Goal: Task Accomplishment & Management: Manage account settings

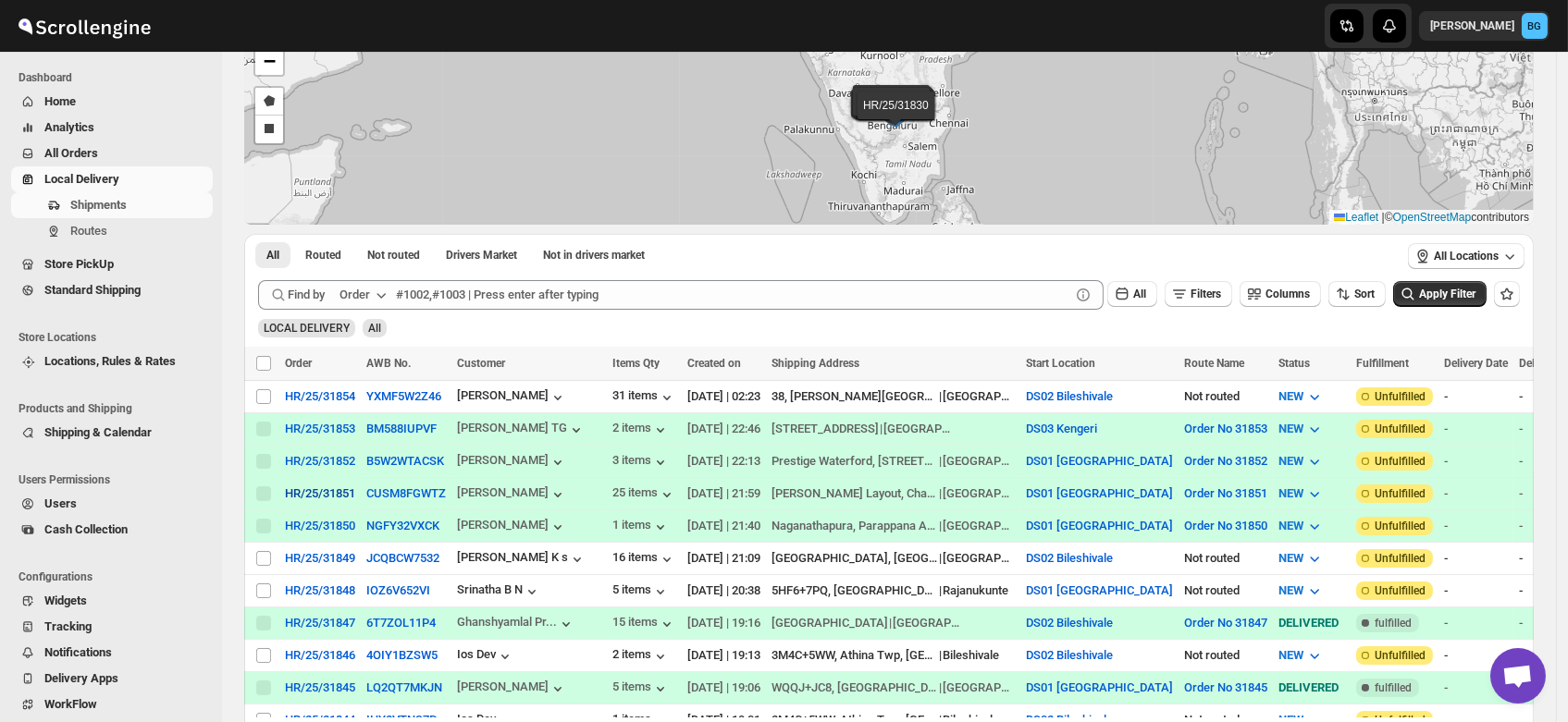
scroll to position [139, 0]
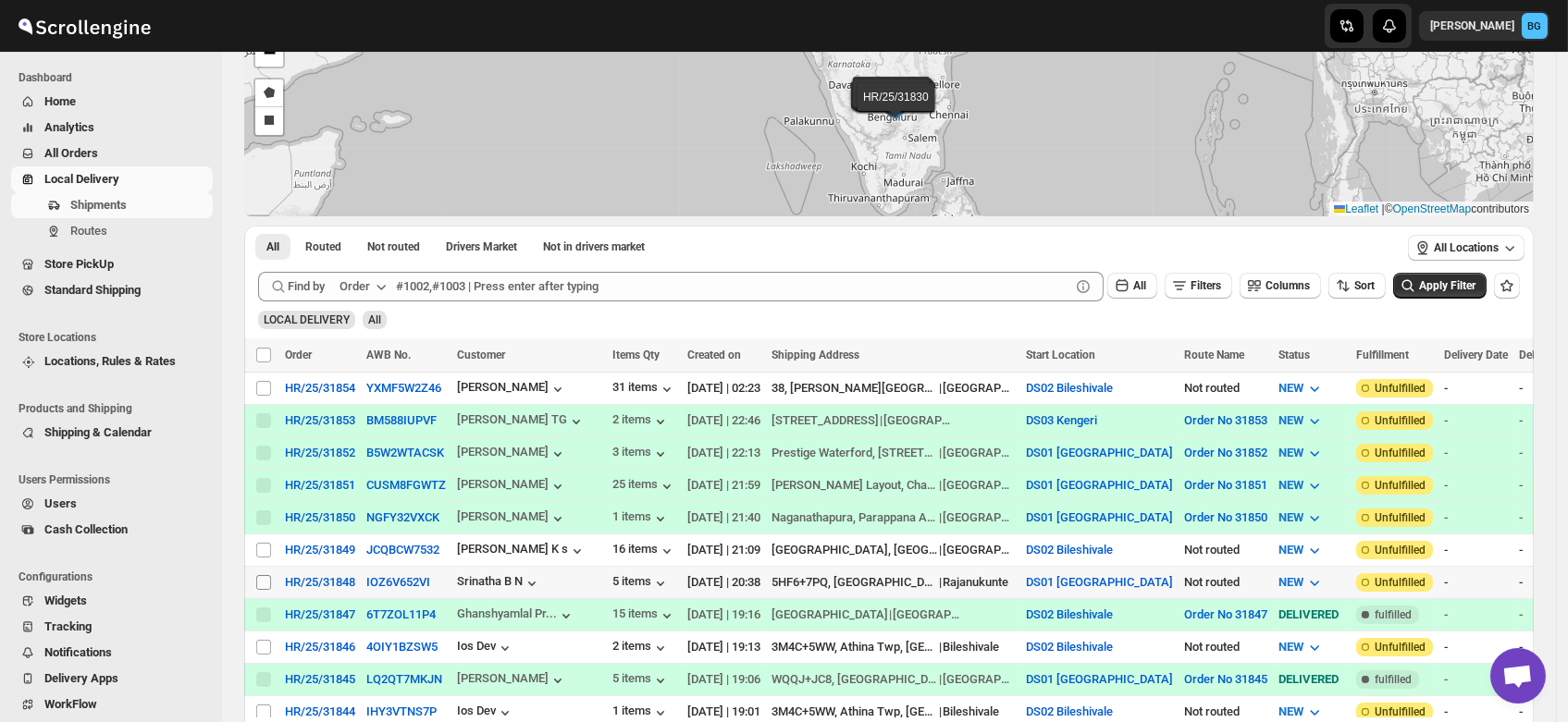
click at [264, 575] on input "Select shipment" at bounding box center [263, 582] width 14 height 14
checkbox input "true"
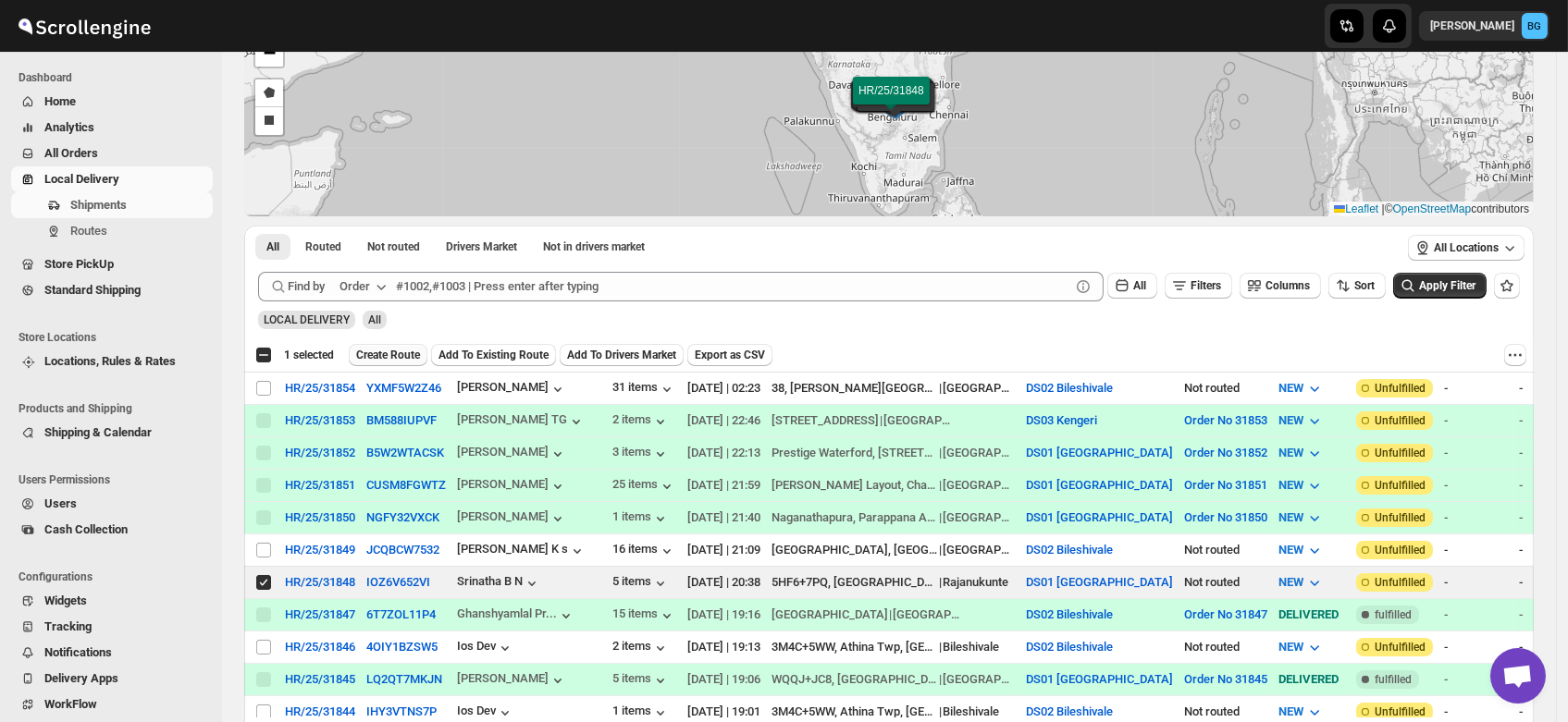
click at [392, 355] on span "Create Route" at bounding box center [387, 355] width 64 height 14
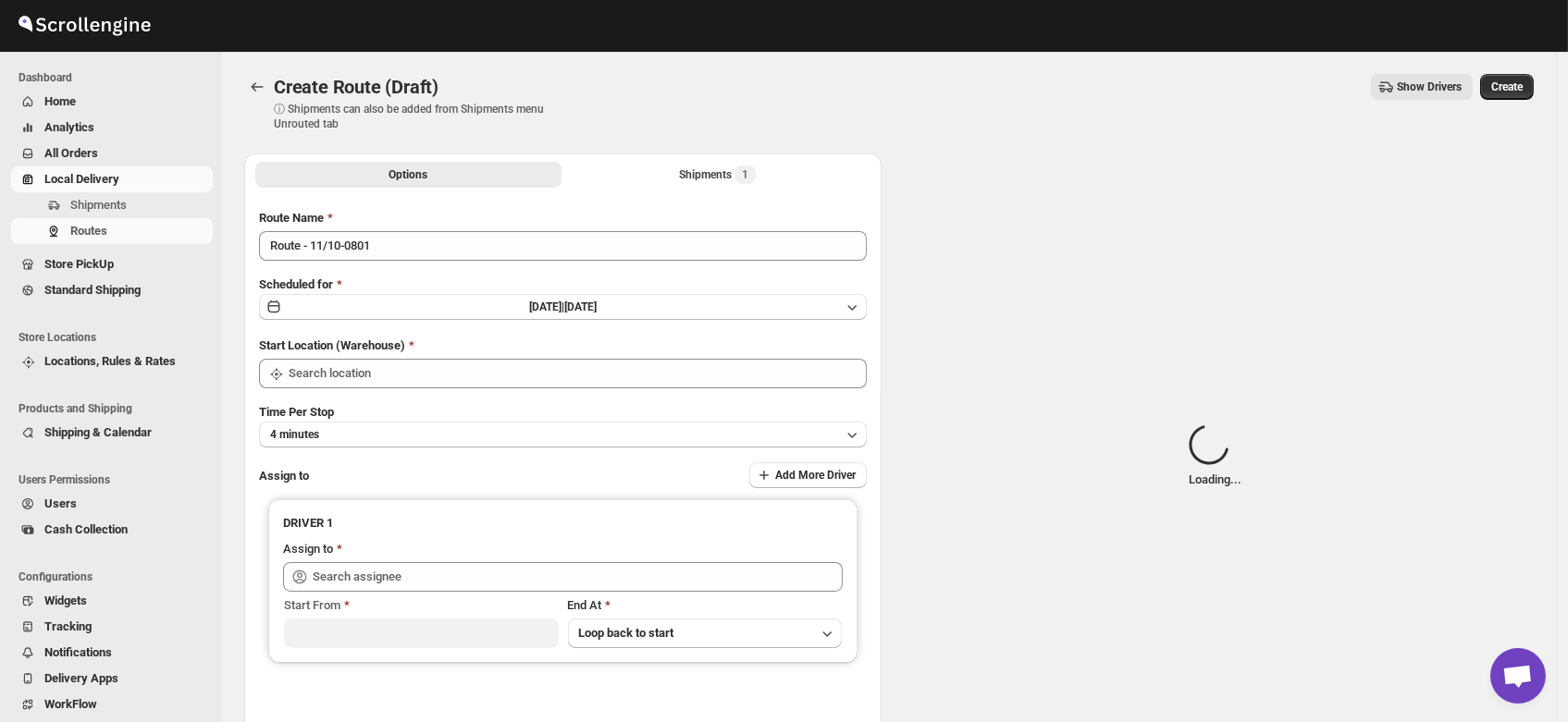
type input "DS01 [GEOGRAPHIC_DATA]"
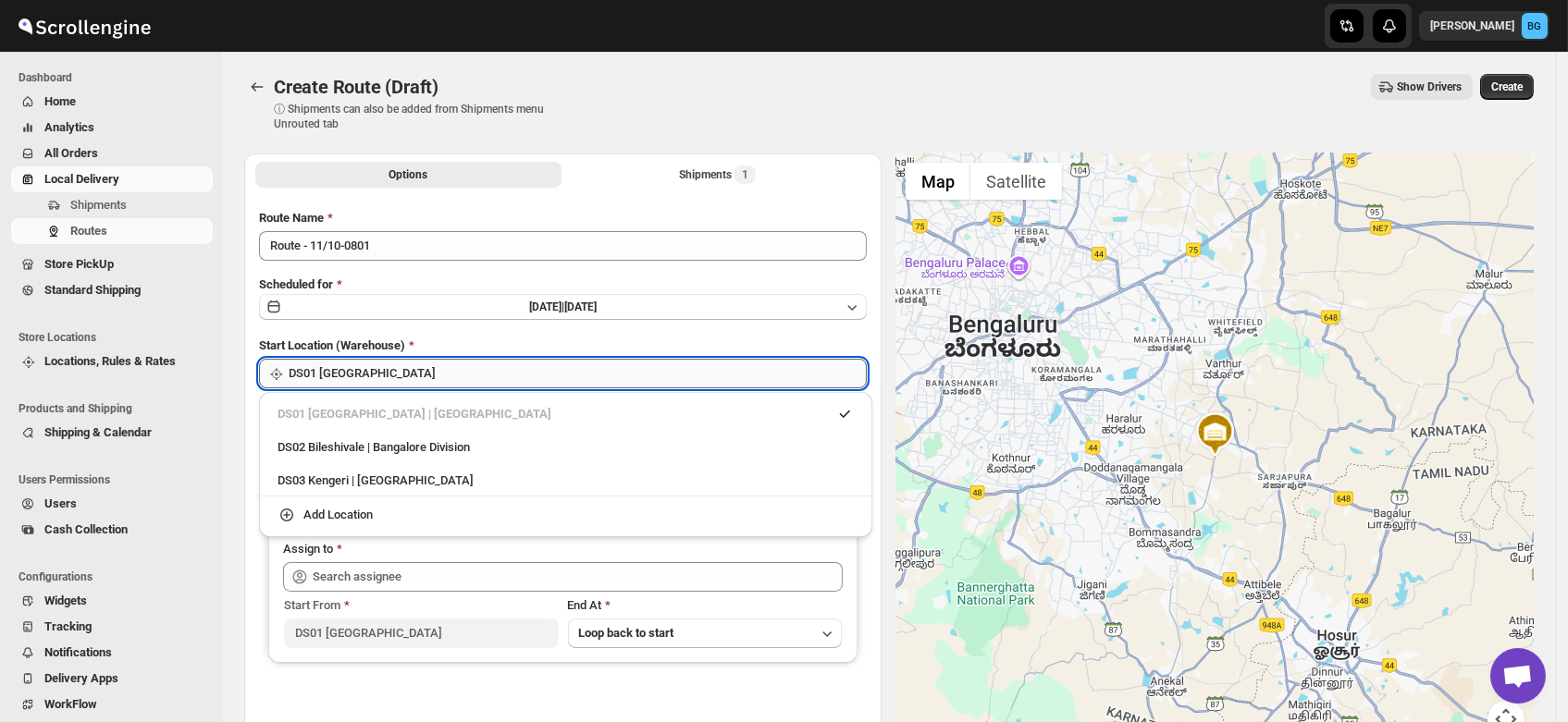
click at [378, 375] on input "DS01 [GEOGRAPHIC_DATA]" at bounding box center [577, 373] width 578 height 30
click at [384, 447] on div "DS02 Bileshivale | Bangalore Division" at bounding box center [565, 447] width 576 height 18
type input "DS02 Bileshivale"
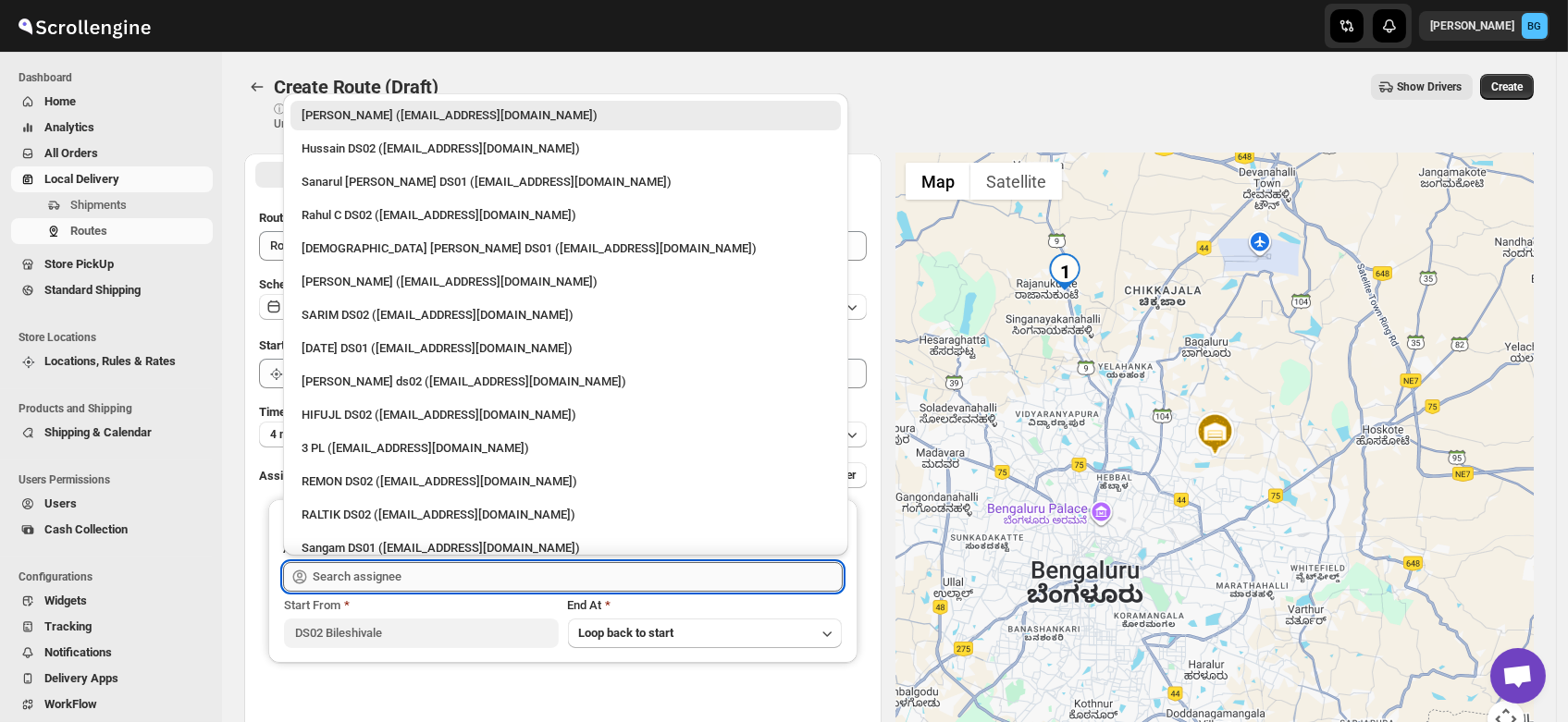
click at [377, 571] on input "text" at bounding box center [577, 576] width 530 height 30
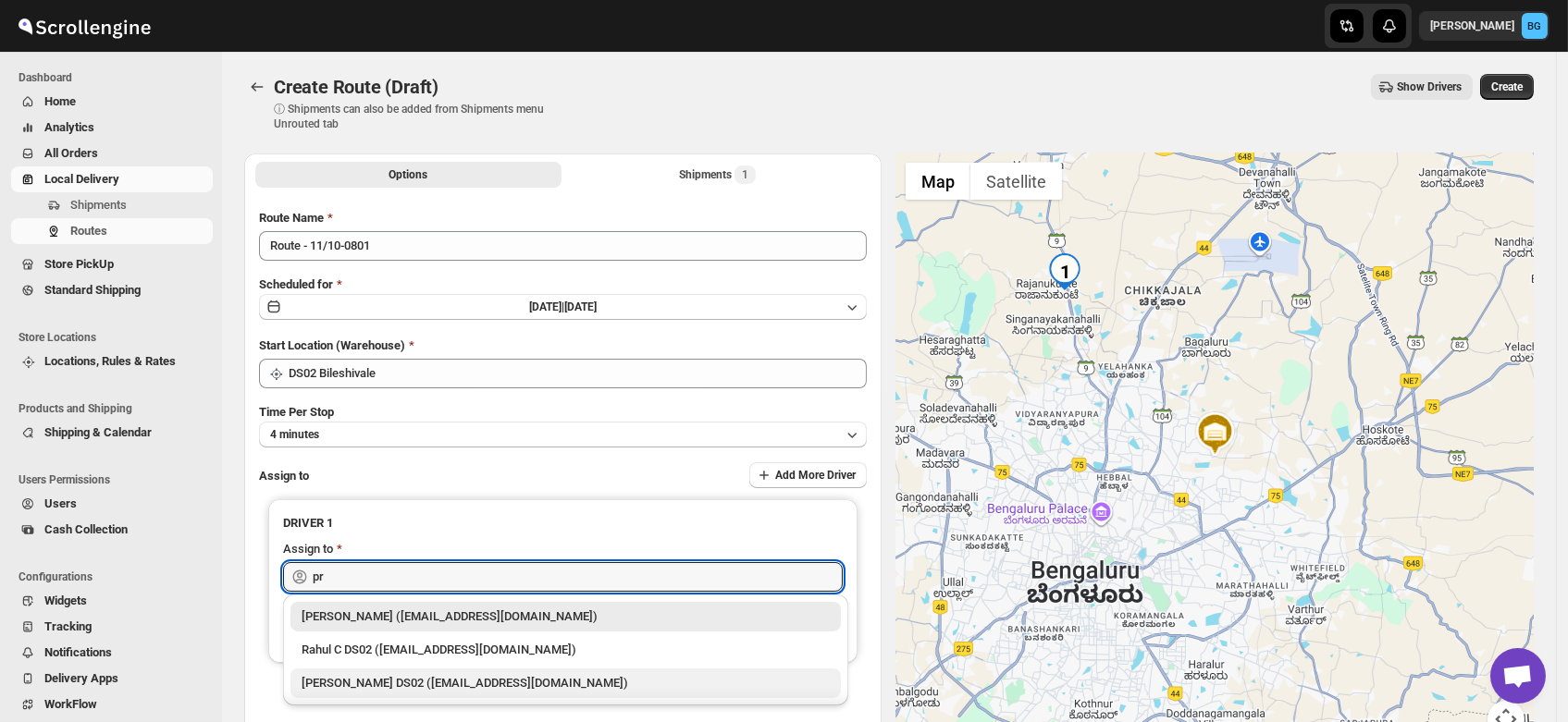
click at [362, 683] on div "[PERSON_NAME] DS02 ([EMAIL_ADDRESS][DOMAIN_NAME])" at bounding box center [565, 683] width 528 height 18
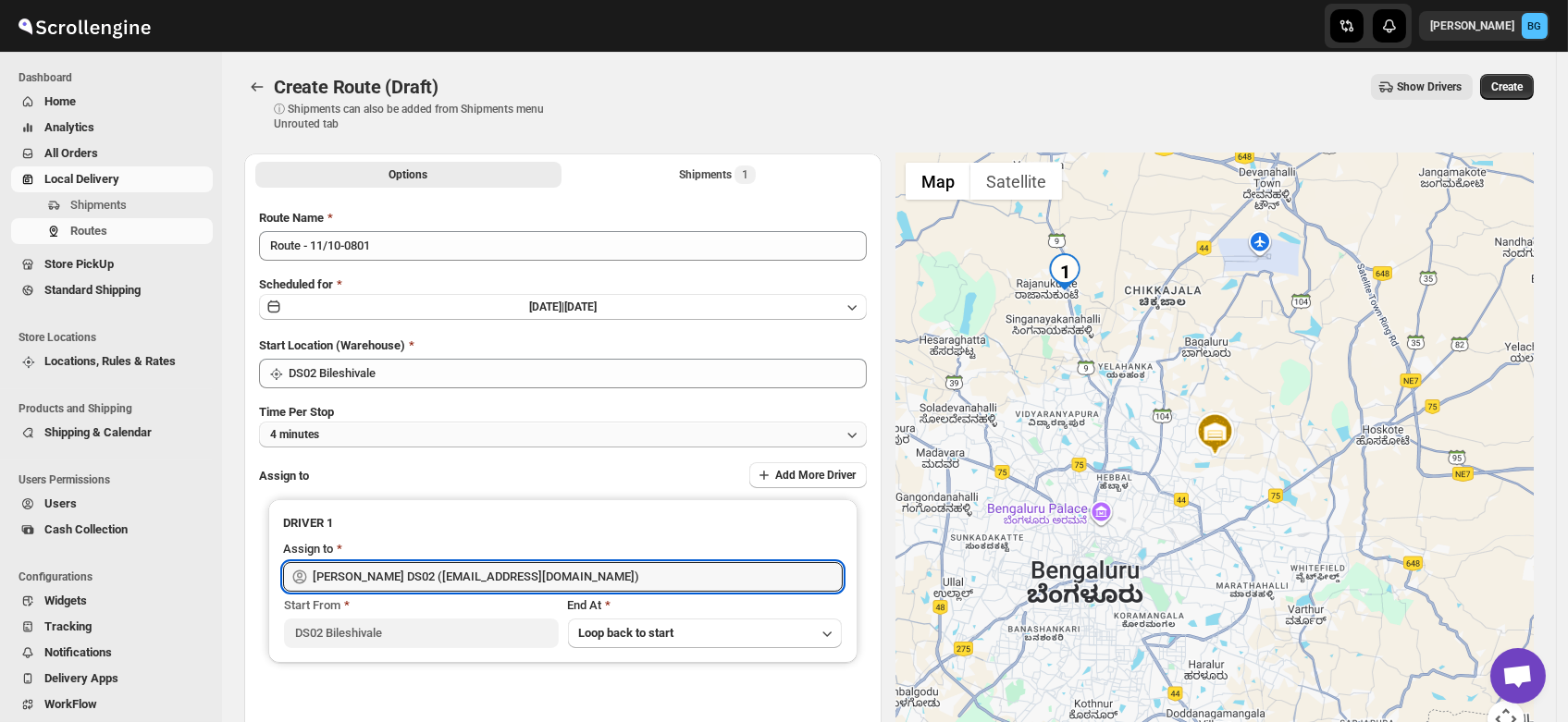
type input "[PERSON_NAME] DS02 ([EMAIL_ADDRESS][DOMAIN_NAME])"
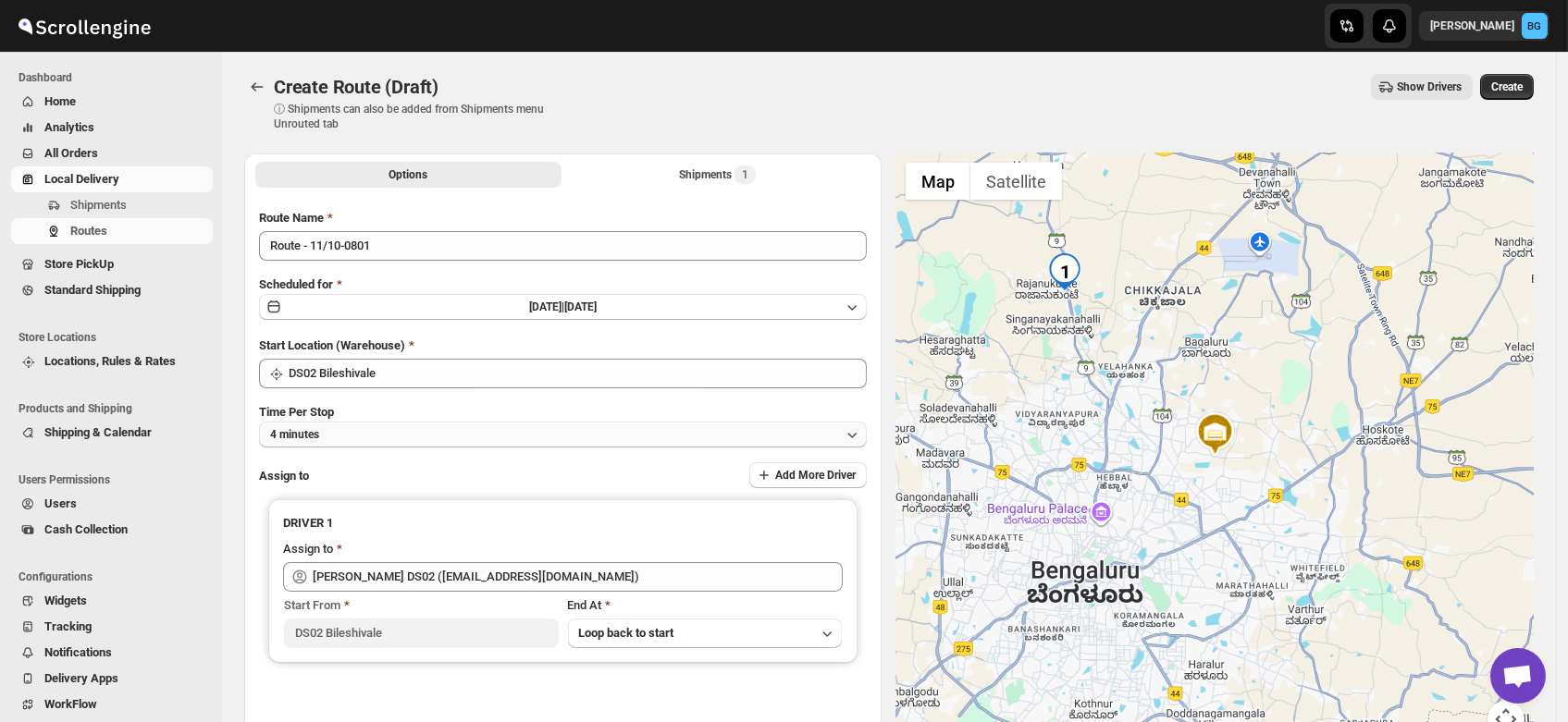
click at [335, 427] on button "4 minutes" at bounding box center [563, 434] width 608 height 26
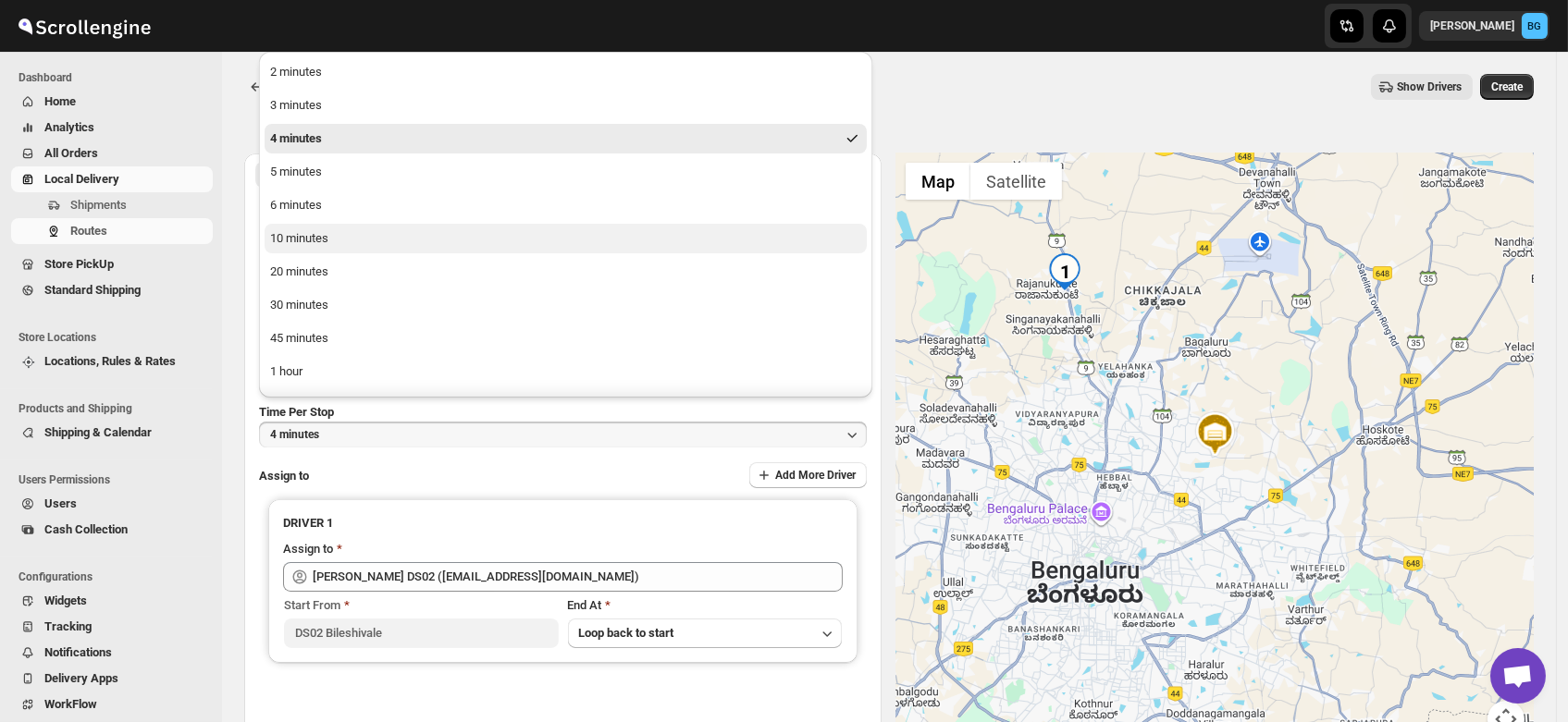
click at [305, 245] on div "10 minutes" at bounding box center [299, 238] width 59 height 18
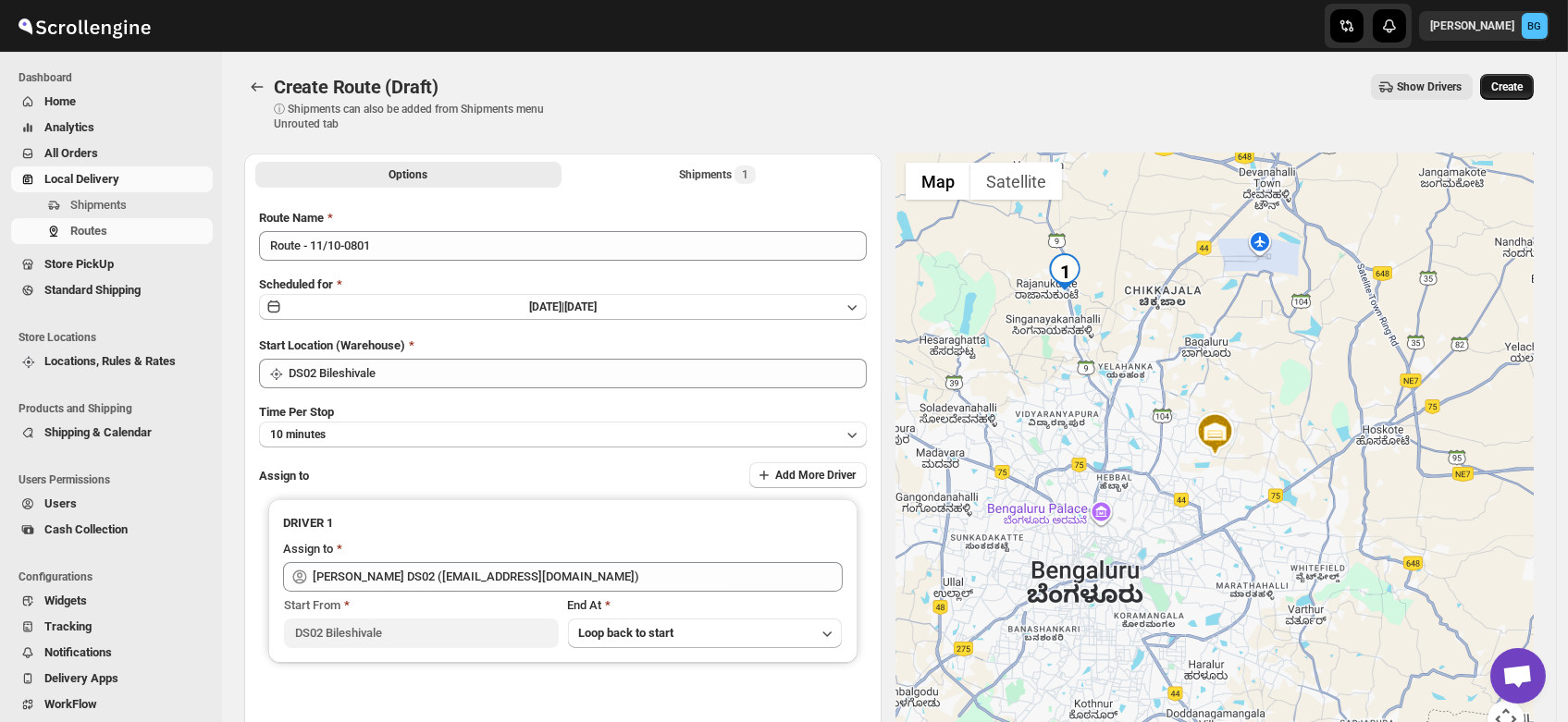
click at [1515, 87] on span "Create" at bounding box center [1507, 86] width 32 height 14
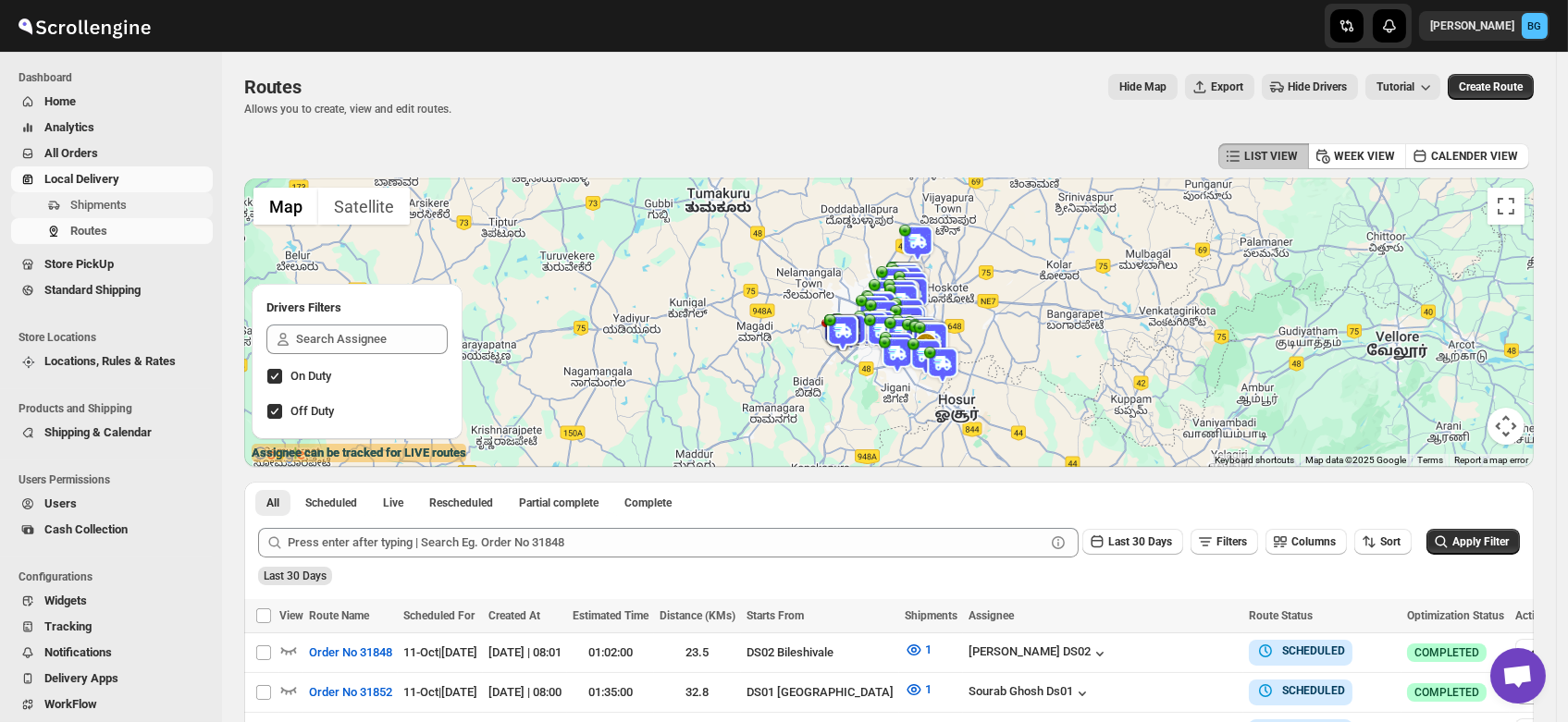
click at [89, 203] on span "Shipments" at bounding box center [98, 204] width 57 height 13
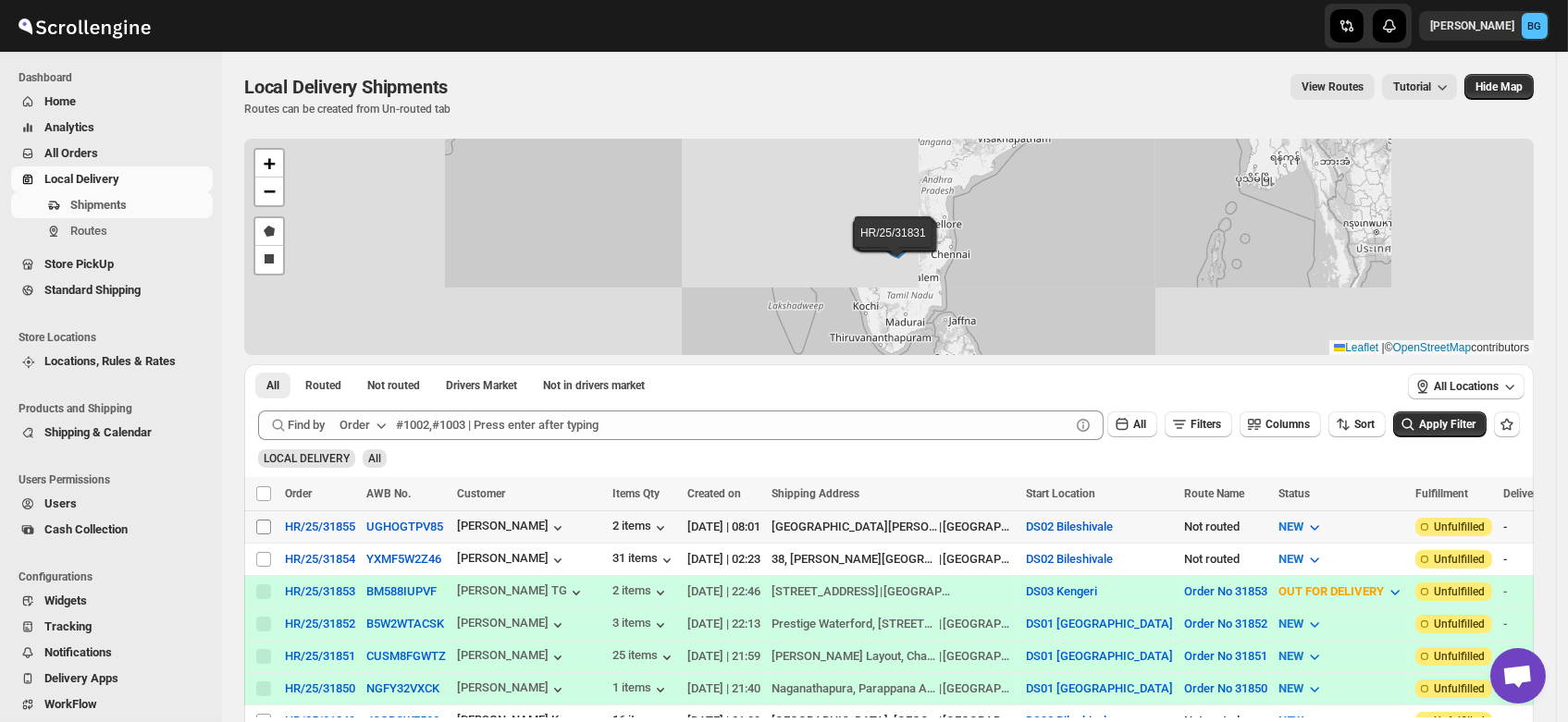
click at [262, 525] on input "Select shipment" at bounding box center [263, 526] width 14 height 14
checkbox input "true"
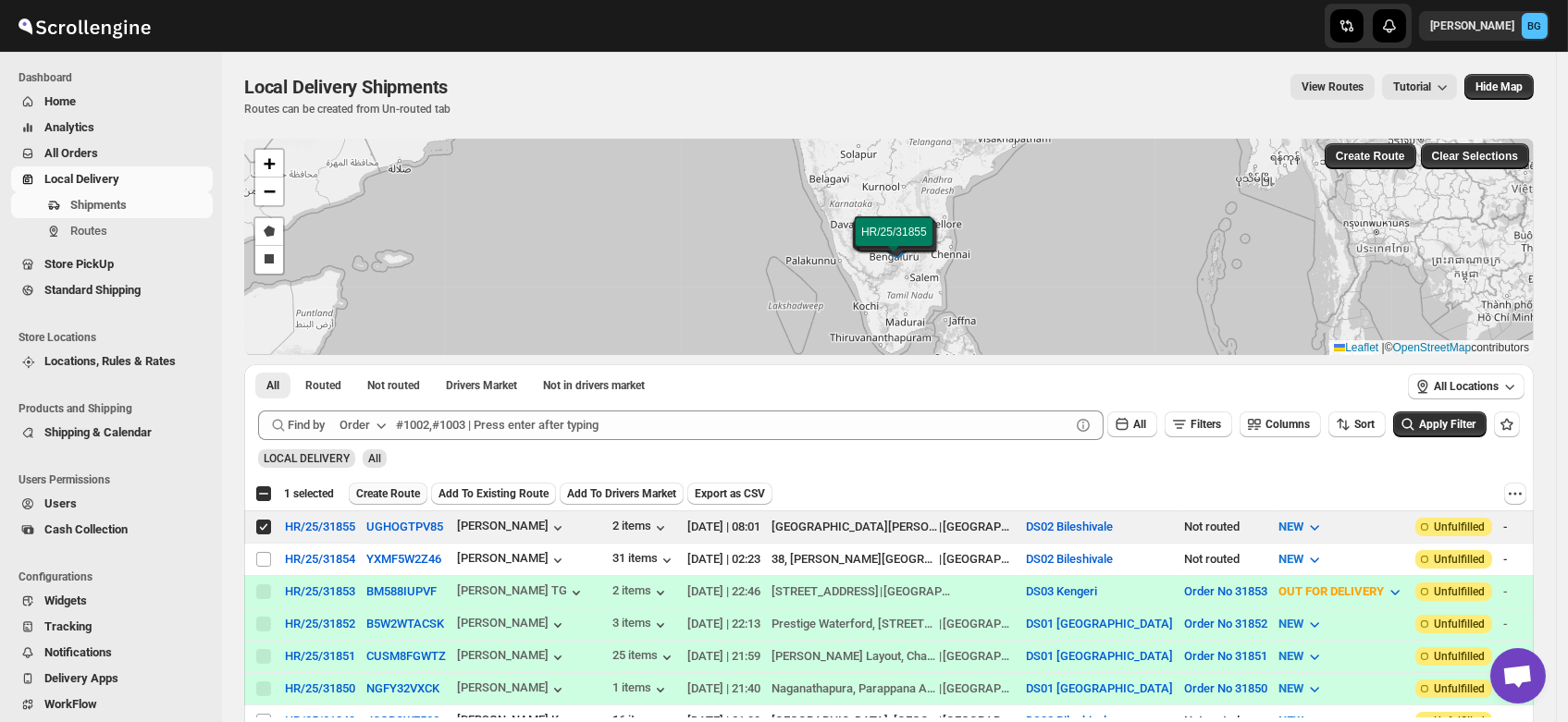
click at [386, 492] on span "Create Route" at bounding box center [387, 493] width 64 height 14
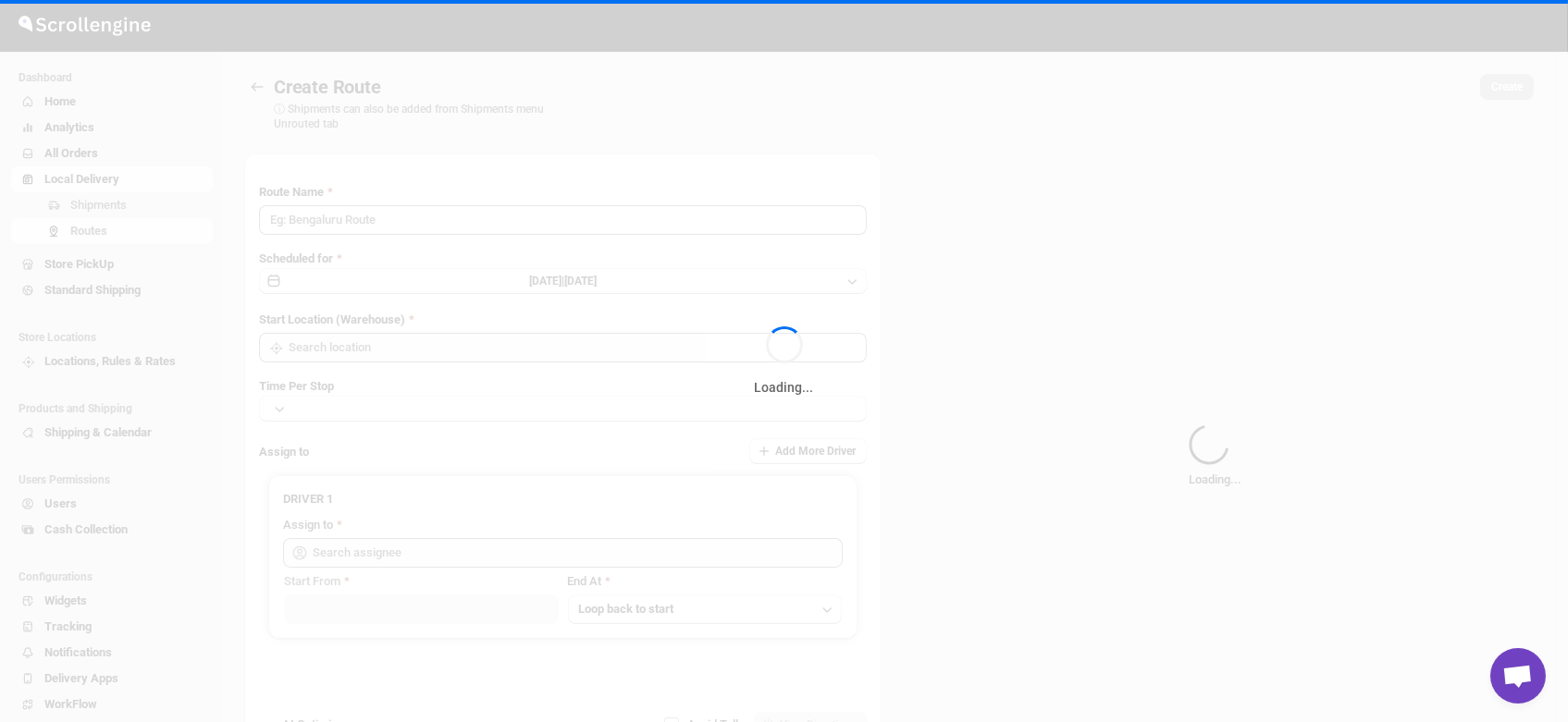
type input "Route - 11/10-0804"
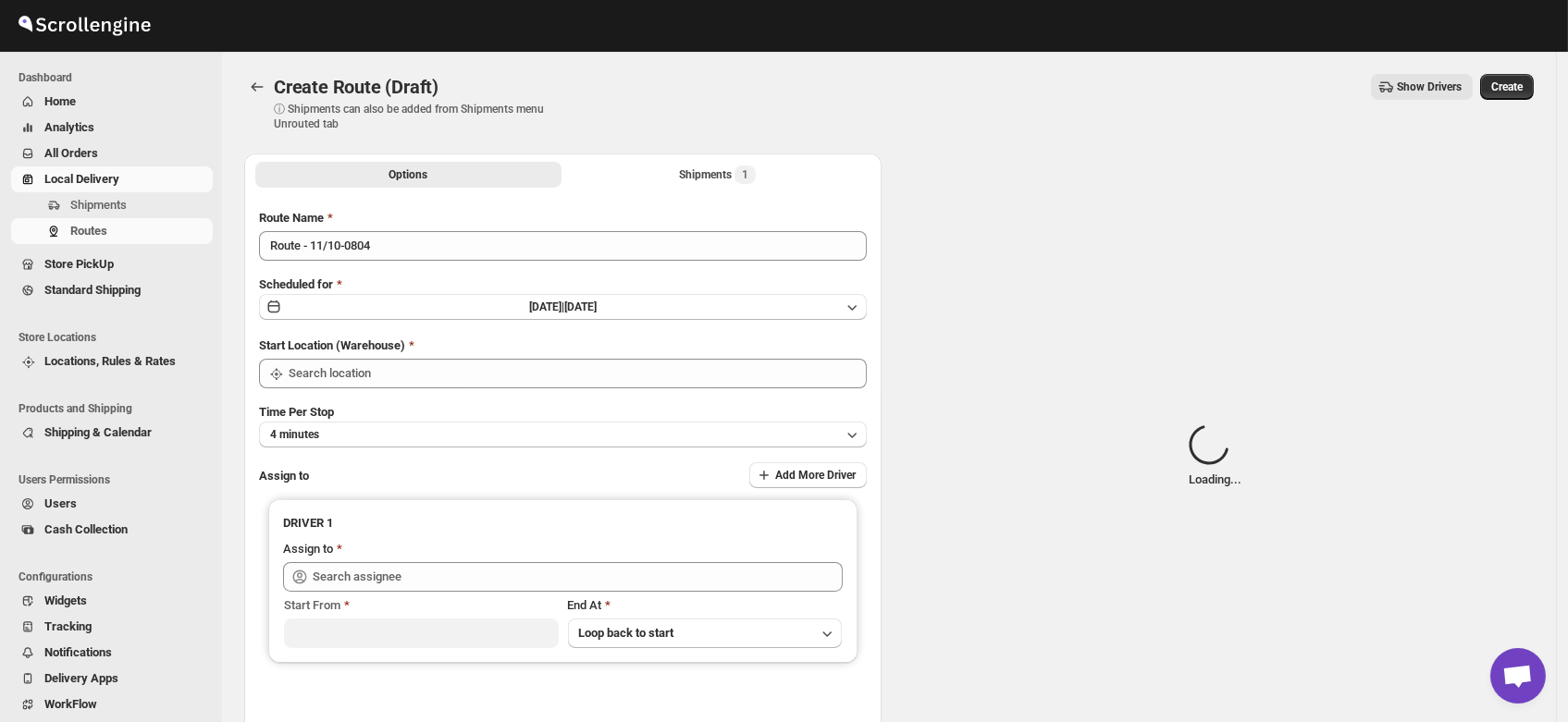
type input "DS02 Bileshivale"
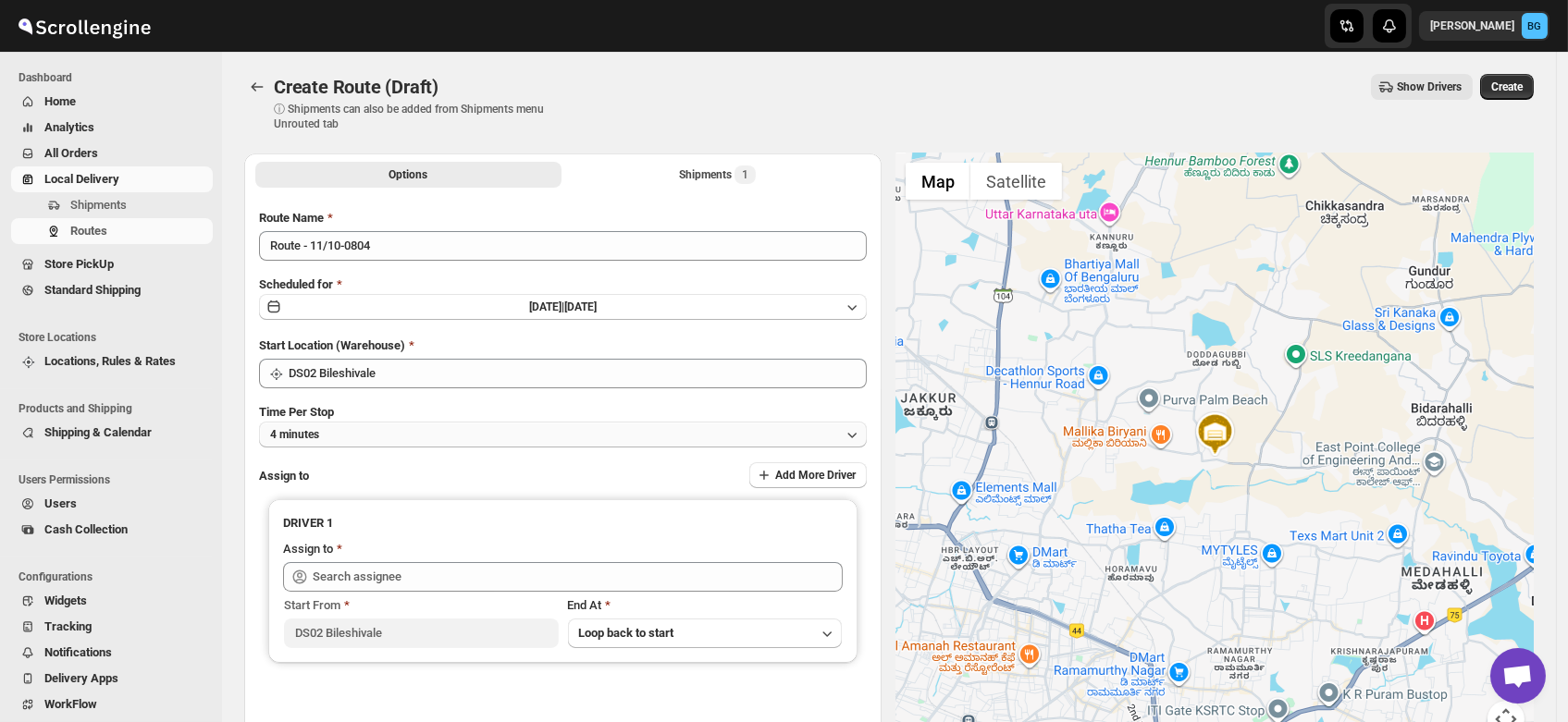
click at [355, 430] on button "4 minutes" at bounding box center [563, 434] width 608 height 26
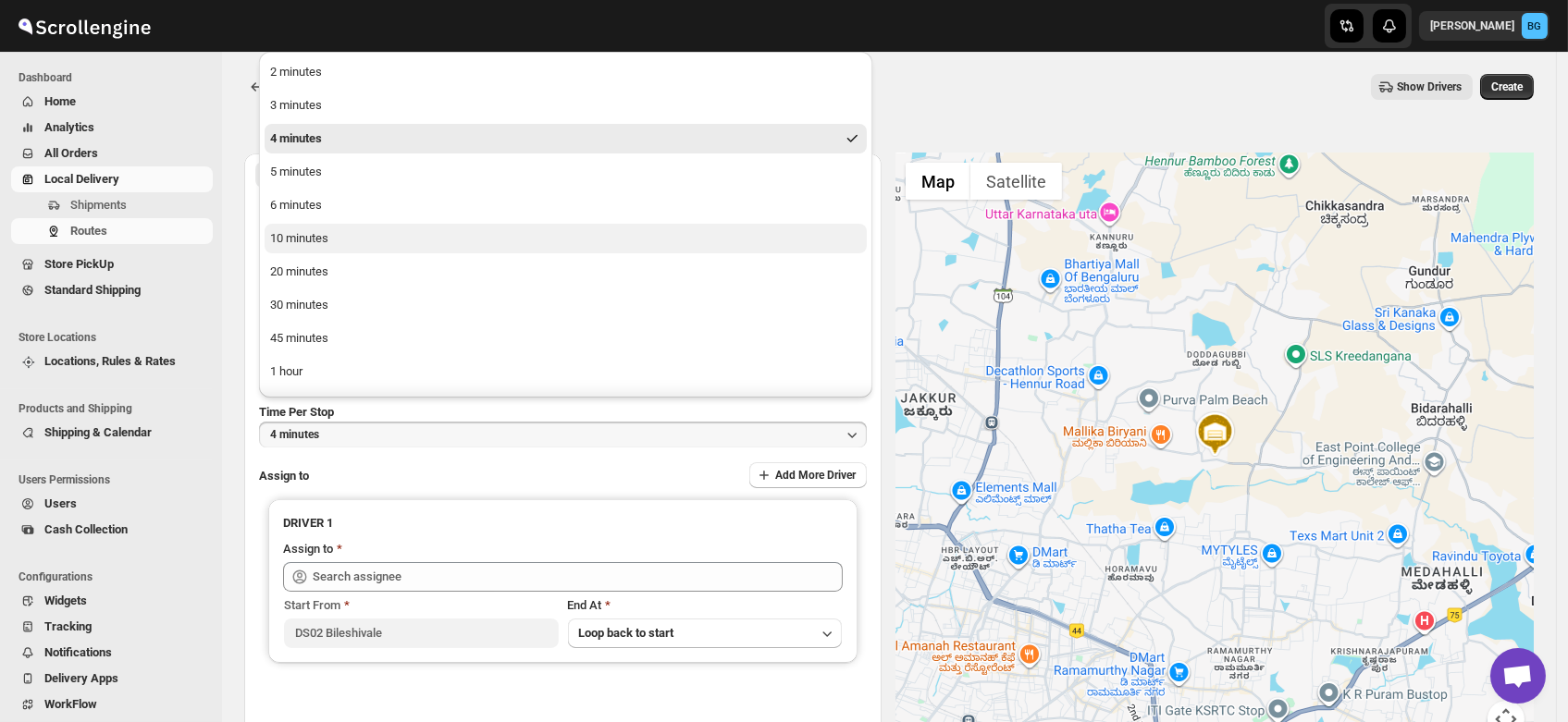
click at [344, 241] on button "10 minutes" at bounding box center [566, 238] width 602 height 30
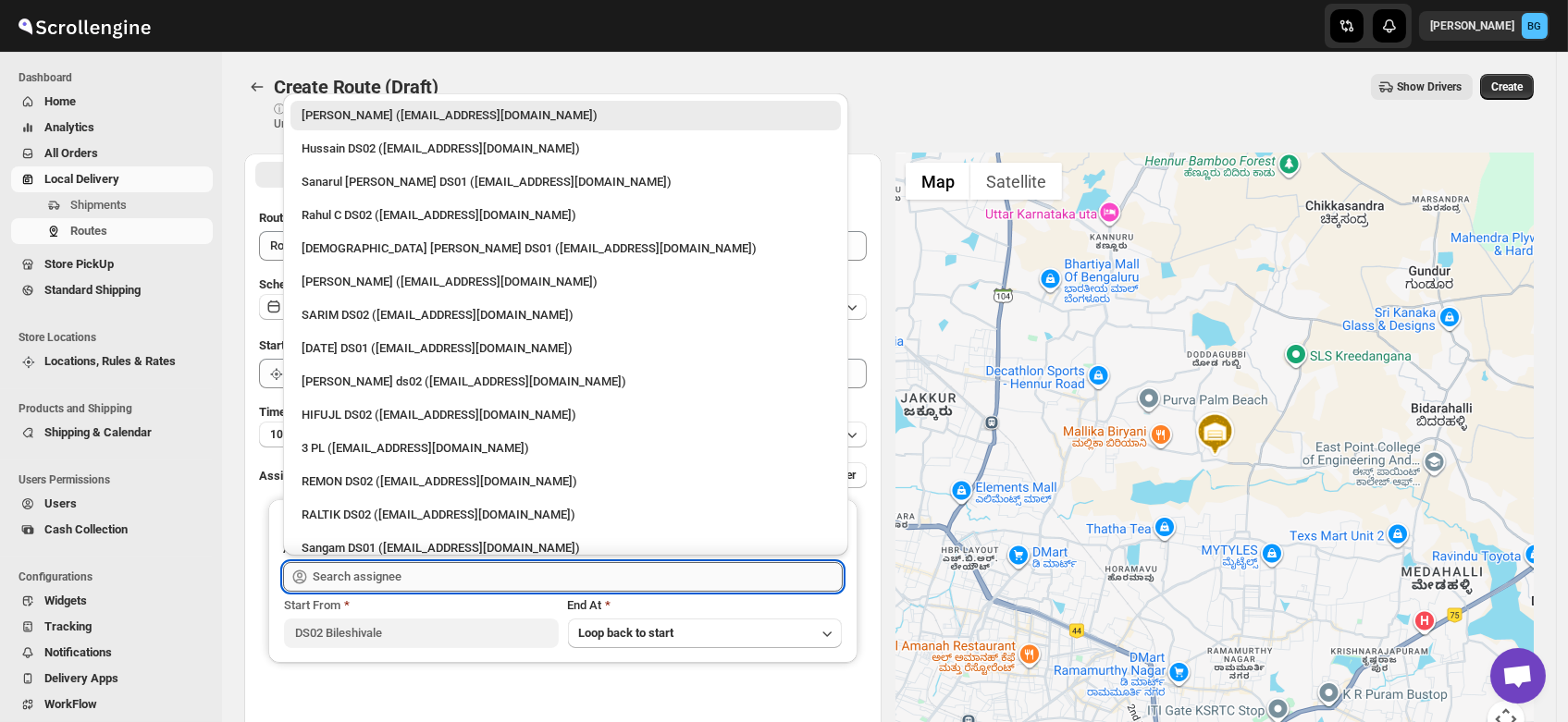
click at [353, 574] on input "text" at bounding box center [577, 576] width 530 height 30
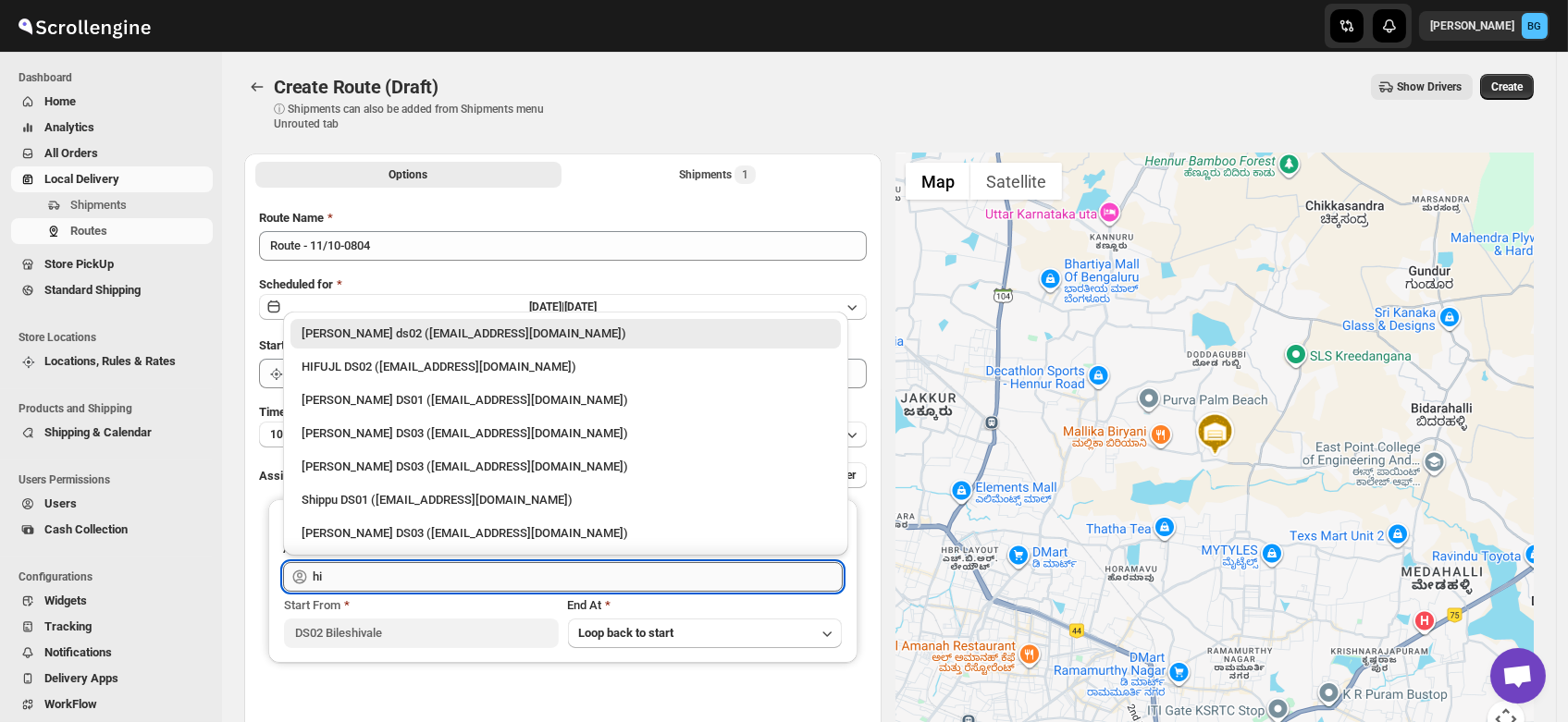
type input "h"
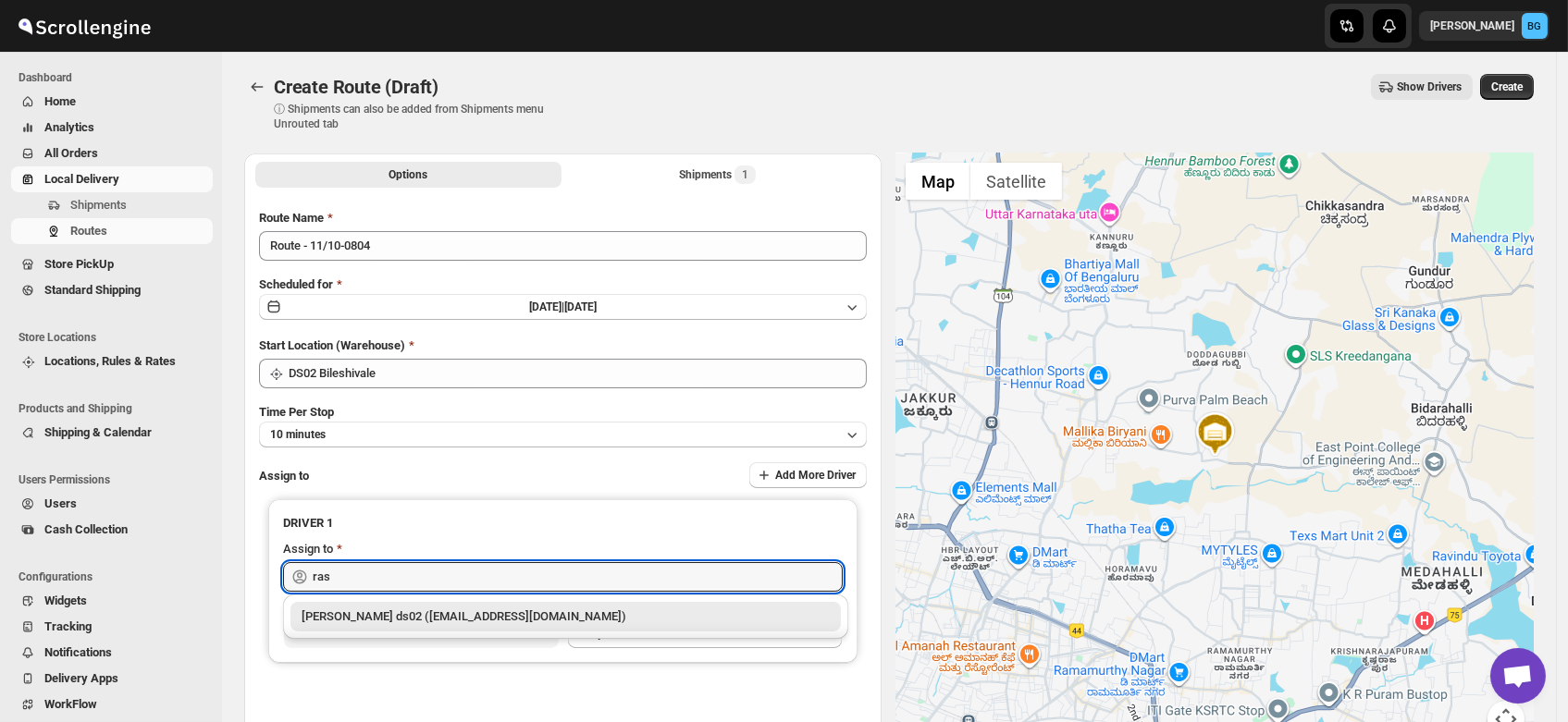
click at [359, 617] on div "[PERSON_NAME] ds02 ([EMAIL_ADDRESS][DOMAIN_NAME])" at bounding box center [565, 617] width 528 height 18
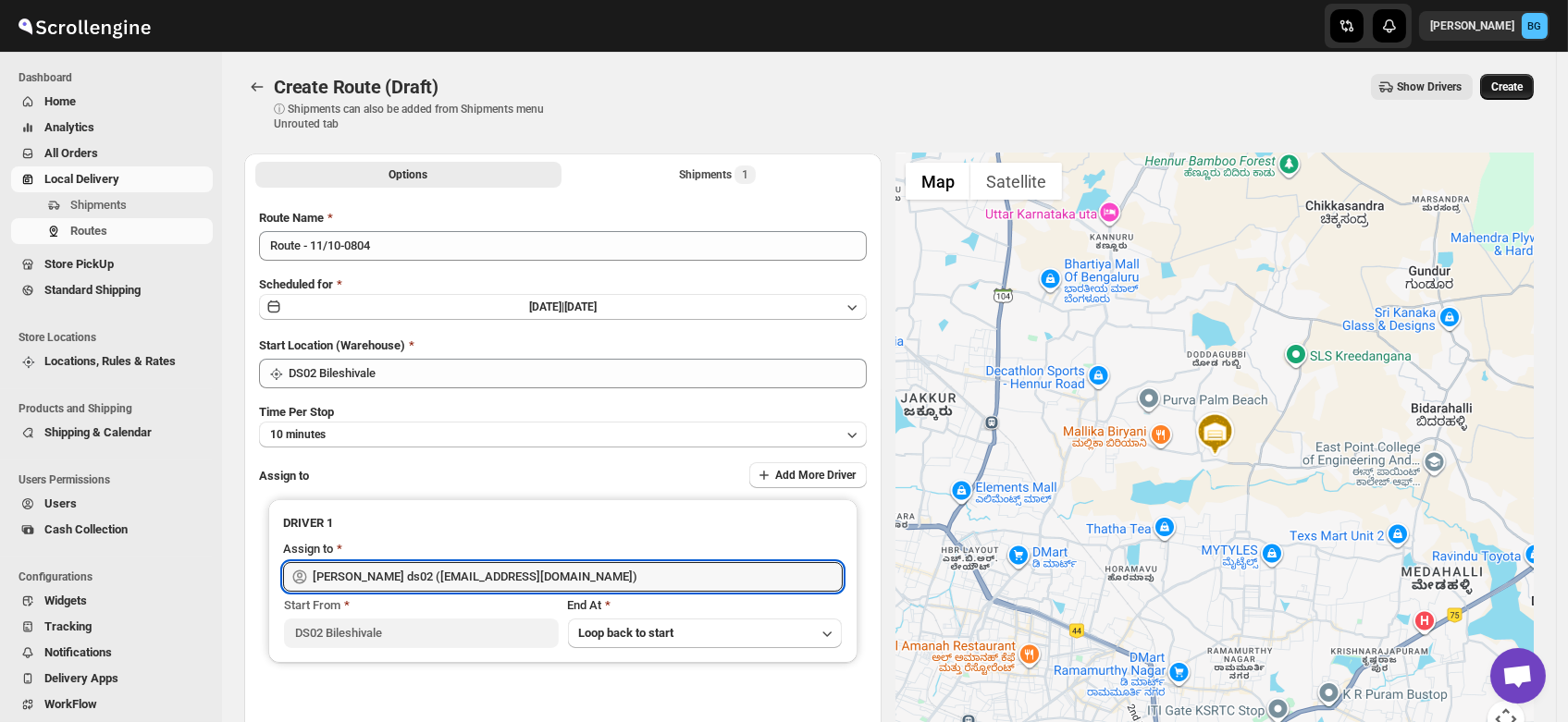
type input "[PERSON_NAME] ds02 ([EMAIL_ADDRESS][DOMAIN_NAME])"
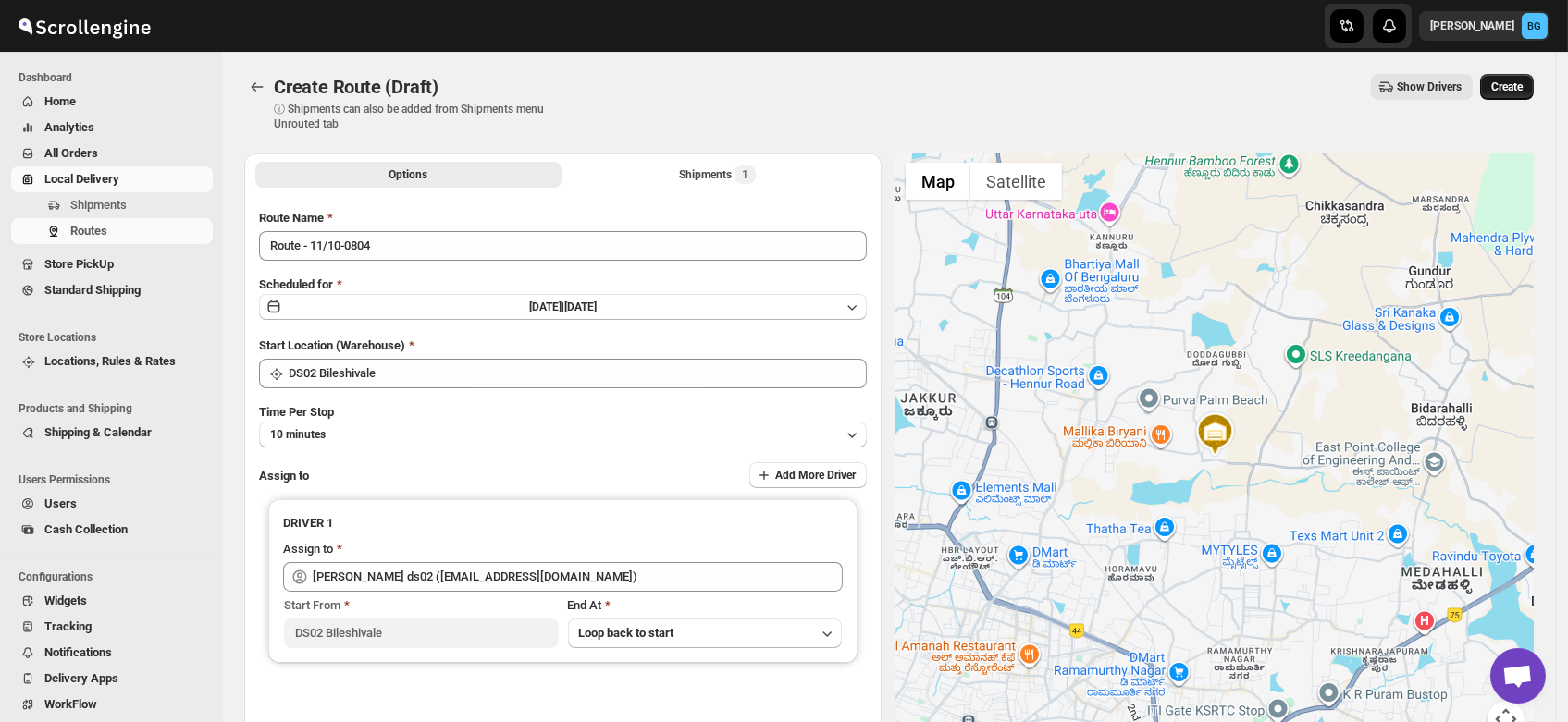
click at [1509, 82] on span "Create" at bounding box center [1507, 86] width 32 height 14
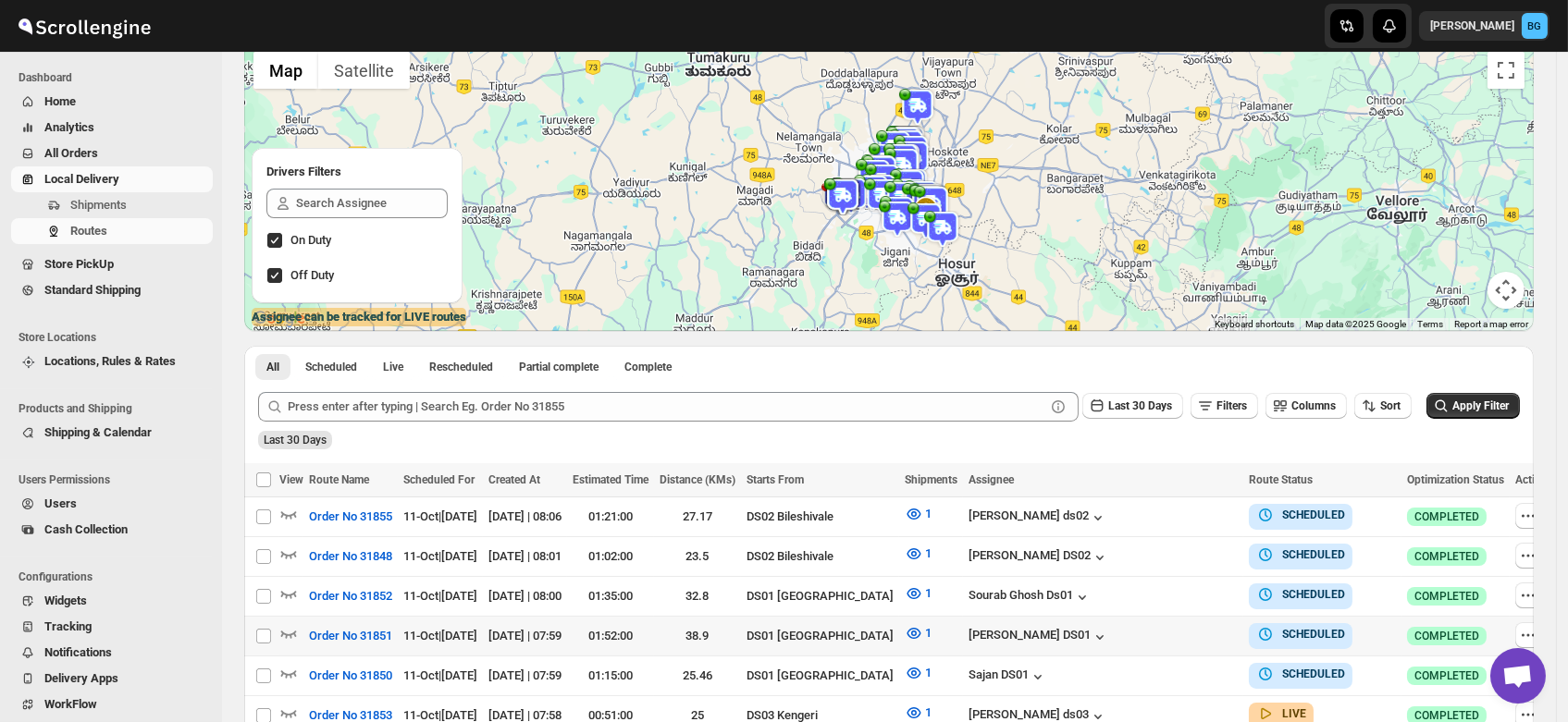
scroll to position [134, 0]
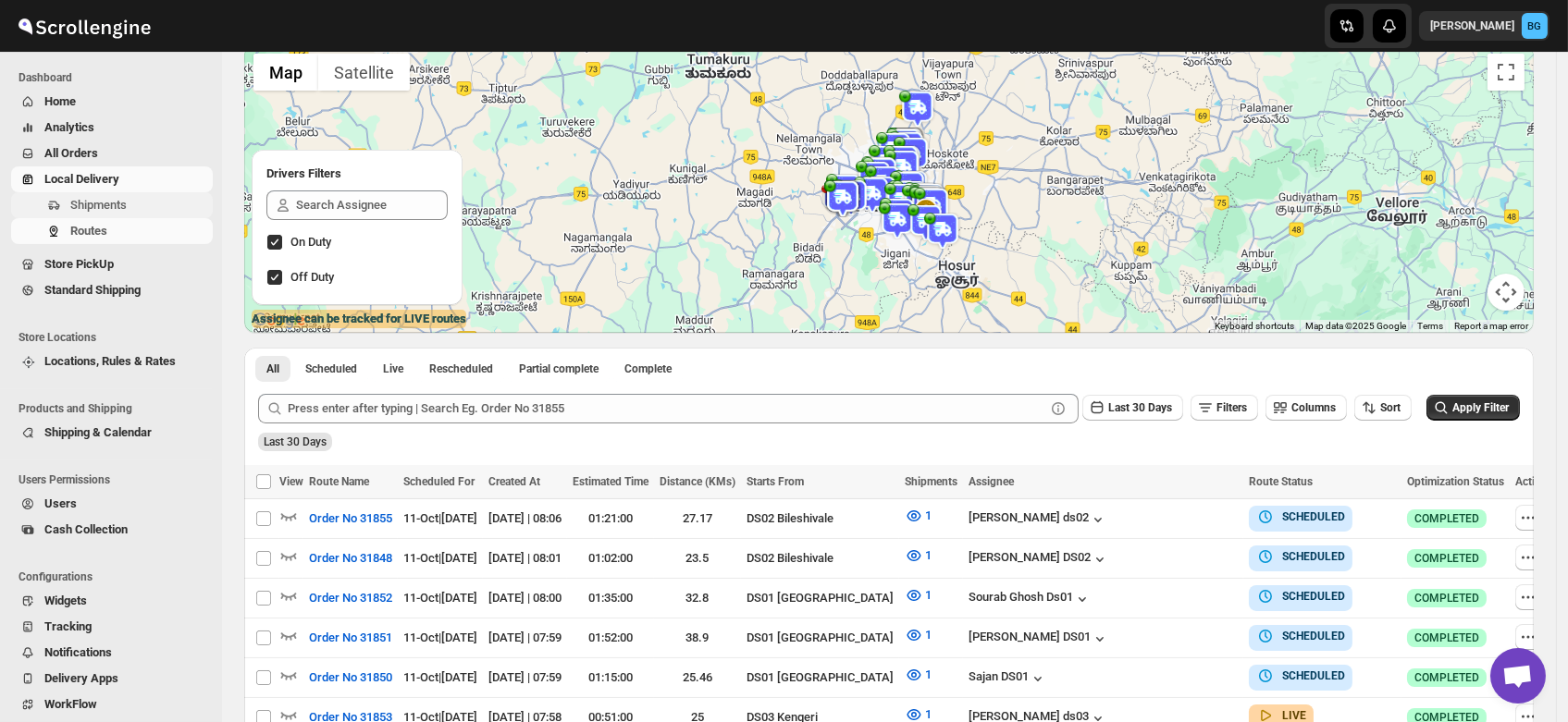
click at [86, 201] on span "Shipments" at bounding box center [98, 204] width 57 height 13
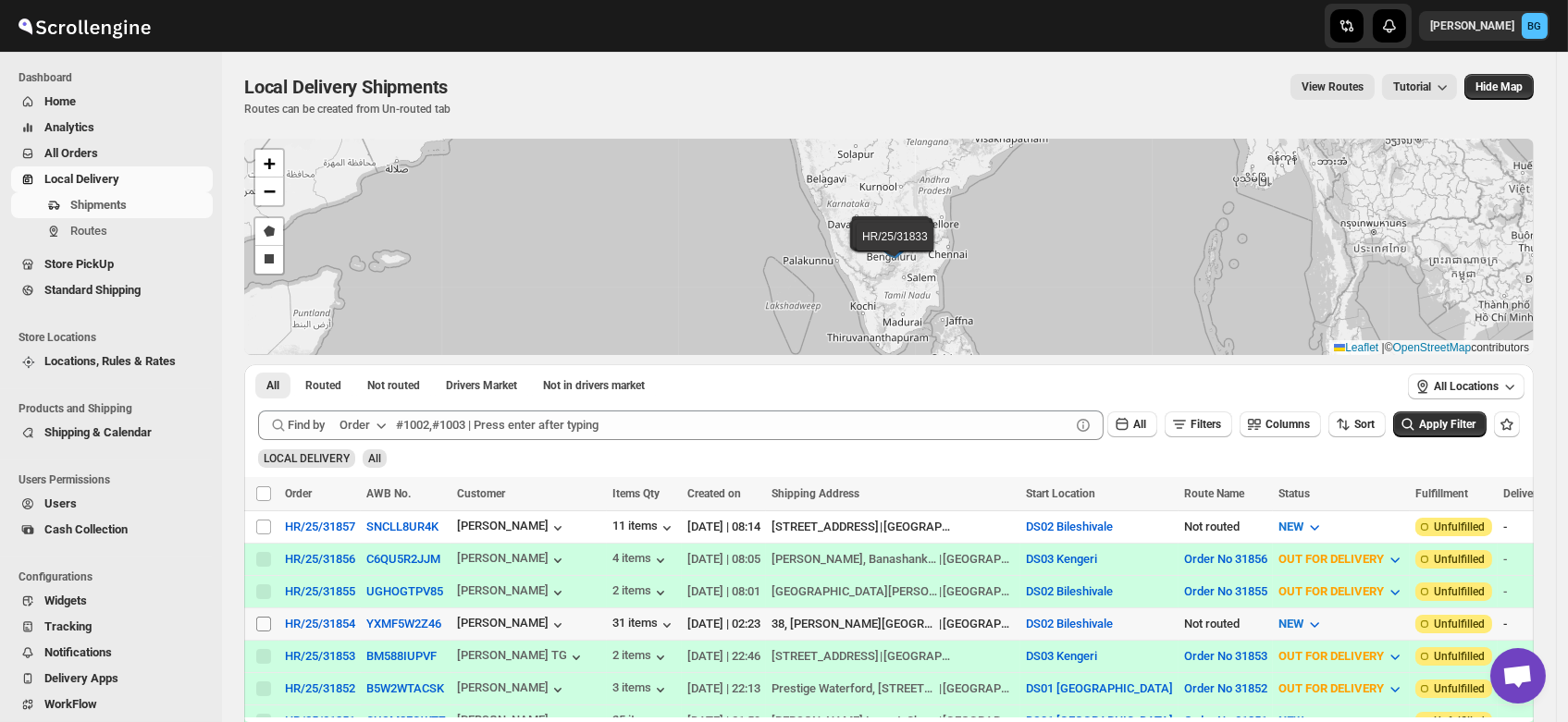
click at [264, 621] on input "Select shipment" at bounding box center [263, 623] width 14 height 14
checkbox input "true"
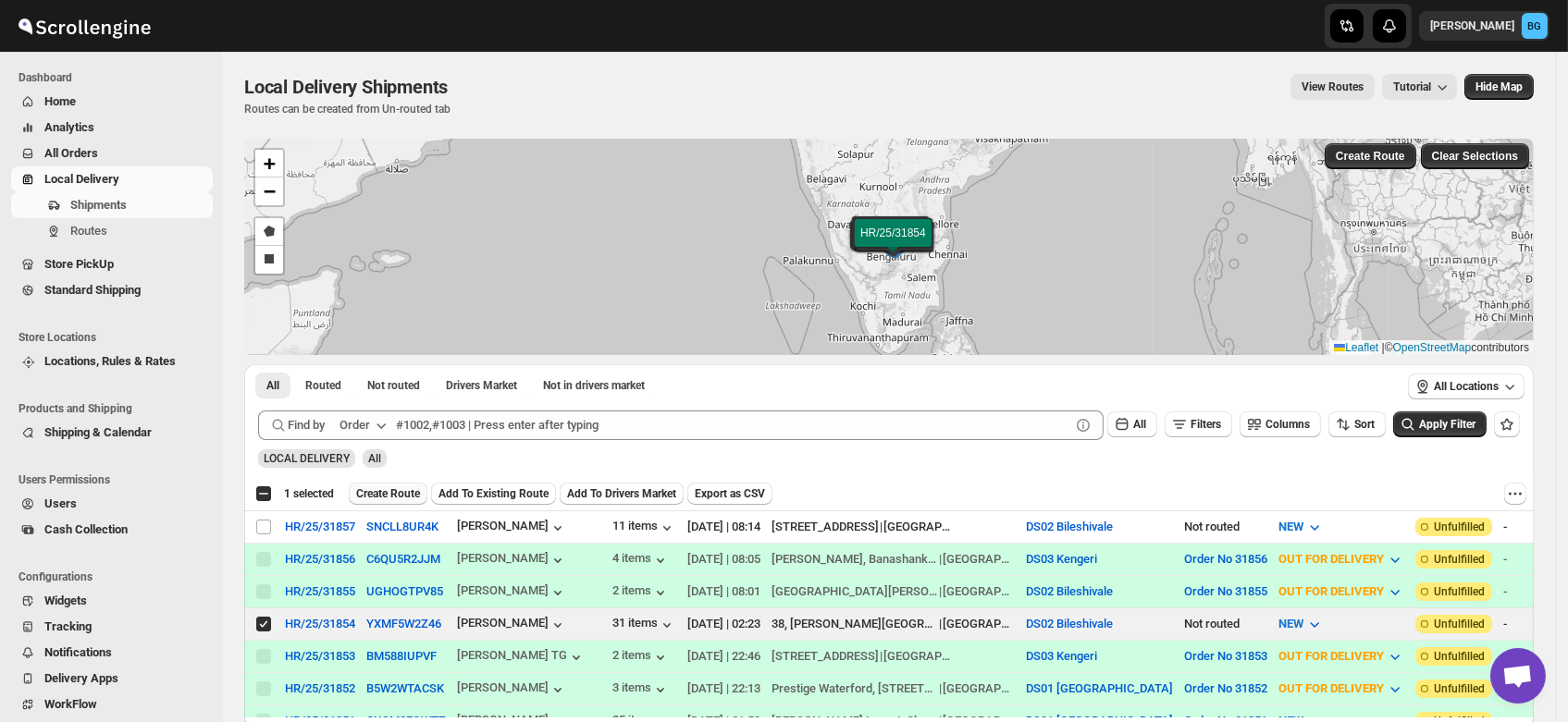
click at [386, 498] on span "Create Route" at bounding box center [387, 493] width 64 height 14
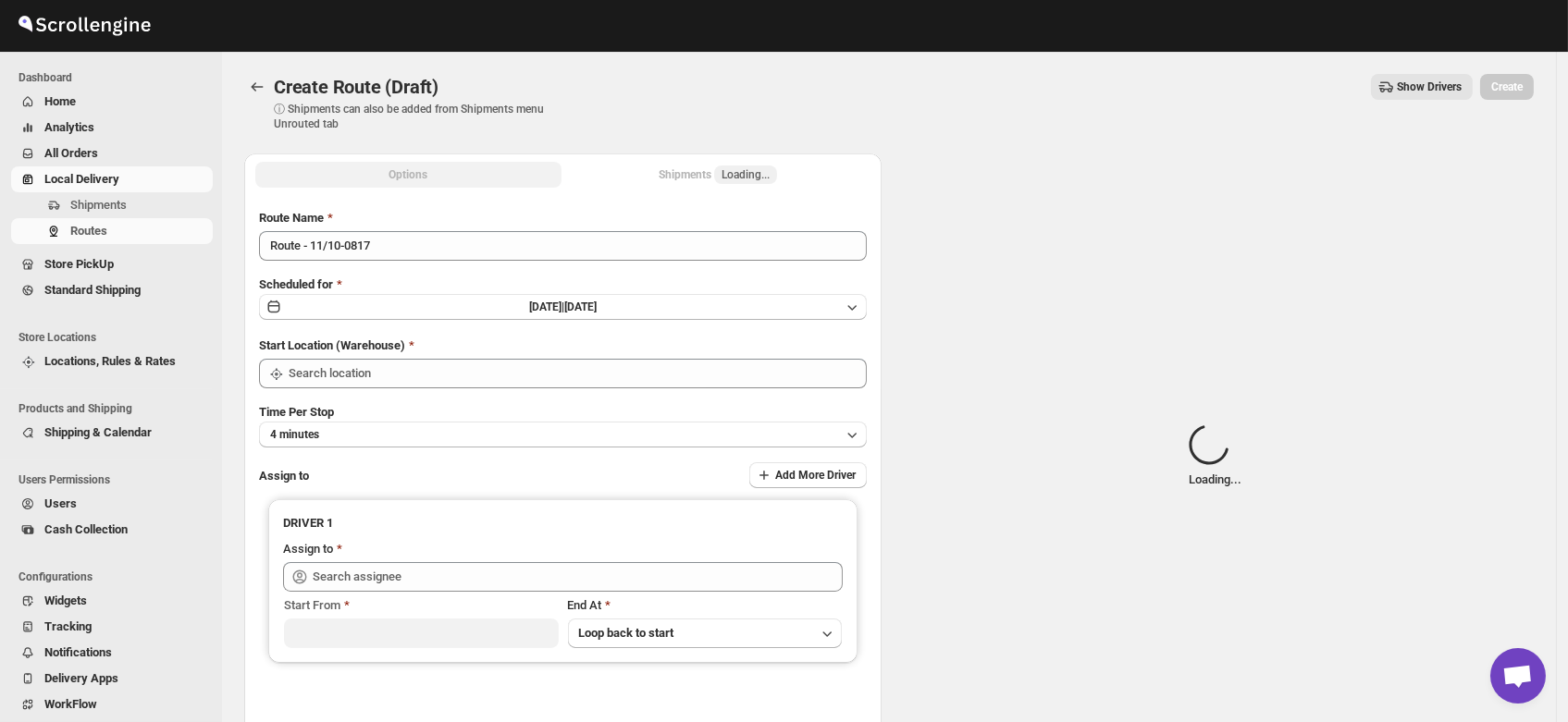
type input "DS02 Bileshivale"
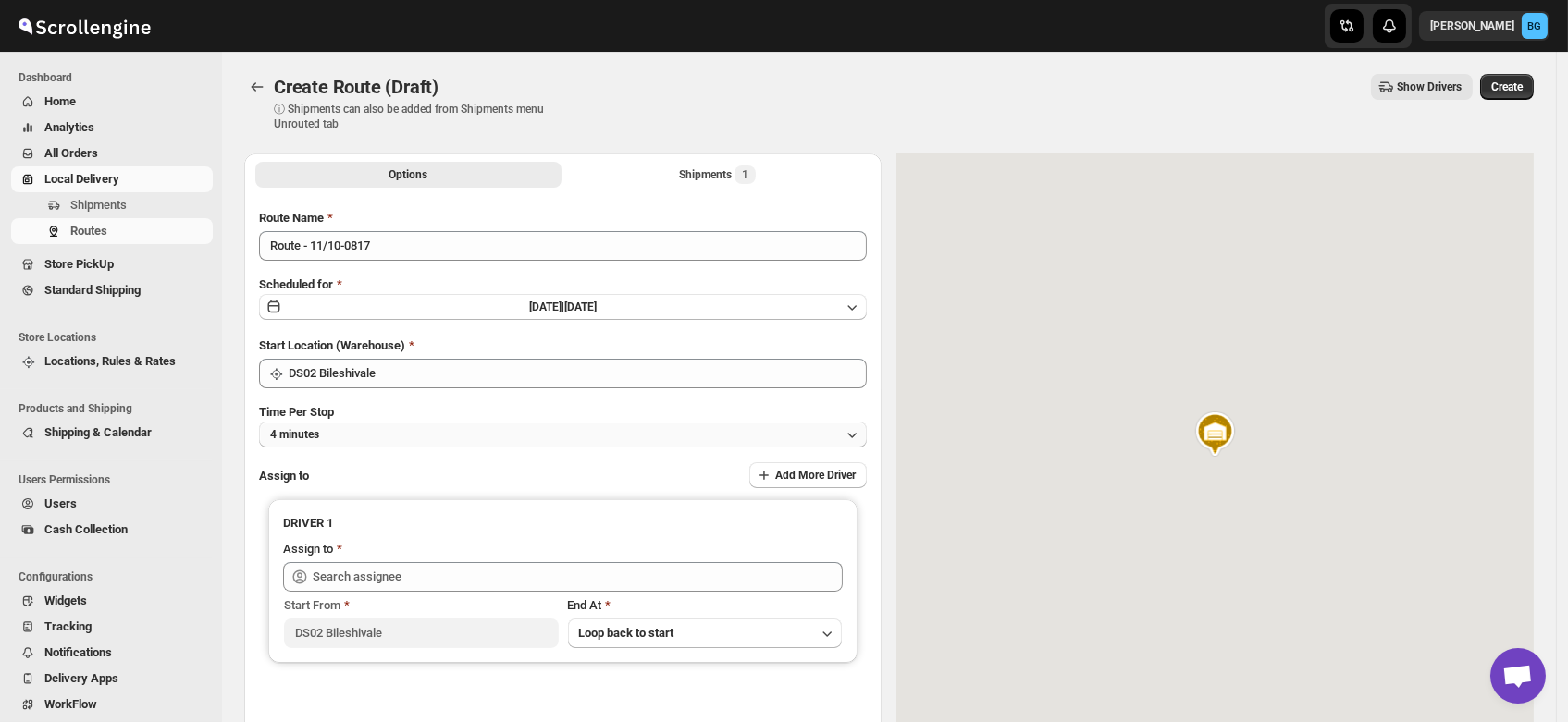
click at [367, 433] on button "4 minutes" at bounding box center [563, 434] width 608 height 26
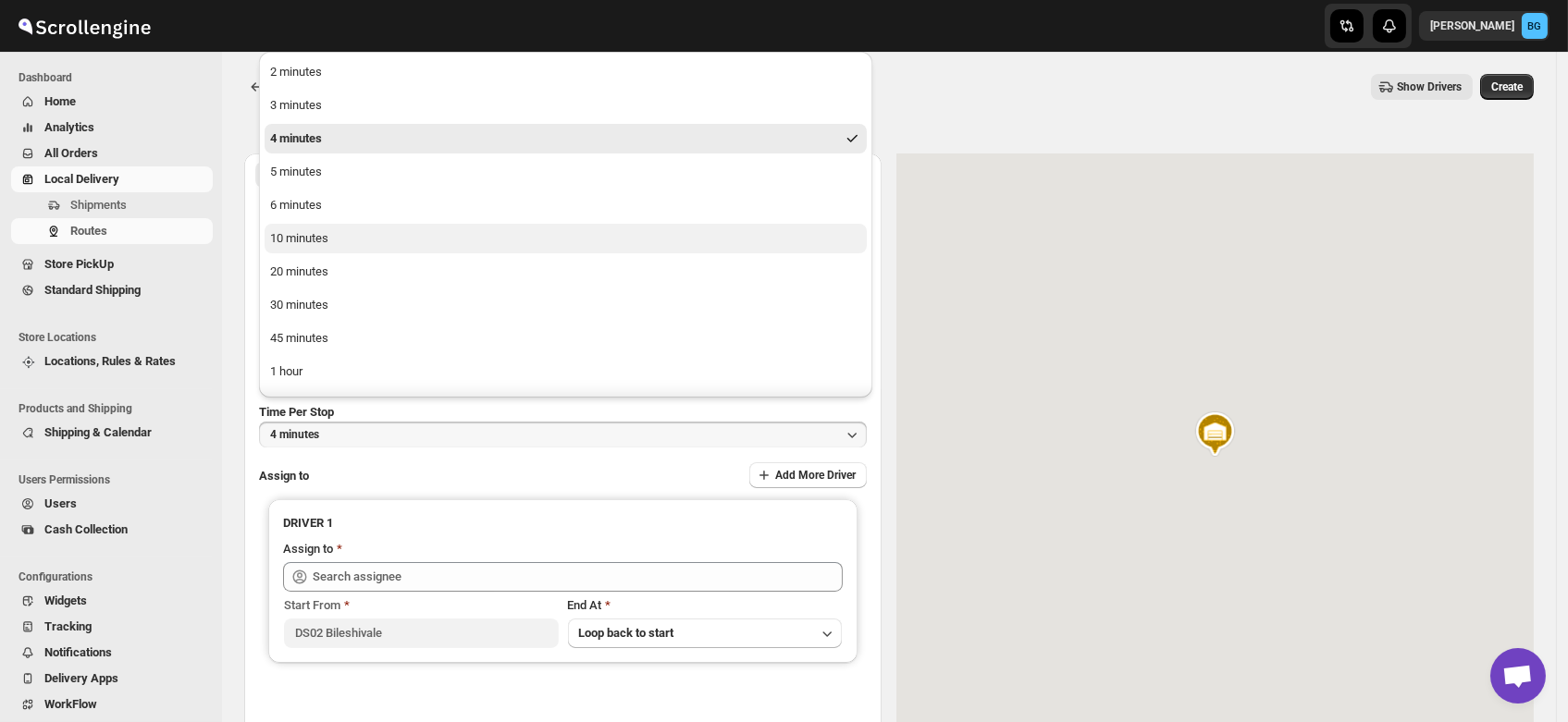
click at [341, 240] on button "10 minutes" at bounding box center [566, 238] width 602 height 30
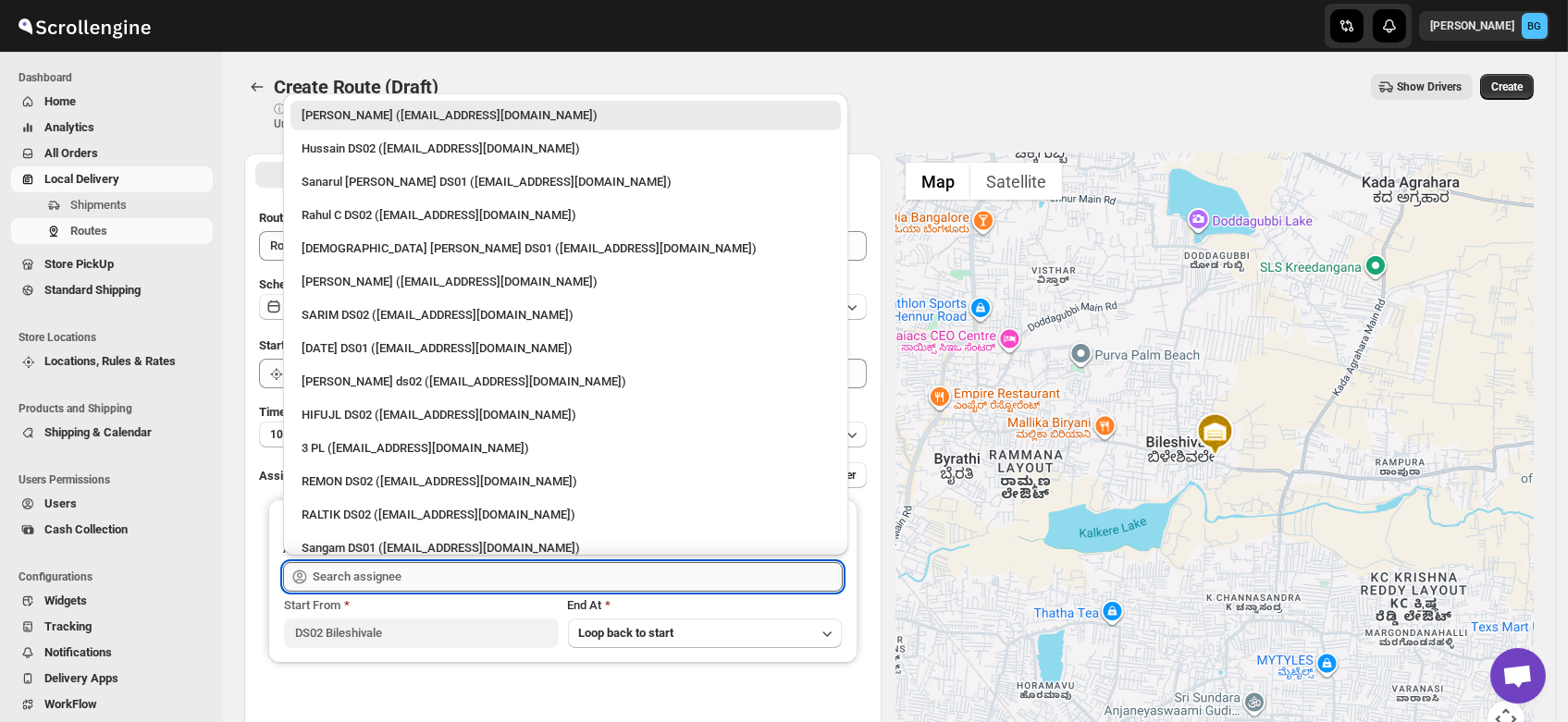
click at [368, 583] on input "text" at bounding box center [577, 576] width 530 height 30
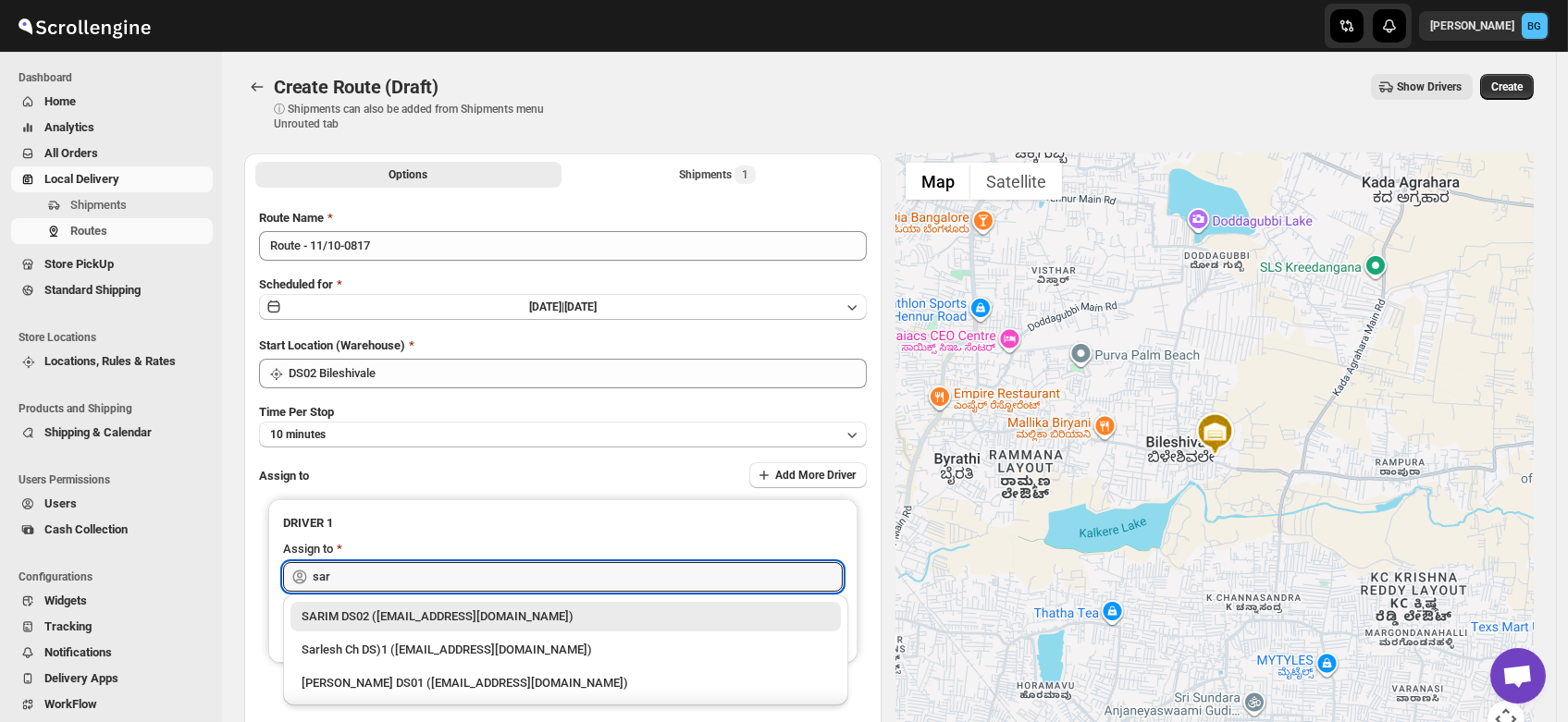
click at [389, 622] on div "SARIM DS02 (xititor414@owlny.com)" at bounding box center [565, 617] width 528 height 18
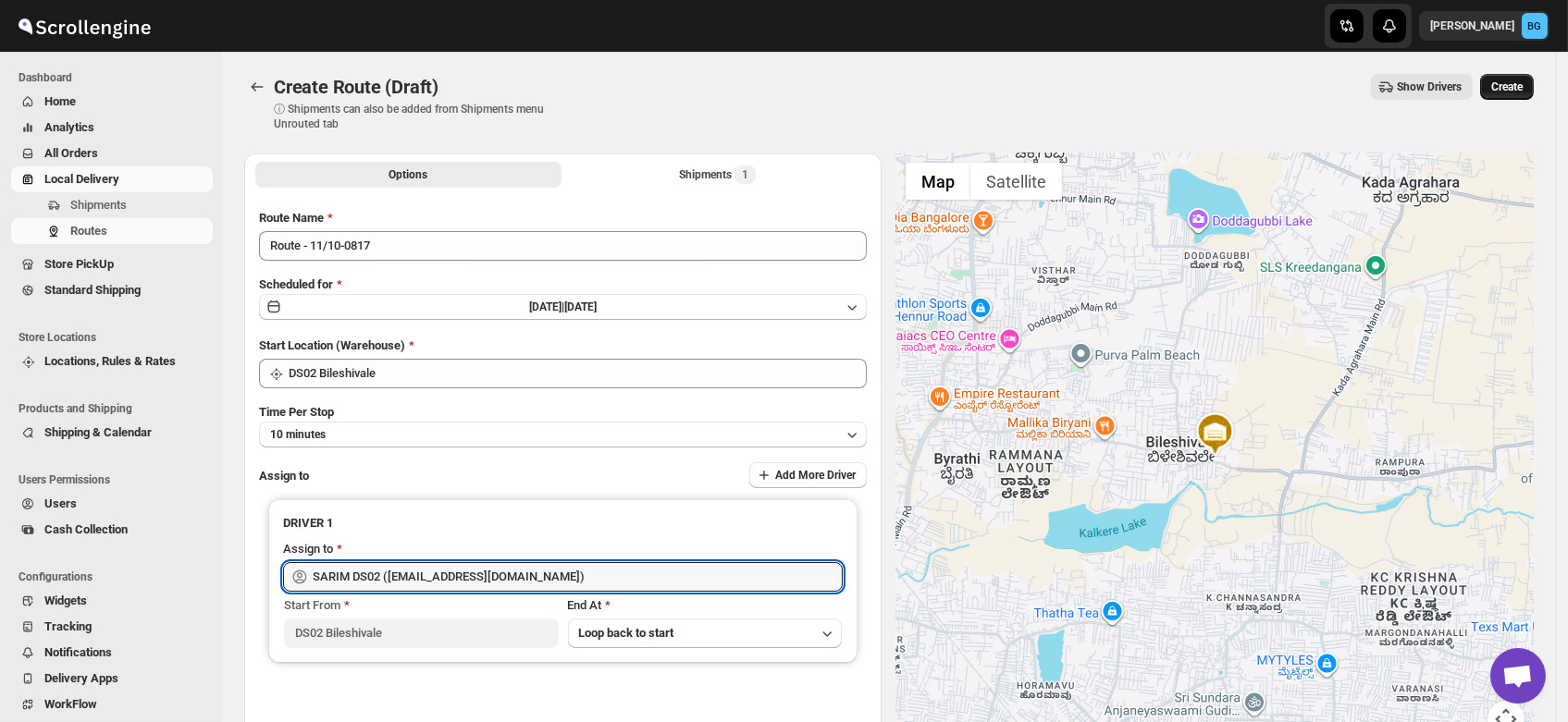
type input "SARIM DS02 (xititor414@owlny.com)"
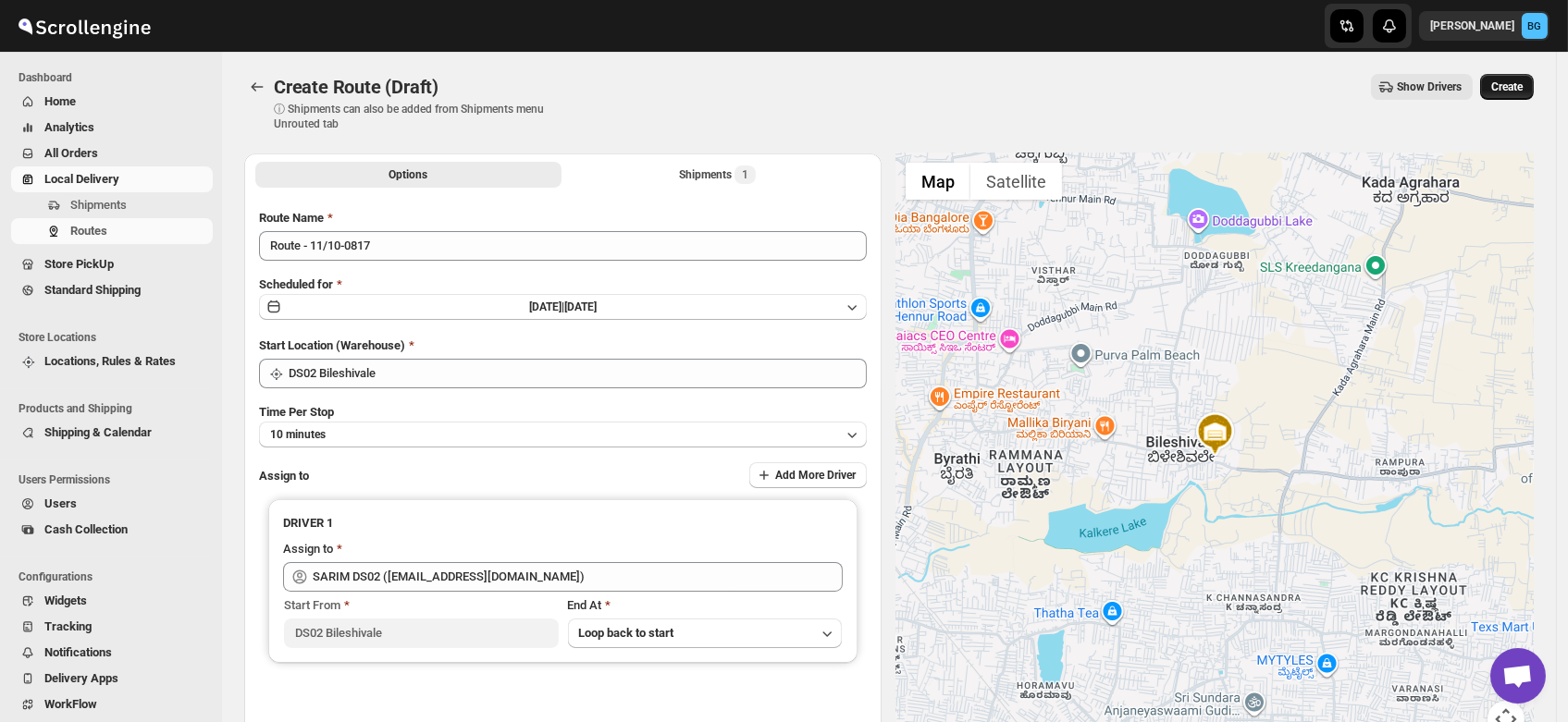
click at [1514, 87] on span "Create" at bounding box center [1507, 86] width 32 height 14
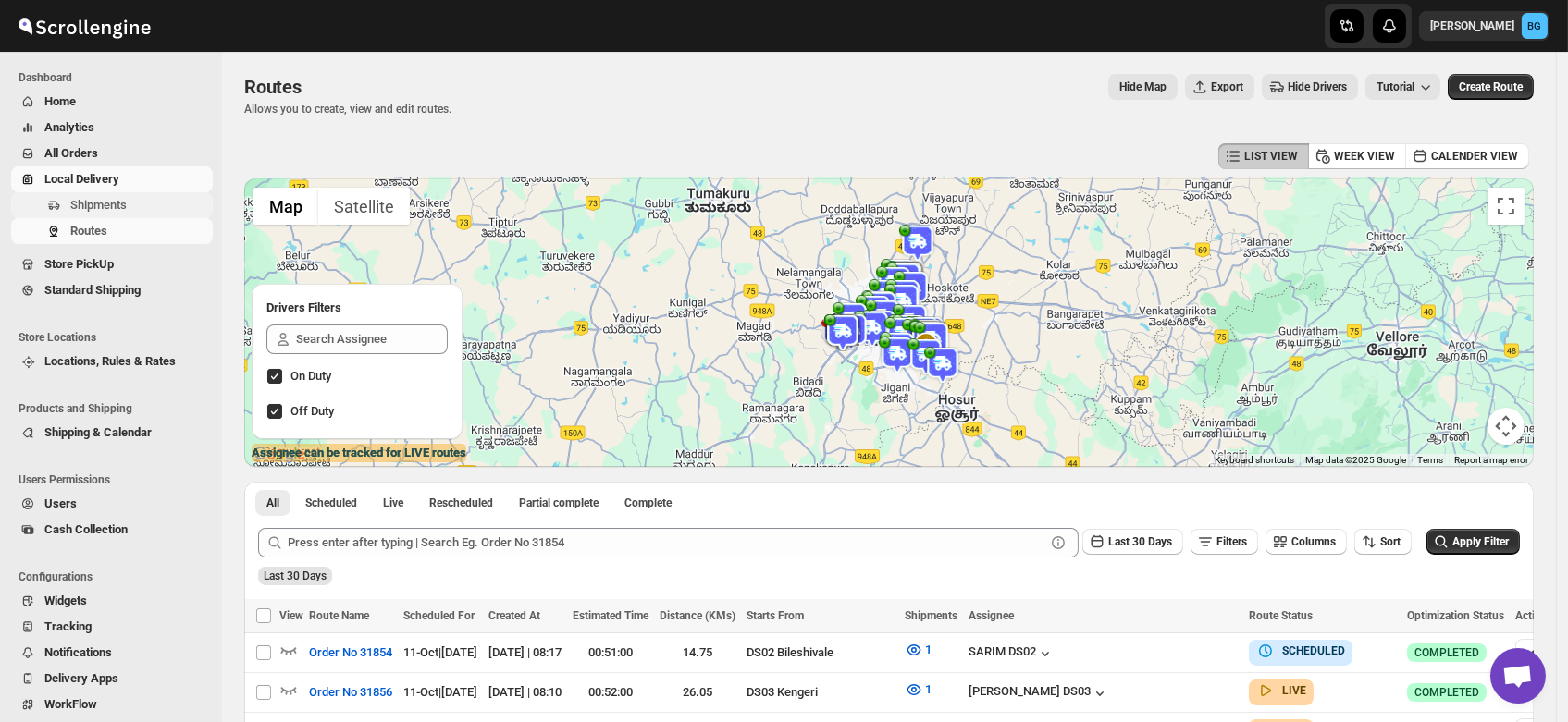
click at [101, 198] on span "Shipments" at bounding box center [98, 204] width 57 height 13
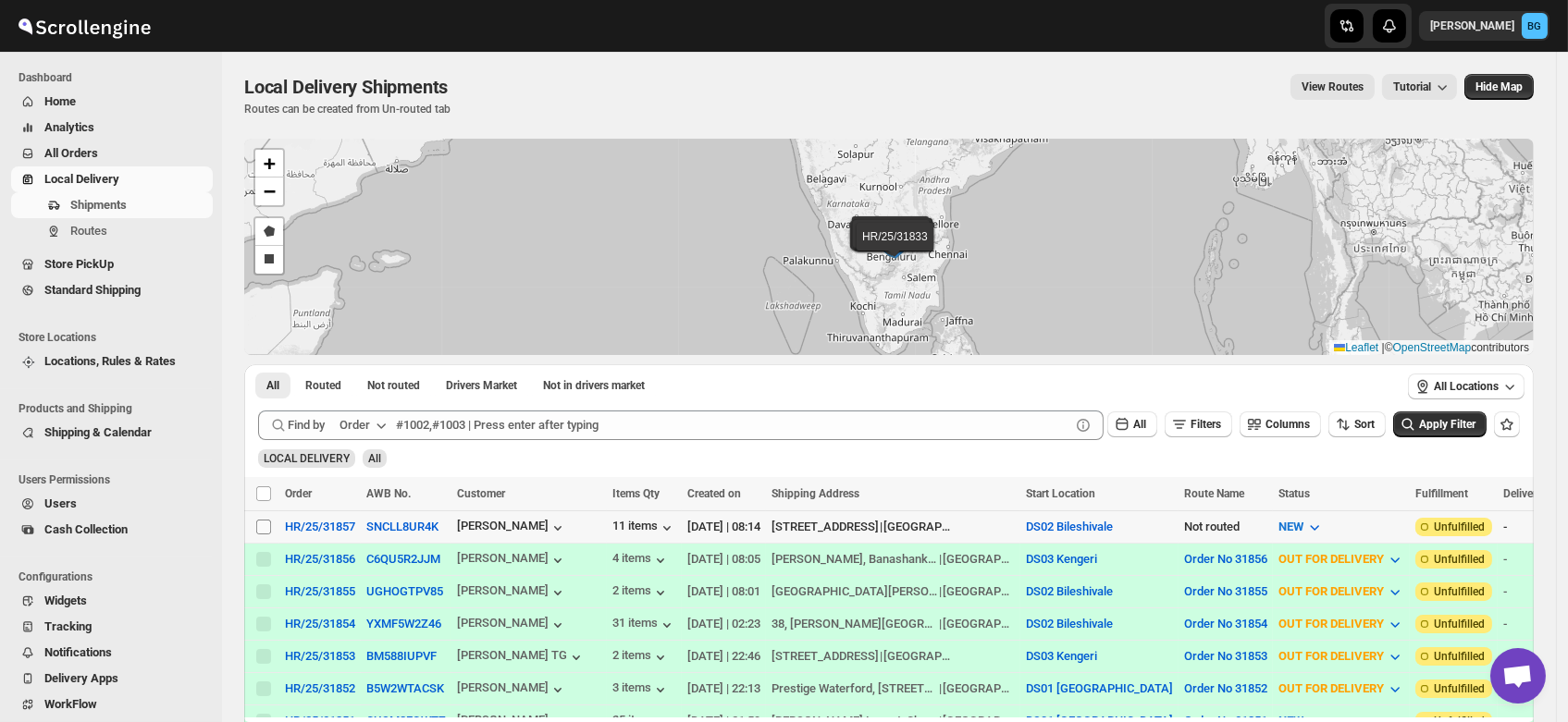
click at [262, 526] on input "Select shipment" at bounding box center [263, 526] width 14 height 14
checkbox input "true"
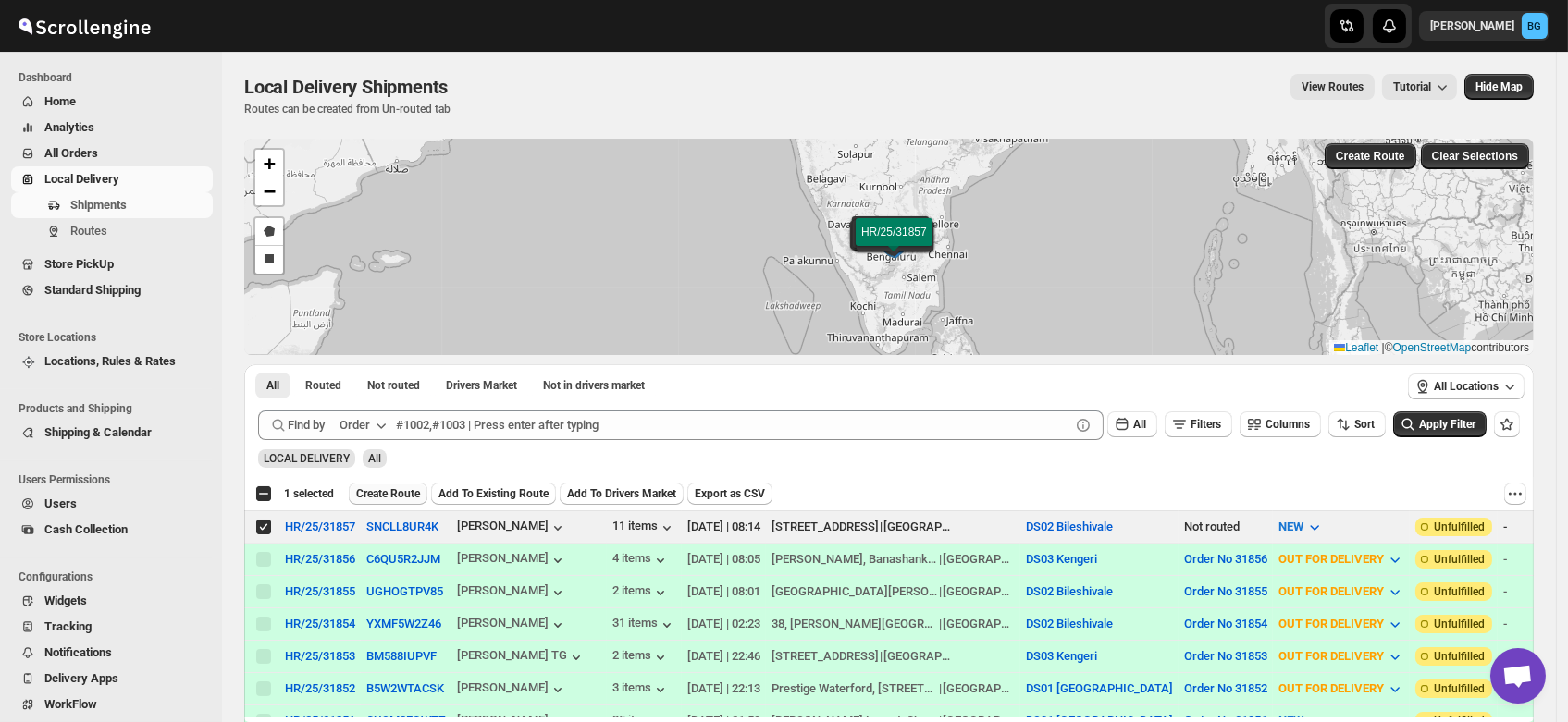
click at [383, 496] on span "Create Route" at bounding box center [387, 493] width 64 height 14
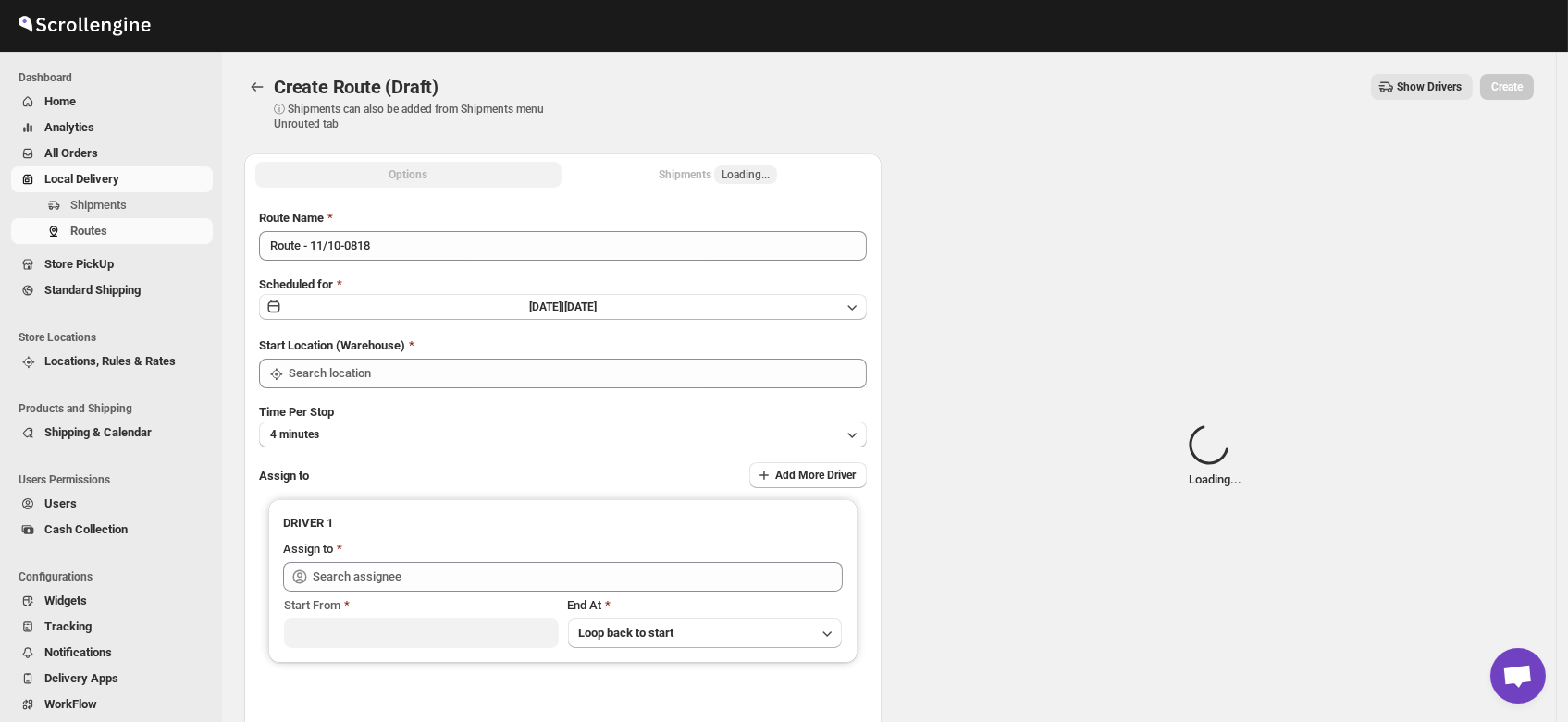
type input "DS02 Bileshivale"
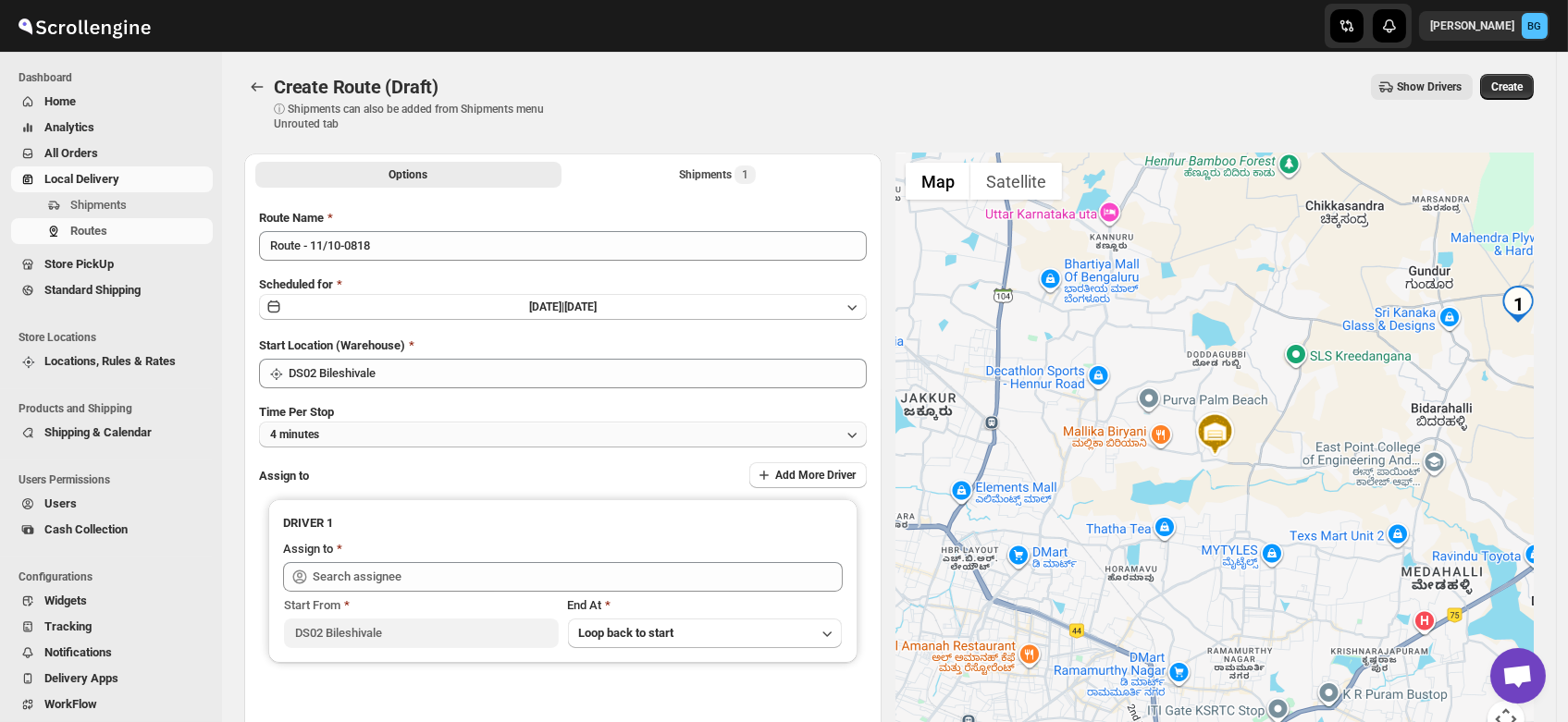
click at [352, 435] on button "4 minutes" at bounding box center [563, 434] width 608 height 26
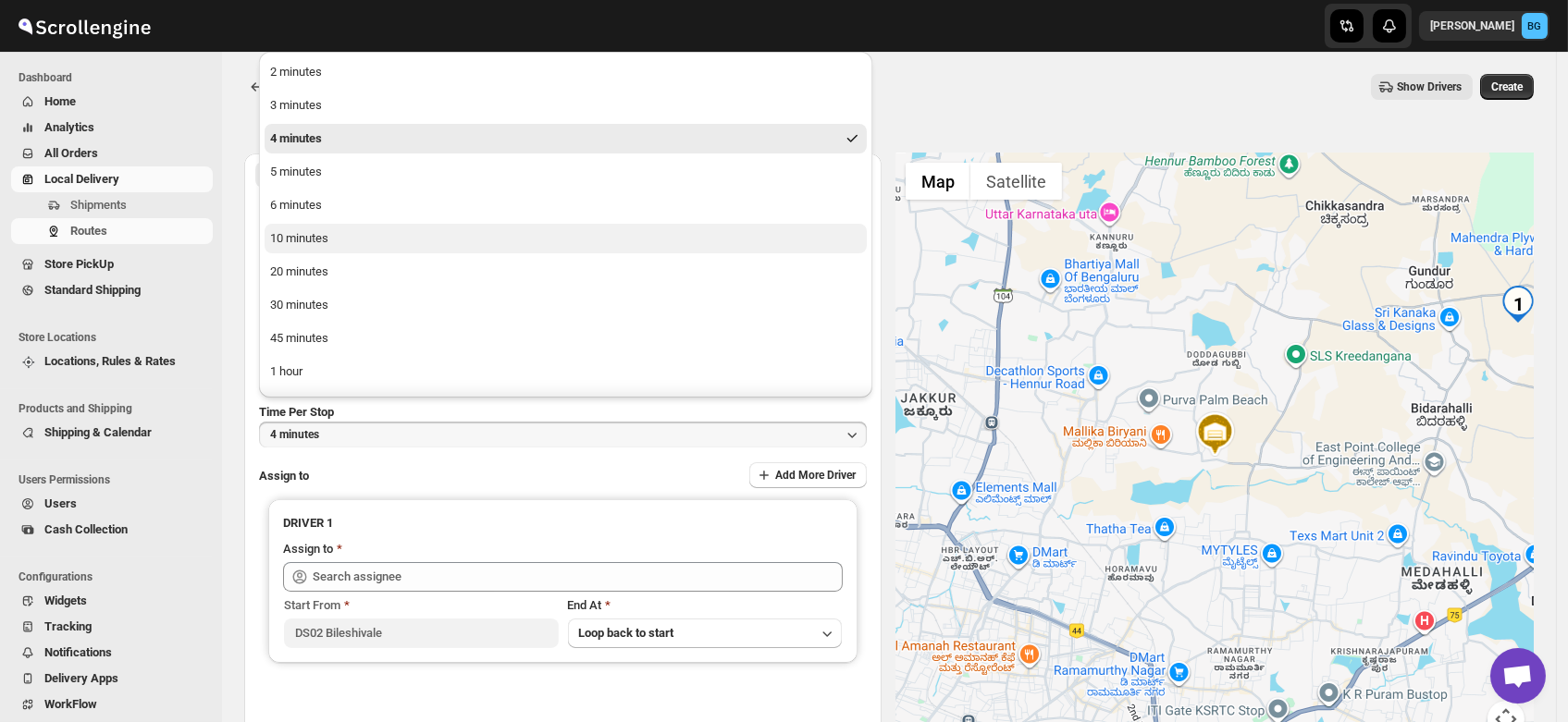
click at [326, 238] on div "10 minutes" at bounding box center [299, 238] width 59 height 18
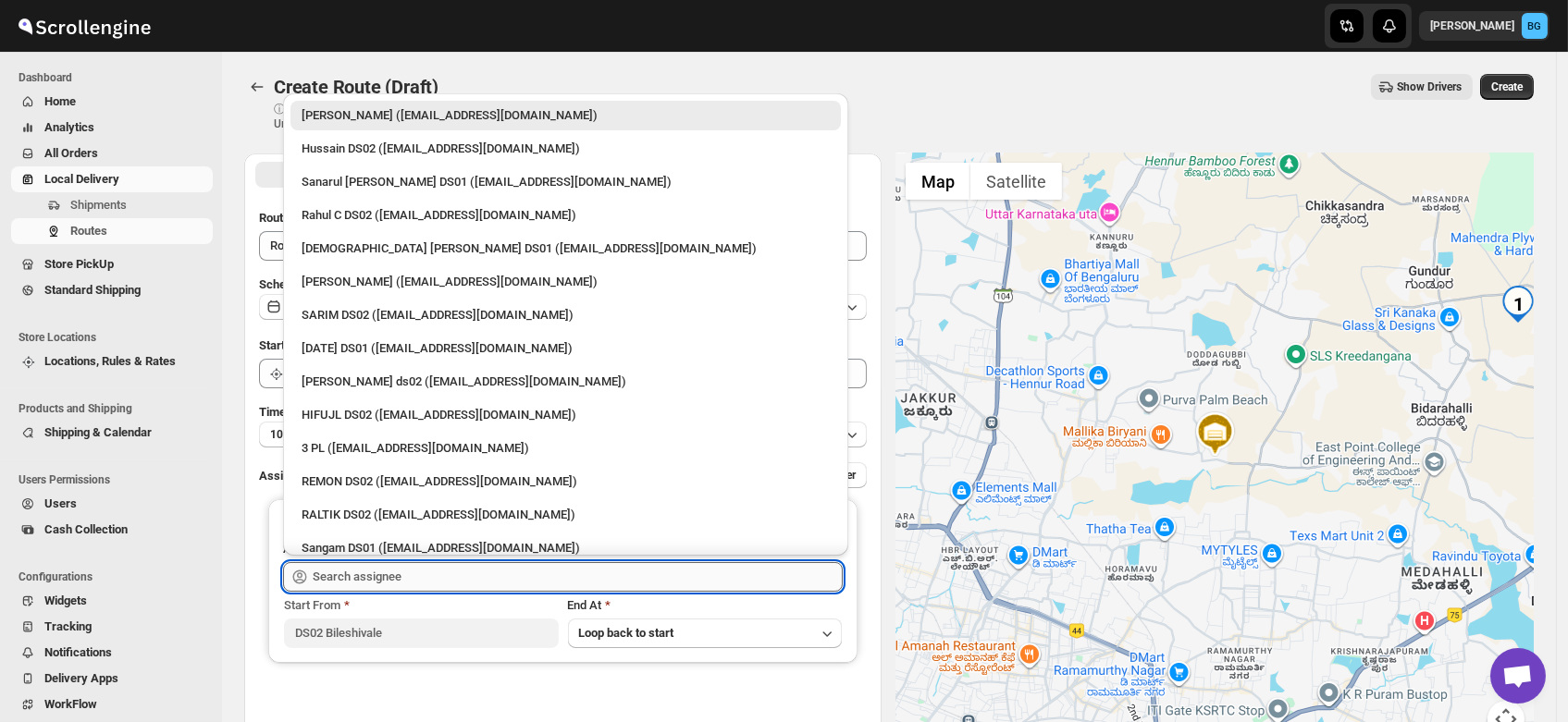
click at [356, 576] on input "text" at bounding box center [577, 576] width 530 height 30
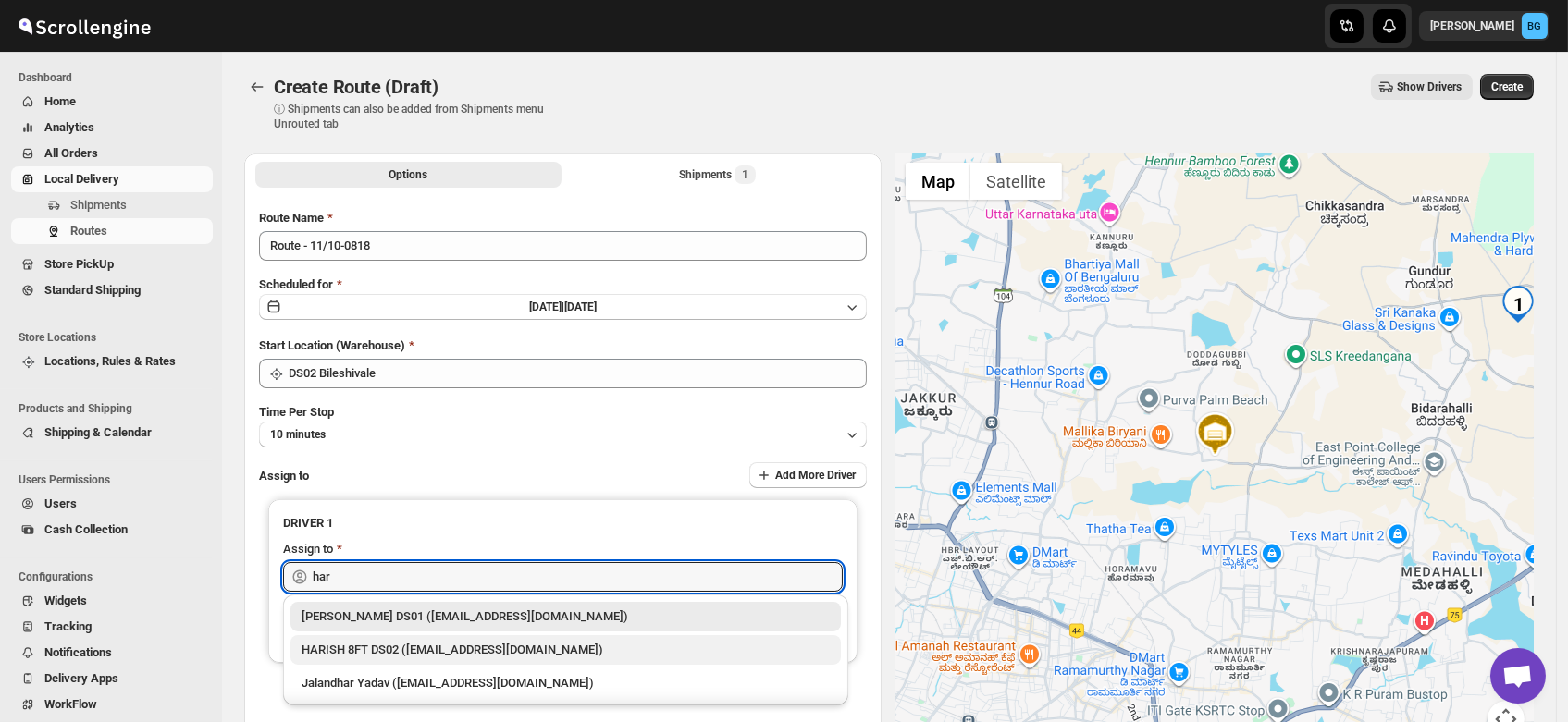
click at [365, 648] on div "HARISH 8FT DS02 ([EMAIL_ADDRESS][DOMAIN_NAME])" at bounding box center [565, 649] width 528 height 18
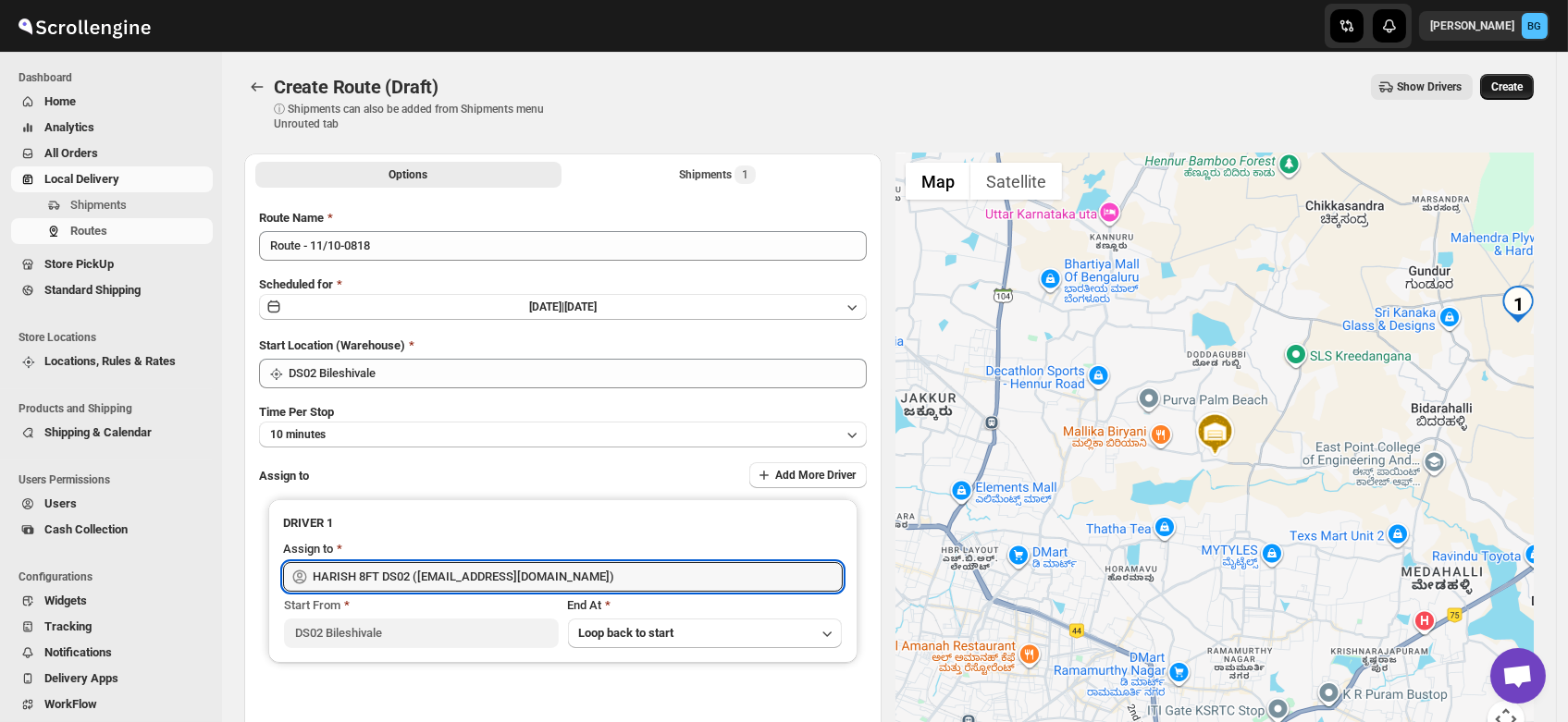
type input "HARISH 8FT DS02 ([EMAIL_ADDRESS][DOMAIN_NAME])"
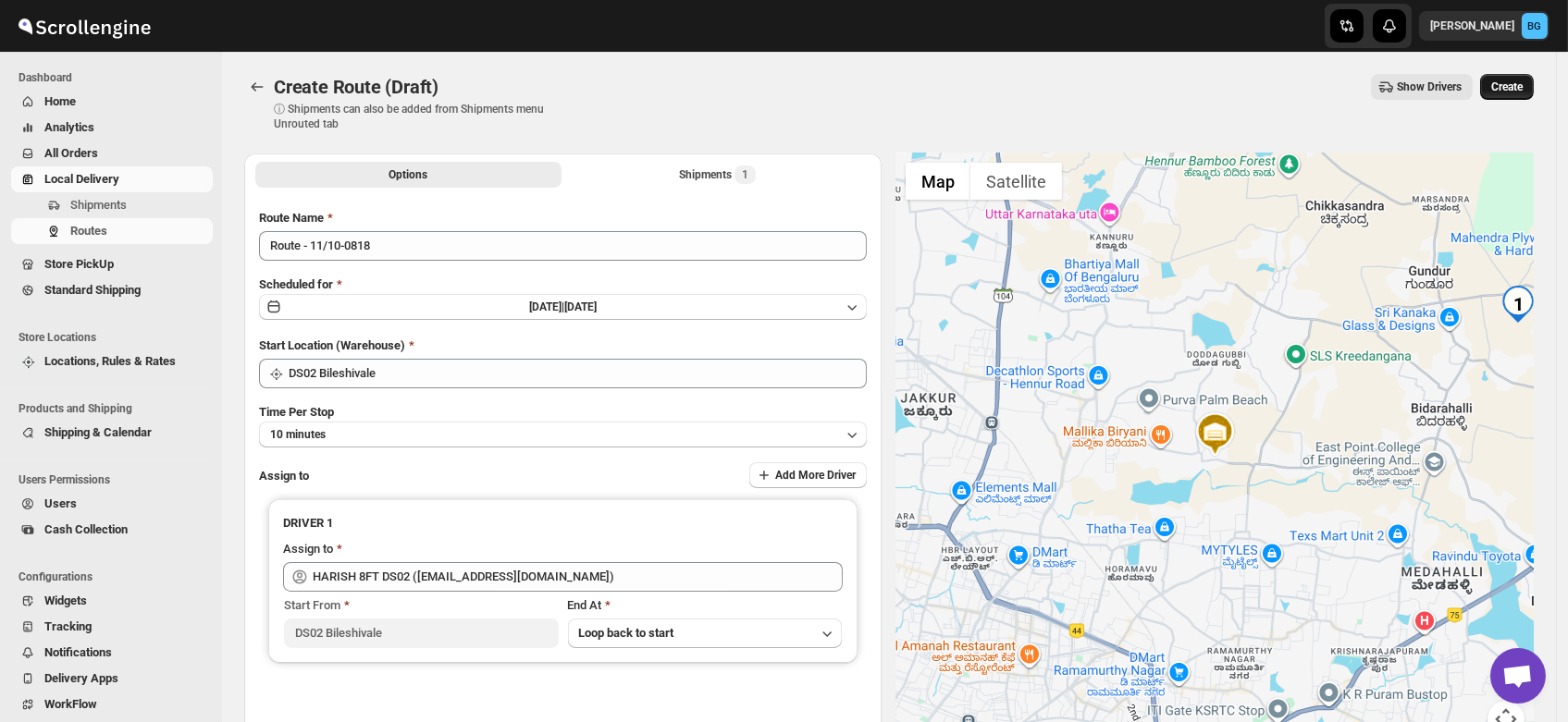
click at [1523, 83] on span "Create" at bounding box center [1507, 86] width 32 height 14
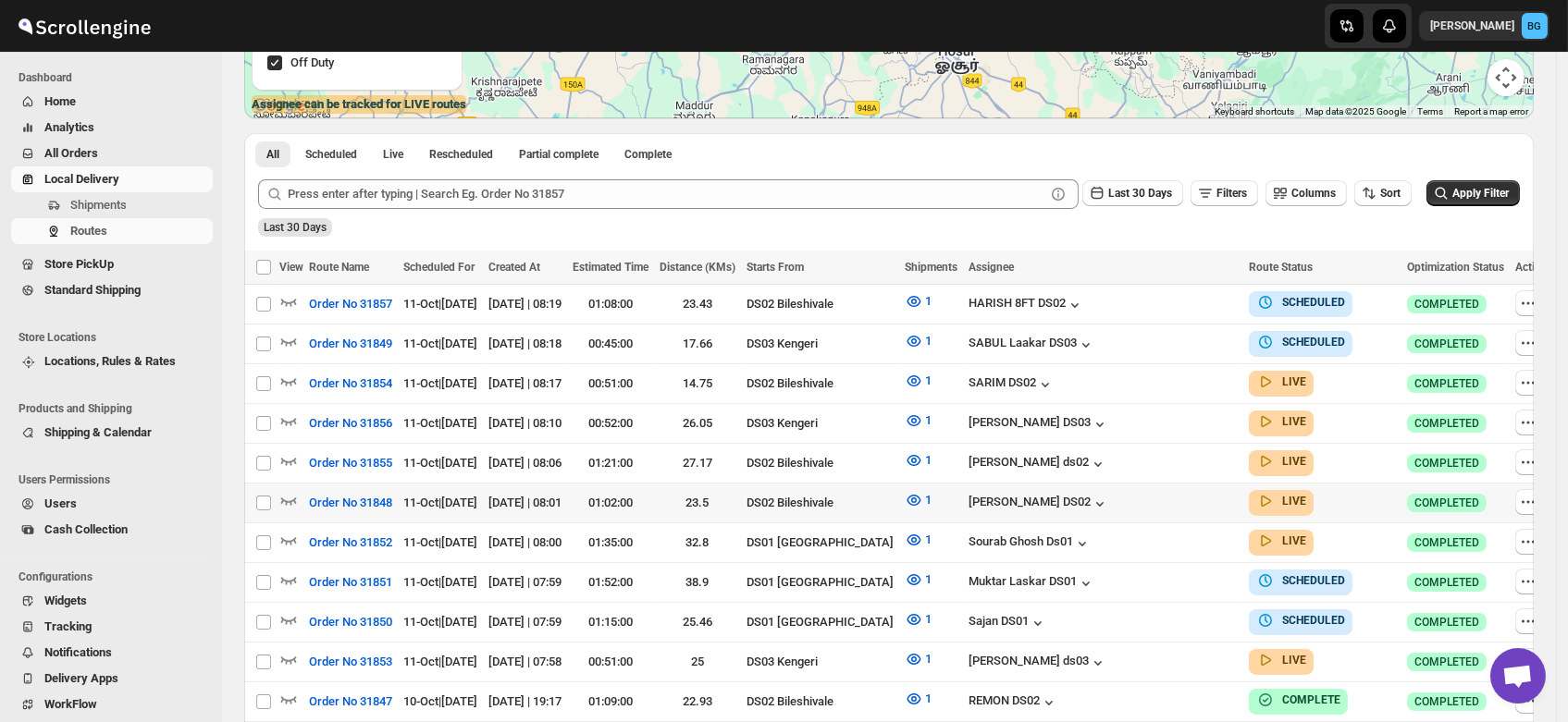
scroll to position [352, 0]
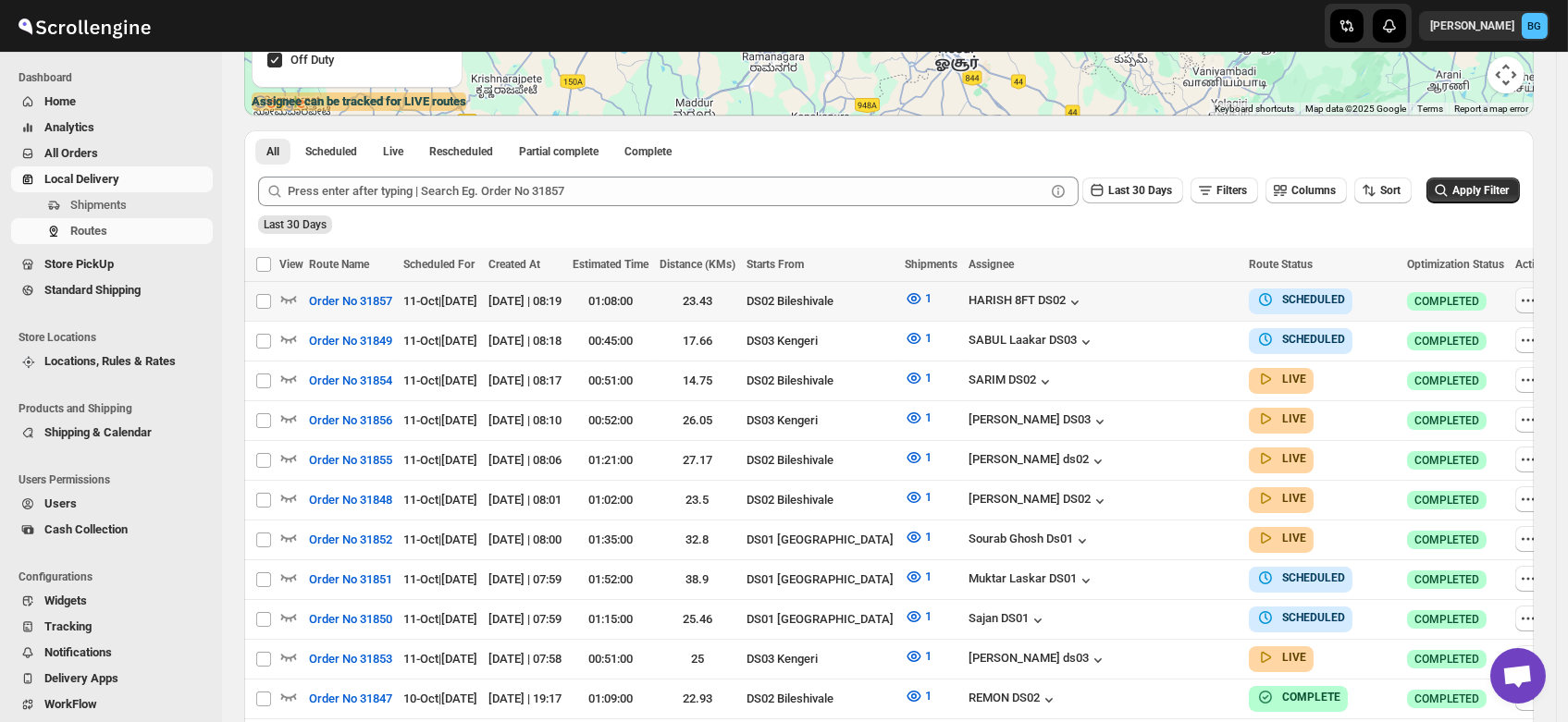
click at [1519, 295] on icon "button" at bounding box center [1528, 300] width 18 height 18
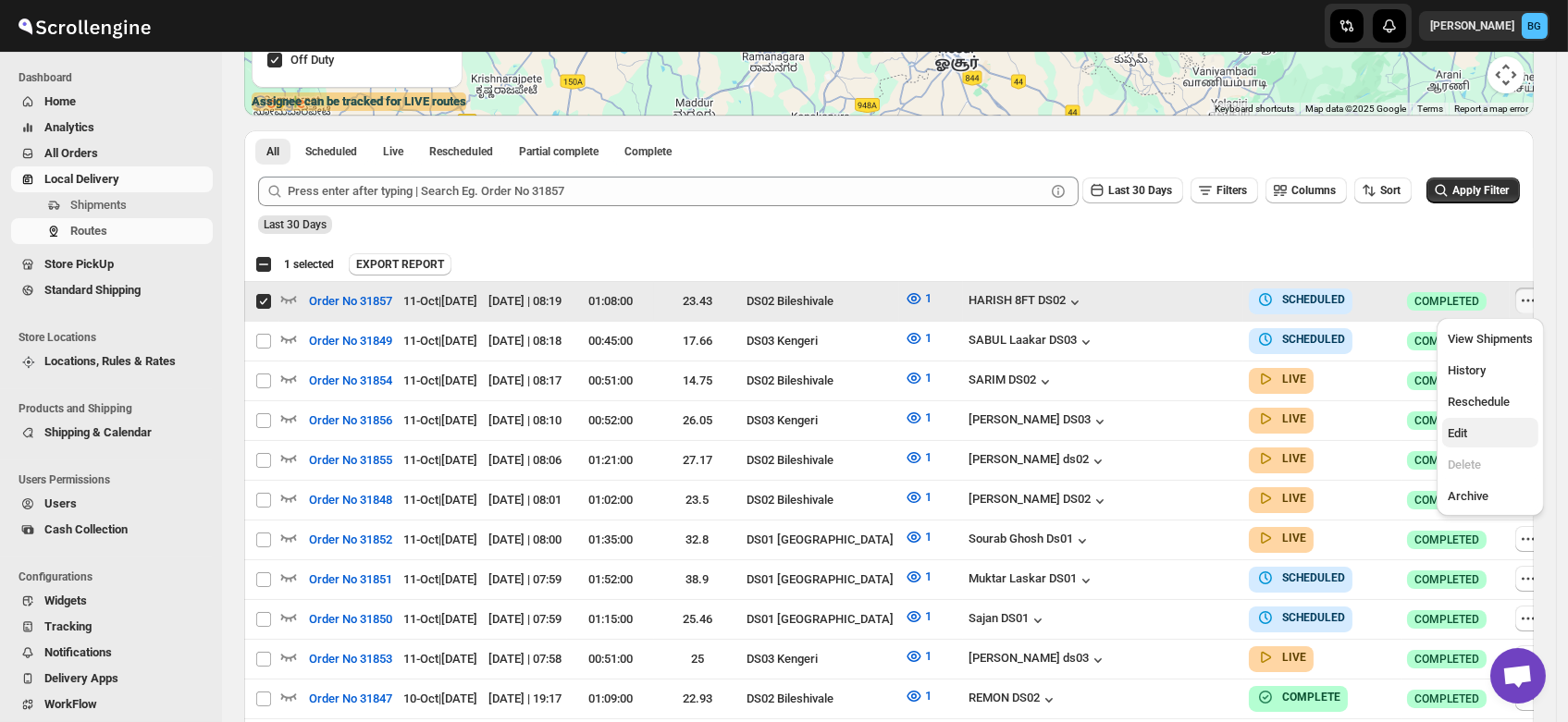
click at [1458, 429] on span "Edit" at bounding box center [1457, 433] width 19 height 13
checkbox input "false"
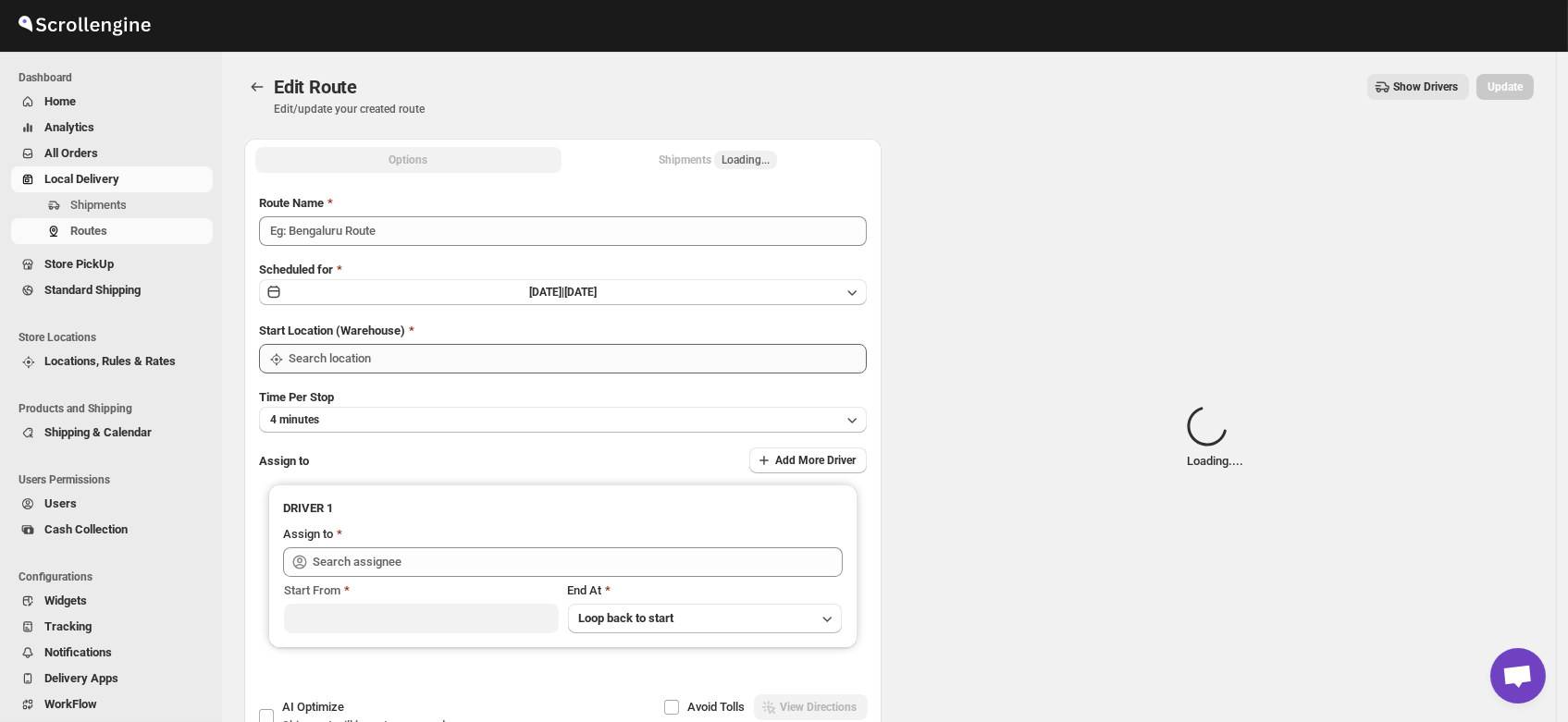
type input "Order No 31857"
type input "DS02 Bileshivale"
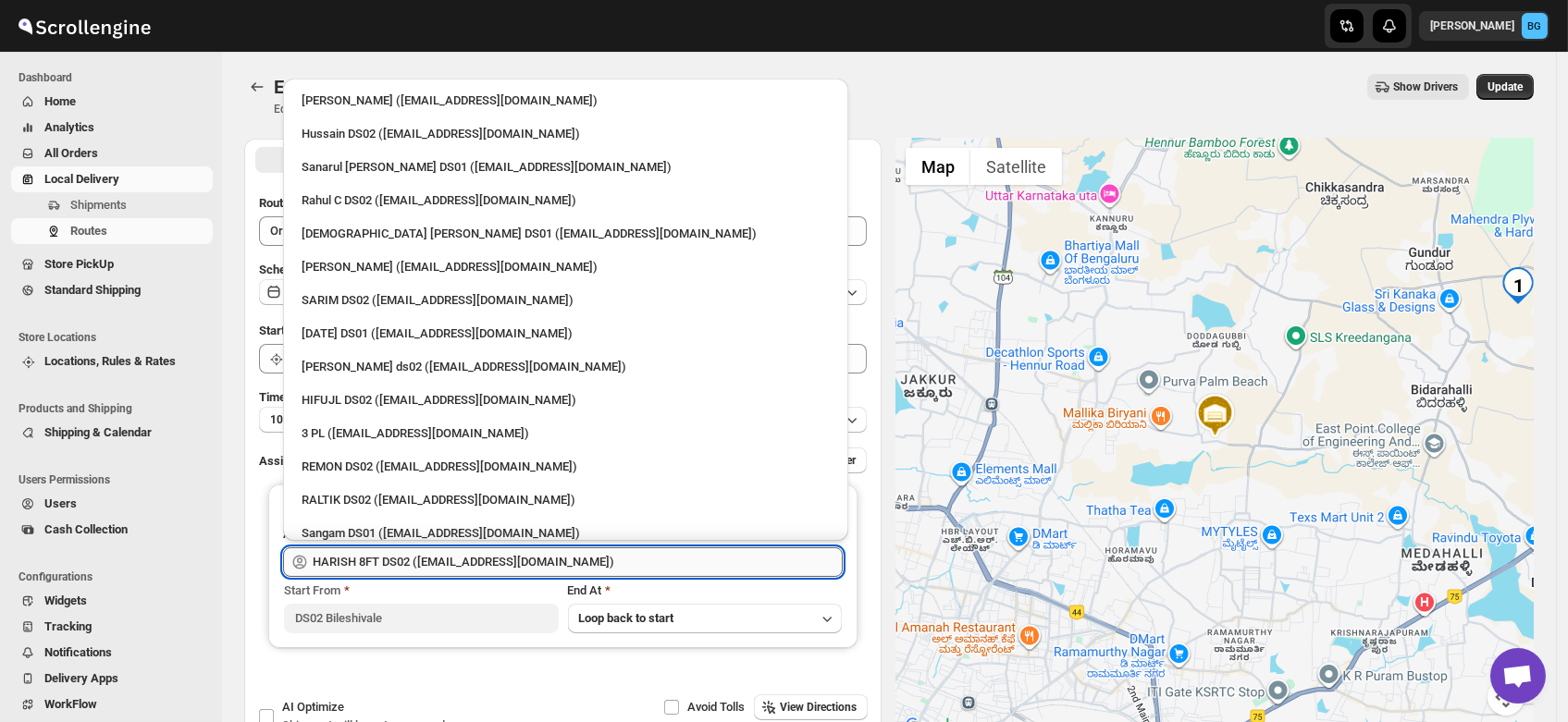
click at [571, 562] on input "HARISH 8FT DS02 ([EMAIL_ADDRESS][DOMAIN_NAME])" at bounding box center [577, 562] width 530 height 30
drag, startPoint x: 572, startPoint y: 562, endPoint x: 108, endPoint y: 533, distance: 464.9
click at [108, 533] on div "Skip to content Brajesh Giri BG Dashboard Home Analytics All Orders Local Deliv…" at bounding box center [784, 423] width 1568 height 846
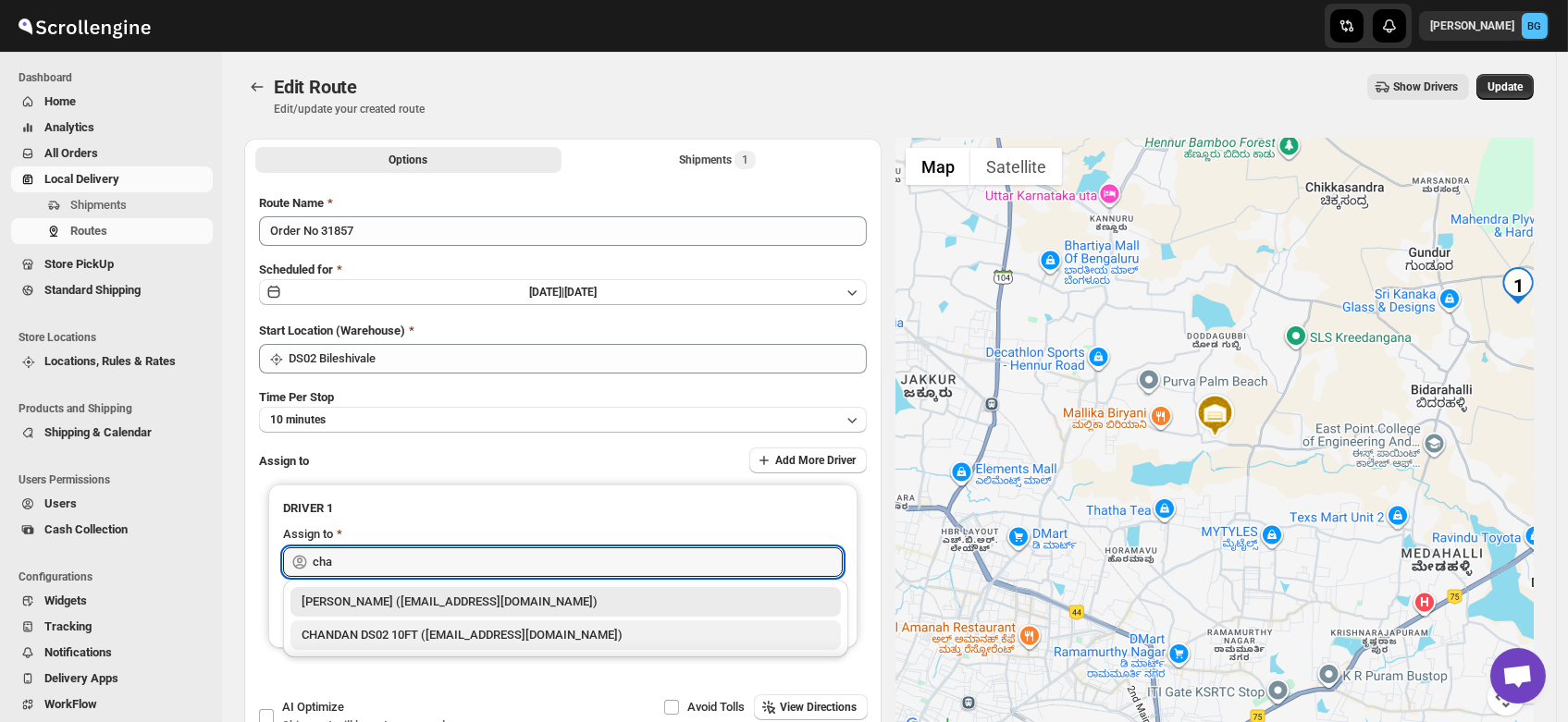
click at [423, 639] on div "CHANDAN DS02 10FT ([EMAIL_ADDRESS][DOMAIN_NAME])" at bounding box center [565, 635] width 528 height 18
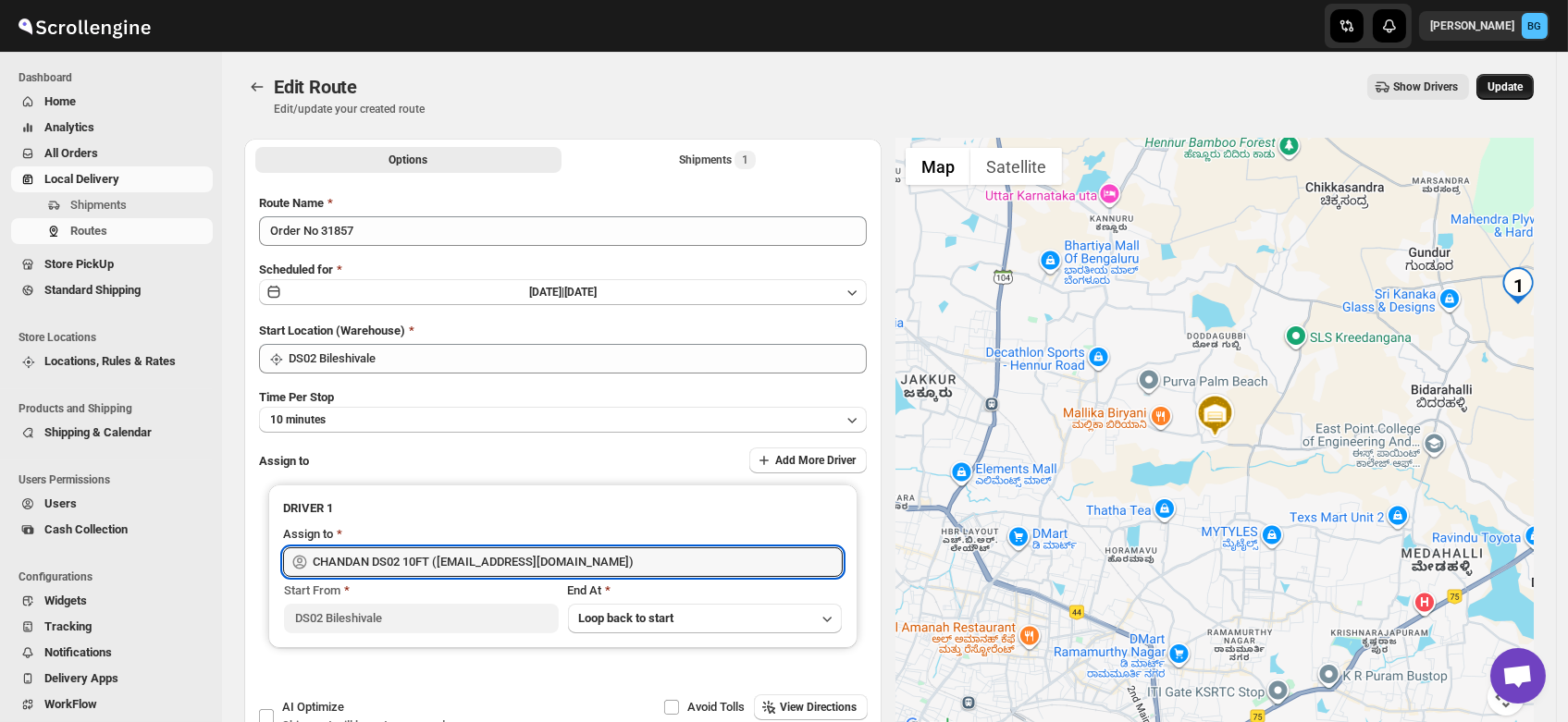
type input "CHANDAN DS02 10FT ([EMAIL_ADDRESS][DOMAIN_NAME])"
click at [1522, 89] on span "Update" at bounding box center [1505, 86] width 35 height 14
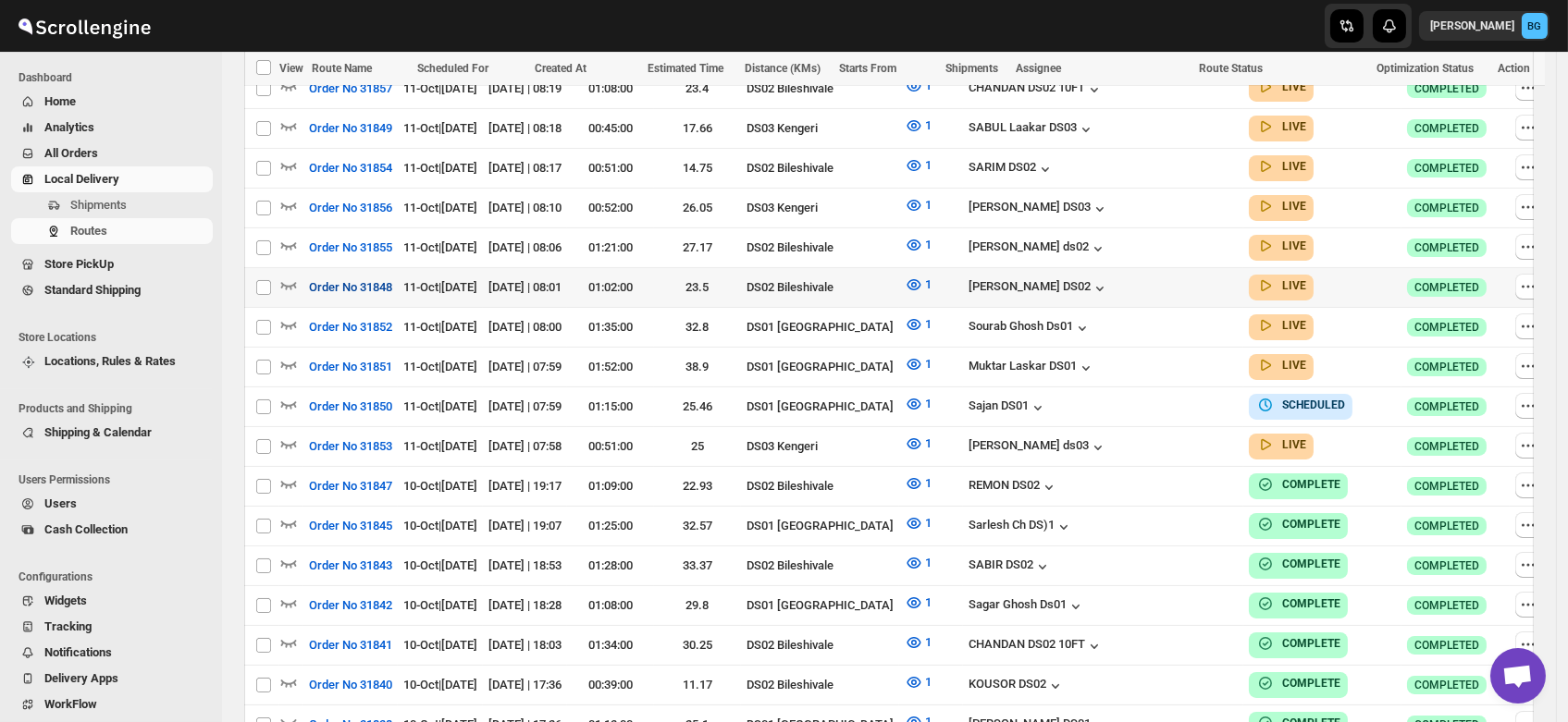
scroll to position [641, 0]
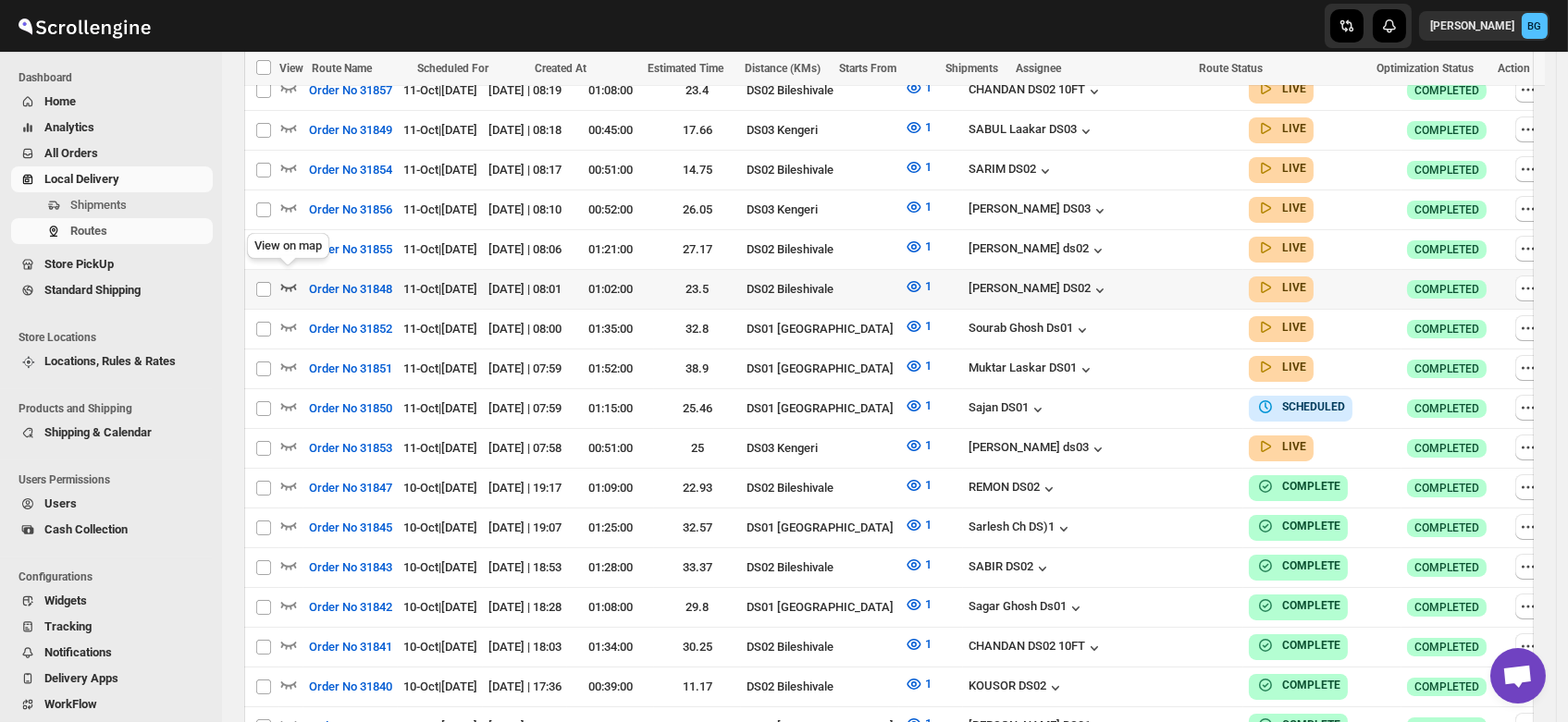
click at [287, 277] on icon "button" at bounding box center [288, 286] width 18 height 18
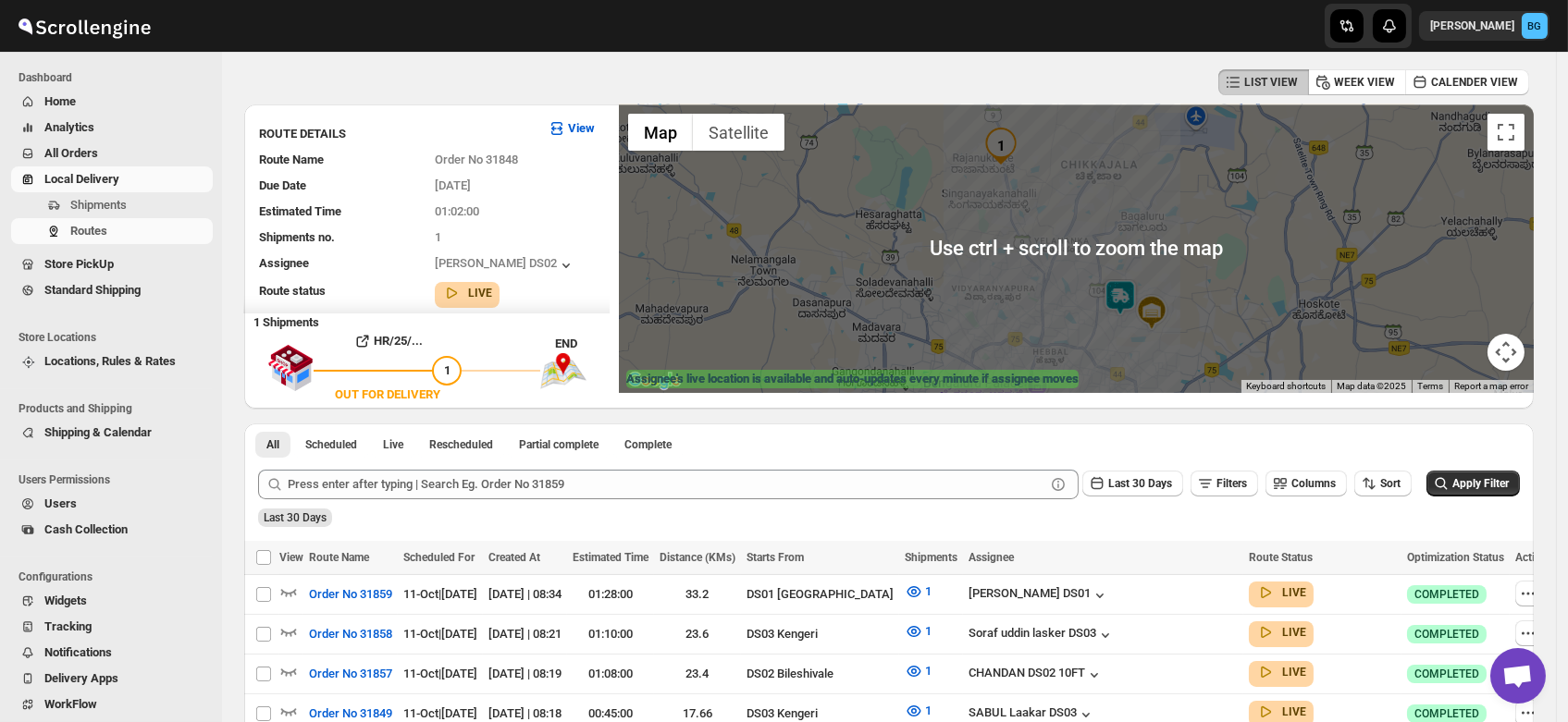
scroll to position [66, 0]
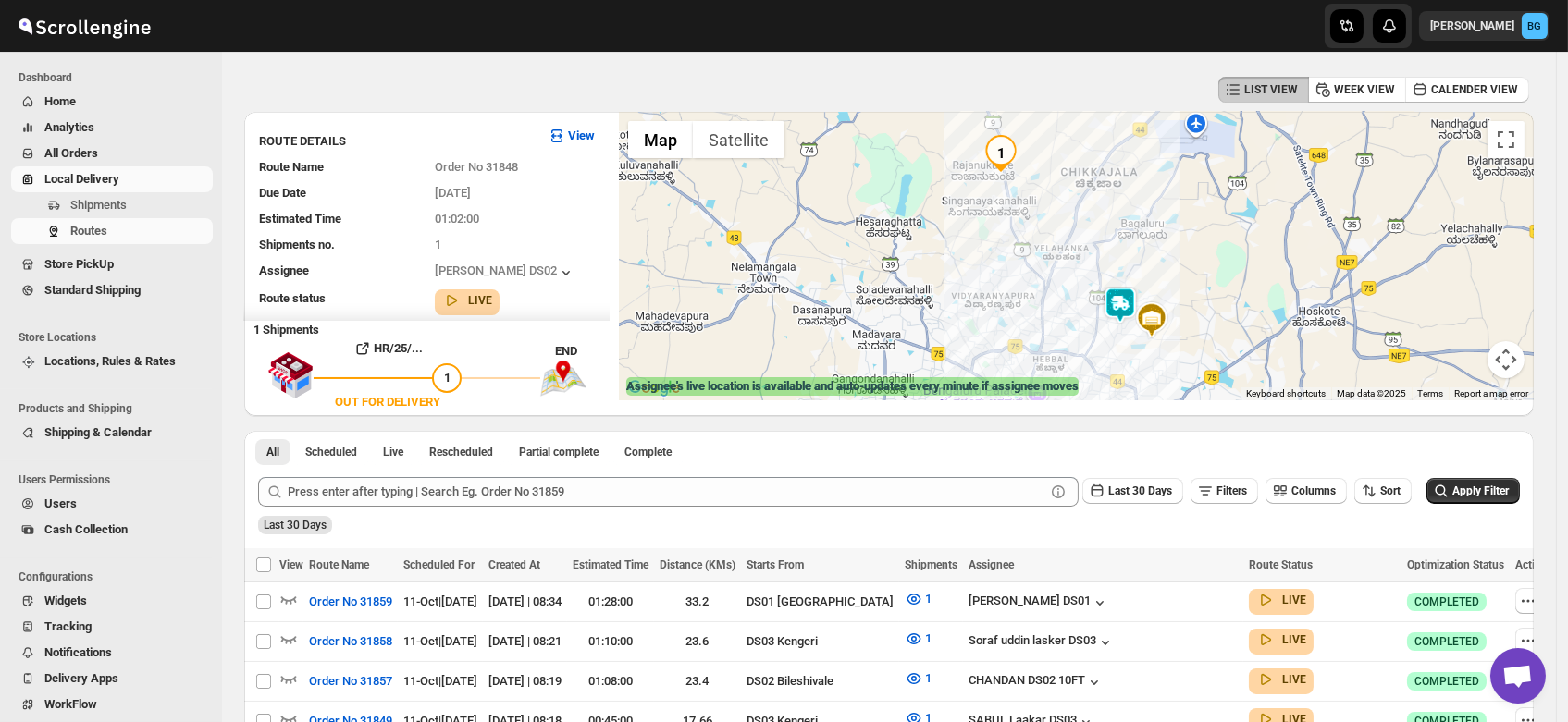
click at [1134, 305] on img at bounding box center [1120, 305] width 37 height 37
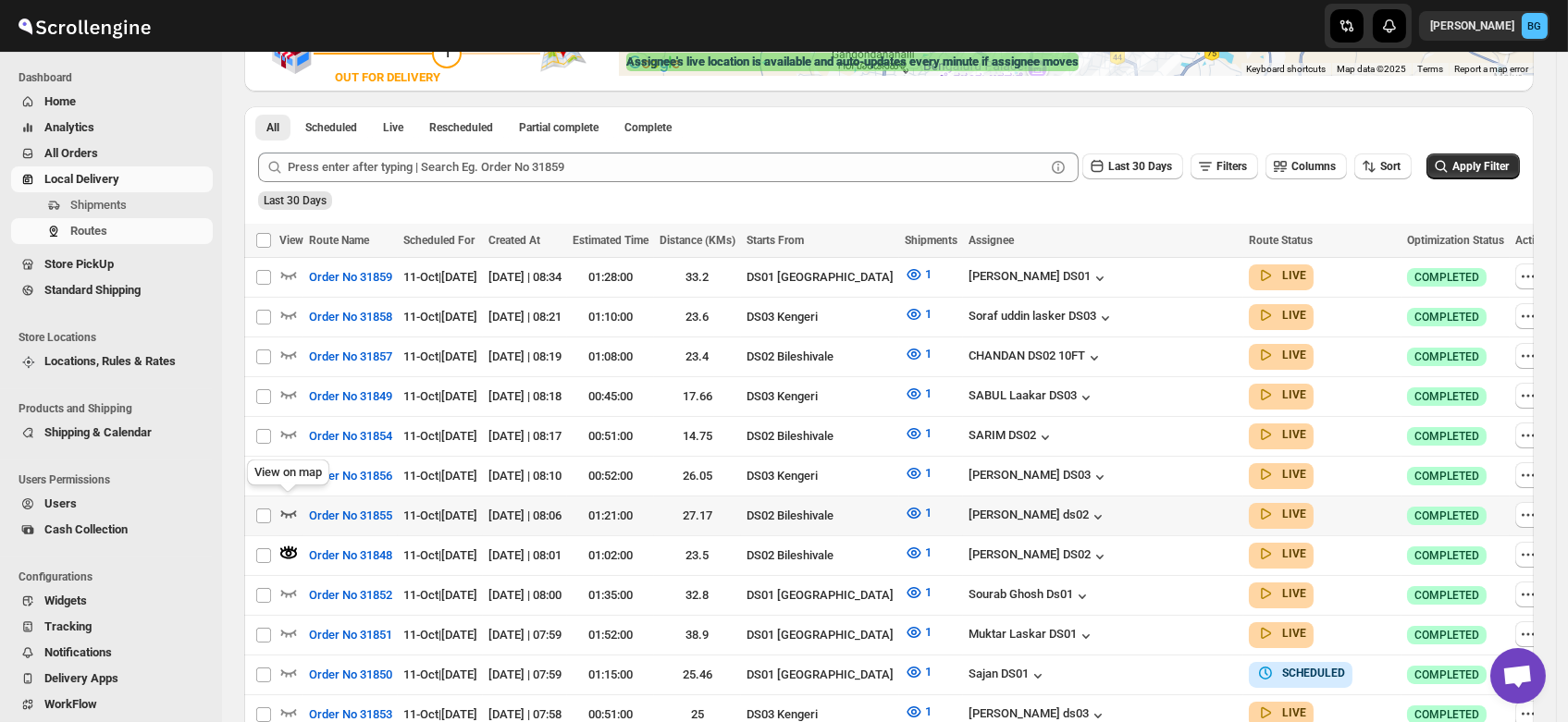
click at [284, 504] on icon "button" at bounding box center [288, 513] width 18 height 18
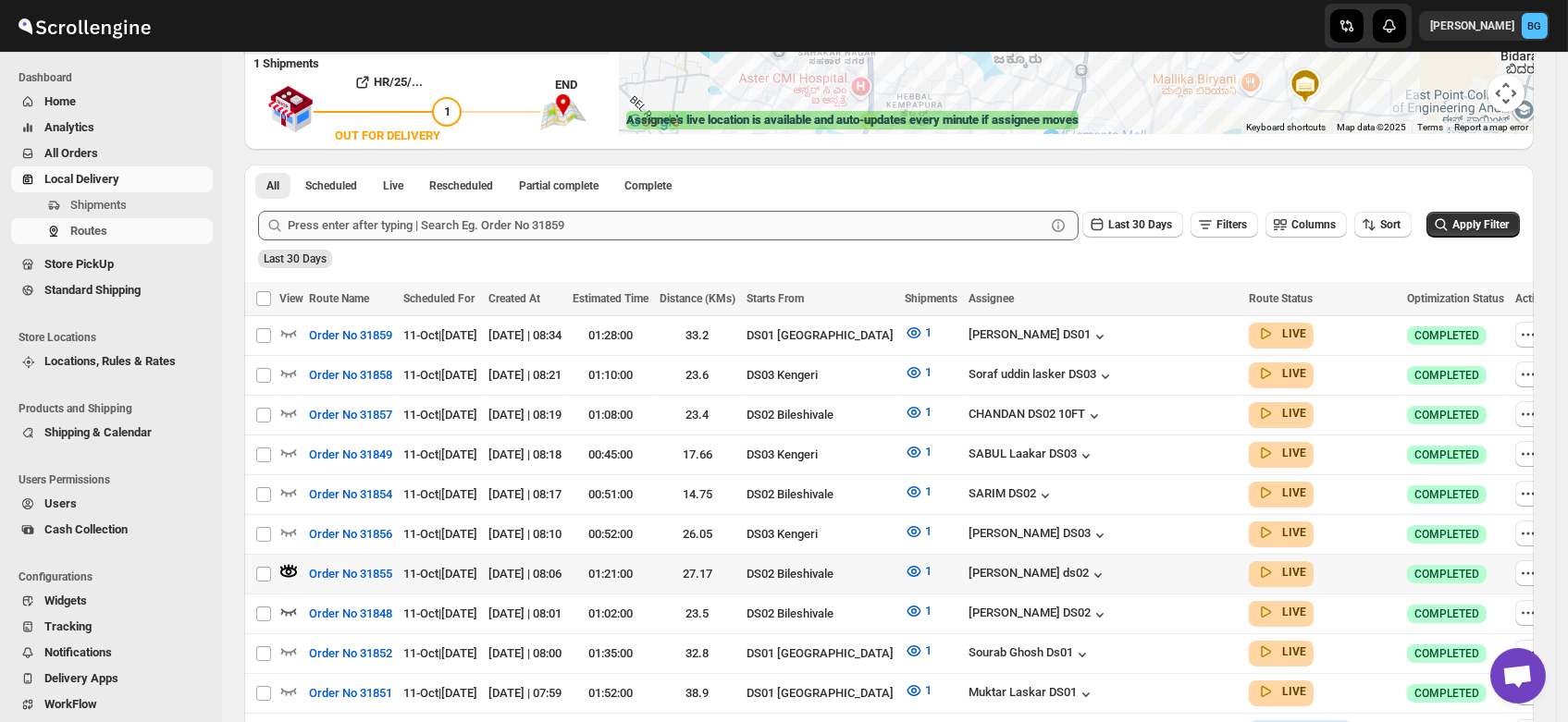
scroll to position [339, 0]
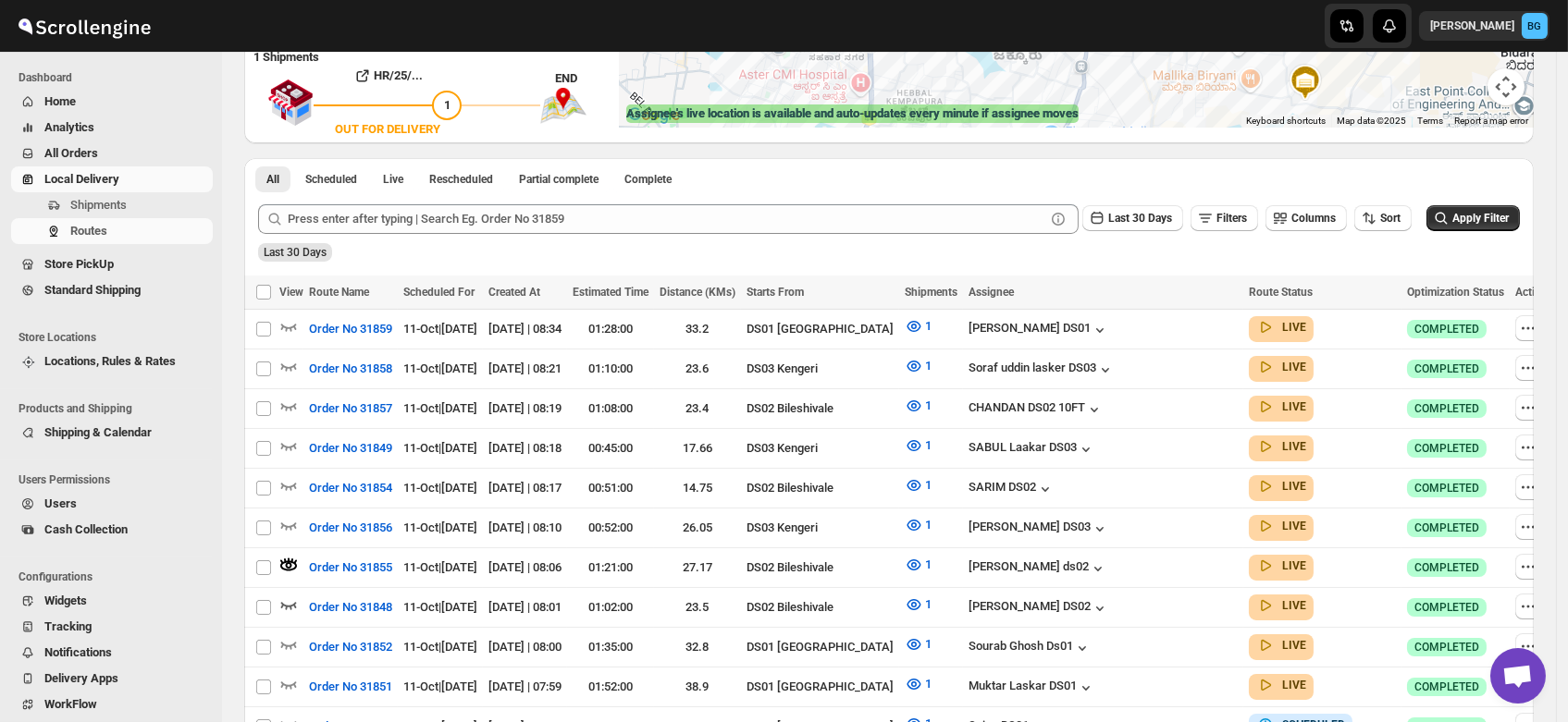
click at [79, 190] on link "Local Delivery" at bounding box center [112, 179] width 201 height 26
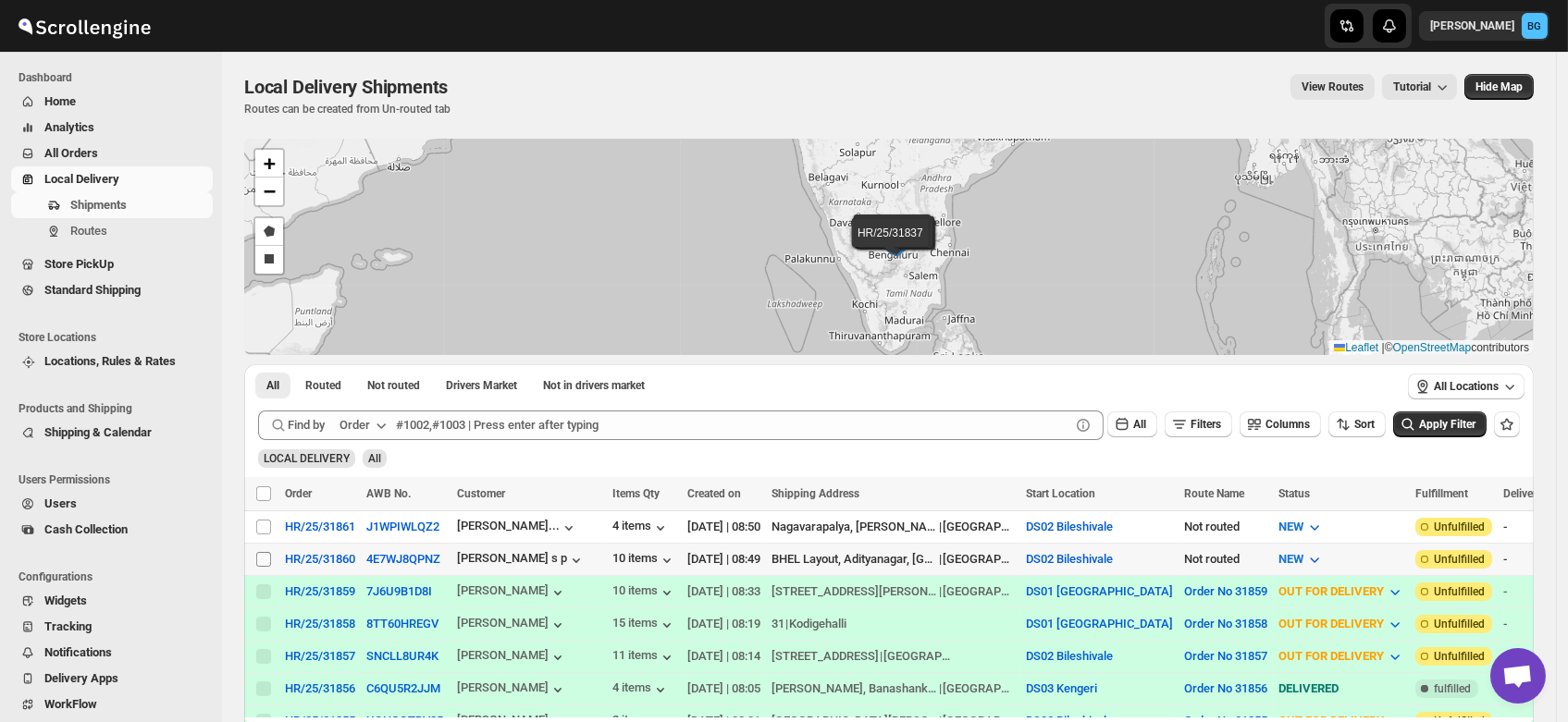
click at [266, 554] on input "Select shipment" at bounding box center [263, 559] width 14 height 14
checkbox input "true"
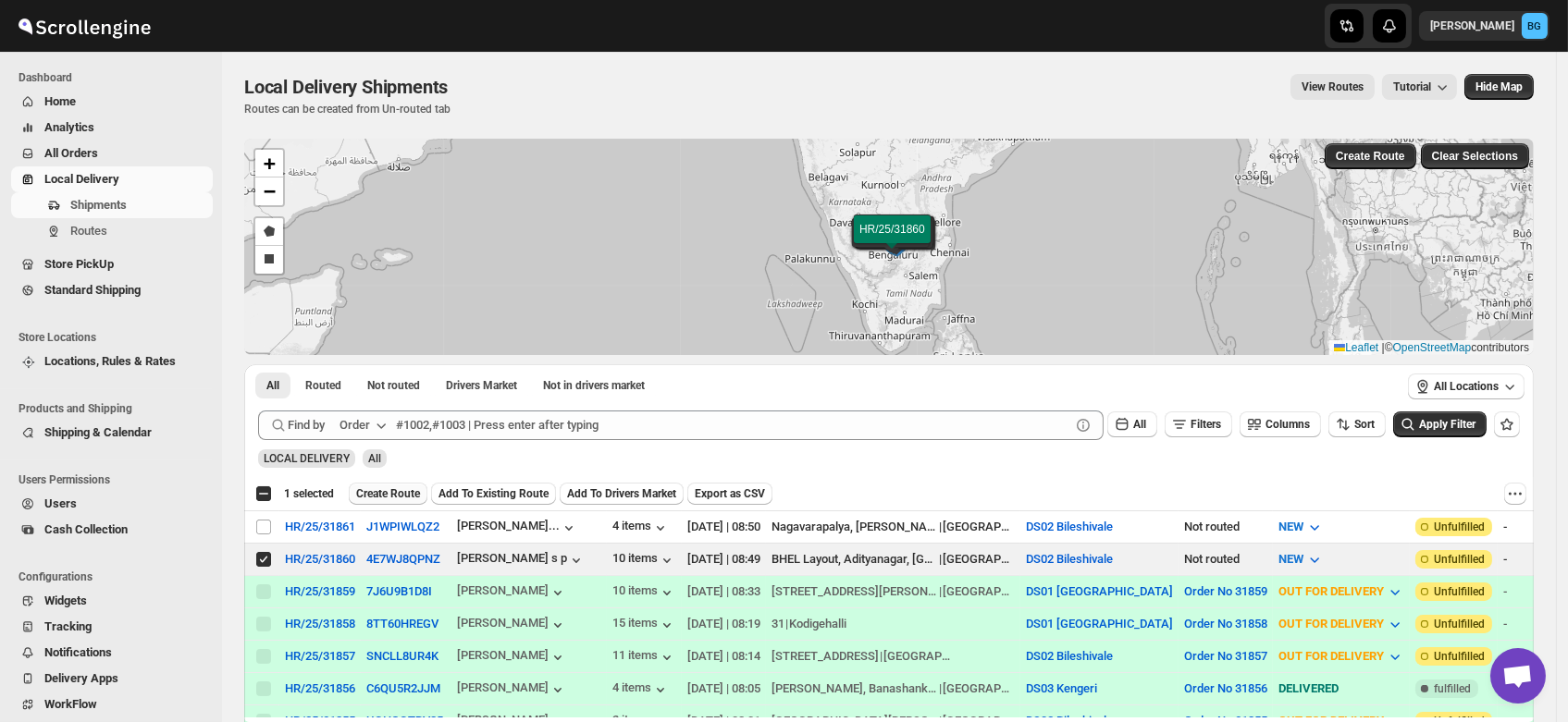
click at [381, 488] on span "Create Route" at bounding box center [387, 493] width 64 height 14
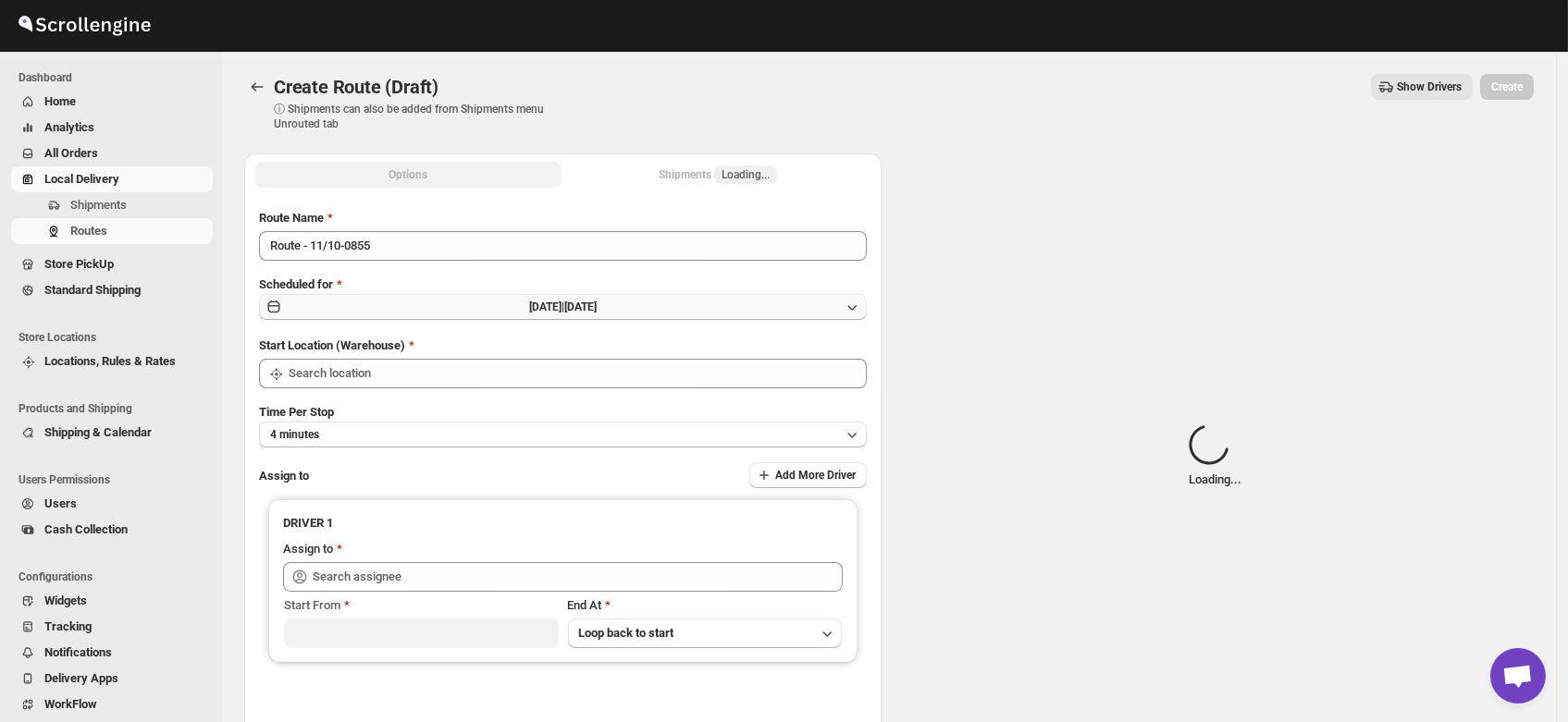
type input "DS02 Bileshivale"
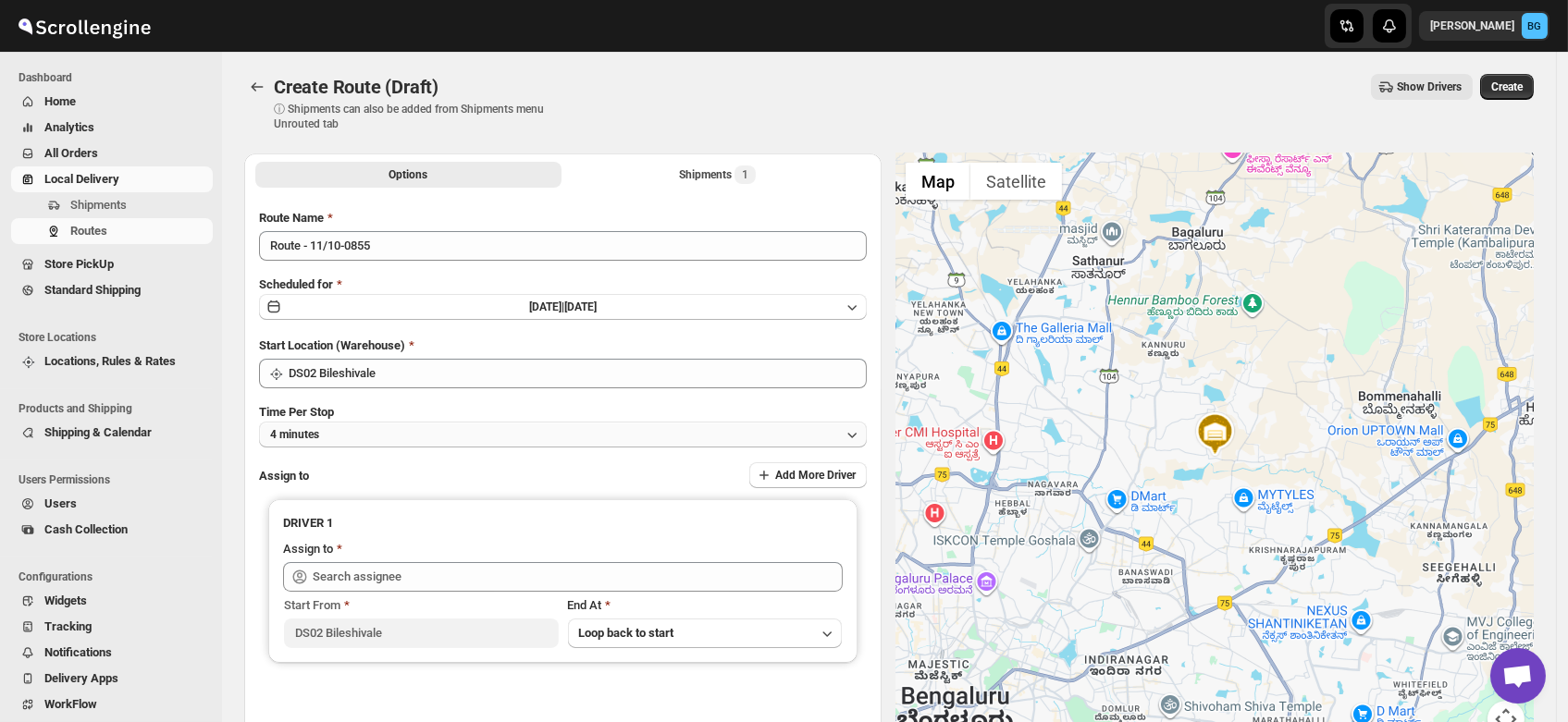
click at [367, 442] on button "4 minutes" at bounding box center [563, 434] width 608 height 26
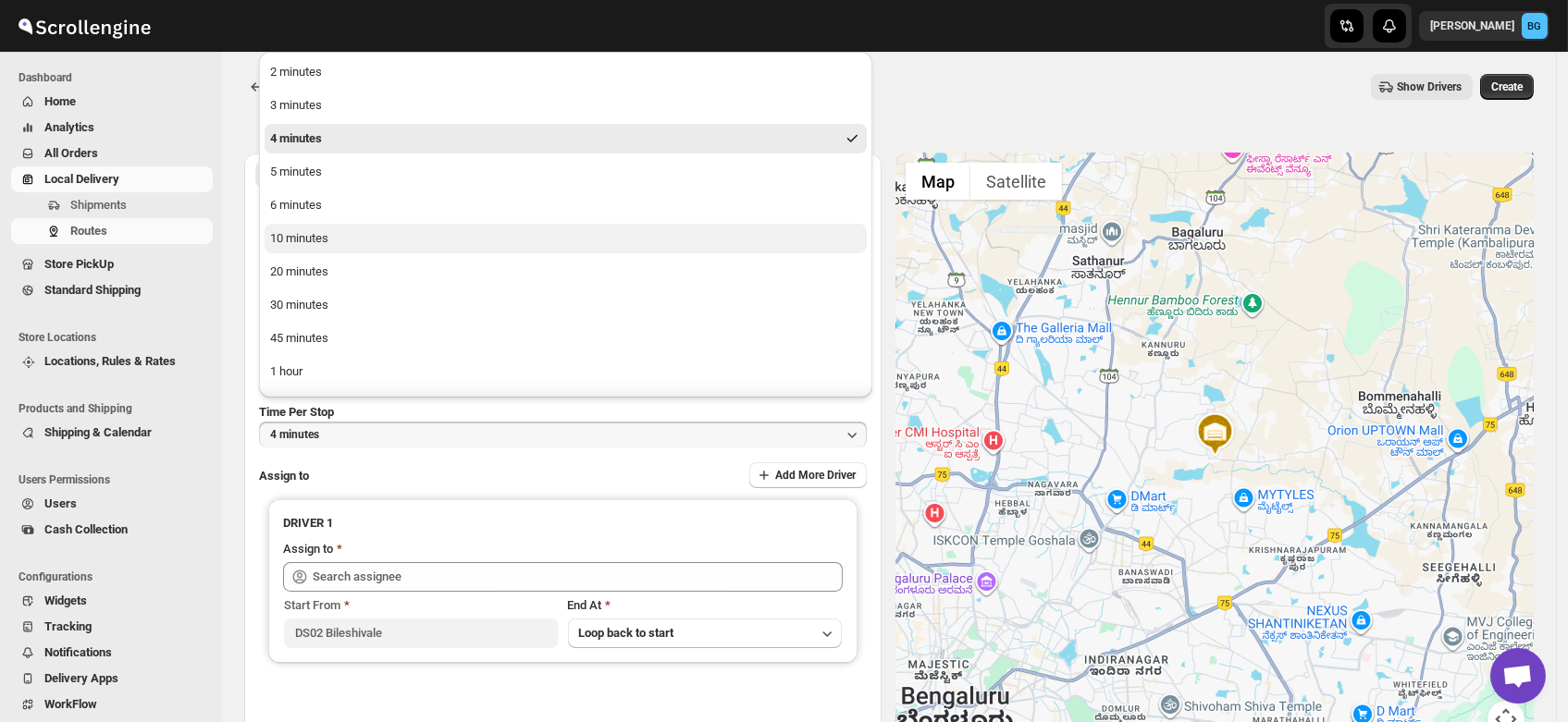
click at [315, 242] on div "10 minutes" at bounding box center [299, 238] width 59 height 18
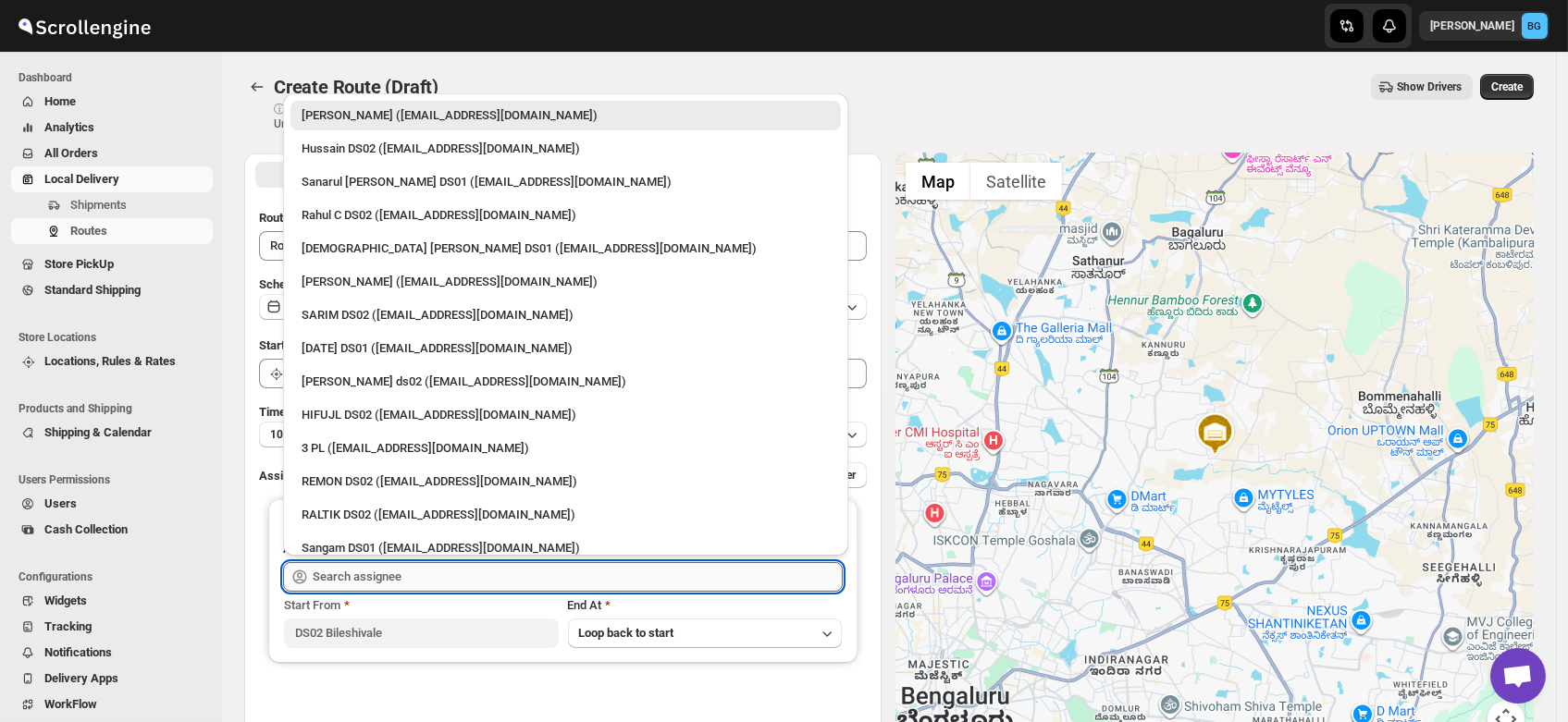
click at [363, 581] on input "text" at bounding box center [577, 576] width 530 height 30
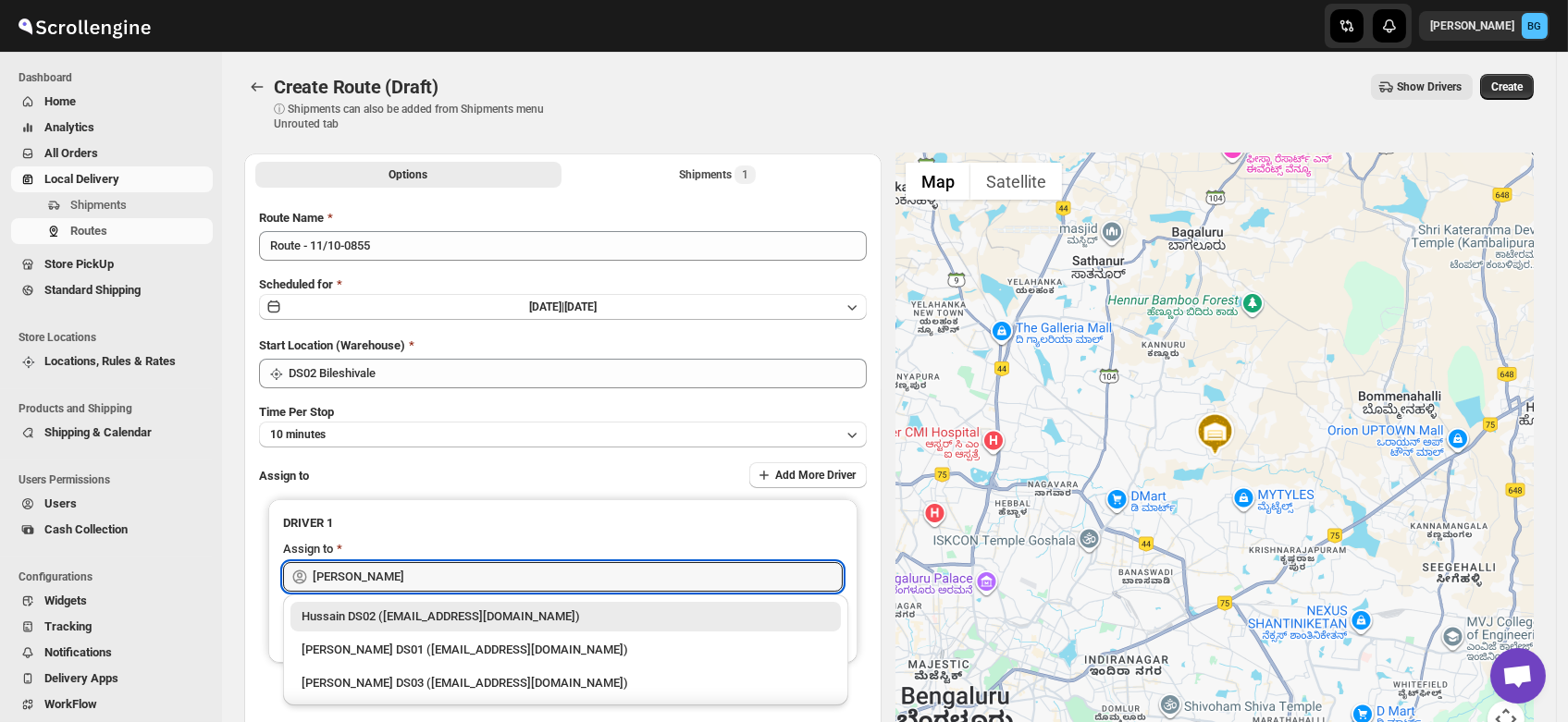
click at [380, 617] on div "Hussain DS02 ([EMAIL_ADDRESS][DOMAIN_NAME])" at bounding box center [565, 617] width 528 height 18
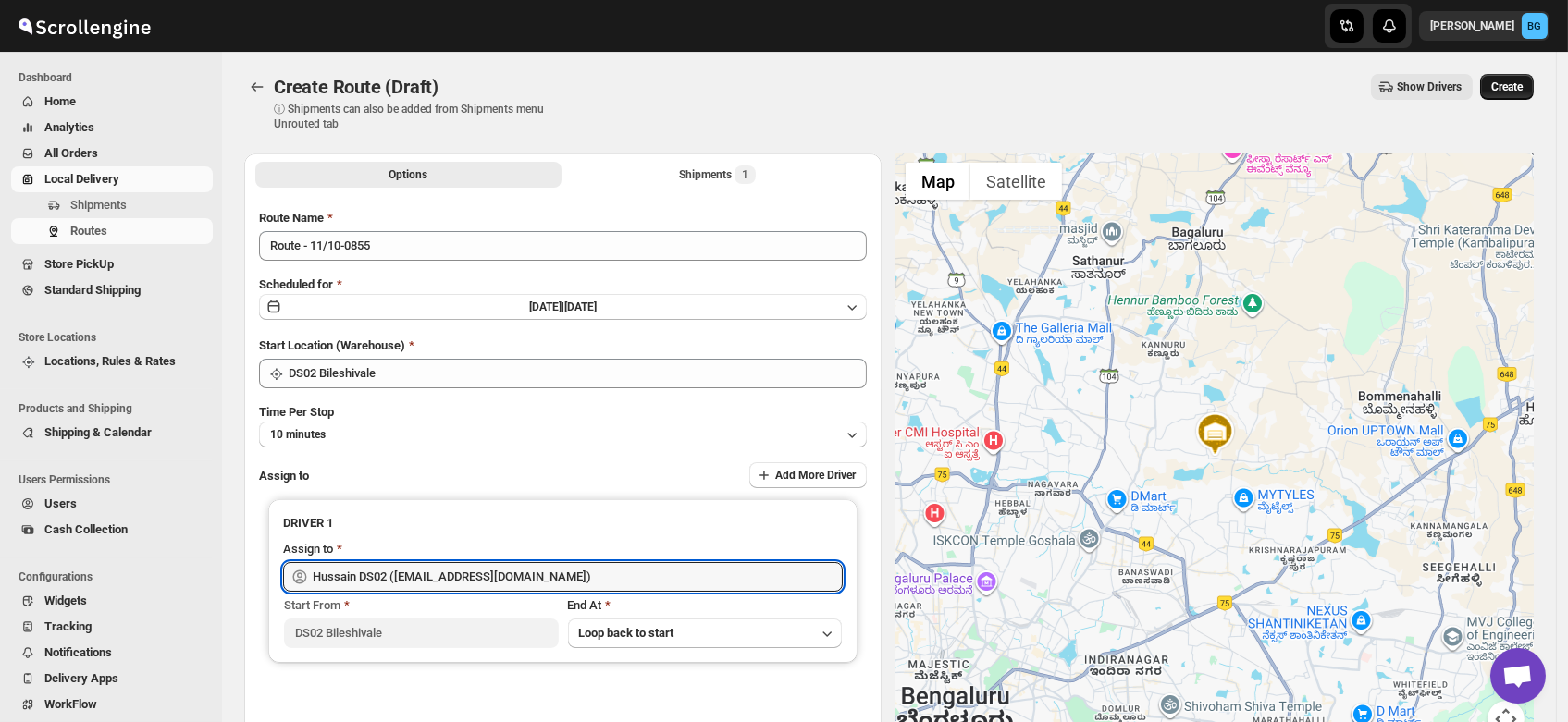
type input "Hussain DS02 ([EMAIL_ADDRESS][DOMAIN_NAME])"
click at [1517, 82] on span "Create" at bounding box center [1507, 86] width 32 height 14
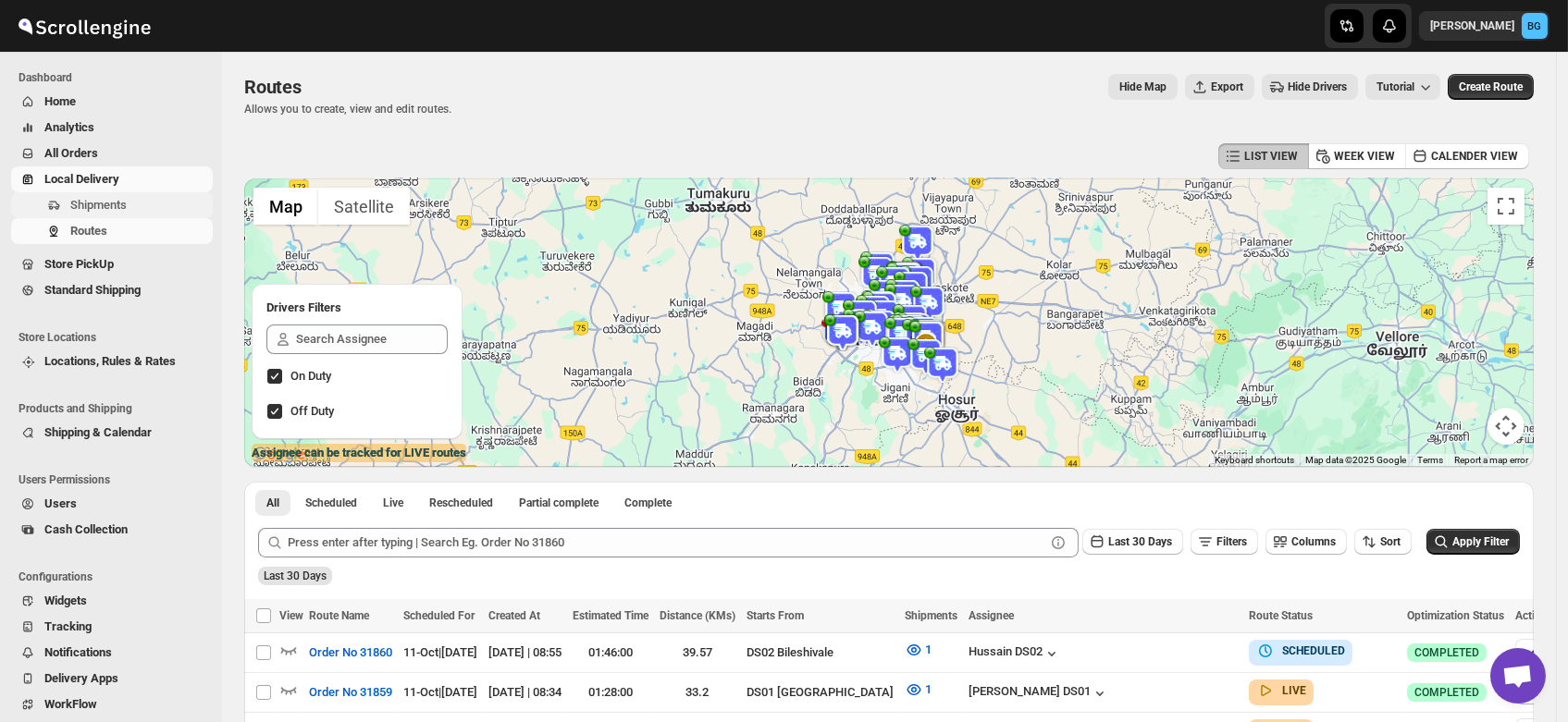
click at [113, 204] on span "Shipments" at bounding box center [98, 204] width 57 height 13
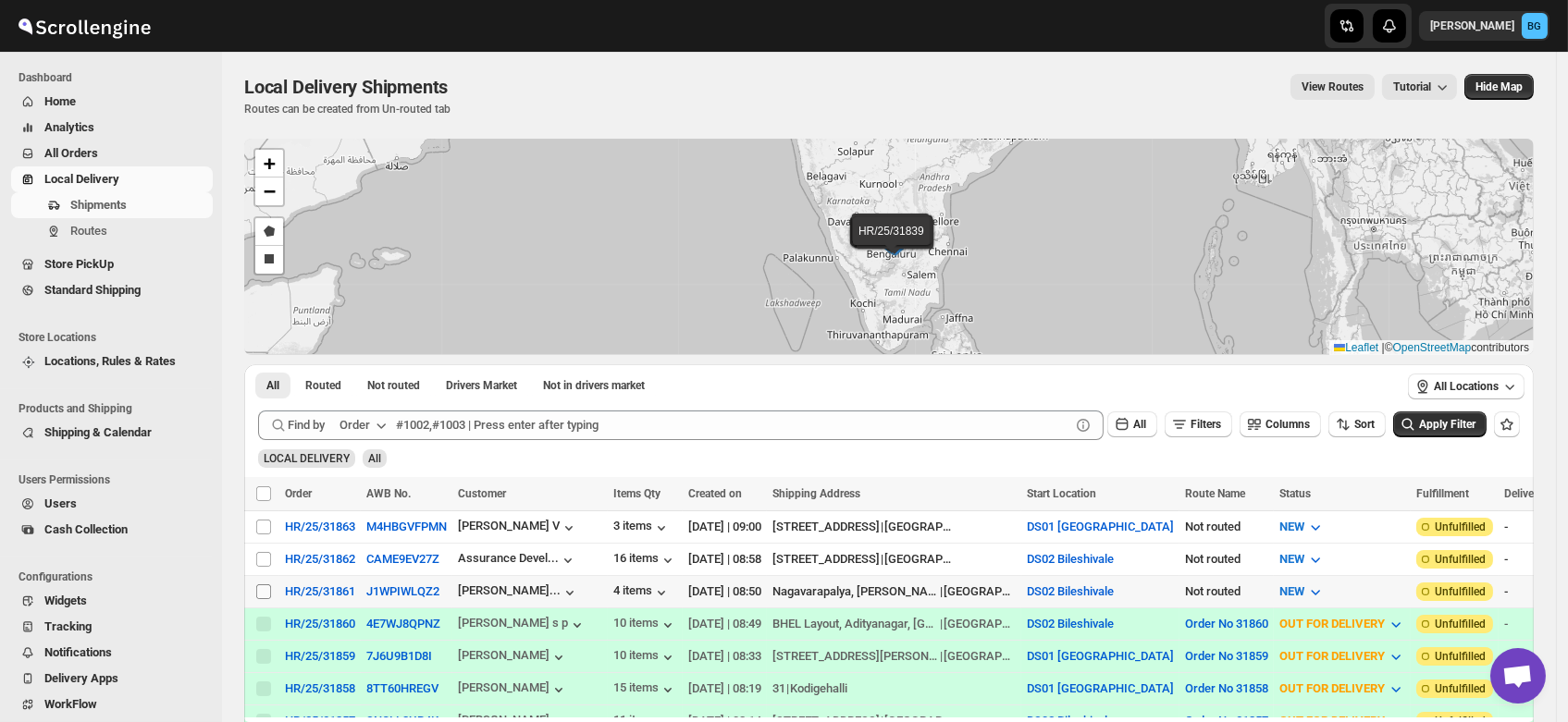
click at [263, 595] on span at bounding box center [263, 592] width 16 height 16
click at [263, 595] on input "Select shipment" at bounding box center [263, 592] width 14 height 14
click at [258, 585] on input "Select shipment" at bounding box center [263, 592] width 14 height 14
checkbox input "true"
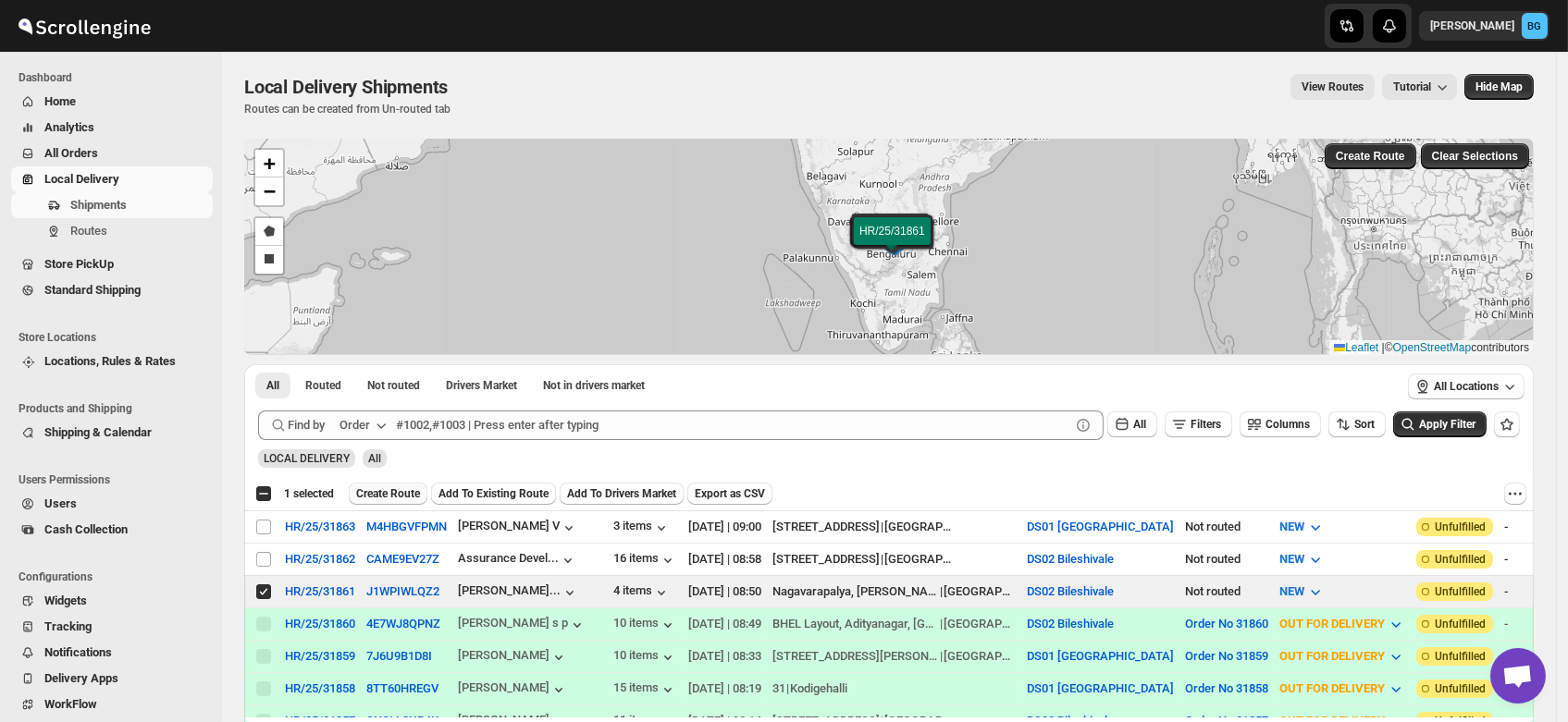
click at [380, 484] on button "Create Route" at bounding box center [388, 493] width 79 height 22
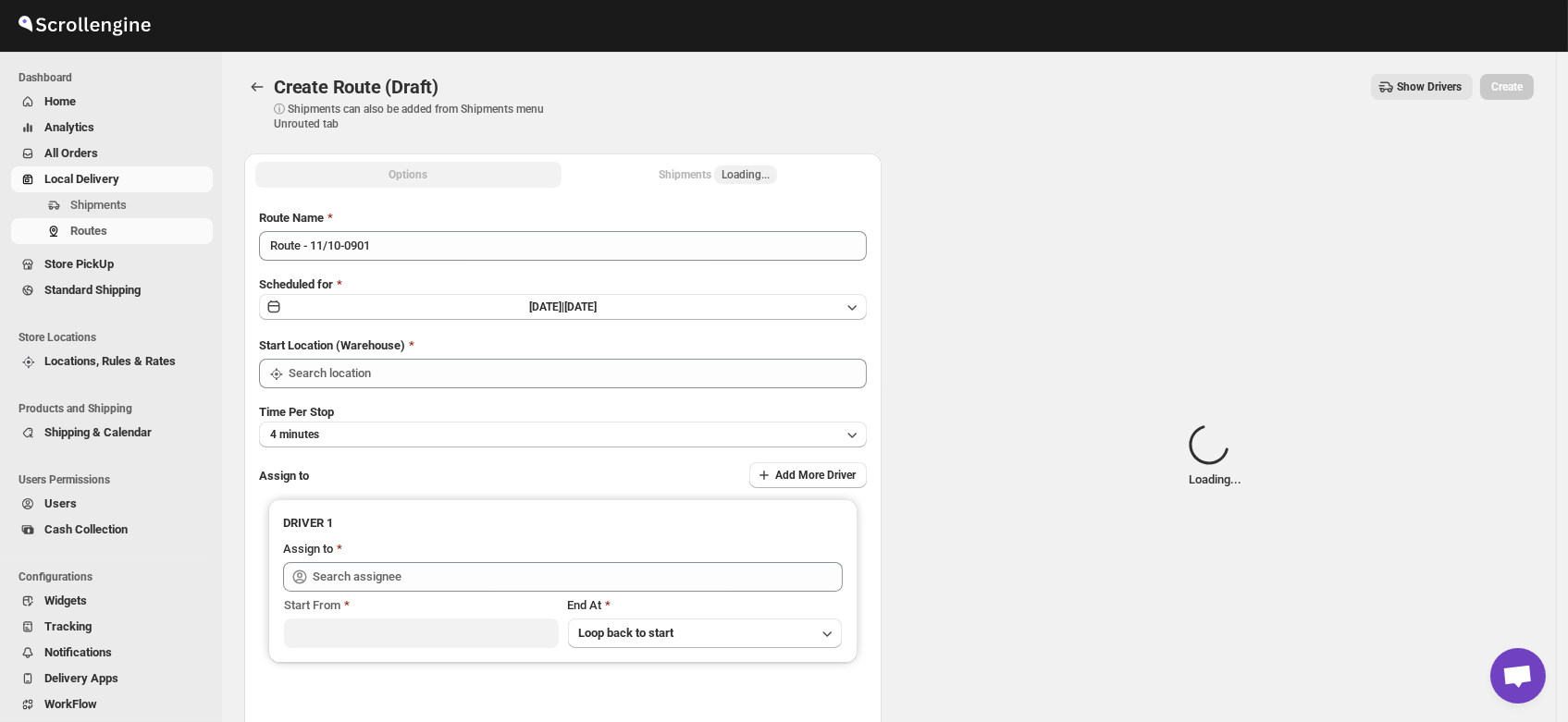
type input "DS02 Bileshivale"
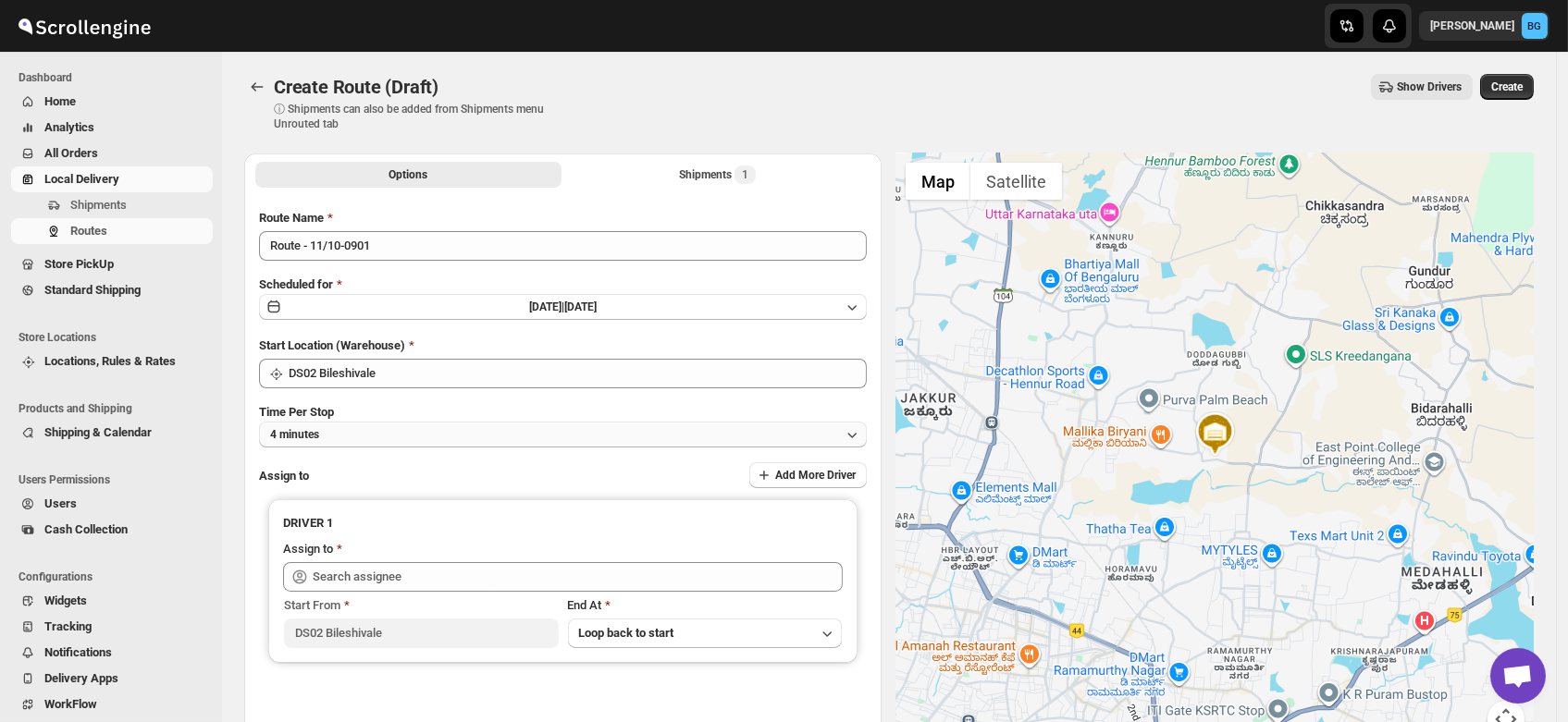
click at [323, 428] on button "4 minutes" at bounding box center [563, 434] width 608 height 26
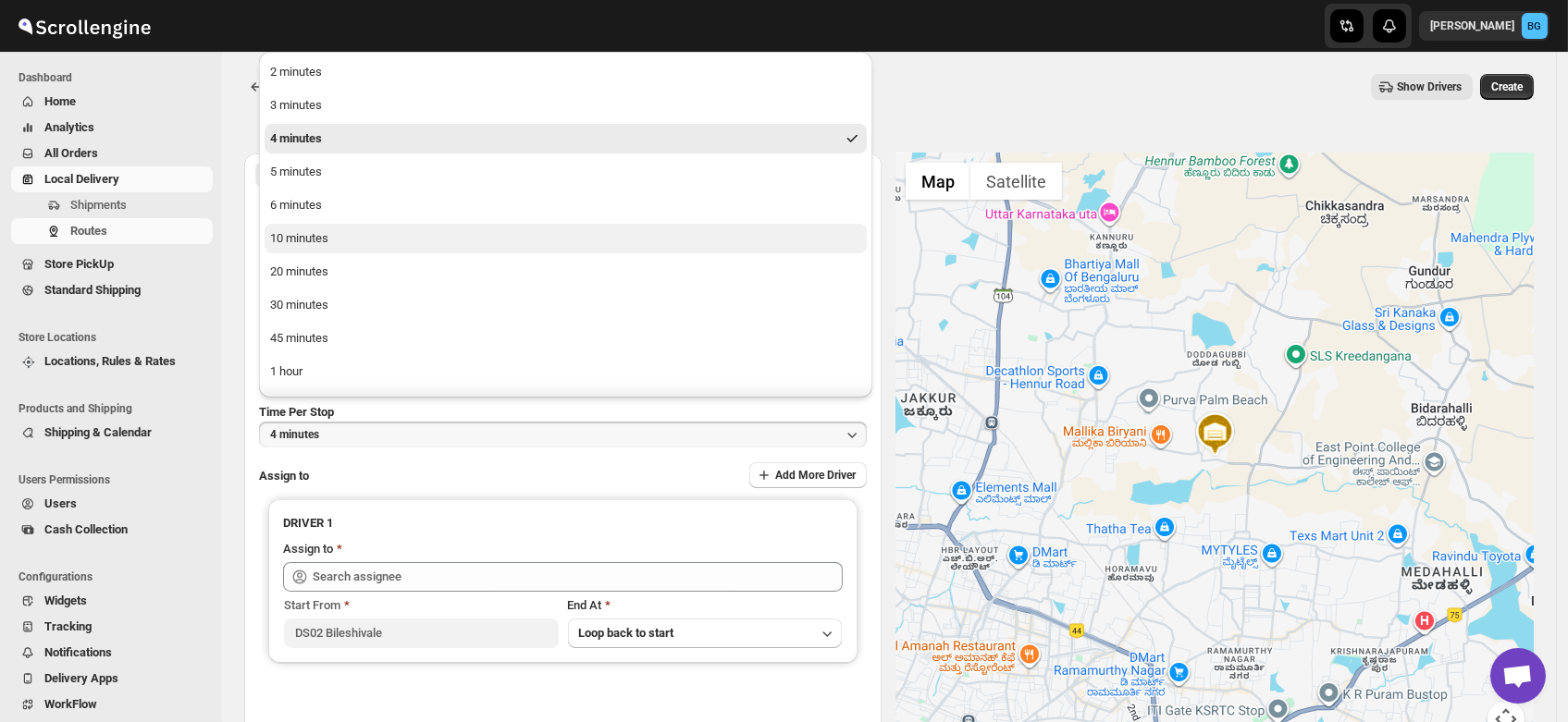
click at [293, 235] on div "10 minutes" at bounding box center [299, 238] width 59 height 18
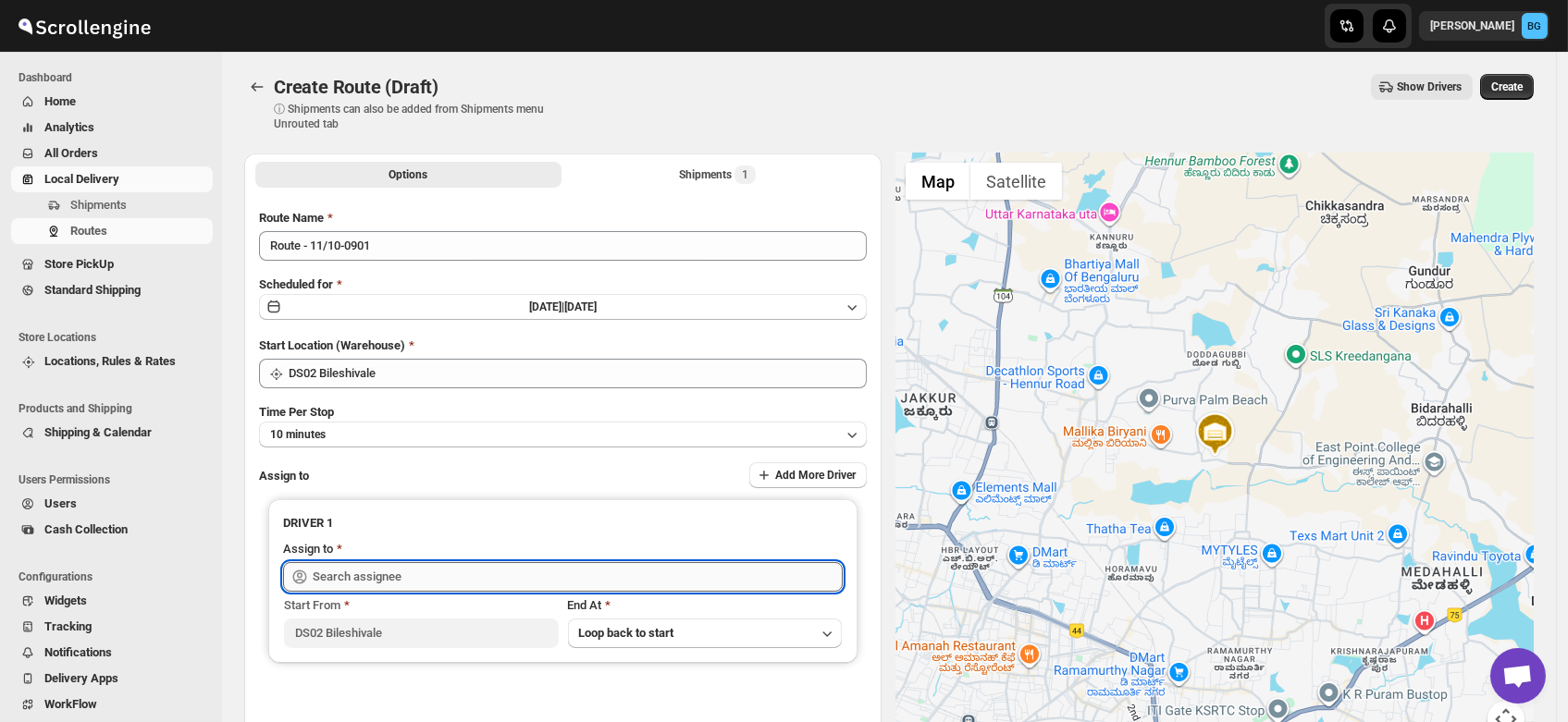
click at [344, 567] on input "text" at bounding box center [577, 576] width 530 height 30
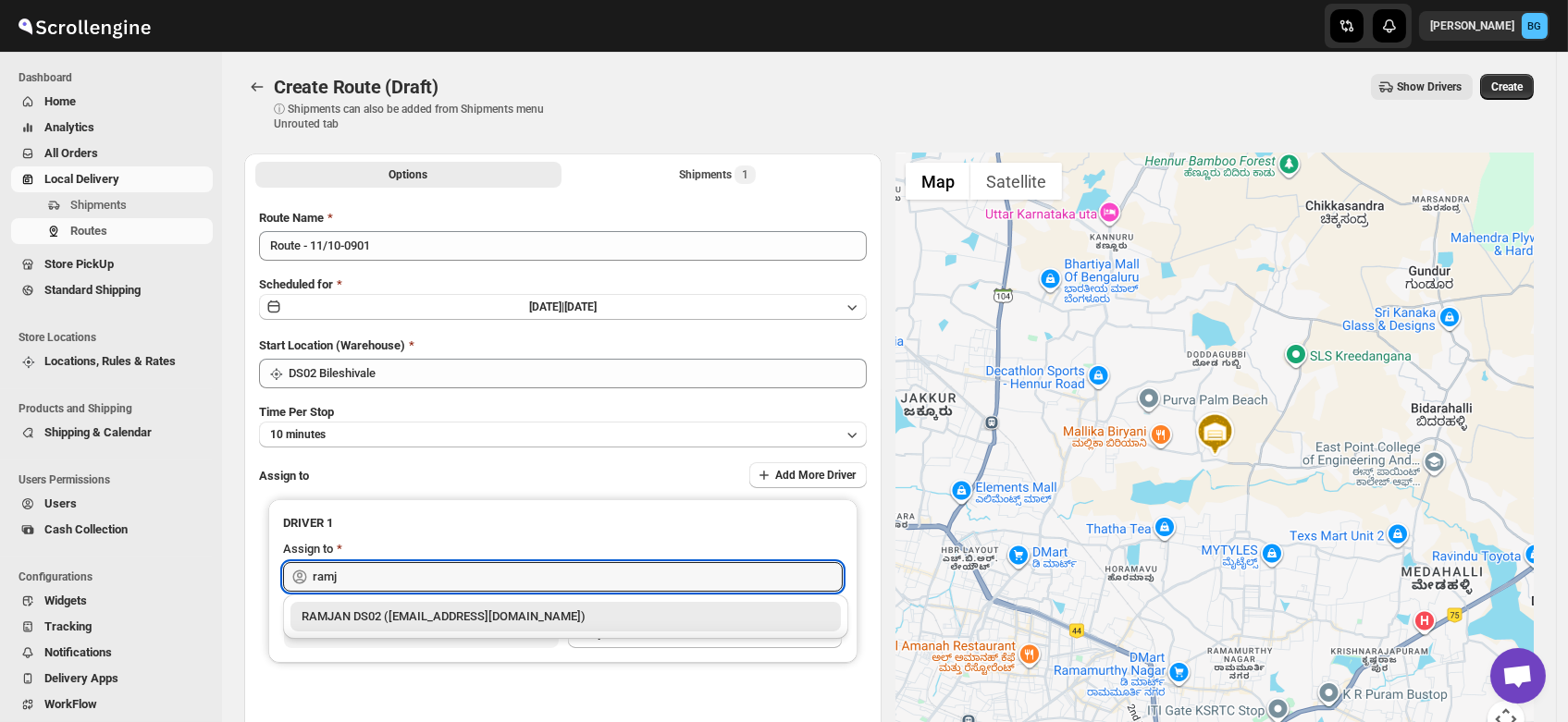
click at [379, 613] on div "RAMJAN DS02 ([EMAIL_ADDRESS][DOMAIN_NAME])" at bounding box center [565, 617] width 528 height 18
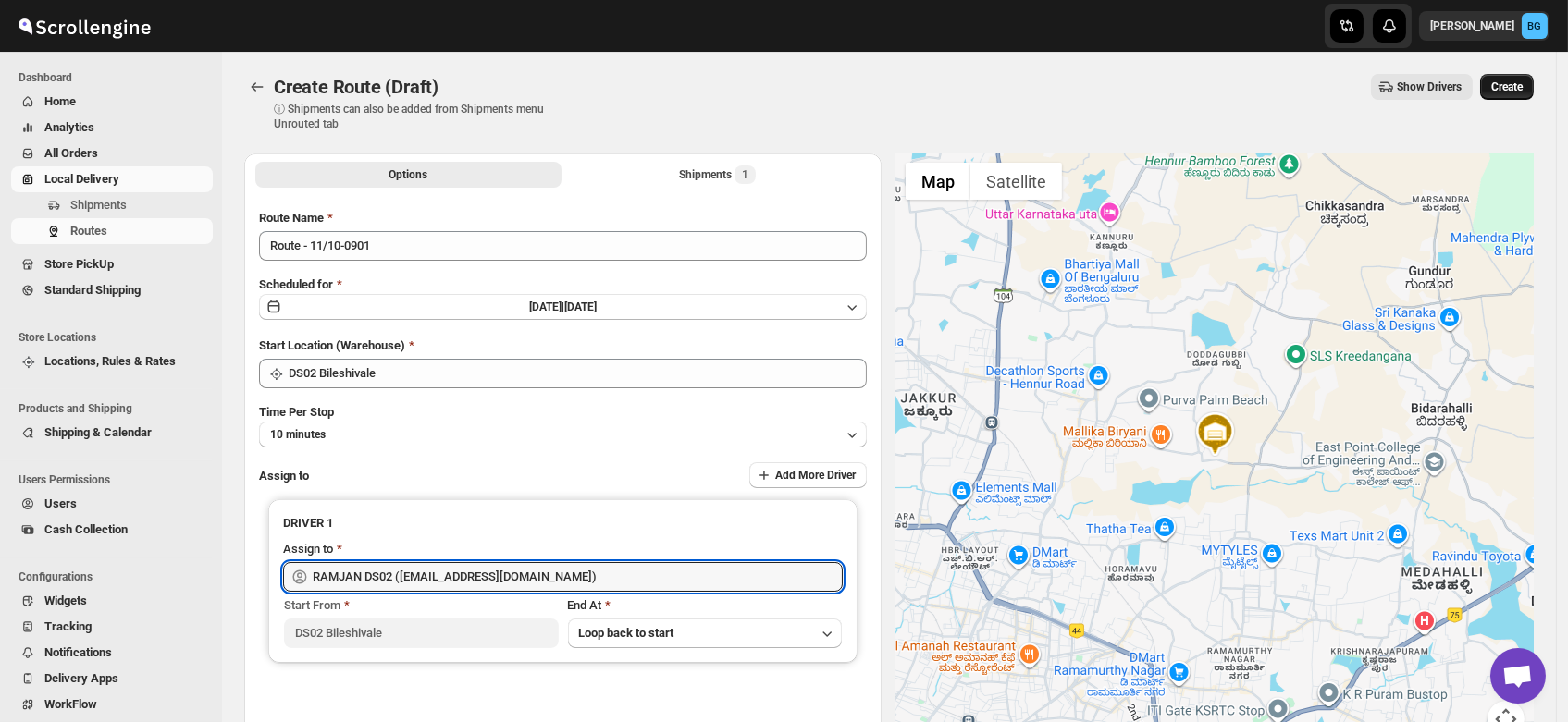
type input "RAMJAN DS02 ([EMAIL_ADDRESS][DOMAIN_NAME])"
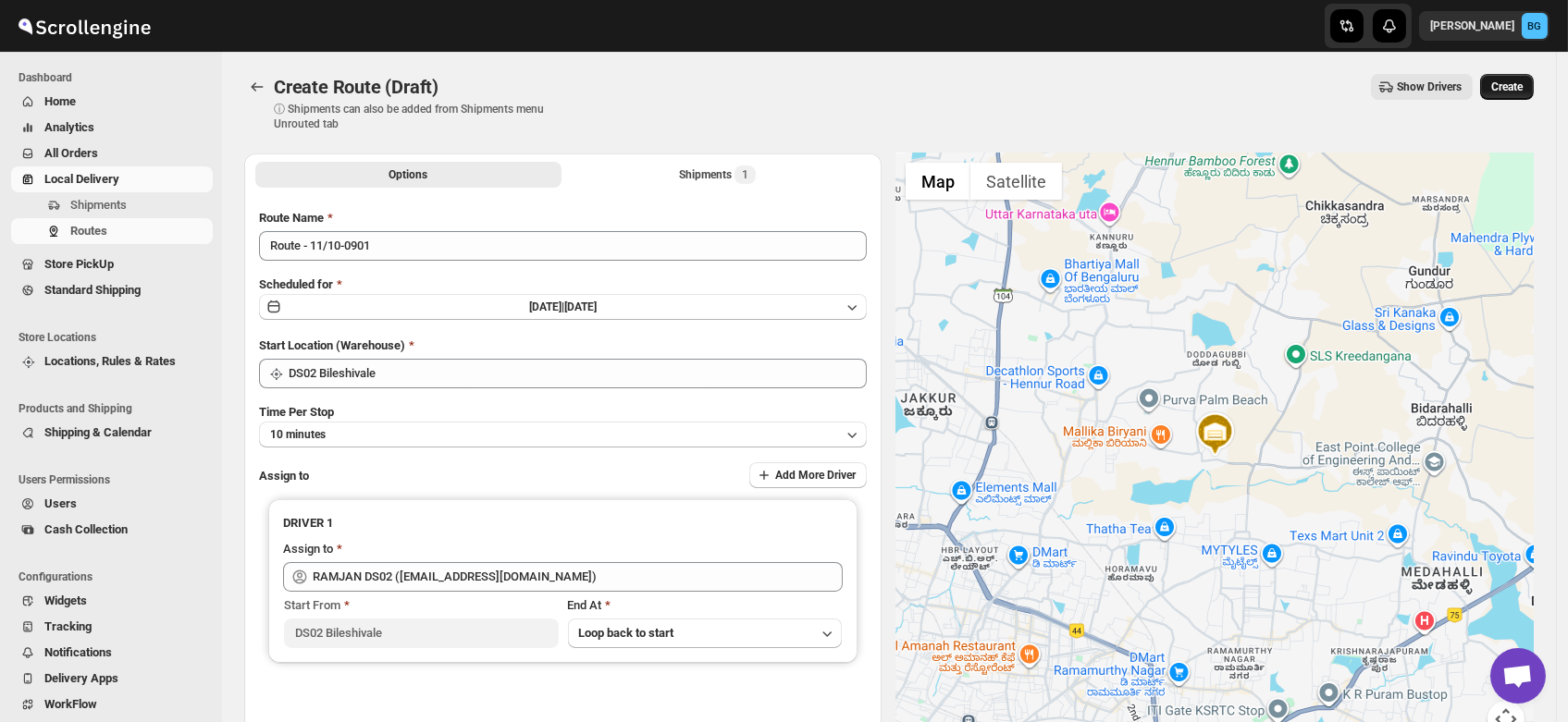
click at [1519, 91] on span "Create" at bounding box center [1507, 86] width 32 height 14
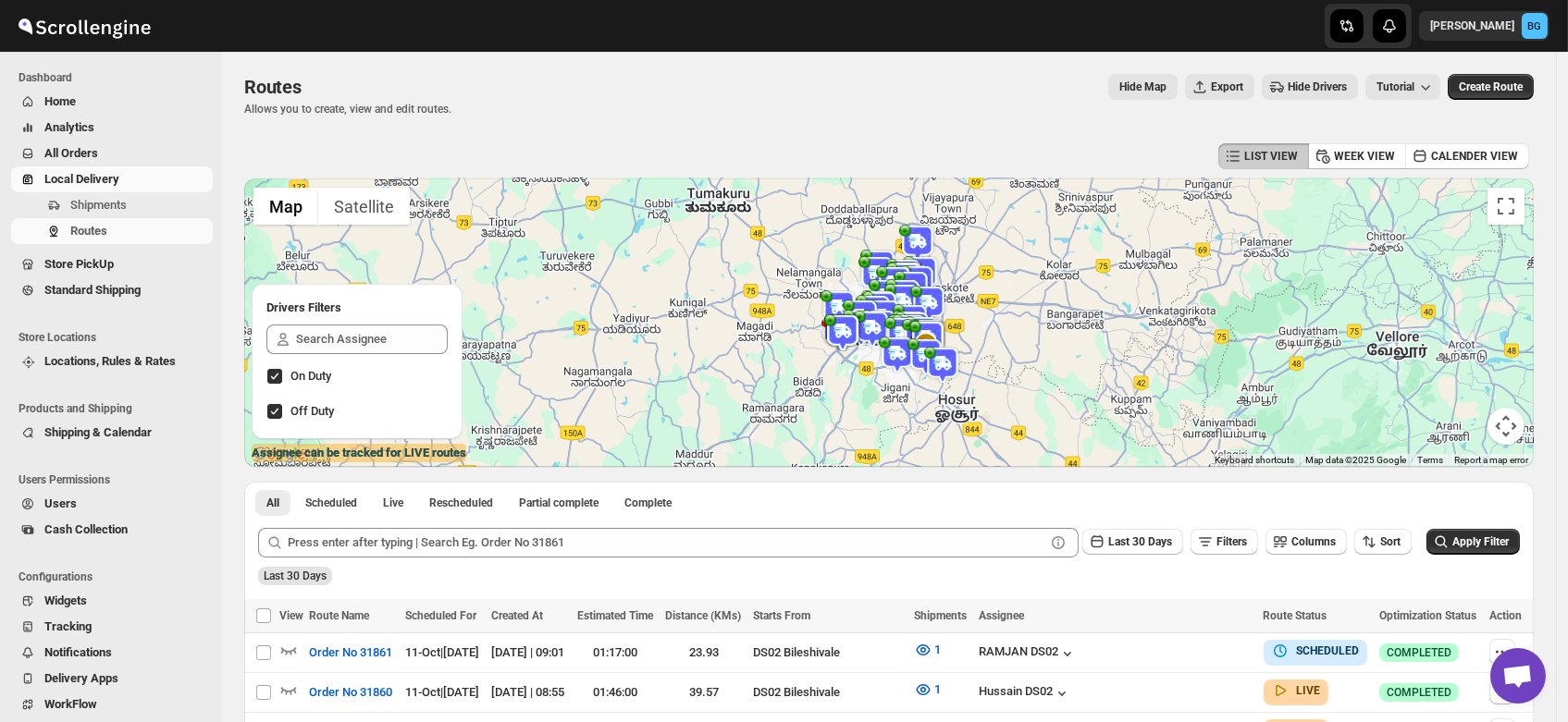
scroll to position [357, 0]
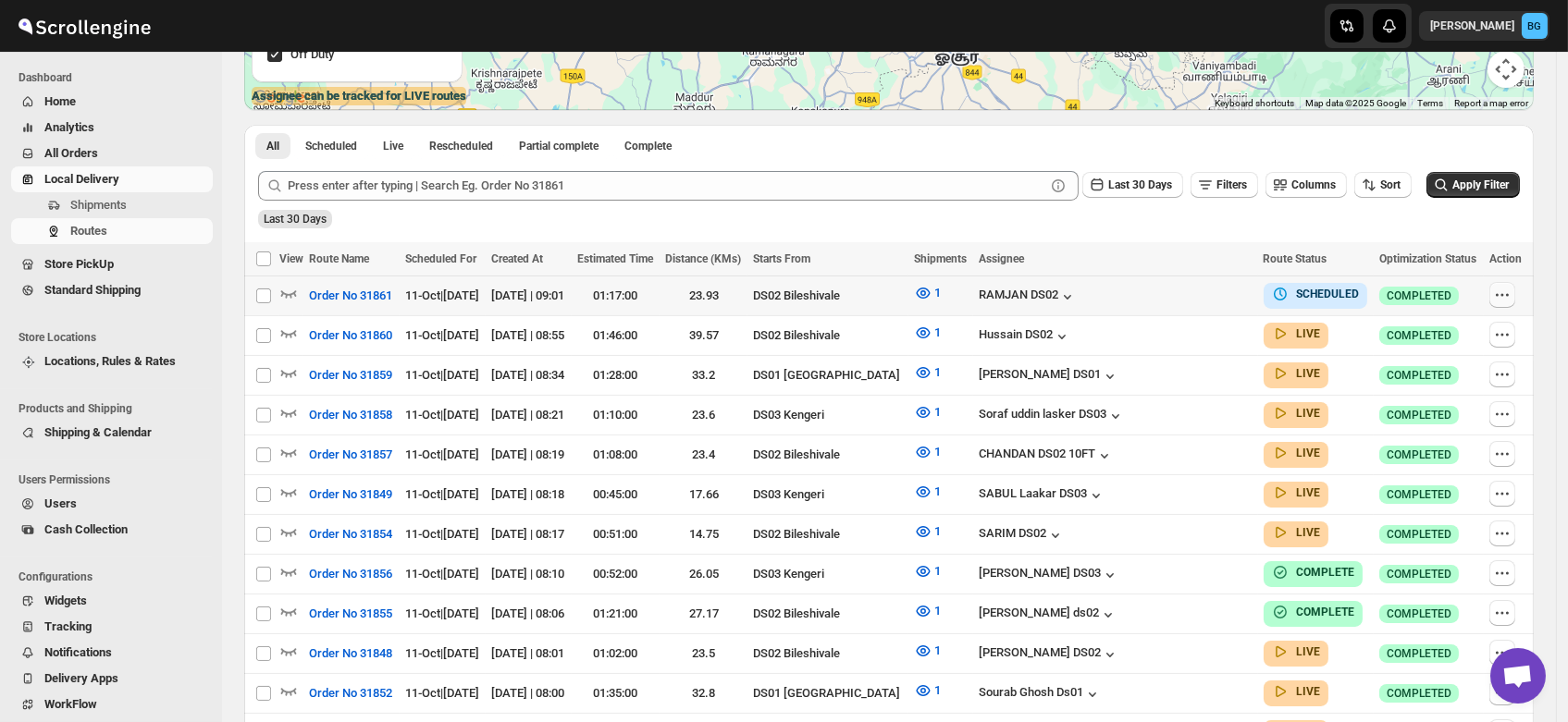
click at [1507, 294] on icon "button" at bounding box center [1502, 294] width 18 height 18
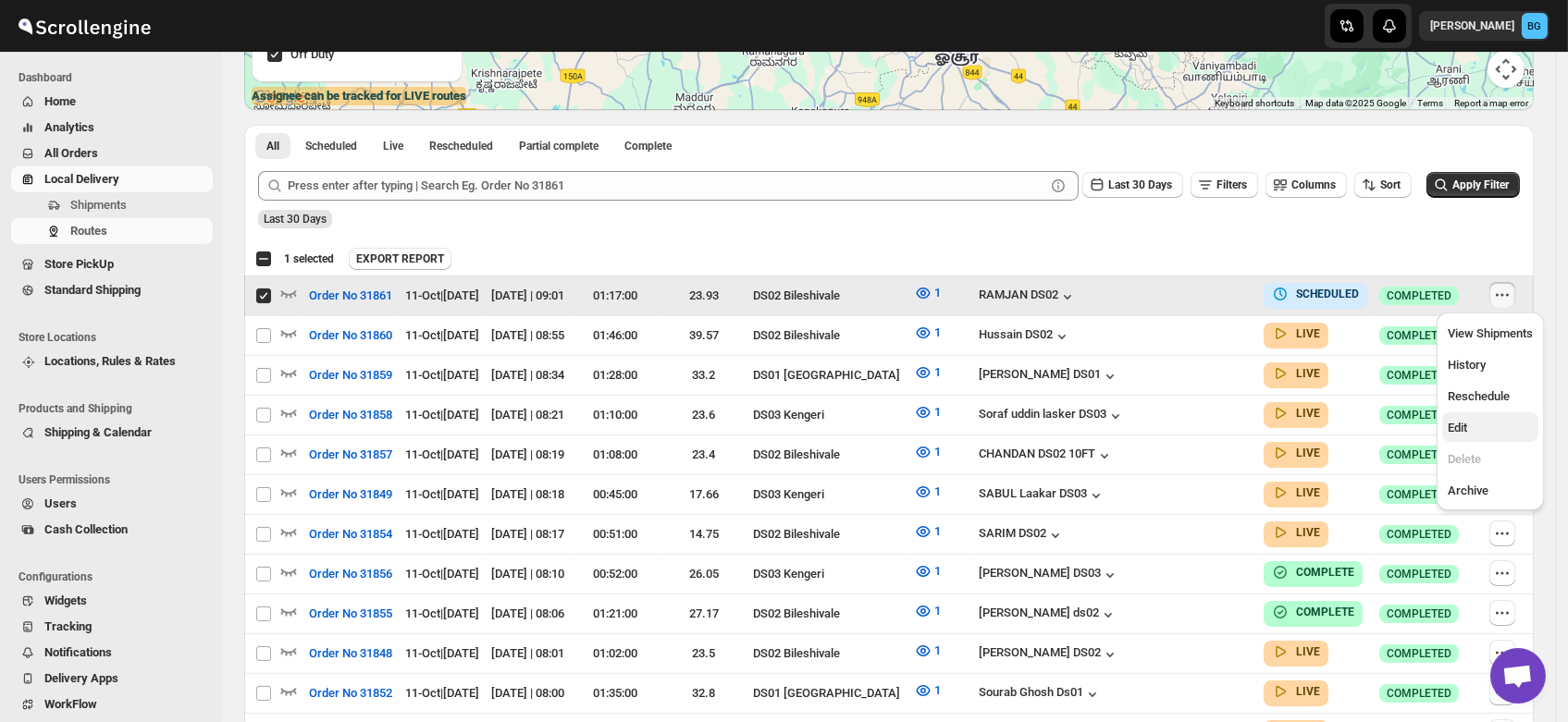
click at [1452, 431] on span "Edit" at bounding box center [1457, 428] width 19 height 13
checkbox input "false"
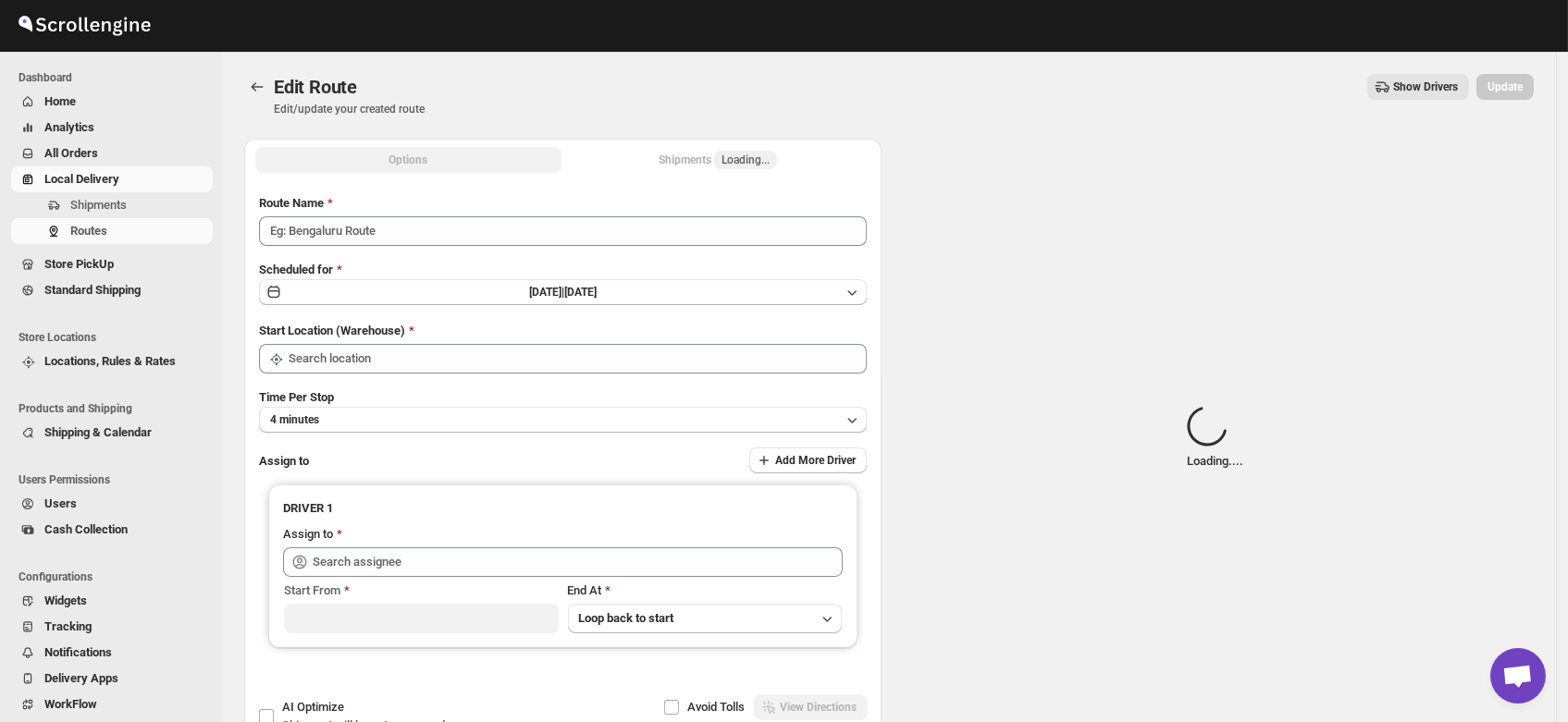
type input "Order No 31861"
type input "DS02 Bileshivale"
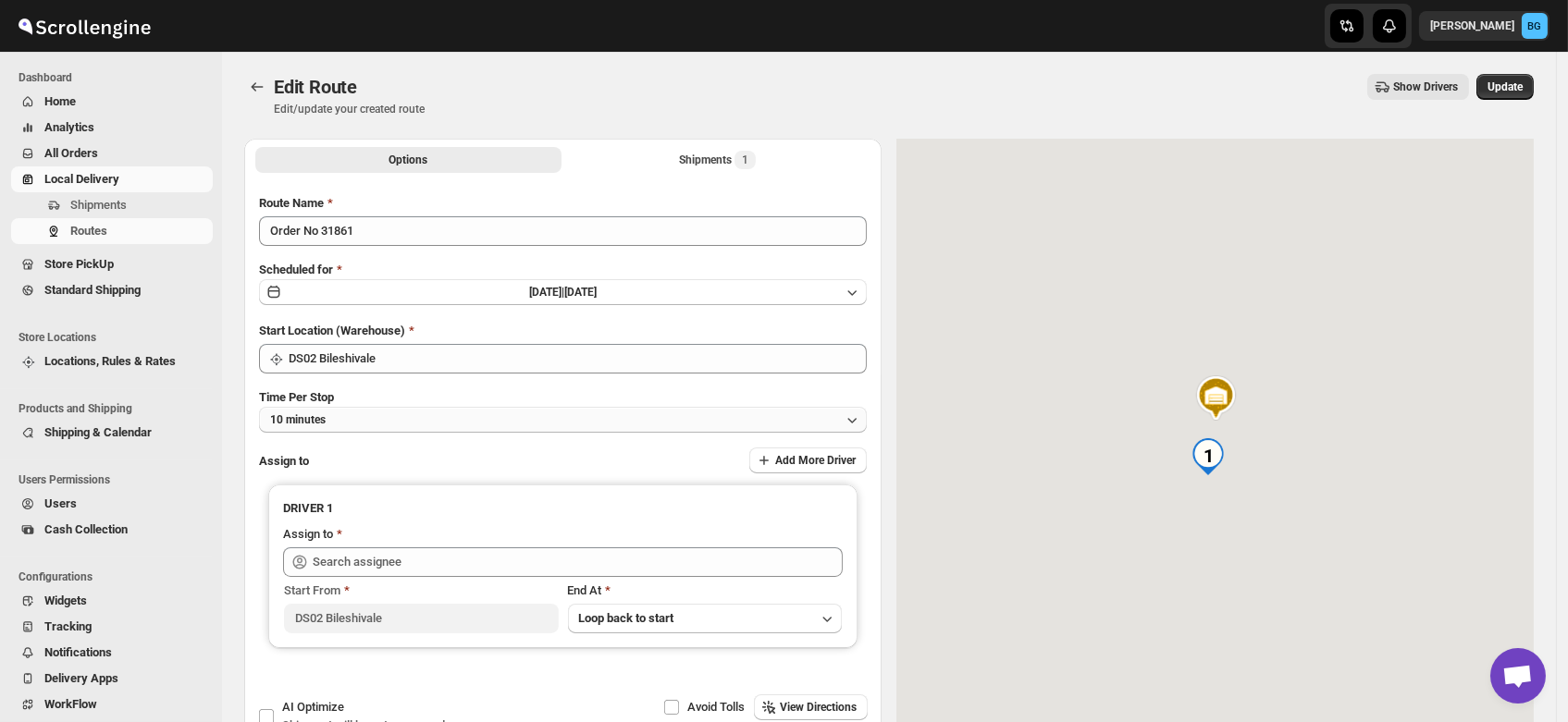
type input "RAMJAN DS02 (rixatoc168@evoxury.com)"
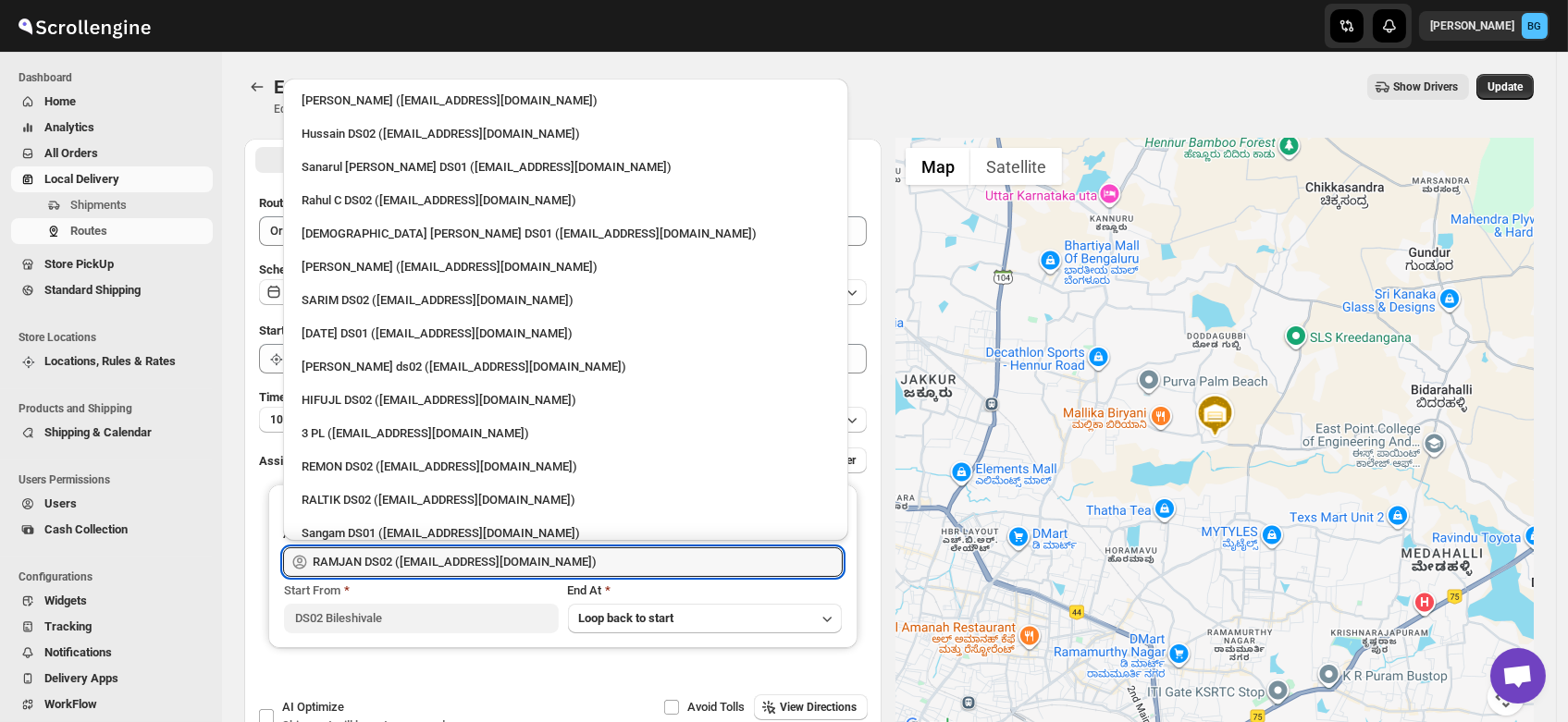
drag, startPoint x: 577, startPoint y: 554, endPoint x: 3, endPoint y: 591, distance: 575.2
click at [3, 591] on div "Skip to content Brajesh Giri BG Dashboard Home Analytics All Orders Local Deliv…" at bounding box center [784, 423] width 1568 height 846
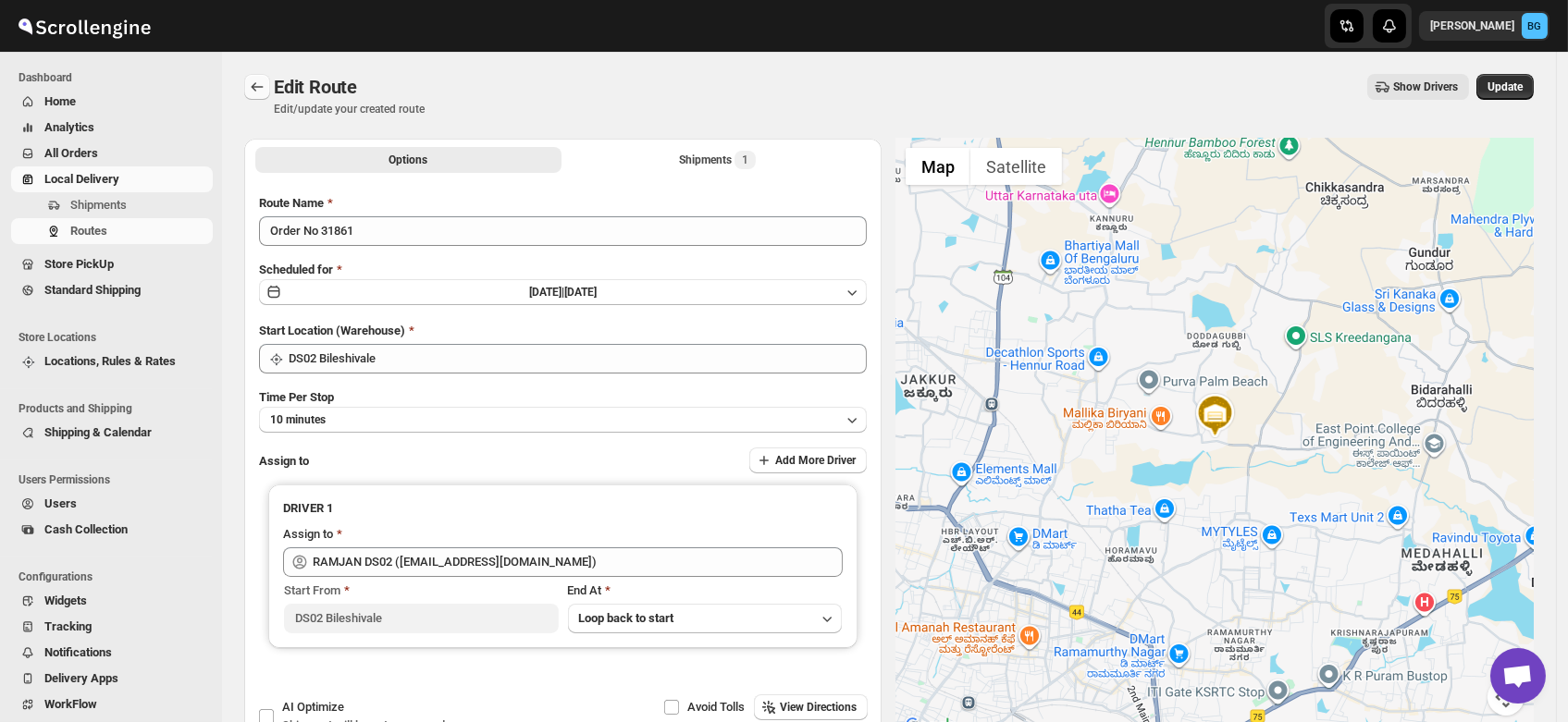
click at [254, 84] on icon "Routes" at bounding box center [257, 87] width 12 height 10
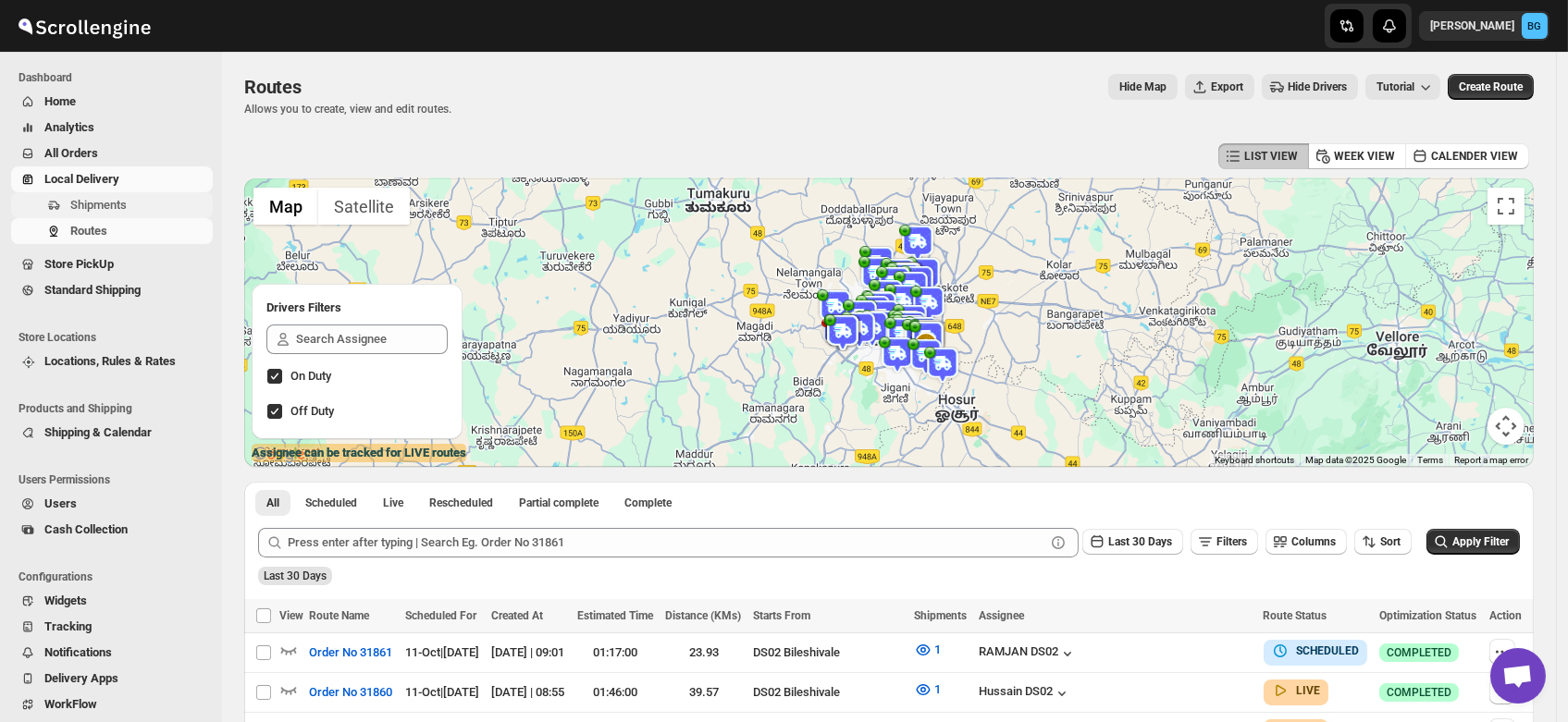
click at [98, 205] on span "Shipments" at bounding box center [98, 204] width 57 height 13
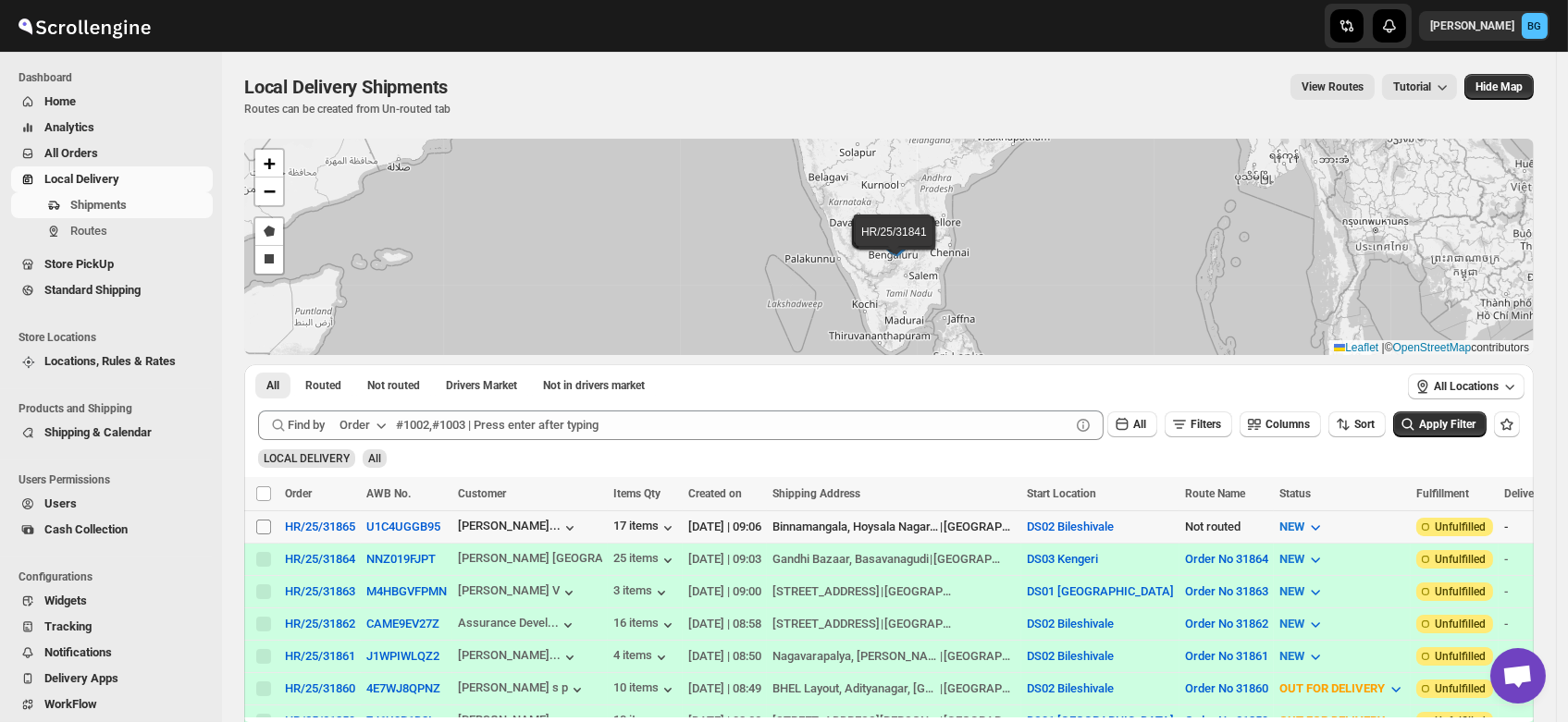
click at [261, 523] on input "Select shipment" at bounding box center [263, 526] width 14 height 14
checkbox input "true"
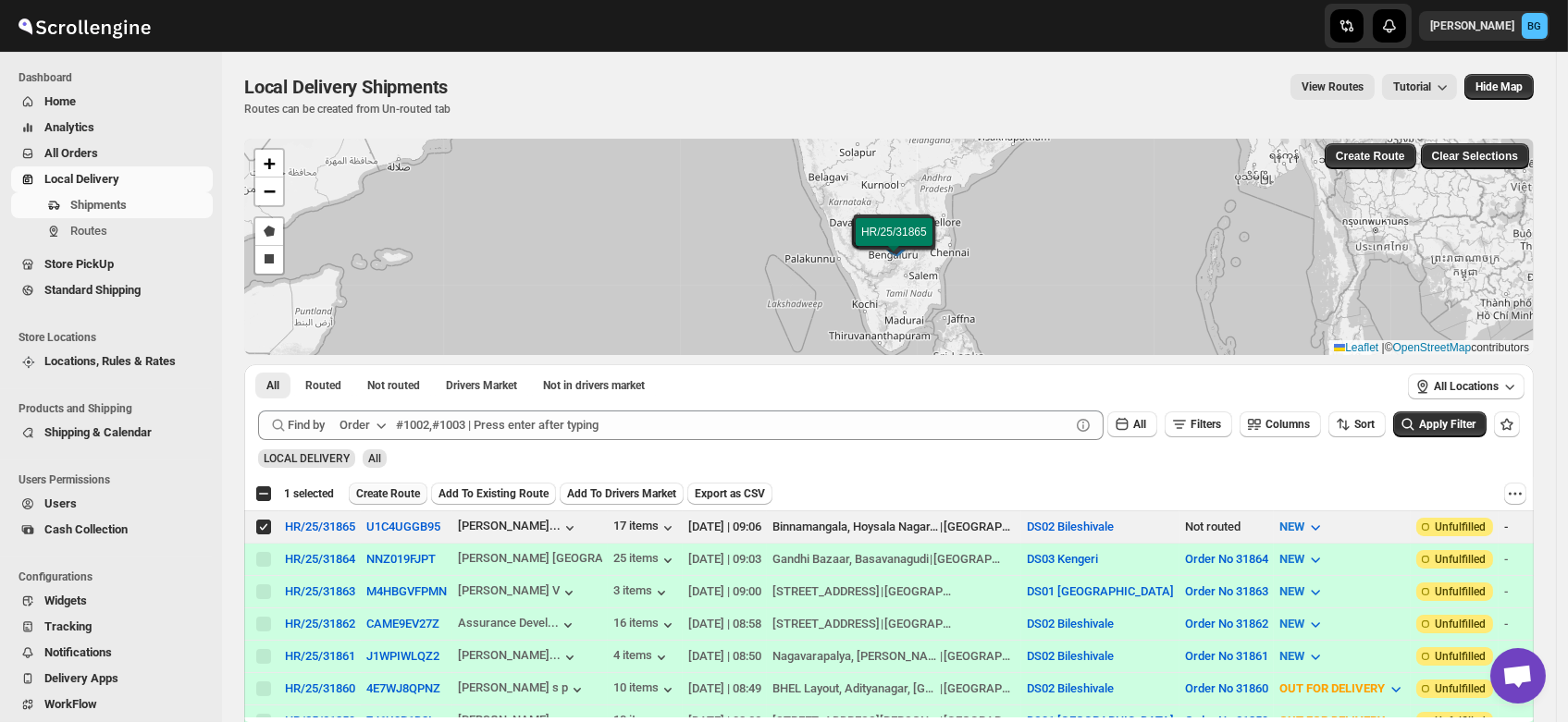
click at [398, 494] on span "Create Route" at bounding box center [387, 493] width 64 height 14
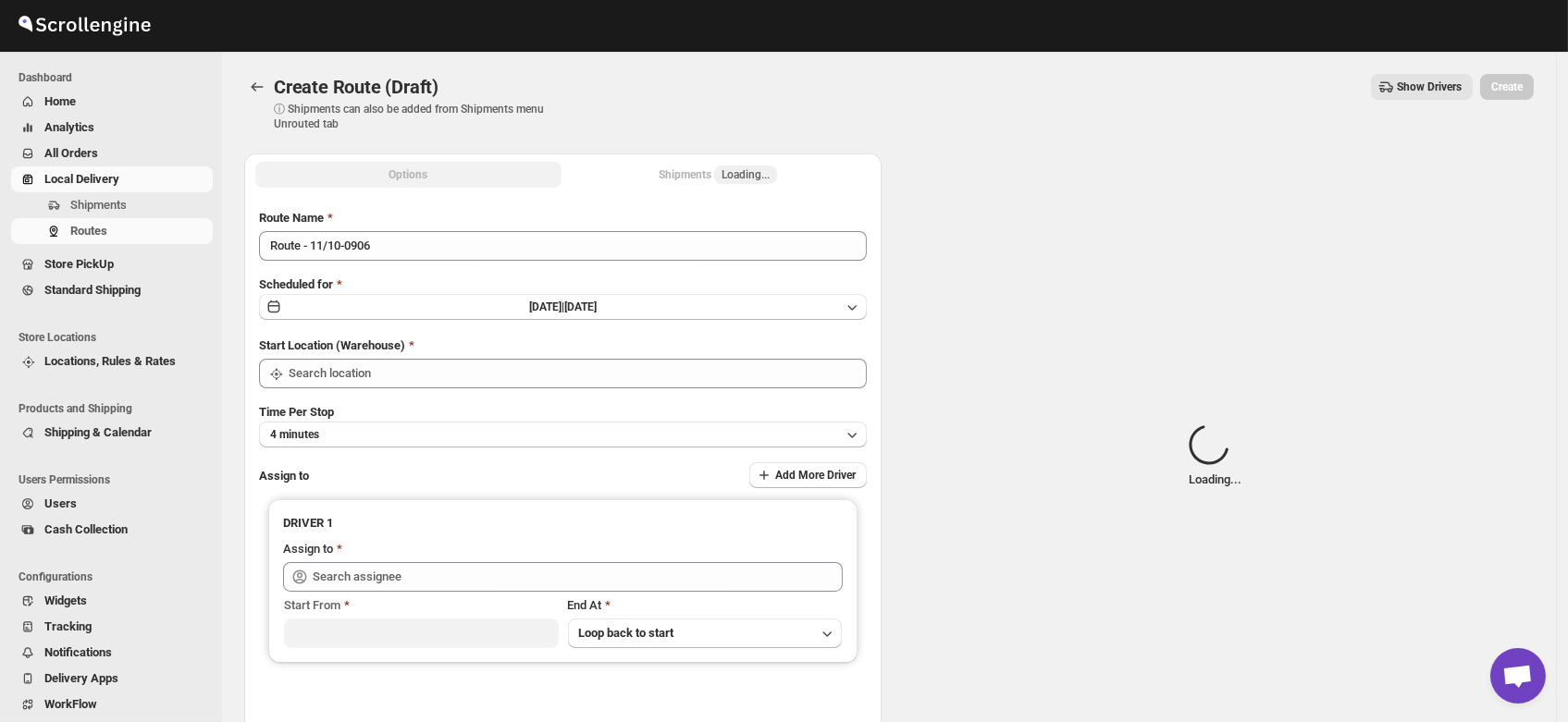
type input "DS02 Bileshivale"
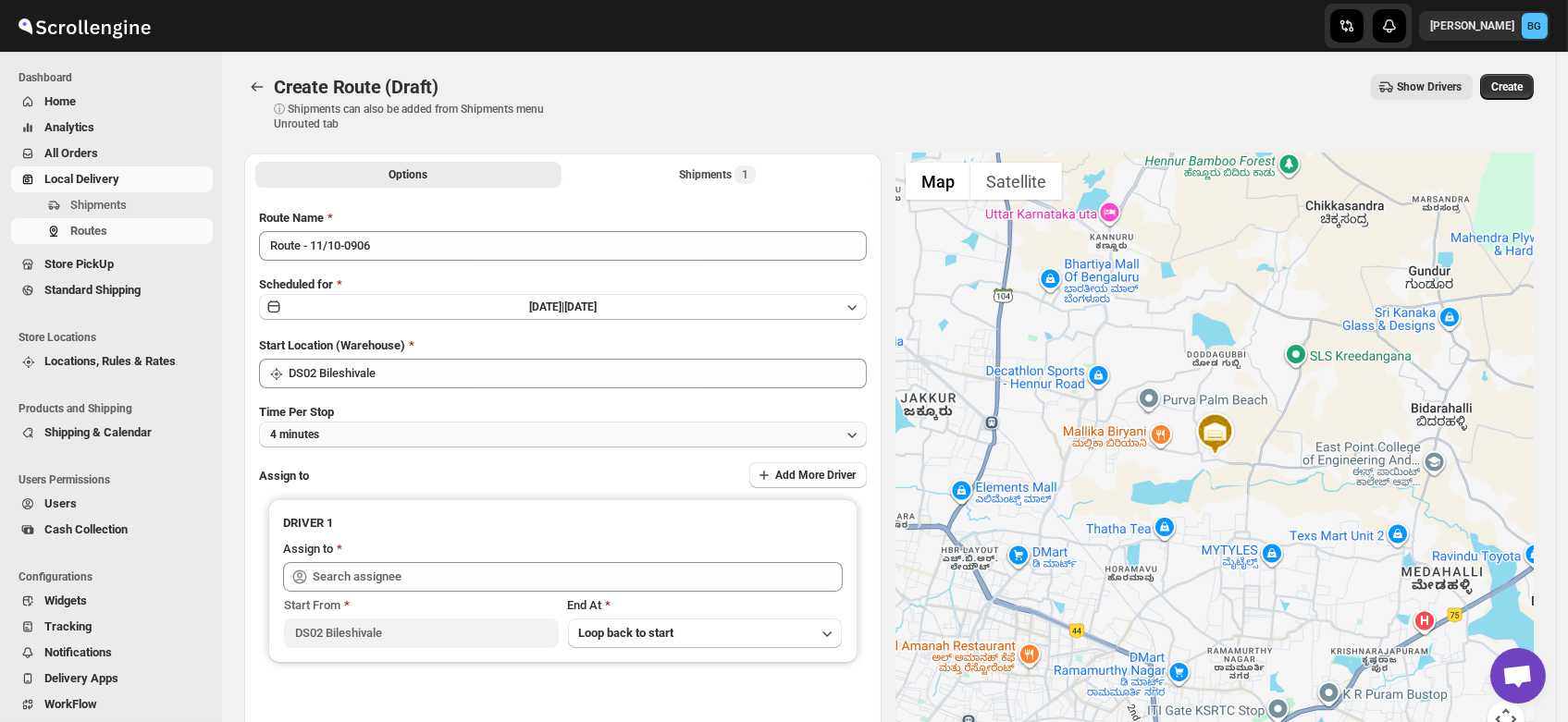
click at [340, 428] on button "4 minutes" at bounding box center [563, 434] width 608 height 26
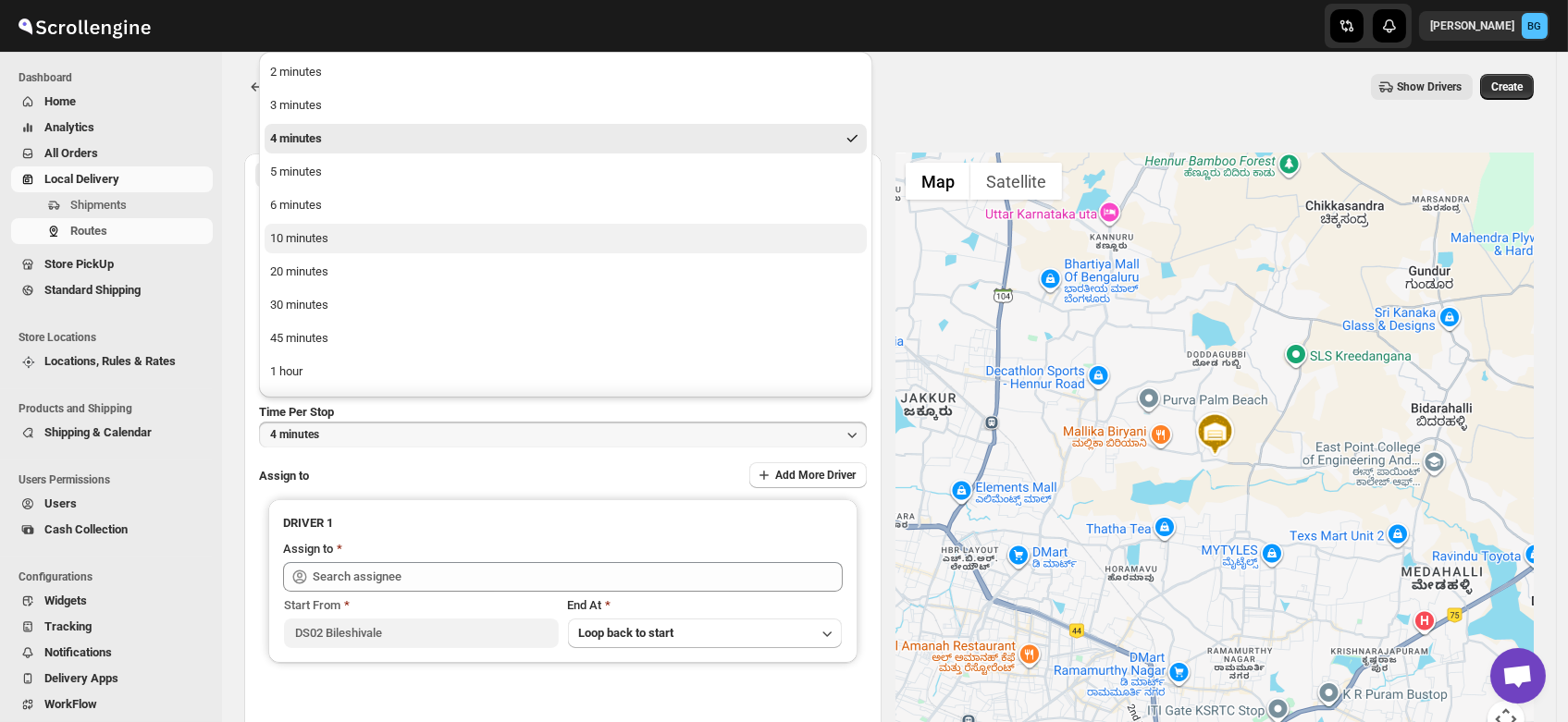
click at [309, 242] on div "10 minutes" at bounding box center [299, 238] width 59 height 18
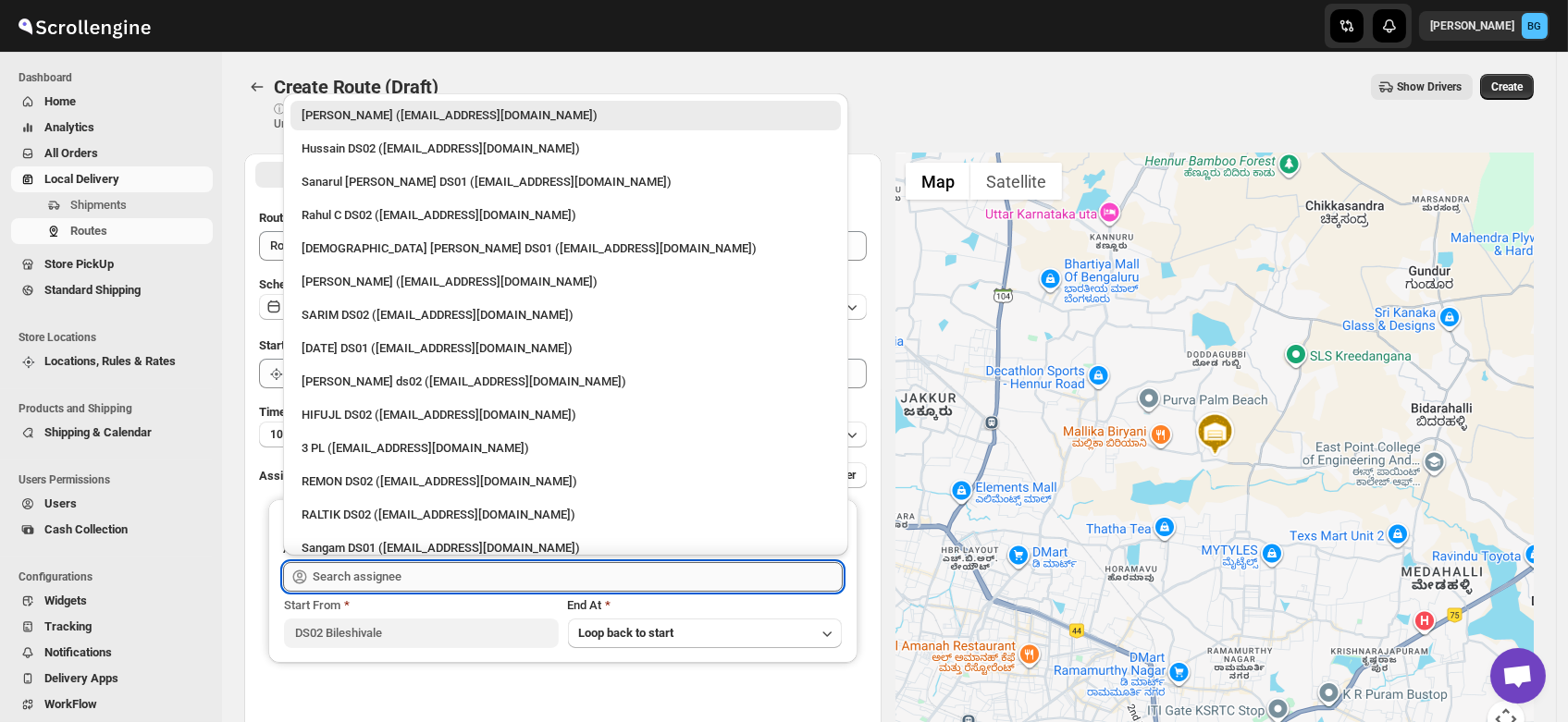
click at [357, 574] on input "text" at bounding box center [577, 576] width 530 height 30
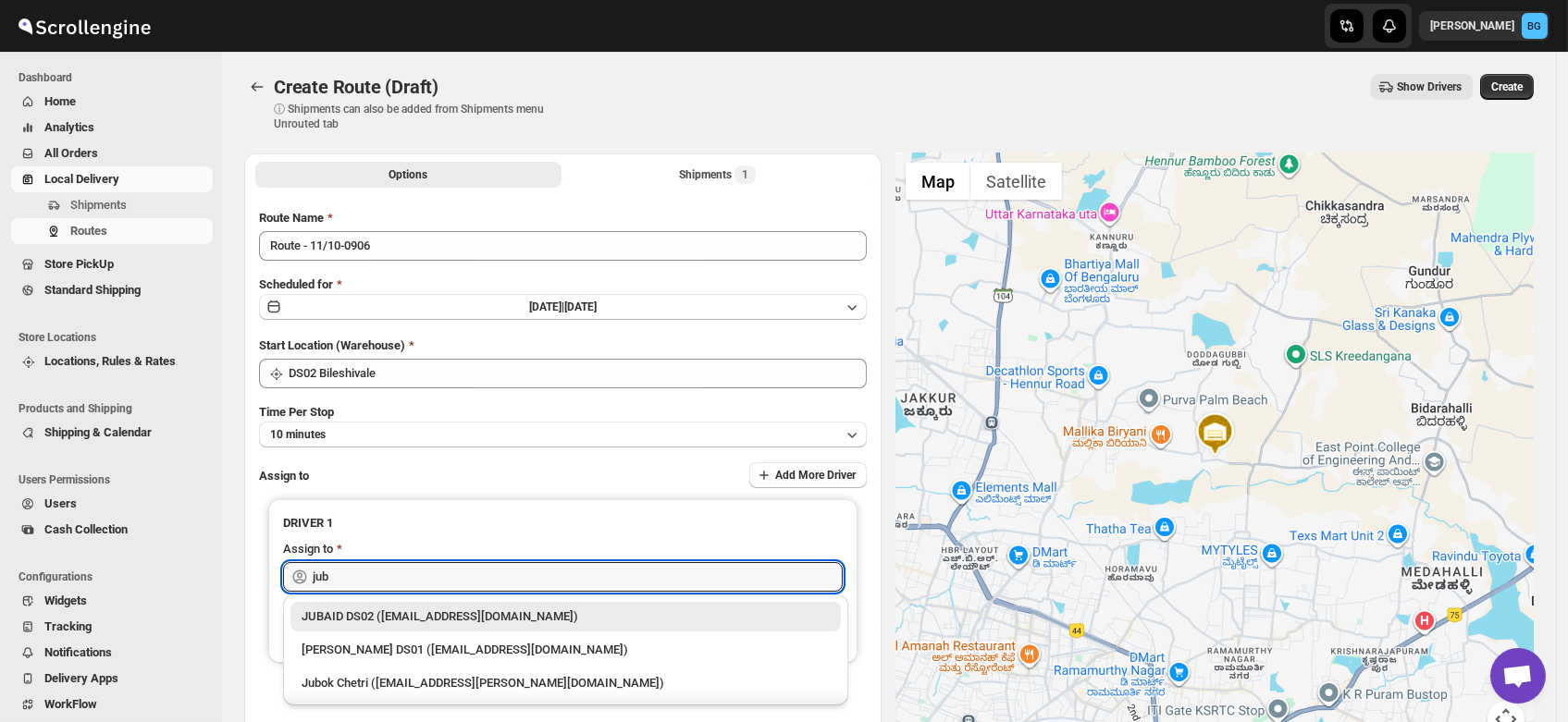
click at [360, 623] on div "JUBAID DS02 ([EMAIL_ADDRESS][DOMAIN_NAME])" at bounding box center [565, 617] width 528 height 18
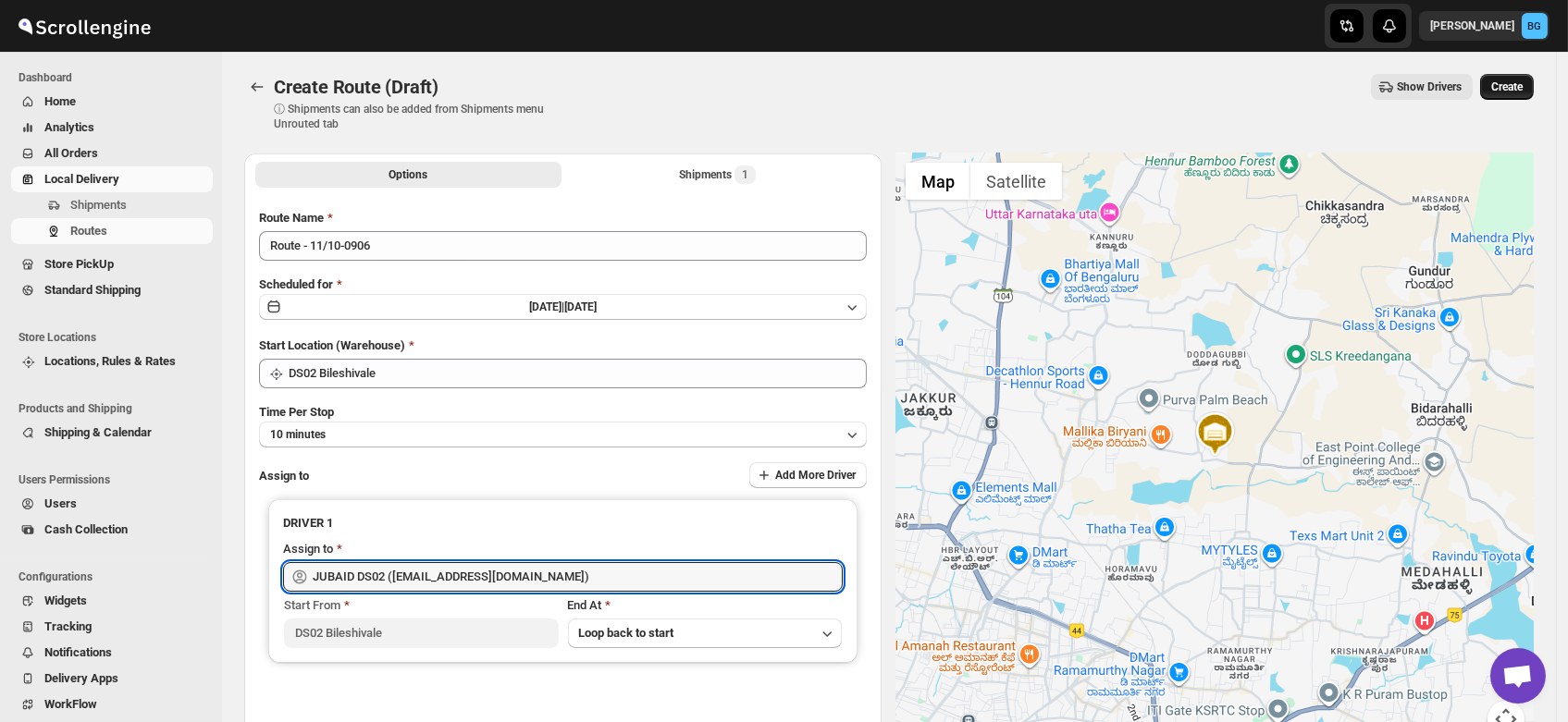
type input "JUBAID DS02 ([EMAIL_ADDRESS][DOMAIN_NAME])"
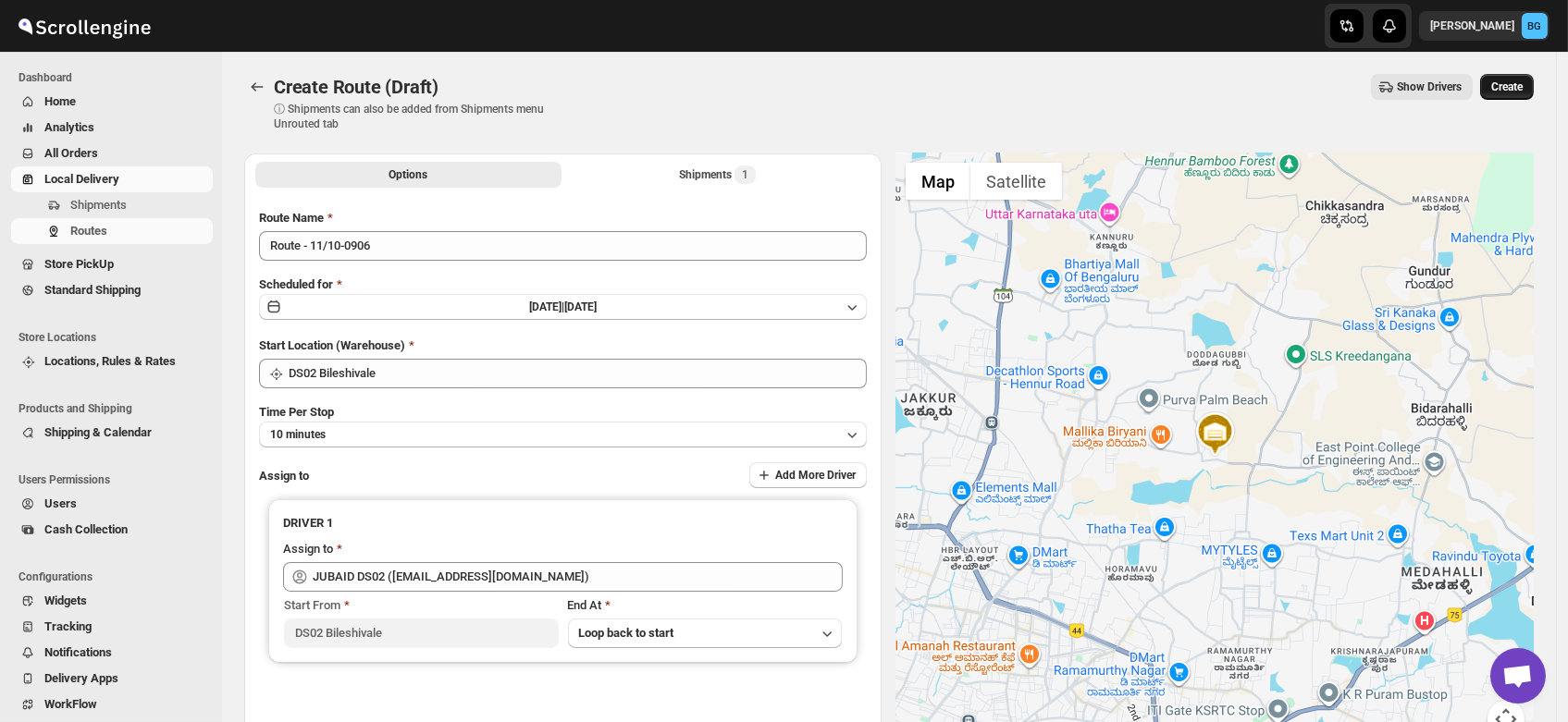
click at [1520, 82] on span "Create" at bounding box center [1507, 86] width 32 height 14
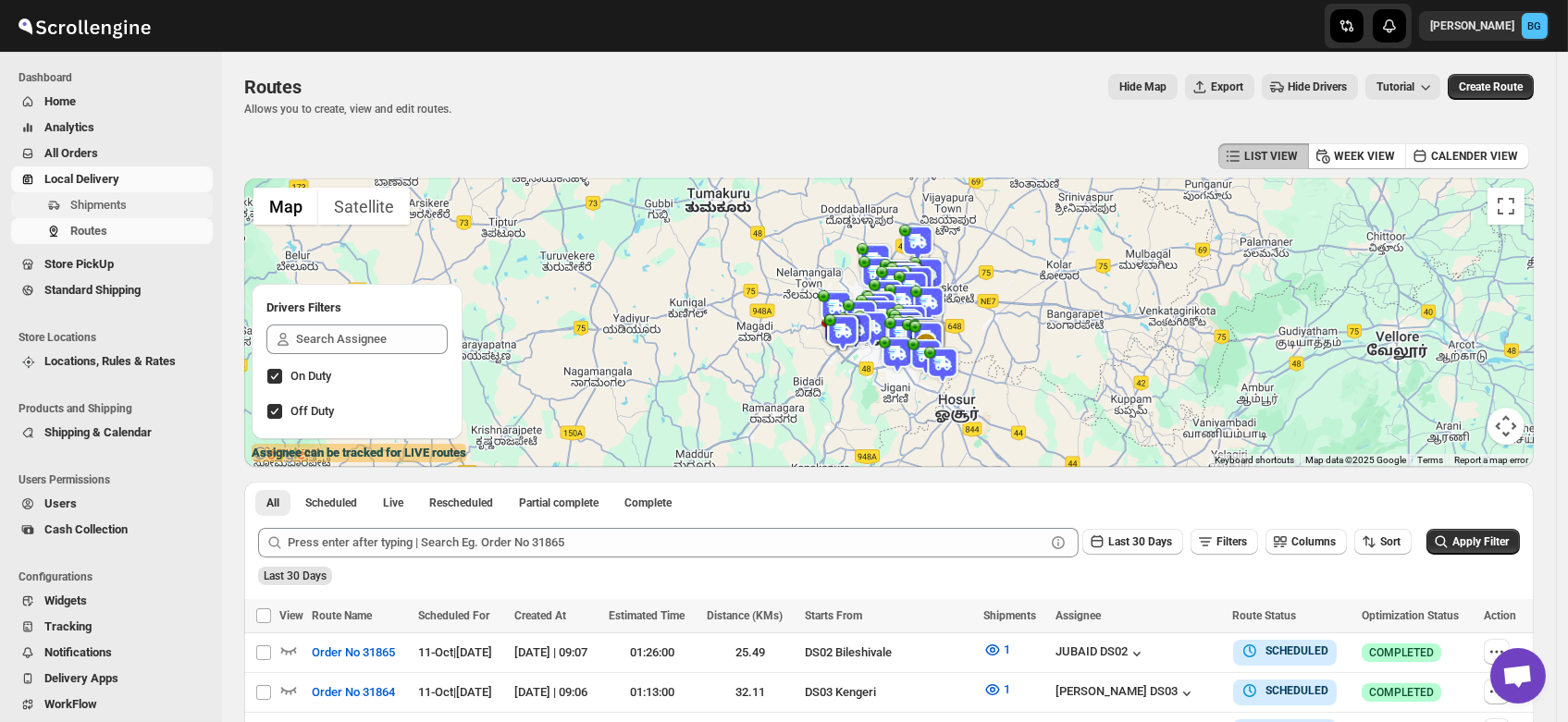
click at [87, 212] on span "Shipments" at bounding box center [98, 204] width 57 height 13
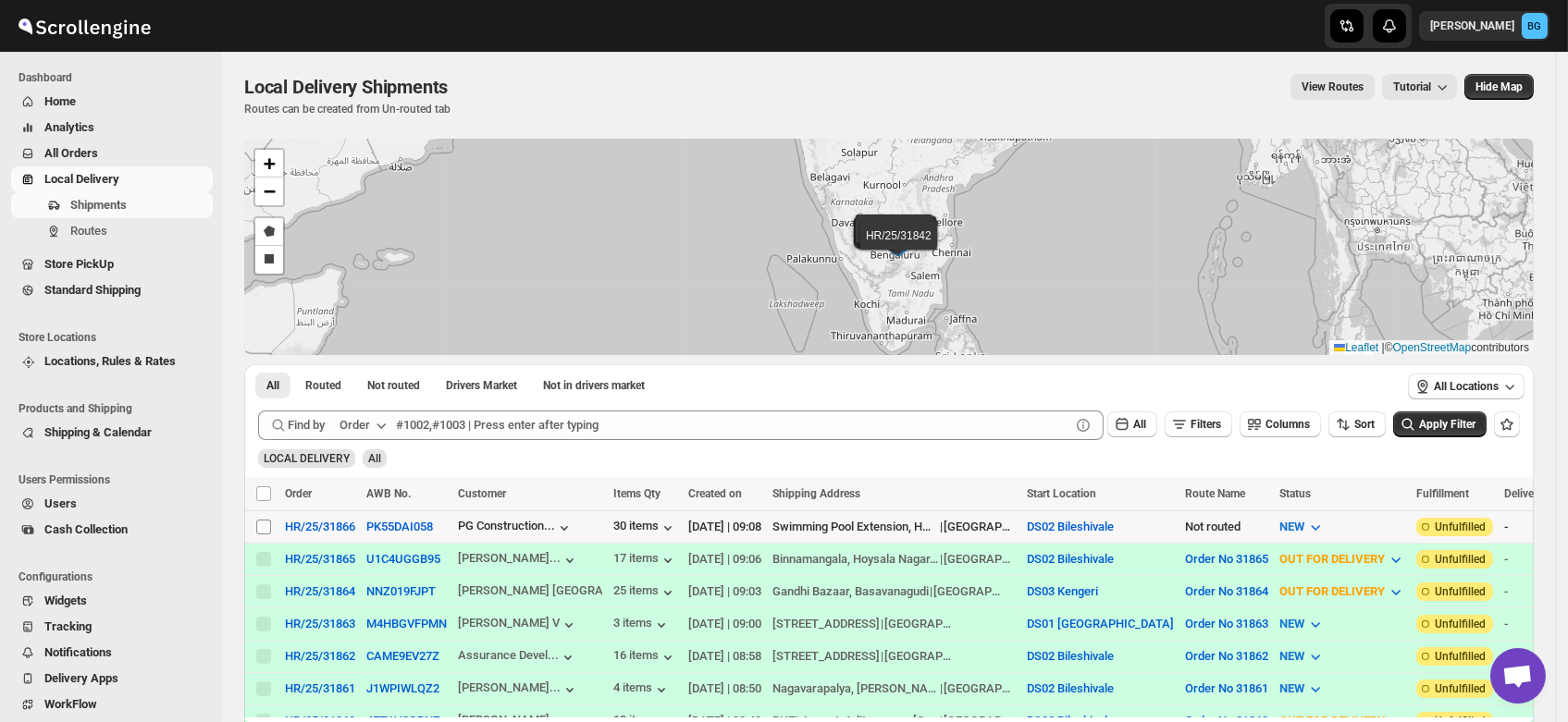
click at [264, 527] on input "Select shipment" at bounding box center [263, 526] width 14 height 14
checkbox input "true"
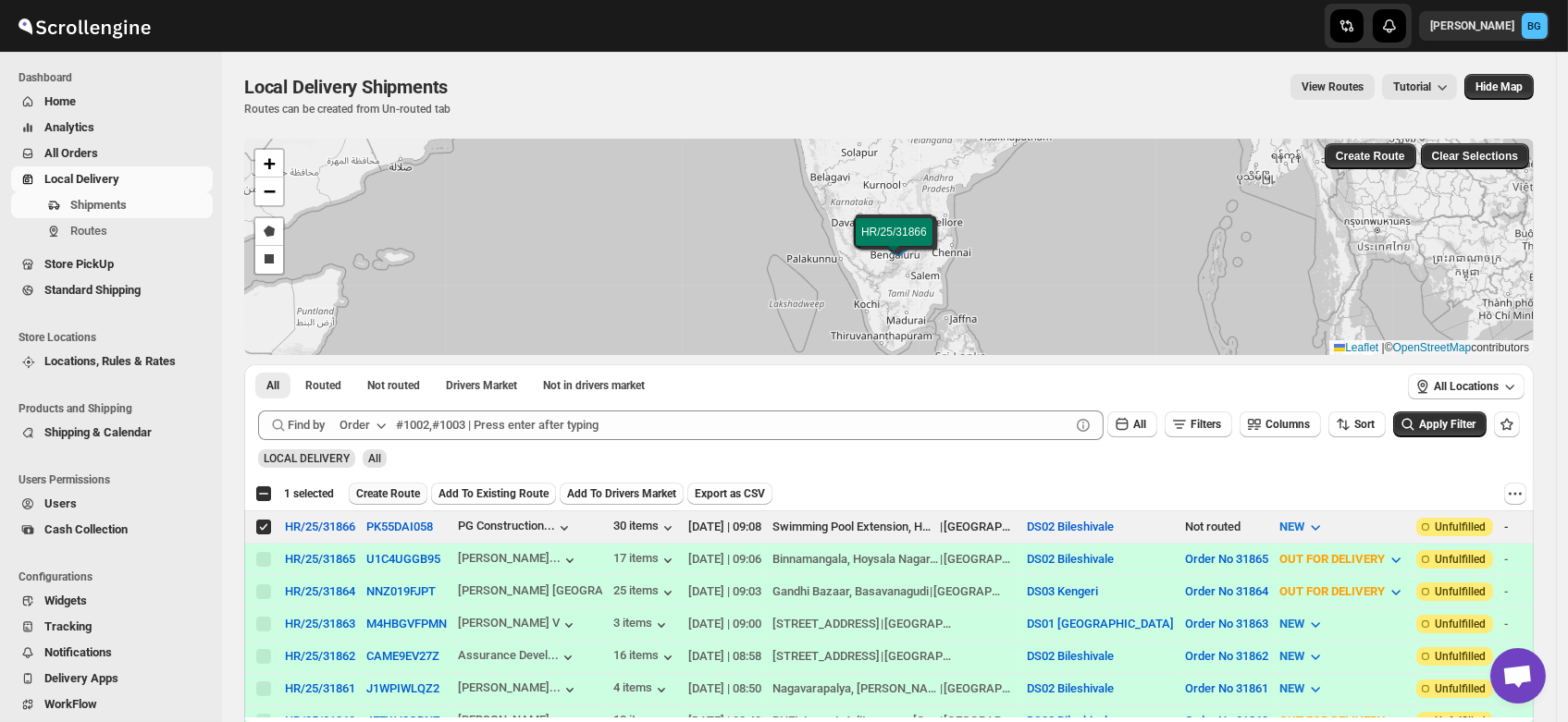
click at [398, 487] on span "Create Route" at bounding box center [387, 493] width 64 height 14
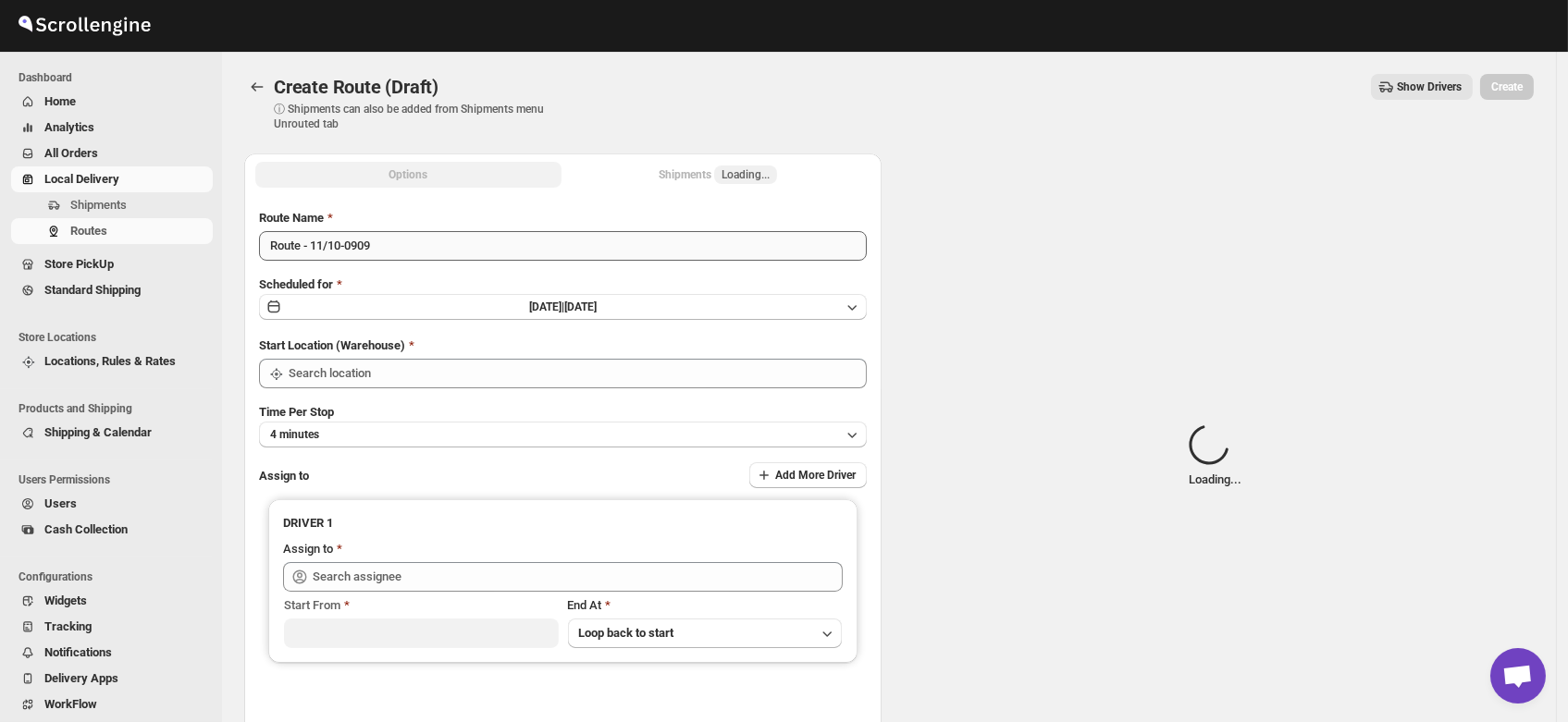
type input "DS02 Bileshivale"
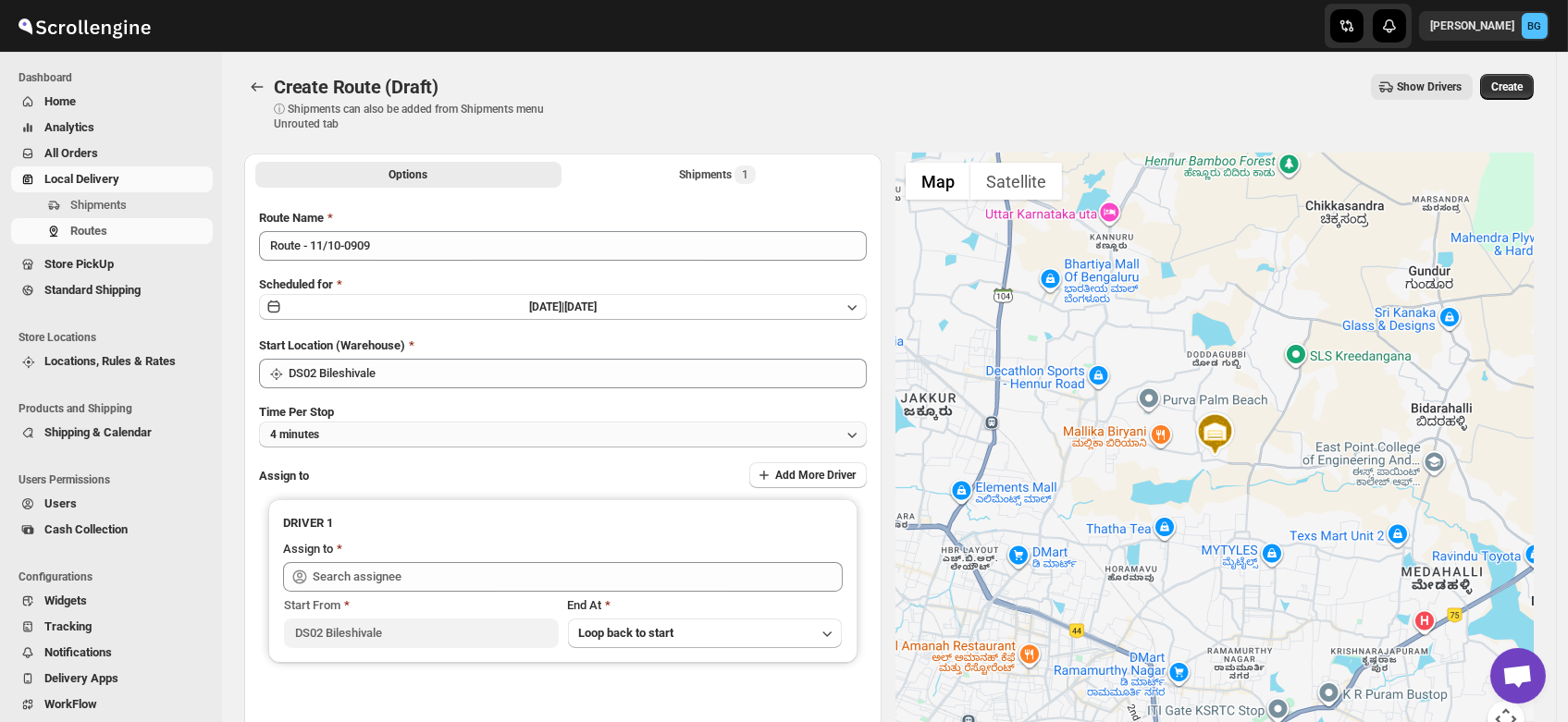
click at [339, 432] on button "4 minutes" at bounding box center [563, 434] width 608 height 26
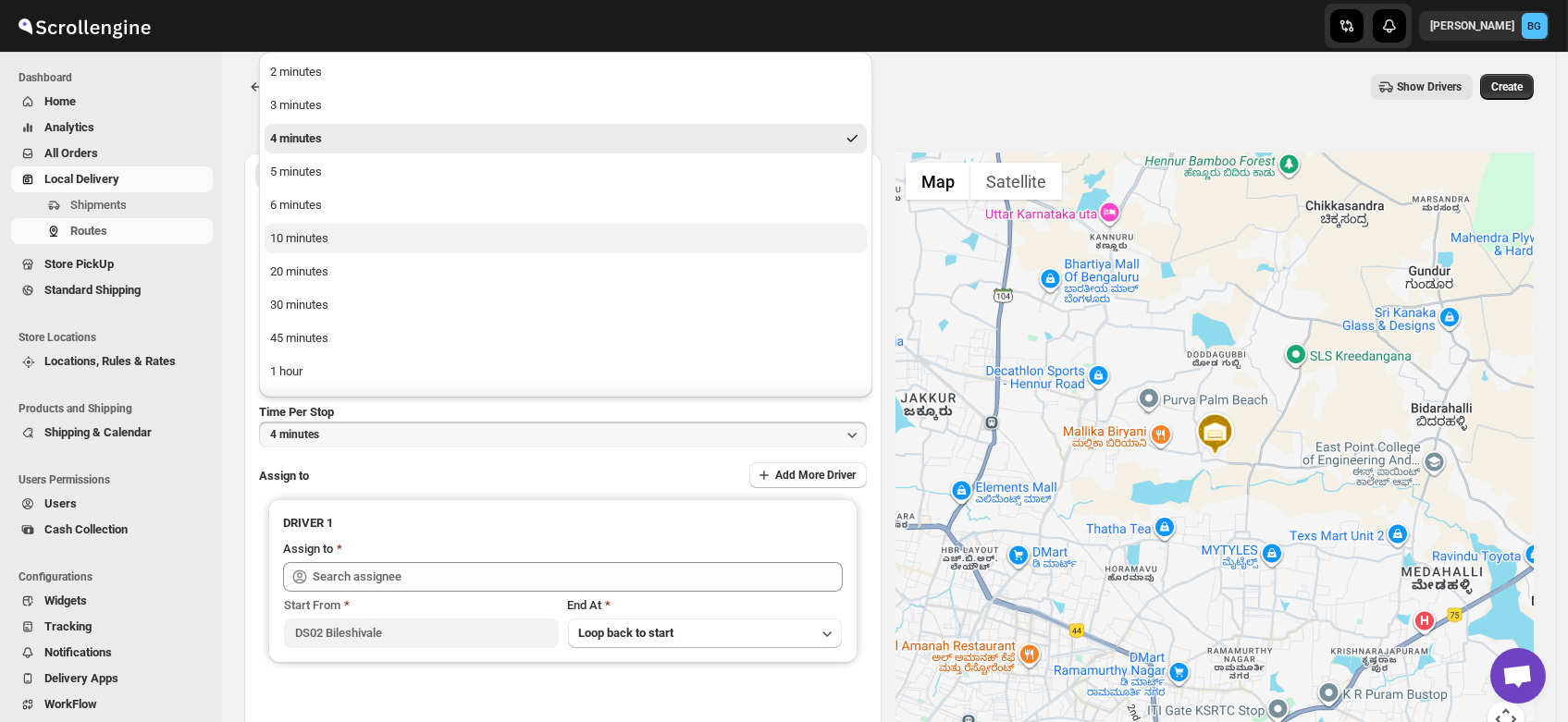
click at [303, 241] on div "10 minutes" at bounding box center [299, 238] width 59 height 18
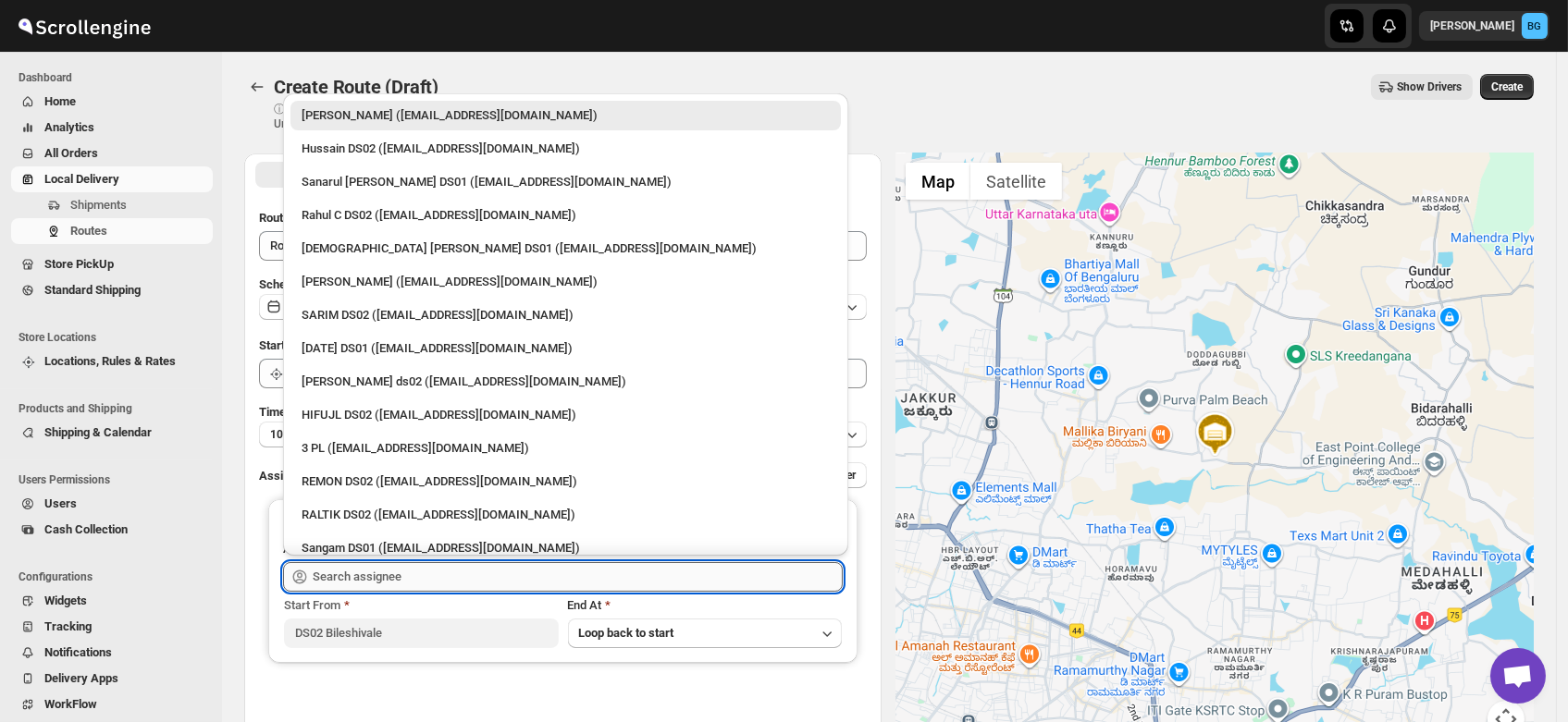
click at [371, 581] on input "text" at bounding box center [577, 576] width 530 height 30
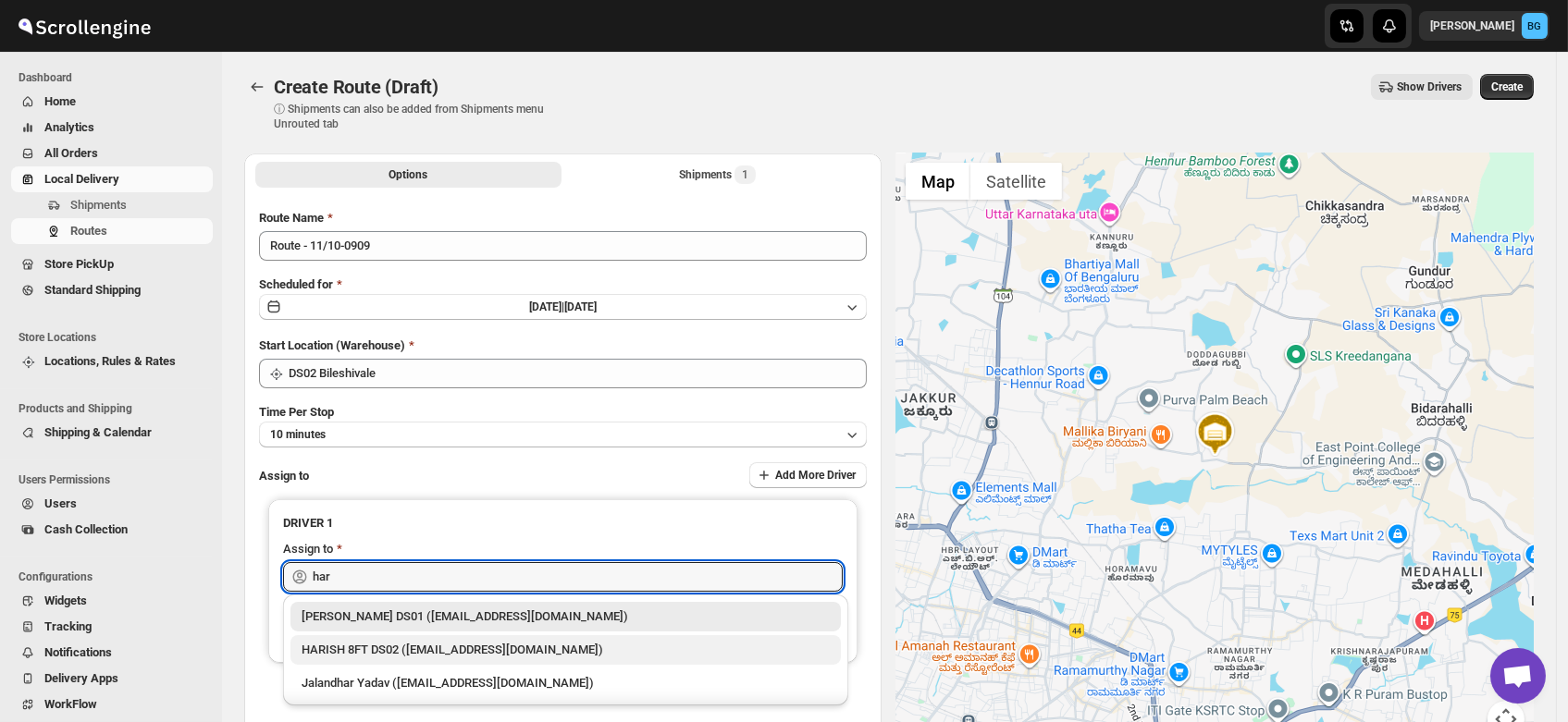
click at [374, 655] on div "HARISH 8FT DS02 ([EMAIL_ADDRESS][DOMAIN_NAME])" at bounding box center [565, 649] width 528 height 18
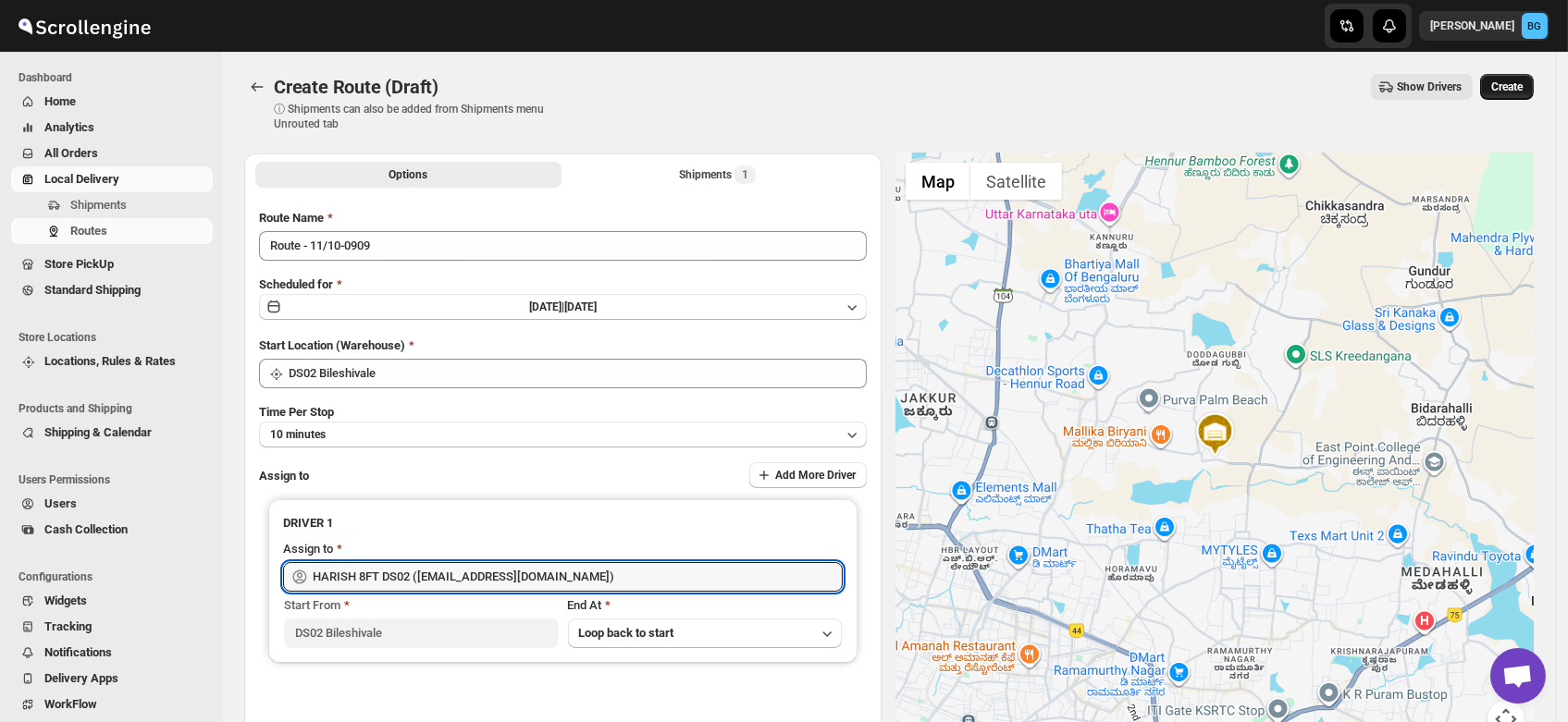
type input "HARISH 8FT DS02 ([EMAIL_ADDRESS][DOMAIN_NAME])"
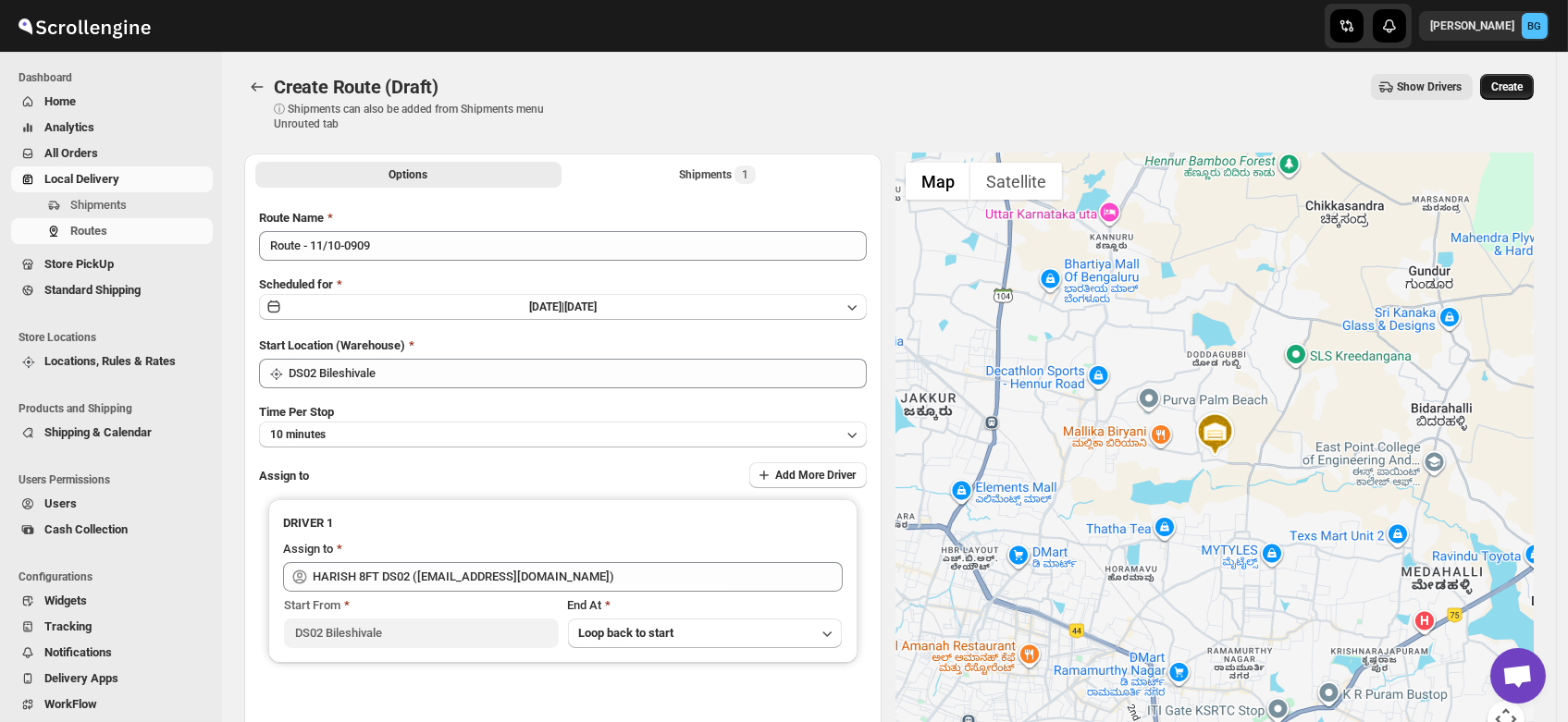
click at [1522, 87] on span "Create" at bounding box center [1507, 86] width 32 height 14
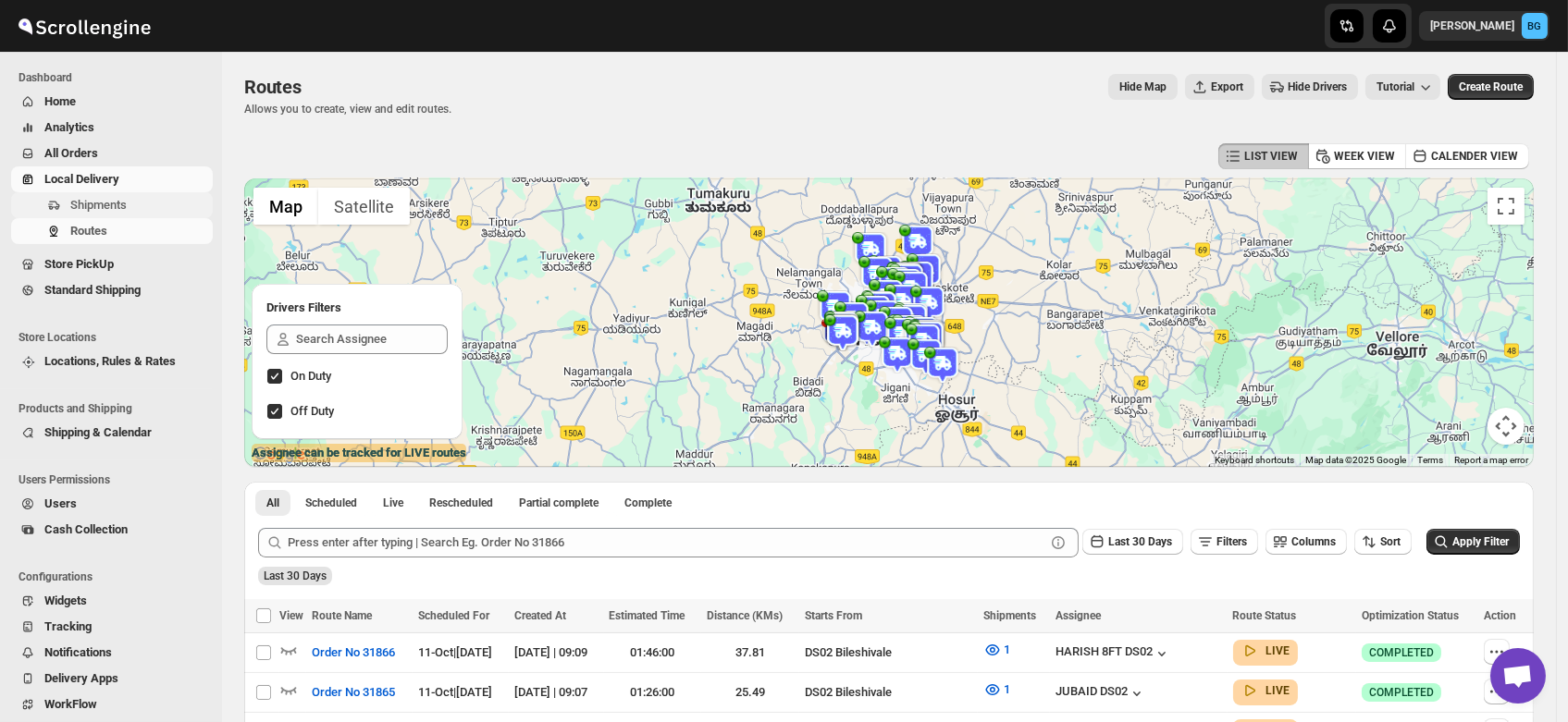
click at [93, 212] on span "Shipments" at bounding box center [98, 204] width 57 height 13
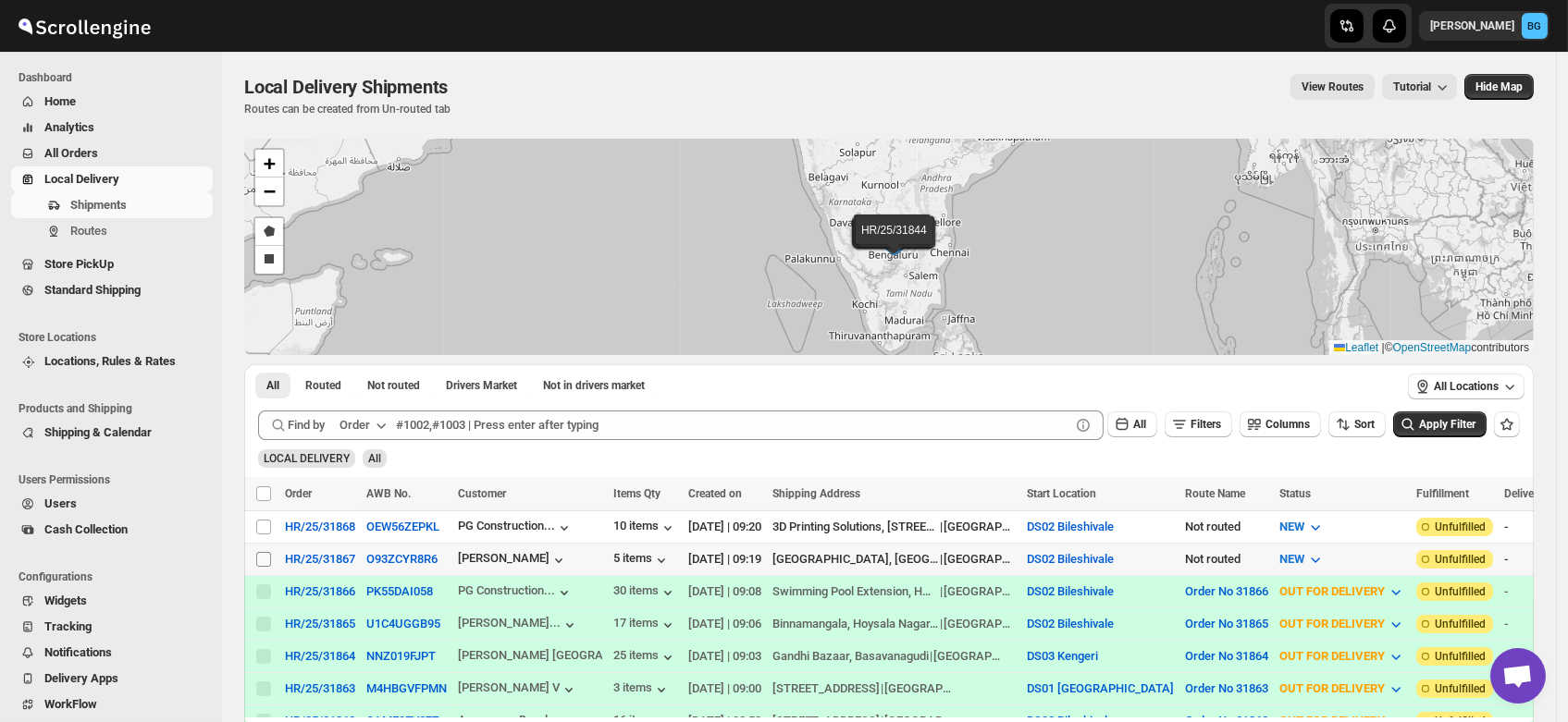
click at [266, 558] on input "Select shipment" at bounding box center [263, 559] width 14 height 14
checkbox input "true"
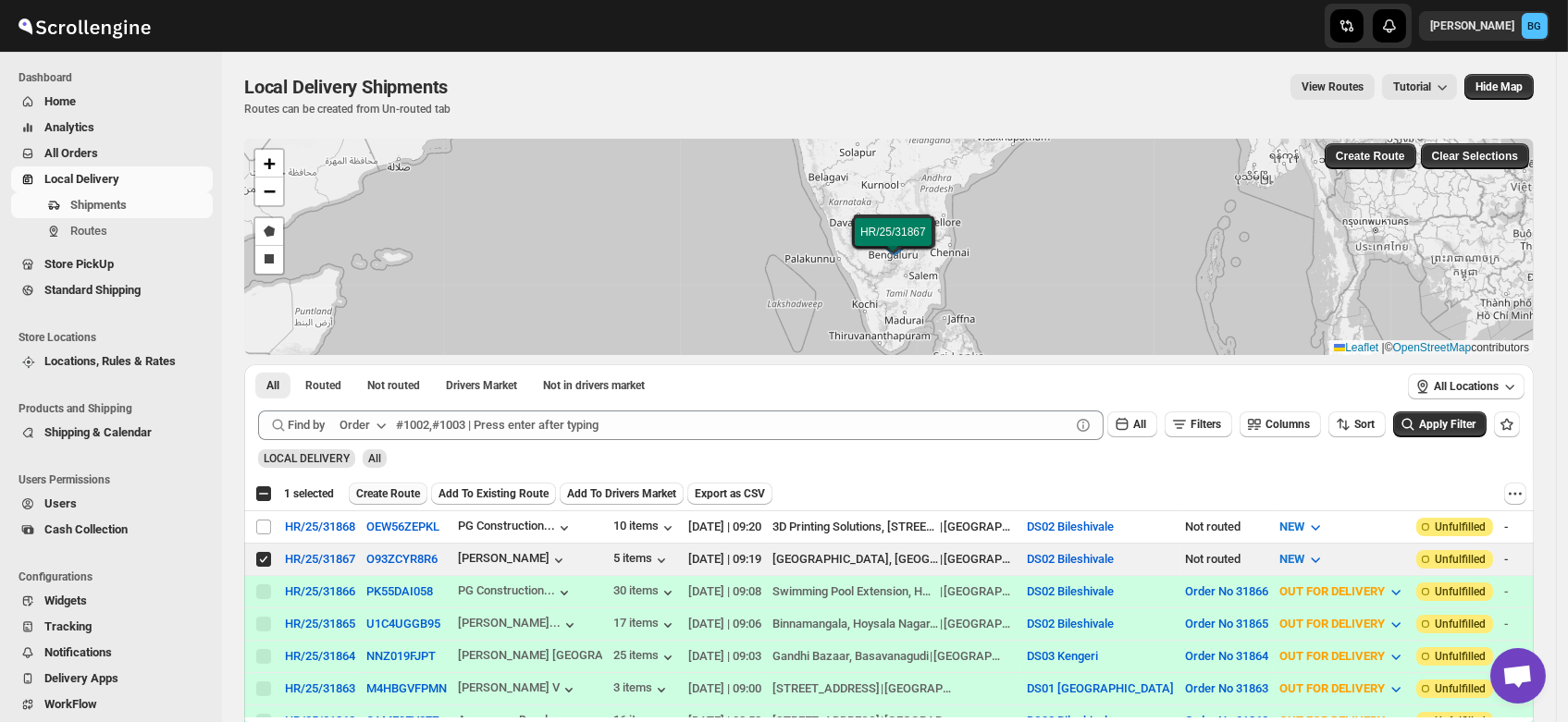
click at [385, 497] on span "Create Route" at bounding box center [387, 493] width 64 height 14
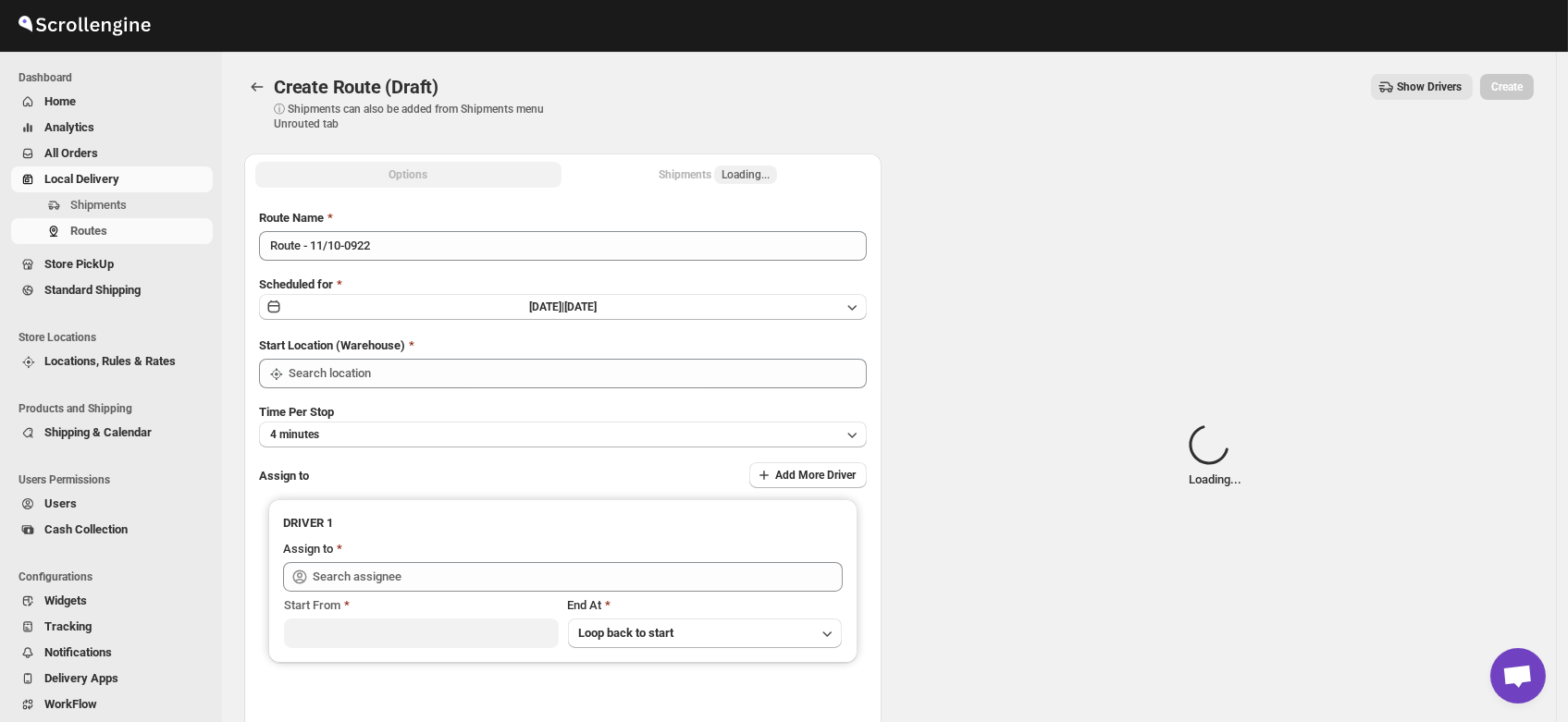
type input "DS02 Bileshivale"
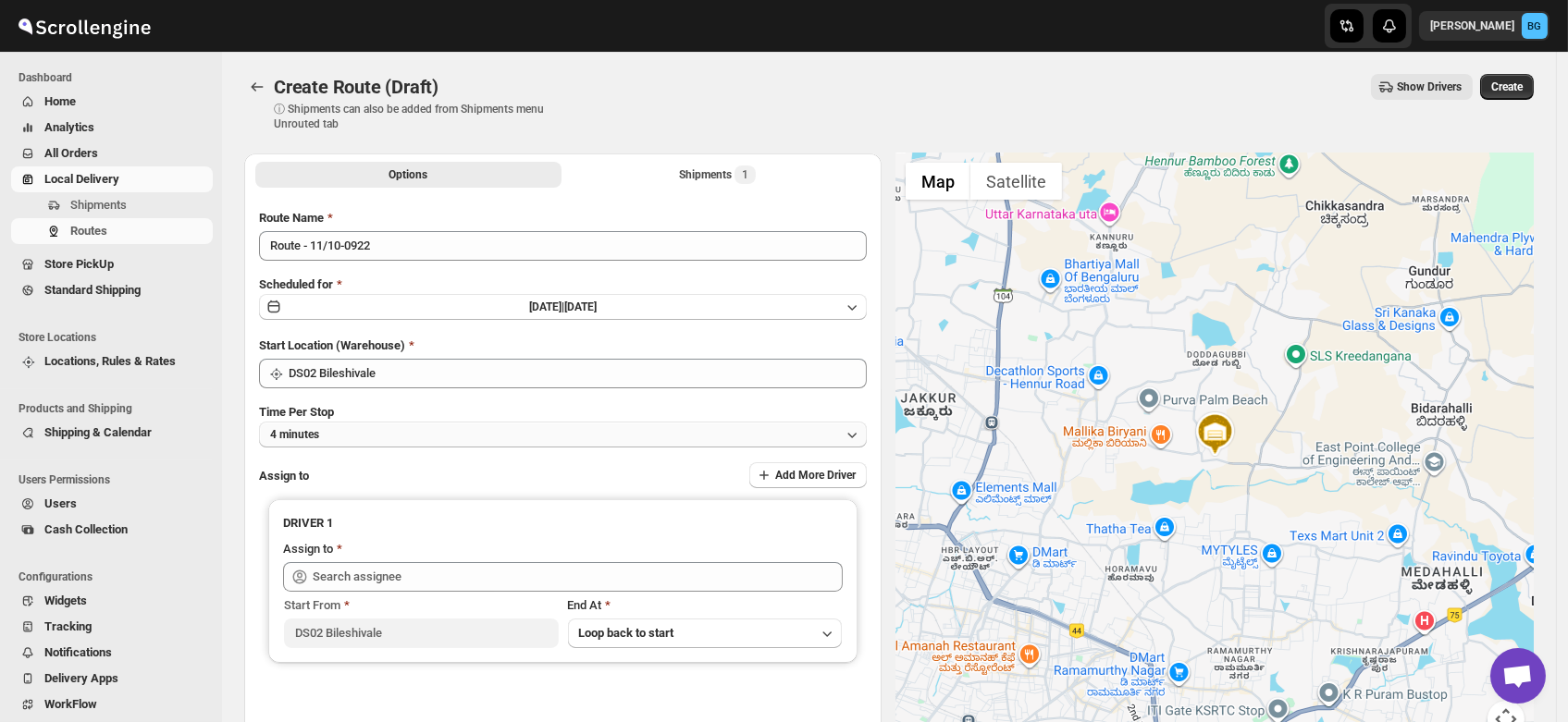
click at [353, 434] on button "4 minutes" at bounding box center [563, 434] width 608 height 26
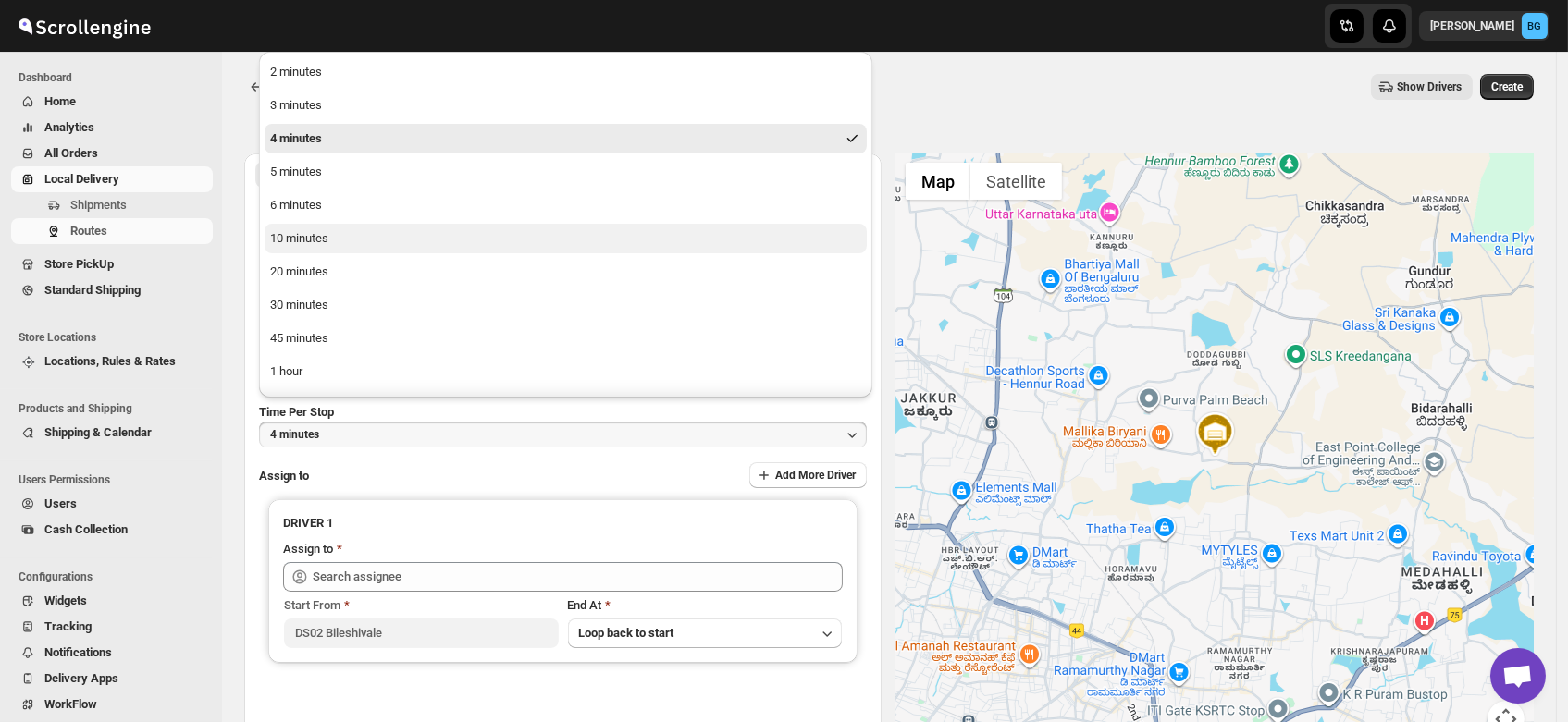
click at [315, 239] on div "10 minutes" at bounding box center [299, 238] width 59 height 18
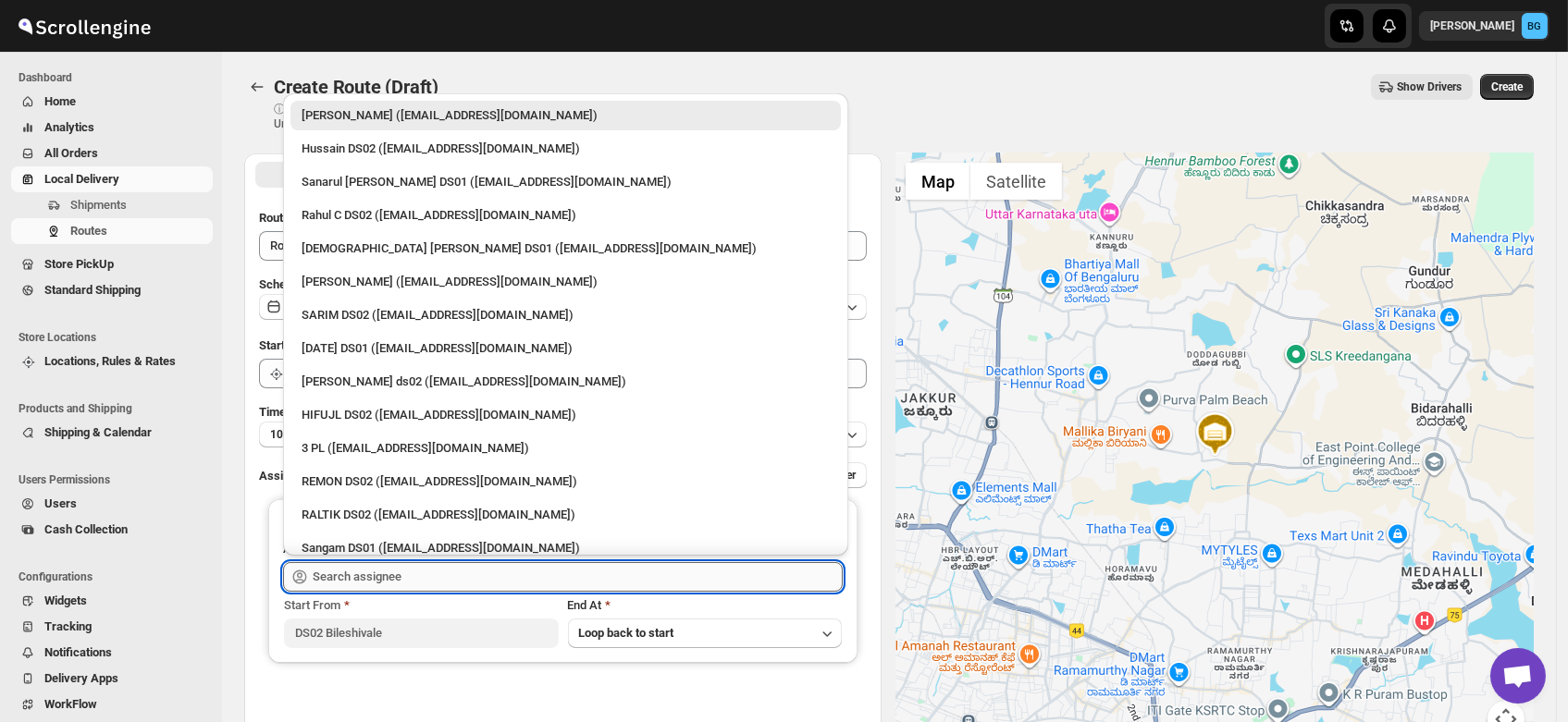
click at [366, 575] on input "text" at bounding box center [577, 576] width 530 height 30
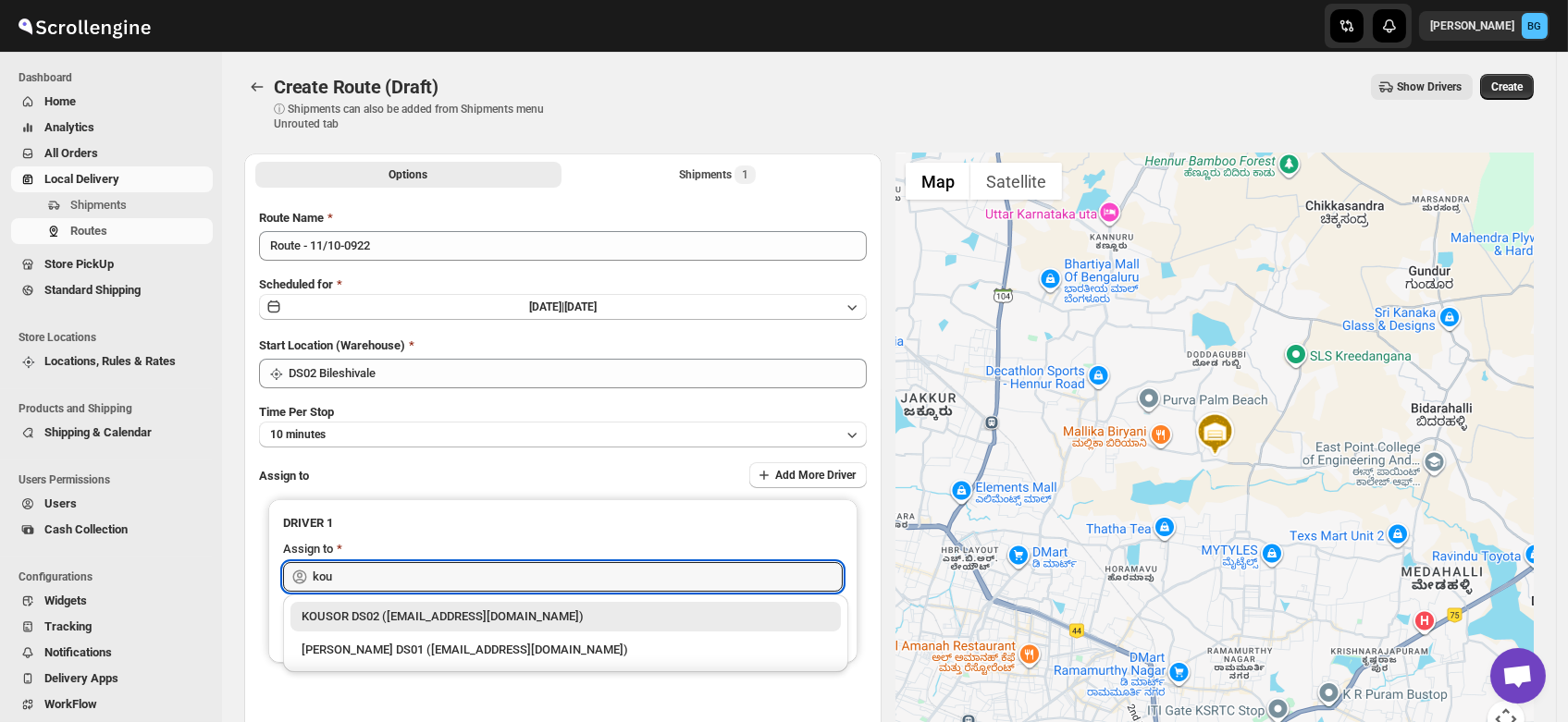
click at [360, 613] on div "KOUSOR DS02 ([EMAIL_ADDRESS][DOMAIN_NAME])" at bounding box center [565, 617] width 528 height 18
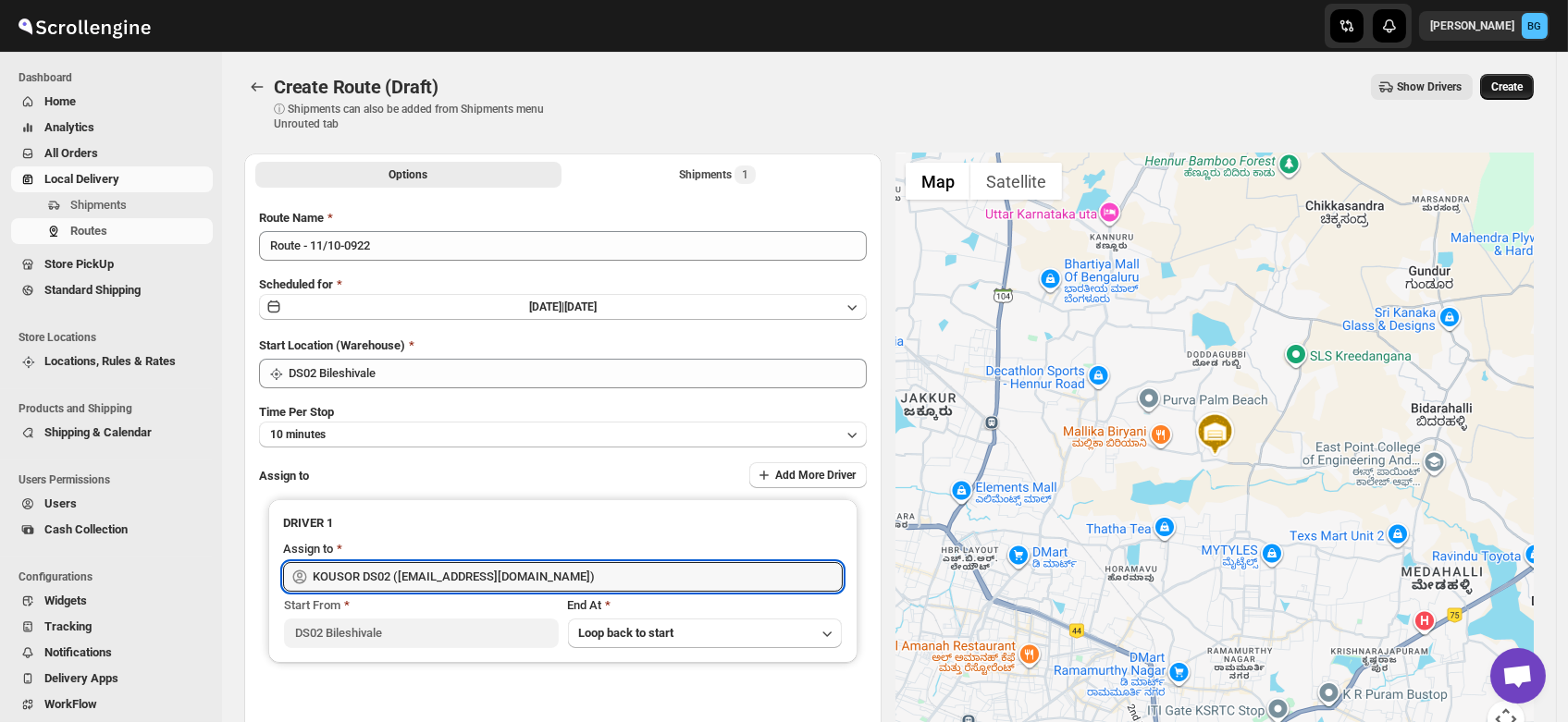
type input "KOUSOR DS02 ([EMAIL_ADDRESS][DOMAIN_NAME])"
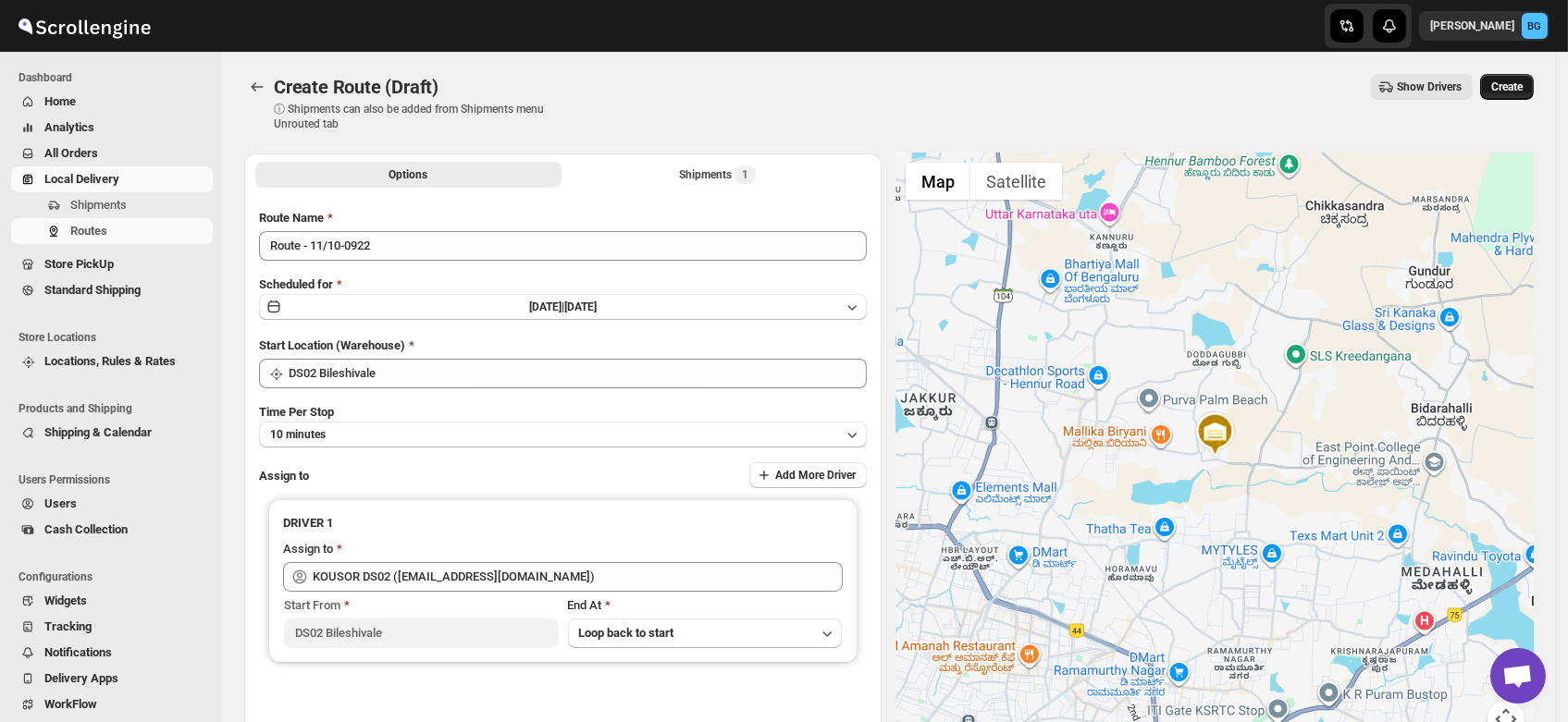
click at [1495, 87] on button "Create" at bounding box center [1507, 86] width 54 height 26
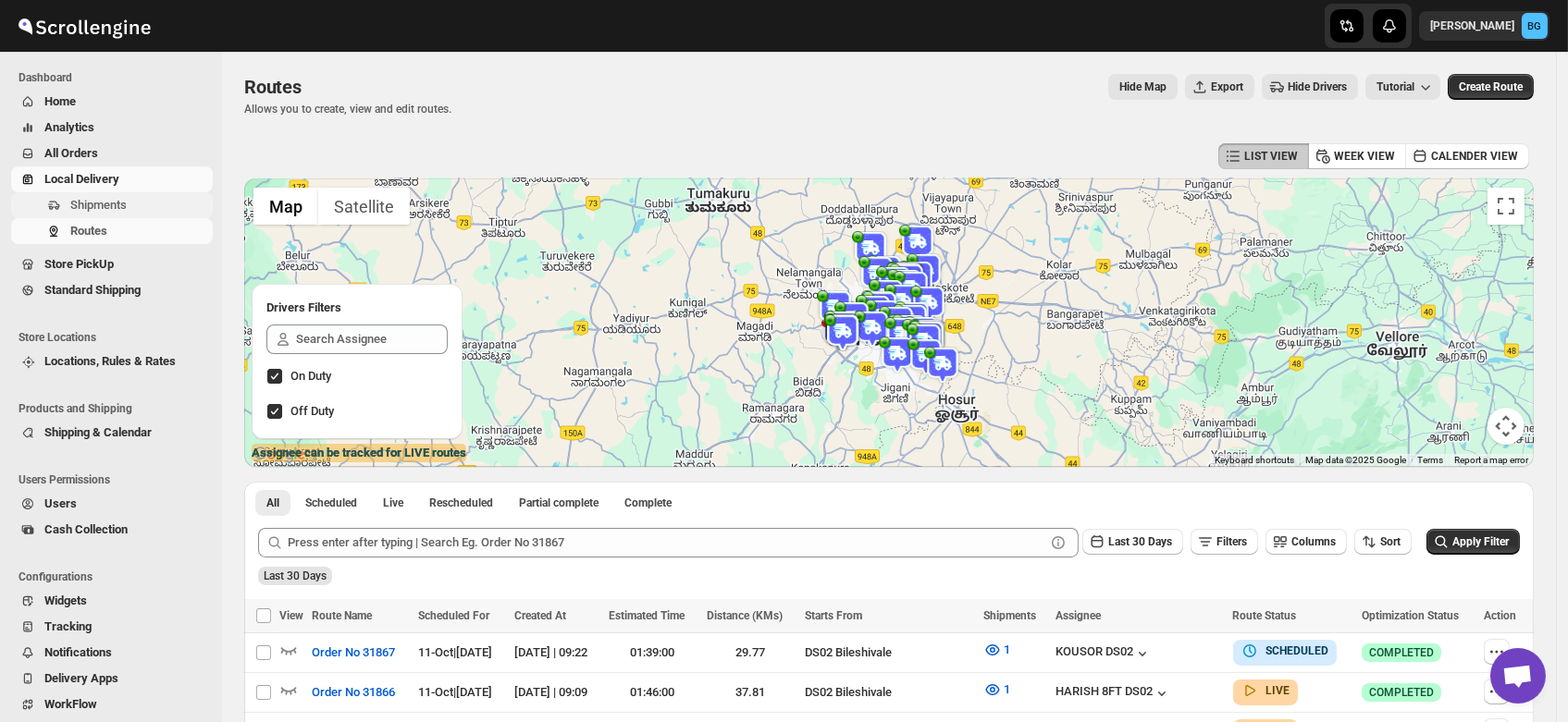
click at [118, 206] on span "Shipments" at bounding box center [98, 204] width 57 height 13
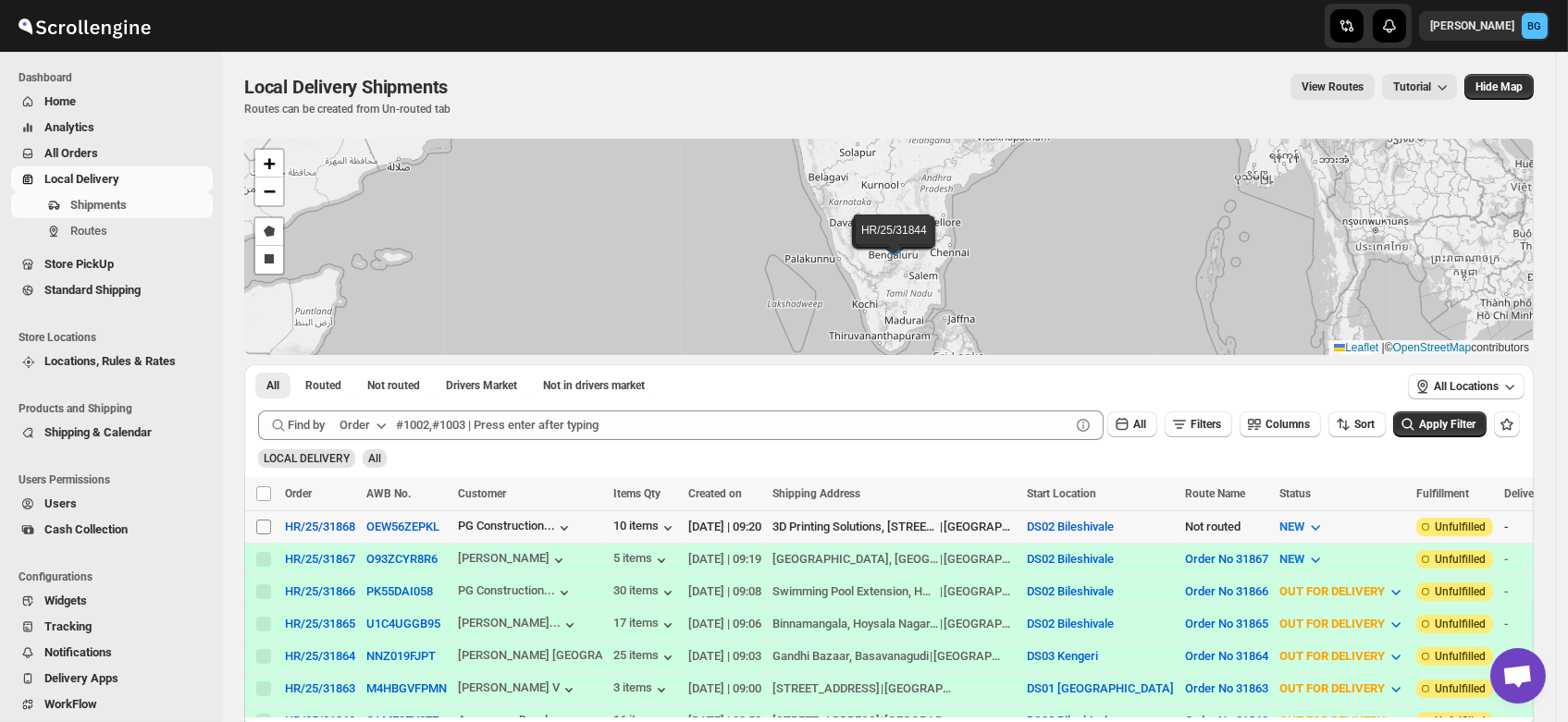
click at [260, 524] on input "Select shipment" at bounding box center [263, 526] width 14 height 14
checkbox input "true"
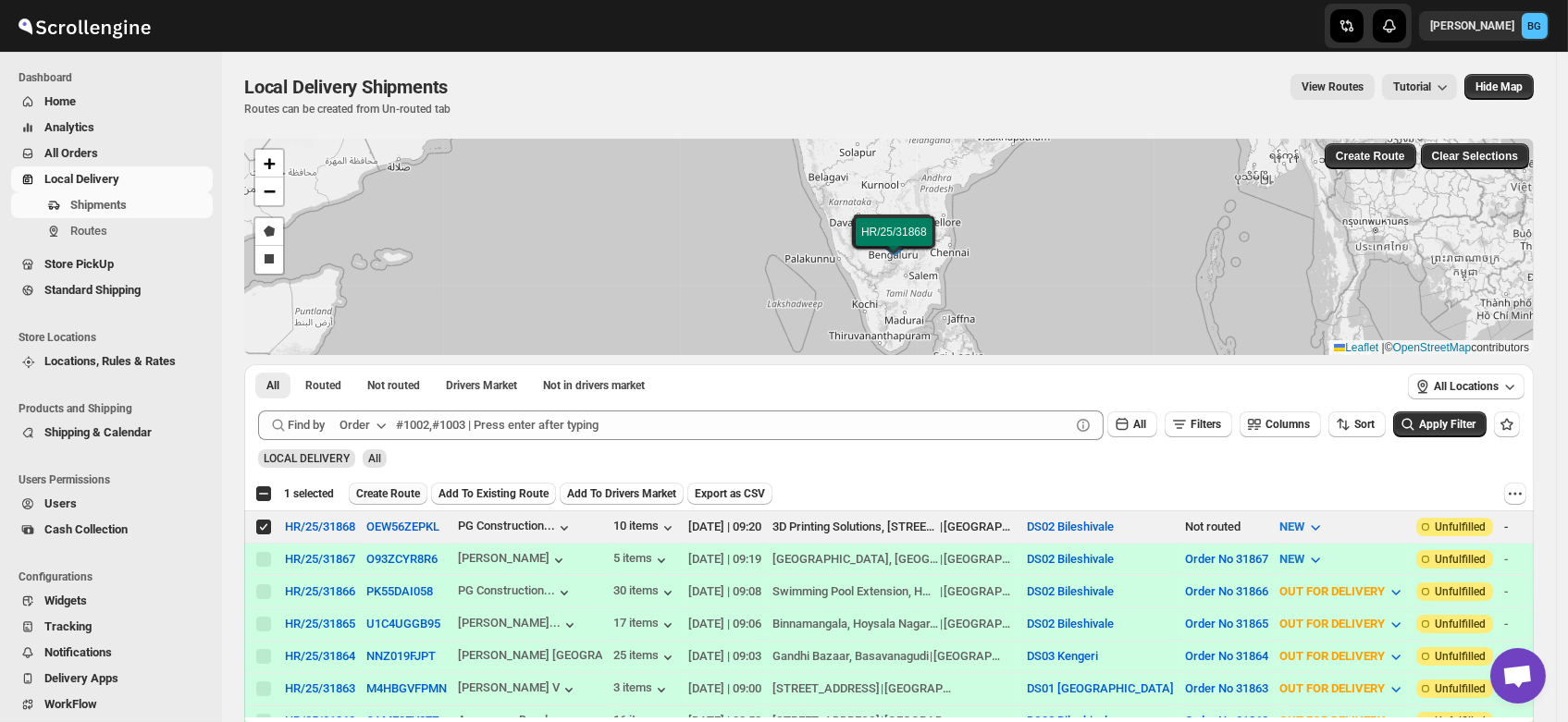
click at [384, 490] on span "Create Route" at bounding box center [387, 493] width 64 height 14
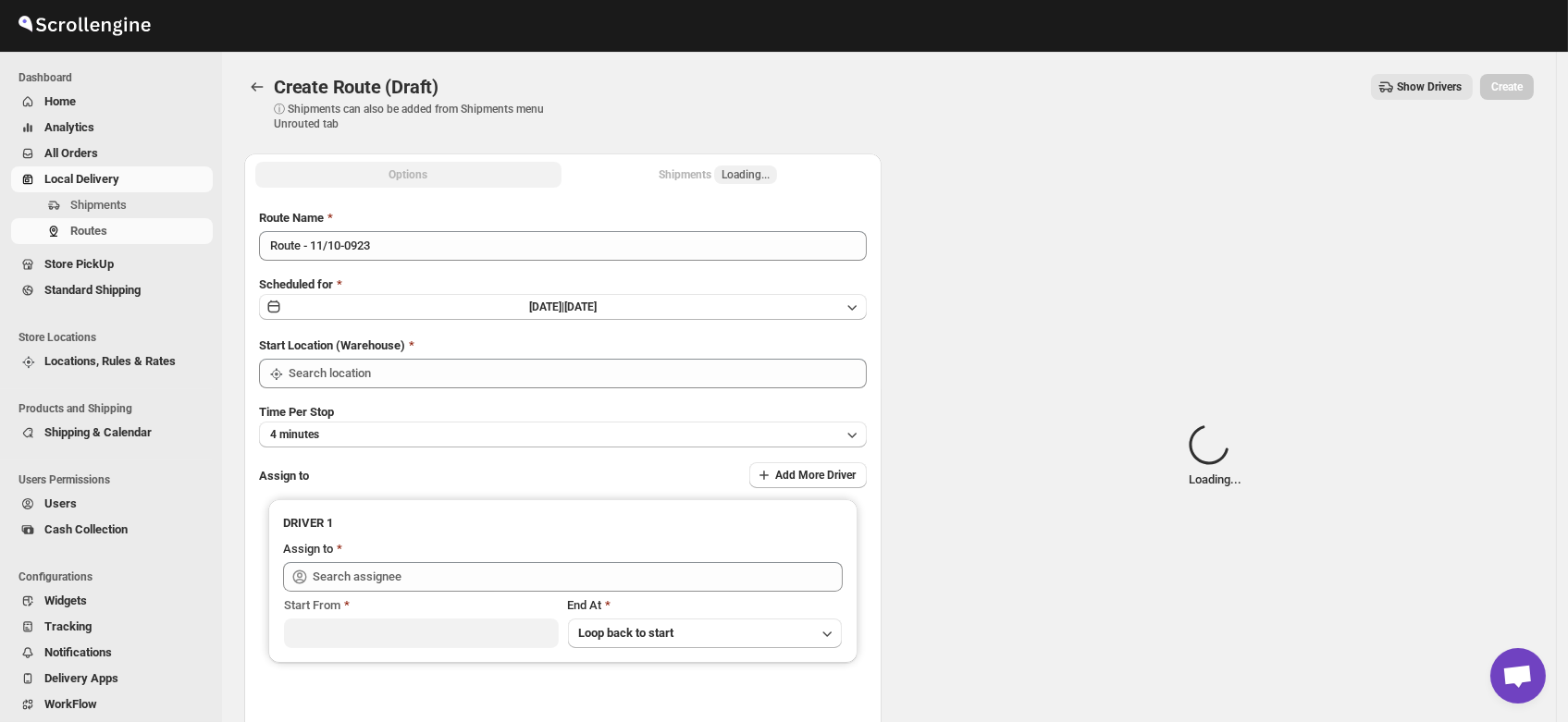
type input "DS02 Bileshivale"
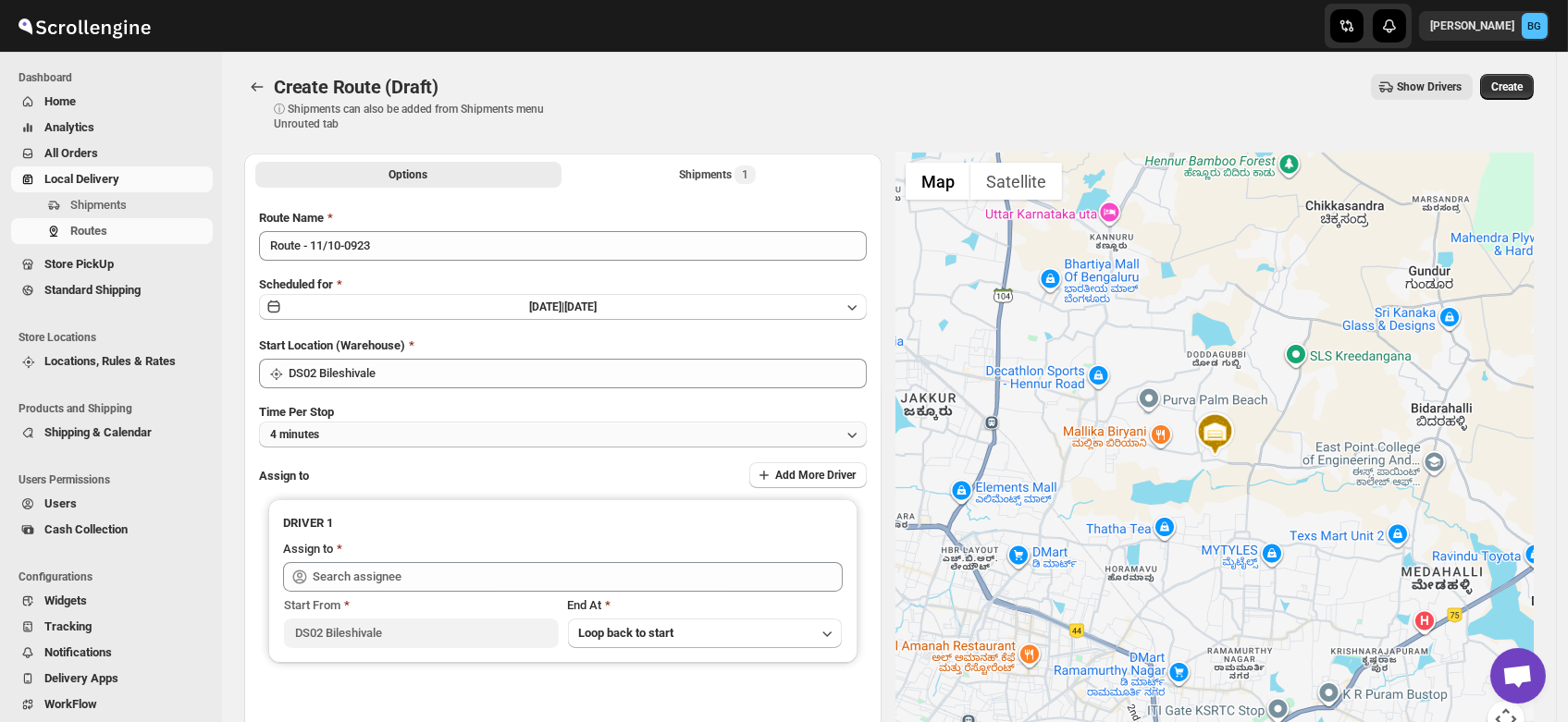
click at [345, 437] on button "4 minutes" at bounding box center [563, 434] width 608 height 26
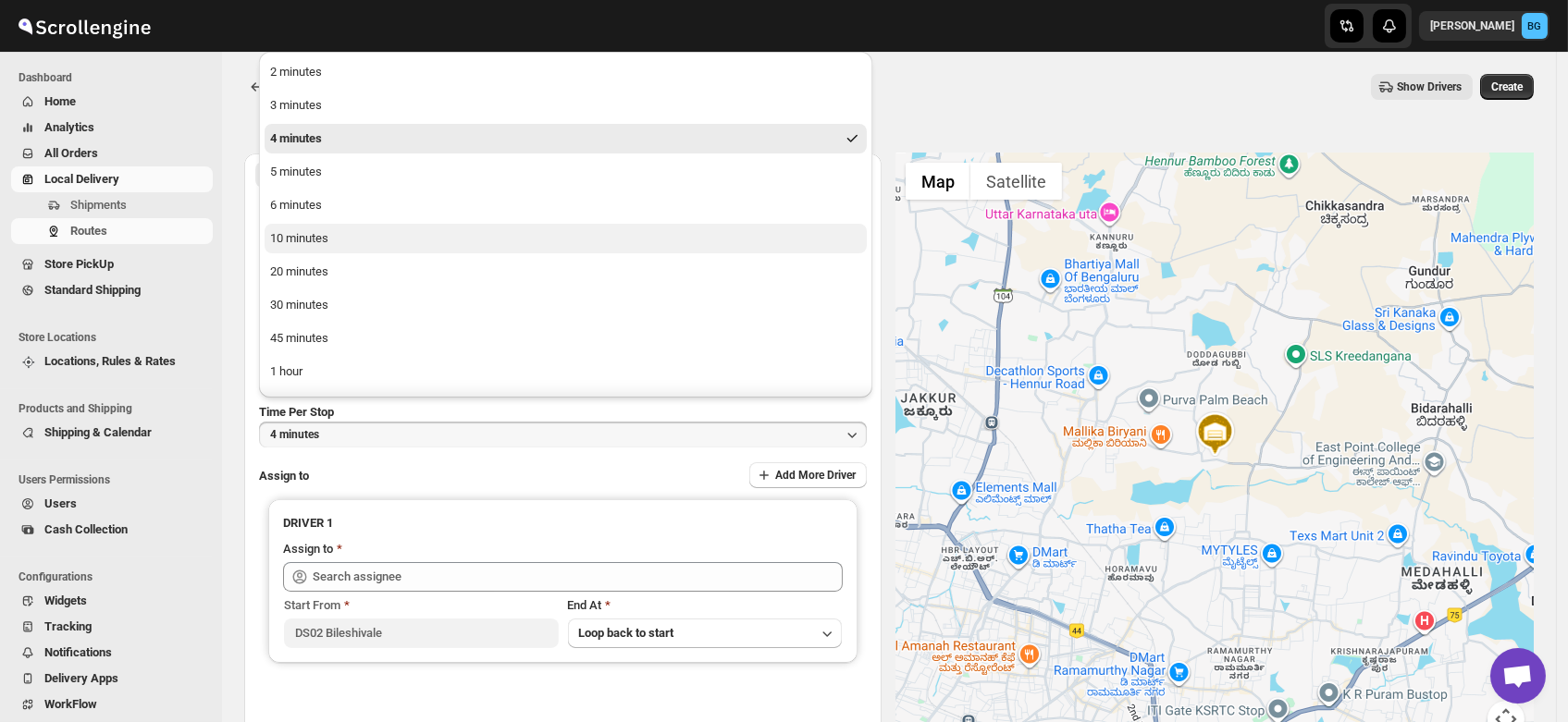
click at [315, 244] on div "10 minutes" at bounding box center [299, 238] width 59 height 18
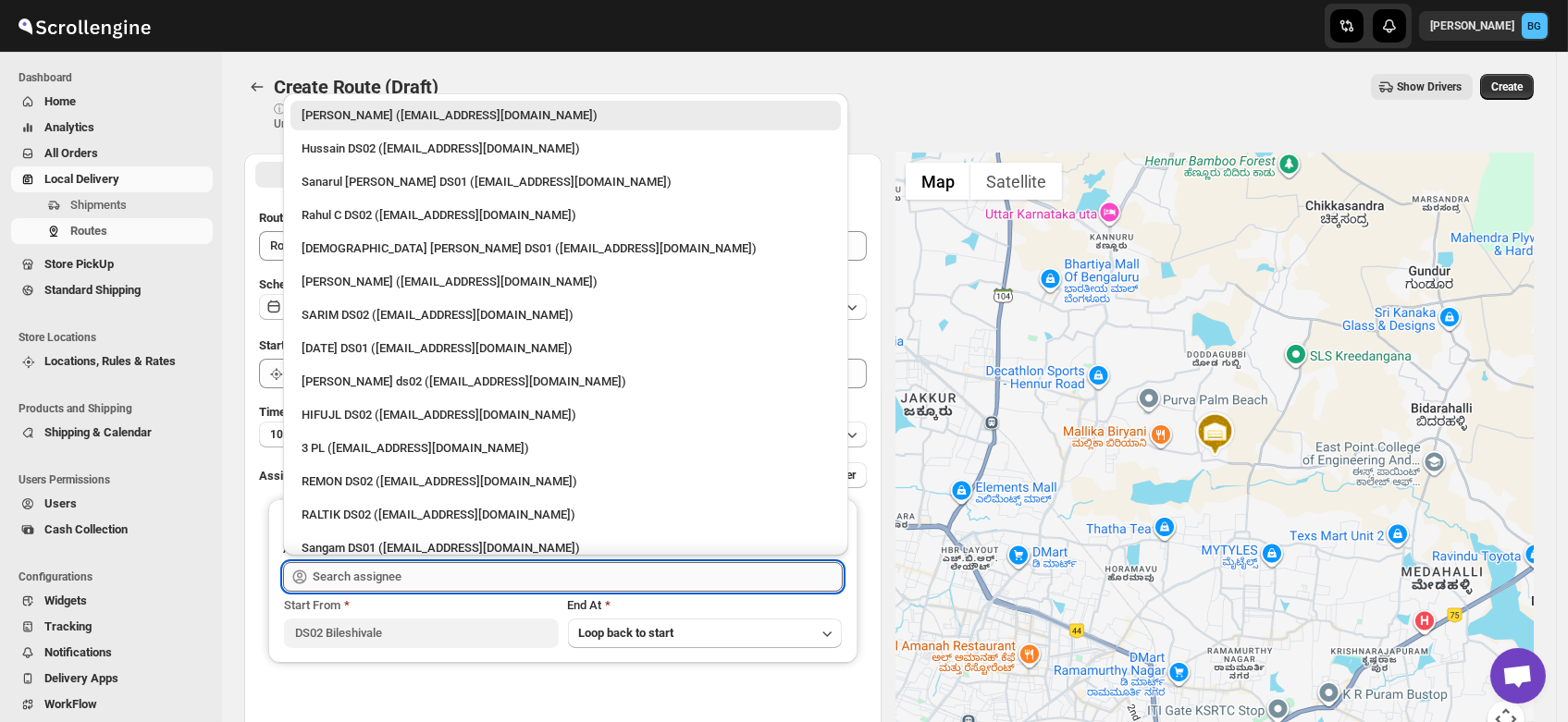
click at [350, 568] on input "text" at bounding box center [577, 576] width 530 height 30
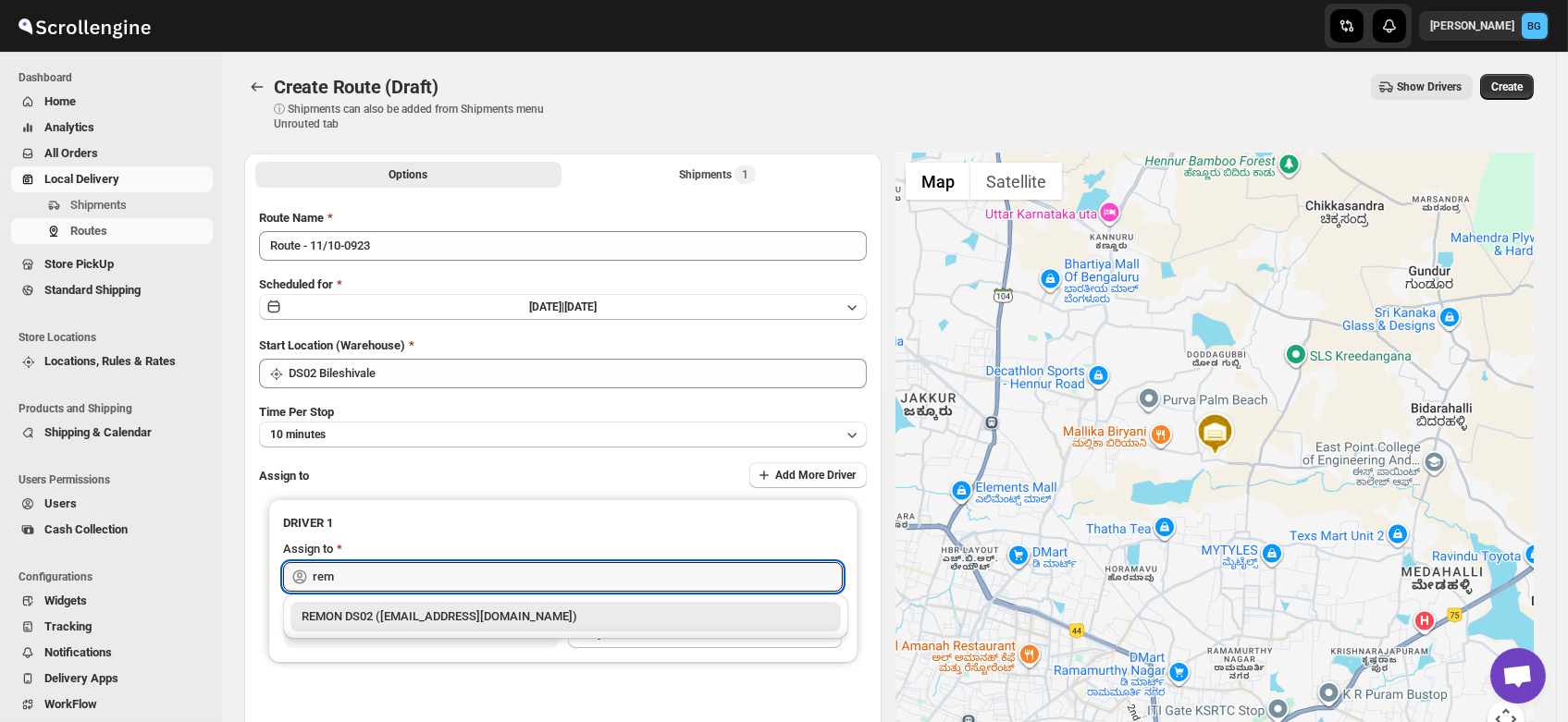
click at [363, 625] on div "REMON DS02 ([EMAIL_ADDRESS][DOMAIN_NAME])" at bounding box center [565, 617] width 528 height 18
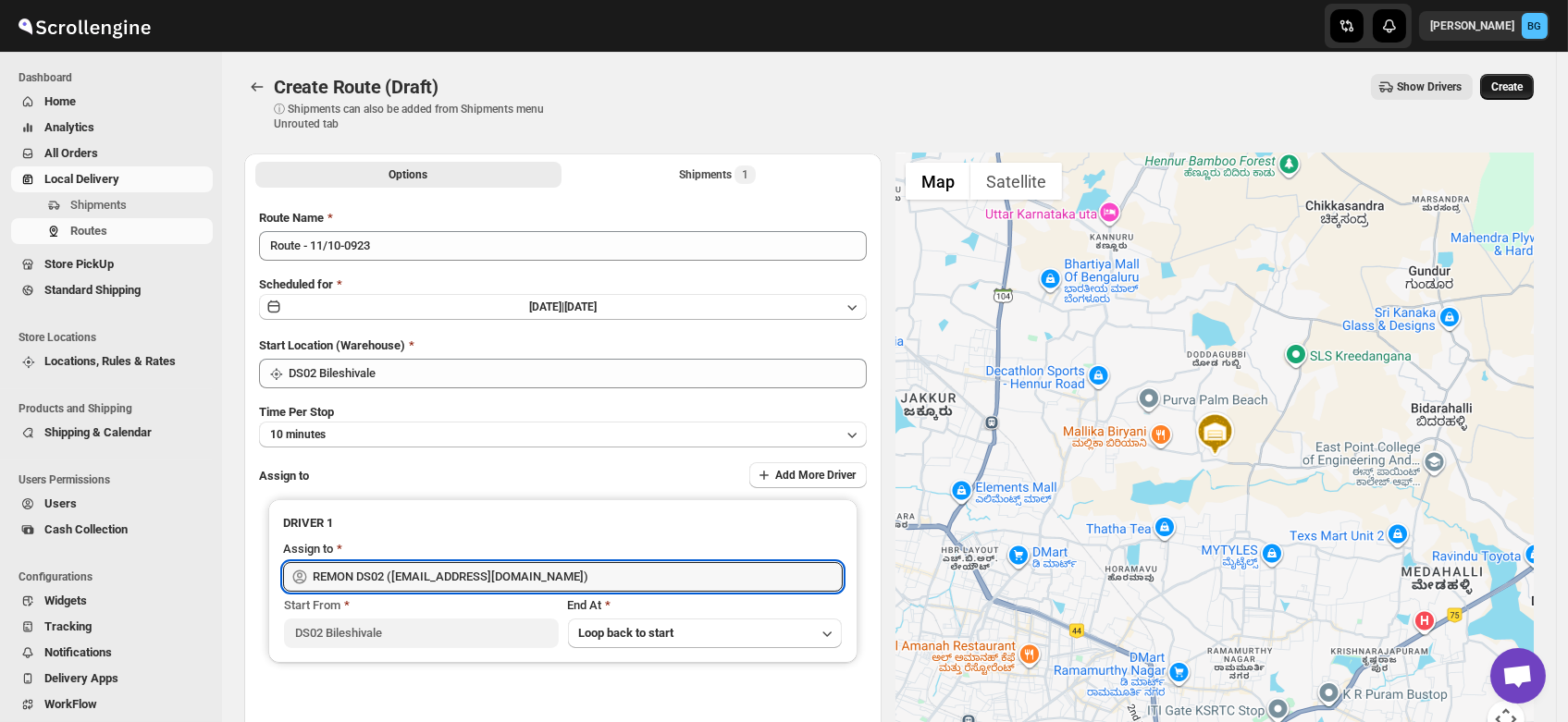
type input "REMON DS02 ([EMAIL_ADDRESS][DOMAIN_NAME])"
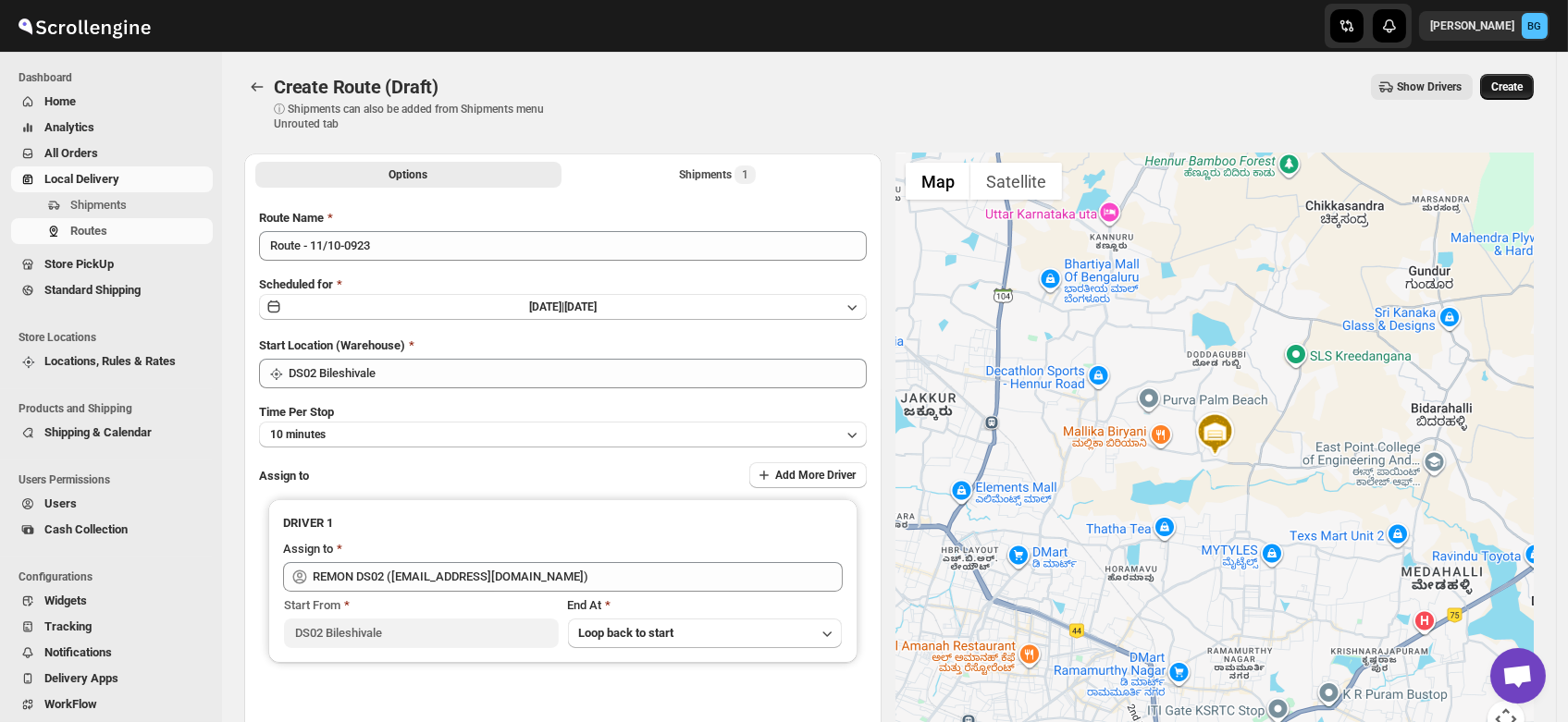
click at [1517, 85] on span "Create" at bounding box center [1507, 86] width 32 height 14
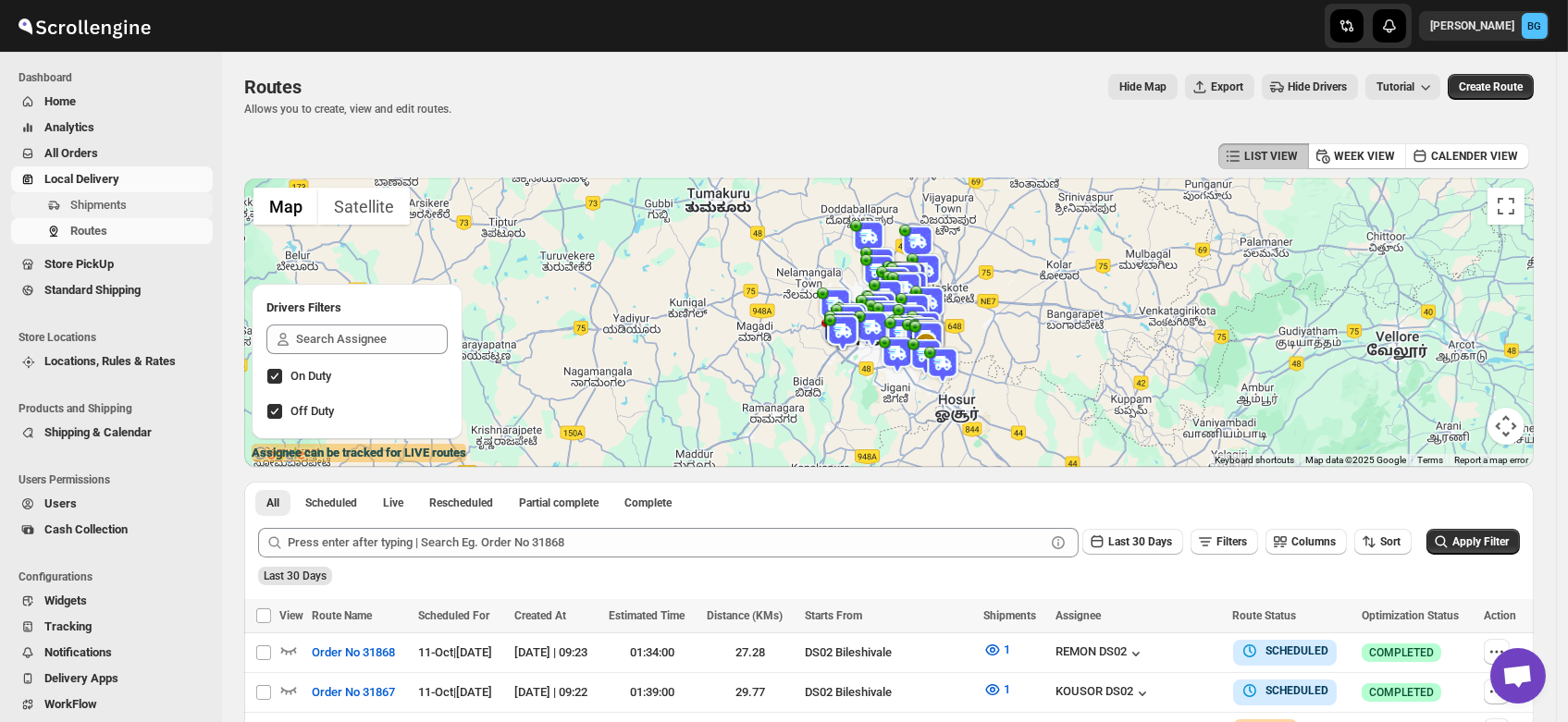
click at [113, 199] on span "Shipments" at bounding box center [98, 204] width 57 height 13
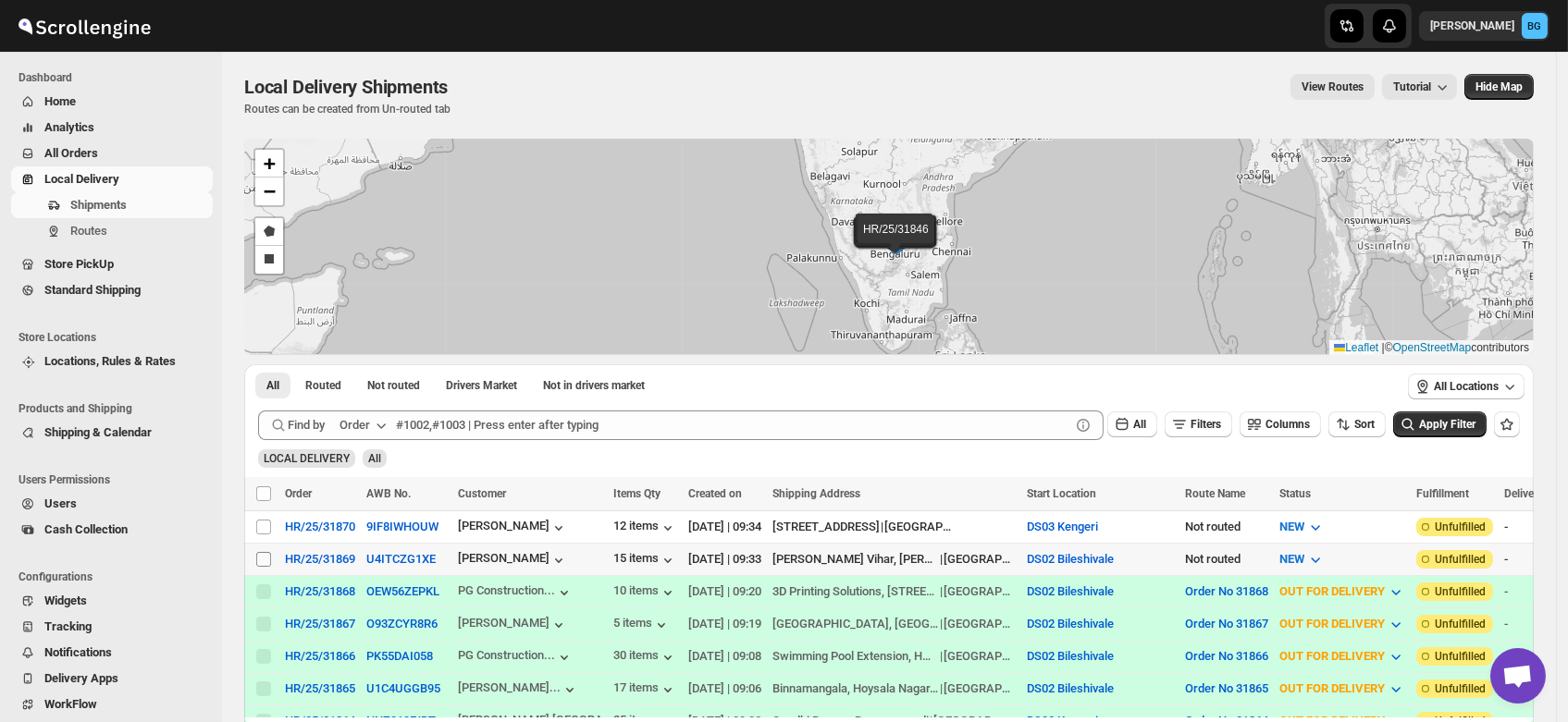
click at [267, 555] on input "Select shipment" at bounding box center [263, 559] width 14 height 14
checkbox input "true"
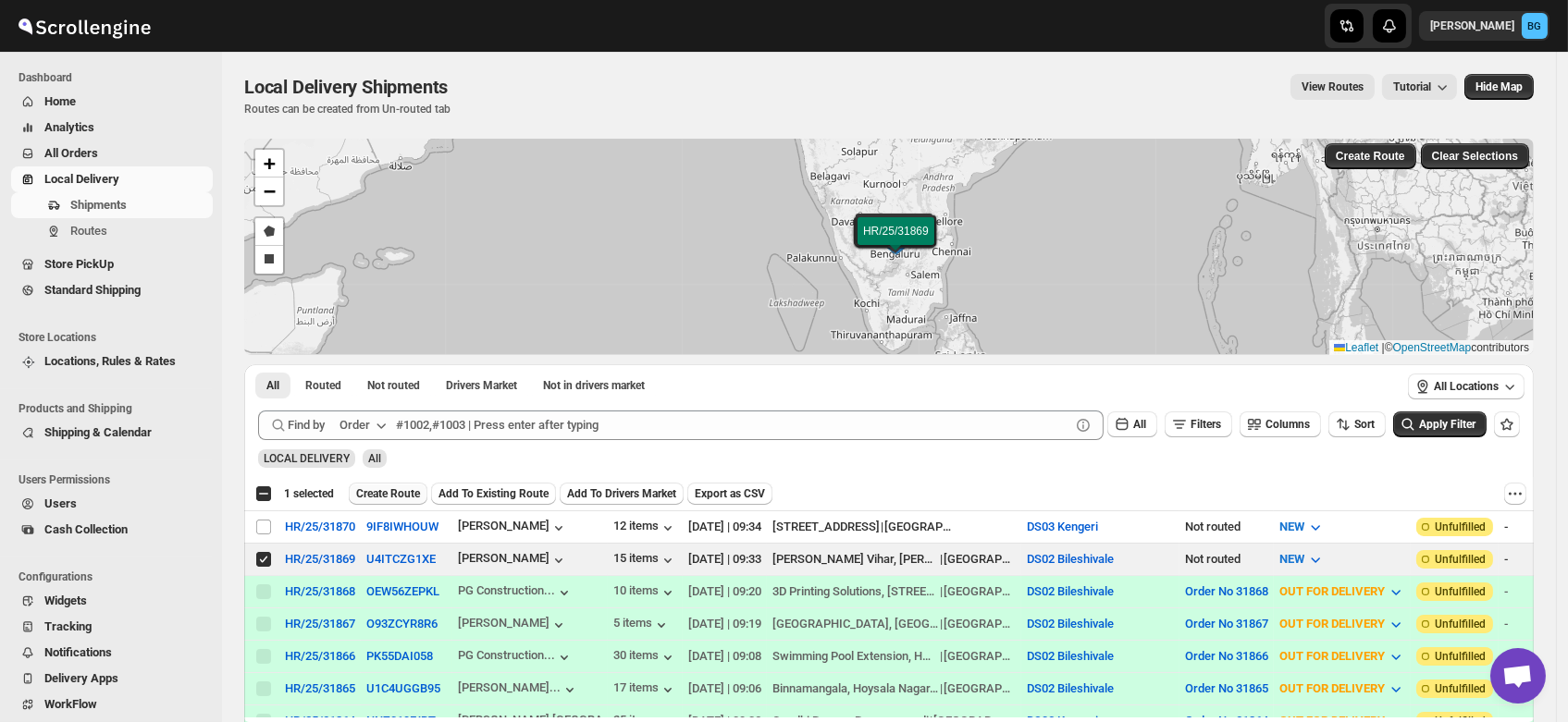
click at [395, 491] on span "Create Route" at bounding box center [387, 493] width 64 height 14
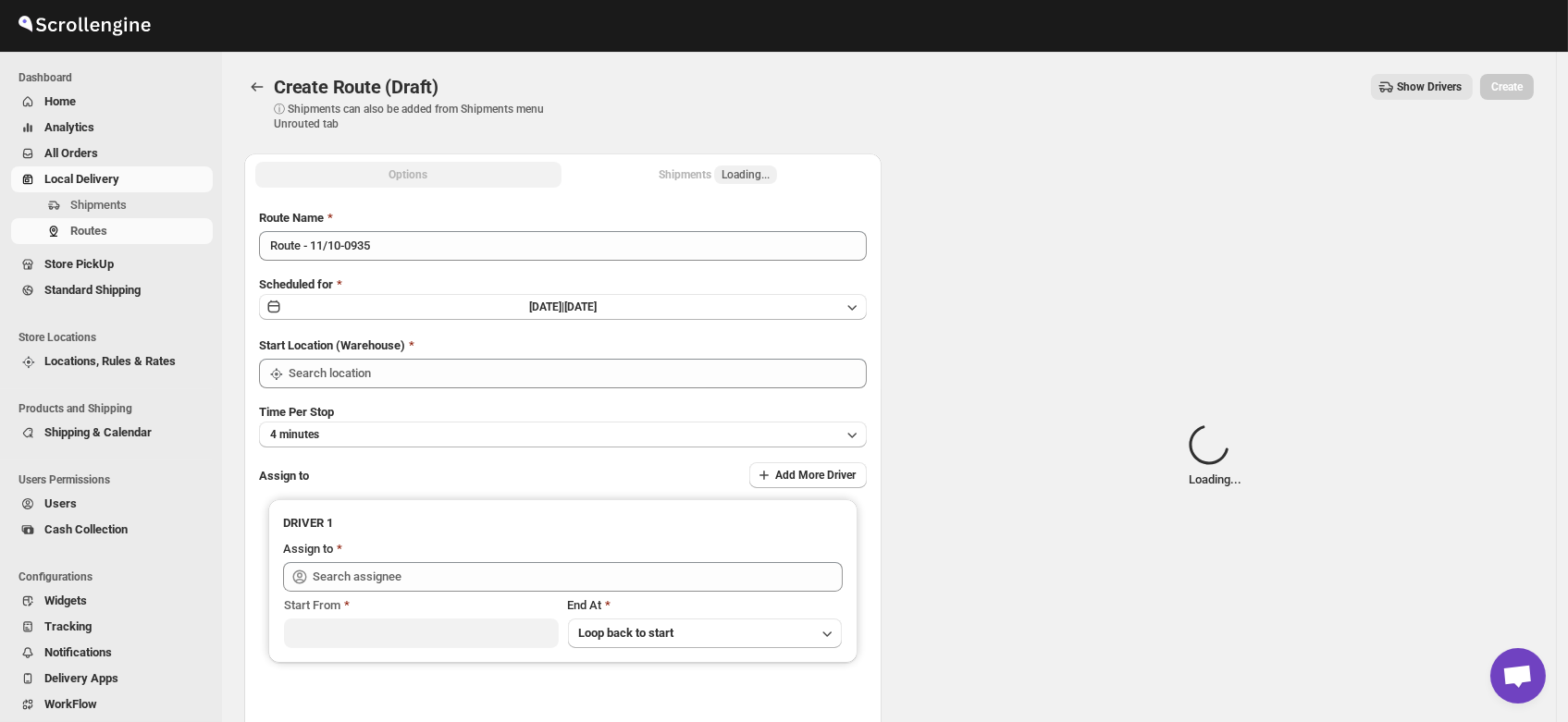
type input "DS02 Bileshivale"
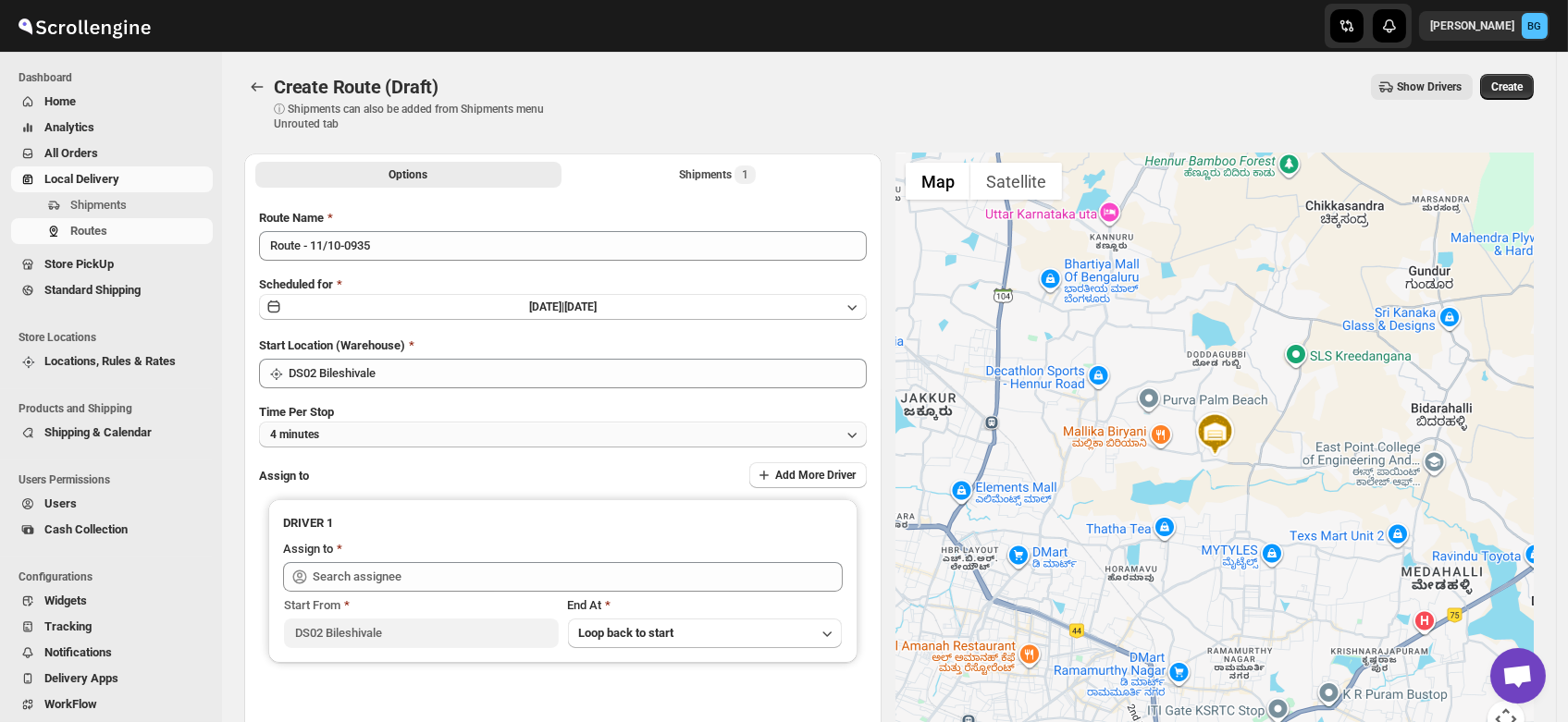
click at [341, 432] on button "4 minutes" at bounding box center [563, 434] width 608 height 26
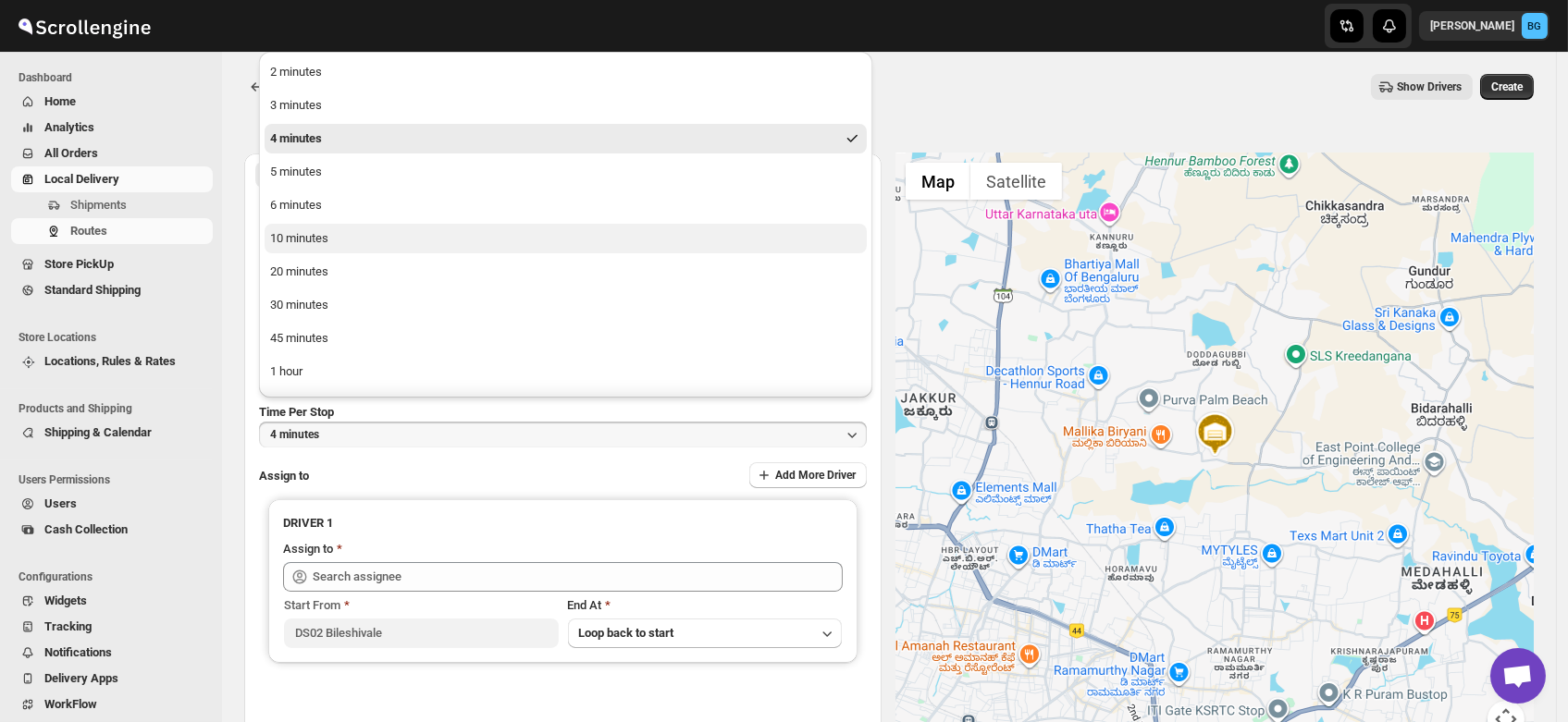
click at [289, 241] on div "10 minutes" at bounding box center [299, 238] width 59 height 18
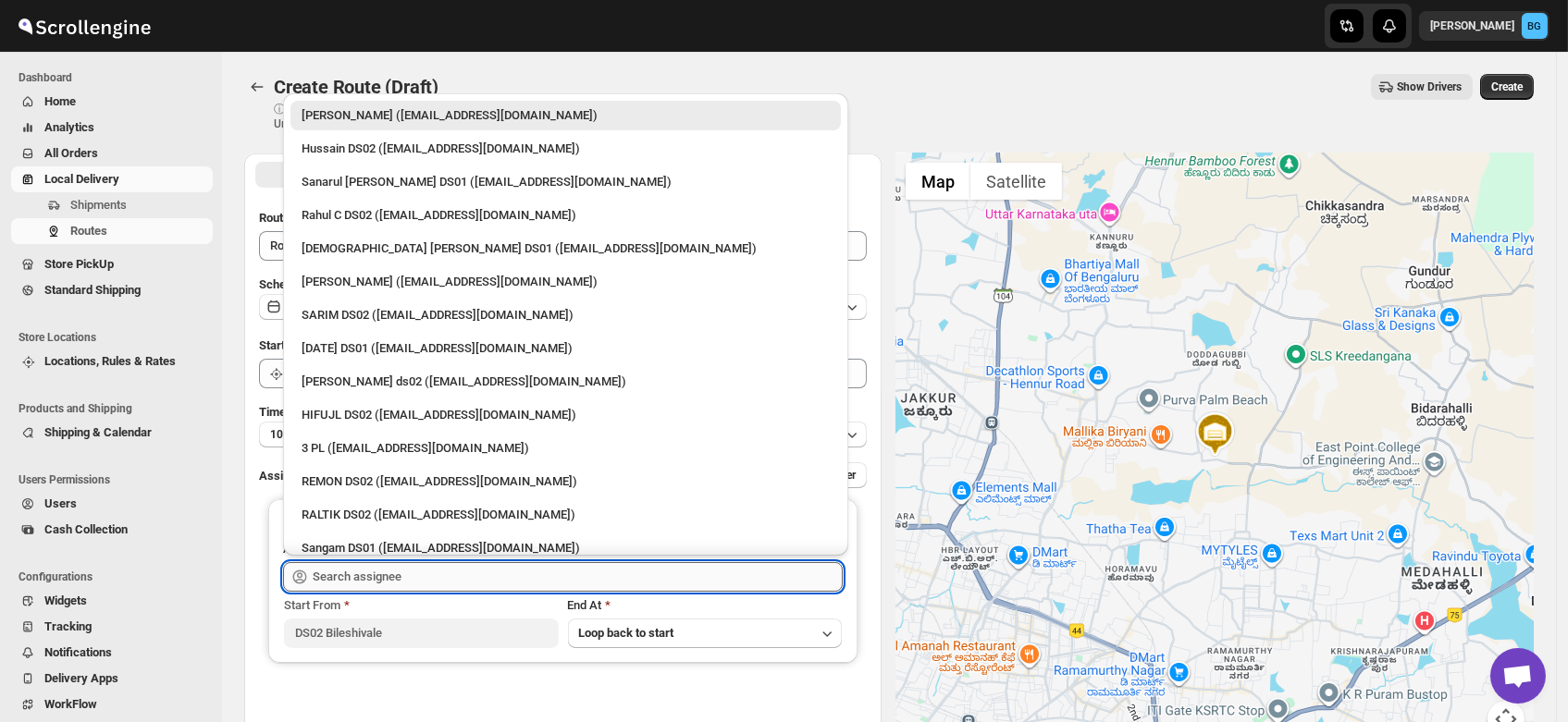
click at [349, 579] on input "text" at bounding box center [577, 576] width 530 height 30
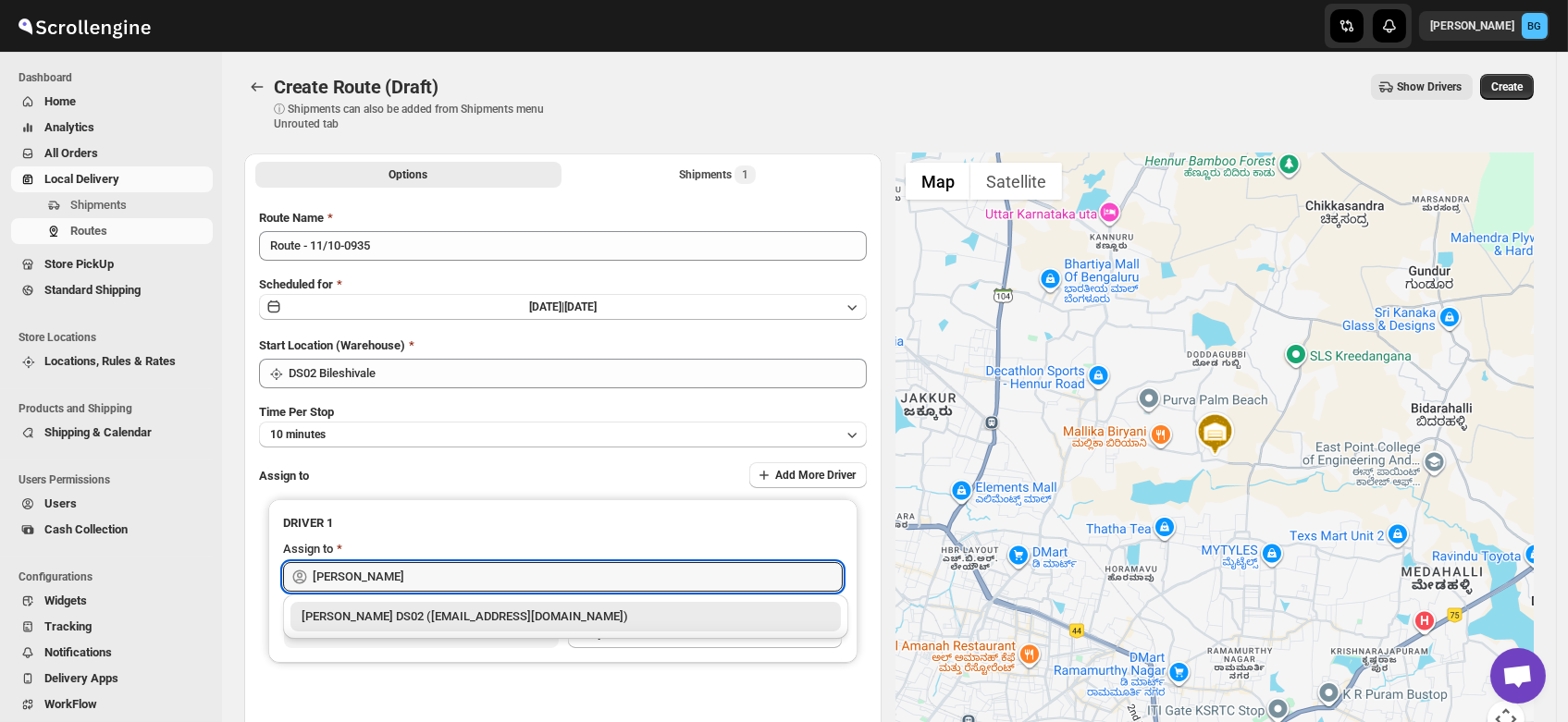
click at [386, 621] on div "ELION DAIMAIRI DS02 (cirecaw311@nutrv.com)" at bounding box center [565, 617] width 528 height 18
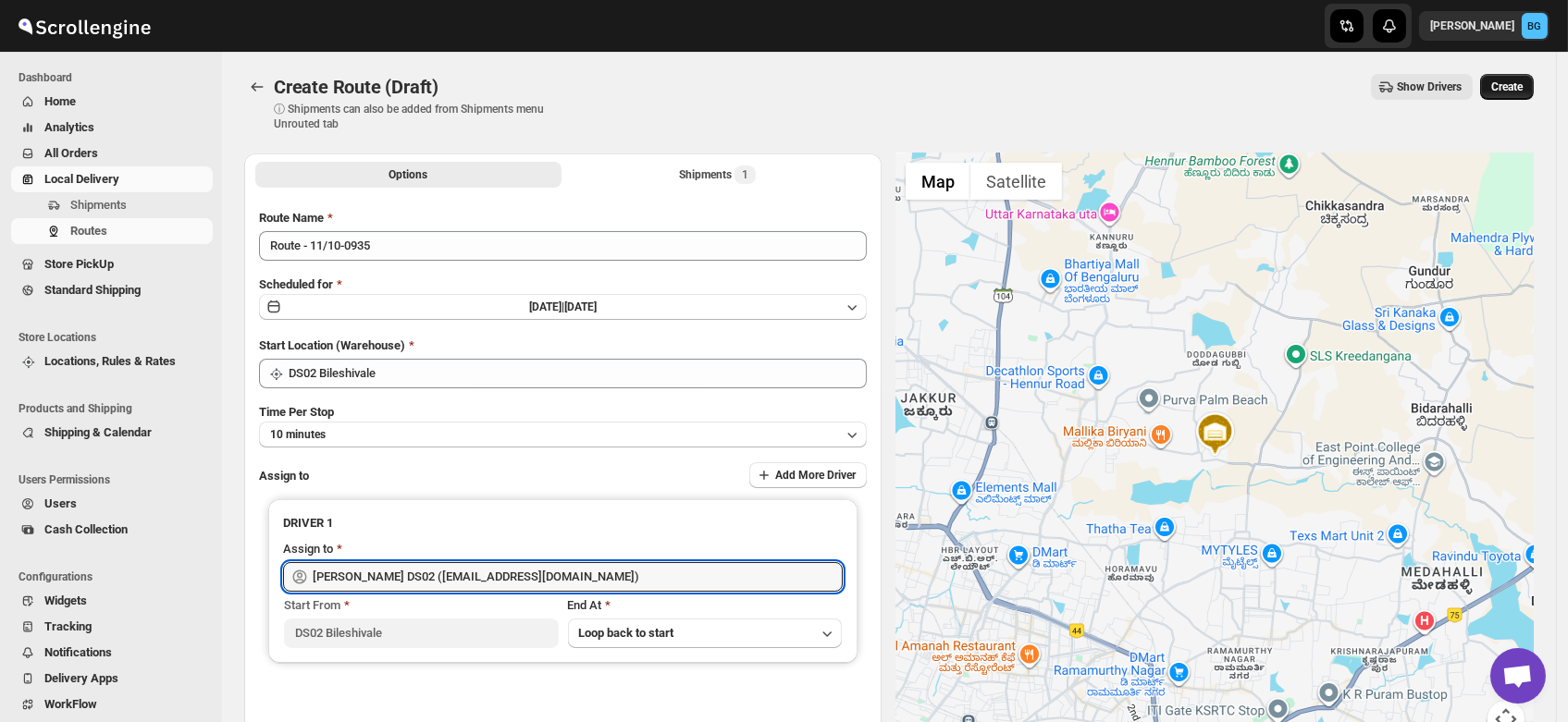
type input "[PERSON_NAME] DS02 ([EMAIL_ADDRESS][DOMAIN_NAME])"
click at [1518, 81] on span "Create" at bounding box center [1507, 86] width 32 height 14
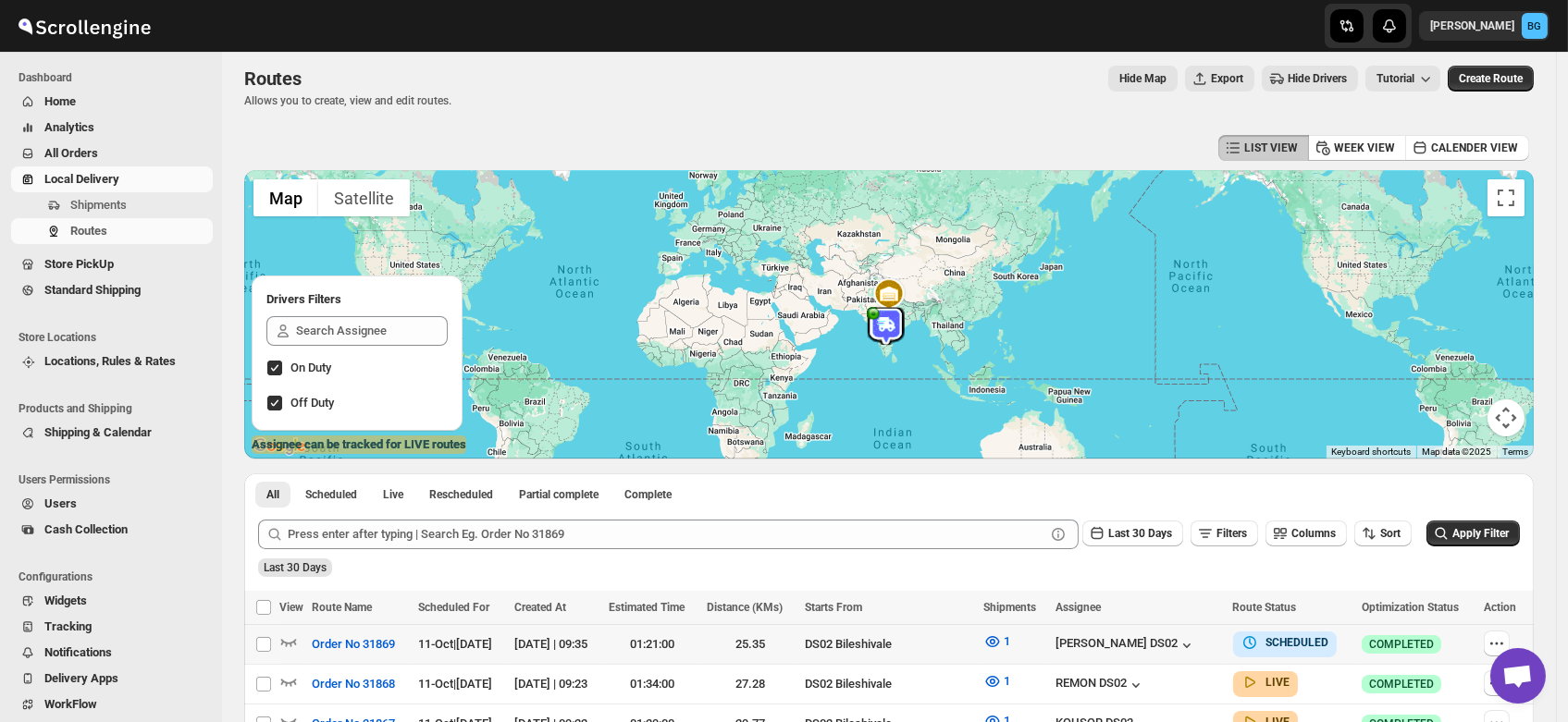
scroll to position [8, 0]
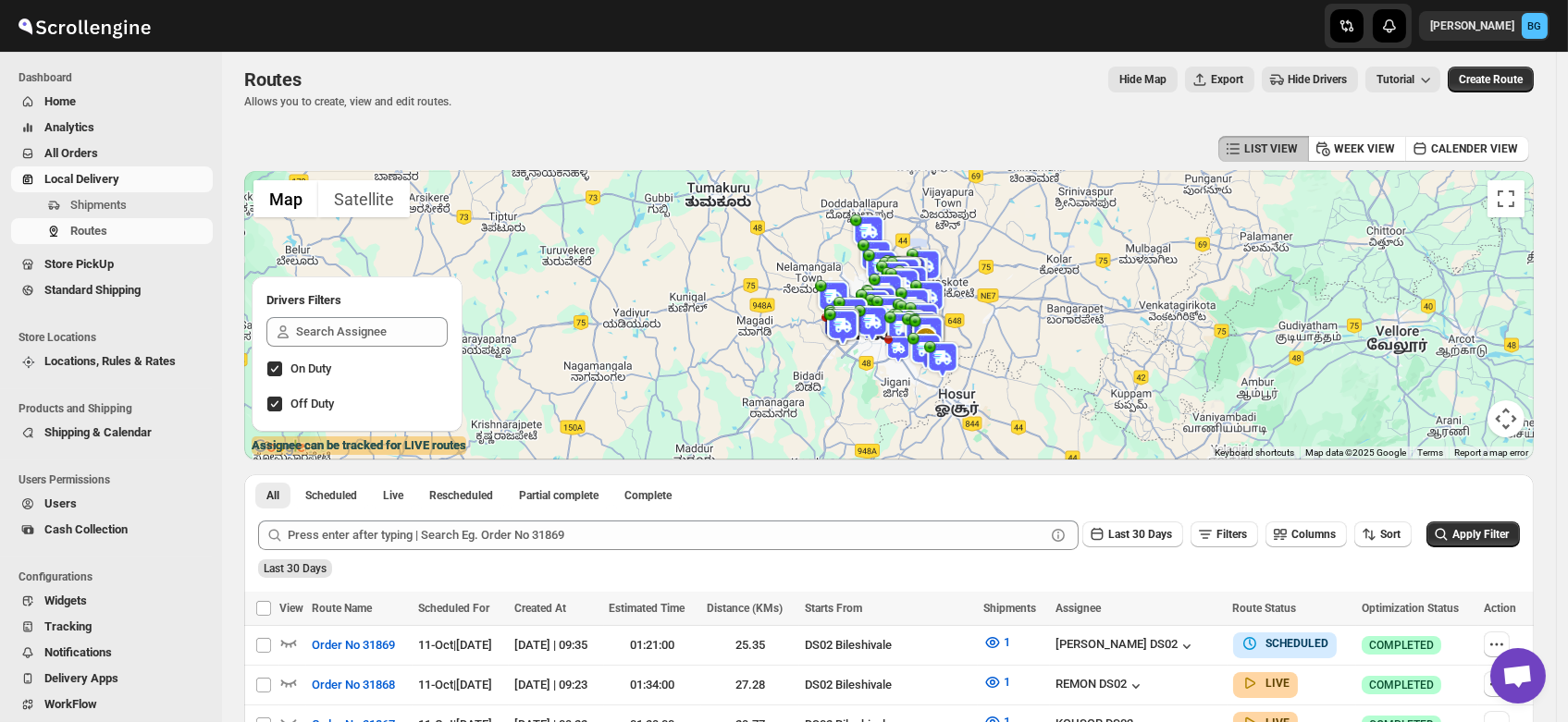
click at [77, 510] on span "Users" at bounding box center [127, 503] width 165 height 18
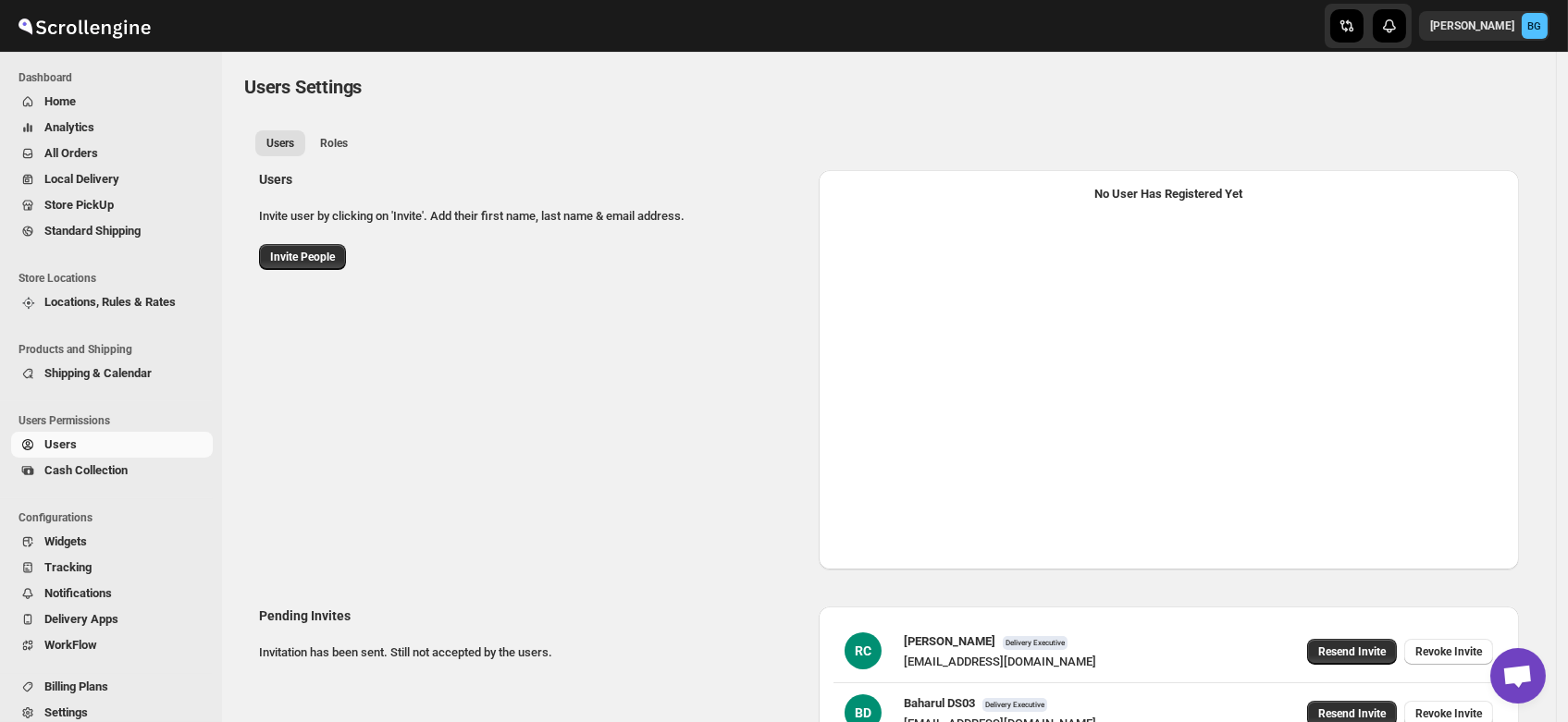
select select "637b767fbaab0276b10c91d5"
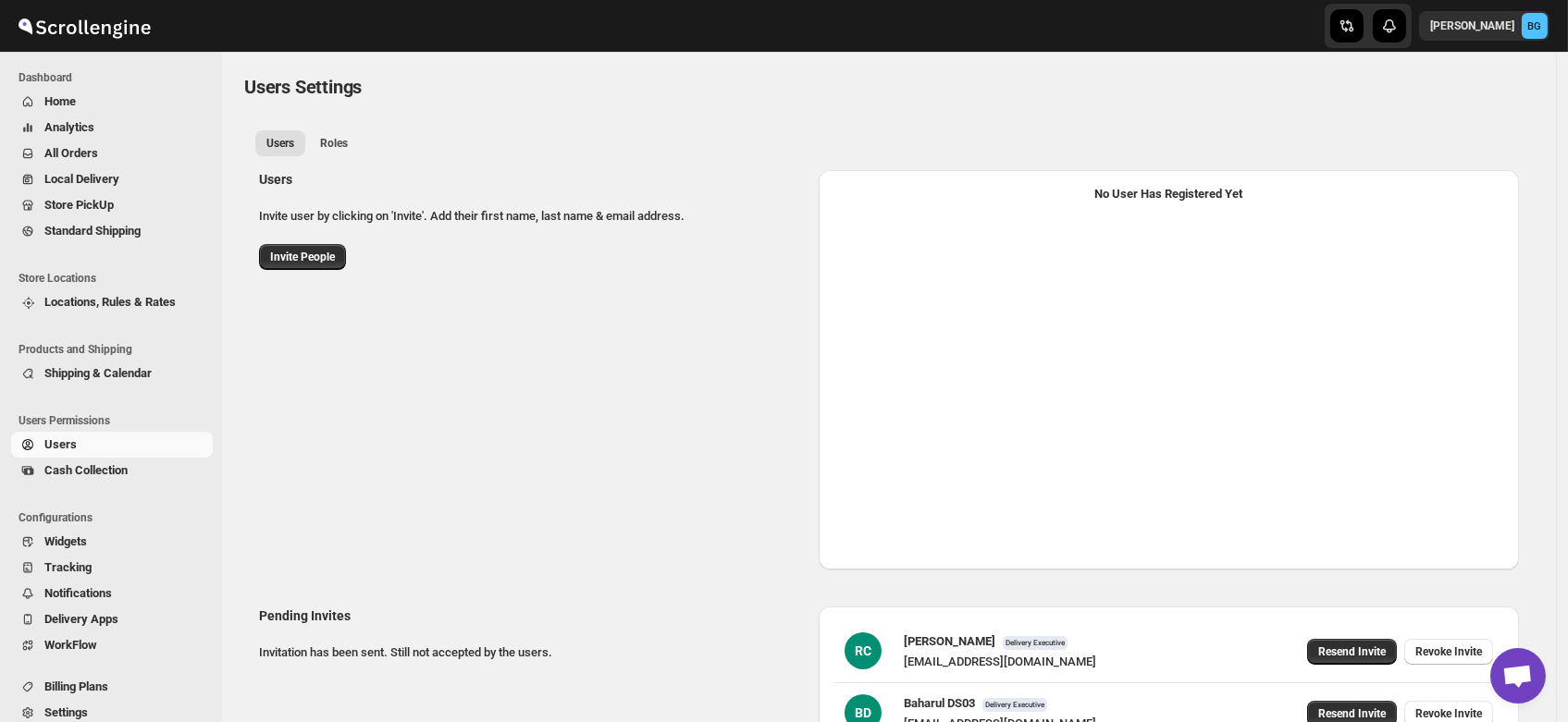
select select "637b767fbaab0276b10c91d5"
select select "637b767fbaab0276b10c91d7"
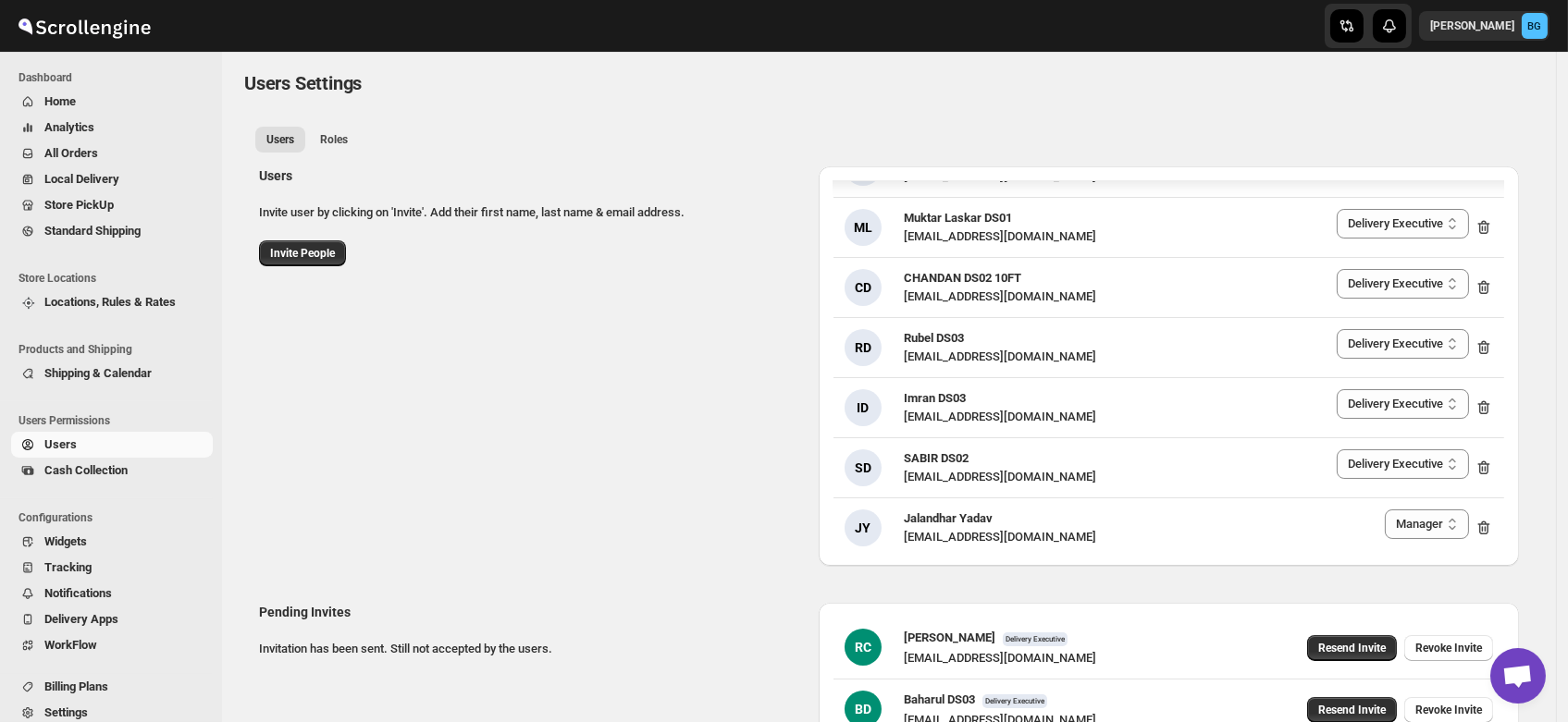
scroll to position [3, 0]
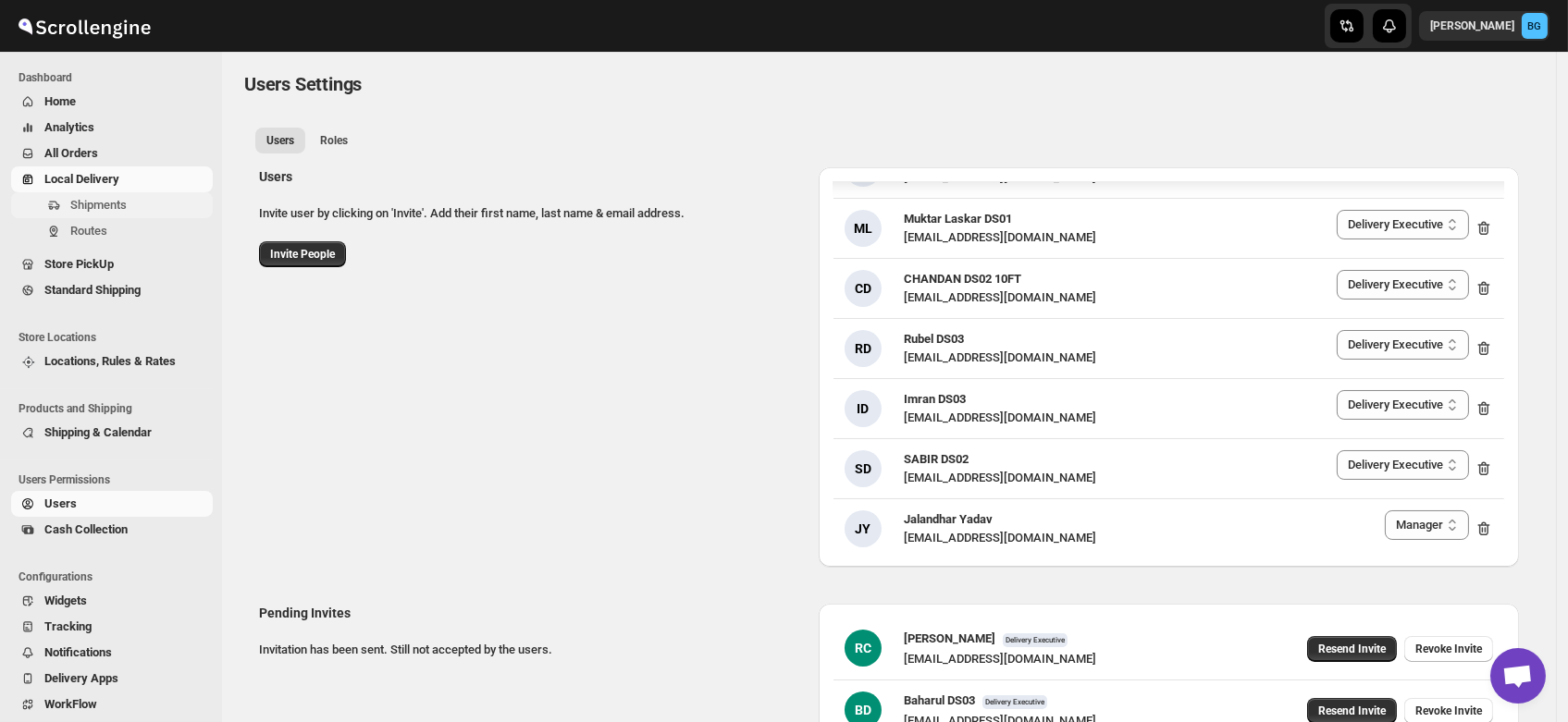
click at [96, 206] on span "Shipments" at bounding box center [98, 204] width 57 height 13
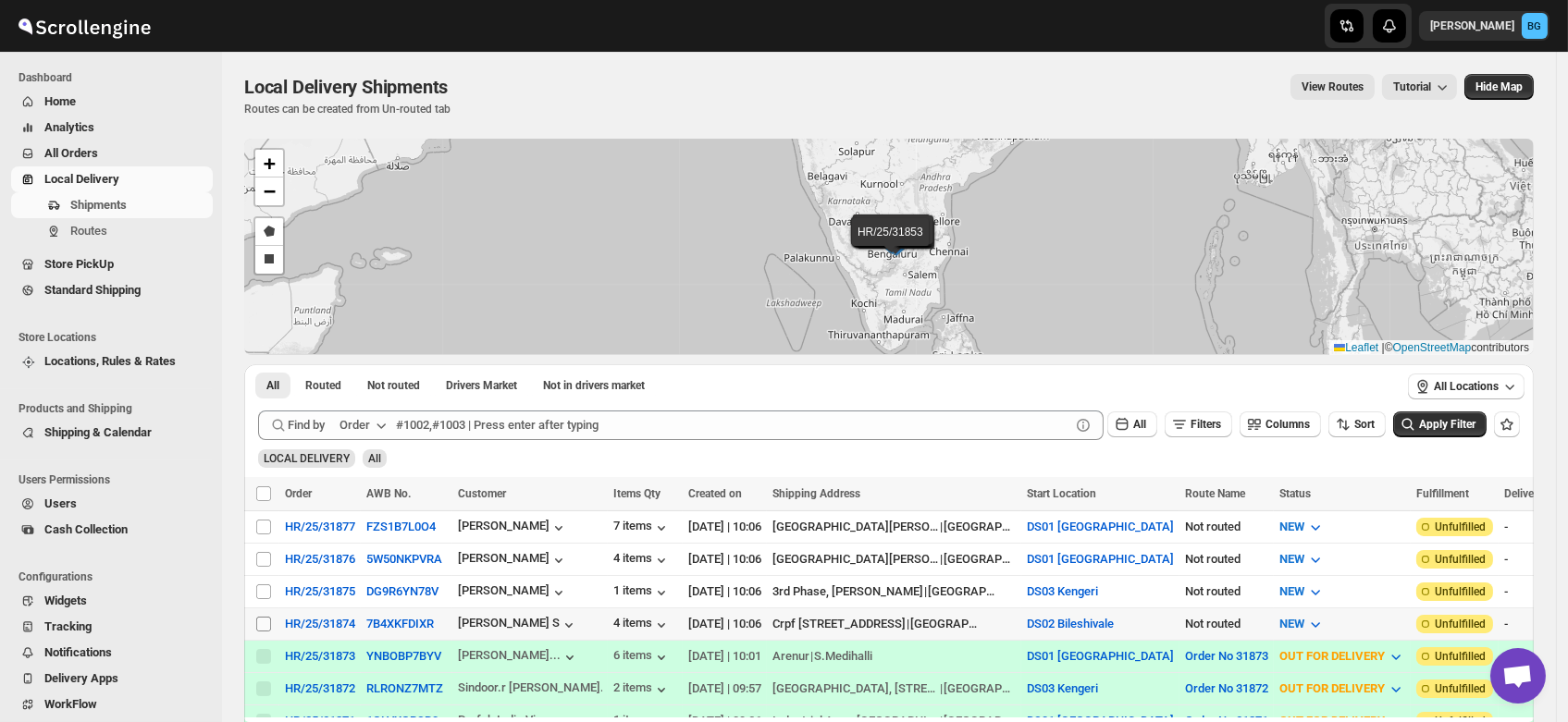
click at [260, 617] on input "Select shipment" at bounding box center [263, 623] width 14 height 14
checkbox input "true"
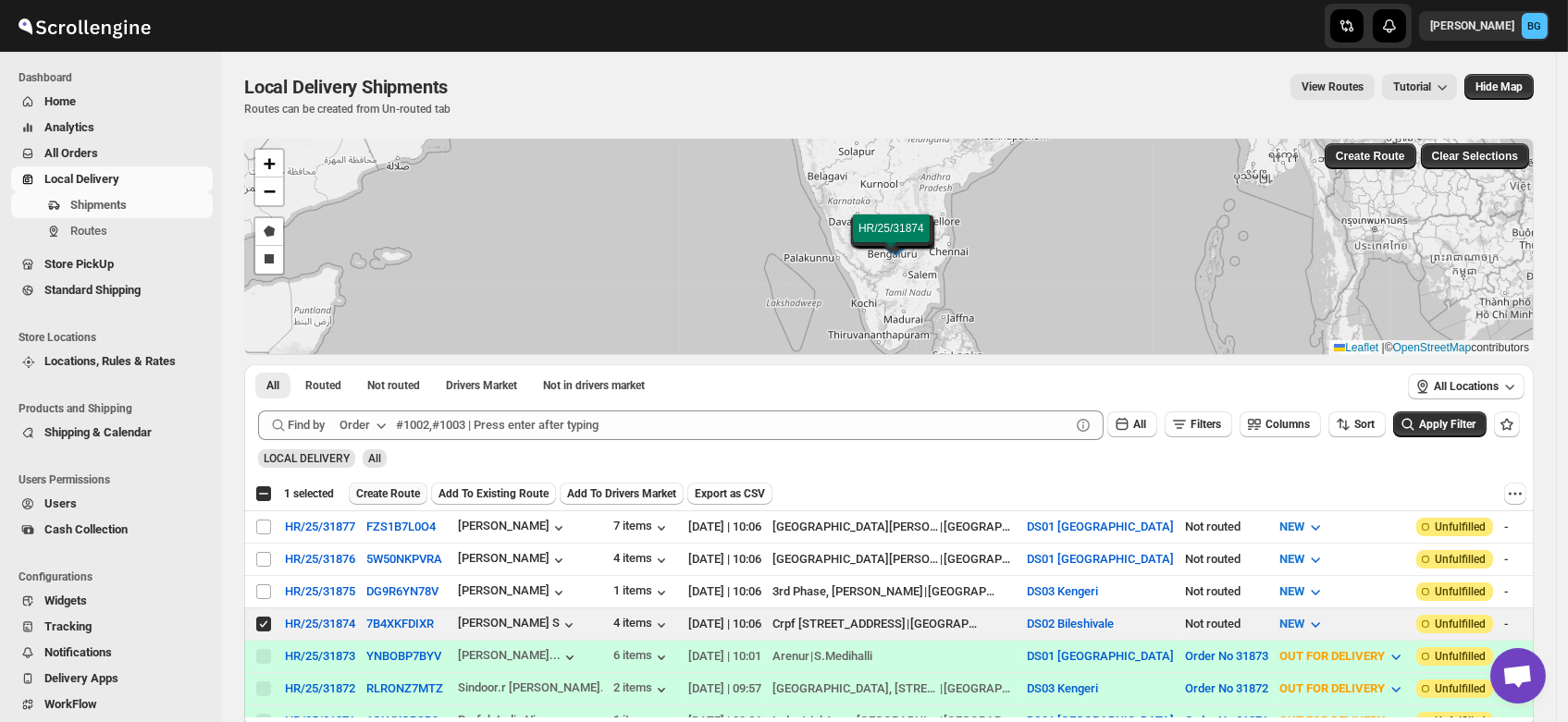
click at [376, 485] on button "Create Route" at bounding box center [388, 493] width 79 height 22
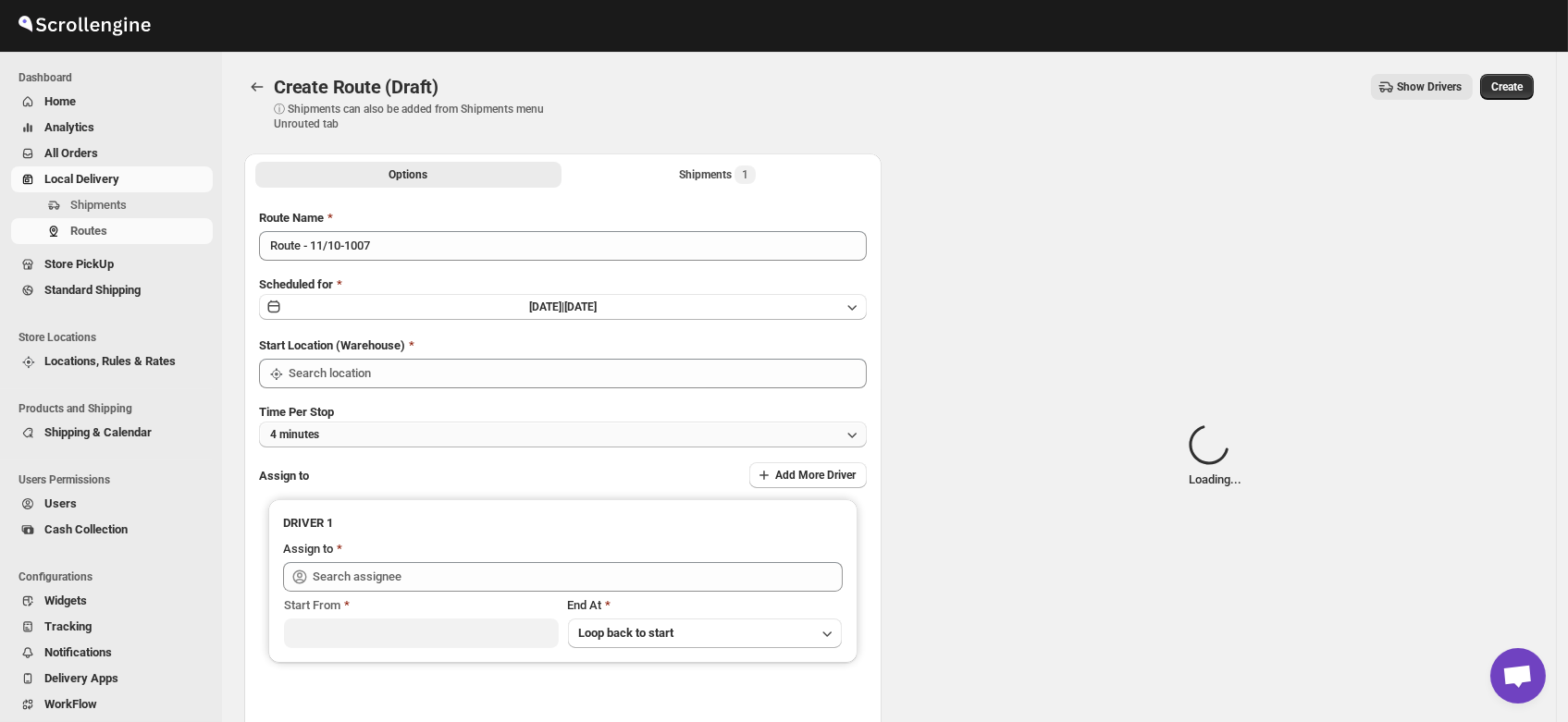
type input "DS02 Bileshivale"
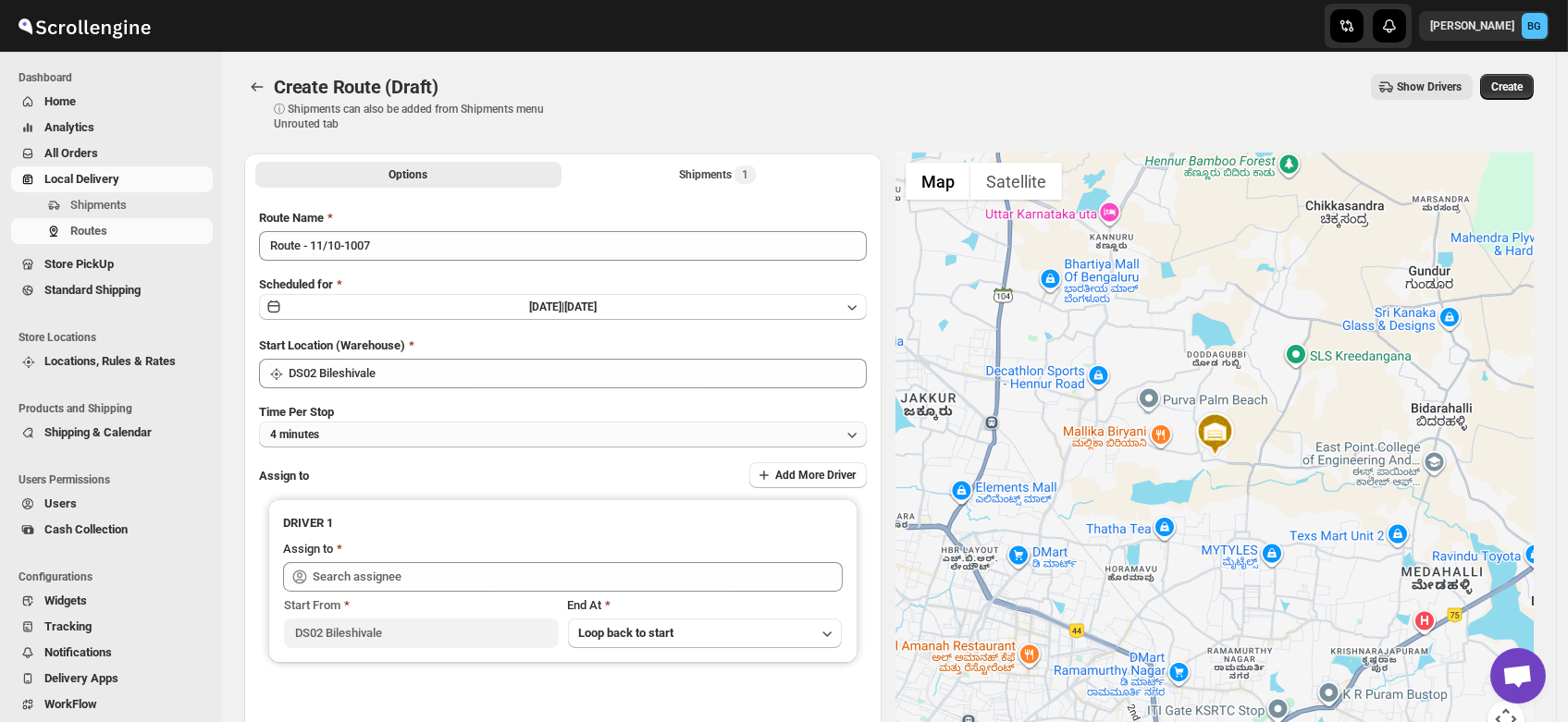
click at [344, 434] on button "4 minutes" at bounding box center [563, 434] width 608 height 26
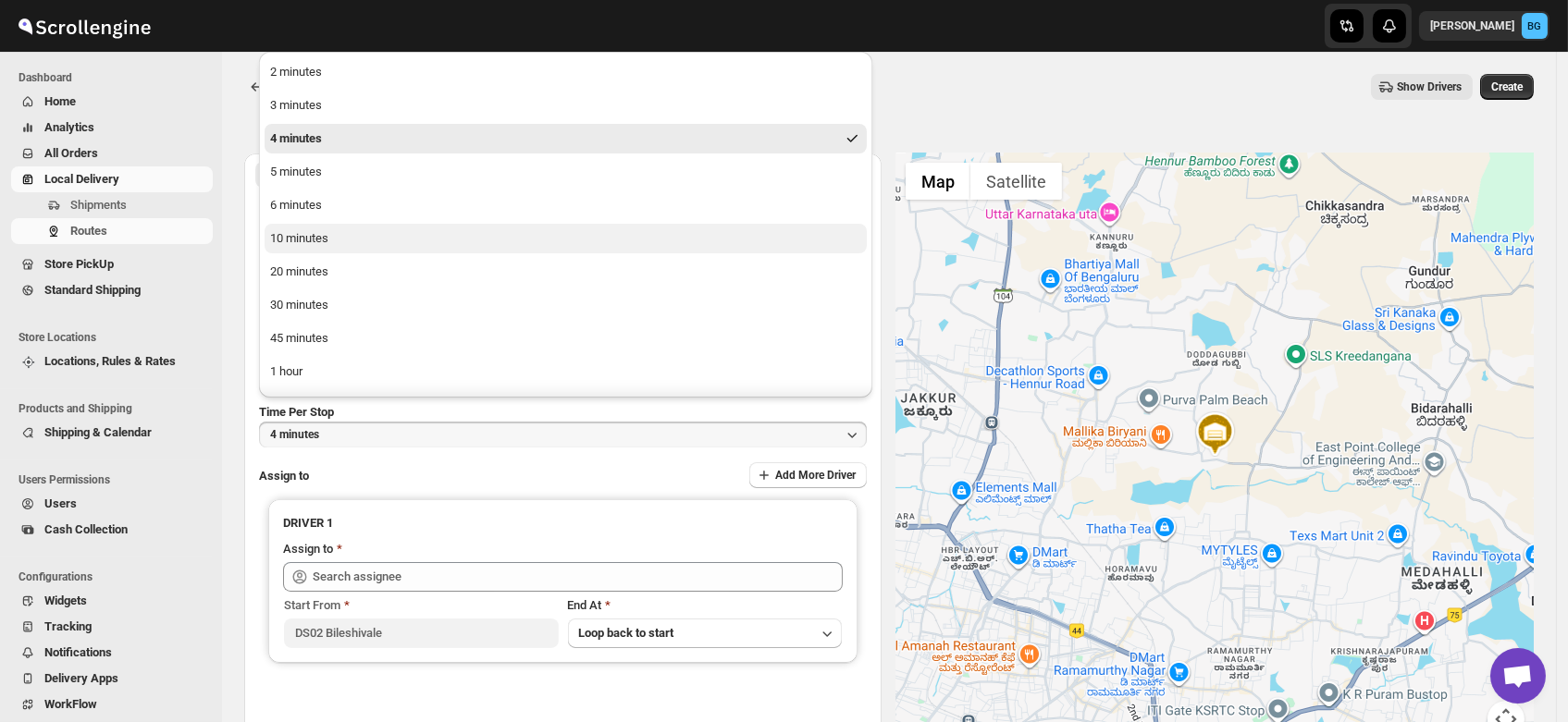
click at [292, 234] on div "10 minutes" at bounding box center [299, 238] width 59 height 18
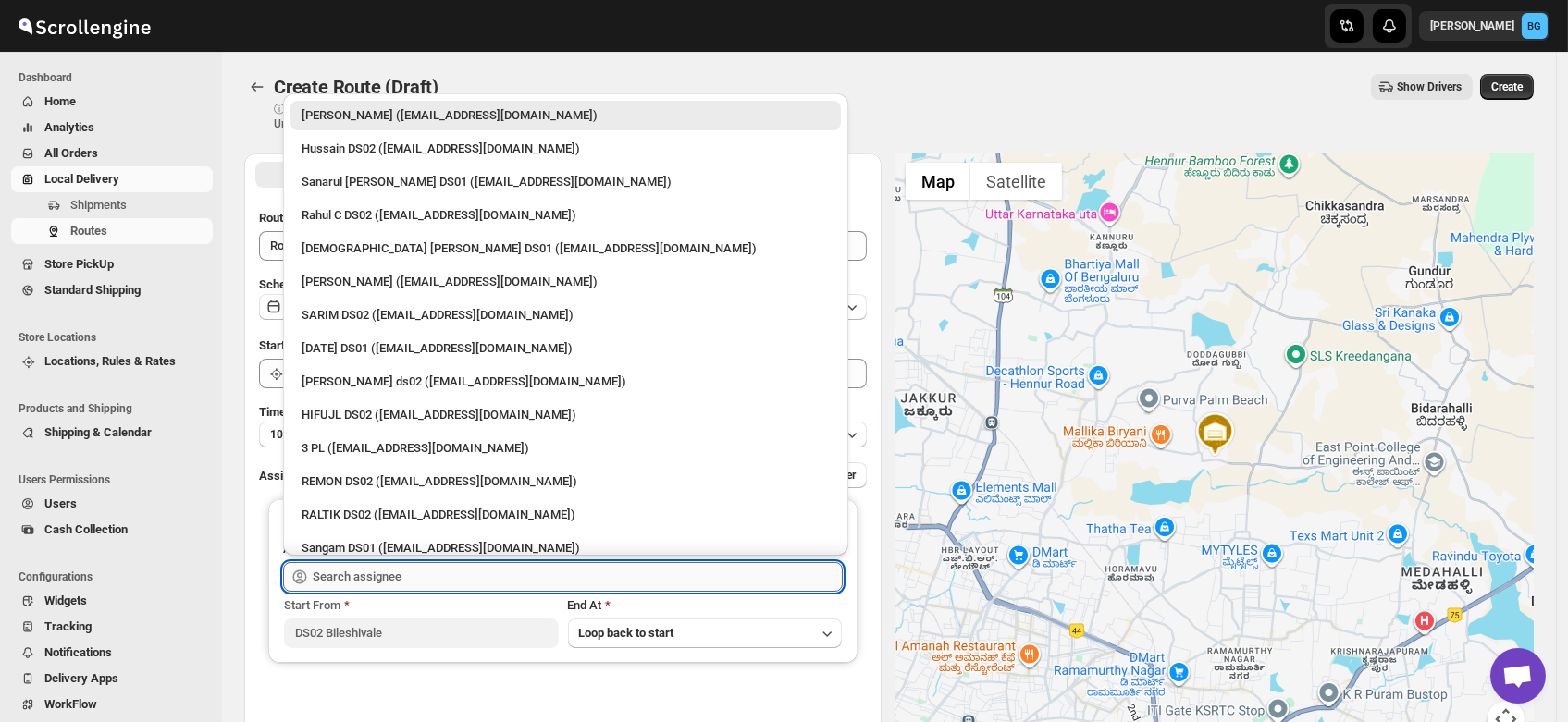
click at [335, 575] on input "text" at bounding box center [577, 576] width 530 height 30
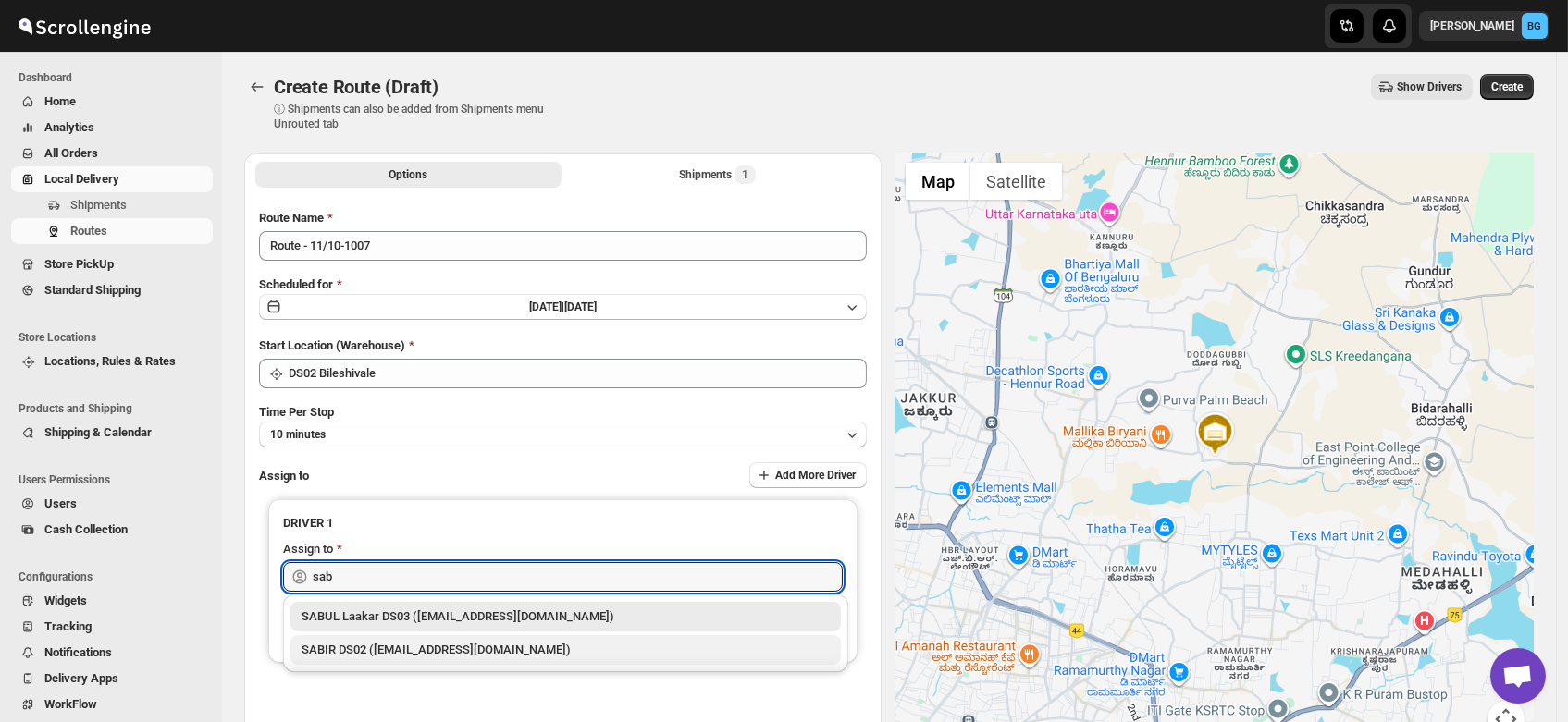
click at [360, 644] on div "SABIR DS02 (roseje7078@aiwanlab.com)" at bounding box center [565, 649] width 528 height 18
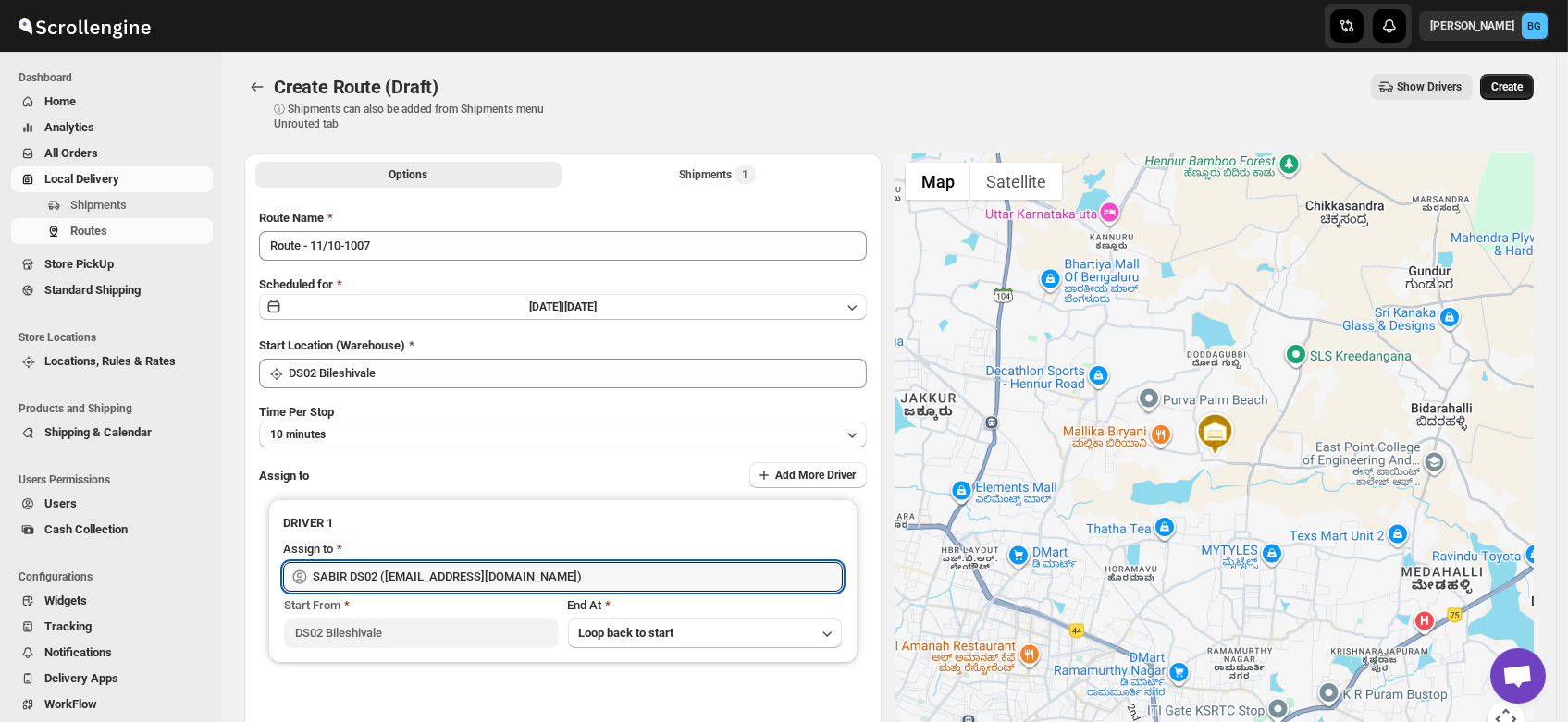
type input "SABIR DS02 (roseje7078@aiwanlab.com)"
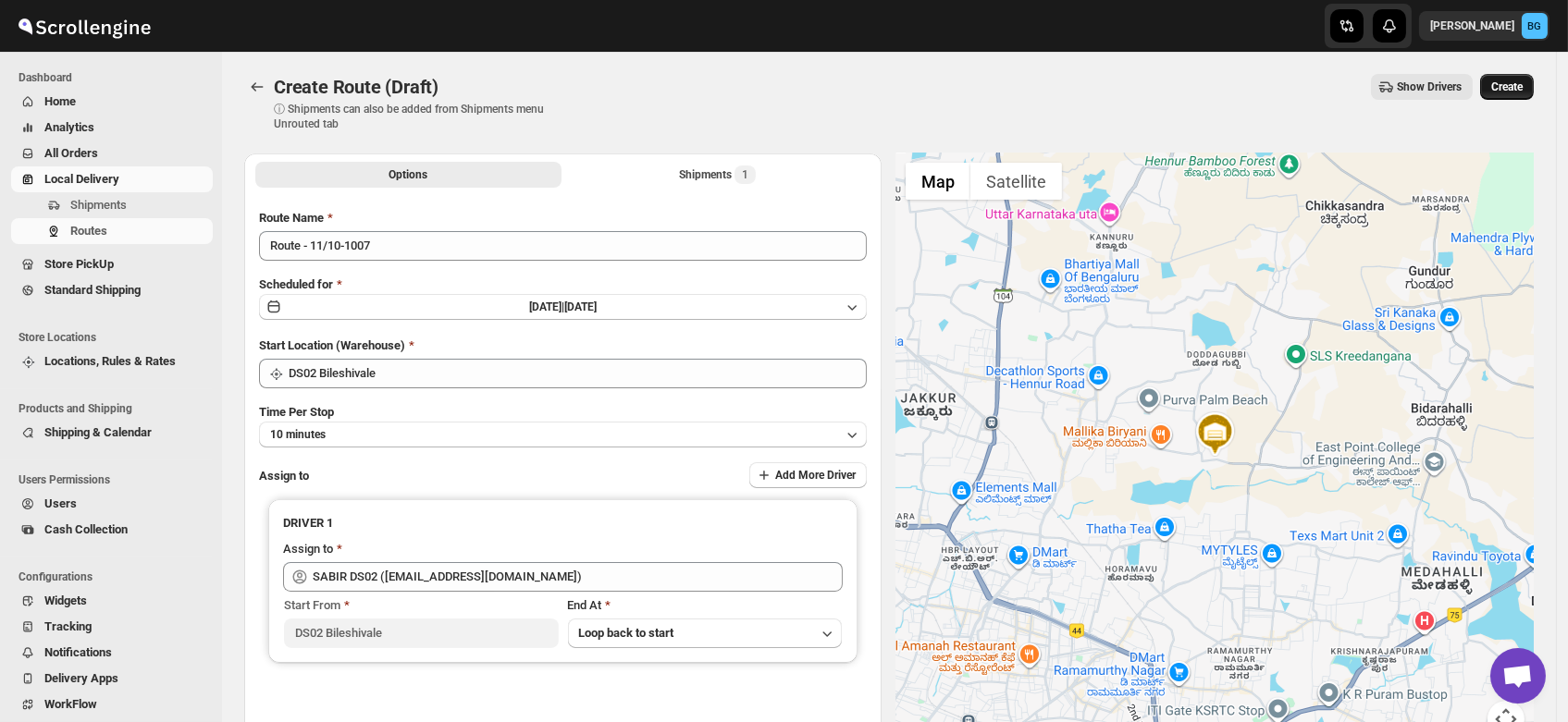
click at [1513, 87] on span "Create" at bounding box center [1507, 86] width 32 height 14
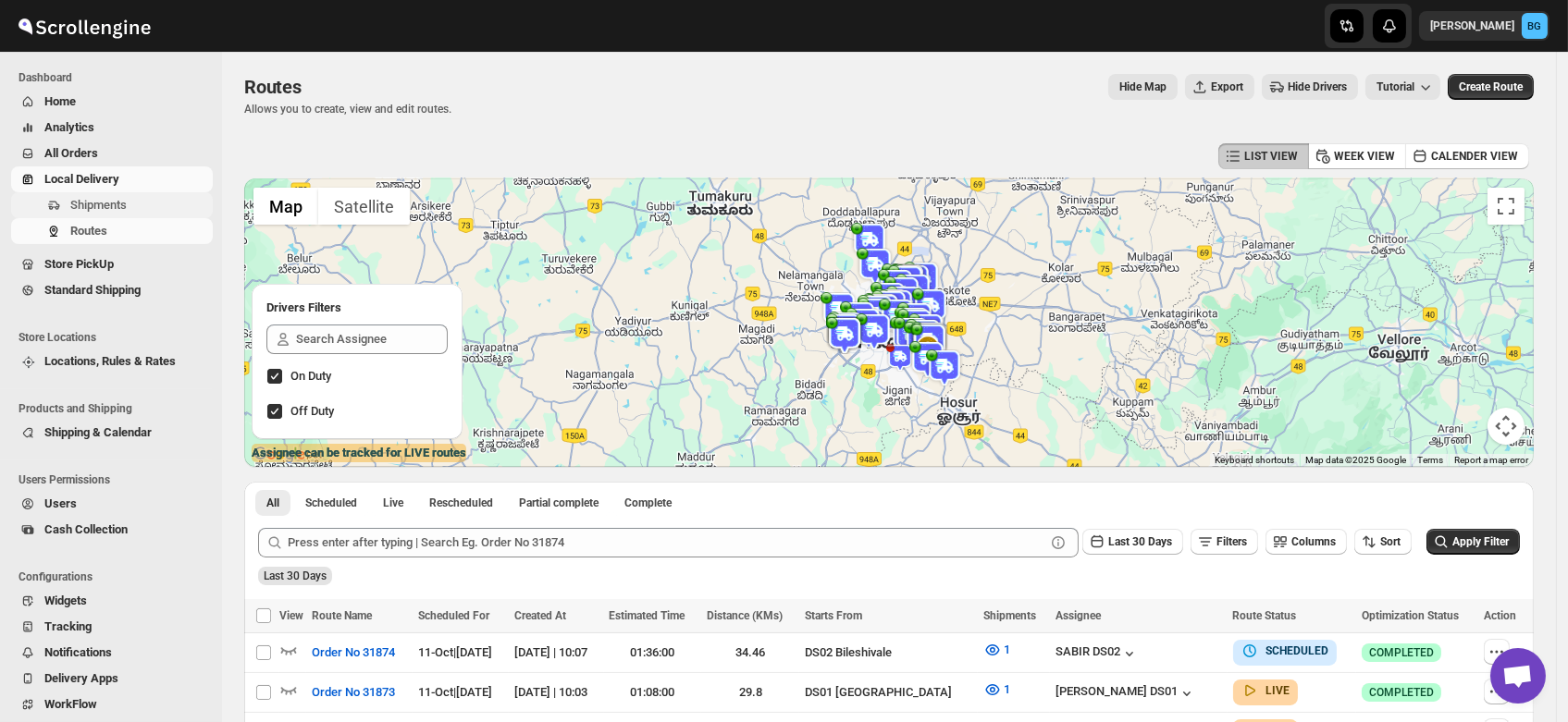
click at [82, 207] on span "Shipments" at bounding box center [98, 204] width 57 height 13
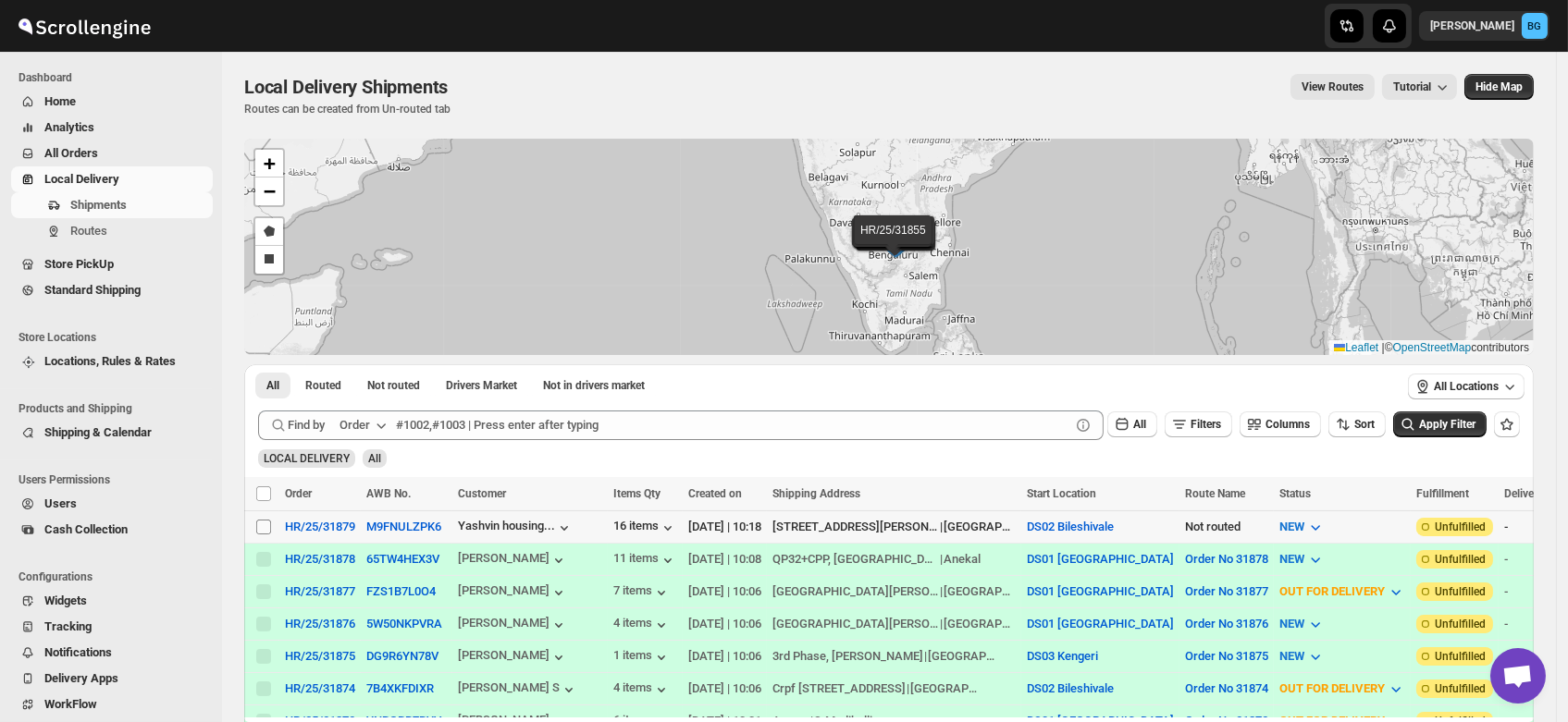
click at [259, 524] on input "Select shipment" at bounding box center [263, 526] width 14 height 14
checkbox input "true"
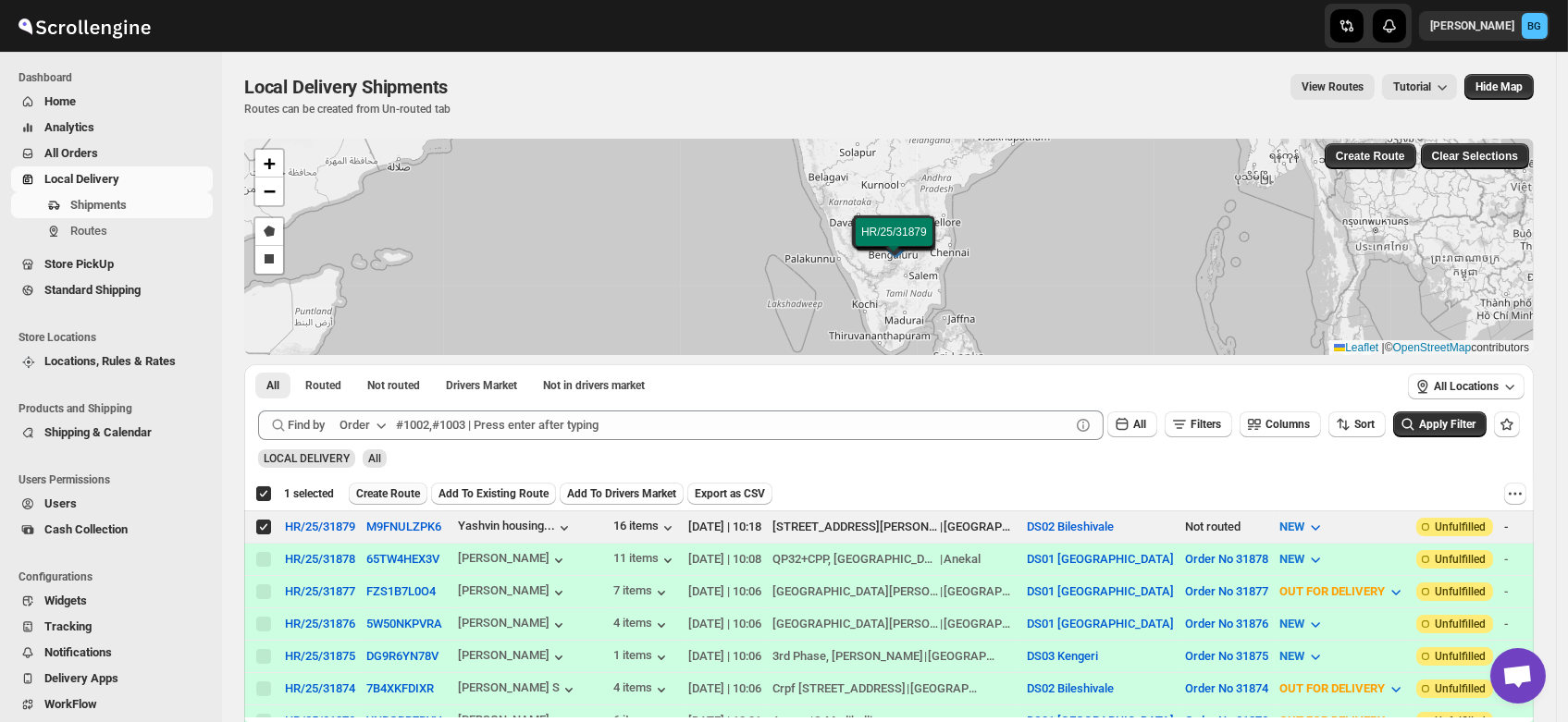
click at [377, 491] on span "Create Route" at bounding box center [387, 493] width 64 height 14
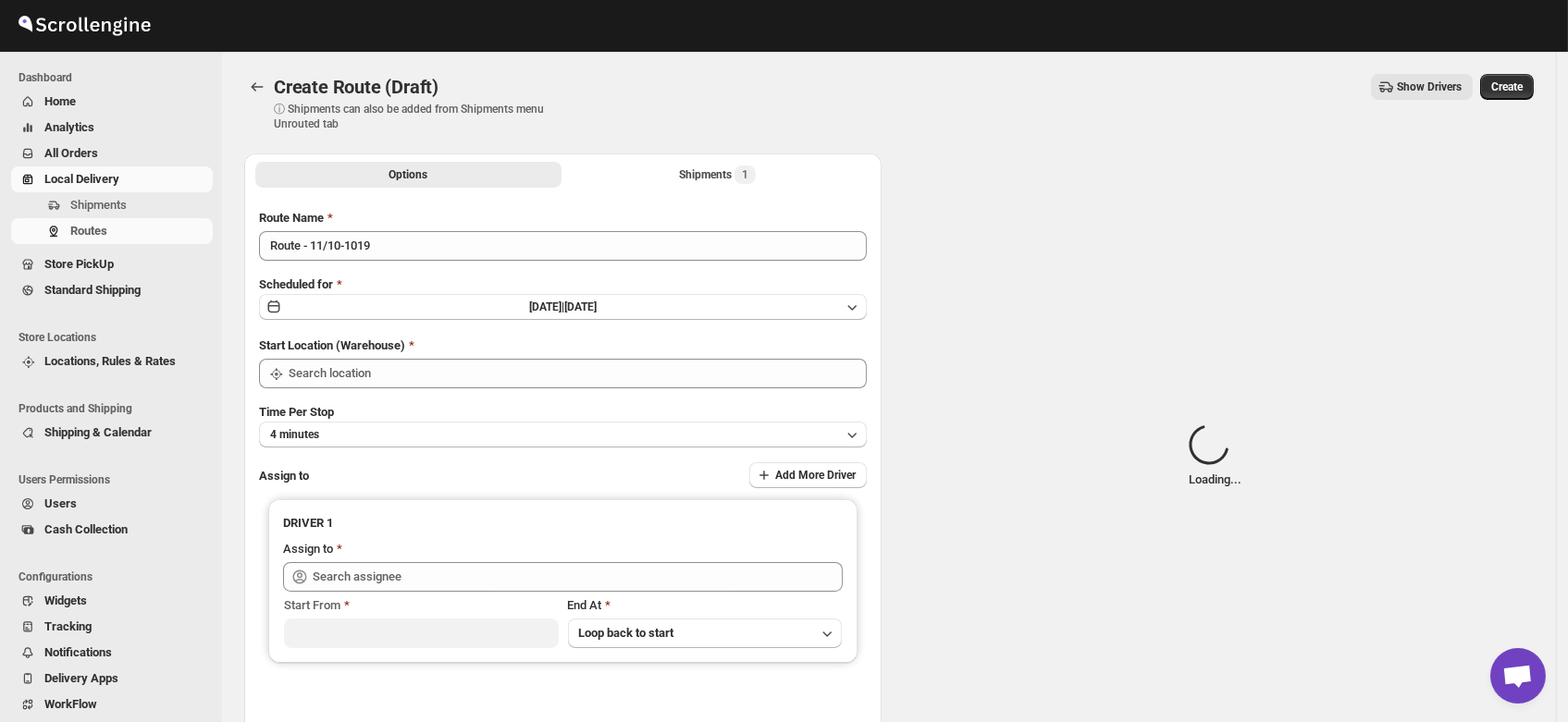
type input "DS02 Bileshivale"
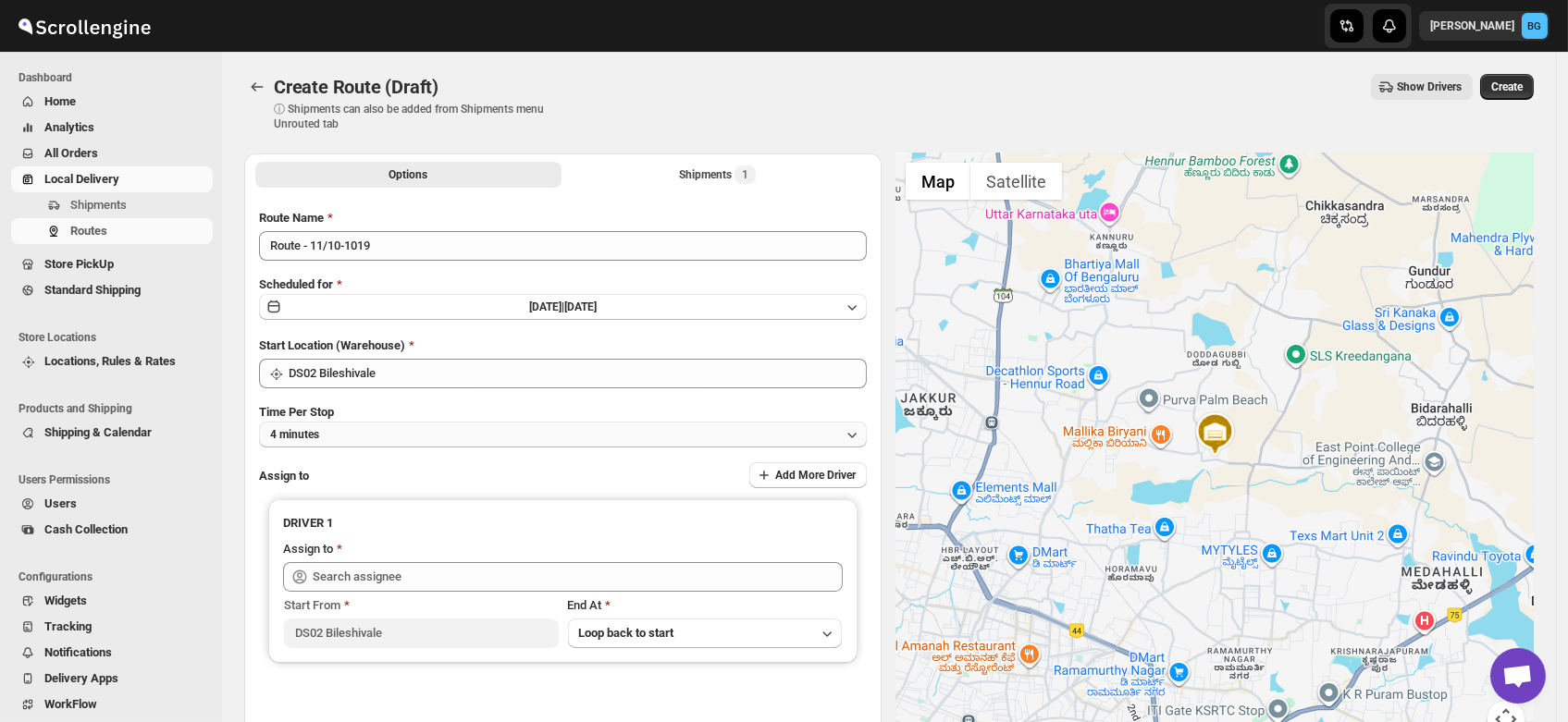
click at [337, 438] on button "4 minutes" at bounding box center [563, 434] width 608 height 26
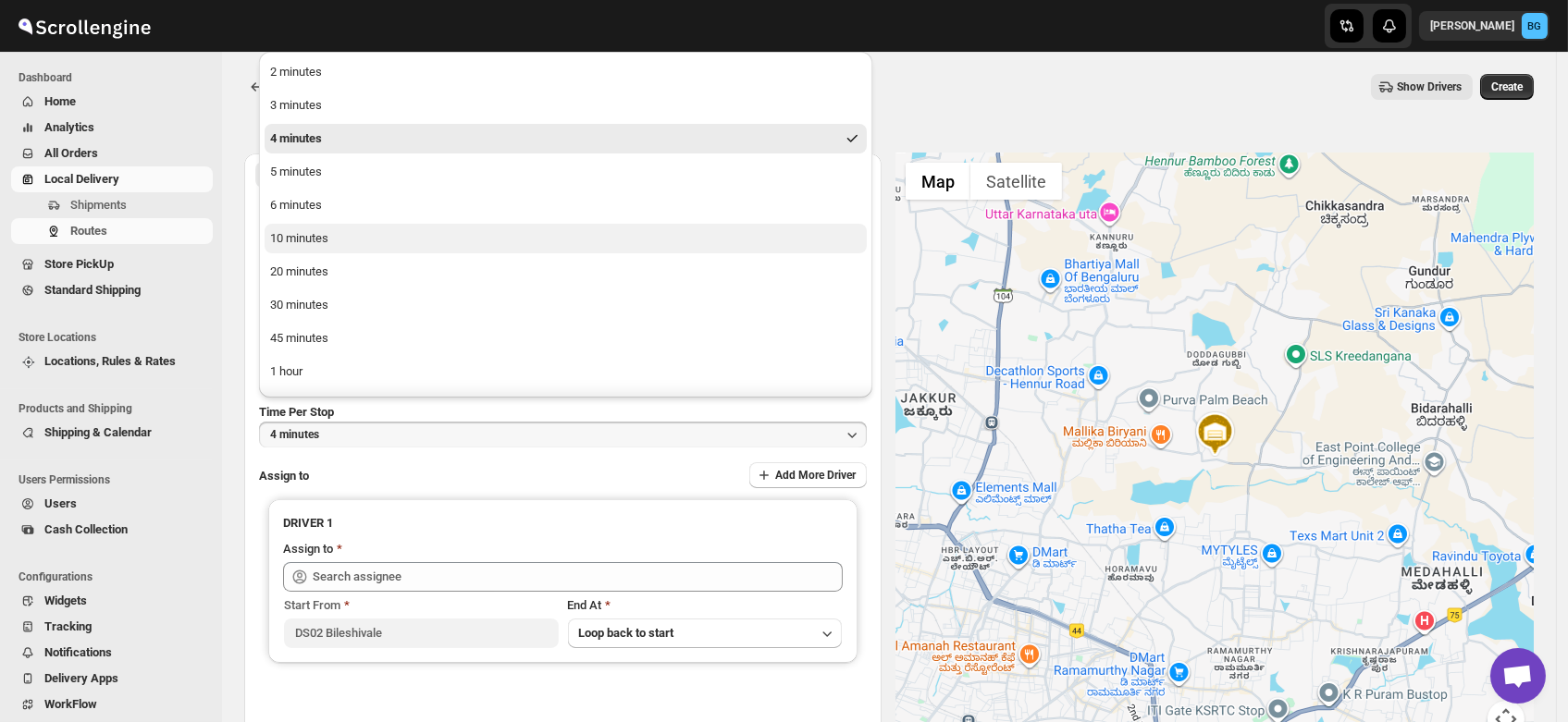
click at [344, 228] on button "10 minutes" at bounding box center [566, 238] width 602 height 30
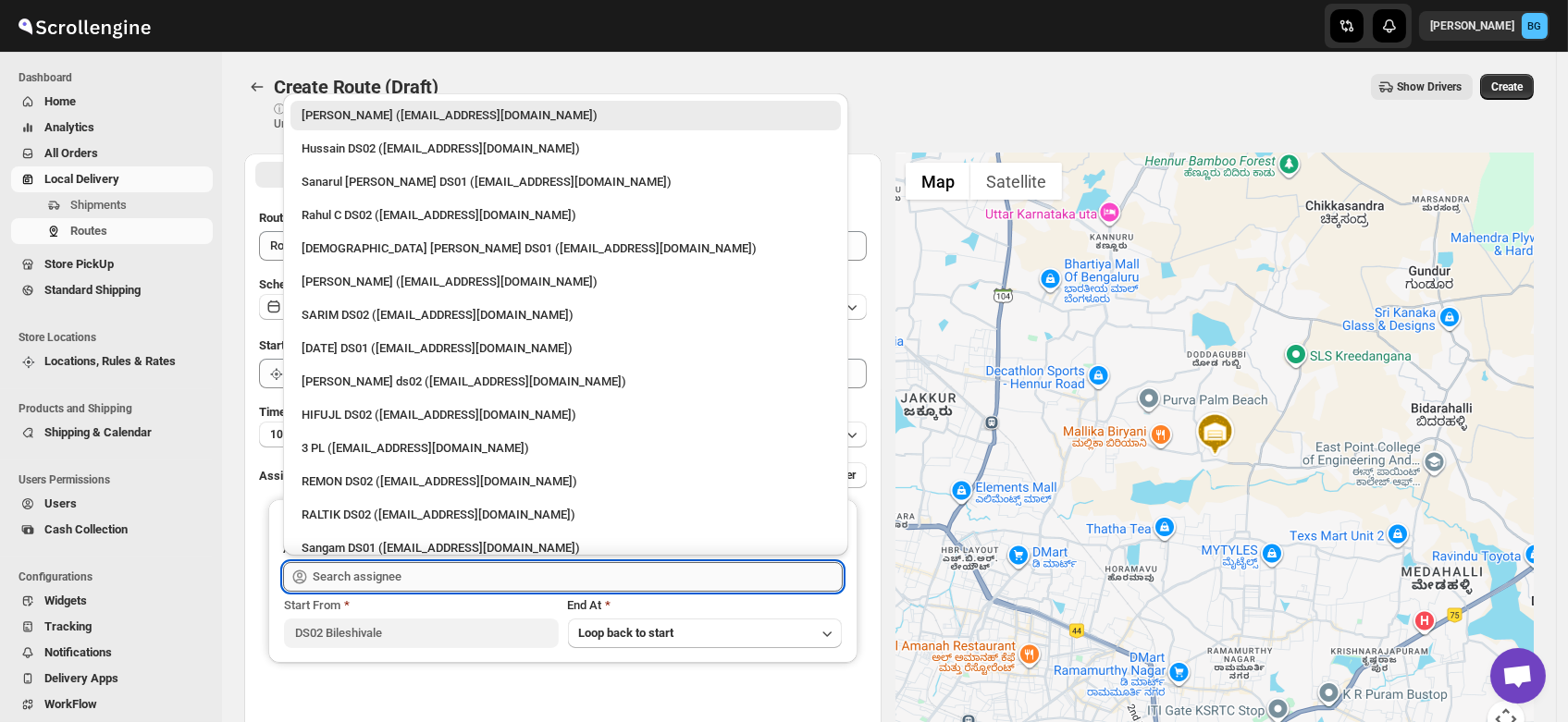
click at [382, 573] on input "text" at bounding box center [577, 576] width 530 height 30
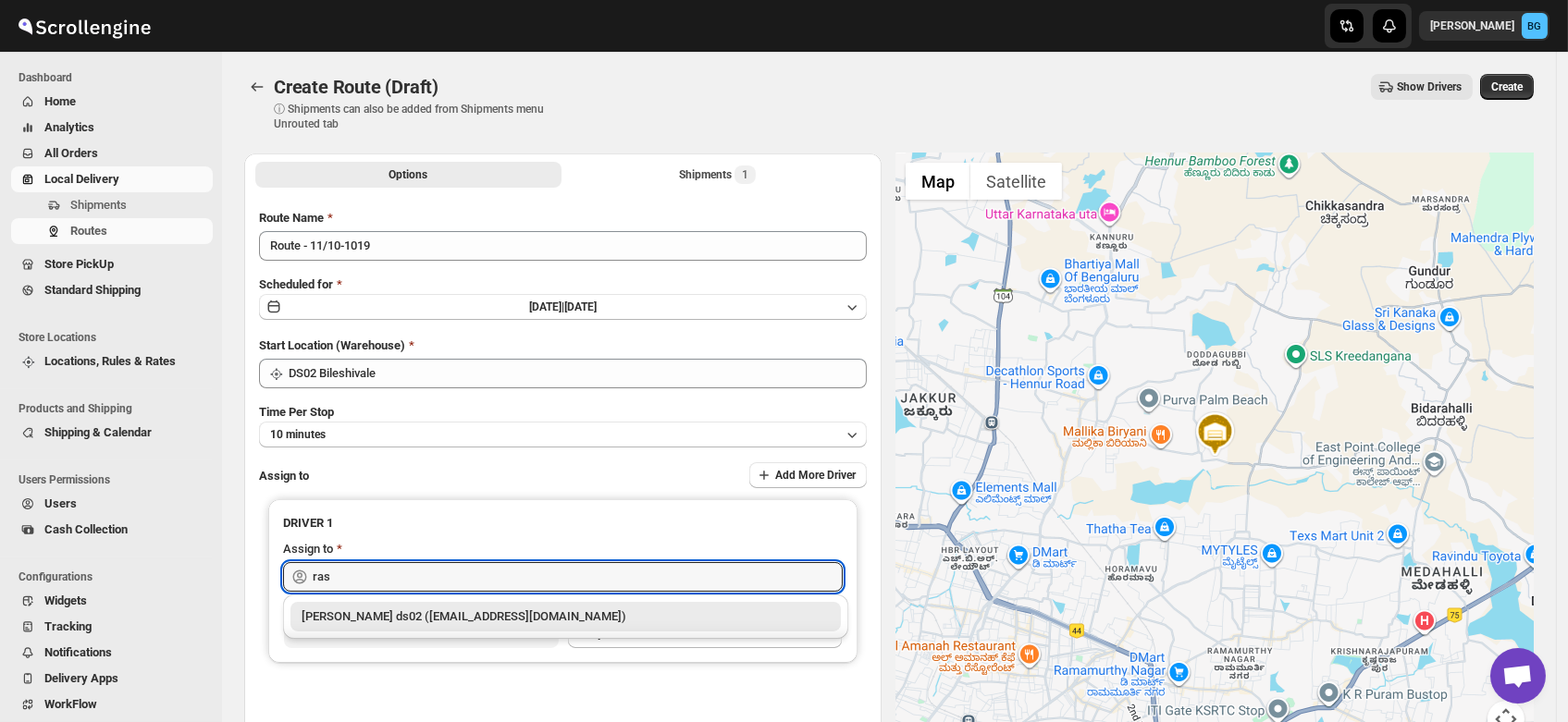
click at [378, 612] on div "[PERSON_NAME] ds02 ([EMAIL_ADDRESS][DOMAIN_NAME])" at bounding box center [565, 617] width 528 height 18
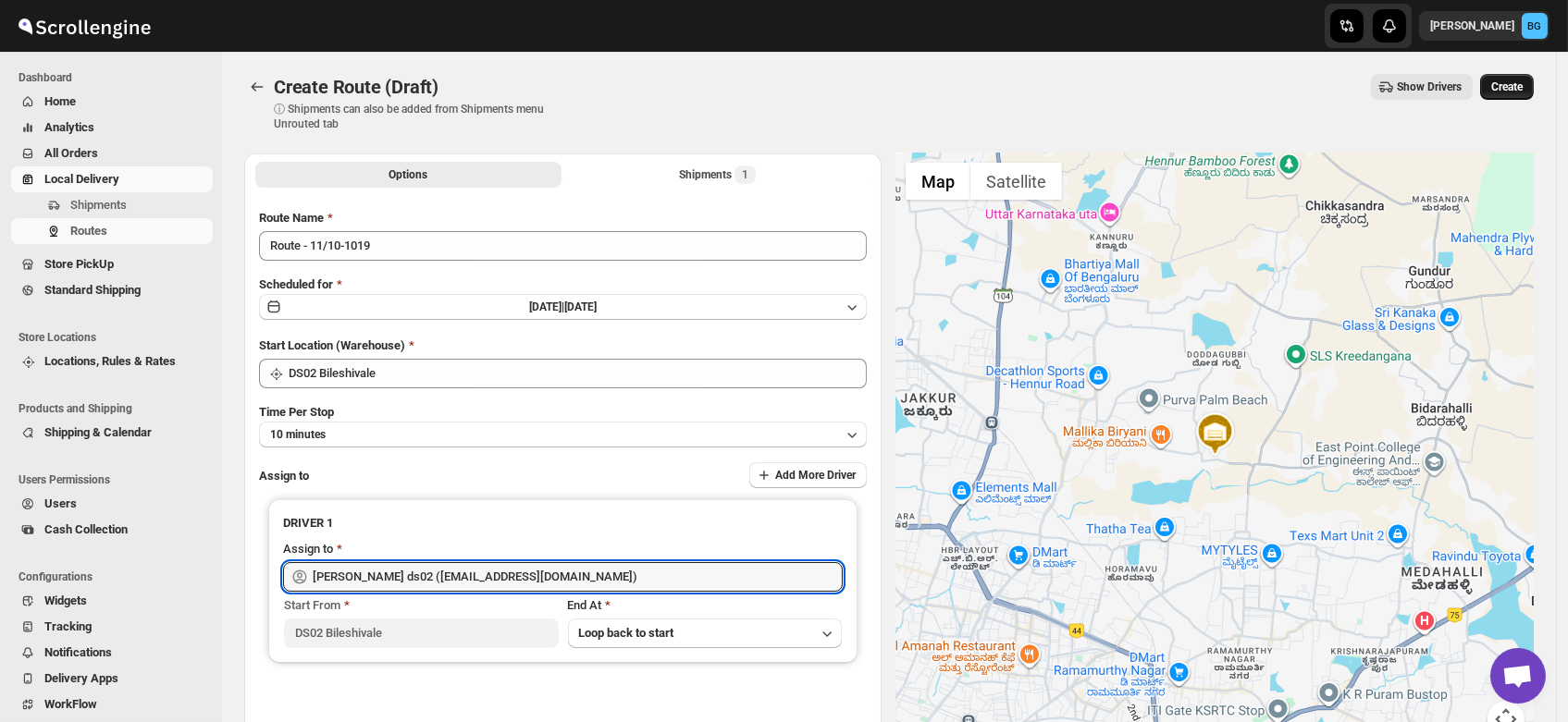
type input "[PERSON_NAME] ds02 ([EMAIL_ADDRESS][DOMAIN_NAME])"
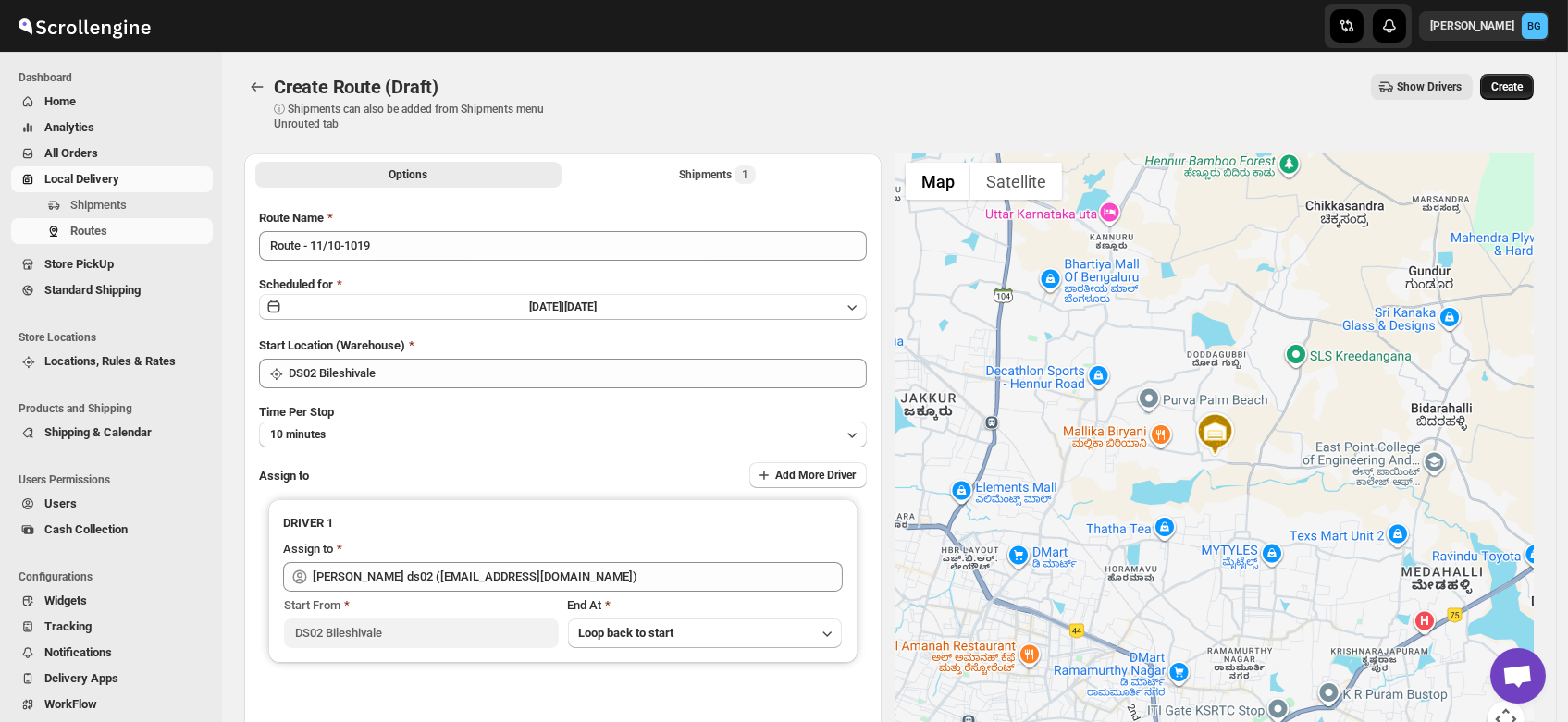
click at [1507, 88] on span "Create" at bounding box center [1507, 86] width 32 height 14
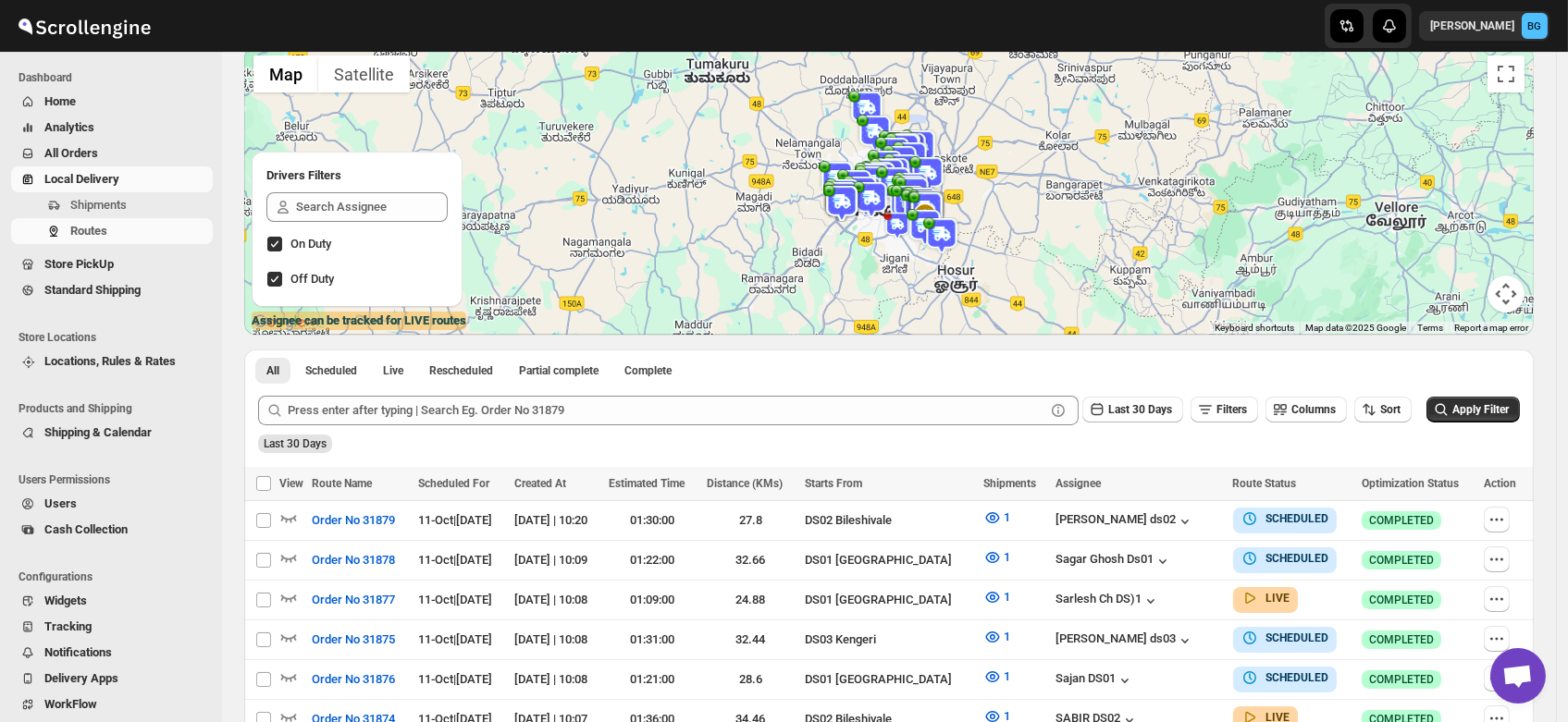
scroll to position [134, 0]
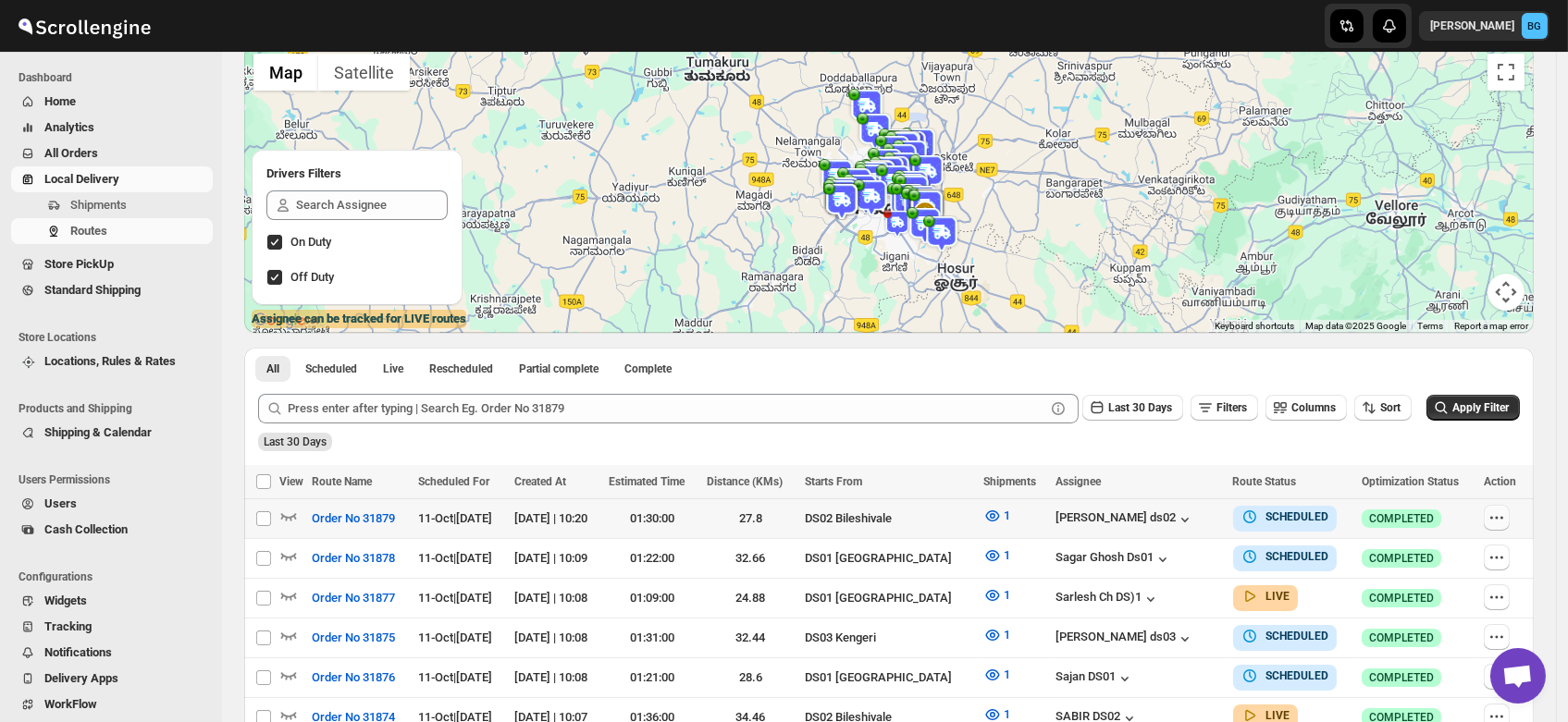
click at [1499, 516] on icon "button" at bounding box center [1496, 517] width 18 height 18
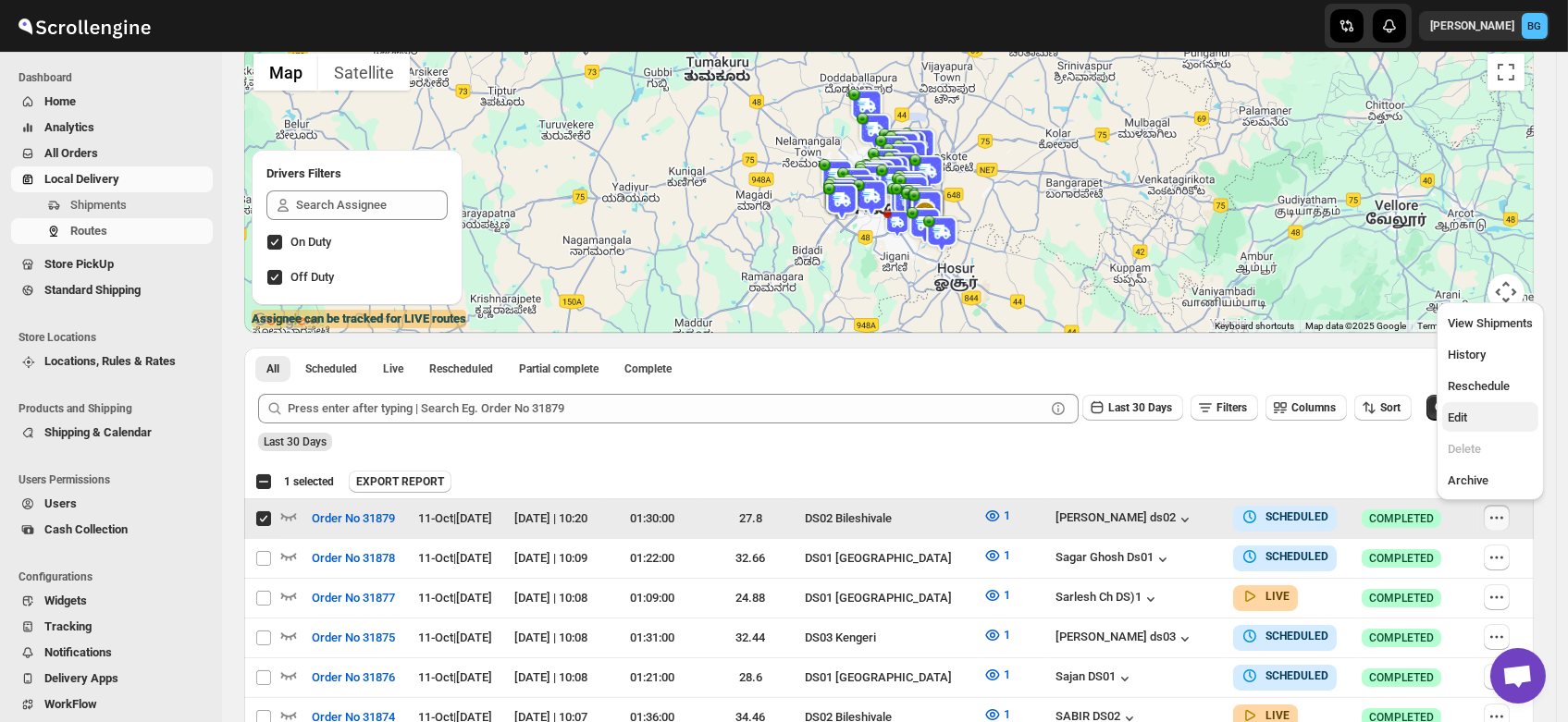
click at [1460, 427] on button "Edit" at bounding box center [1490, 417] width 96 height 30
checkbox input "false"
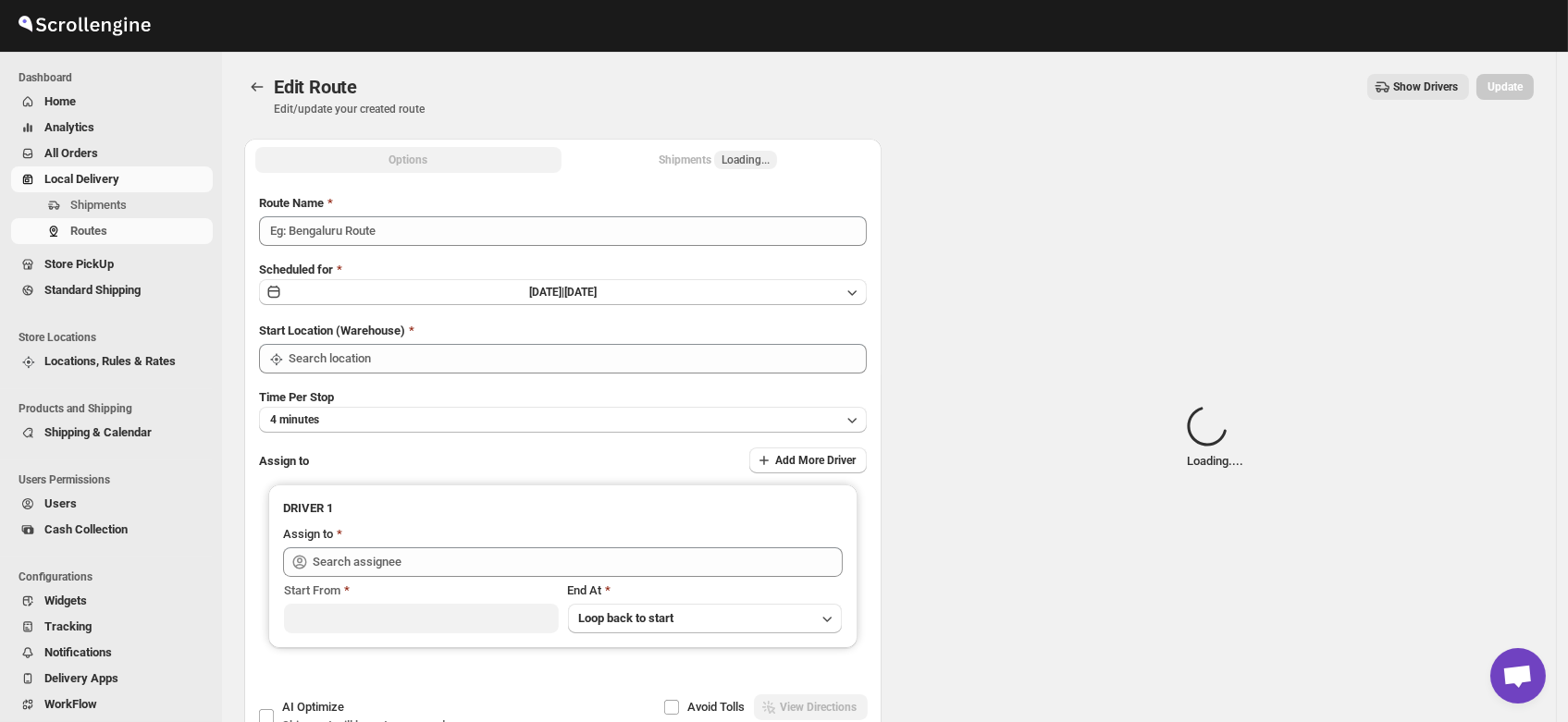
type input "Order No 31879"
type input "DS02 Bileshivale"
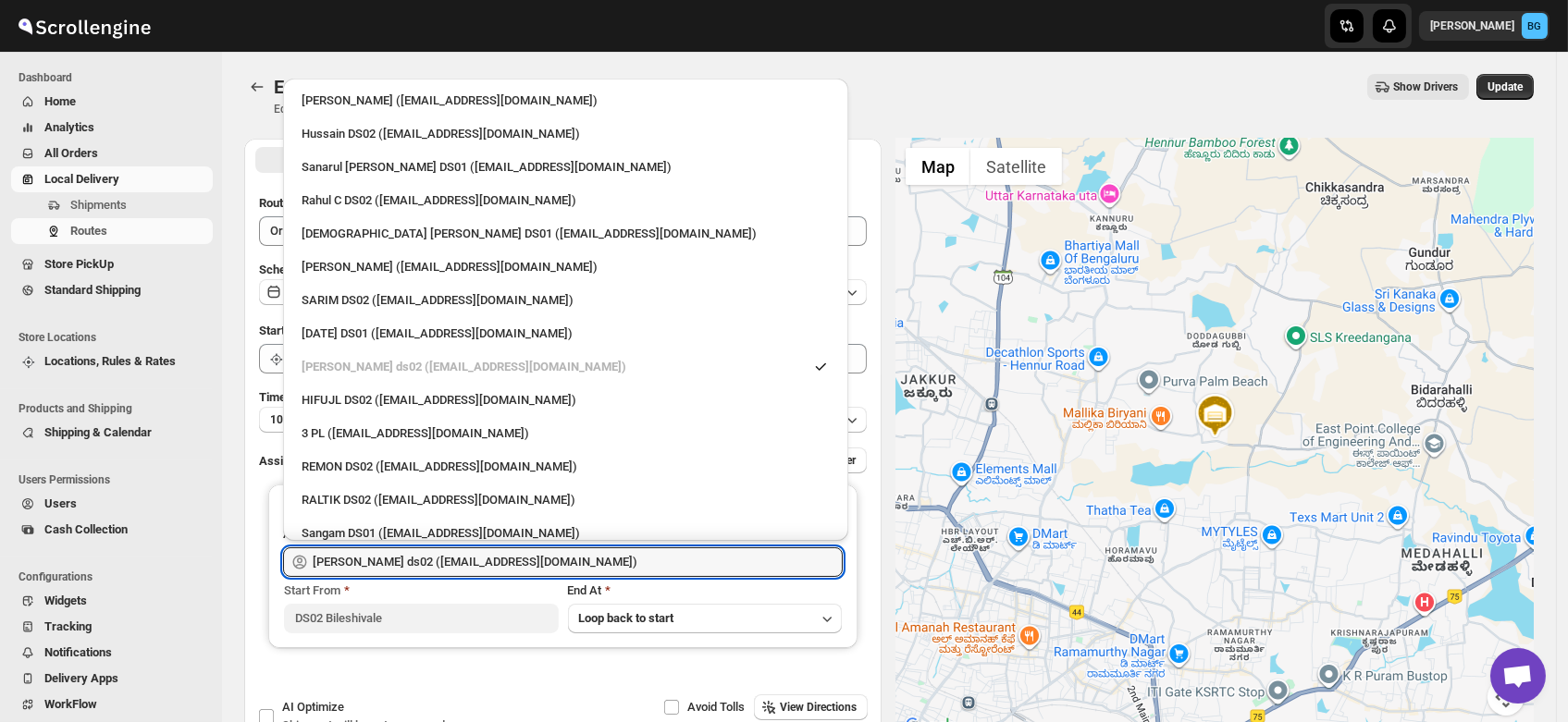
drag, startPoint x: 570, startPoint y: 560, endPoint x: 68, endPoint y: 613, distance: 504.8
click at [68, 613] on div "Skip to content Brajesh Giri BG Dashboard Home Analytics All Orders Local Deliv…" at bounding box center [784, 423] width 1568 height 846
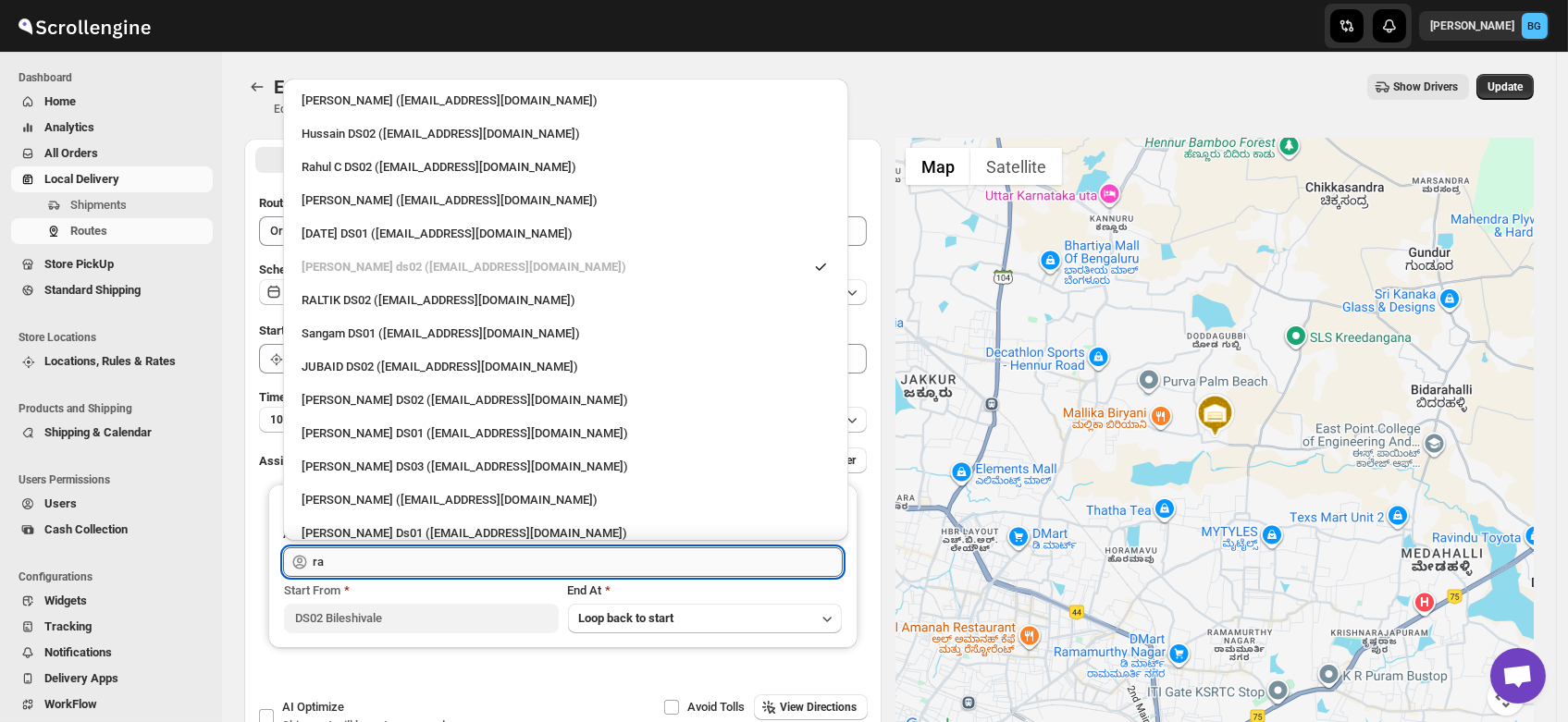
type input "r"
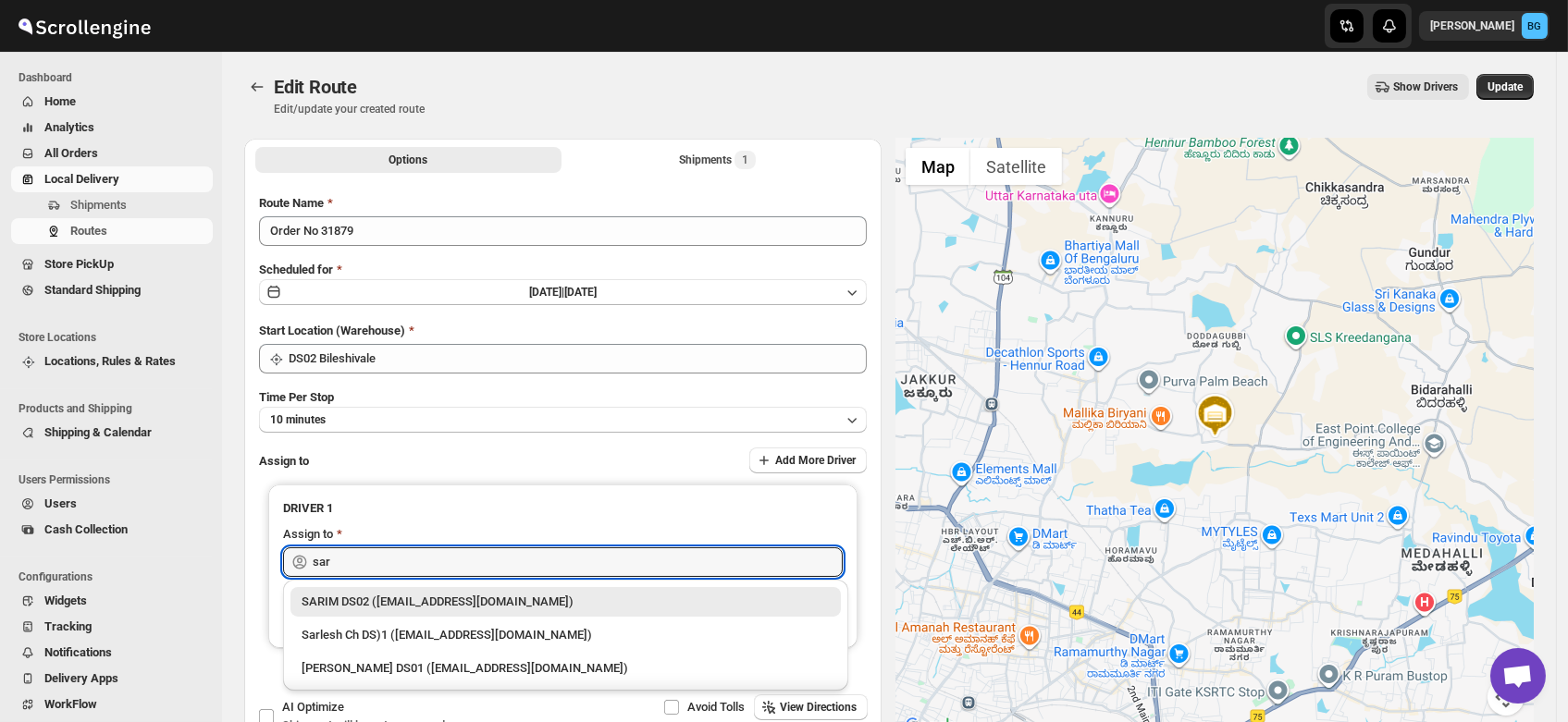
click at [365, 605] on div "SARIM DS02 ([EMAIL_ADDRESS][DOMAIN_NAME])" at bounding box center [565, 601] width 528 height 18
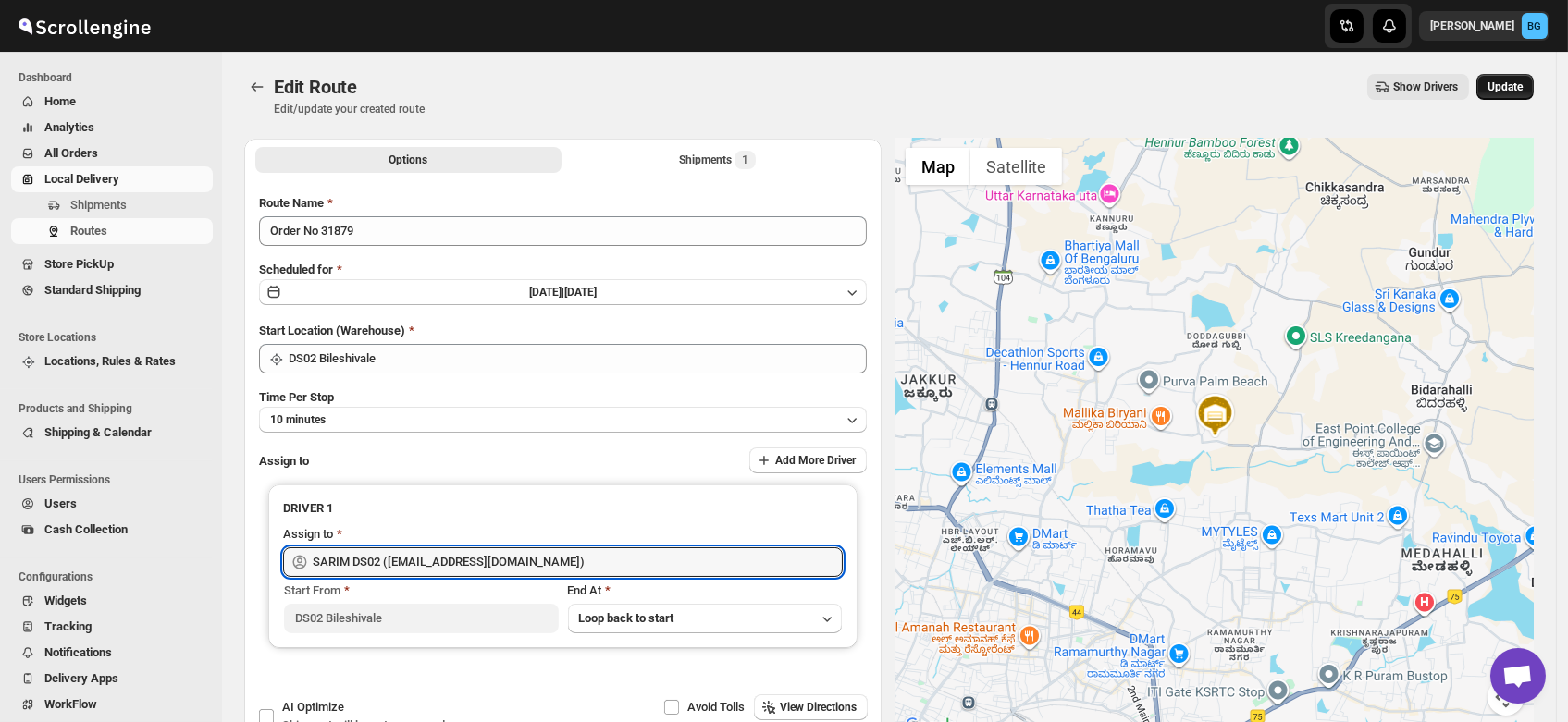
type input "SARIM DS02 ([EMAIL_ADDRESS][DOMAIN_NAME])"
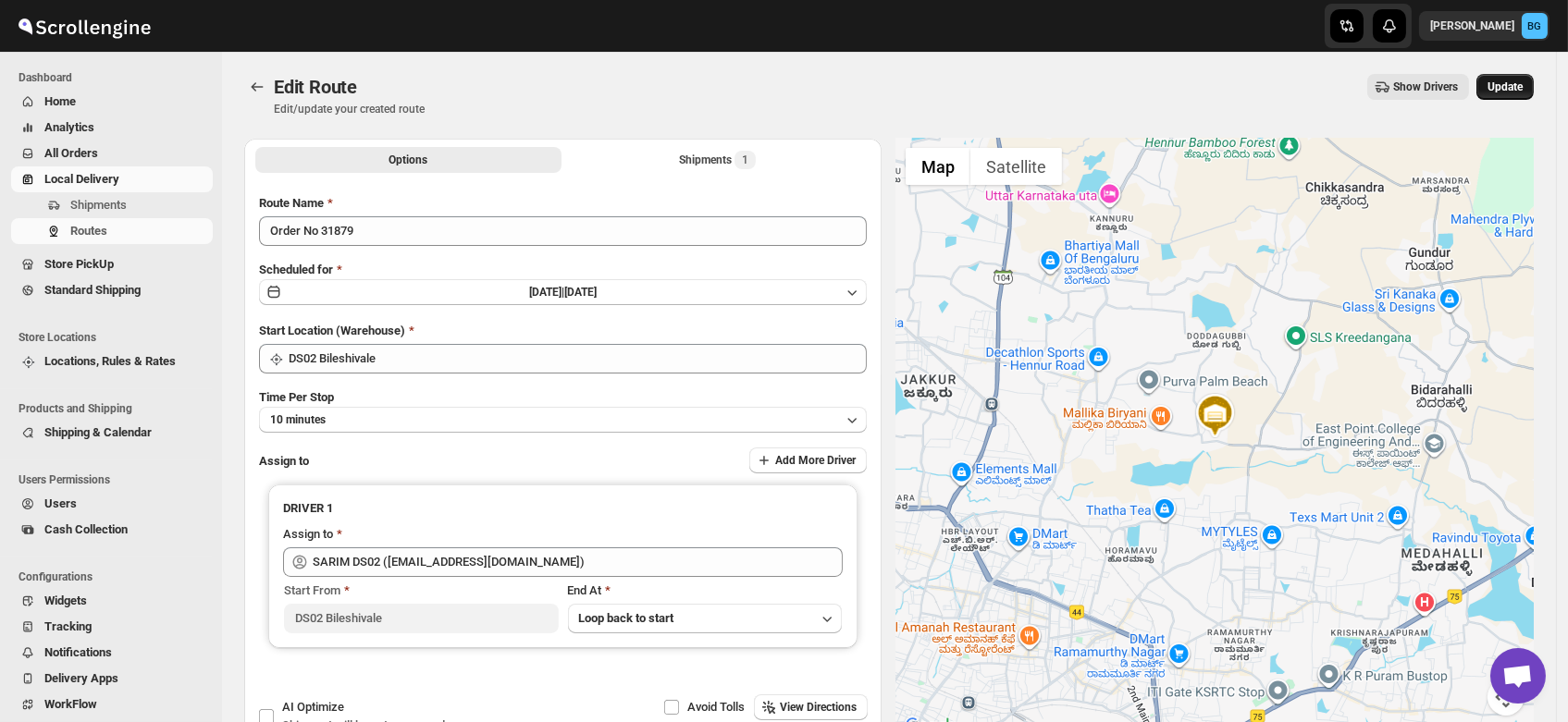
click at [1496, 91] on span "Update" at bounding box center [1505, 86] width 35 height 14
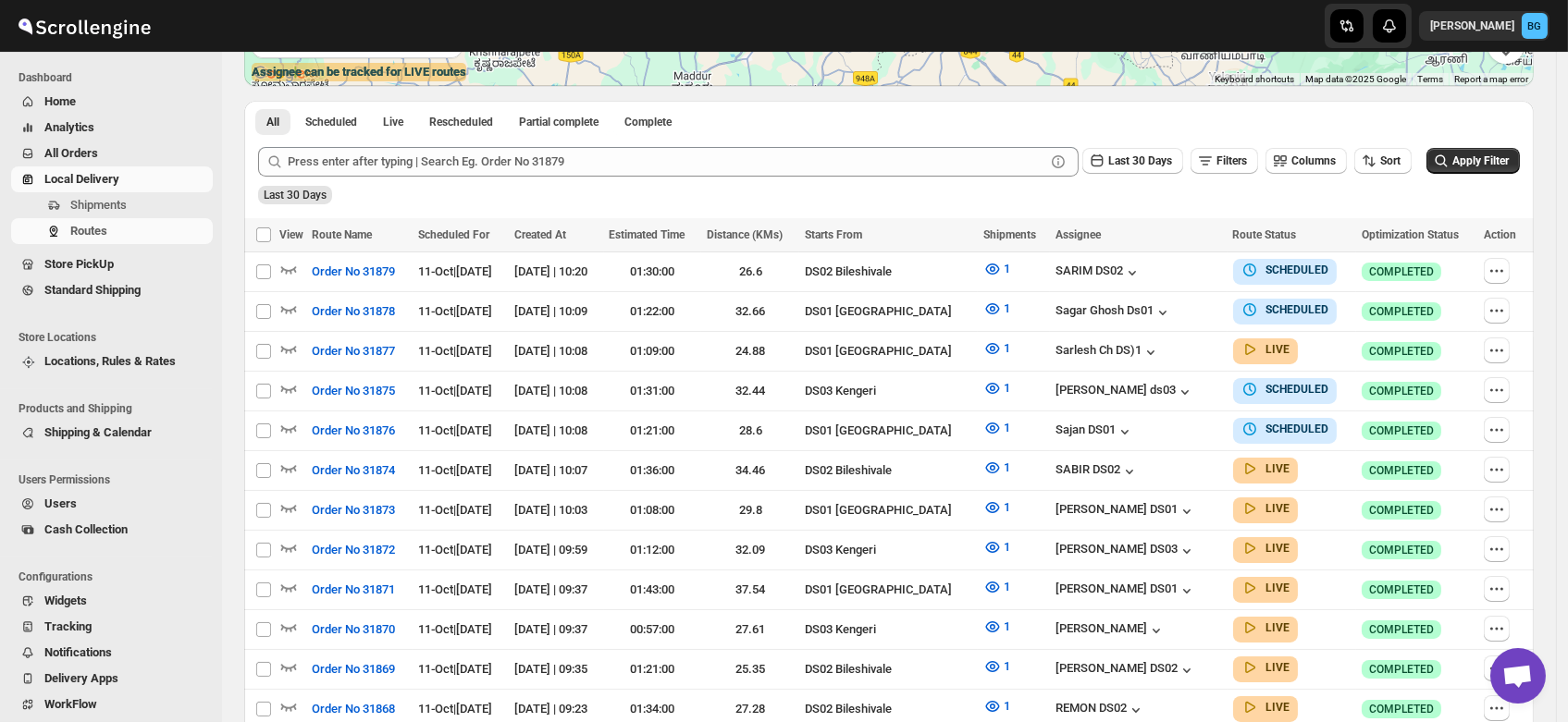
scroll to position [375, 0]
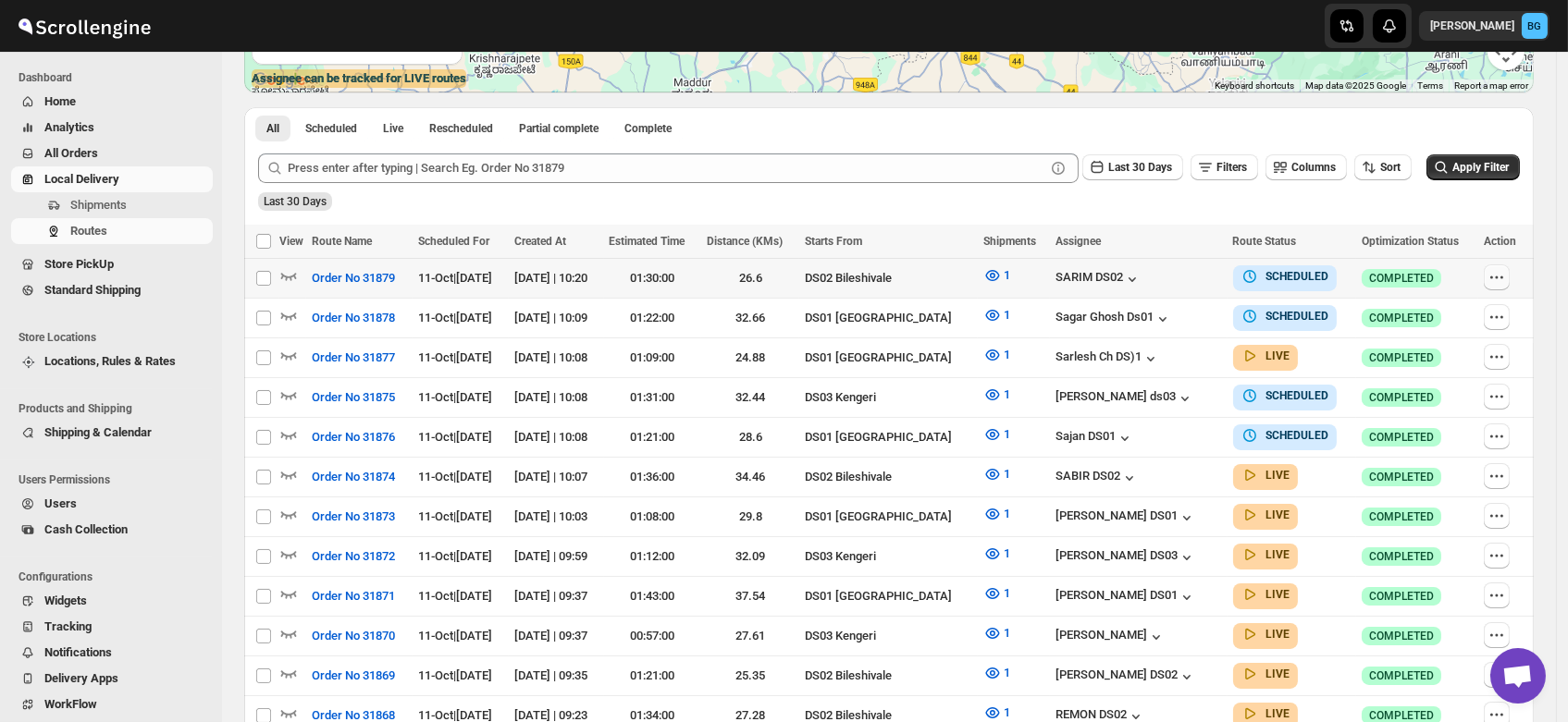
click at [1502, 272] on icon "button" at bounding box center [1496, 277] width 18 height 18
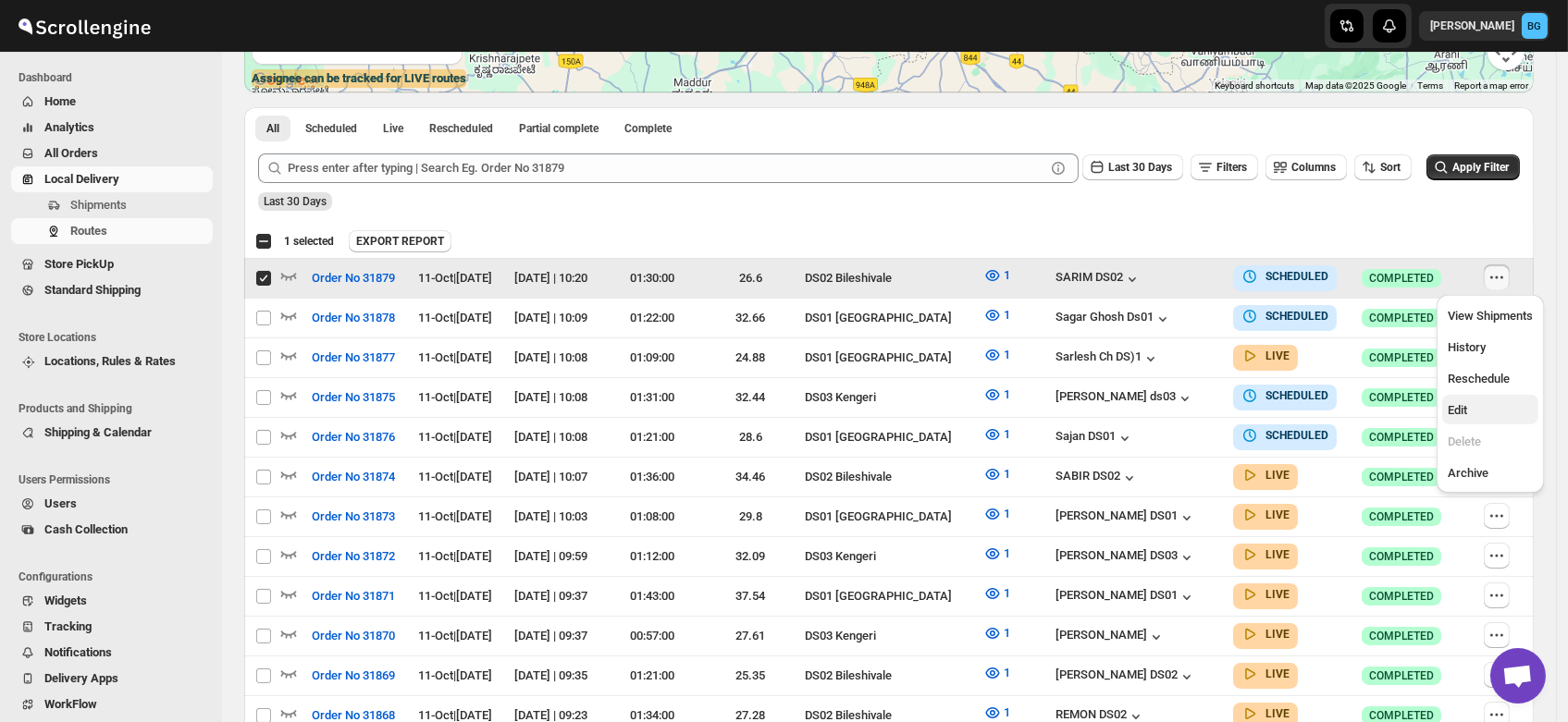
click at [1459, 408] on span "Edit" at bounding box center [1457, 410] width 19 height 13
checkbox input "false"
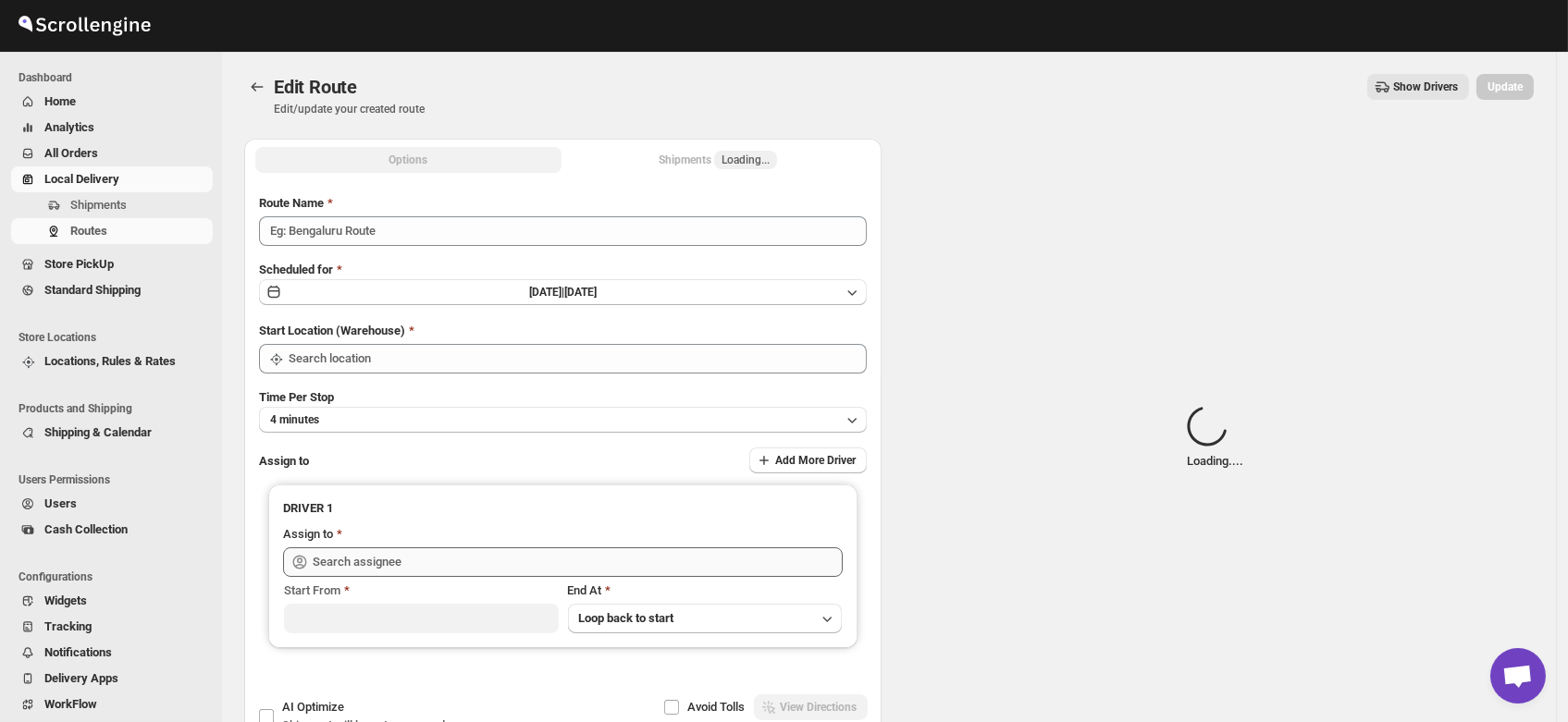
type input "Order No 31879"
type input "DS02 Bileshivale"
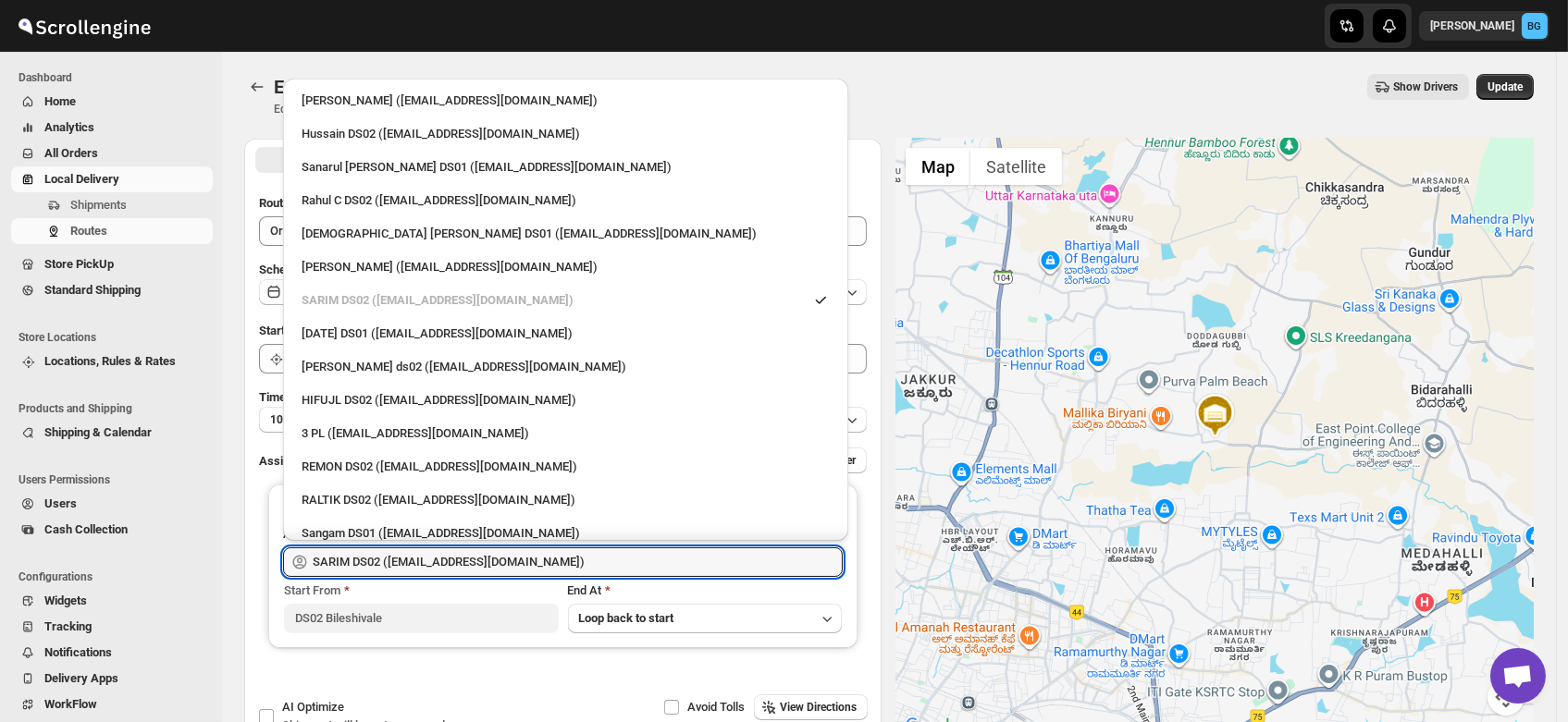
drag, startPoint x: 529, startPoint y: 562, endPoint x: 146, endPoint y: 578, distance: 383.3
click at [146, 578] on div "Skip to content Brajesh Giri BG Dashboard Home Analytics All Orders Local Deliv…" at bounding box center [784, 423] width 1568 height 846
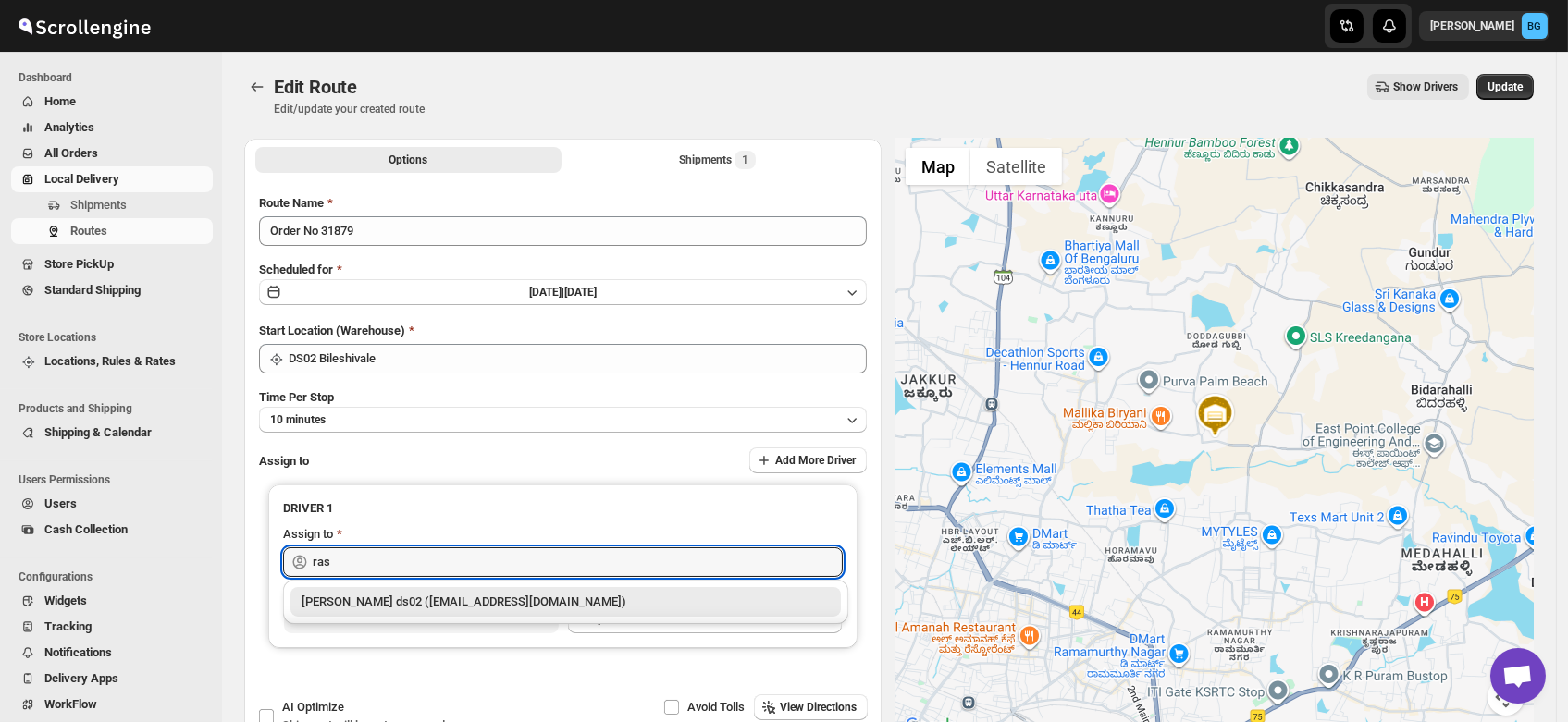
click at [370, 601] on div "[PERSON_NAME] ds02 ([EMAIL_ADDRESS][DOMAIN_NAME])" at bounding box center [565, 601] width 528 height 18
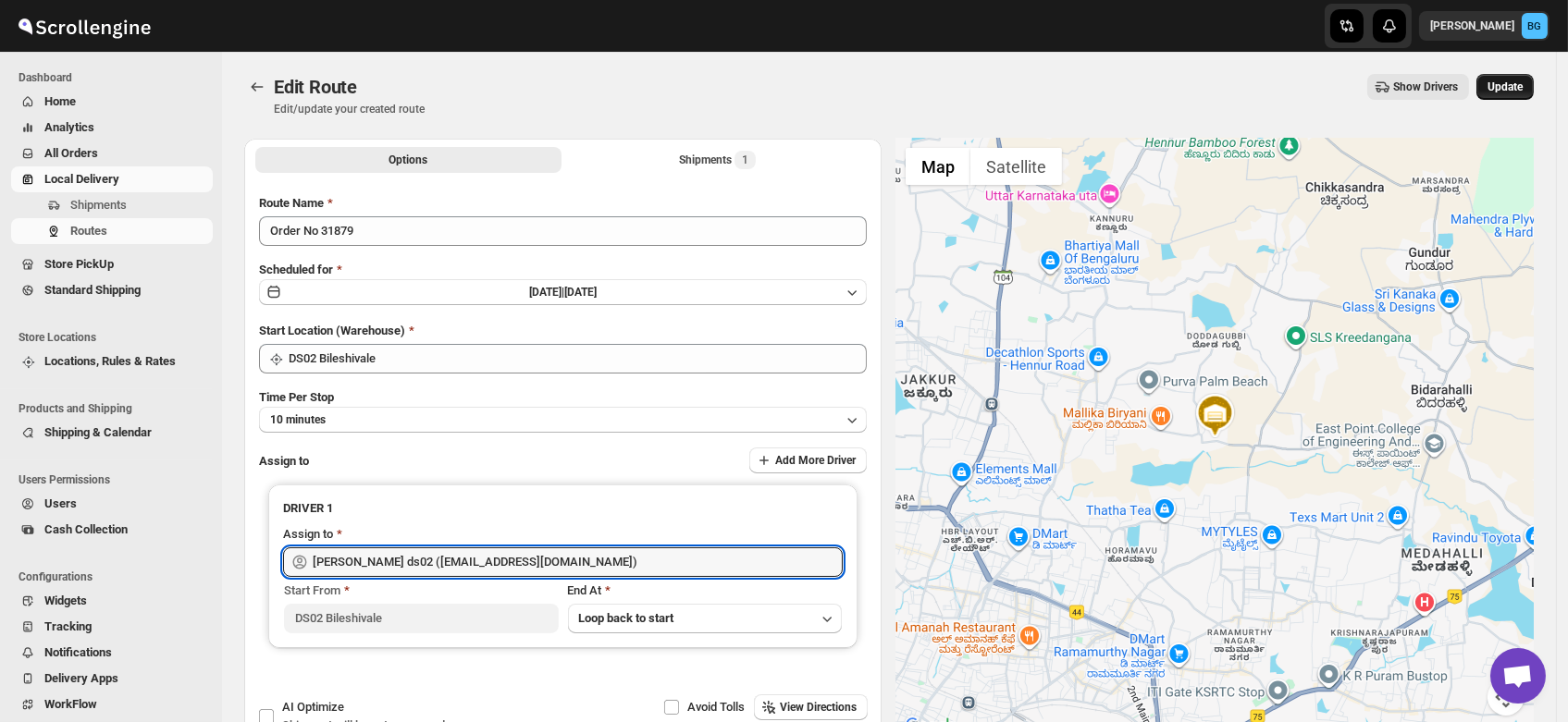
type input "[PERSON_NAME] ds02 ([EMAIL_ADDRESS][DOMAIN_NAME])"
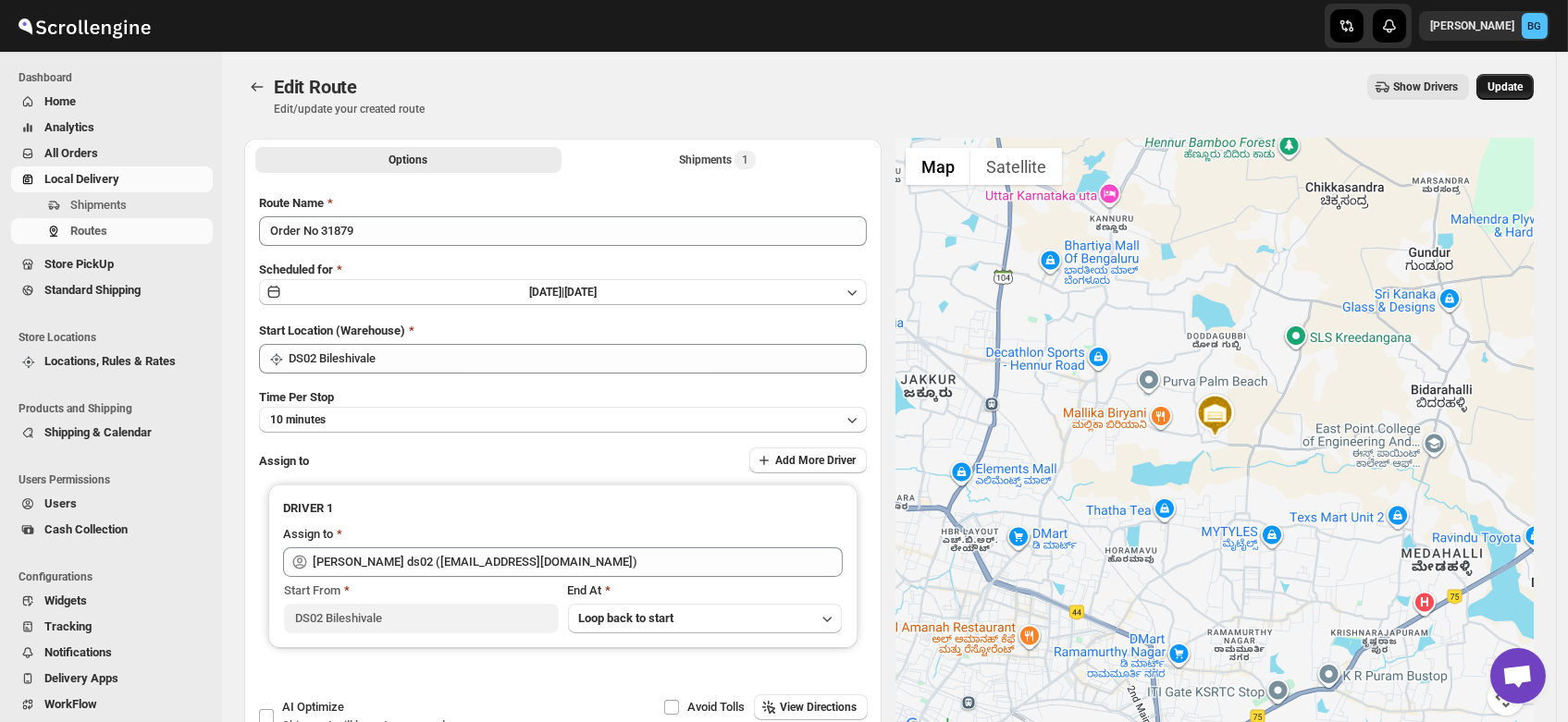
click at [1512, 84] on span "Update" at bounding box center [1505, 86] width 35 height 14
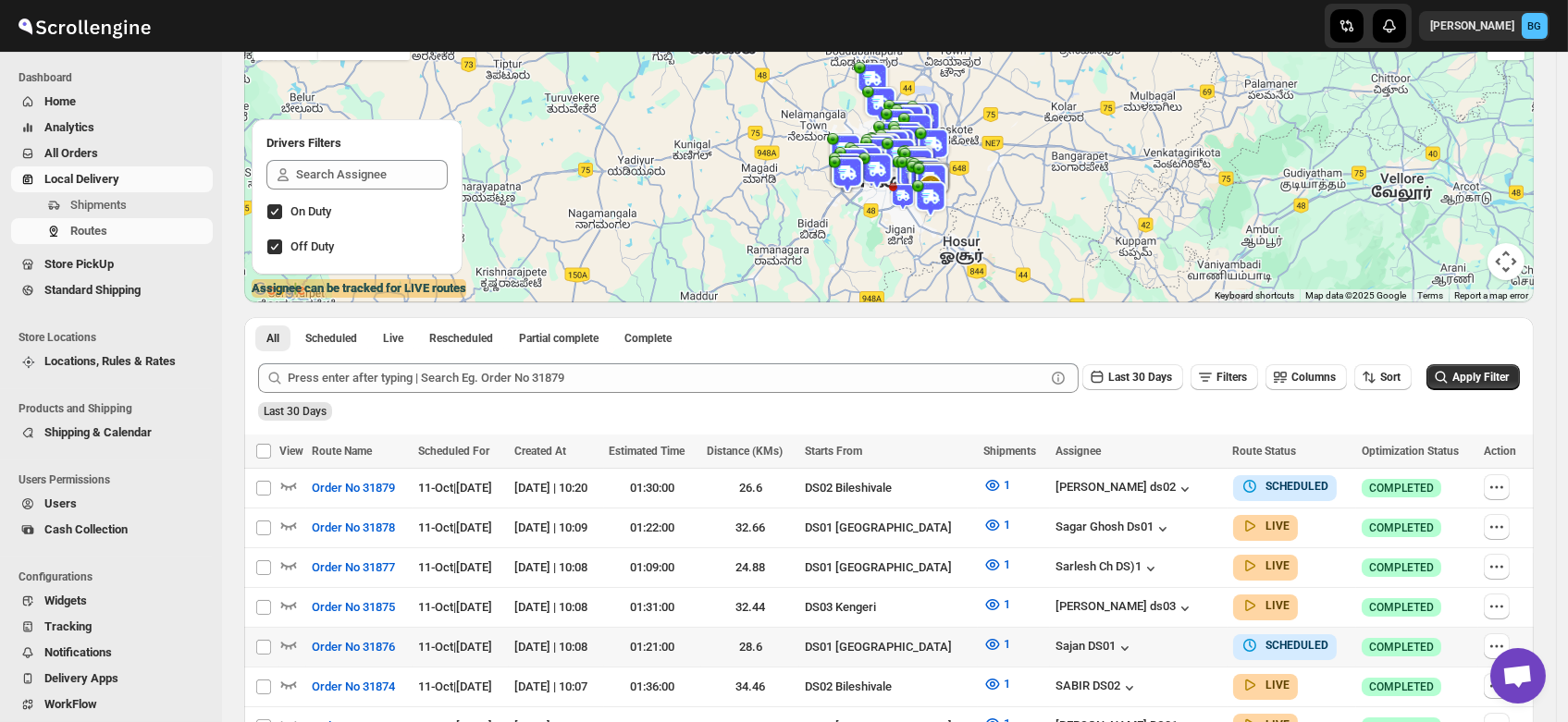
scroll to position [190, 0]
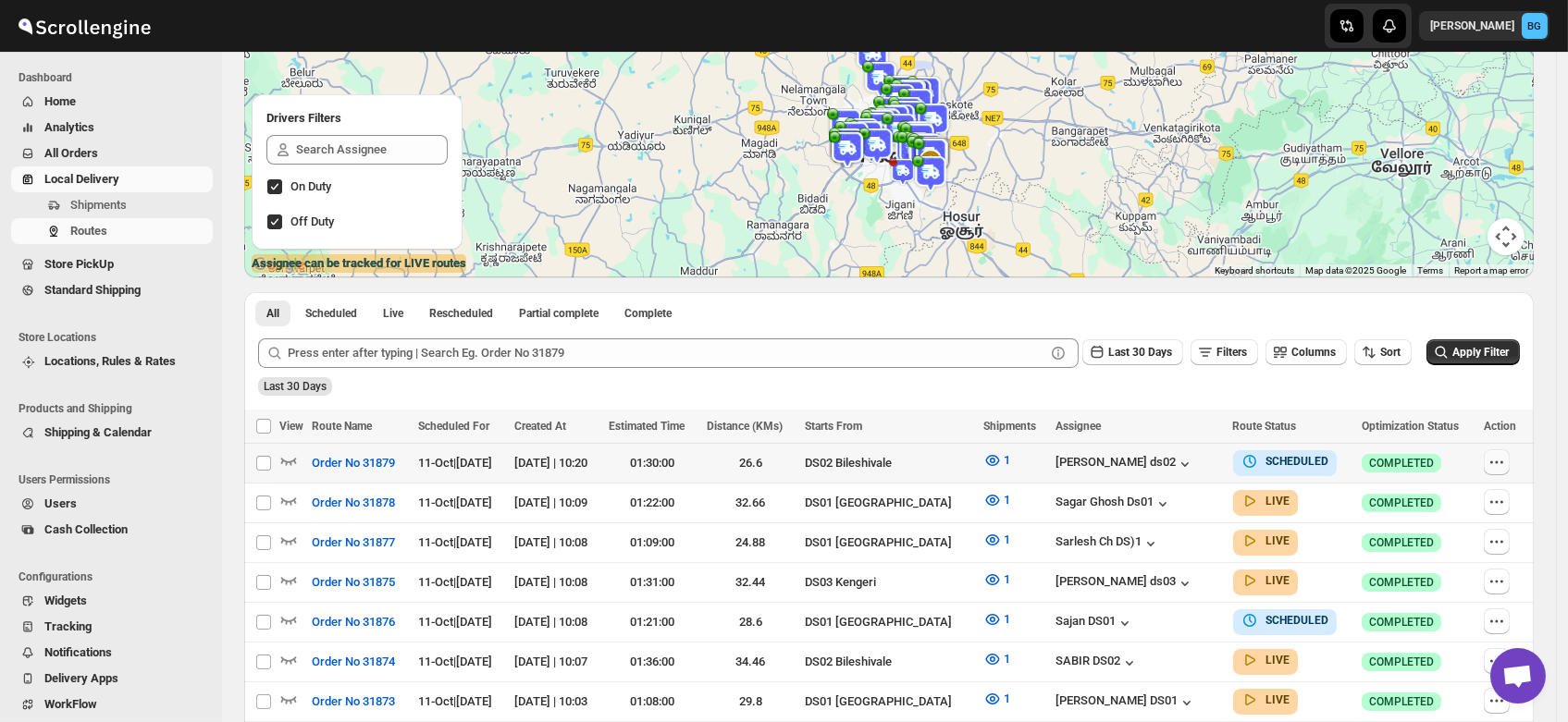
click at [1501, 466] on icon "button" at bounding box center [1496, 462] width 18 height 18
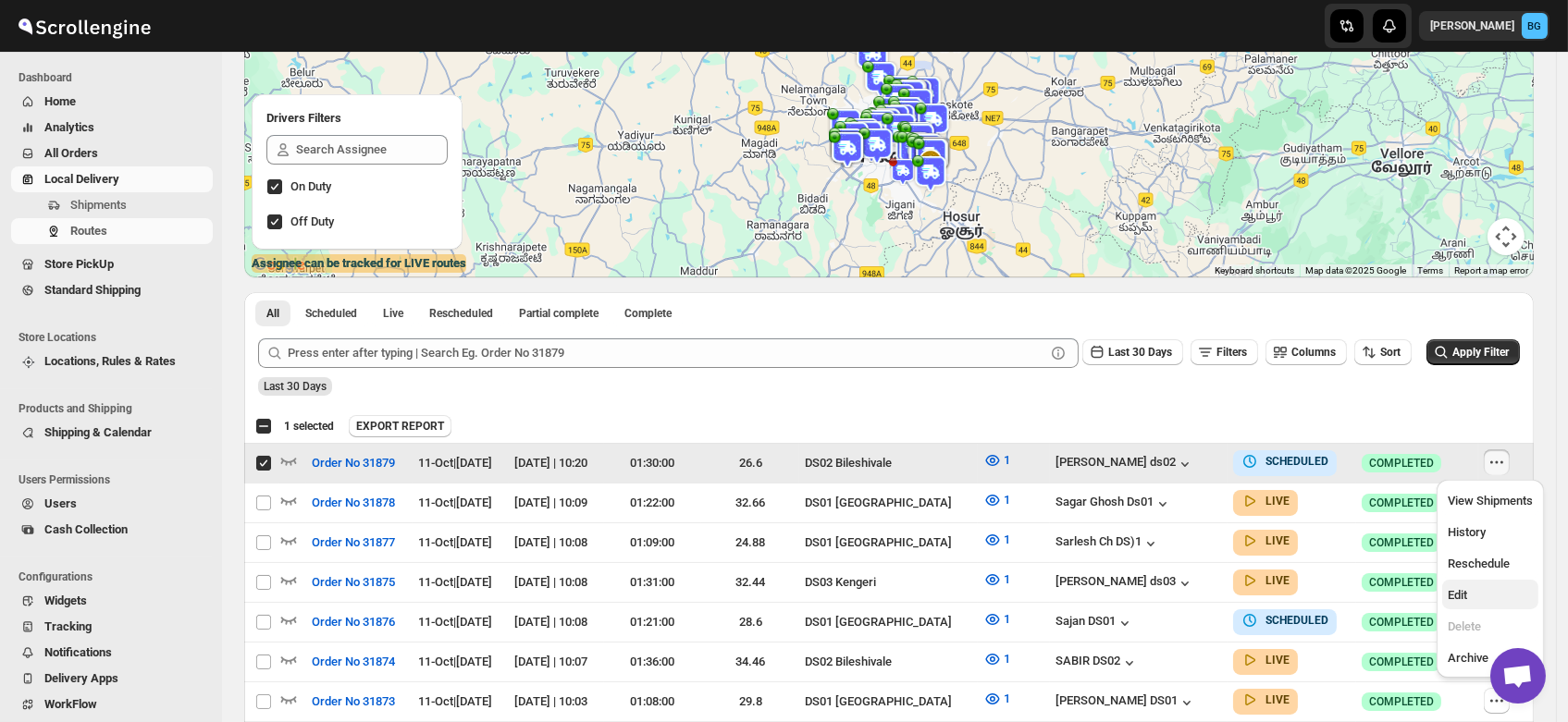
click at [1458, 596] on span "Edit" at bounding box center [1457, 594] width 19 height 13
checkbox input "false"
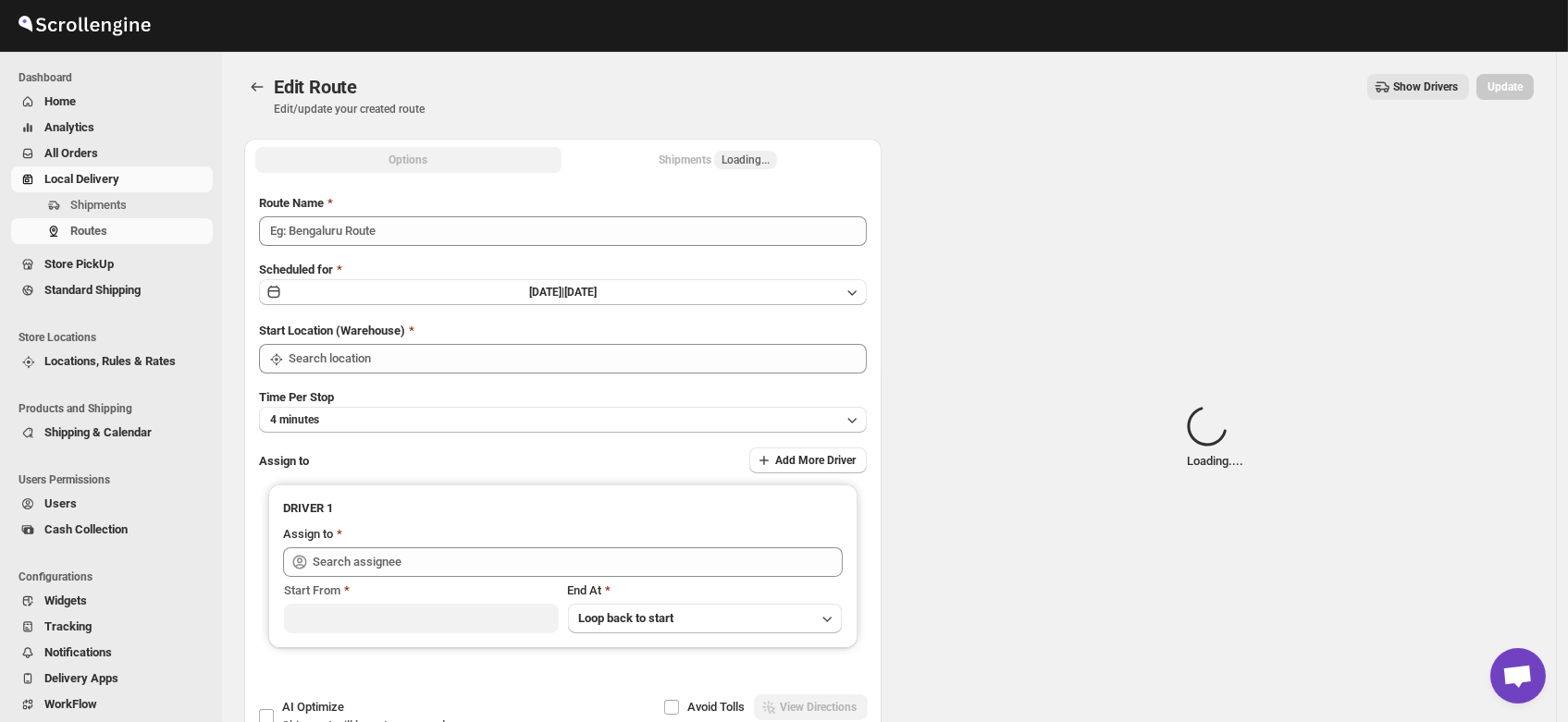
type input "Order No 31879"
type input "DS02 Bileshivale"
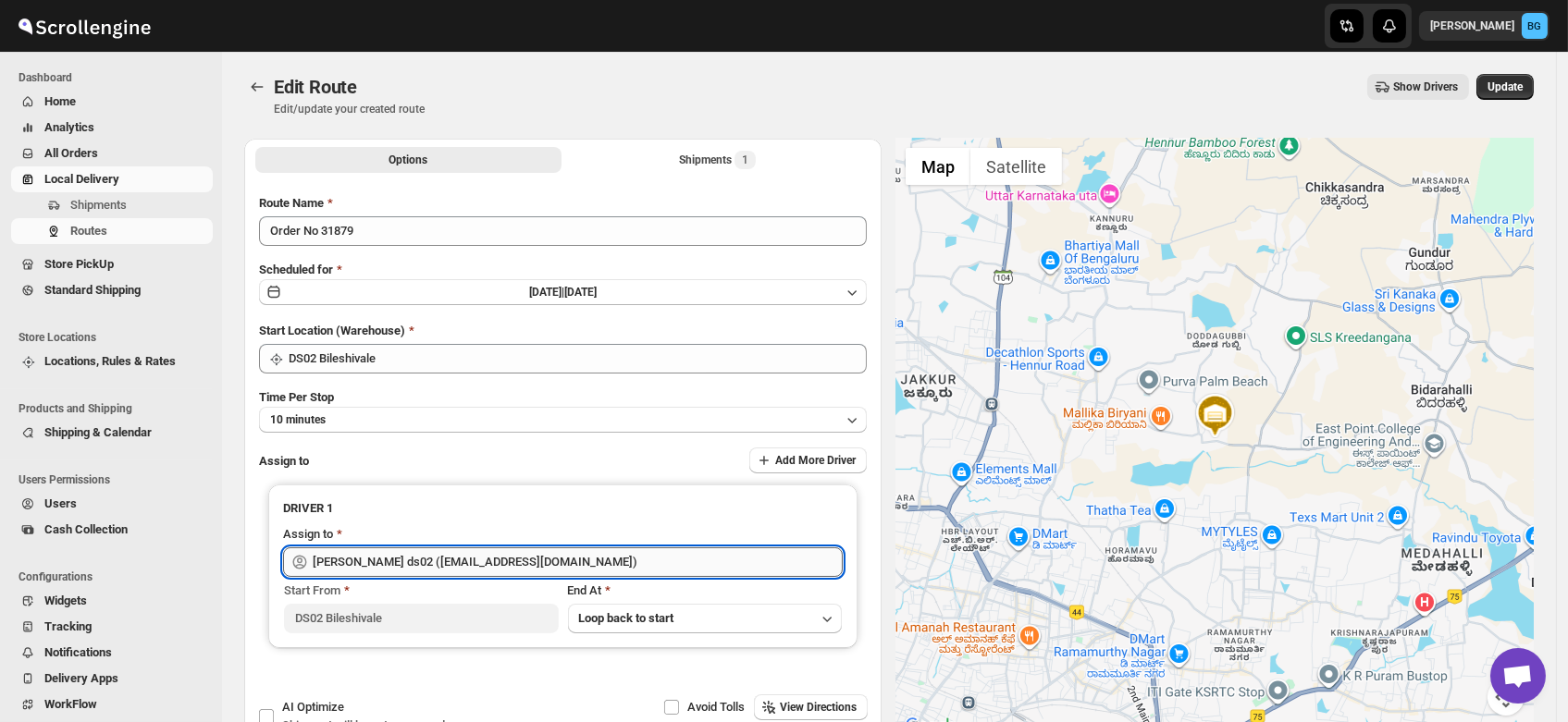
click at [560, 561] on input "[PERSON_NAME] ds02 ([EMAIL_ADDRESS][DOMAIN_NAME])" at bounding box center [577, 562] width 530 height 30
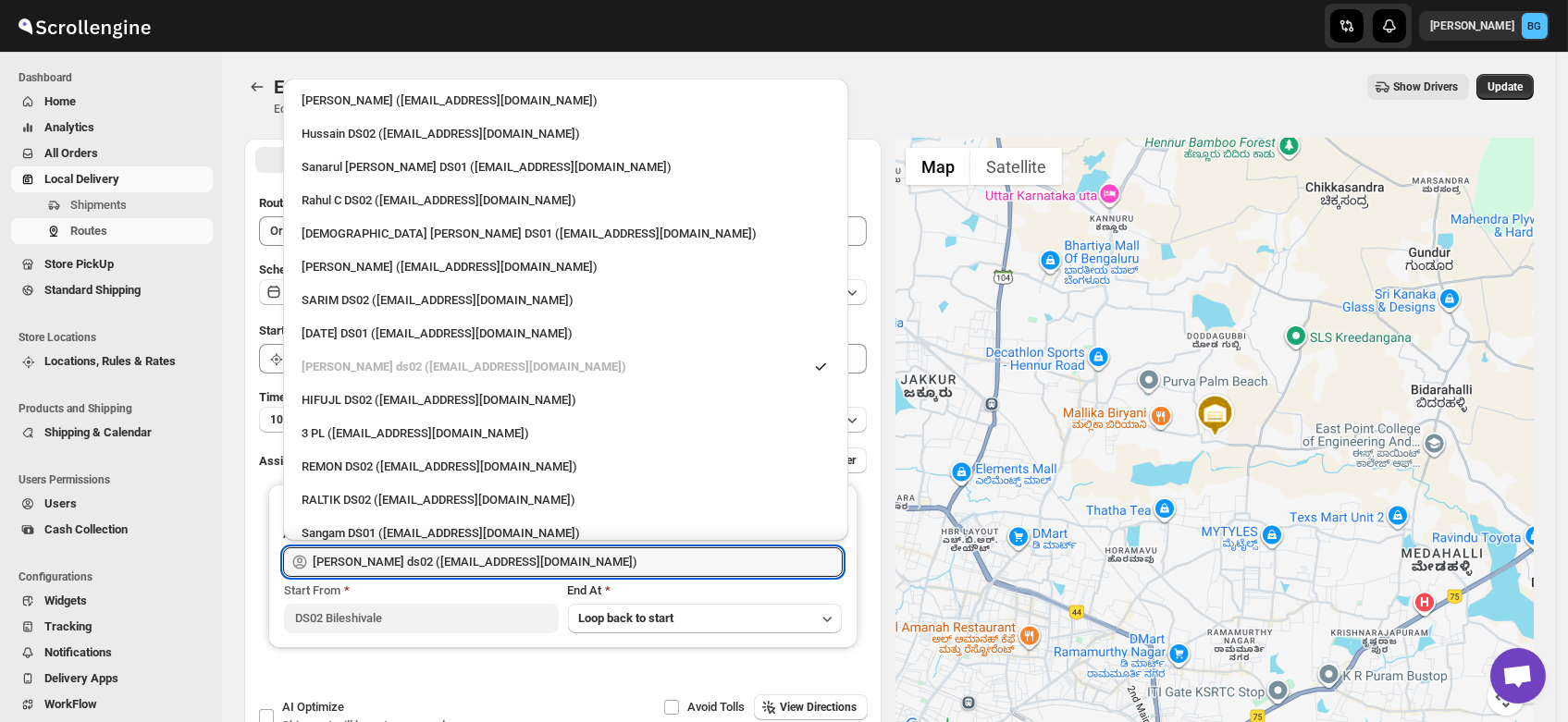
drag, startPoint x: 560, startPoint y: 561, endPoint x: 0, endPoint y: 594, distance: 561.0
click at [0, 594] on div "Skip to content Brajesh Giri BG Dashboard Home Analytics All Orders Local Deliv…" at bounding box center [784, 423] width 1568 height 846
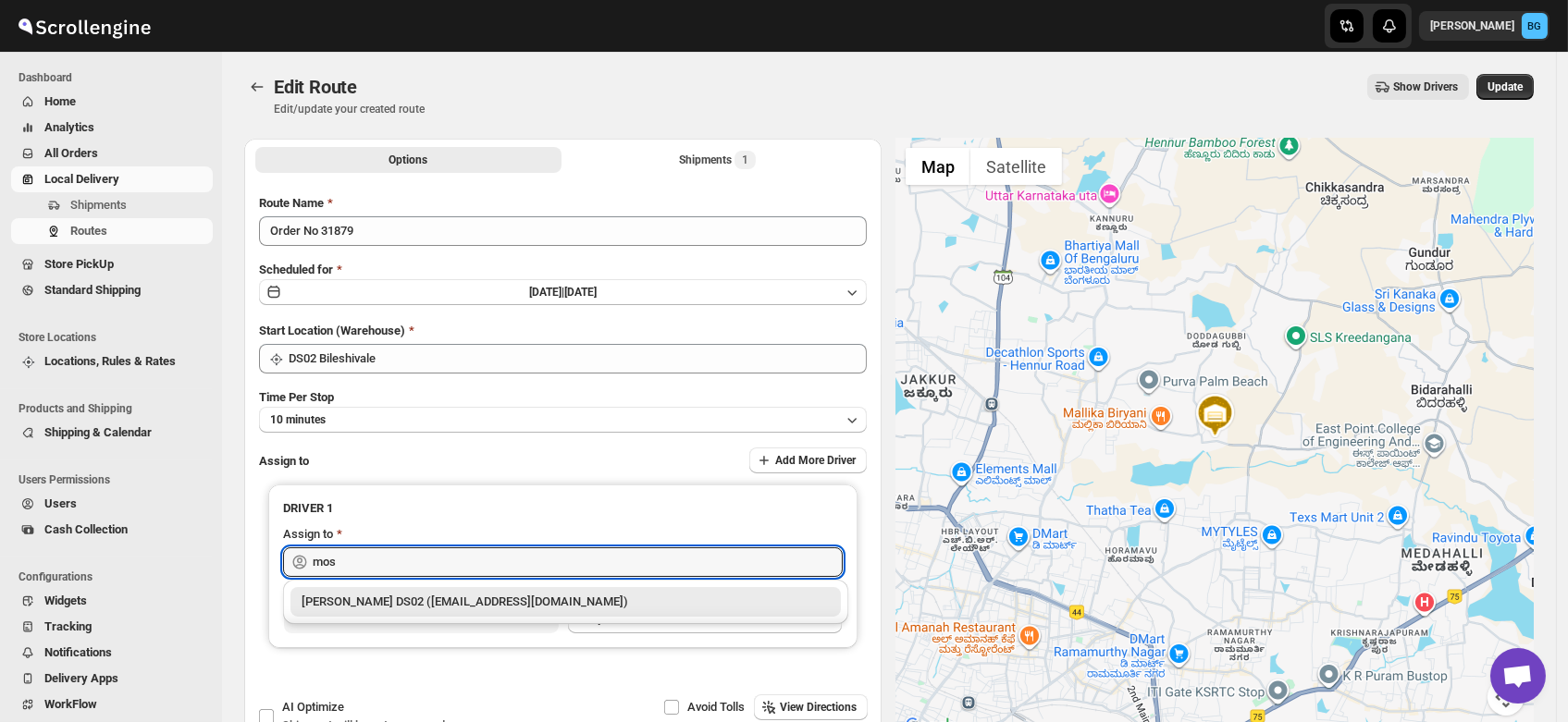
click at [436, 602] on div "[PERSON_NAME] DS02 ([EMAIL_ADDRESS][DOMAIN_NAME])" at bounding box center [565, 601] width 528 height 18
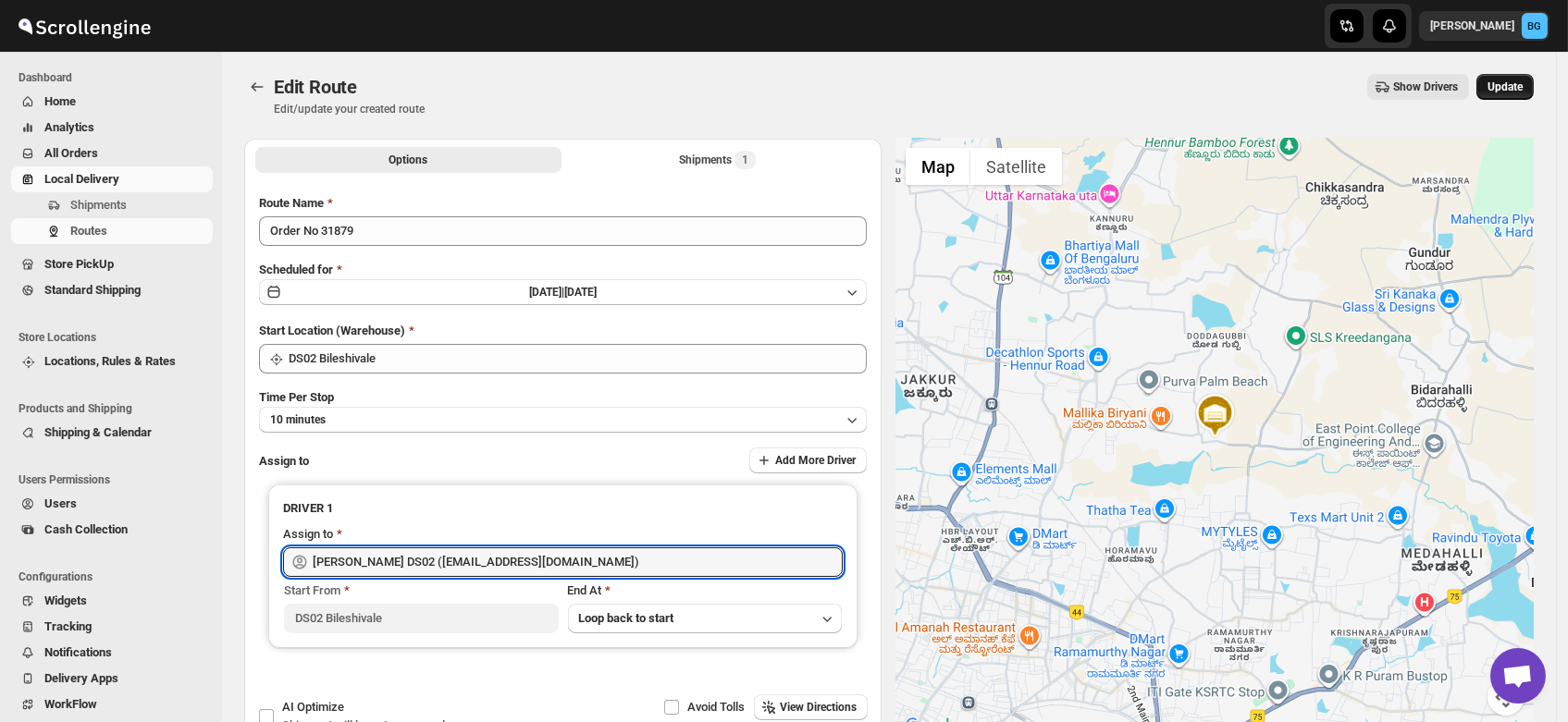
type input "[PERSON_NAME] DS02 ([EMAIL_ADDRESS][DOMAIN_NAME])"
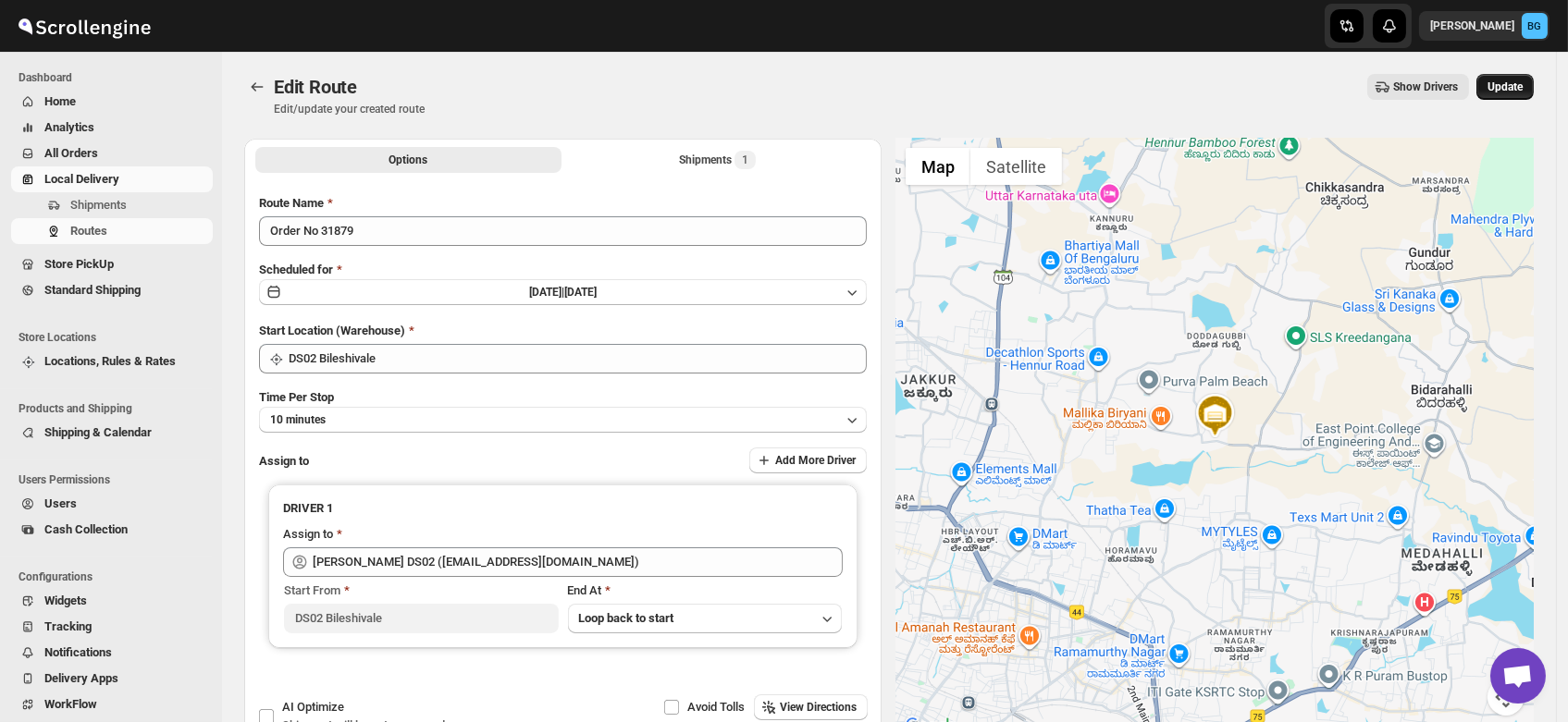
click at [1509, 87] on span "Update" at bounding box center [1505, 86] width 35 height 14
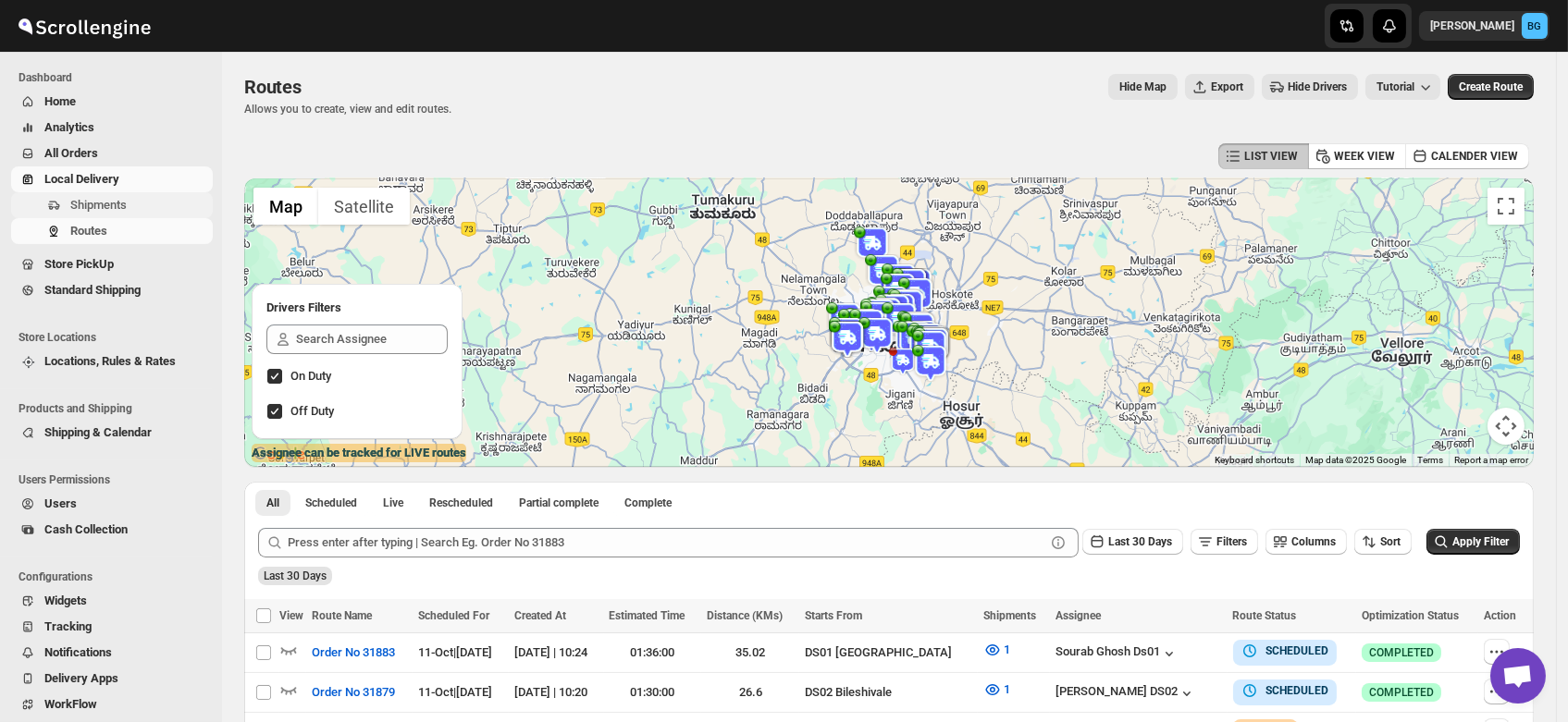
click at [76, 198] on span "Shipments" at bounding box center [98, 204] width 57 height 13
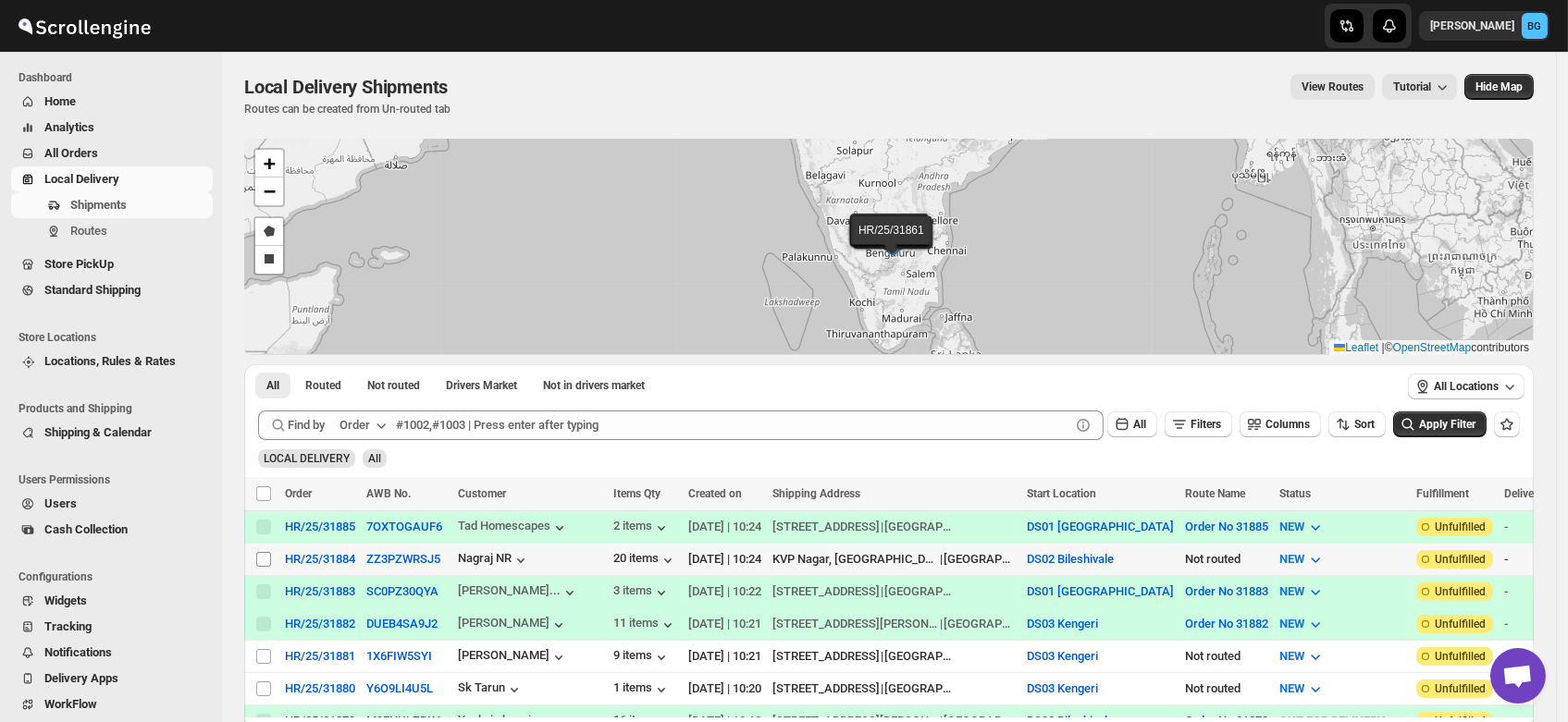
click at [258, 559] on input "Select shipment" at bounding box center [263, 559] width 14 height 14
checkbox input "true"
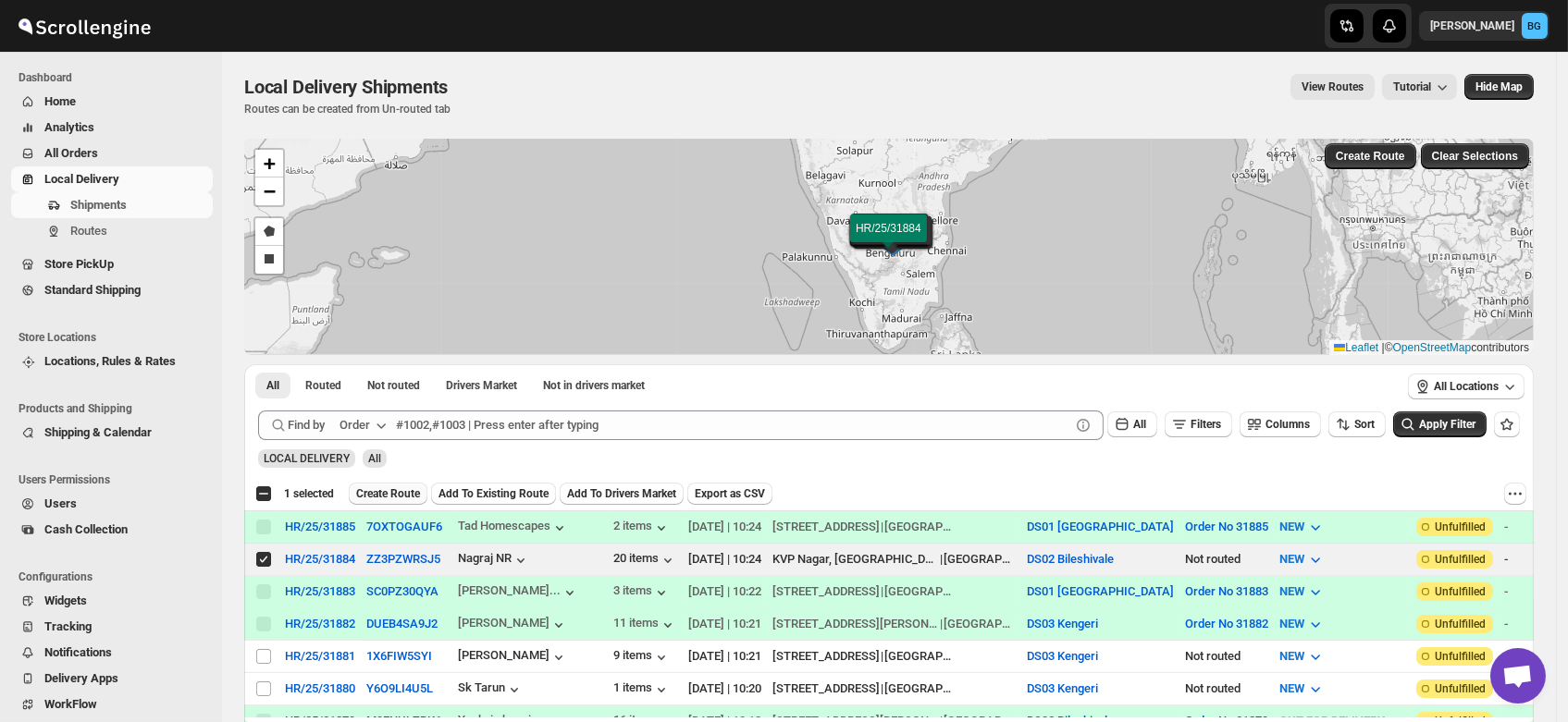
click at [394, 490] on span "Create Route" at bounding box center [387, 493] width 64 height 14
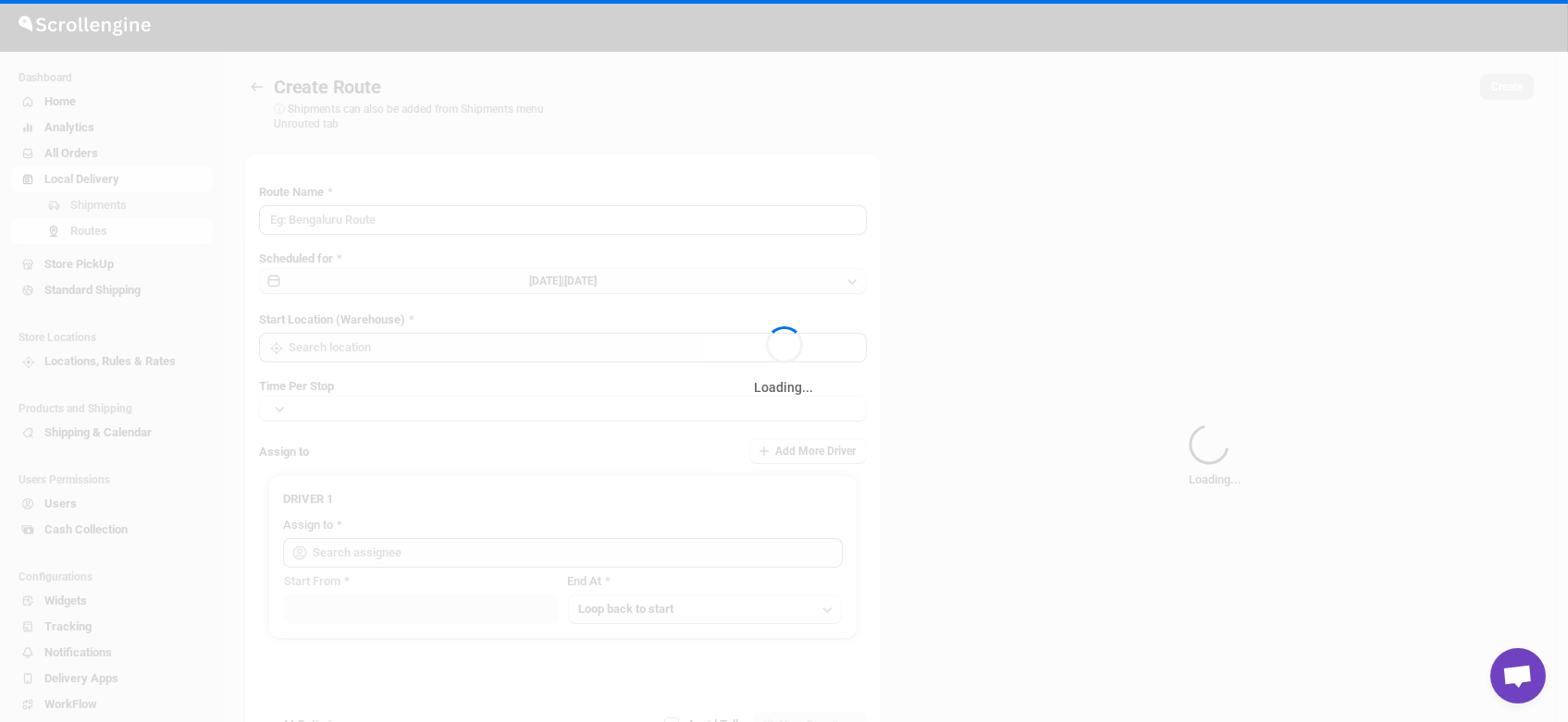
type input "Route - 11/10-1026"
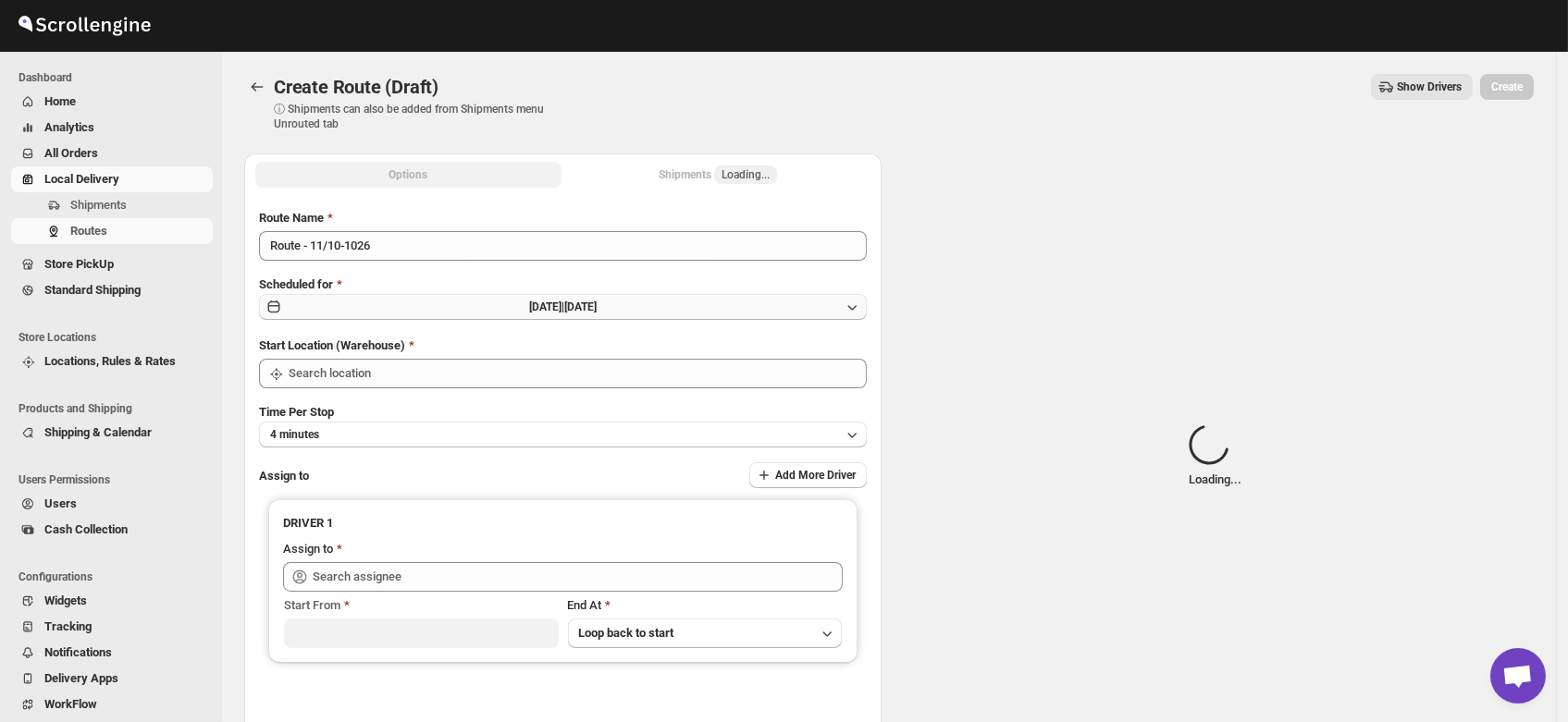
type input "DS02 Bileshivale"
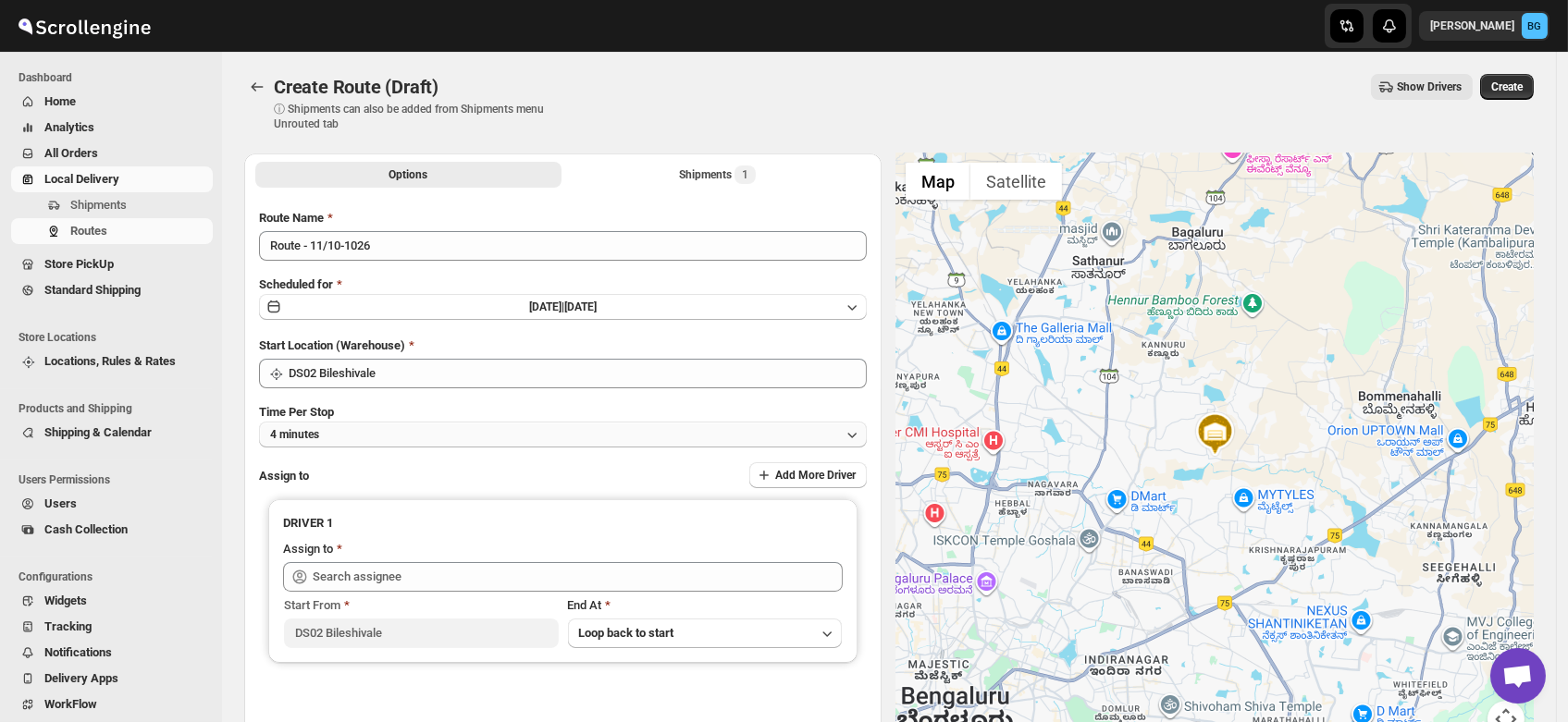
click at [327, 437] on button "4 minutes" at bounding box center [563, 434] width 608 height 26
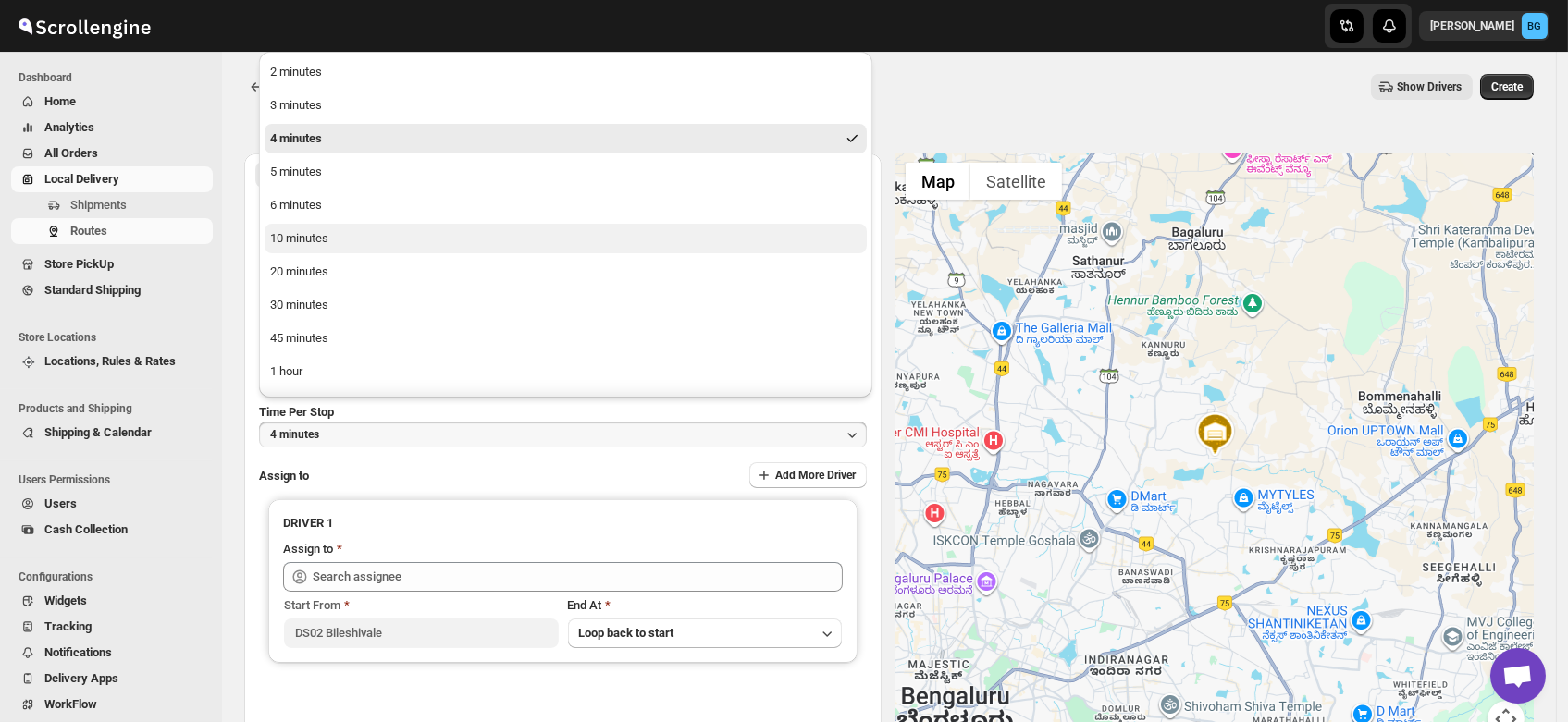
click at [296, 240] on div "10 minutes" at bounding box center [299, 238] width 59 height 18
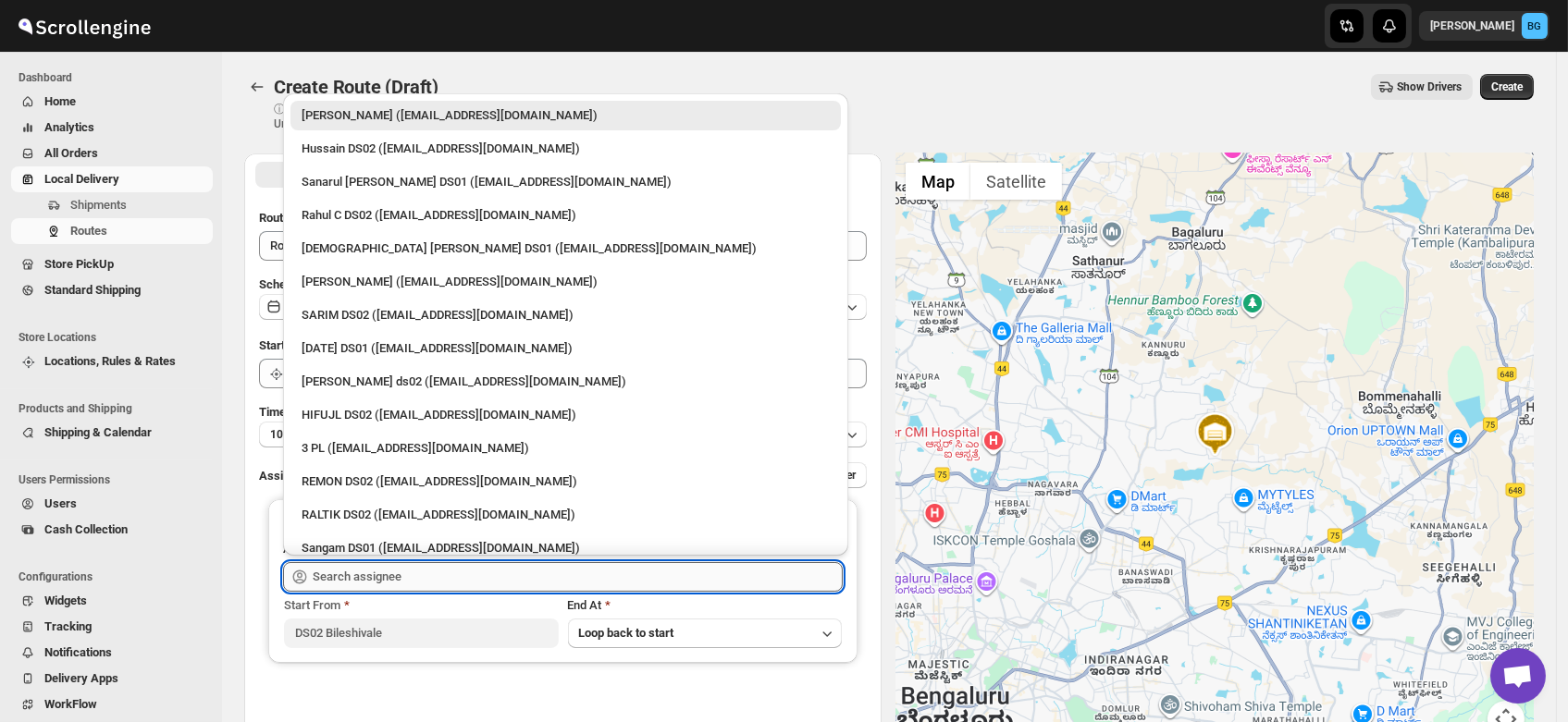
click at [351, 584] on input "text" at bounding box center [577, 576] width 530 height 30
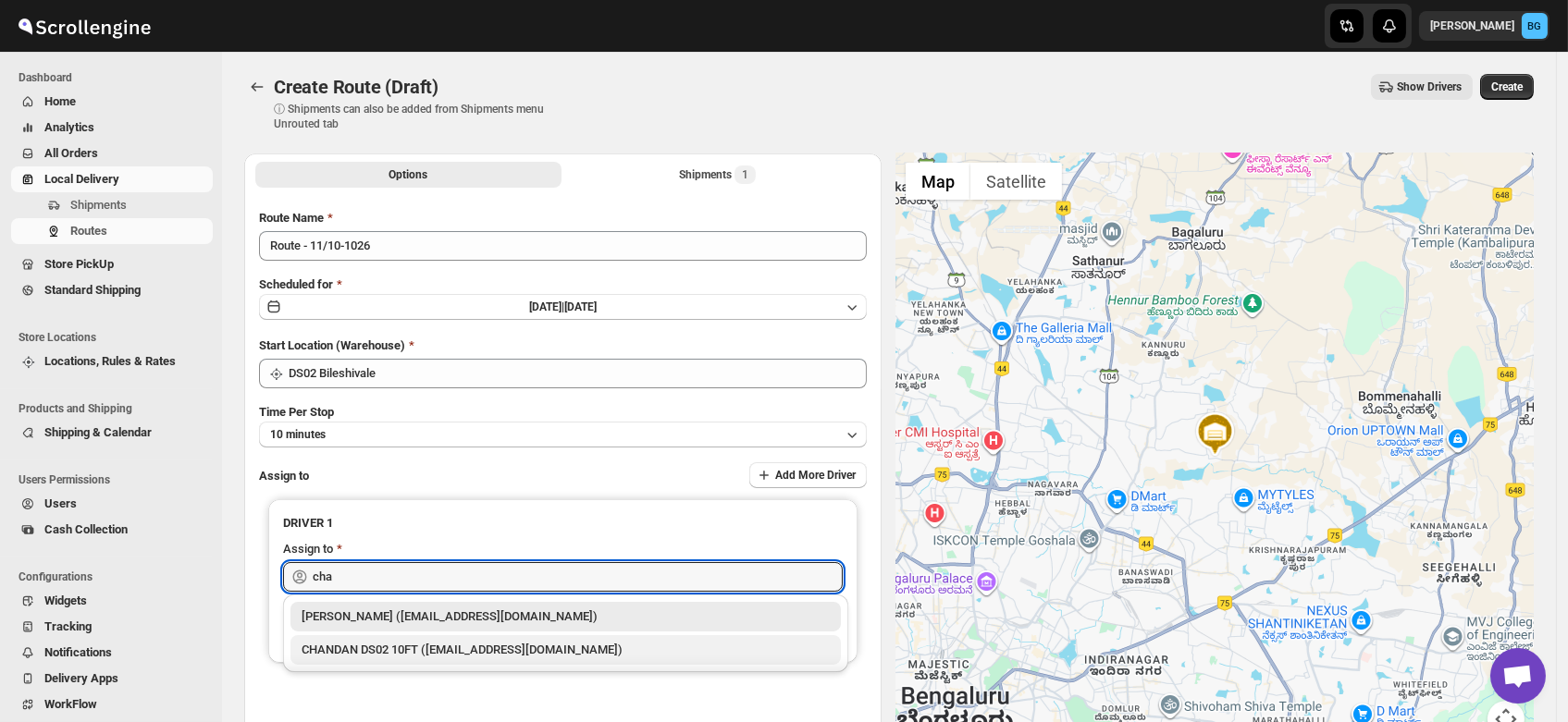
click at [404, 648] on div "CHANDAN DS02 10FT ([EMAIL_ADDRESS][DOMAIN_NAME])" at bounding box center [565, 649] width 528 height 18
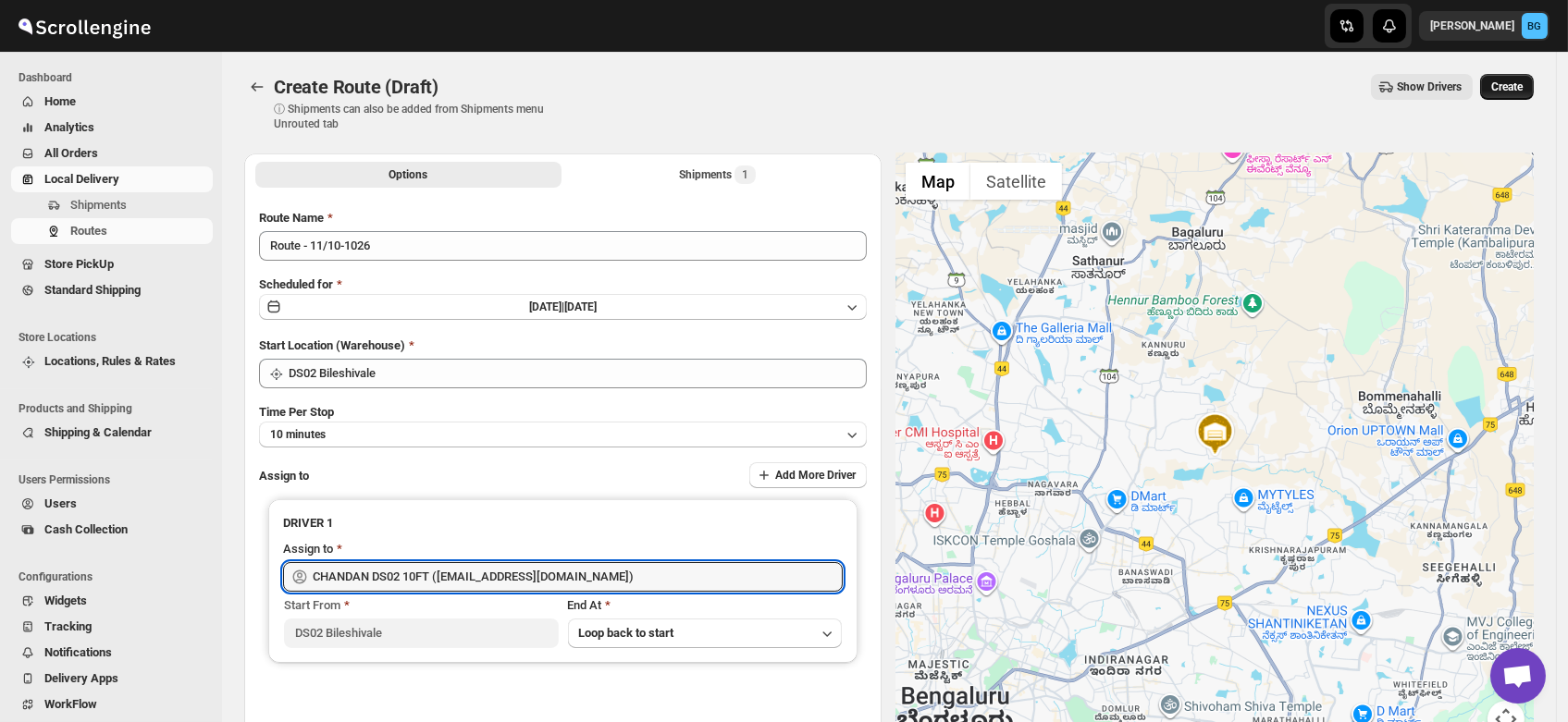
type input "CHANDAN DS02 10FT ([EMAIL_ADDRESS][DOMAIN_NAME])"
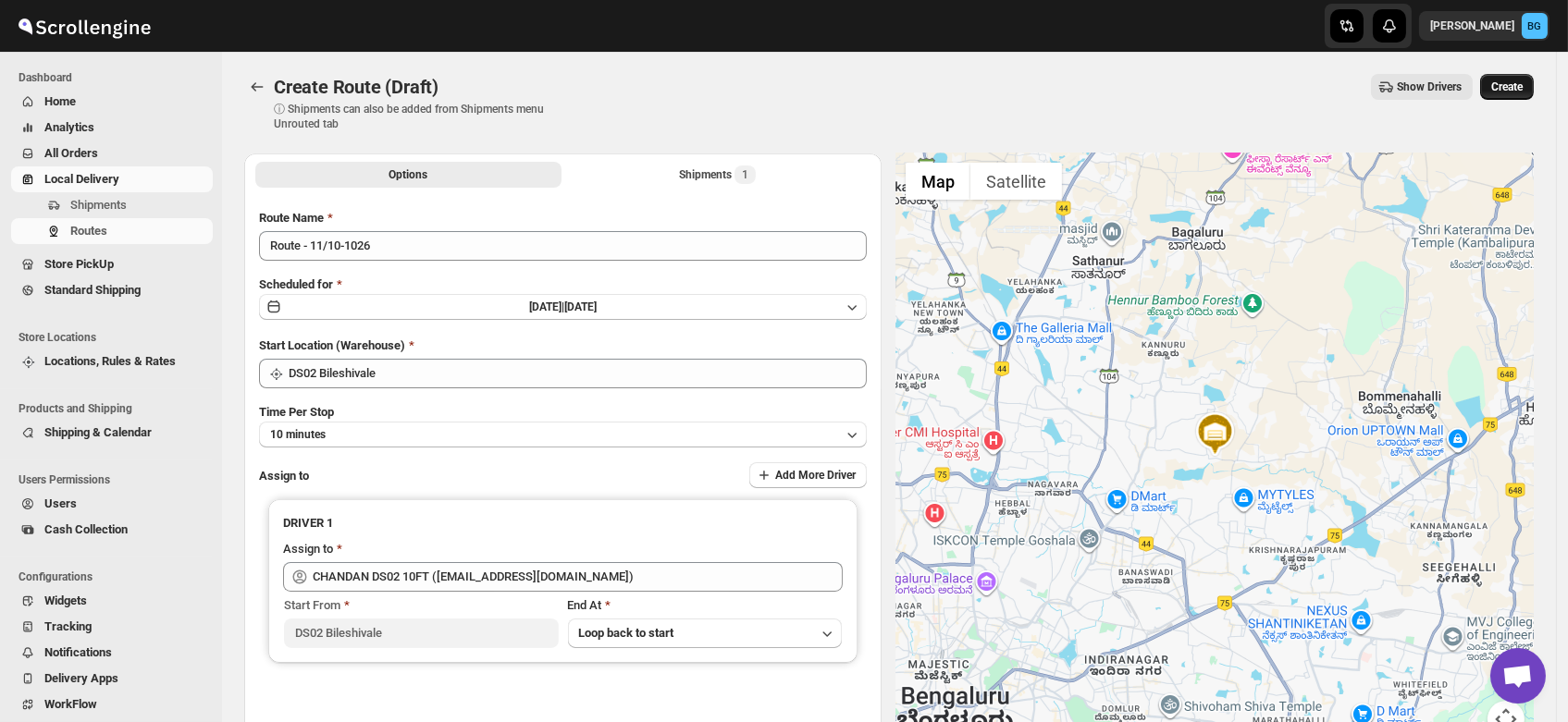
click at [1510, 90] on span "Create" at bounding box center [1507, 86] width 32 height 14
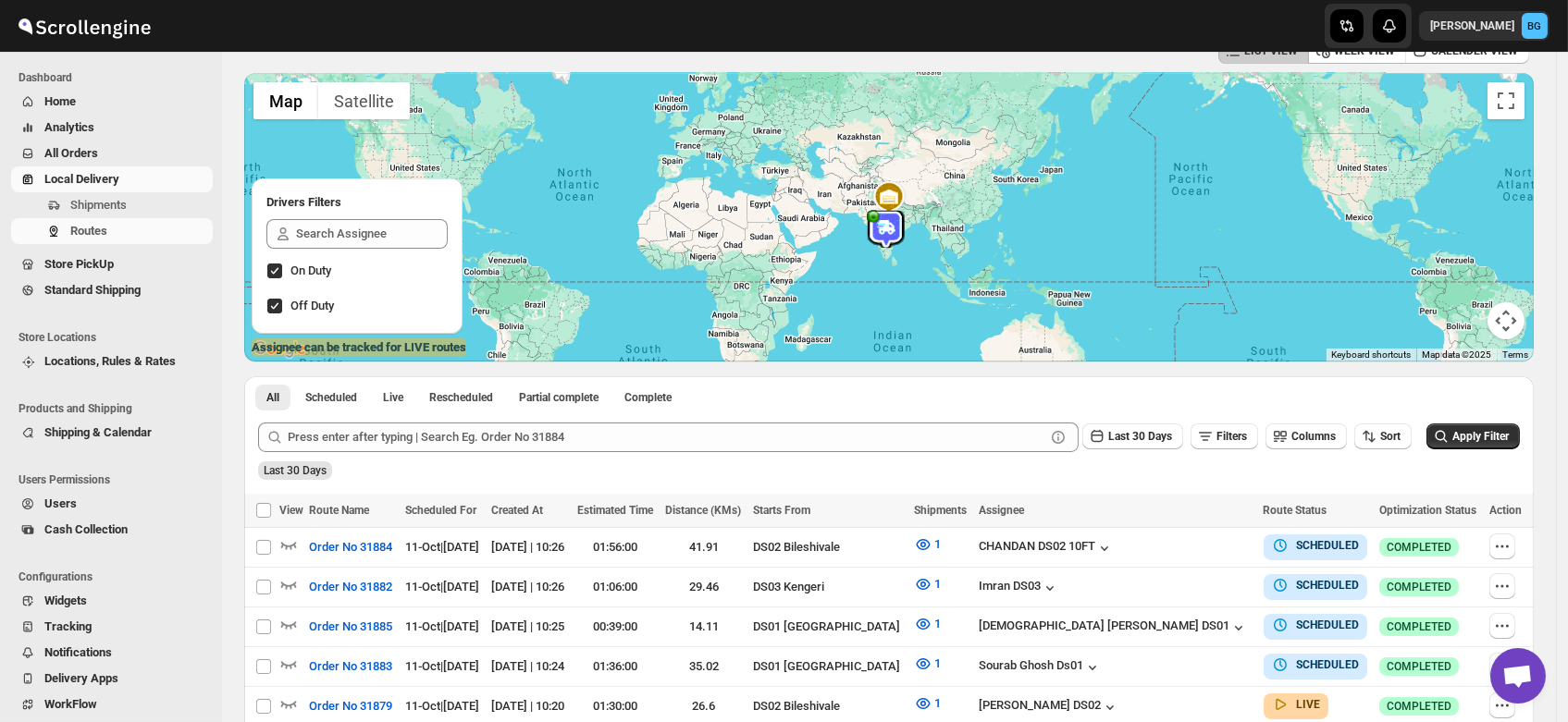
scroll to position [103, 0]
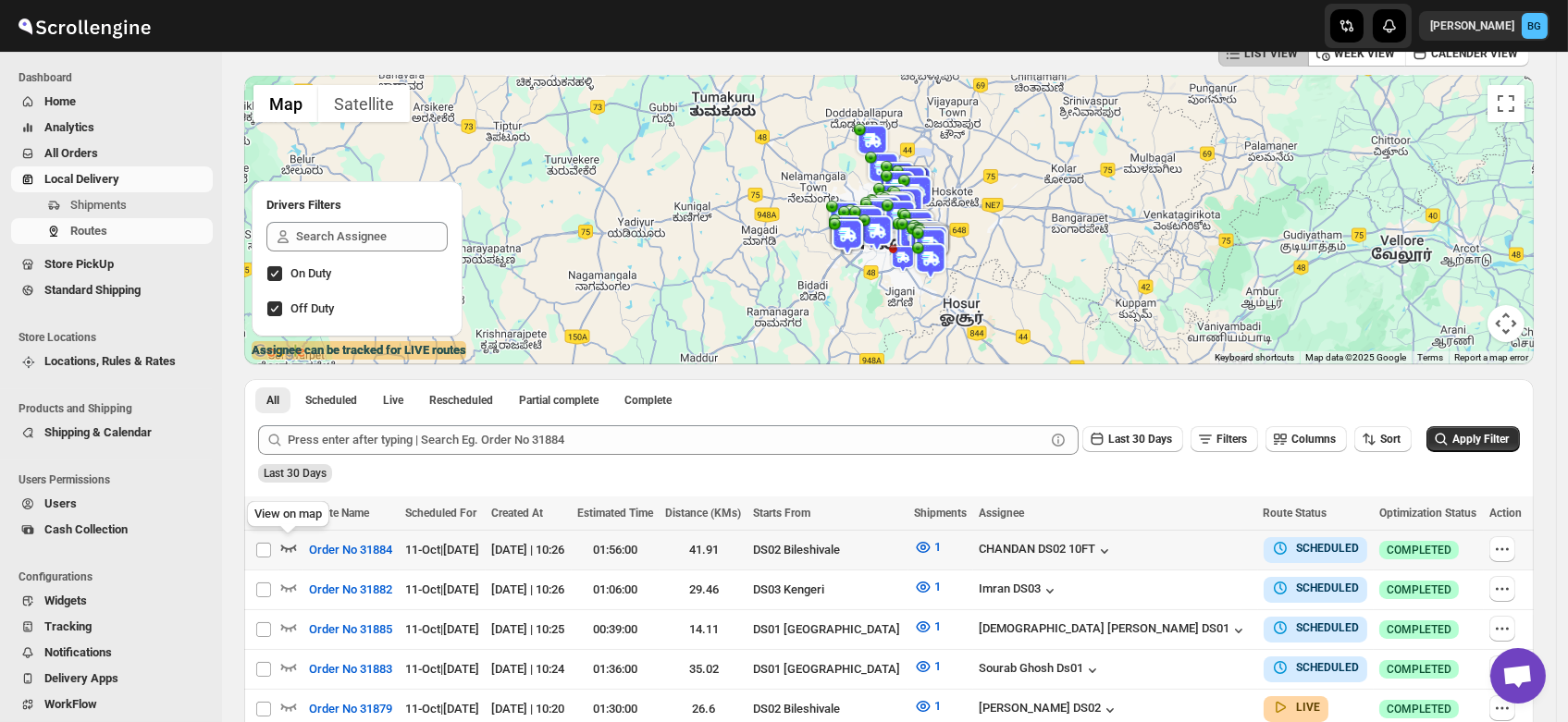
click at [283, 545] on icon "button" at bounding box center [288, 547] width 18 height 18
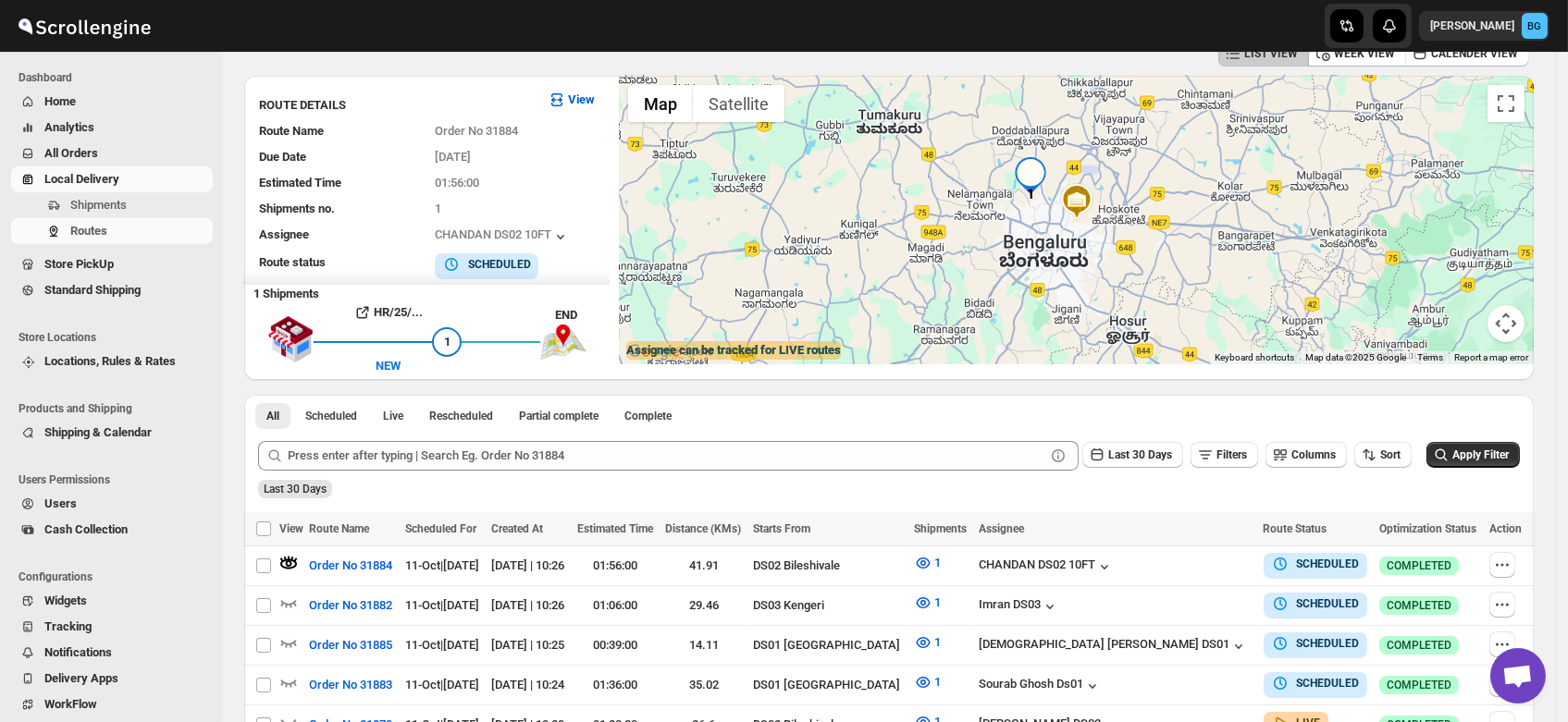
scroll to position [0, 0]
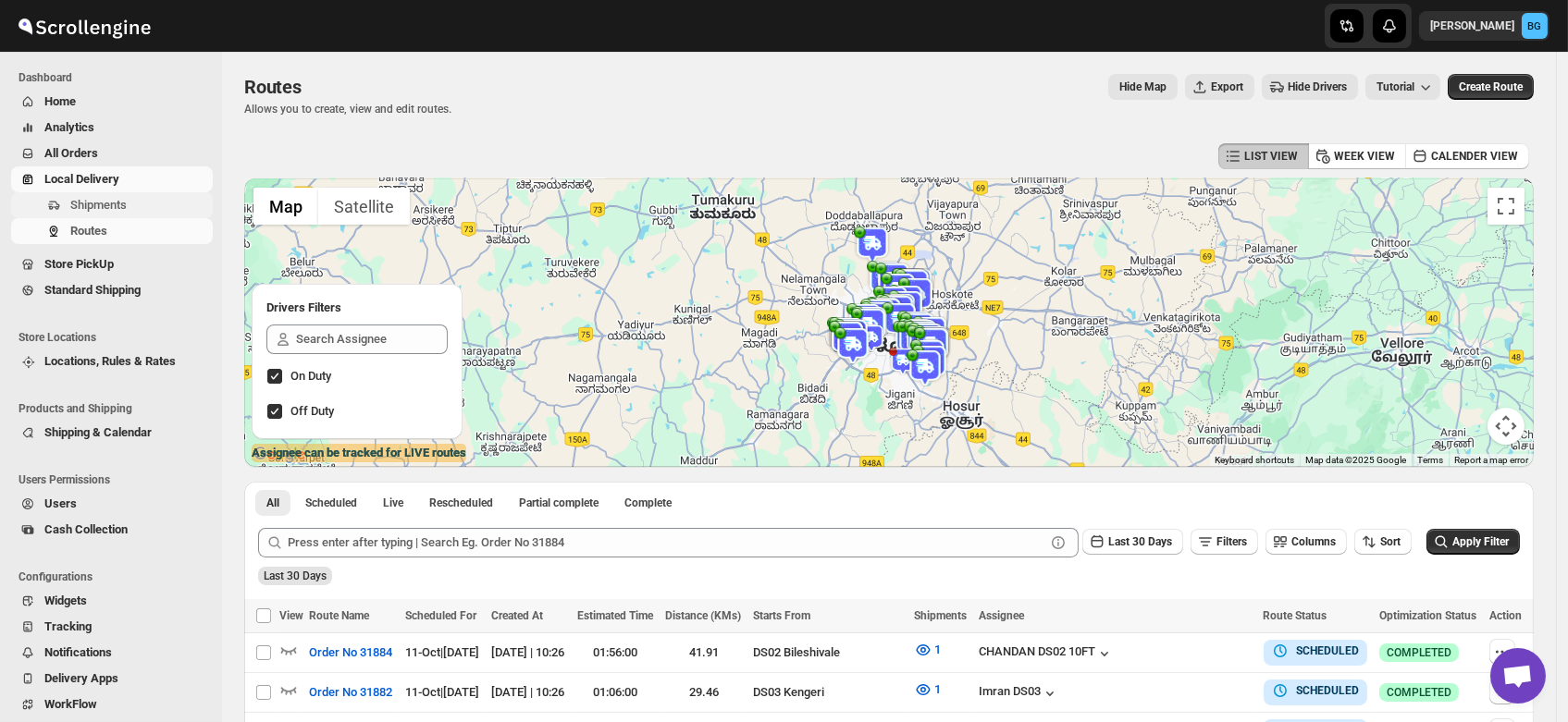
click at [111, 207] on span "Shipments" at bounding box center [98, 204] width 57 height 13
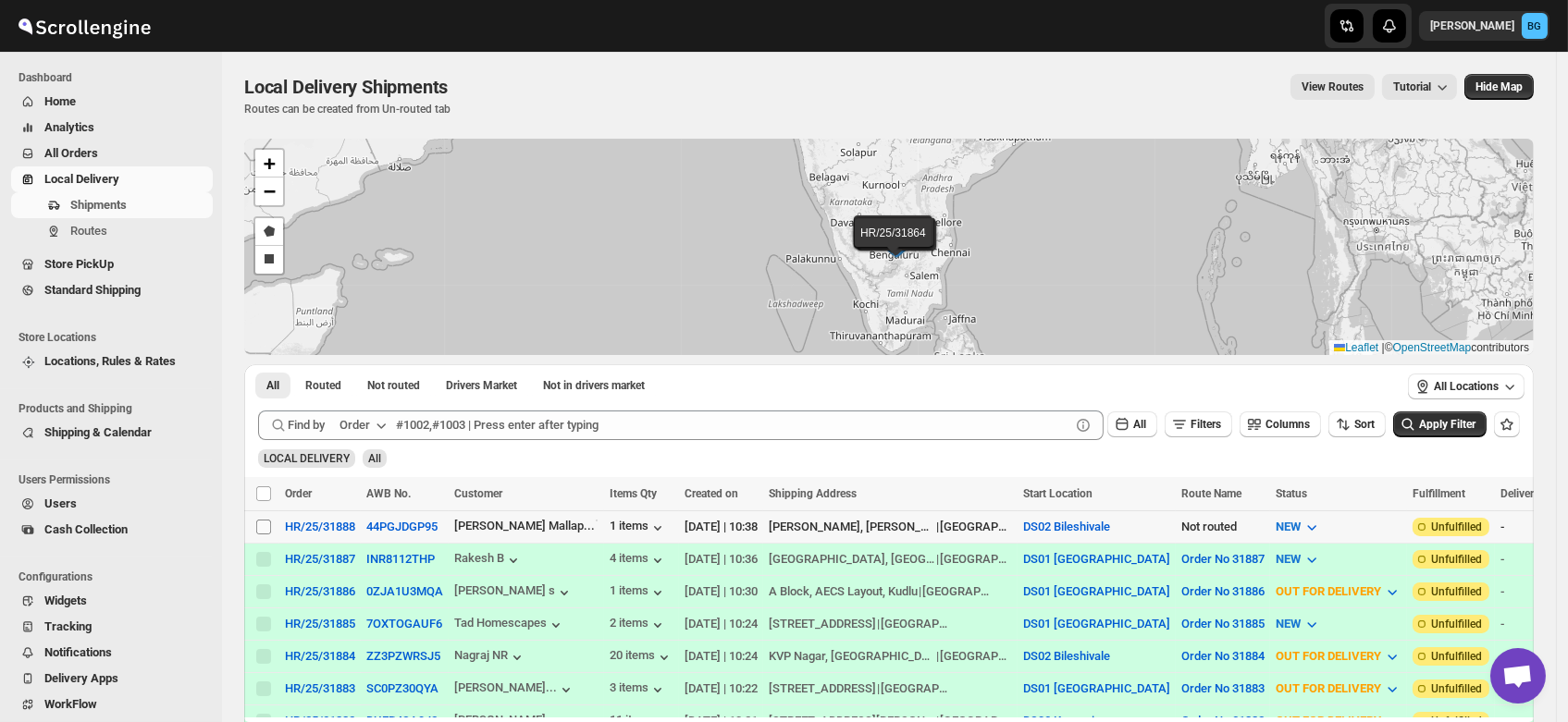
click at [264, 525] on input "Select shipment" at bounding box center [263, 526] width 14 height 14
checkbox input "true"
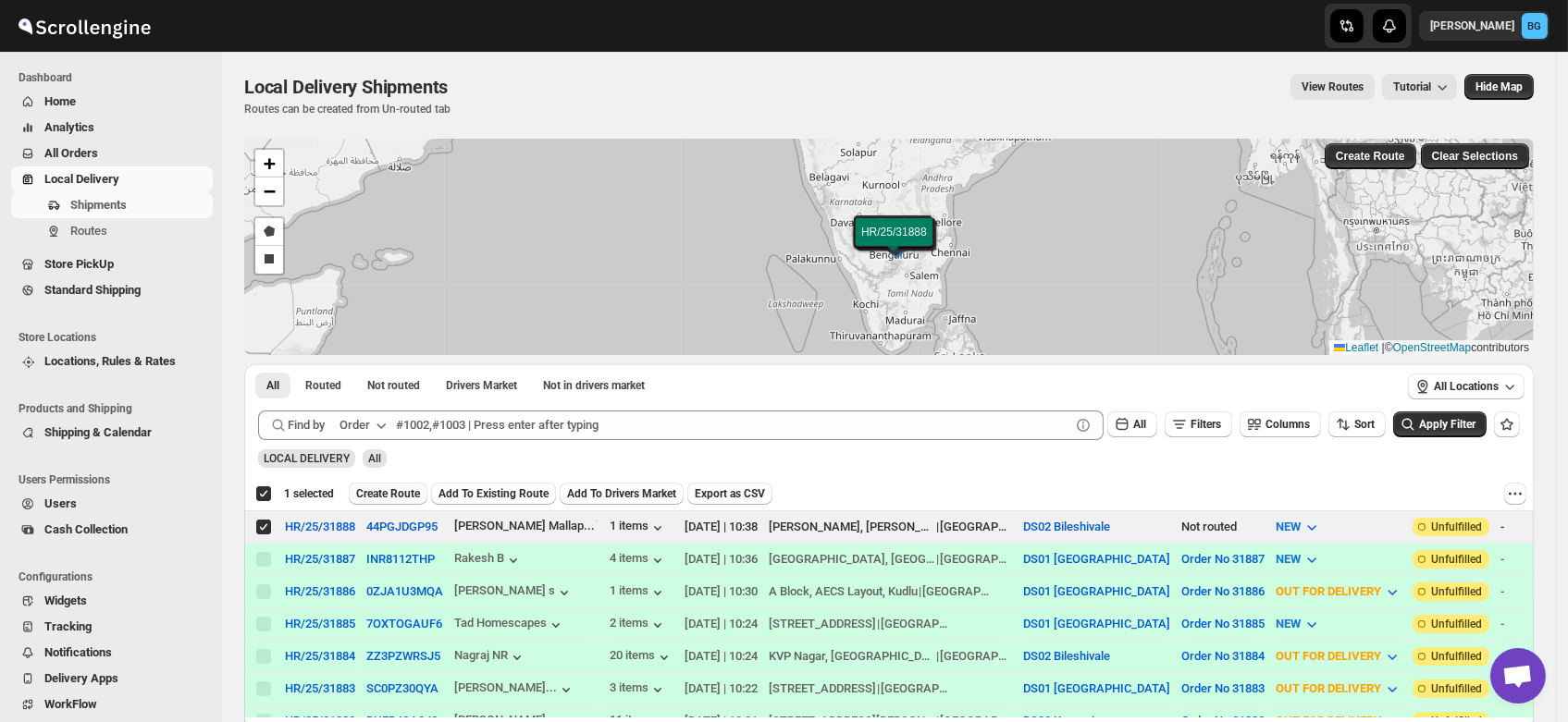
click at [386, 492] on span "Create Route" at bounding box center [387, 493] width 64 height 14
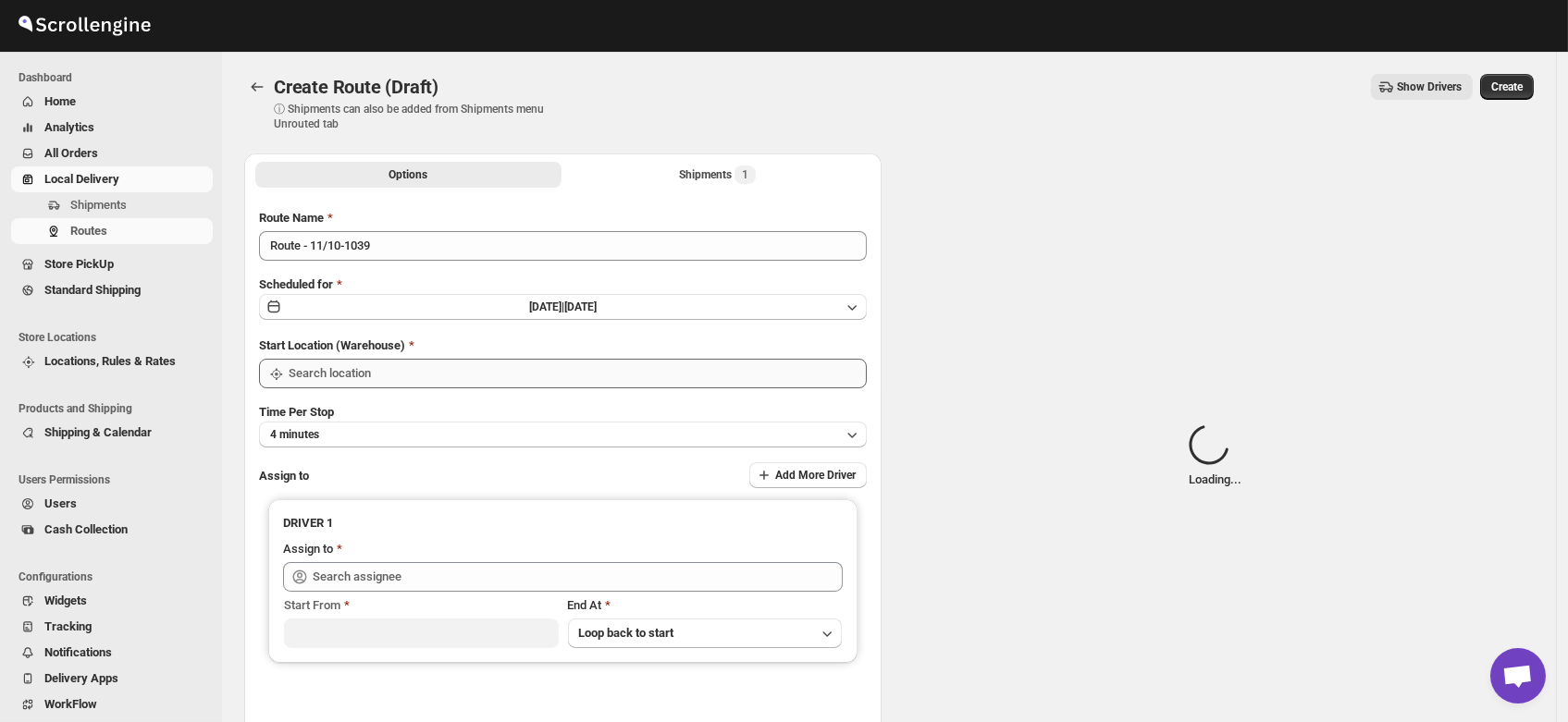
type input "DS02 Bileshivale"
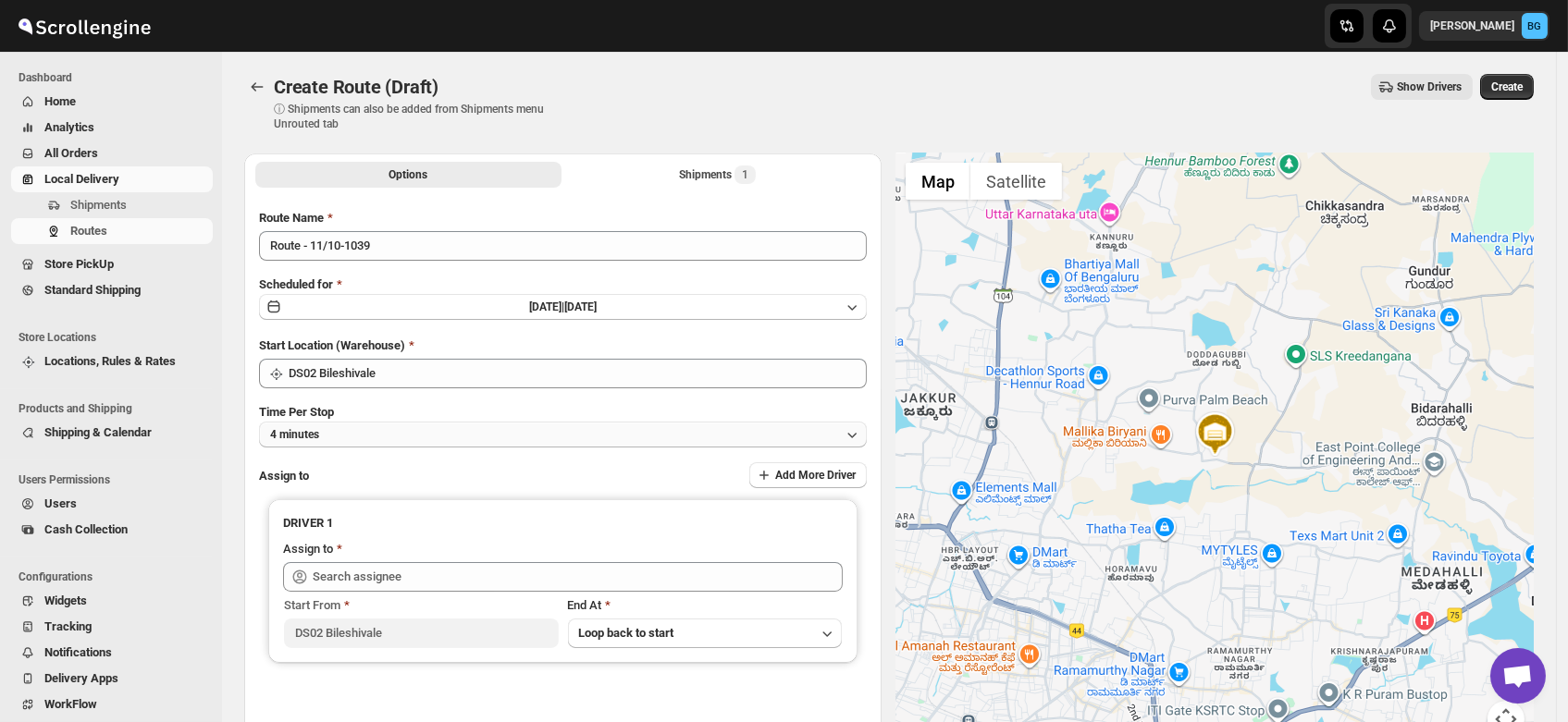
click at [355, 437] on button "4 minutes" at bounding box center [563, 434] width 608 height 26
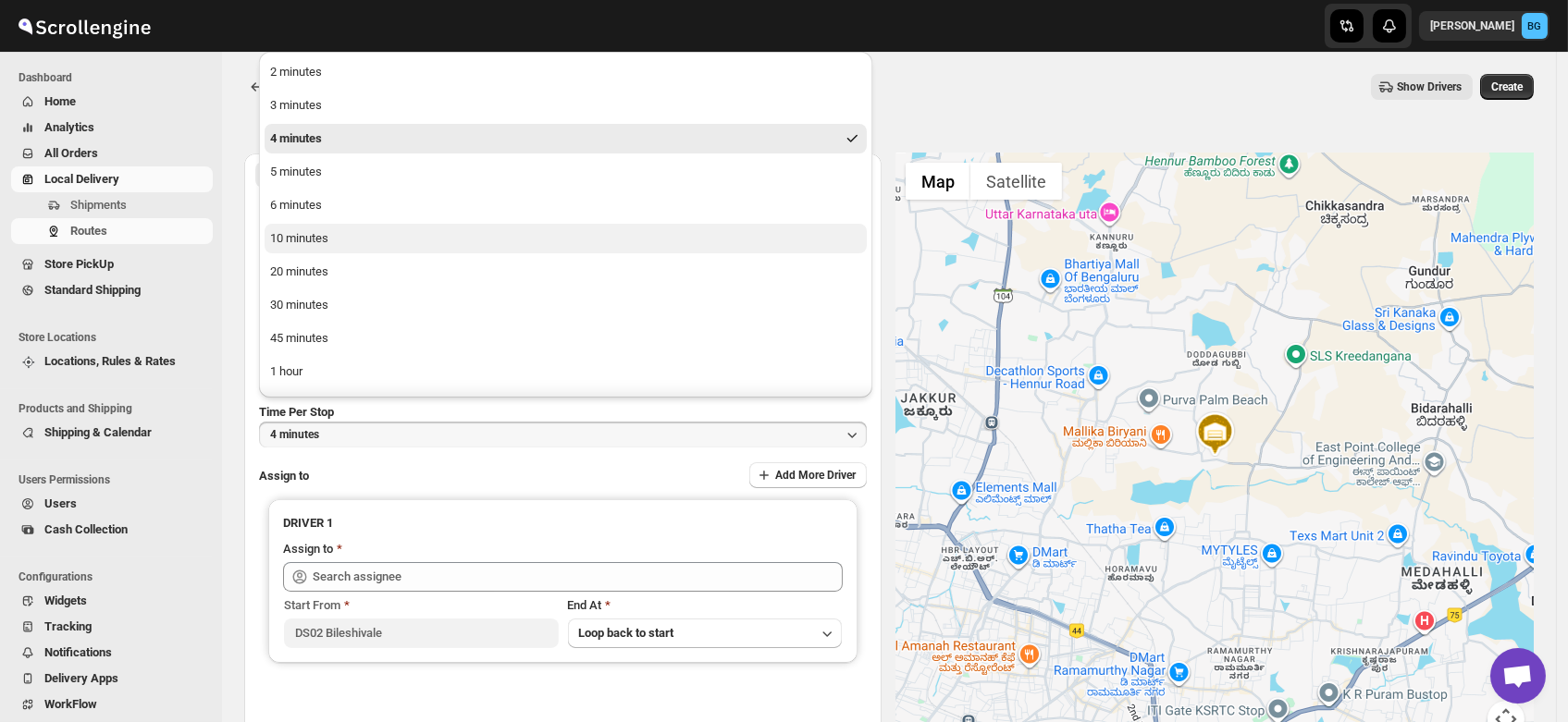
click at [315, 234] on div "10 minutes" at bounding box center [299, 238] width 59 height 18
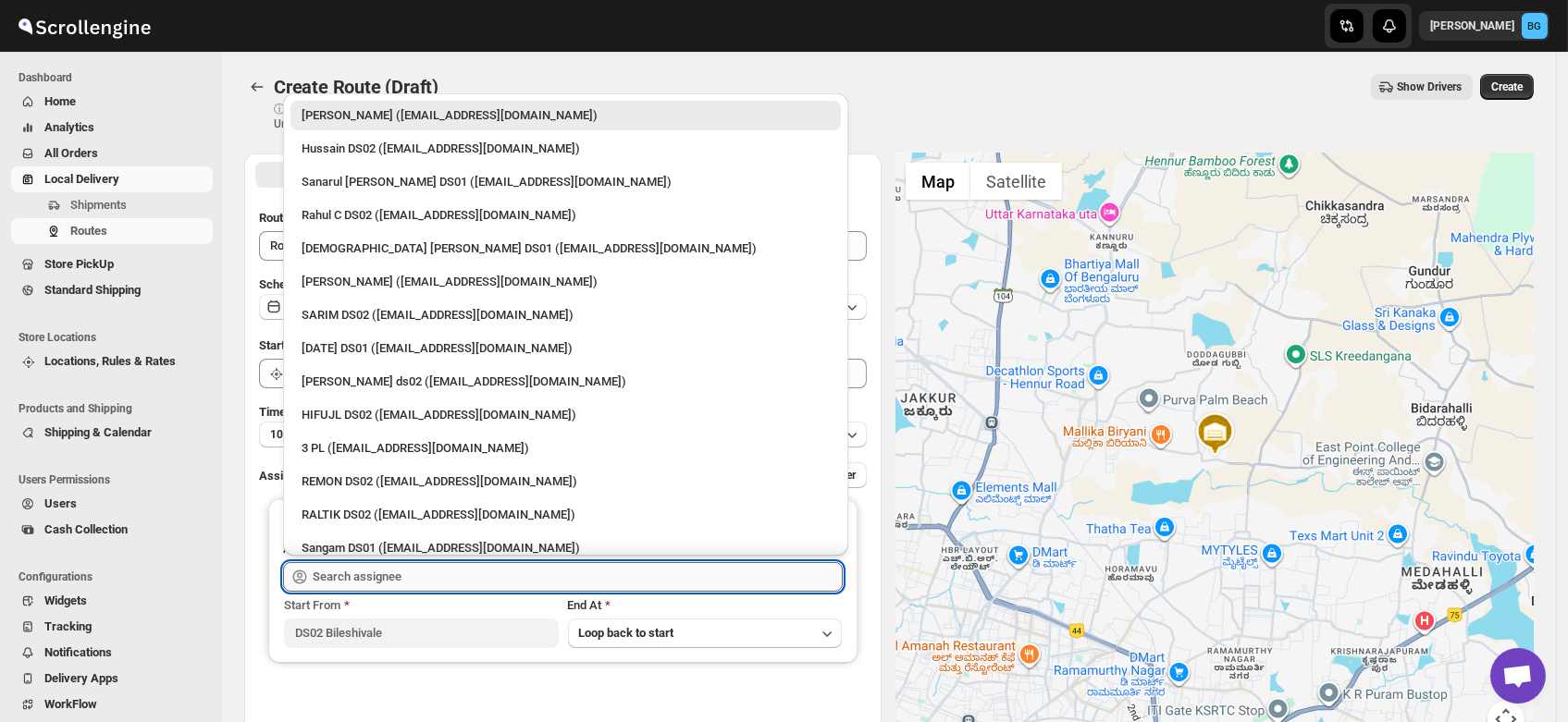
click at [372, 571] on input "text" at bounding box center [577, 576] width 530 height 30
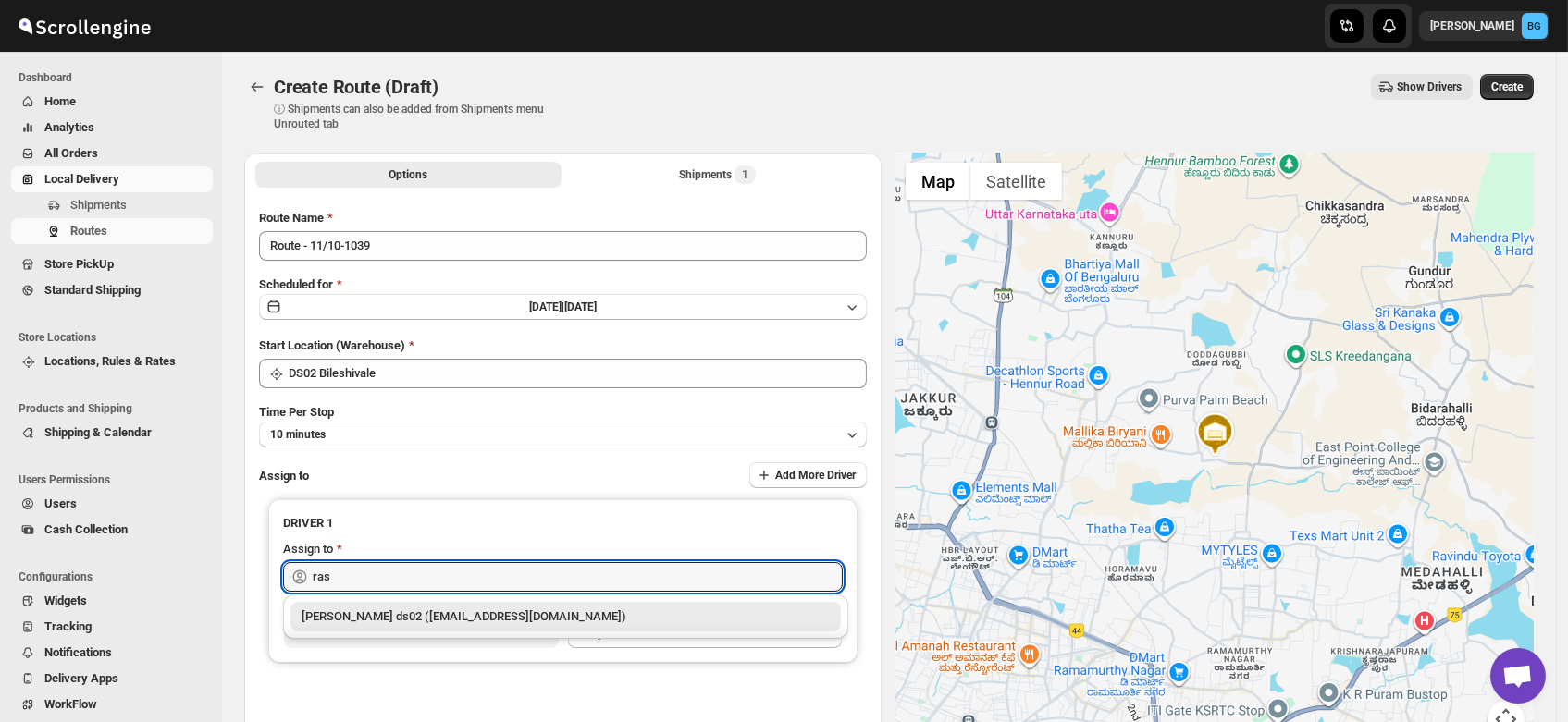
click at [385, 614] on div "[PERSON_NAME] ds02 ([EMAIL_ADDRESS][DOMAIN_NAME])" at bounding box center [565, 617] width 528 height 18
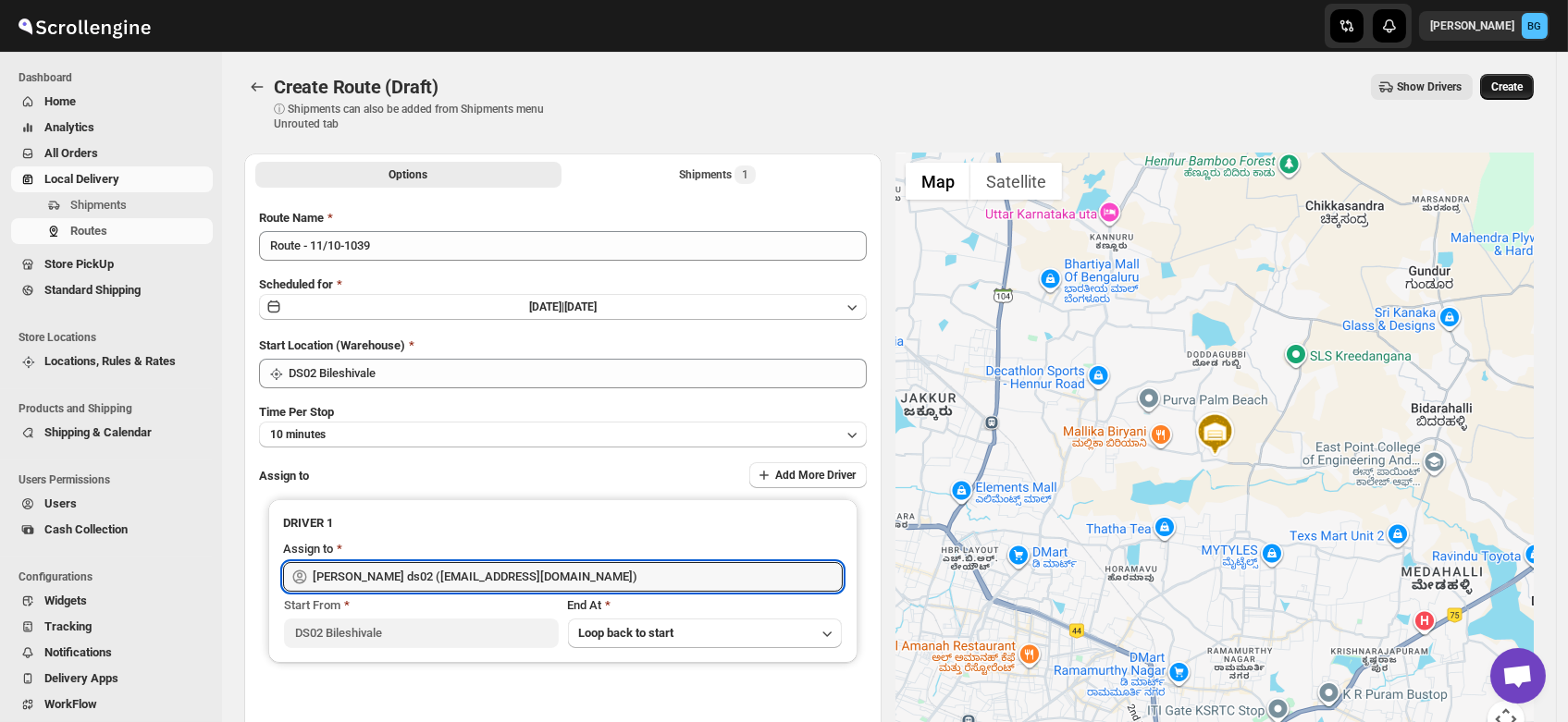
type input "[PERSON_NAME] ds02 ([EMAIL_ADDRESS][DOMAIN_NAME])"
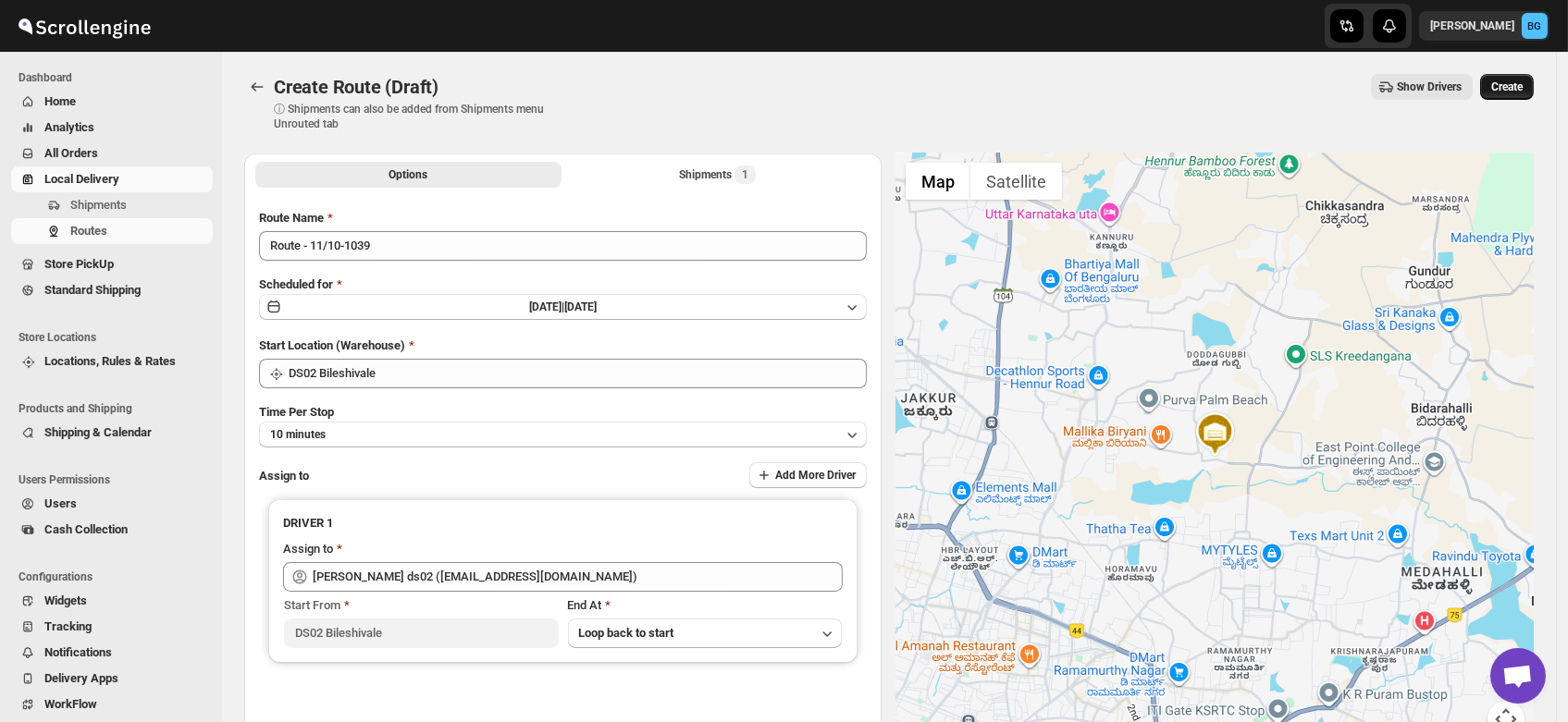
click at [1509, 82] on span "Create" at bounding box center [1507, 86] width 32 height 14
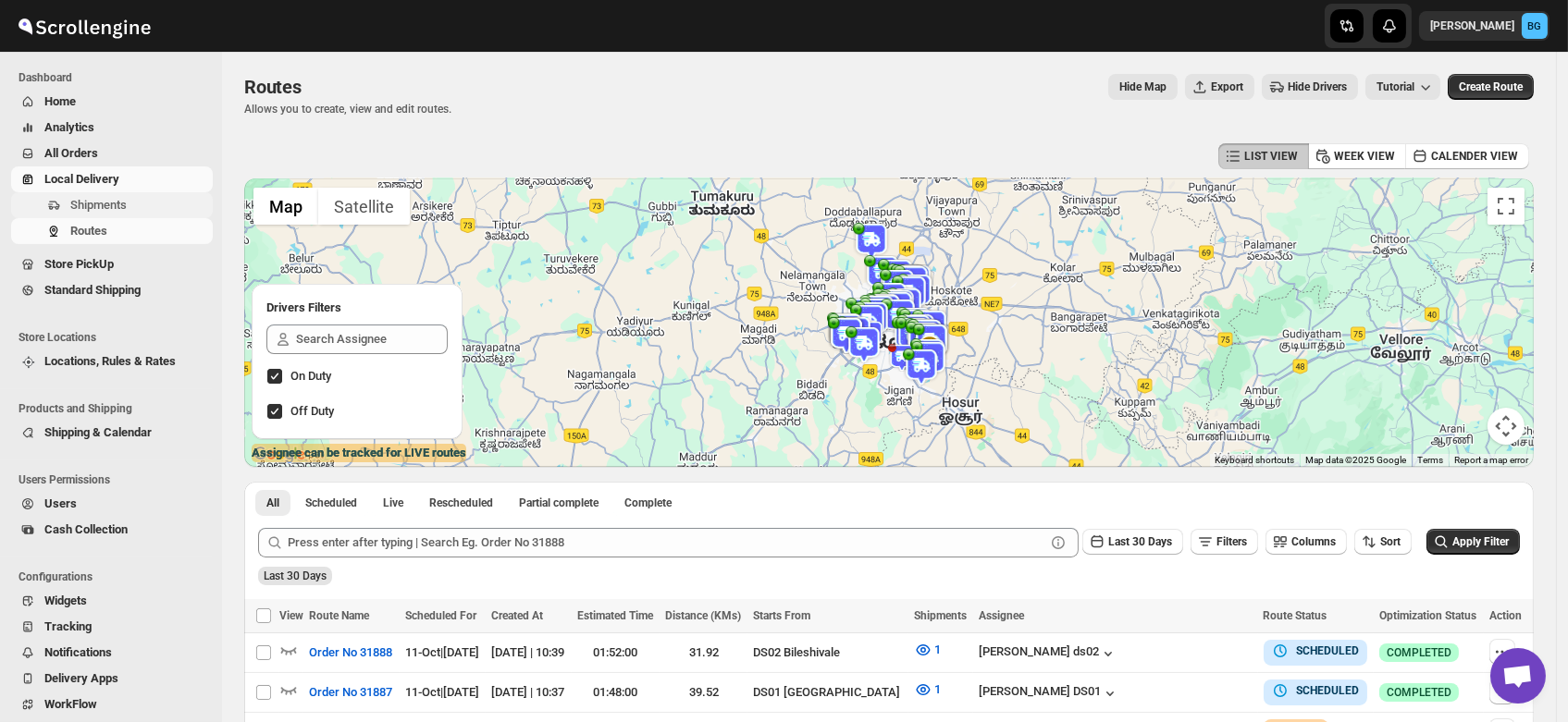
click at [90, 199] on span "Shipments" at bounding box center [98, 204] width 57 height 13
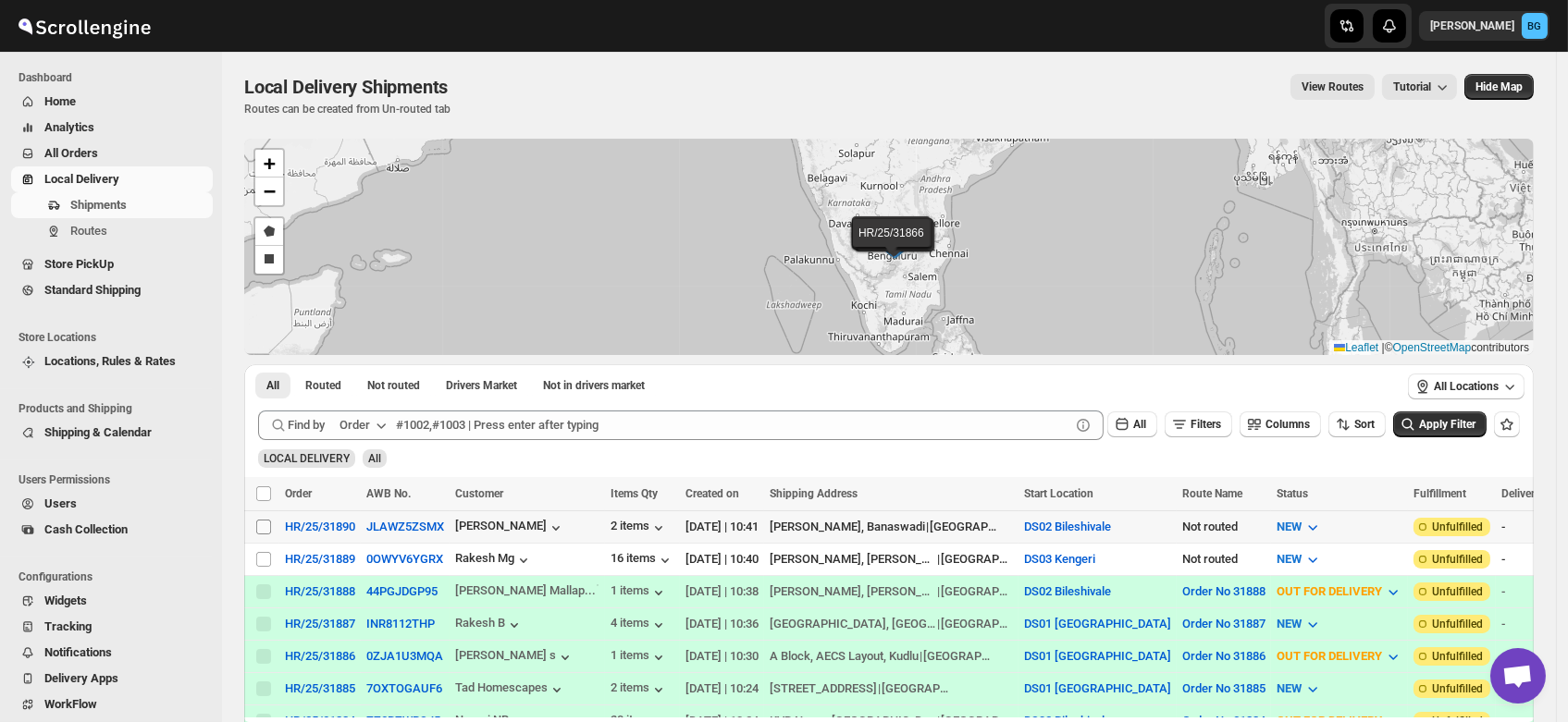
click at [264, 525] on input "Select shipment" at bounding box center [263, 526] width 14 height 14
checkbox input "true"
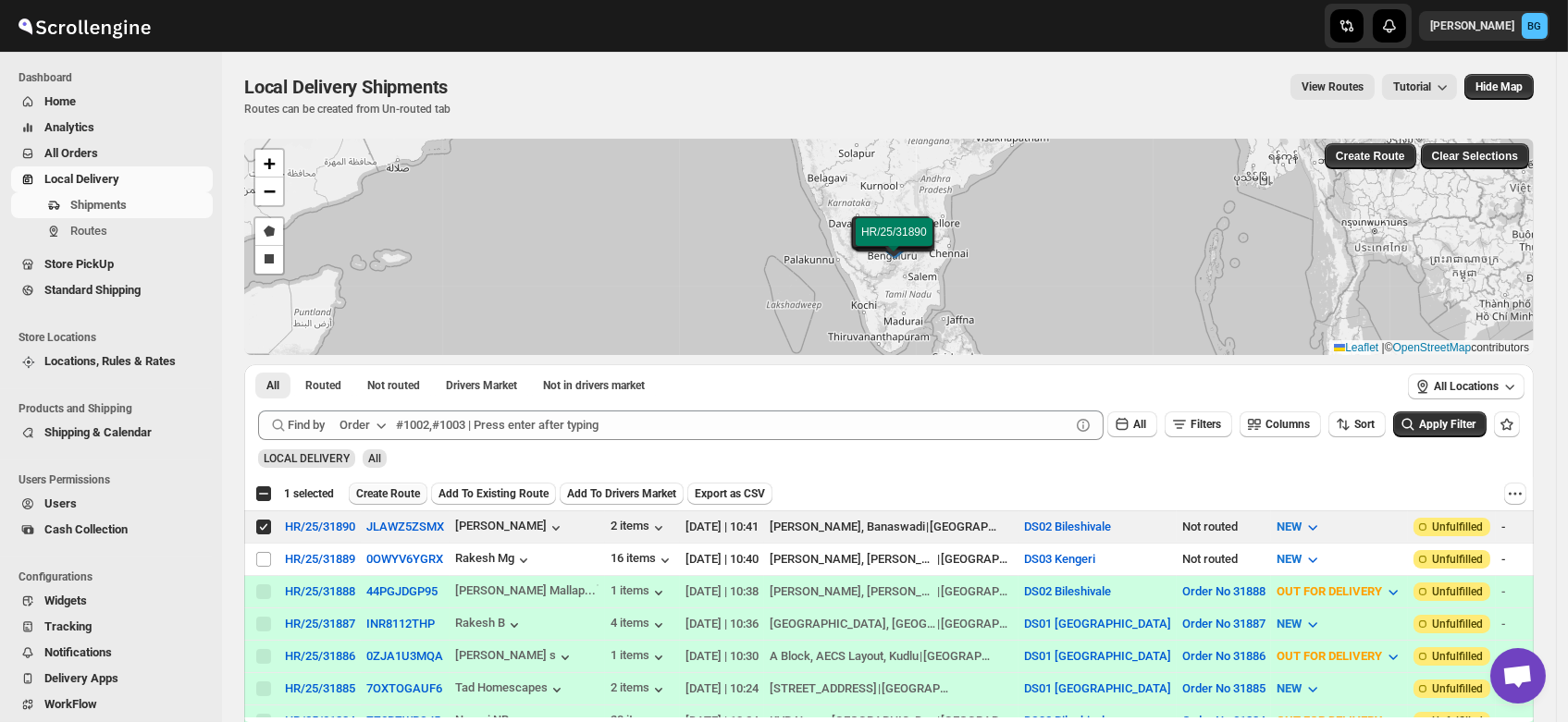
click at [390, 494] on span "Create Route" at bounding box center [387, 493] width 64 height 14
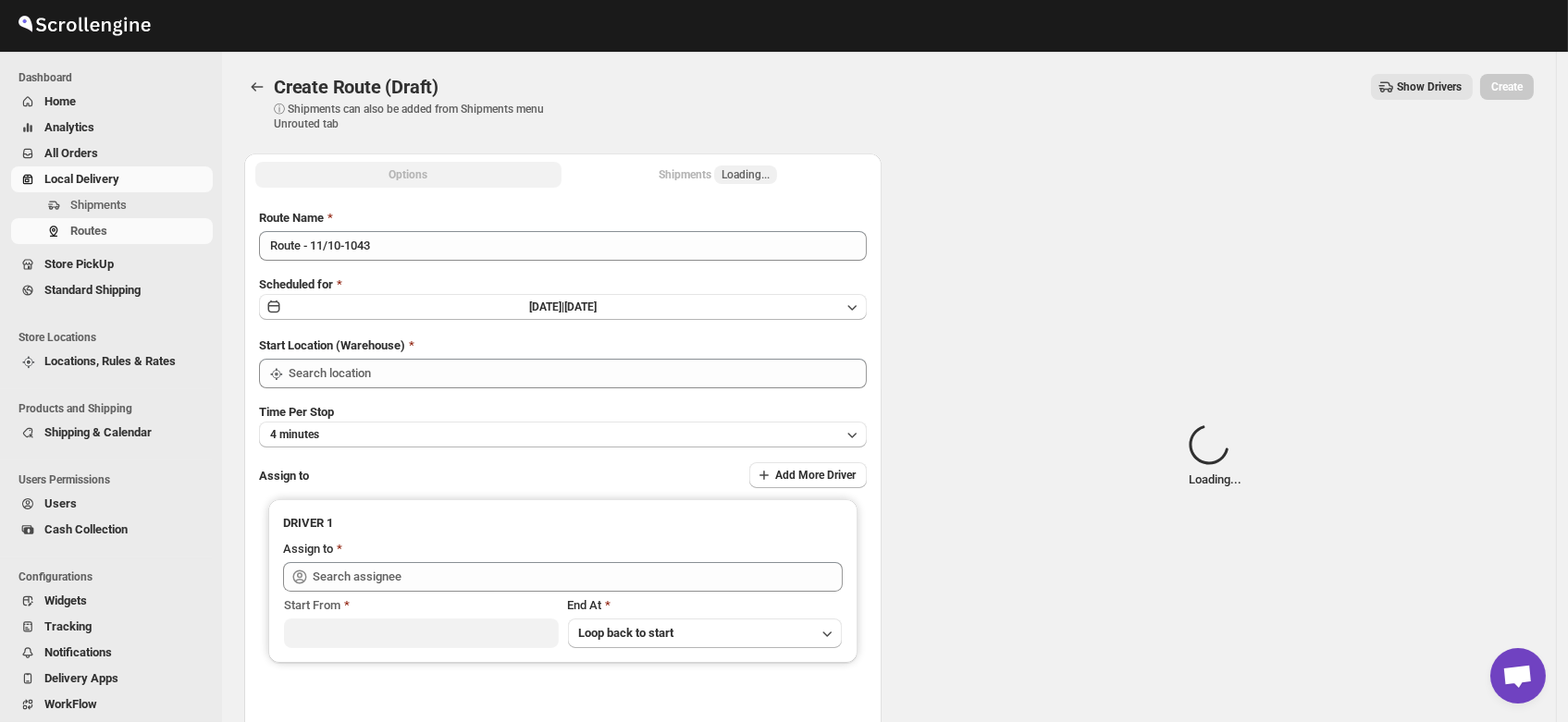
type input "DS02 Bileshivale"
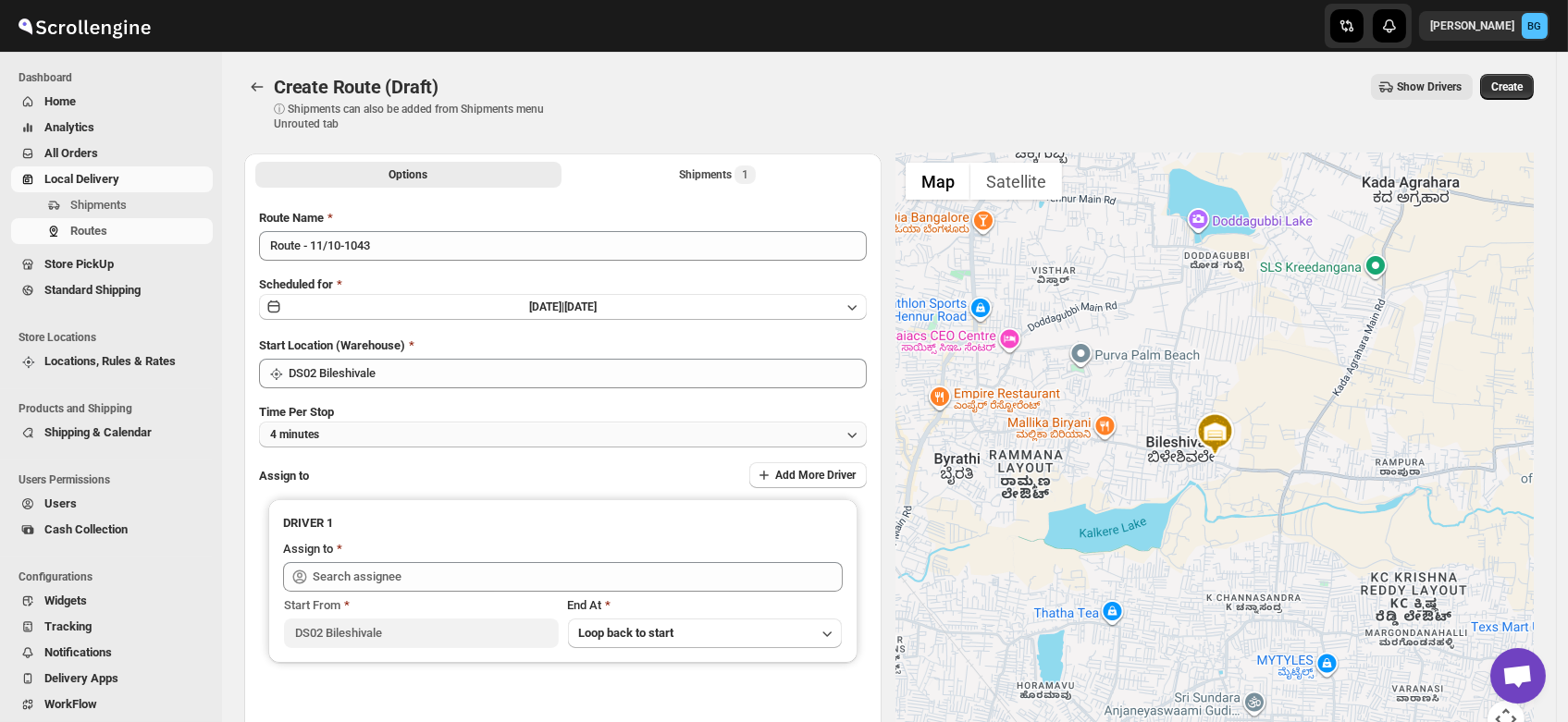
click at [351, 437] on button "4 minutes" at bounding box center [563, 434] width 608 height 26
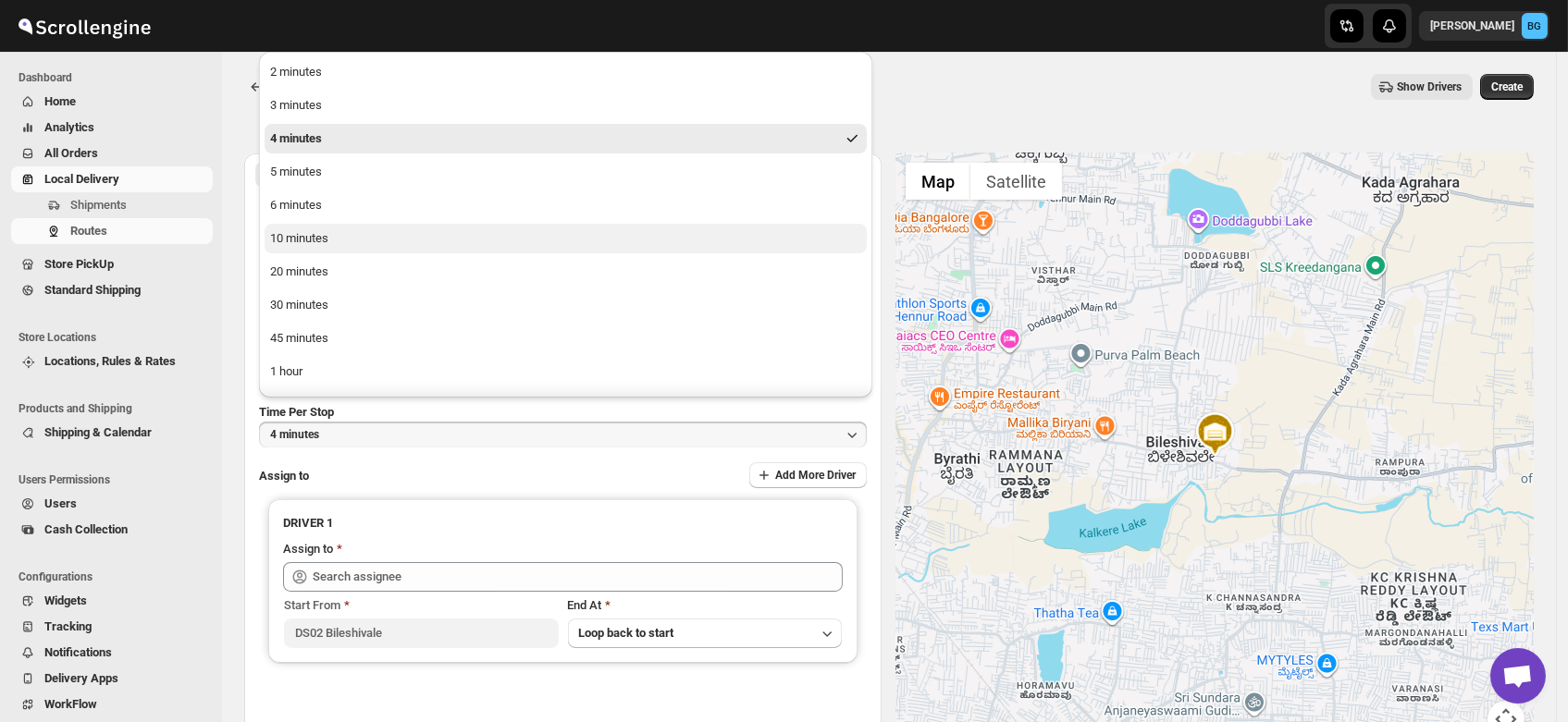
click at [323, 240] on div "10 minutes" at bounding box center [299, 238] width 59 height 18
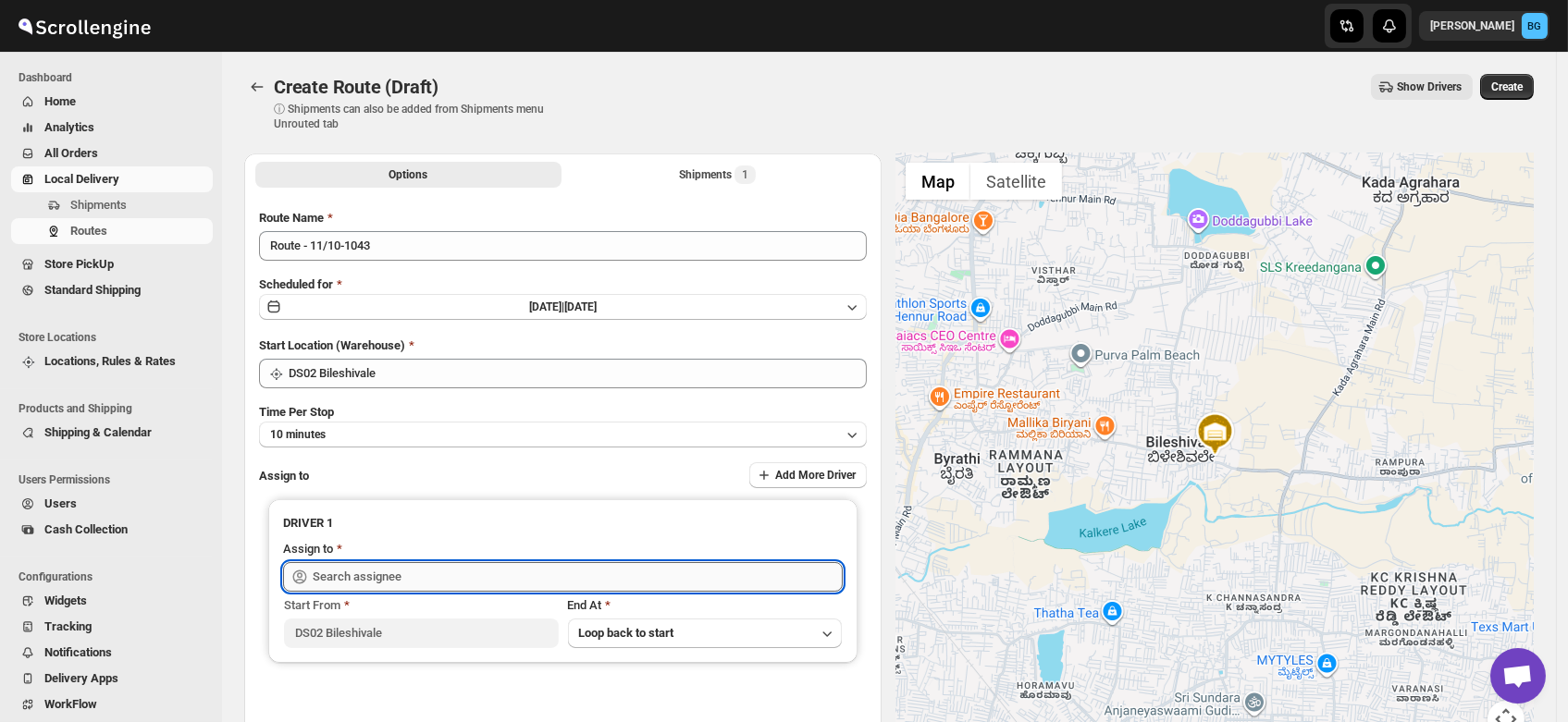
click at [371, 572] on input "text" at bounding box center [577, 576] width 530 height 30
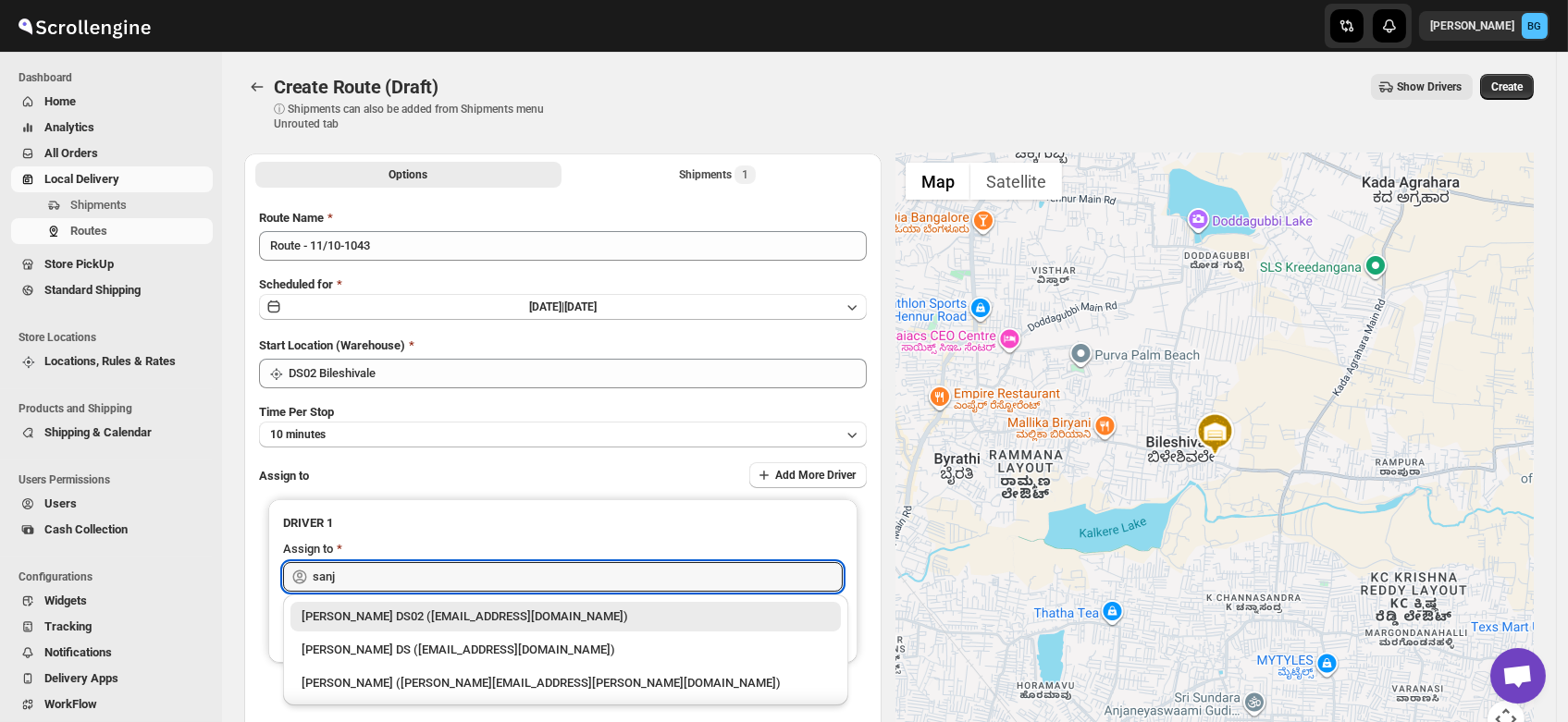
click at [378, 617] on div "[PERSON_NAME] DS02 ([EMAIL_ADDRESS][DOMAIN_NAME])" at bounding box center [565, 617] width 528 height 18
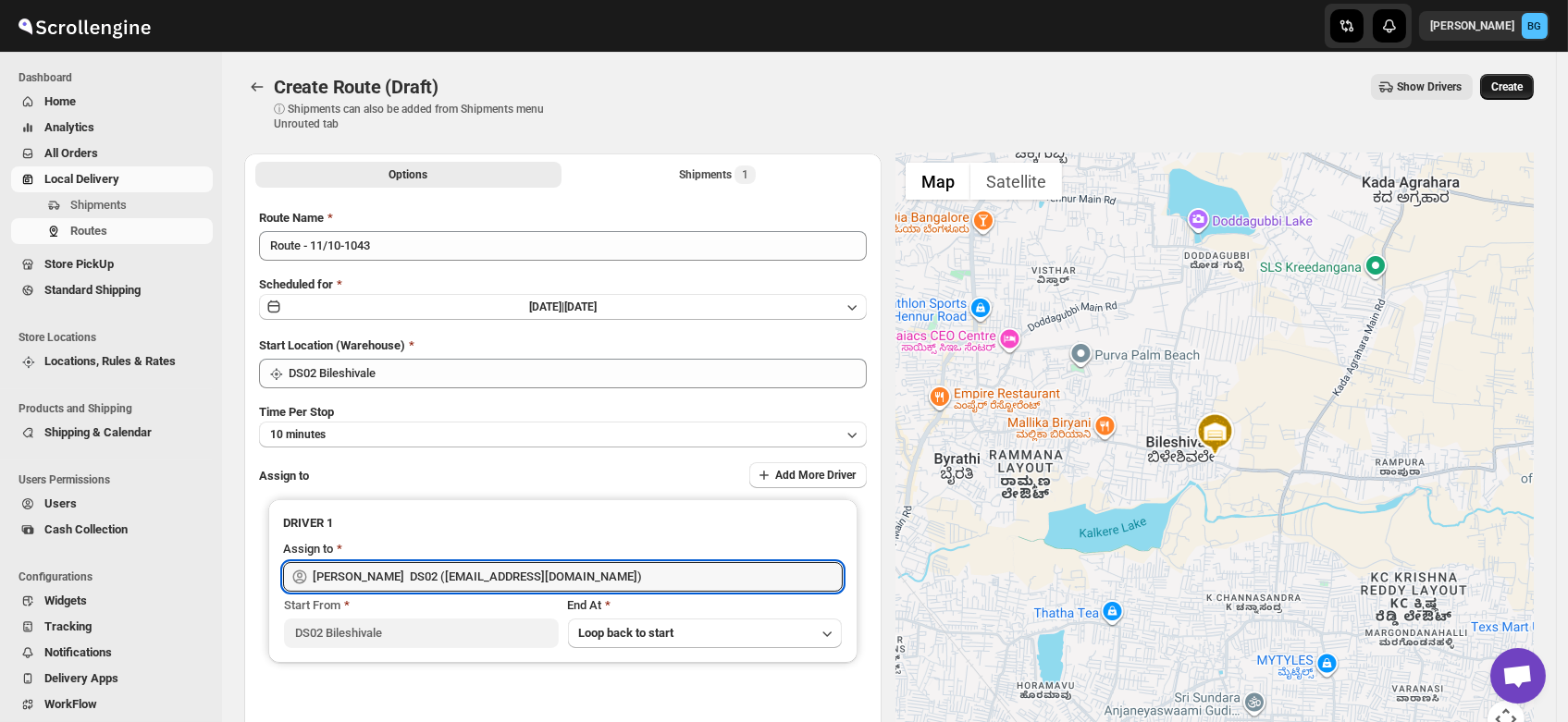
type input "[PERSON_NAME] DS02 ([EMAIL_ADDRESS][DOMAIN_NAME])"
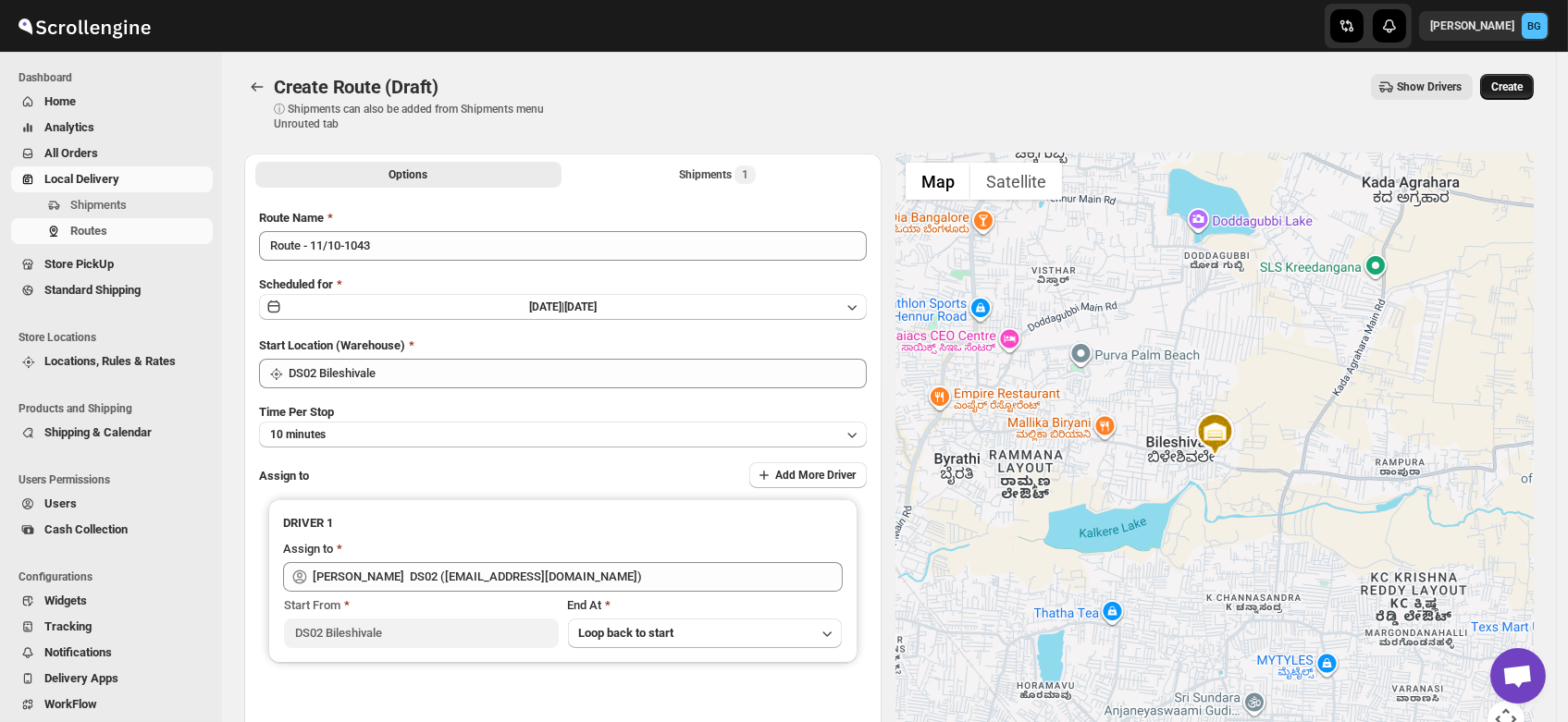
click at [1513, 88] on span "Create" at bounding box center [1507, 86] width 32 height 14
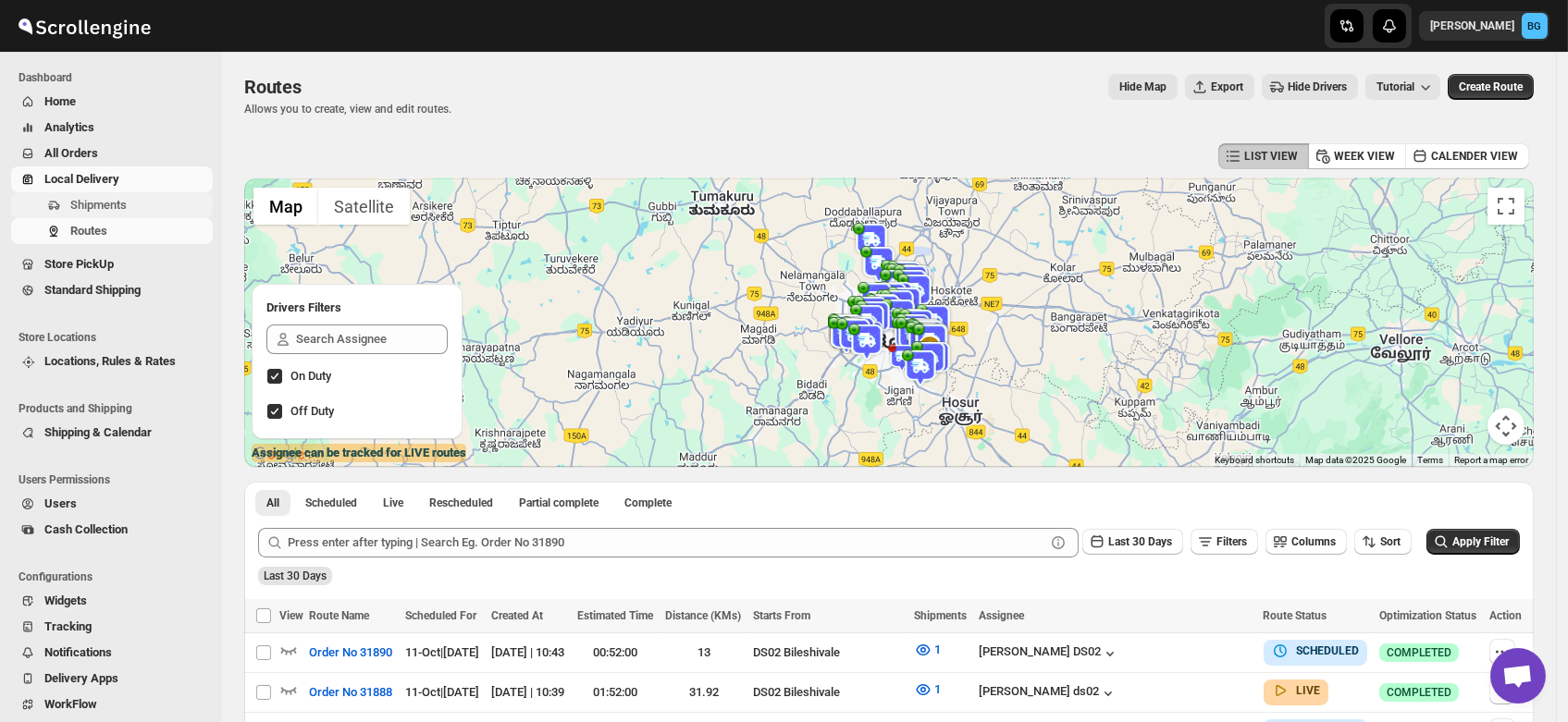
click at [94, 210] on span "Shipments" at bounding box center [98, 204] width 57 height 13
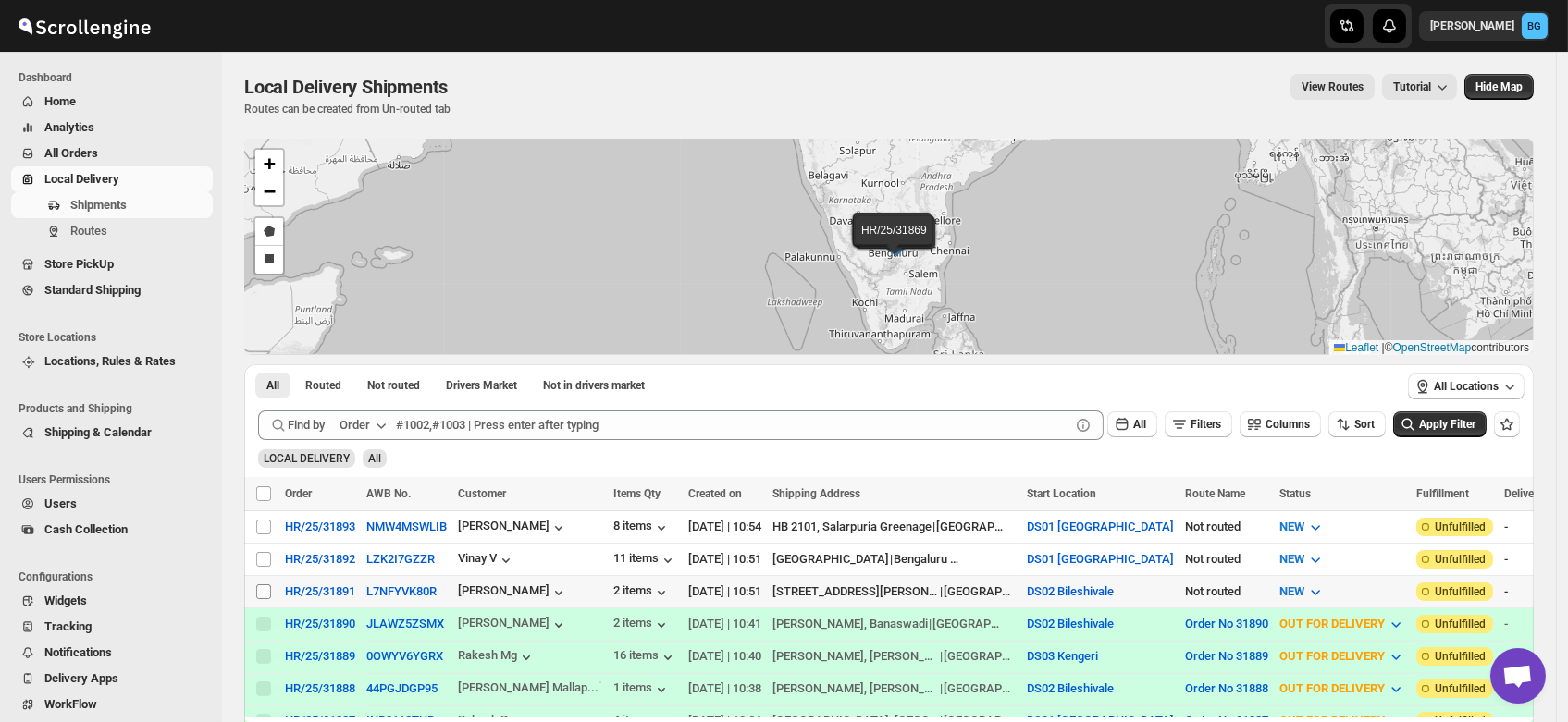
click at [260, 589] on input "Select shipment" at bounding box center [263, 592] width 14 height 14
checkbox input "true"
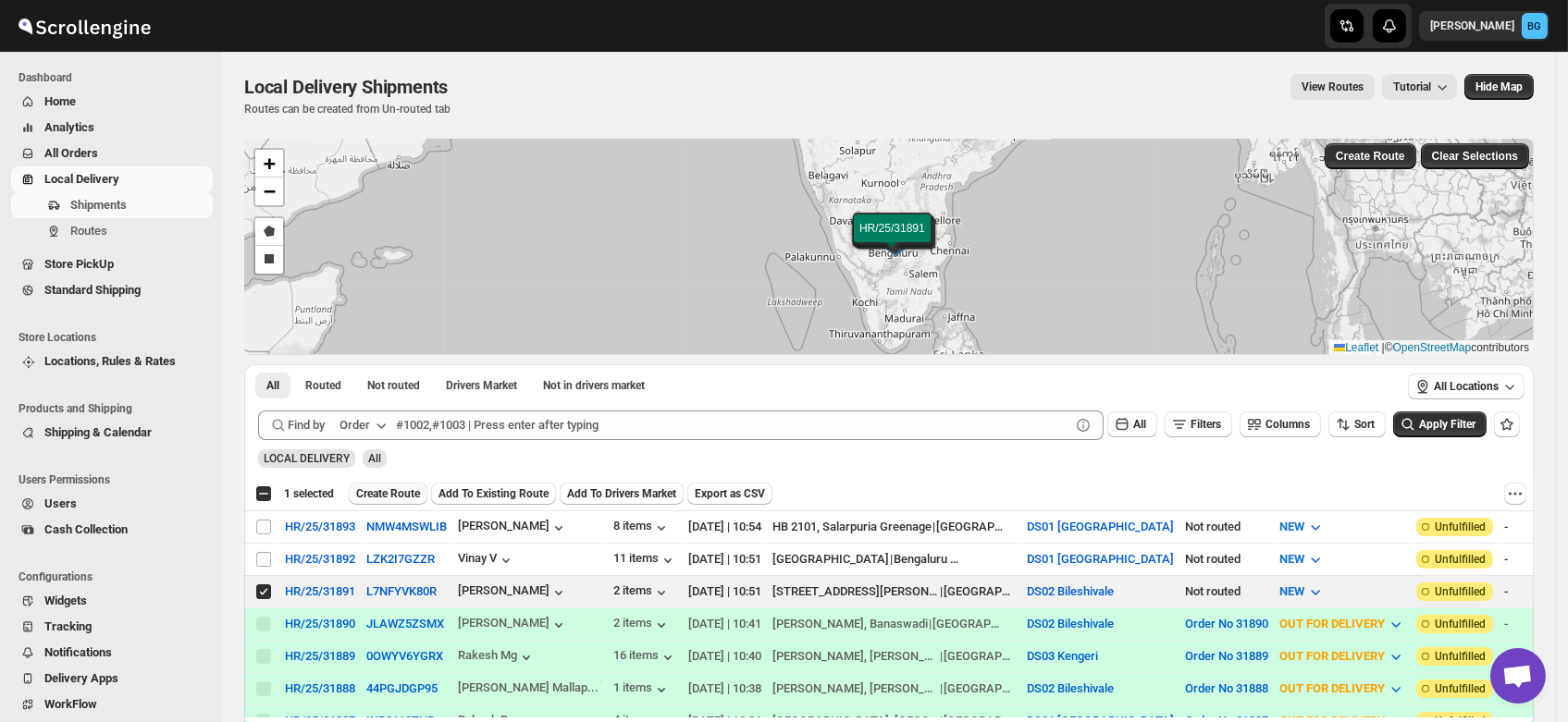
click at [392, 489] on span "Create Route" at bounding box center [387, 493] width 64 height 14
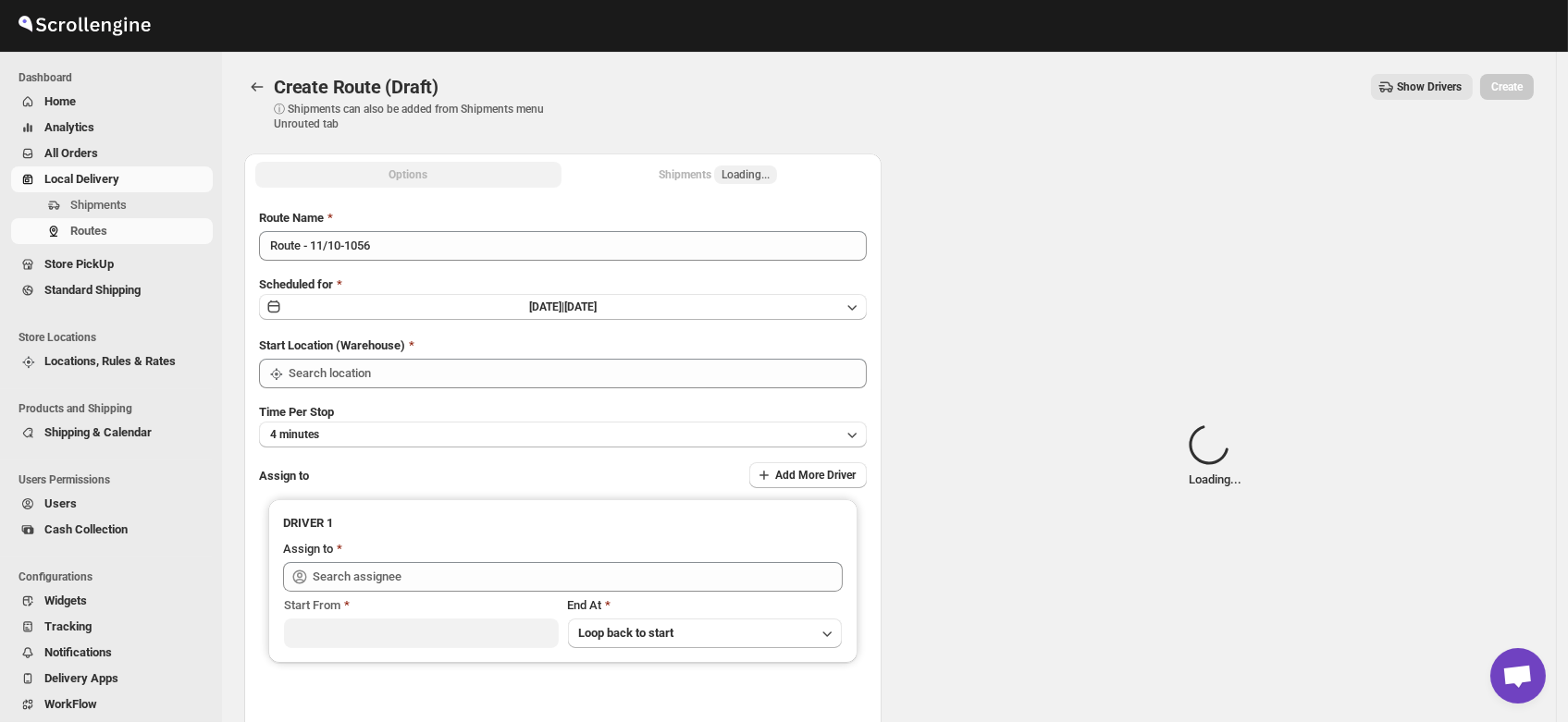
type input "DS02 Bileshivale"
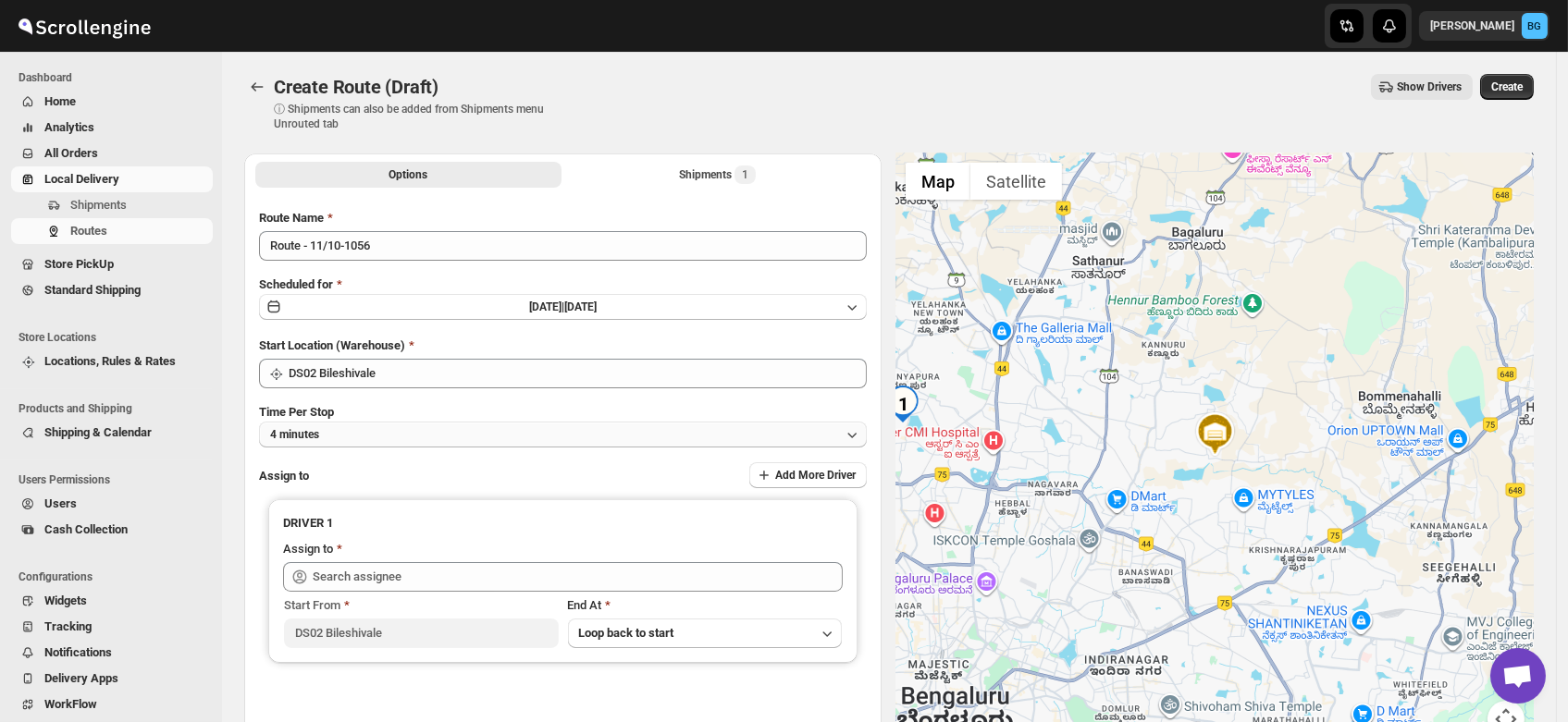
click at [348, 429] on button "4 minutes" at bounding box center [563, 434] width 608 height 26
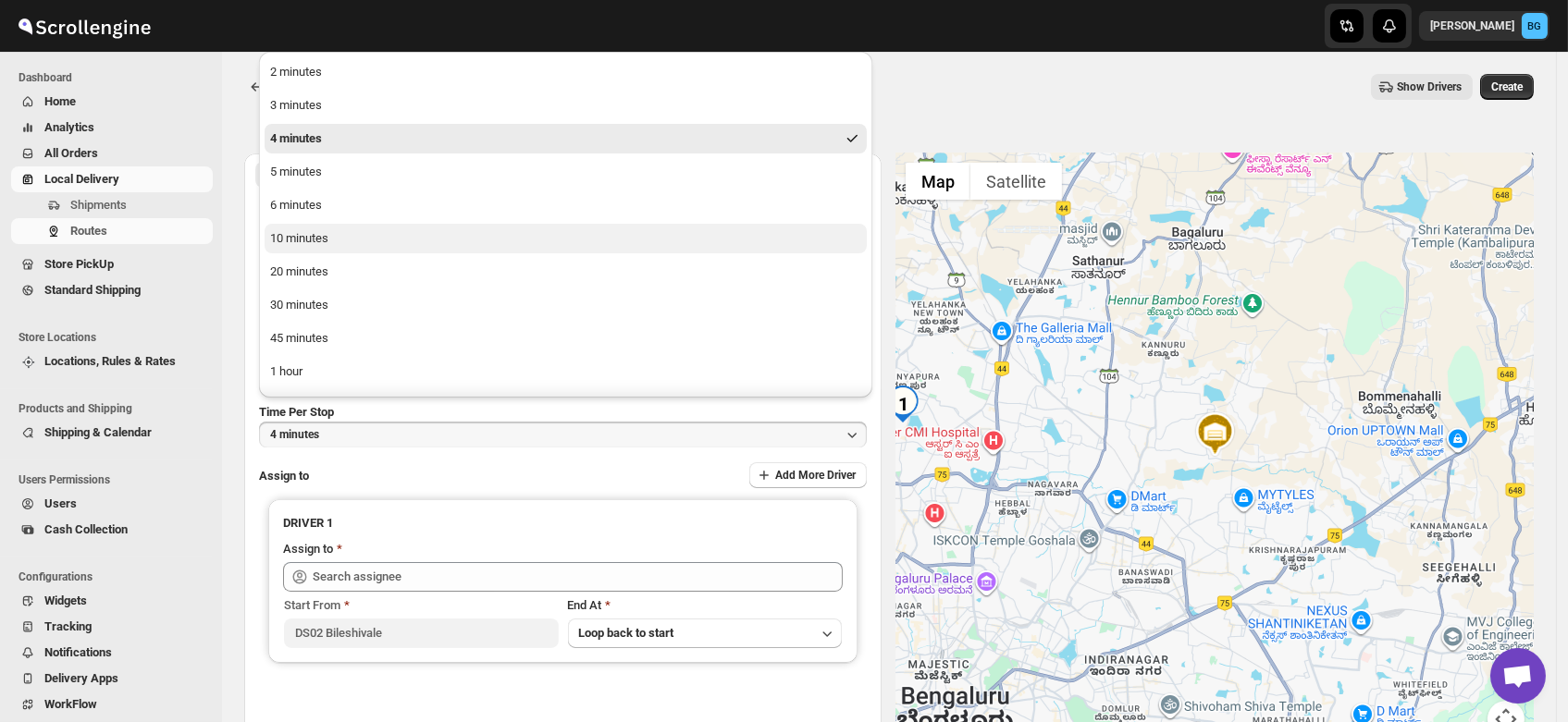
click at [327, 242] on div "10 minutes" at bounding box center [299, 238] width 59 height 18
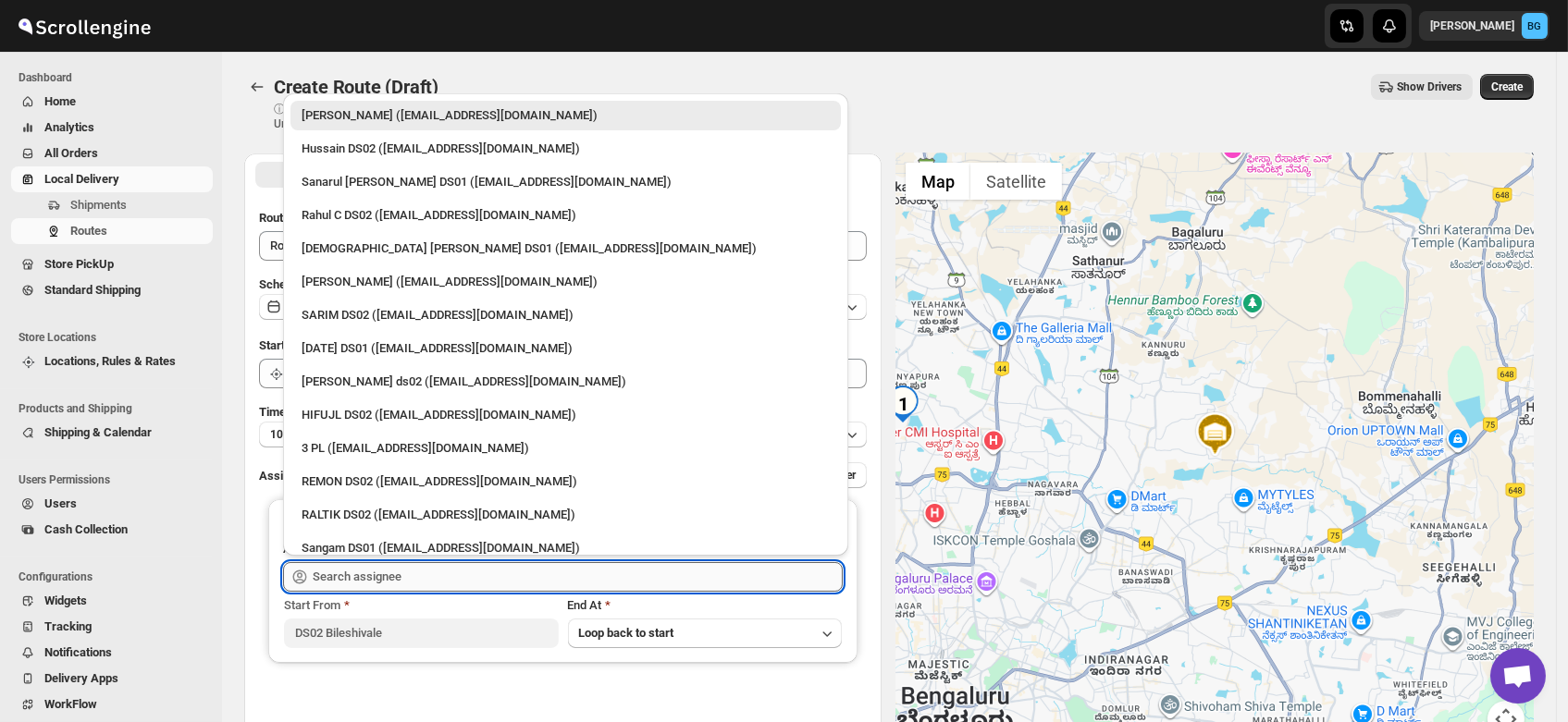
click at [347, 571] on input "text" at bounding box center [577, 576] width 530 height 30
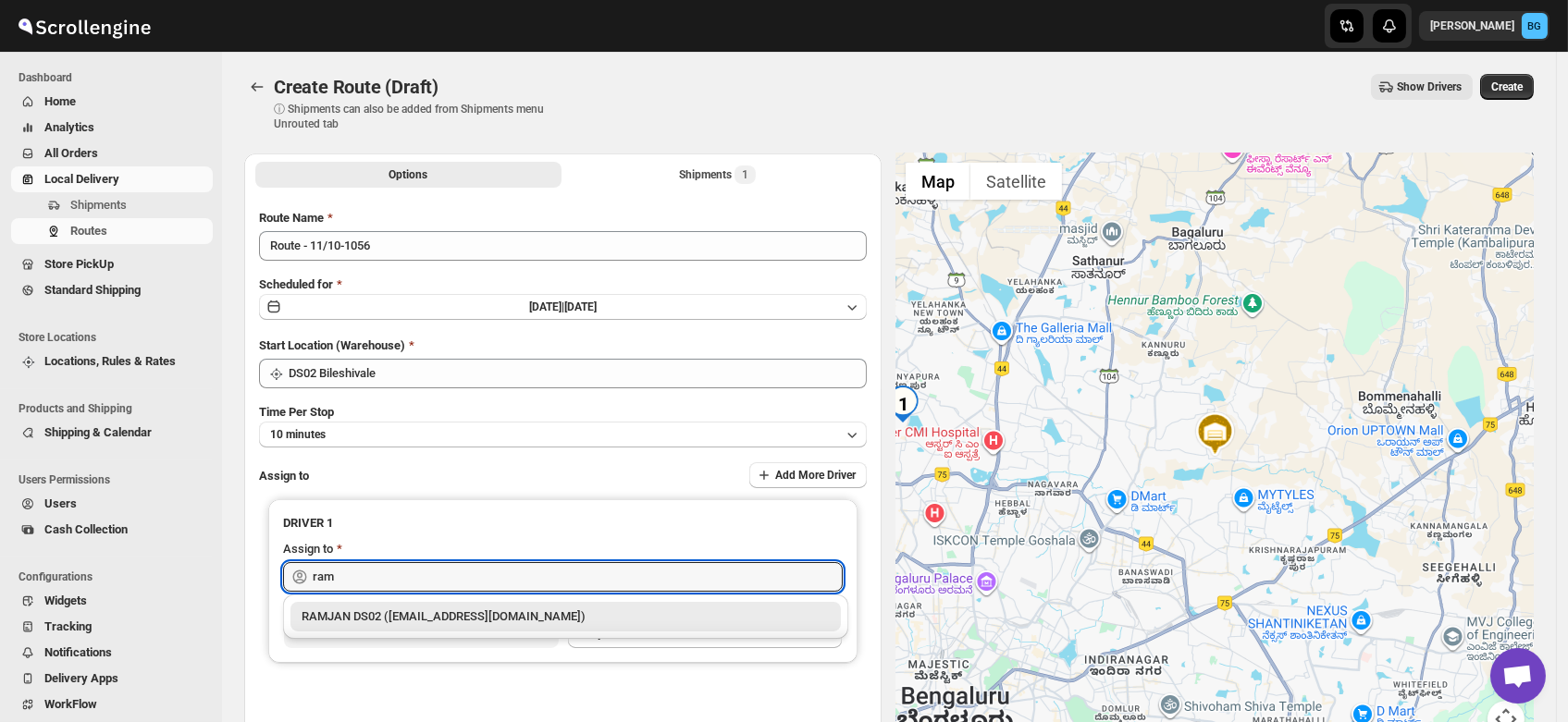
click at [389, 613] on div "RAMJAN DS02 ([EMAIL_ADDRESS][DOMAIN_NAME])" at bounding box center [565, 617] width 528 height 18
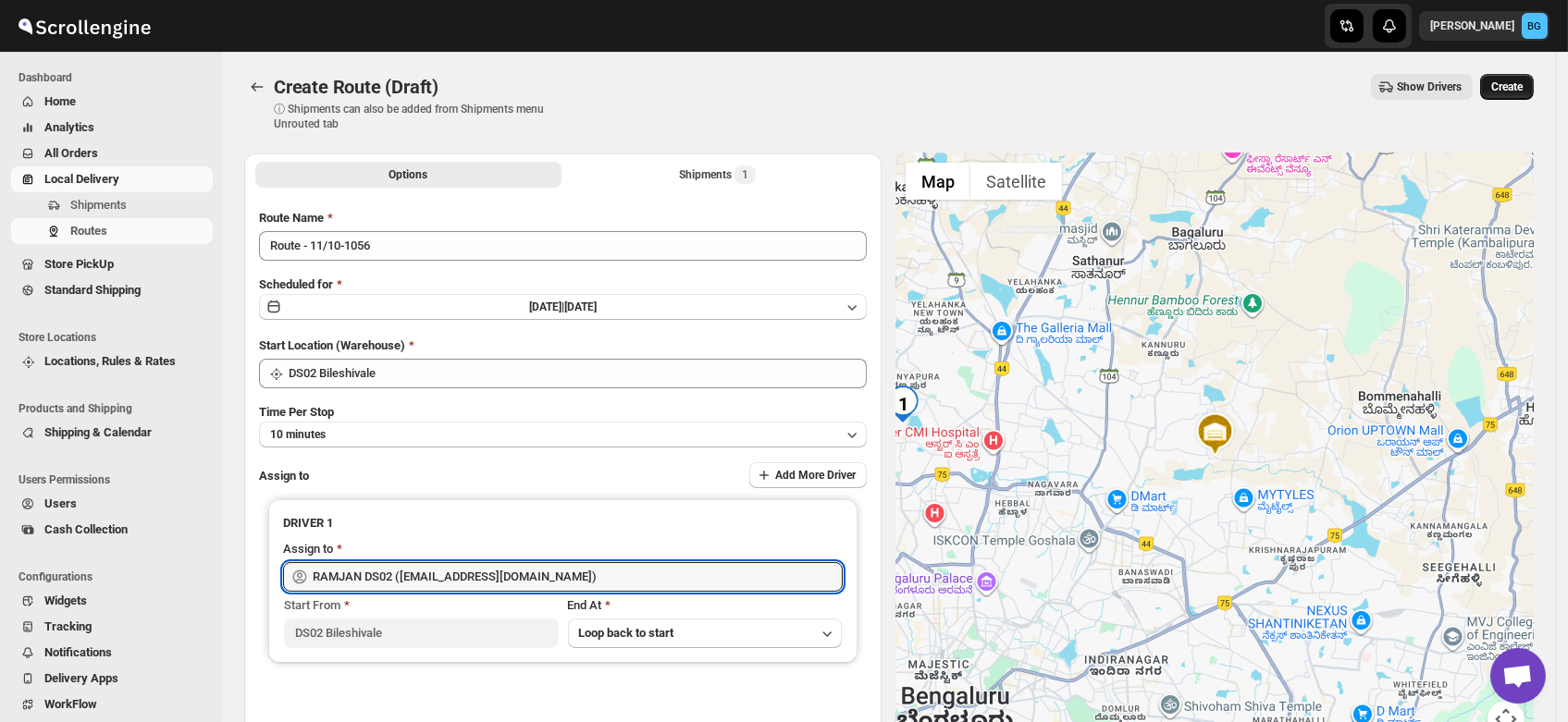
type input "RAMJAN DS02 ([EMAIL_ADDRESS][DOMAIN_NAME])"
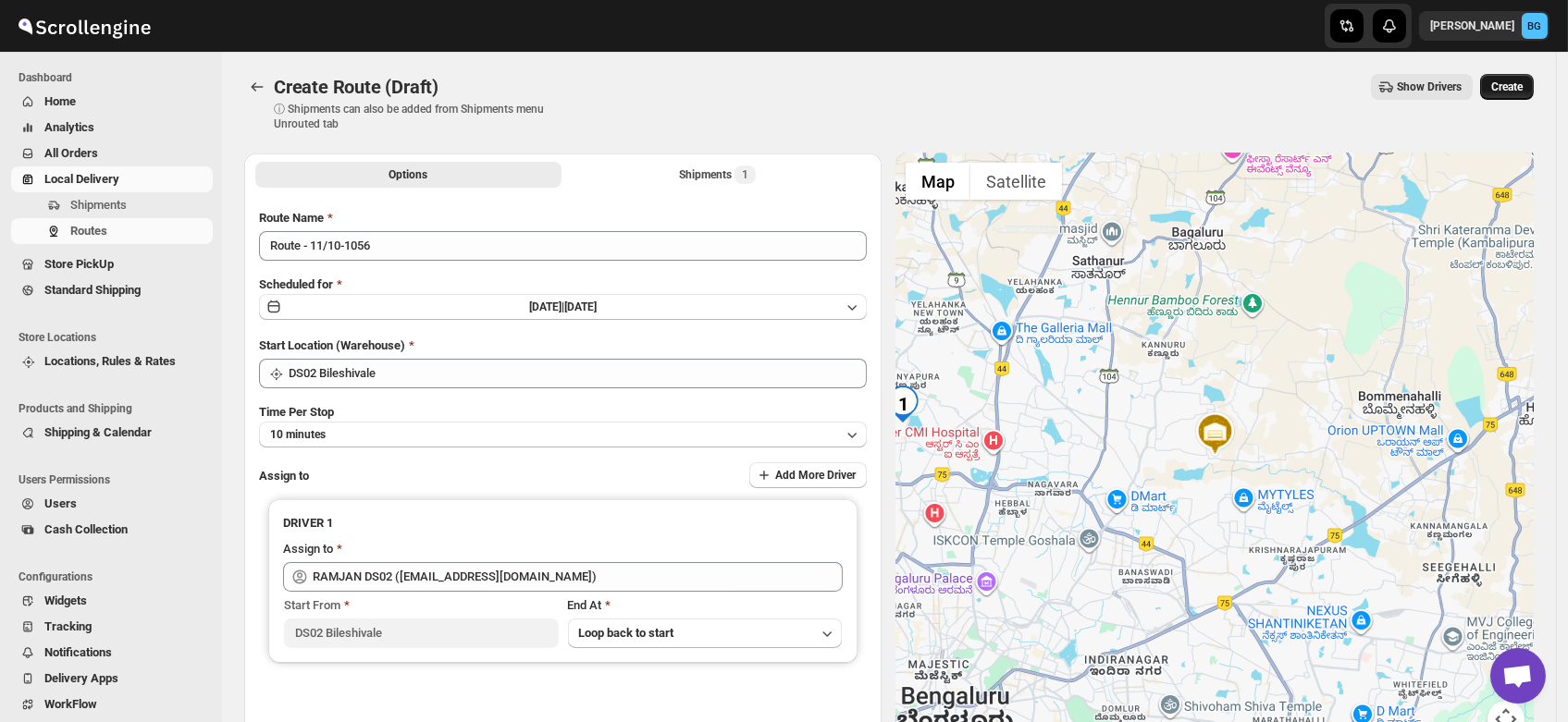
click at [1522, 93] on span "Create" at bounding box center [1507, 86] width 32 height 14
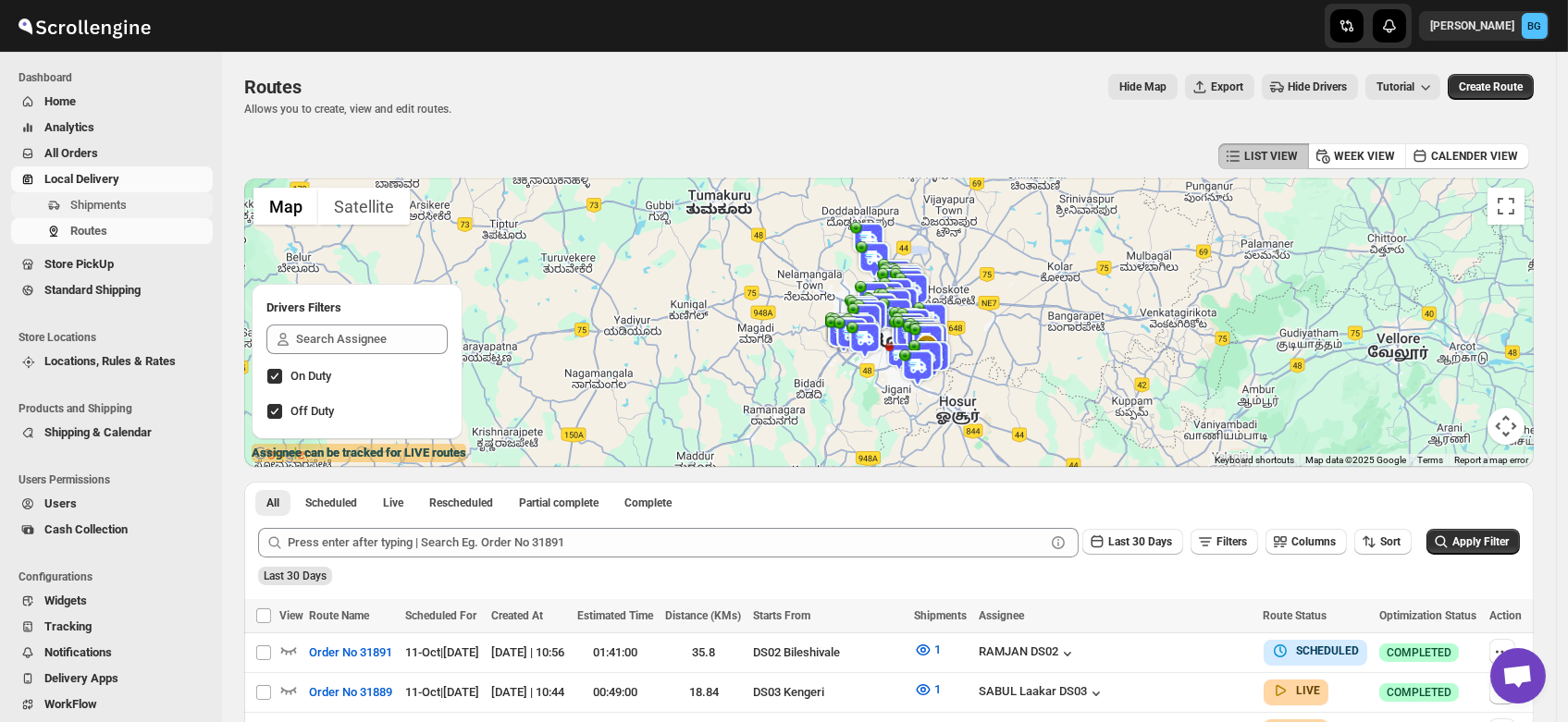
click at [93, 202] on span "Shipments" at bounding box center [98, 204] width 57 height 13
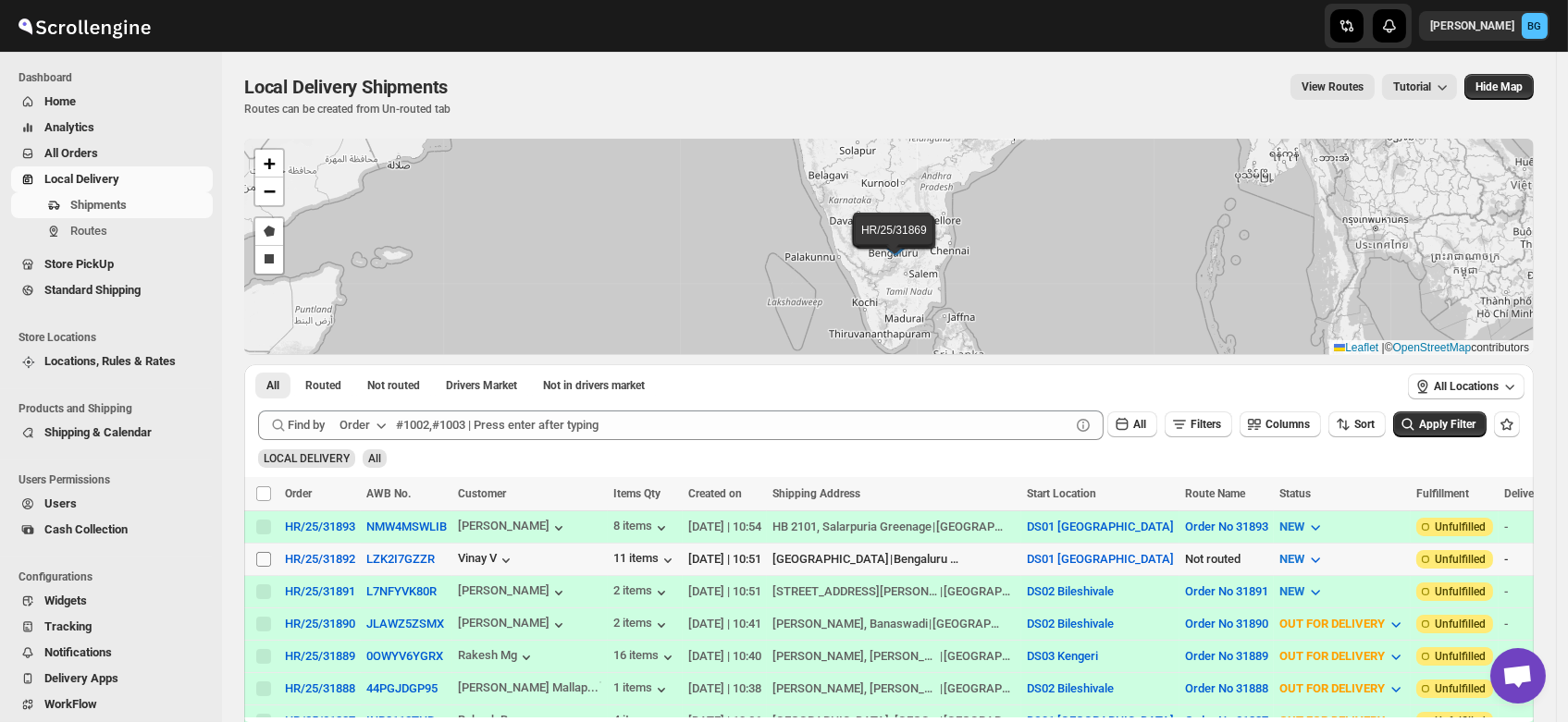
click at [261, 561] on input "Select shipment" at bounding box center [263, 559] width 14 height 14
checkbox input "true"
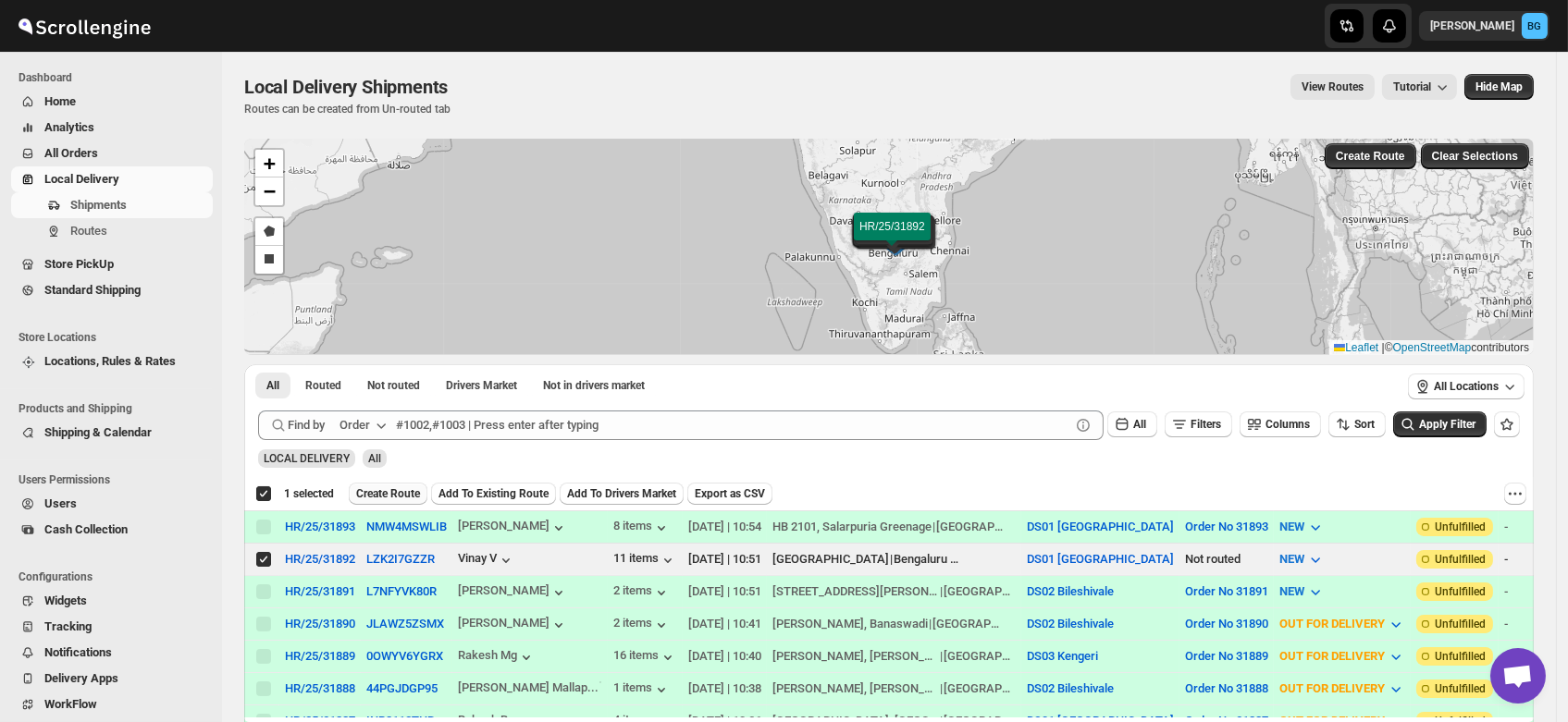
click at [369, 485] on button "Create Route" at bounding box center [388, 493] width 79 height 22
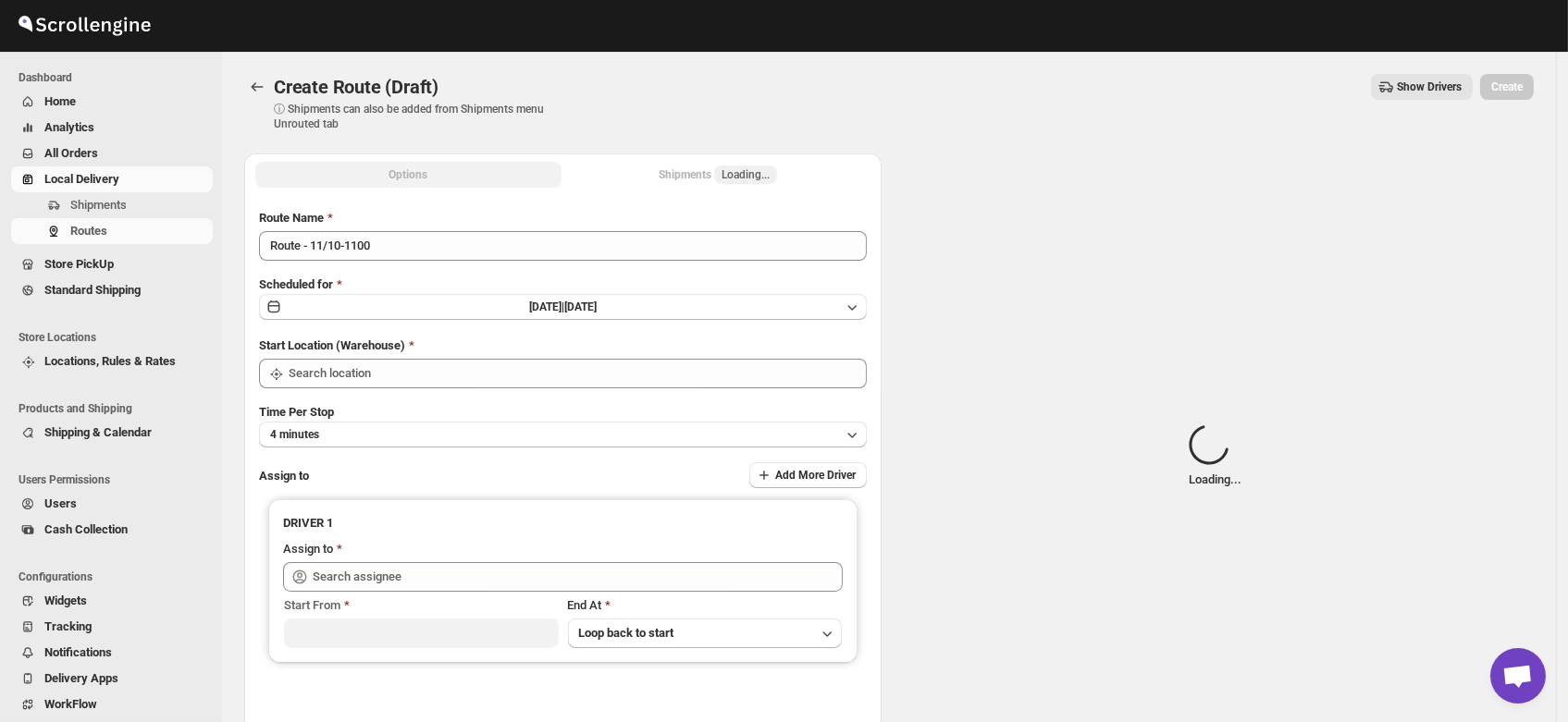
type input "DS01 [GEOGRAPHIC_DATA]"
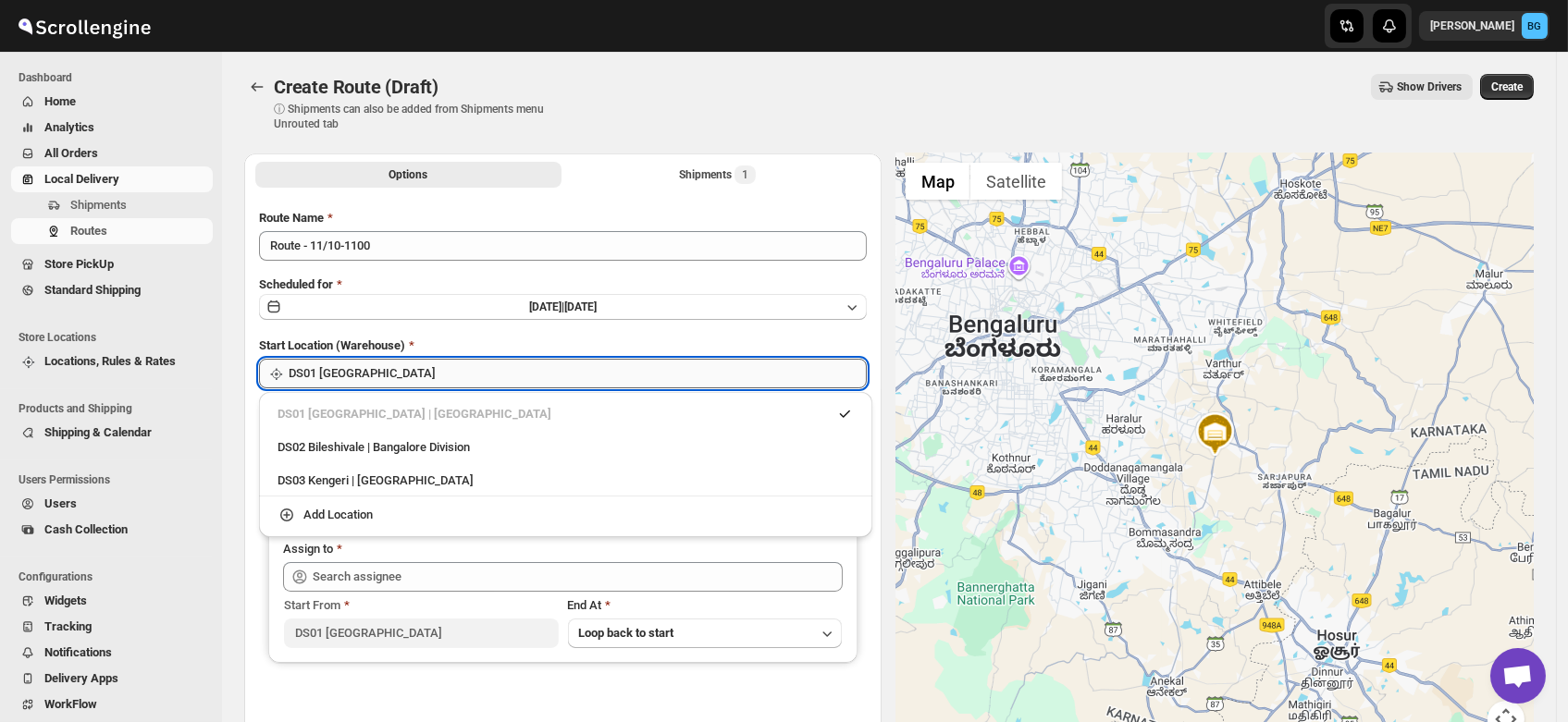
click at [390, 378] on input "DS01 [GEOGRAPHIC_DATA]" at bounding box center [577, 373] width 578 height 30
click at [350, 451] on div "DS02 Bileshivale | Bangalore Division" at bounding box center [565, 447] width 576 height 18
type input "DS02 Bileshivale"
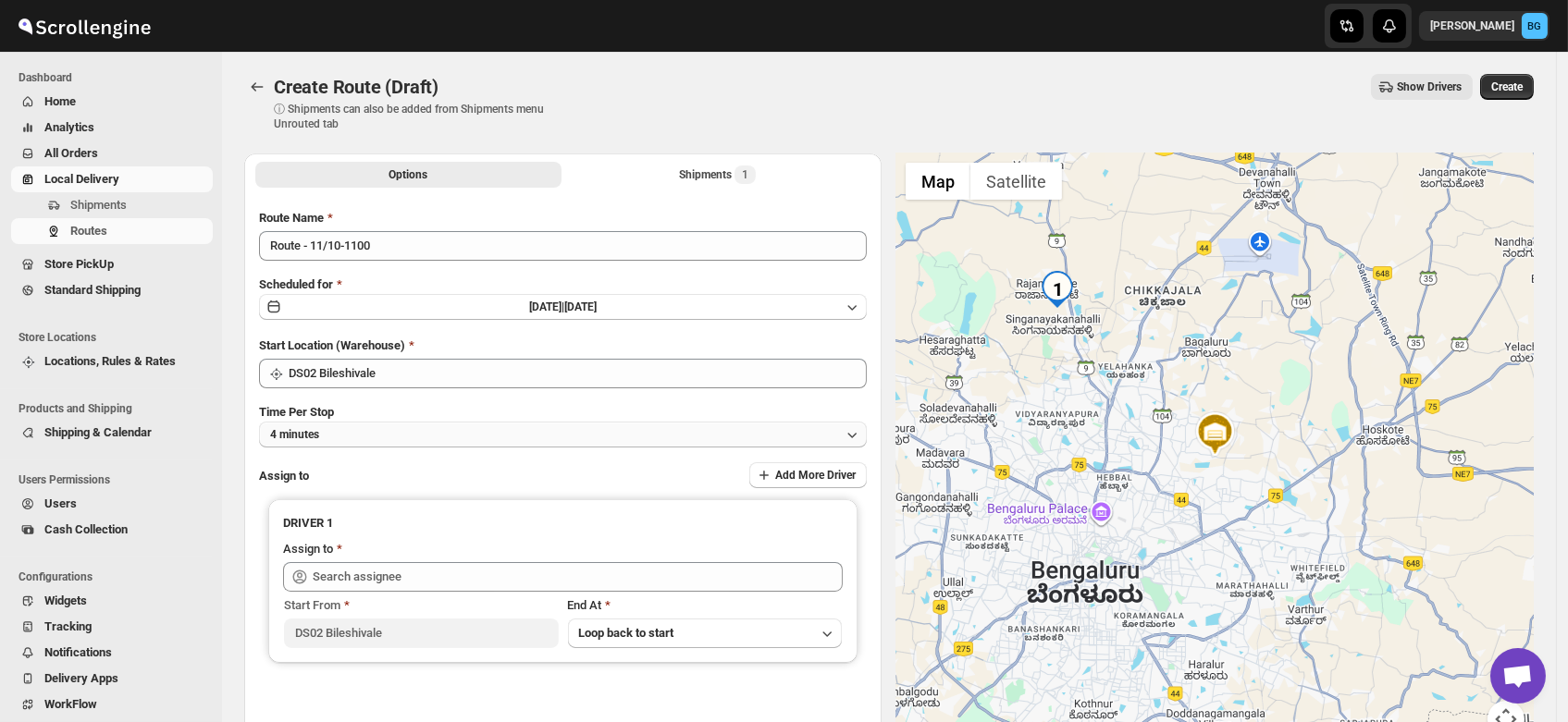
click at [353, 428] on button "4 minutes" at bounding box center [563, 434] width 608 height 26
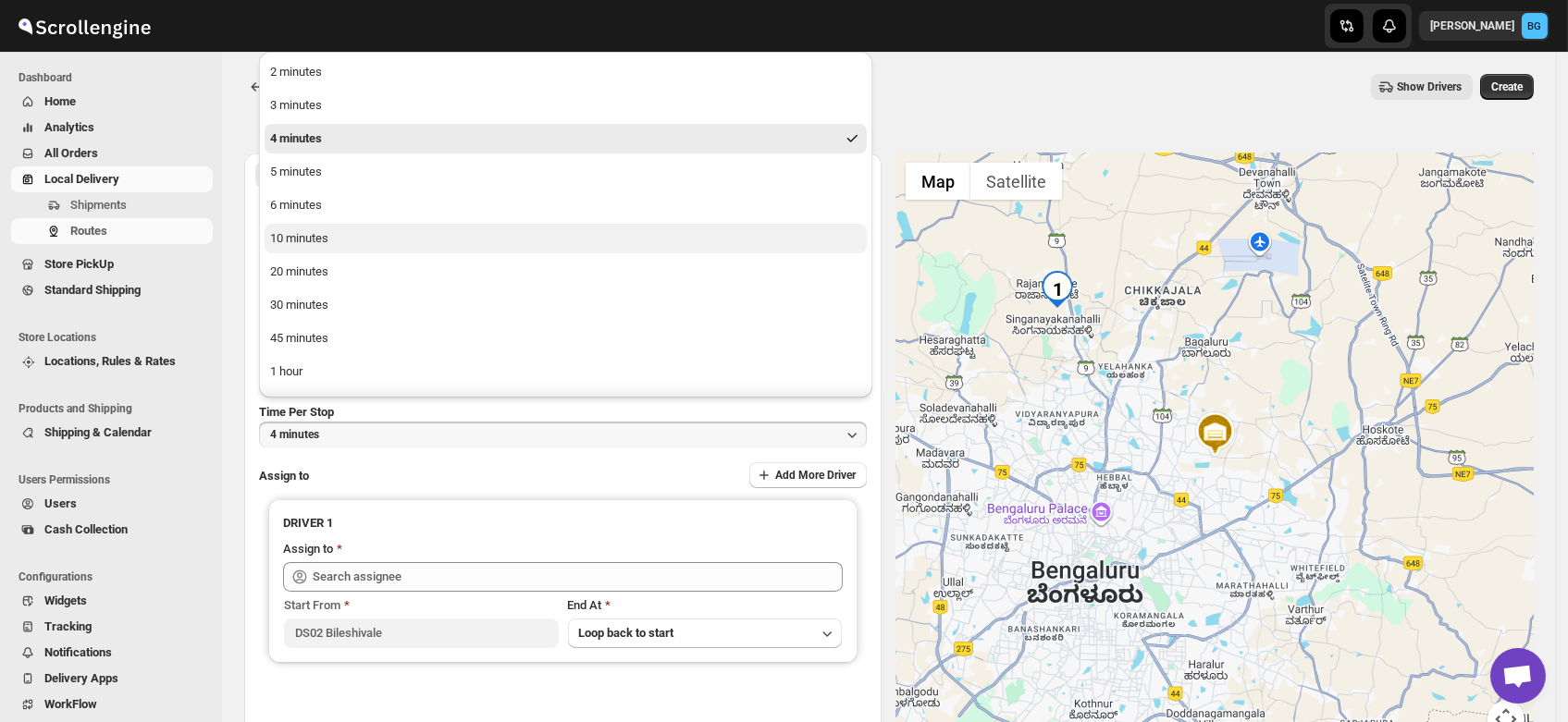
click at [306, 234] on div "10 minutes" at bounding box center [299, 238] width 59 height 18
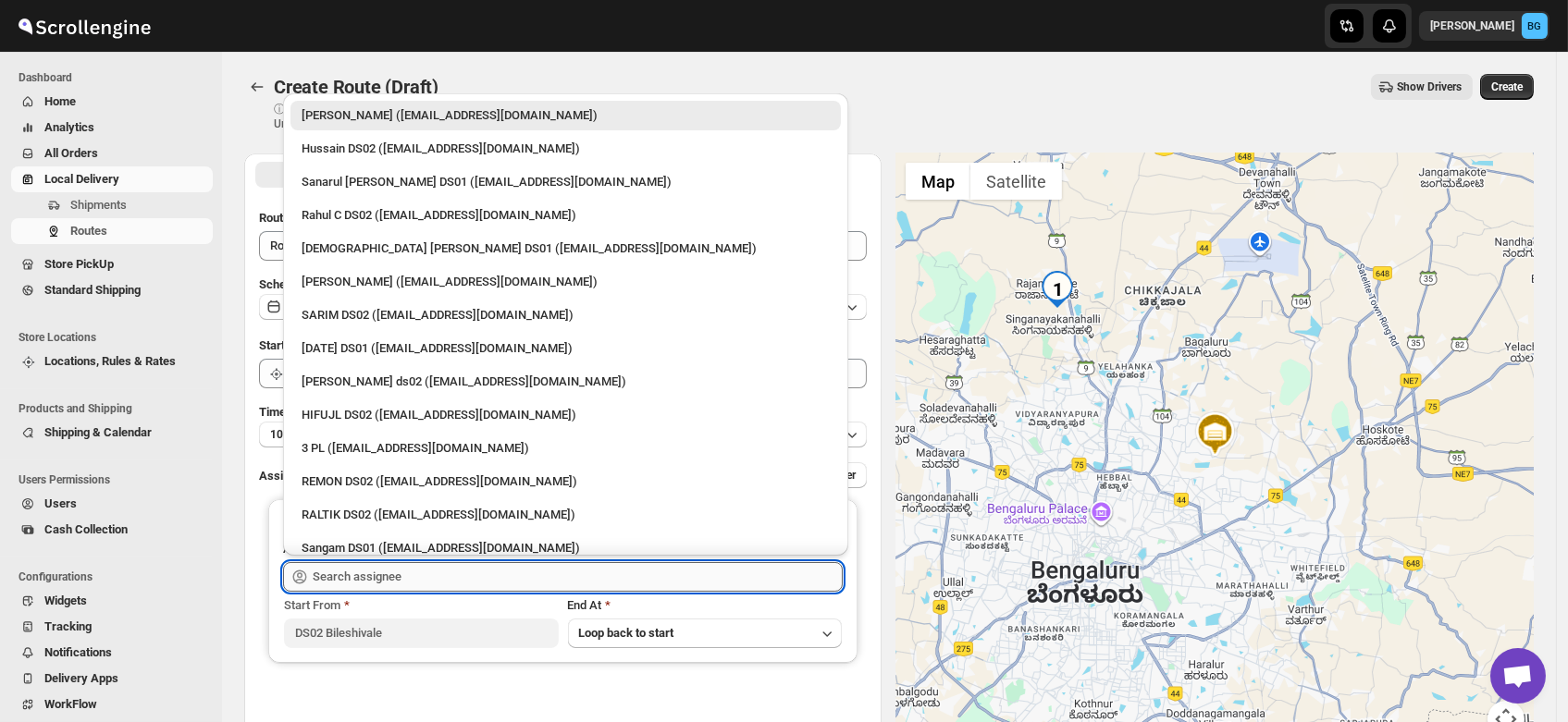
click at [343, 575] on input "text" at bounding box center [577, 576] width 530 height 30
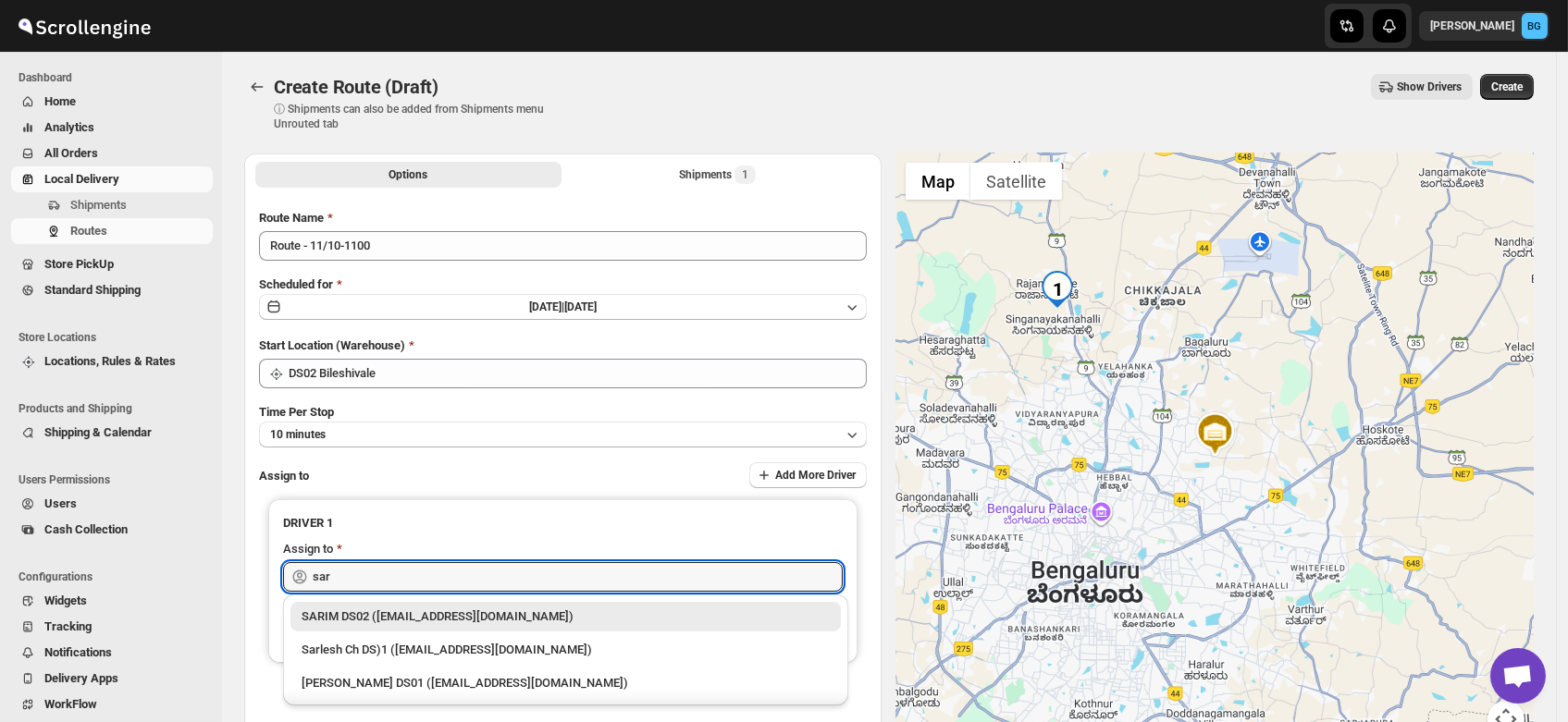
click at [361, 614] on div "SARIM DS02 ([EMAIL_ADDRESS][DOMAIN_NAME])" at bounding box center [565, 617] width 528 height 18
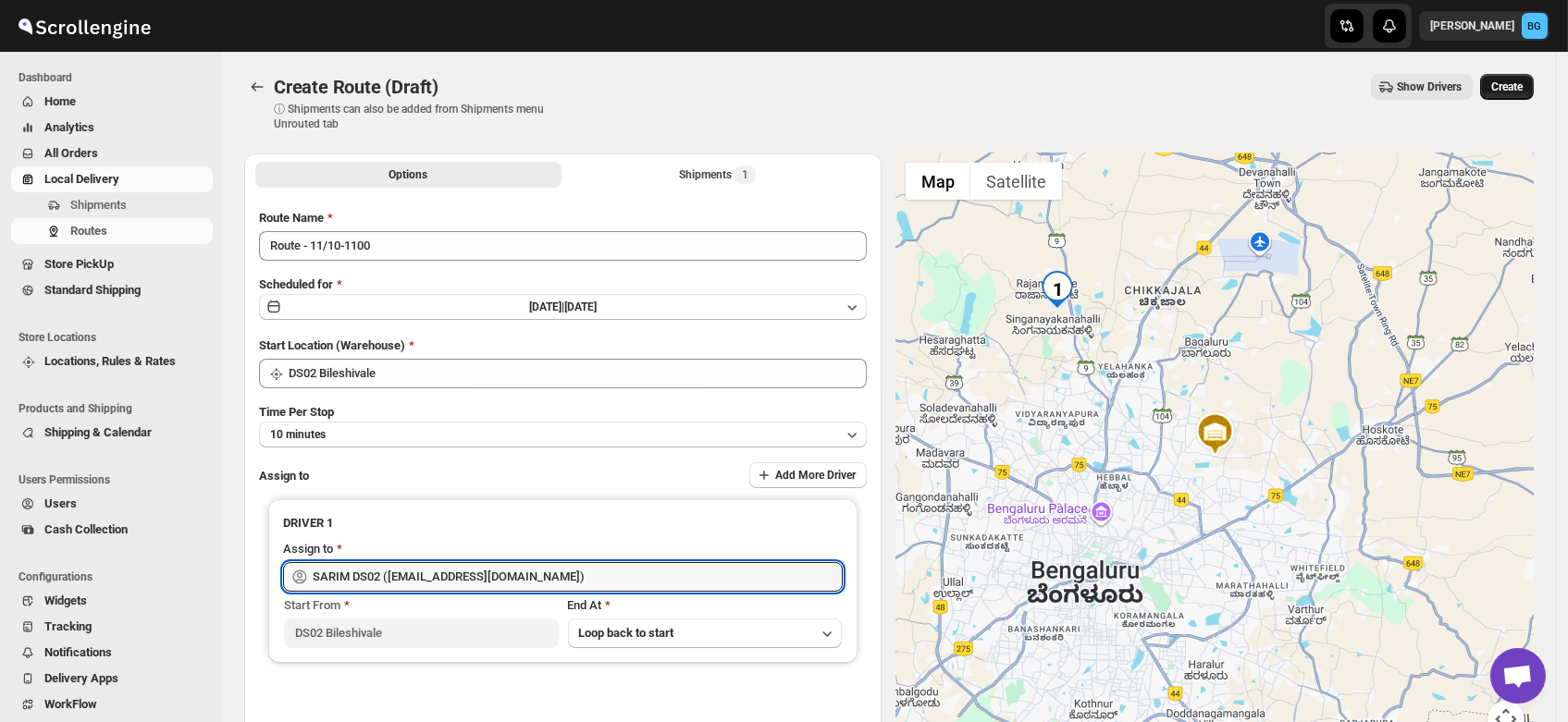
type input "SARIM DS02 ([EMAIL_ADDRESS][DOMAIN_NAME])"
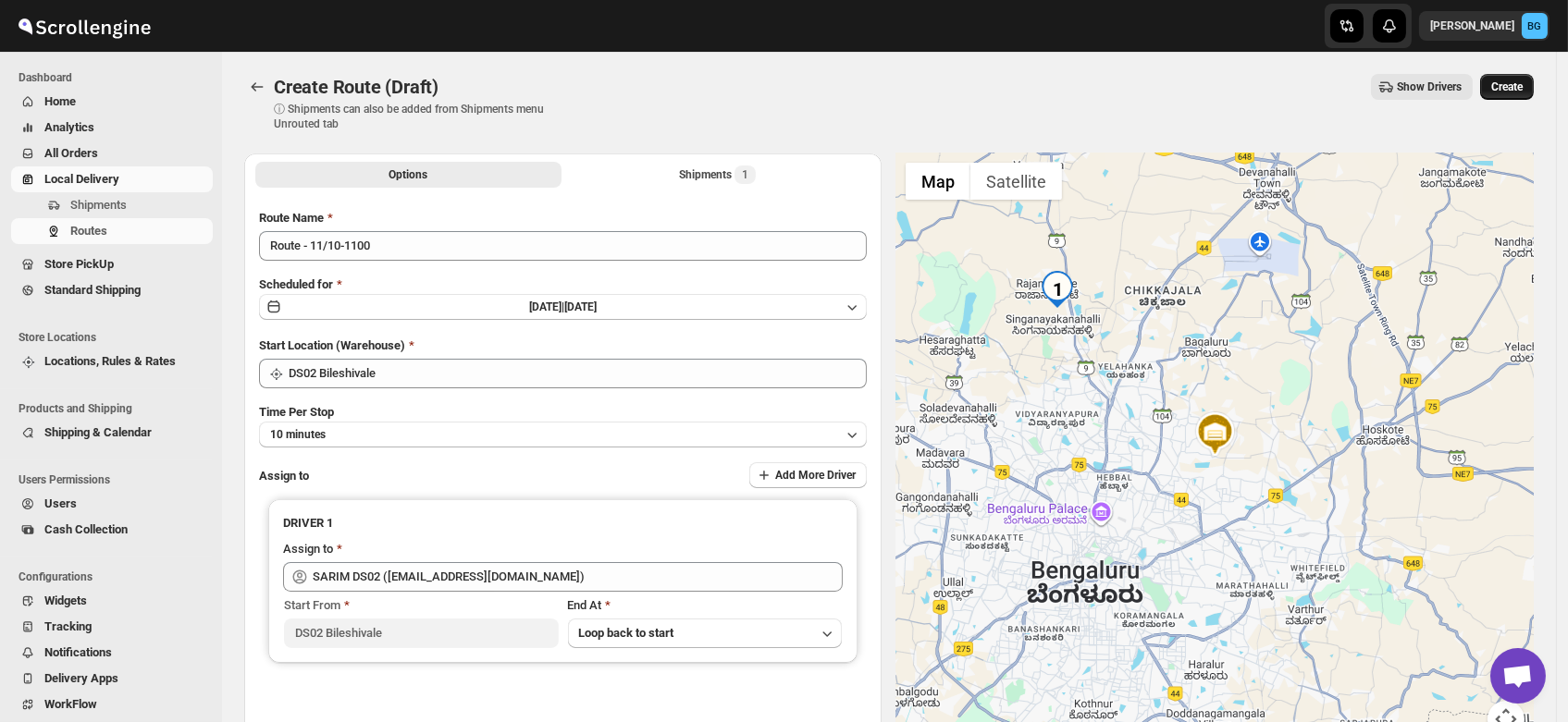
click at [1512, 84] on span "Create" at bounding box center [1507, 86] width 32 height 14
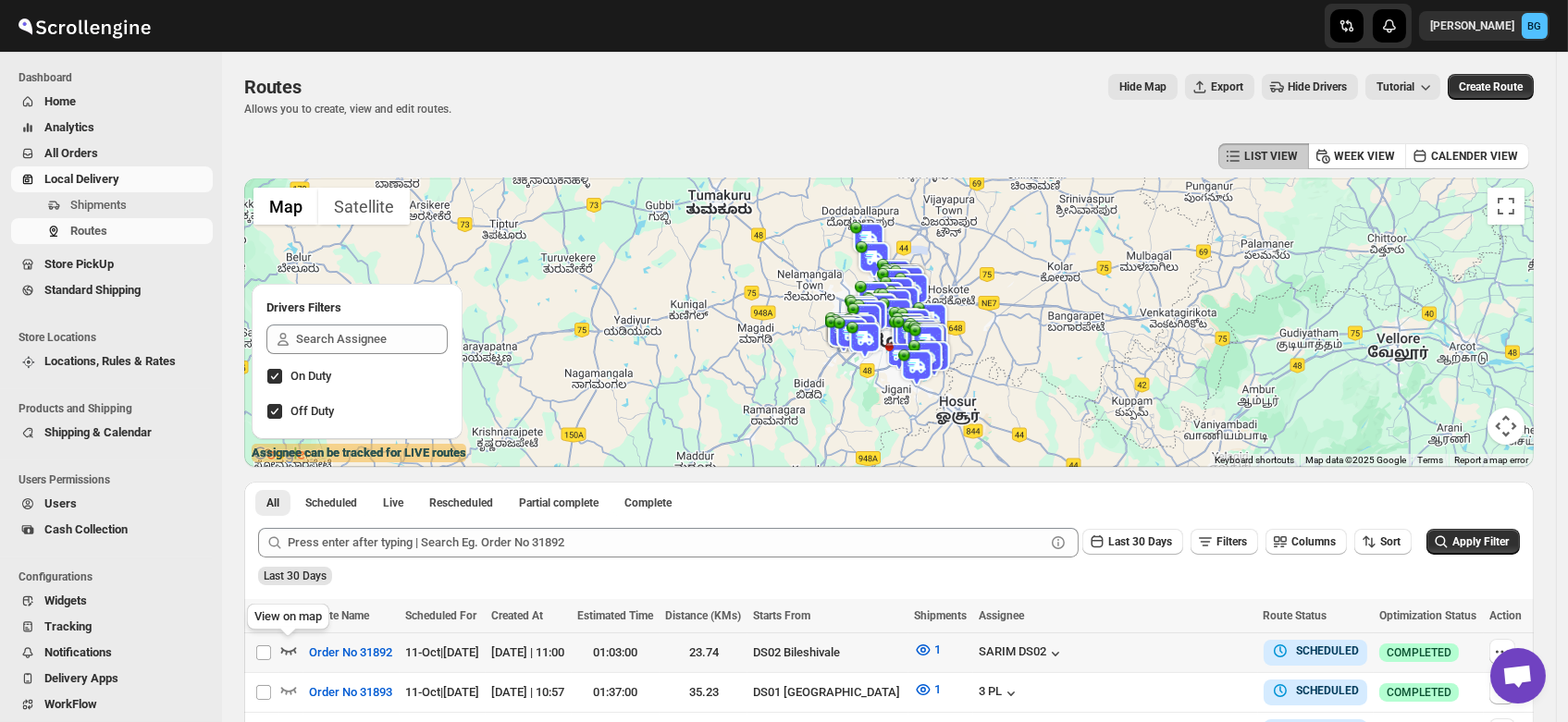
click at [288, 648] on icon "button" at bounding box center [288, 649] width 18 height 18
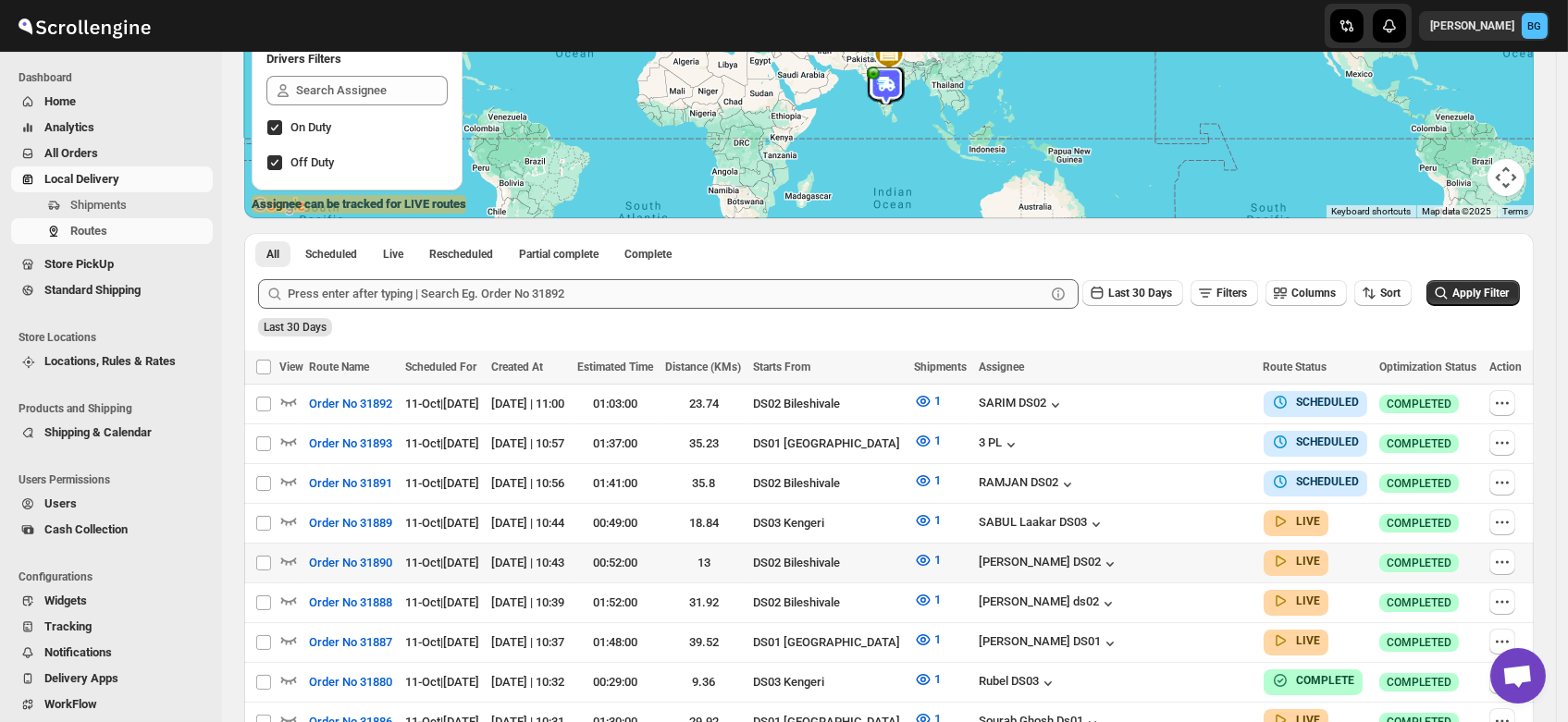
scroll to position [250, 0]
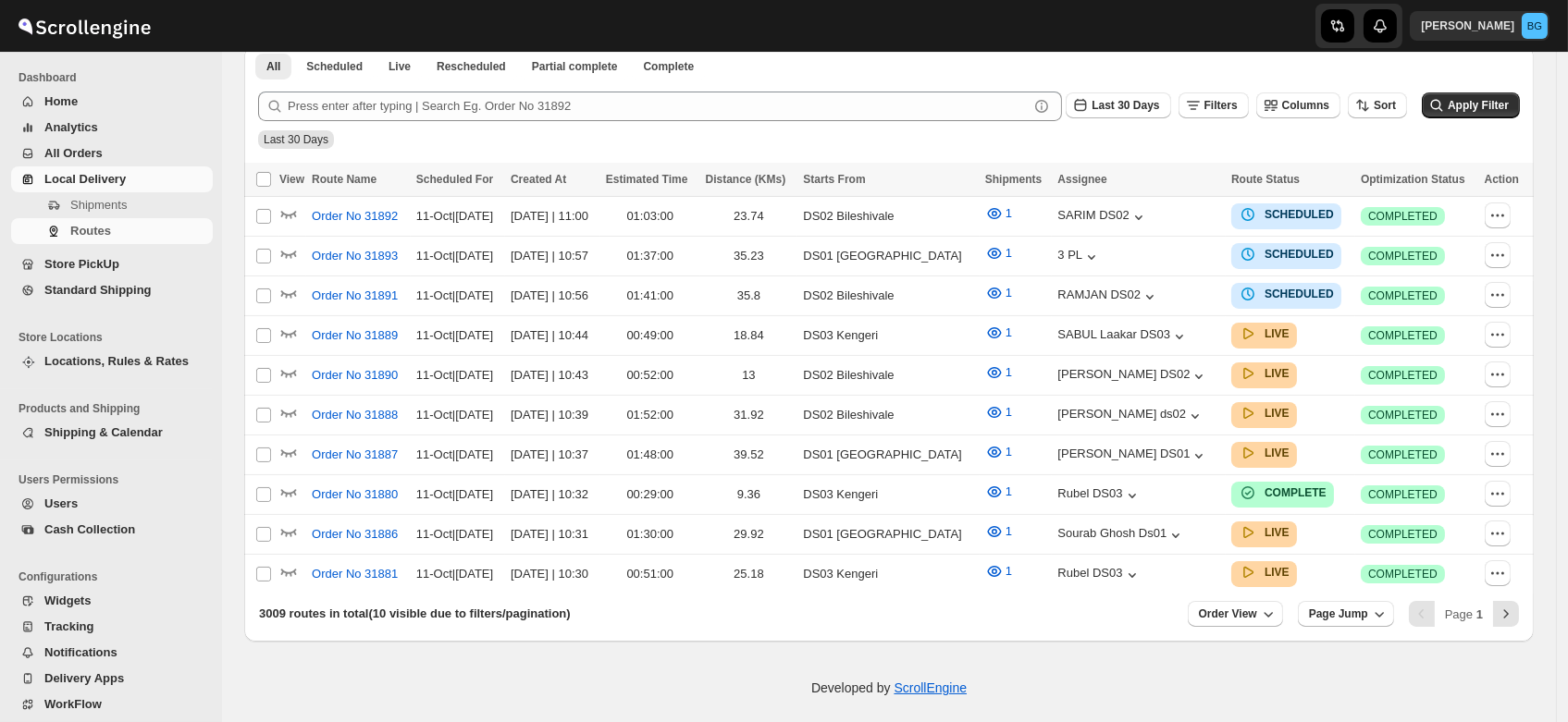
scroll to position [250, 0]
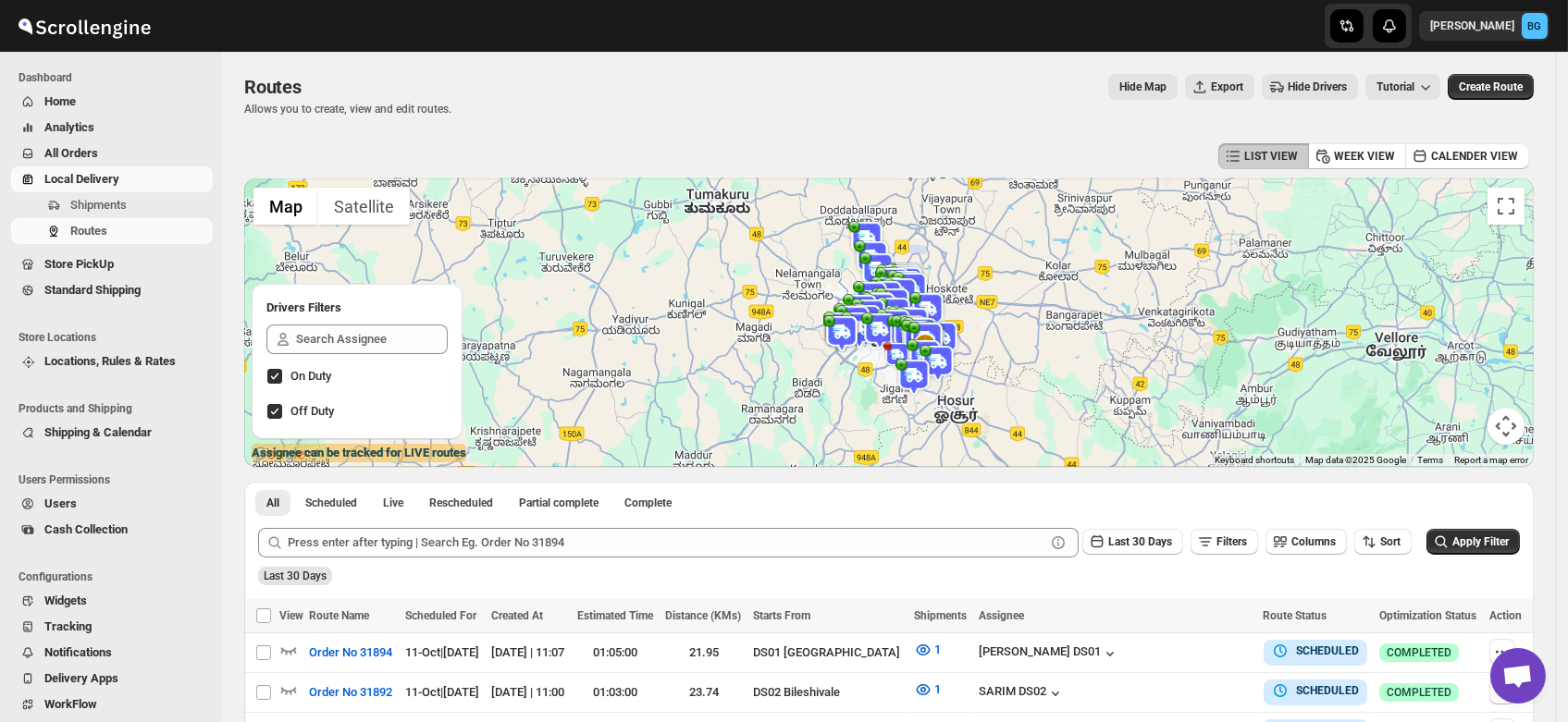
click at [58, 503] on span "Users" at bounding box center [60, 503] width 33 height 13
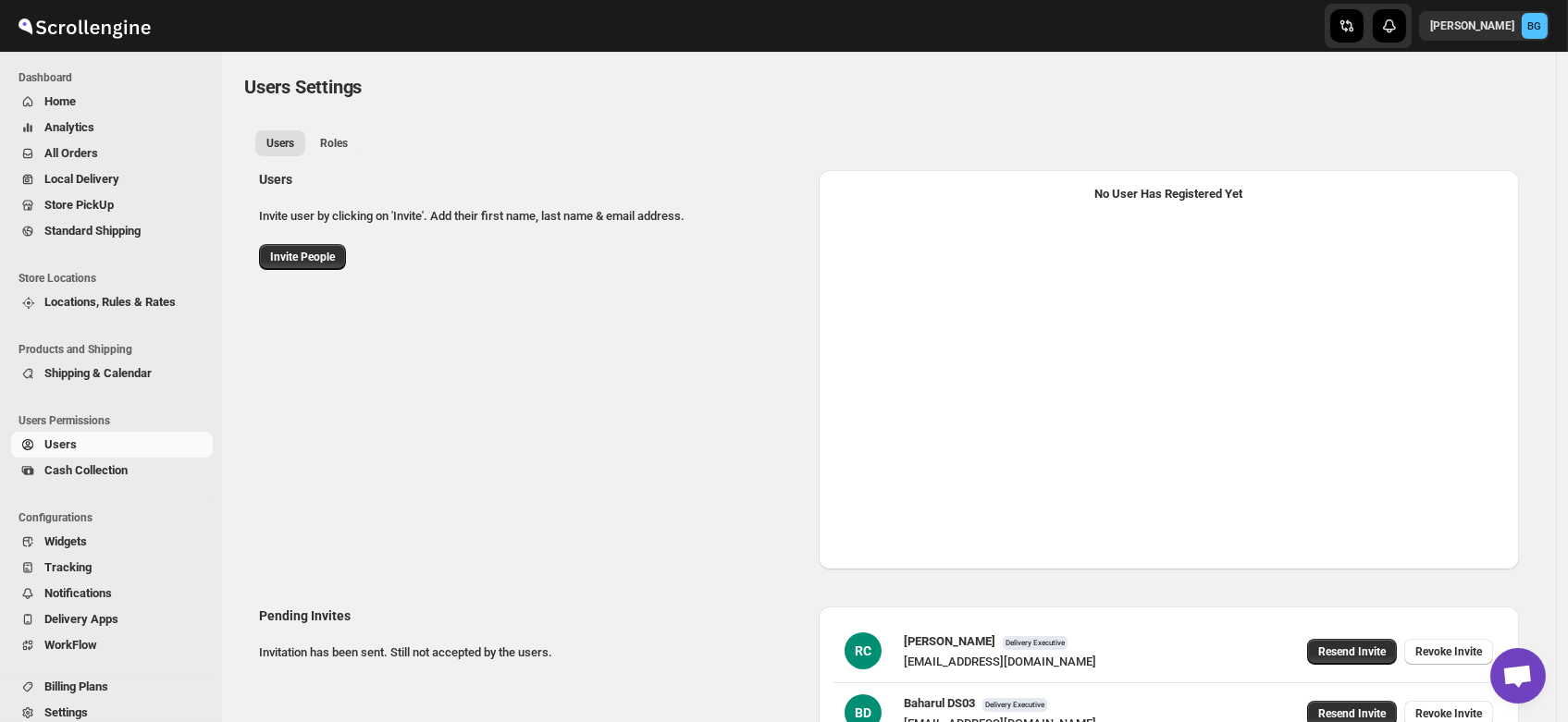
select select "637b767fbaab0276b10c91d5"
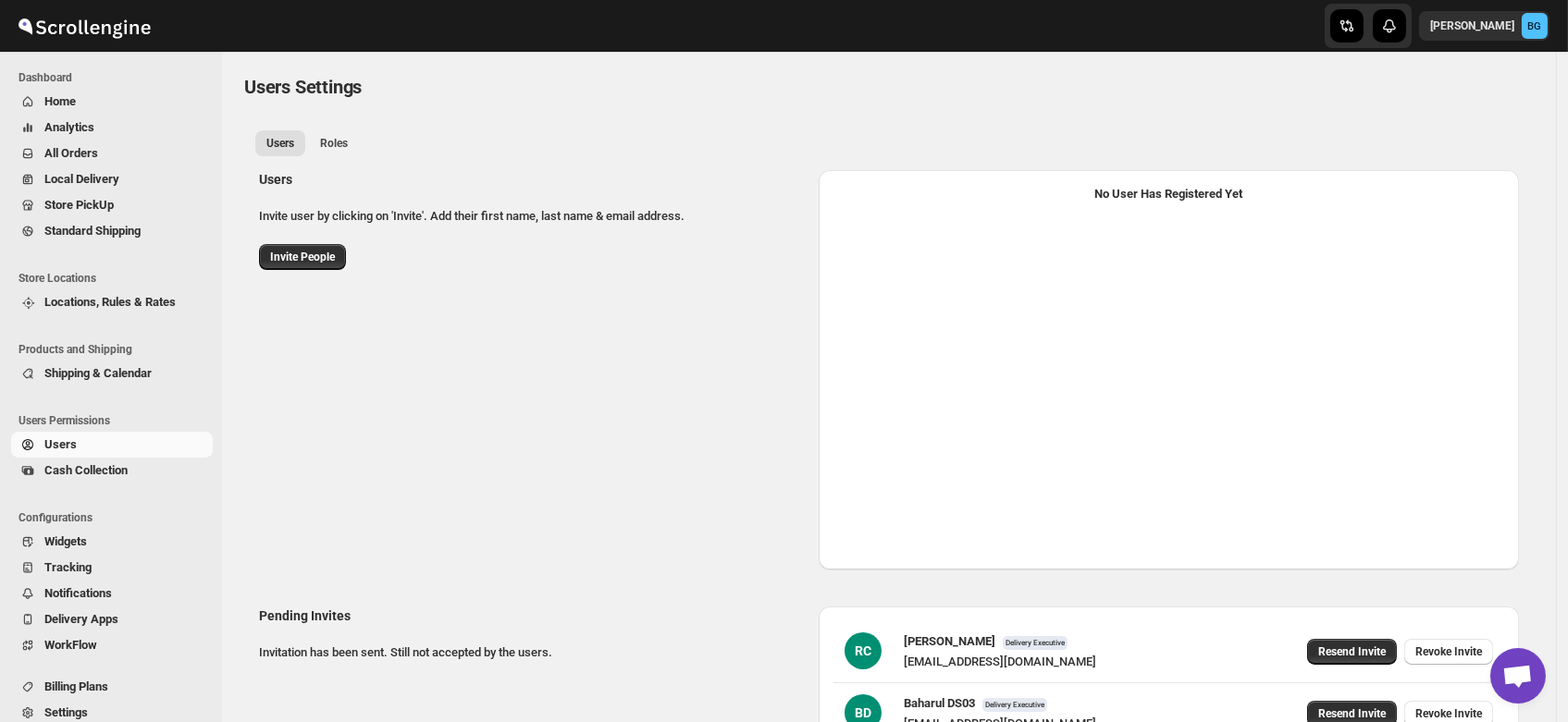
select select "637b767fbaab0276b10c91d5"
select select "637b767fbaab0276b10c91d7"
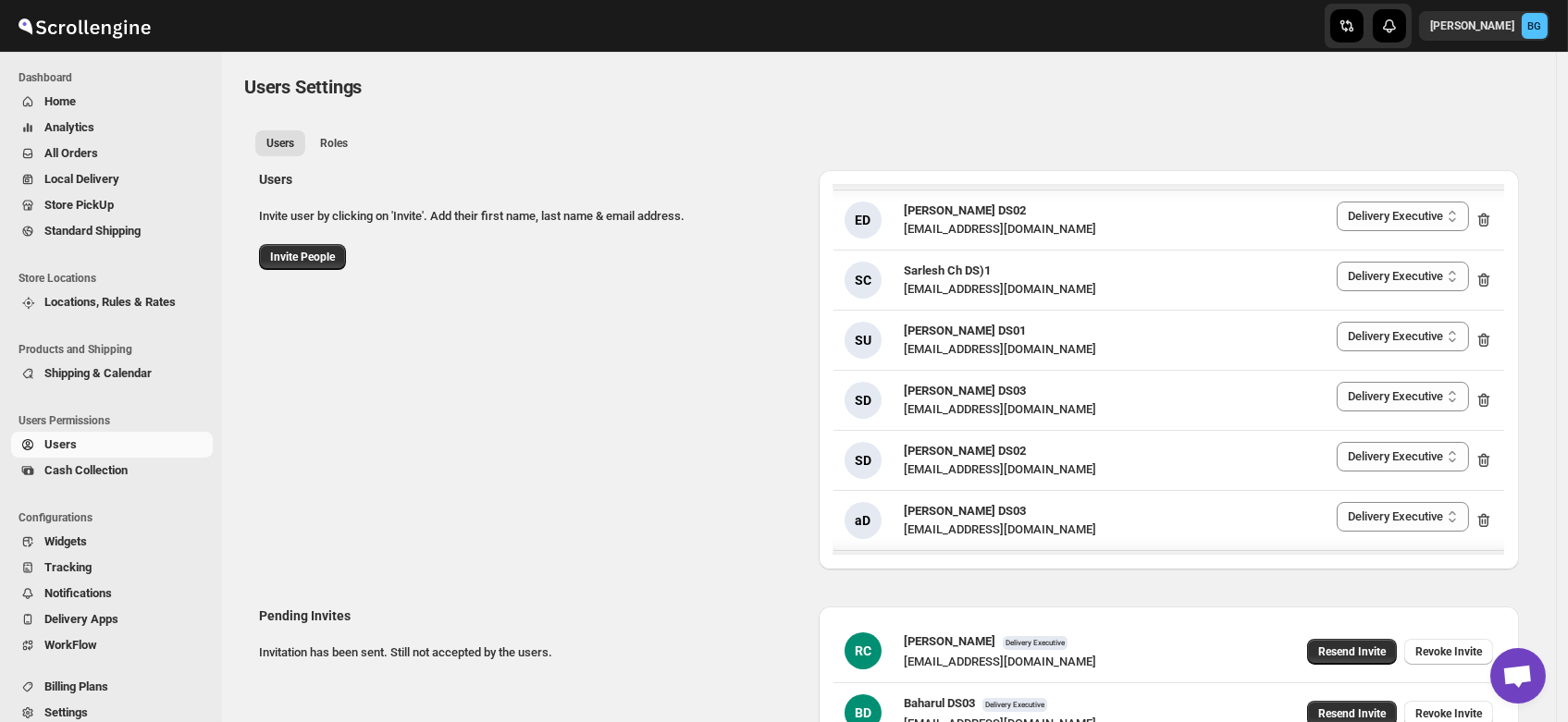
scroll to position [930, 0]
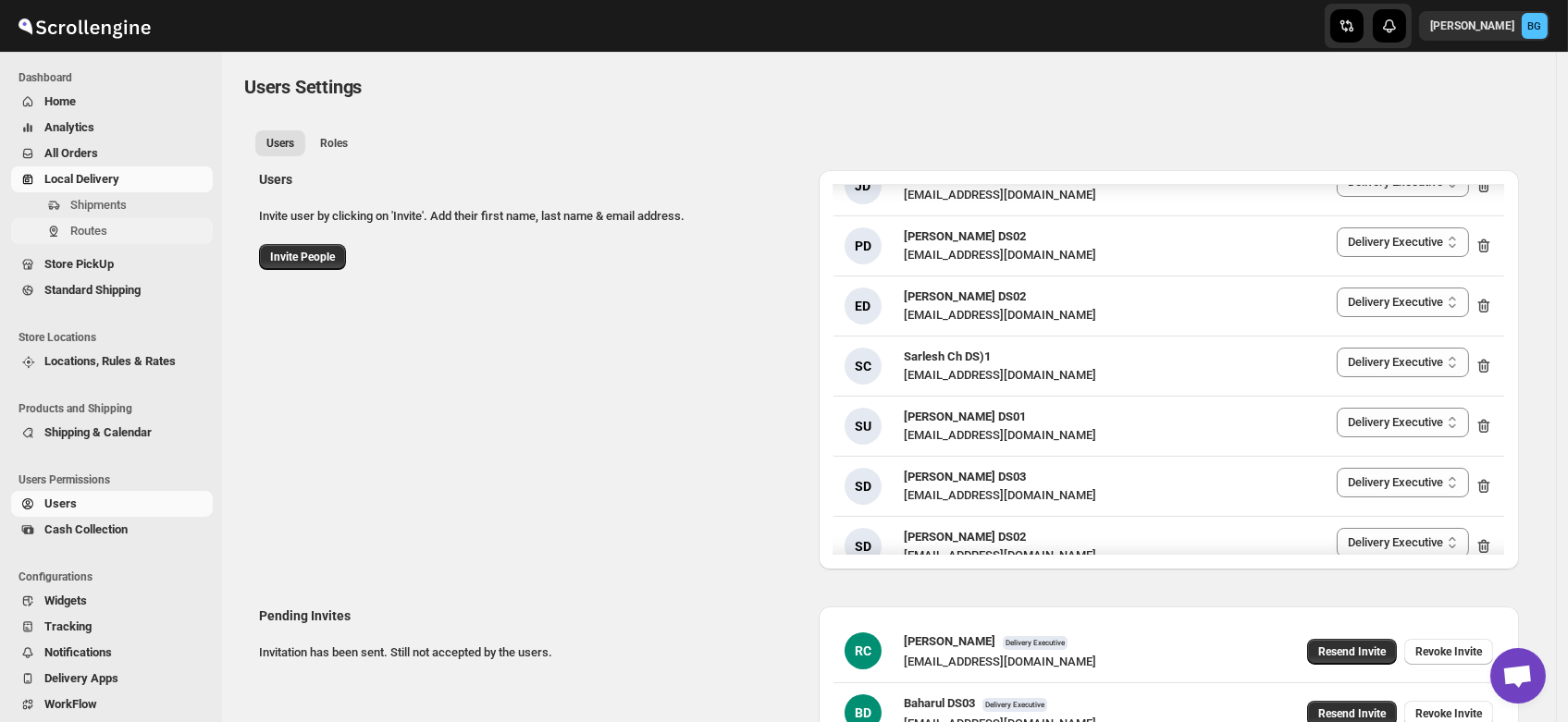
click at [74, 230] on span "Routes" at bounding box center [88, 230] width 37 height 13
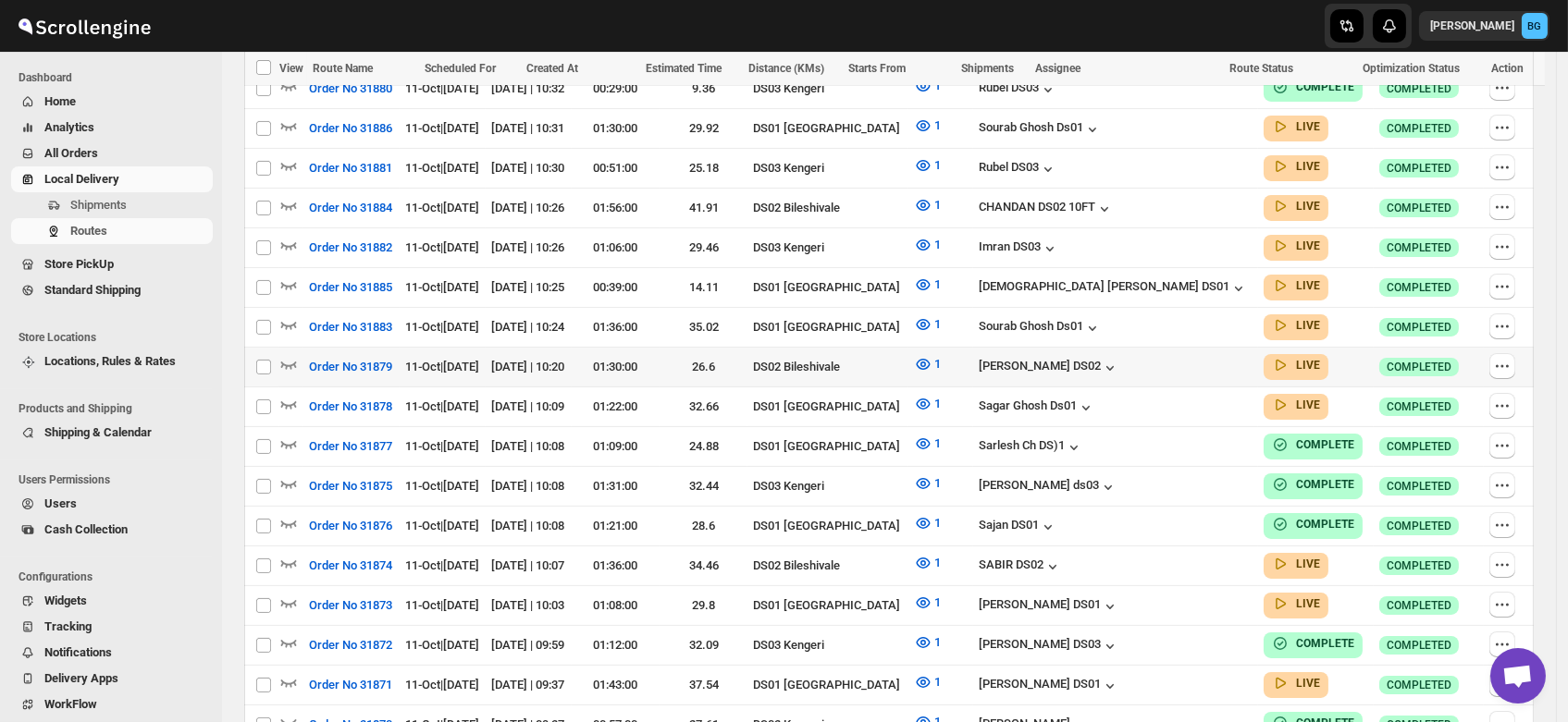
scroll to position [1596, 0]
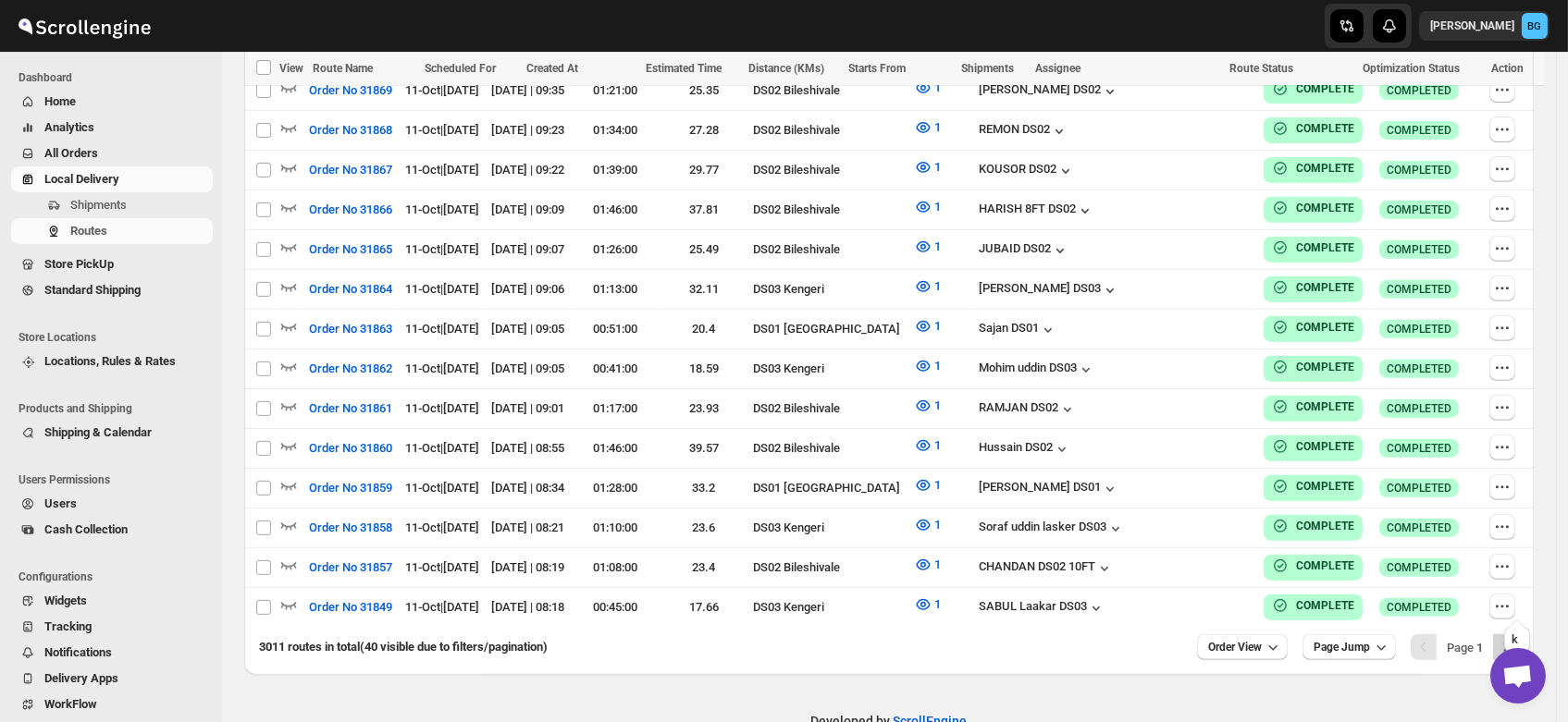
click at [1510, 639] on icon "Next" at bounding box center [1506, 647] width 18 height 18
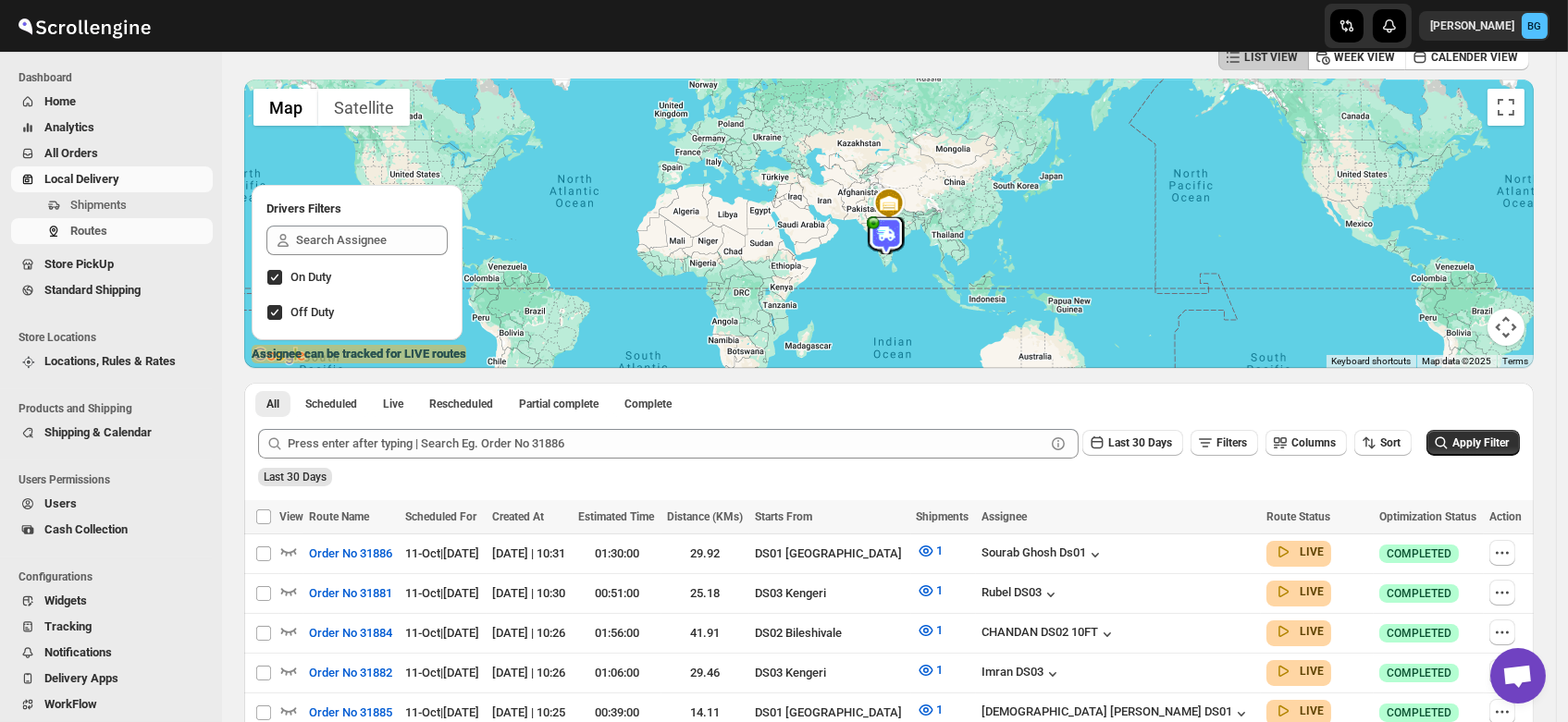
scroll to position [98, 0]
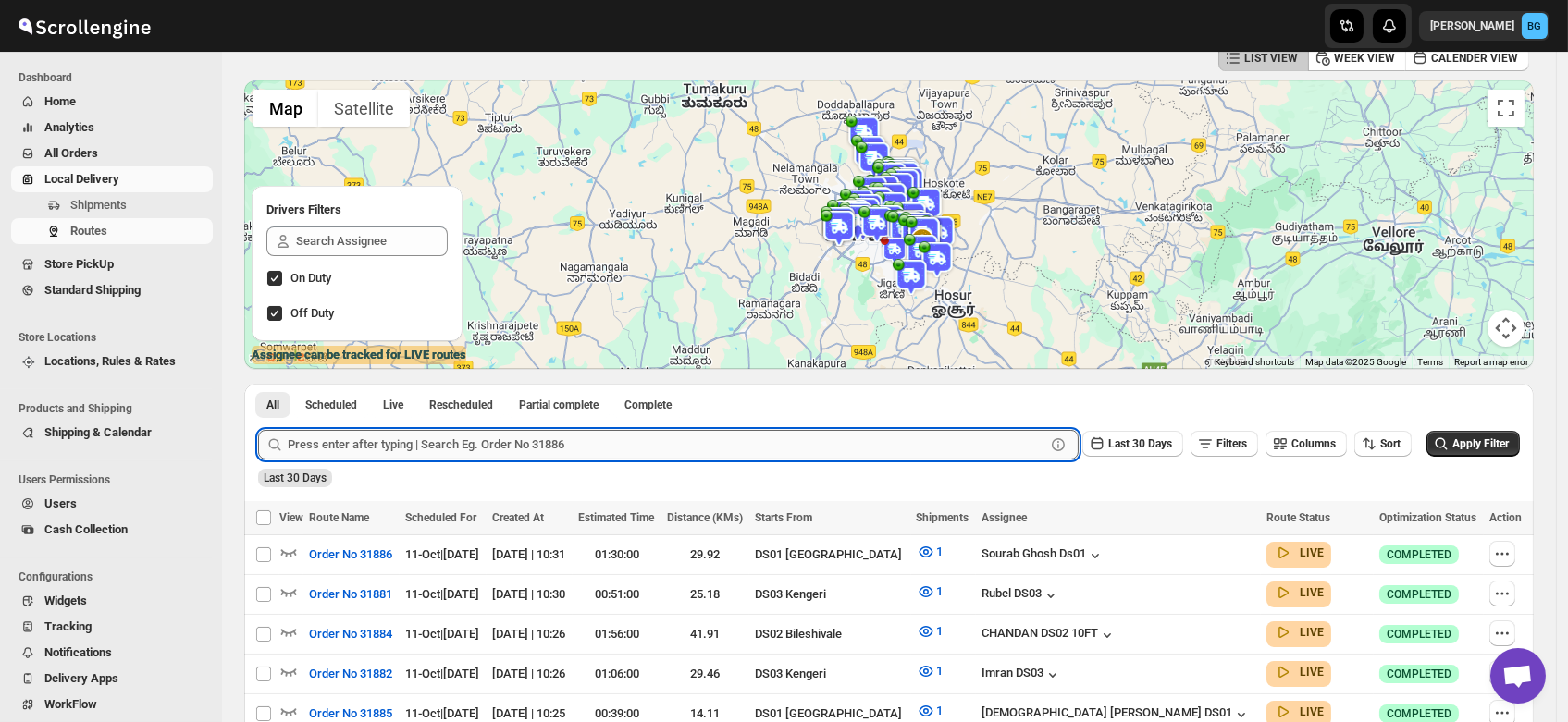
click at [364, 446] on input "text" at bounding box center [667, 444] width 758 height 30
type input "31848"
click at [258, 384] on button "Submit" at bounding box center [284, 393] width 53 height 19
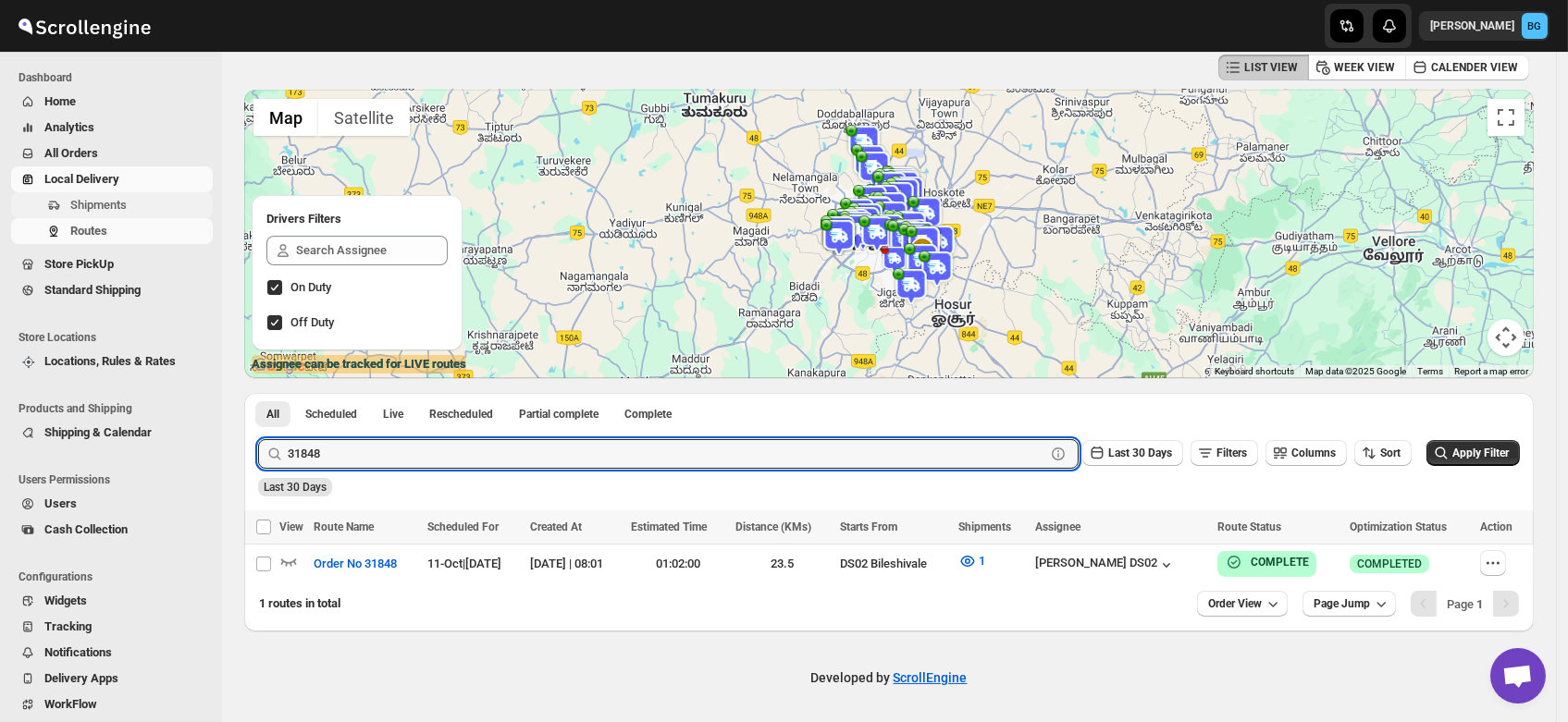
click at [84, 212] on span "Shipments" at bounding box center [98, 204] width 57 height 13
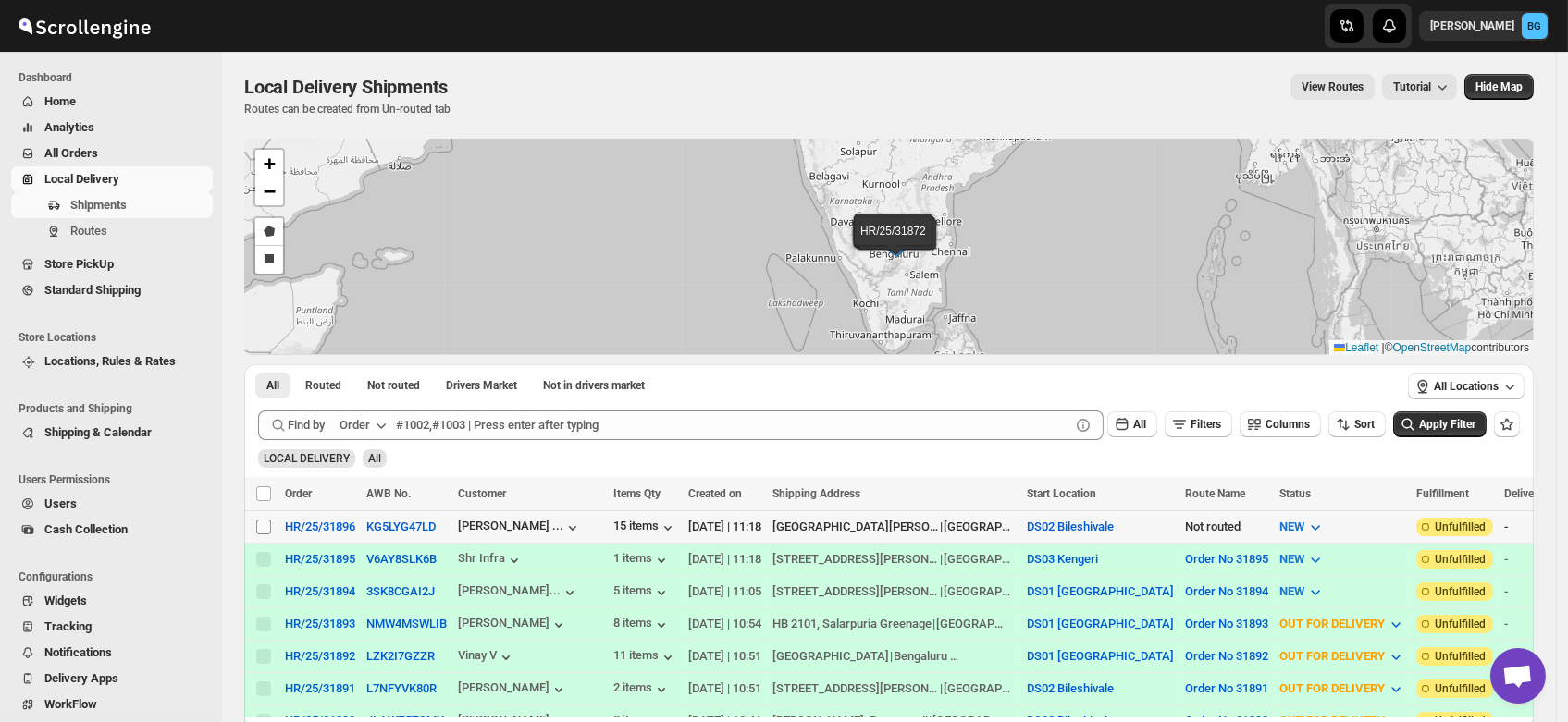
click at [265, 524] on input "Select shipment" at bounding box center [263, 526] width 14 height 14
checkbox input "true"
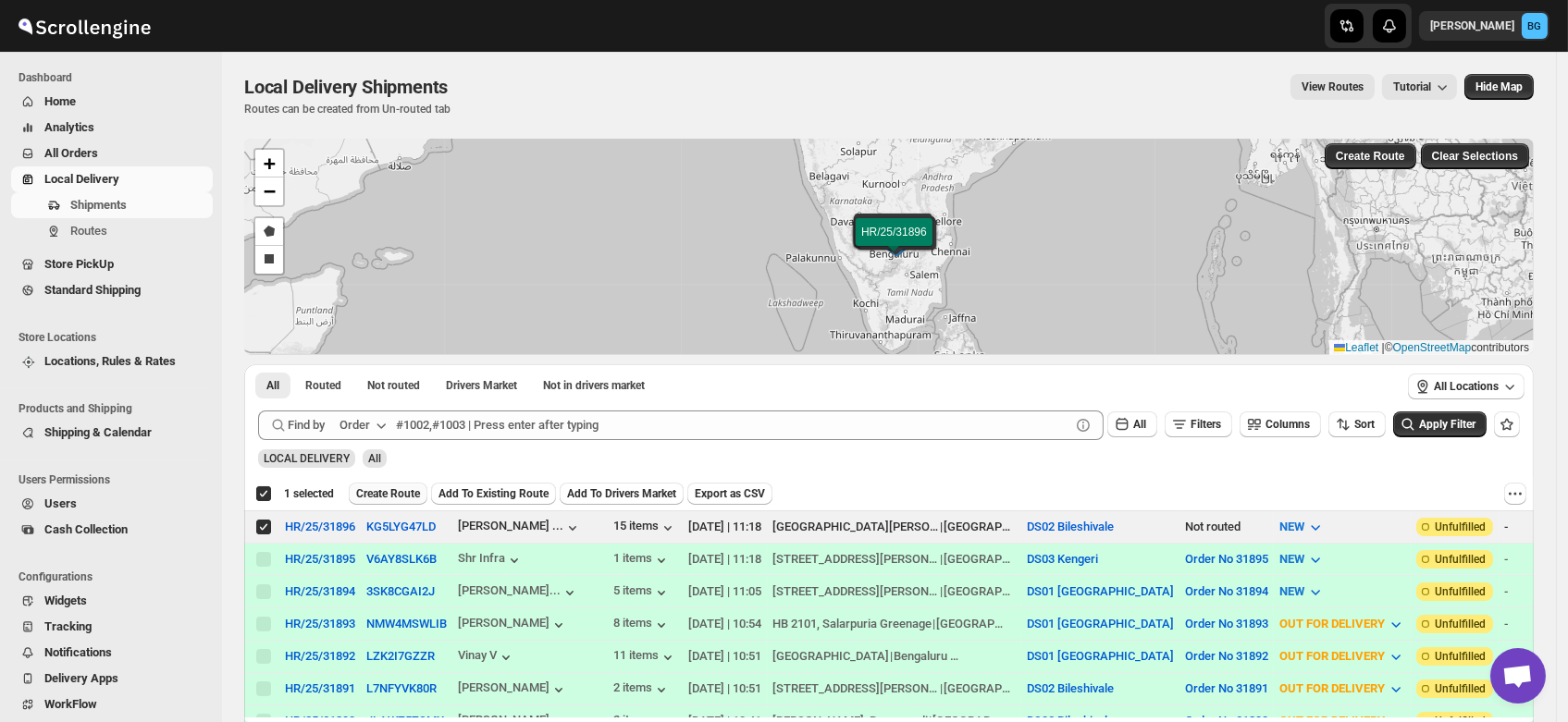
click at [397, 487] on span "Create Route" at bounding box center [387, 493] width 64 height 14
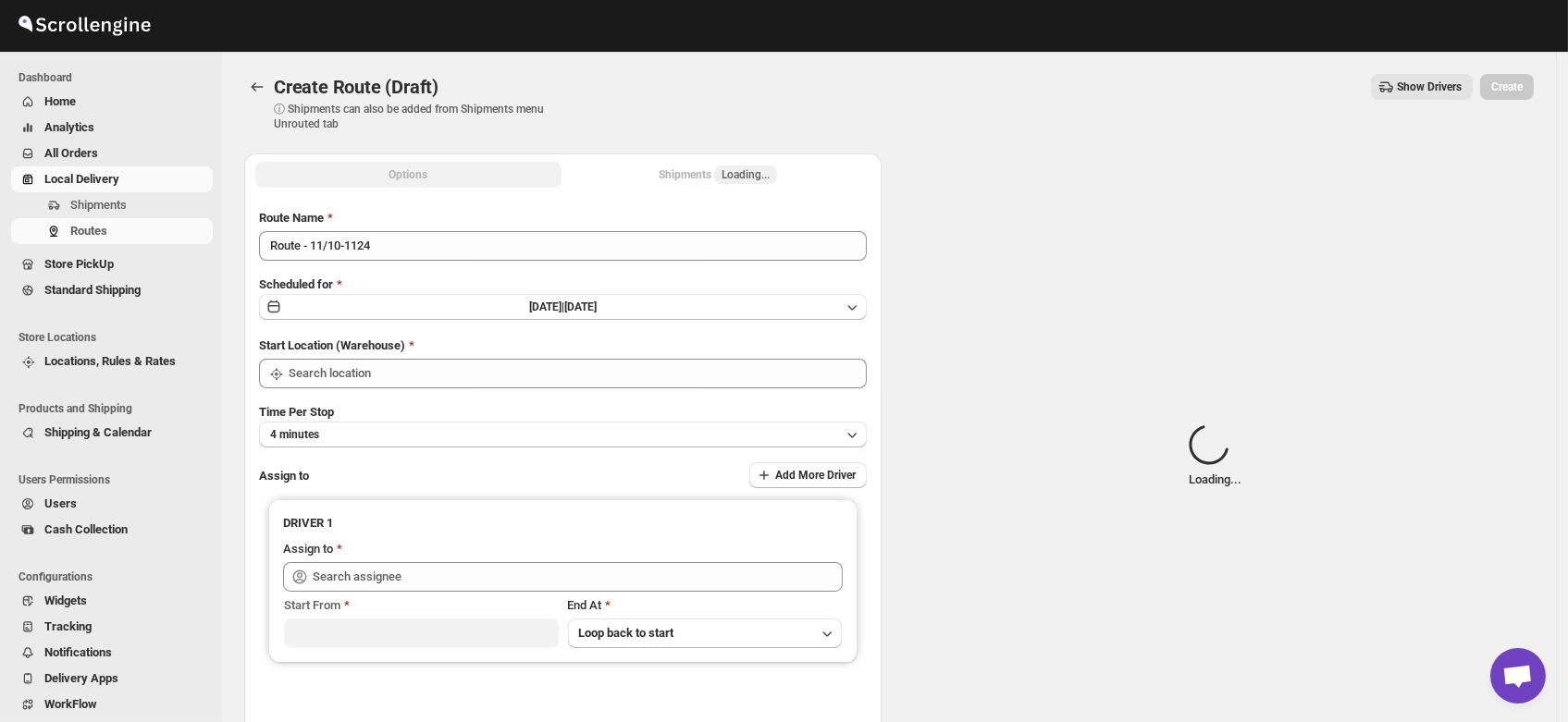
type input "DS02 Bileshivale"
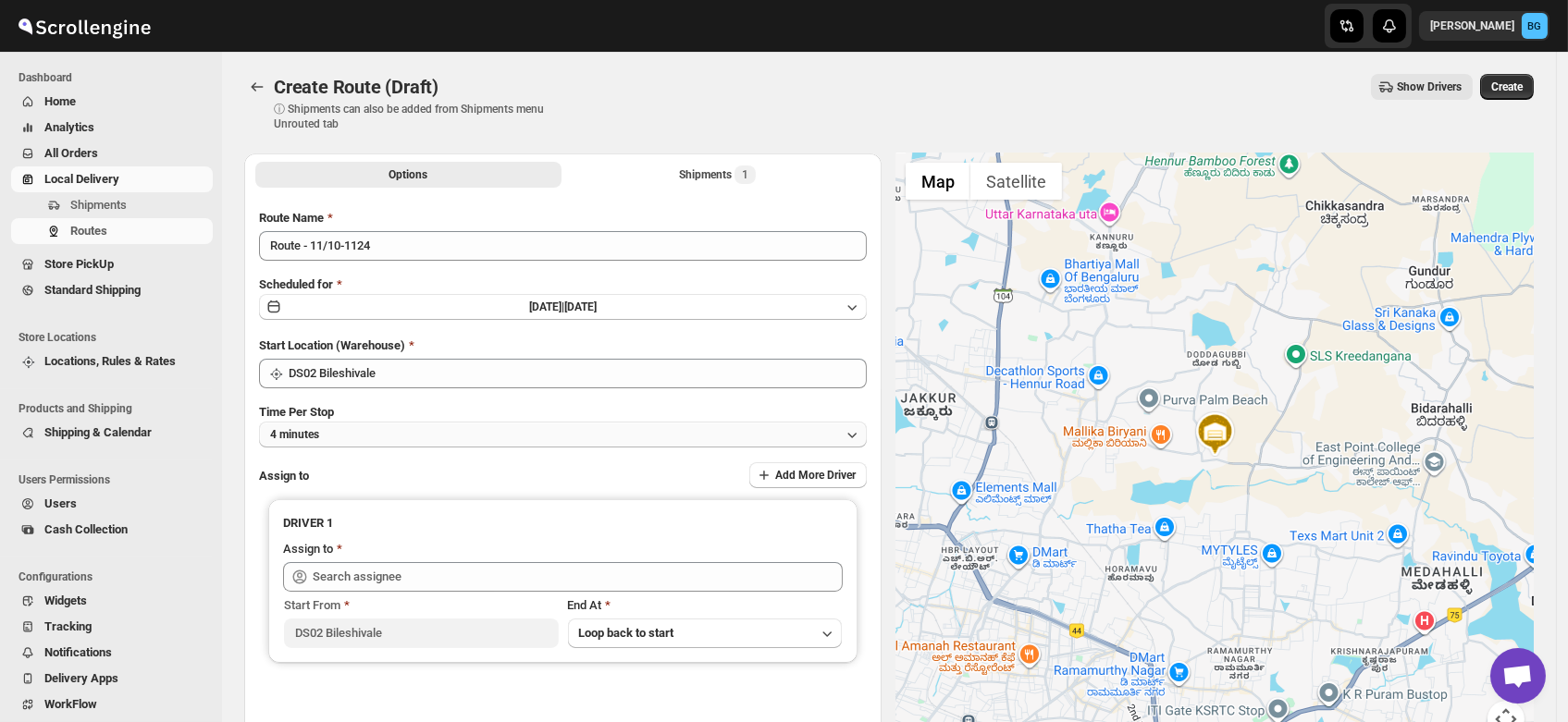
click at [353, 432] on button "4 minutes" at bounding box center [563, 434] width 608 height 26
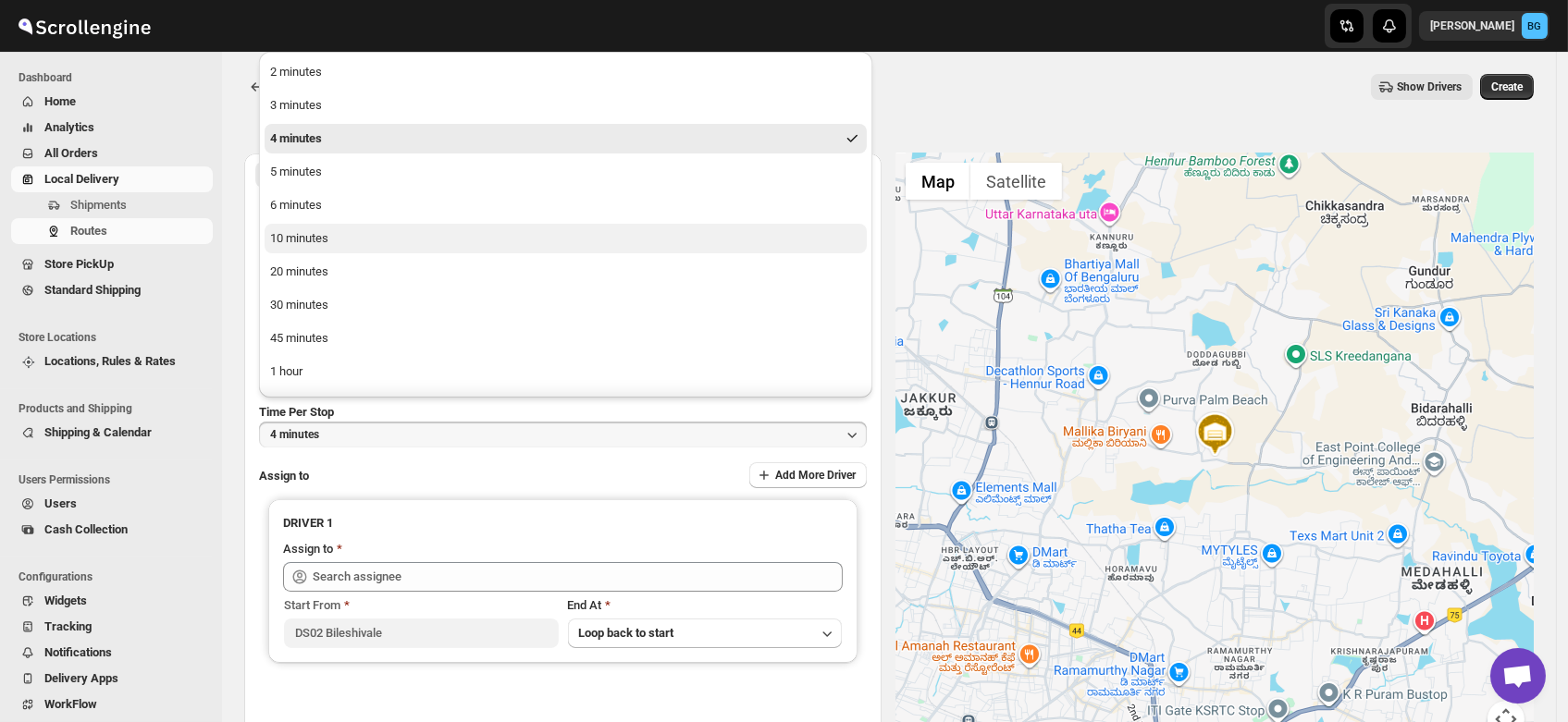
click at [331, 235] on button "10 minutes" at bounding box center [566, 238] width 602 height 30
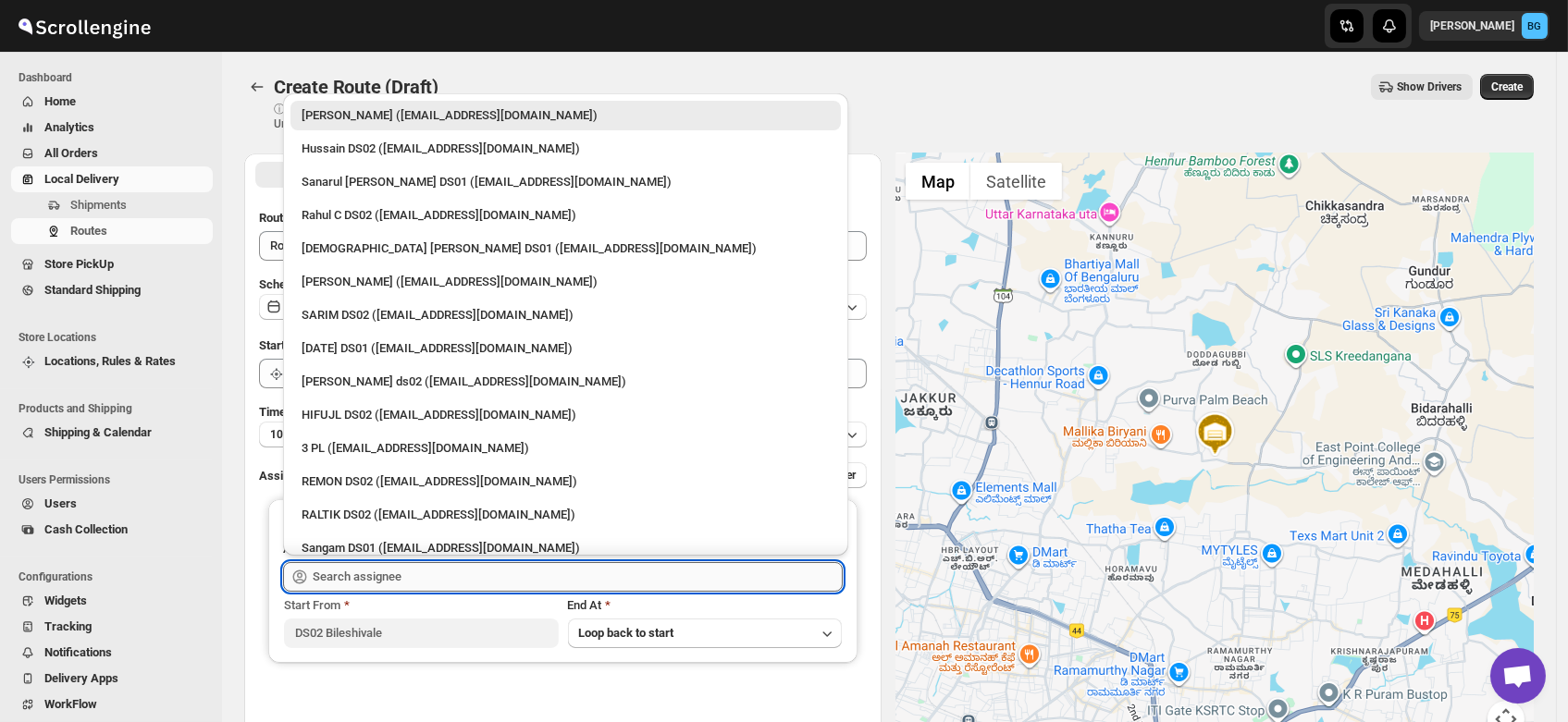
click at [372, 583] on input "text" at bounding box center [577, 576] width 530 height 30
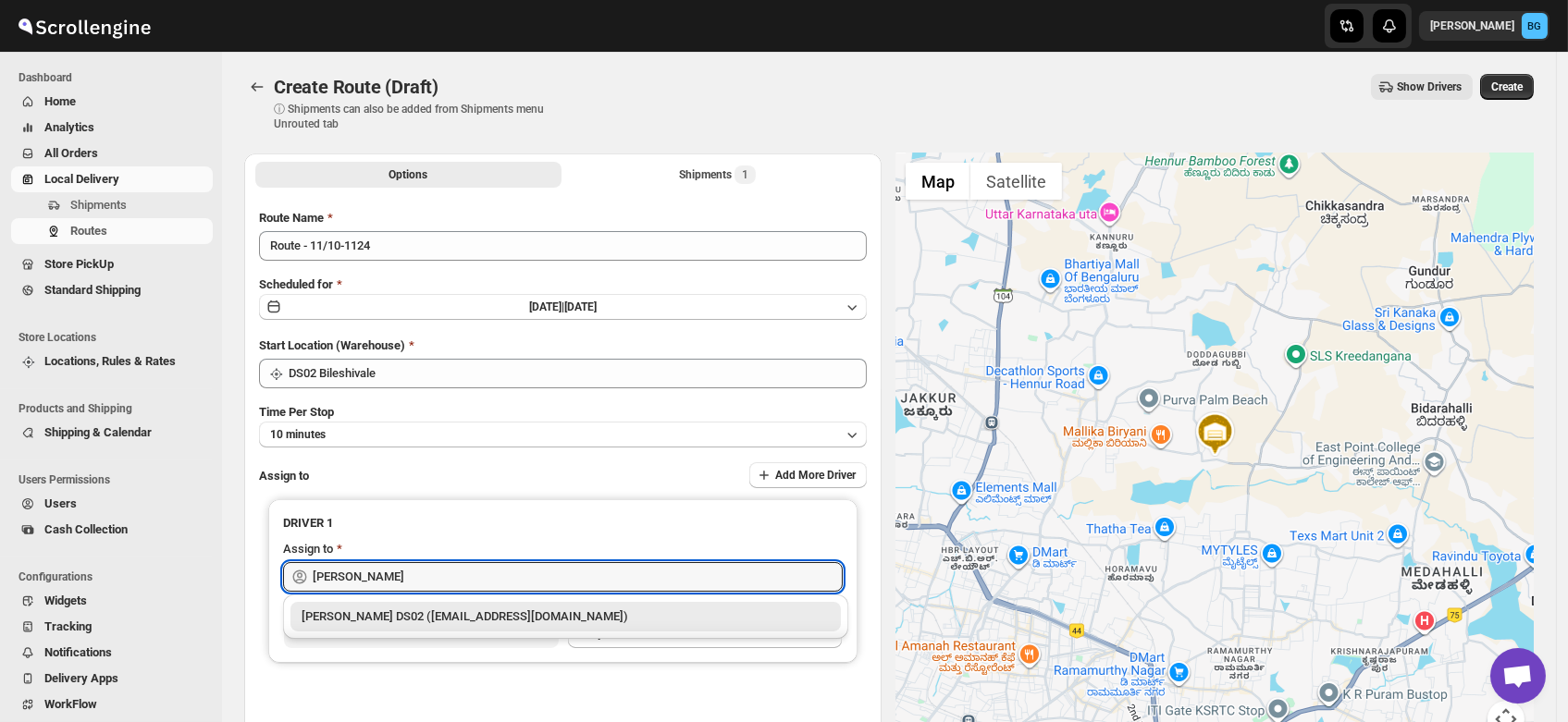
click at [382, 610] on div "[PERSON_NAME] DS02 ([EMAIL_ADDRESS][DOMAIN_NAME])" at bounding box center [565, 617] width 528 height 18
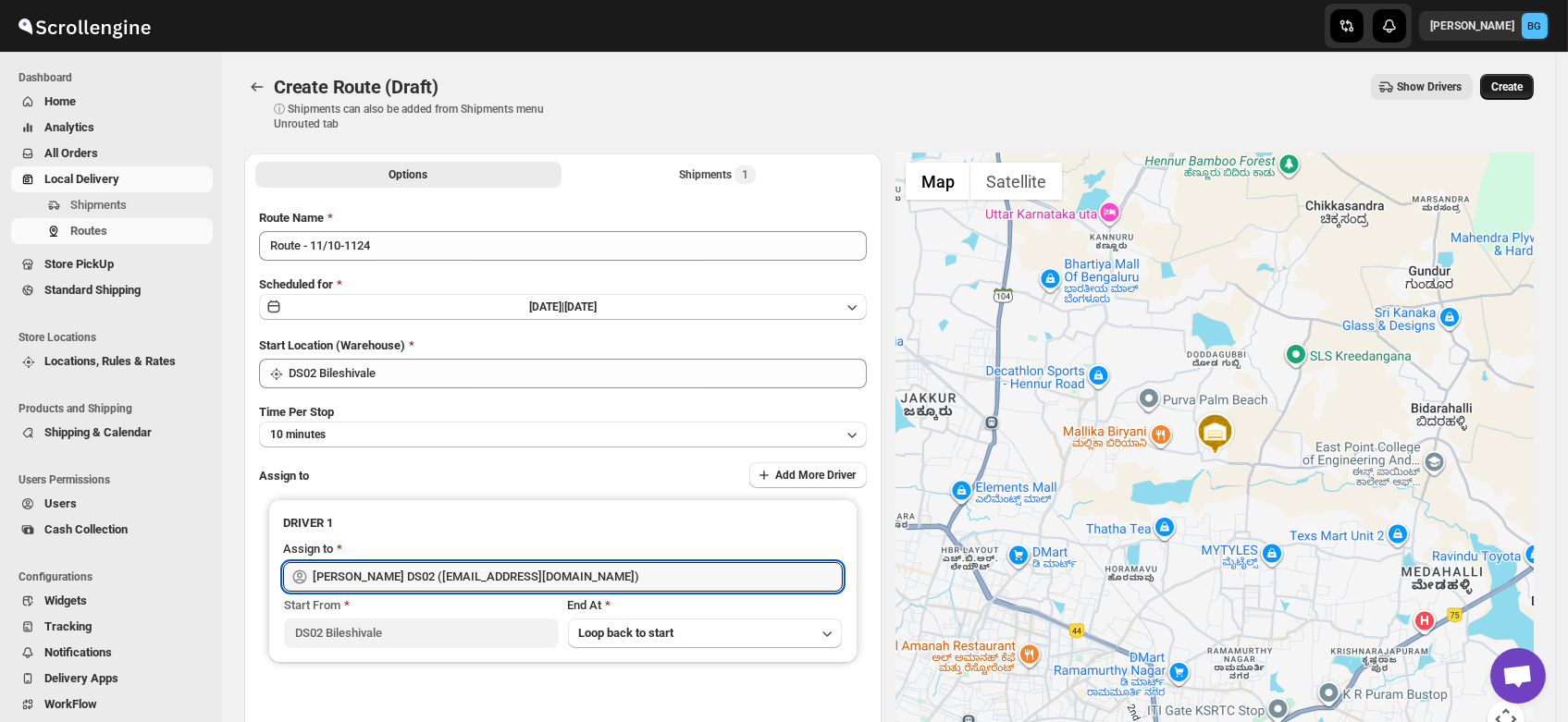
type input "[PERSON_NAME] DS02 ([EMAIL_ADDRESS][DOMAIN_NAME])"
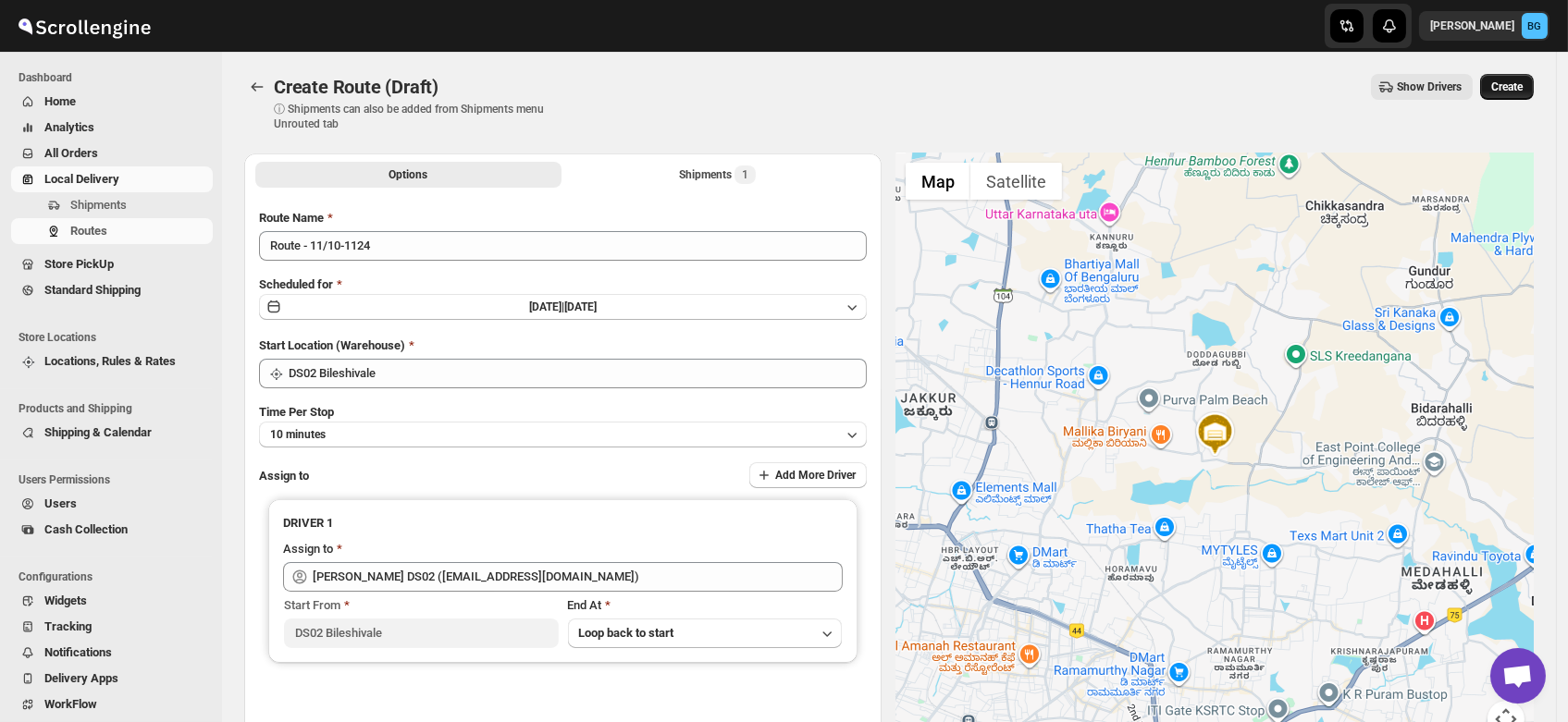
click at [1516, 89] on span "Create" at bounding box center [1507, 86] width 32 height 14
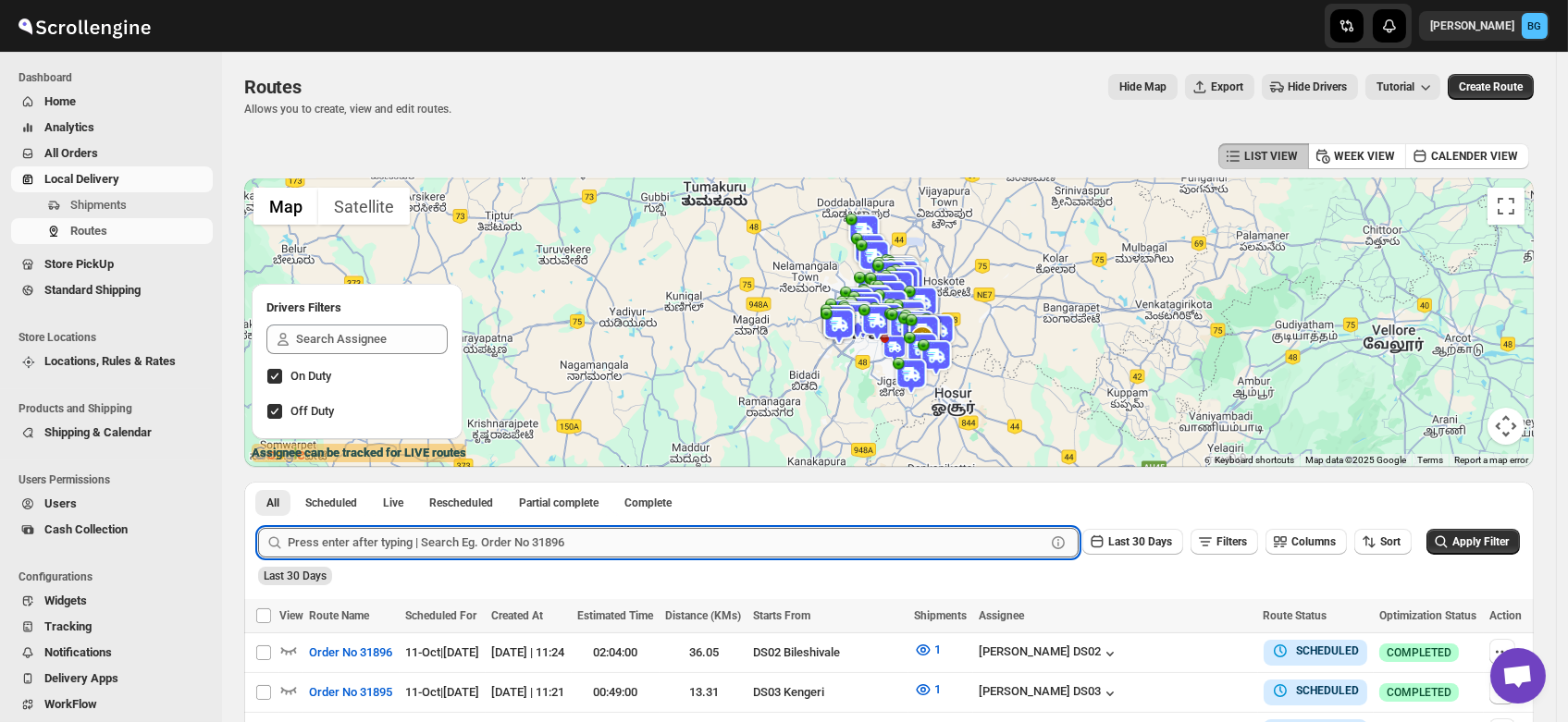
click at [343, 543] on input "text" at bounding box center [667, 543] width 758 height 30
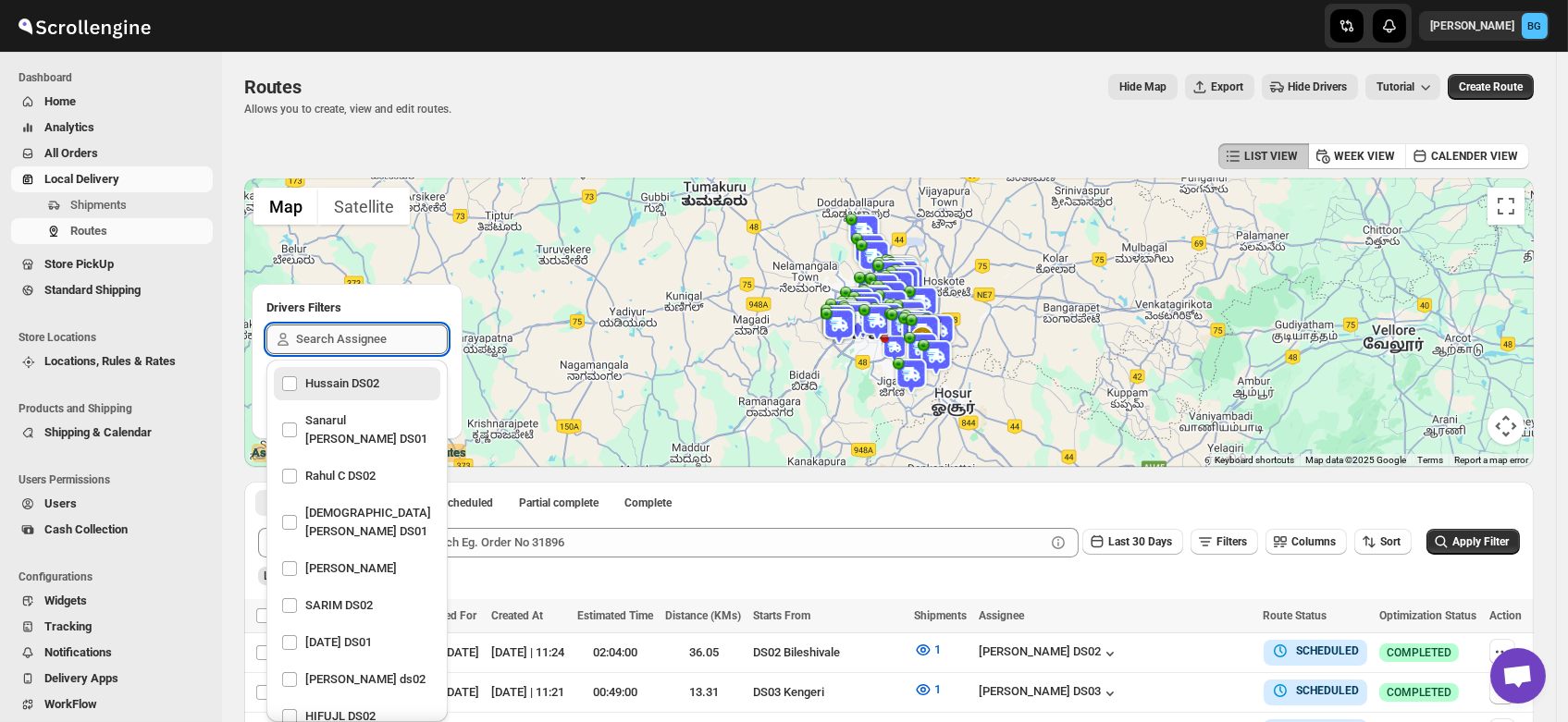
click at [325, 336] on input "text" at bounding box center [372, 339] width 152 height 30
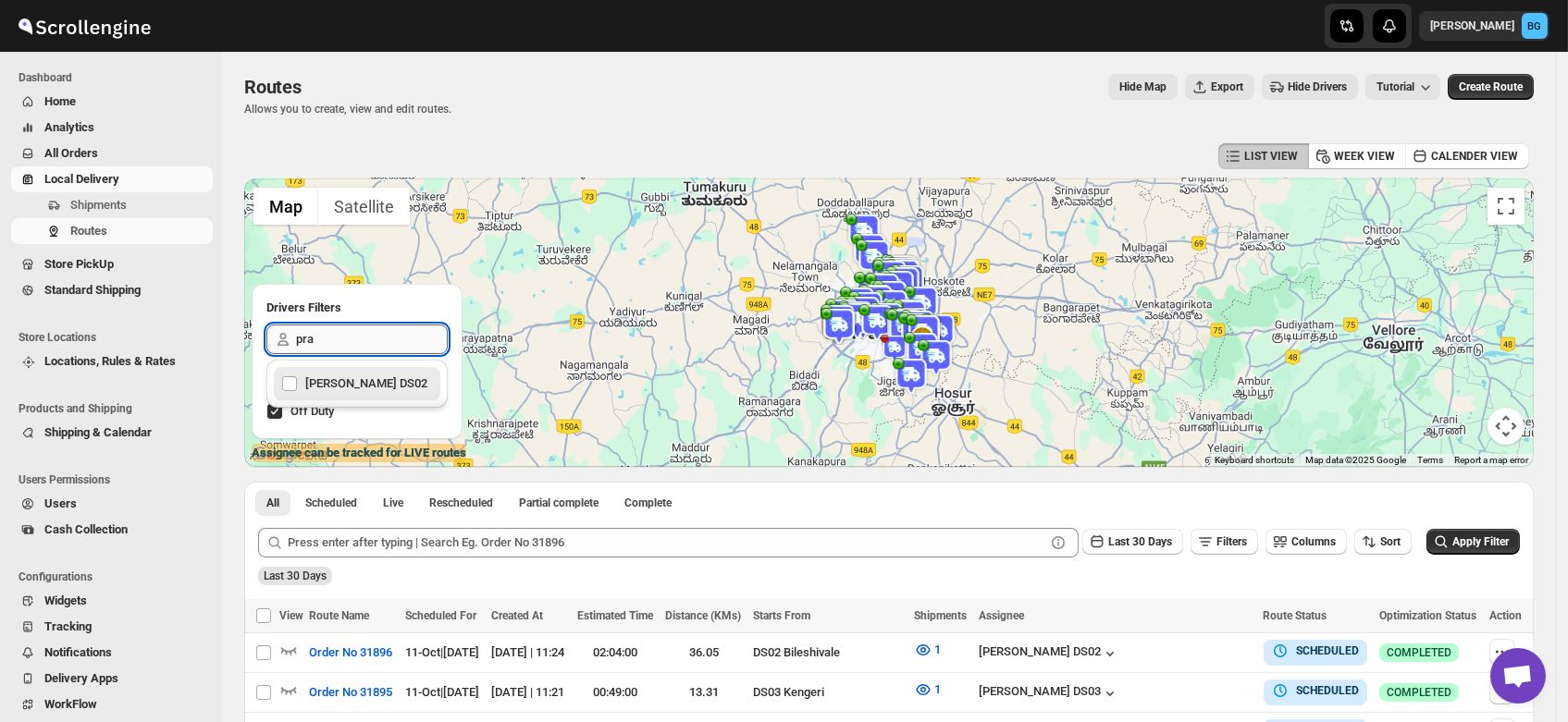
type input "prak"
click at [325, 380] on div "[PERSON_NAME] DS02" at bounding box center [357, 384] width 152 height 26
checkbox input "true"
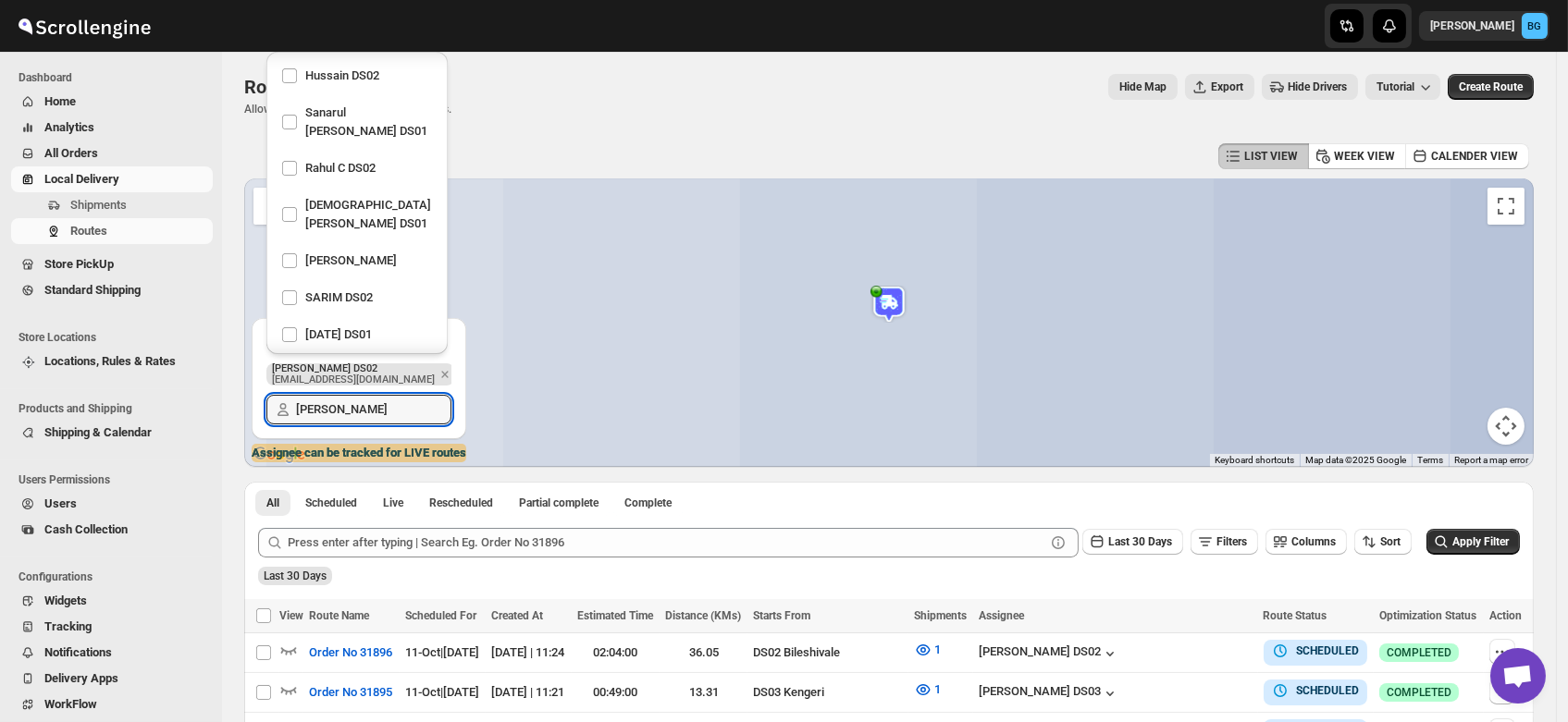
scroll to position [322, 0]
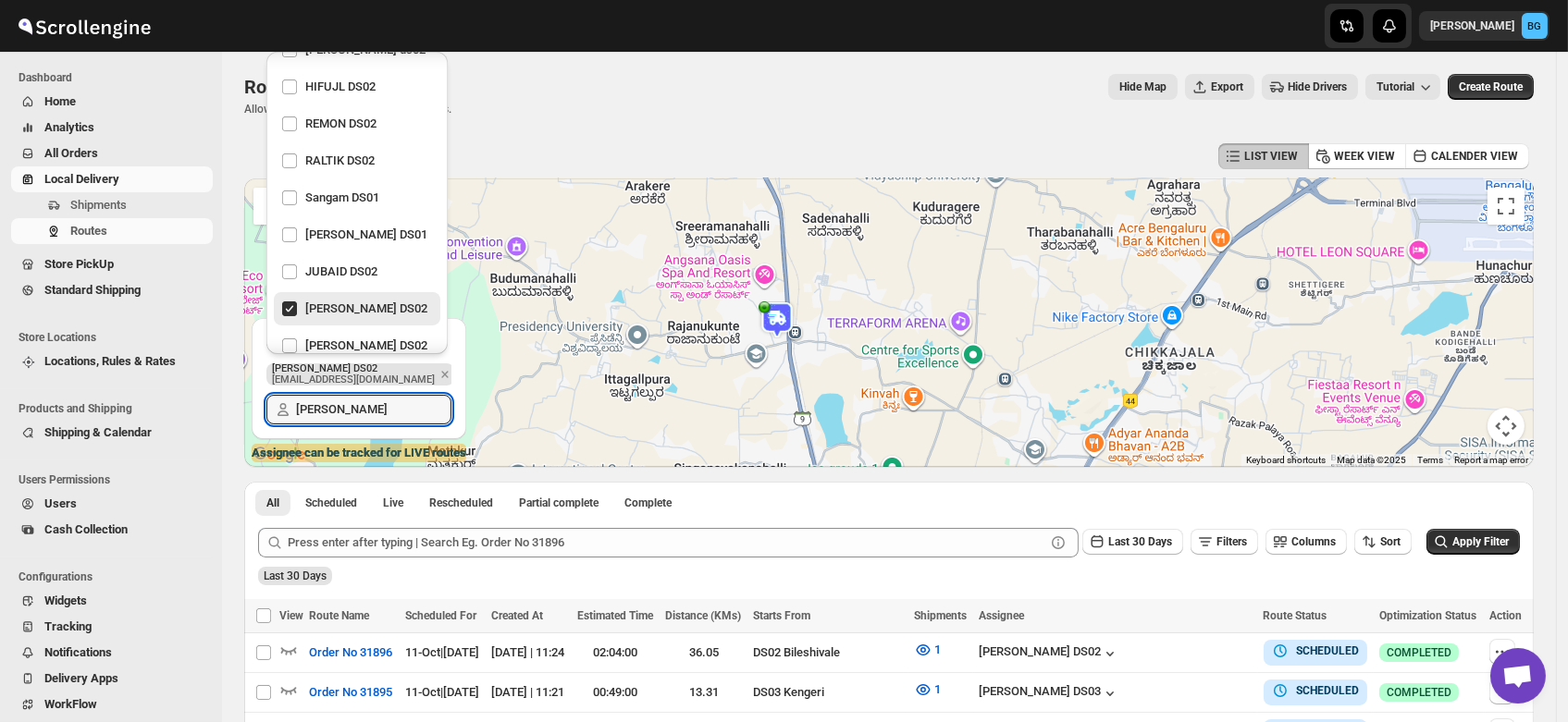
type input "prak"
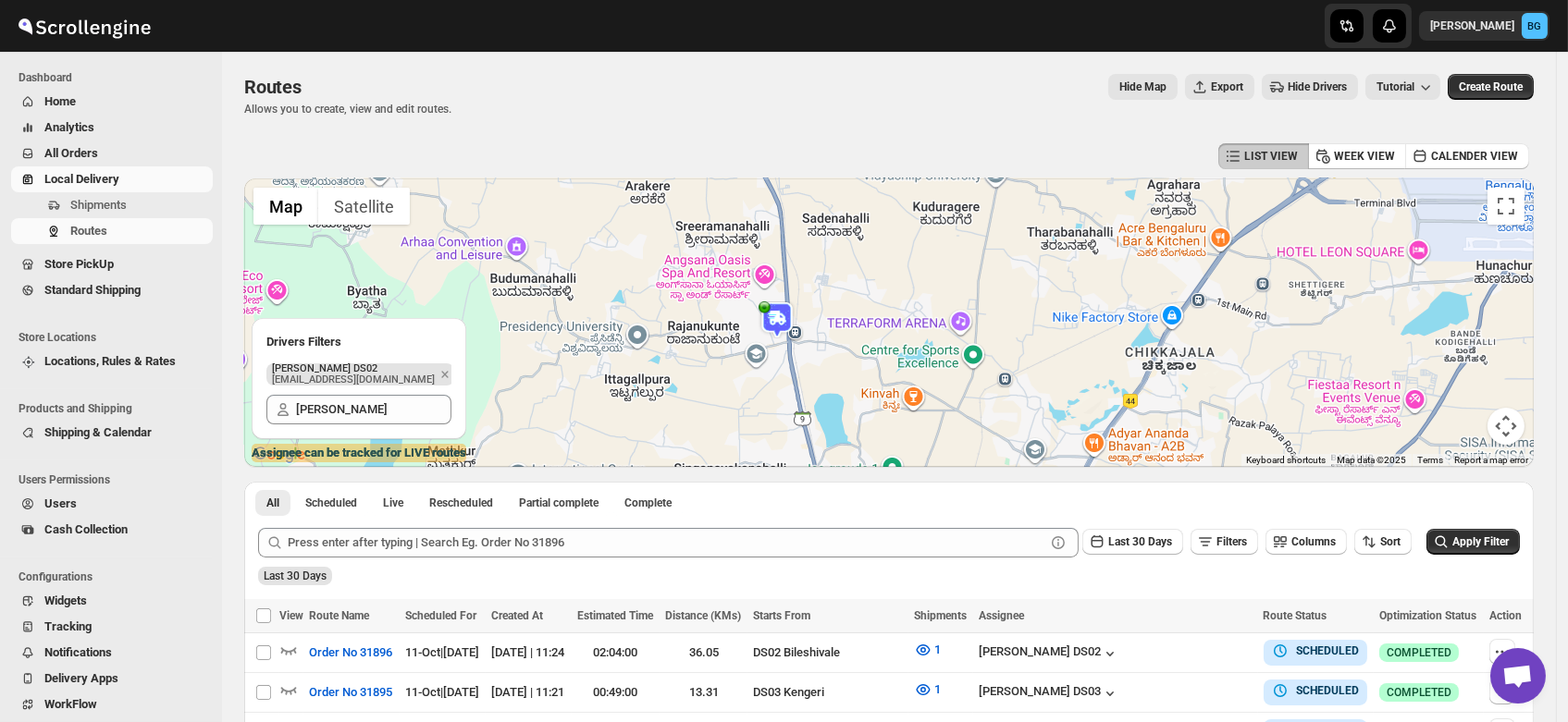
click at [778, 314] on img at bounding box center [777, 319] width 37 height 37
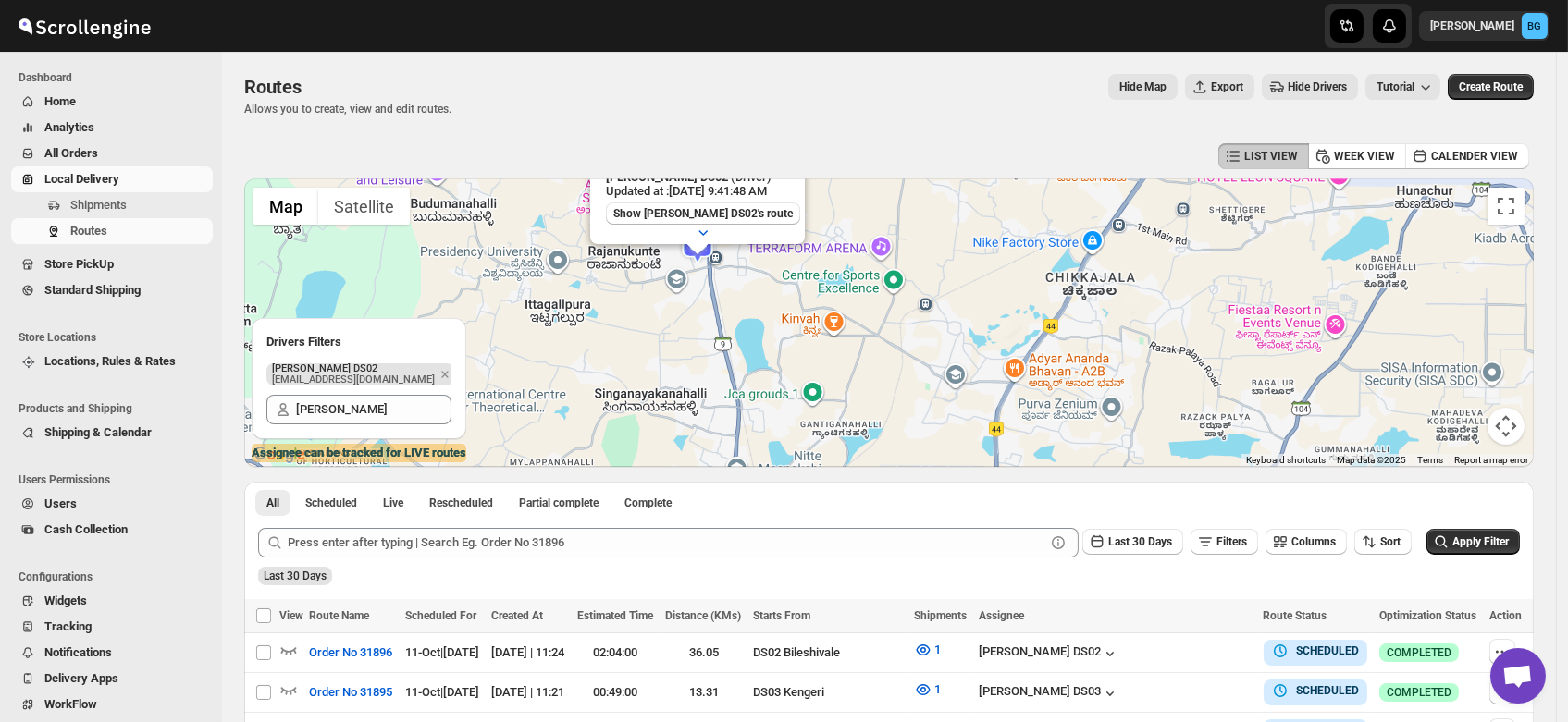
drag, startPoint x: 837, startPoint y: 386, endPoint x: 745, endPoint y: 272, distance: 146.5
click at [745, 272] on div "PRAKSH NEWAR DS02 (Driver) Updated at : 10/11/2025, 9:41:48 AM Show PRAKSH NEWA…" at bounding box center [889, 322] width 1290 height 289
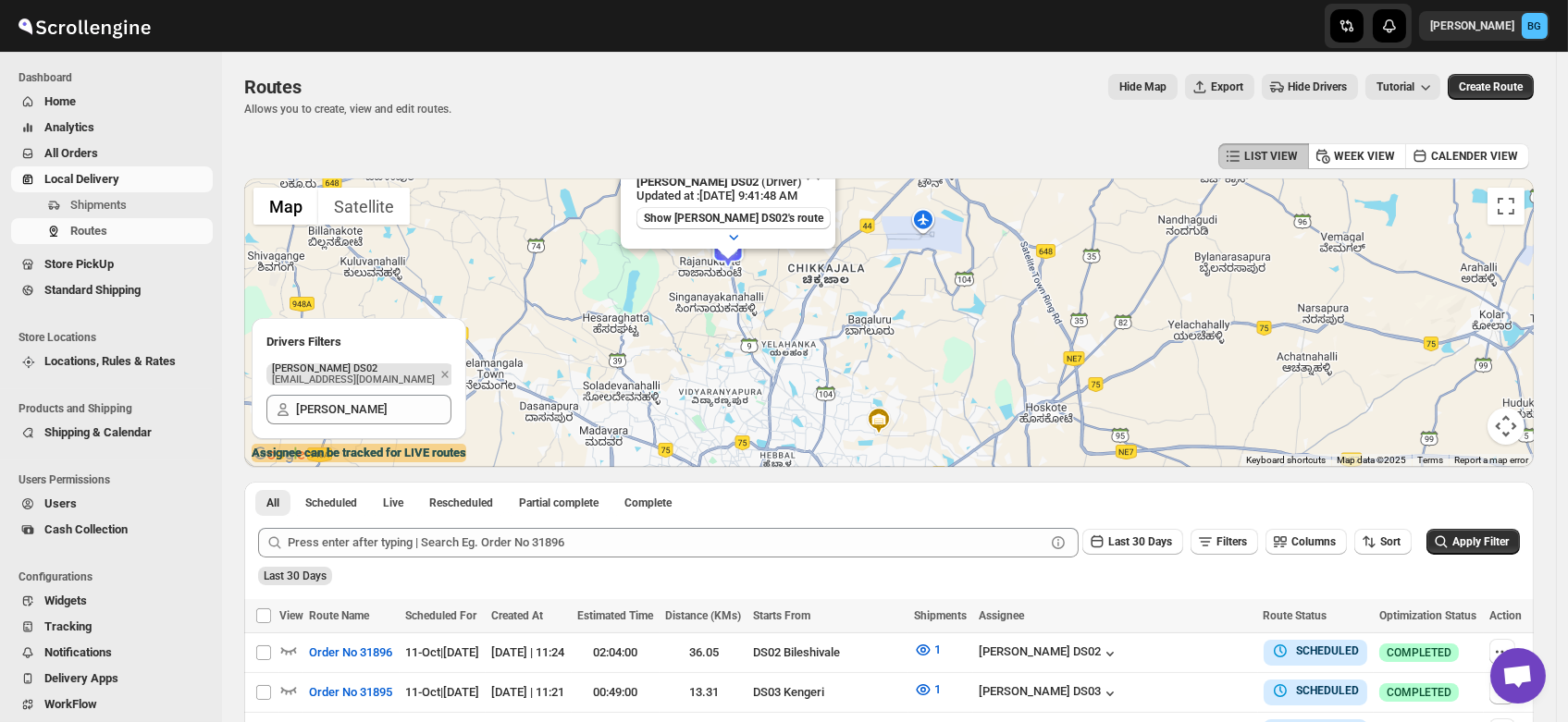
click at [846, 378] on div "PRAKSH NEWAR DS02 (Driver) Updated at : 10/11/2025, 9:41:48 AM Show PRAKSH NEWA…" at bounding box center [889, 322] width 1290 height 289
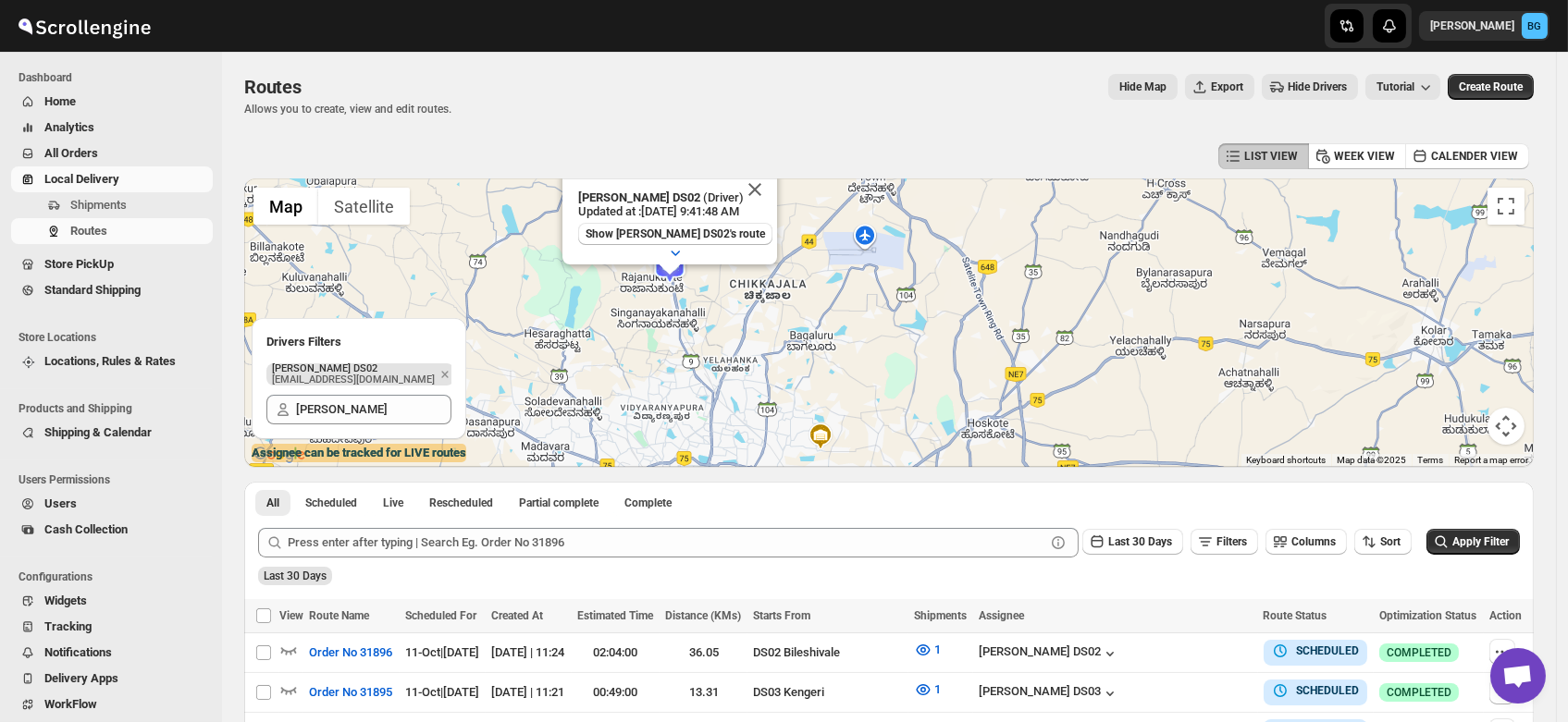
drag, startPoint x: 846, startPoint y: 378, endPoint x: 779, endPoint y: 396, distance: 69.4
click at [779, 396] on div "PRAKSH NEWAR DS02 (Driver) Updated at : 10/11/2025, 9:41:48 AM Show PRAKSH NEWA…" at bounding box center [889, 322] width 1290 height 289
click at [76, 202] on span "Shipments" at bounding box center [98, 204] width 57 height 13
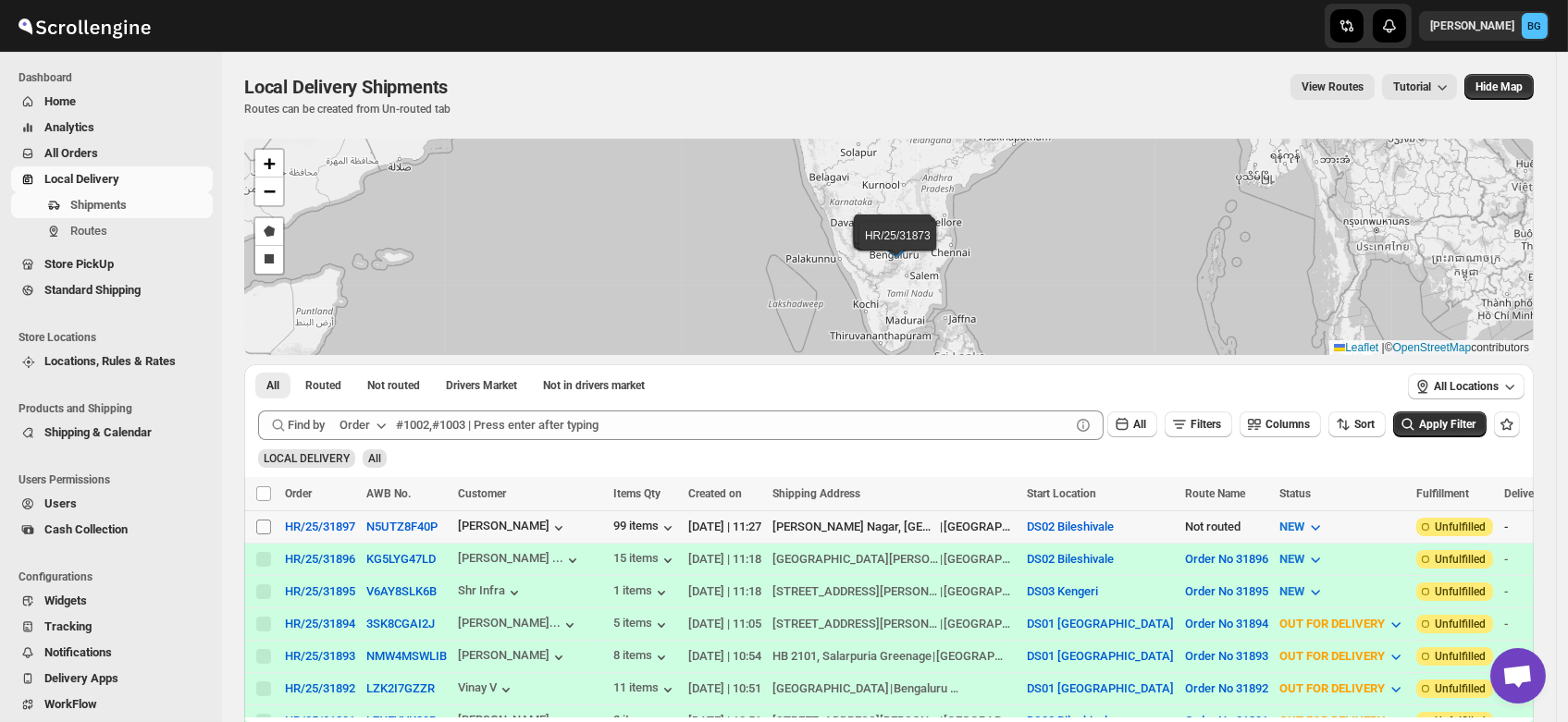
click at [260, 527] on input "Select shipment" at bounding box center [263, 526] width 14 height 14
checkbox input "true"
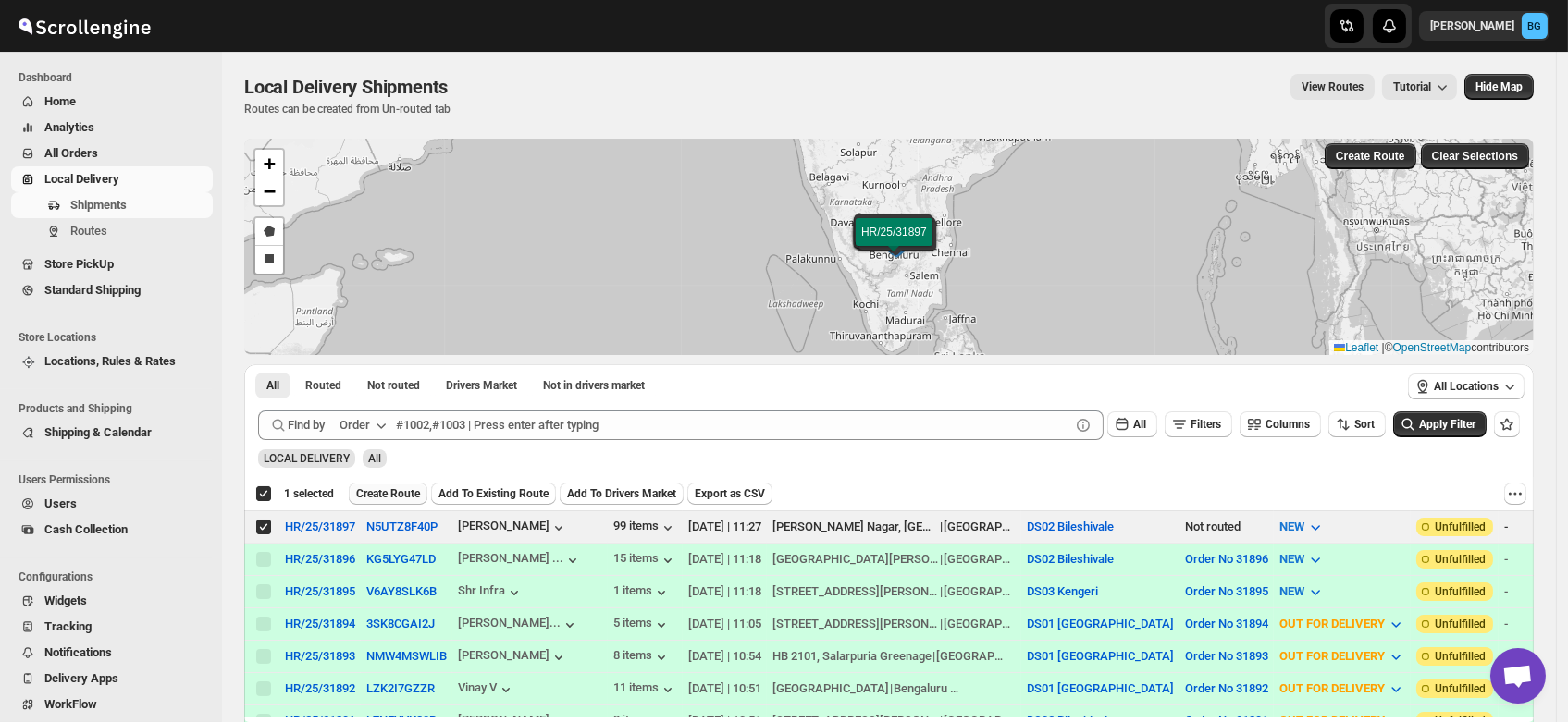
click at [398, 492] on span "Create Route" at bounding box center [387, 493] width 64 height 14
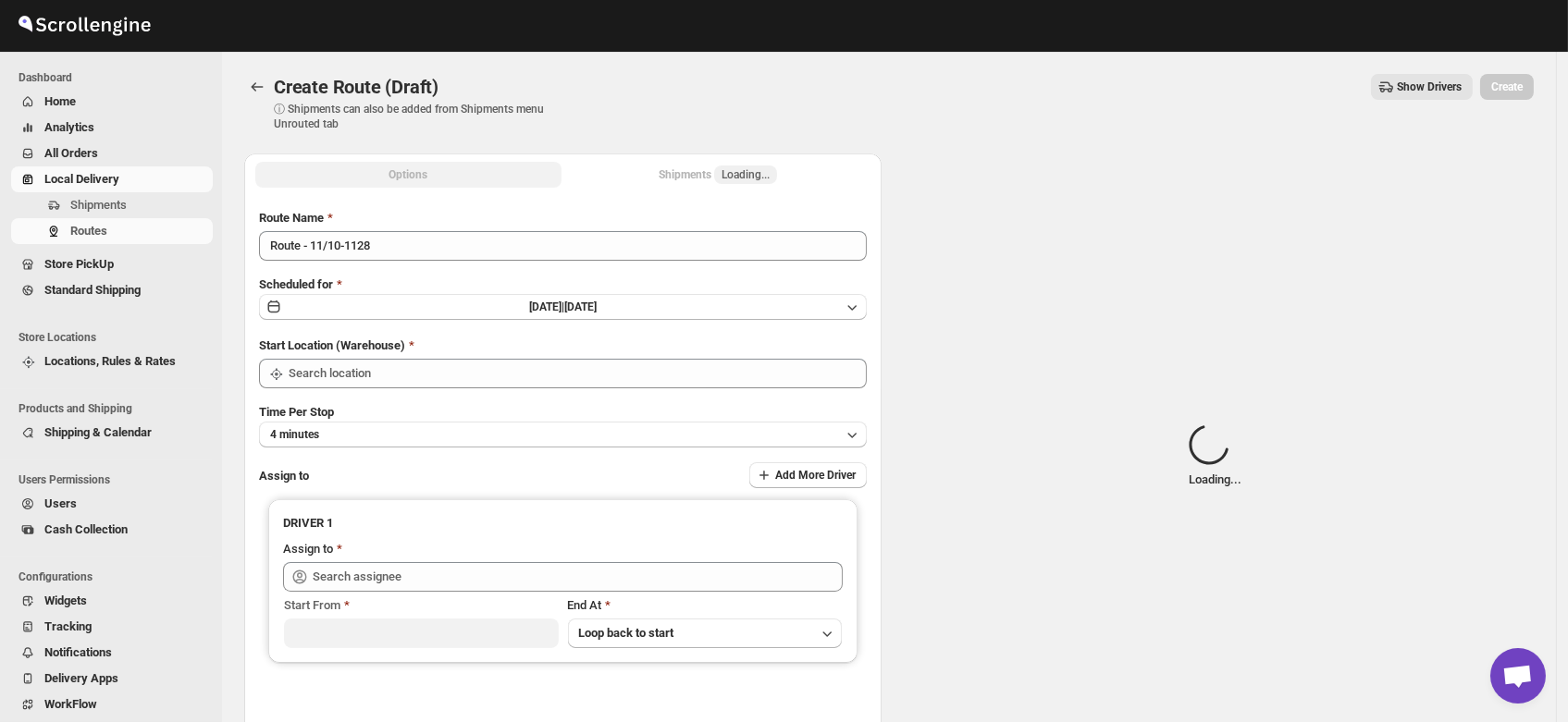
type input "DS02 Bileshivale"
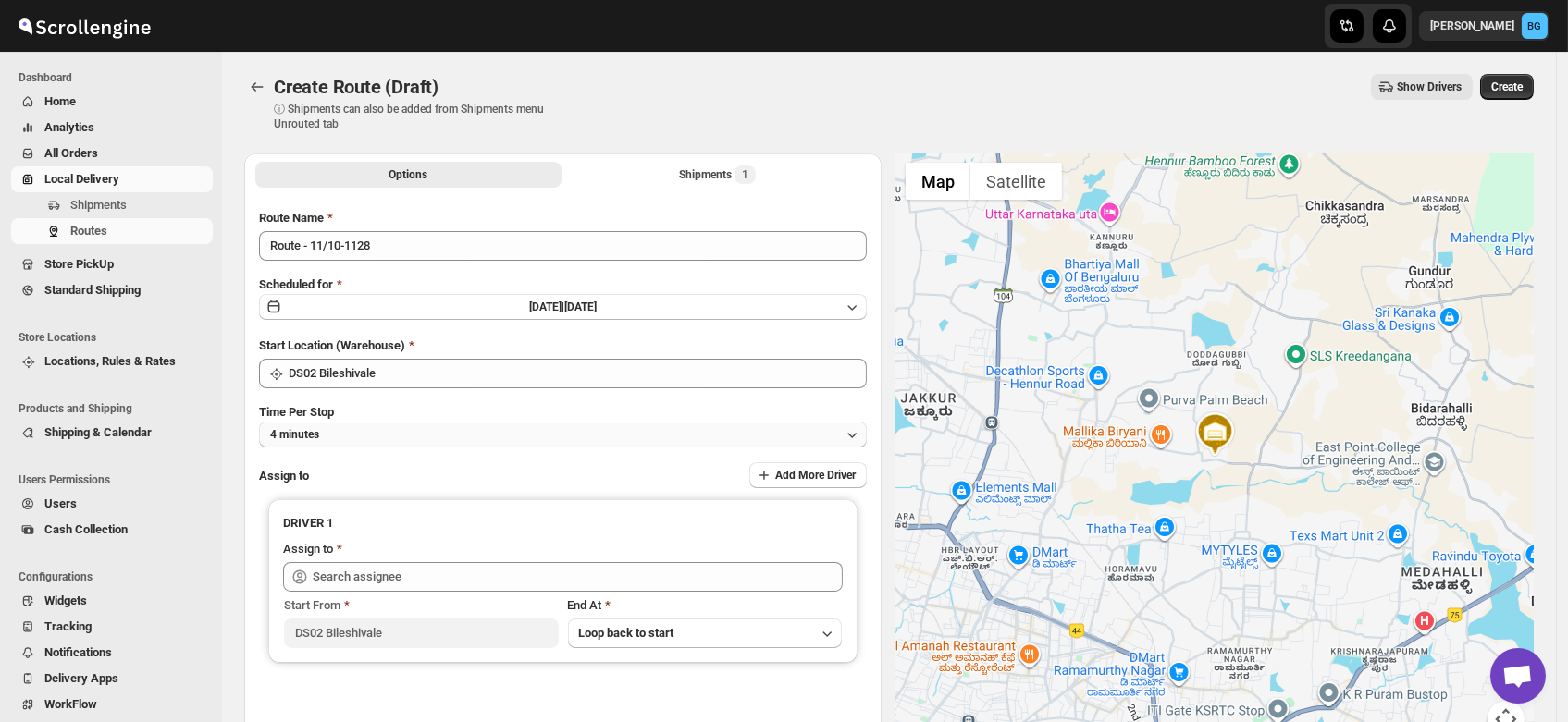
click at [344, 429] on button "4 minutes" at bounding box center [563, 434] width 608 height 26
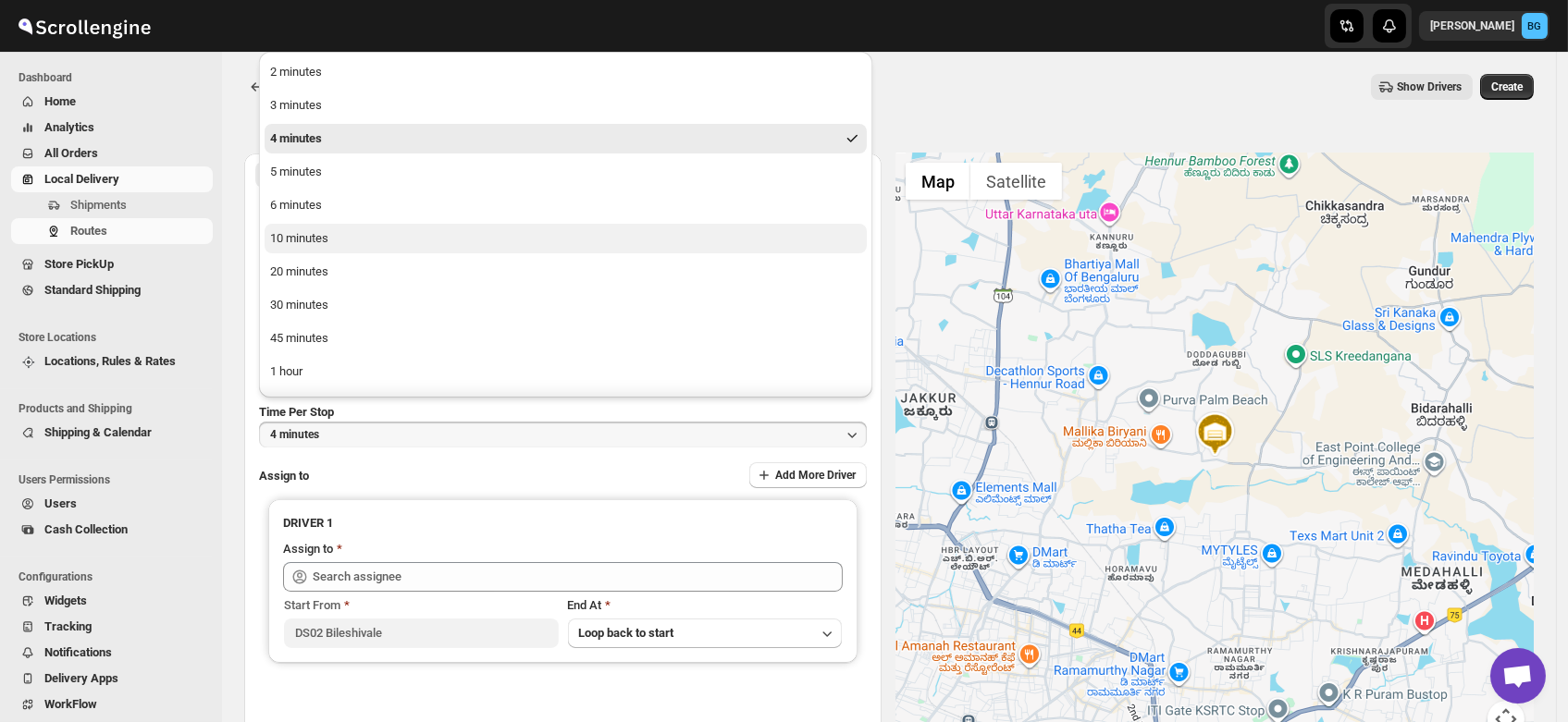
click at [327, 240] on div "10 minutes" at bounding box center [299, 238] width 59 height 18
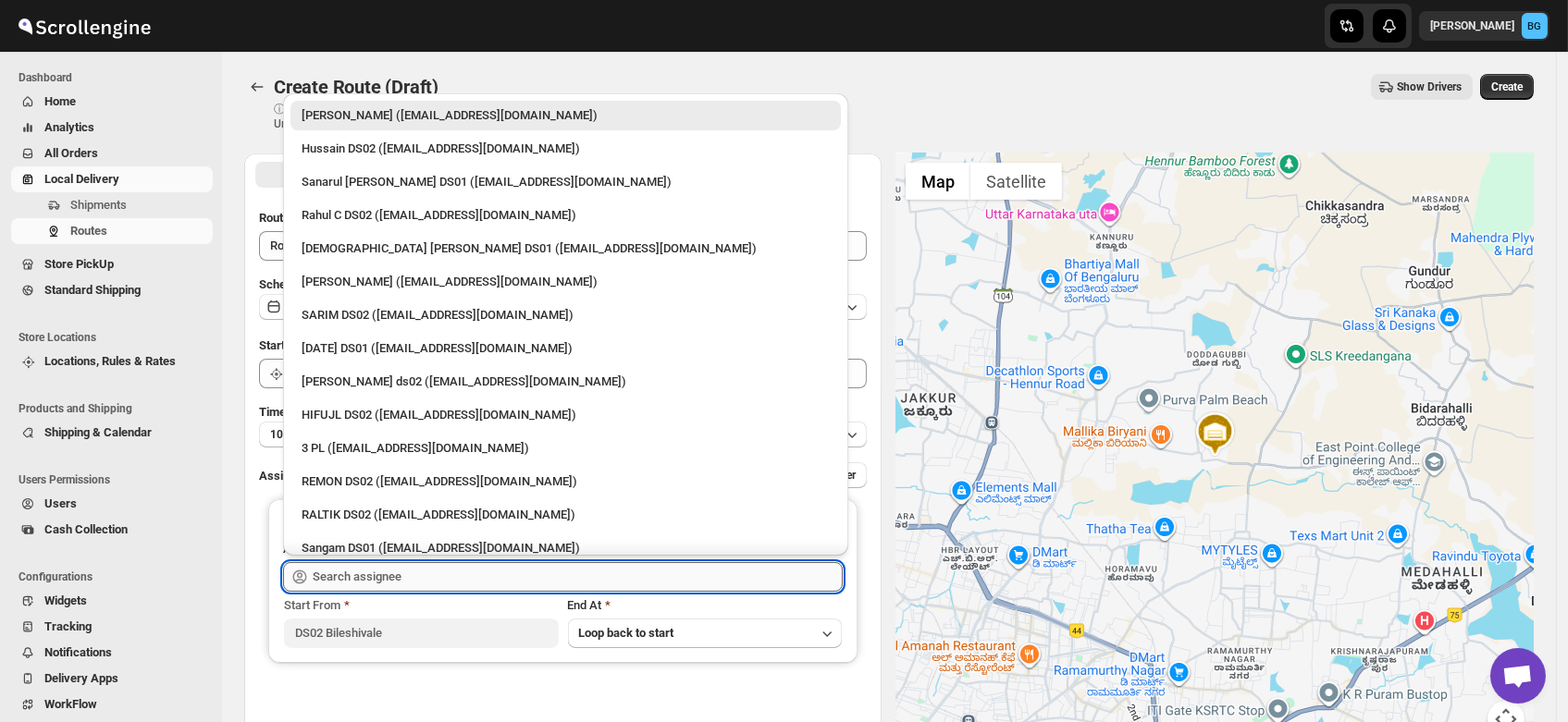
click at [362, 574] on input "text" at bounding box center [577, 576] width 530 height 30
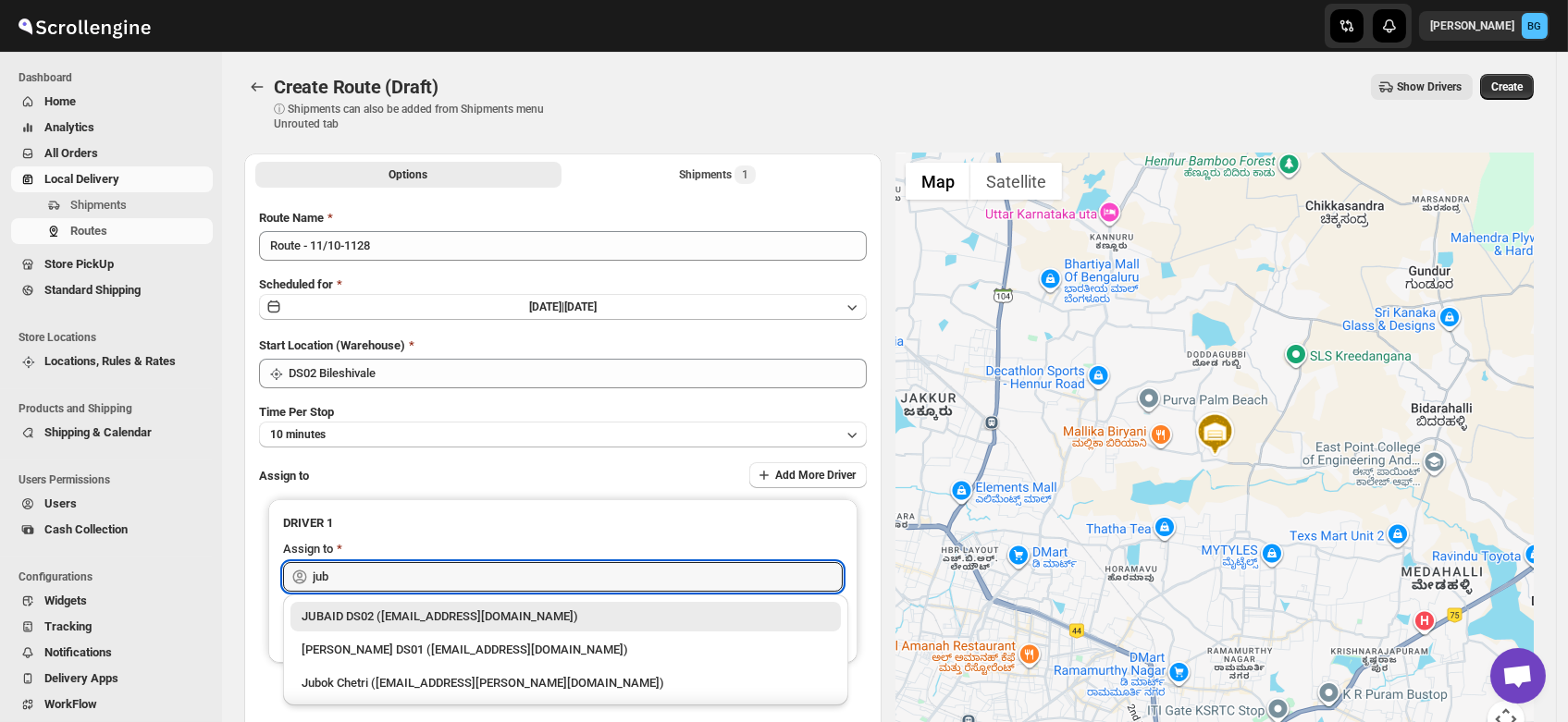
click at [355, 613] on div "JUBAID DS02 ([EMAIL_ADDRESS][DOMAIN_NAME])" at bounding box center [565, 617] width 528 height 18
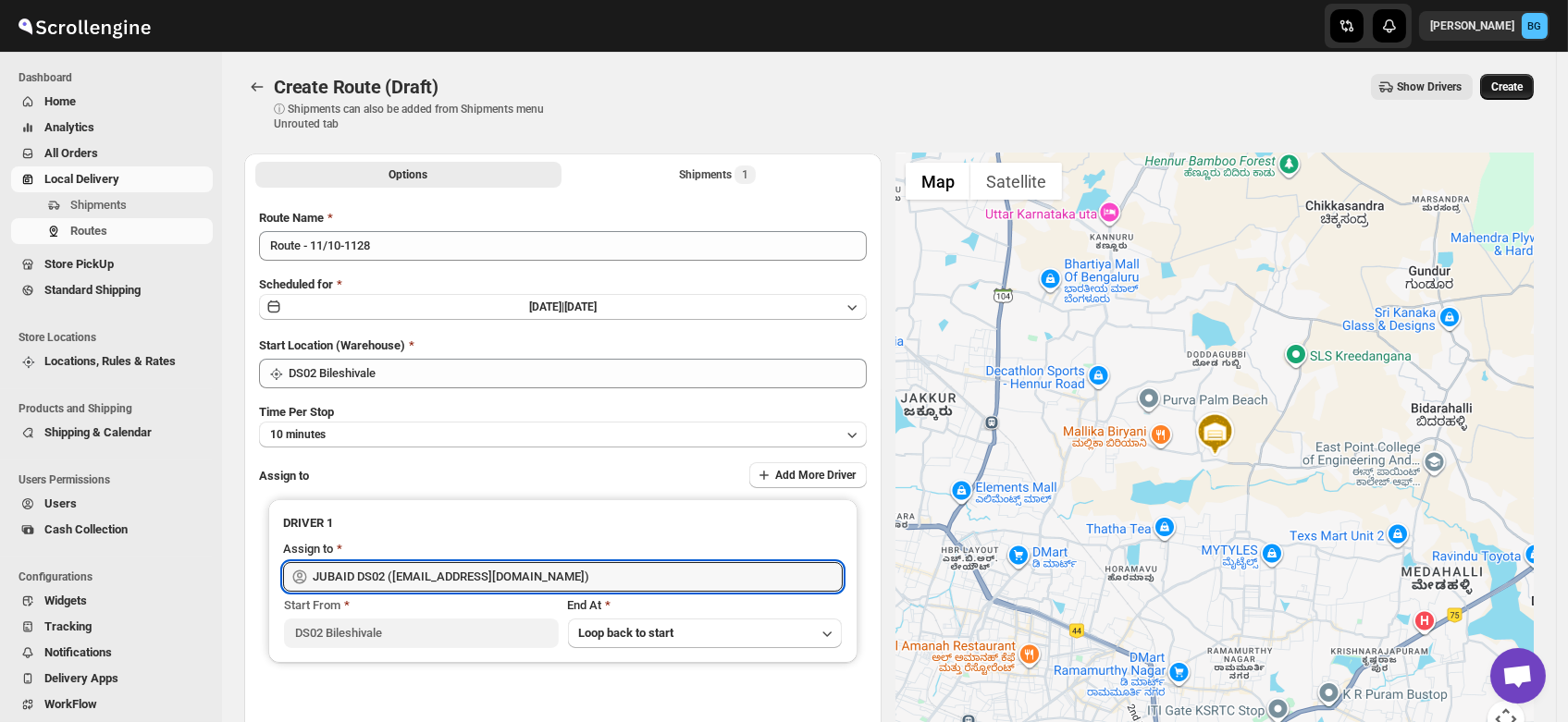
type input "JUBAID DS02 ([EMAIL_ADDRESS][DOMAIN_NAME])"
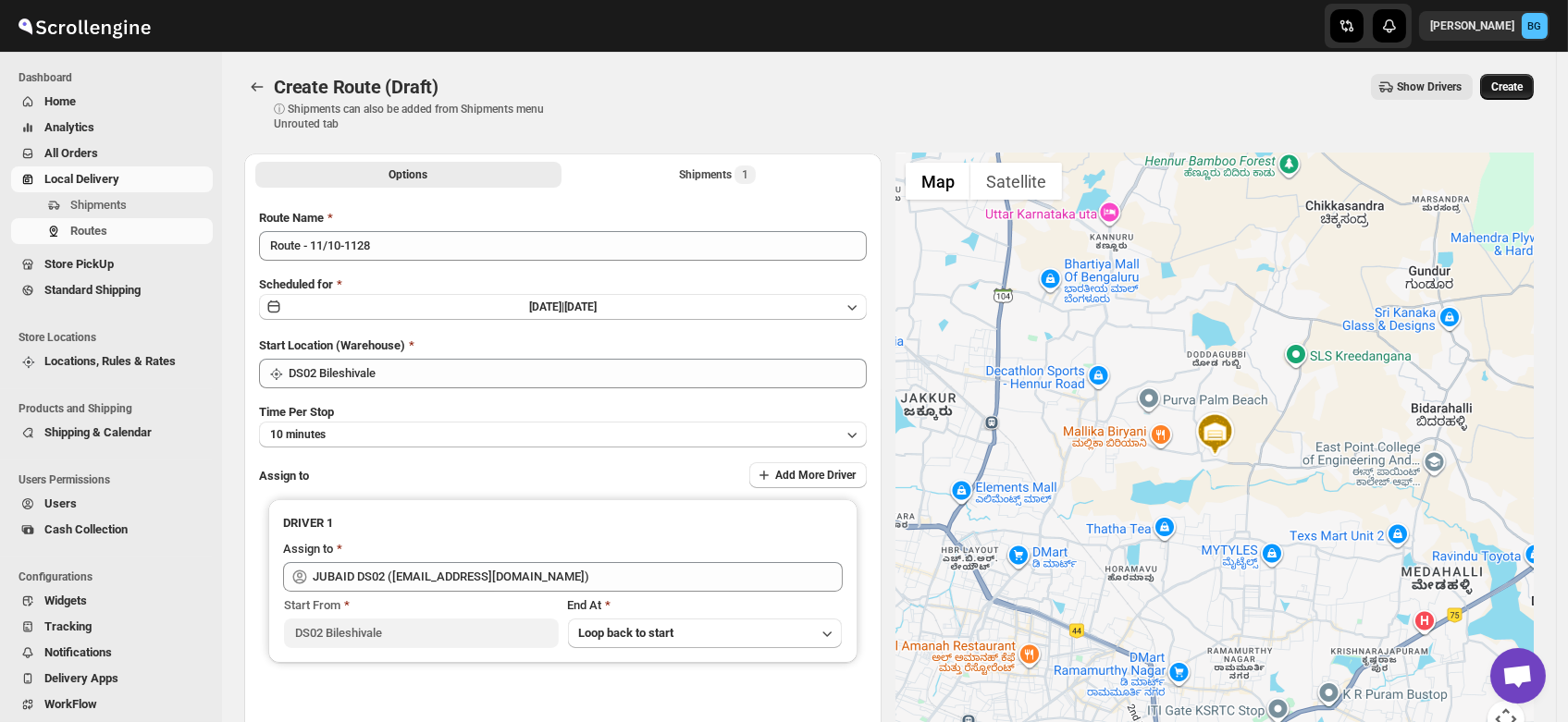
click at [1521, 80] on span "Create" at bounding box center [1507, 86] width 32 height 14
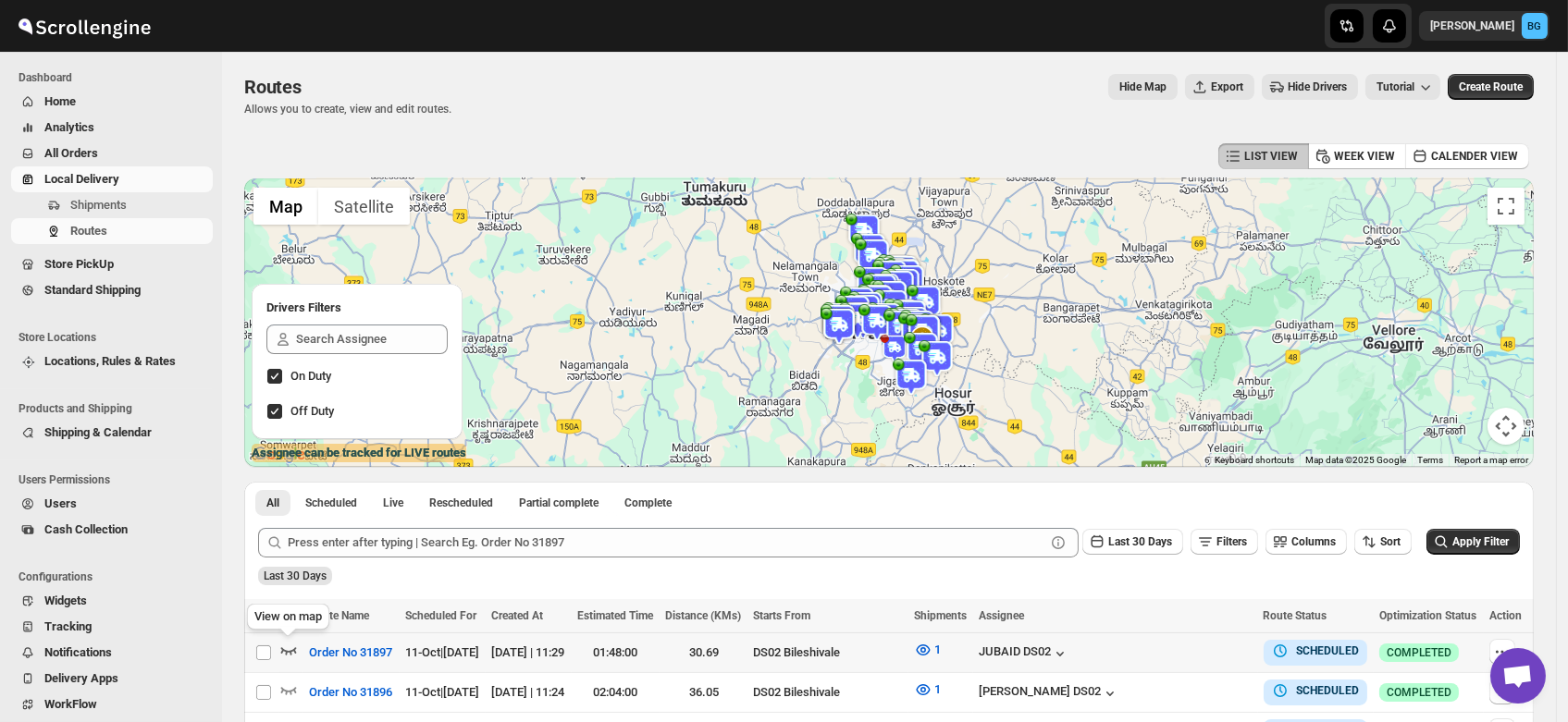
click at [288, 645] on icon "button" at bounding box center [288, 649] width 18 height 18
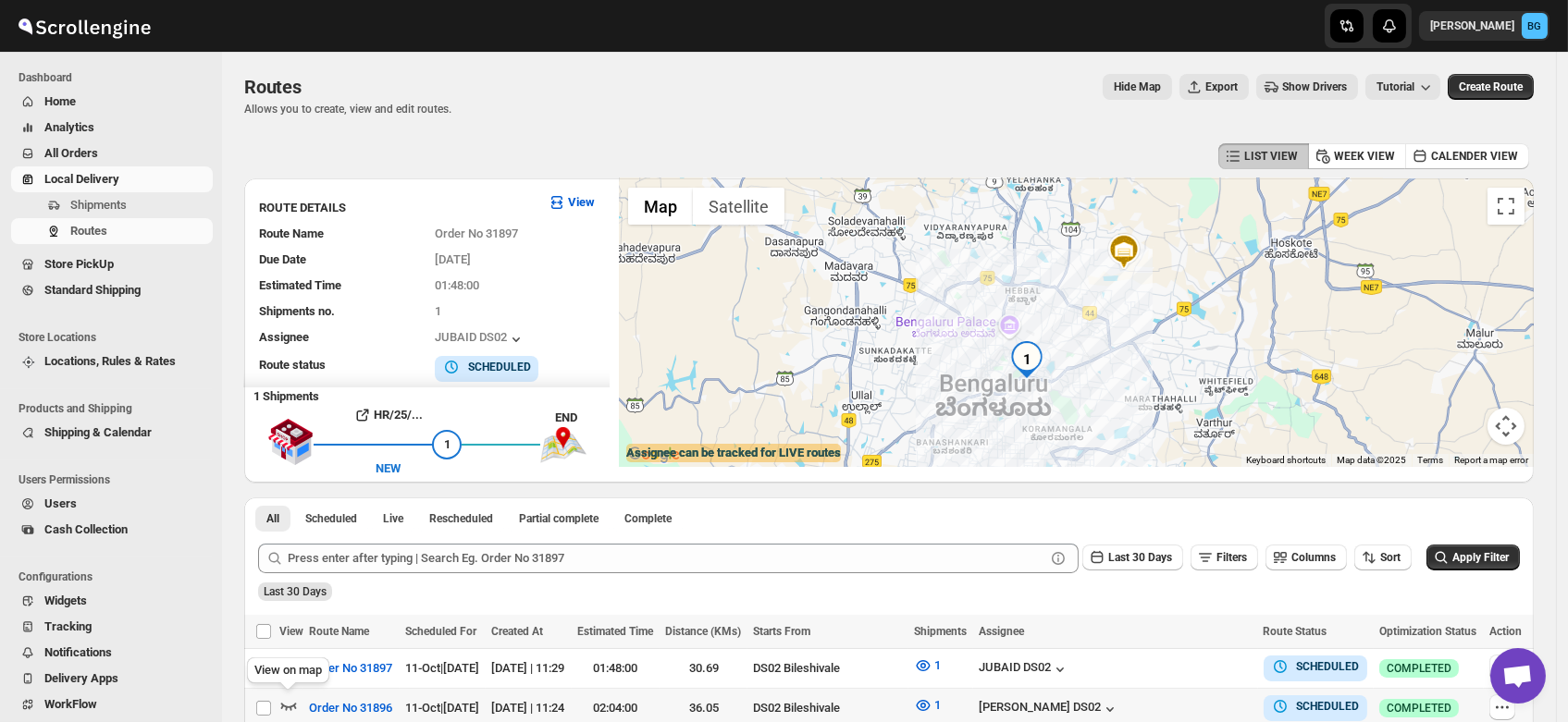
click at [281, 701] on icon "button" at bounding box center [288, 705] width 18 height 18
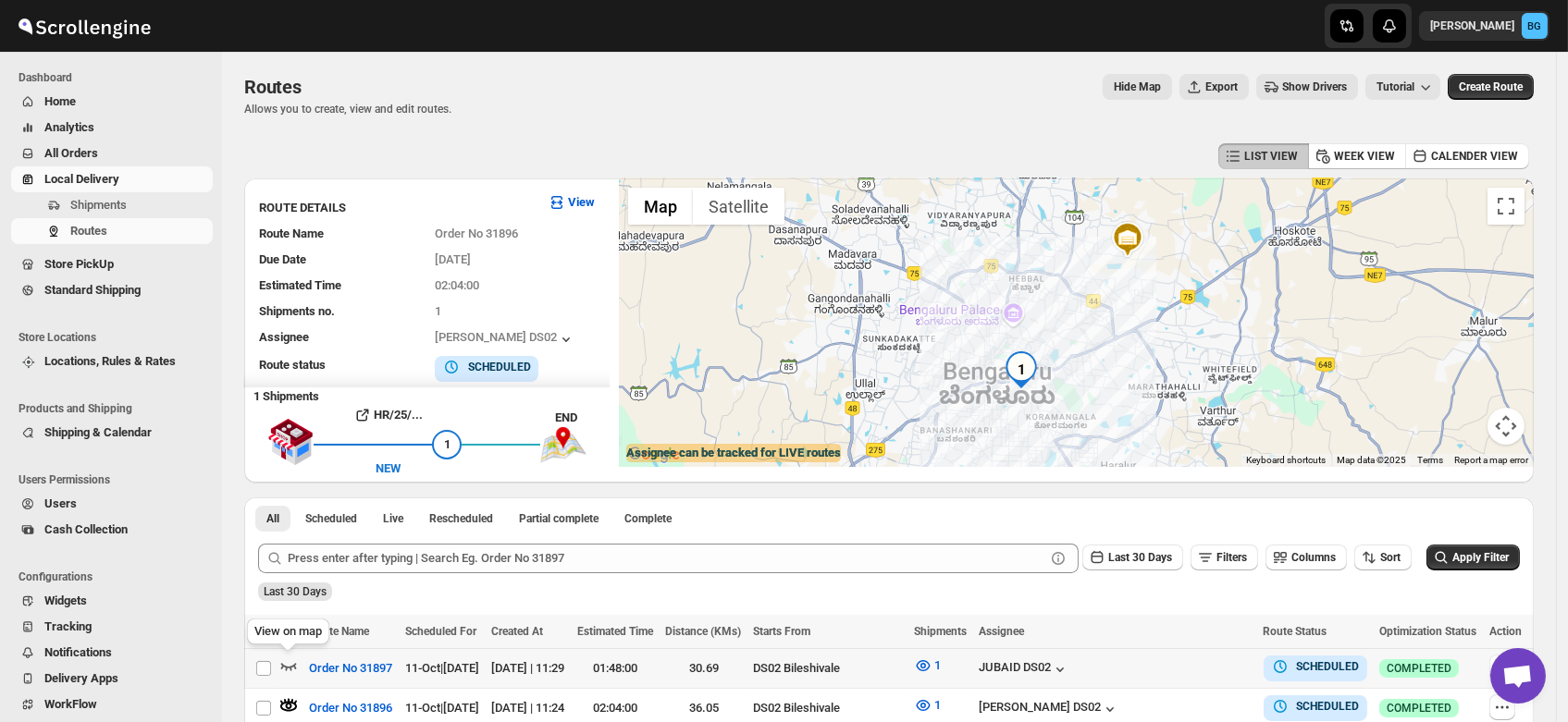
click at [285, 663] on icon "button" at bounding box center [288, 665] width 18 height 18
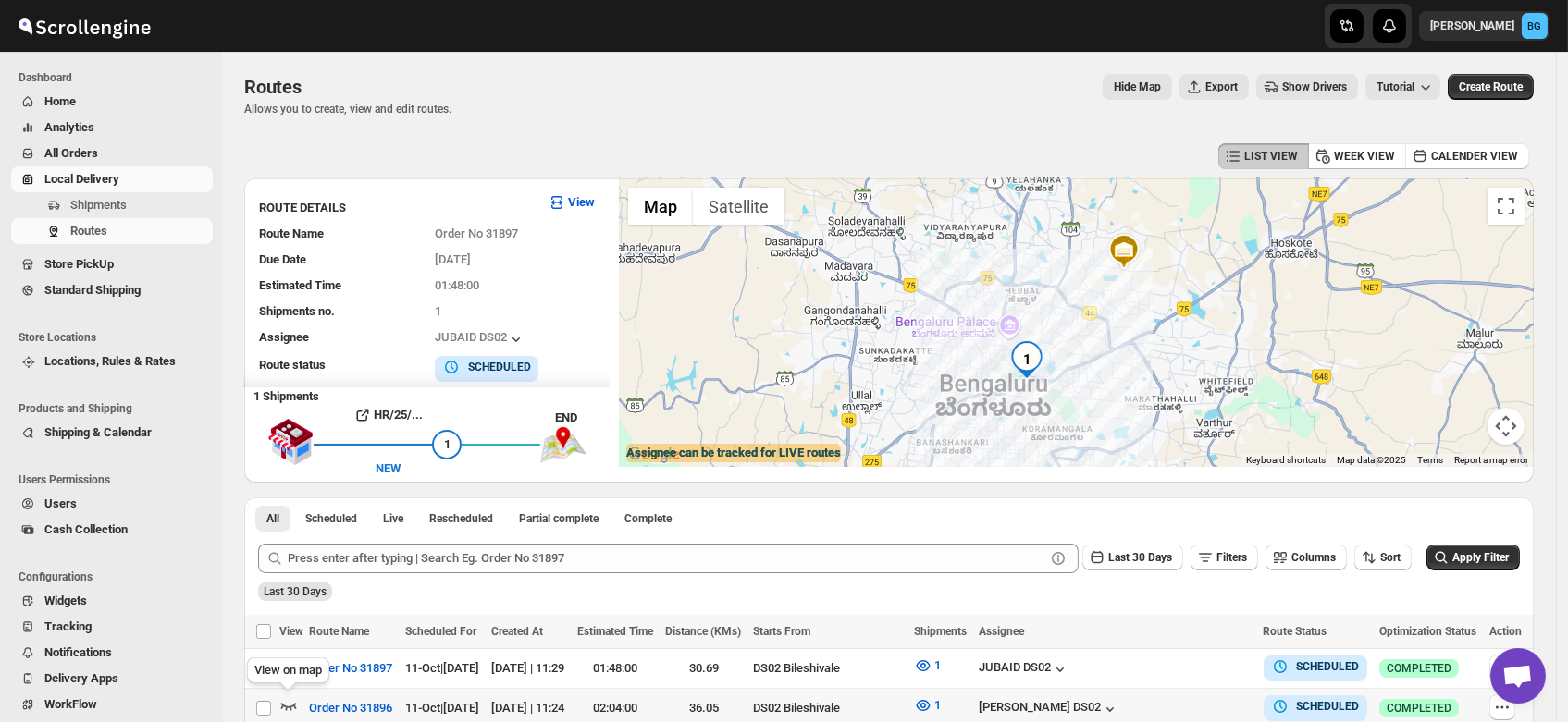
click at [289, 700] on icon "button" at bounding box center [288, 705] width 18 height 18
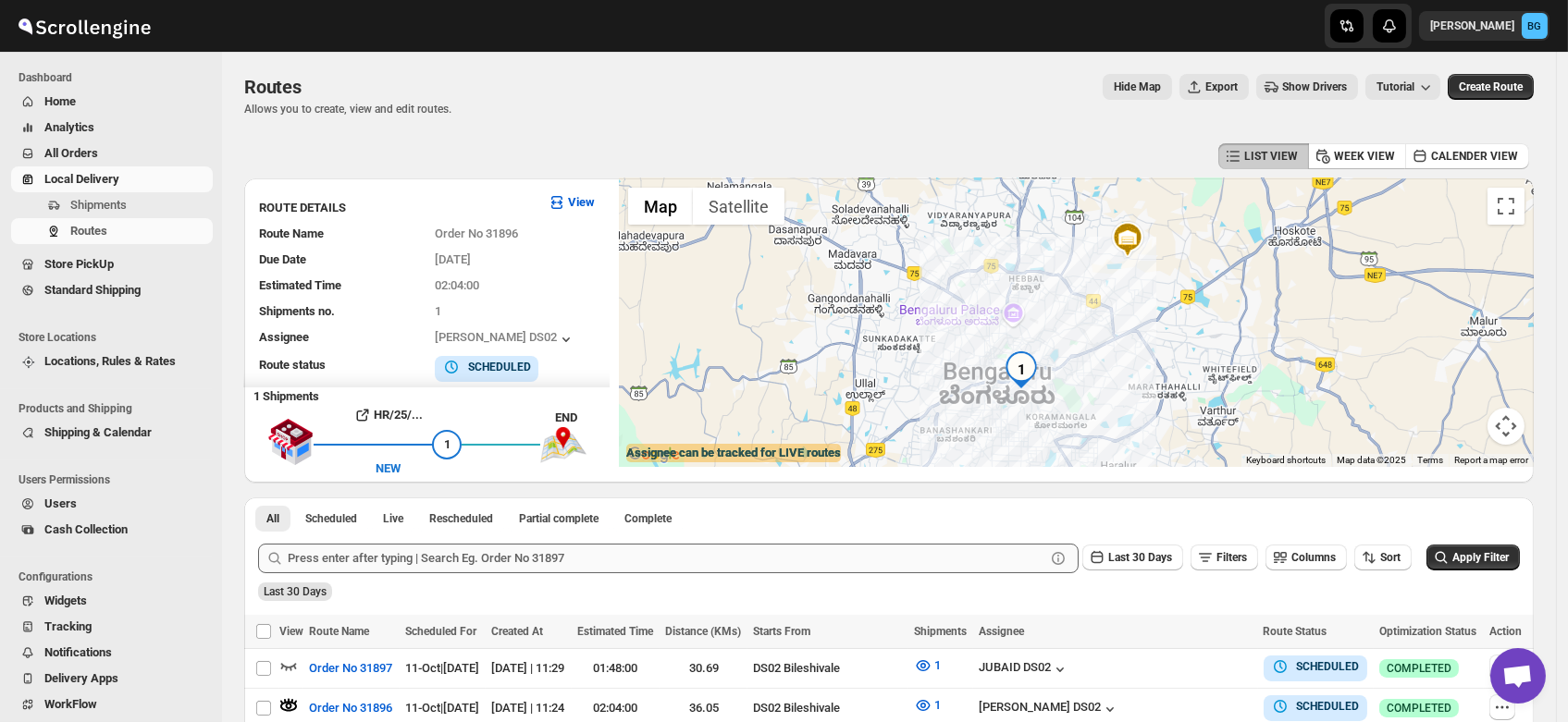
scroll to position [248, 0]
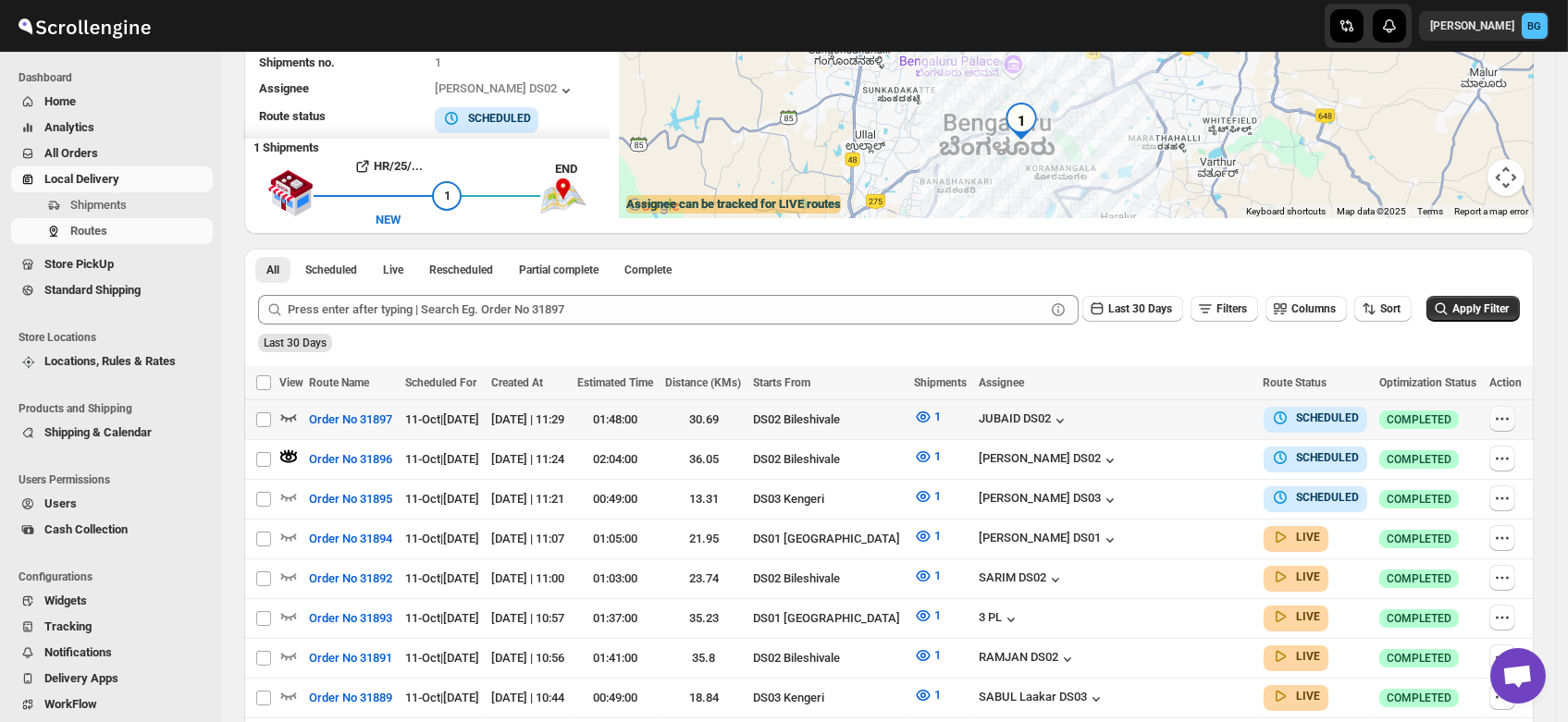
click at [1504, 418] on icon "button" at bounding box center [1502, 419] width 3 height 3
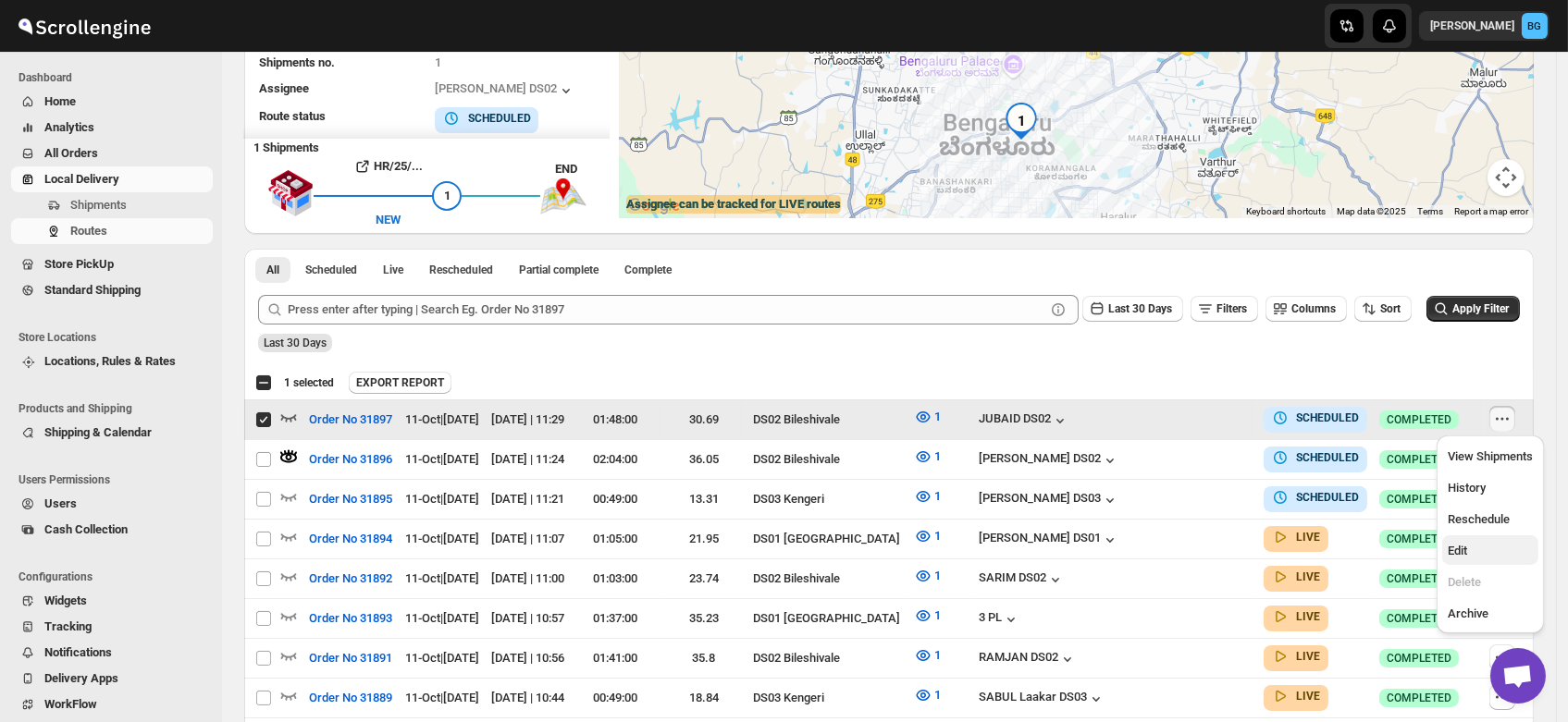
click at [1474, 553] on span "Edit" at bounding box center [1489, 550] width 85 height 18
checkbox input "false"
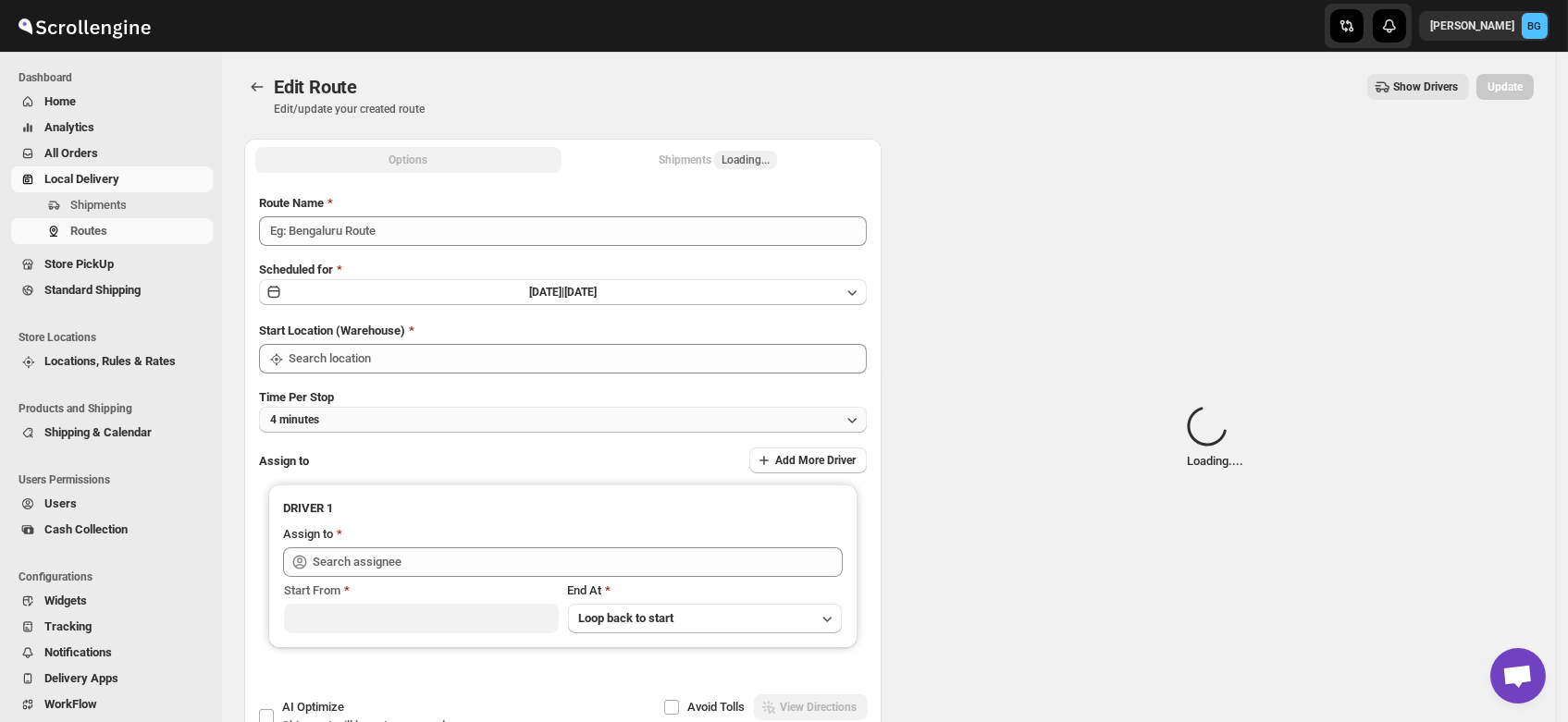
type input "Order No 31897"
type input "DS02 Bileshivale"
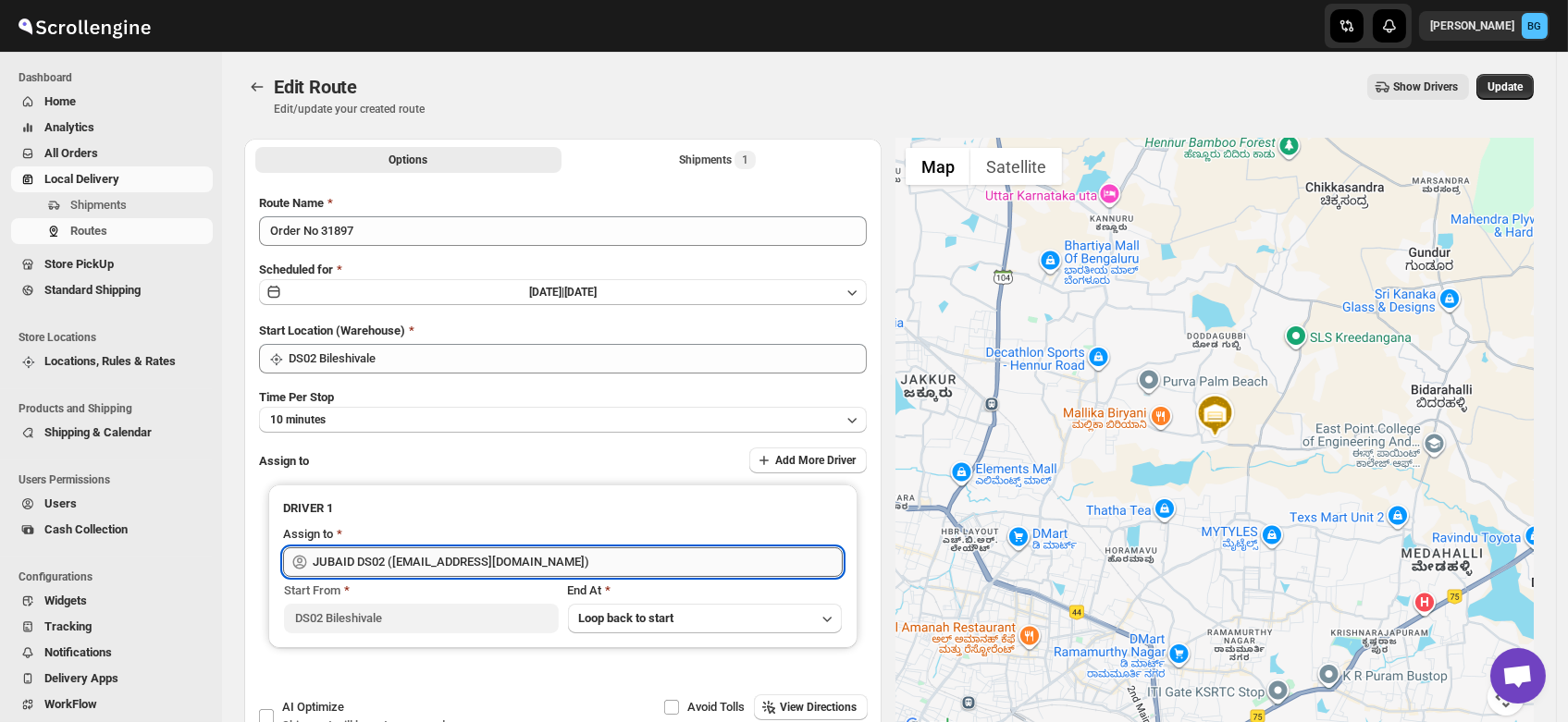
click at [532, 564] on input "JUBAID DS02 (vanafe7637@isorax.com)" at bounding box center [577, 562] width 530 height 30
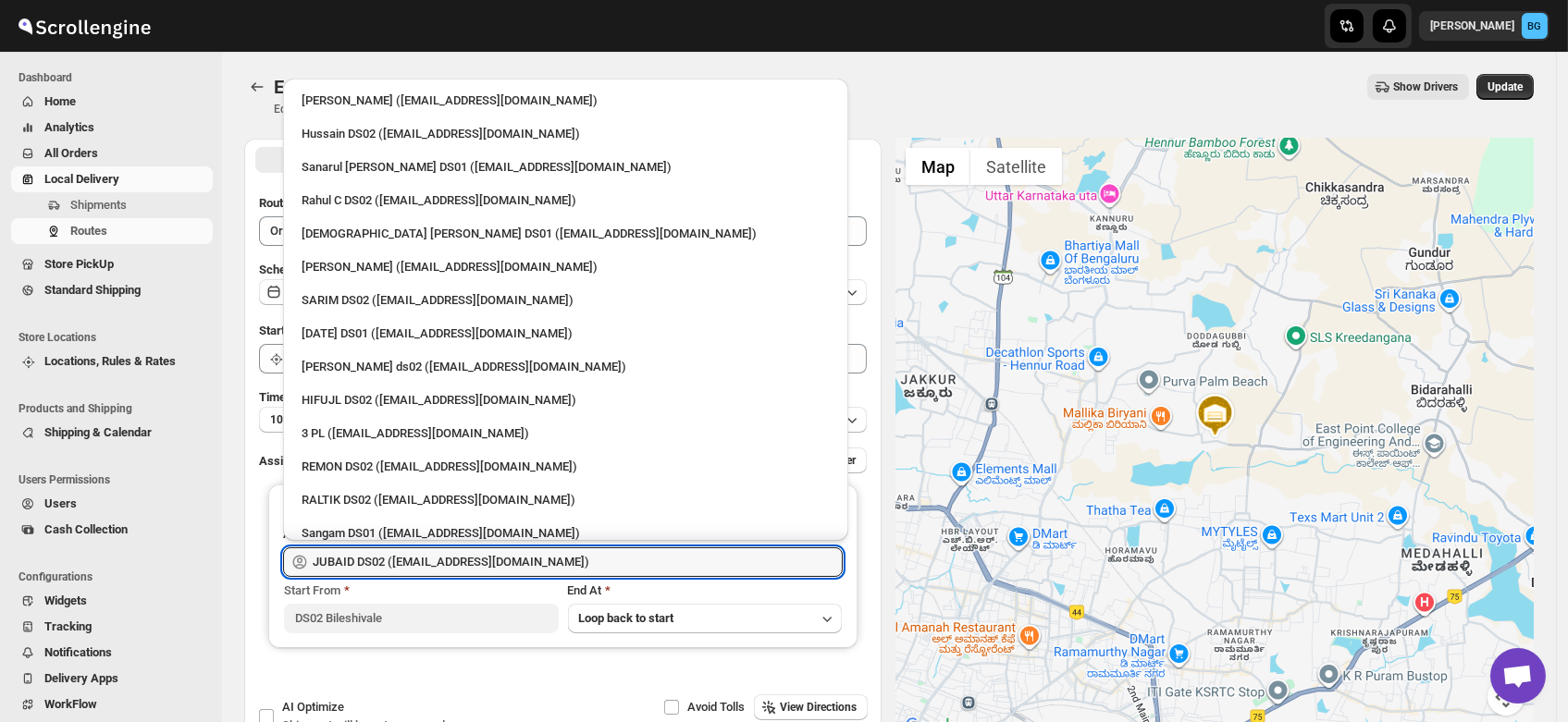
drag, startPoint x: 532, startPoint y: 564, endPoint x: 82, endPoint y: 602, distance: 451.6
click at [82, 602] on div "Skip to content Brajesh Giri BG Dashboard Home Analytics All Orders Local Deliv…" at bounding box center [784, 423] width 1568 height 846
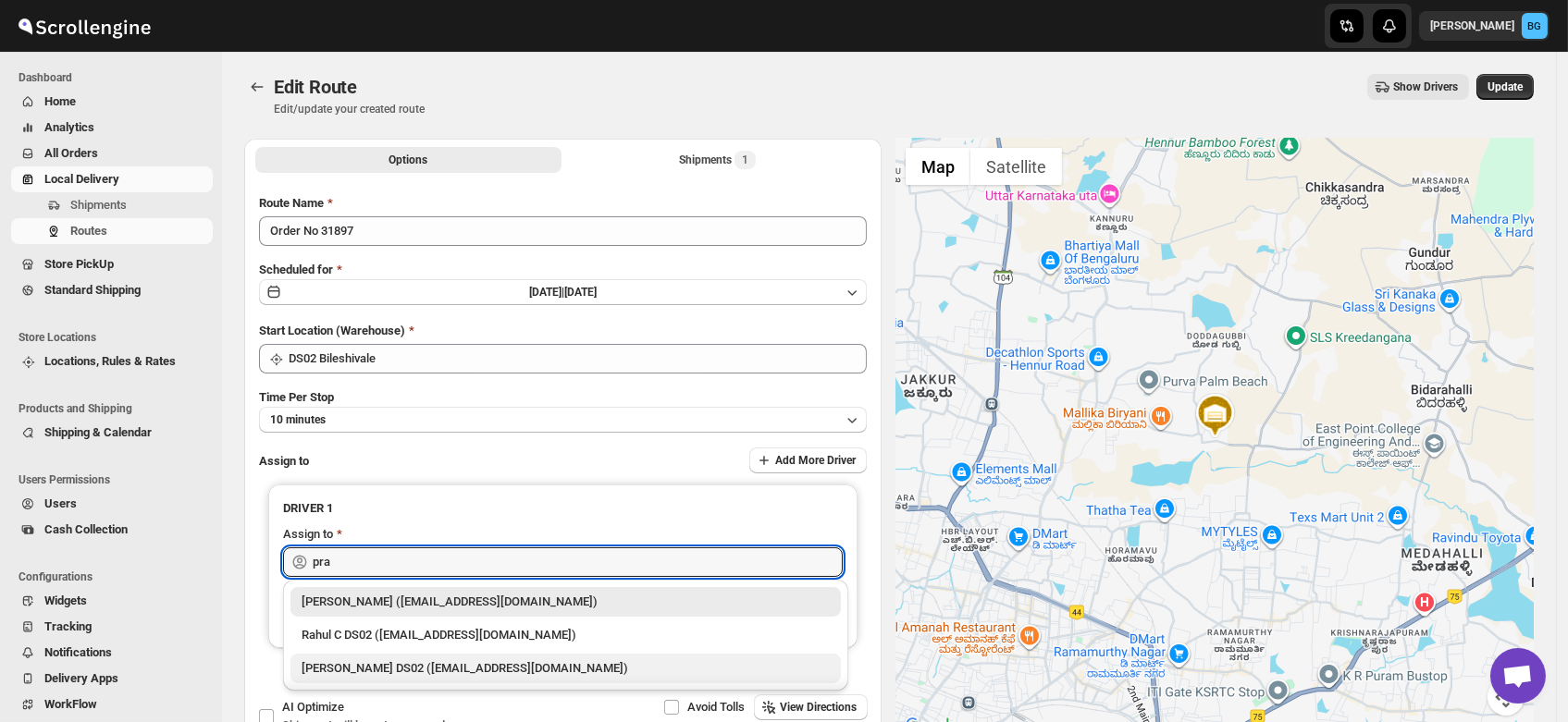
click at [359, 668] on div "PRAKSH NEWAR DS02 (tetidoh251@flektel.com)" at bounding box center [565, 668] width 528 height 18
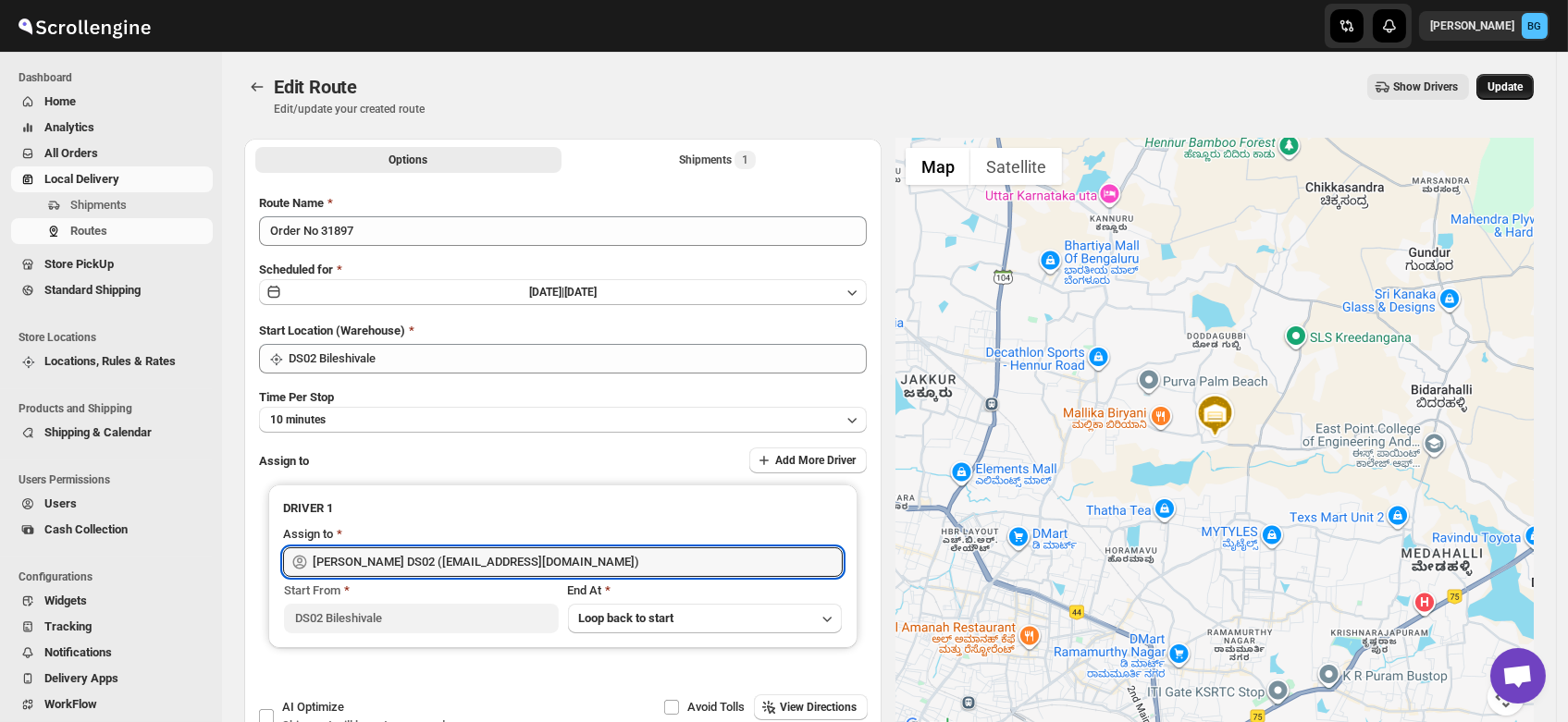
type input "[PERSON_NAME] DS02 ([EMAIL_ADDRESS][DOMAIN_NAME])"
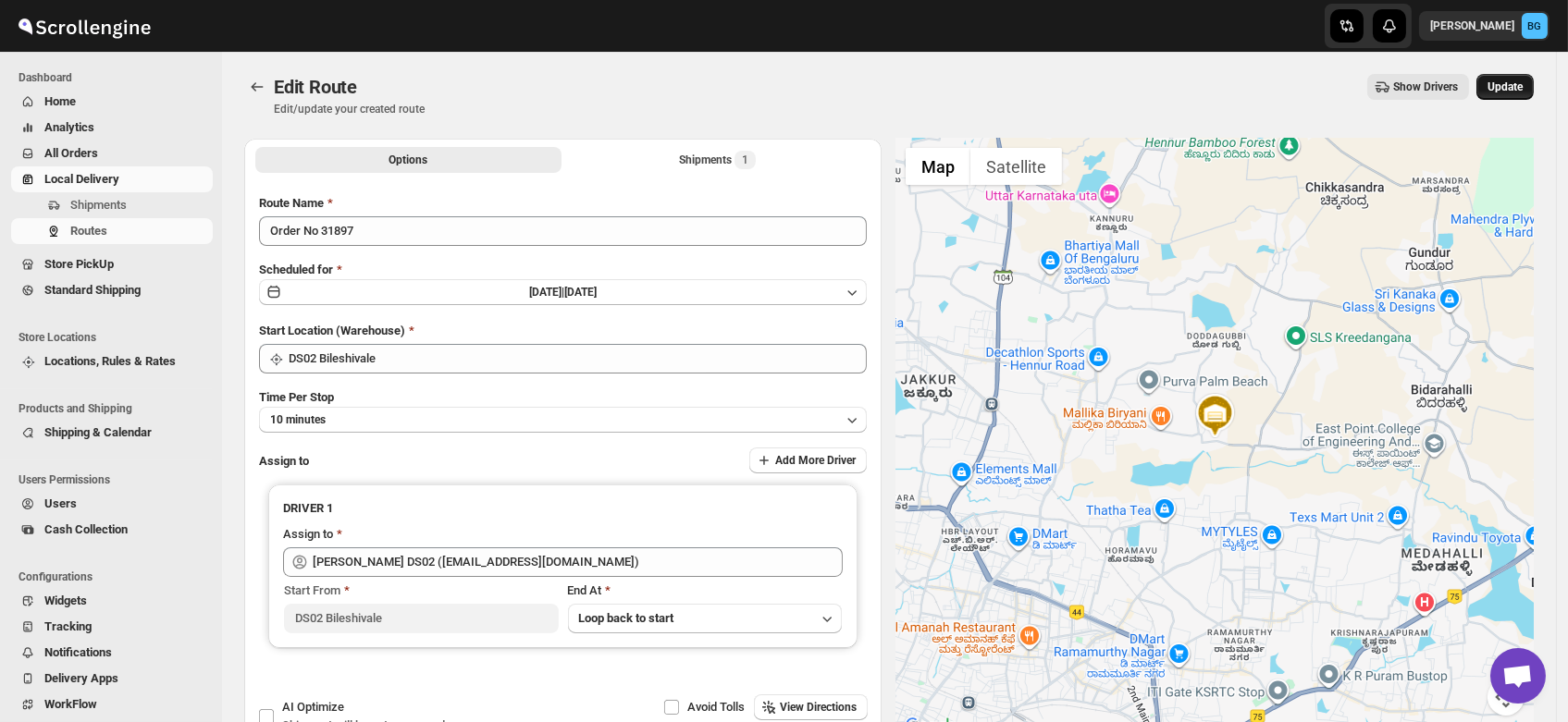
click at [1499, 85] on span "Update" at bounding box center [1505, 86] width 35 height 14
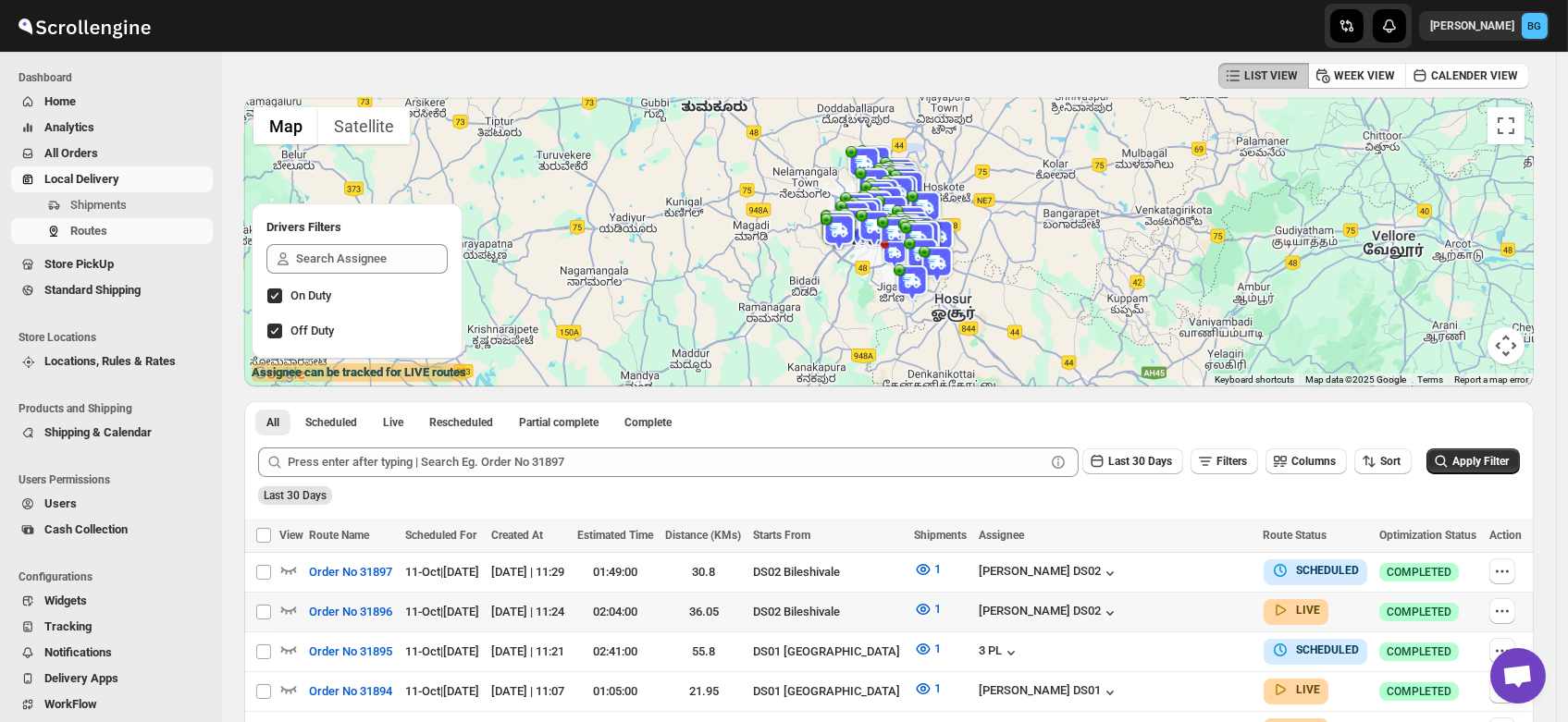
scroll to position [77, 0]
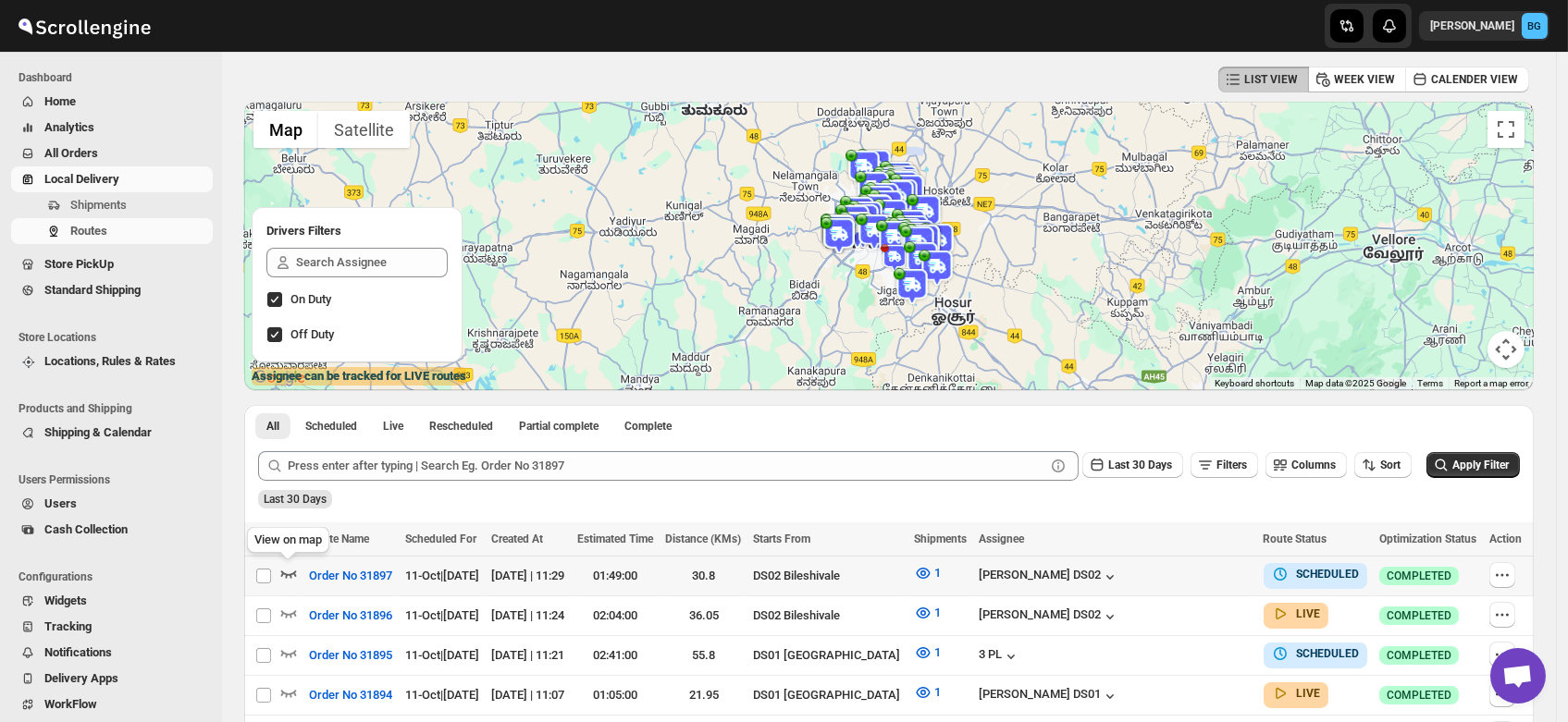
click at [286, 577] on icon "button" at bounding box center [289, 575] width 15 height 8
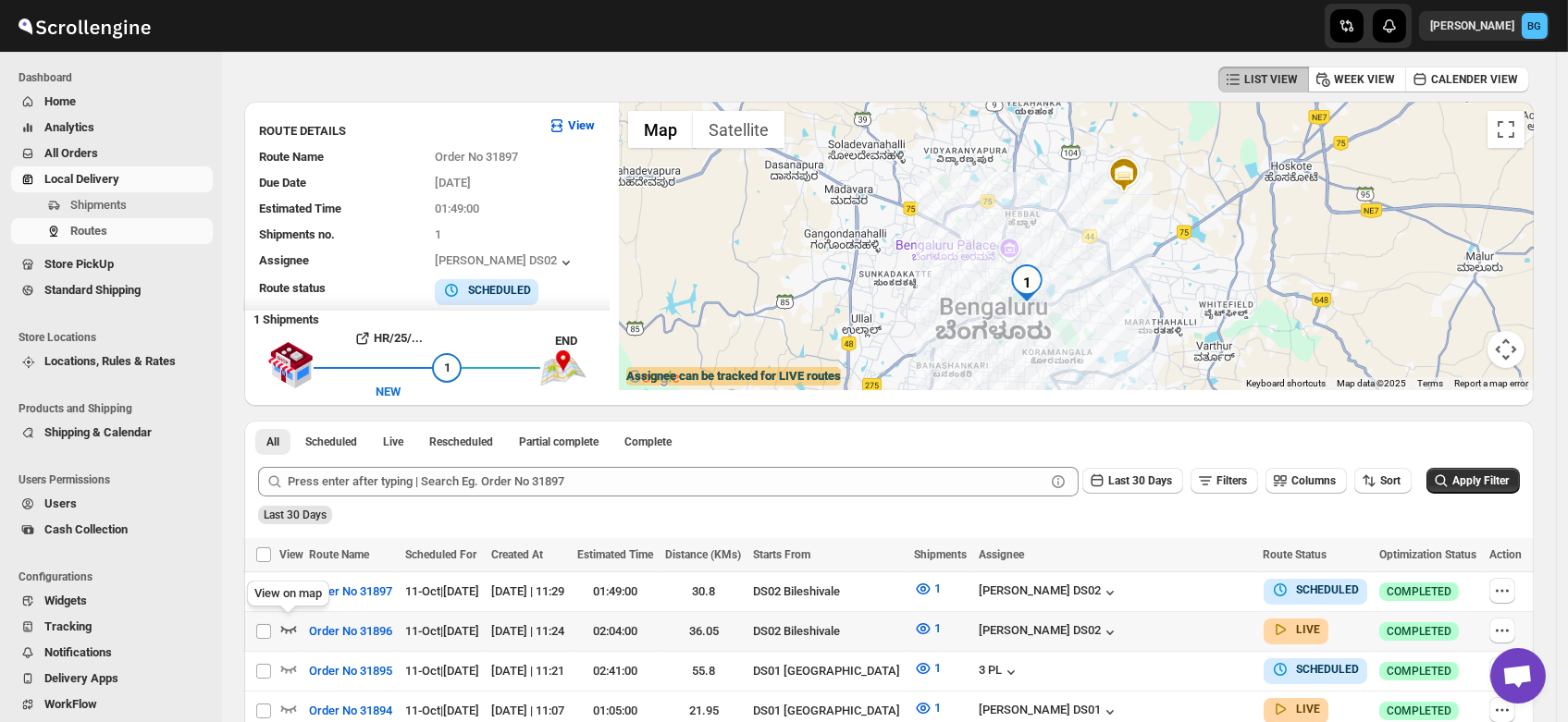
click at [284, 627] on icon "button" at bounding box center [289, 631] width 15 height 8
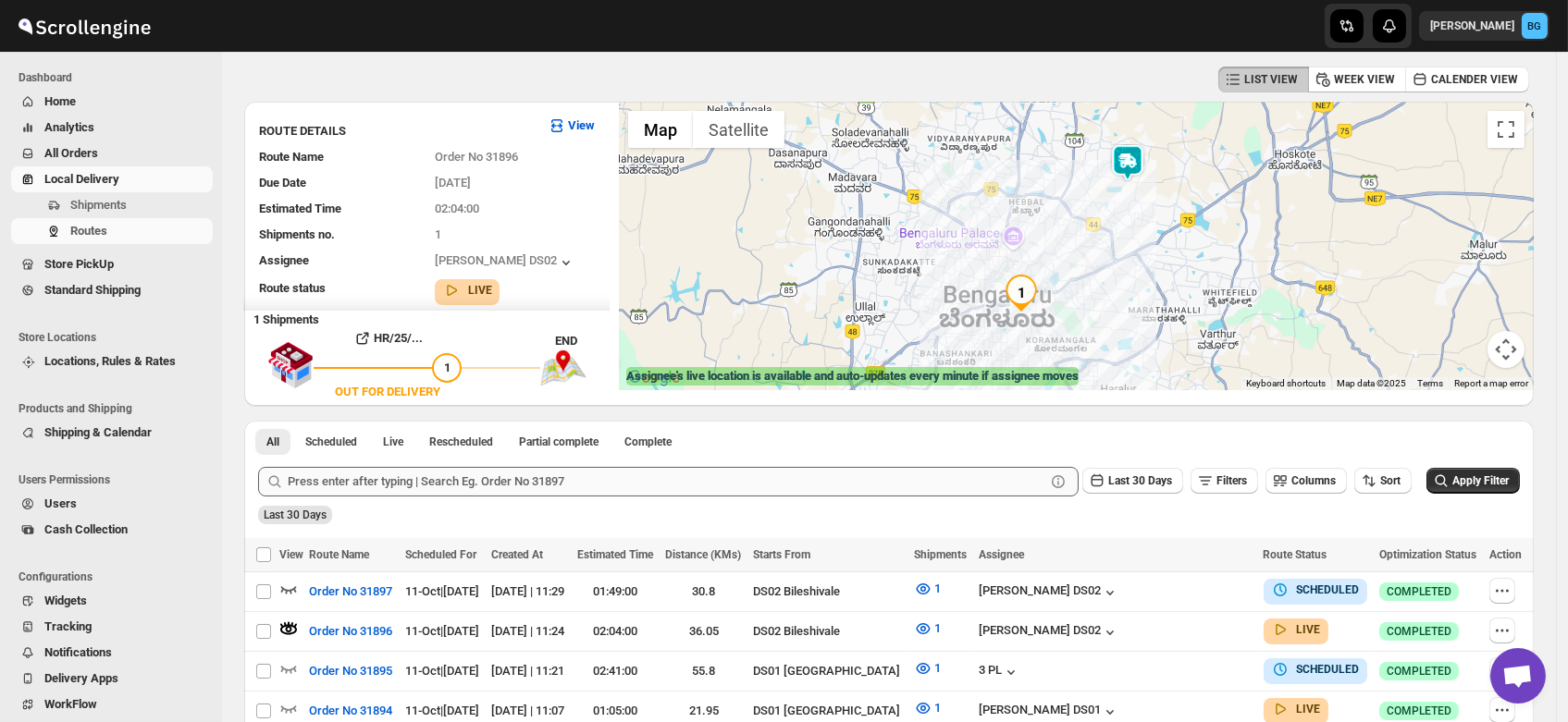
scroll to position [0, 0]
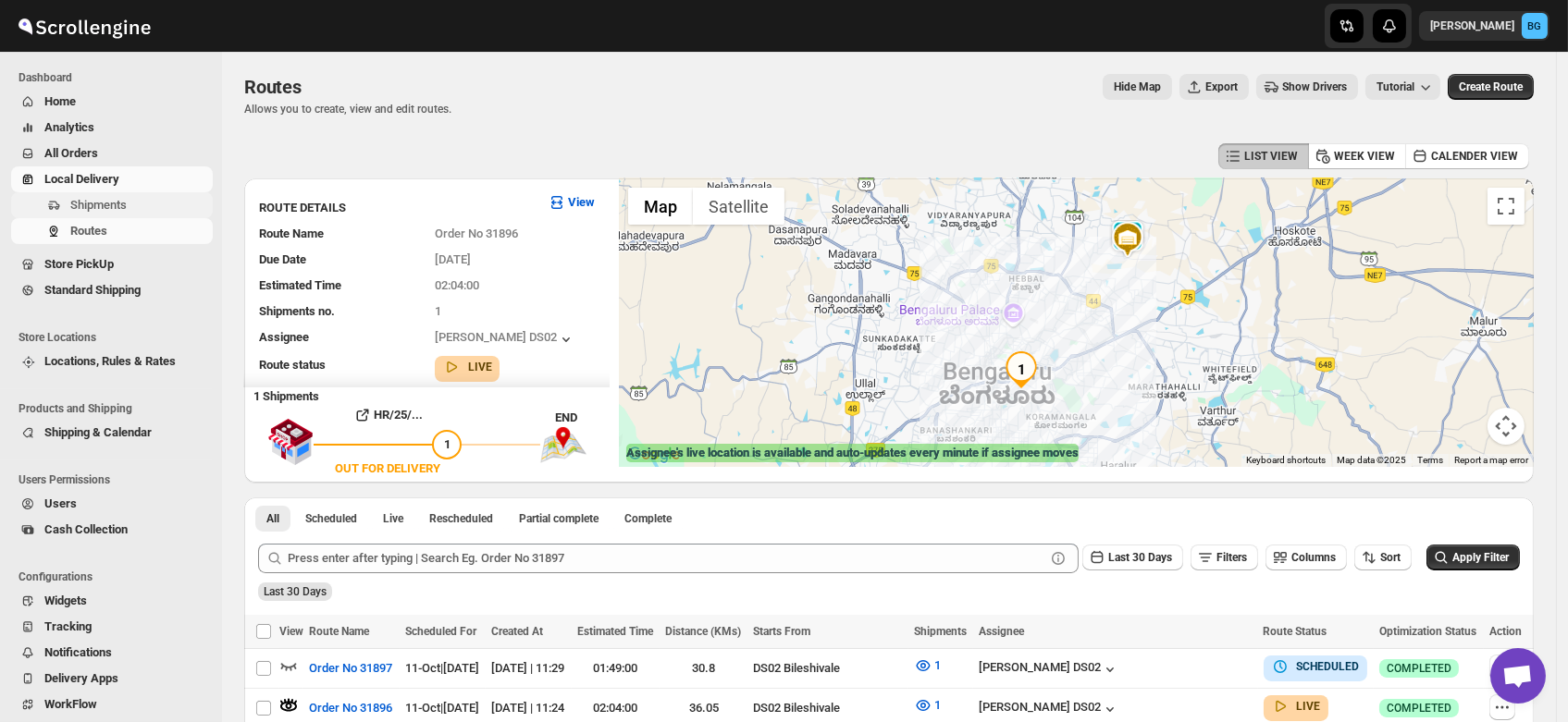
click at [71, 193] on button "Shipments" at bounding box center [112, 205] width 201 height 26
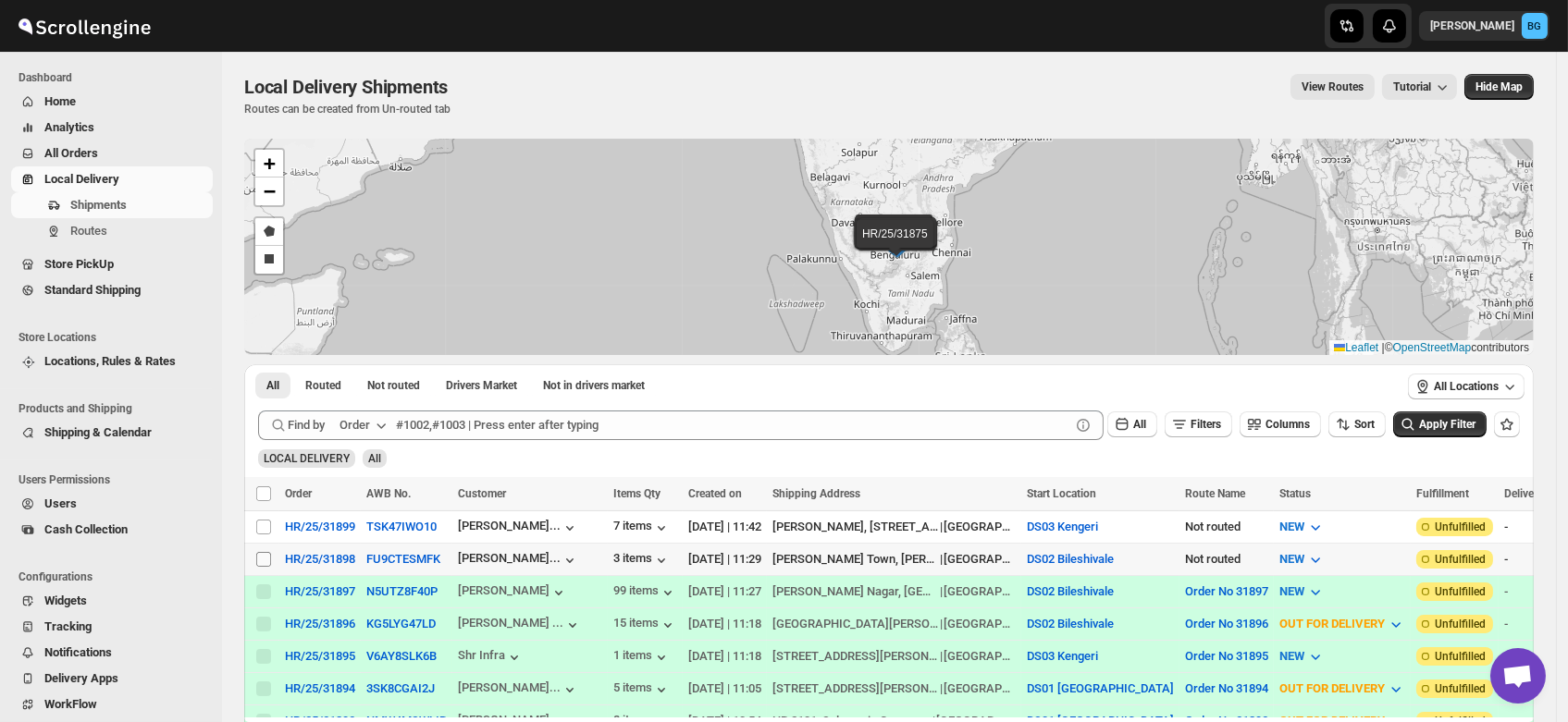
click at [267, 552] on input "Select shipment" at bounding box center [263, 559] width 14 height 14
checkbox input "true"
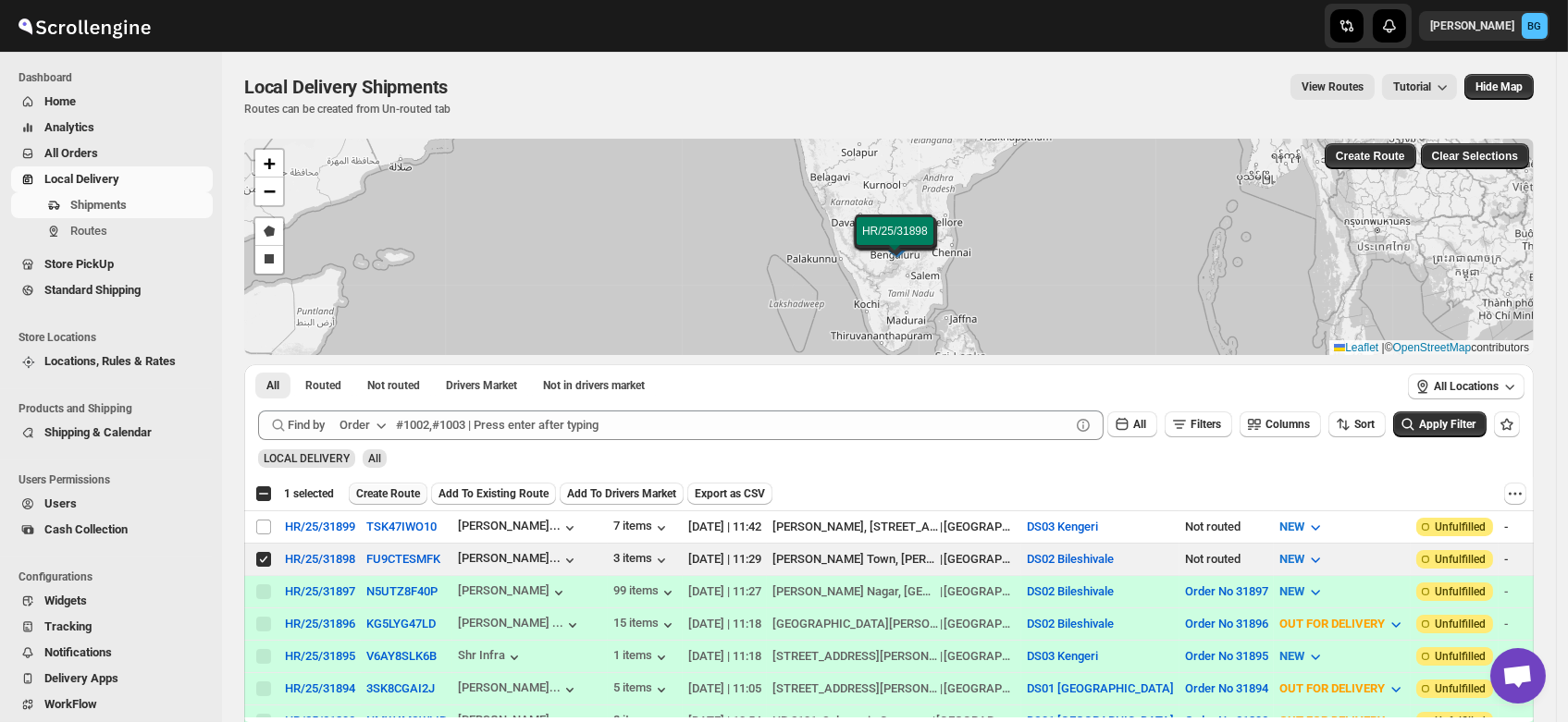
click at [392, 488] on span "Create Route" at bounding box center [387, 493] width 64 height 14
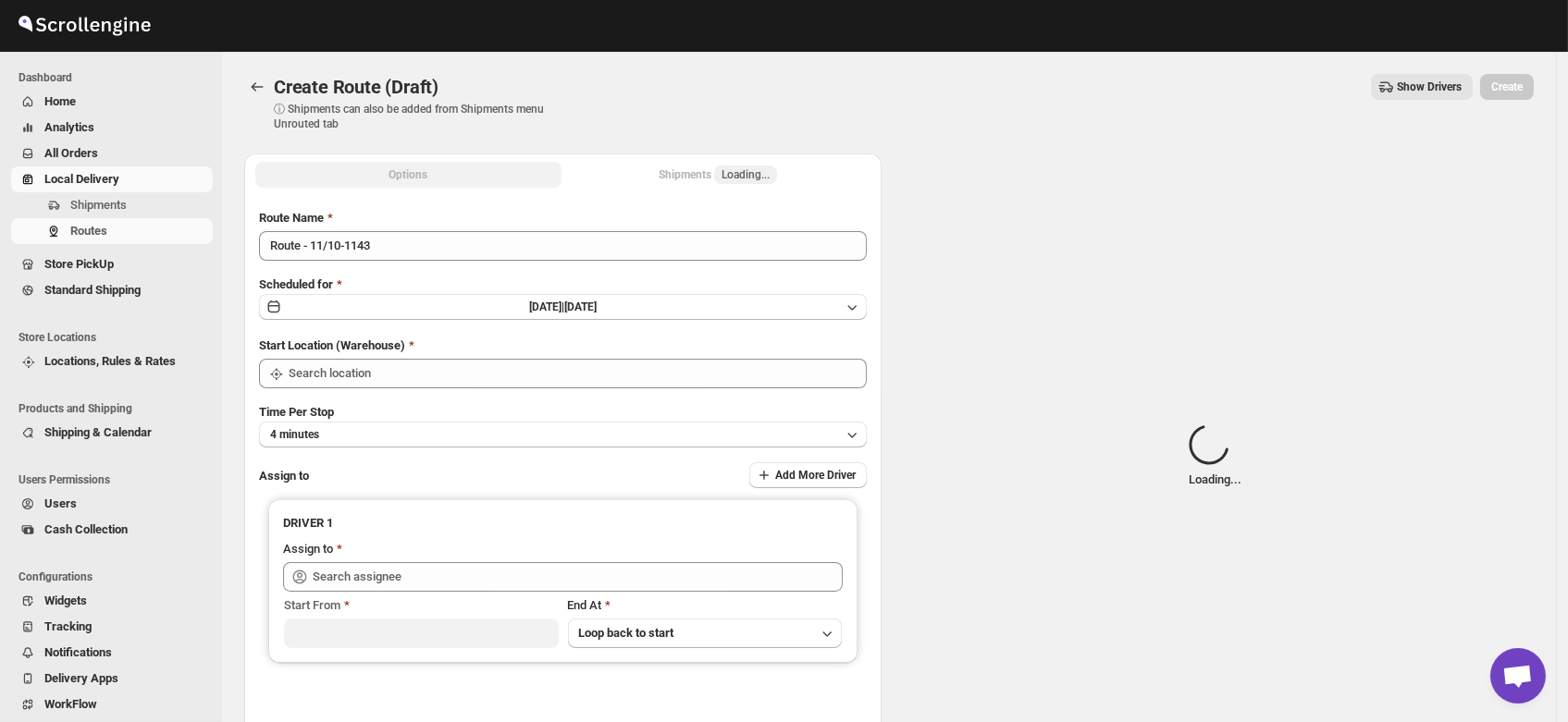
type input "DS02 Bileshivale"
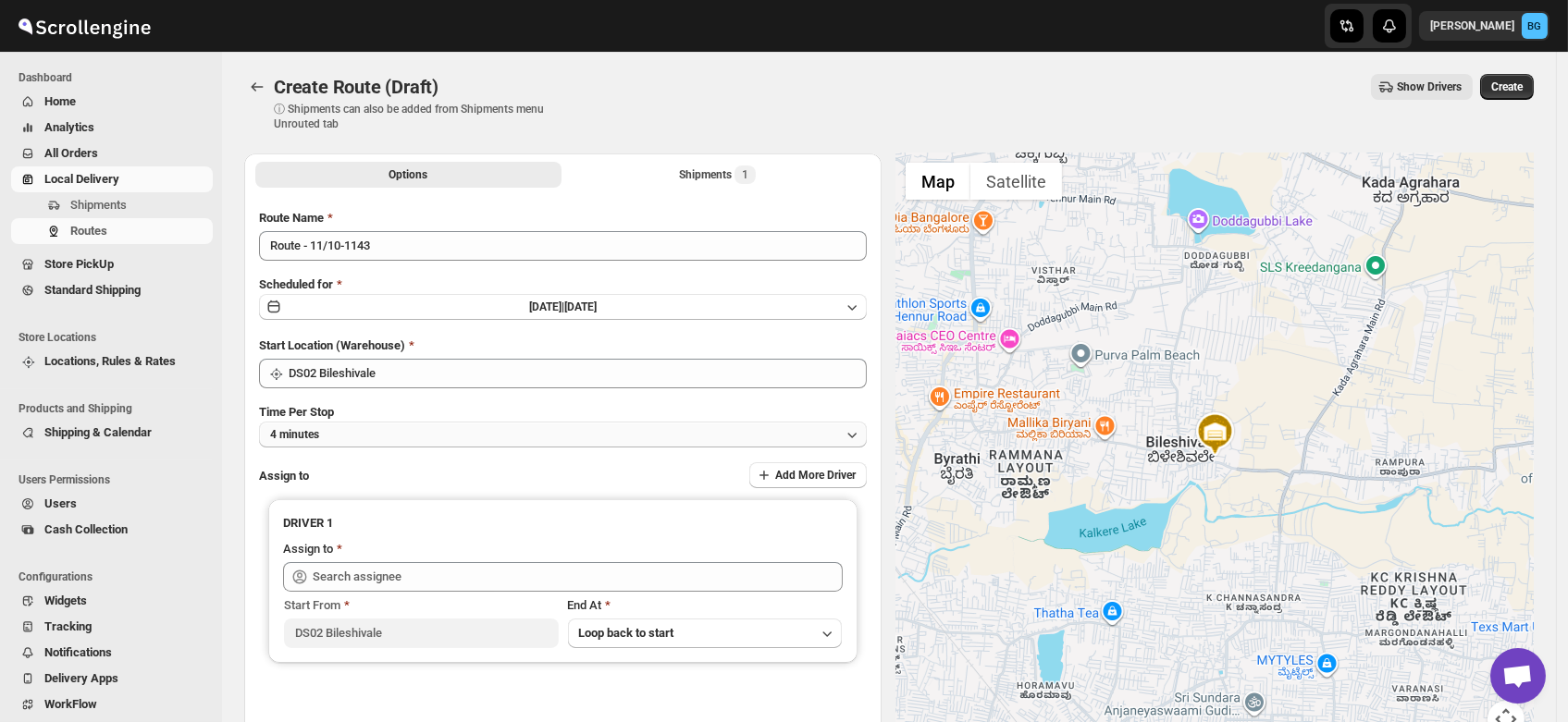
click at [340, 430] on button "4 minutes" at bounding box center [563, 434] width 608 height 26
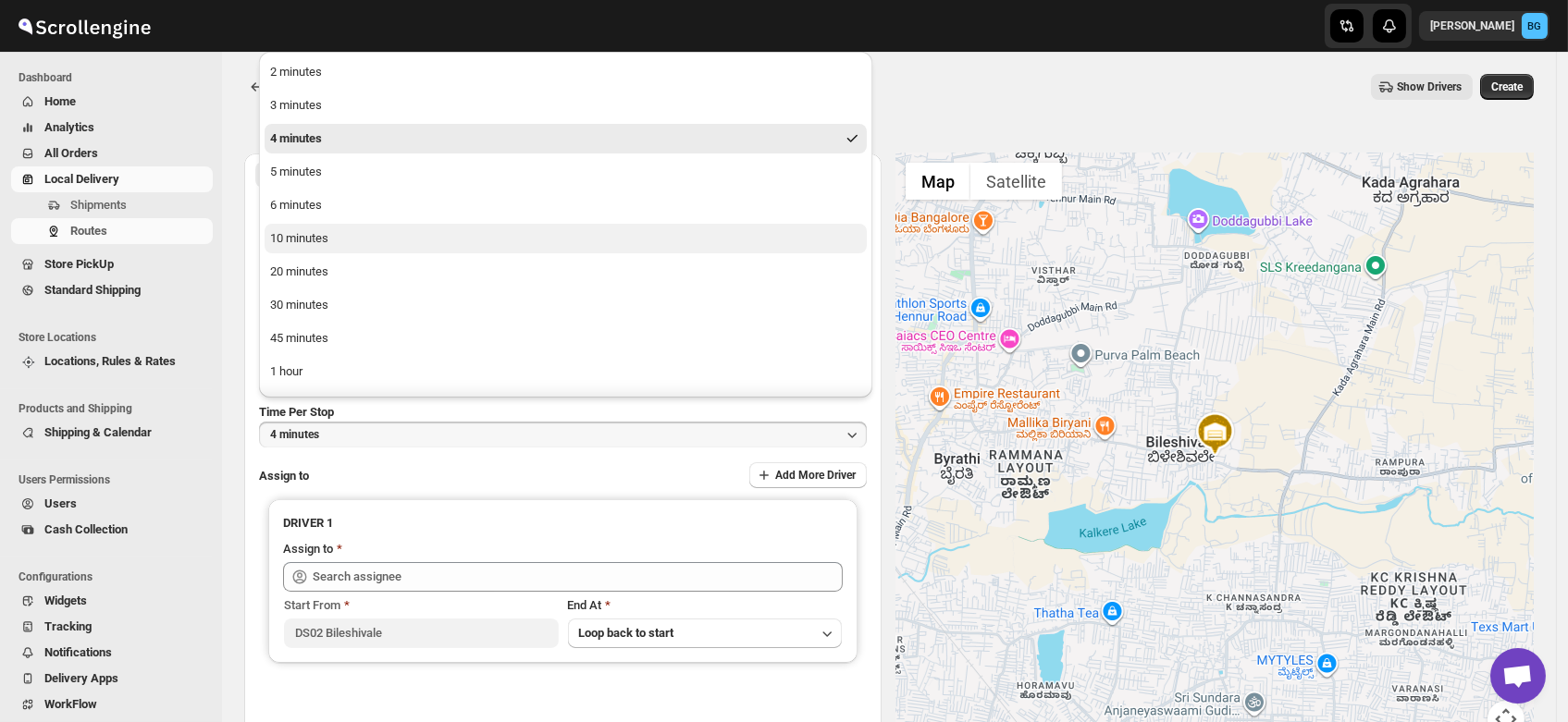
click at [327, 230] on div "10 minutes" at bounding box center [299, 238] width 59 height 18
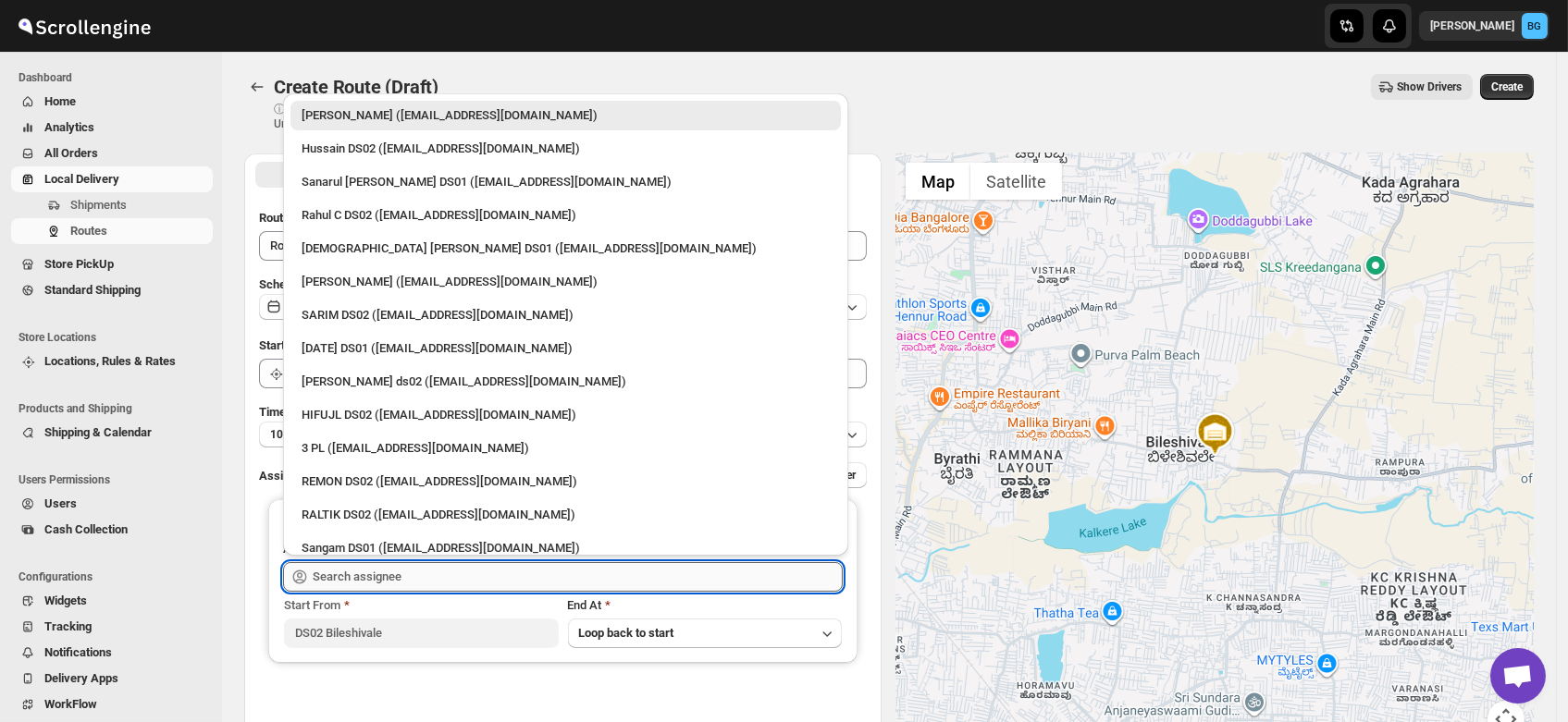
click at [340, 568] on input "text" at bounding box center [577, 576] width 530 height 30
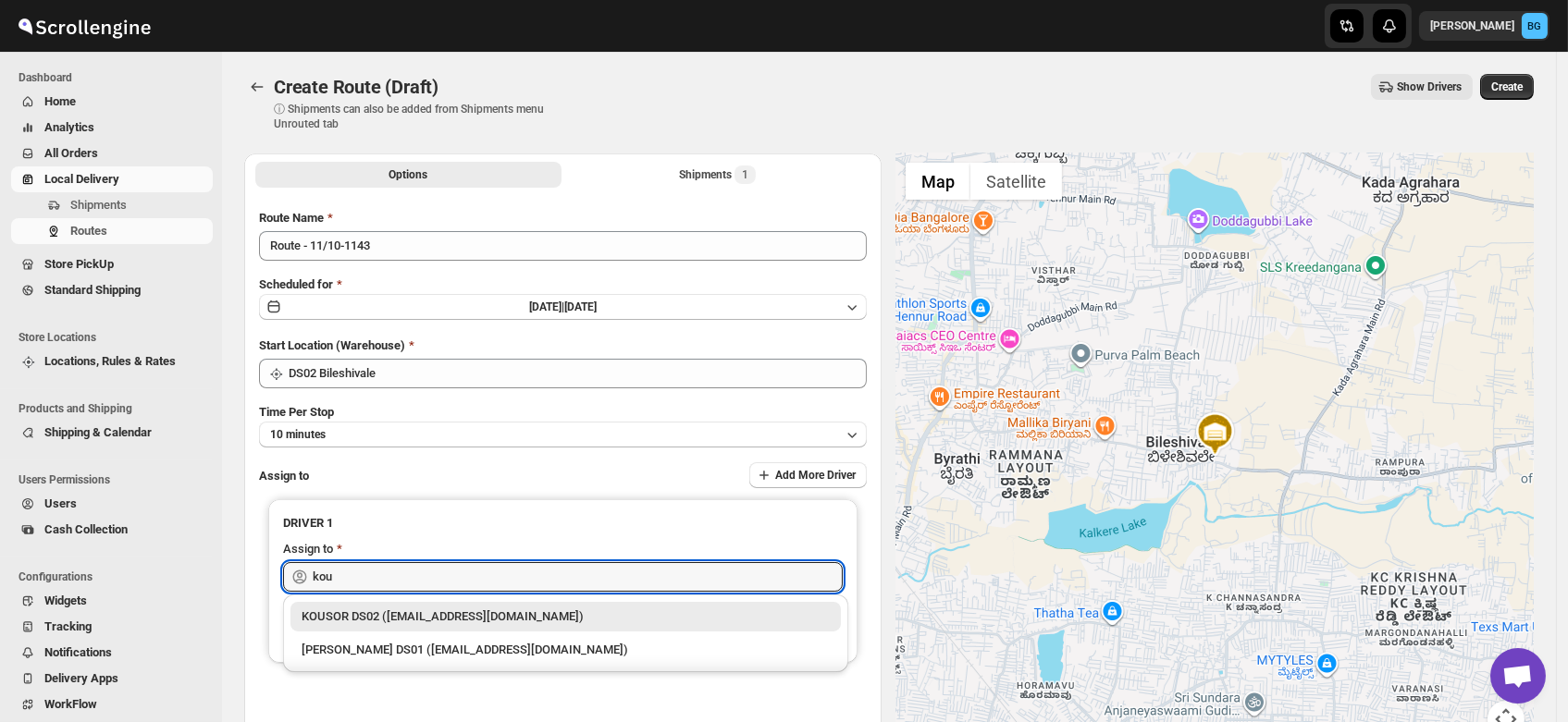
click at [359, 620] on div "KOUSOR DS02 (xivebi6567@decodewp.com)" at bounding box center [565, 617] width 528 height 18
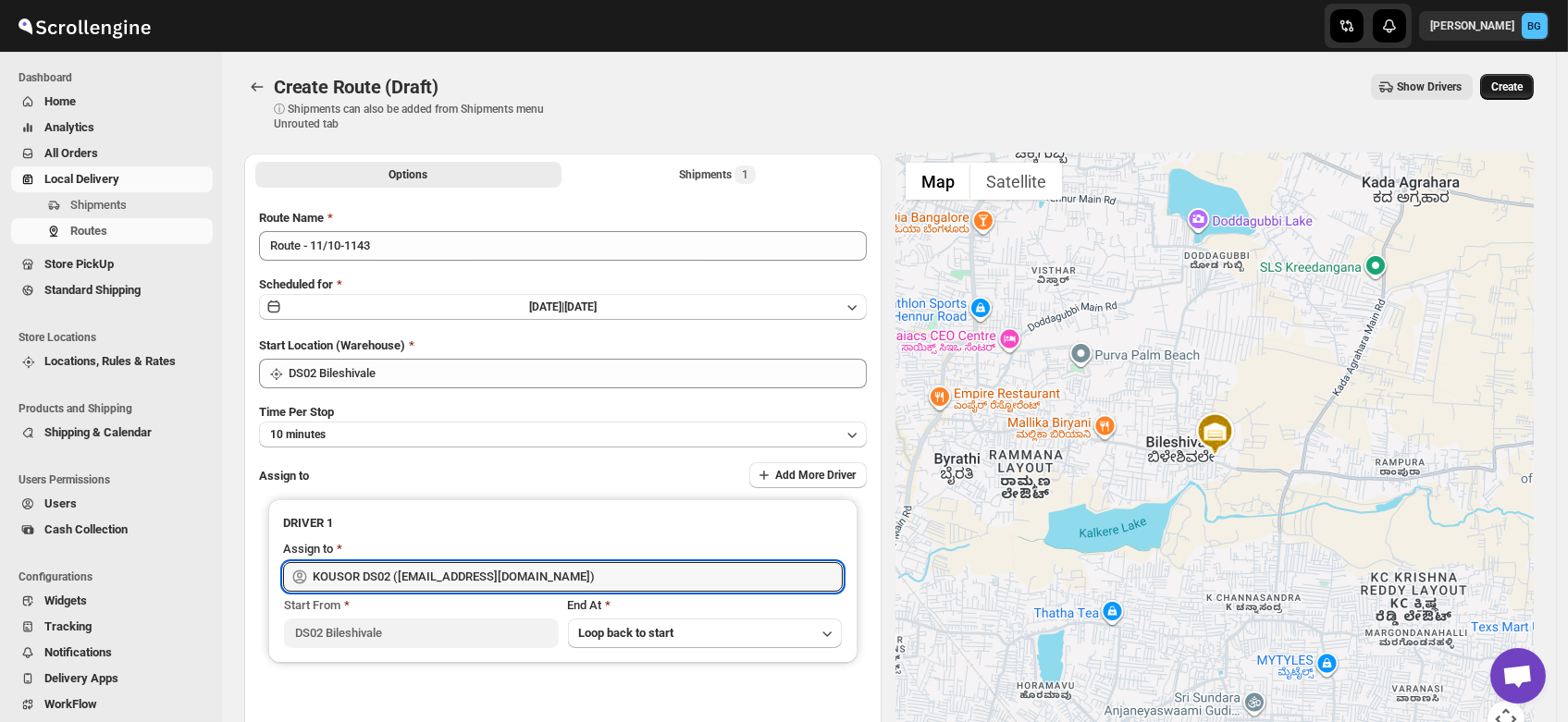
type input "KOUSOR DS02 (xivebi6567@decodewp.com)"
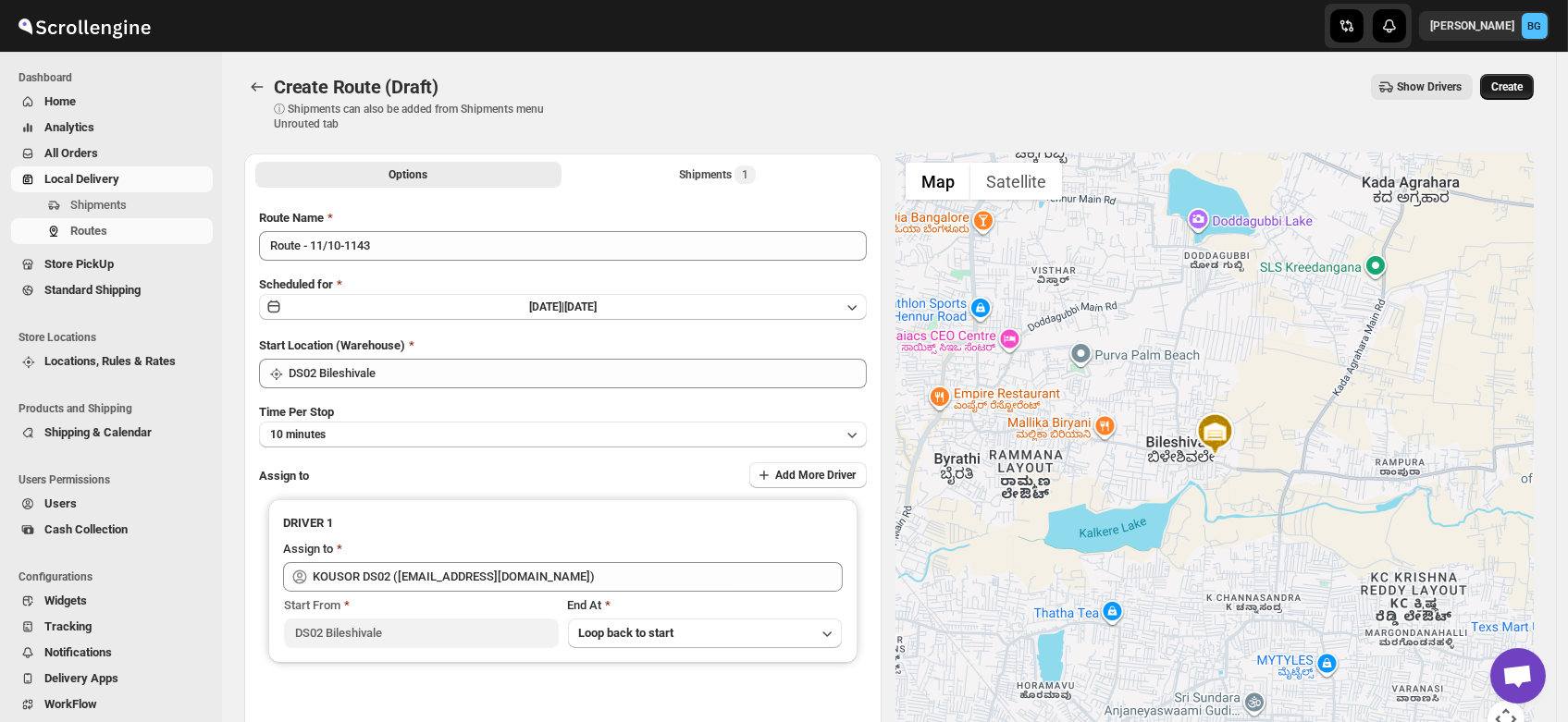
click at [1510, 74] on button "Create" at bounding box center [1507, 86] width 54 height 26
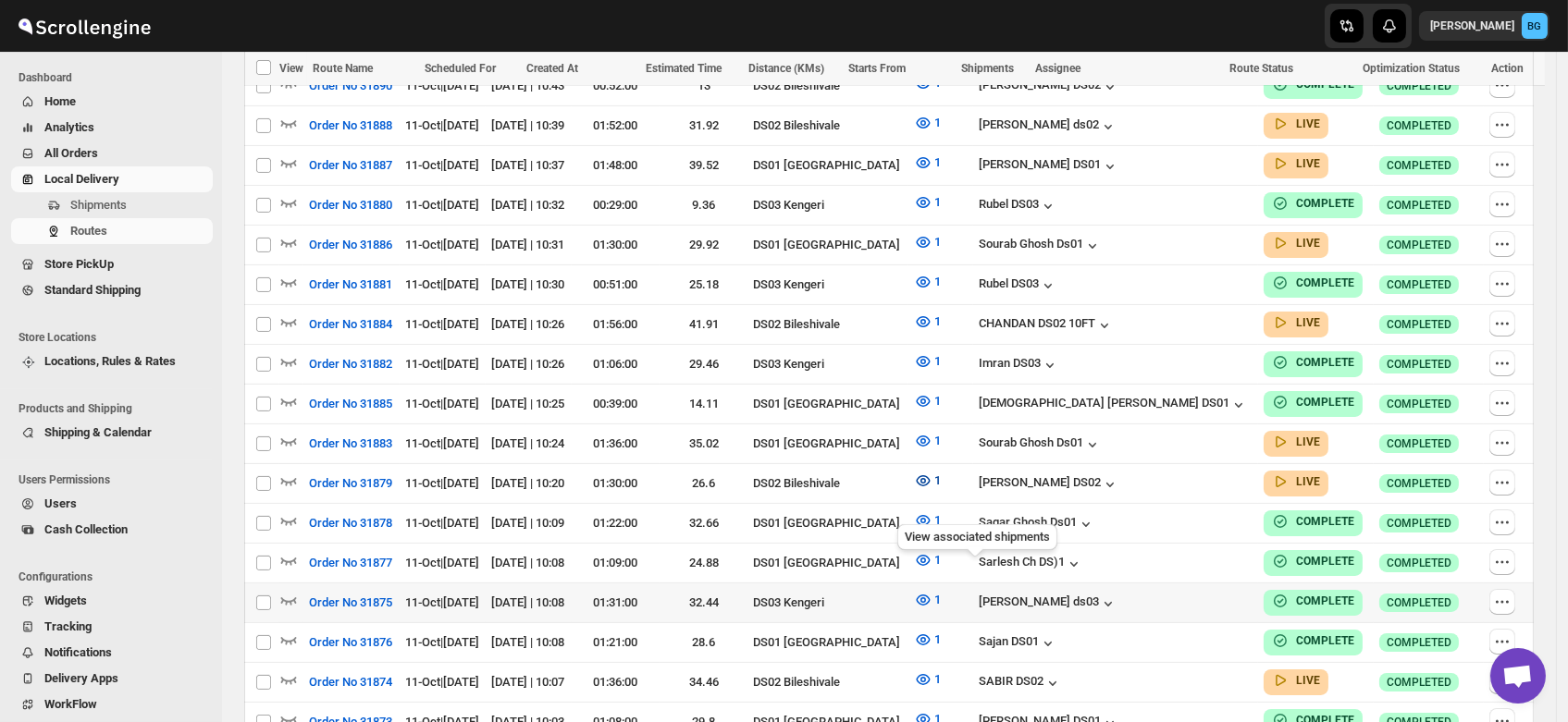
scroll to position [982, 0]
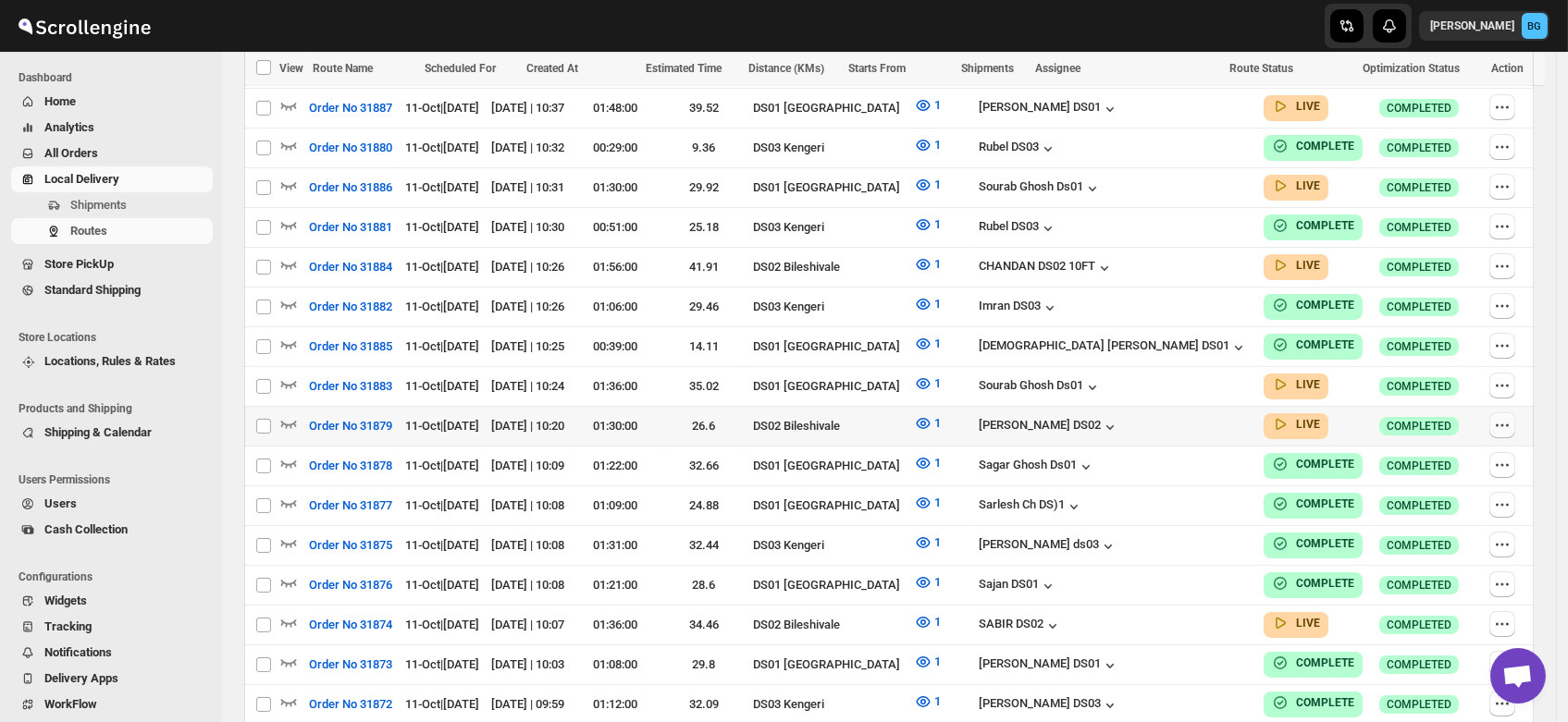
click at [1499, 416] on icon "button" at bounding box center [1502, 425] width 18 height 18
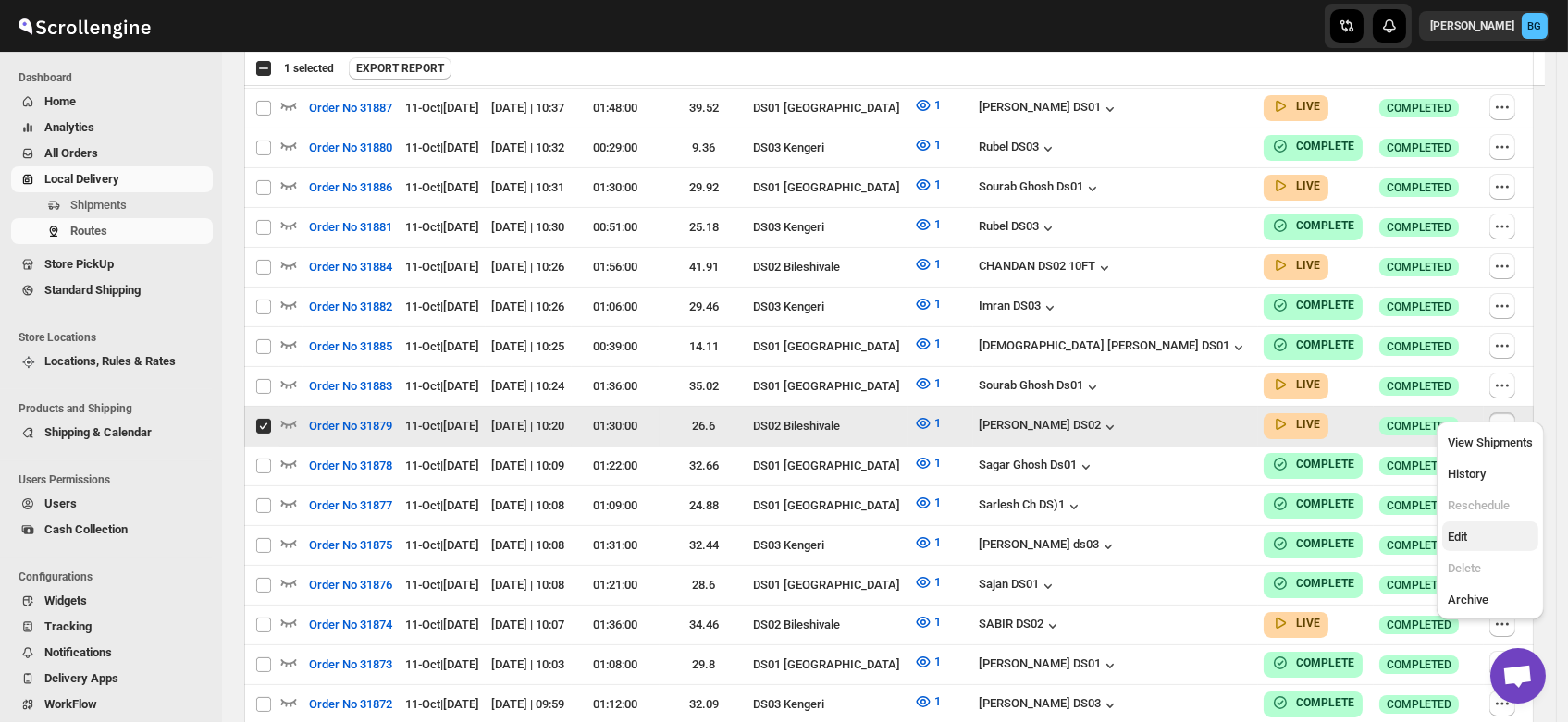
click at [1448, 531] on span "Edit" at bounding box center [1457, 537] width 19 height 13
checkbox input "false"
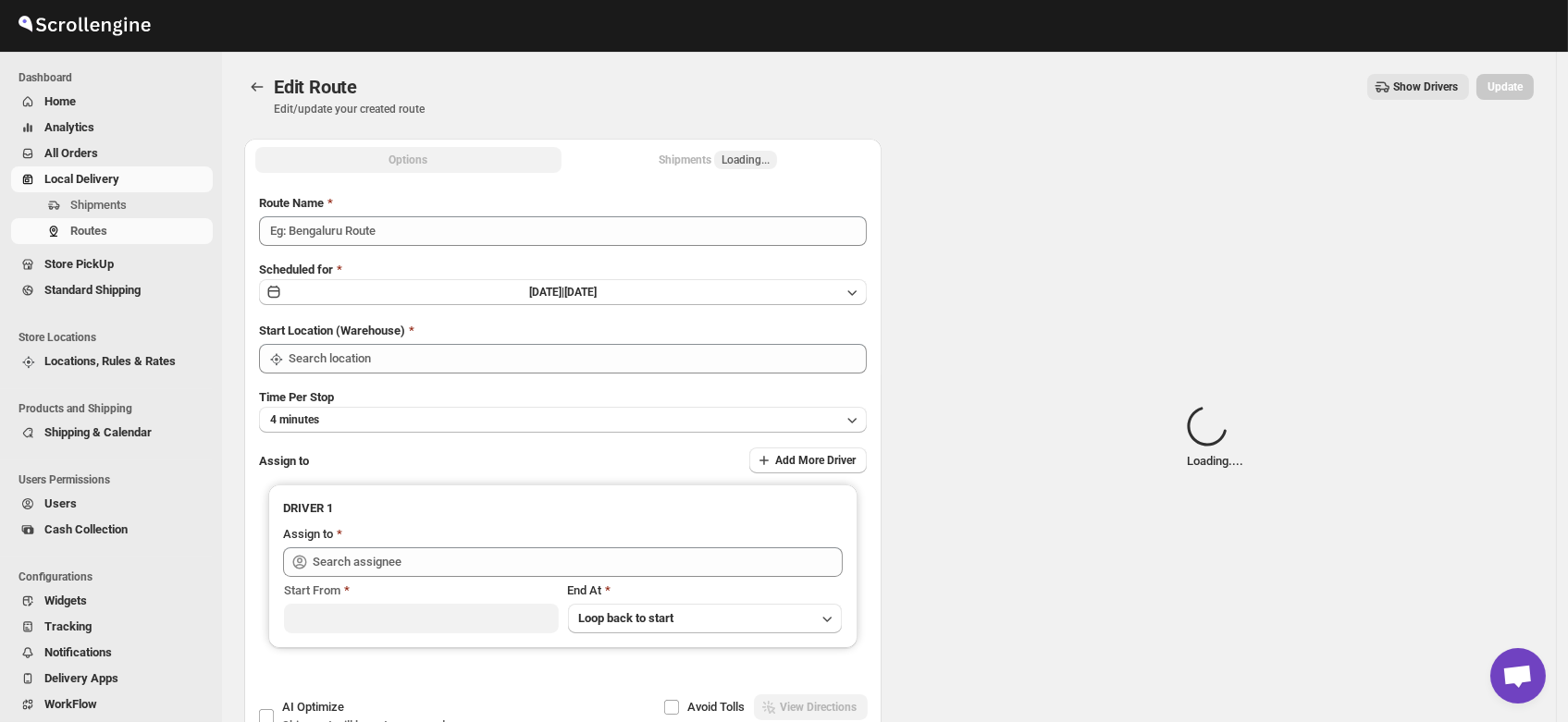
type input "Order No 31879"
type input "DS02 Bileshivale"
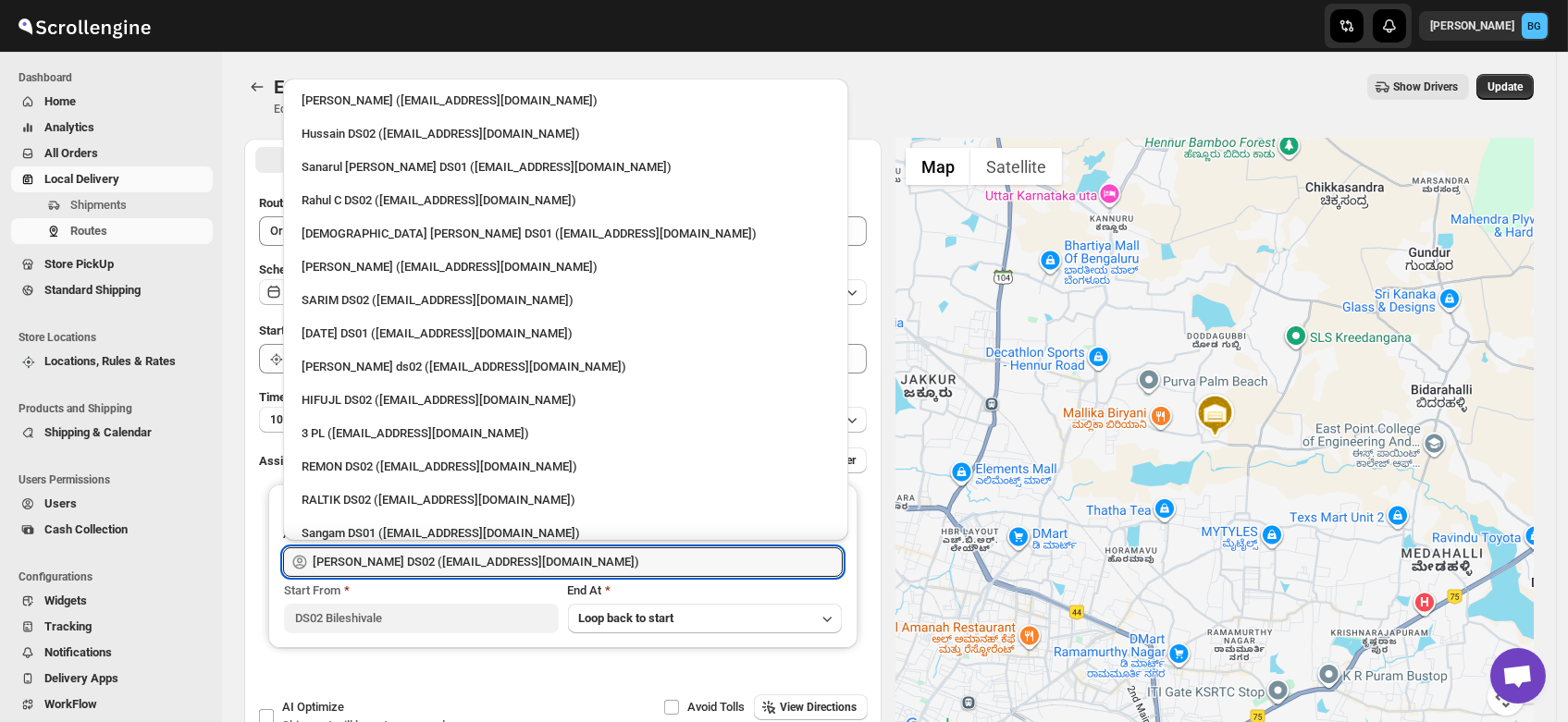
drag, startPoint x: 562, startPoint y: 565, endPoint x: 0, endPoint y: 571, distance: 562.0
click at [0, 571] on div "Skip to content Brajesh Giri BG Dashboard Home Analytics All Orders Local Deliv…" at bounding box center [784, 423] width 1568 height 846
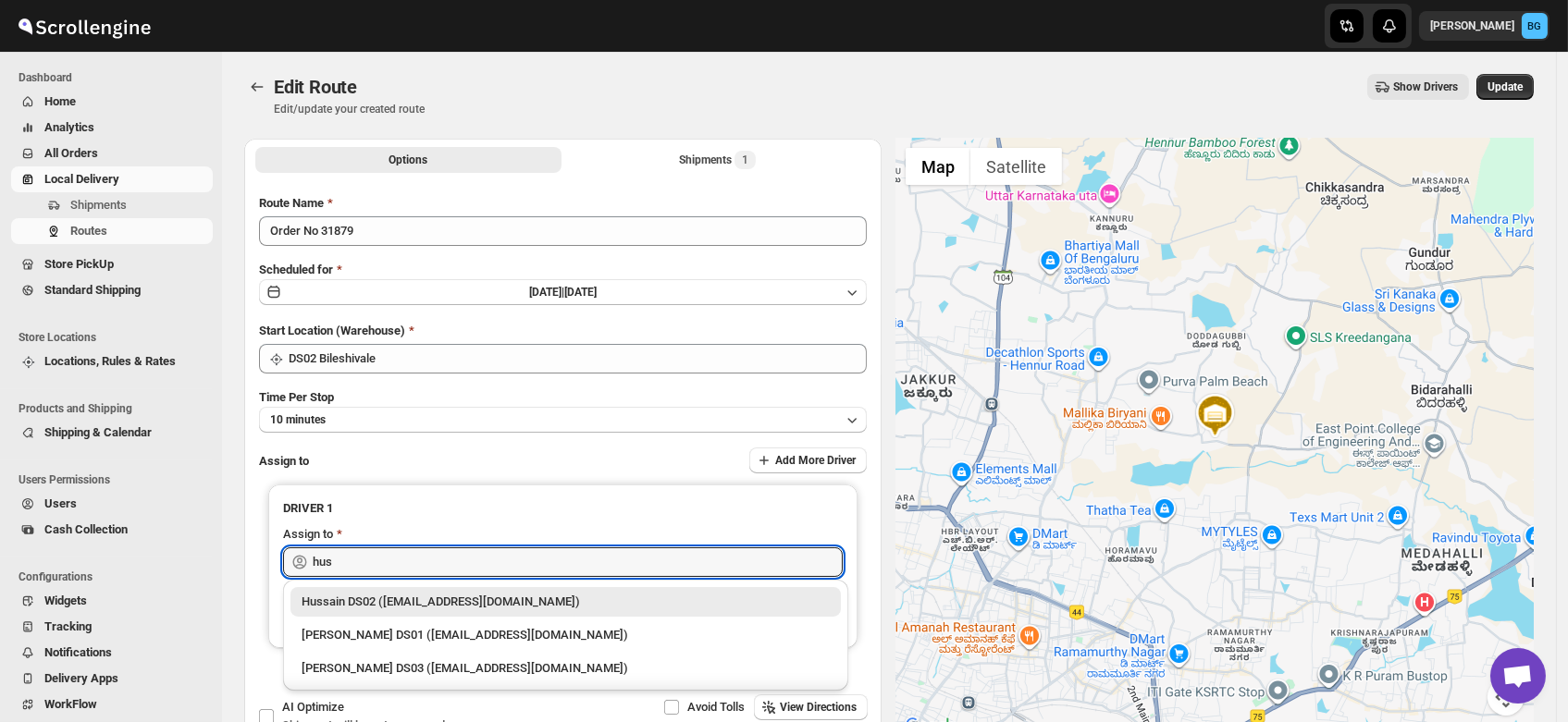
click at [369, 603] on div "Hussain DS02 (jarav60351@abatido.com)" at bounding box center [565, 601] width 528 height 18
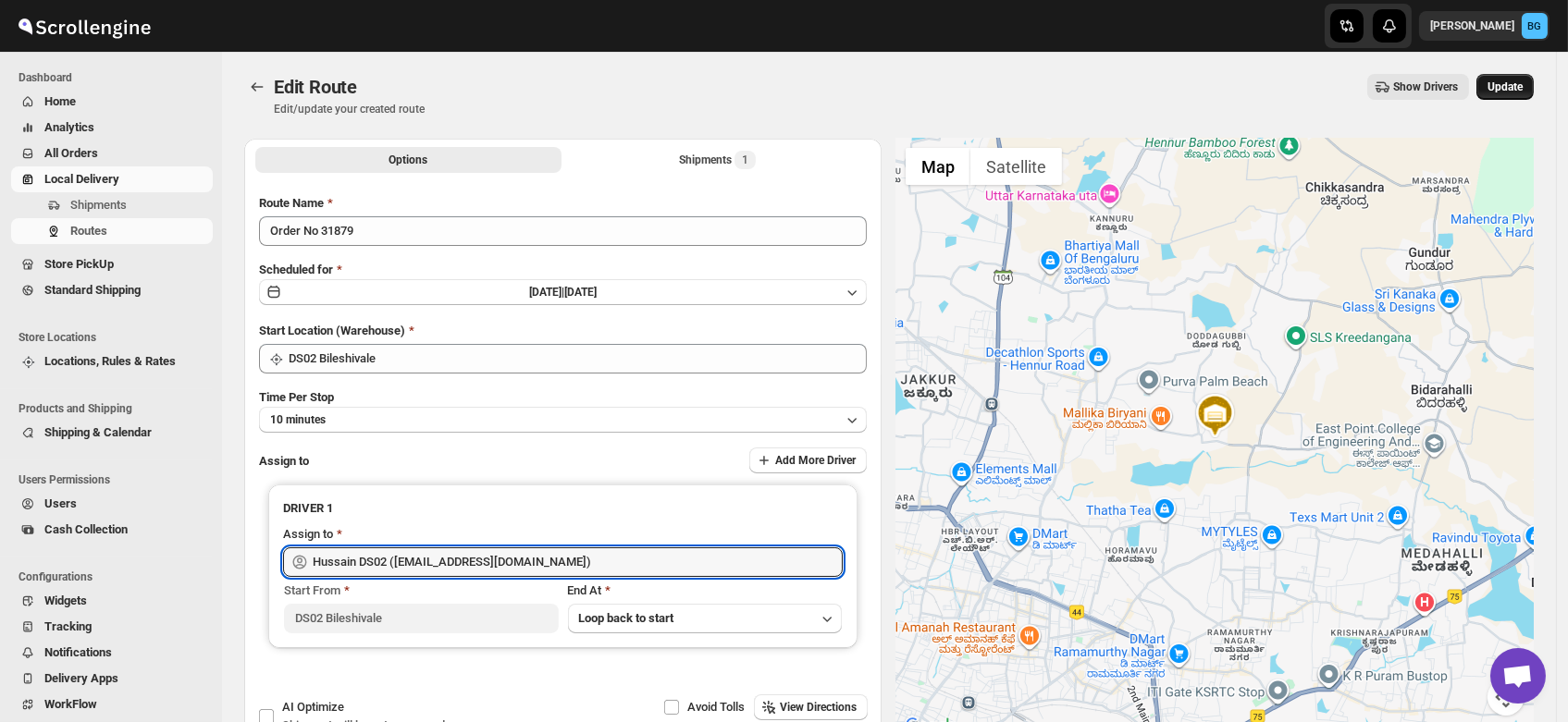
type input "Hussain DS02 (jarav60351@abatido.com)"
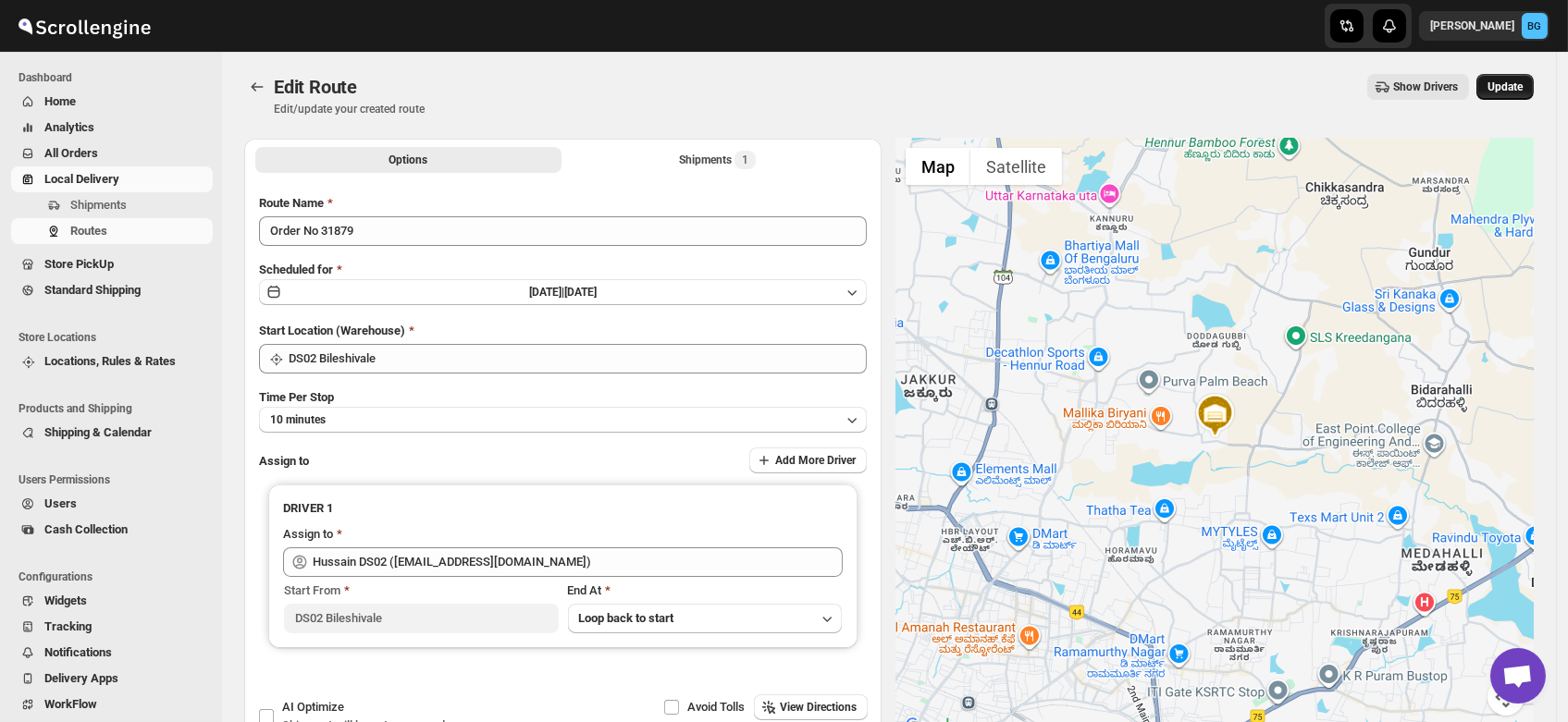
click at [1523, 85] on span "Update" at bounding box center [1505, 86] width 35 height 14
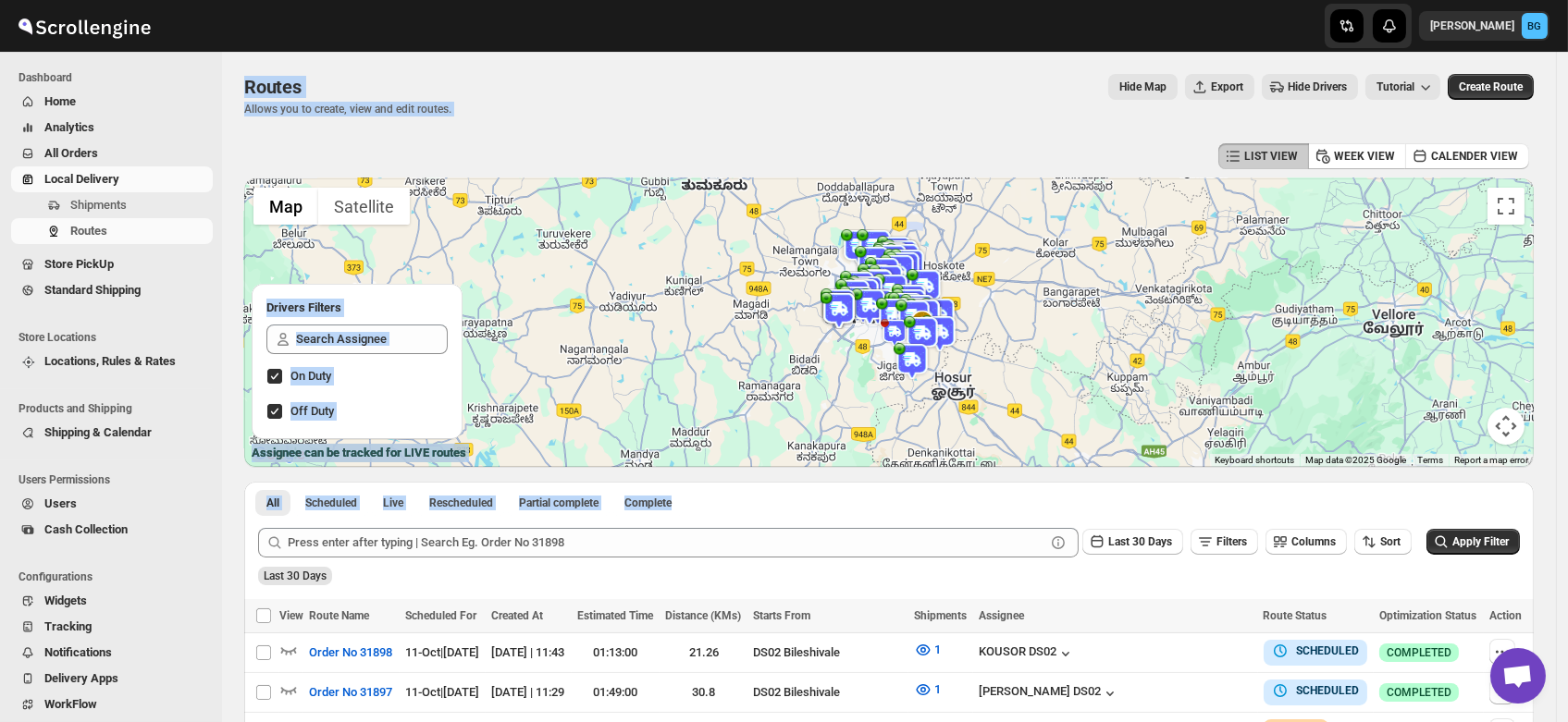
drag, startPoint x: 725, startPoint y: 476, endPoint x: 173, endPoint y: -27, distance: 746.8
click at [173, 0] on html "Skip to content Brajesh Giri BG Dashboard Home Analytics All Orders Local Deliv…" at bounding box center [784, 361] width 1568 height 722
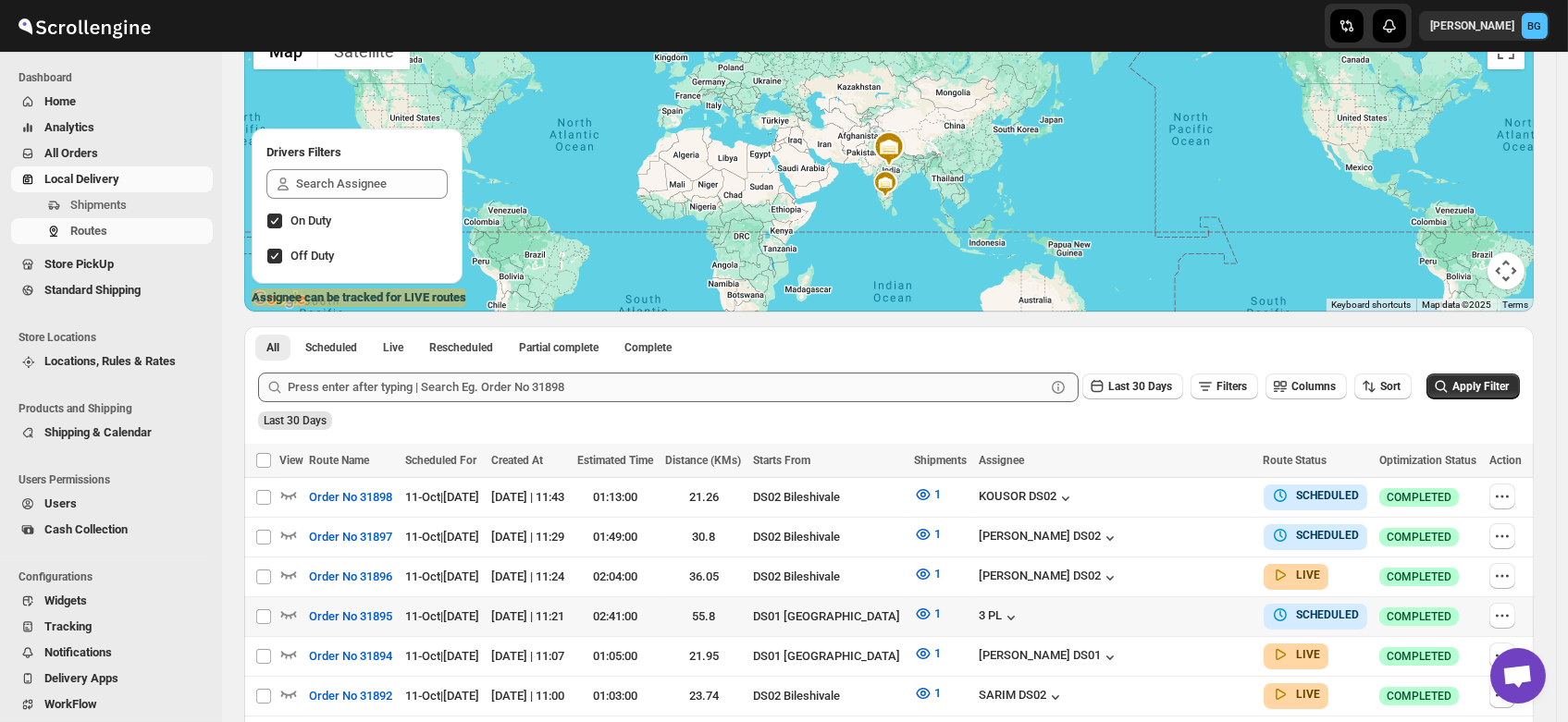
scroll to position [230, 0]
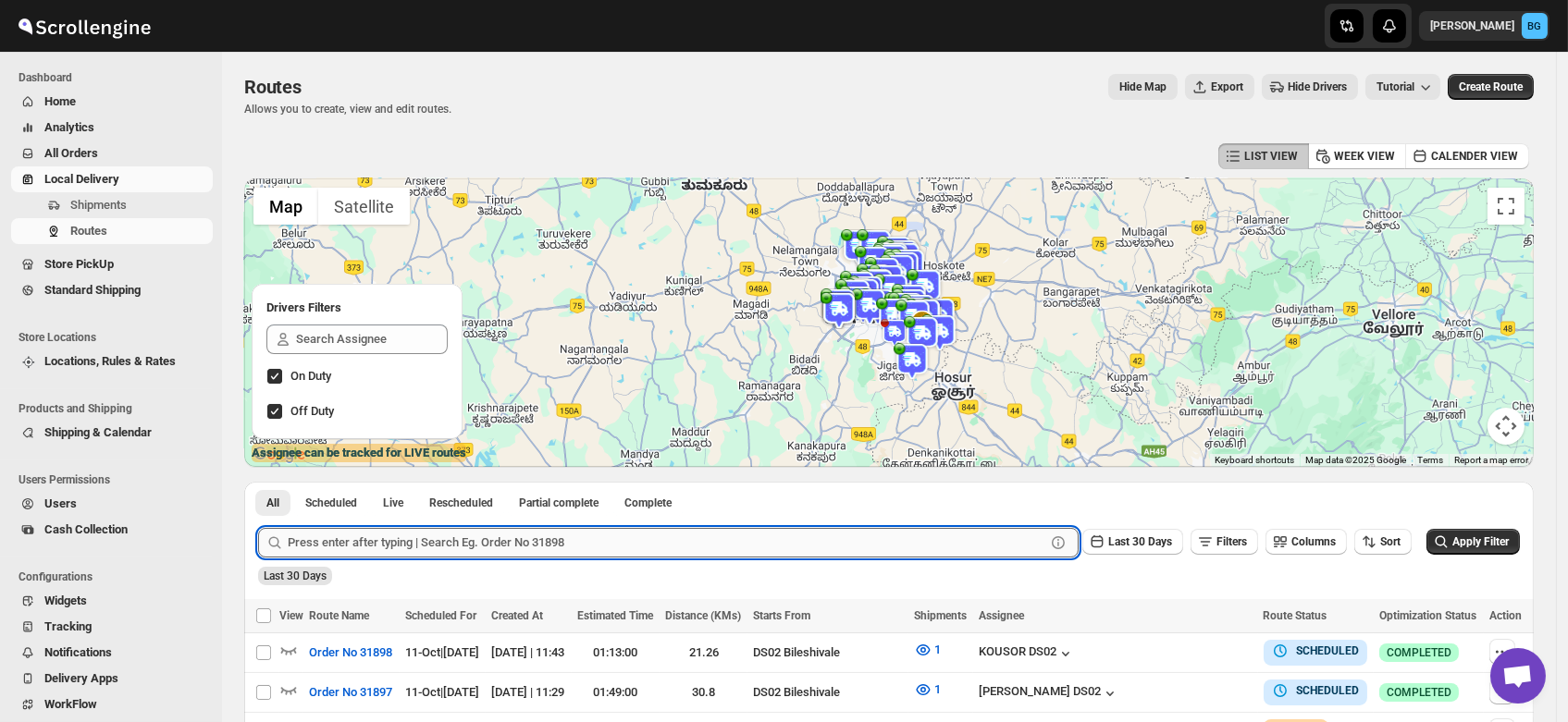
click at [408, 540] on input "text" at bounding box center [667, 543] width 758 height 30
type input "31866"
click at [258, 482] on button "Submit" at bounding box center [284, 492] width 53 height 19
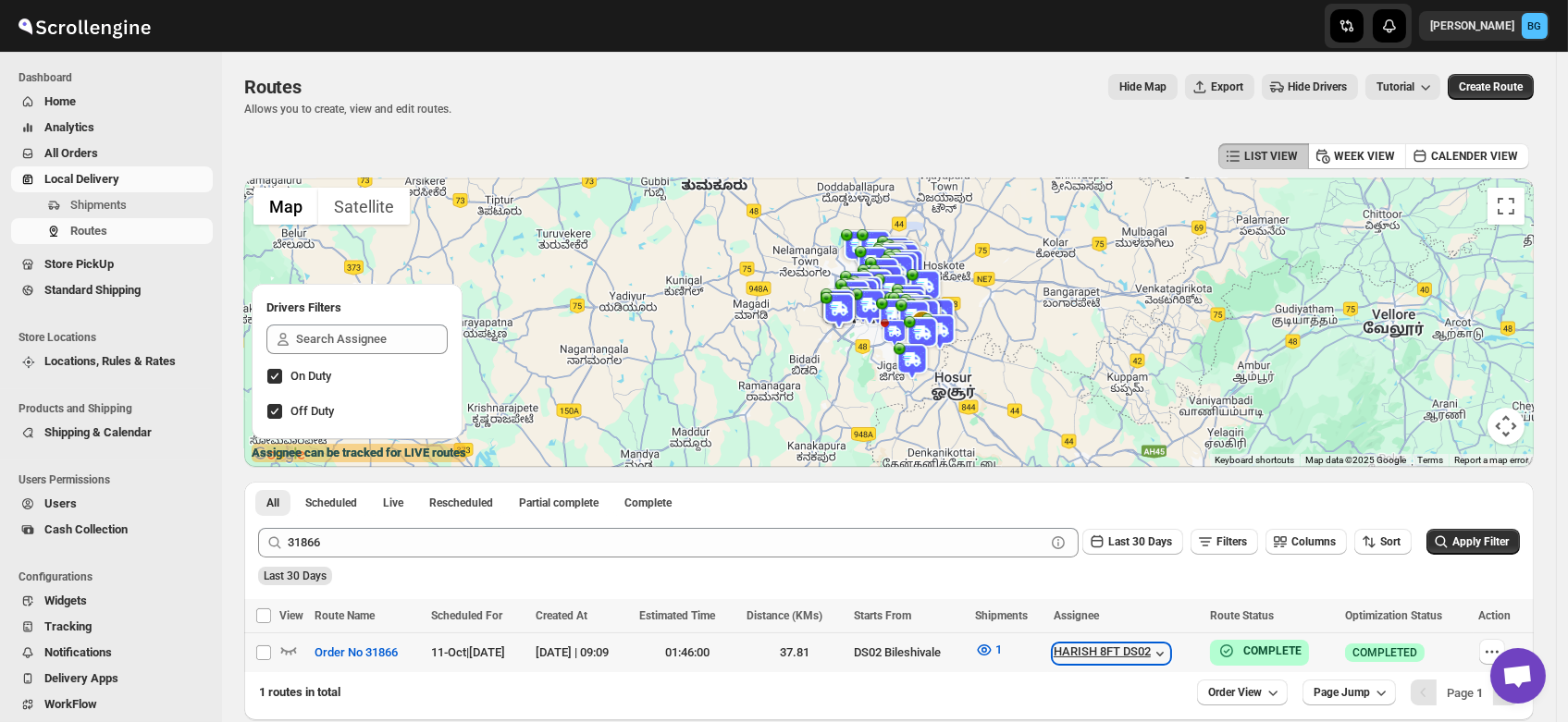
click at [1104, 657] on div "HARISH 8FT DS02" at bounding box center [1112, 653] width 116 height 18
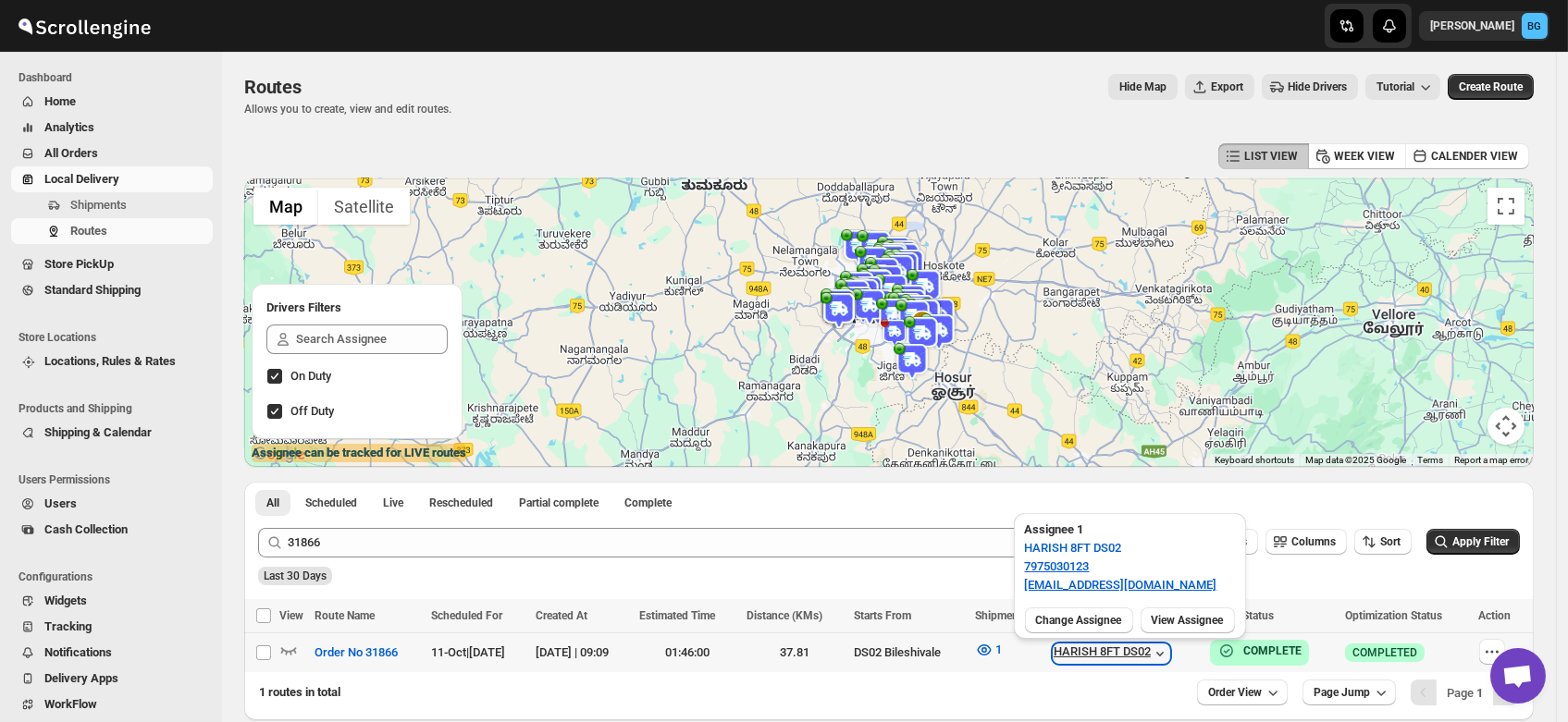
click at [1104, 657] on div "HARISH 8FT DS02" at bounding box center [1112, 653] width 116 height 18
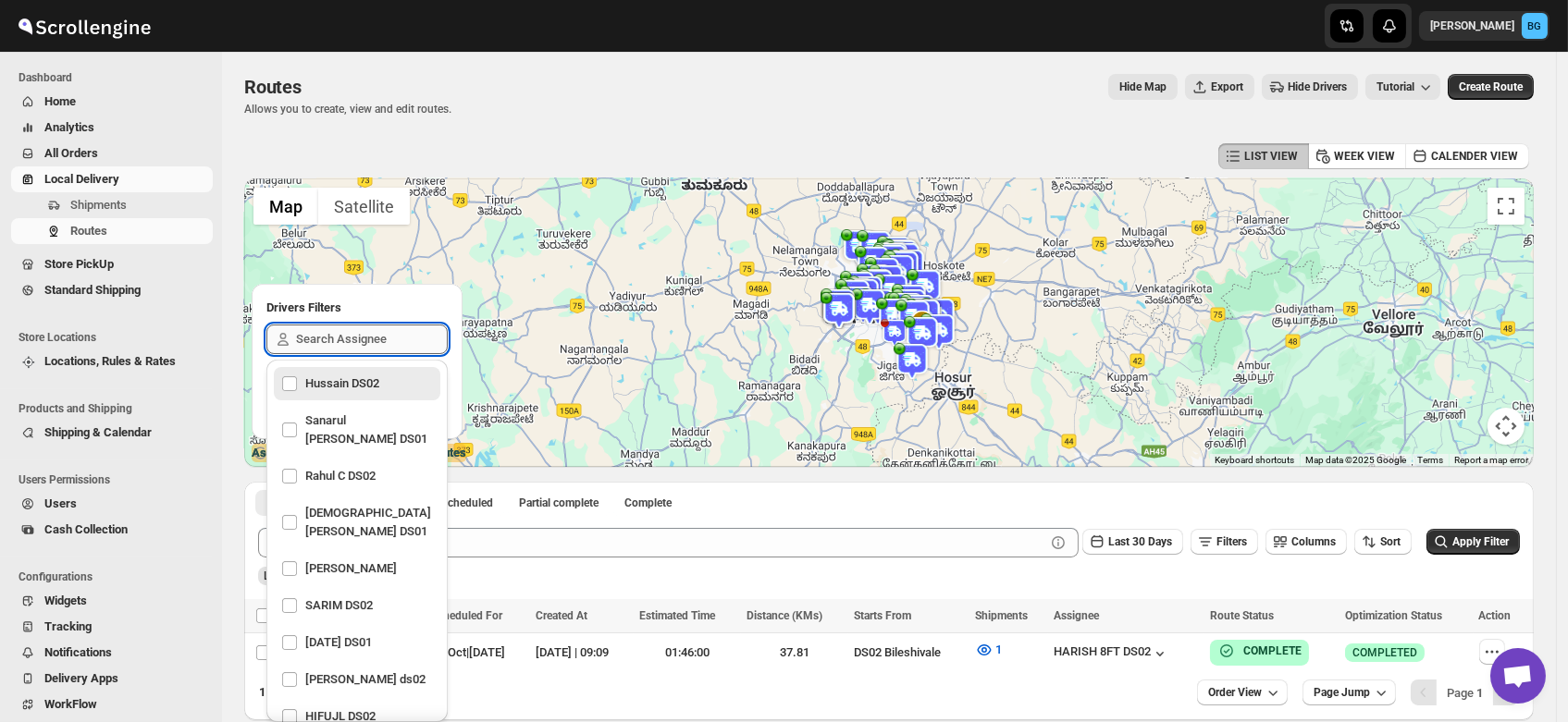
click at [332, 334] on input "text" at bounding box center [372, 339] width 152 height 30
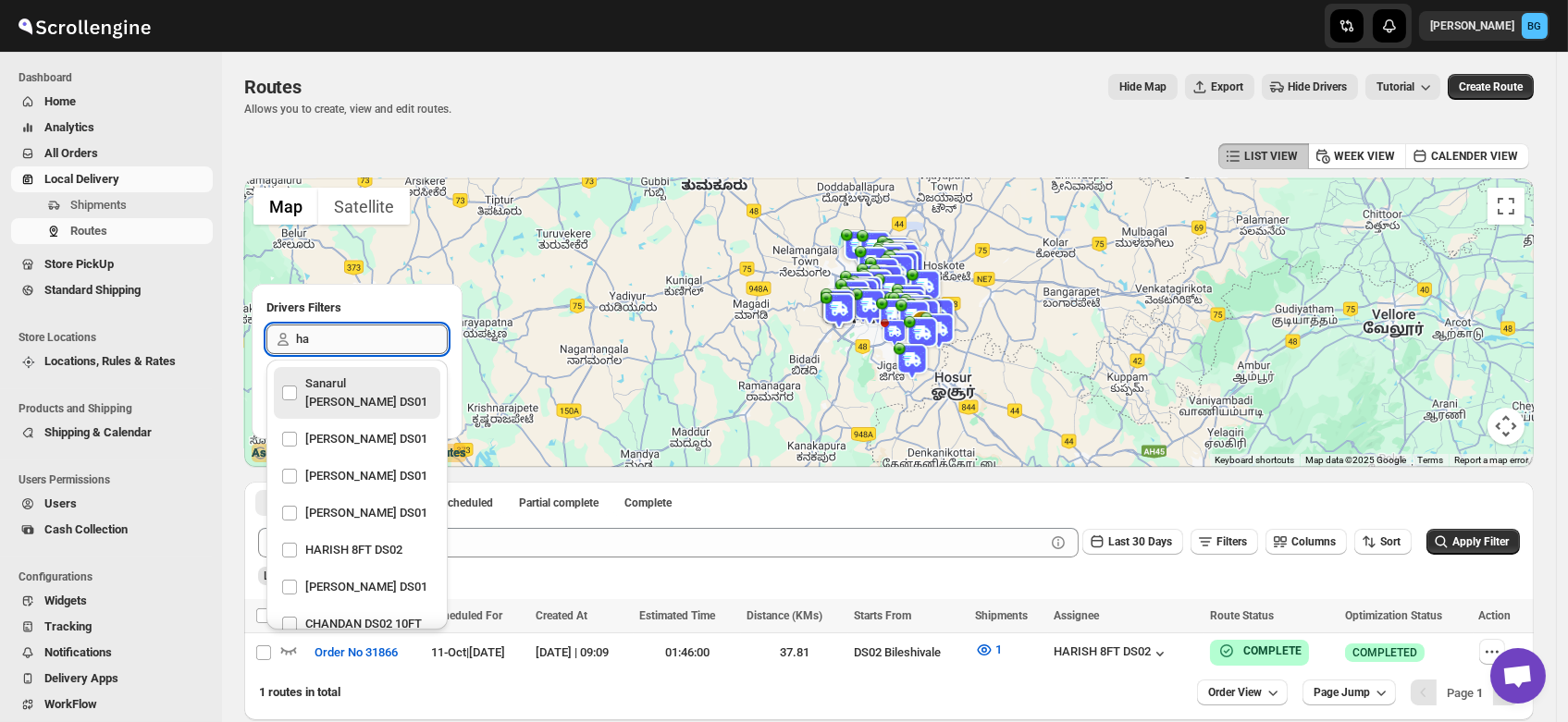
type input "har"
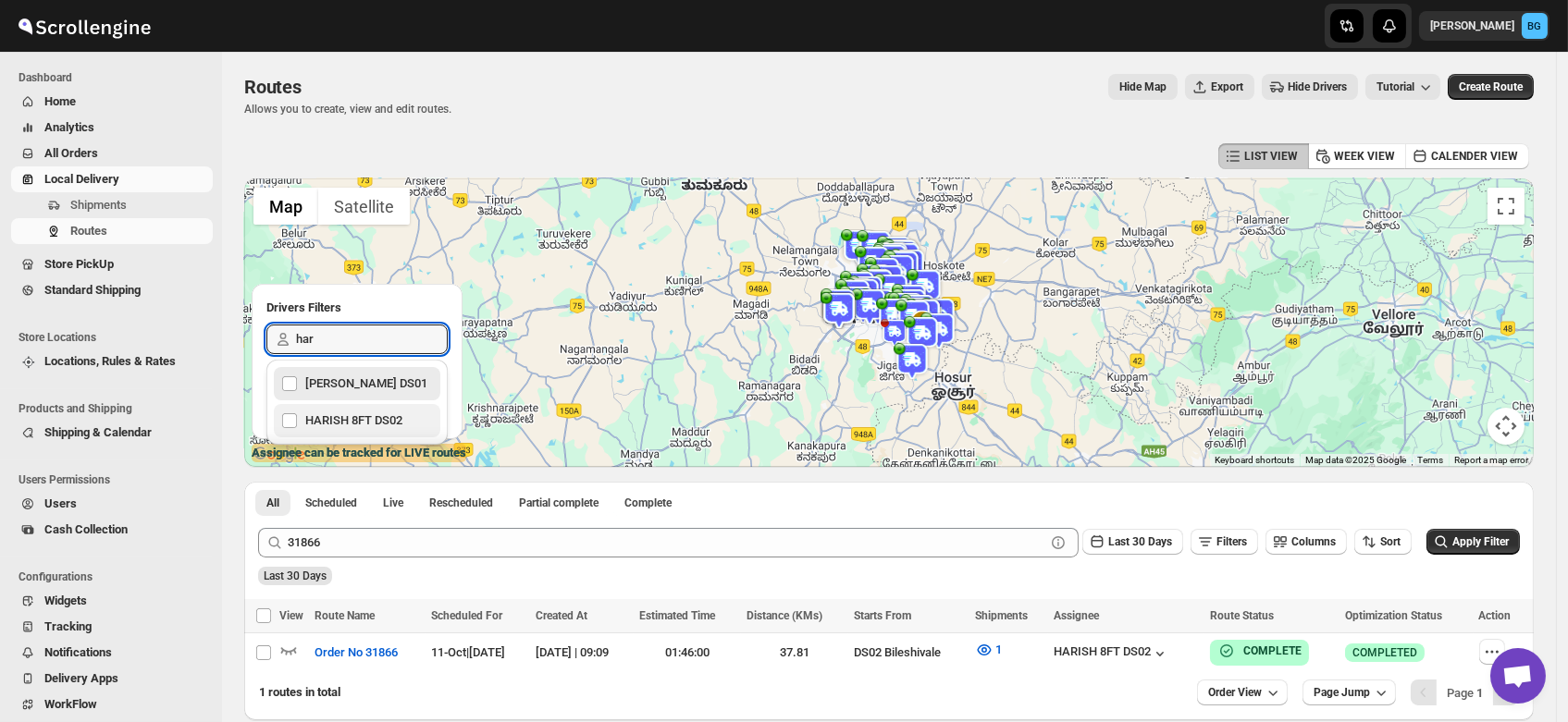
click at [340, 424] on div "HARISH 8FT DS02" at bounding box center [357, 420] width 152 height 26
checkbox input "true"
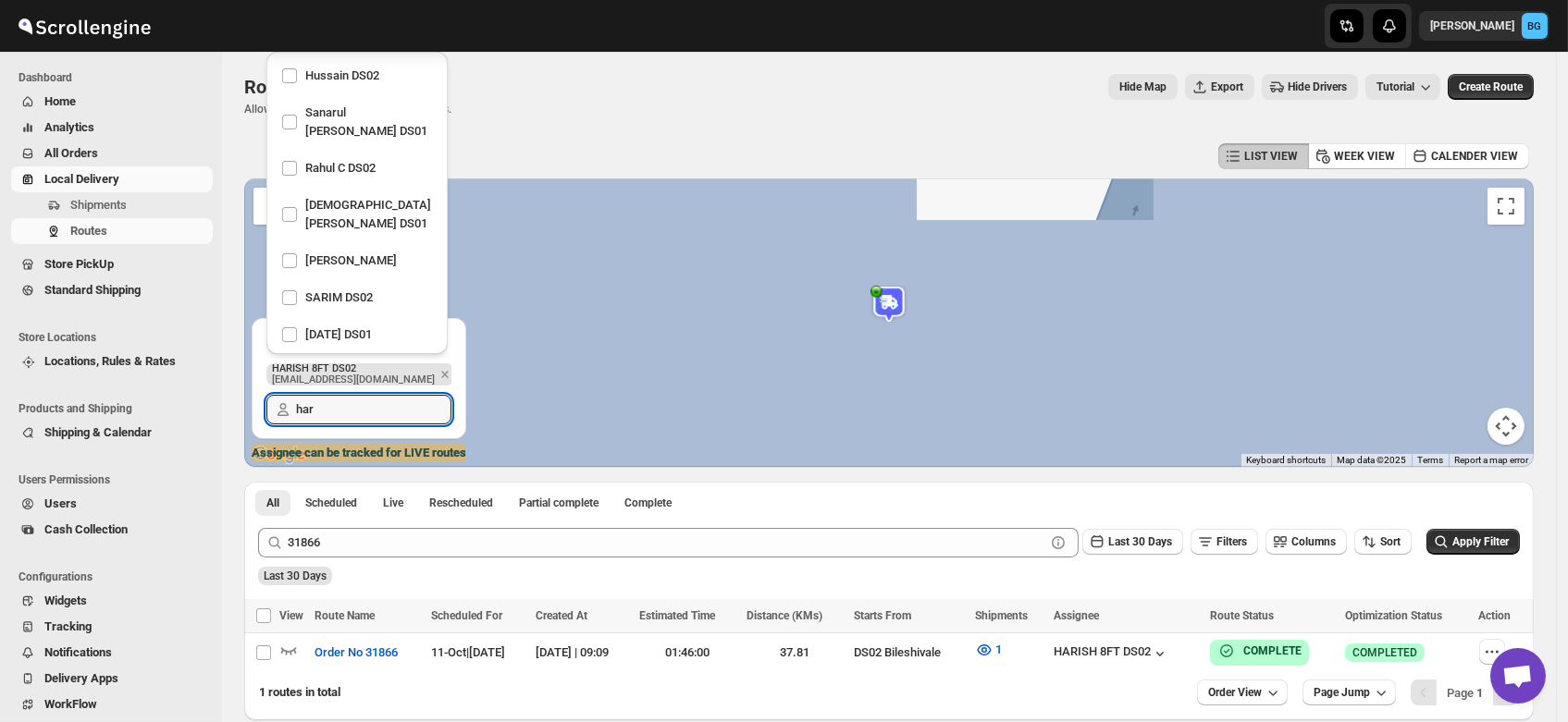
scroll to position [1798, 0]
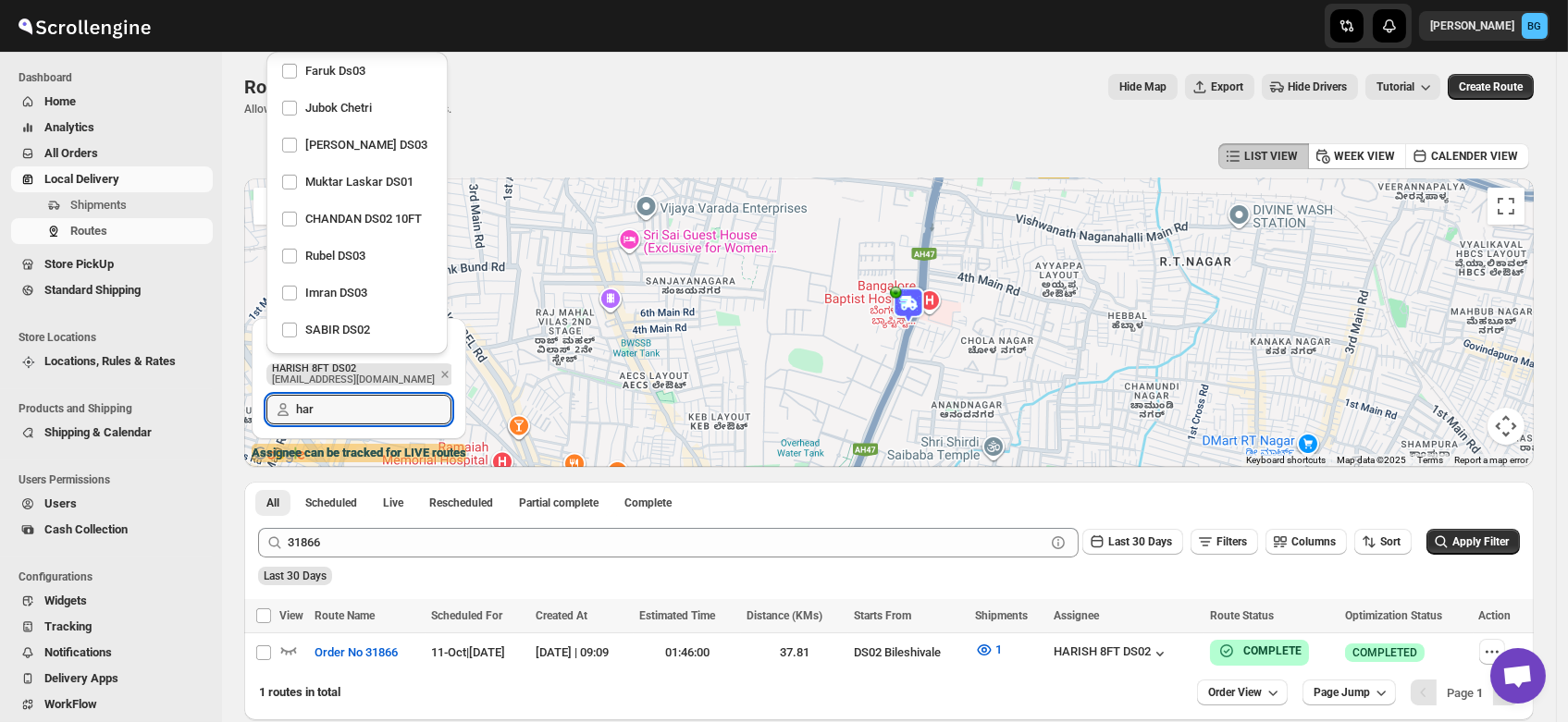
type input "har"
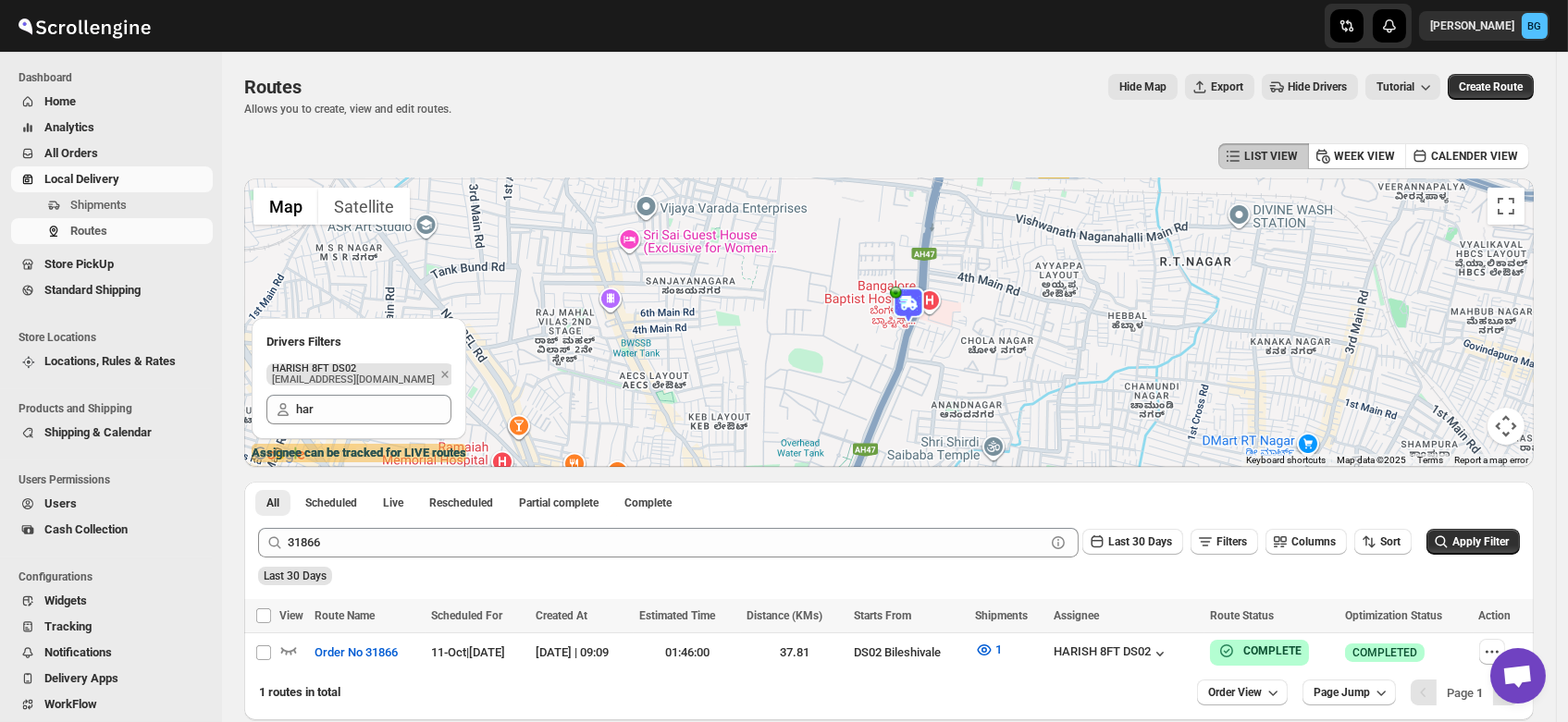
click at [911, 301] on img at bounding box center [908, 305] width 37 height 37
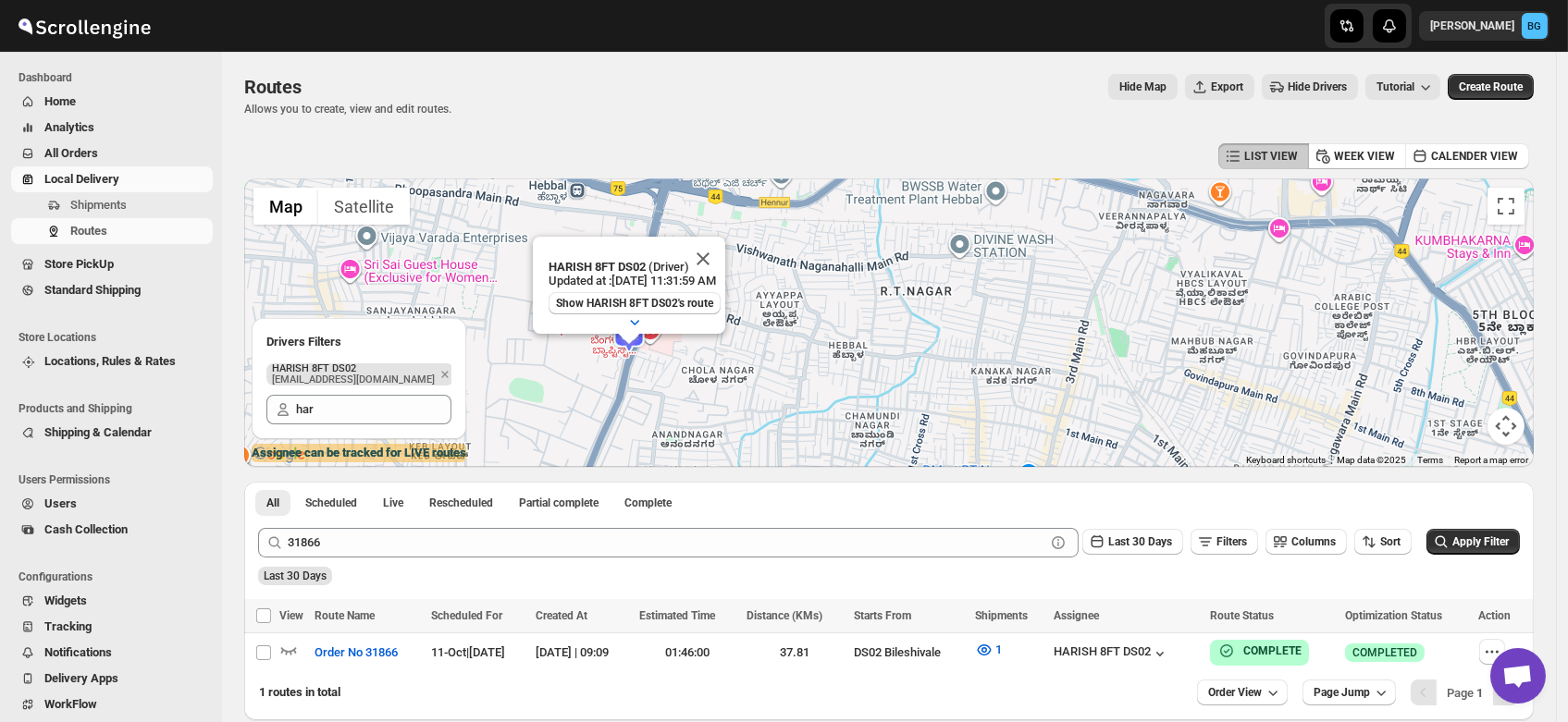
drag, startPoint x: 1161, startPoint y: 368, endPoint x: 858, endPoint y: 350, distance: 303.5
click at [858, 350] on div "HARISH 8FT DS02 (Driver) Updated at : 10/11/2025, 11:31:59 AM Show HARISH 8FT D…" at bounding box center [889, 322] width 1290 height 289
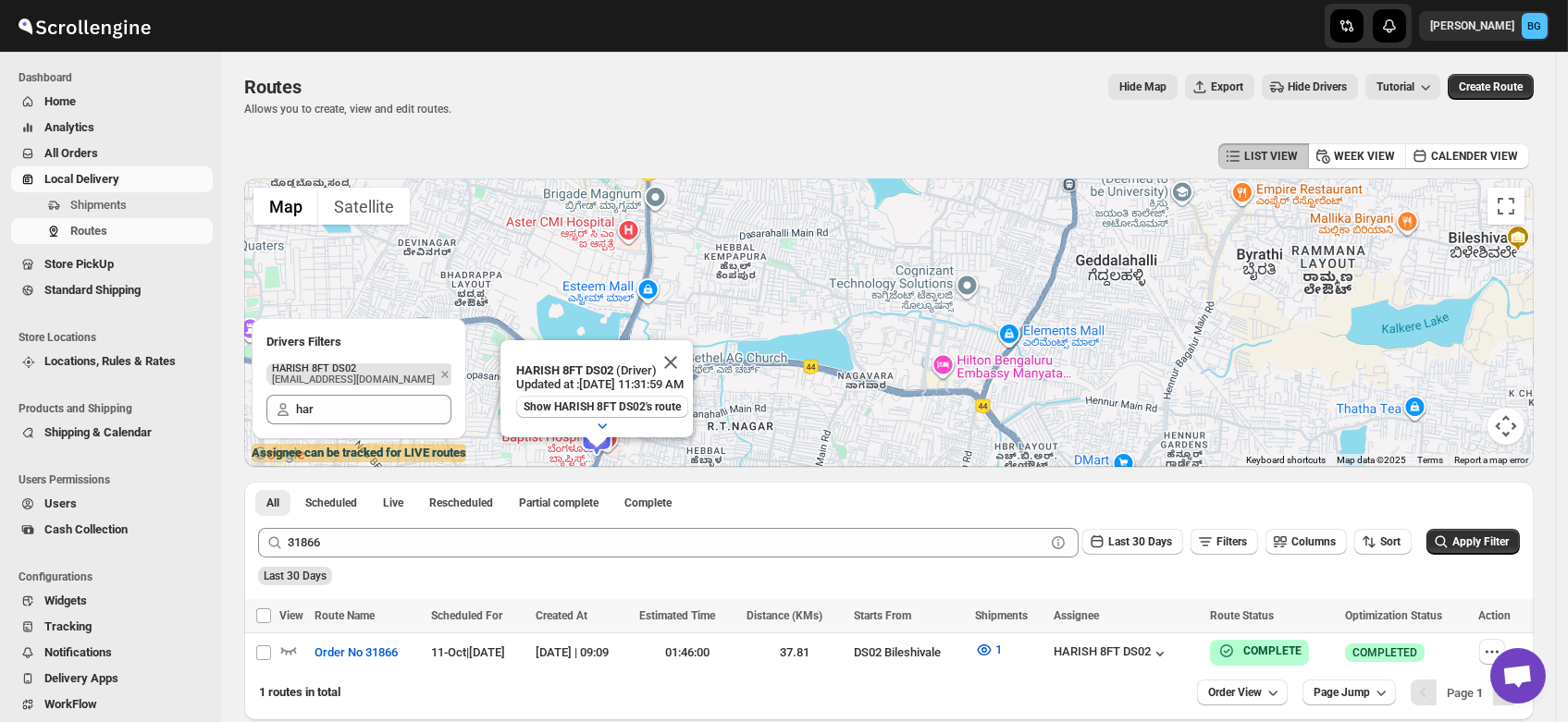
drag, startPoint x: 1043, startPoint y: 326, endPoint x: 931, endPoint y: 409, distance: 139.4
click at [931, 409] on div "HARISH 8FT DS02 (Driver) Updated at : 10/11/2025, 11:31:59 AM Show HARISH 8FT D…" at bounding box center [889, 322] width 1290 height 289
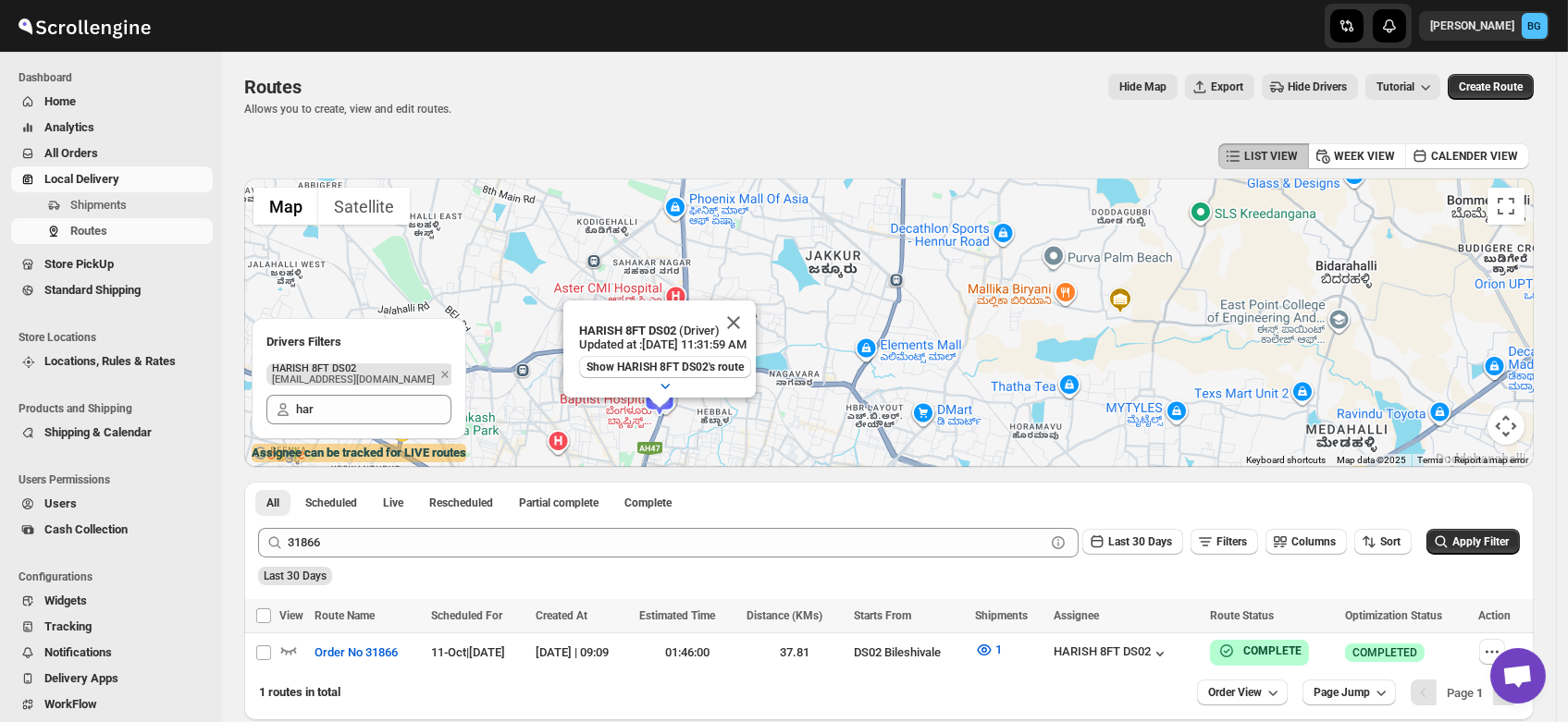
drag, startPoint x: 1060, startPoint y: 361, endPoint x: 925, endPoint y: 364, distance: 135.0
click at [925, 364] on div "HARISH 8FT DS02 (Driver) Updated at : 10/11/2025, 11:31:59 AM Show HARISH 8FT D…" at bounding box center [889, 322] width 1290 height 289
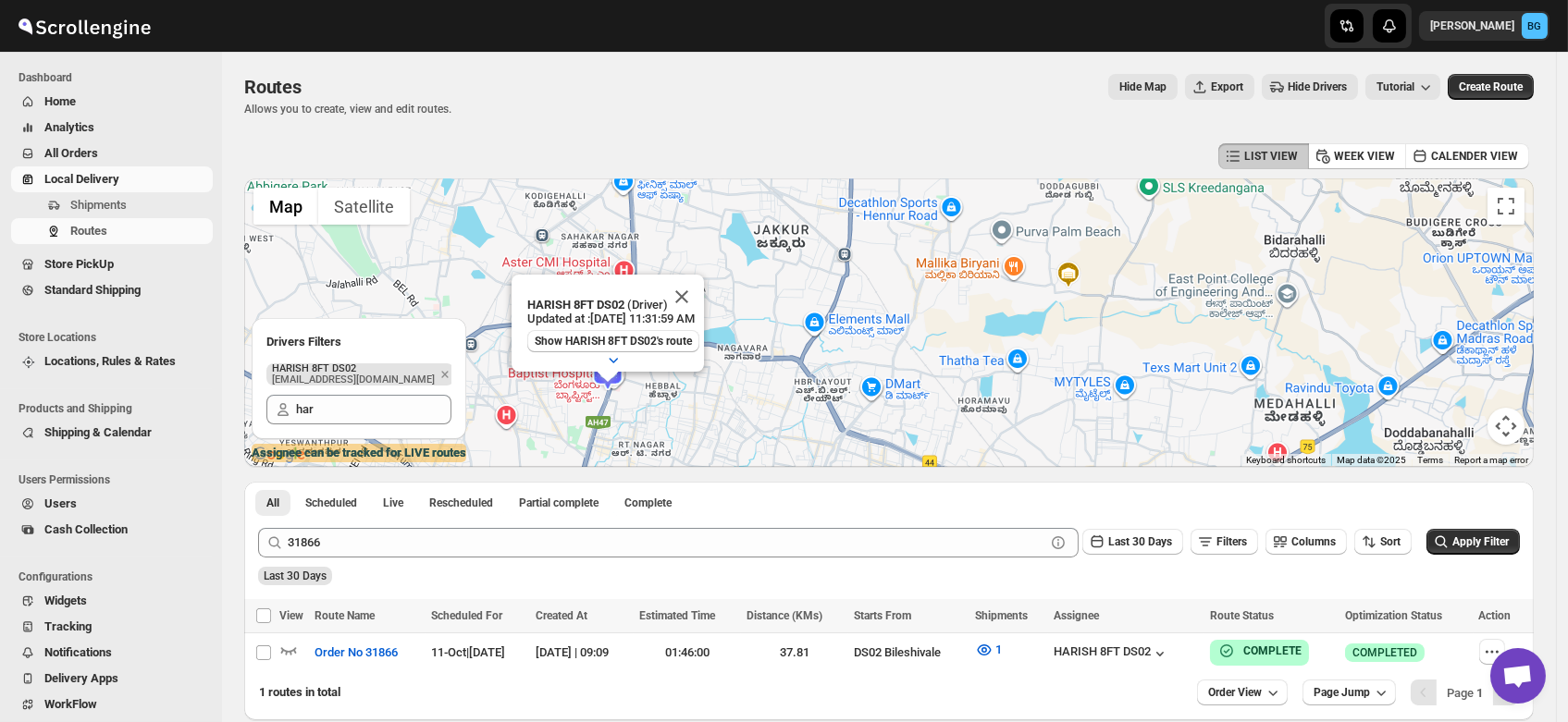
drag, startPoint x: 1064, startPoint y: 345, endPoint x: 1003, endPoint y: 316, distance: 67.5
click at [1003, 316] on div "HARISH 8FT DS02 (Driver) Updated at : 10/11/2025, 11:31:59 AM Show HARISH 8FT D…" at bounding box center [889, 322] width 1290 height 289
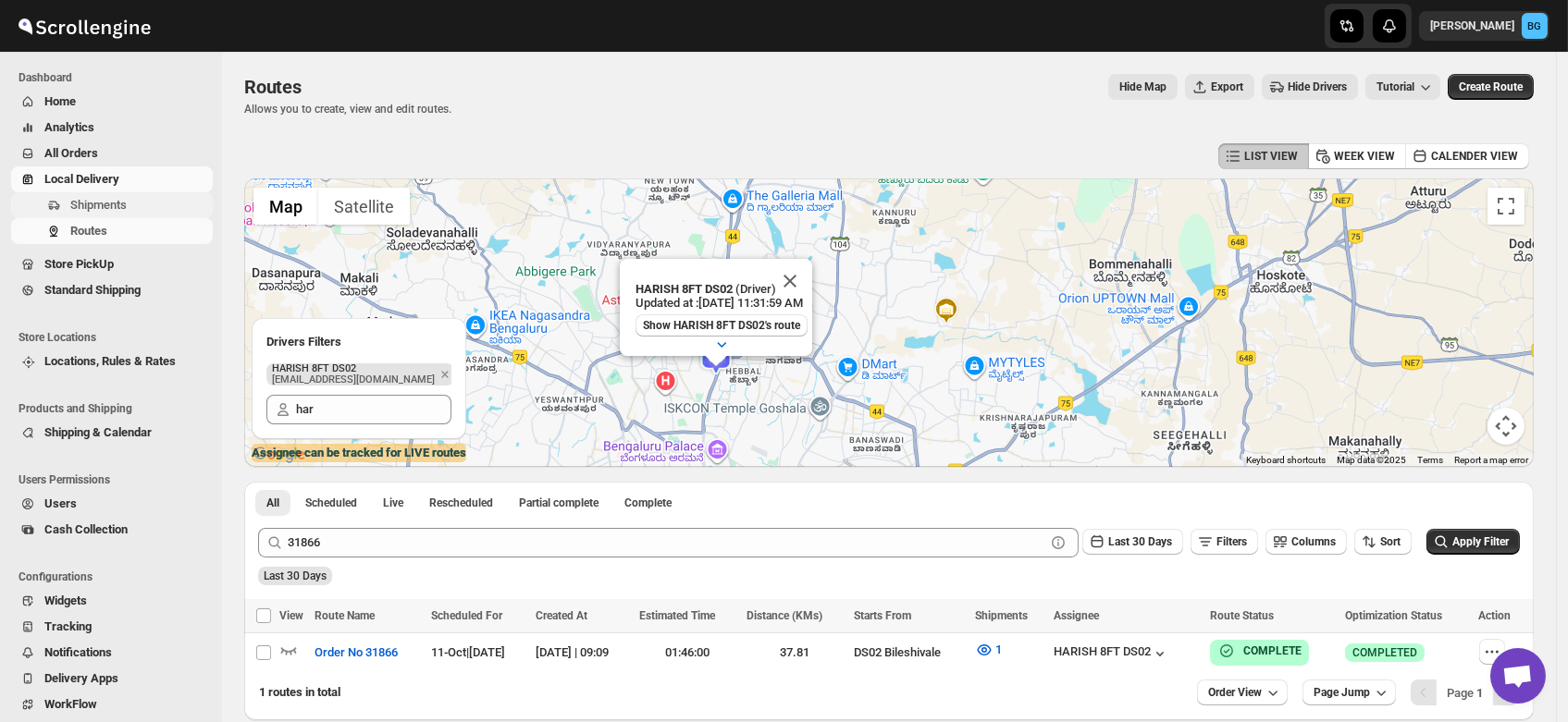
click at [99, 209] on span "Shipments" at bounding box center [98, 204] width 57 height 13
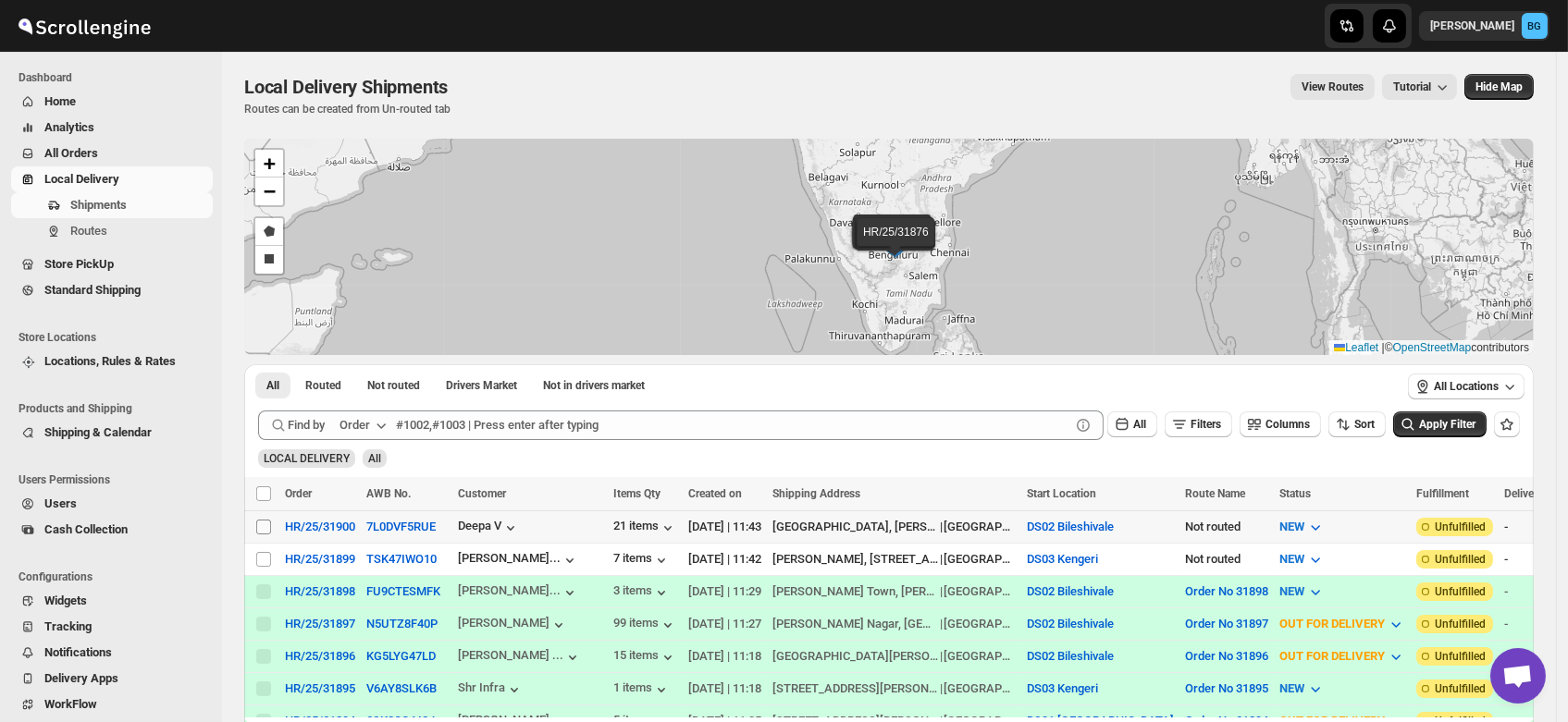
click at [261, 524] on input "Select shipment" at bounding box center [263, 526] width 14 height 14
checkbox input "true"
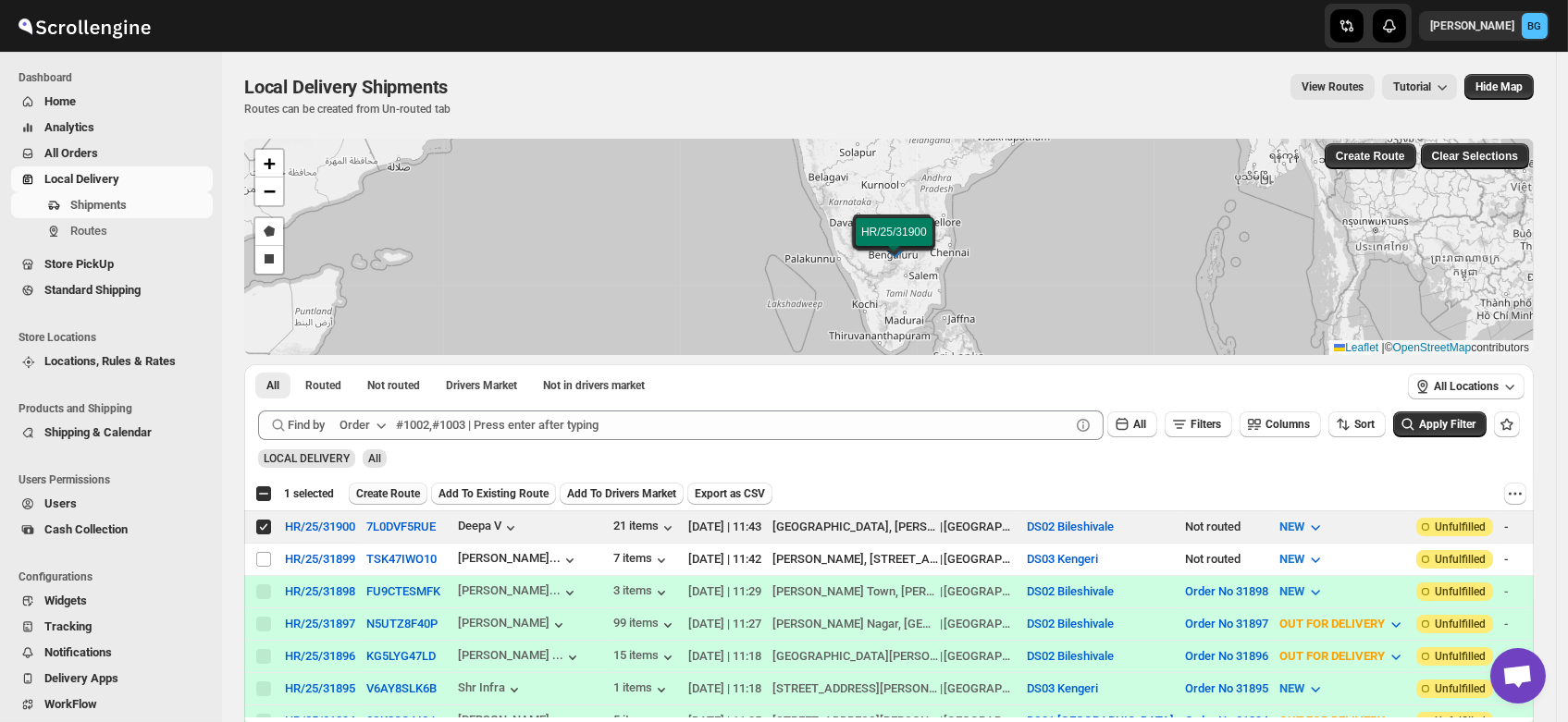
click at [374, 493] on span "Create Route" at bounding box center [387, 493] width 64 height 14
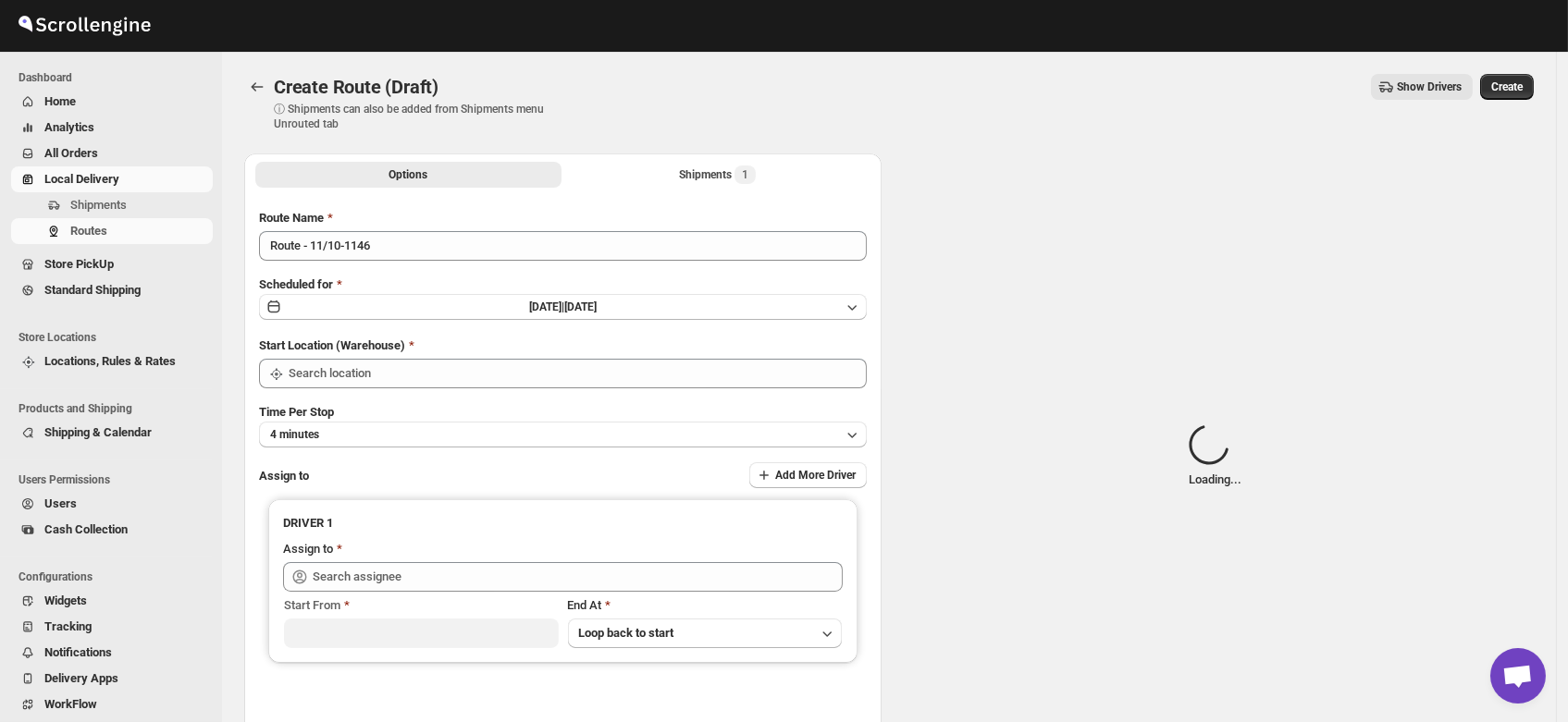
type input "DS02 Bileshivale"
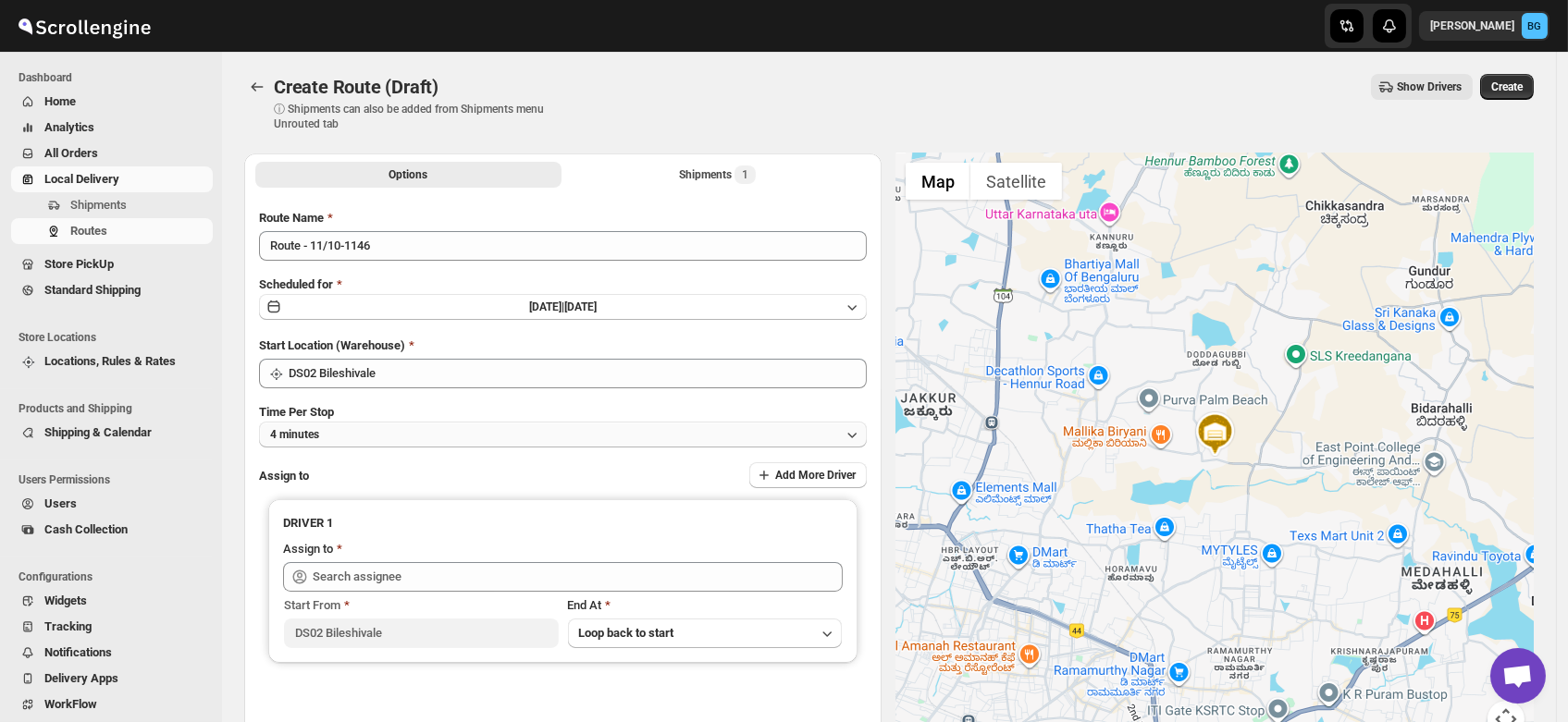
click at [323, 432] on button "4 minutes" at bounding box center [563, 434] width 608 height 26
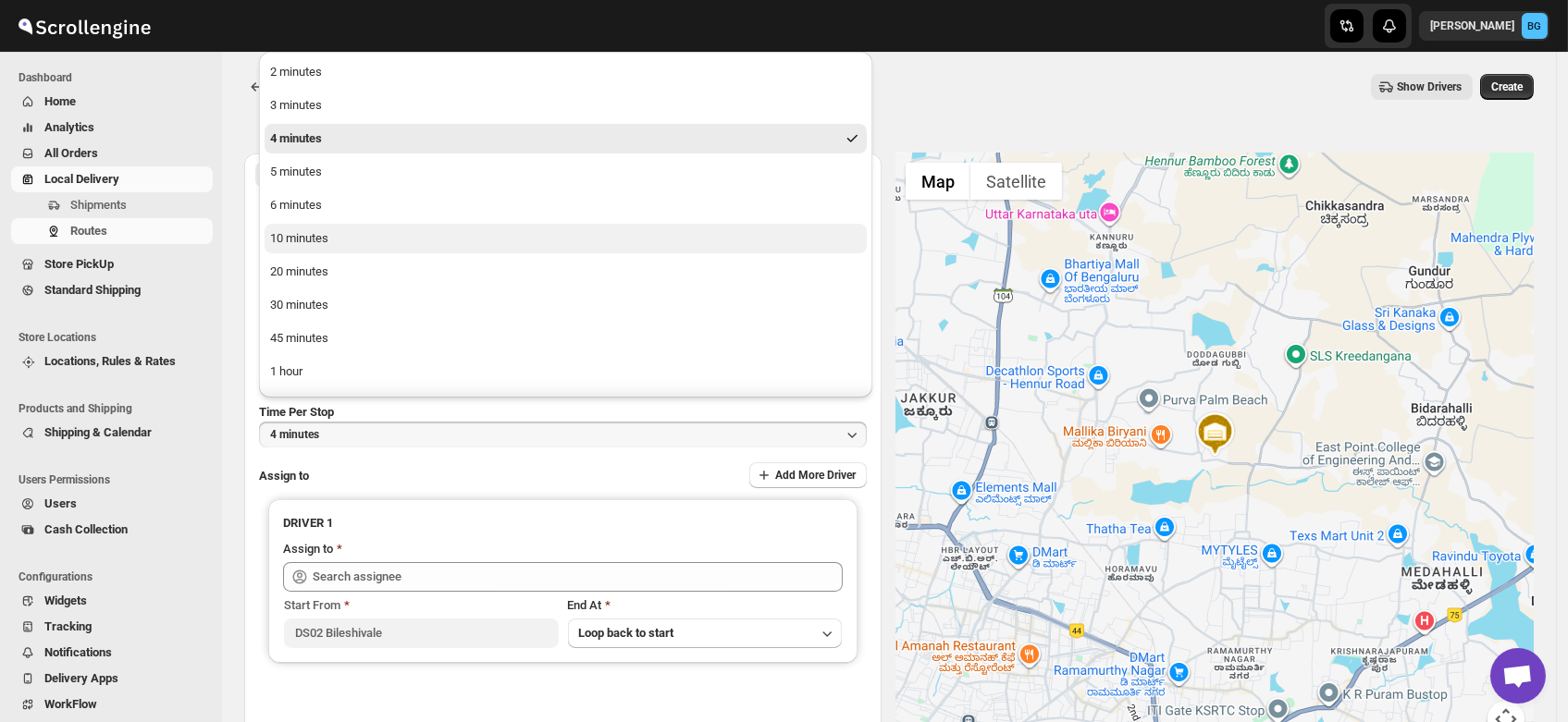
click at [324, 246] on div "10 minutes" at bounding box center [299, 238] width 59 height 18
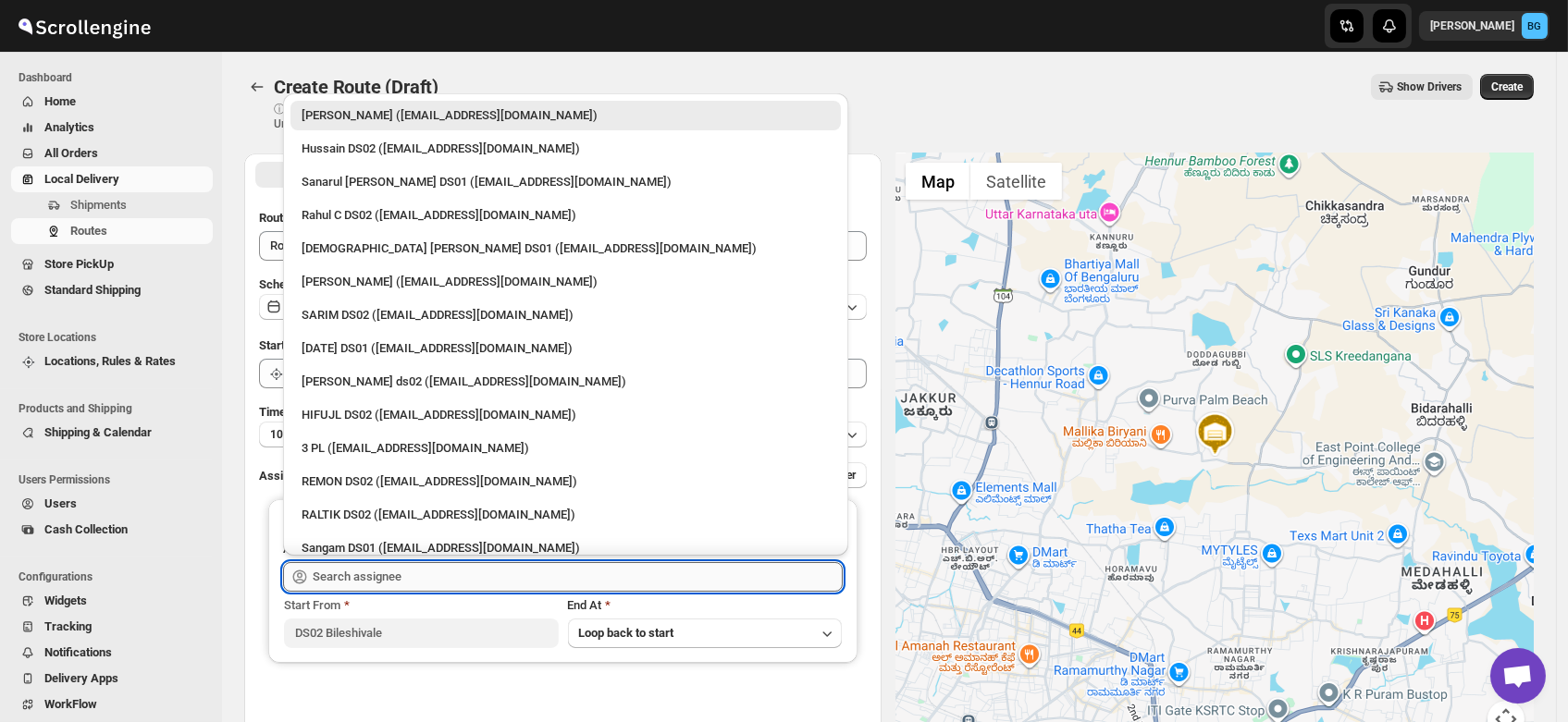
click at [386, 578] on input "text" at bounding box center [577, 576] width 530 height 30
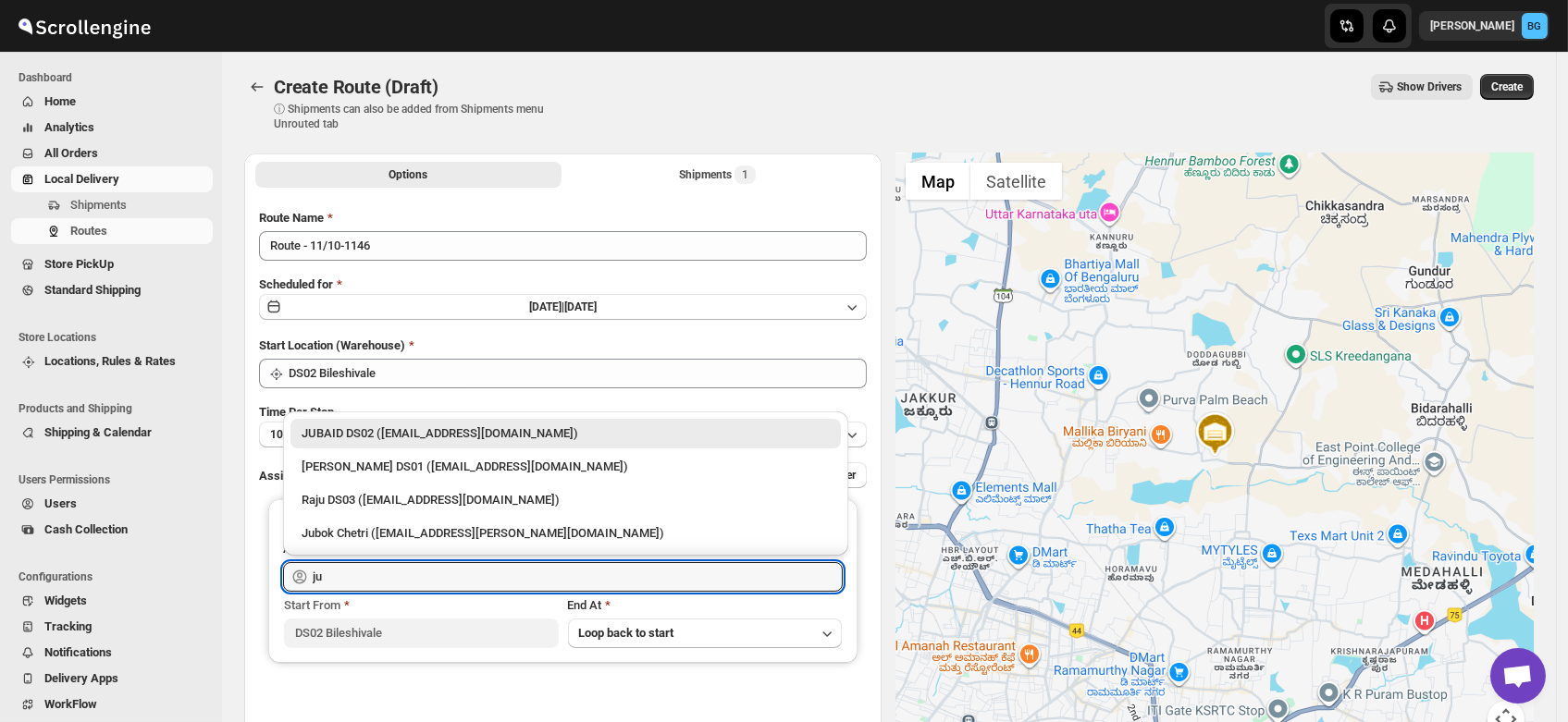
click at [386, 434] on div "JUBAID DS02 ([EMAIL_ADDRESS][DOMAIN_NAME])" at bounding box center [565, 433] width 528 height 18
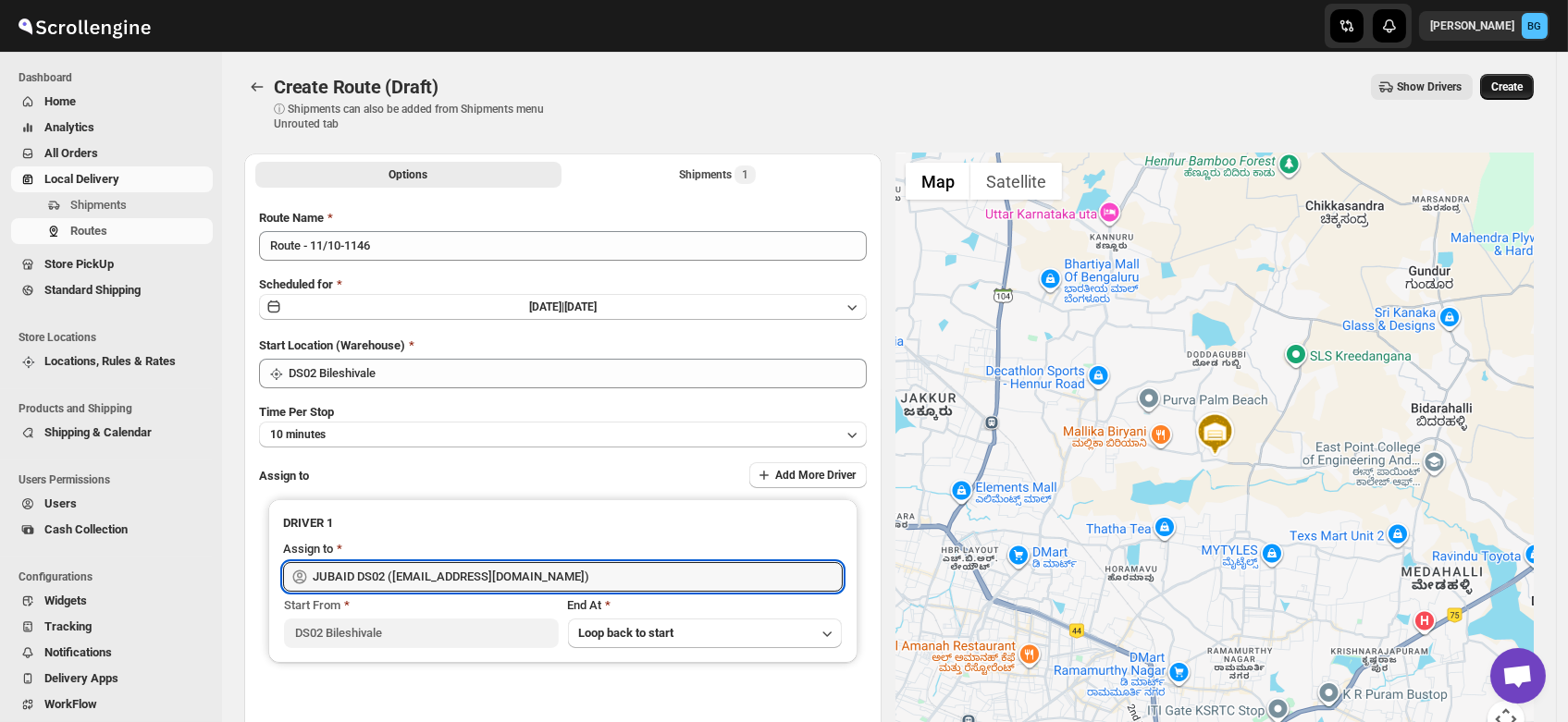
type input "JUBAID DS02 ([EMAIL_ADDRESS][DOMAIN_NAME])"
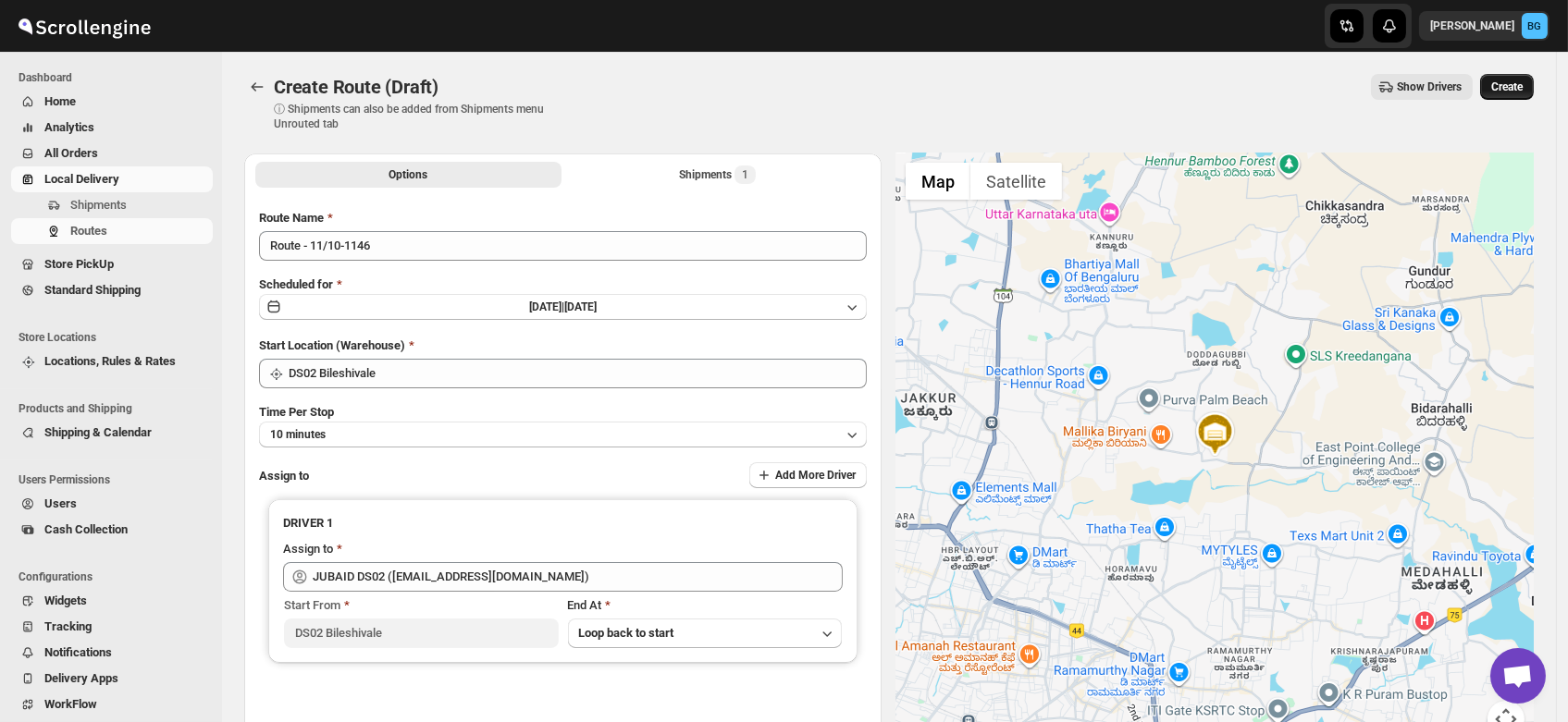
click at [1518, 74] on button "Create" at bounding box center [1507, 86] width 54 height 26
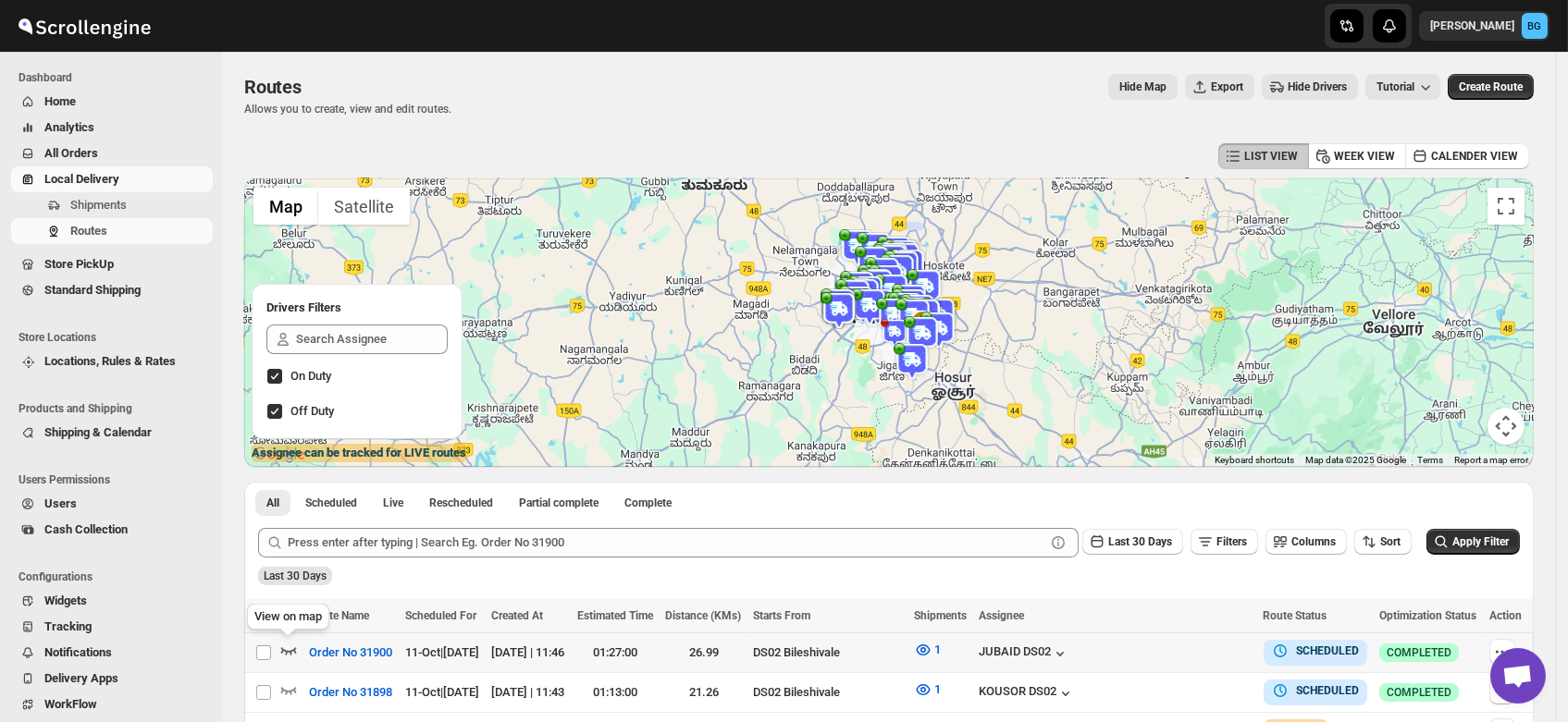
click at [286, 649] on icon "button" at bounding box center [288, 649] width 18 height 18
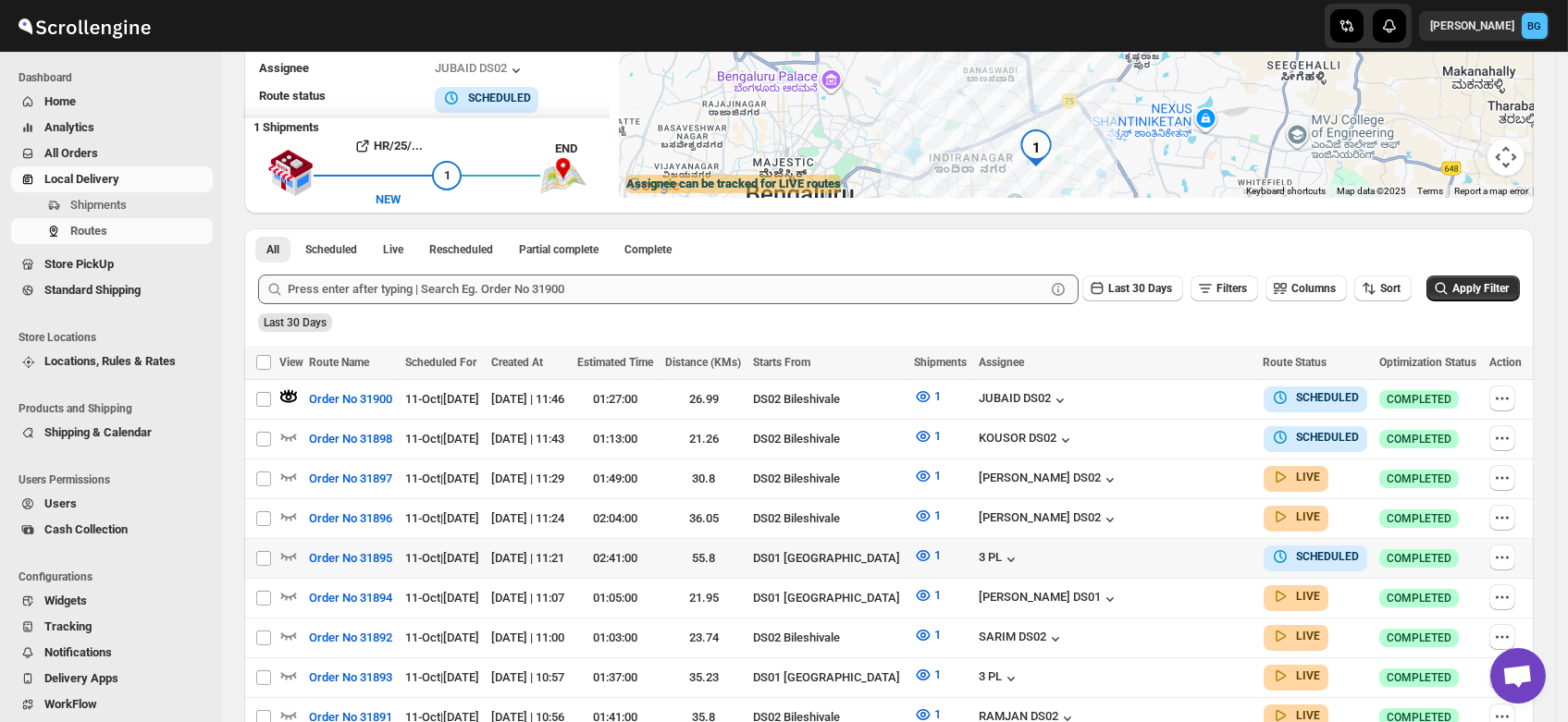
scroll to position [268, 0]
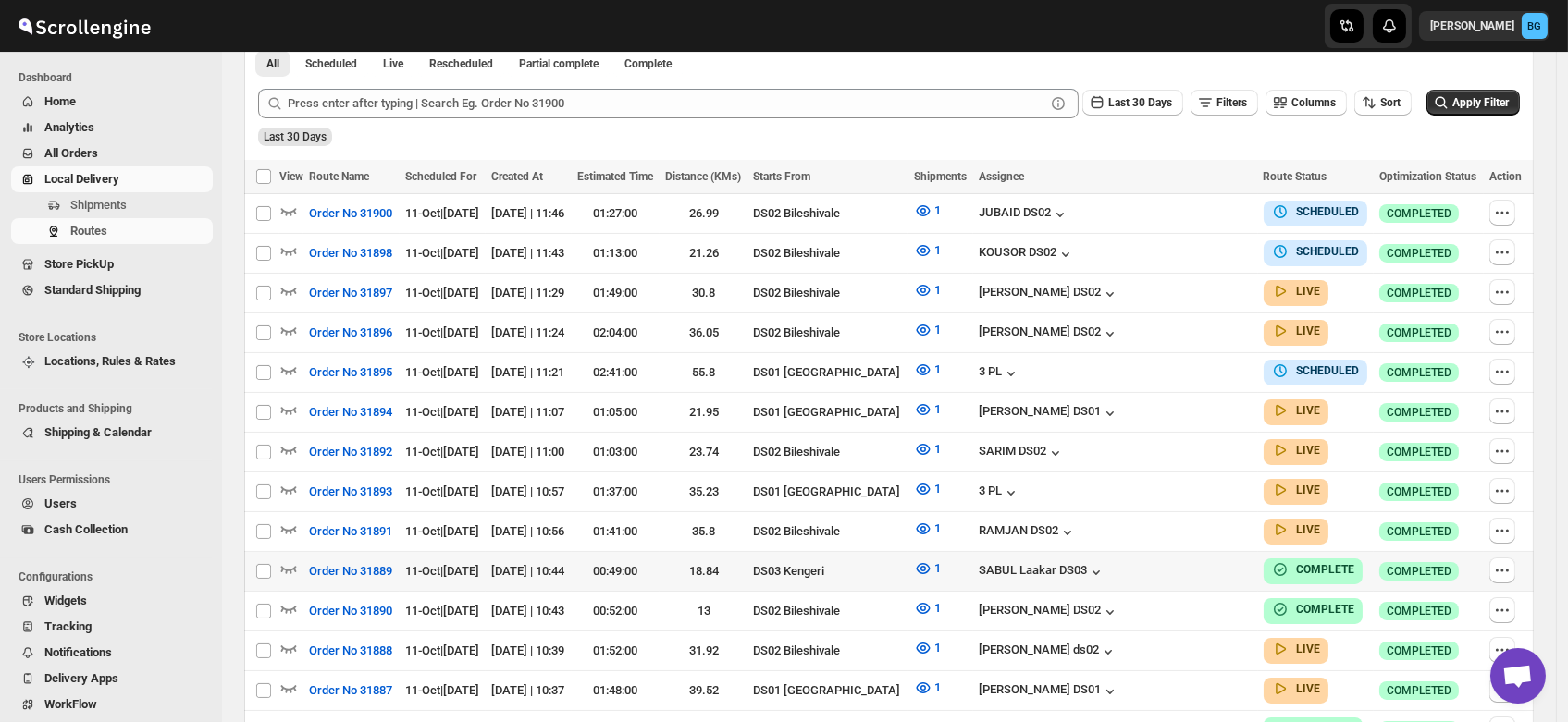
scroll to position [444, 0]
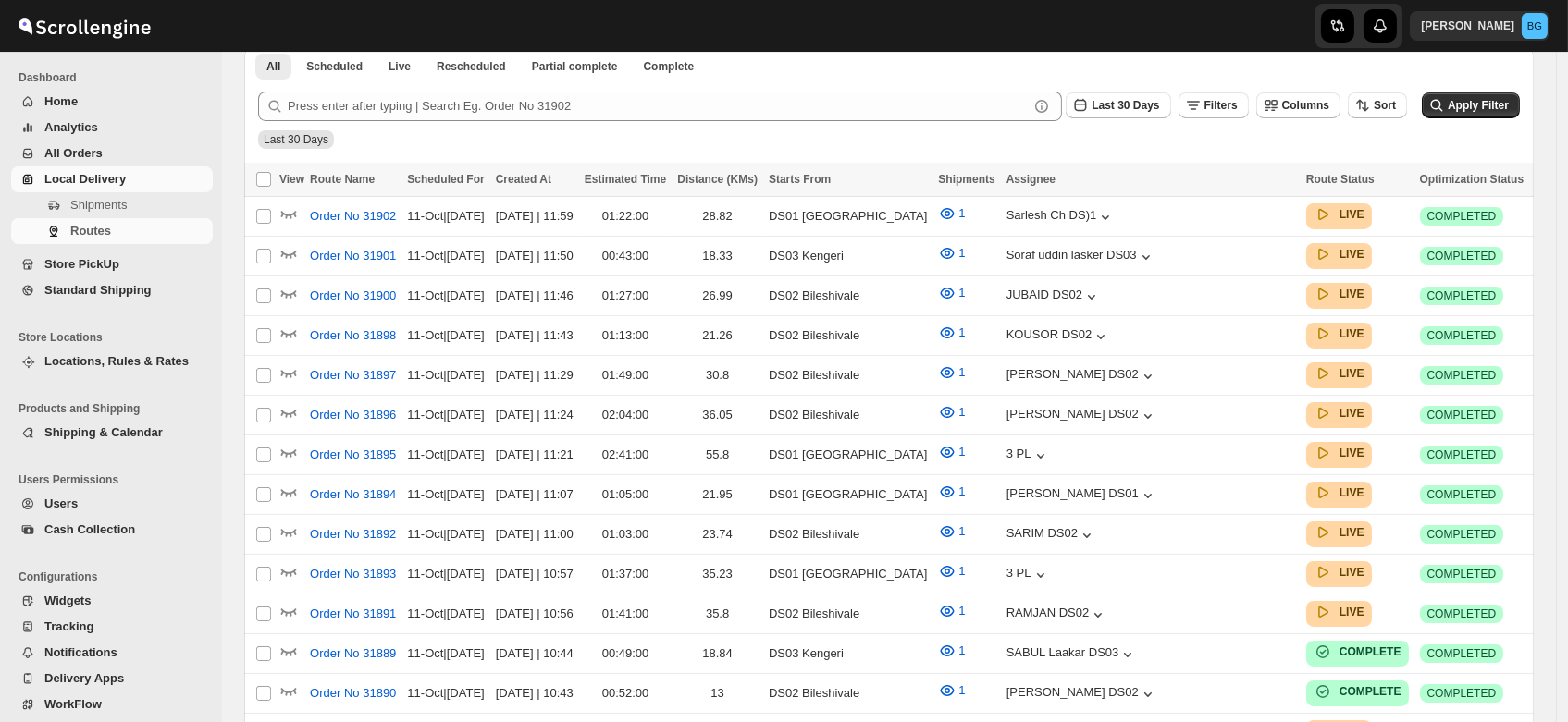
scroll to position [444, 0]
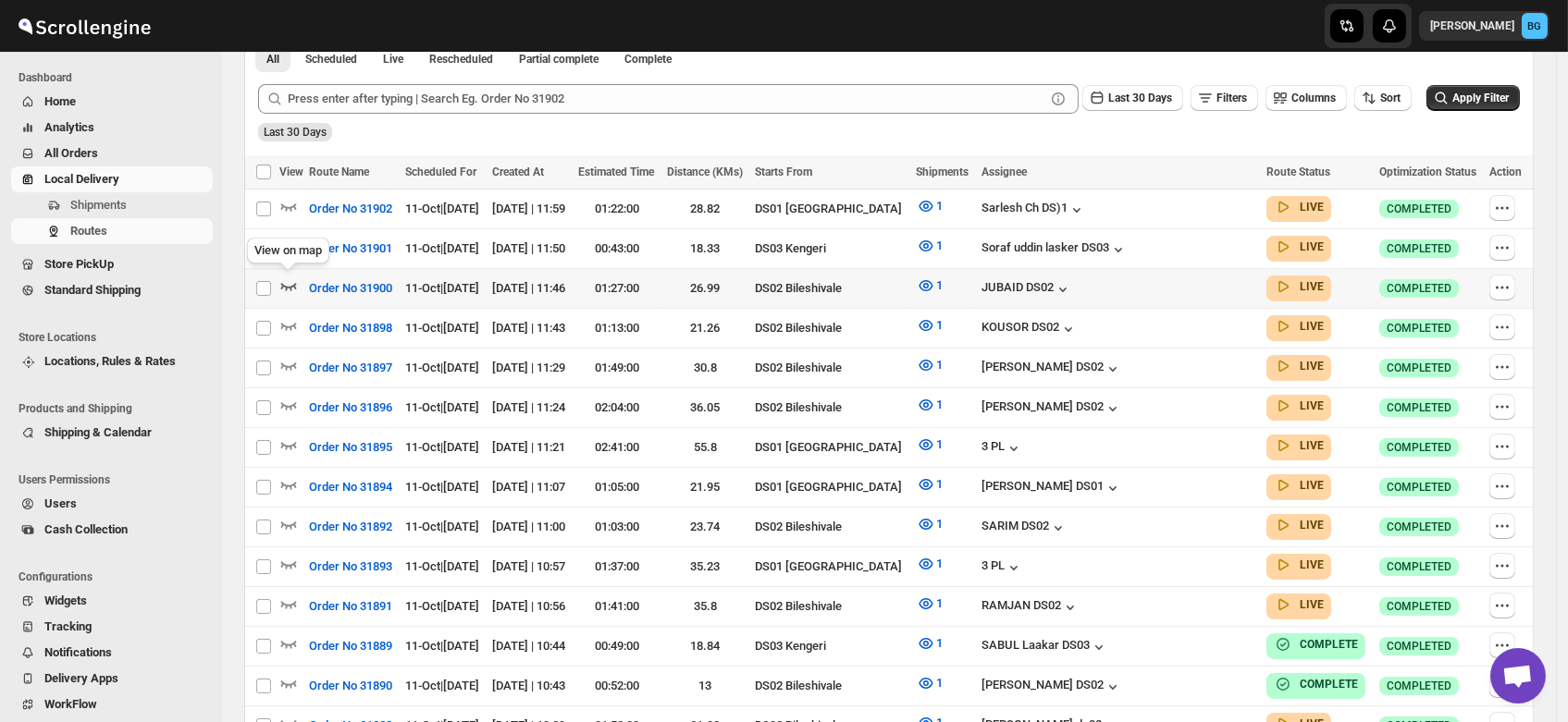
click at [286, 279] on icon "button" at bounding box center [288, 285] width 18 height 18
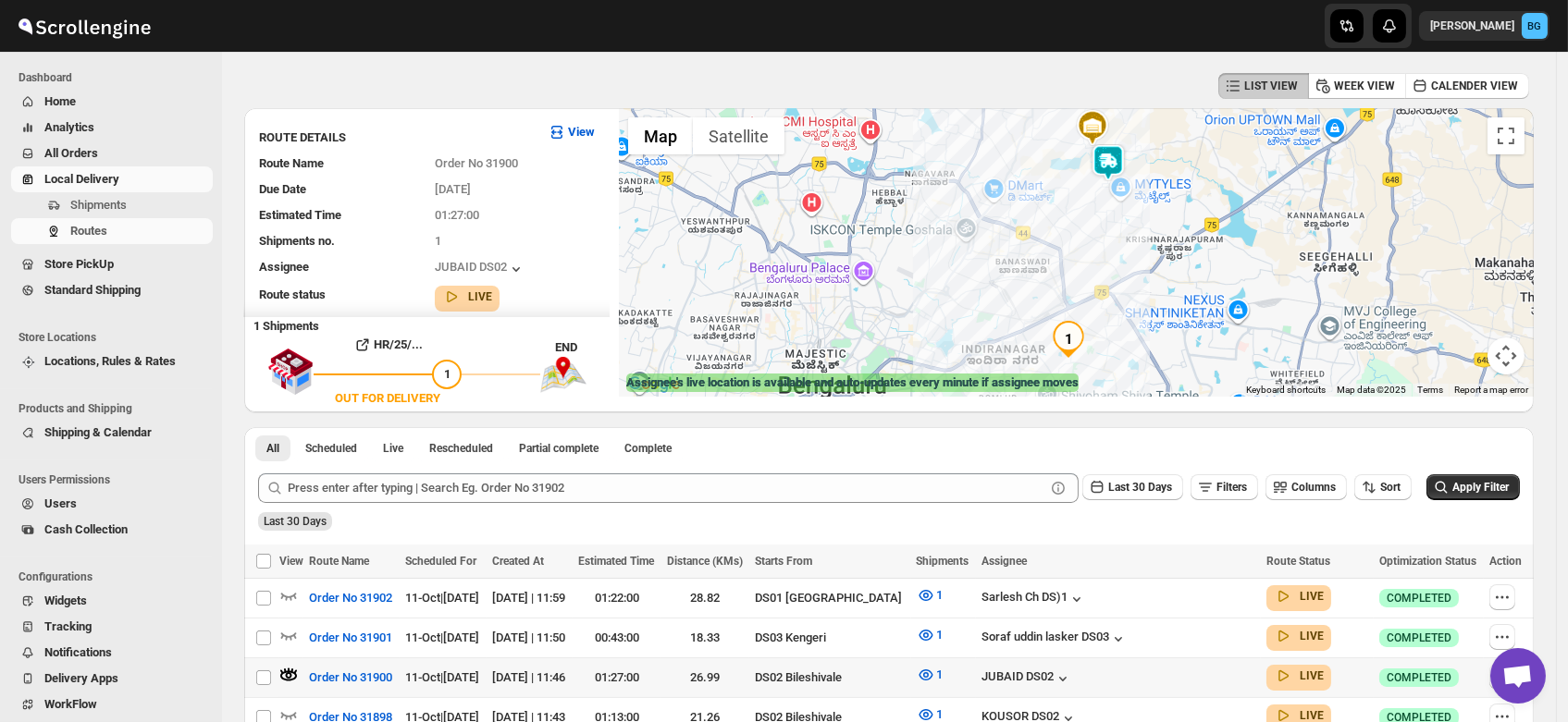
scroll to position [0, 0]
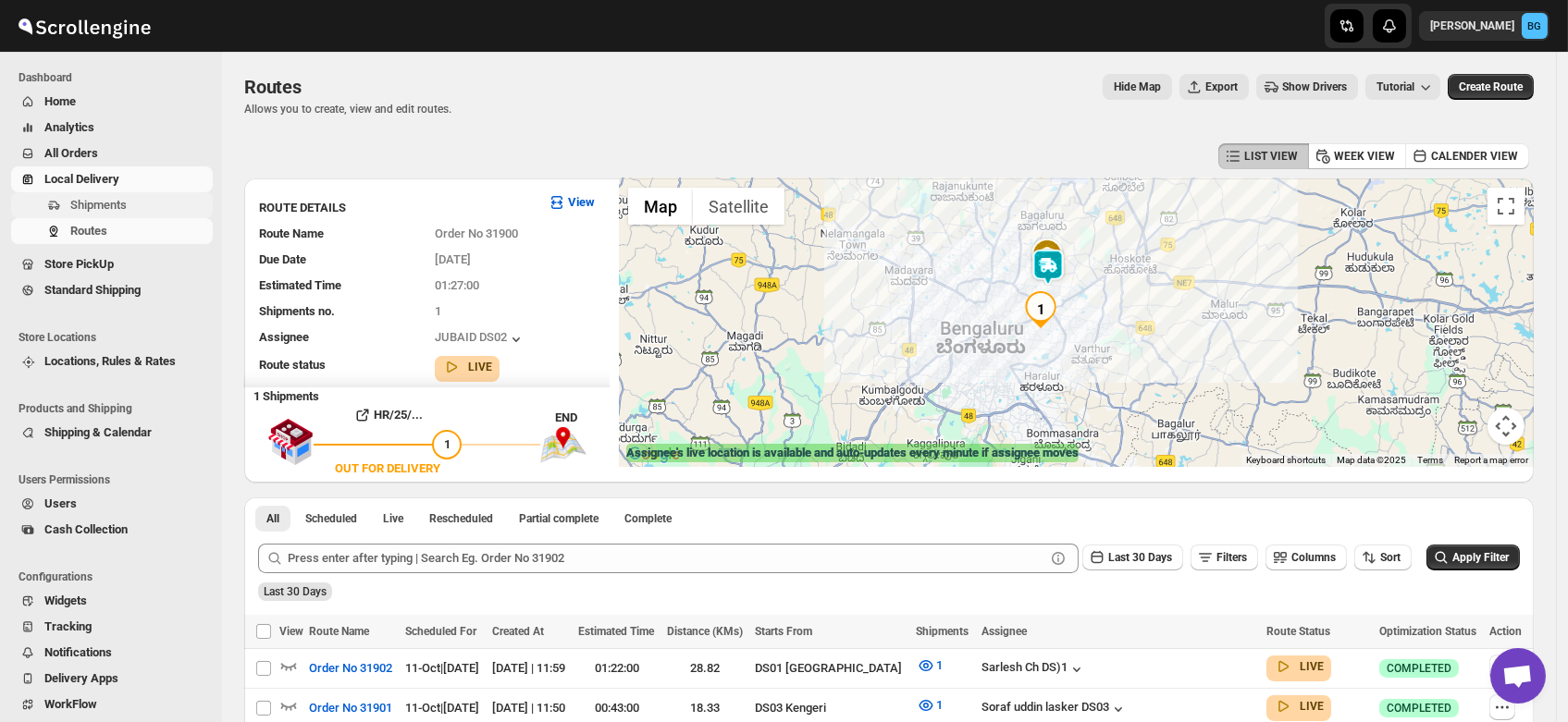
click at [95, 212] on span "Shipments" at bounding box center [98, 204] width 57 height 13
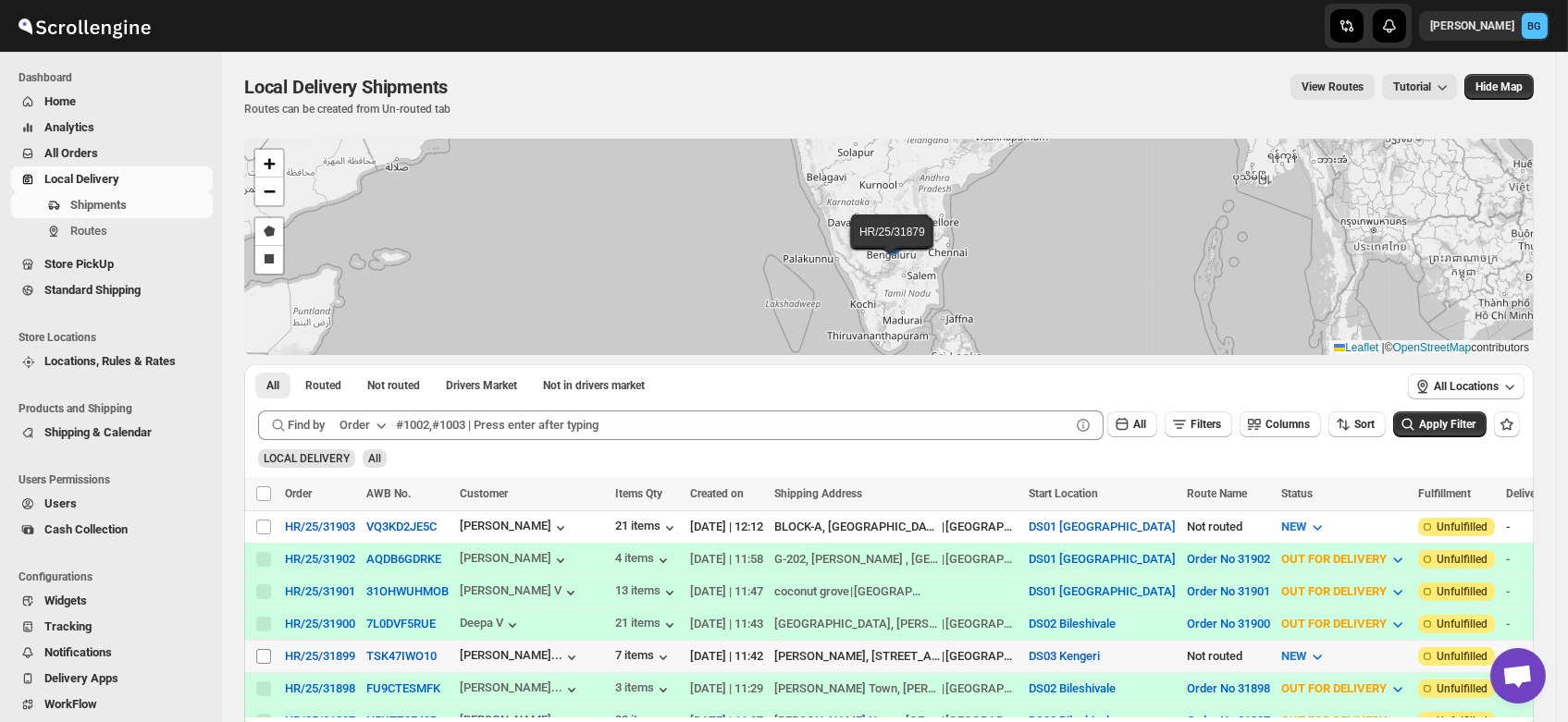
click at [257, 653] on input "Select shipment" at bounding box center [263, 656] width 14 height 14
checkbox input "true"
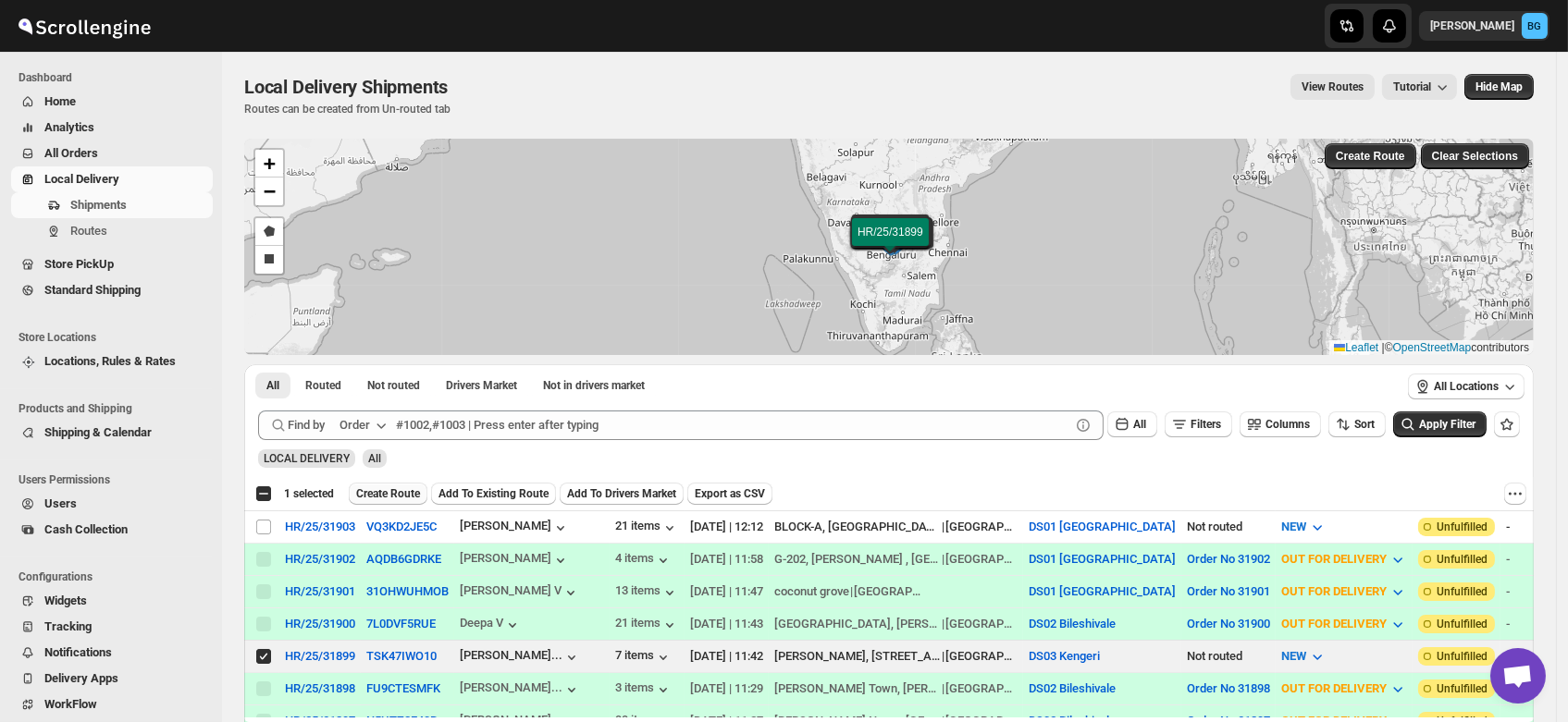
click at [382, 496] on span "Create Route" at bounding box center [387, 493] width 64 height 14
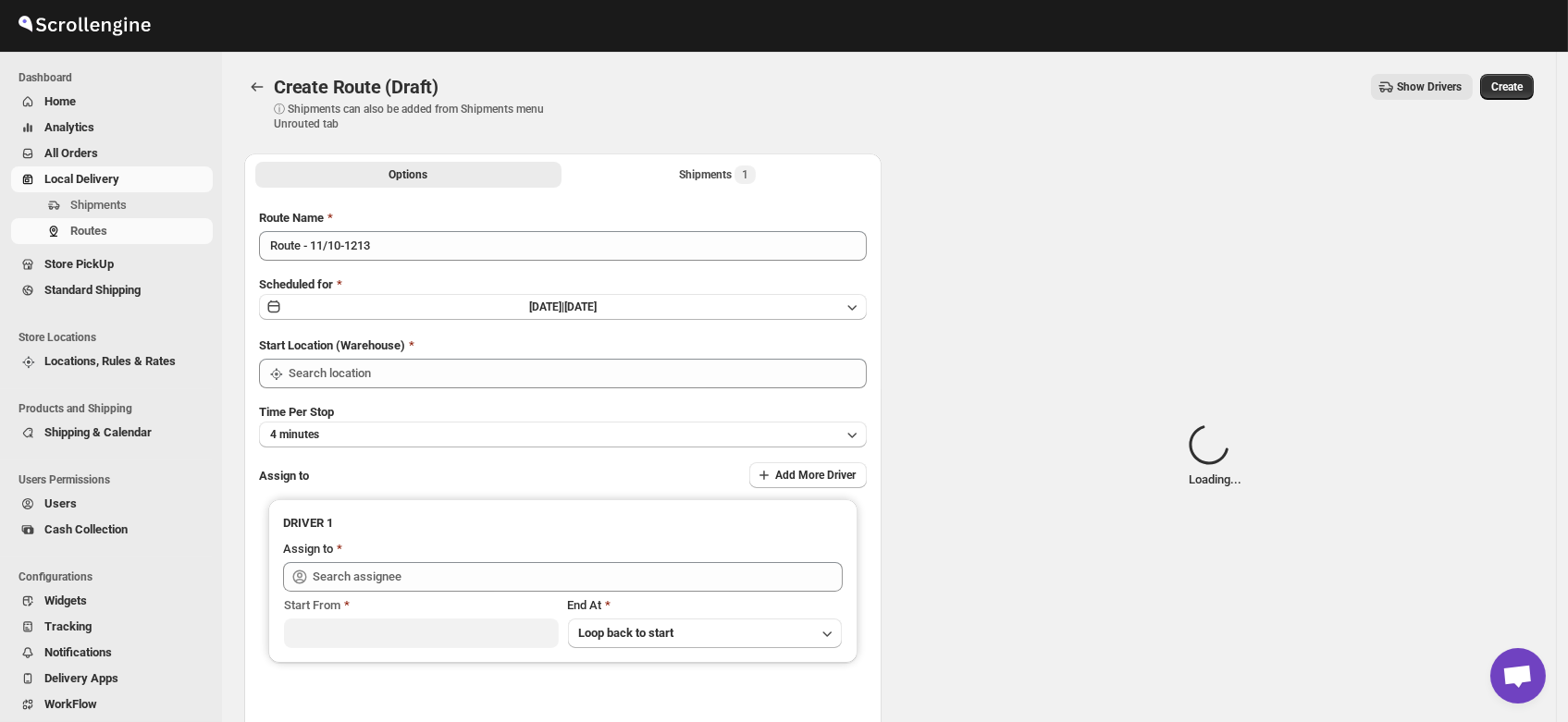
type input "DS03 Kengeri"
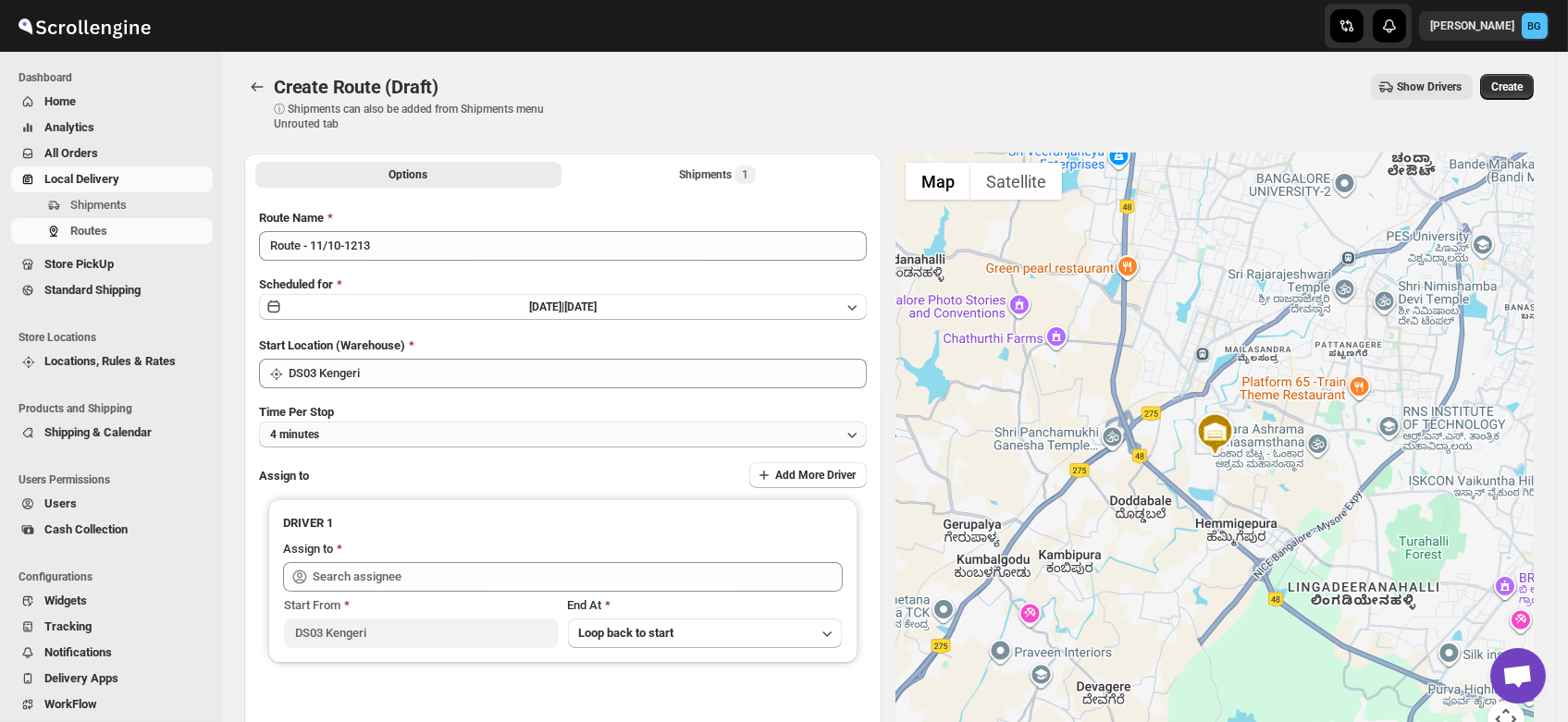
click at [338, 441] on button "4 minutes" at bounding box center [563, 434] width 608 height 26
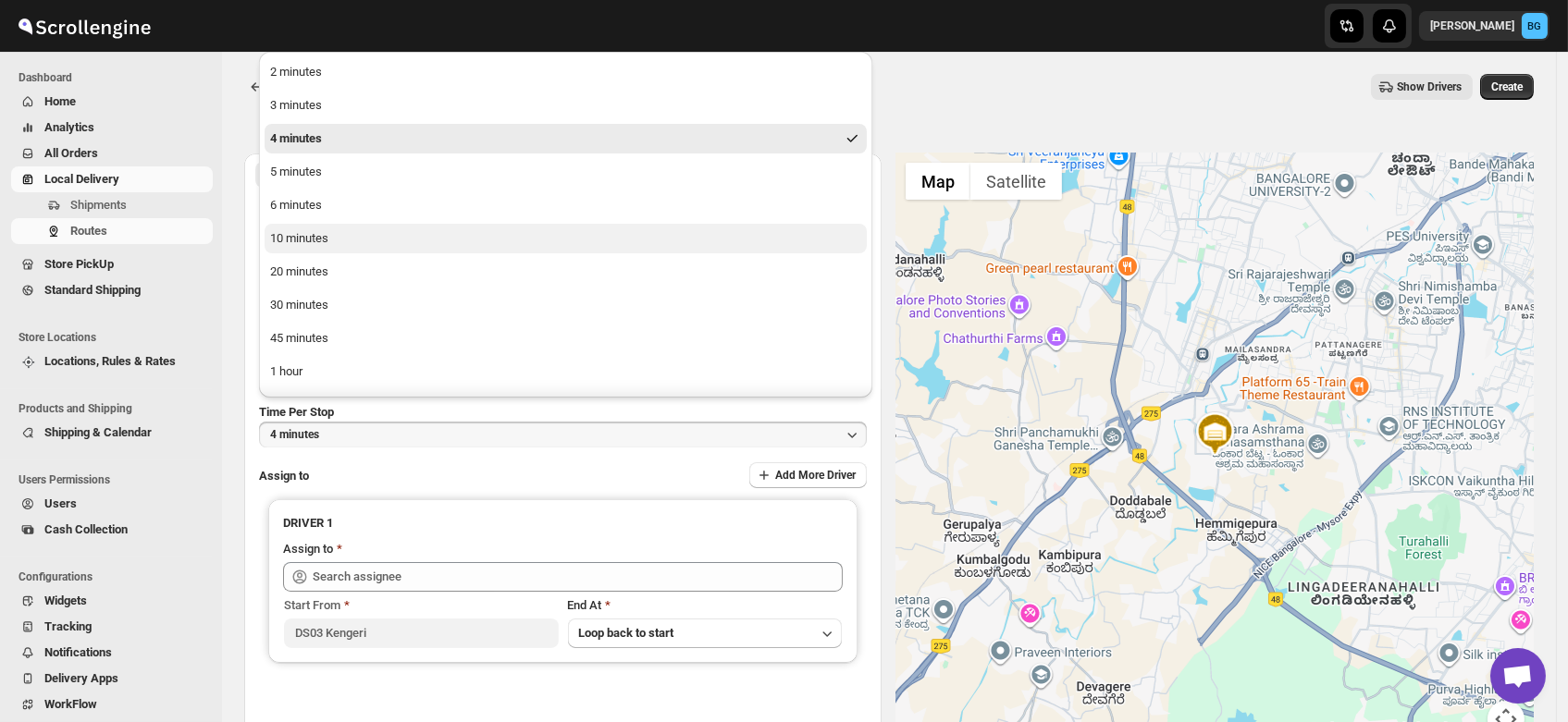
click at [313, 247] on button "10 minutes" at bounding box center [566, 238] width 602 height 30
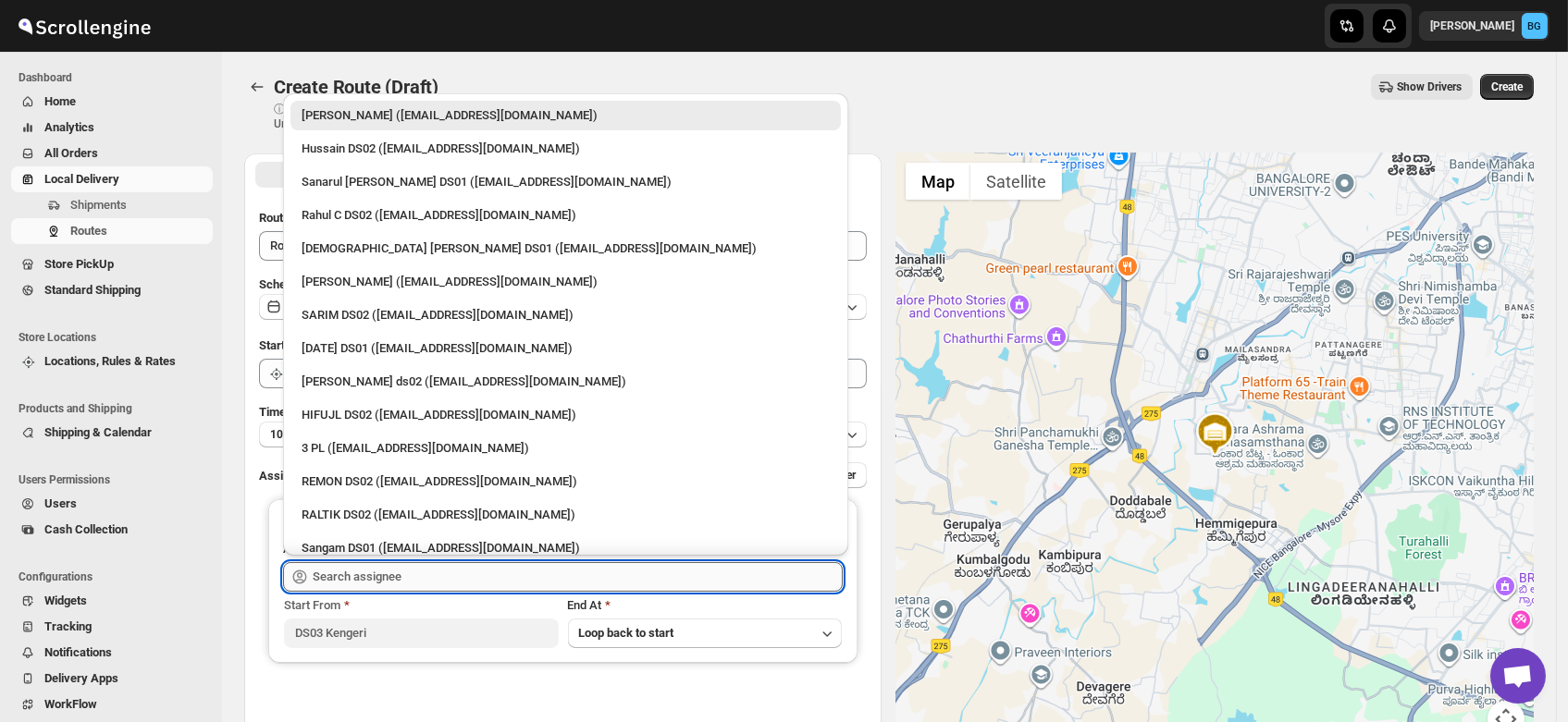
click at [366, 578] on input "text" at bounding box center [577, 576] width 530 height 30
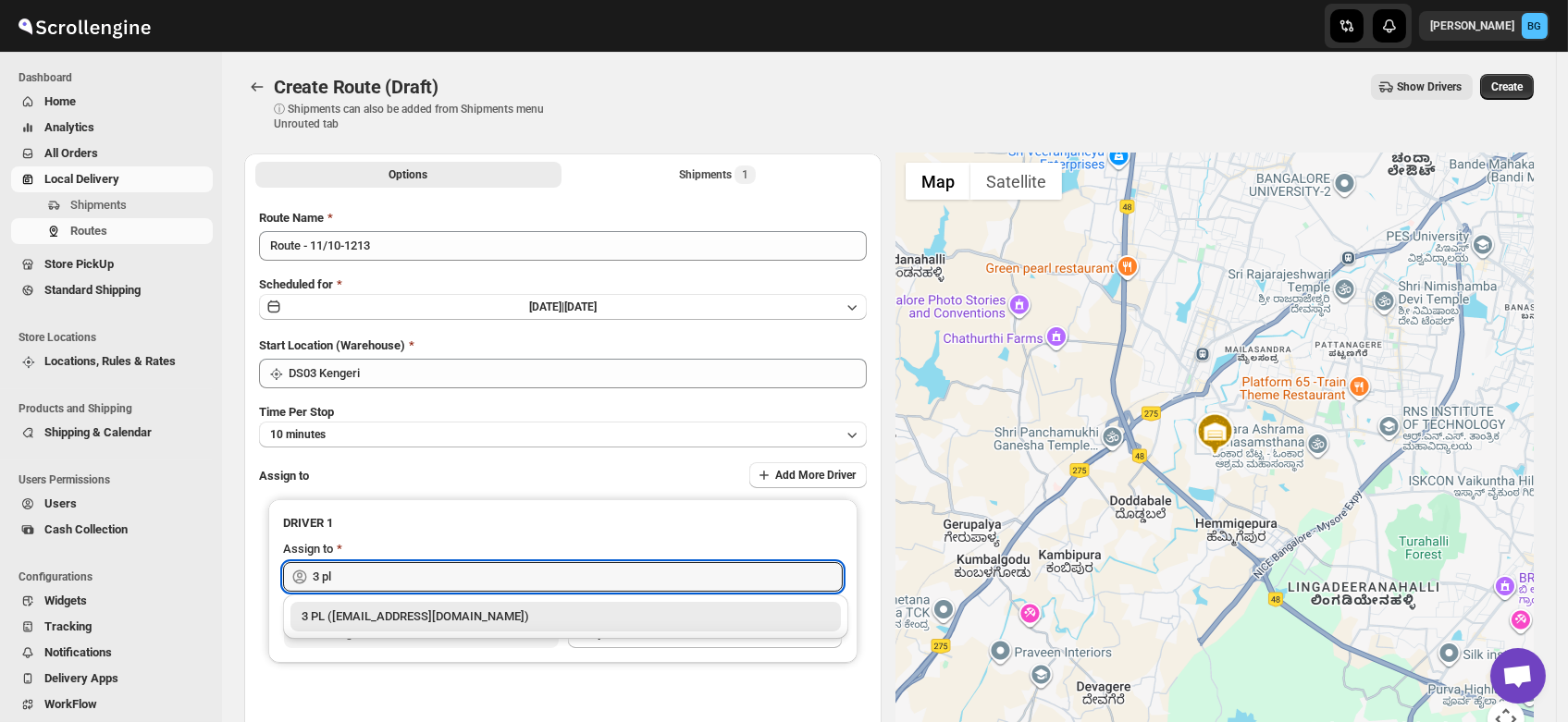
click at [371, 626] on div "3 PL ([EMAIL_ADDRESS][DOMAIN_NAME])" at bounding box center [566, 617] width 550 height 30
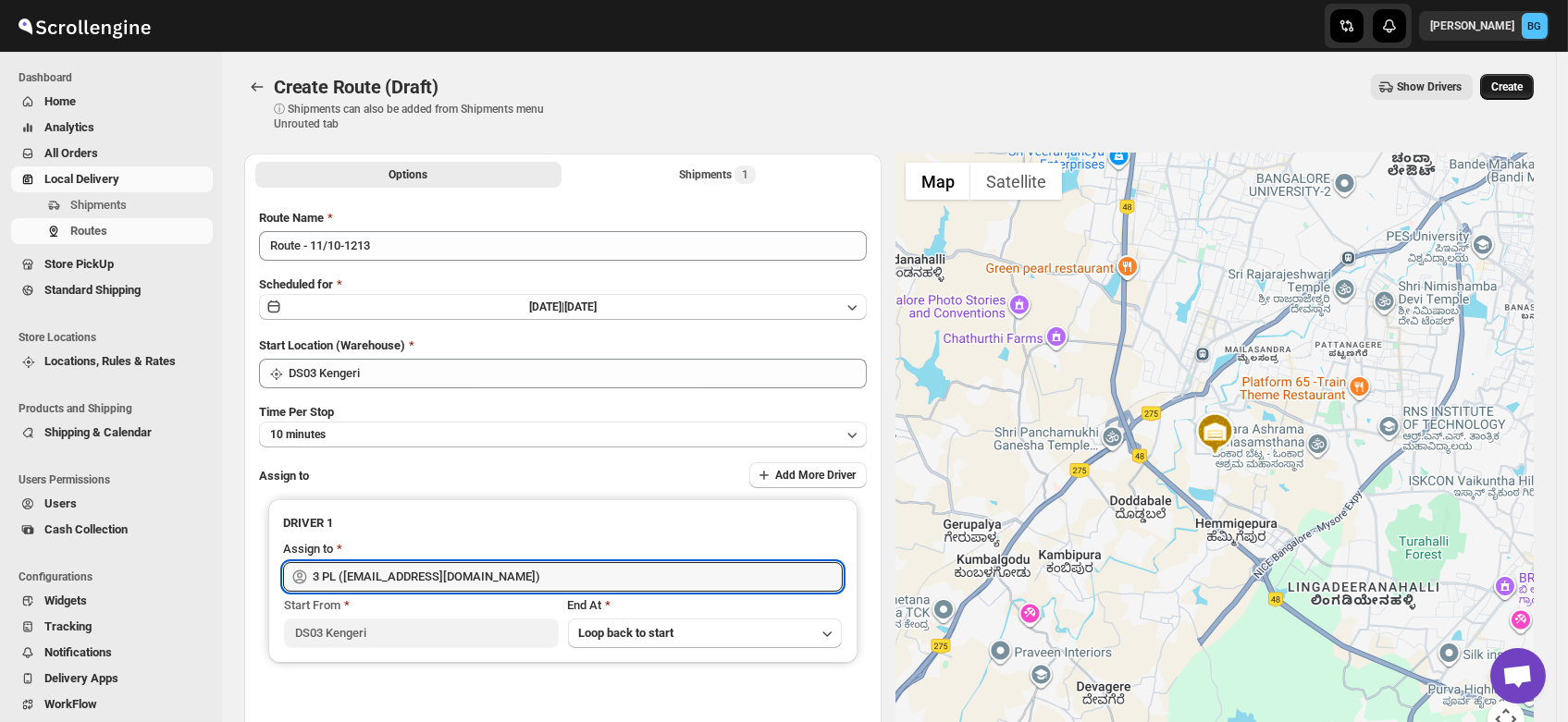
type input "3 PL ([EMAIL_ADDRESS][DOMAIN_NAME])"
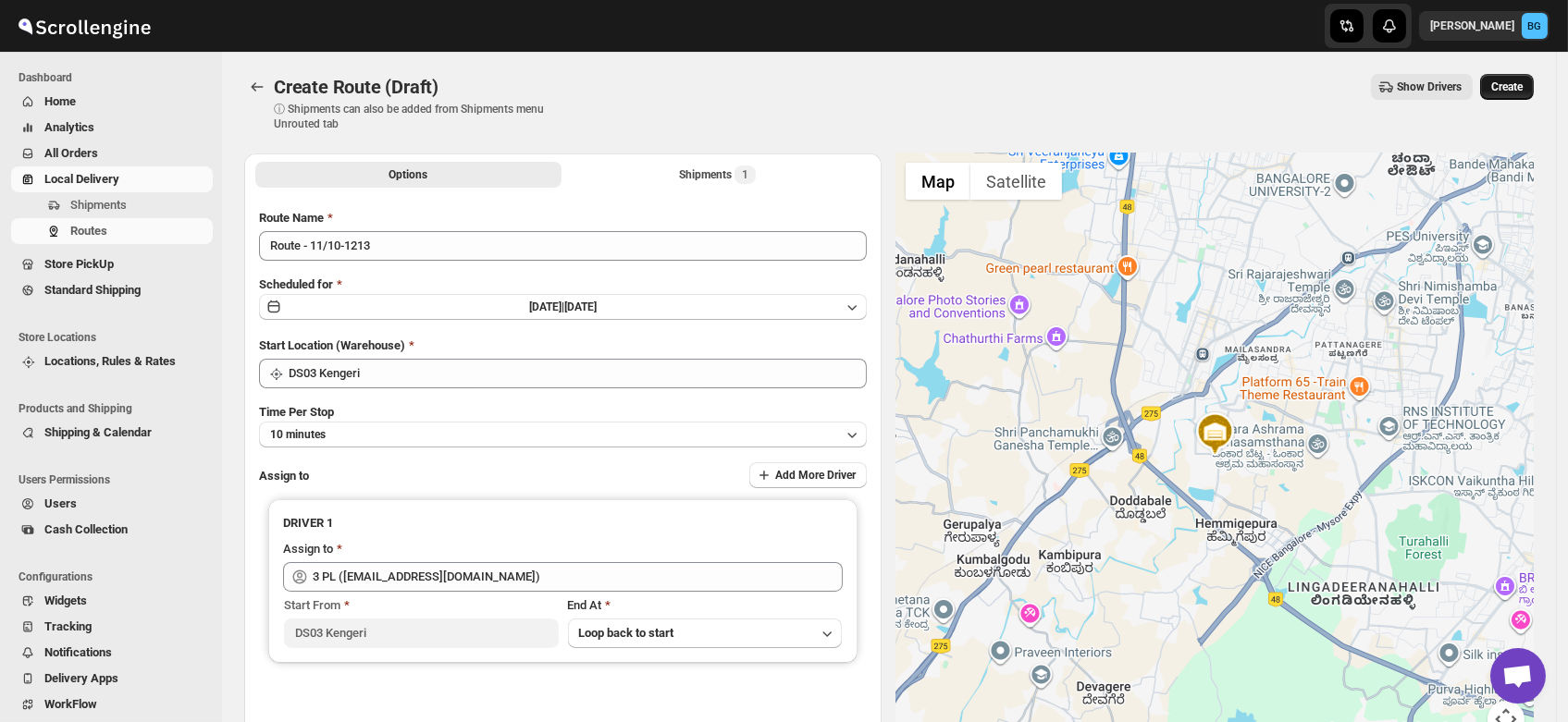
click at [1511, 82] on span "Create" at bounding box center [1507, 86] width 32 height 14
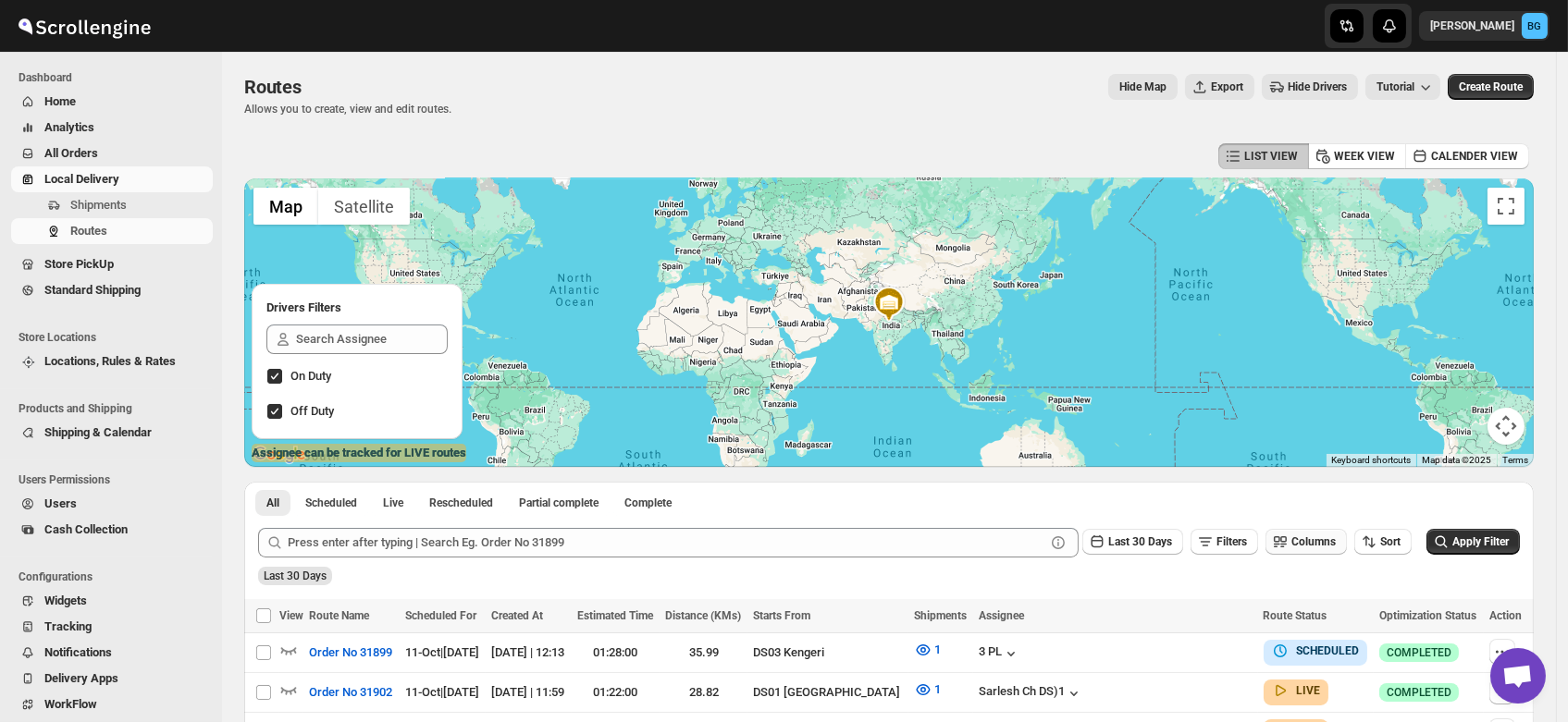
scroll to position [121, 0]
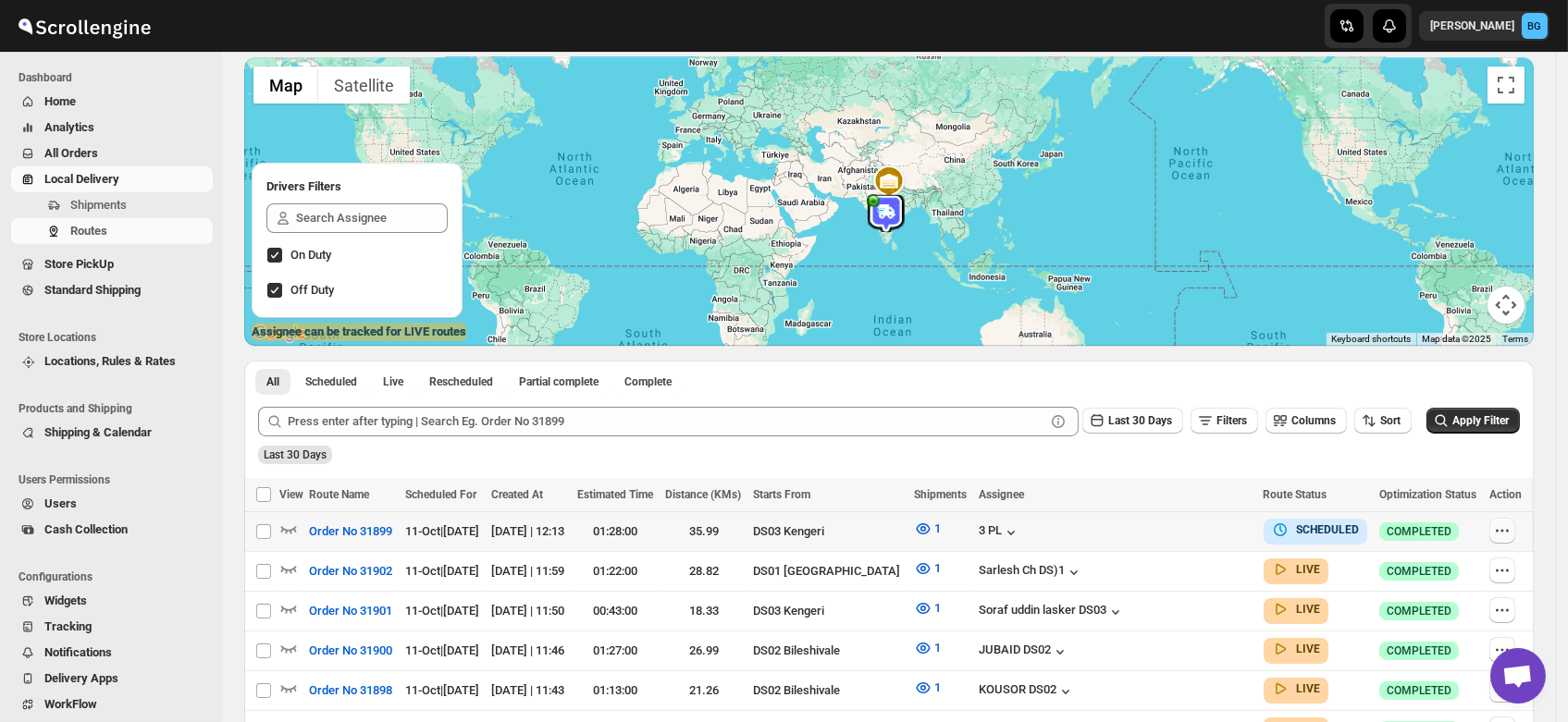
click at [1507, 522] on icon "button" at bounding box center [1502, 530] width 18 height 18
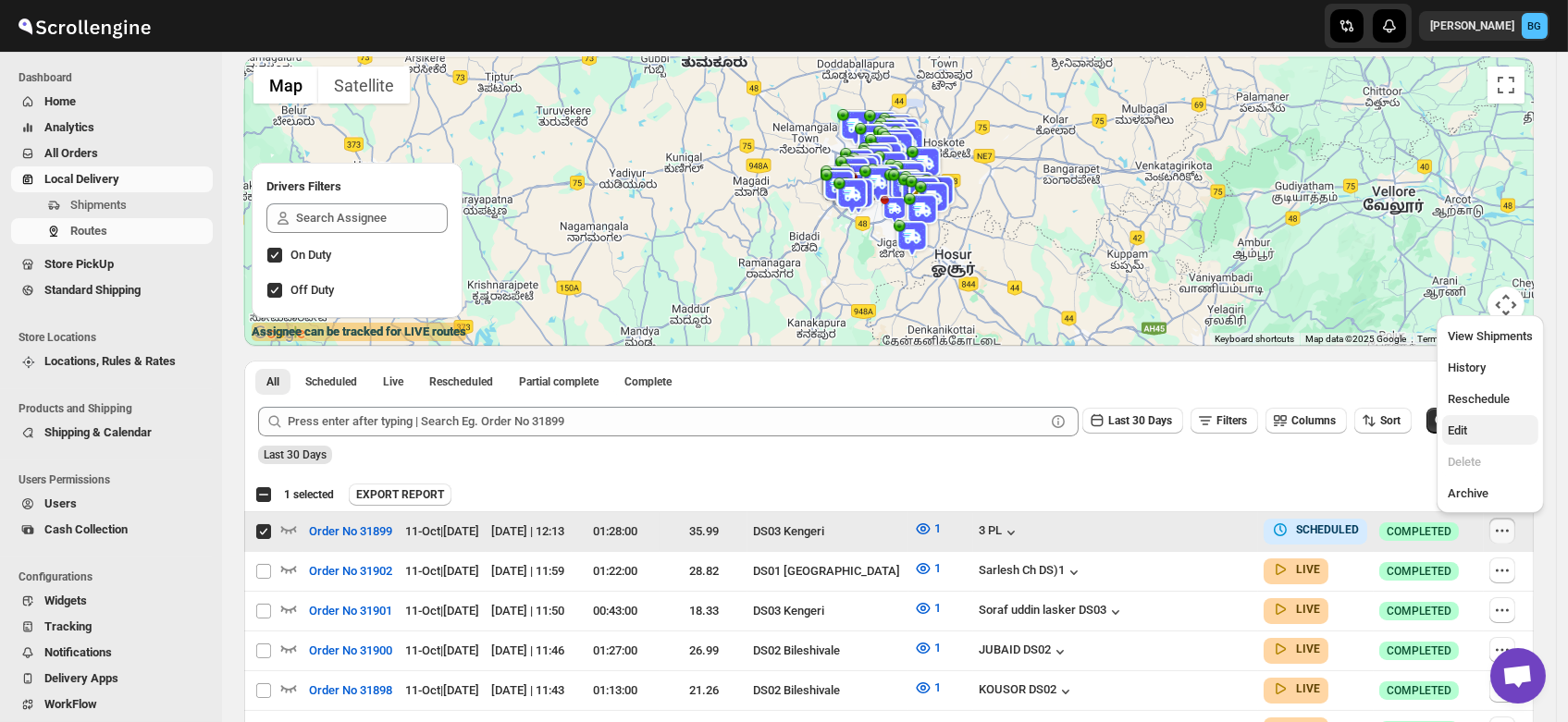
click at [1468, 429] on span "Edit" at bounding box center [1489, 431] width 85 height 18
checkbox input "false"
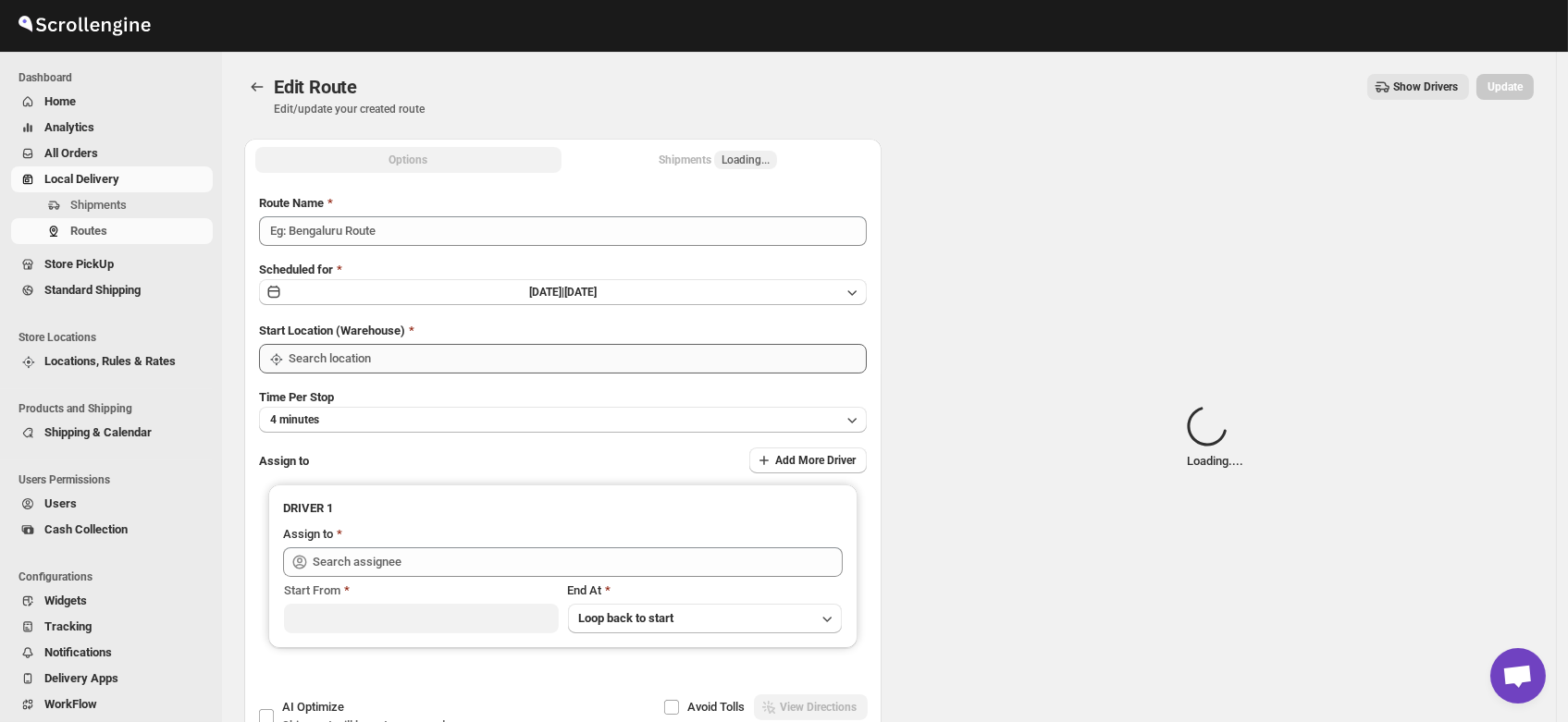
type input "Order No 31899"
type input "DS03 Kengeri"
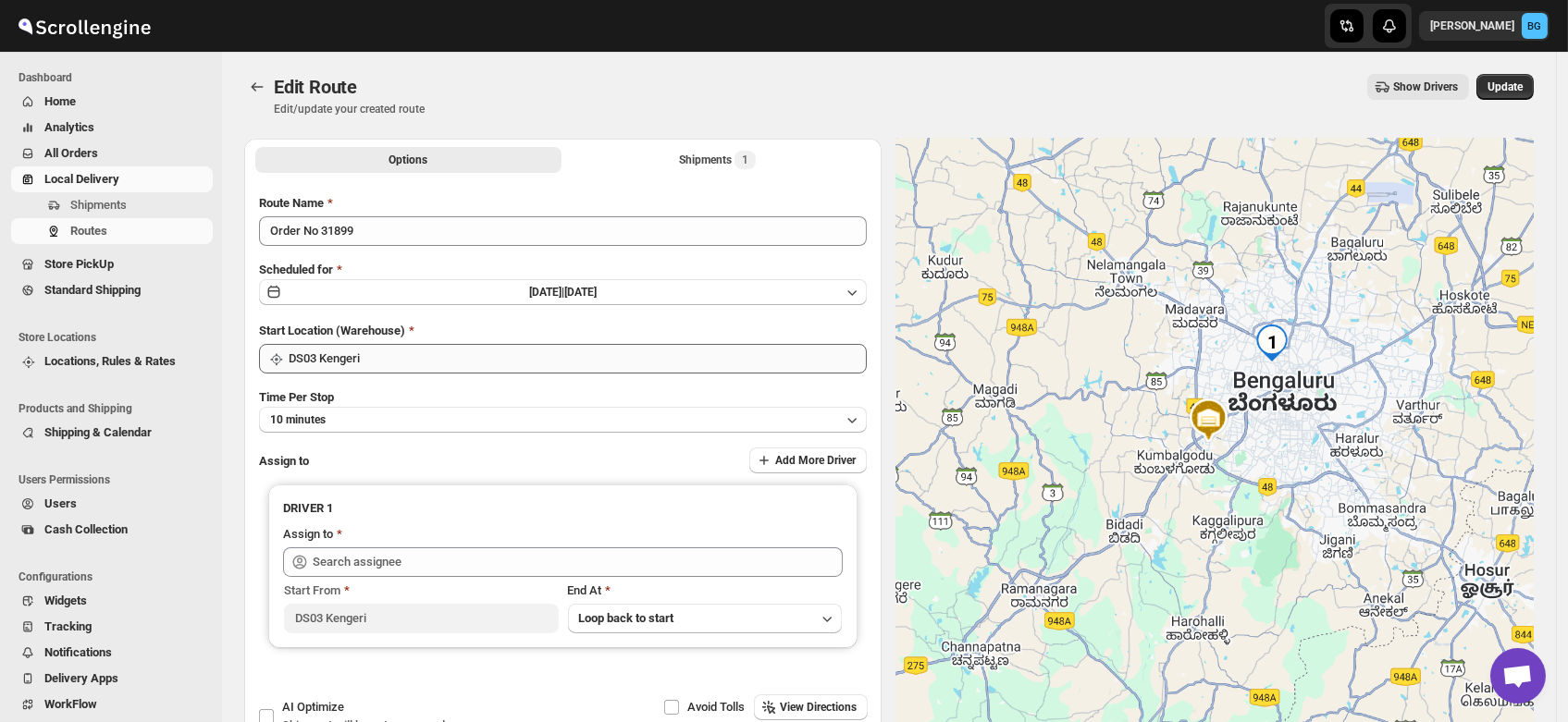
type input "3 PL ([EMAIL_ADDRESS][DOMAIN_NAME])"
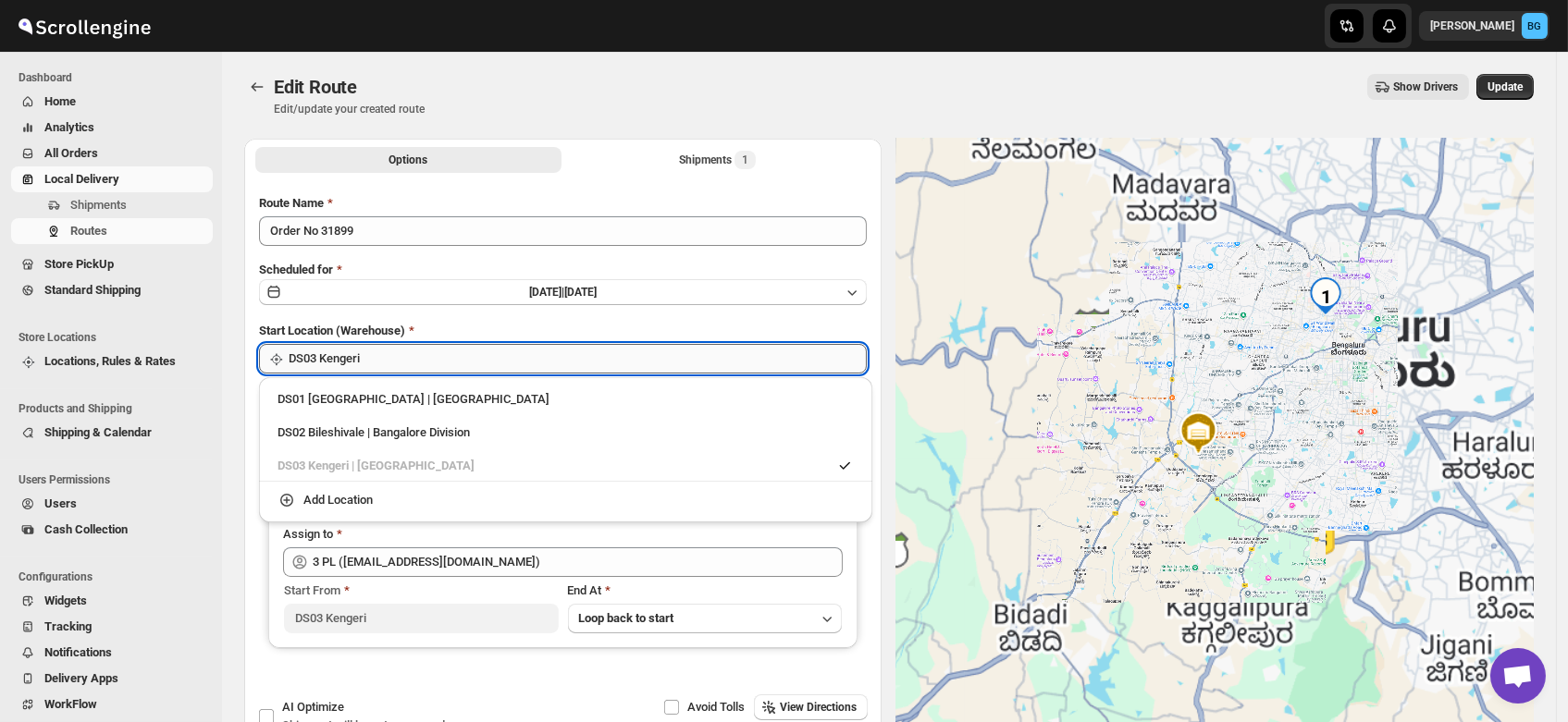
click at [385, 363] on input "DS03 Kengeri" at bounding box center [577, 359] width 578 height 30
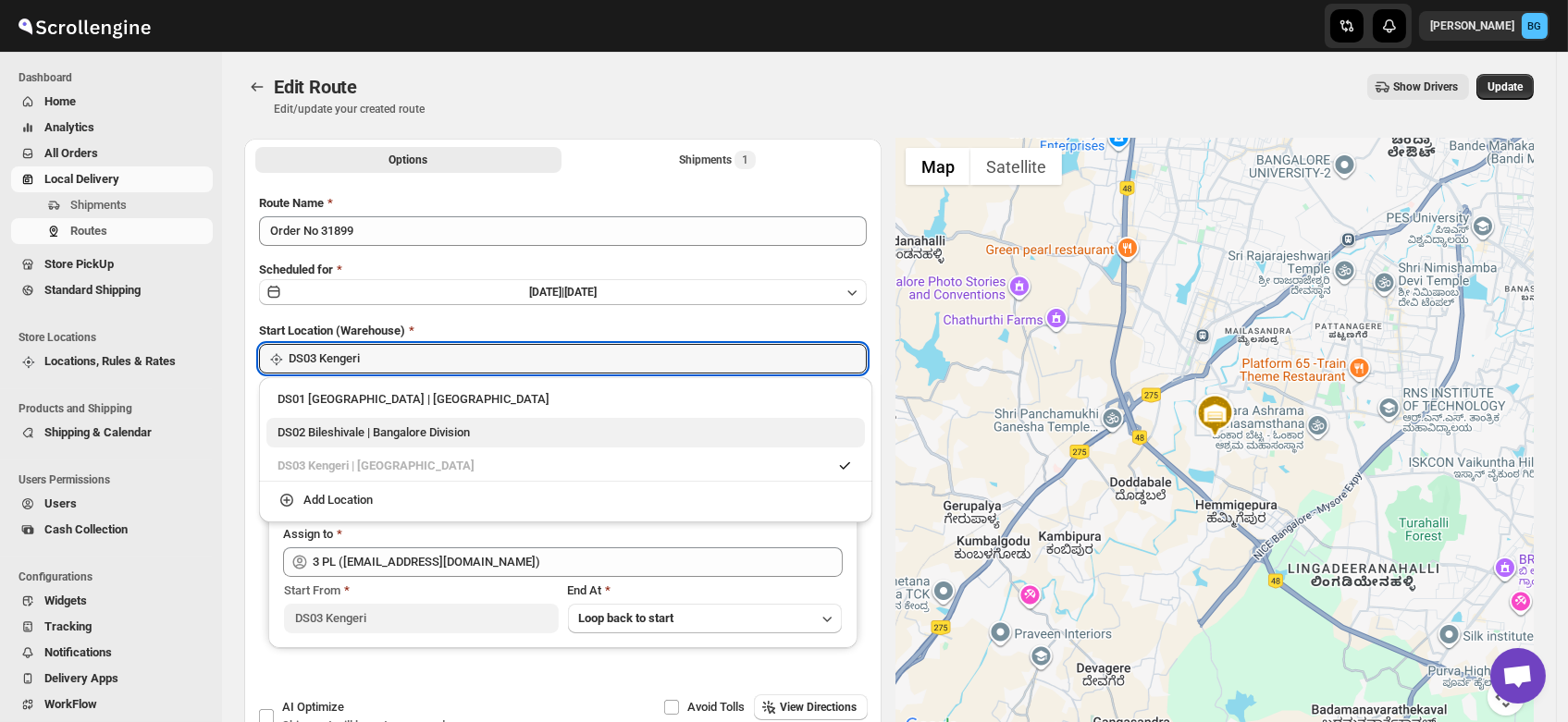
click at [340, 438] on div "DS02 Bileshivale | Bangalore Division" at bounding box center [565, 432] width 576 height 18
type input "DS02 Bileshivale"
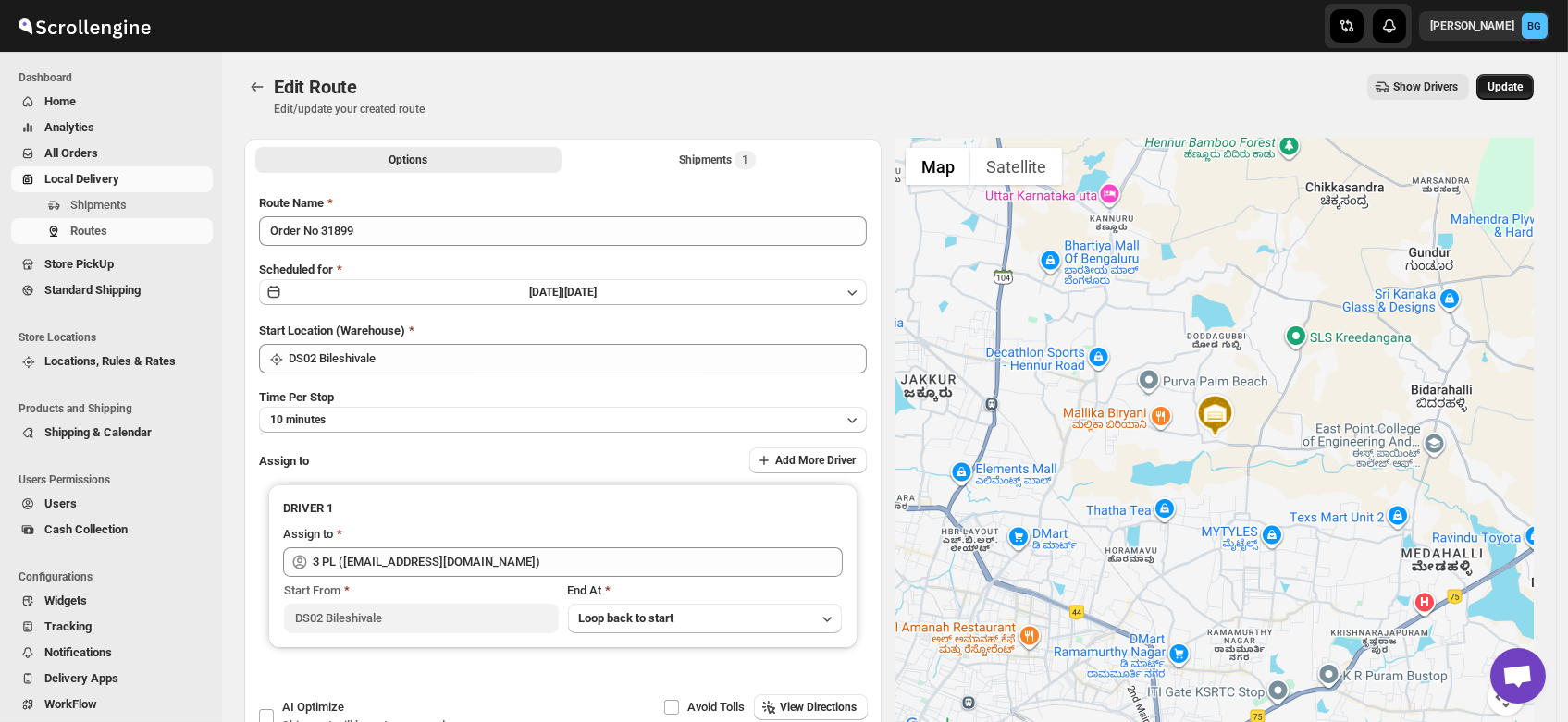
click at [1509, 80] on button "Update" at bounding box center [1505, 86] width 58 height 26
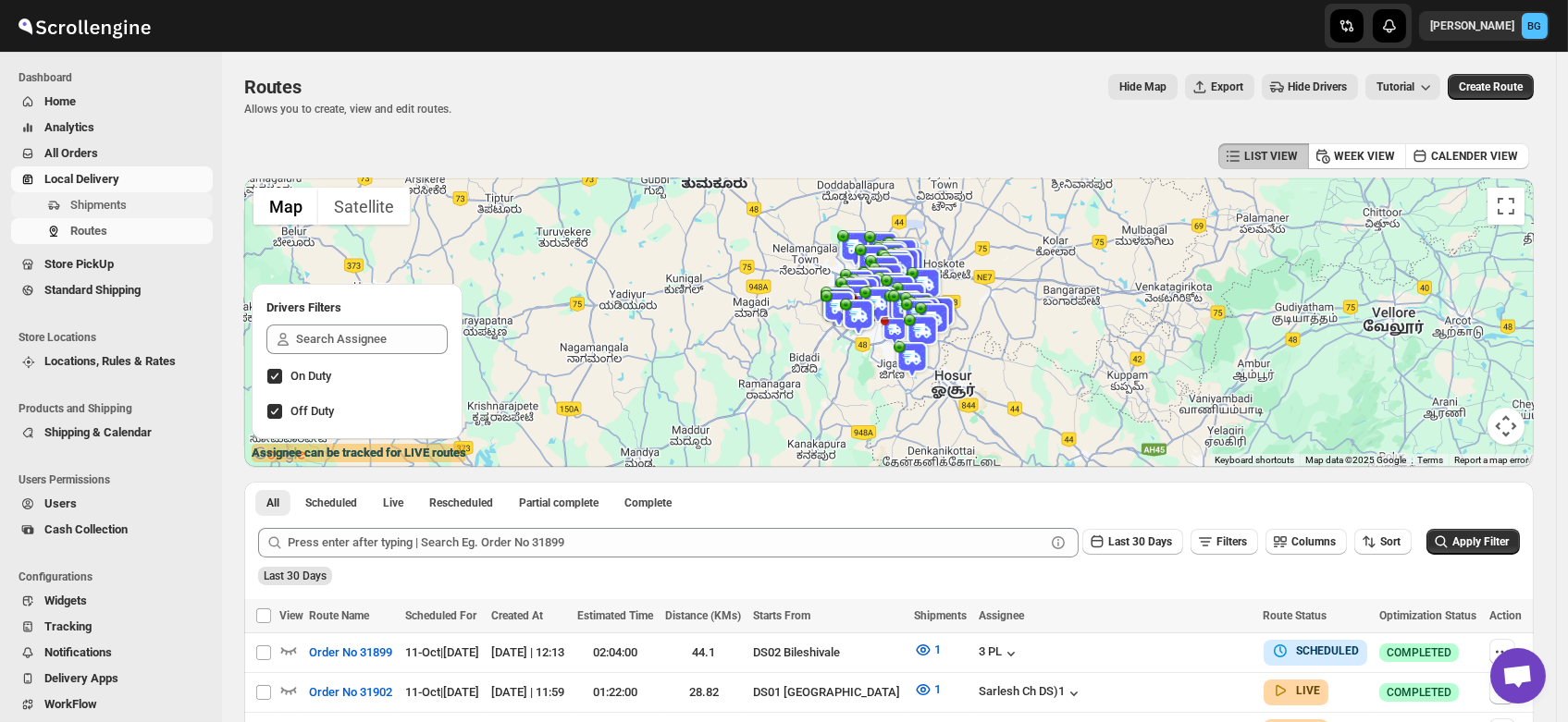
click at [66, 198] on button "Shipments" at bounding box center [112, 205] width 201 height 26
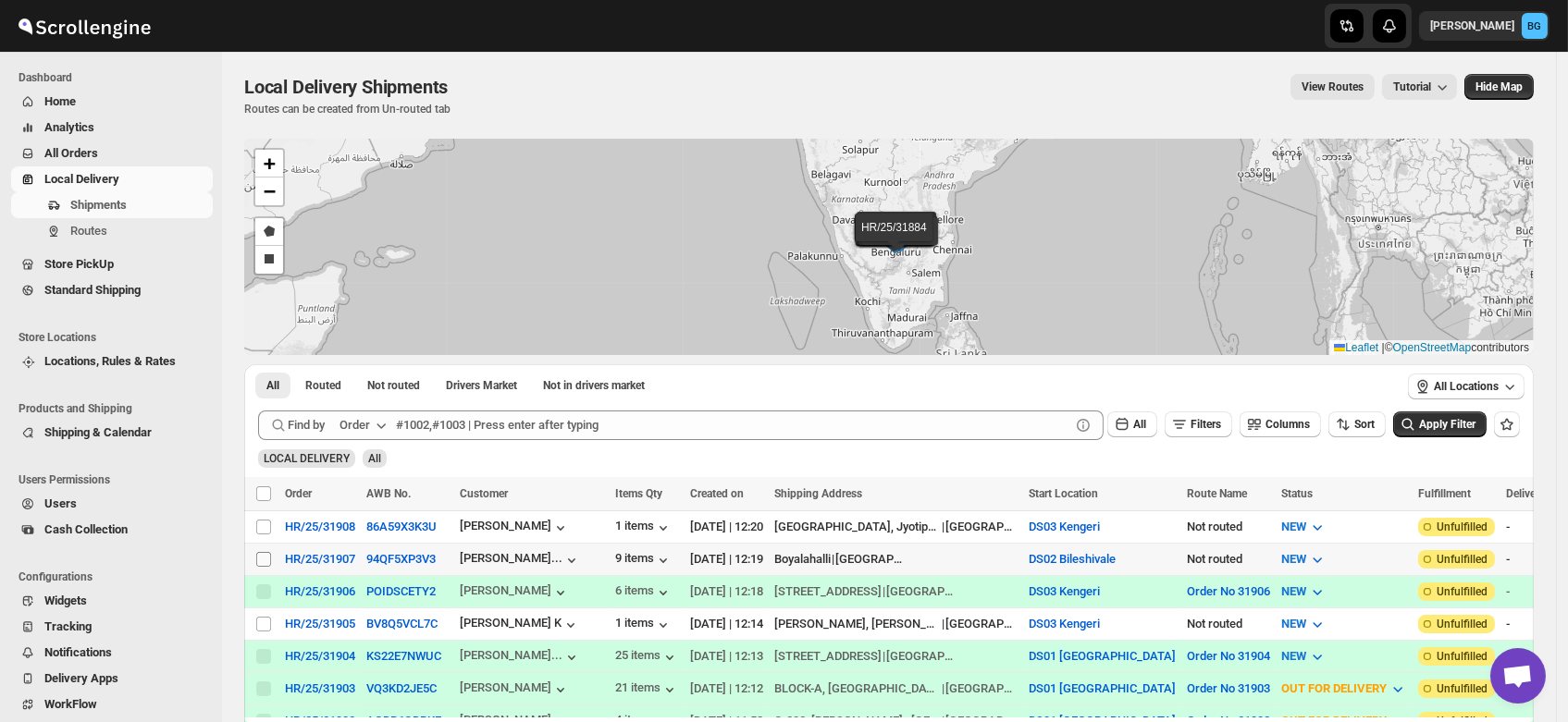
click at [262, 554] on input "Select shipment" at bounding box center [263, 559] width 14 height 14
checkbox input "true"
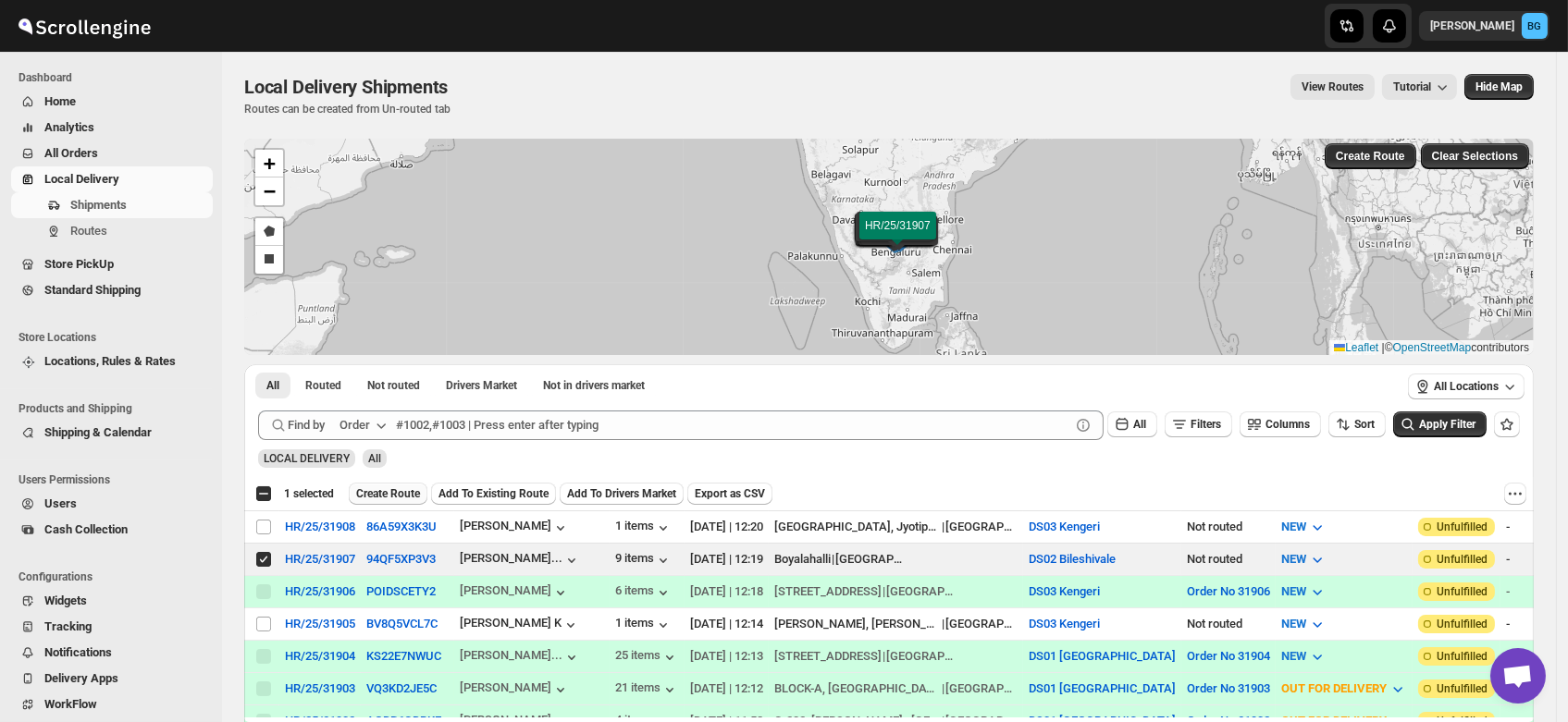
click at [391, 490] on span "Create Route" at bounding box center [387, 493] width 64 height 14
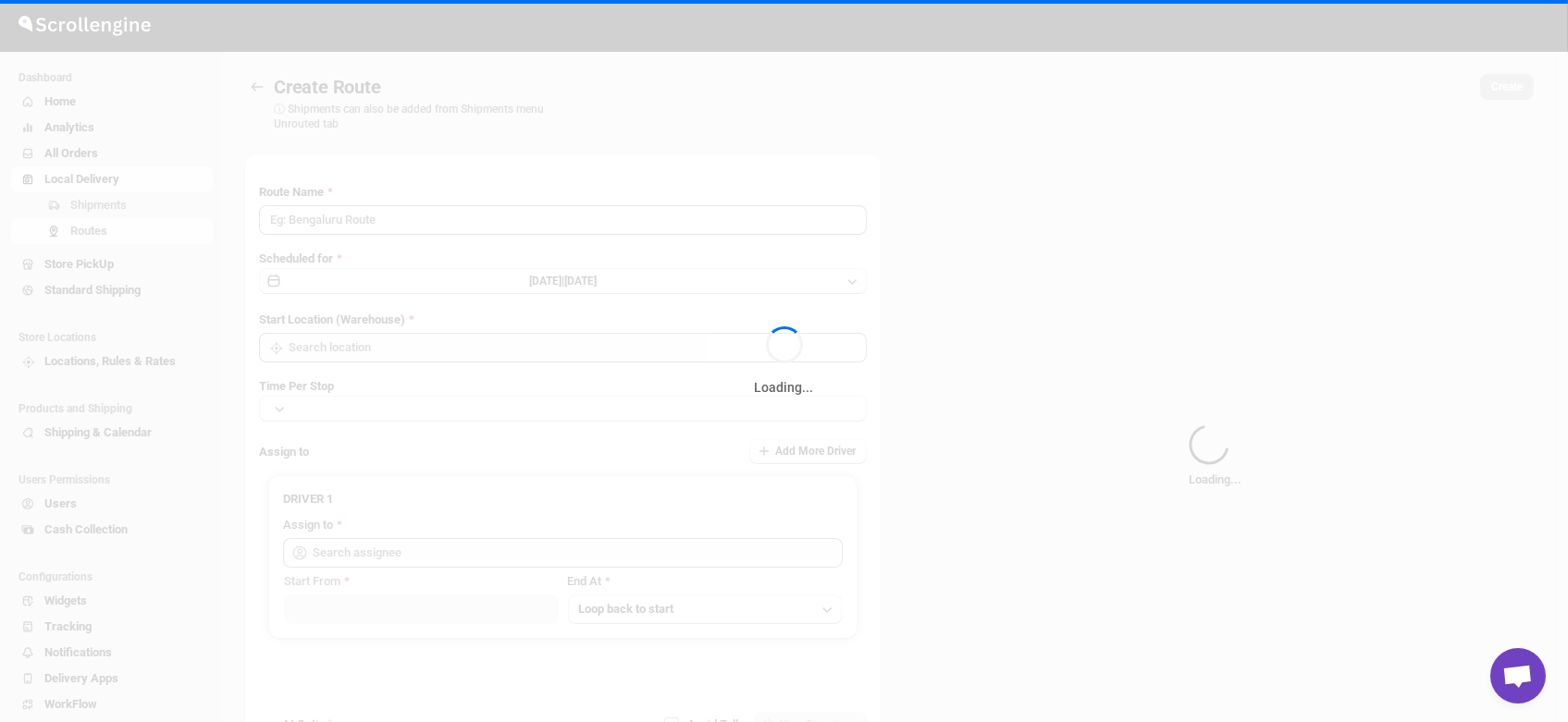
type input "Route - 11/10-1221"
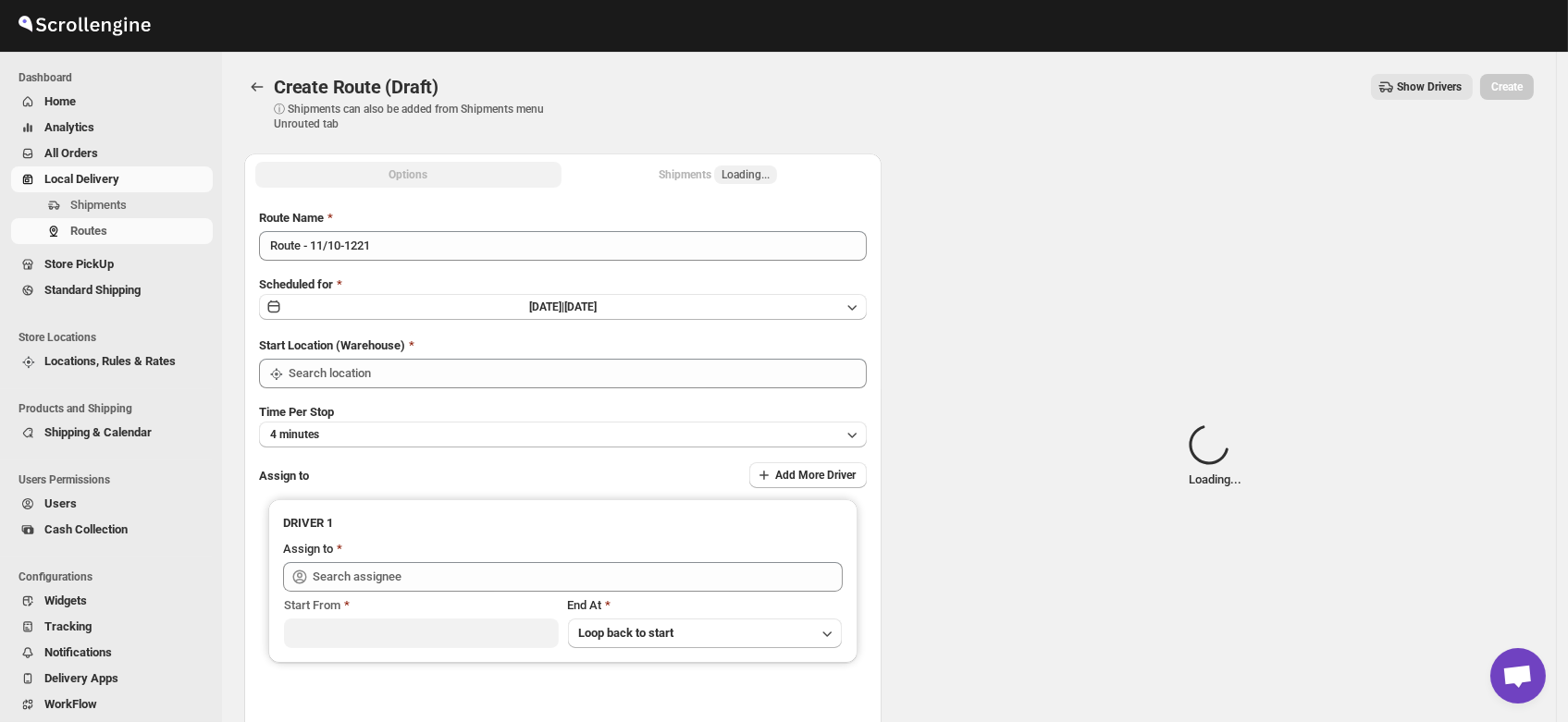
type input "DS02 Bileshivale"
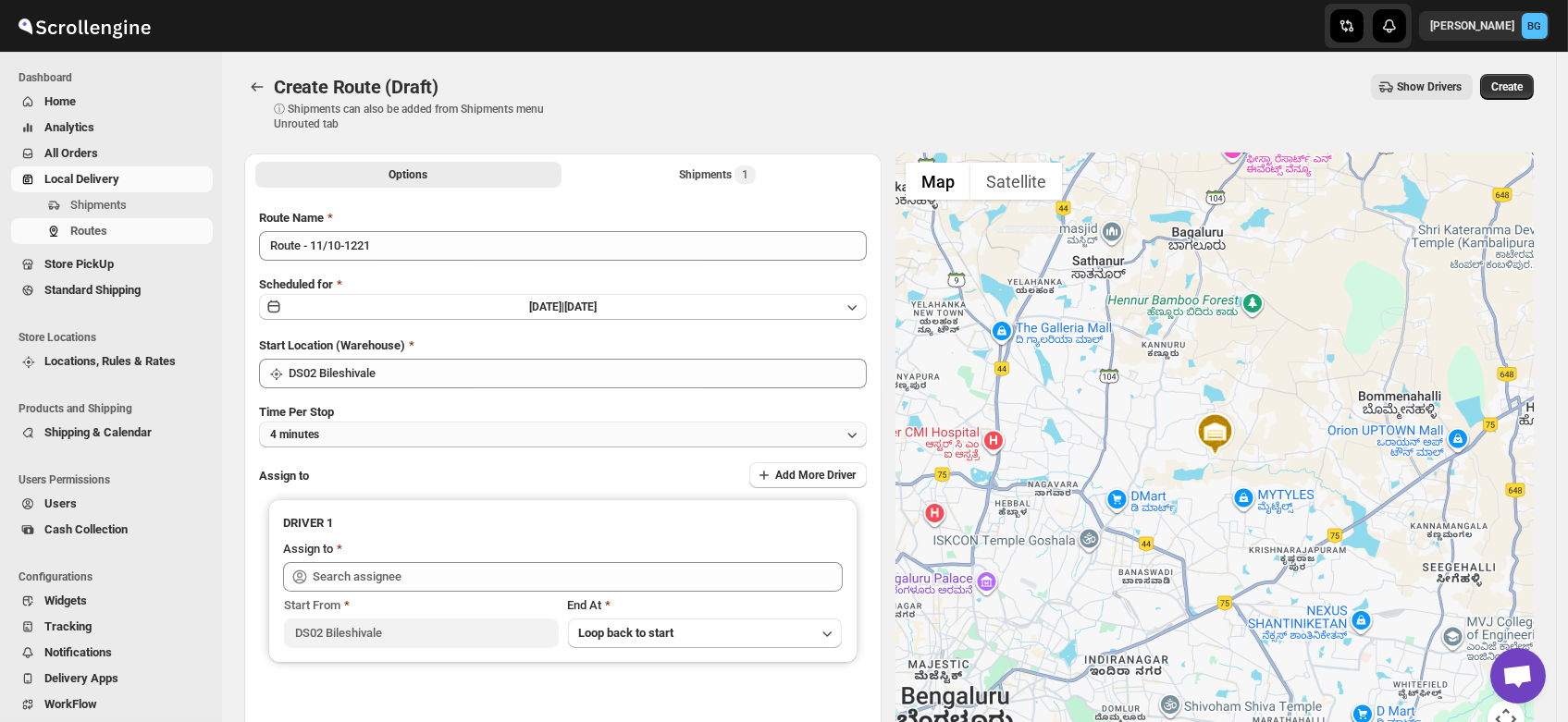
click at [323, 435] on button "4 minutes" at bounding box center [563, 434] width 608 height 26
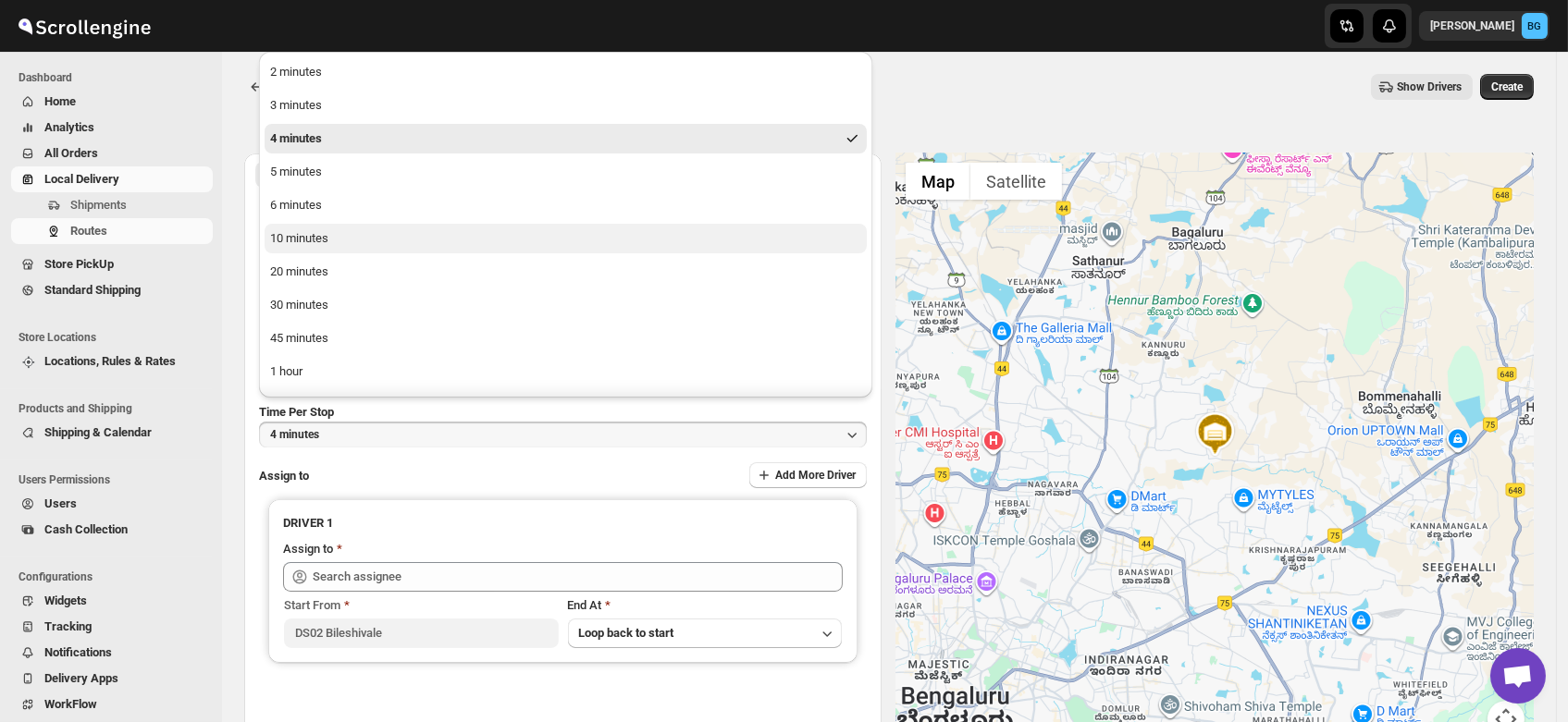
click at [316, 232] on div "10 minutes" at bounding box center [299, 238] width 59 height 18
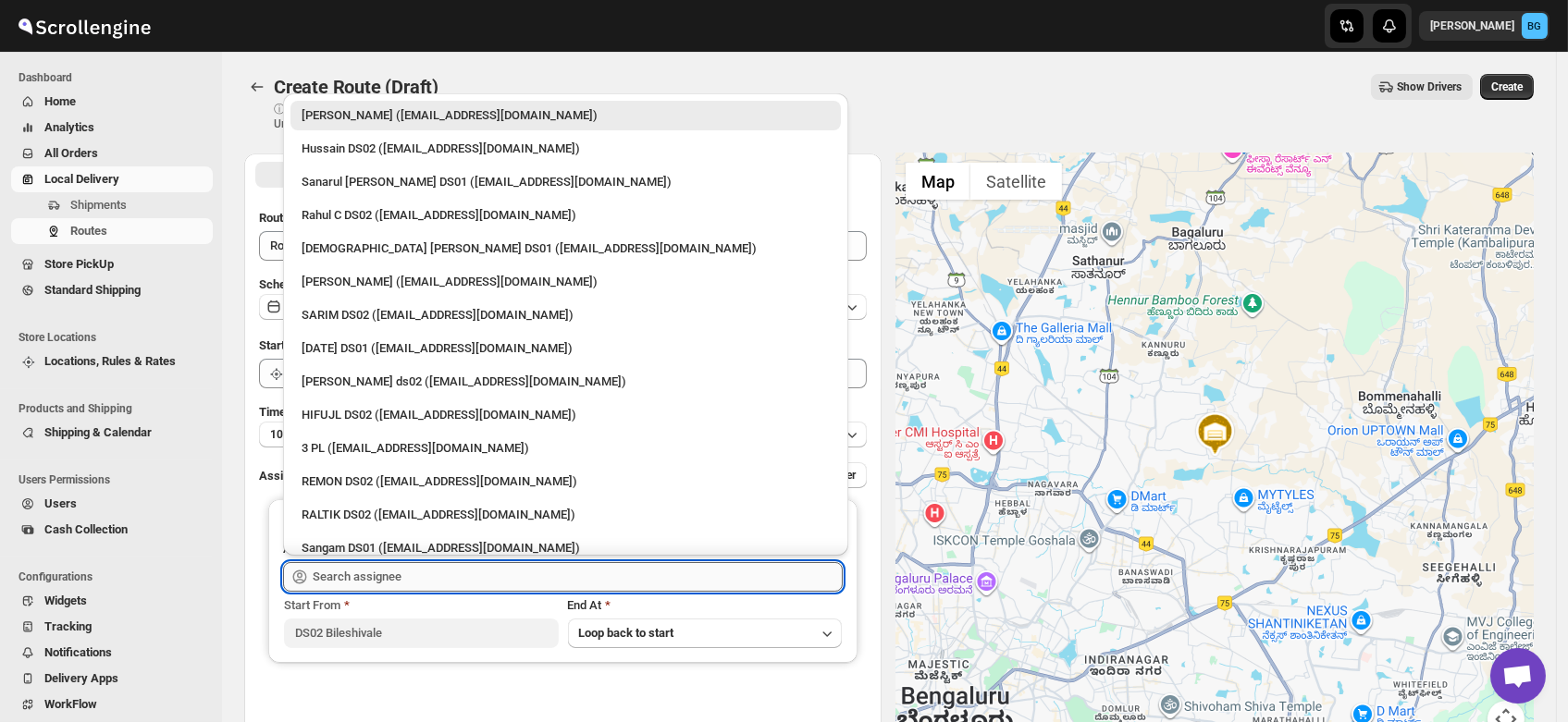
click at [366, 574] on input "text" at bounding box center [577, 576] width 530 height 30
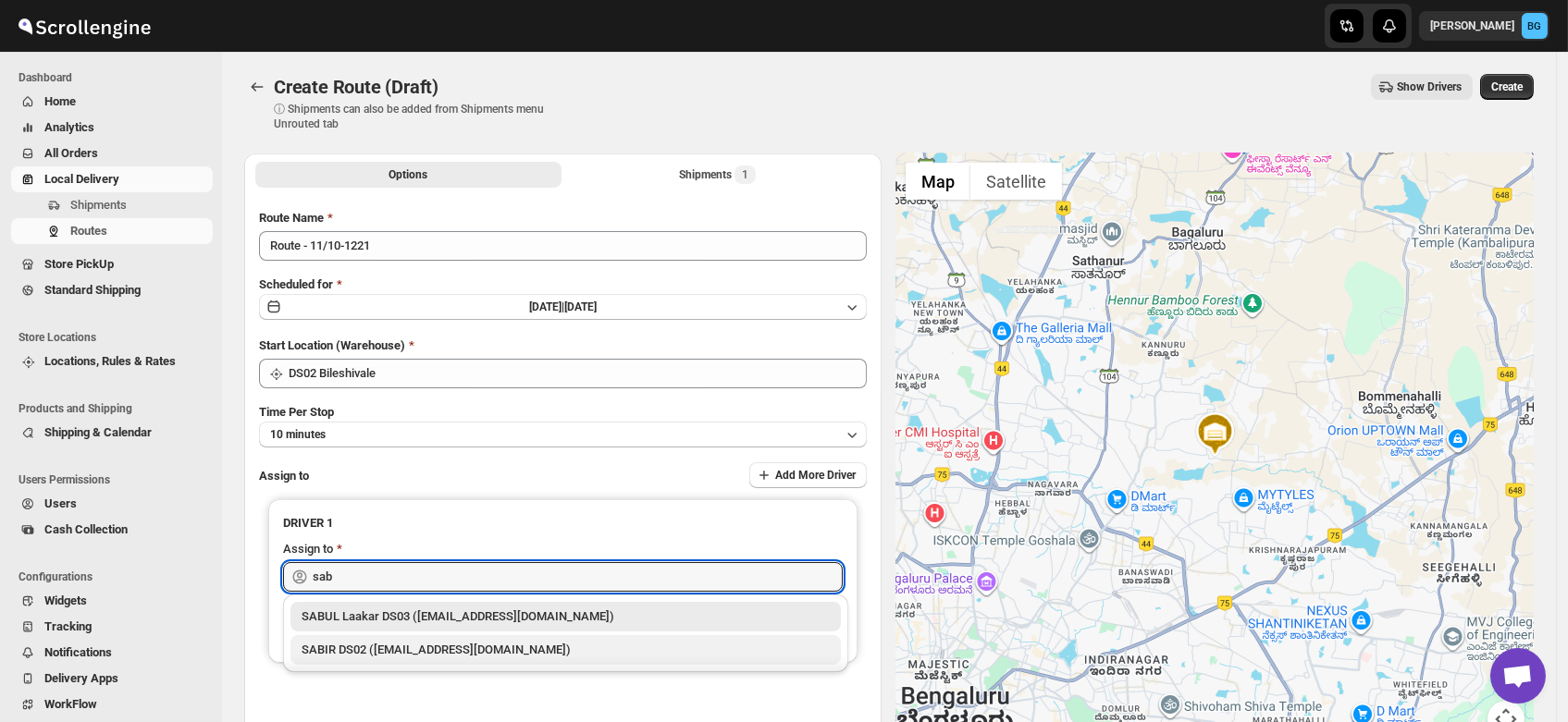
click at [363, 646] on div "SABIR DS02 ([EMAIL_ADDRESS][DOMAIN_NAME])" at bounding box center [565, 649] width 528 height 18
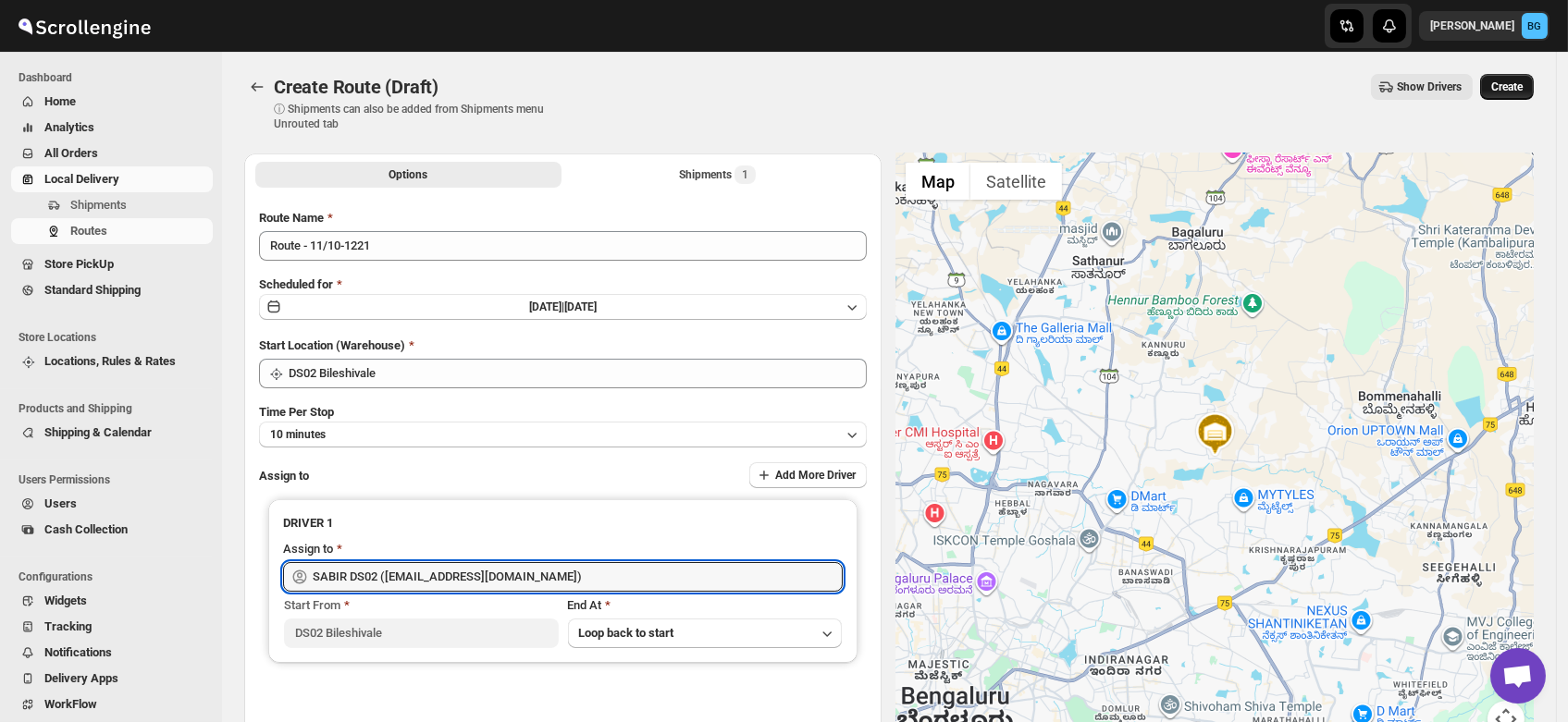
type input "SABIR DS02 ([EMAIL_ADDRESS][DOMAIN_NAME])"
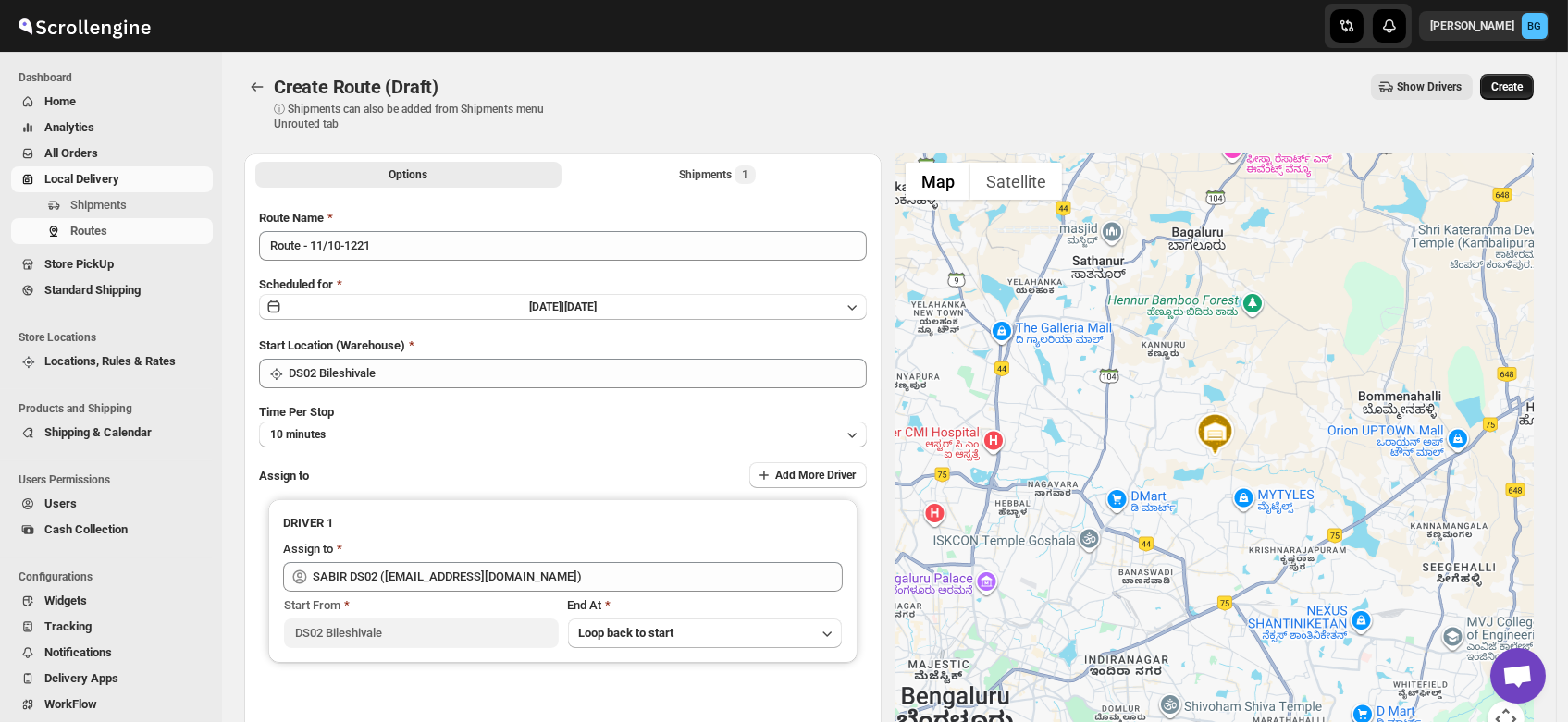
click at [1516, 84] on span "Create" at bounding box center [1507, 86] width 32 height 14
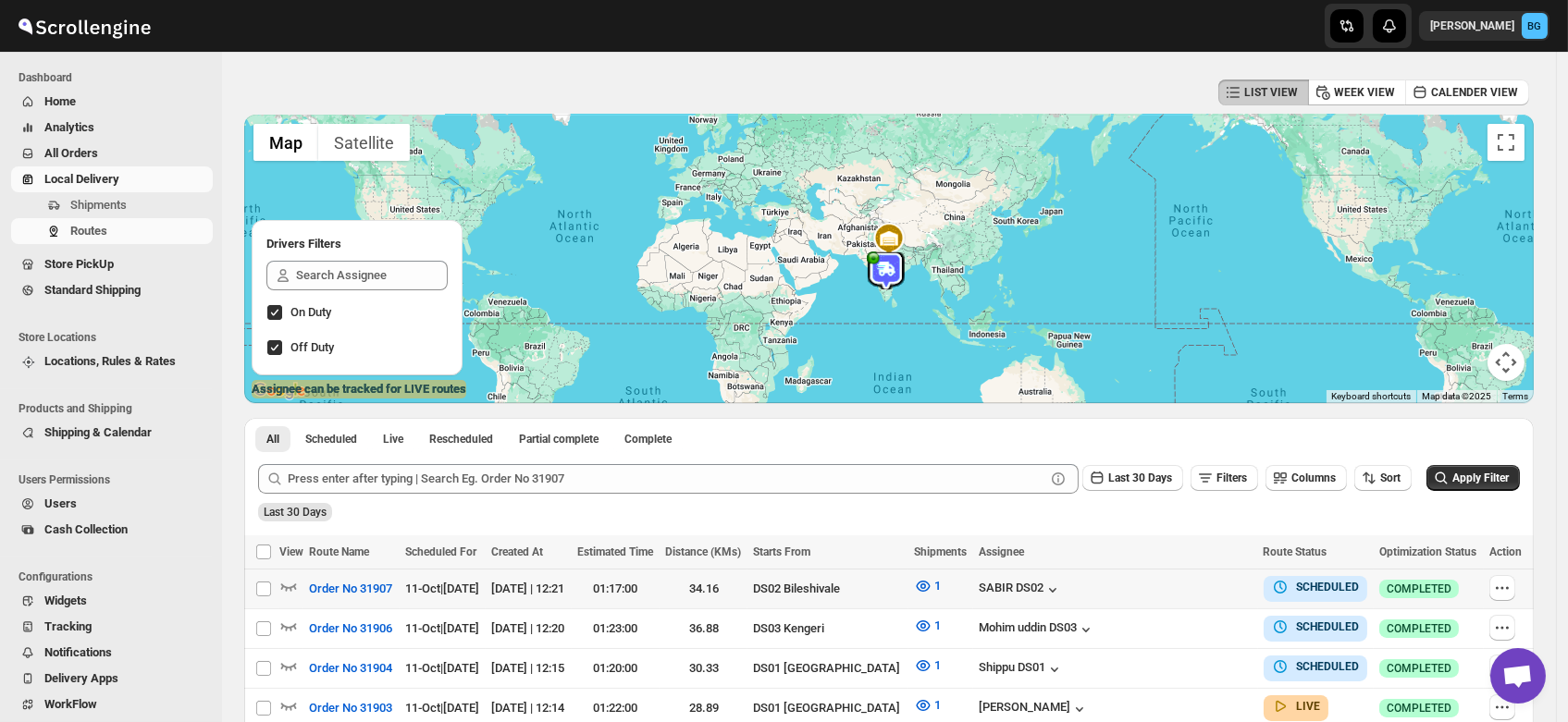
scroll to position [65, 0]
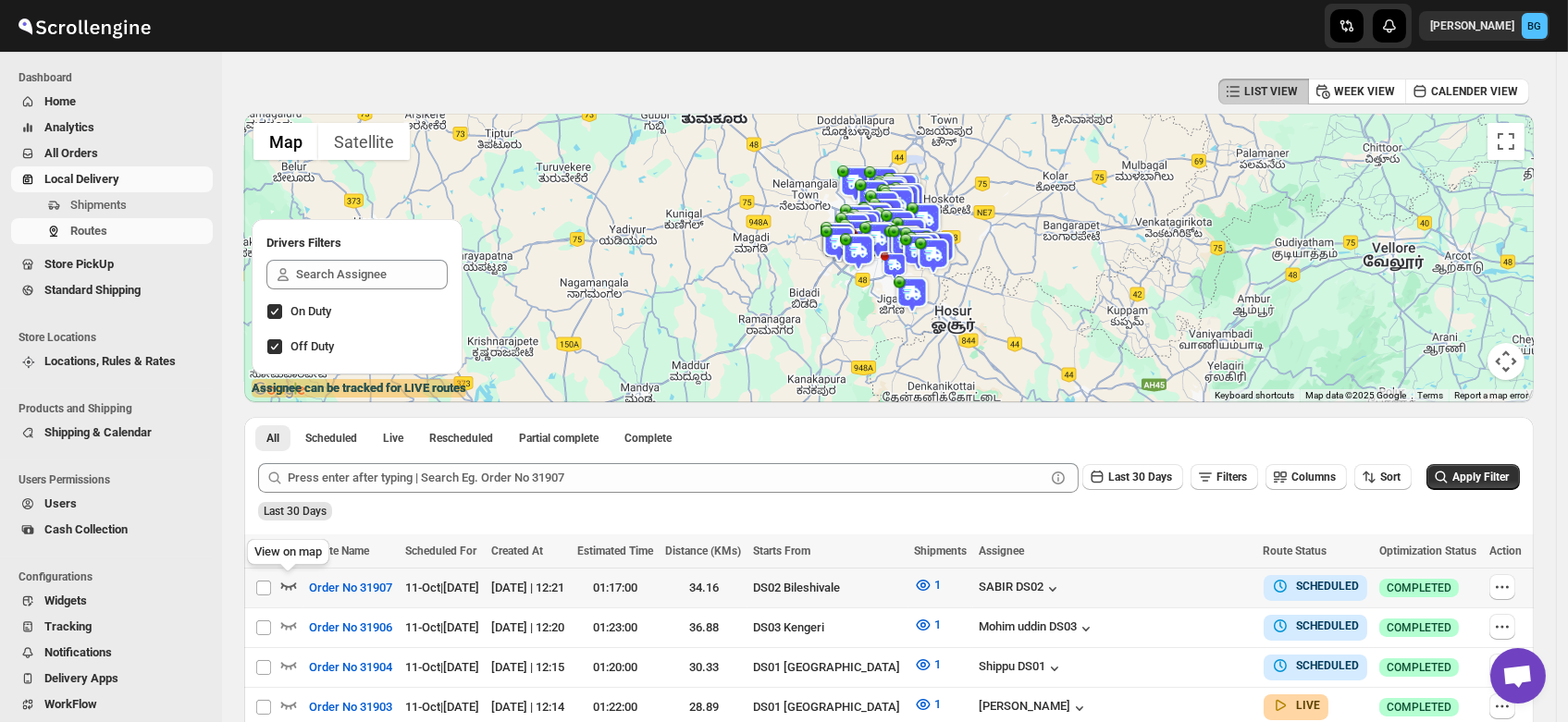
click at [289, 582] on icon "button" at bounding box center [288, 585] width 18 height 18
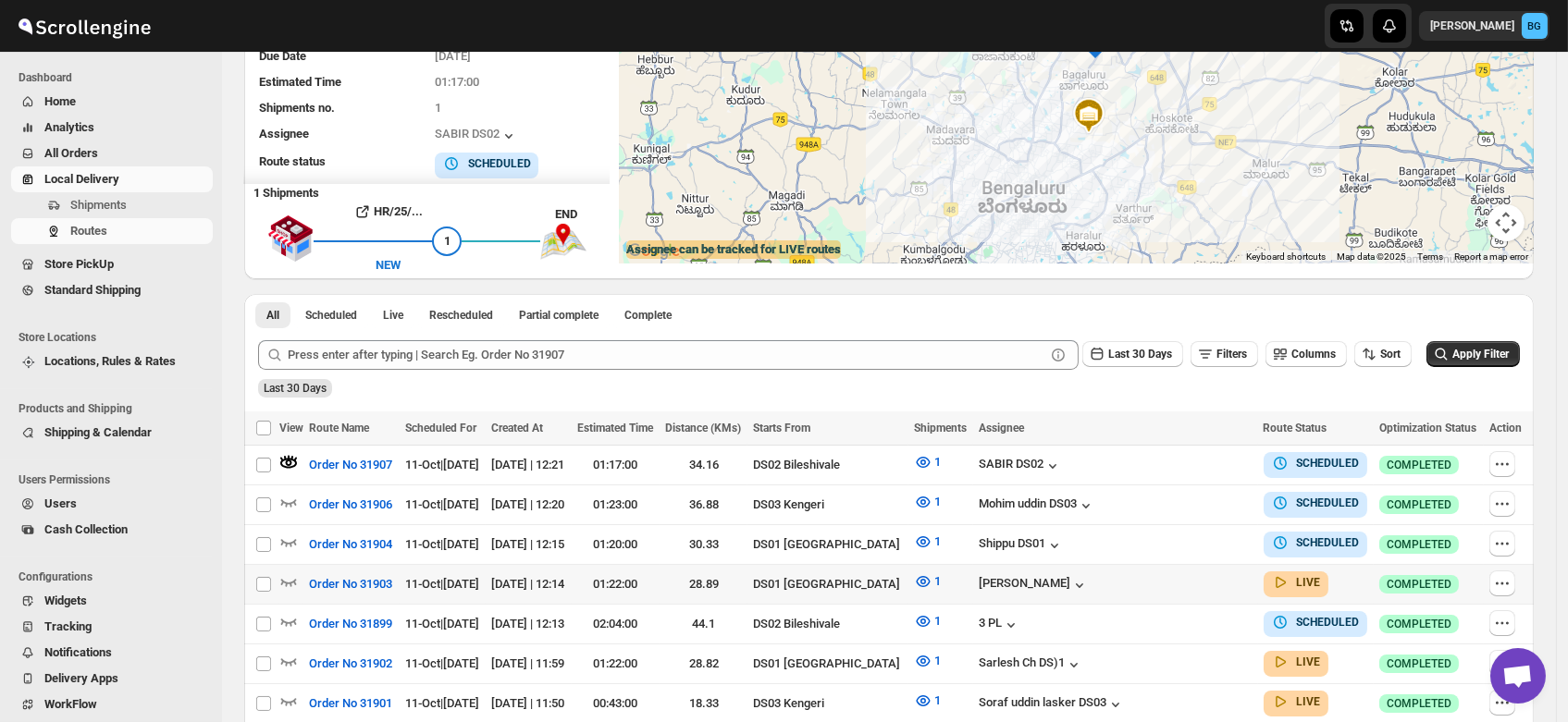
scroll to position [0, 0]
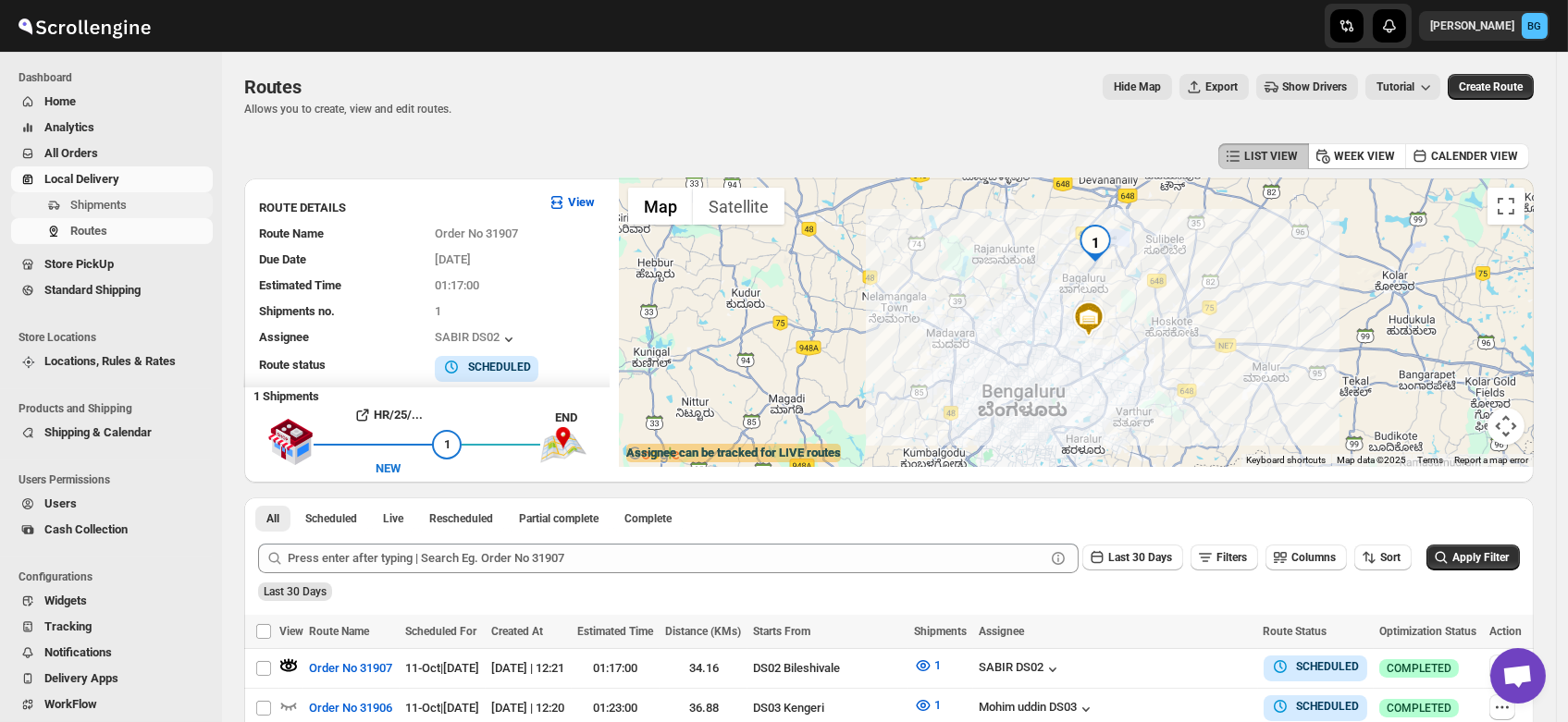
click at [80, 200] on span "Shipments" at bounding box center [98, 204] width 57 height 13
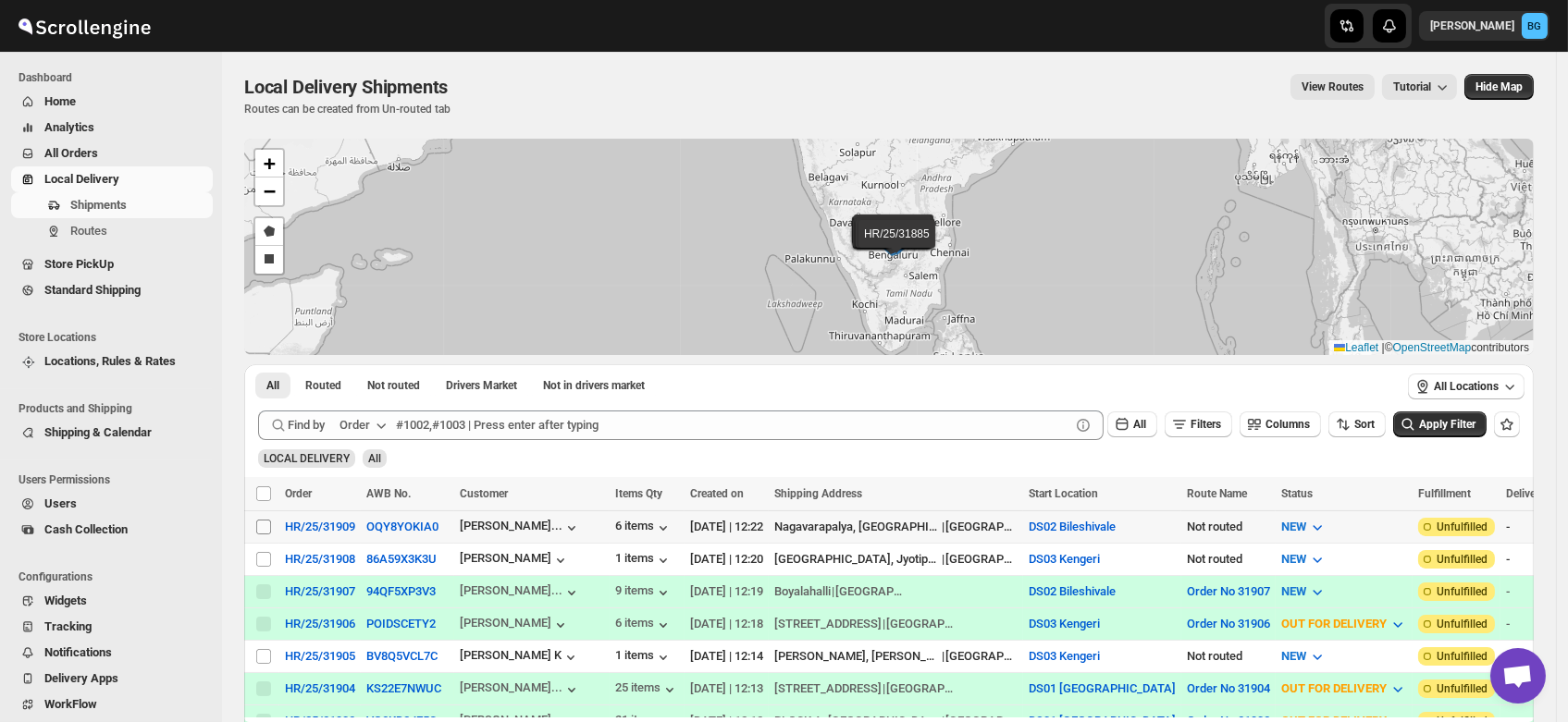
click at [260, 524] on input "Select shipment" at bounding box center [263, 526] width 14 height 14
checkbox input "true"
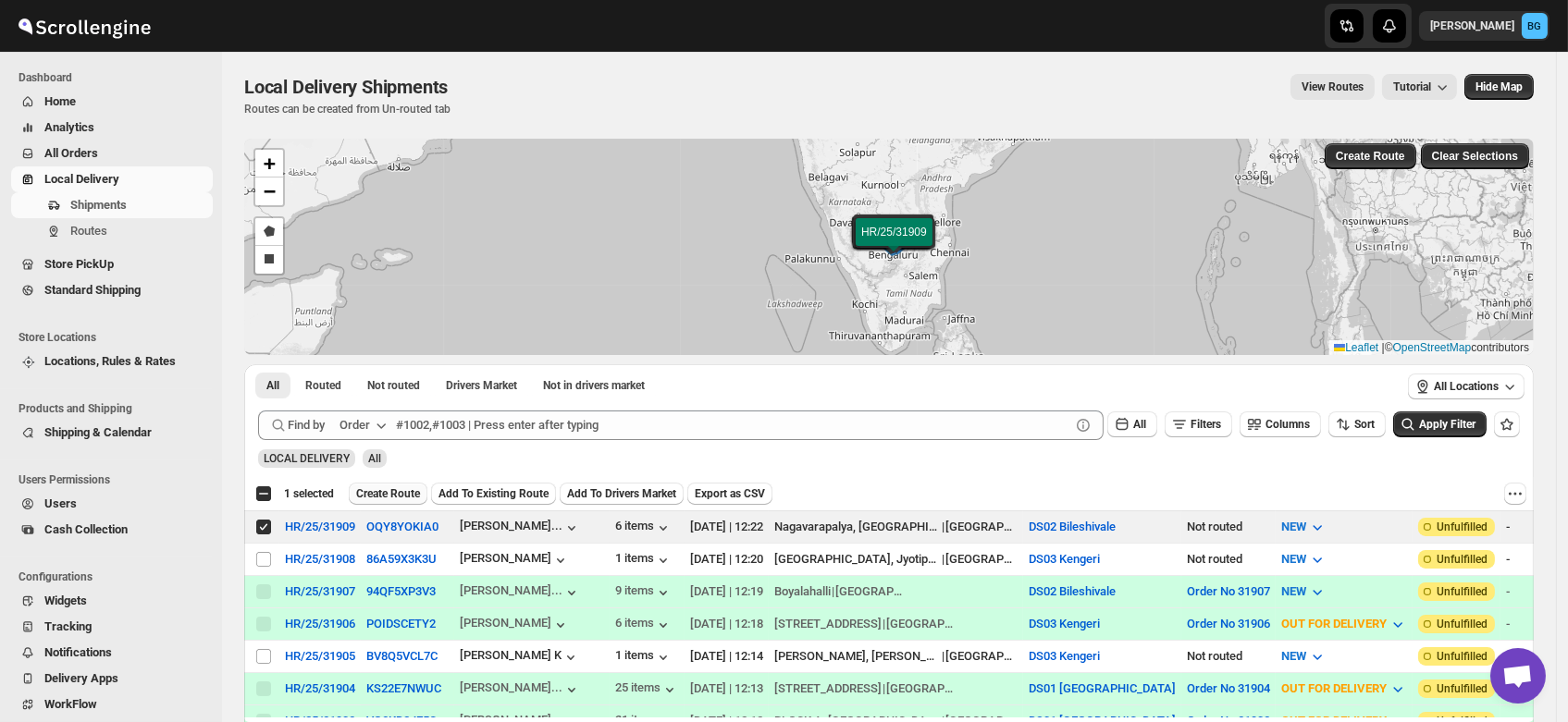
click at [371, 491] on span "Create Route" at bounding box center [387, 493] width 64 height 14
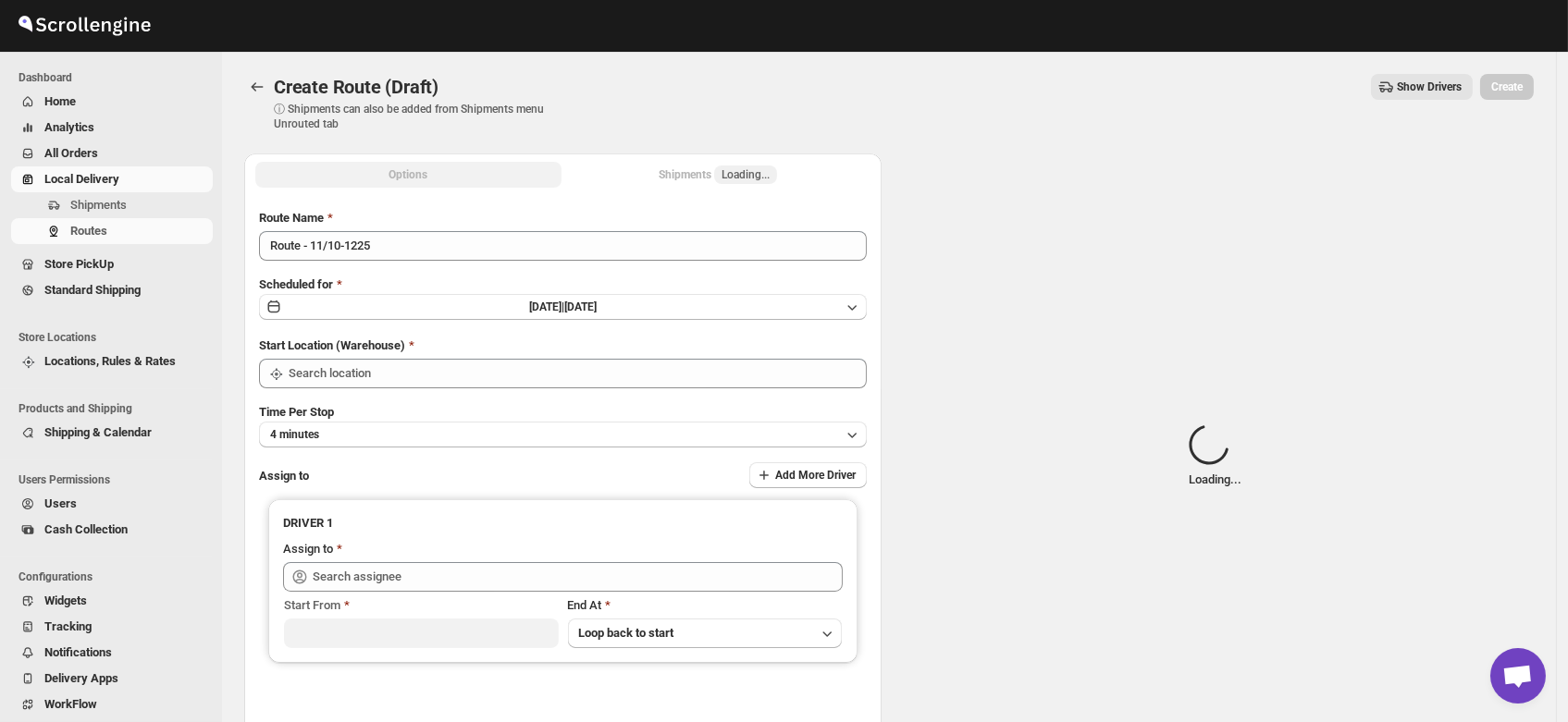
type input "DS02 Bileshivale"
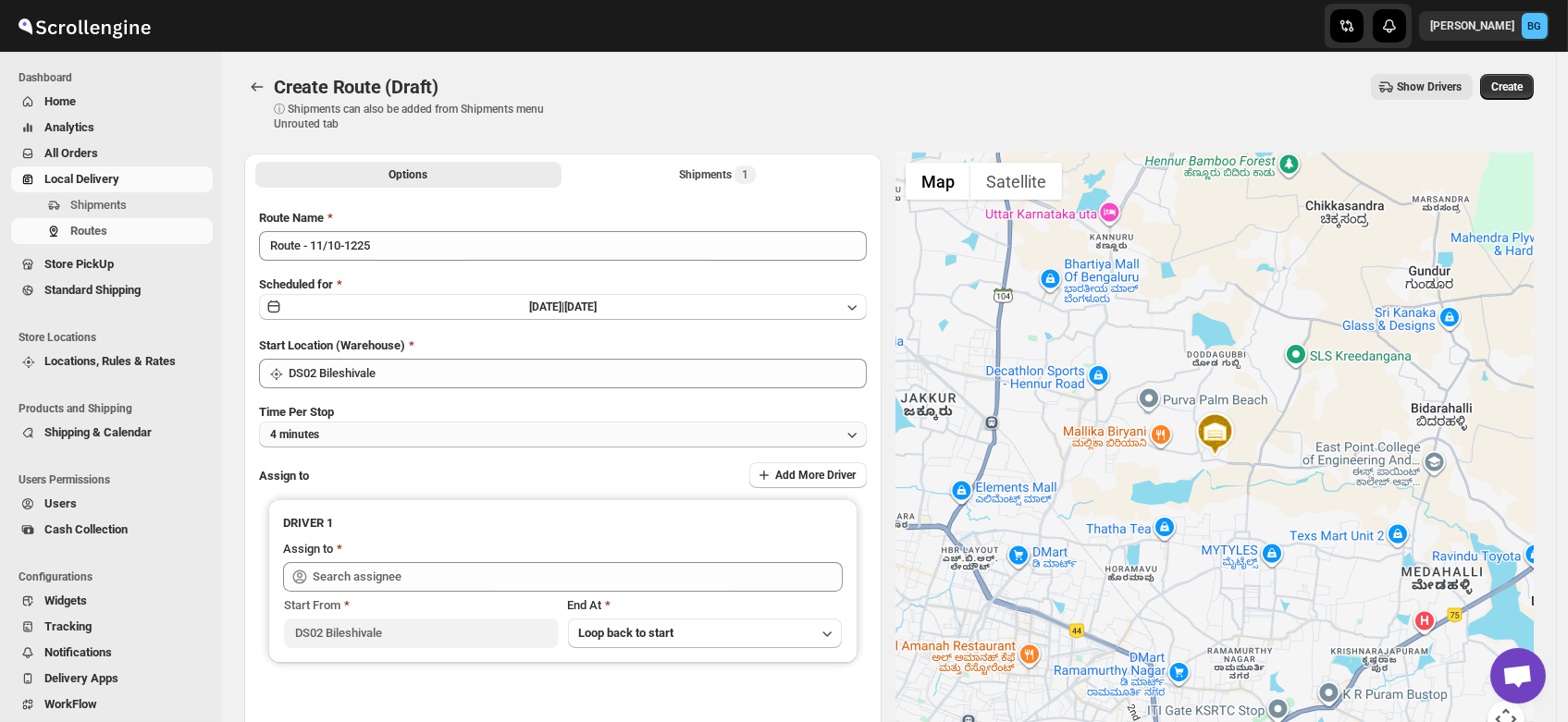
click at [350, 434] on button "4 minutes" at bounding box center [563, 434] width 608 height 26
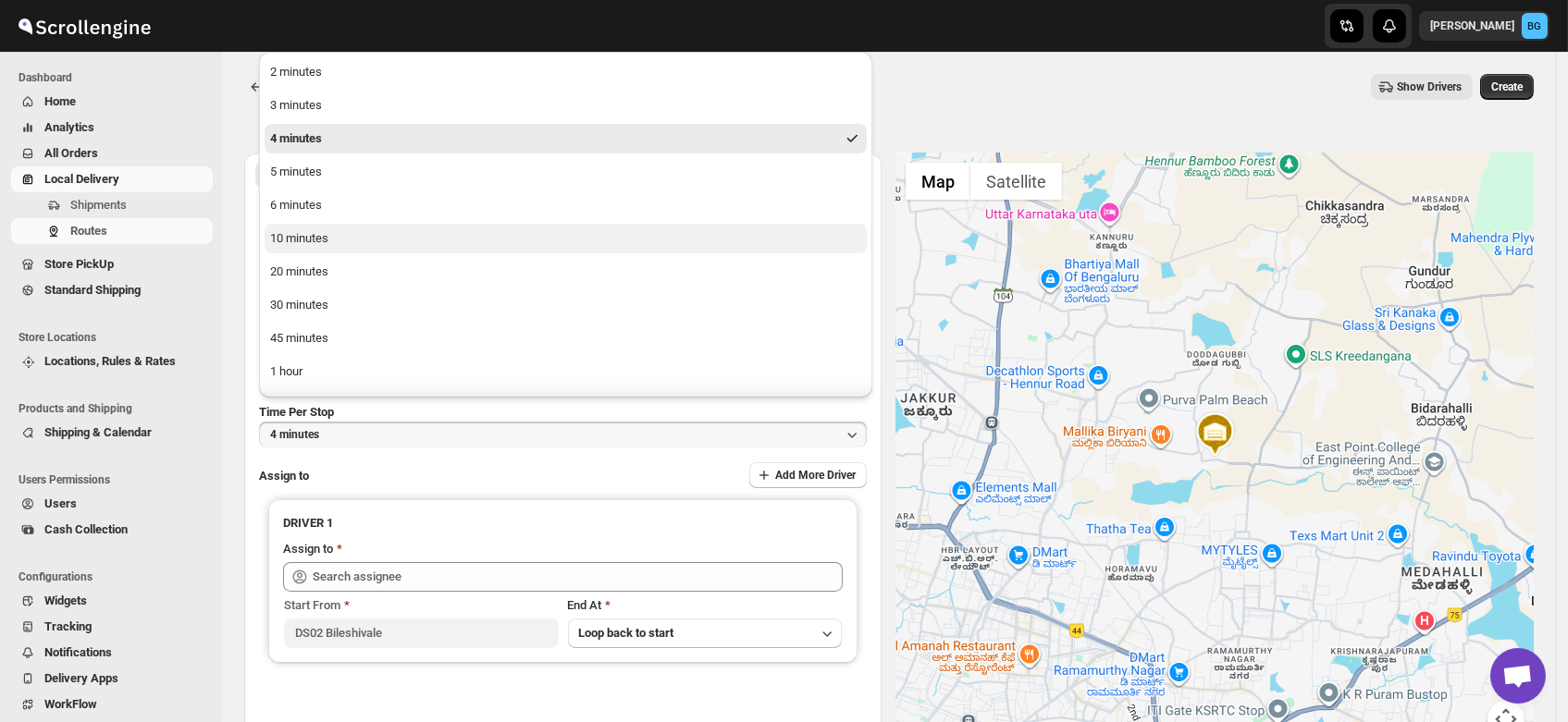
click at [315, 230] on div "10 minutes" at bounding box center [299, 238] width 59 height 18
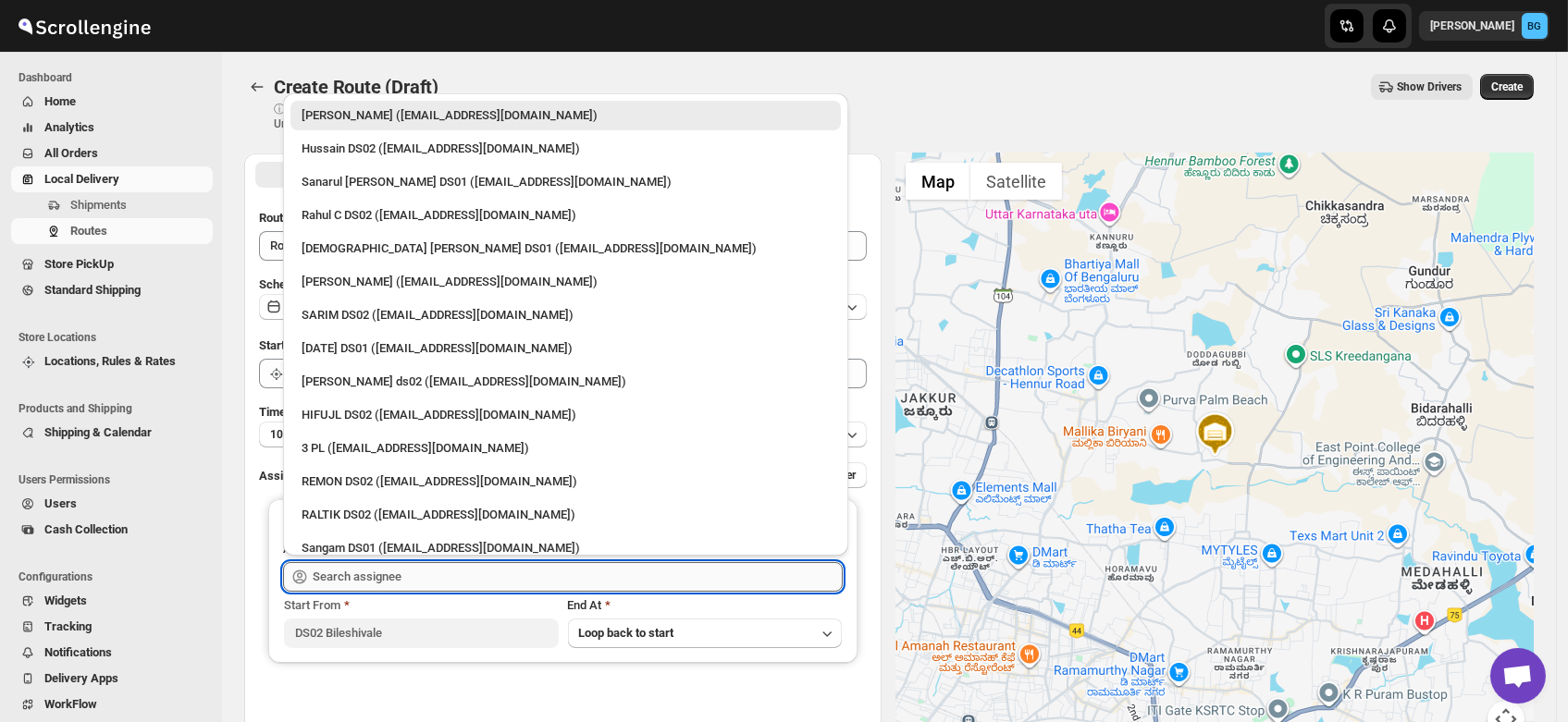
click at [382, 575] on input "text" at bounding box center [577, 576] width 530 height 30
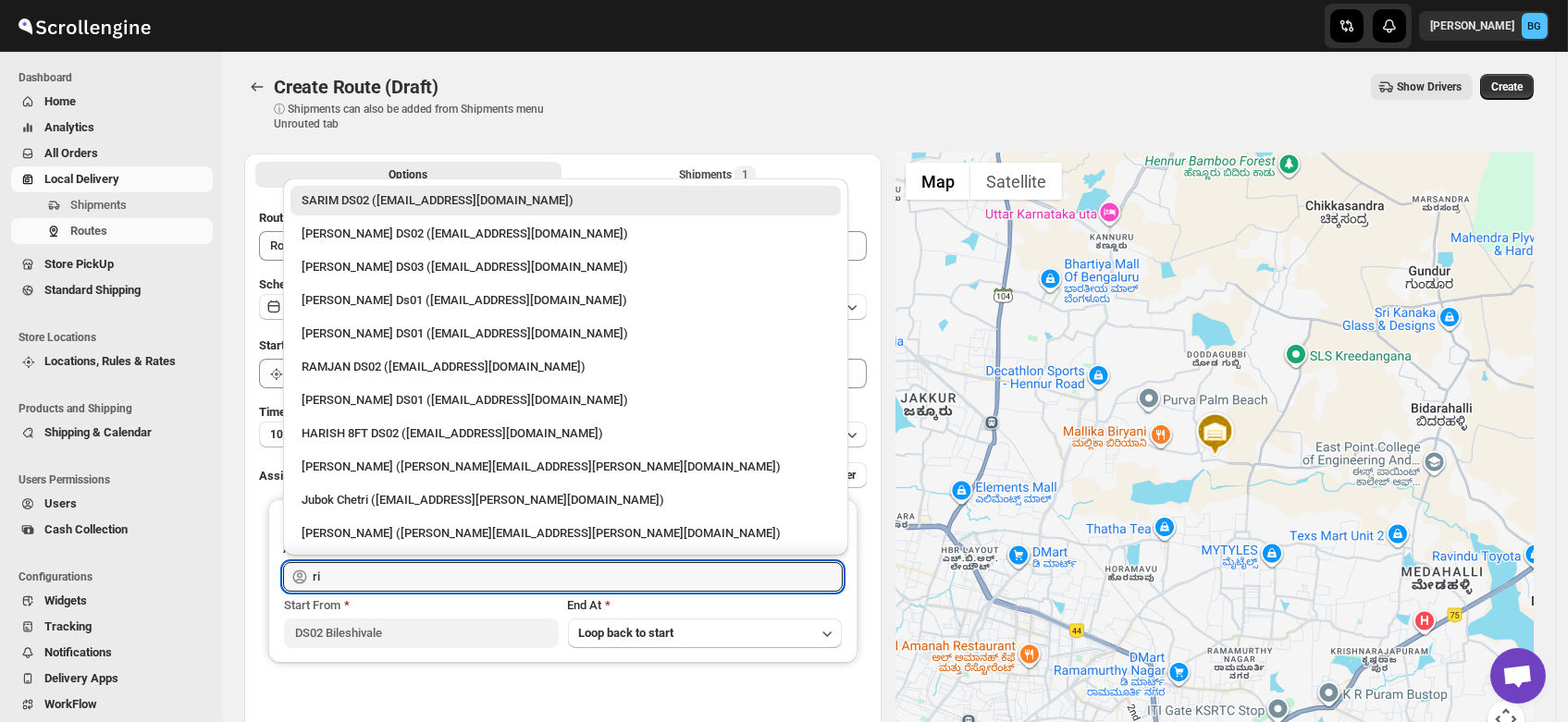
type input "r"
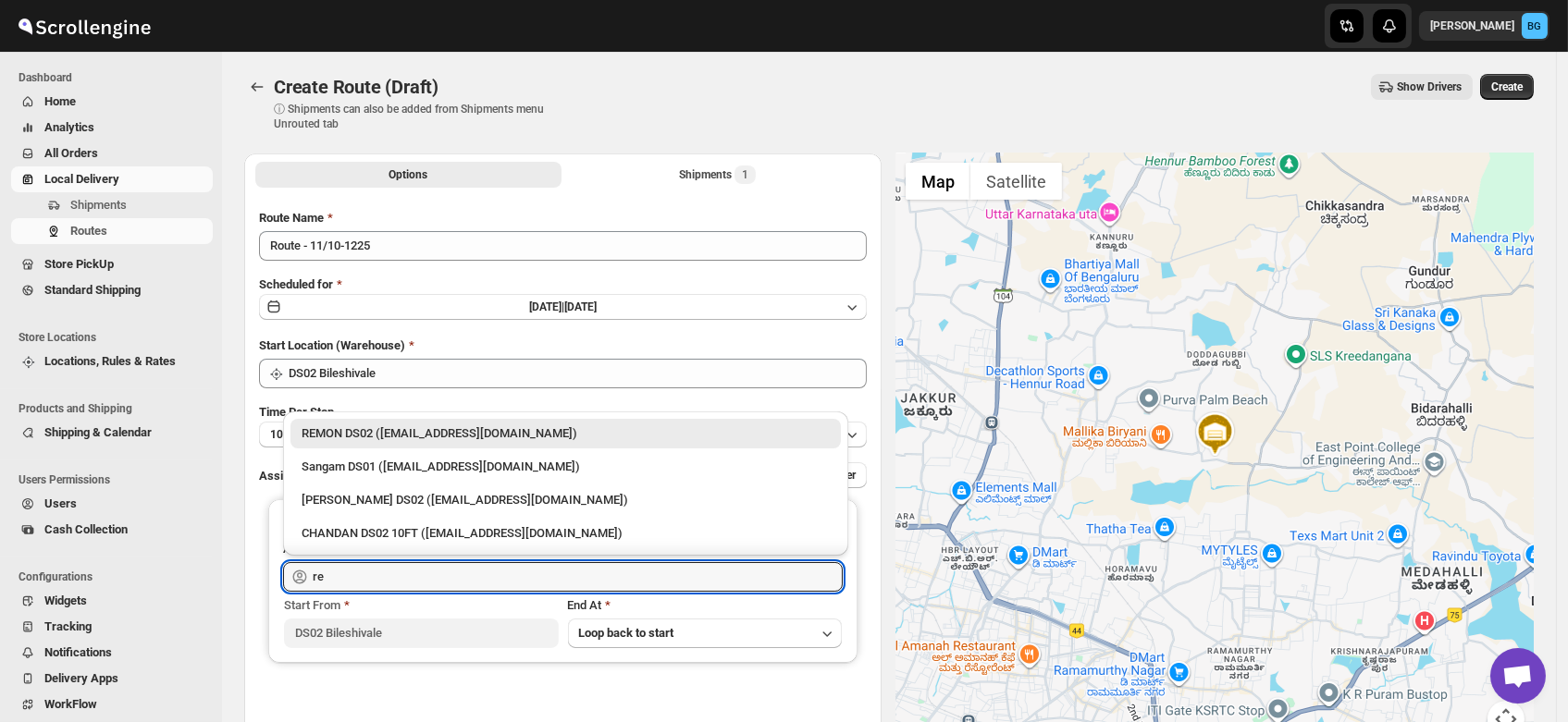
click at [376, 430] on div "REMON DS02 ([EMAIL_ADDRESS][DOMAIN_NAME])" at bounding box center [565, 433] width 528 height 18
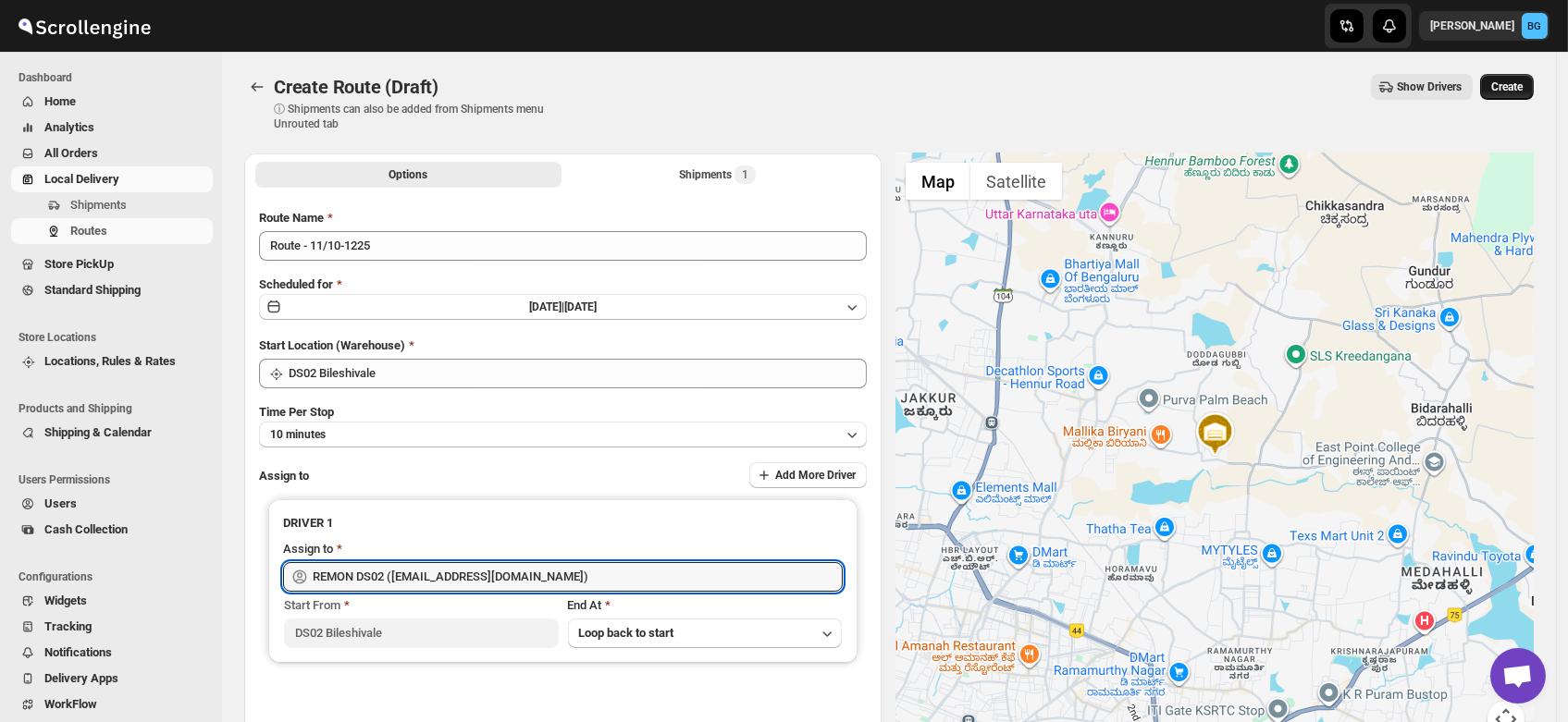
type input "REMON DS02 ([EMAIL_ADDRESS][DOMAIN_NAME])"
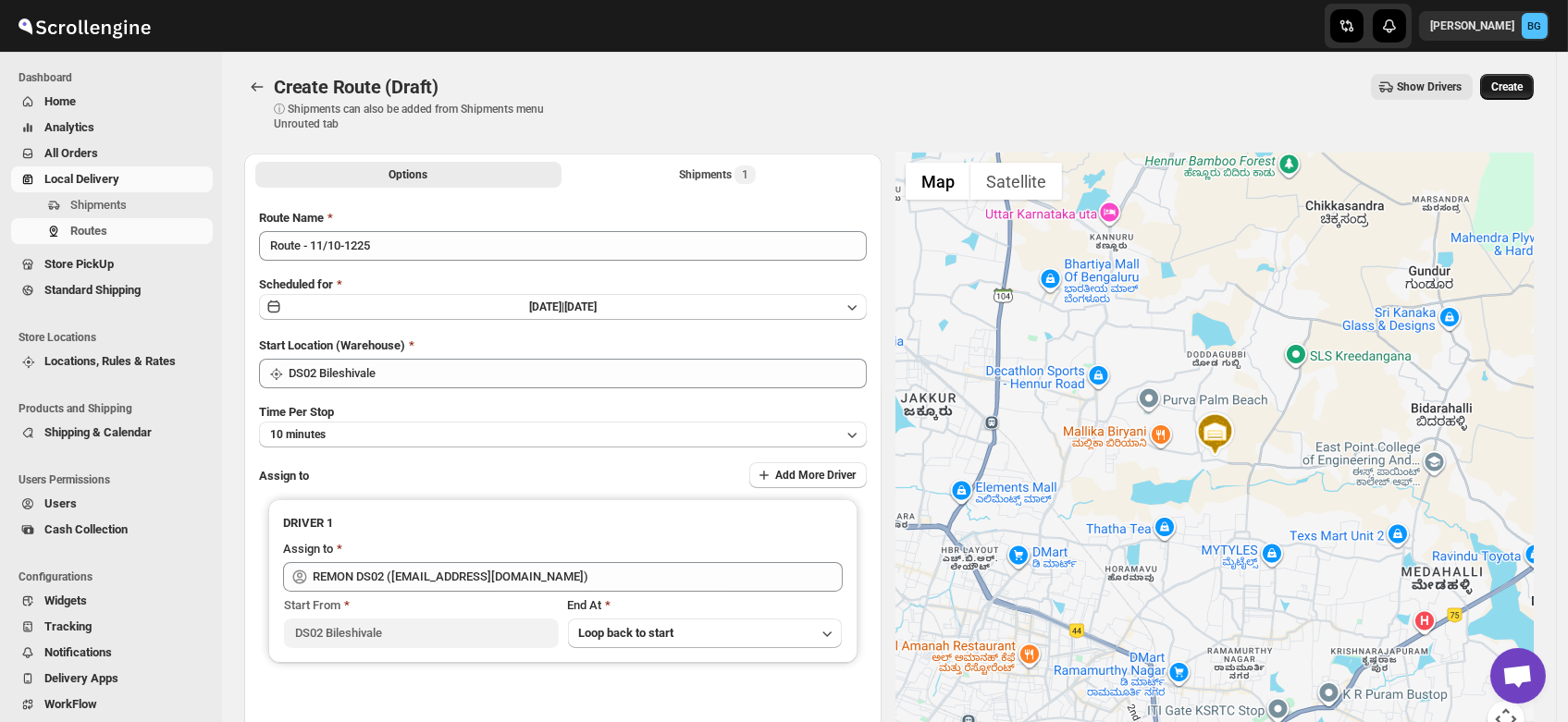
click at [1515, 90] on span "Create" at bounding box center [1507, 86] width 32 height 14
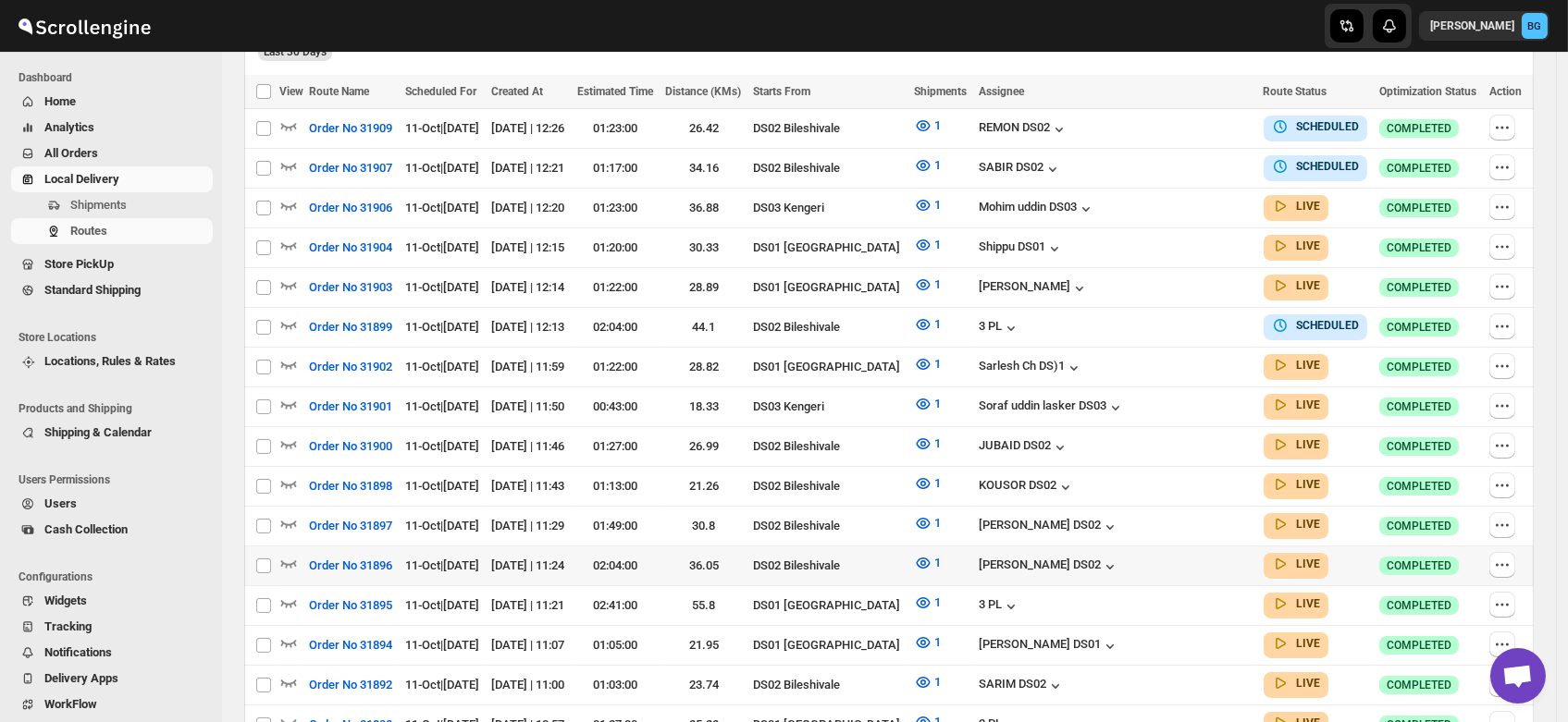
scroll to position [551, 0]
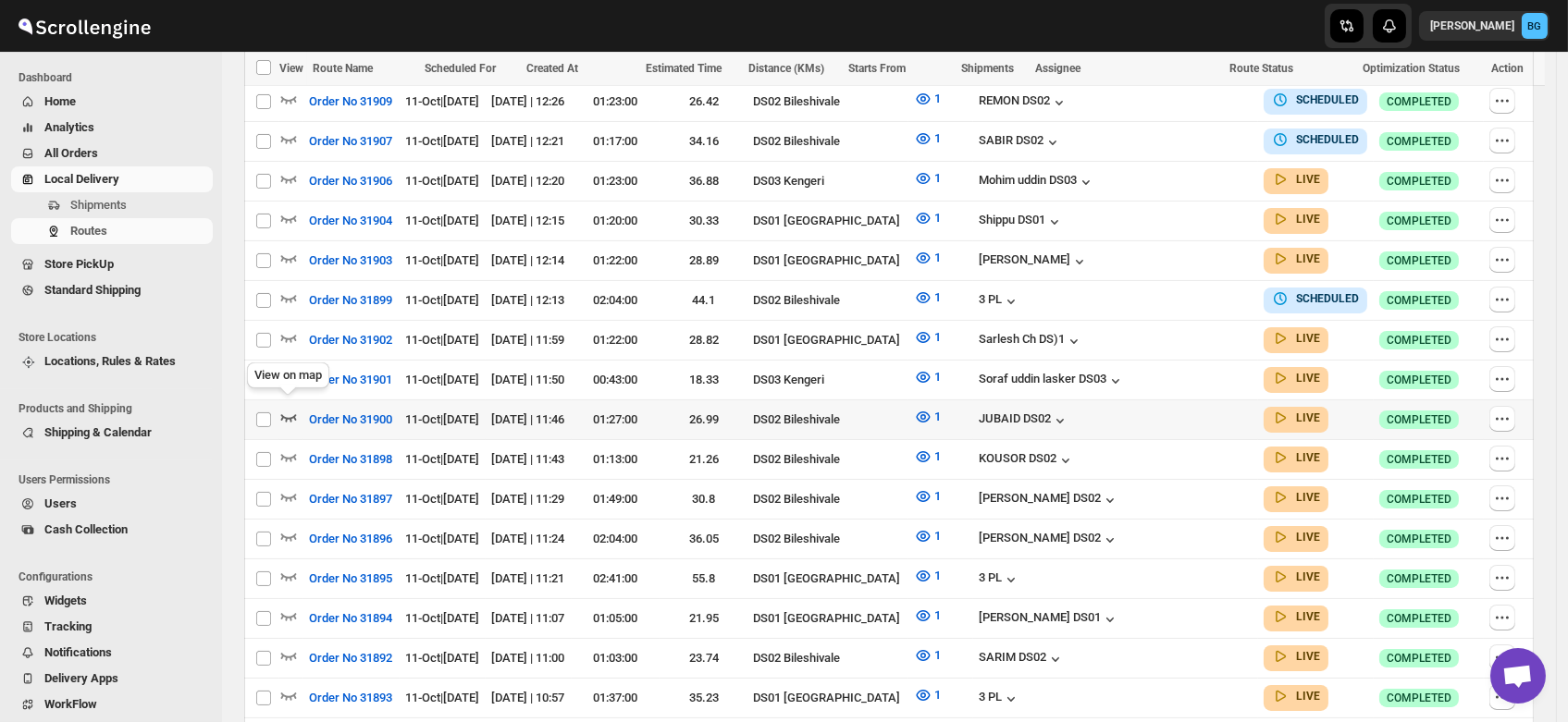
click at [286, 408] on icon "button" at bounding box center [288, 416] width 18 height 18
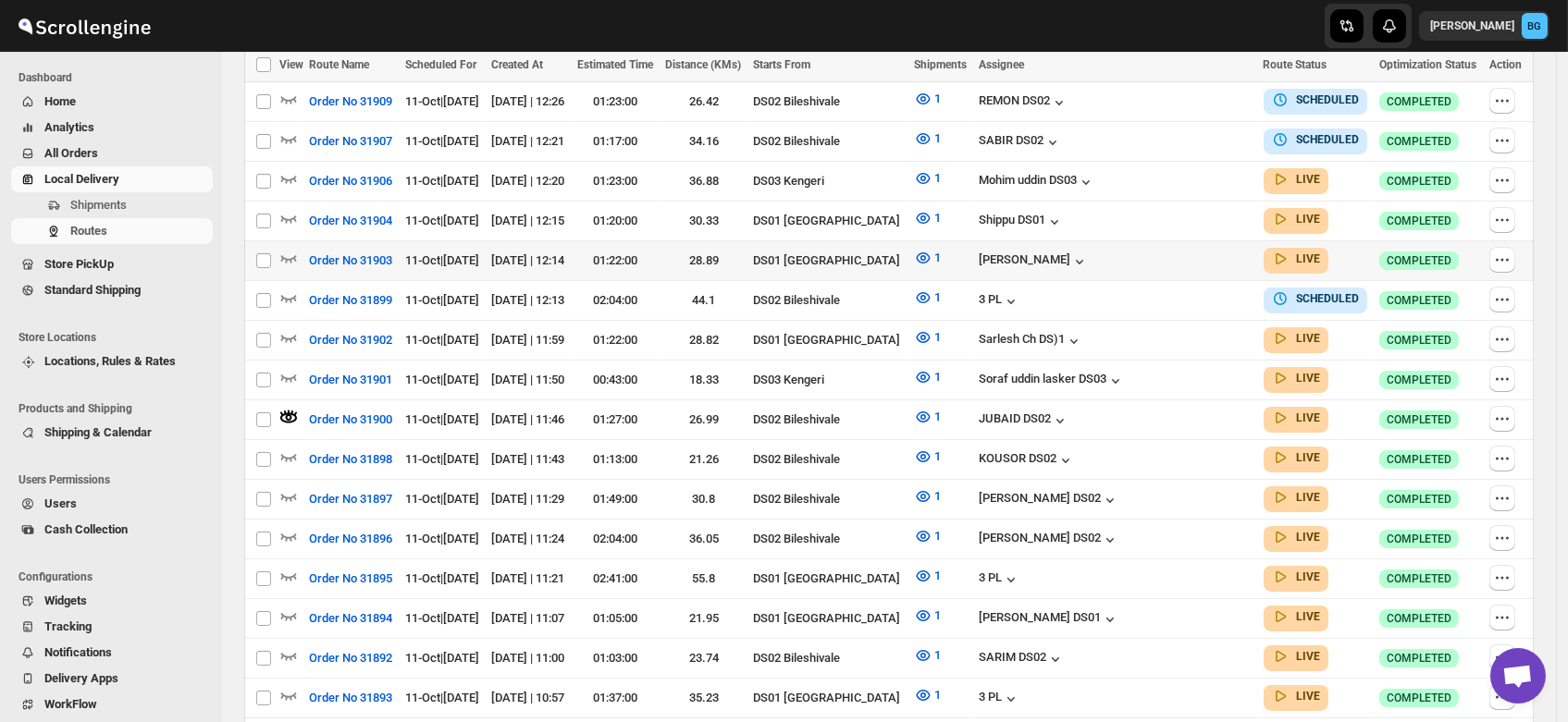
scroll to position [0, 0]
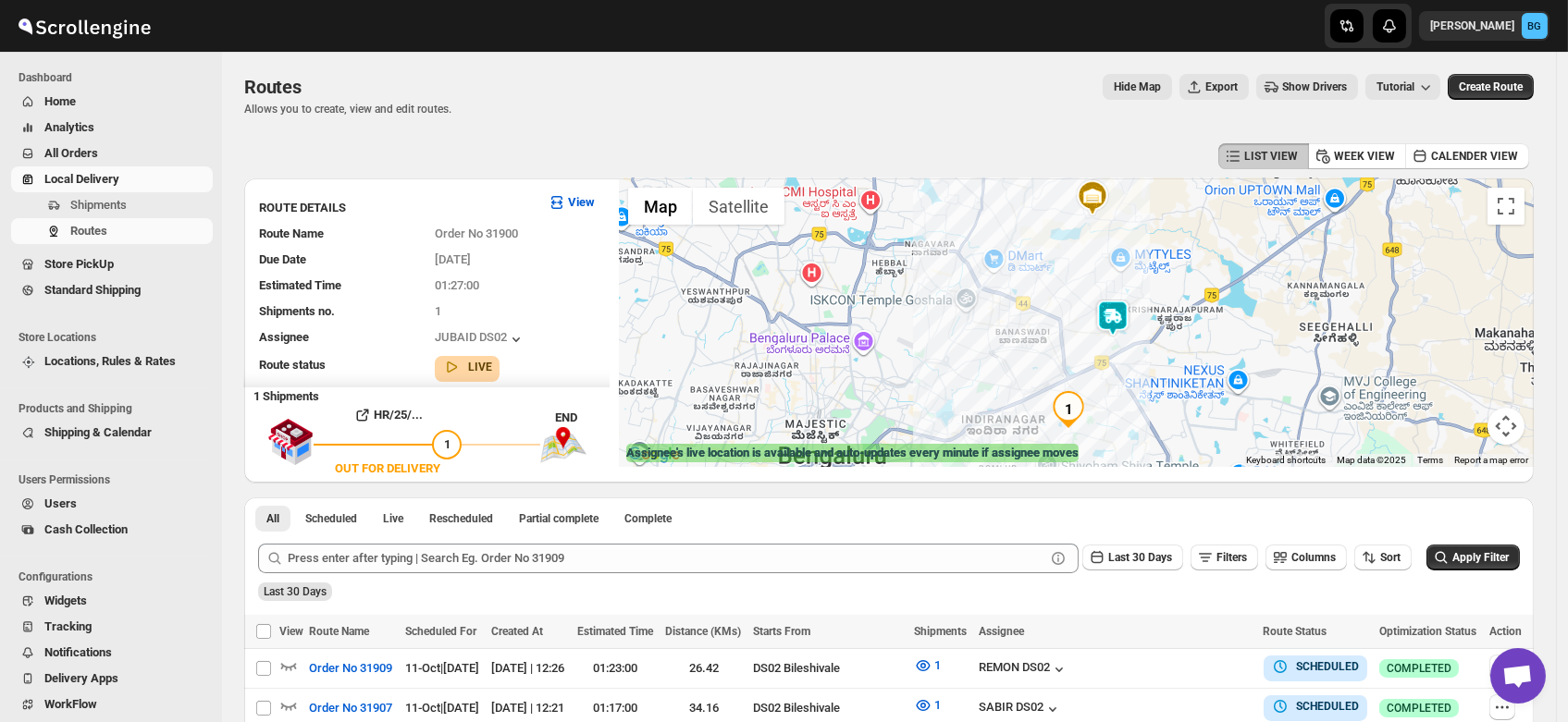
click at [1115, 316] on img at bounding box center [1112, 318] width 37 height 37
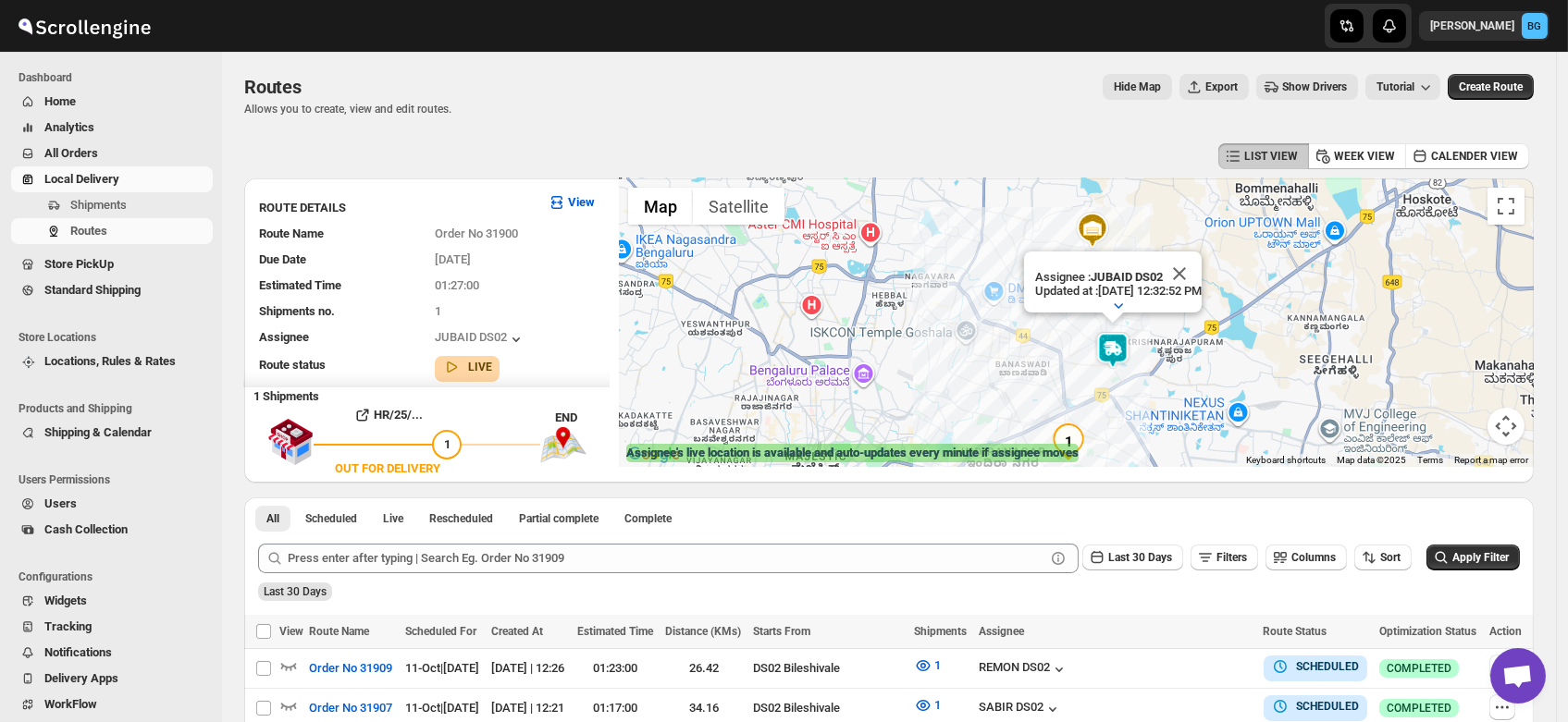
click at [1118, 347] on img at bounding box center [1112, 350] width 37 height 37
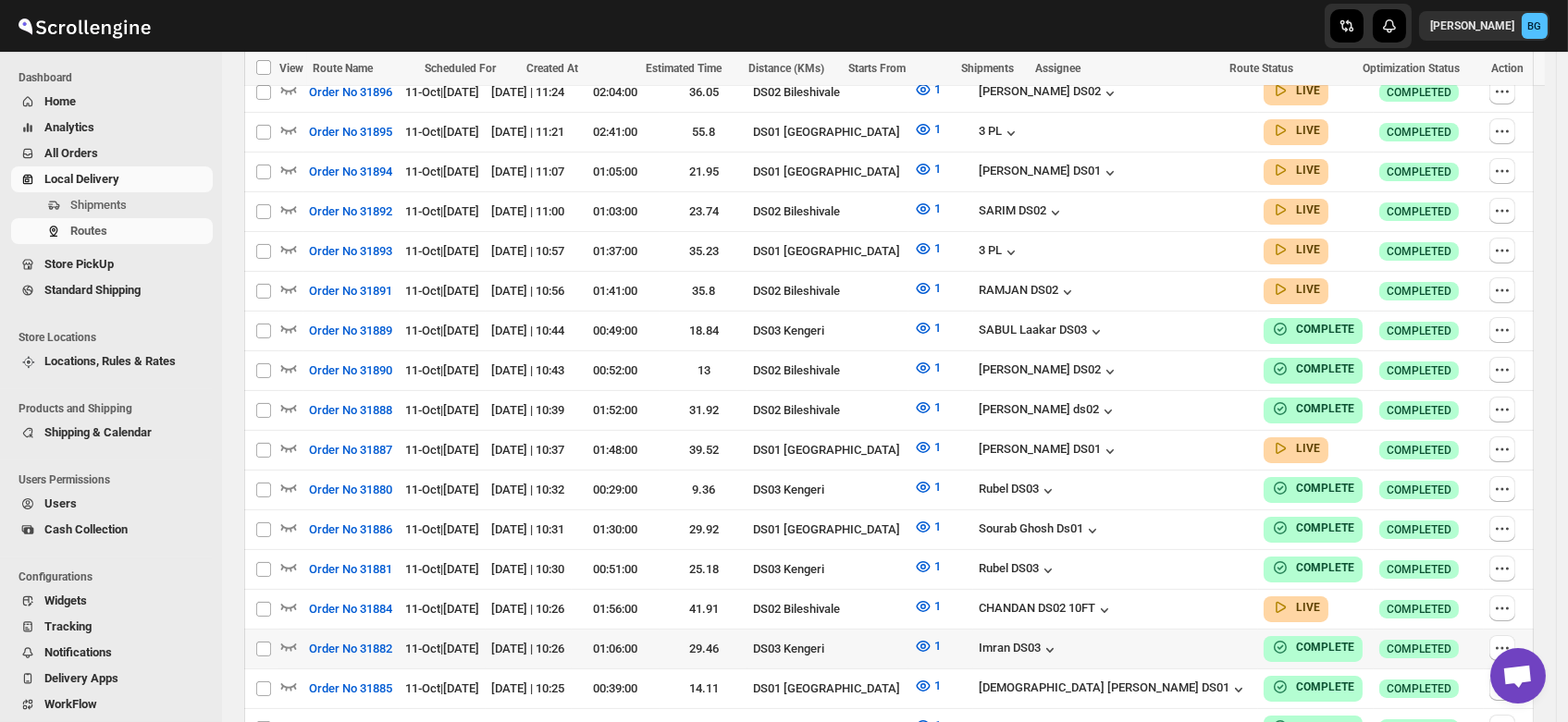
scroll to position [1017, 0]
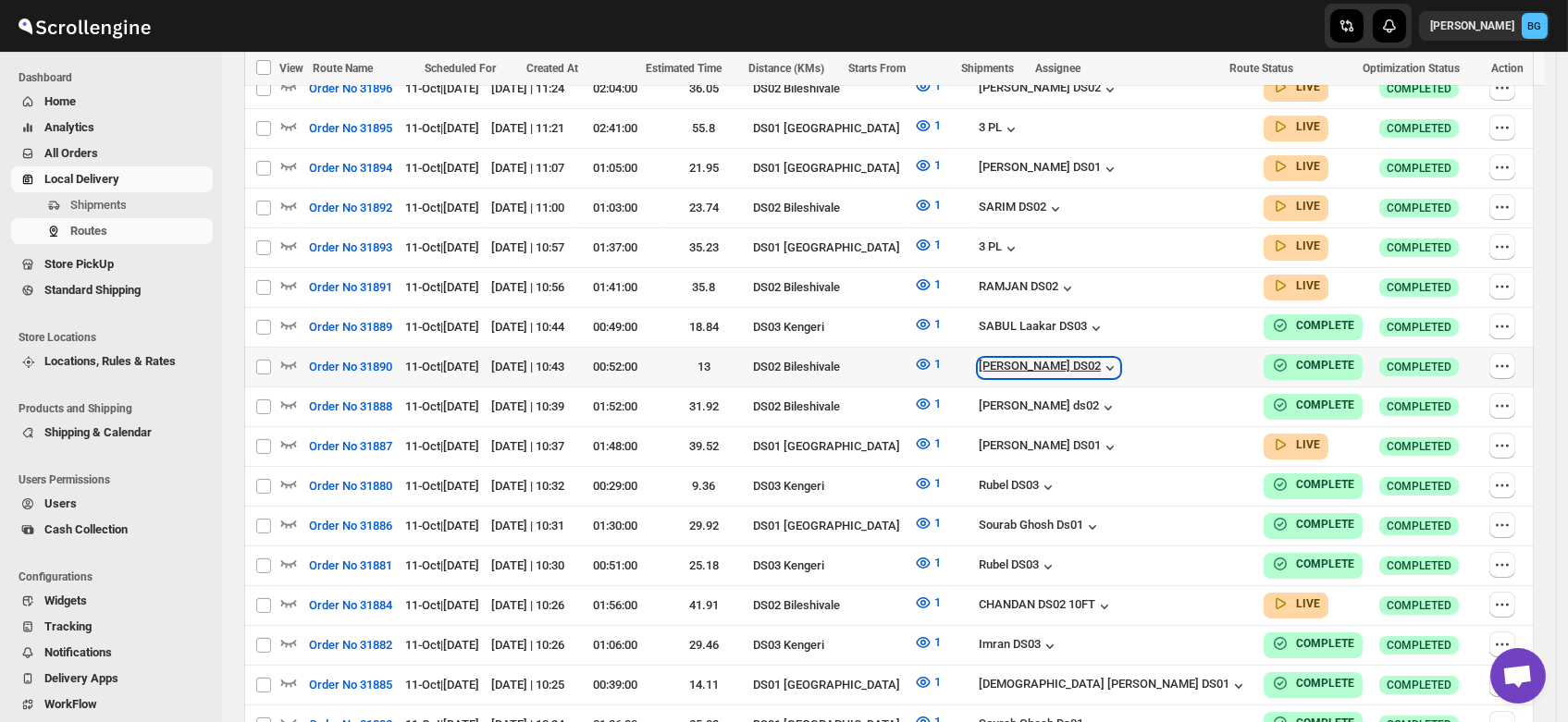
click at [1073, 359] on div "[PERSON_NAME] DS02" at bounding box center [1048, 367] width 141 height 18
click at [117, 268] on span "Store PickUp" at bounding box center [127, 264] width 165 height 18
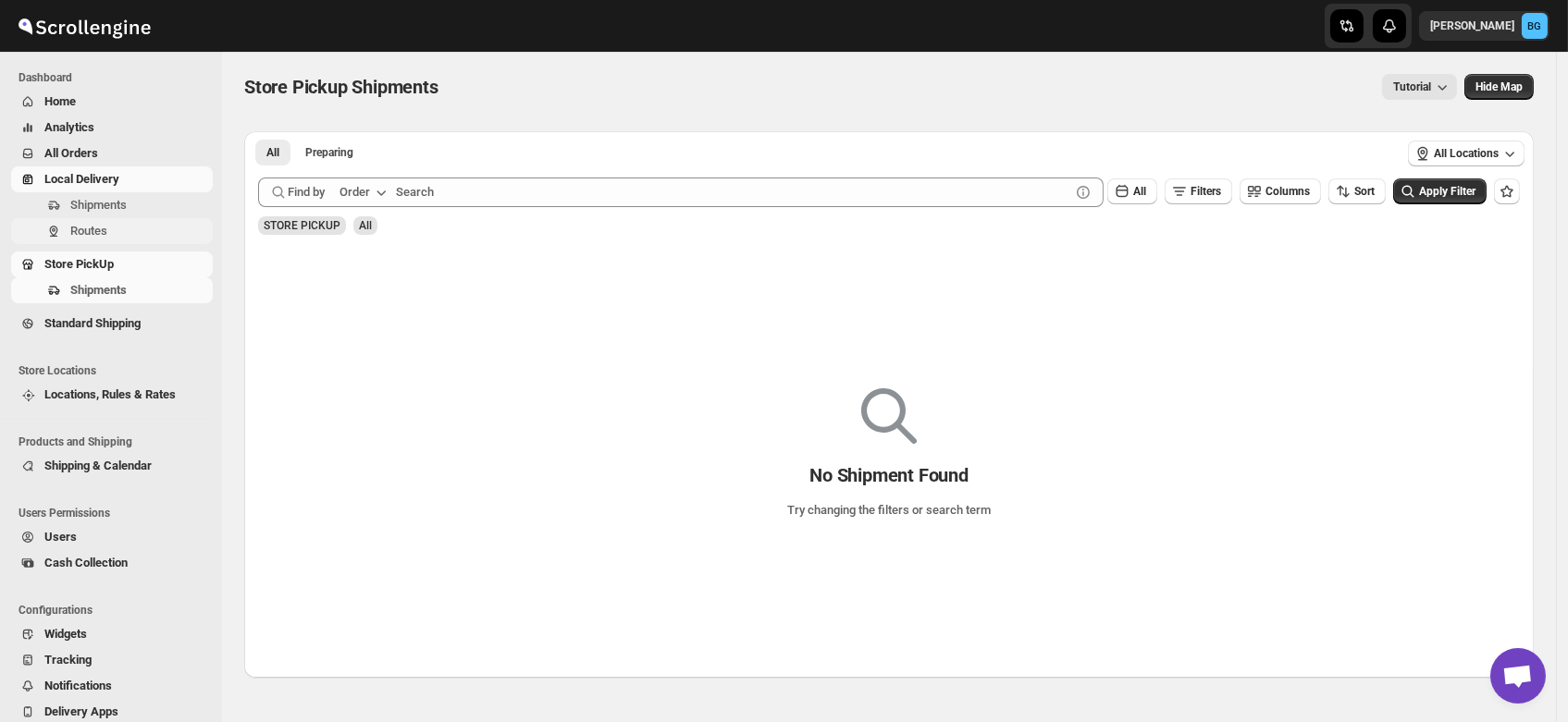
click at [78, 230] on span "Routes" at bounding box center [88, 230] width 37 height 13
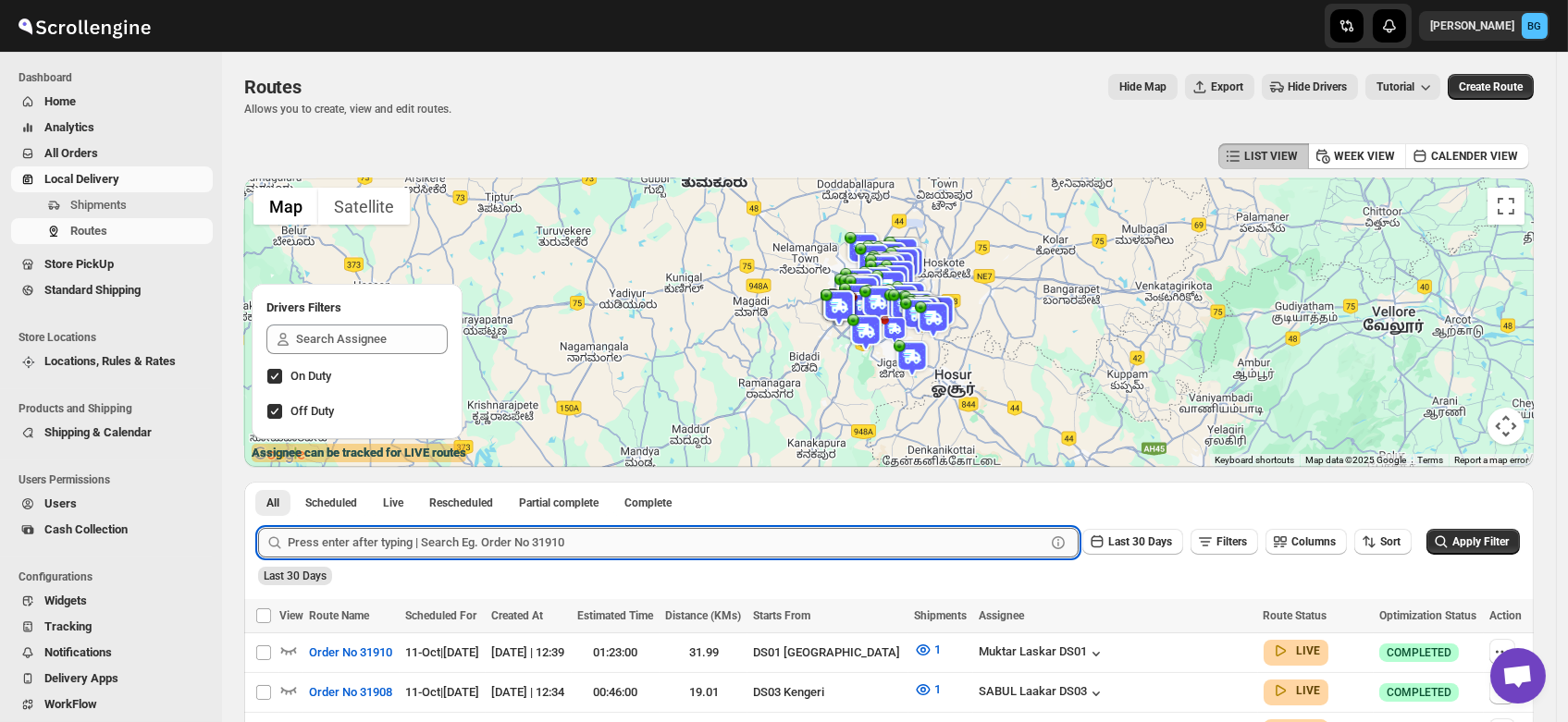
click at [408, 543] on input "text" at bounding box center [667, 543] width 758 height 30
click at [258, 482] on button "Submit" at bounding box center [284, 492] width 53 height 19
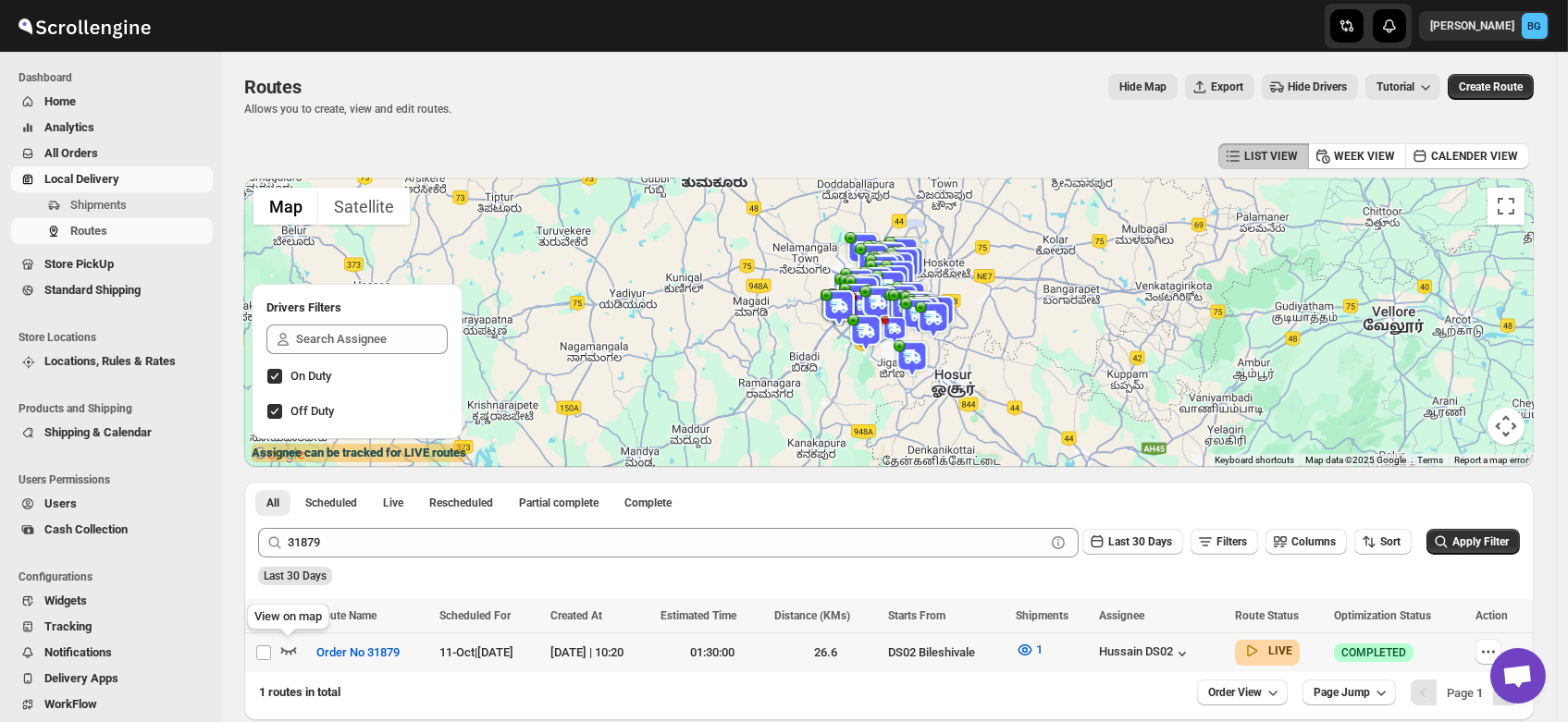
click at [285, 649] on icon "button" at bounding box center [288, 649] width 18 height 18
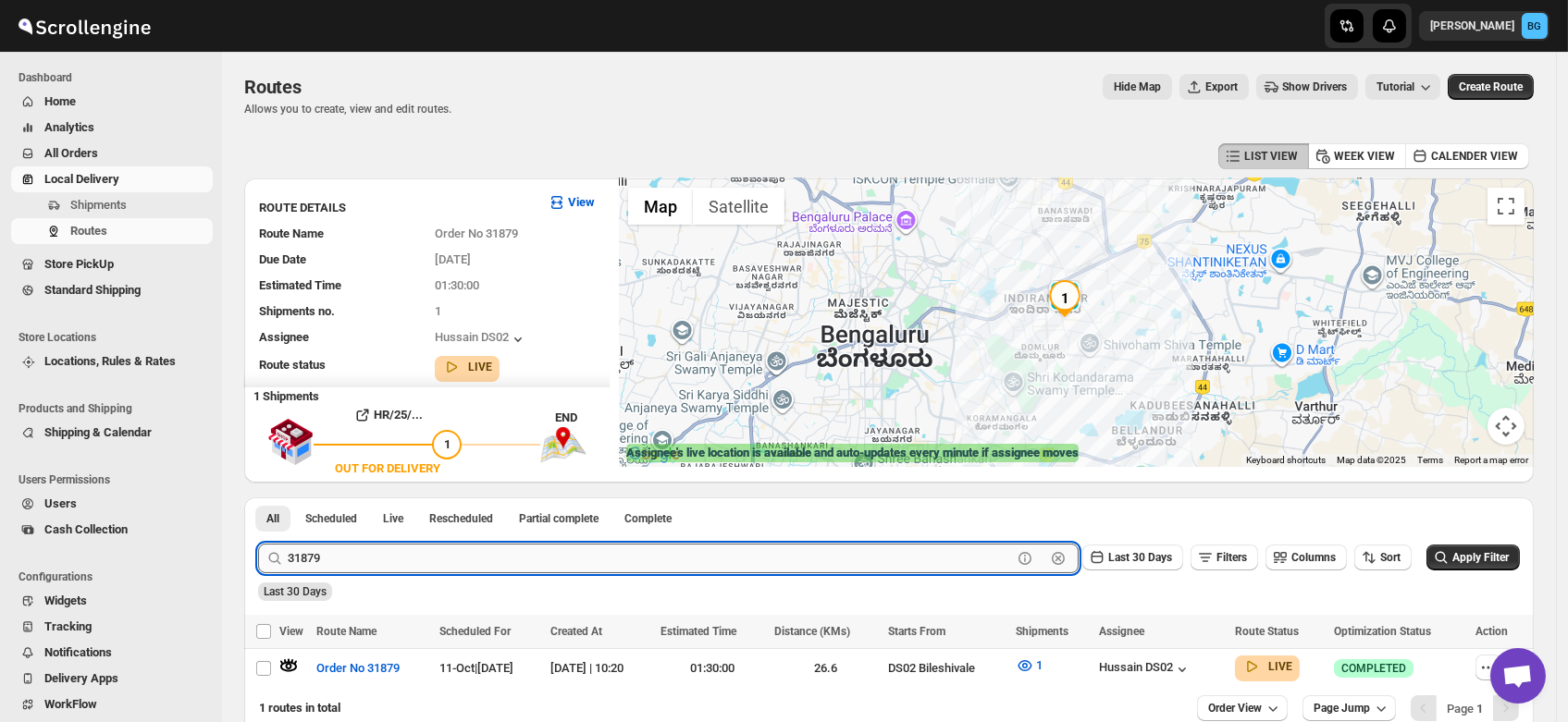
click at [345, 560] on input "31879" at bounding box center [649, 558] width 724 height 30
type input "31892"
click at [258, 498] on button "Submit" at bounding box center [284, 507] width 53 height 19
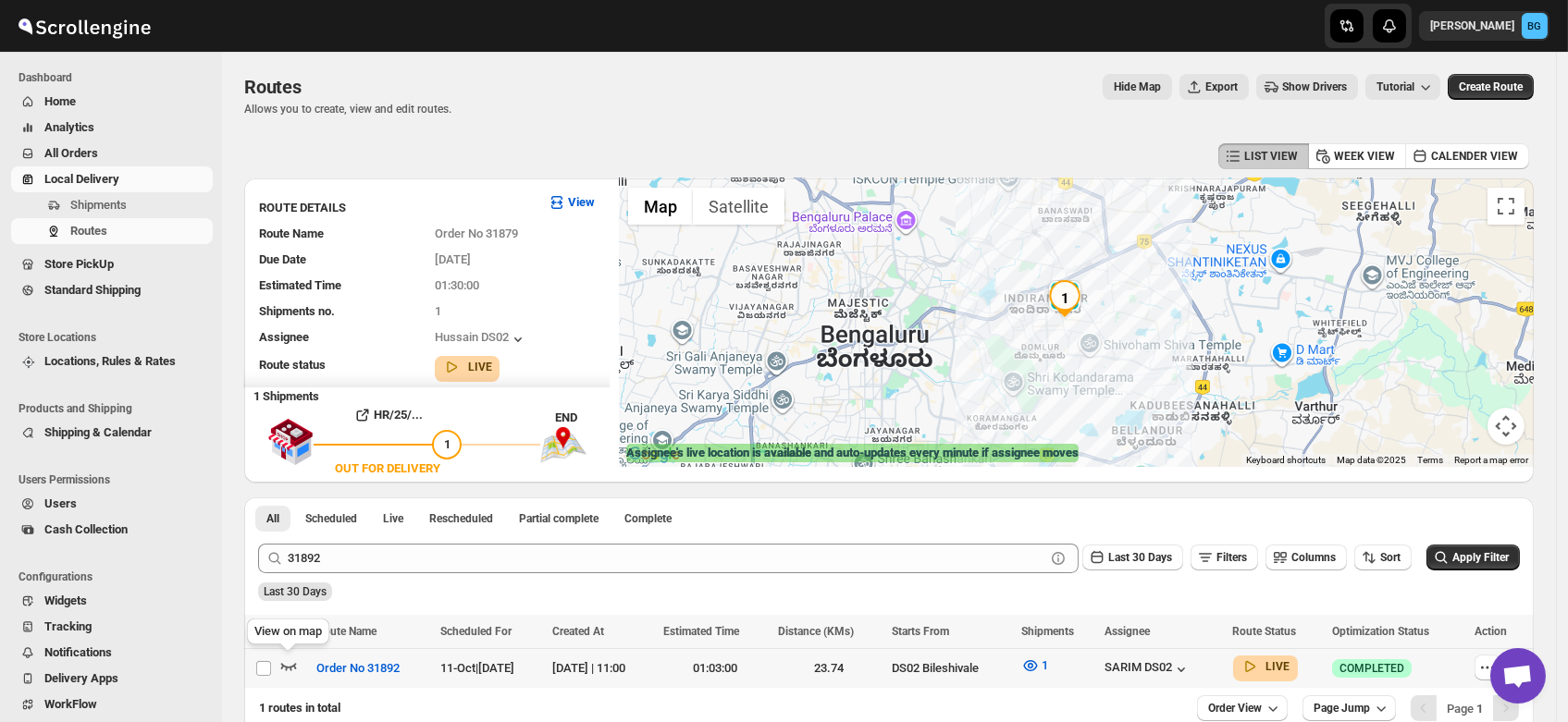
click at [288, 662] on icon "button" at bounding box center [288, 665] width 18 height 18
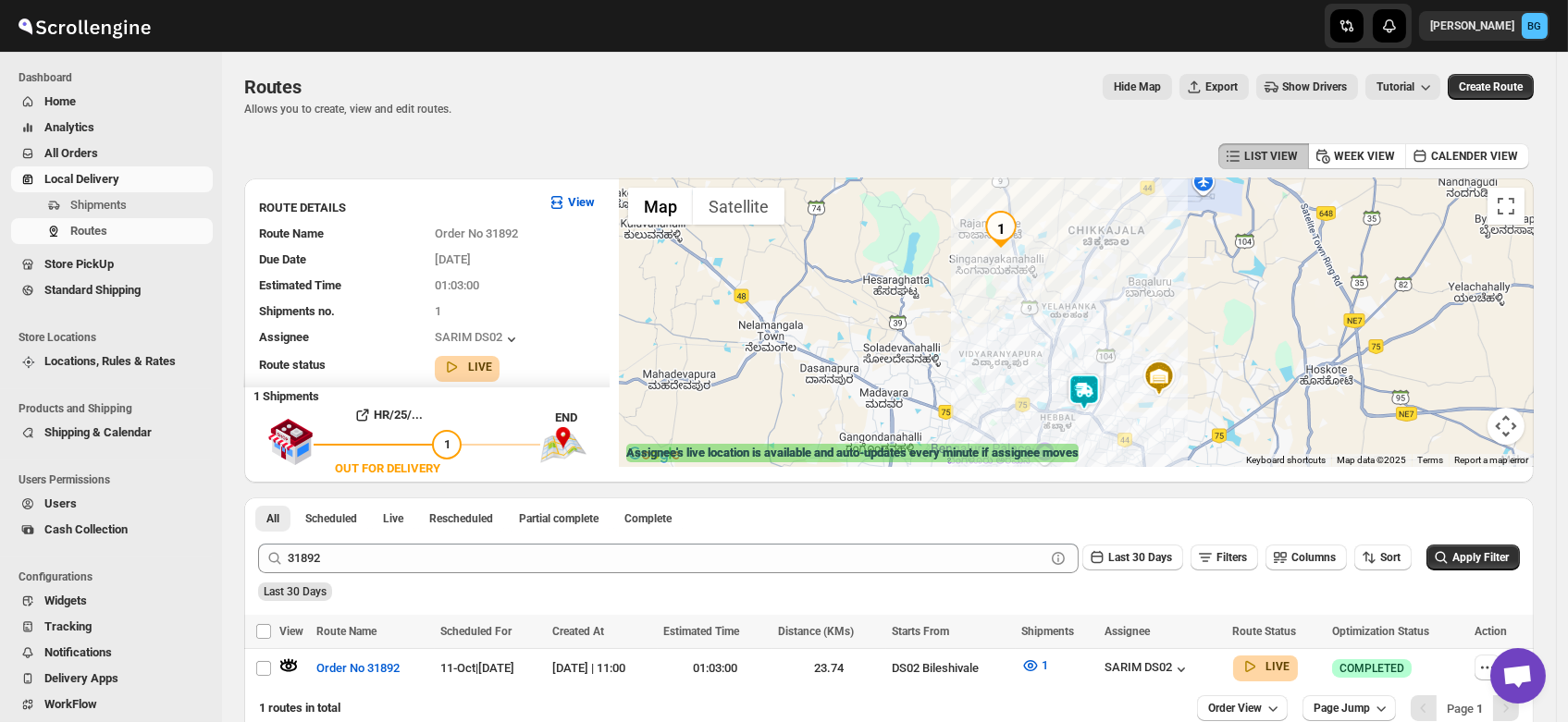
click at [1091, 392] on img at bounding box center [1084, 392] width 37 height 37
click at [96, 212] on span "Shipments" at bounding box center [98, 204] width 57 height 13
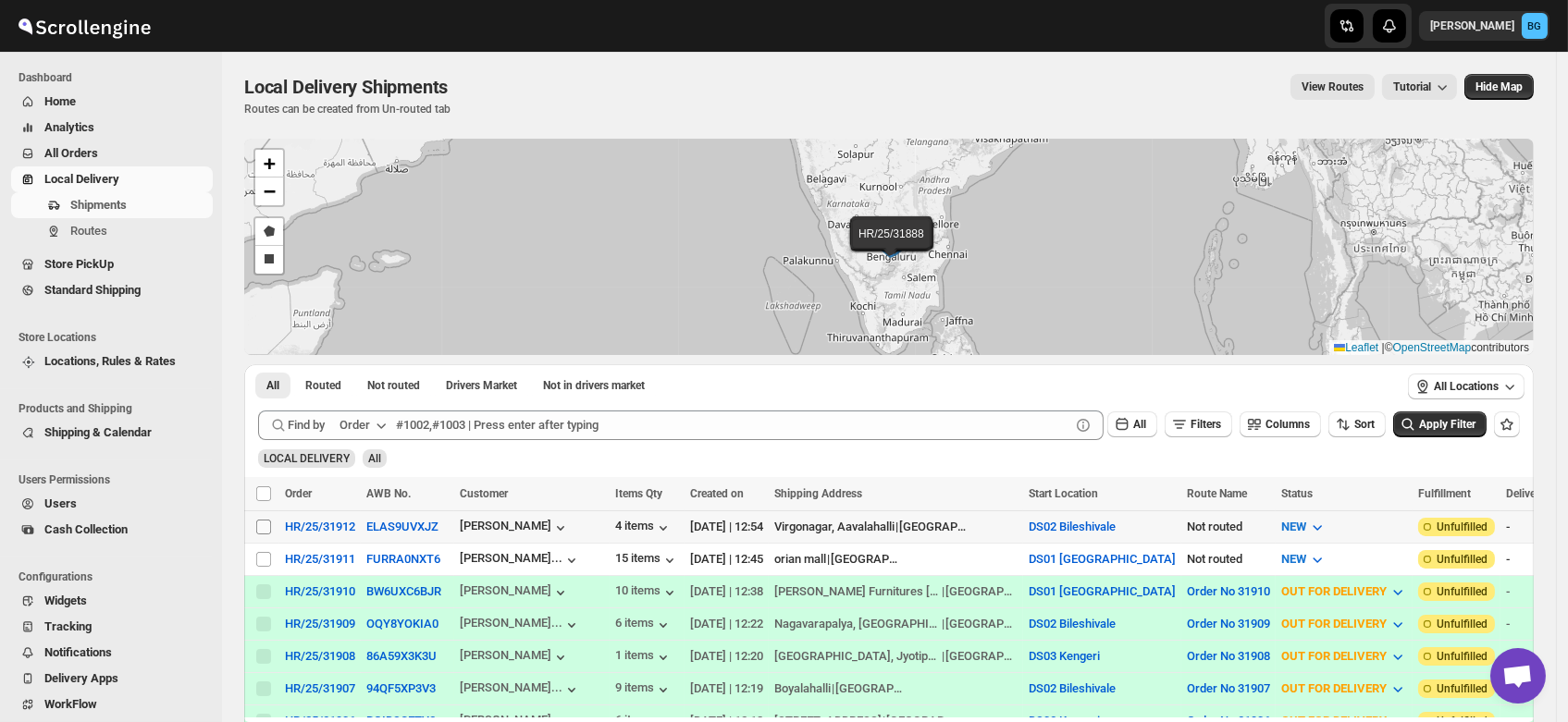
click at [265, 528] on input "Select shipment" at bounding box center [263, 526] width 14 height 14
checkbox input "true"
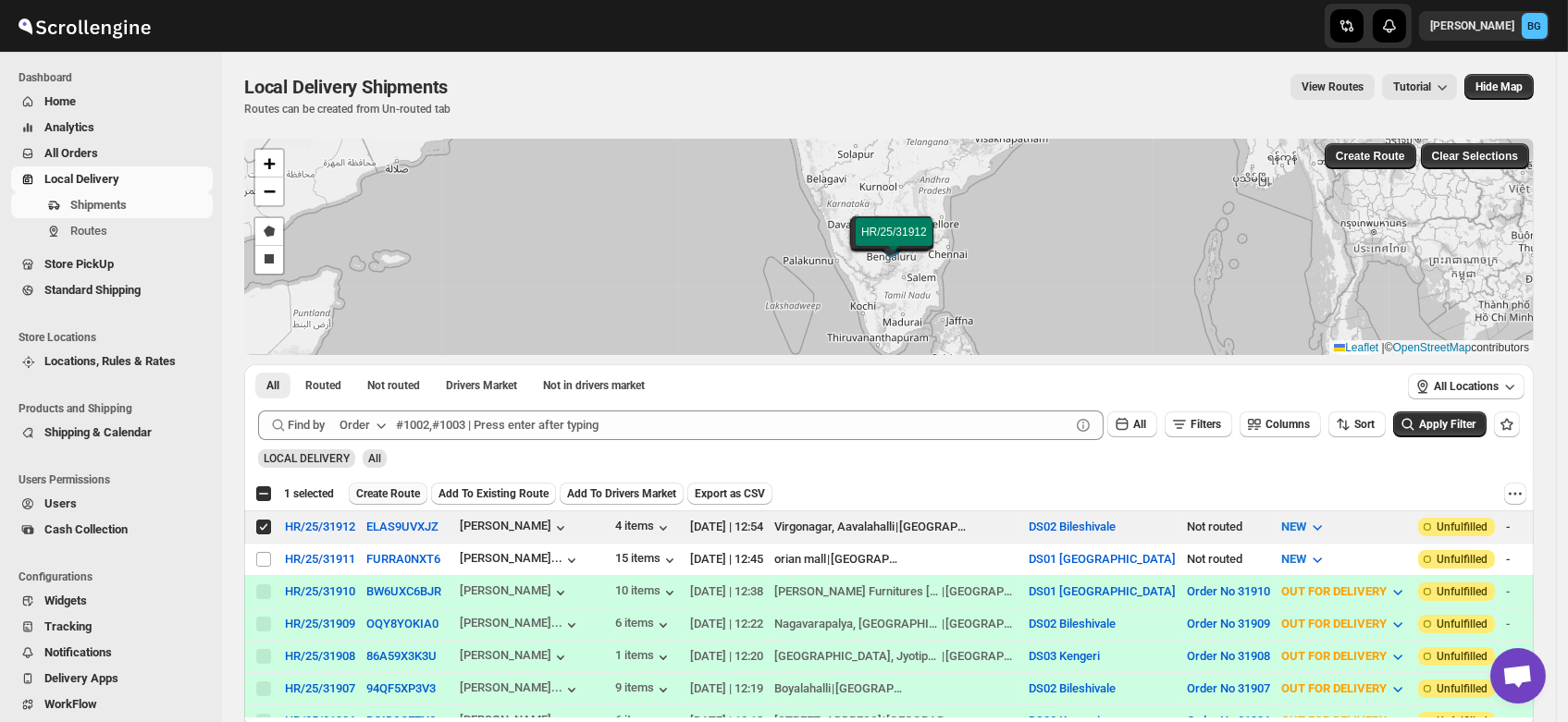
click at [395, 493] on span "Create Route" at bounding box center [387, 493] width 64 height 14
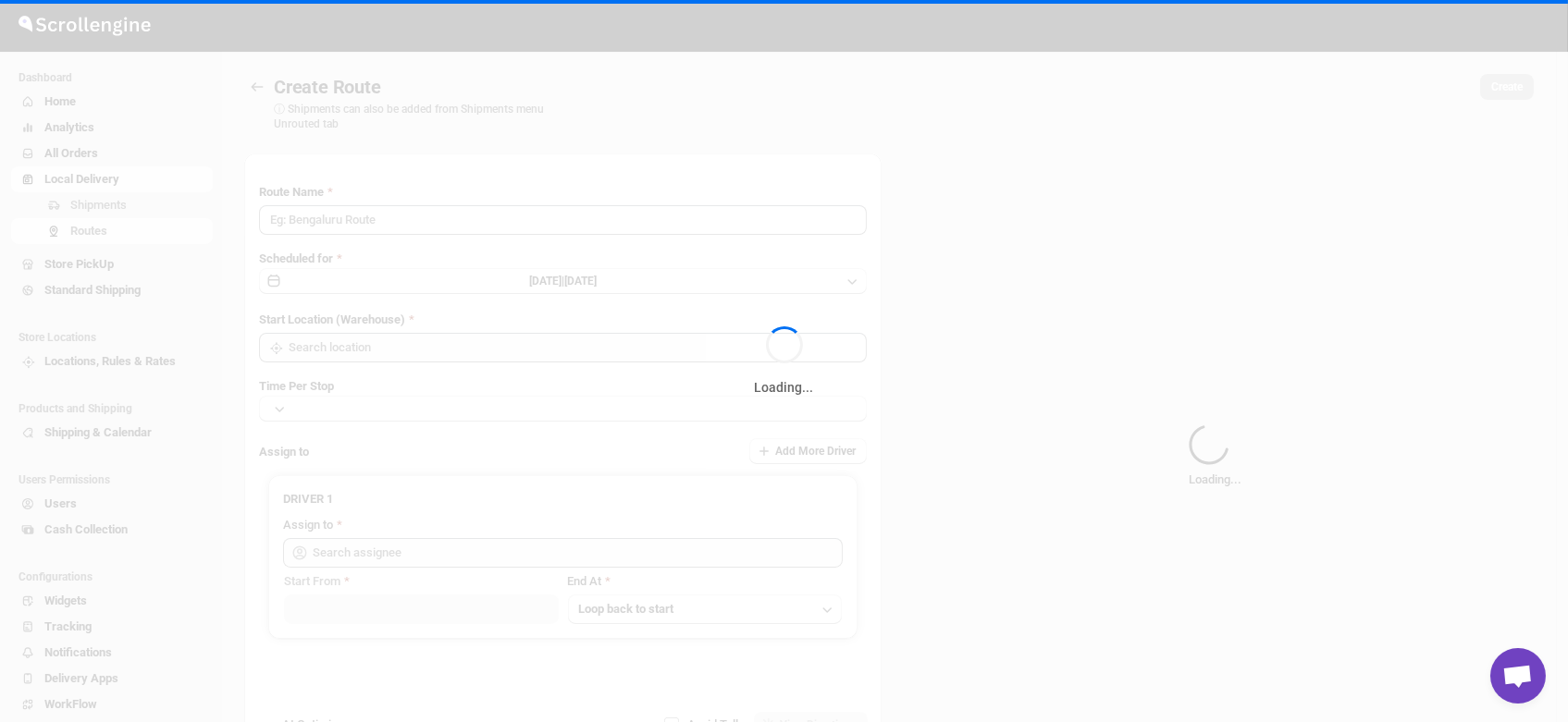
type input "Route - 11/10-1255"
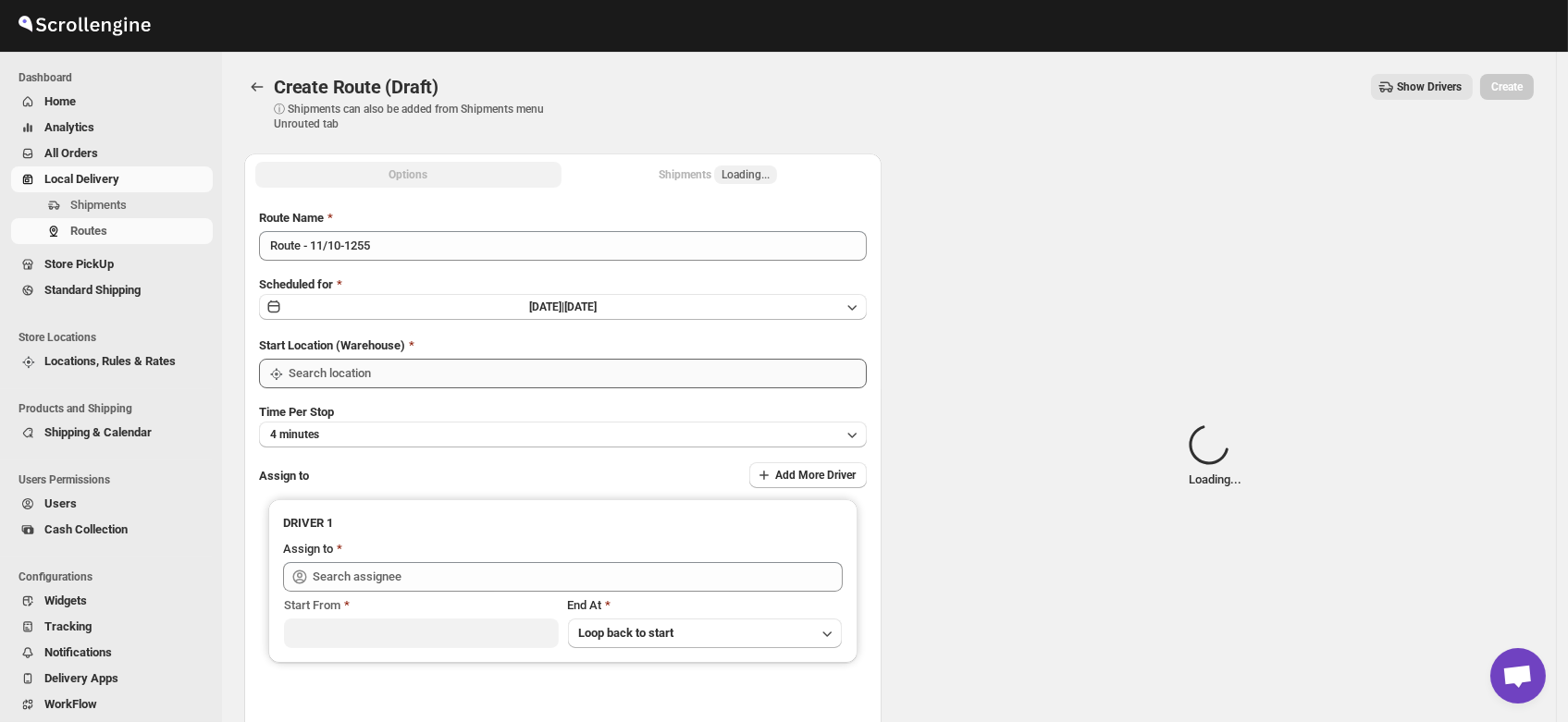
type input "DS02 Bileshivale"
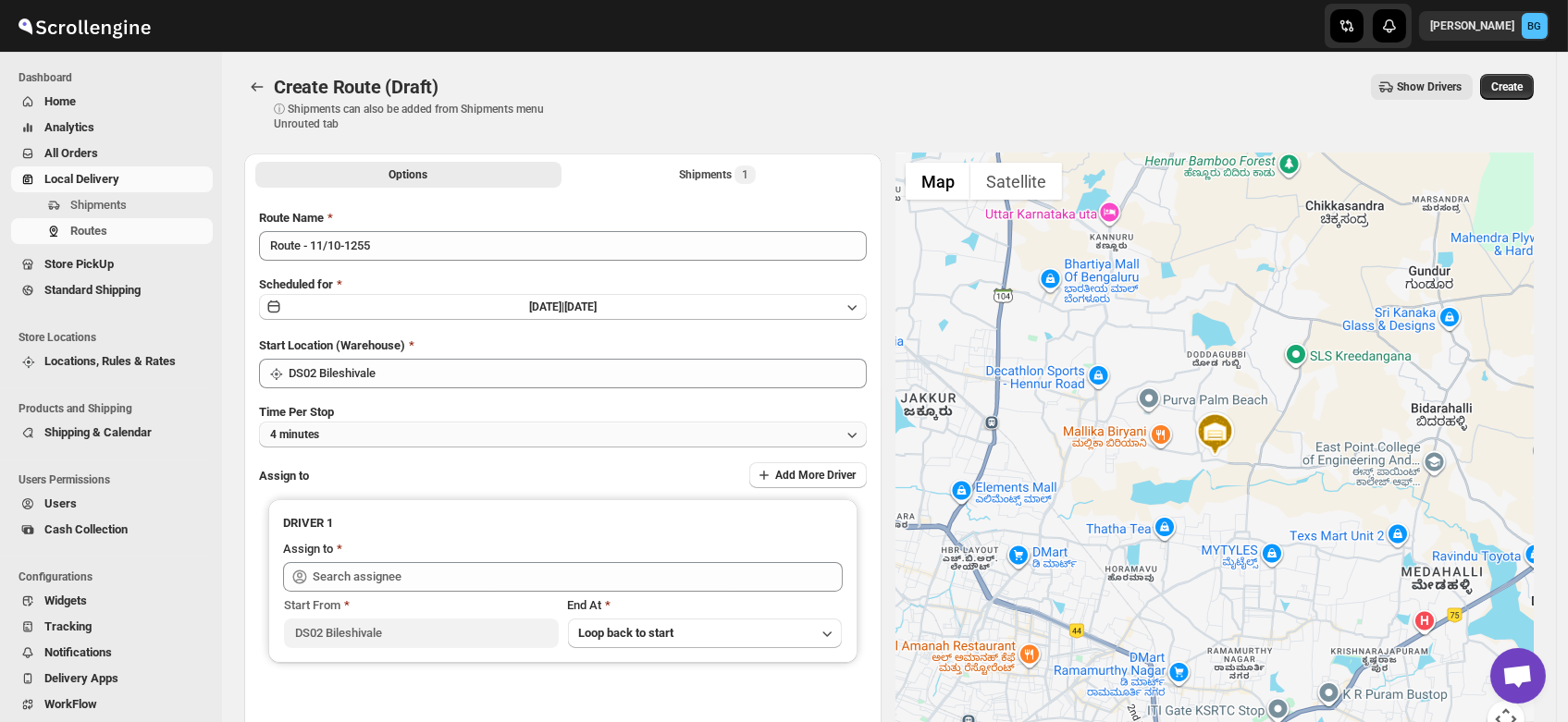
click at [349, 433] on button "4 minutes" at bounding box center [563, 434] width 608 height 26
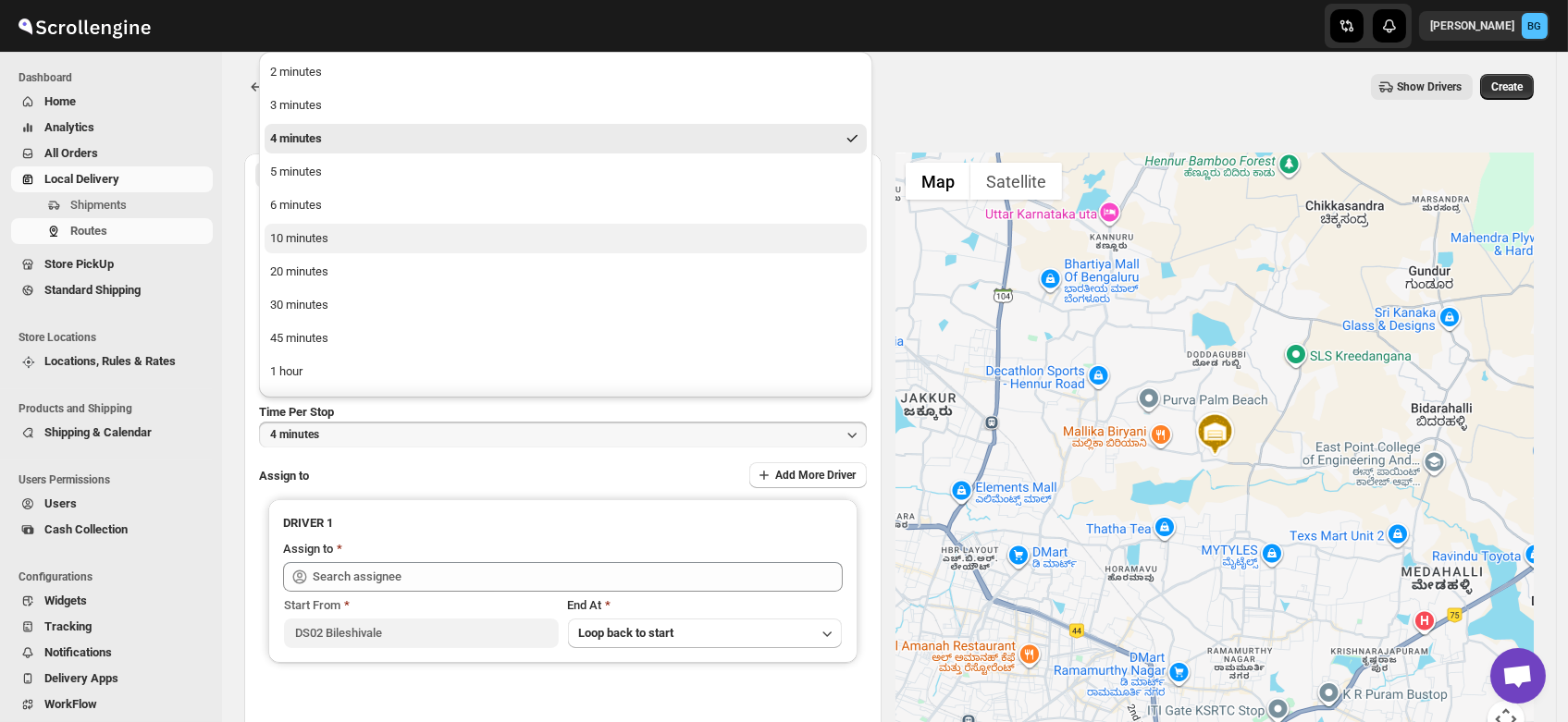
click at [301, 240] on div "10 minutes" at bounding box center [299, 238] width 59 height 18
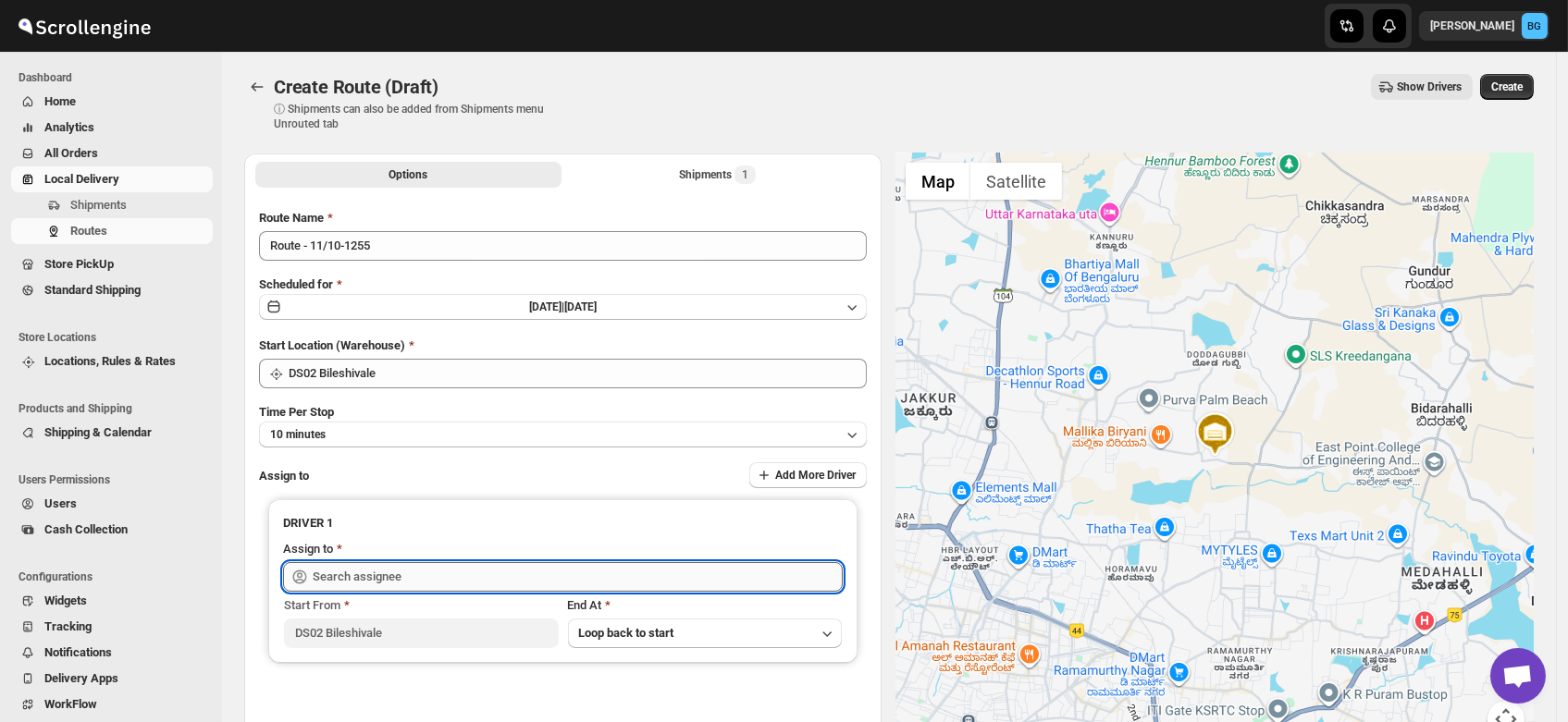
click at [355, 574] on input "text" at bounding box center [577, 576] width 530 height 30
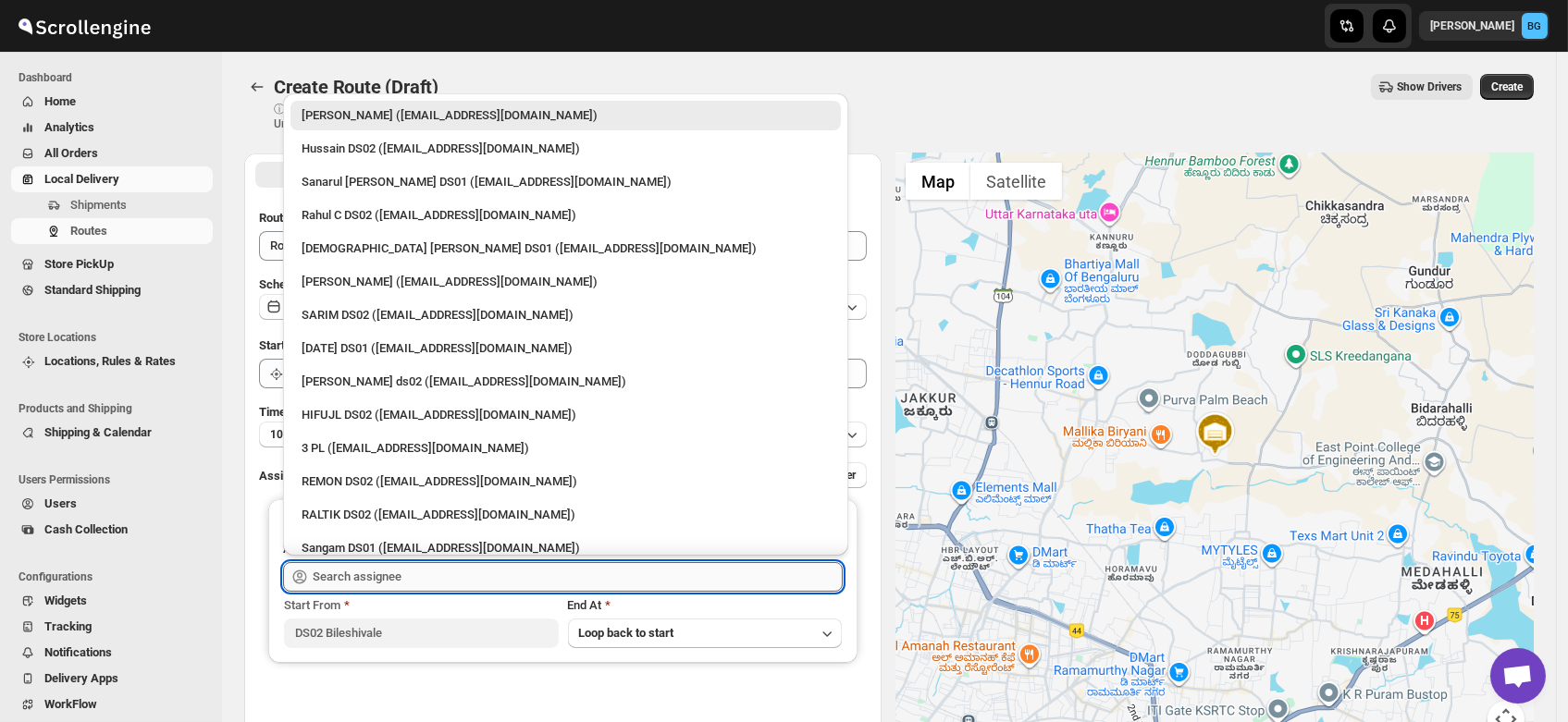
click at [355, 574] on input "text" at bounding box center [577, 576] width 530 height 30
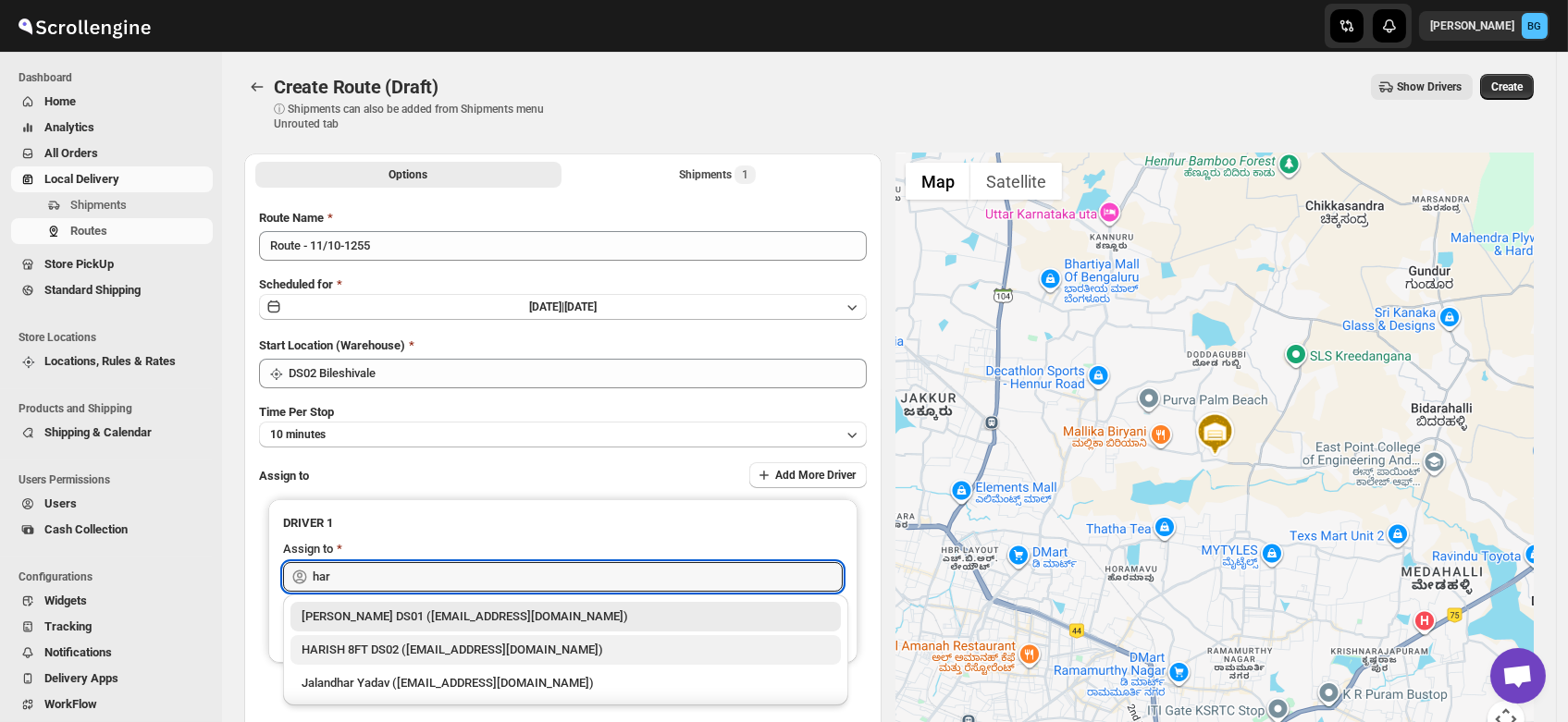
click at [363, 657] on div "HARISH 8FT DS02 ([EMAIL_ADDRESS][DOMAIN_NAME])" at bounding box center [565, 649] width 528 height 18
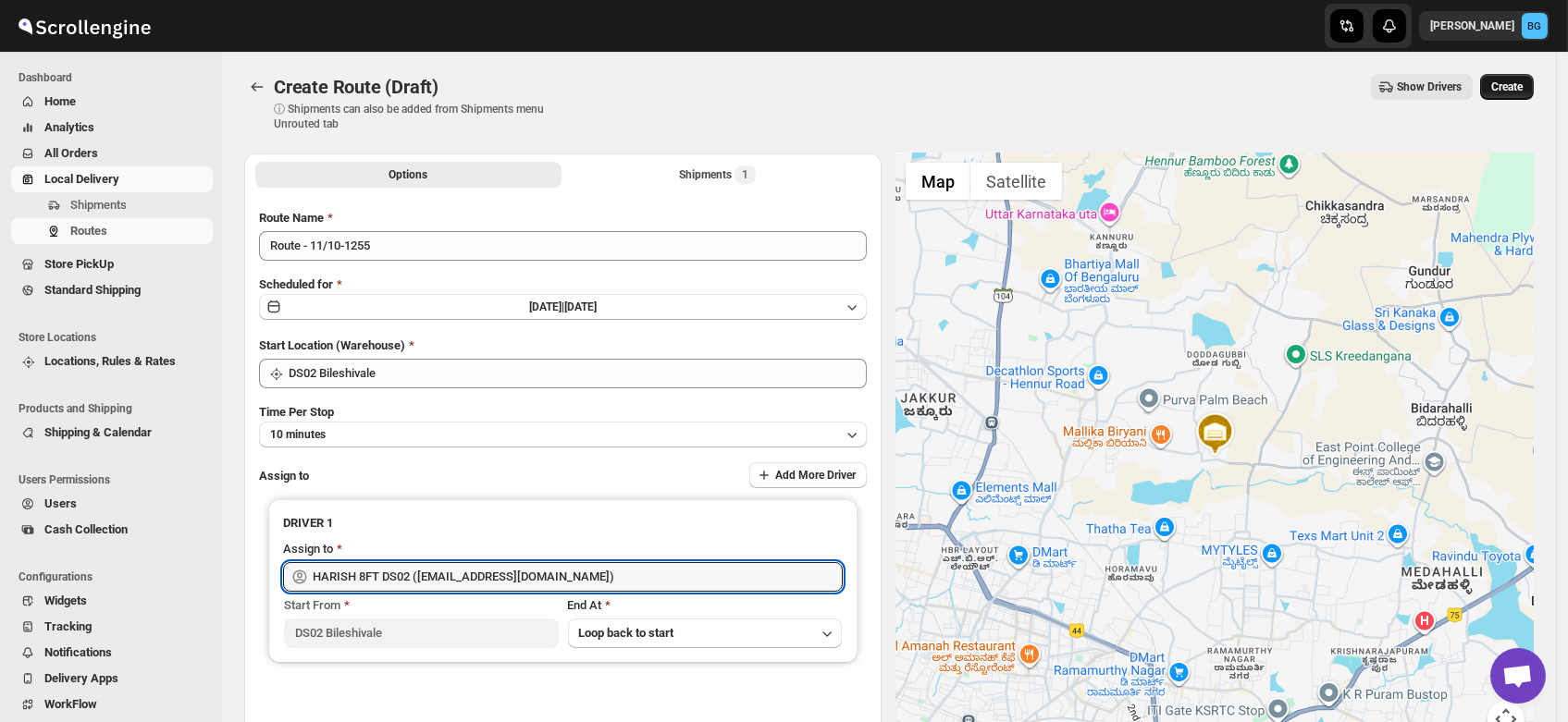
type input "HARISH 8FT DS02 ([EMAIL_ADDRESS][DOMAIN_NAME])"
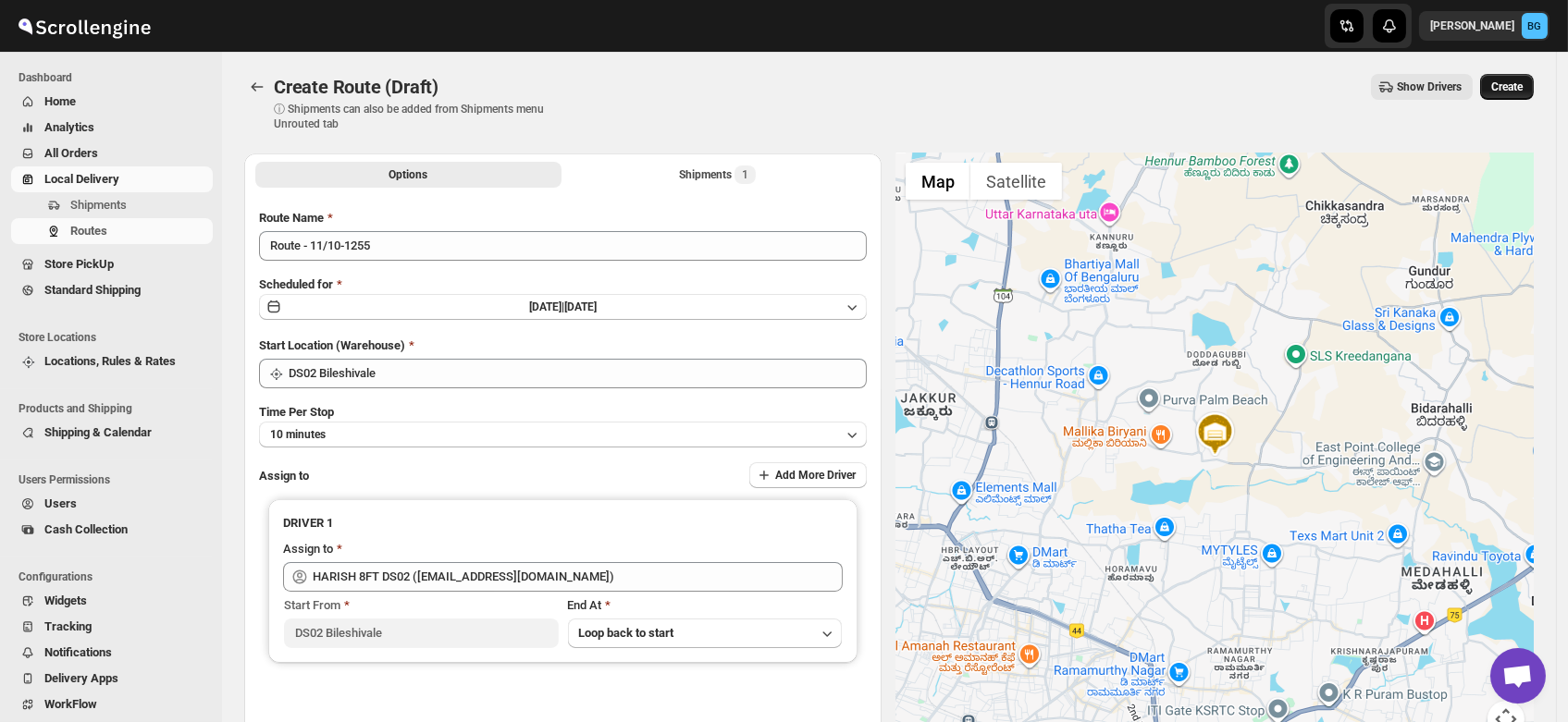
click at [1510, 85] on span "Create" at bounding box center [1507, 86] width 32 height 14
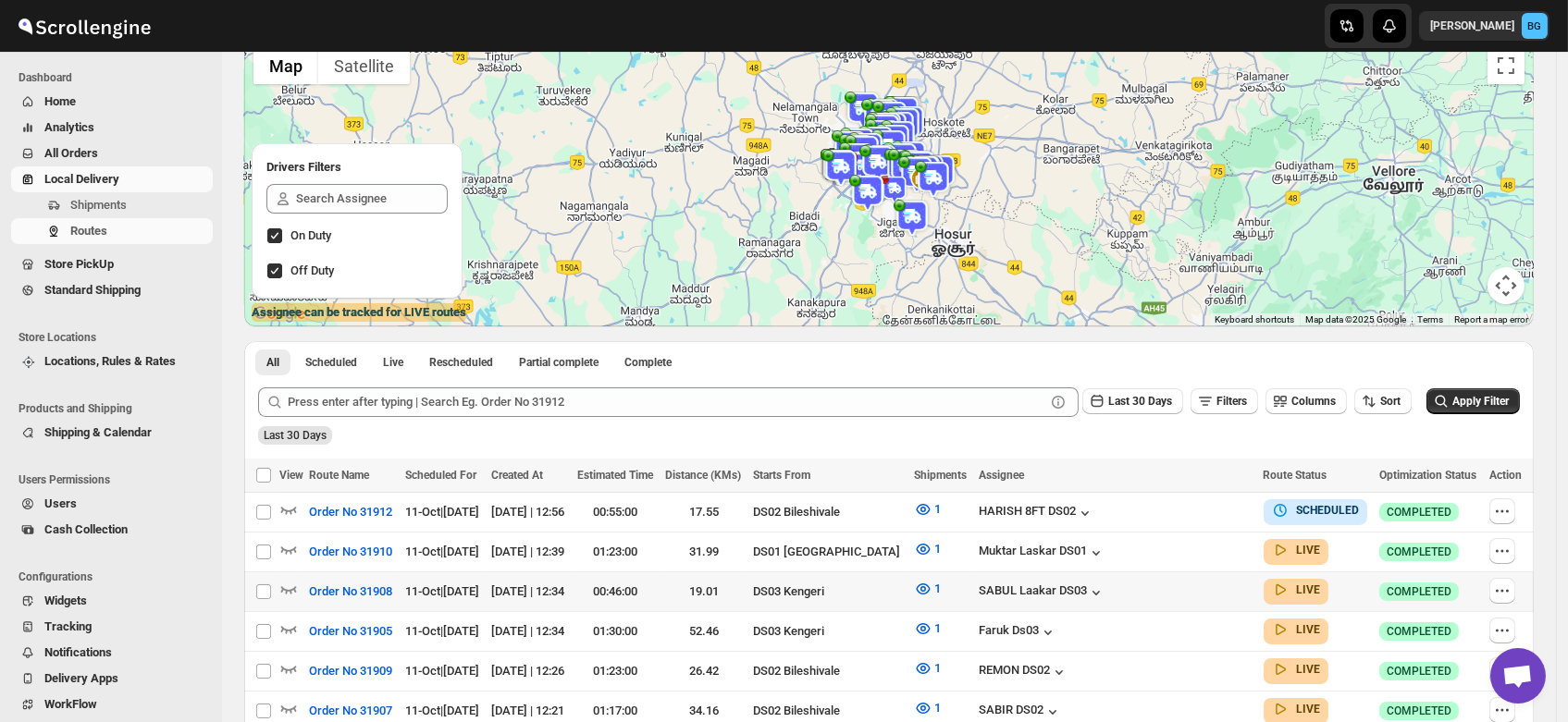
scroll to position [135, 0]
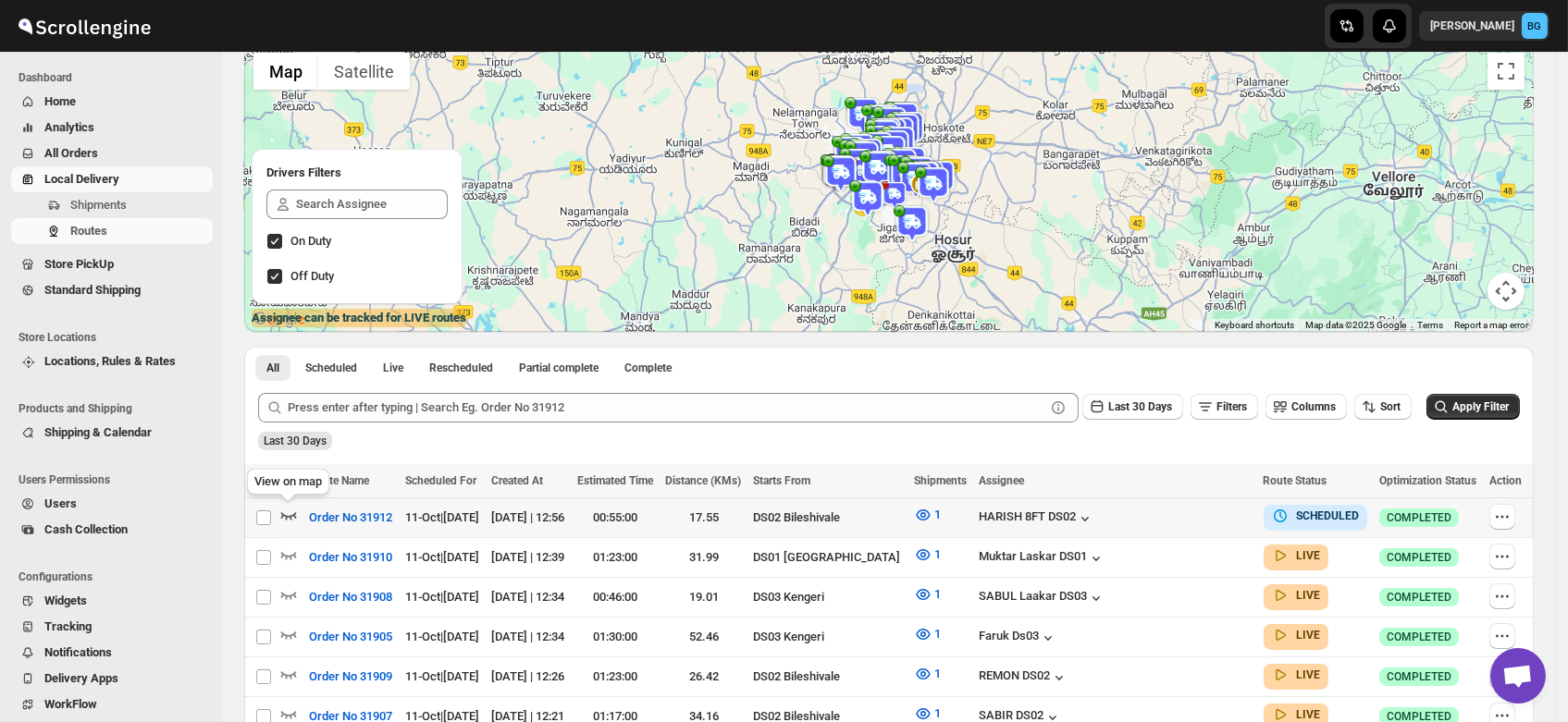
click at [286, 511] on icon "button" at bounding box center [288, 515] width 18 height 18
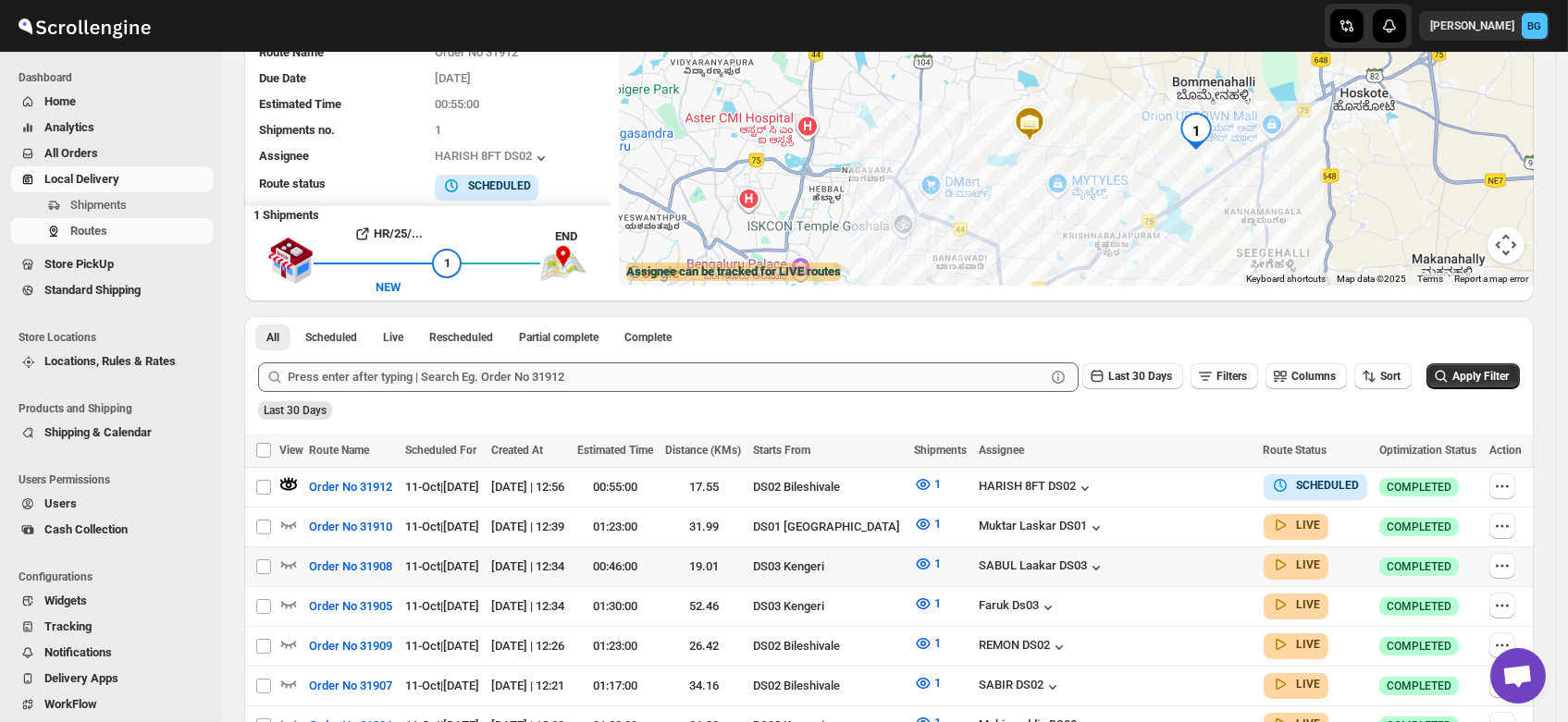
scroll to position [0, 0]
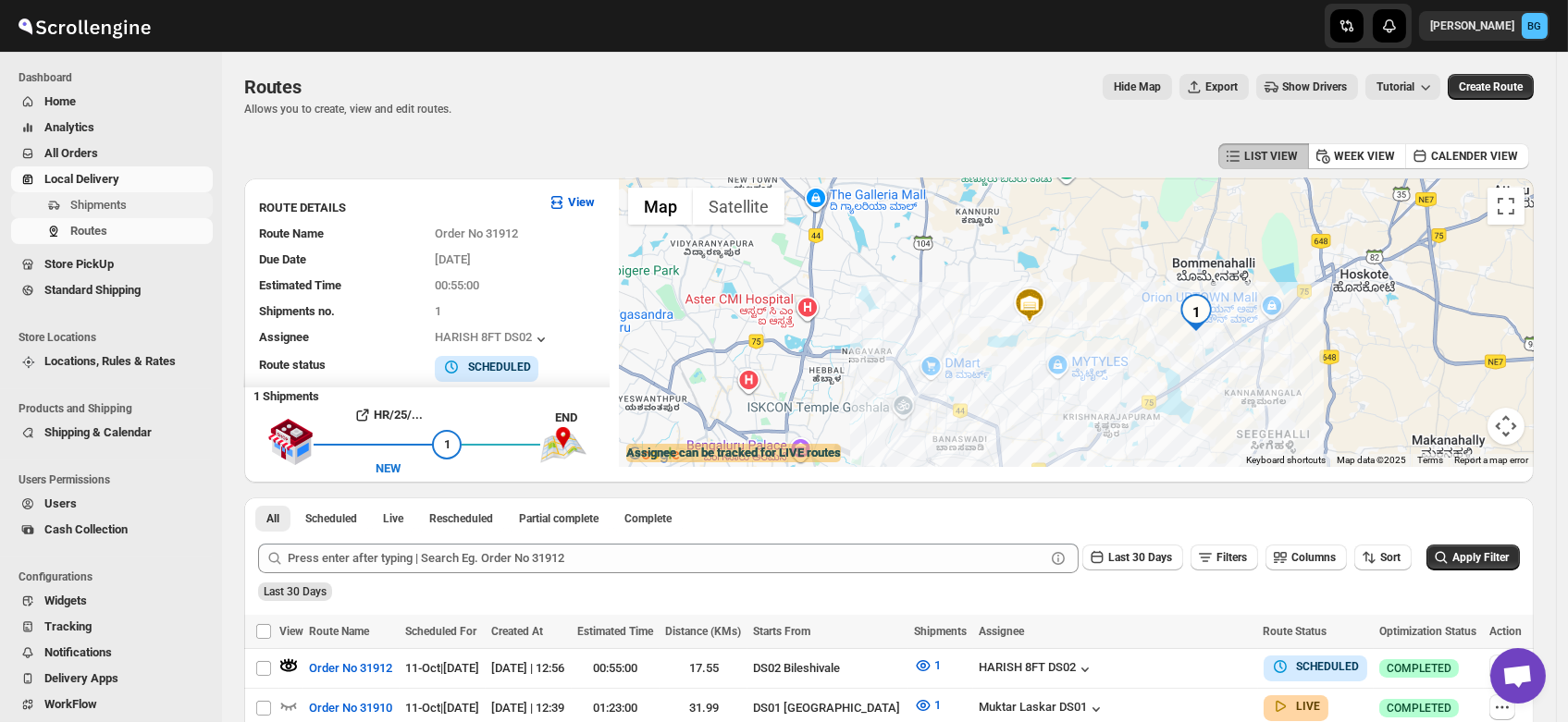
click at [107, 201] on span "Shipments" at bounding box center [98, 204] width 57 height 13
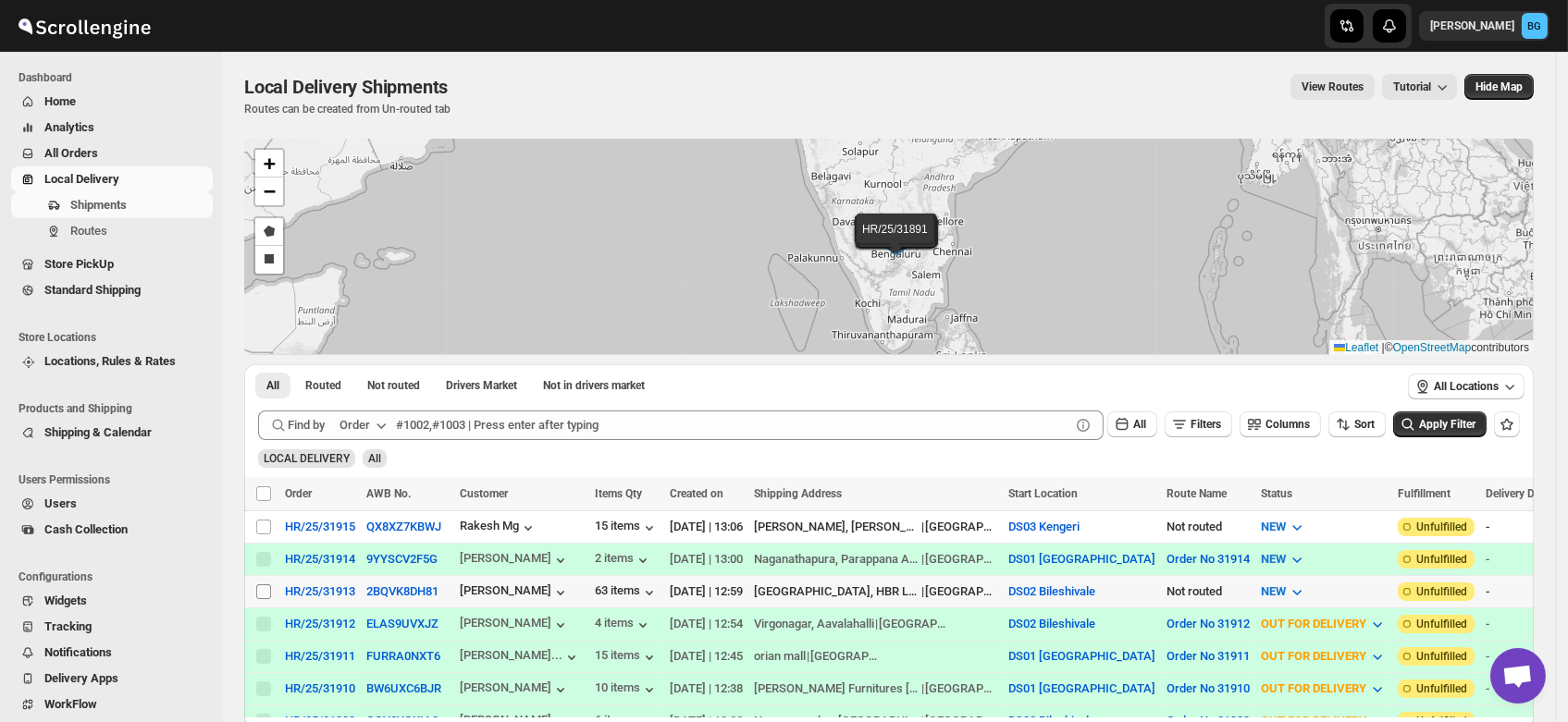
click at [259, 592] on input "Select shipment" at bounding box center [263, 592] width 14 height 14
checkbox input "true"
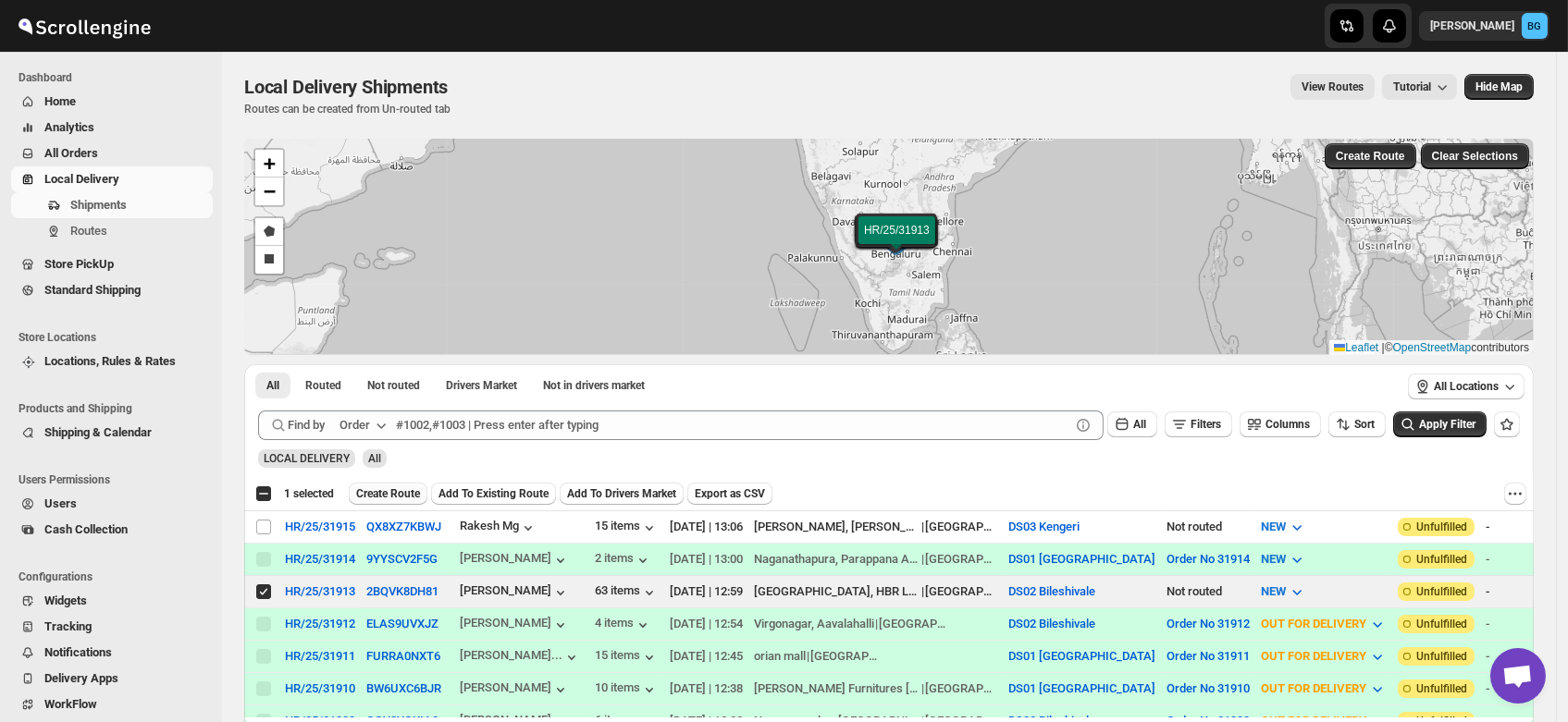
click at [381, 490] on span "Create Route" at bounding box center [387, 493] width 64 height 14
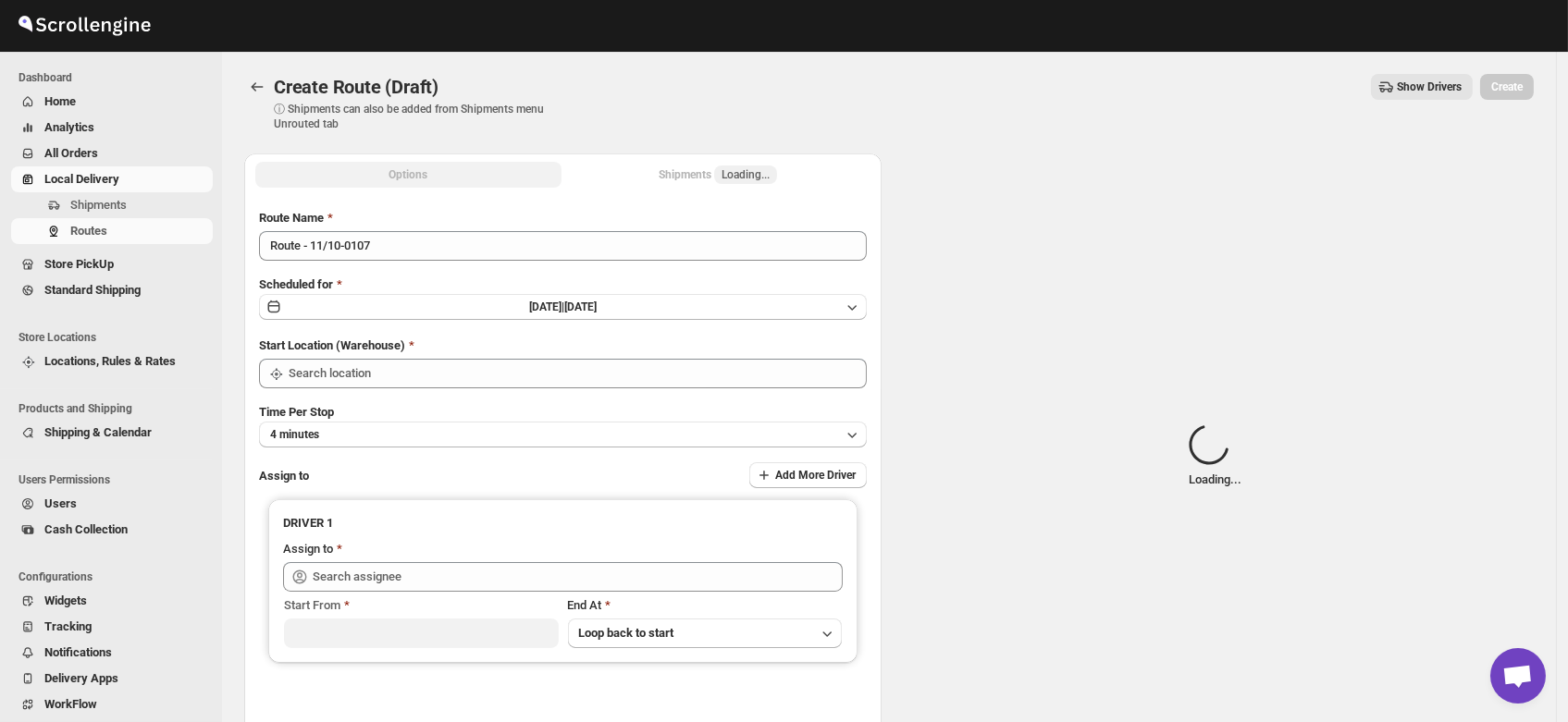
type input "DS02 Bileshivale"
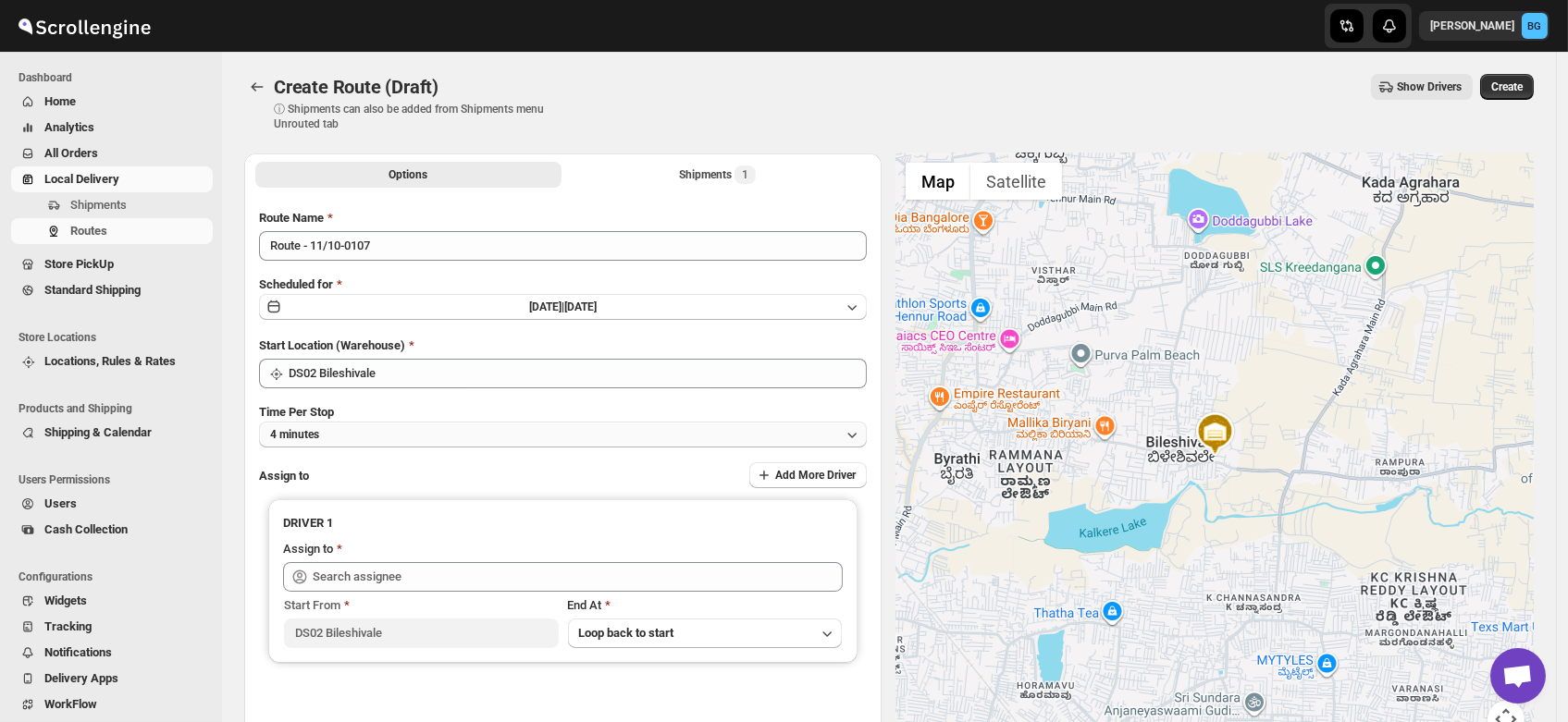
click at [335, 434] on button "4 minutes" at bounding box center [563, 434] width 608 height 26
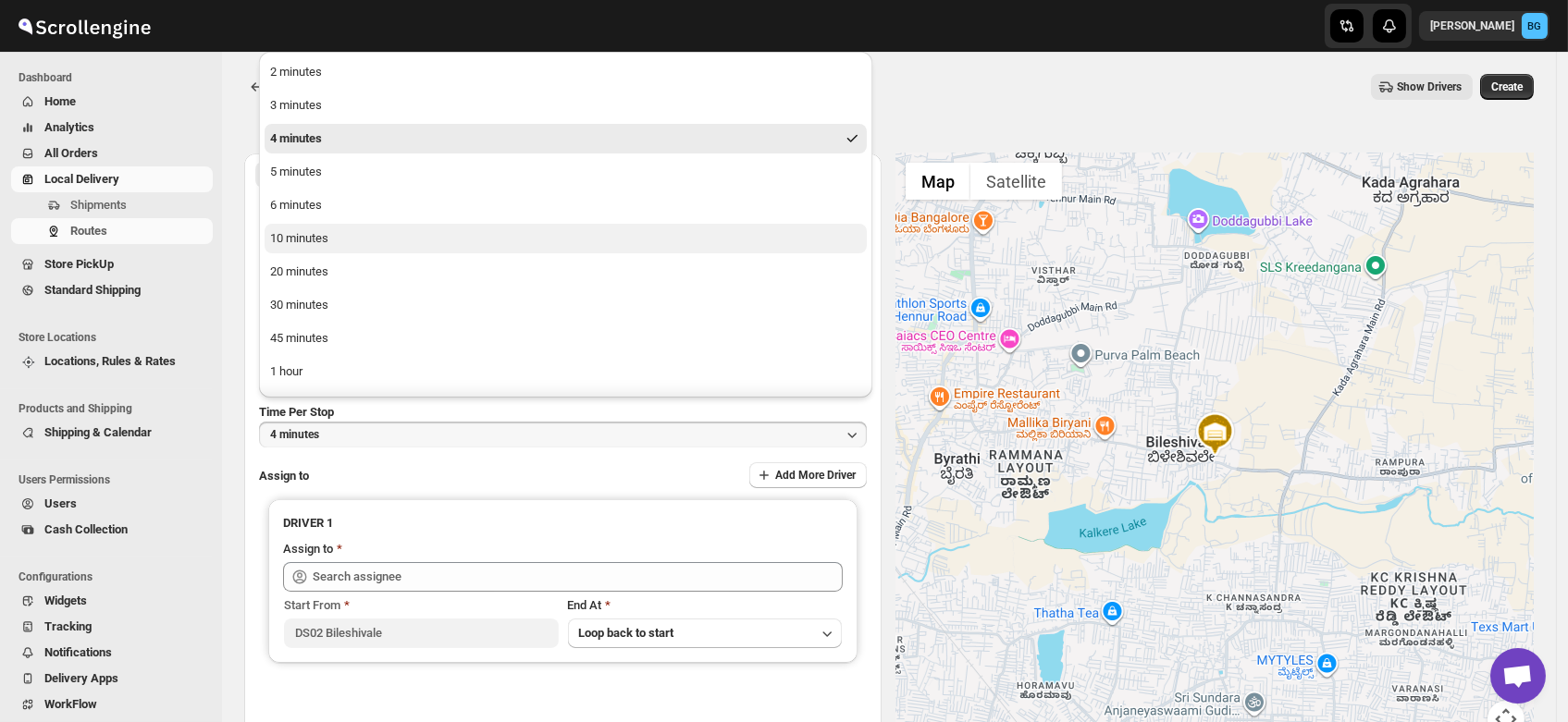
click at [300, 235] on div "10 minutes" at bounding box center [299, 238] width 59 height 18
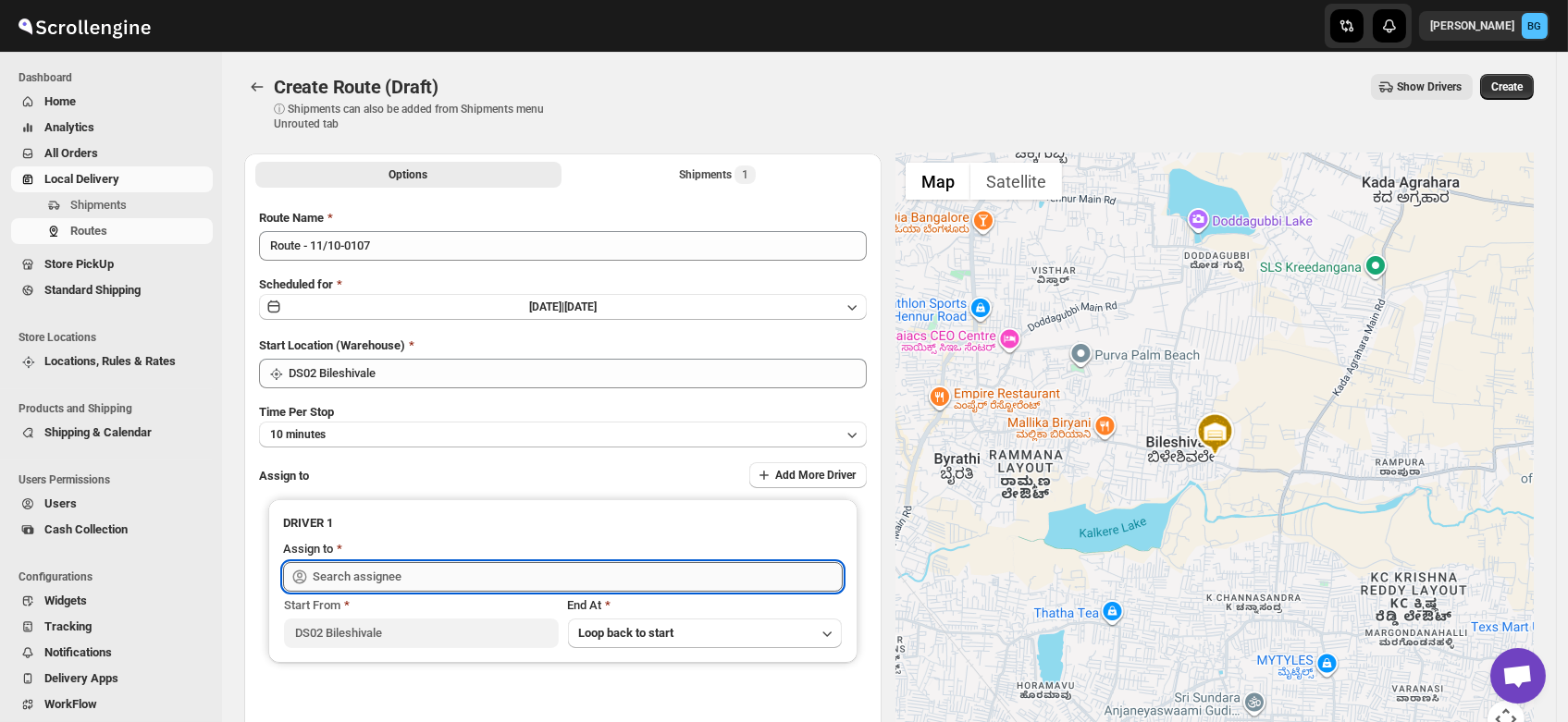
click at [355, 575] on input "text" at bounding box center [577, 576] width 530 height 30
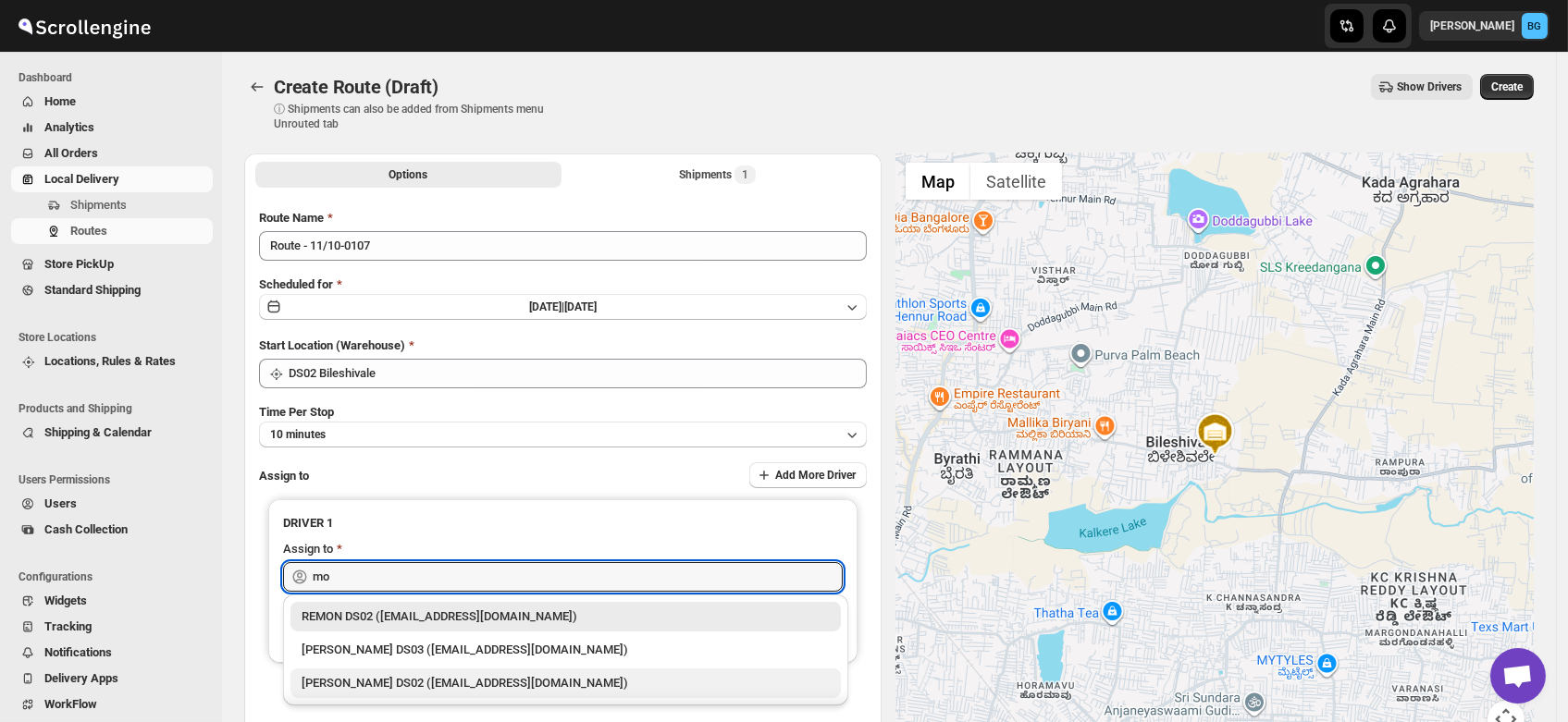
click at [352, 677] on div "[PERSON_NAME] DS02 ([EMAIL_ADDRESS][DOMAIN_NAME])" at bounding box center [565, 683] width 528 height 18
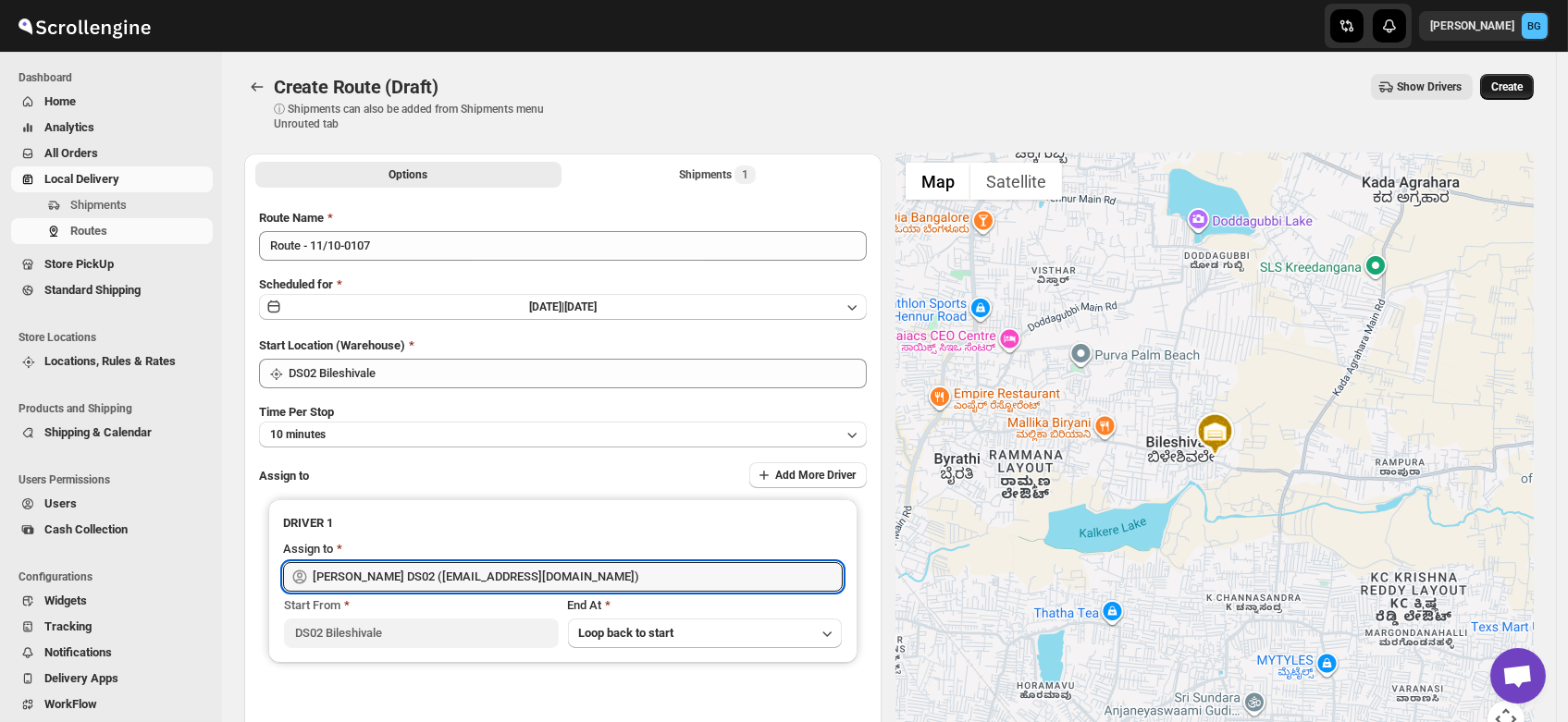
type input "[PERSON_NAME] DS02 ([EMAIL_ADDRESS][DOMAIN_NAME])"
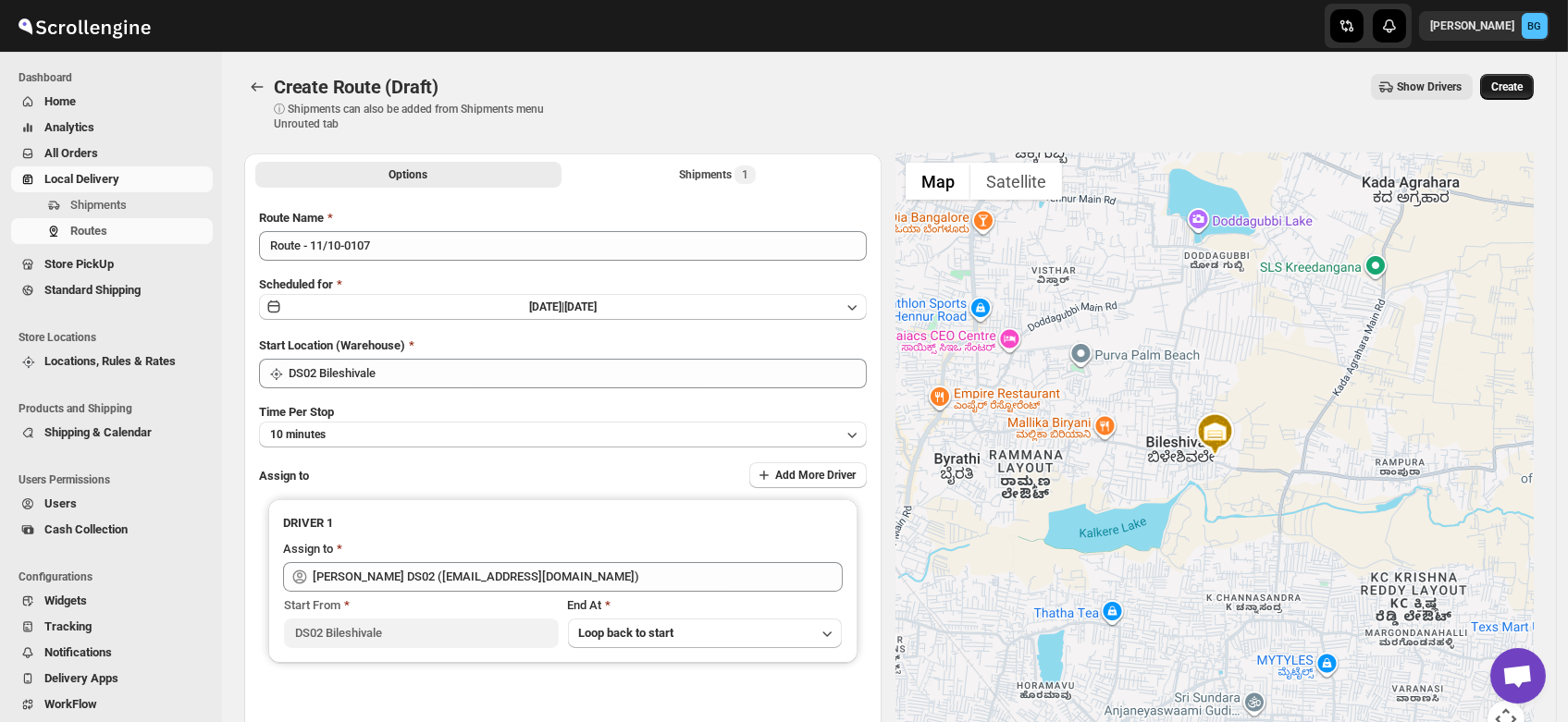
click at [1521, 88] on span "Create" at bounding box center [1507, 86] width 32 height 14
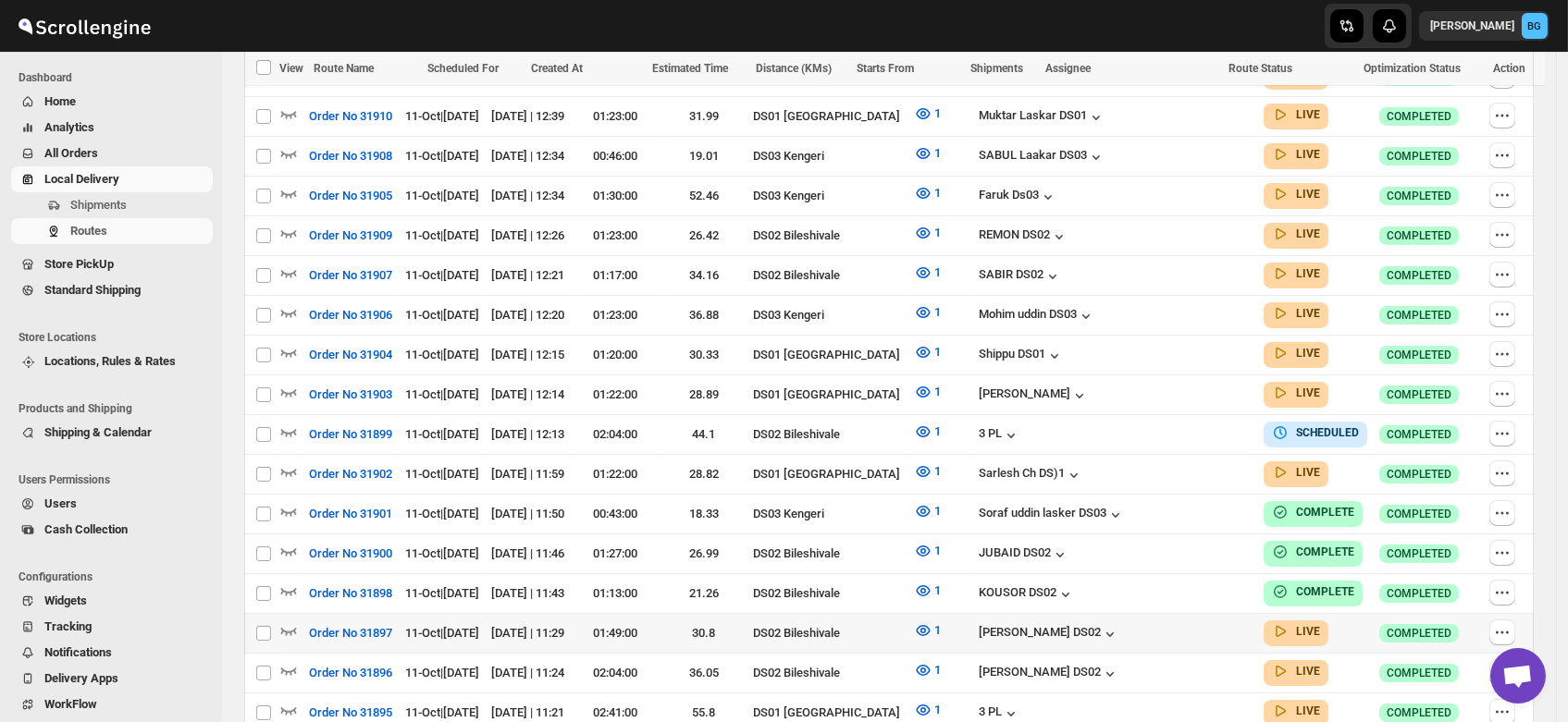
scroll to position [785, 0]
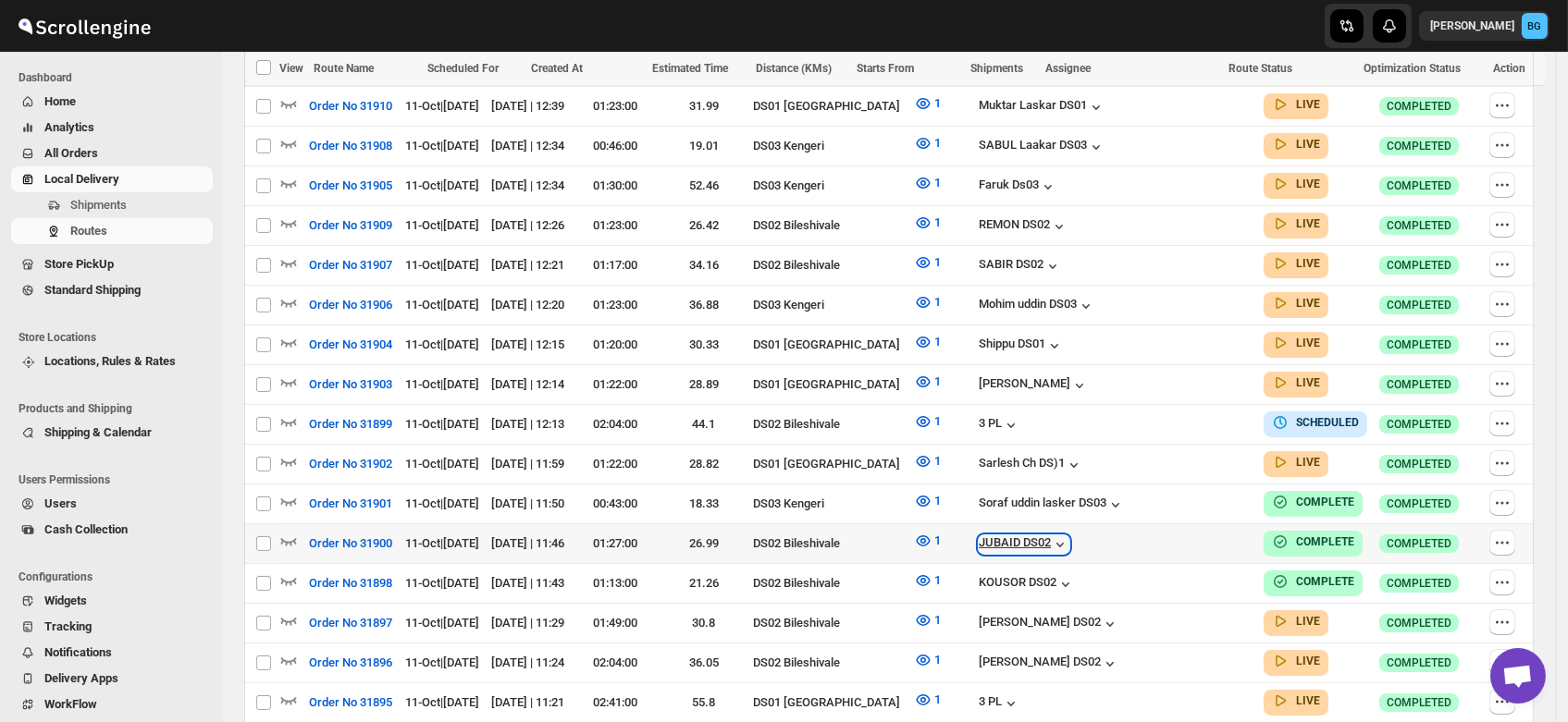
click at [1069, 535] on div "JUBAID DS02" at bounding box center [1023, 544] width 91 height 18
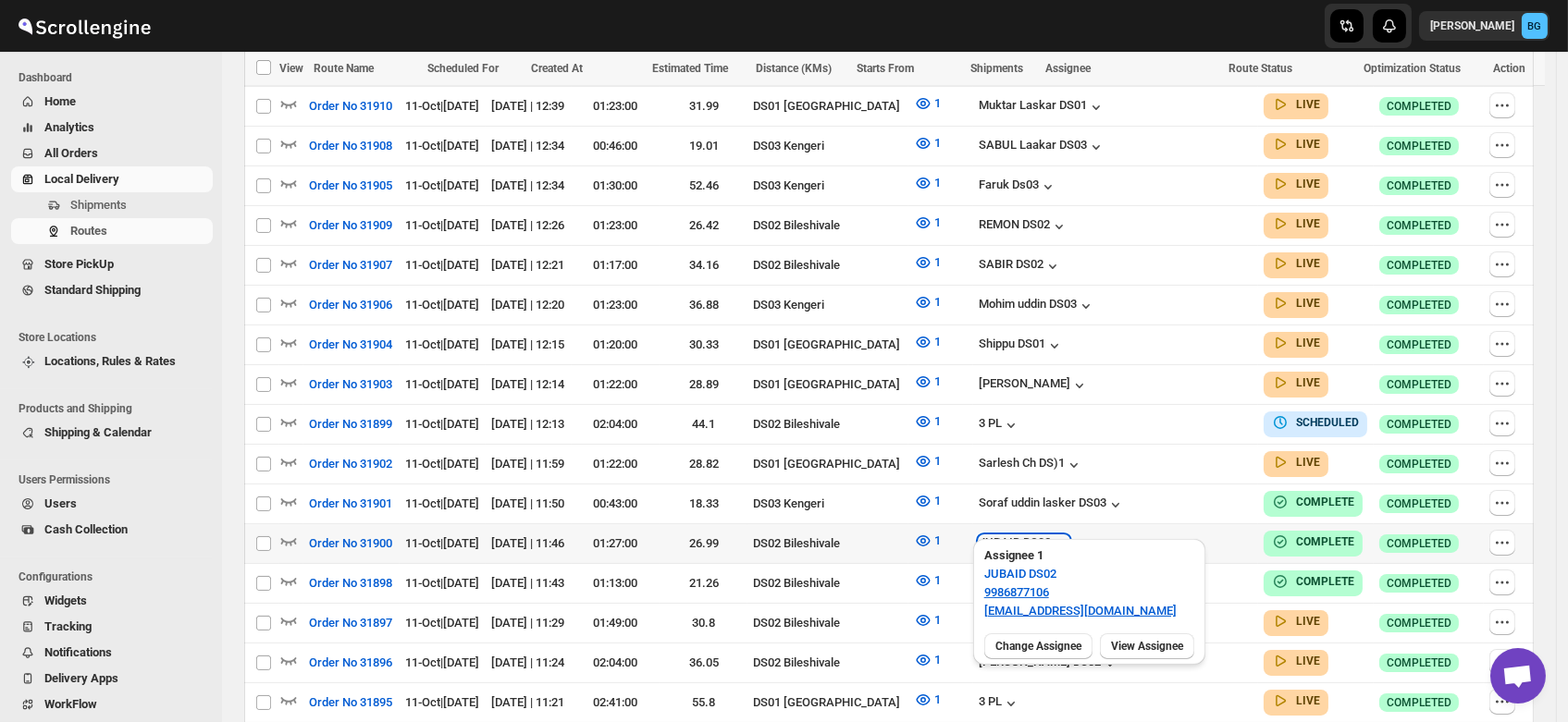
click at [1069, 535] on div "JUBAID DS02" at bounding box center [1023, 544] width 91 height 18
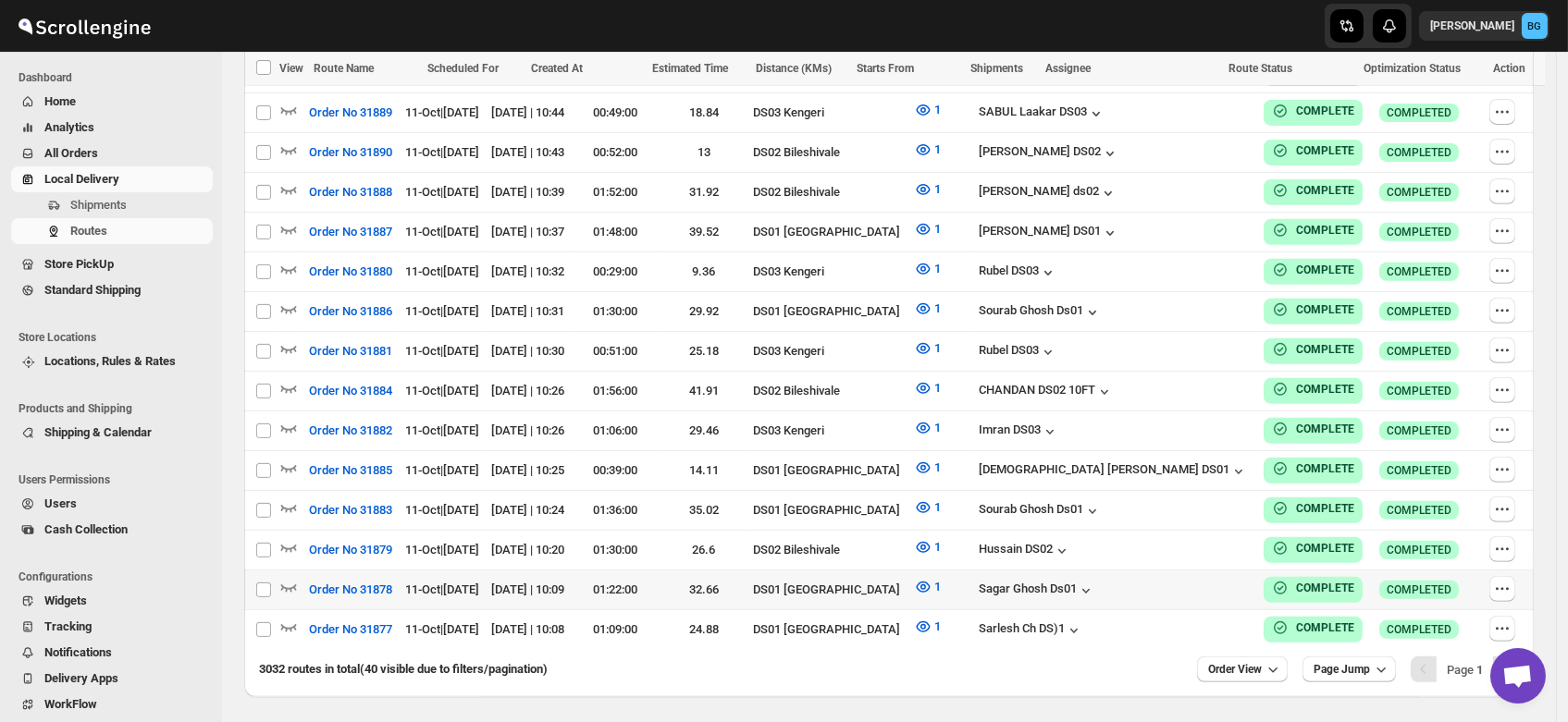
scroll to position [1596, 0]
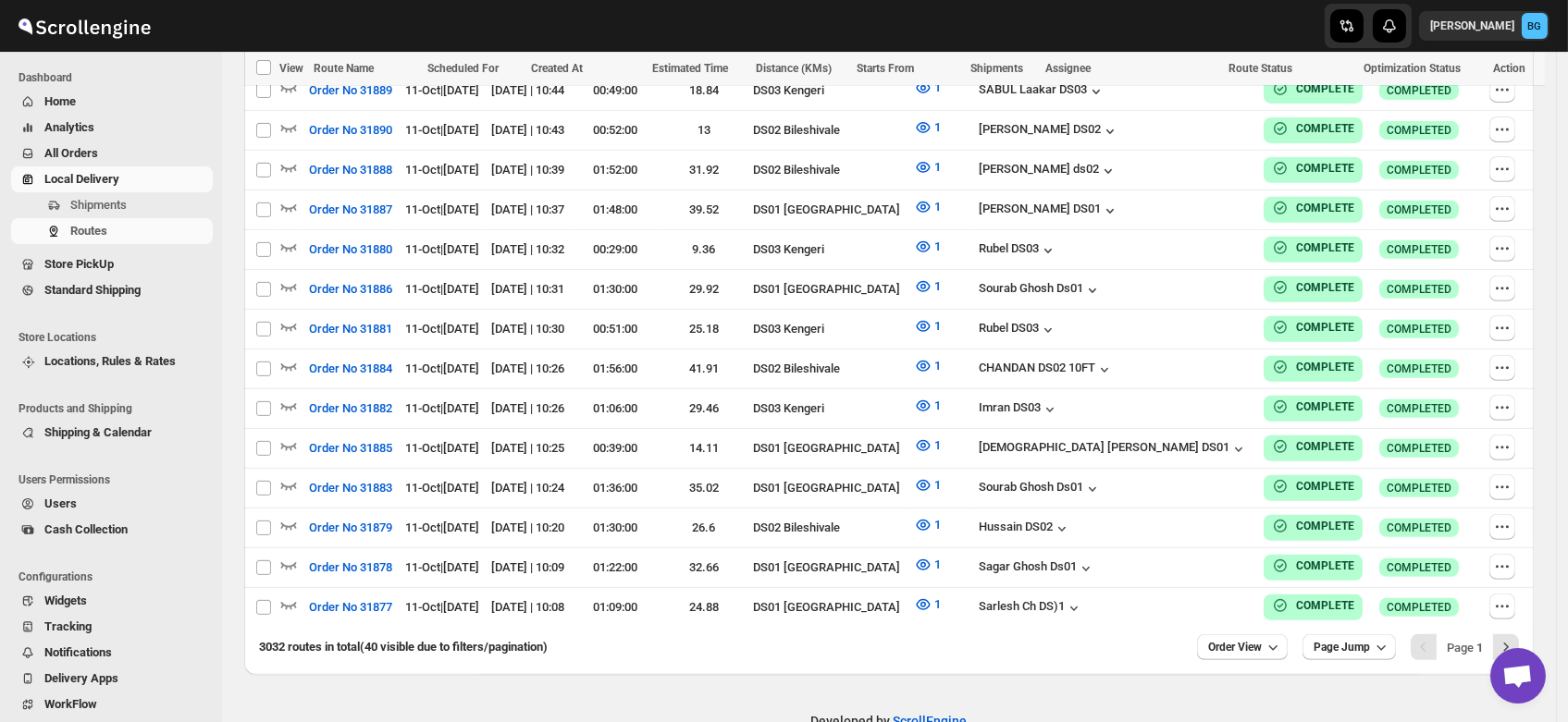
click at [54, 505] on span "Users" at bounding box center [60, 503] width 33 height 13
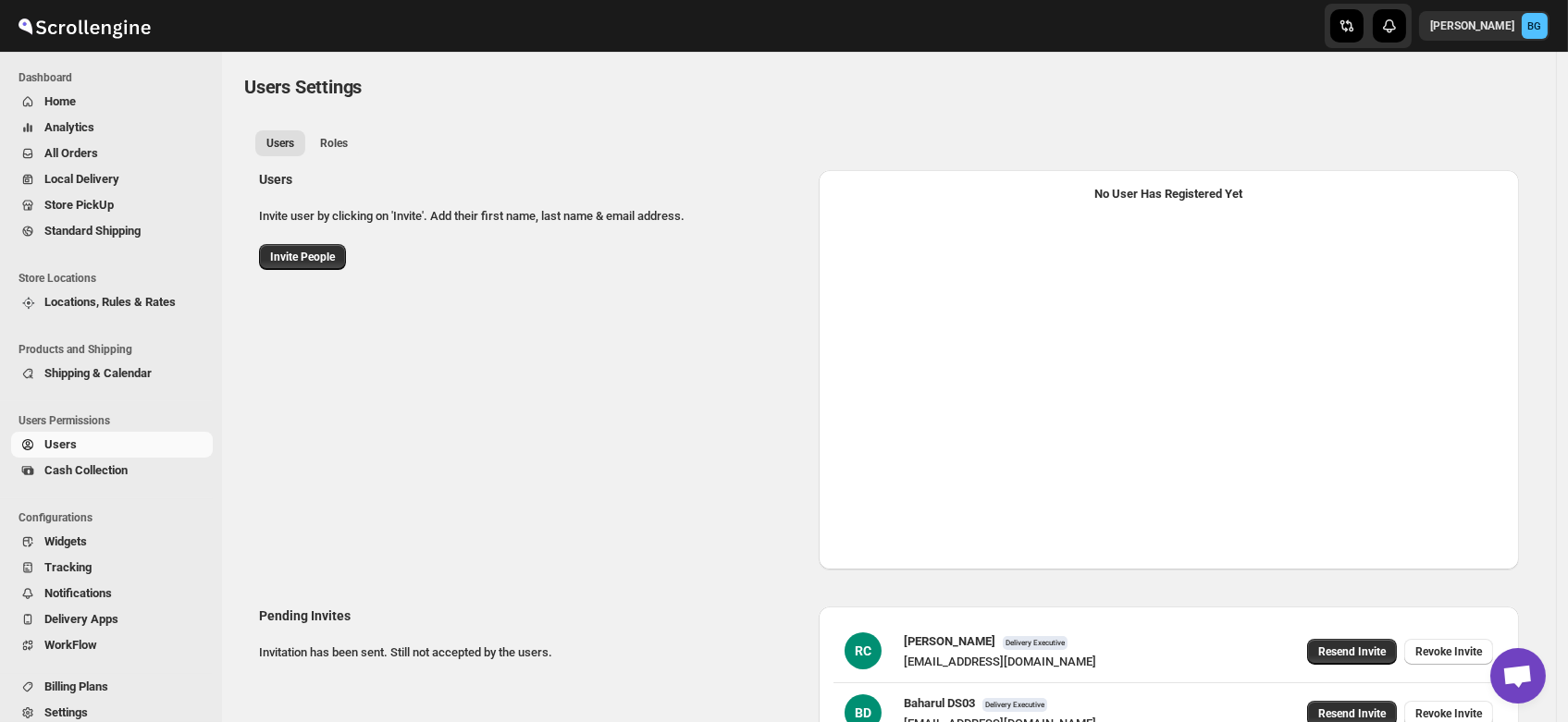
select select "637b767fbaab0276b10c91d5"
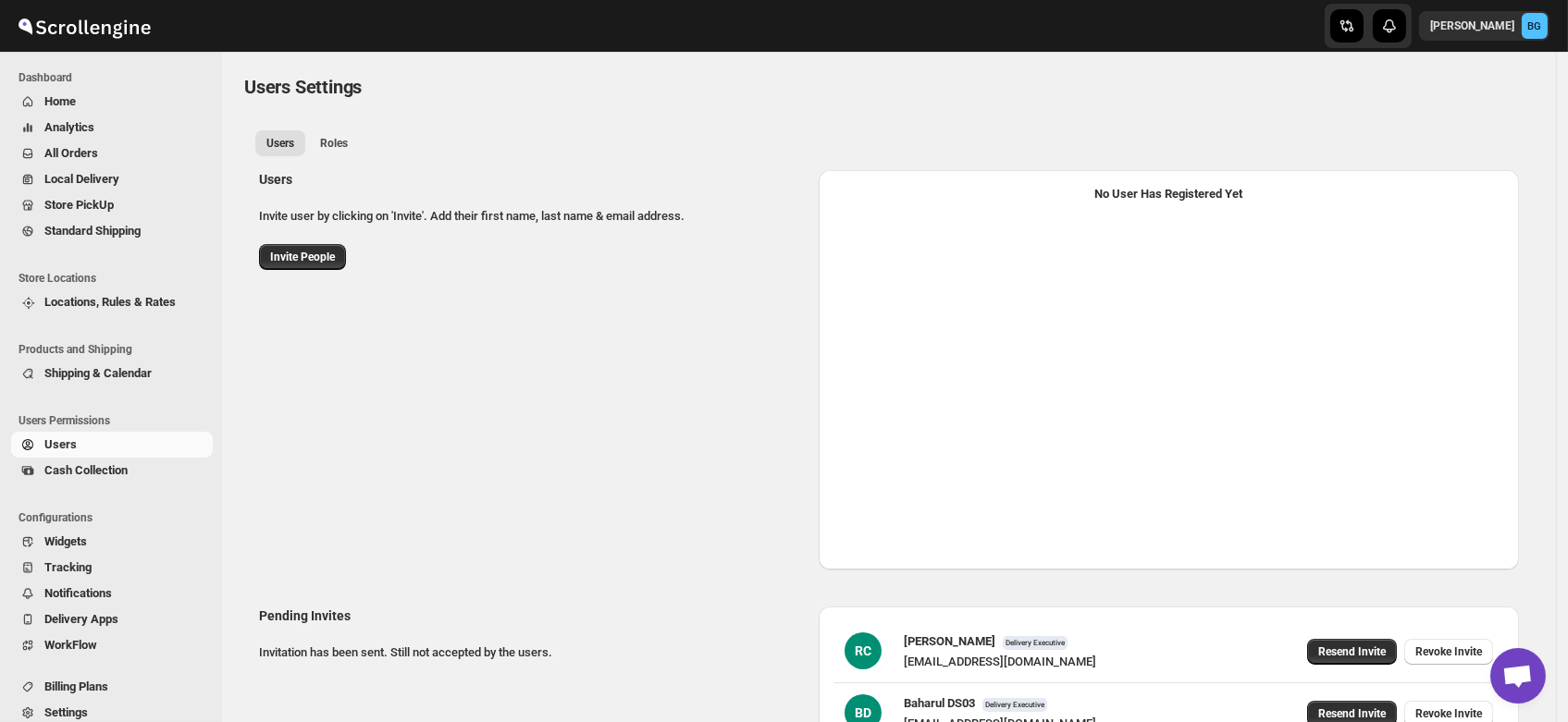
select select "637b767fbaab0276b10c91d5"
select select "637b767fbaab0276b10c91d7"
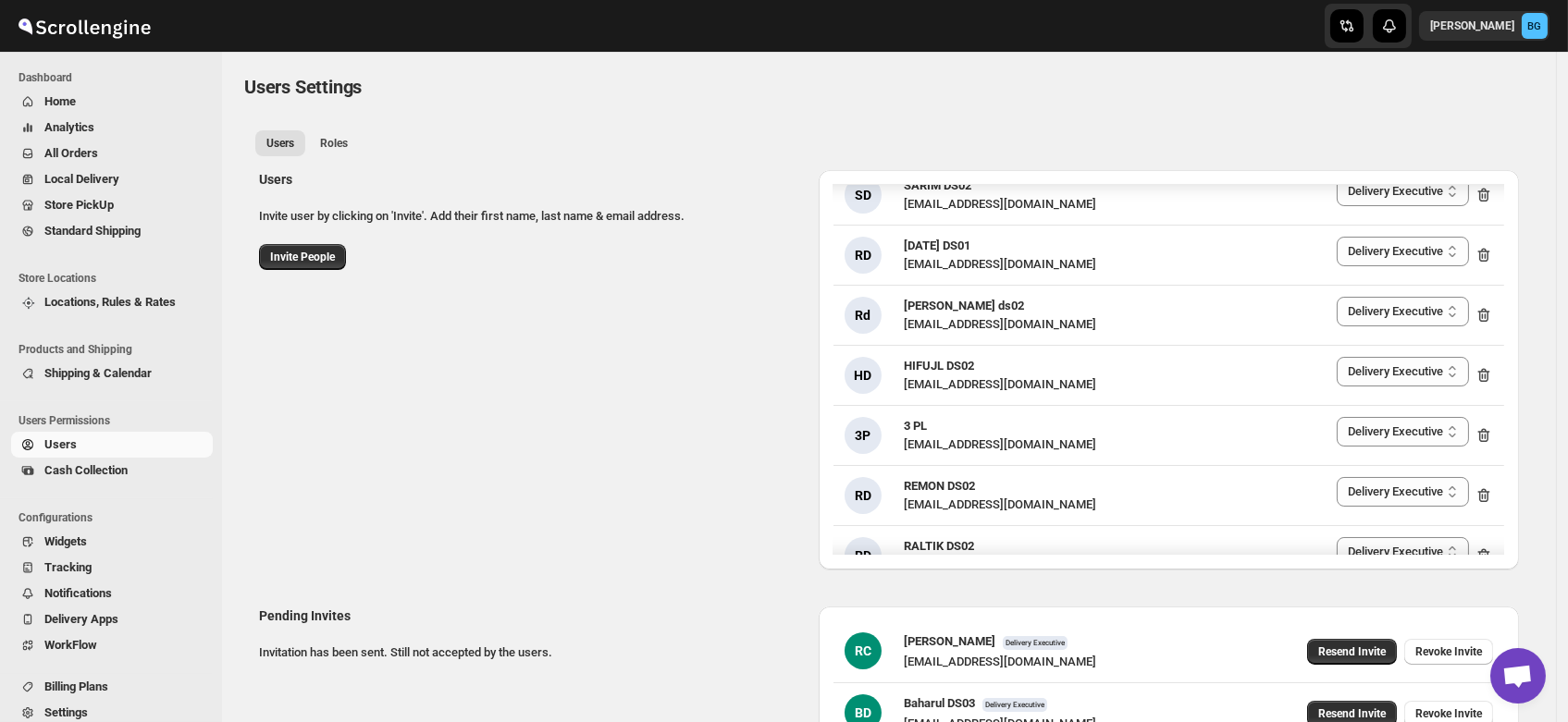
scroll to position [389, 0]
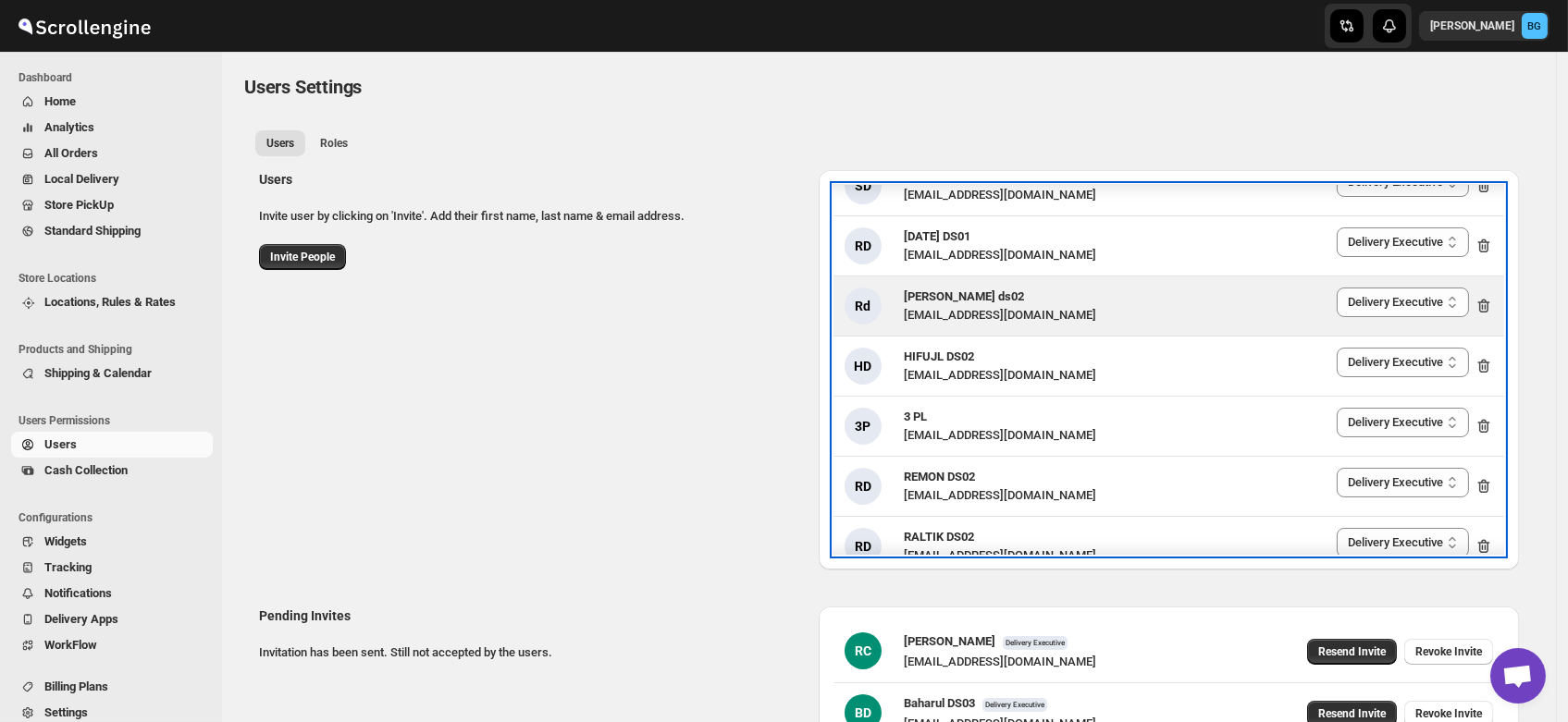
click at [940, 307] on div "[EMAIL_ADDRESS][DOMAIN_NAME]" at bounding box center [999, 314] width 193 height 18
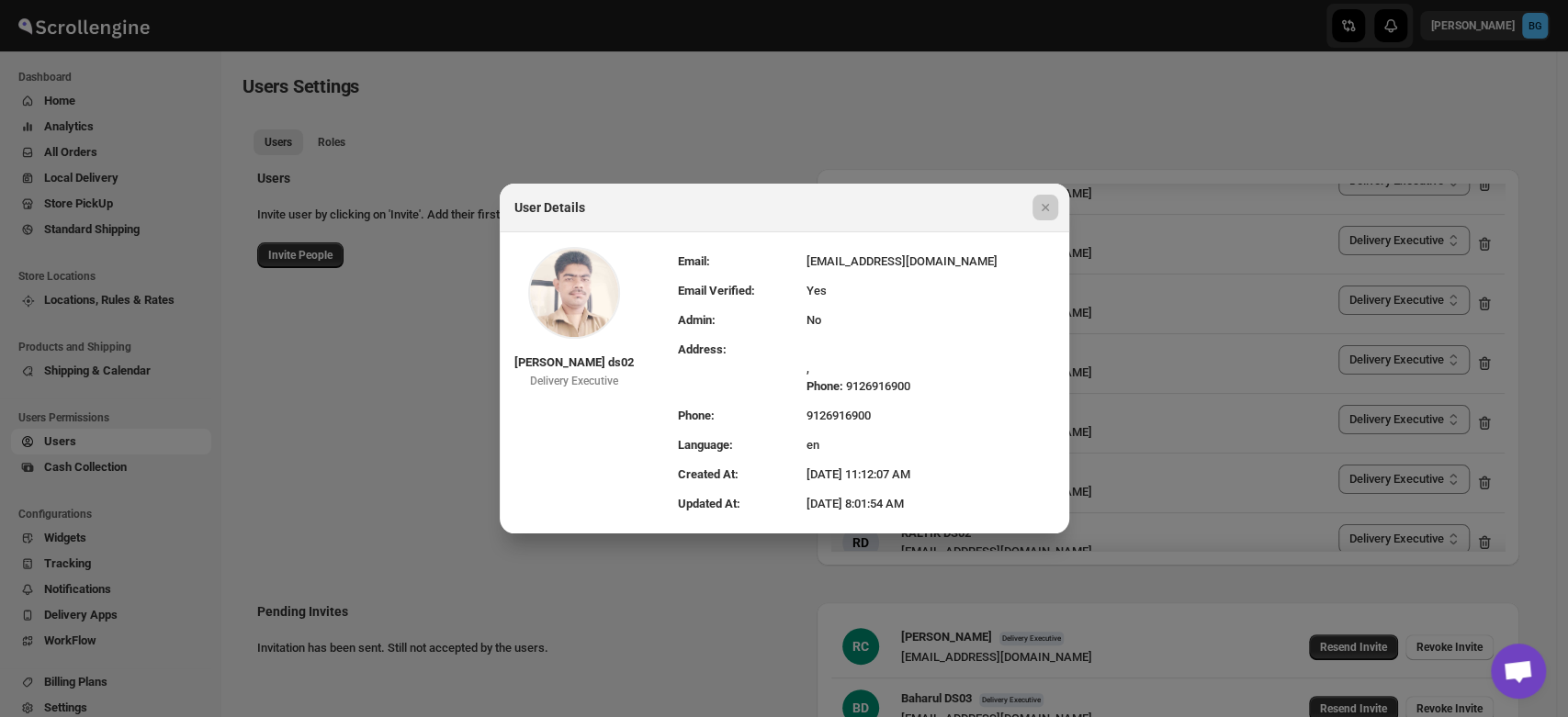
click at [711, 82] on div at bounding box center [784, 358] width 1568 height 717
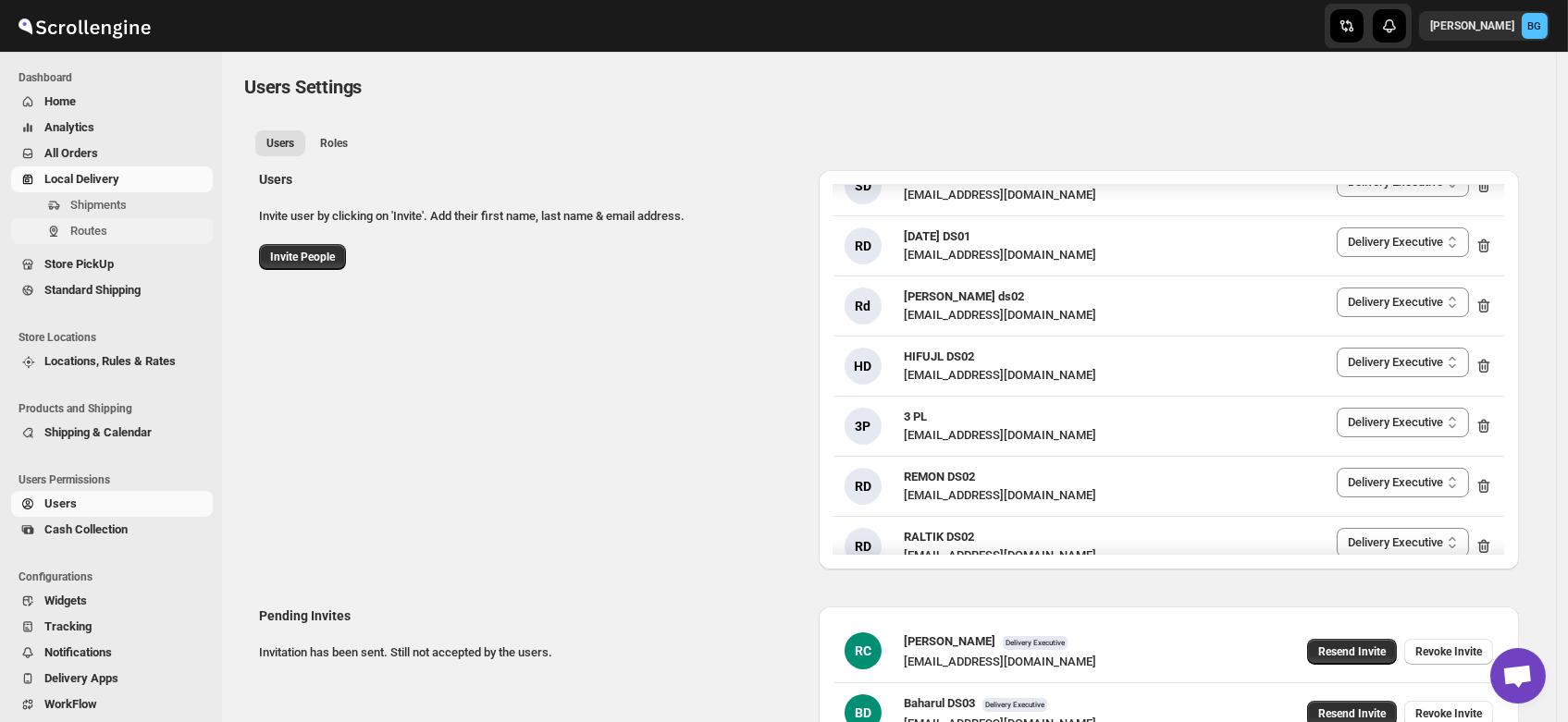
click at [74, 223] on span "Routes" at bounding box center [88, 230] width 37 height 13
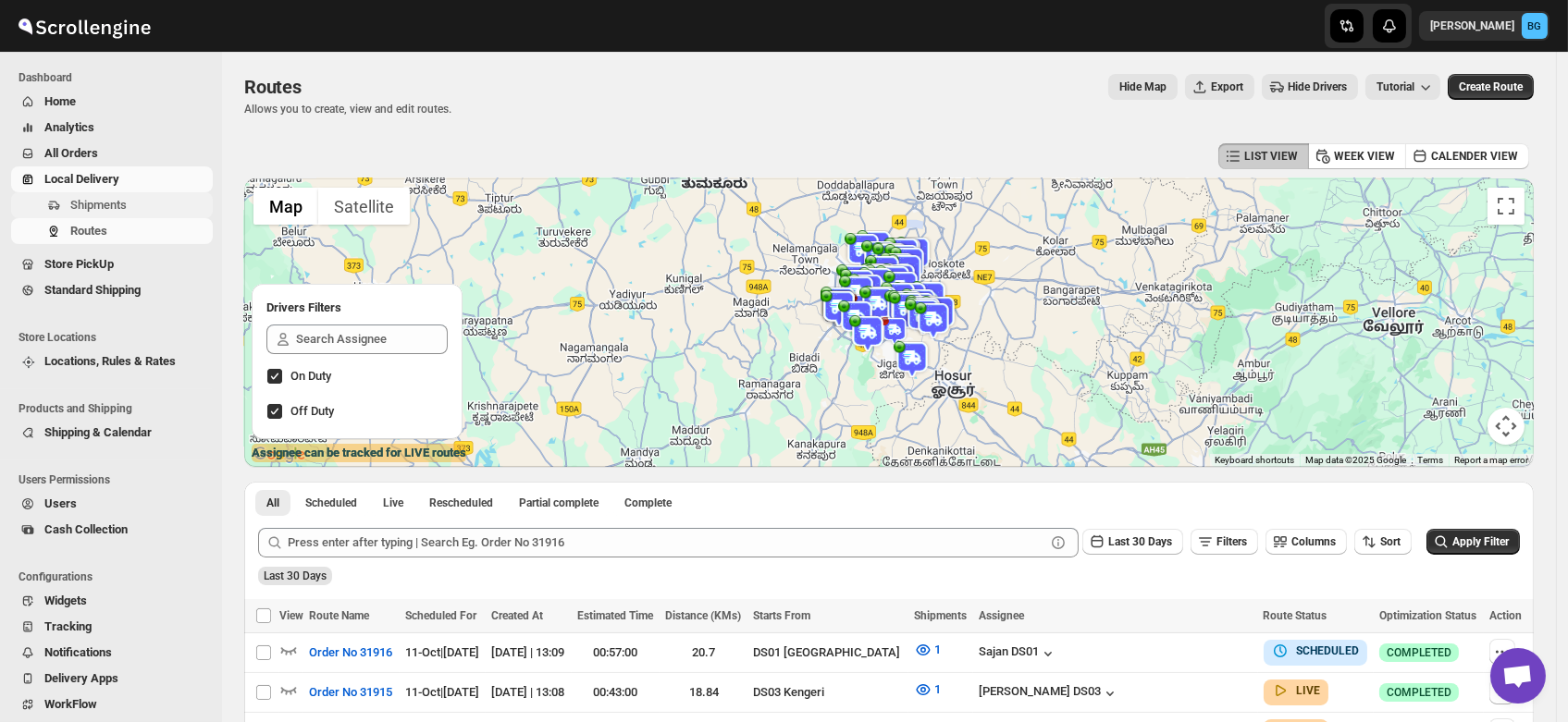
click at [88, 205] on span "Shipments" at bounding box center [98, 204] width 57 height 13
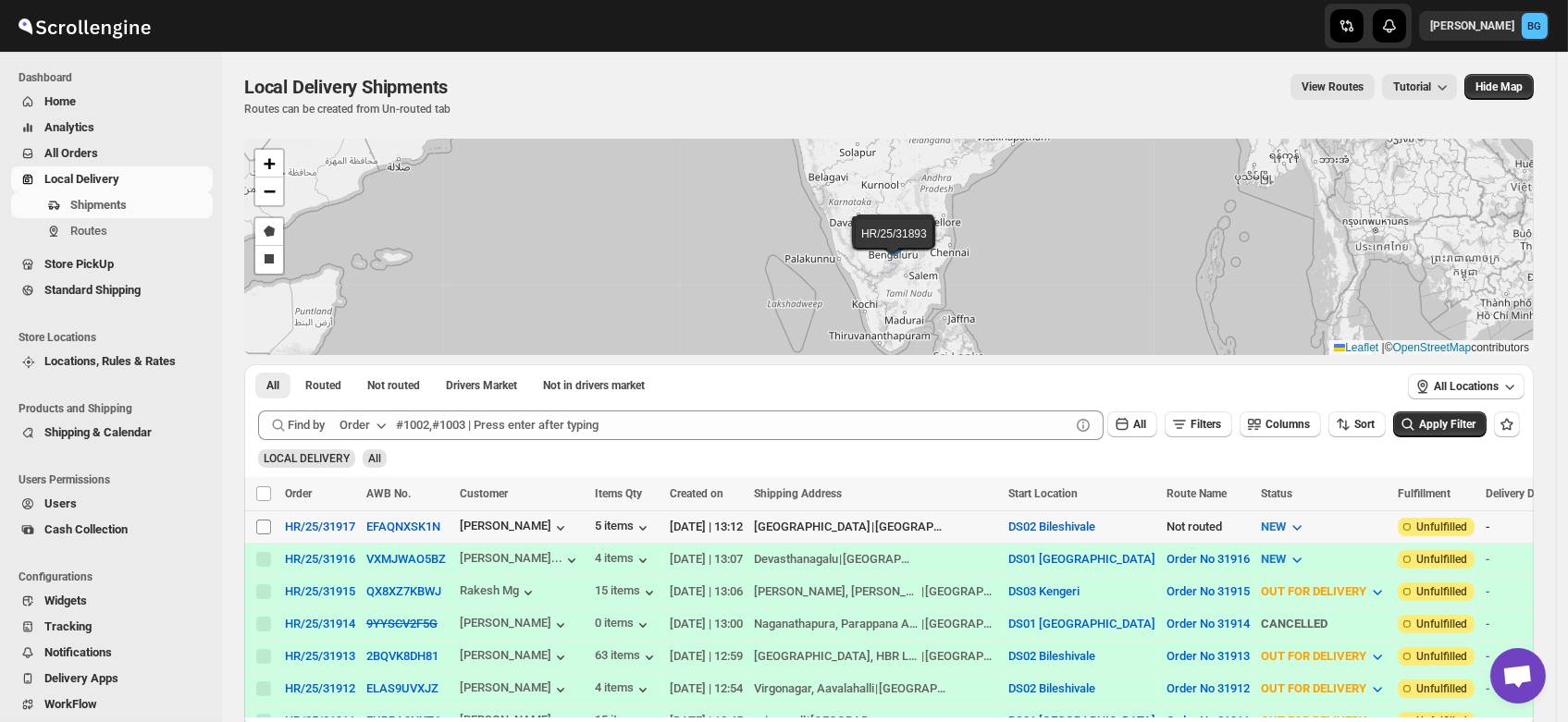
click at [260, 524] on input "Select shipment" at bounding box center [263, 526] width 14 height 14
checkbox input "true"
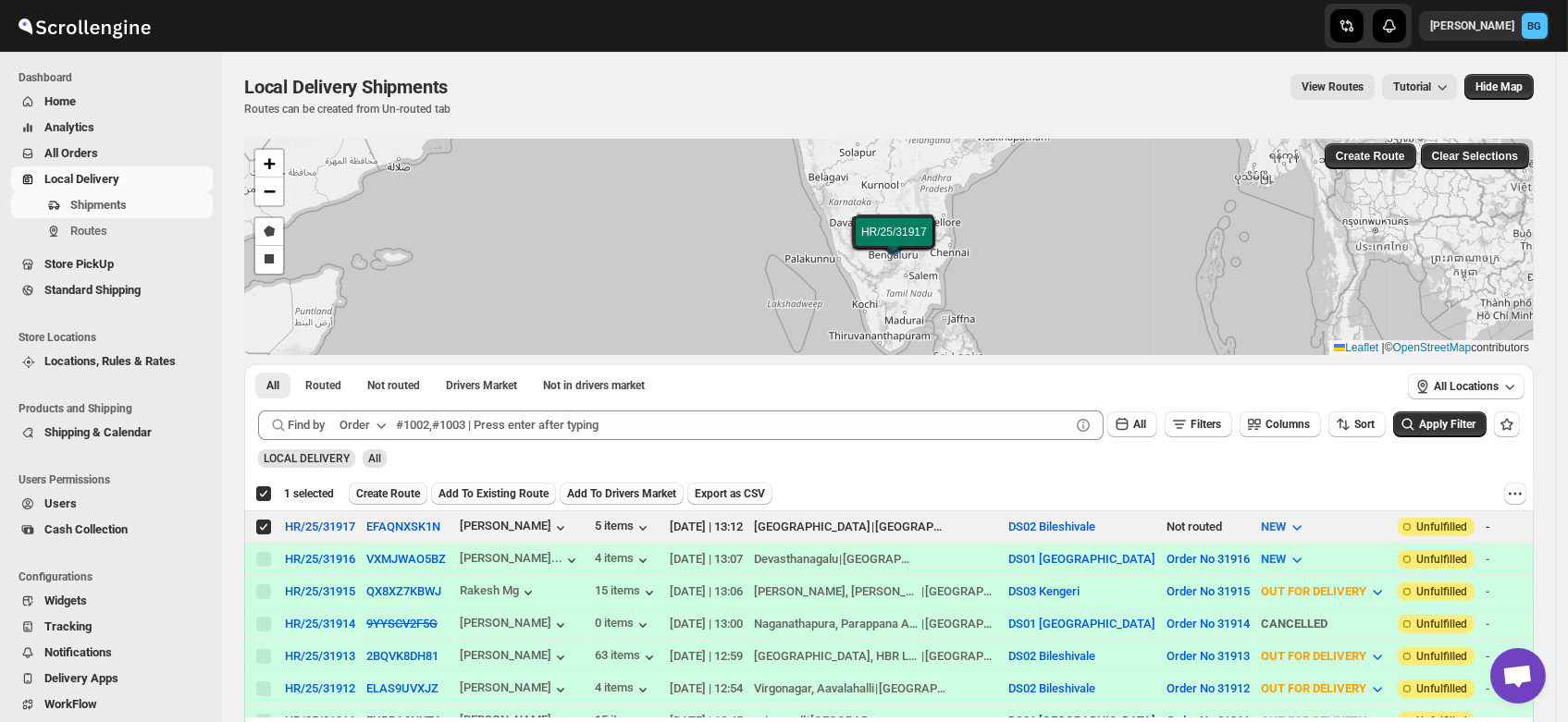
click at [375, 486] on span "Create Route" at bounding box center [387, 493] width 64 height 14
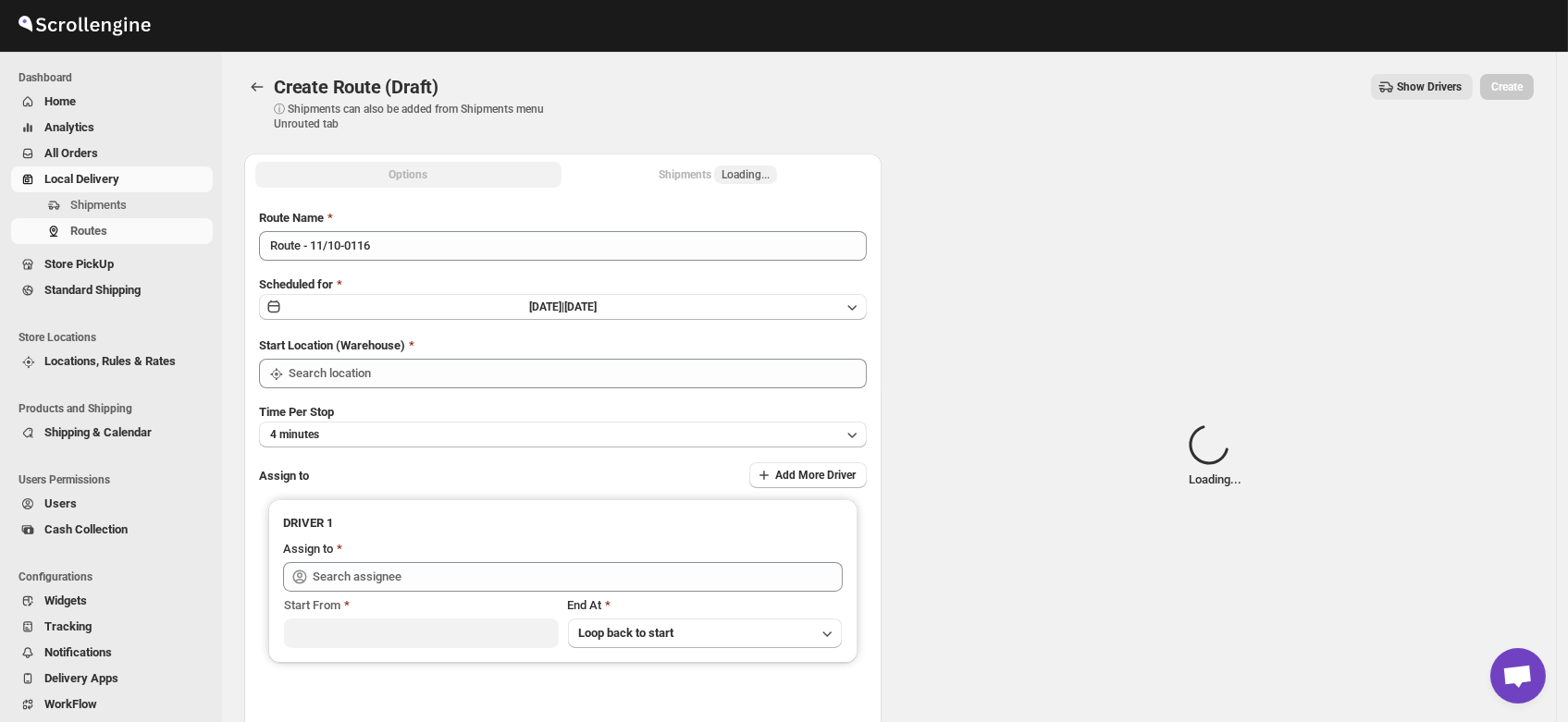
type input "DS02 Bileshivale"
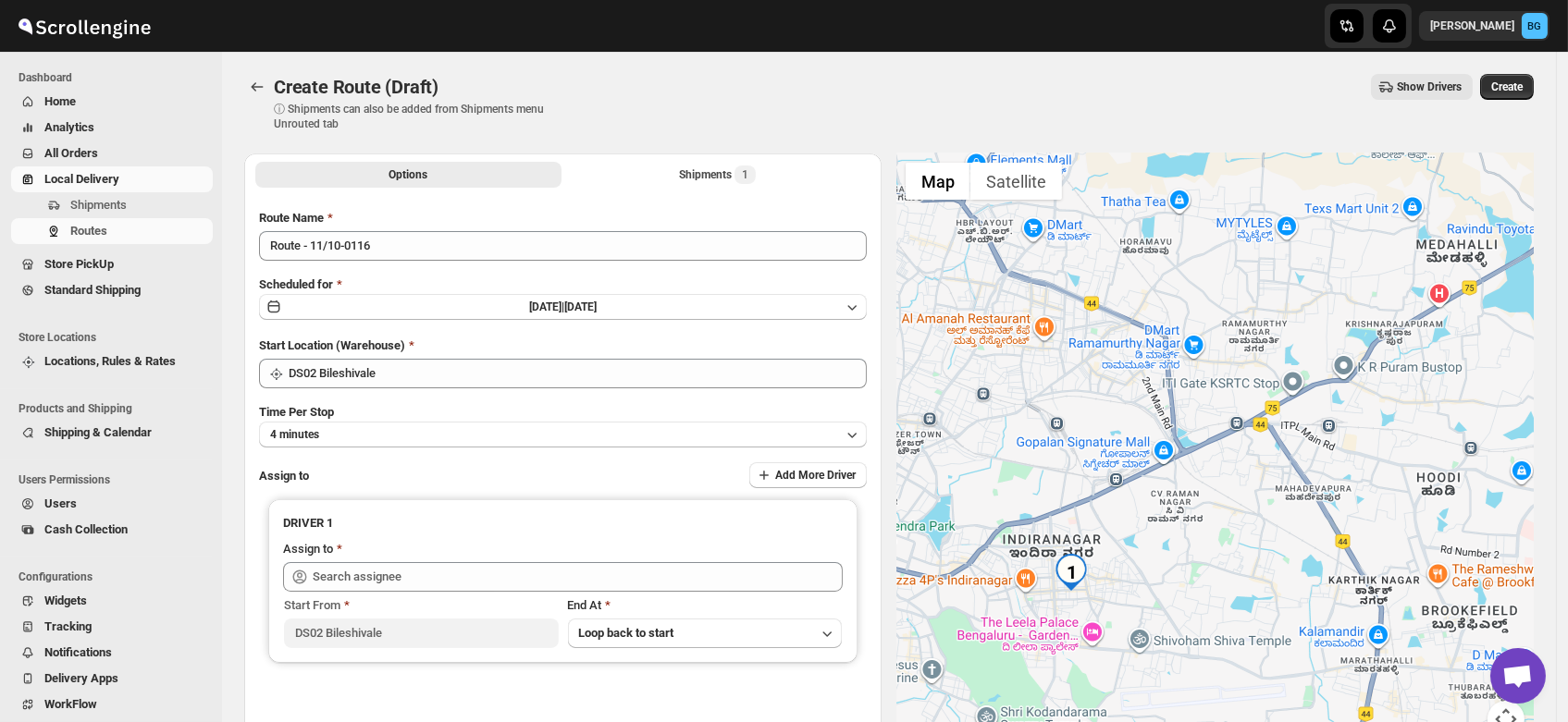
drag, startPoint x: 1220, startPoint y: 524, endPoint x: 1214, endPoint y: 247, distance: 277.1
click at [1214, 247] on div at bounding box center [1215, 456] width 638 height 607
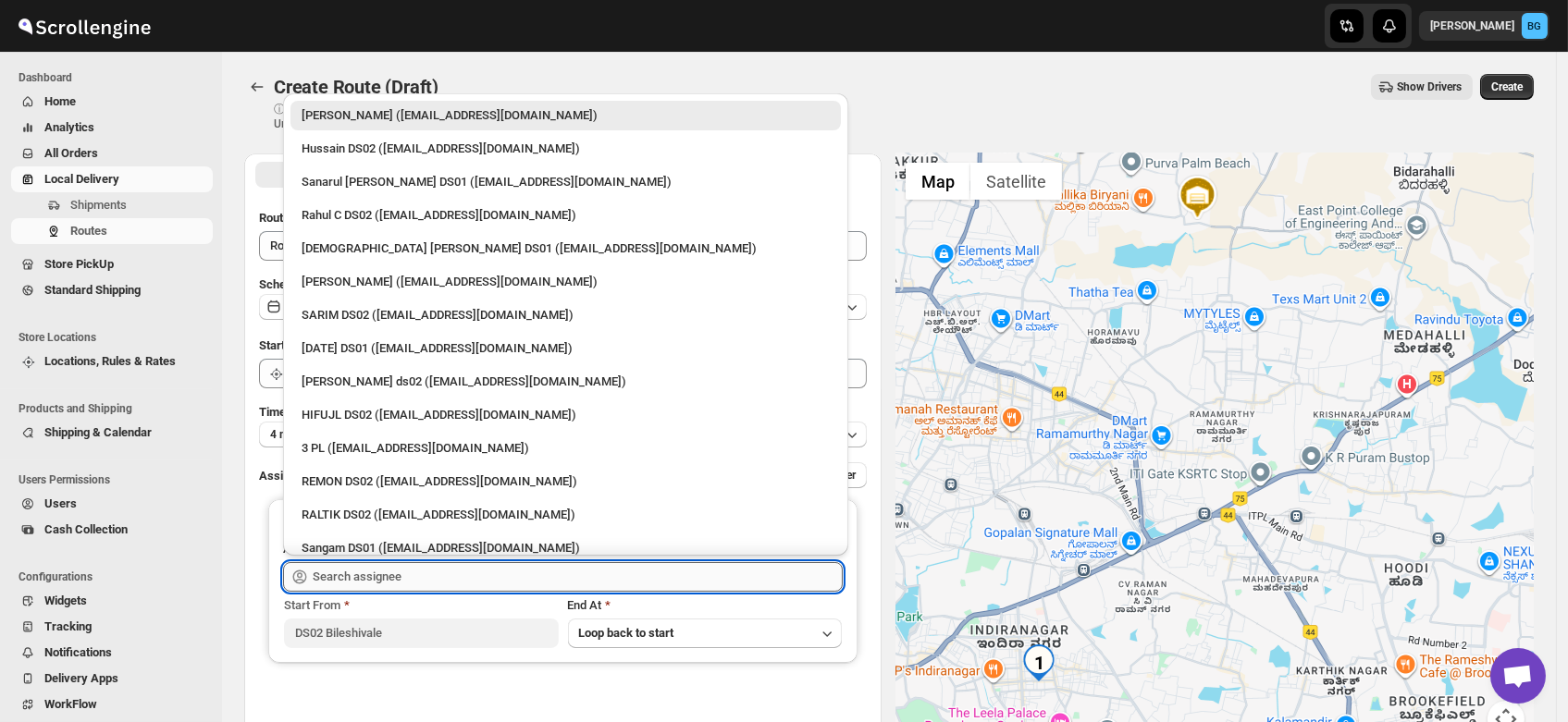
click at [327, 583] on input "text" at bounding box center [577, 576] width 530 height 30
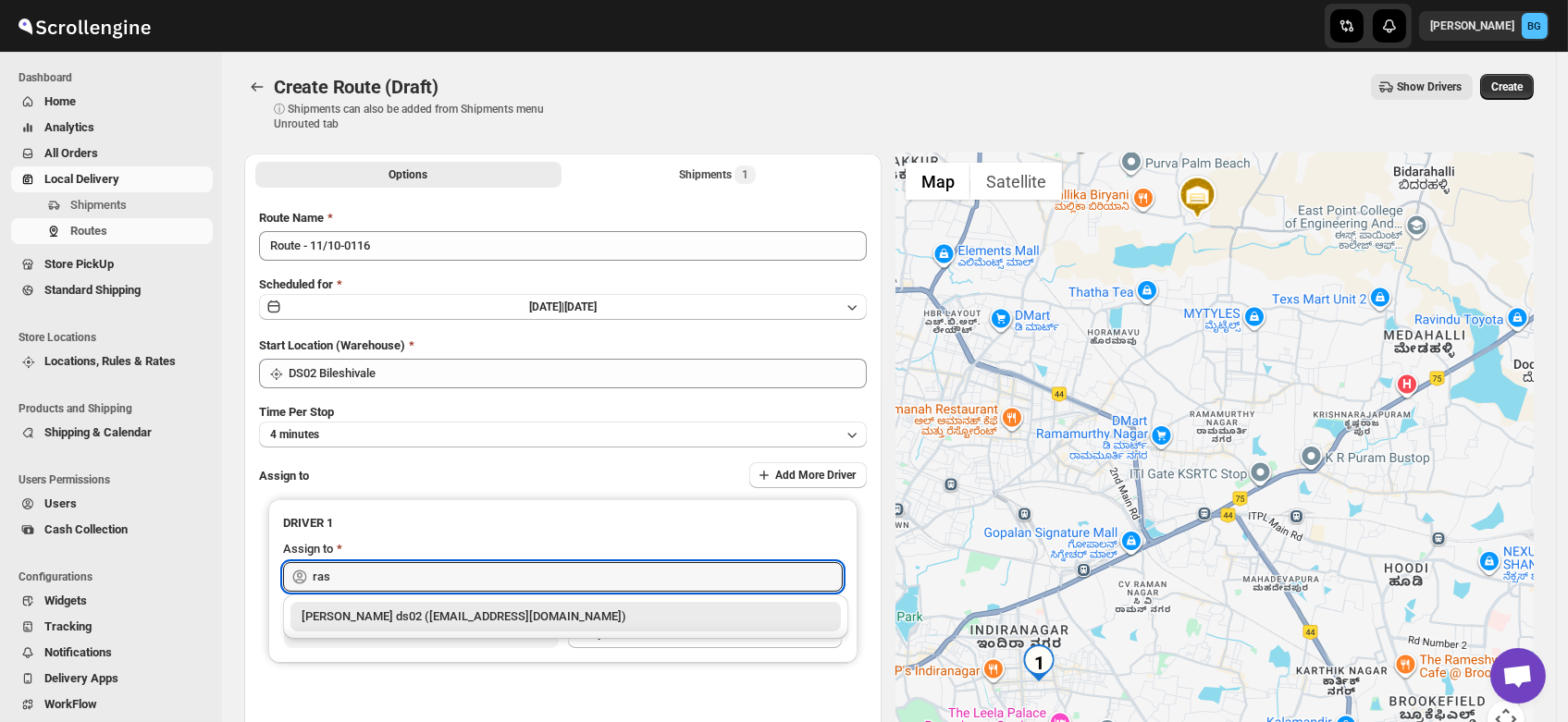
click at [378, 617] on div "[PERSON_NAME] ds02 ([EMAIL_ADDRESS][DOMAIN_NAME])" at bounding box center [565, 617] width 528 height 18
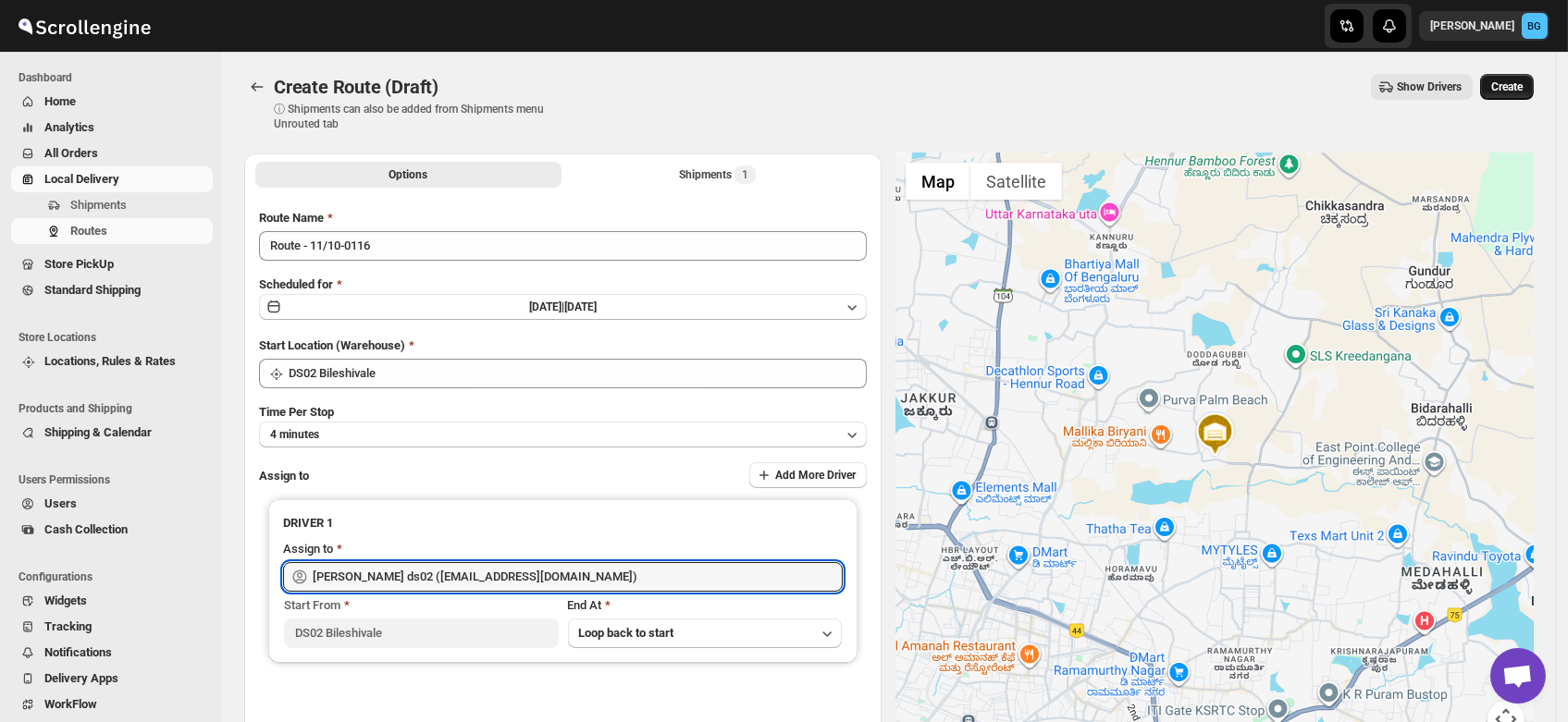
type input "[PERSON_NAME] ds02 ([EMAIL_ADDRESS][DOMAIN_NAME])"
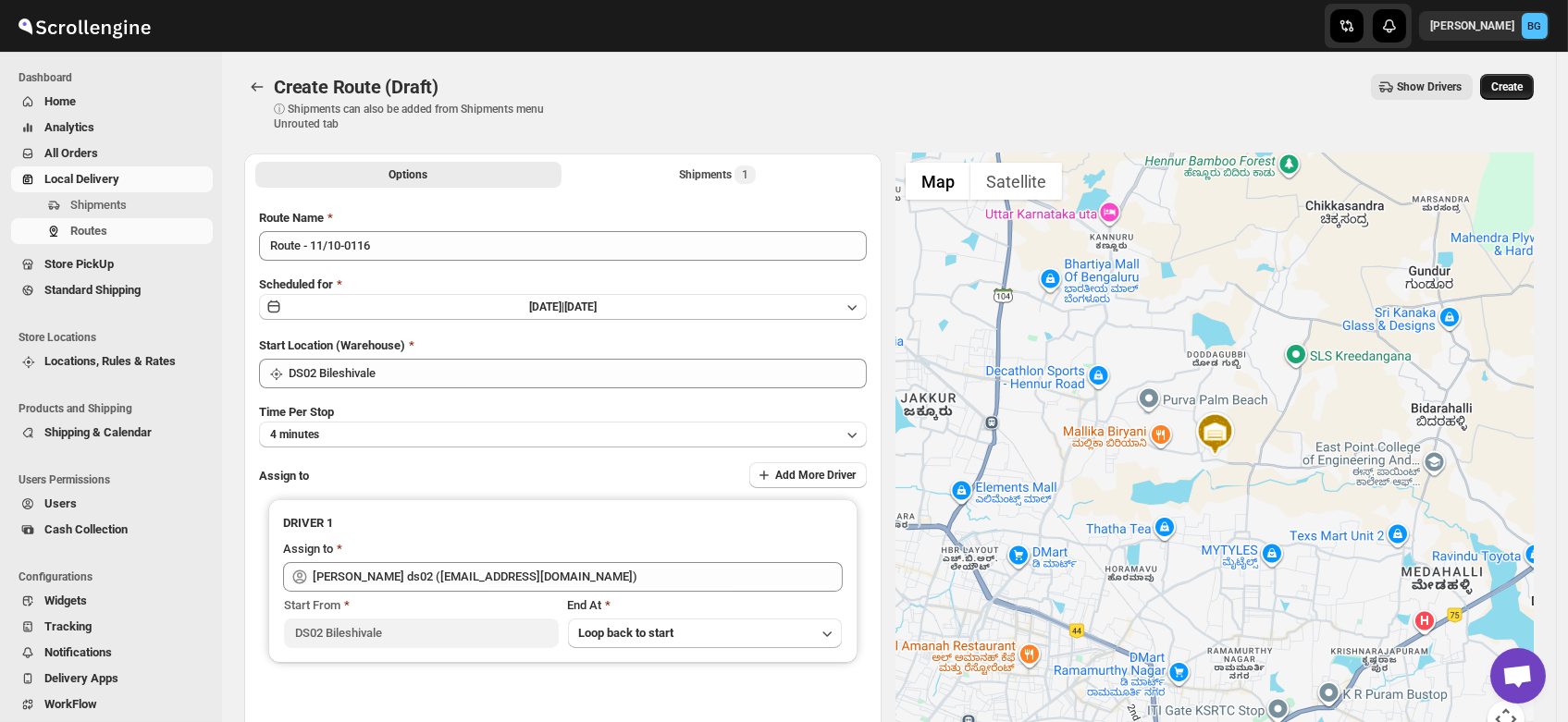
click at [1516, 96] on button "Create" at bounding box center [1507, 86] width 54 height 26
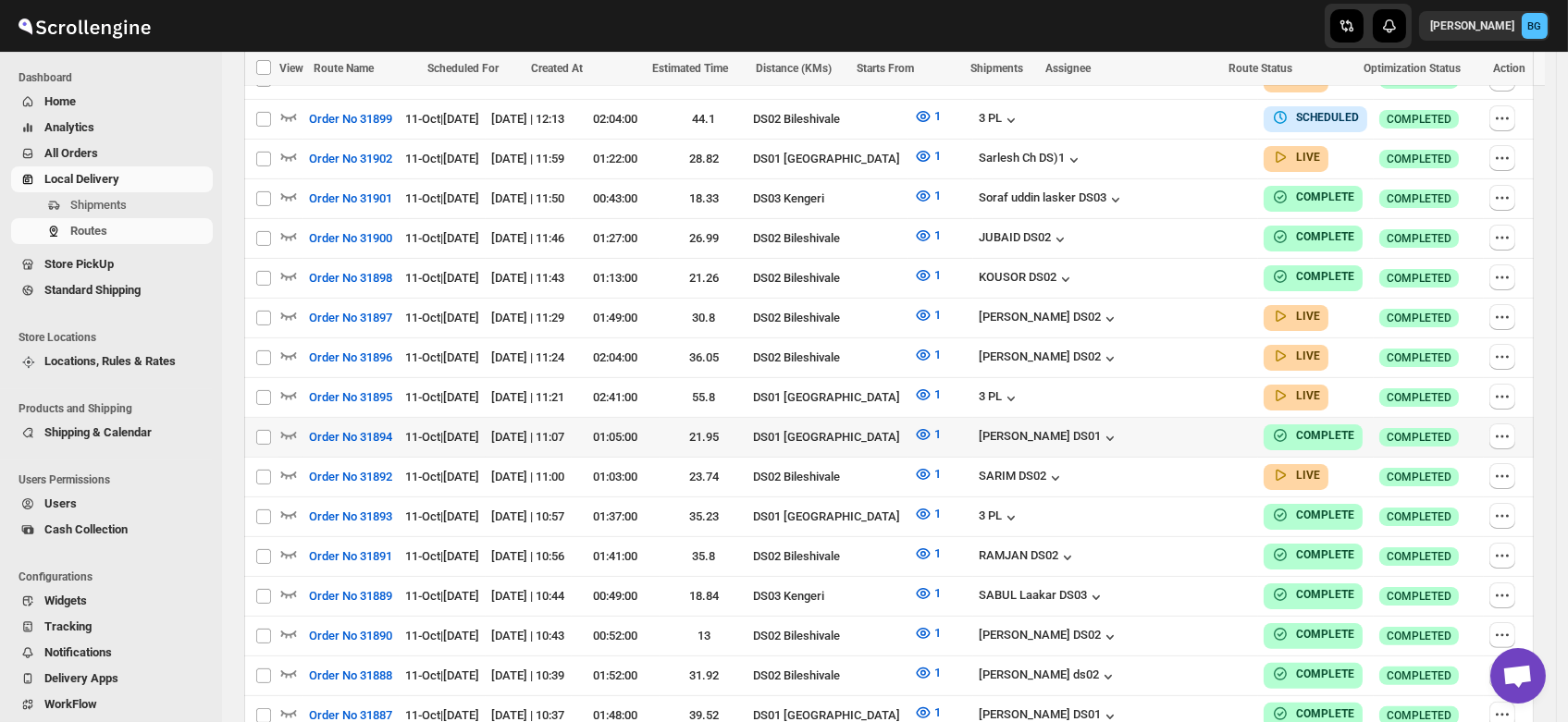
scroll to position [1131, 0]
click at [285, 464] on icon "button" at bounding box center [288, 473] width 18 height 18
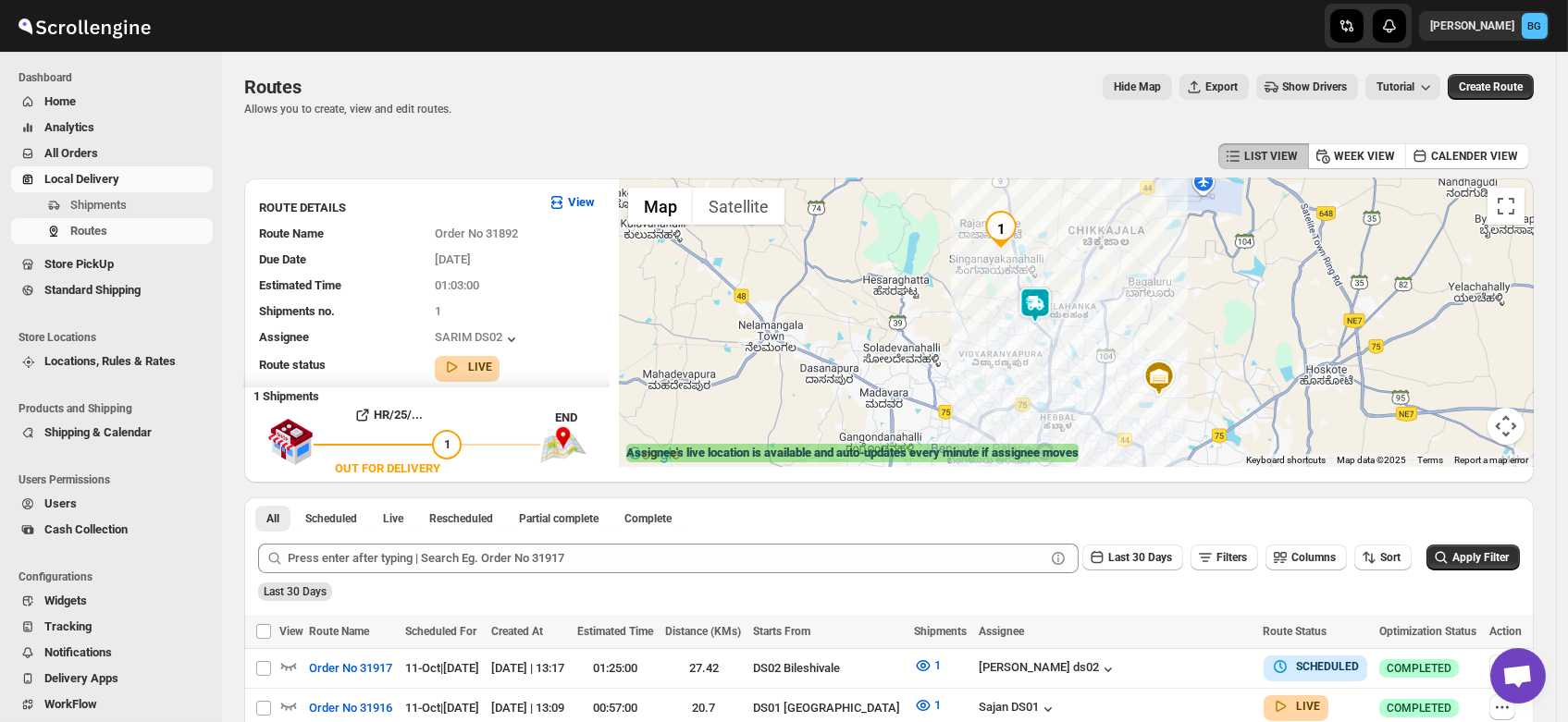
click at [1041, 307] on img at bounding box center [1035, 305] width 37 height 37
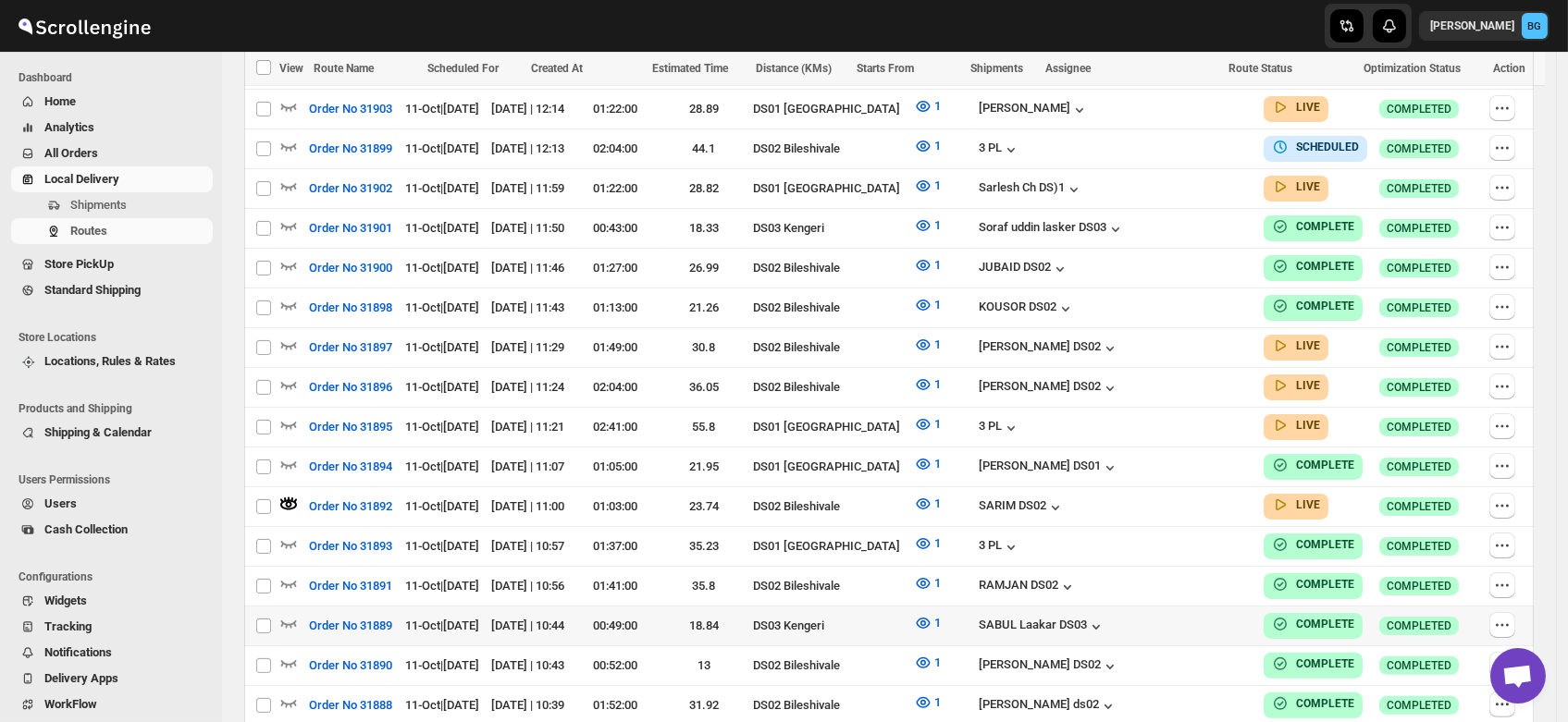
scroll to position [1118, 0]
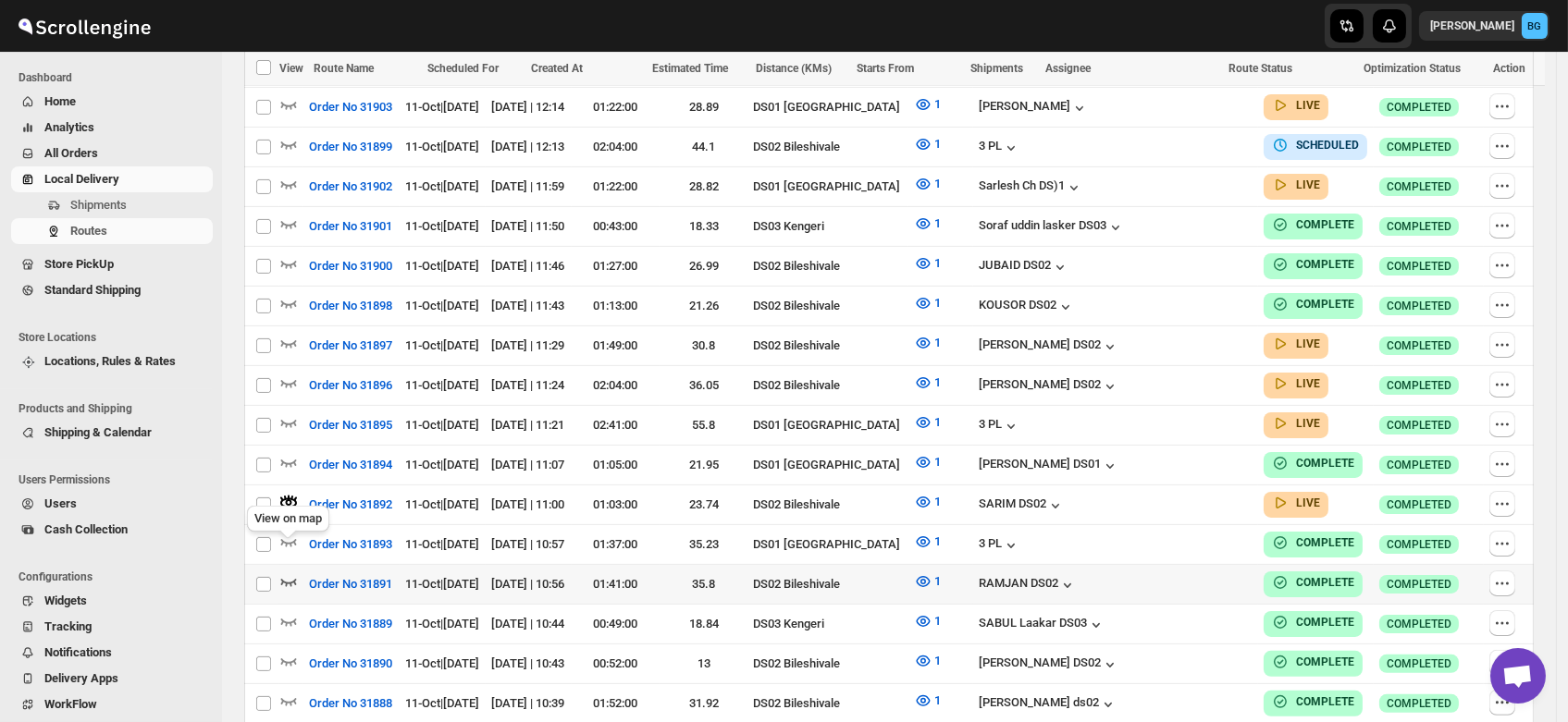
click at [288, 572] on icon "button" at bounding box center [288, 581] width 18 height 18
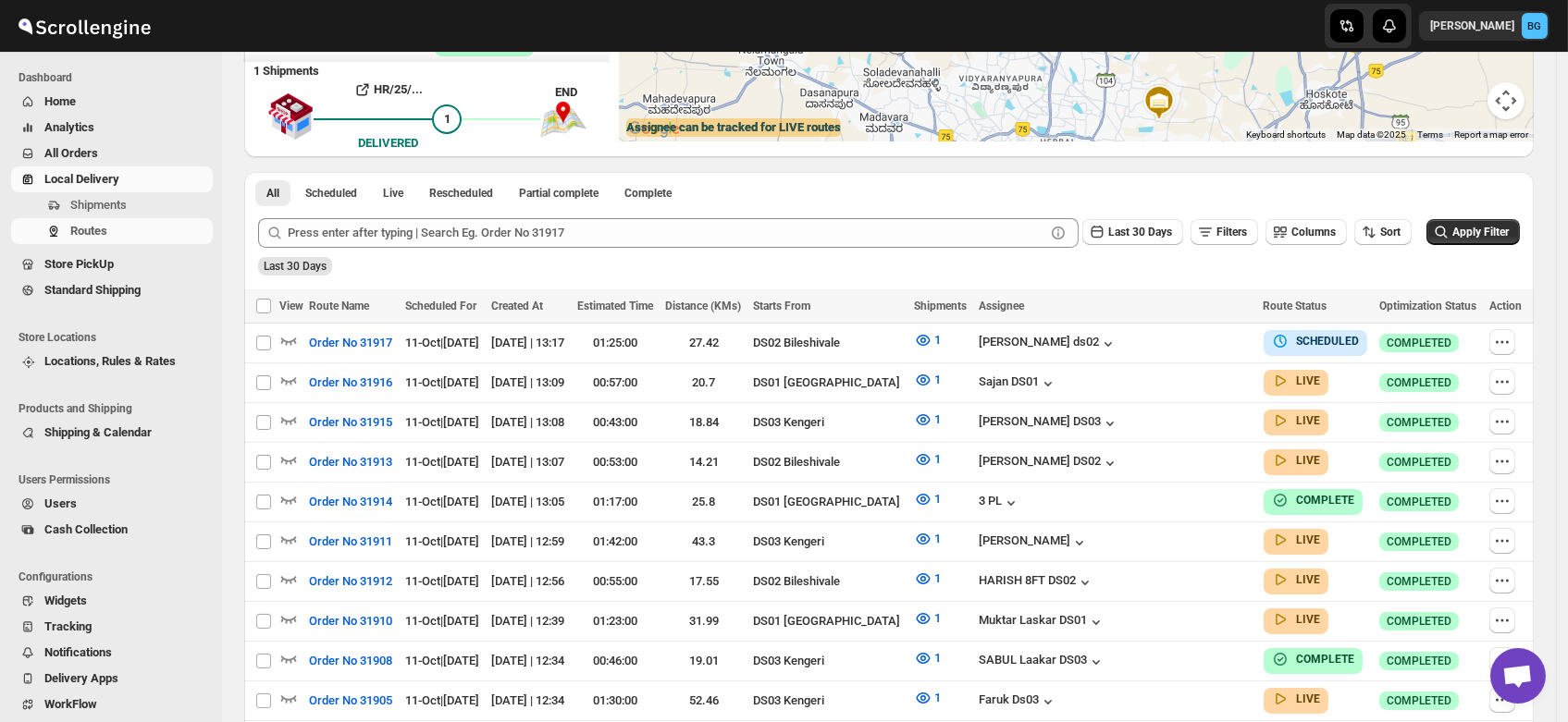
scroll to position [0, 0]
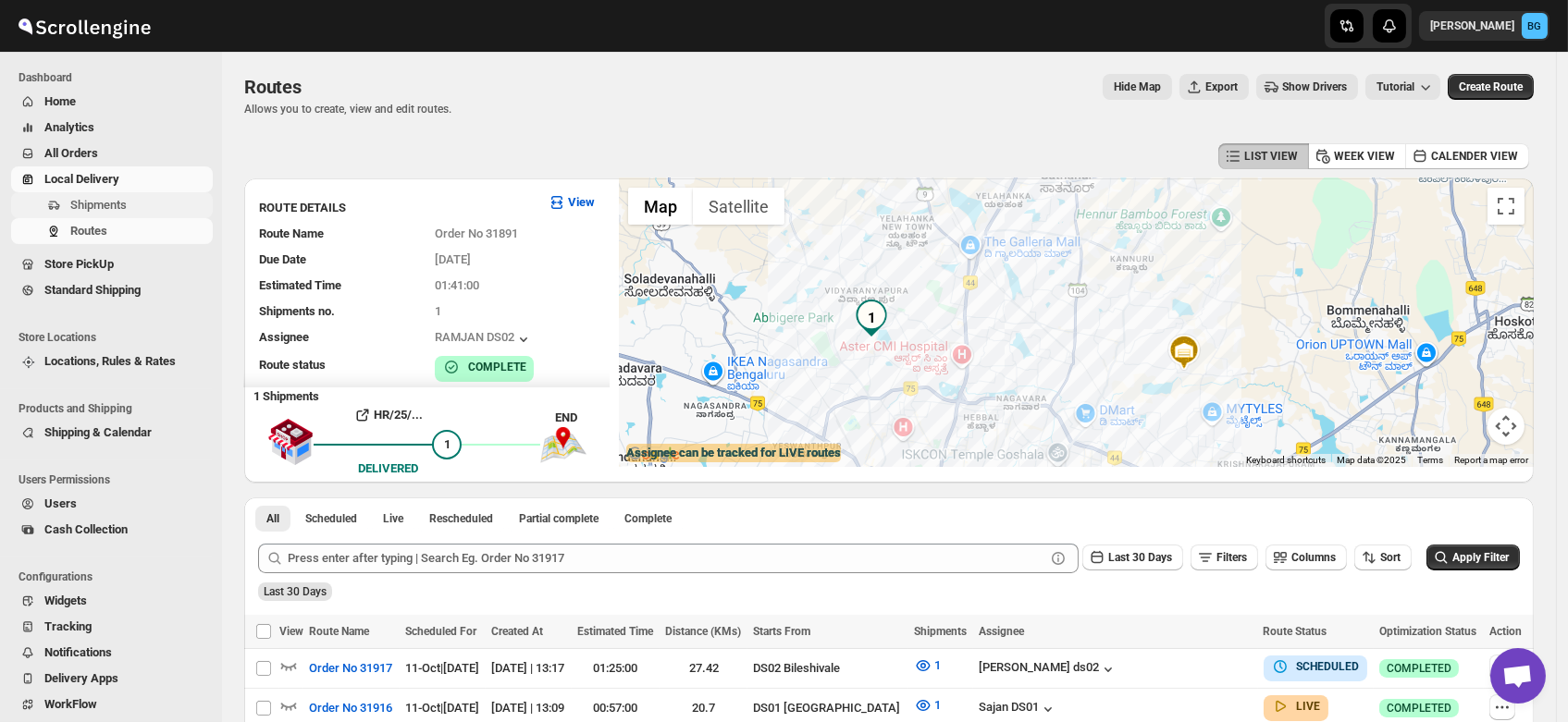
click at [82, 206] on span "Shipments" at bounding box center [98, 204] width 57 height 13
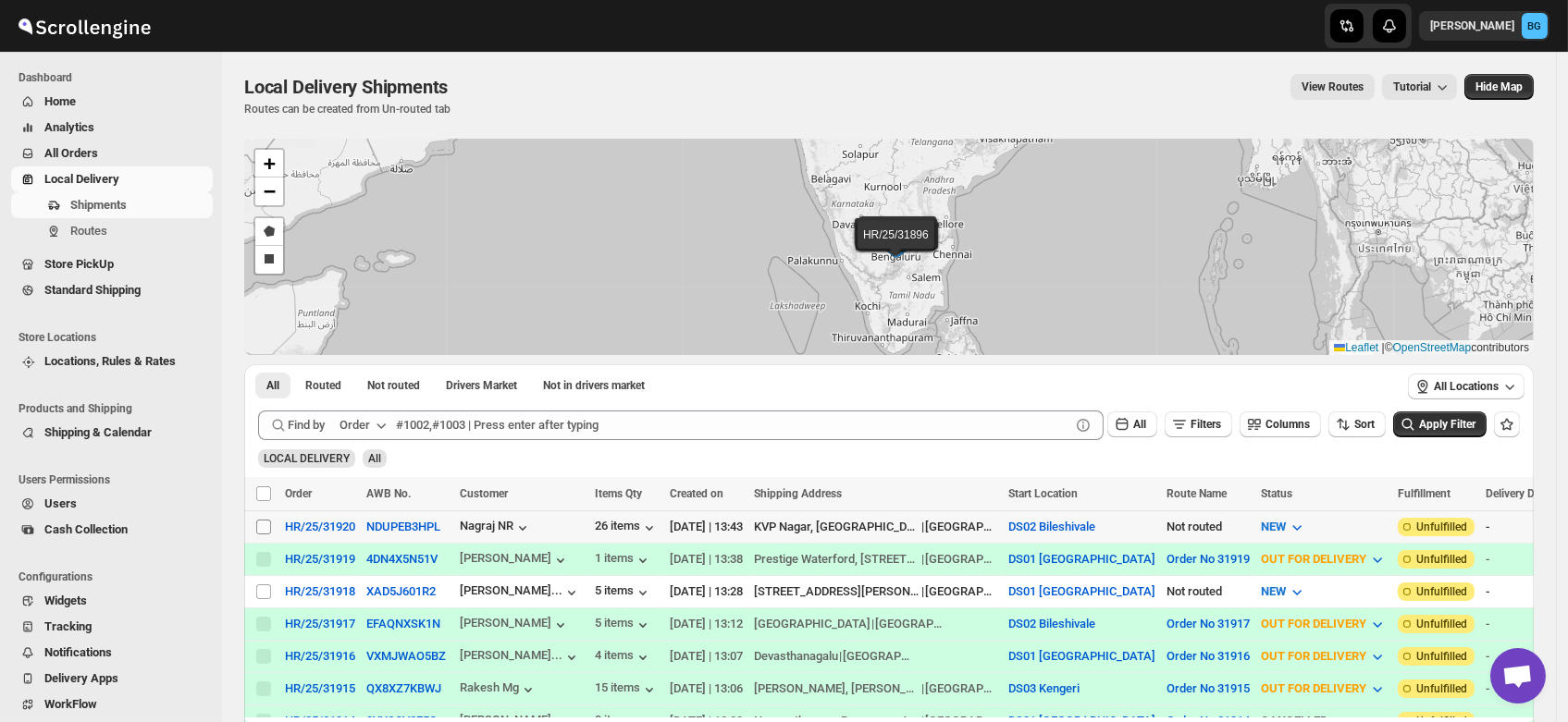
click at [260, 524] on input "Select shipment" at bounding box center [263, 526] width 14 height 14
checkbox input "true"
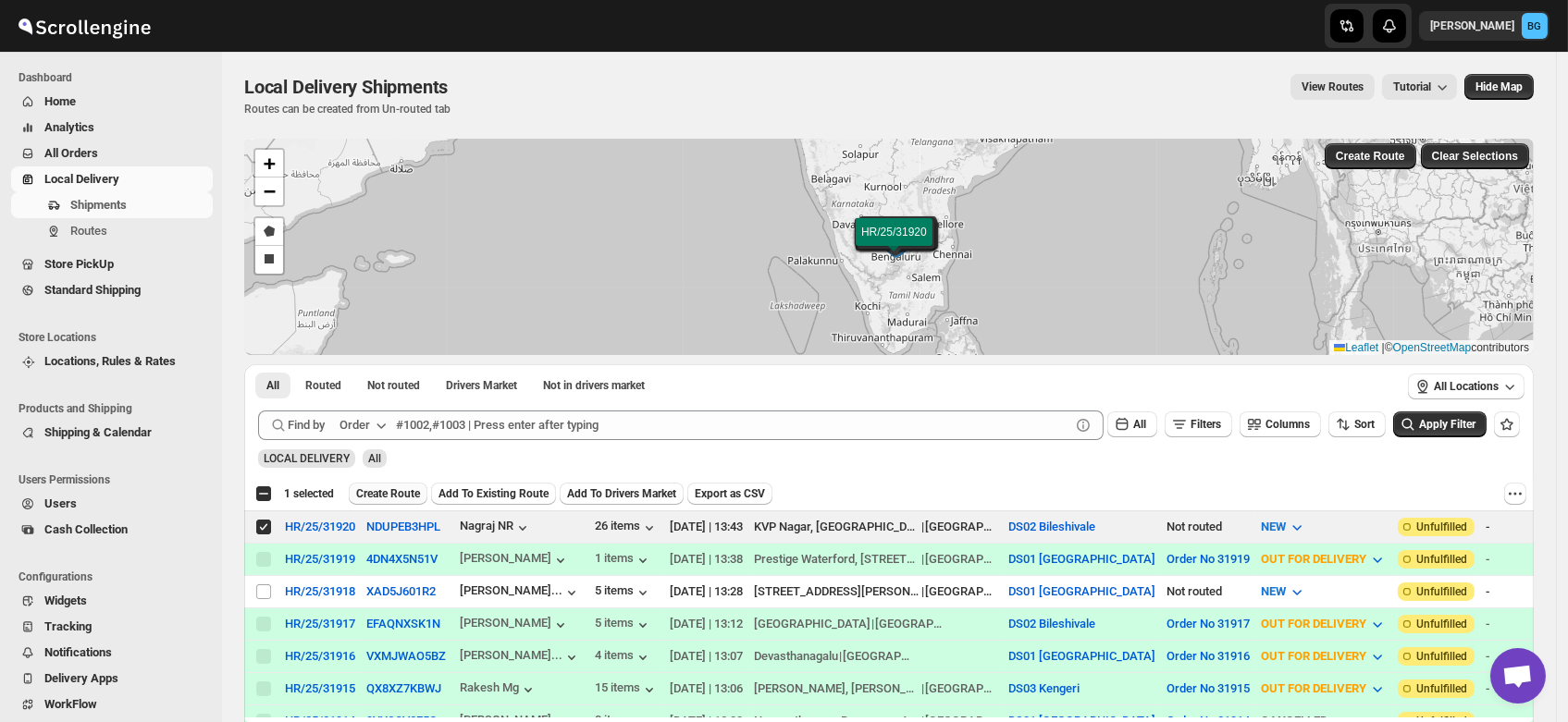
click at [399, 486] on span "Create Route" at bounding box center [387, 493] width 64 height 14
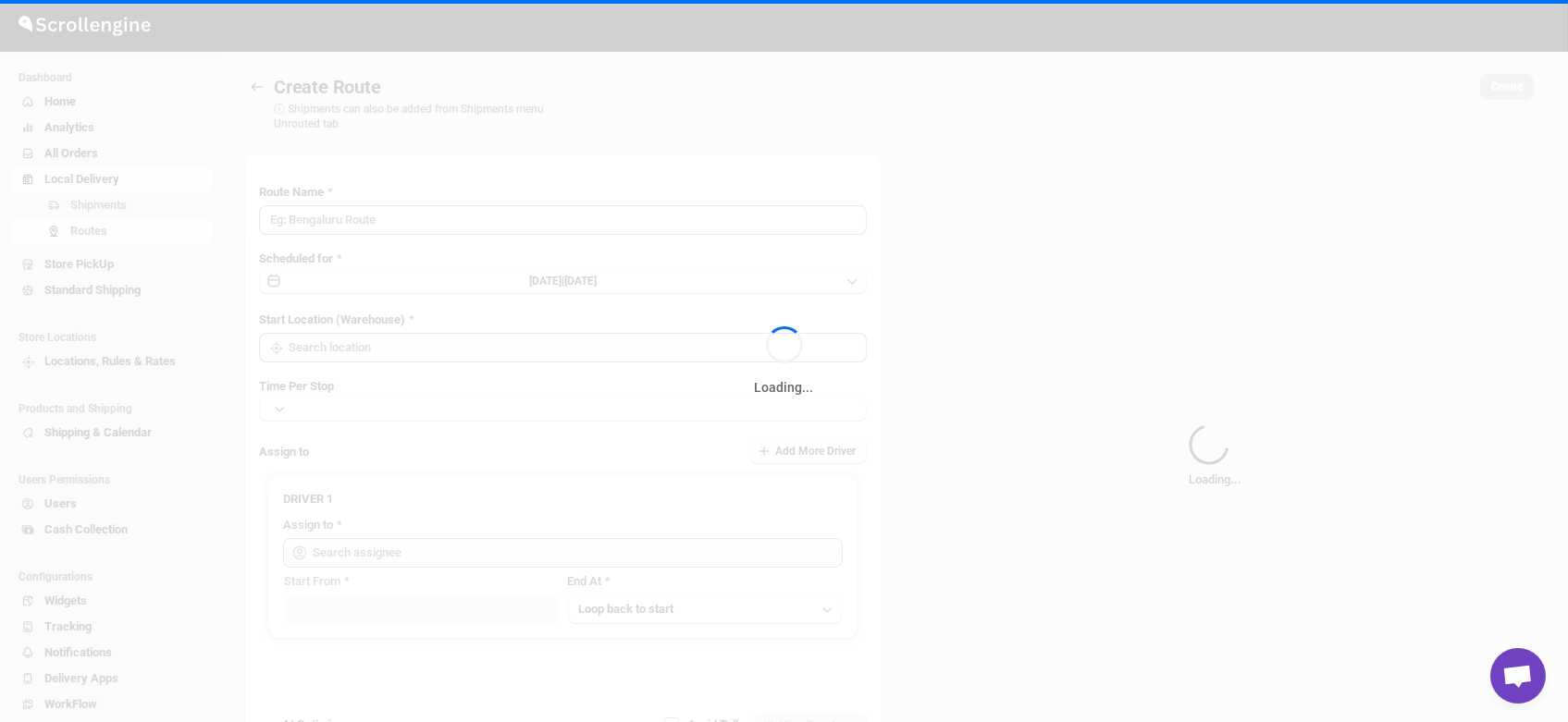
type input "Route - 11/10-0147"
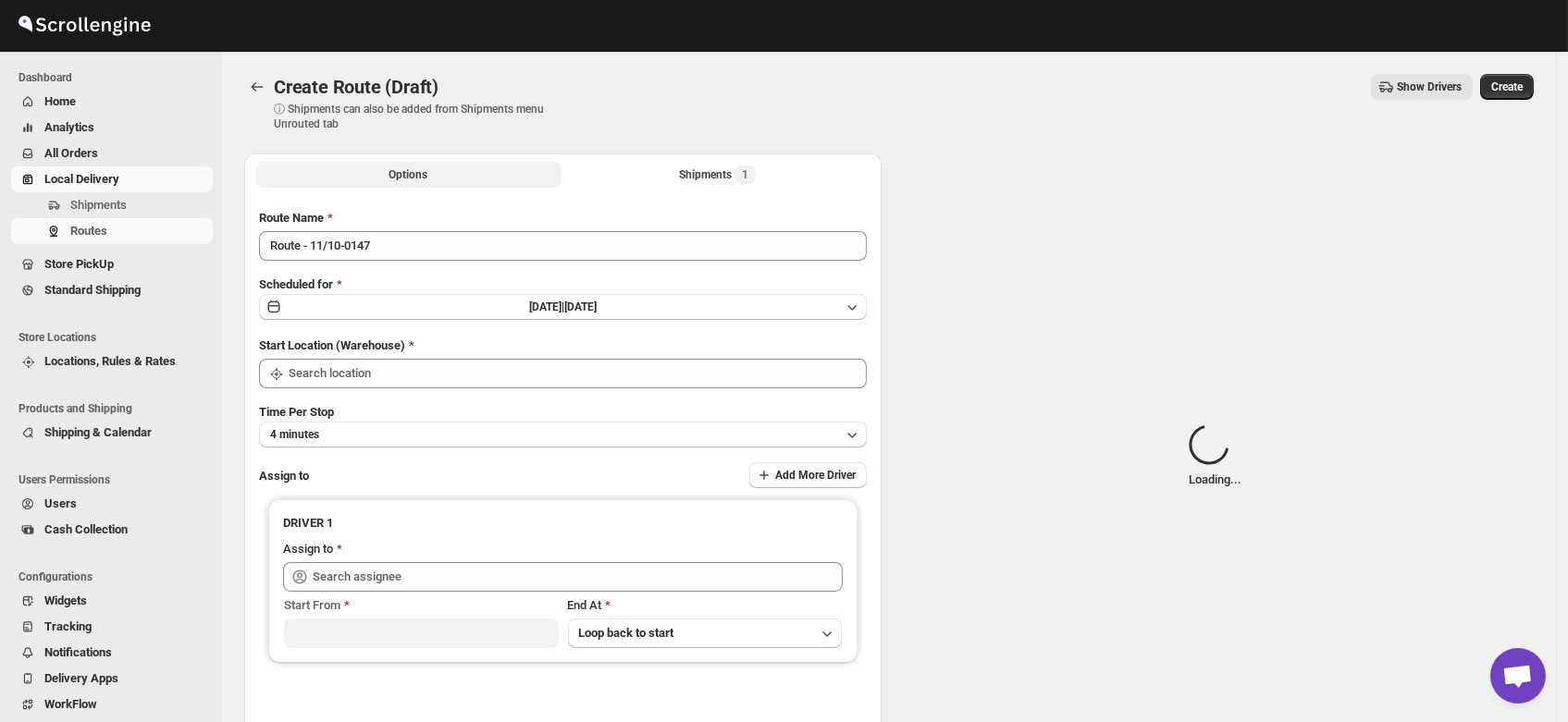
type input "DS02 Bileshivale"
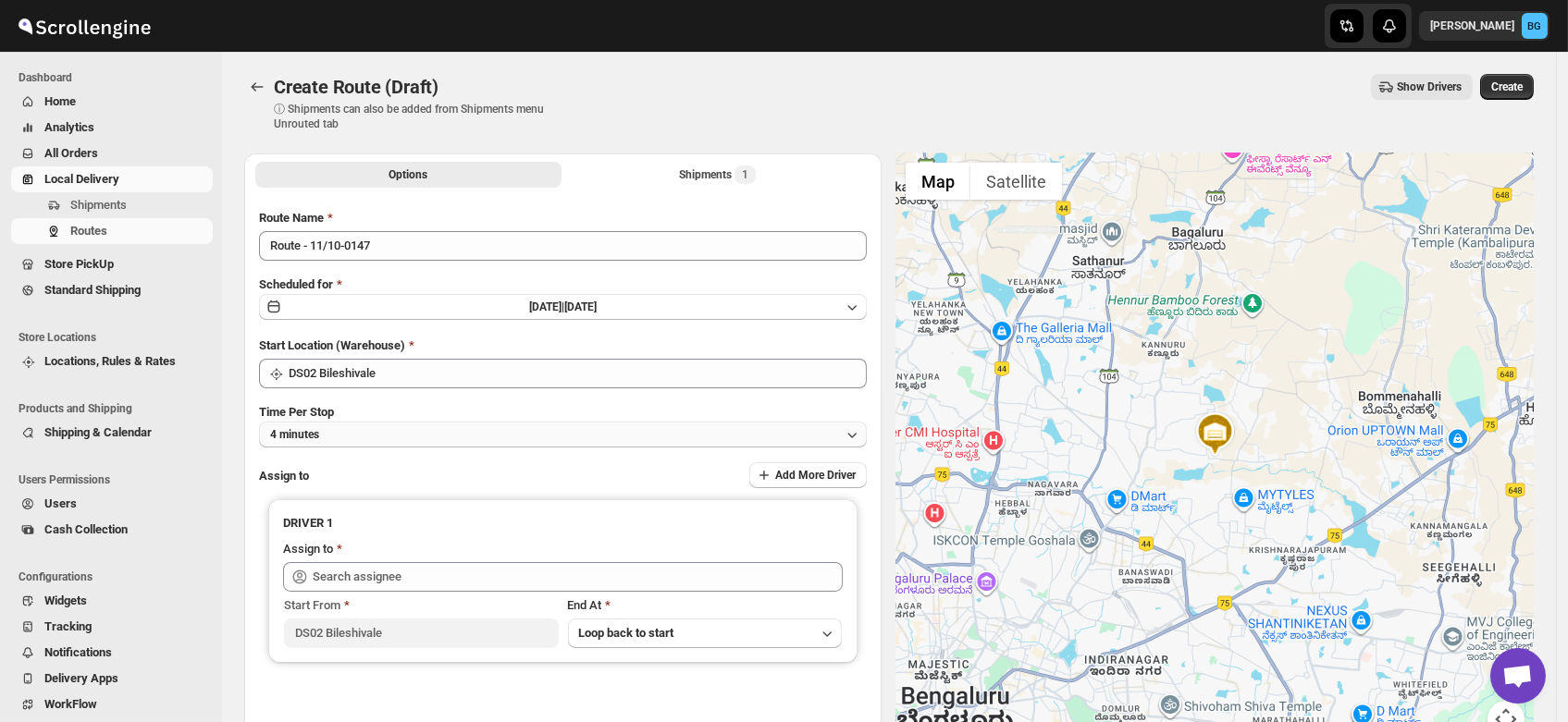
click at [348, 432] on button "4 minutes" at bounding box center [563, 434] width 608 height 26
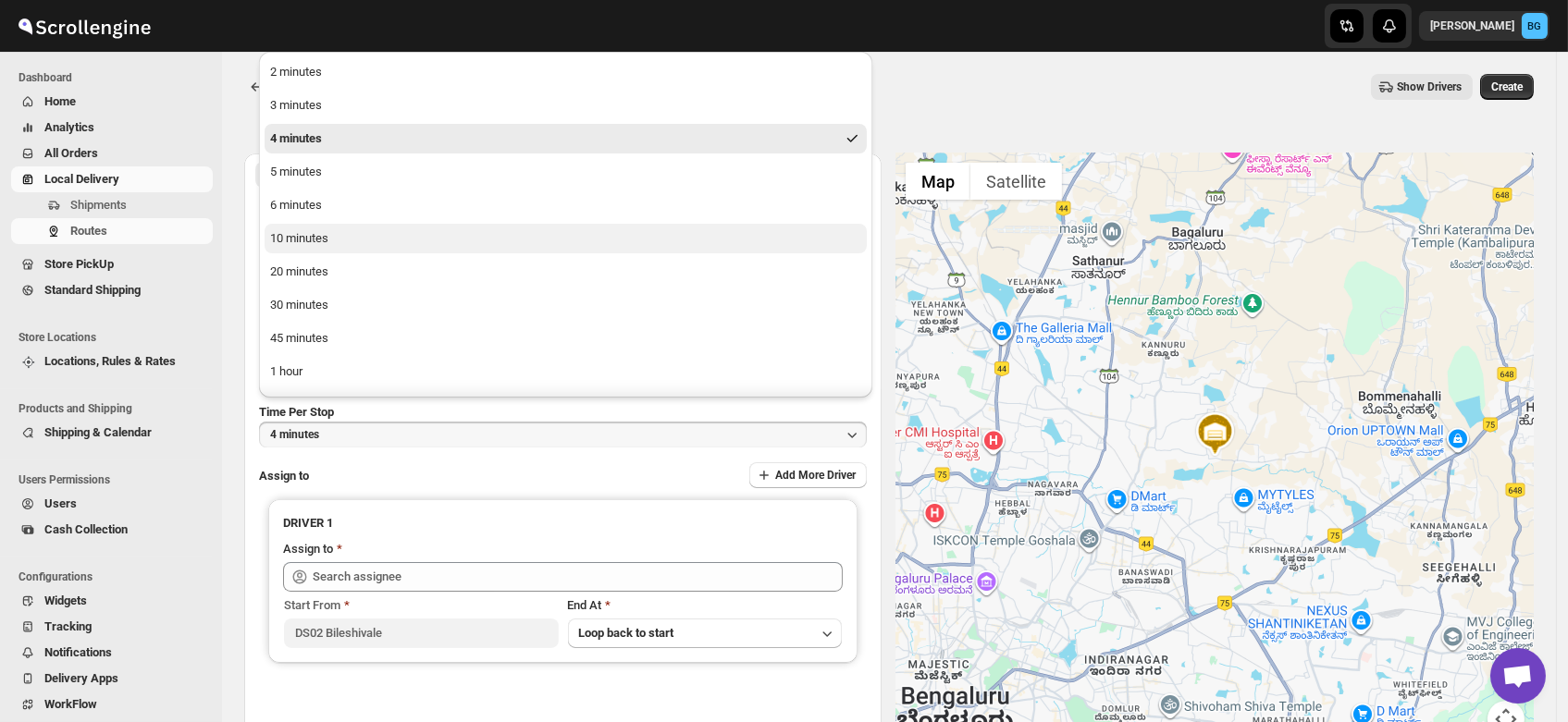
click at [302, 233] on div "10 minutes" at bounding box center [299, 238] width 59 height 18
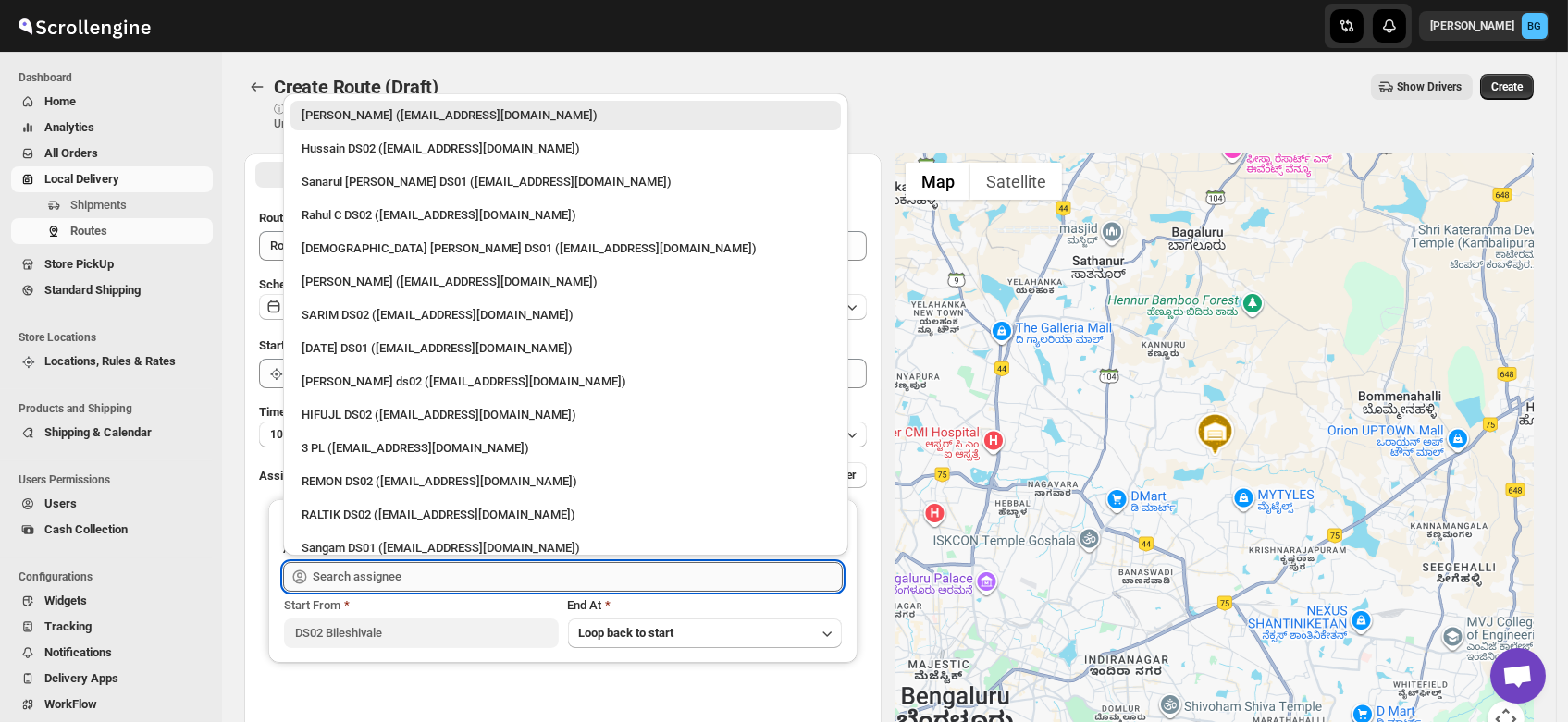
click at [380, 573] on input "text" at bounding box center [577, 576] width 530 height 30
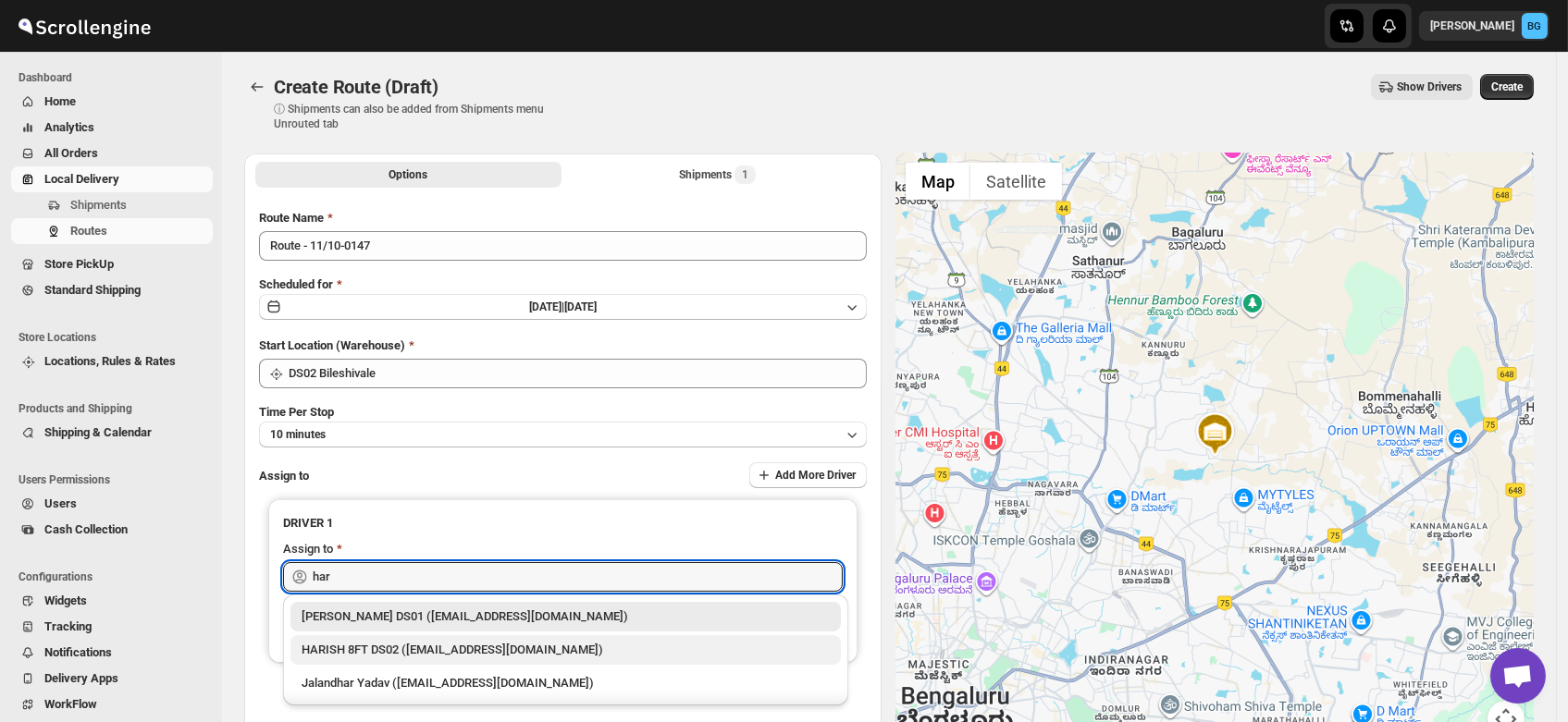
click at [377, 650] on div "HARISH 8FT DS02 (biyefir462@dextrago.com)" at bounding box center [565, 649] width 528 height 18
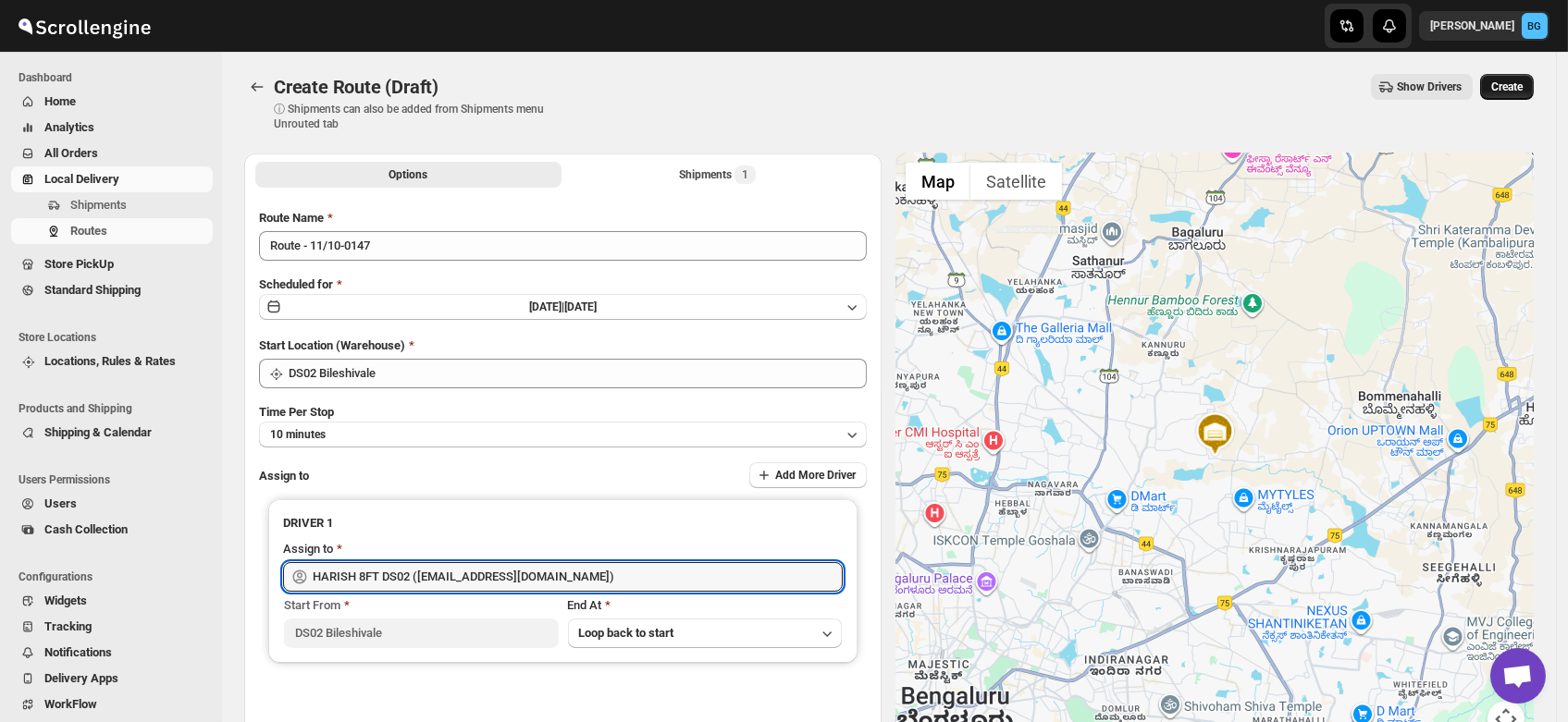
type input "HARISH 8FT DS02 (biyefir462@dextrago.com)"
click at [1513, 81] on span "Create" at bounding box center [1507, 86] width 32 height 14
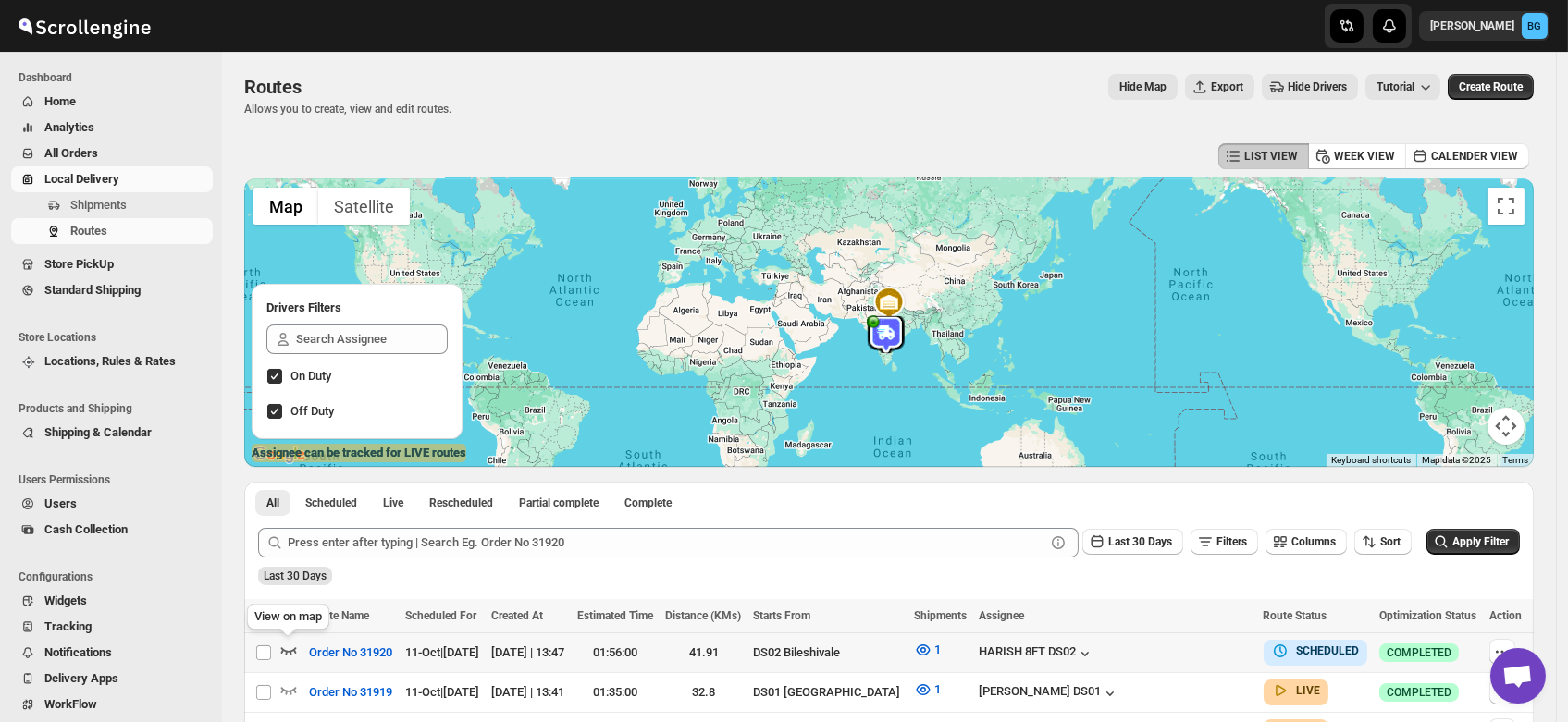
click at [285, 647] on icon "button" at bounding box center [288, 649] width 18 height 18
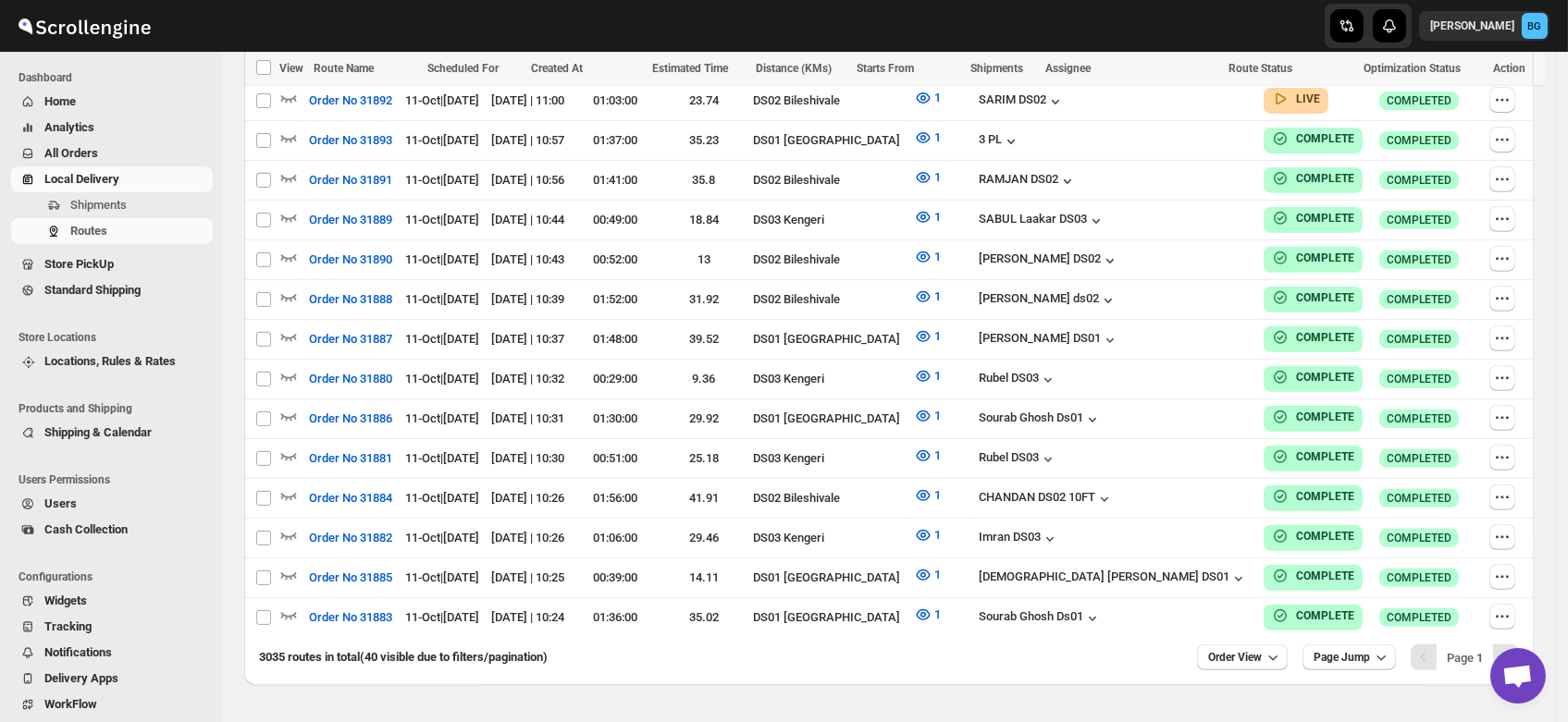
scroll to position [1596, 0]
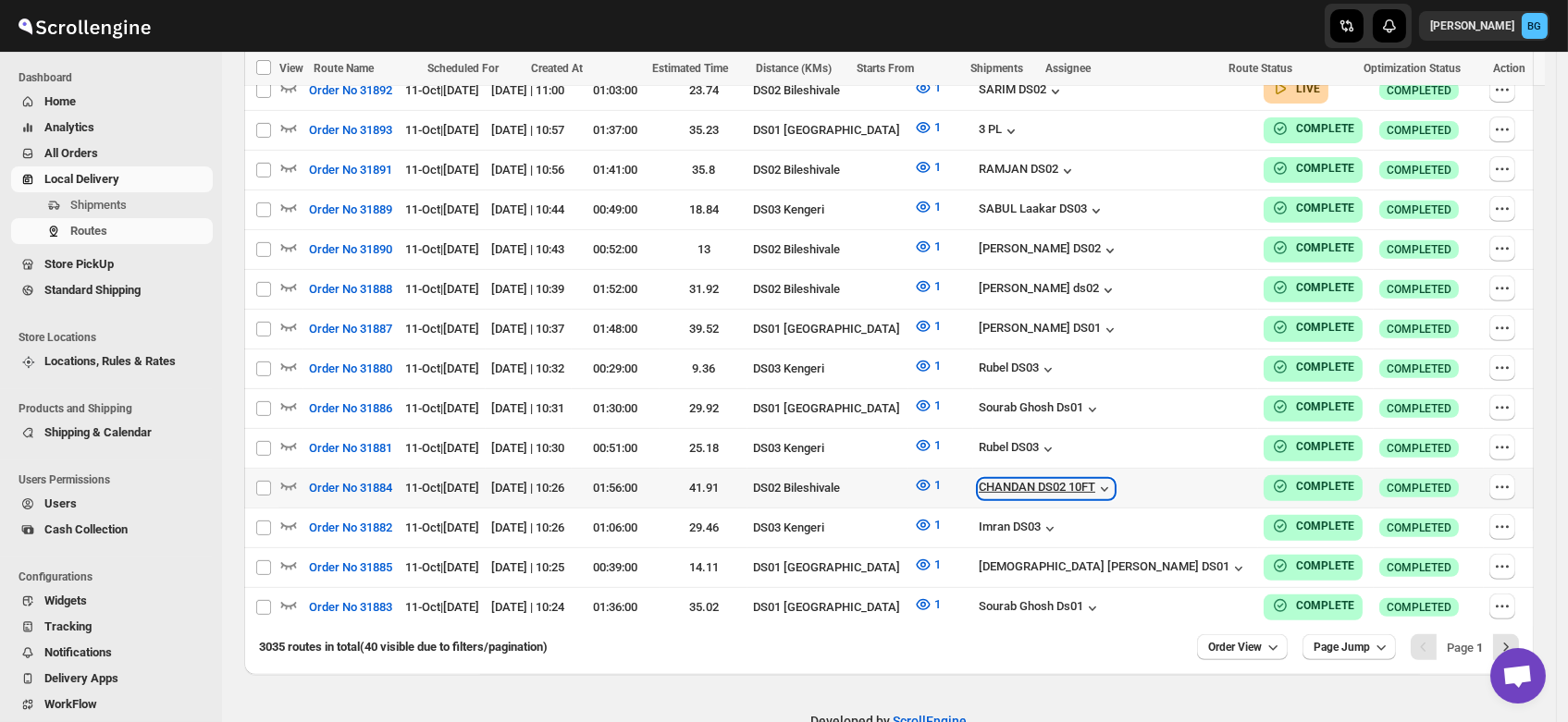
click at [1113, 480] on div "CHANDAN DS02 10FT" at bounding box center [1045, 489] width 135 height 18
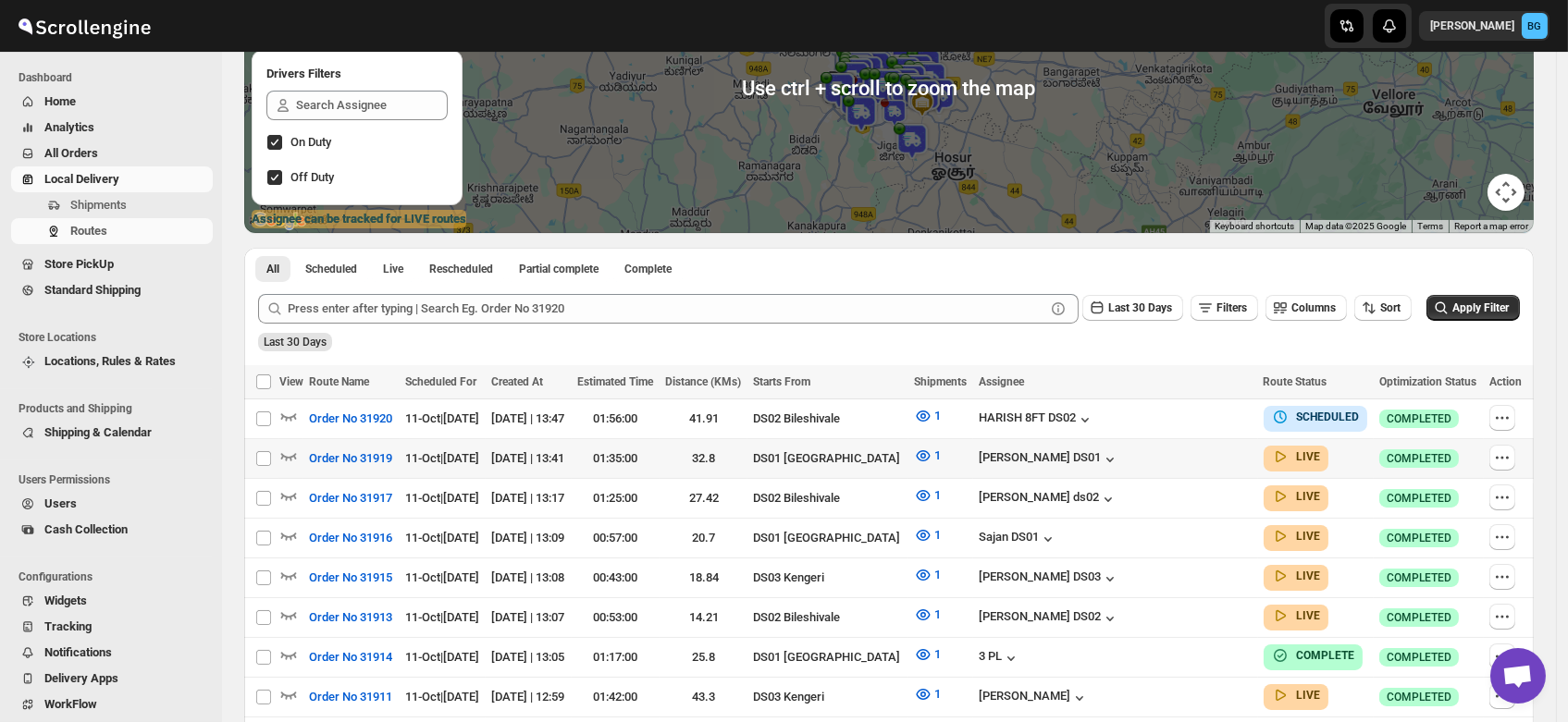
scroll to position [235, 0]
click at [1499, 409] on icon "button" at bounding box center [1502, 416] width 18 height 18
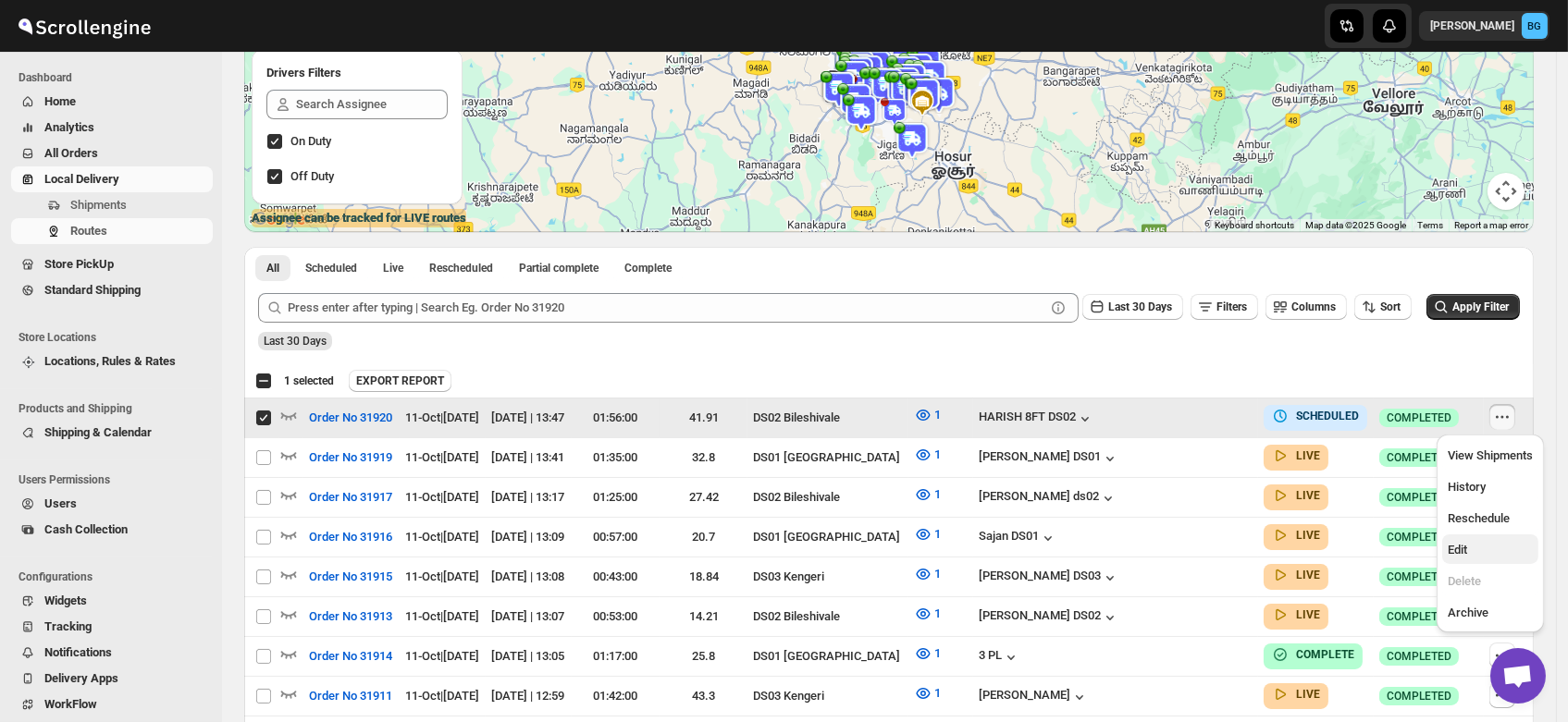
click at [1465, 543] on span "Edit" at bounding box center [1457, 549] width 19 height 13
checkbox input "false"
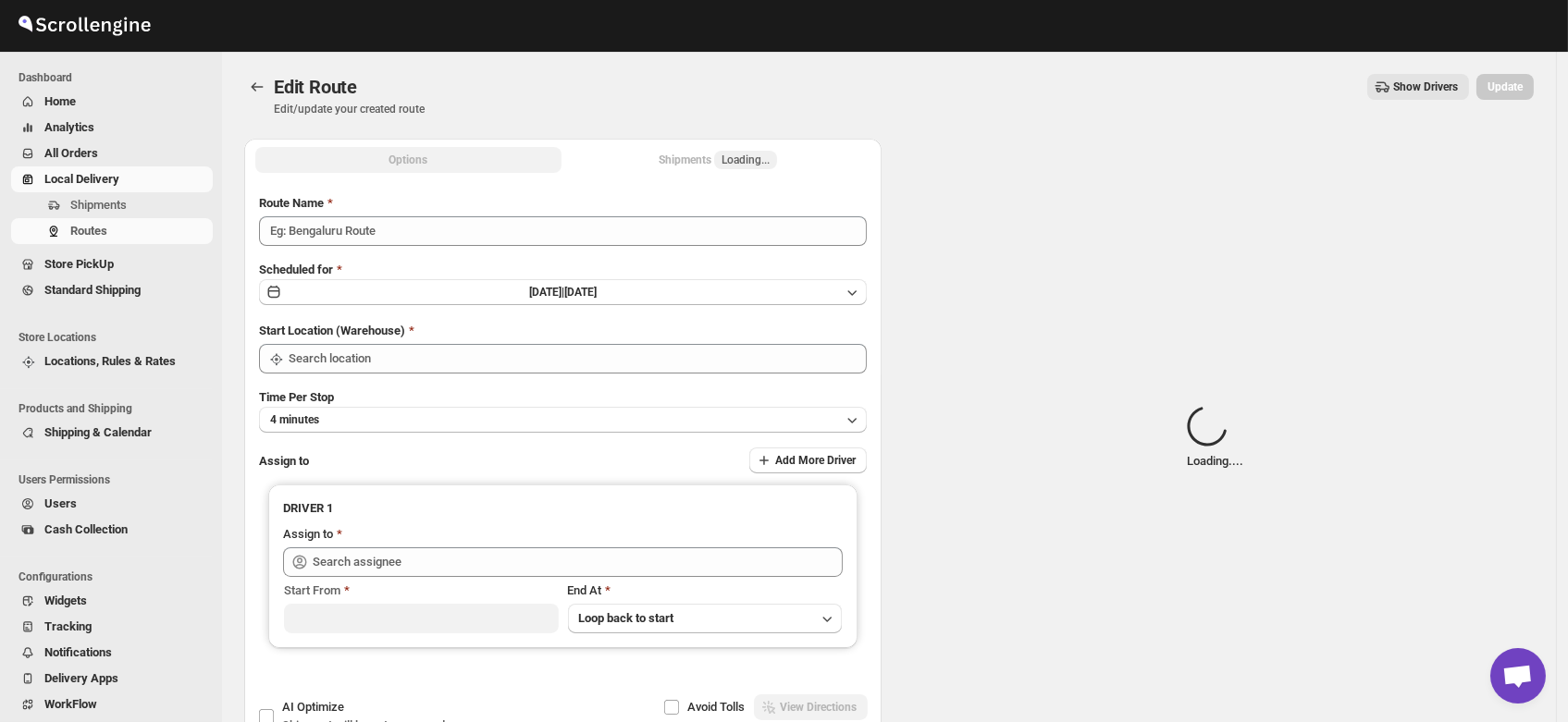
type input "Order No 31920"
type input "DS02 Bileshivale"
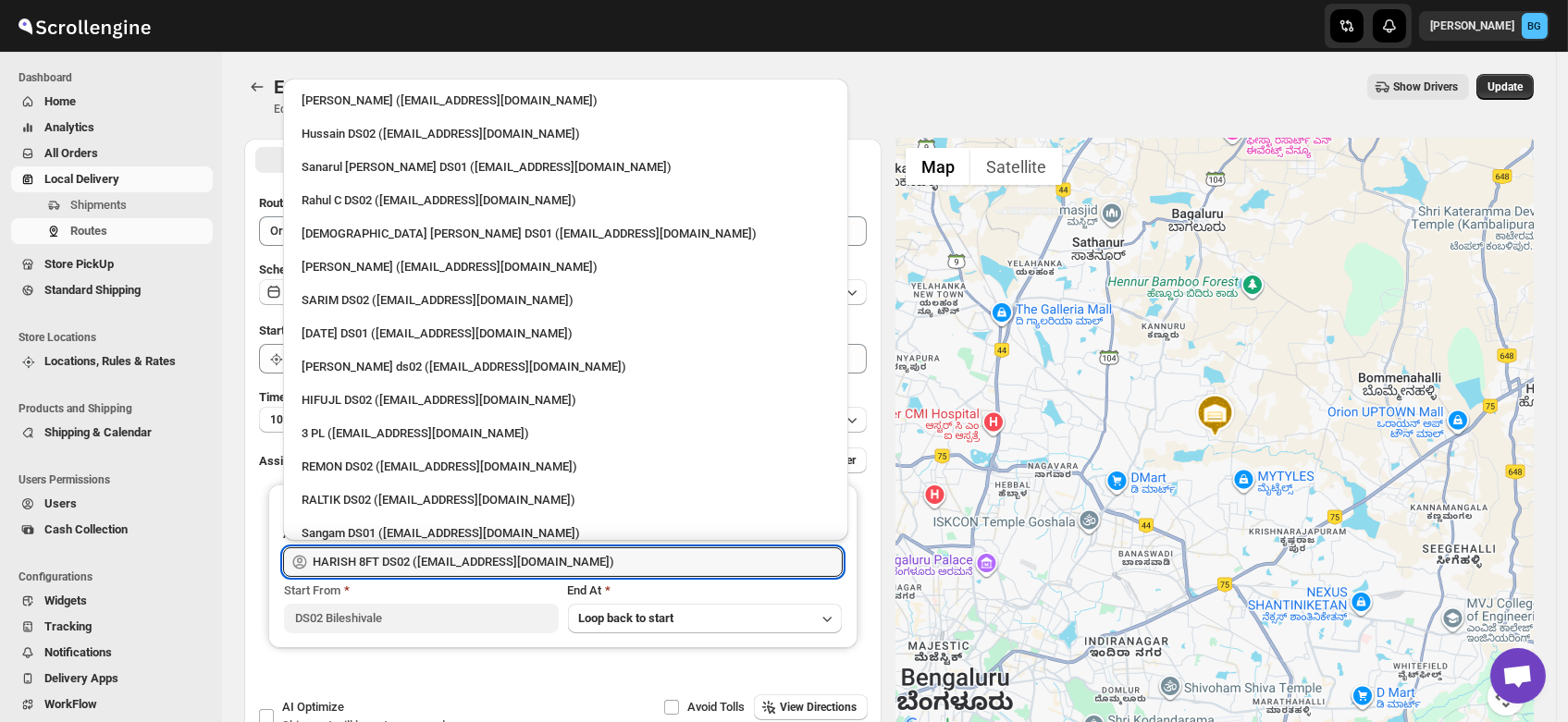
drag, startPoint x: 575, startPoint y: 560, endPoint x: 222, endPoint y: 553, distance: 353.1
click at [222, 553] on div "Edit Route. This page is ready Edit Route Edit/update your created route Show D…" at bounding box center [888, 402] width 1334 height 701
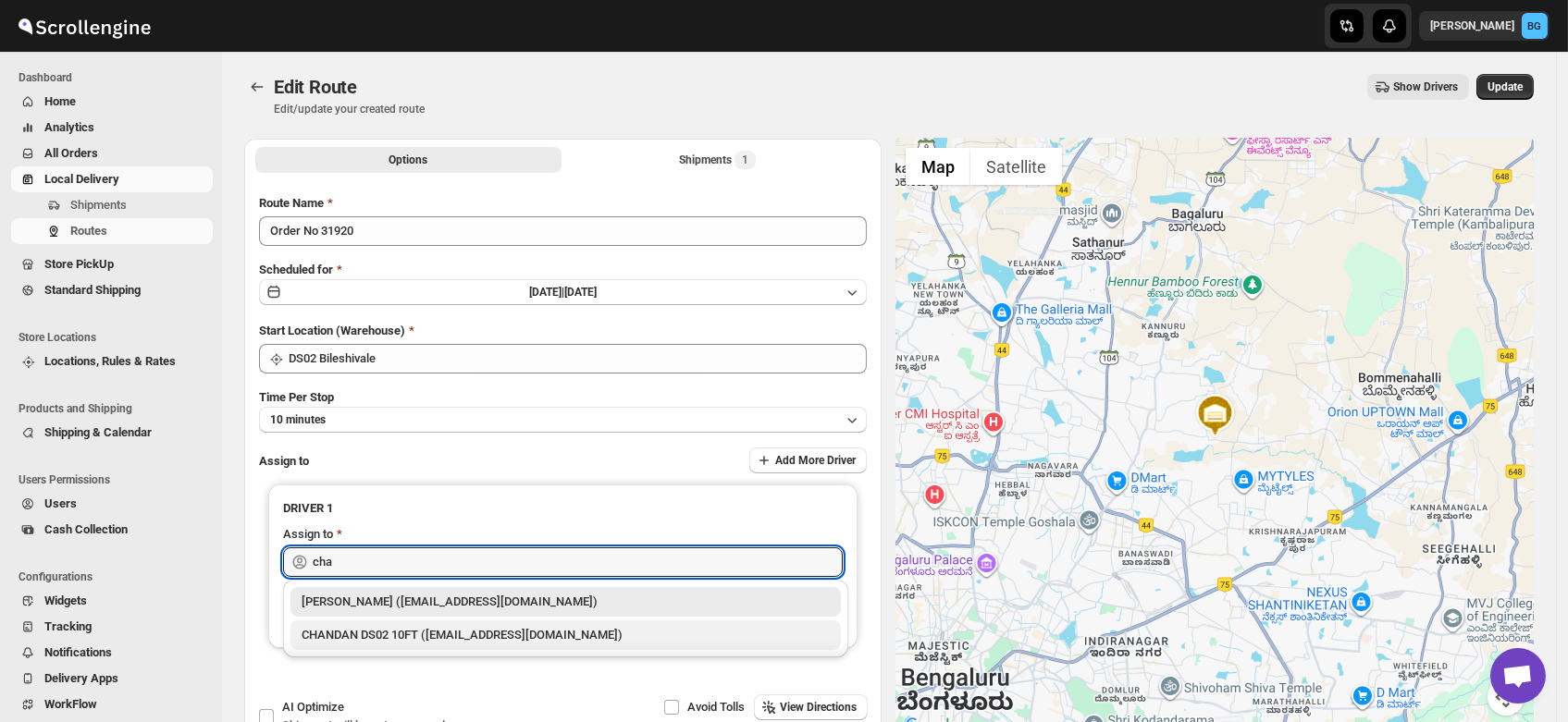
click at [383, 622] on div "CHANDAN DS02 10FT (repaco2238@bitmens.com)" at bounding box center [566, 635] width 550 height 30
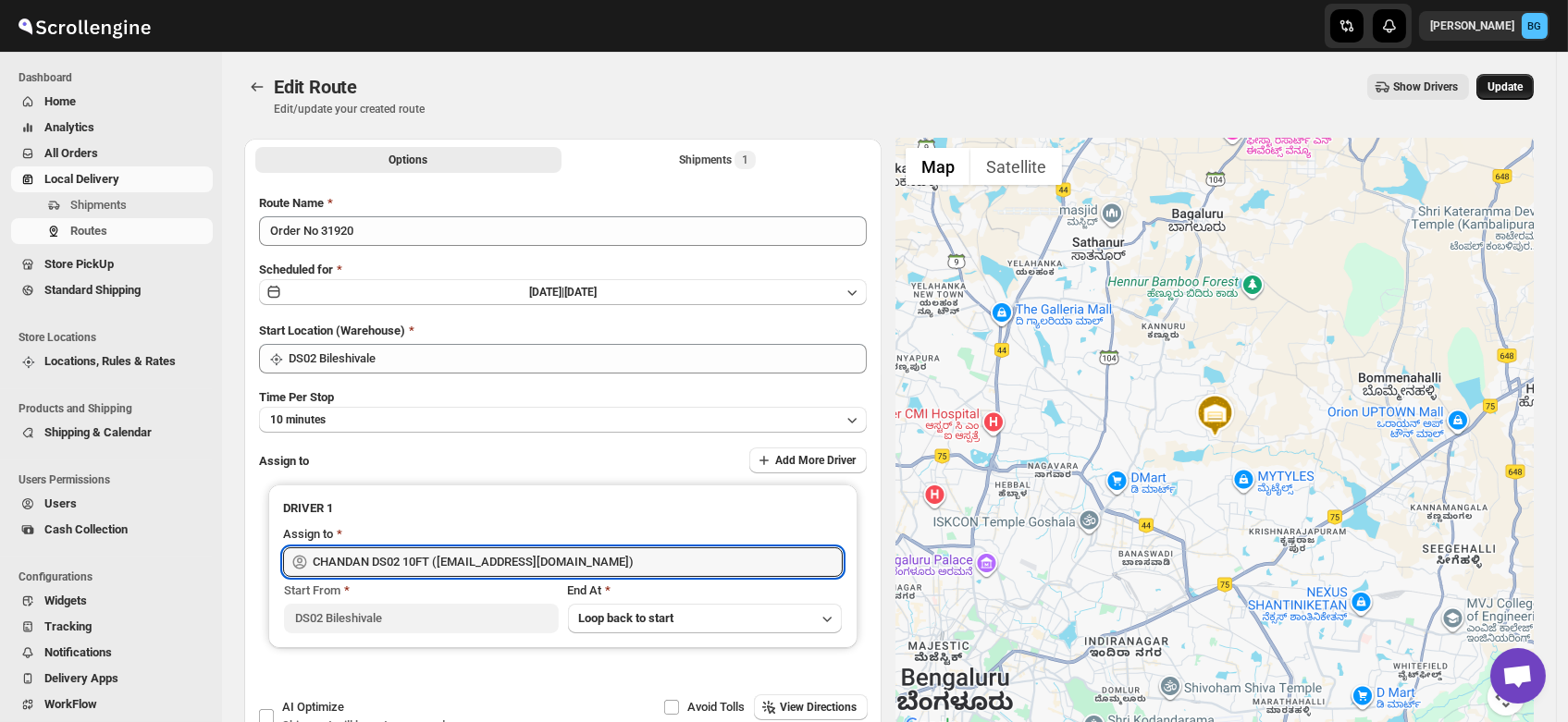
type input "CHANDAN DS02 10FT (repaco2238@bitmens.com)"
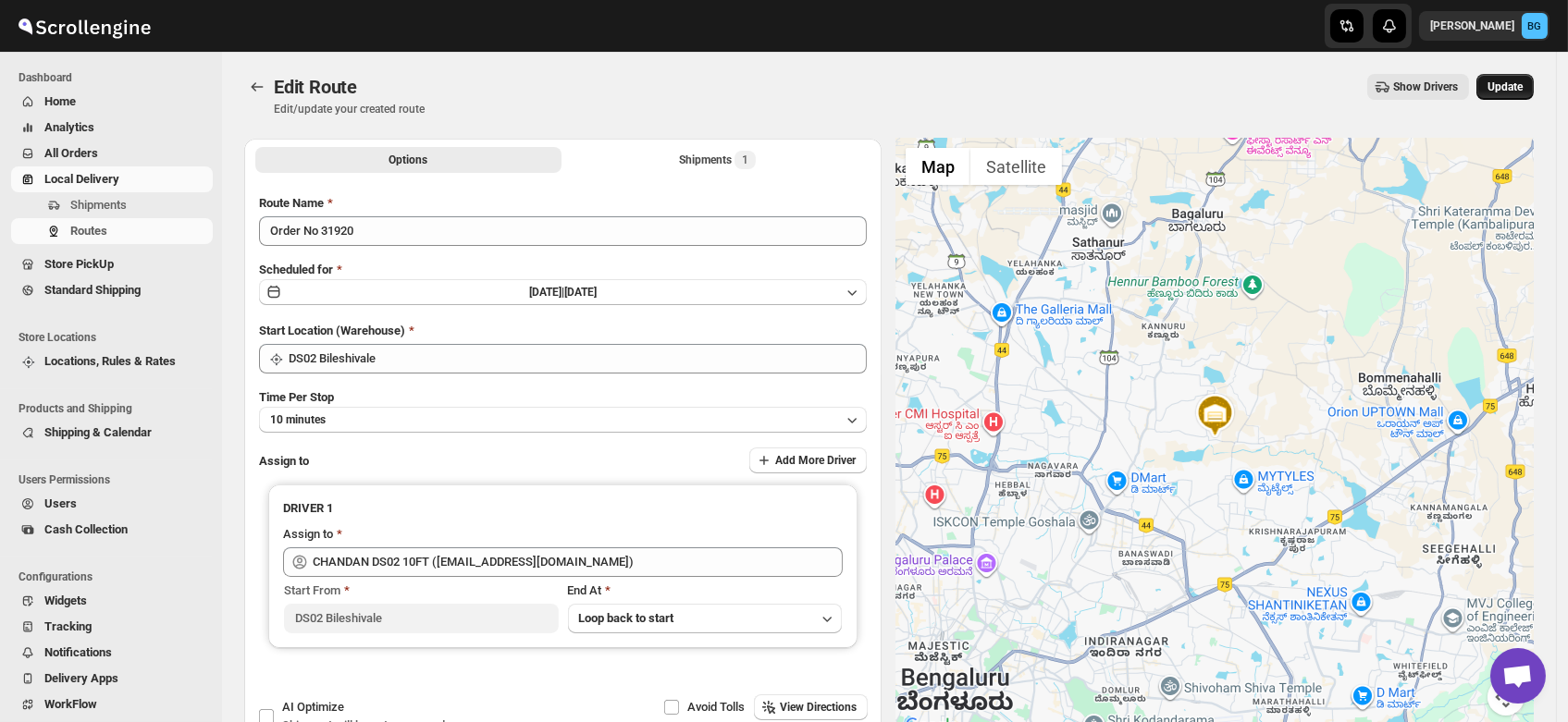
click at [1523, 82] on span "Update" at bounding box center [1505, 86] width 35 height 14
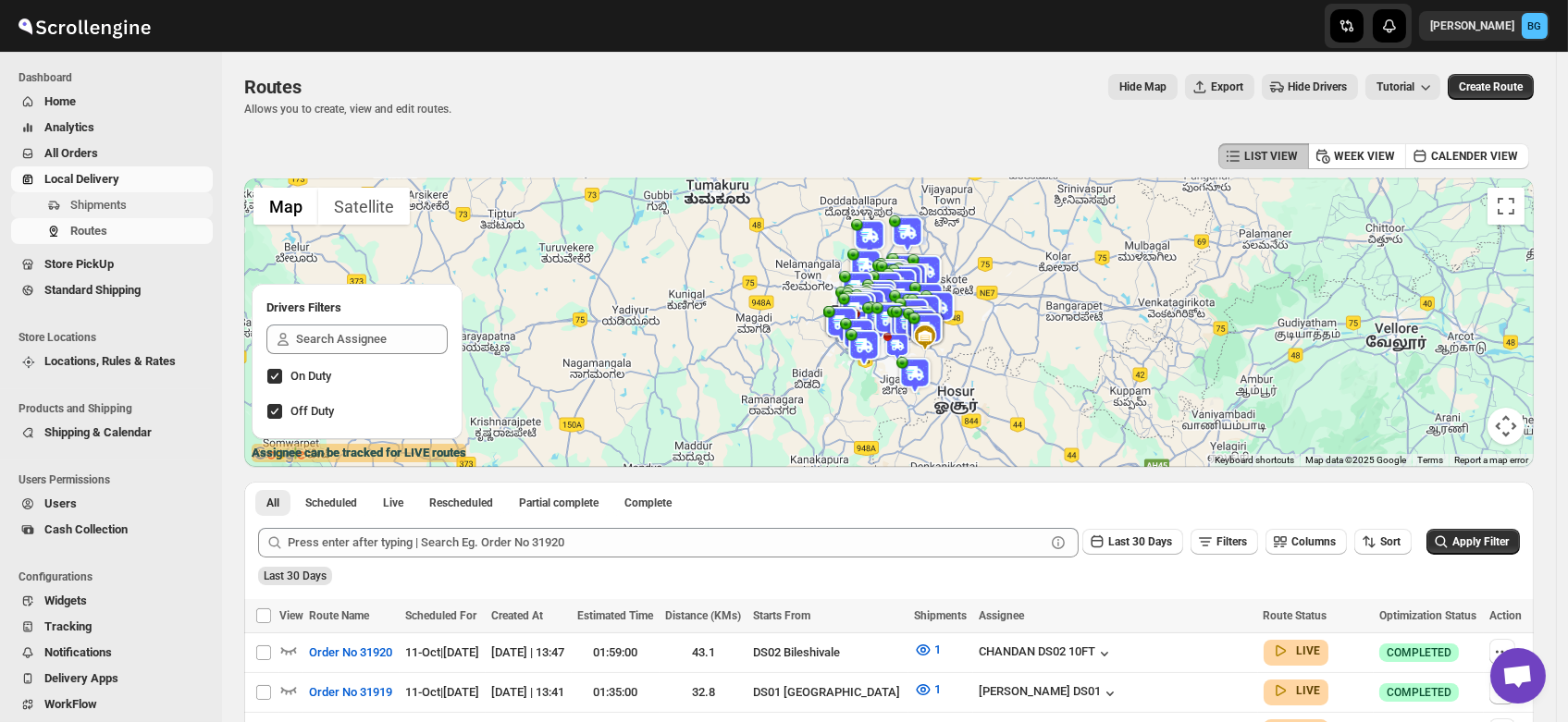
click at [104, 201] on span "Shipments" at bounding box center [98, 204] width 57 height 13
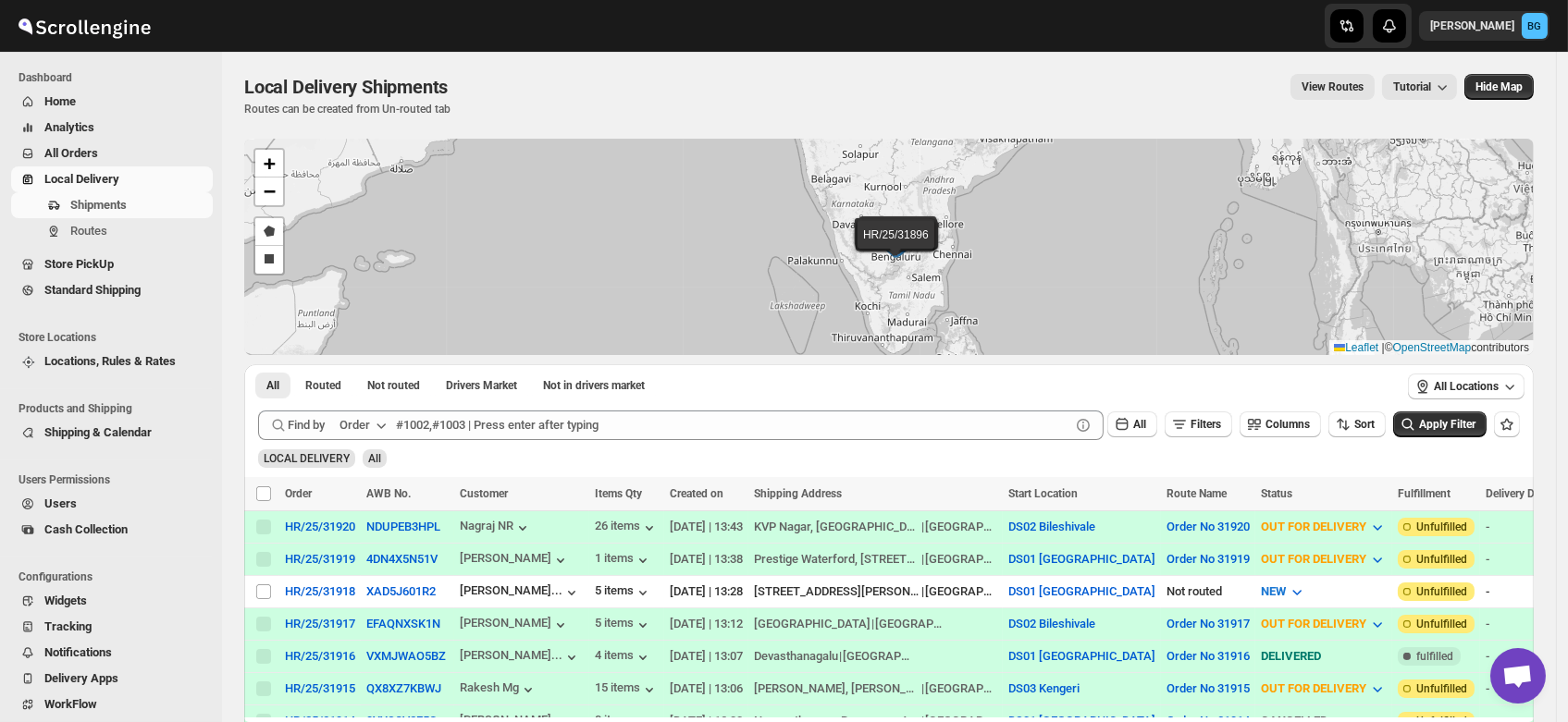
click at [449, 216] on div "HR/25/31920 HR/25/31919 HR/25/31918 HR/25/31917 HR/25/31916 HR/25/31915 HR/25/3…" at bounding box center [889, 247] width 1290 height 217
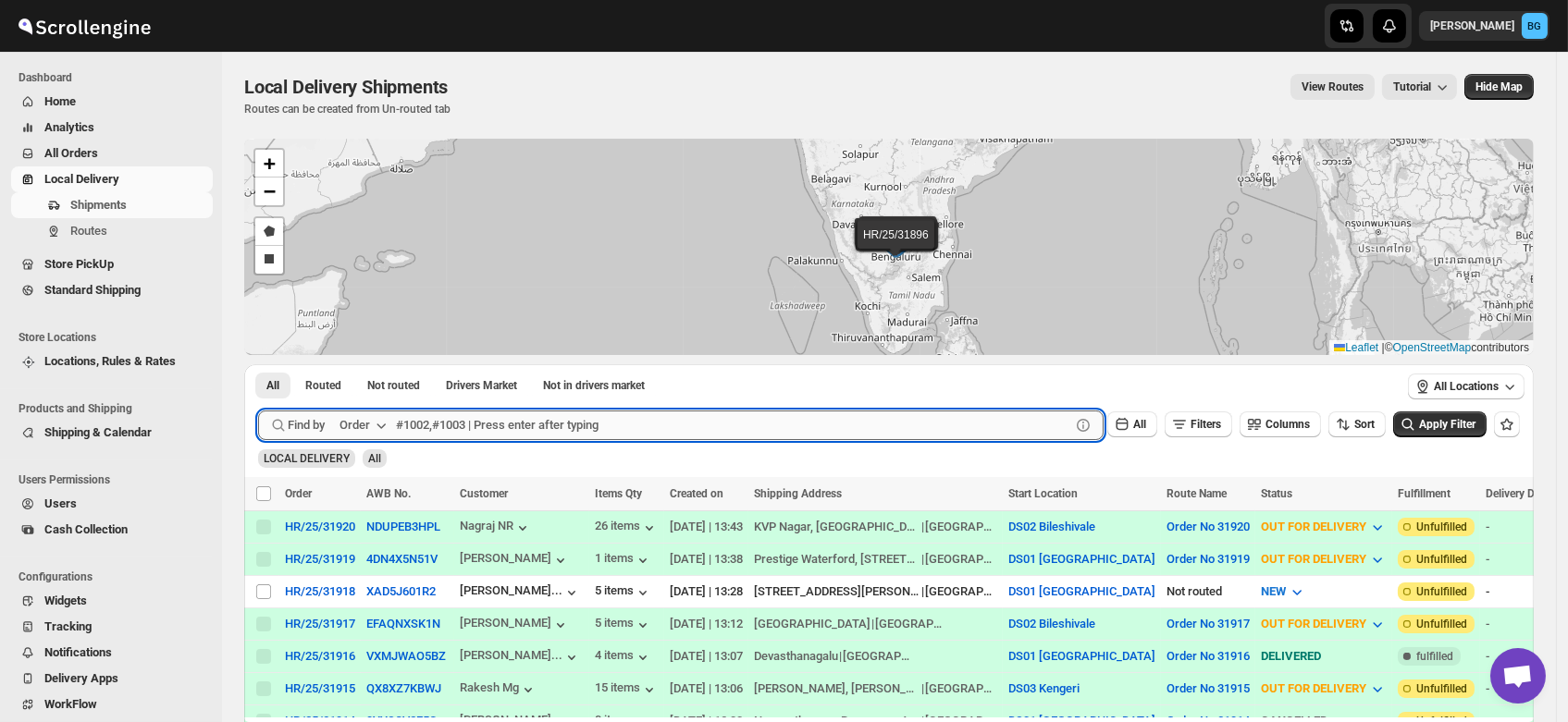
click at [430, 415] on input "text" at bounding box center [733, 425] width 674 height 30
type input "31899"
click at [258, 364] on button "Submit" at bounding box center [284, 374] width 53 height 19
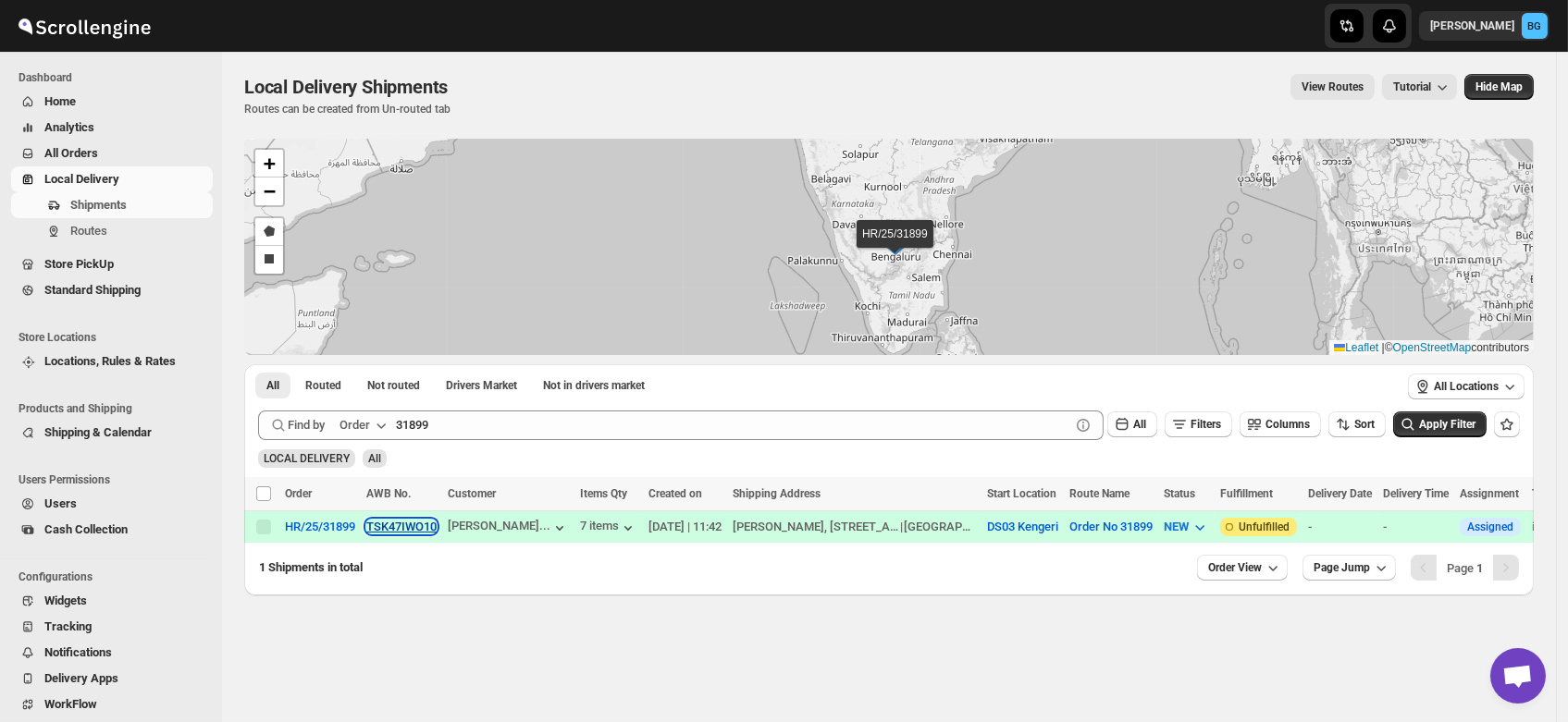
click at [402, 523] on button "TSK47IWO10" at bounding box center [401, 526] width 70 height 13
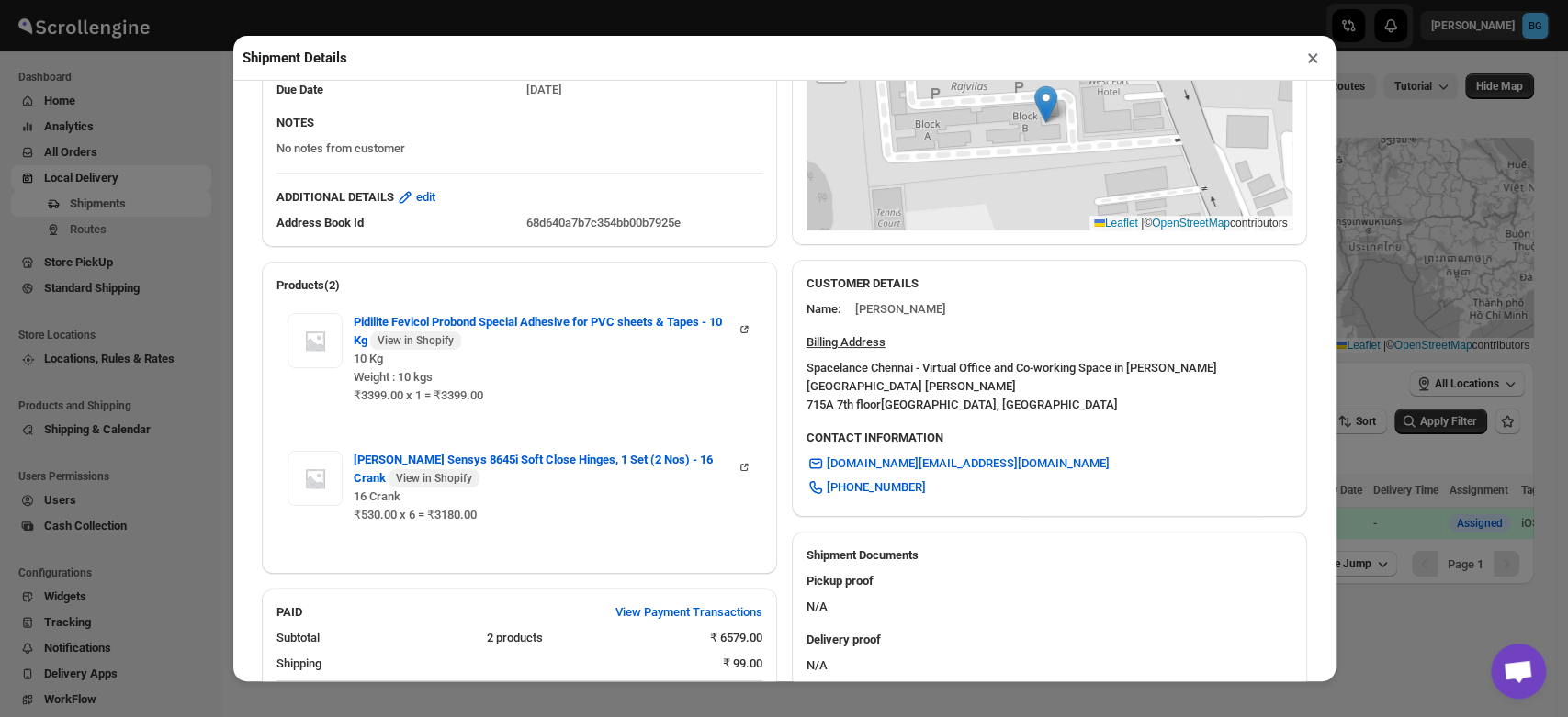
scroll to position [722, 0]
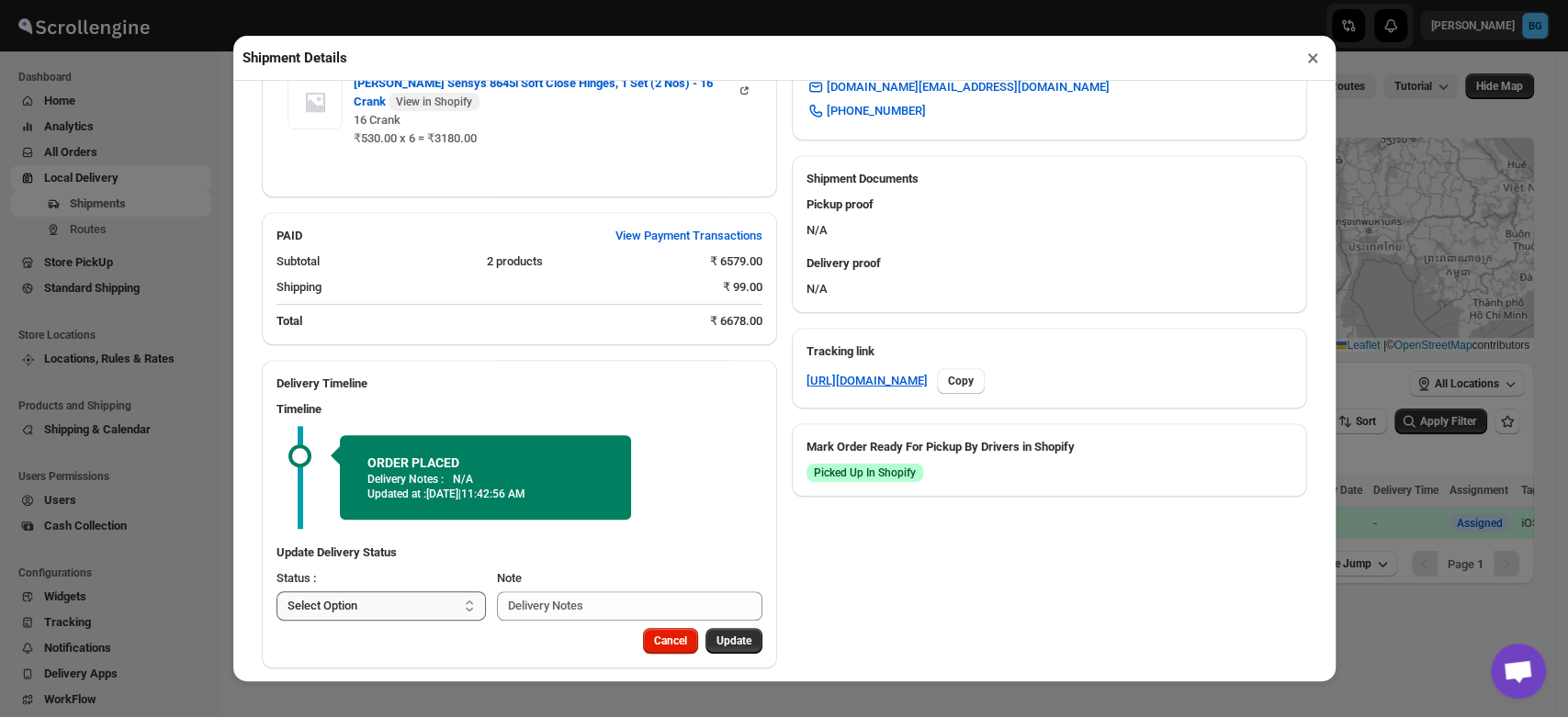
click at [397, 591] on select "Select Option PICKED UP OUT FOR DELIVERY RESCHEDULE DELIVERED CANCELLED" at bounding box center [381, 606] width 211 height 30
select select "PICKED_UP"
click at [276, 591] on select "Select Option PICKED UP OUT FOR DELIVERY RESCHEDULE DELIVERED CANCELLED" at bounding box center [381, 606] width 211 height 30
click at [705, 634] on span "Pick Products" at bounding box center [717, 641] width 69 height 14
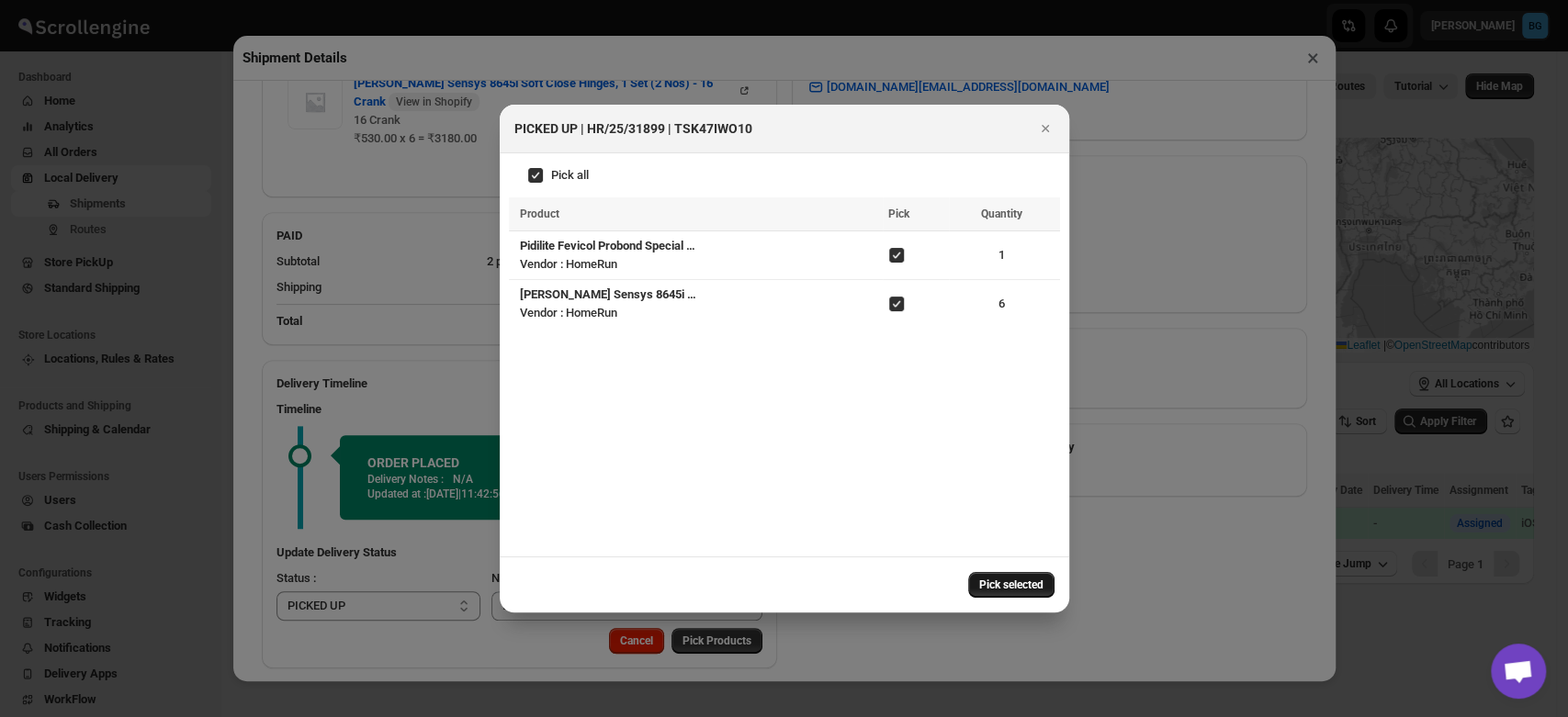
click at [1019, 586] on span "Pick selected" at bounding box center [1012, 585] width 65 height 14
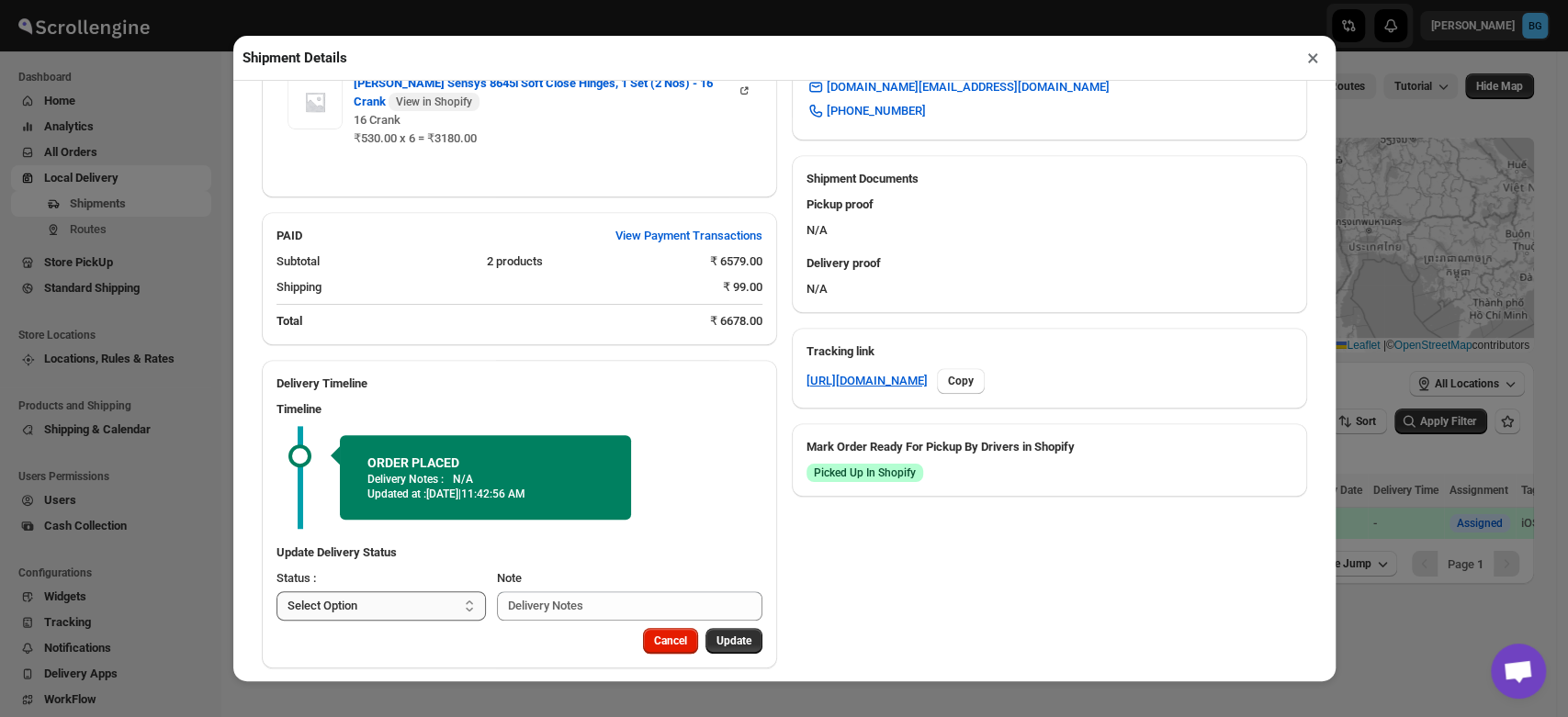
scroll to position [700, 0]
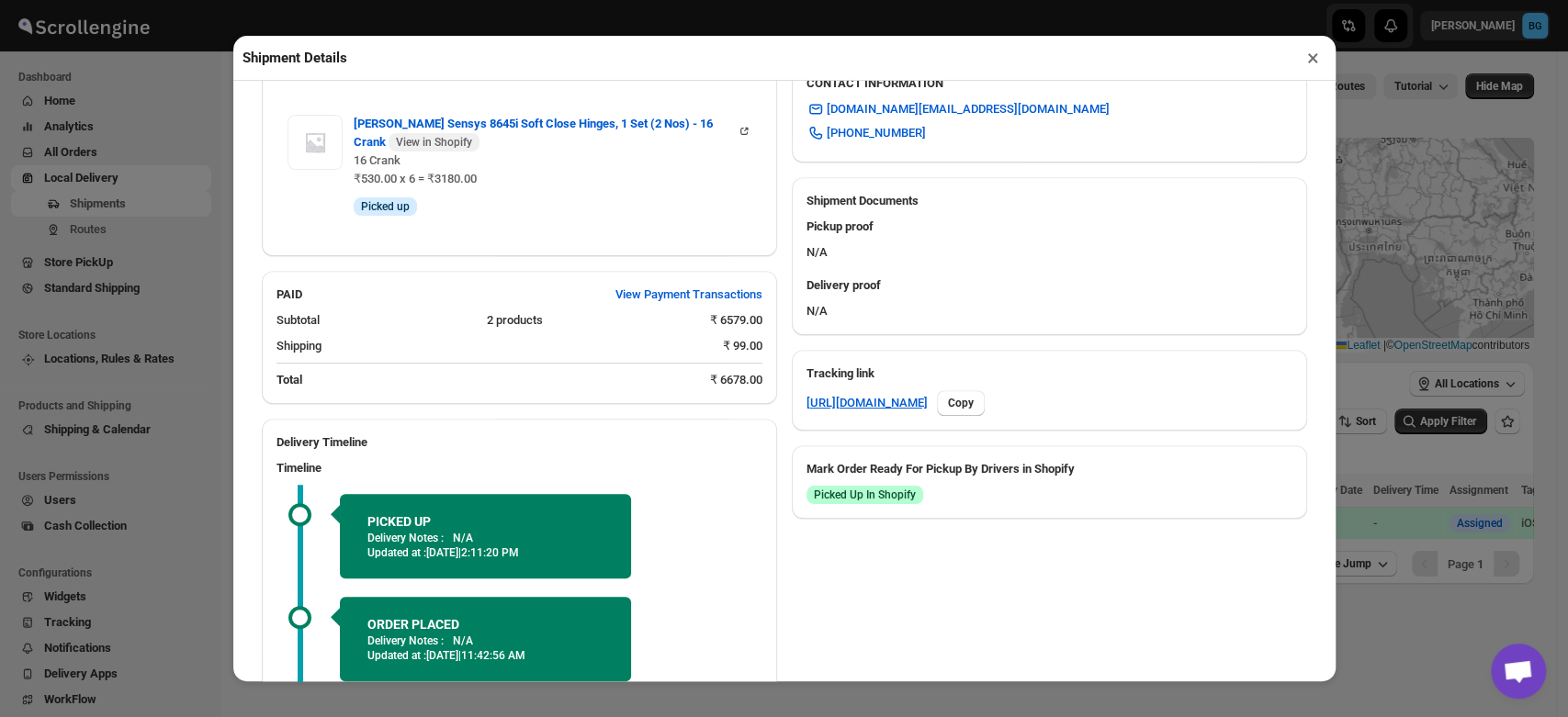
click at [386, 591] on div "Delivery Timeline Timeline PICKED UP Delivery Notes : N/A Updated at : 10/11/20…" at bounding box center [519, 625] width 515 height 411
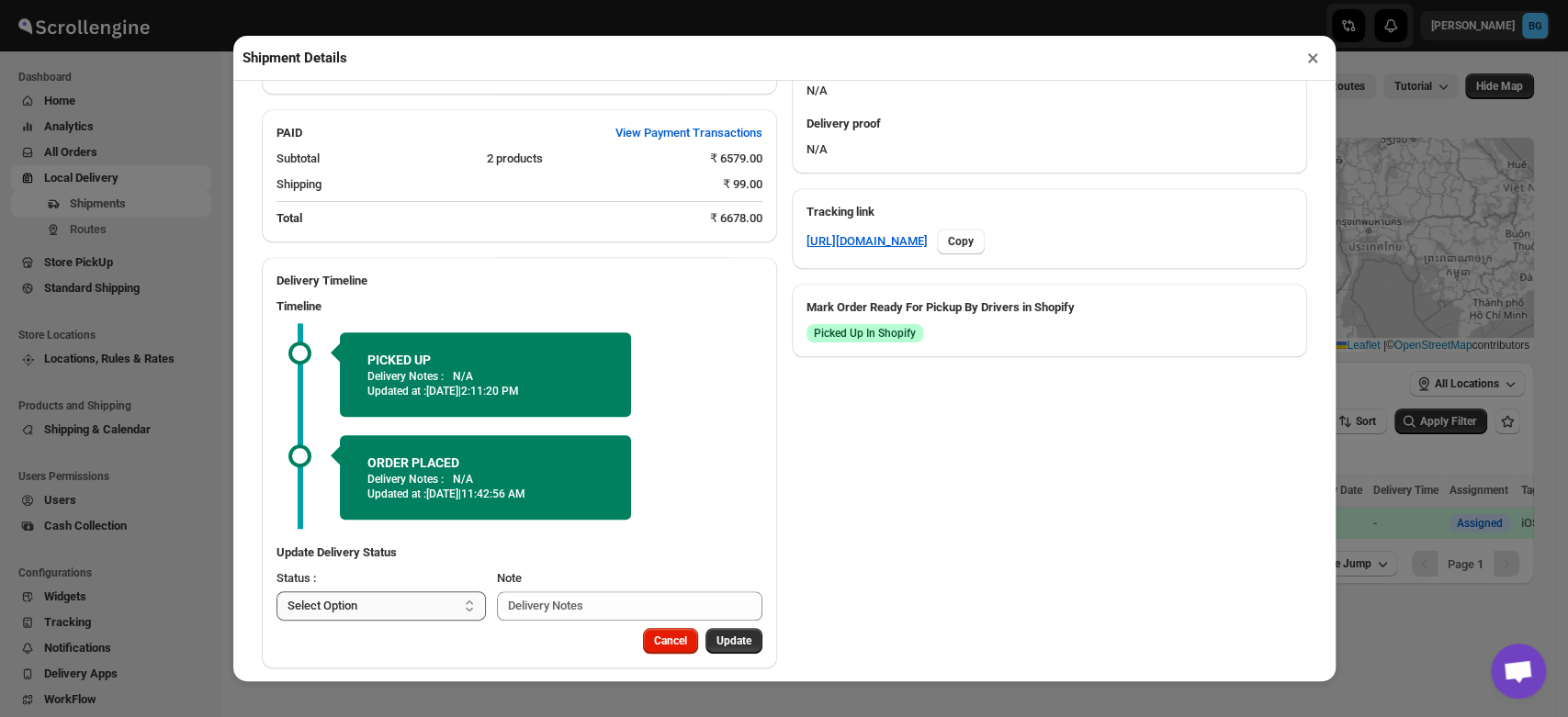
click at [374, 592] on select "Select Option PICKED UP OUT FOR DELIVERY RESCHEDULE DELIVERED CANCELLED" at bounding box center [381, 606] width 211 height 30
select select "OUT_FOR_DELIVERY"
click at [276, 591] on select "Select Option PICKED UP OUT FOR DELIVERY RESCHEDULE DELIVERED CANCELLED" at bounding box center [381, 606] width 211 height 30
click at [747, 630] on button "Update" at bounding box center [734, 641] width 57 height 26
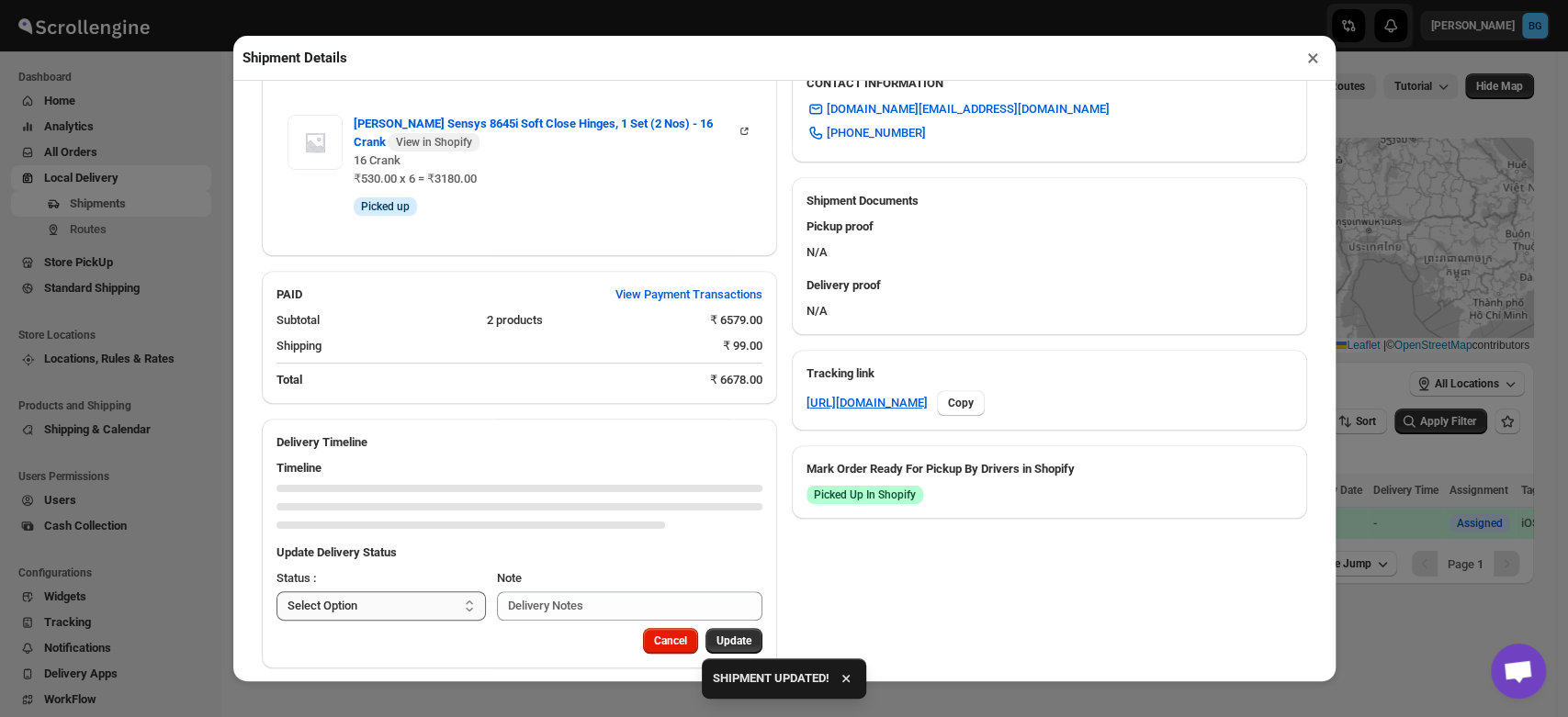
click at [360, 586] on div "Delivery Timeline Timeline Update Delivery Status Status : Select Option PICKED…" at bounding box center [519, 544] width 515 height 249
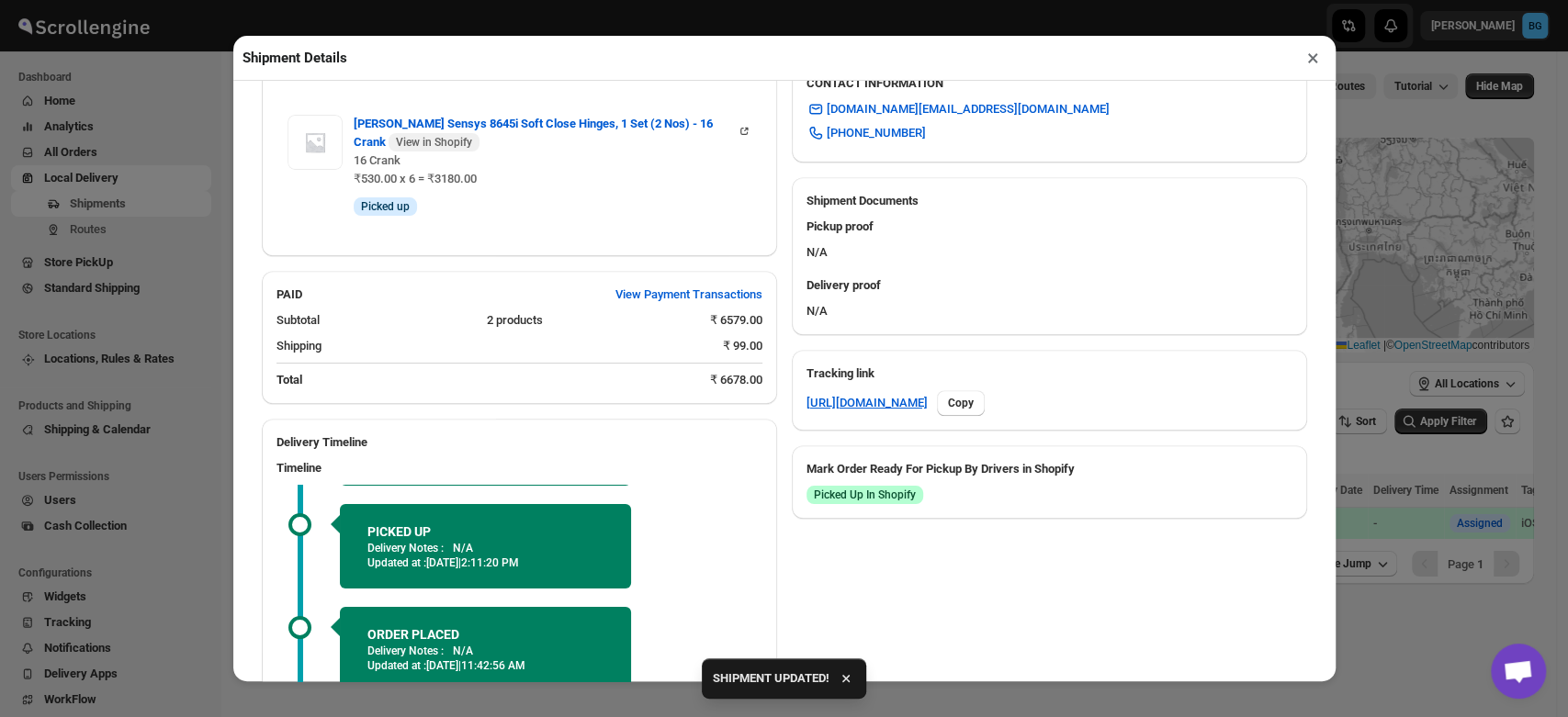
scroll to position [870, 0]
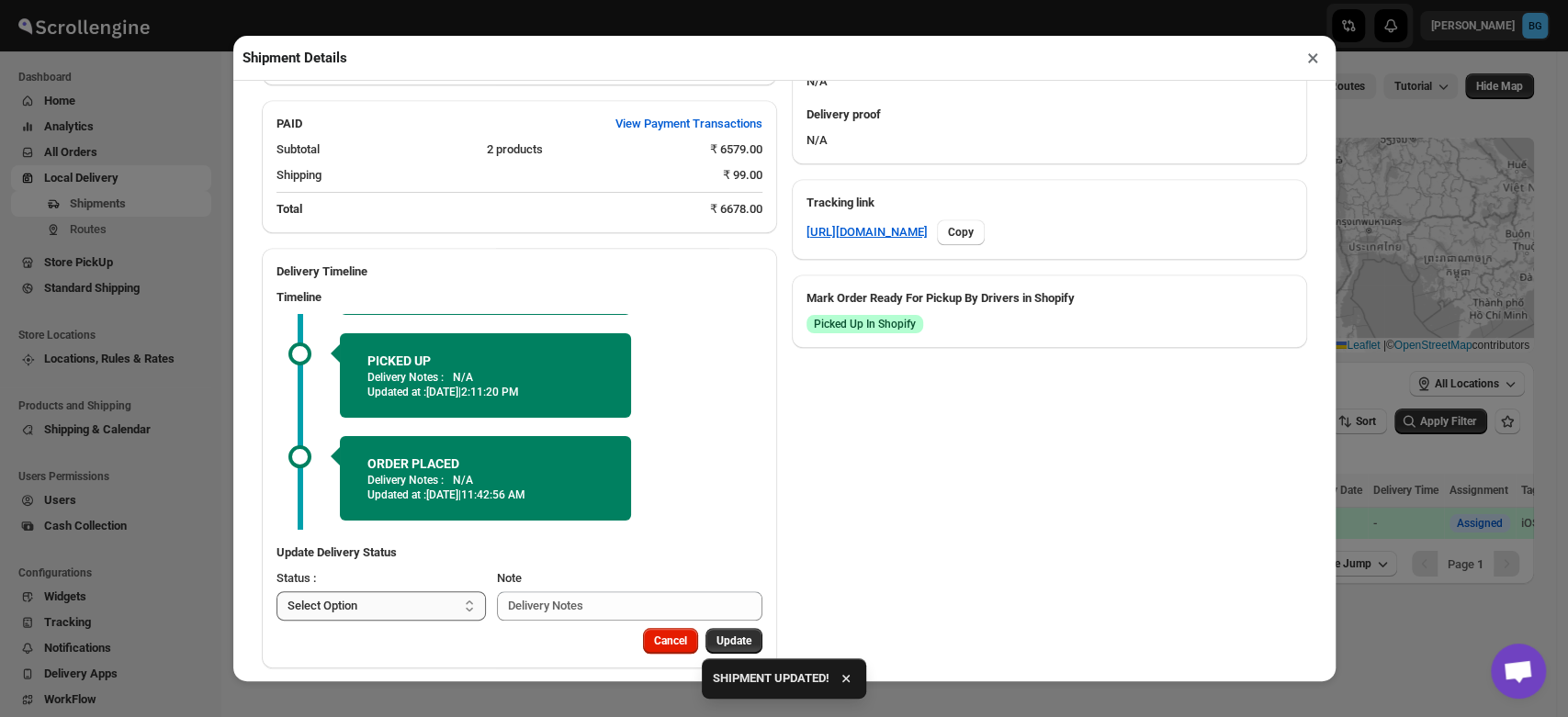
click at [372, 593] on select "Select Option PICKED UP OUT FOR DELIVERY RESCHEDULE DELIVERED CANCELLED" at bounding box center [381, 606] width 211 height 30
select select "DELIVERED"
click at [276, 591] on select "Select Option PICKED UP OUT FOR DELIVERY RESCHEDULE DELIVERED CANCELLED" at bounding box center [381, 606] width 211 height 30
click at [723, 634] on span "Update" at bounding box center [734, 641] width 35 height 14
select select
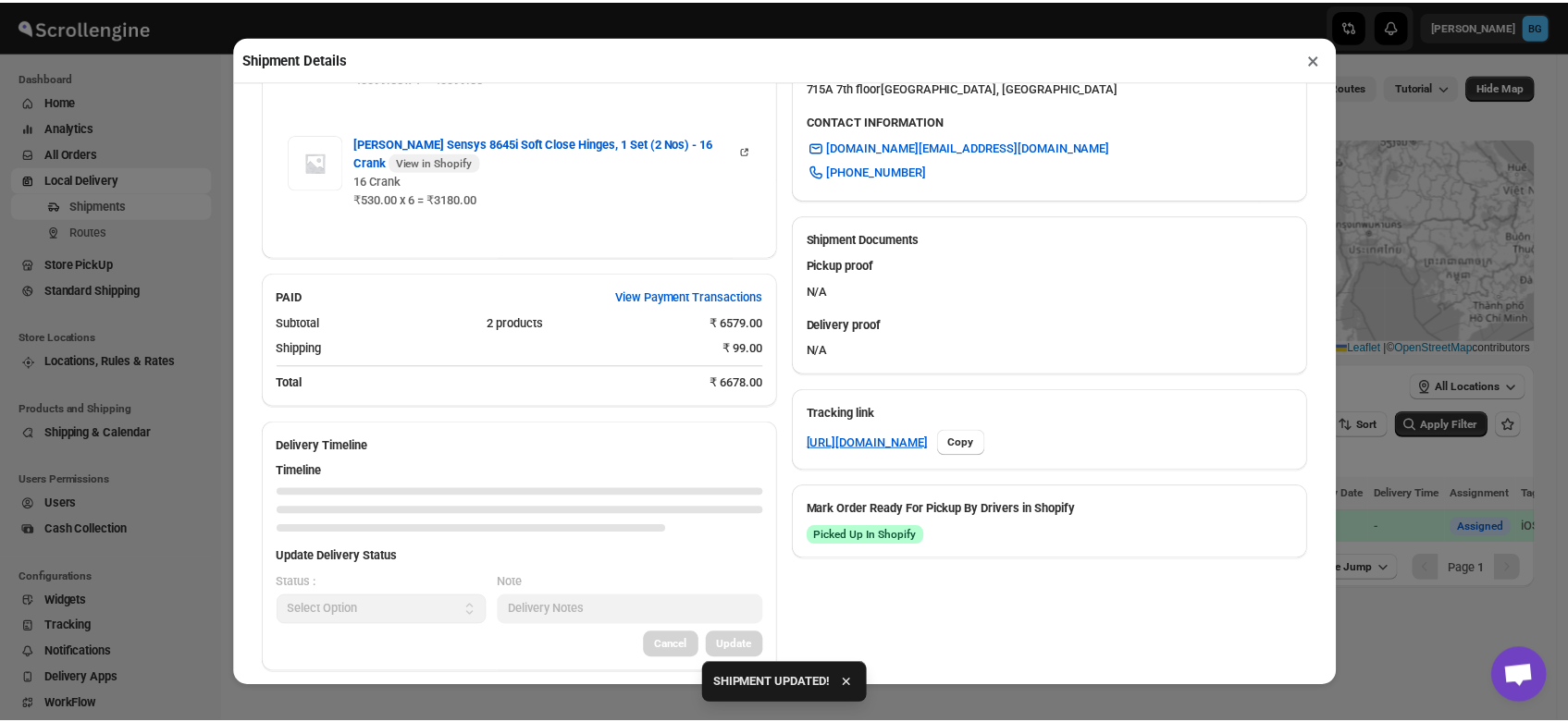
scroll to position [840, 0]
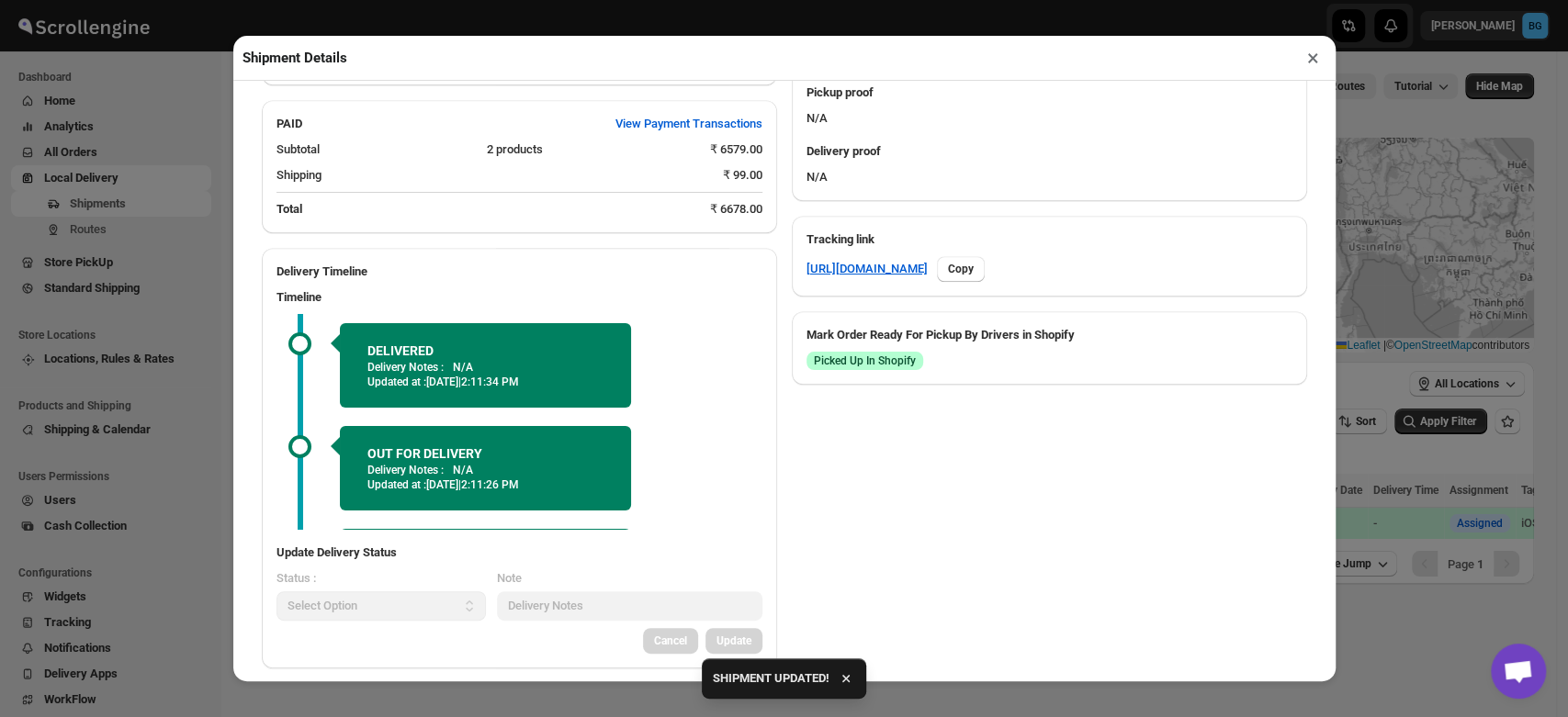
click at [1313, 62] on button "×" at bounding box center [1314, 57] width 27 height 26
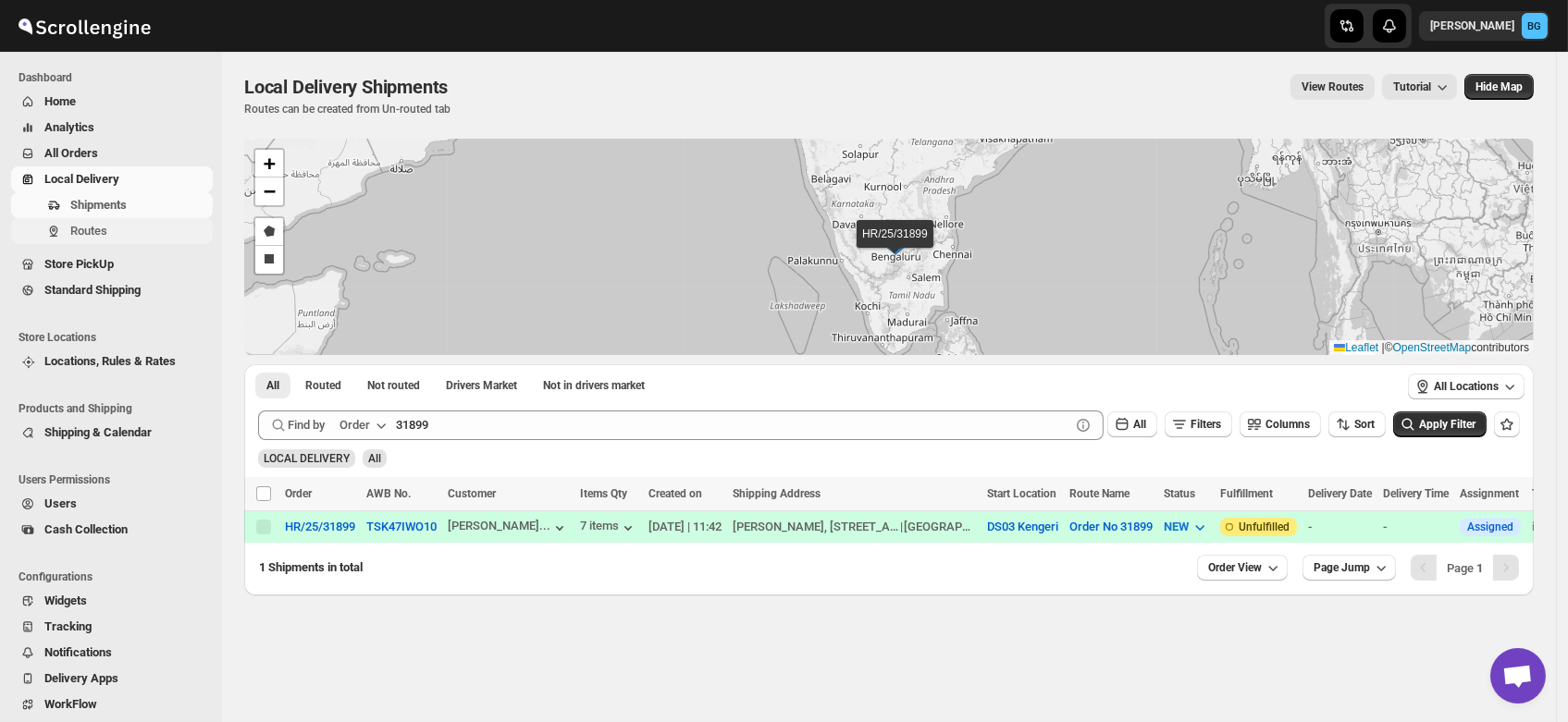
click at [71, 227] on span "Routes" at bounding box center [88, 230] width 37 height 13
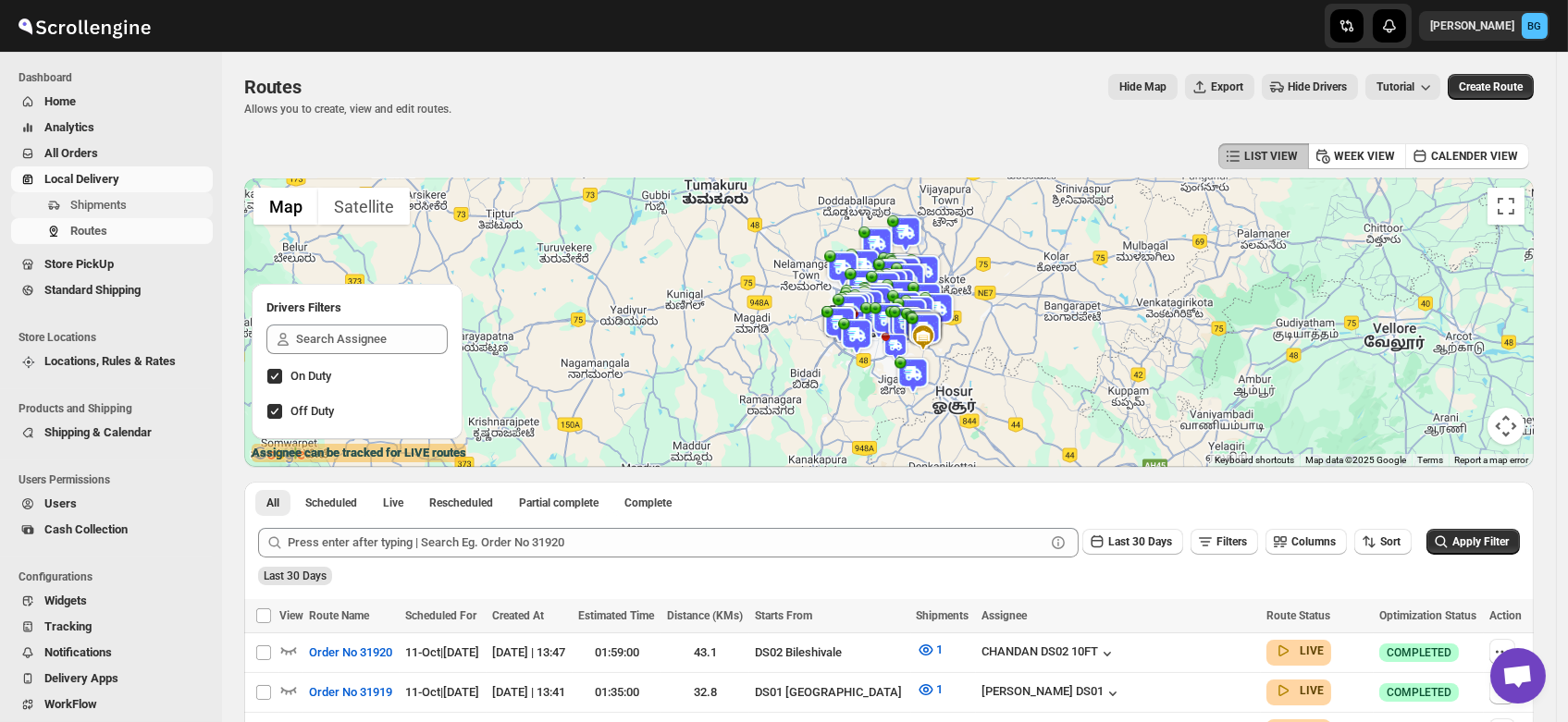
click at [95, 200] on span "Shipments" at bounding box center [98, 204] width 57 height 13
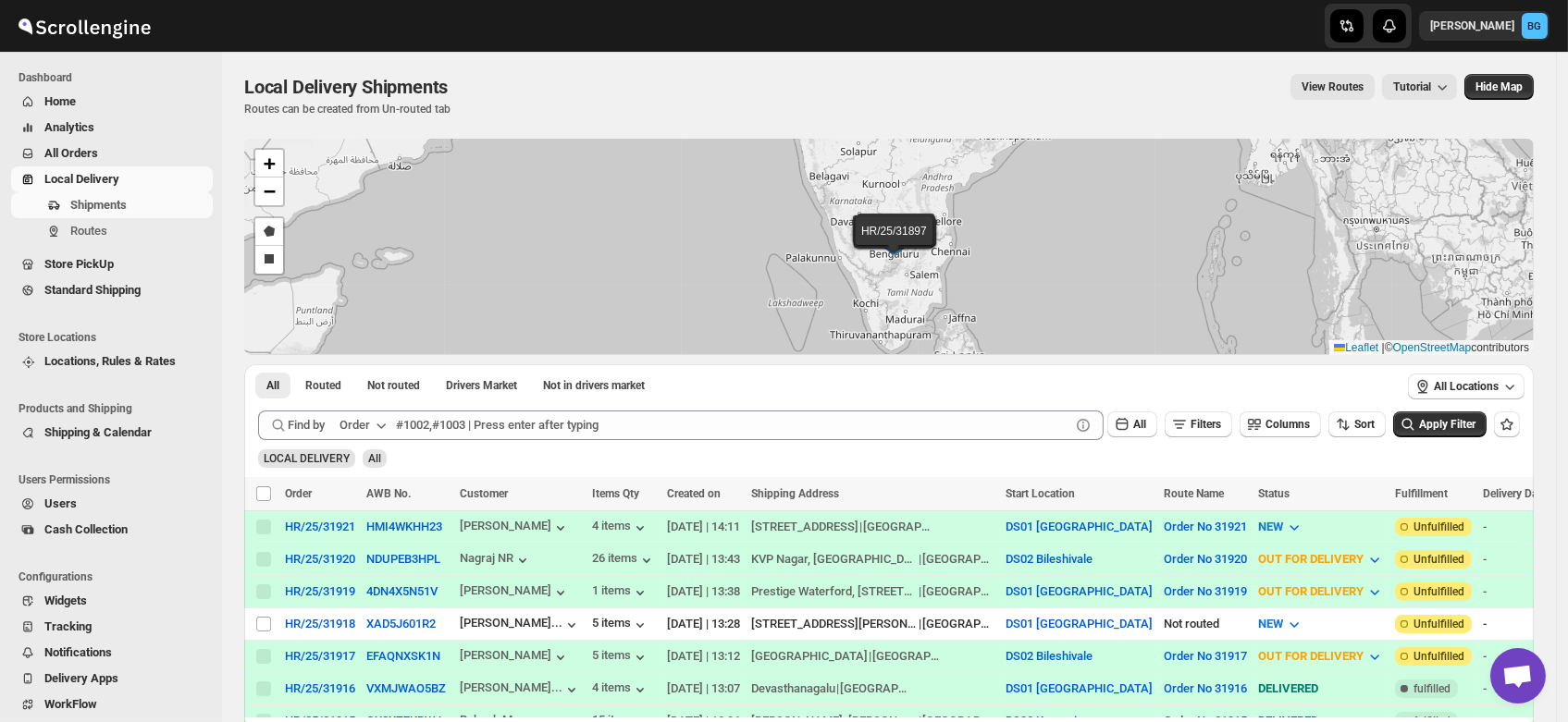
click at [393, 422] on button "Order" at bounding box center [364, 425] width 73 height 30
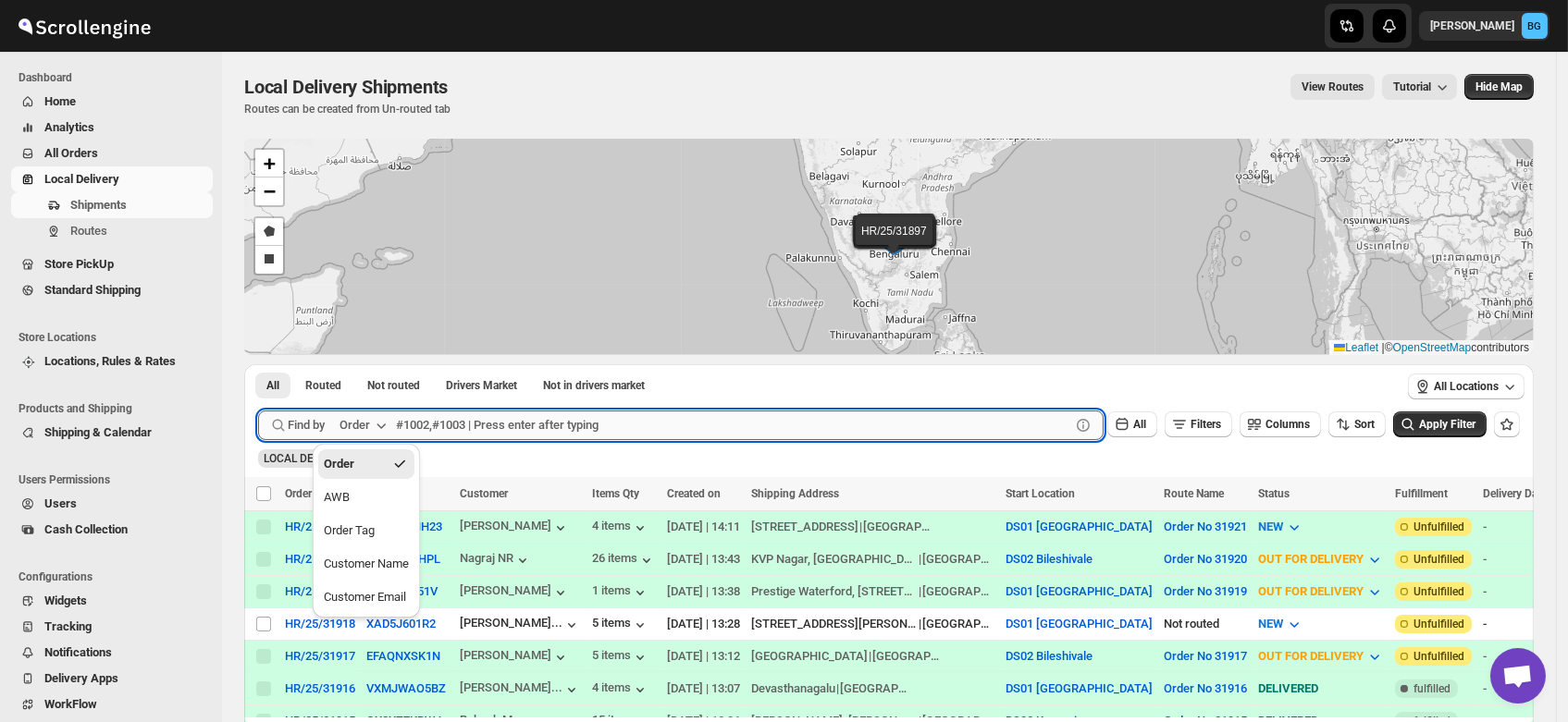
click at [433, 419] on input "text" at bounding box center [733, 425] width 674 height 30
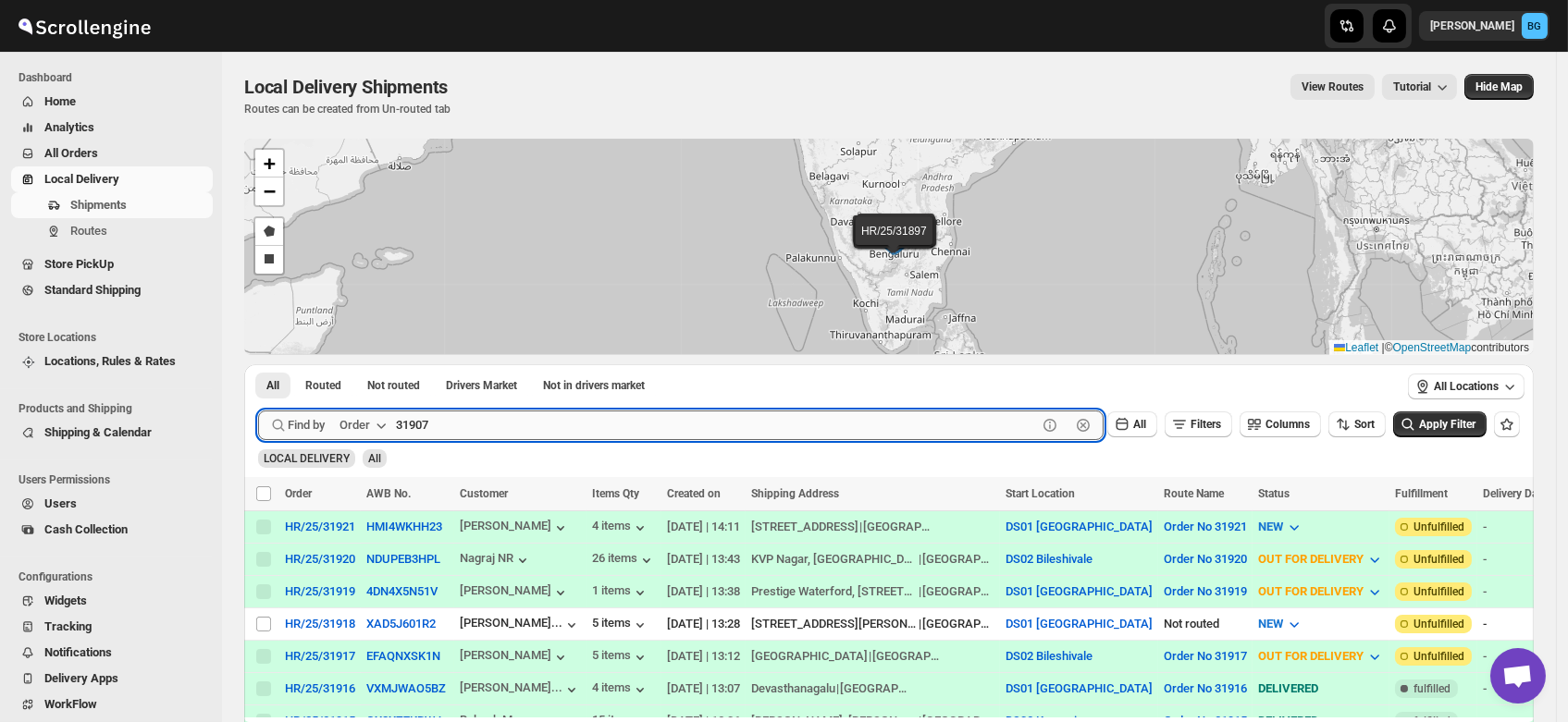
type input "31907"
click at [258, 364] on button "Submit" at bounding box center [284, 374] width 53 height 19
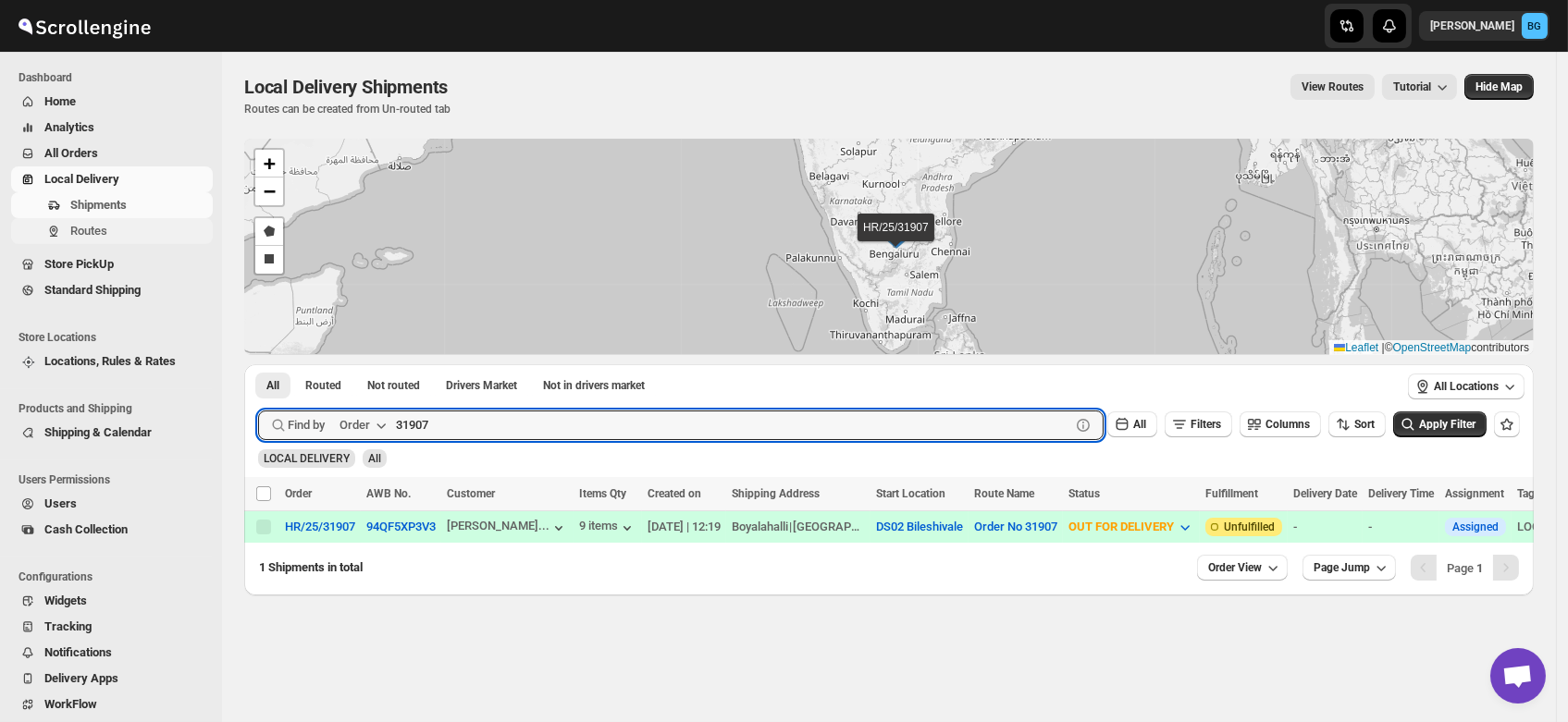
click at [101, 228] on span "Routes" at bounding box center [88, 230] width 37 height 13
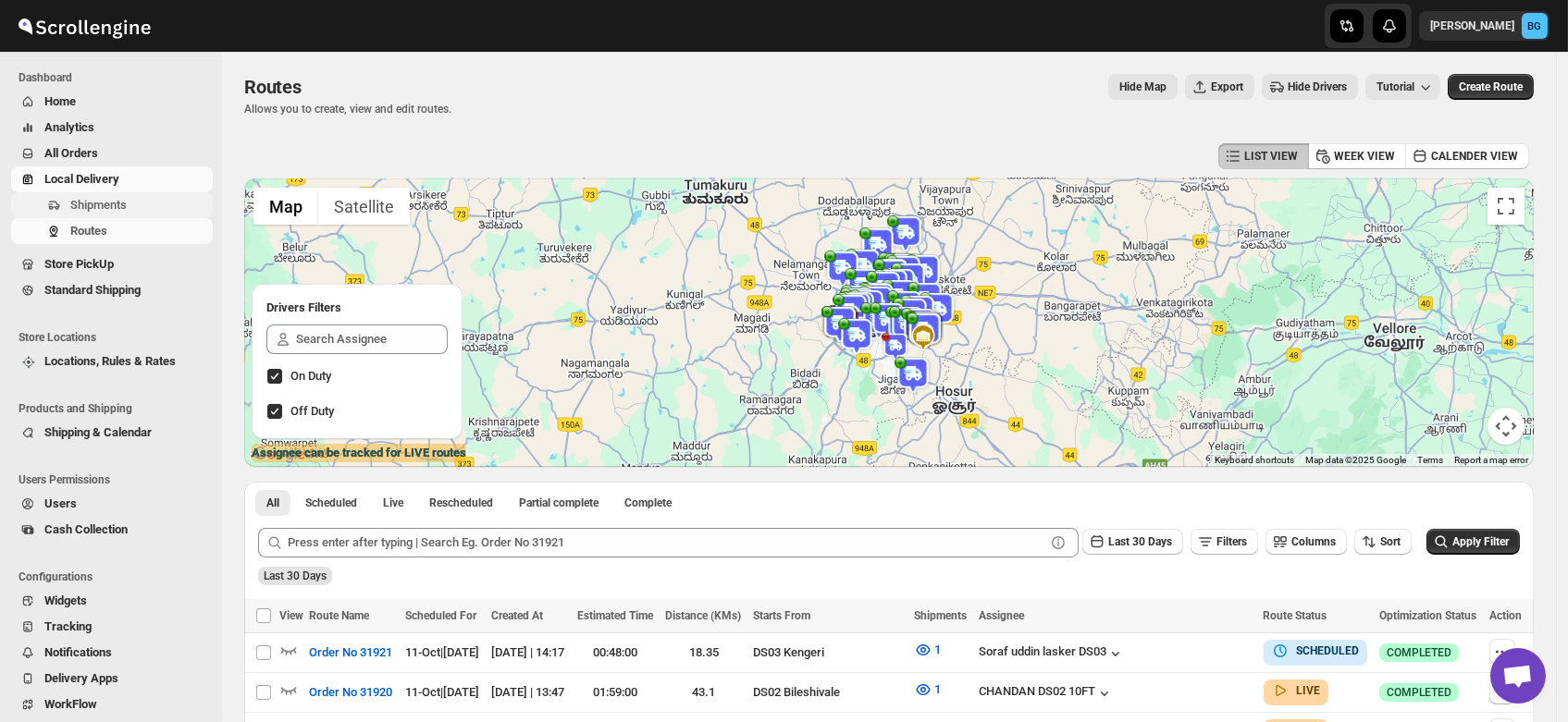
click at [105, 205] on span "Shipments" at bounding box center [98, 204] width 57 height 13
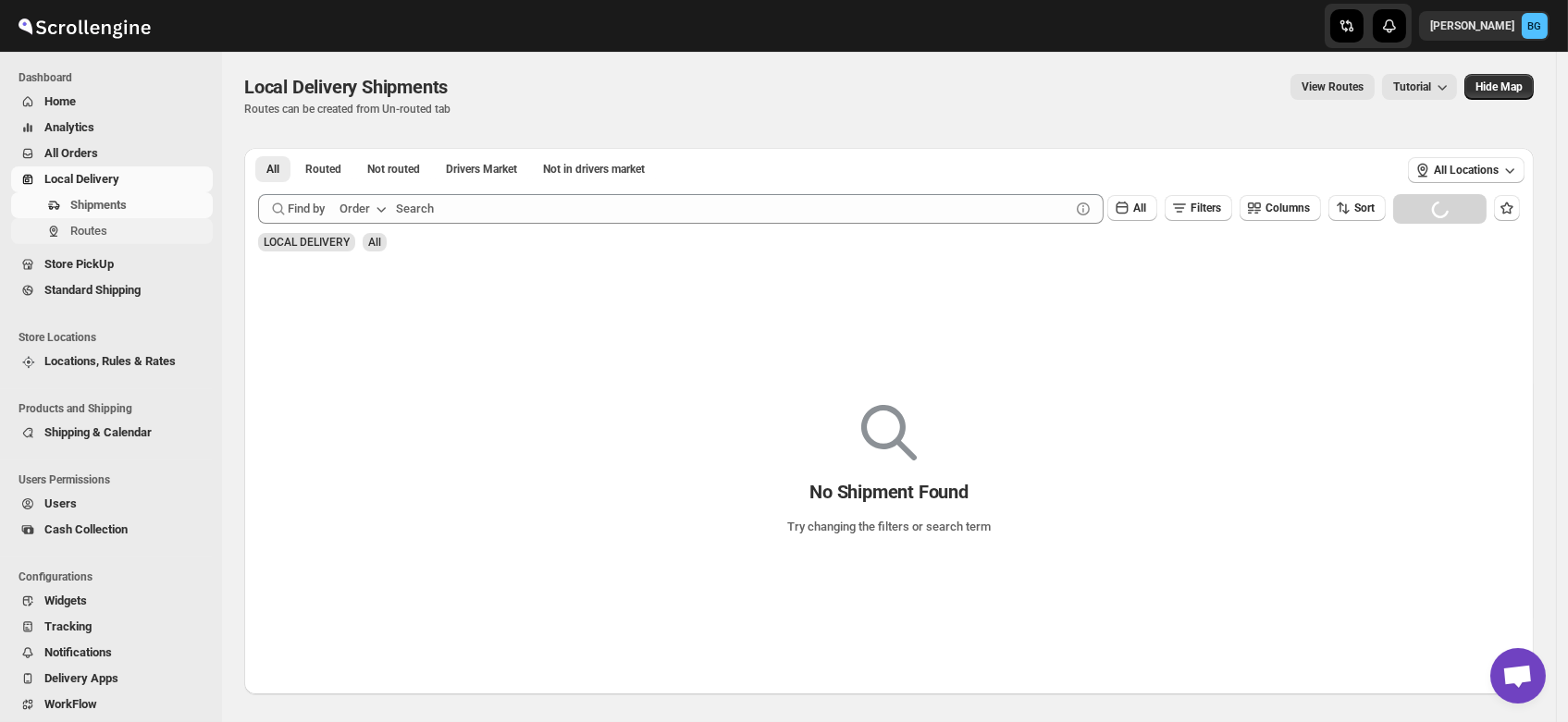
click at [98, 232] on span "Routes" at bounding box center [88, 230] width 37 height 13
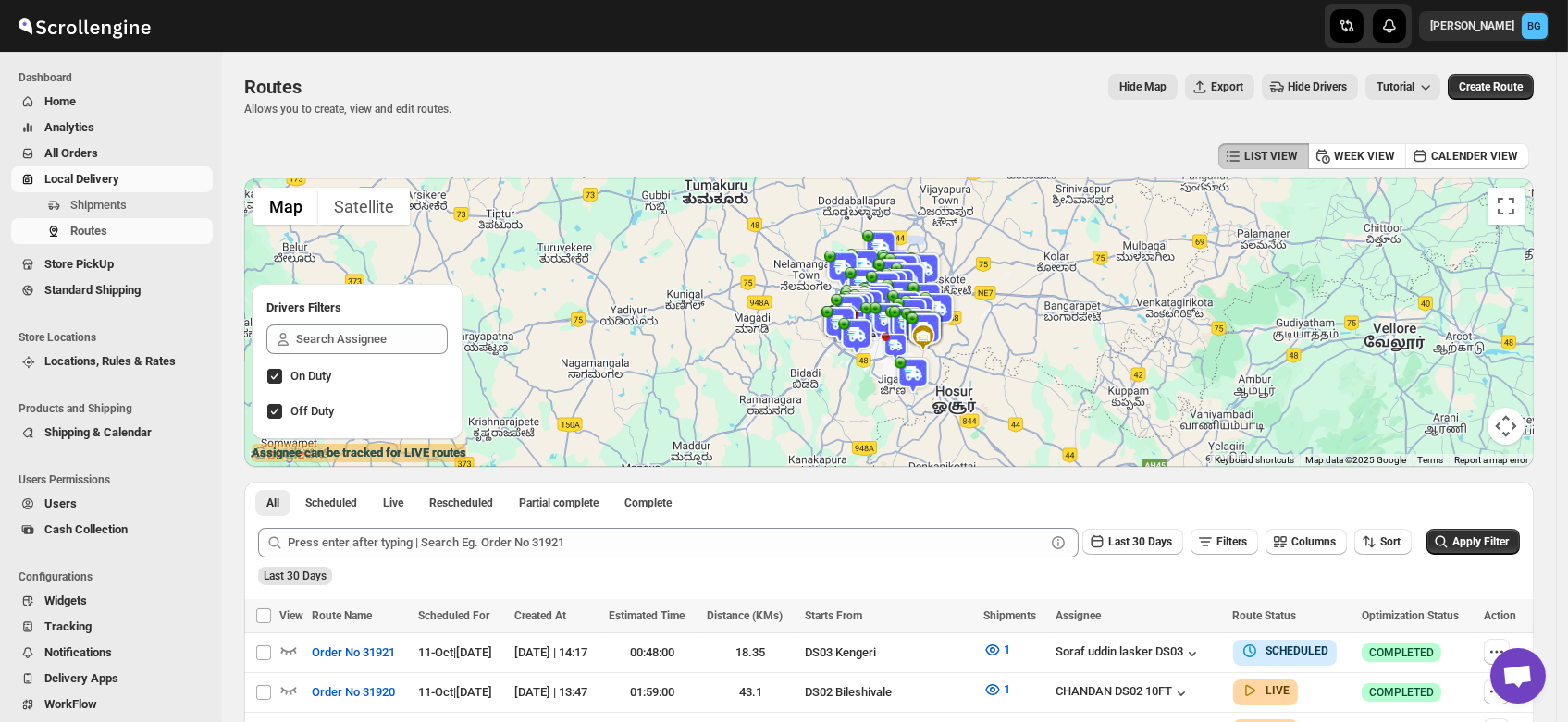
scroll to position [436, 0]
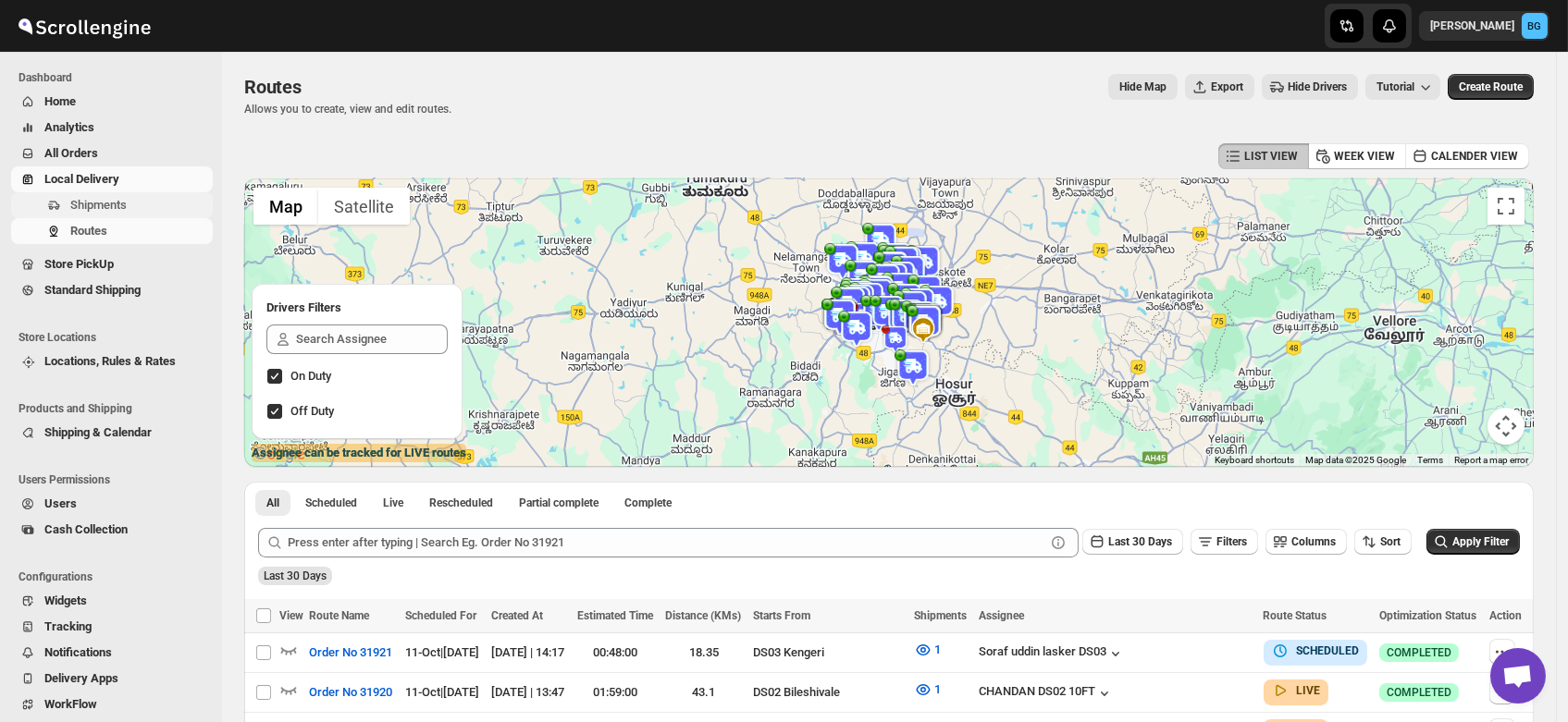
click at [96, 205] on span "Shipments" at bounding box center [98, 204] width 57 height 13
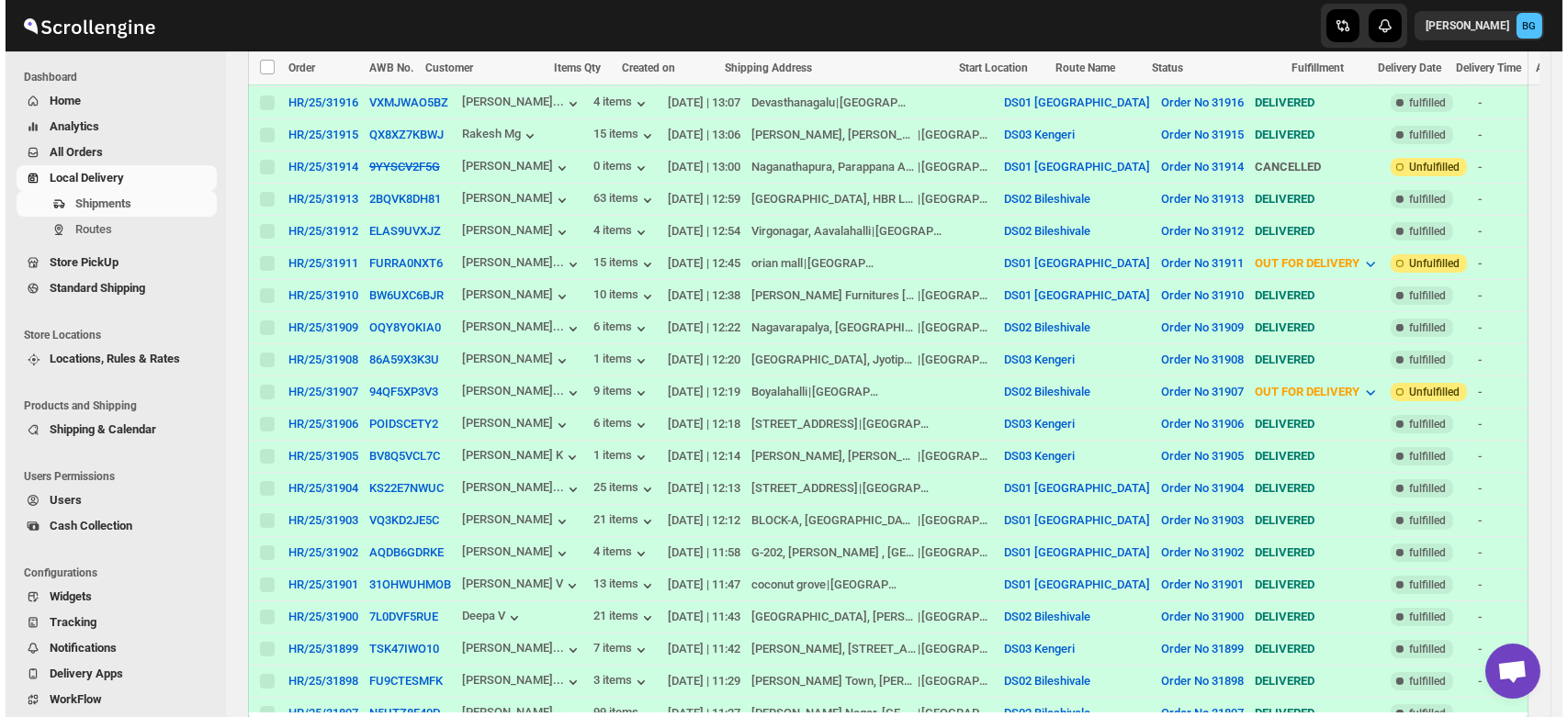
scroll to position [594, 0]
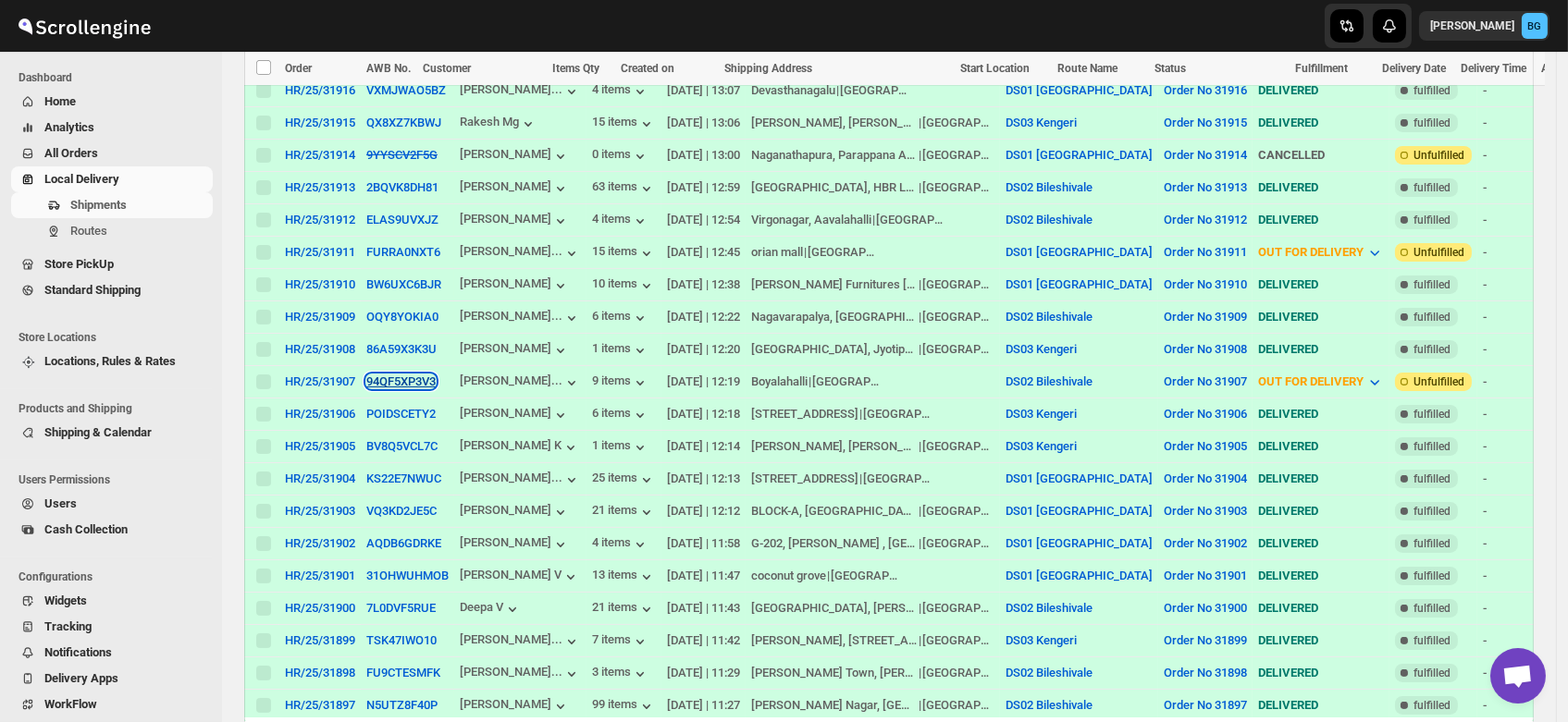
click at [399, 375] on button "94QF5XP3V3" at bounding box center [401, 382] width 69 height 13
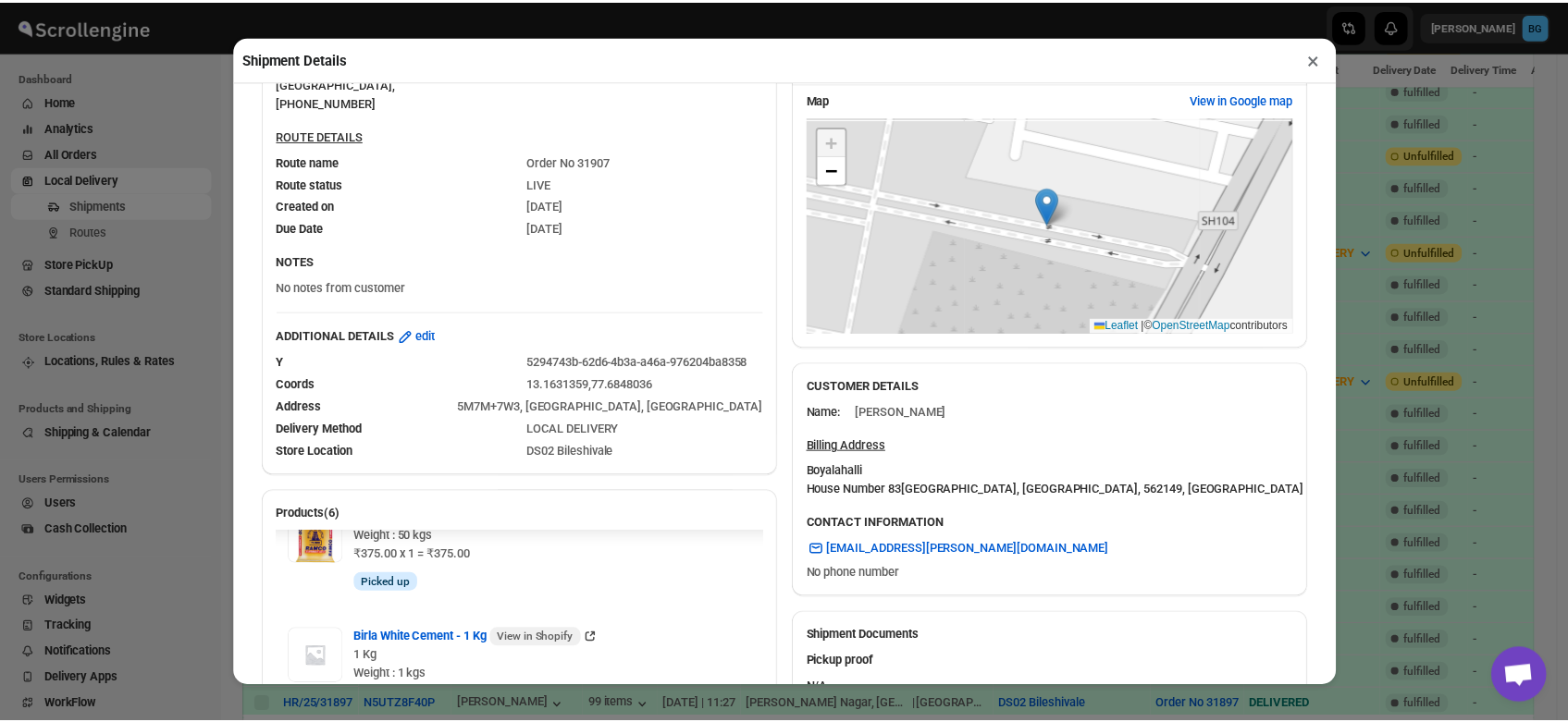
scroll to position [0, 0]
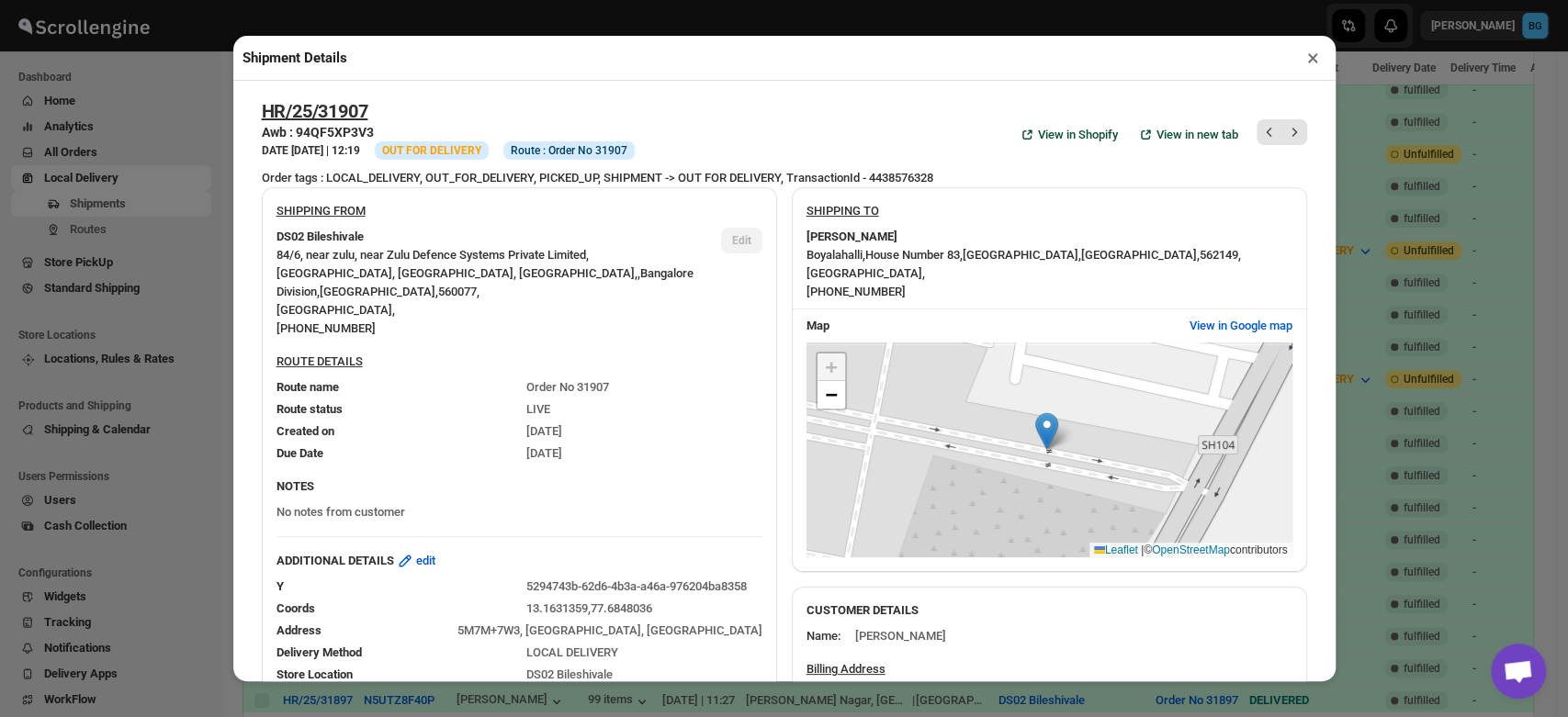
click at [186, 81] on div "Shipment Details × HR/25/31907 Awb : 94QF5XP3V3 DATE [DATE] | 12:19 Info OUT FO…" at bounding box center [784, 358] width 1568 height 717
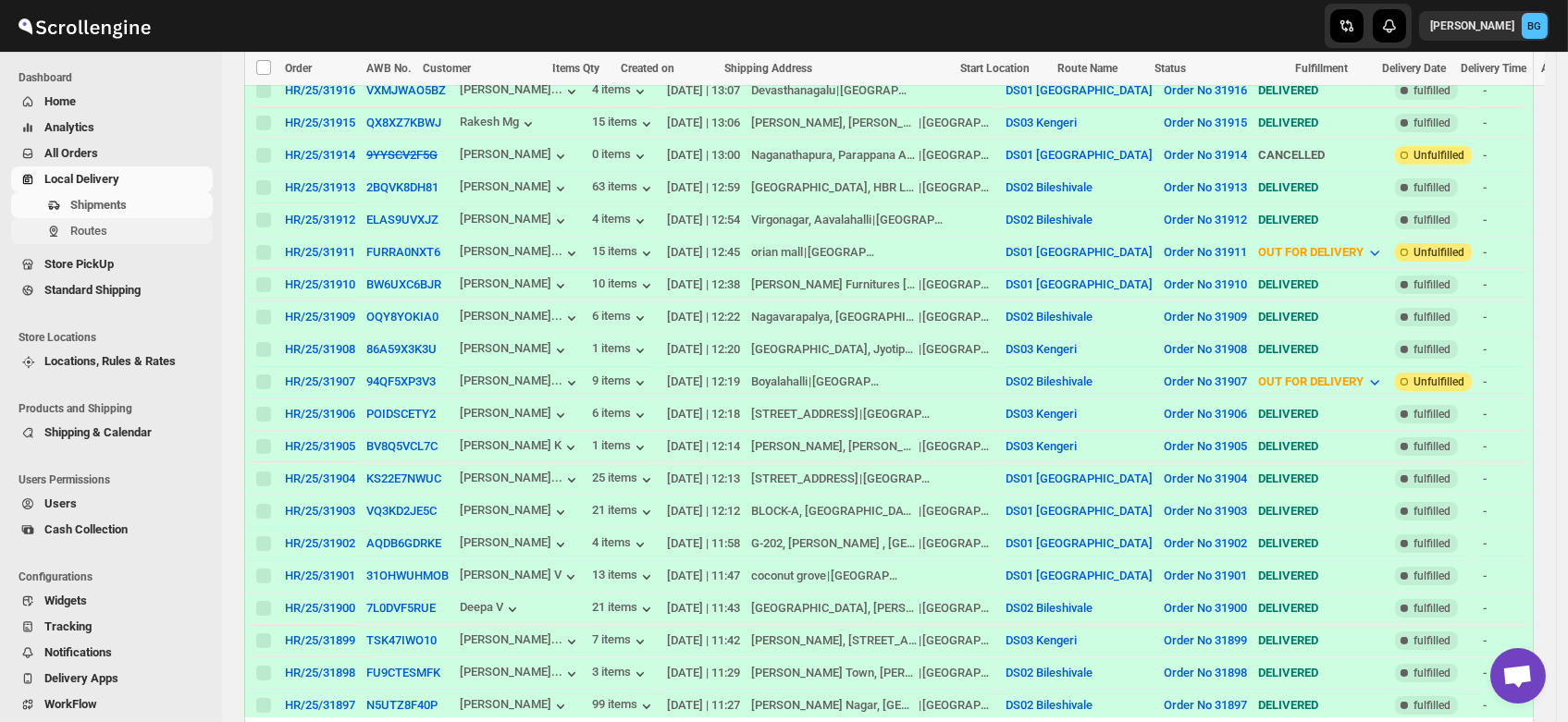
click at [114, 227] on span "Routes" at bounding box center [139, 230] width 139 height 18
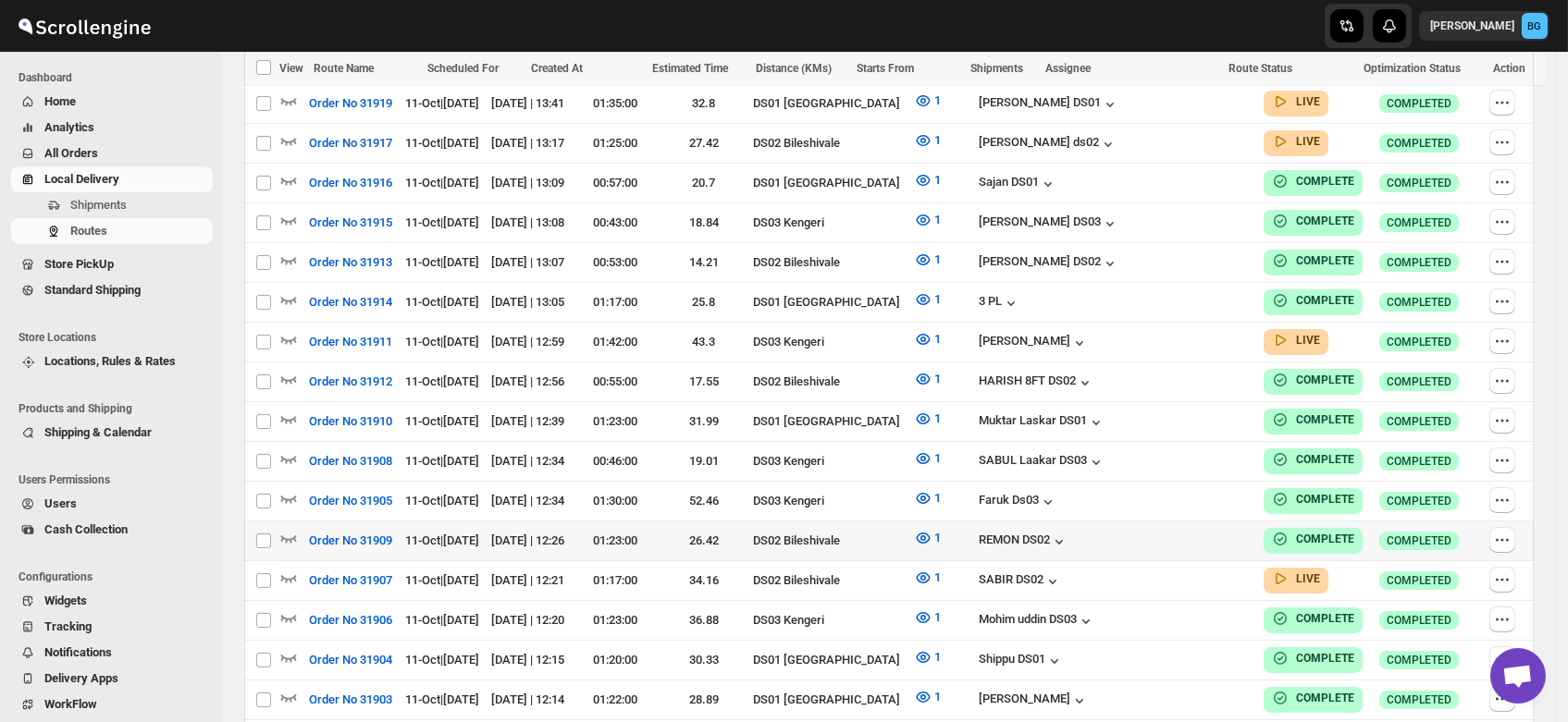
scroll to position [647, 0]
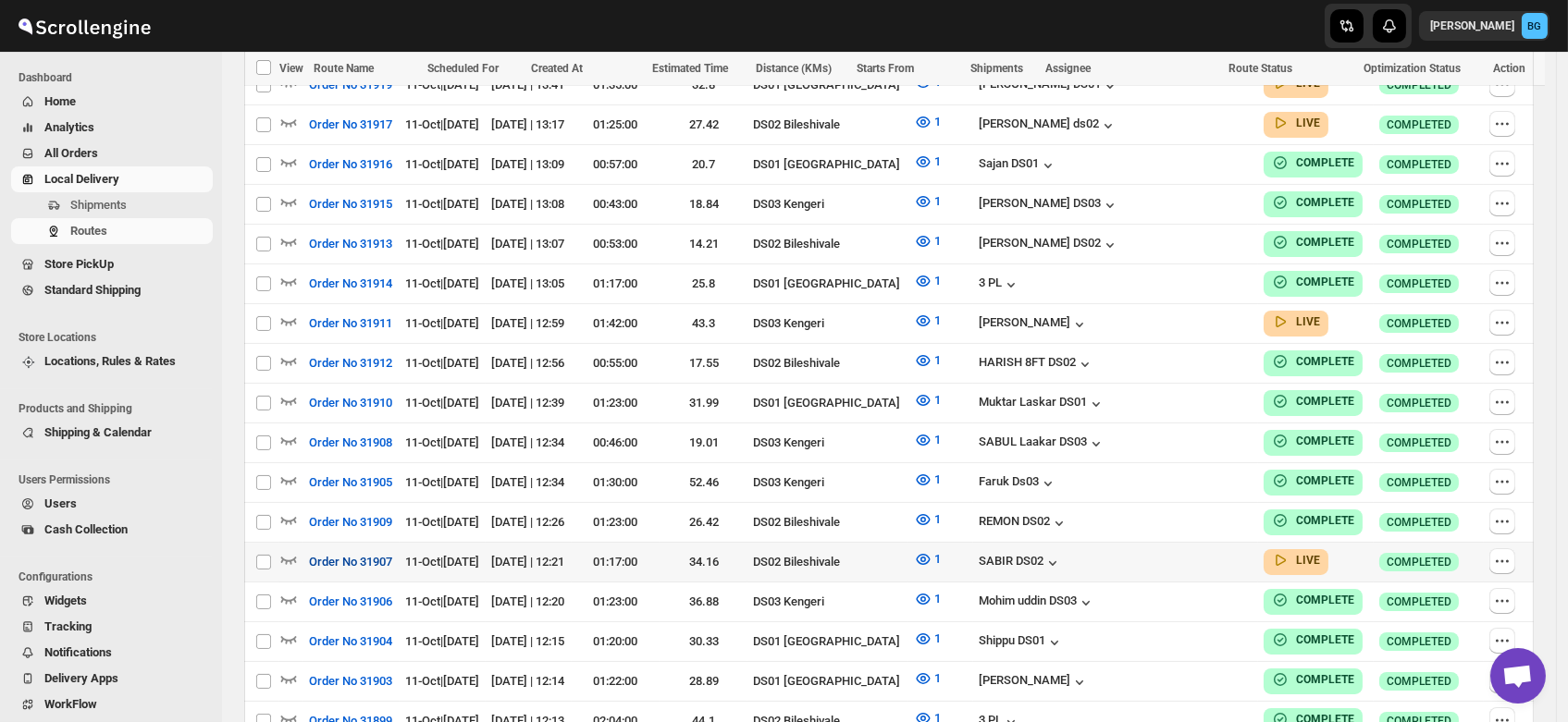
click at [338, 553] on span "Order No 31907" at bounding box center [350, 562] width 83 height 18
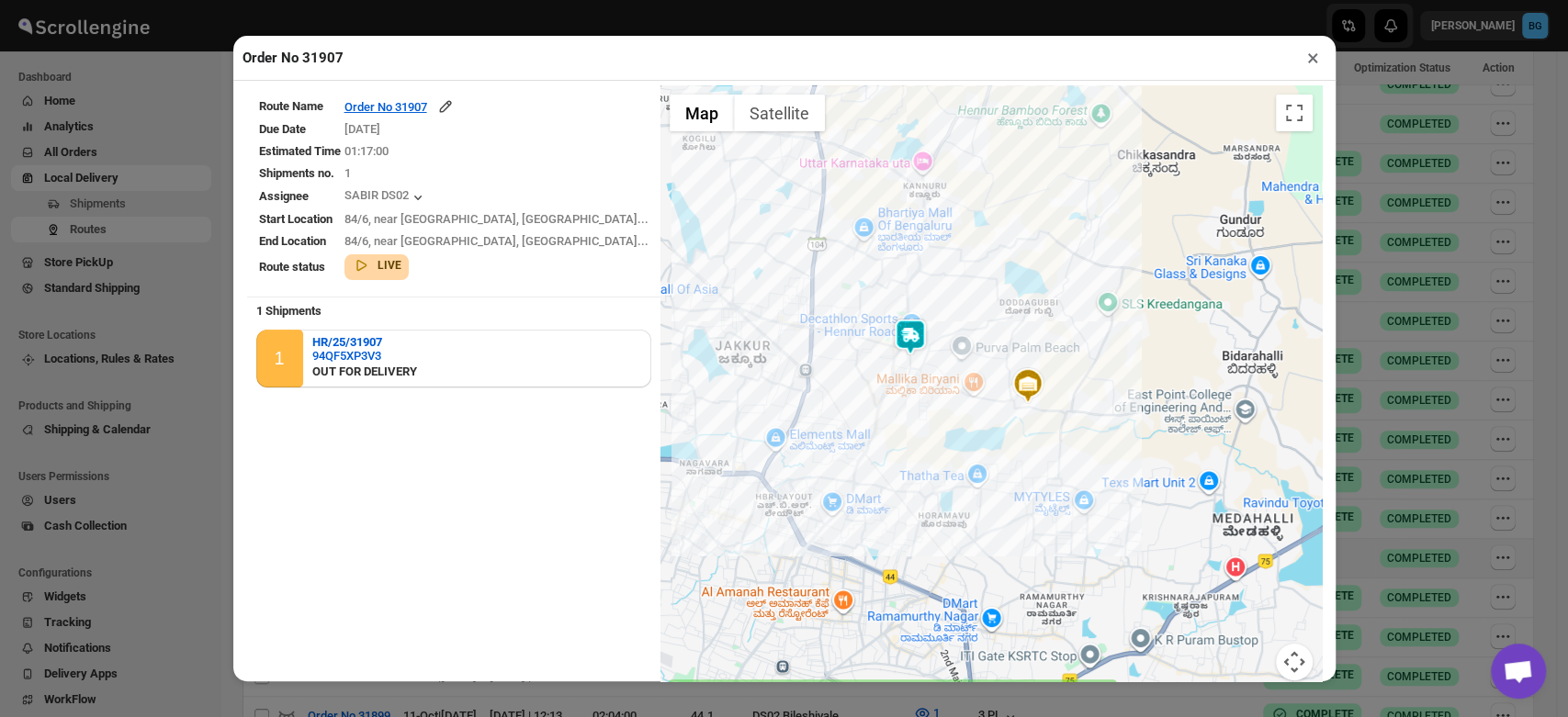
click at [893, 336] on img at bounding box center [911, 337] width 37 height 37
click at [1315, 57] on button "×" at bounding box center [1314, 57] width 27 height 26
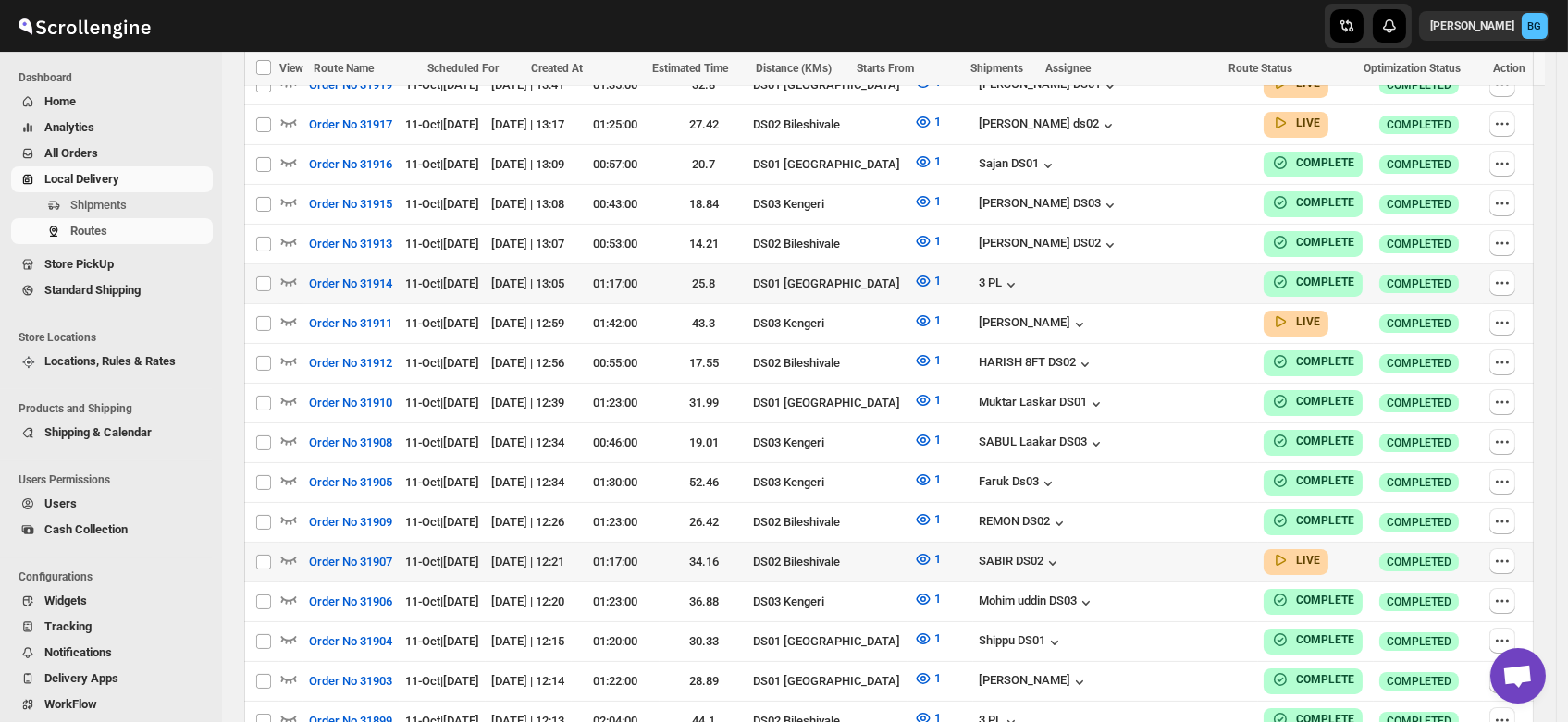
scroll to position [0, 0]
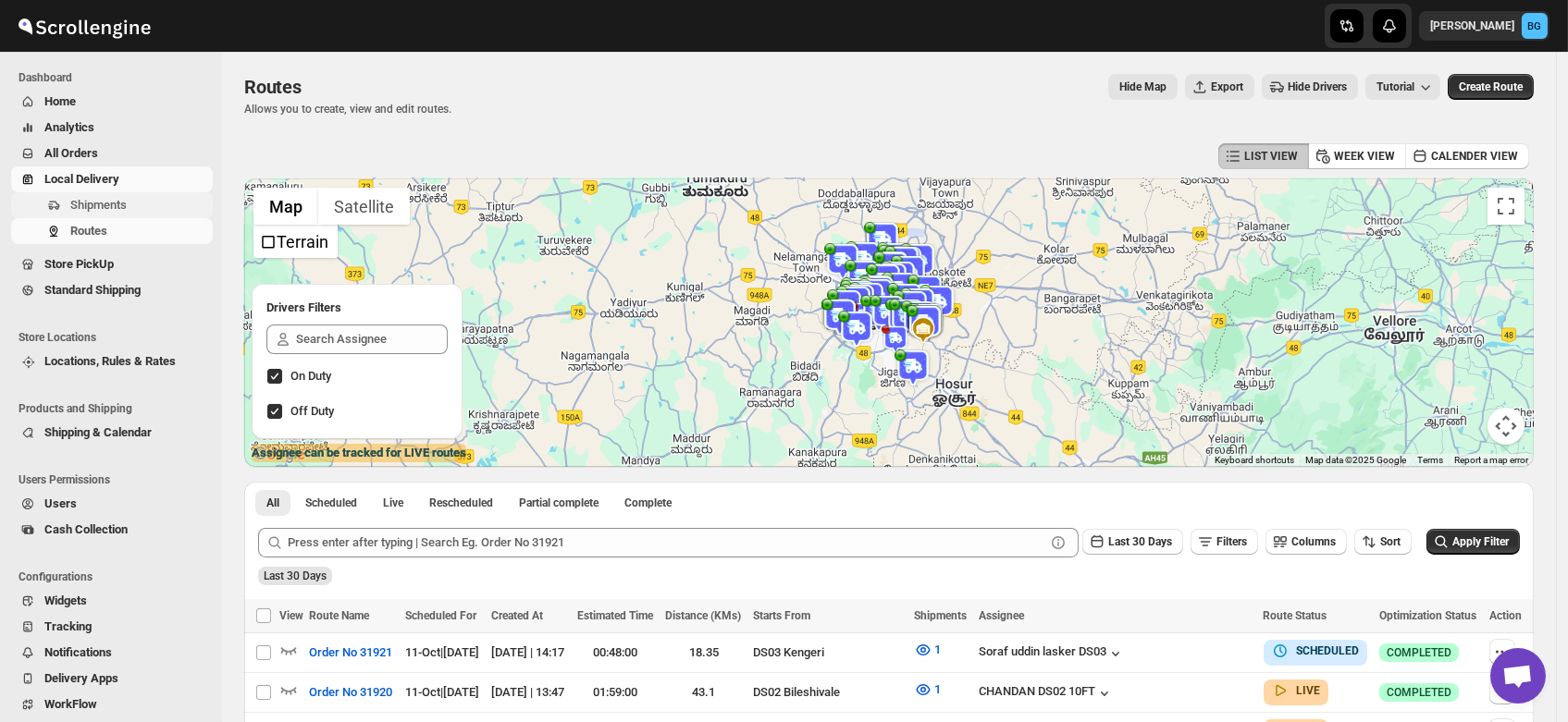
click at [97, 205] on span "Shipments" at bounding box center [98, 204] width 57 height 13
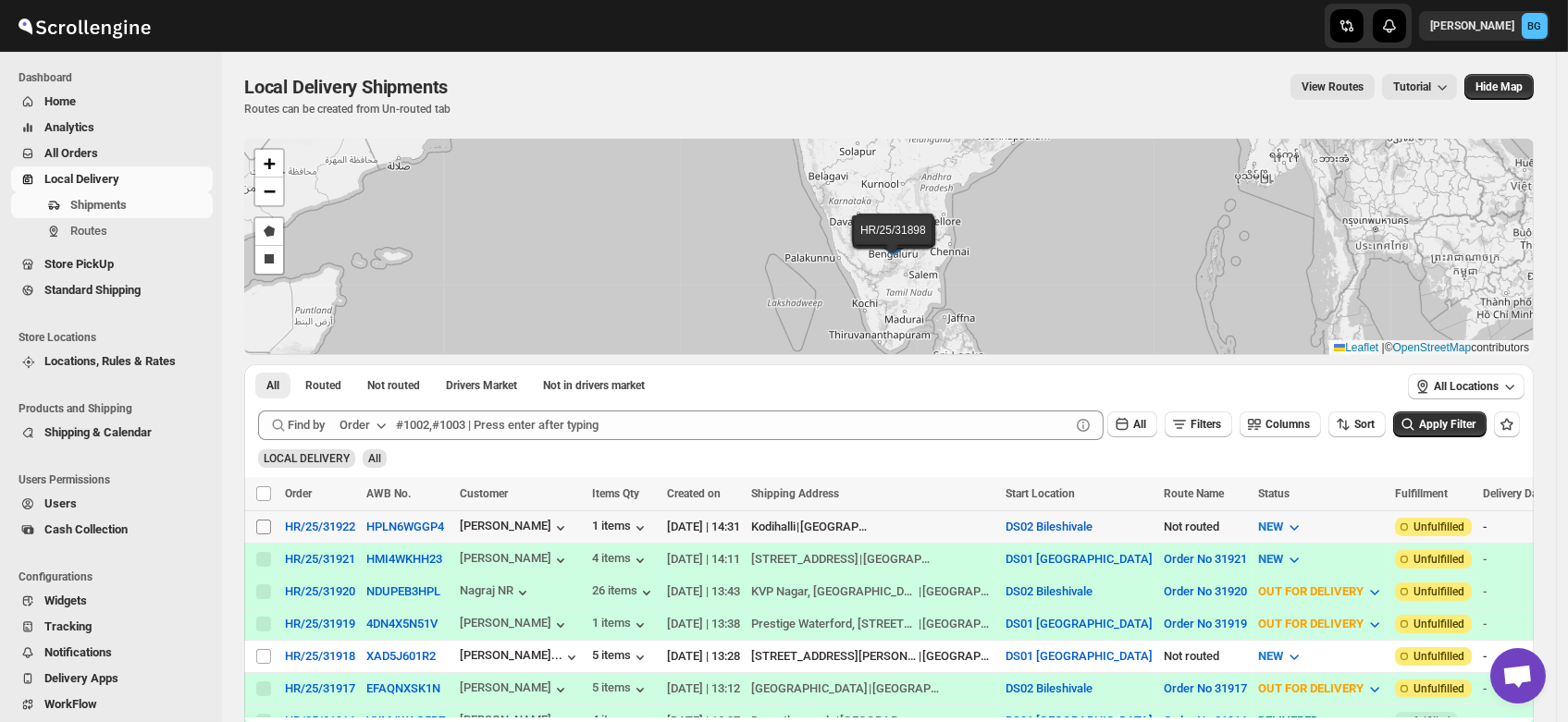
click at [263, 523] on input "Select shipment" at bounding box center [263, 526] width 14 height 14
checkbox input "true"
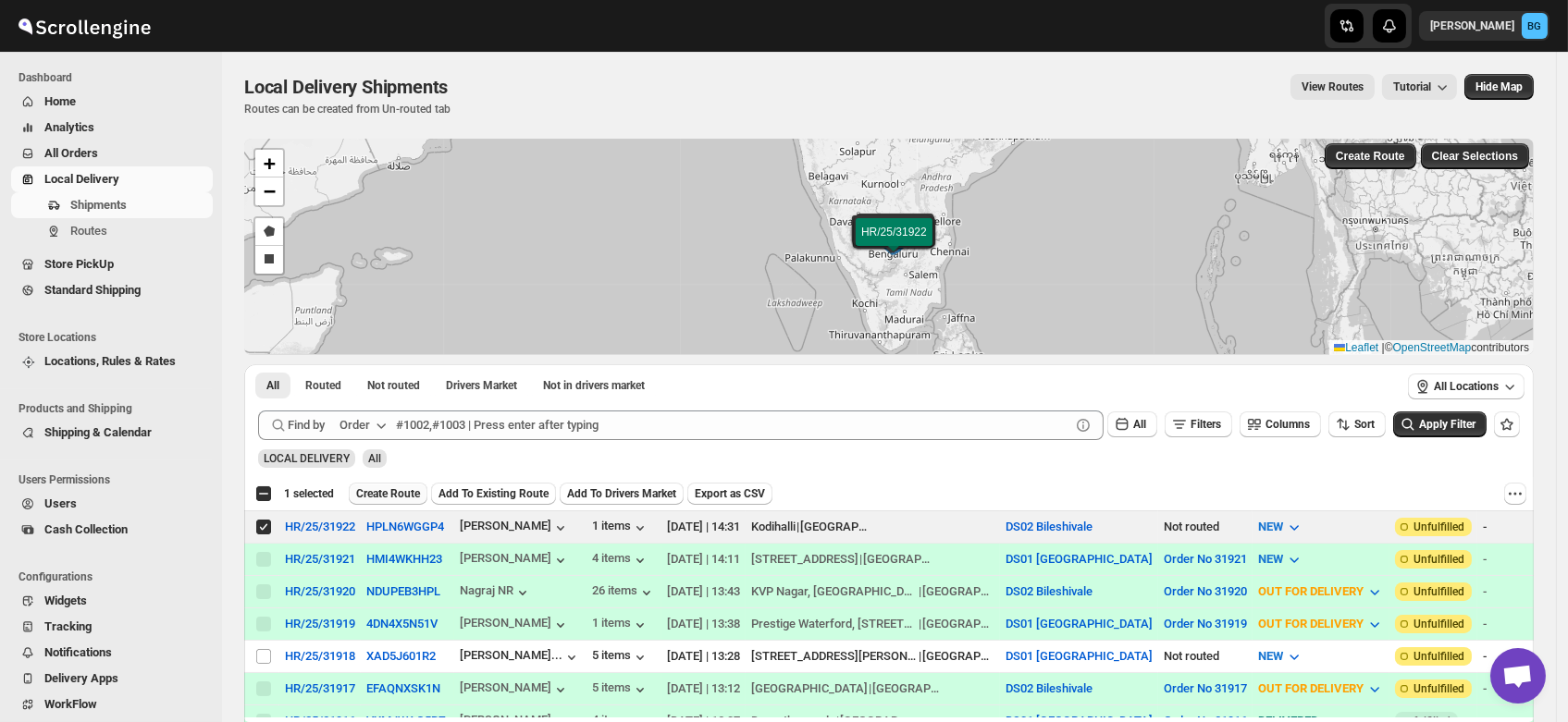
click at [401, 491] on span "Create Route" at bounding box center [387, 493] width 64 height 14
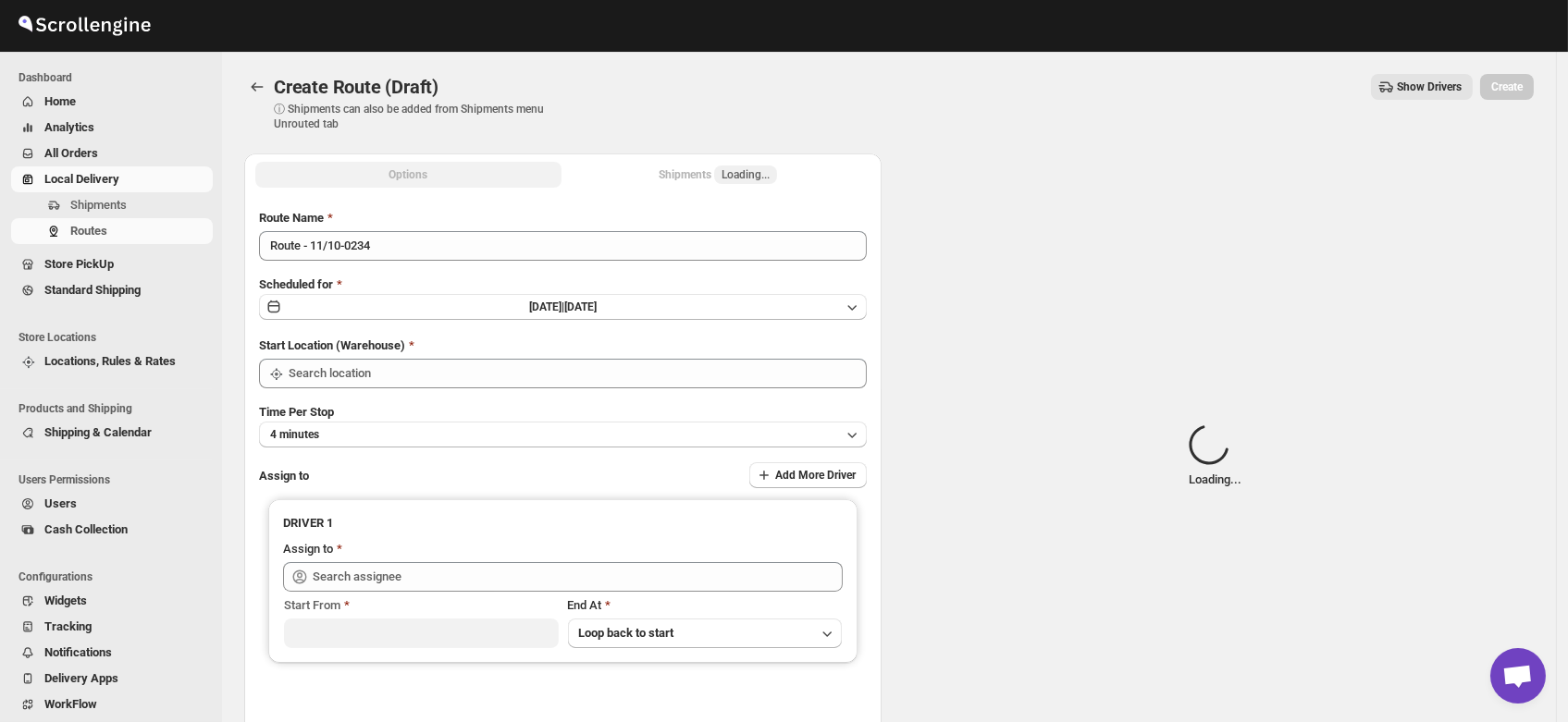
type input "DS02 Bileshivale"
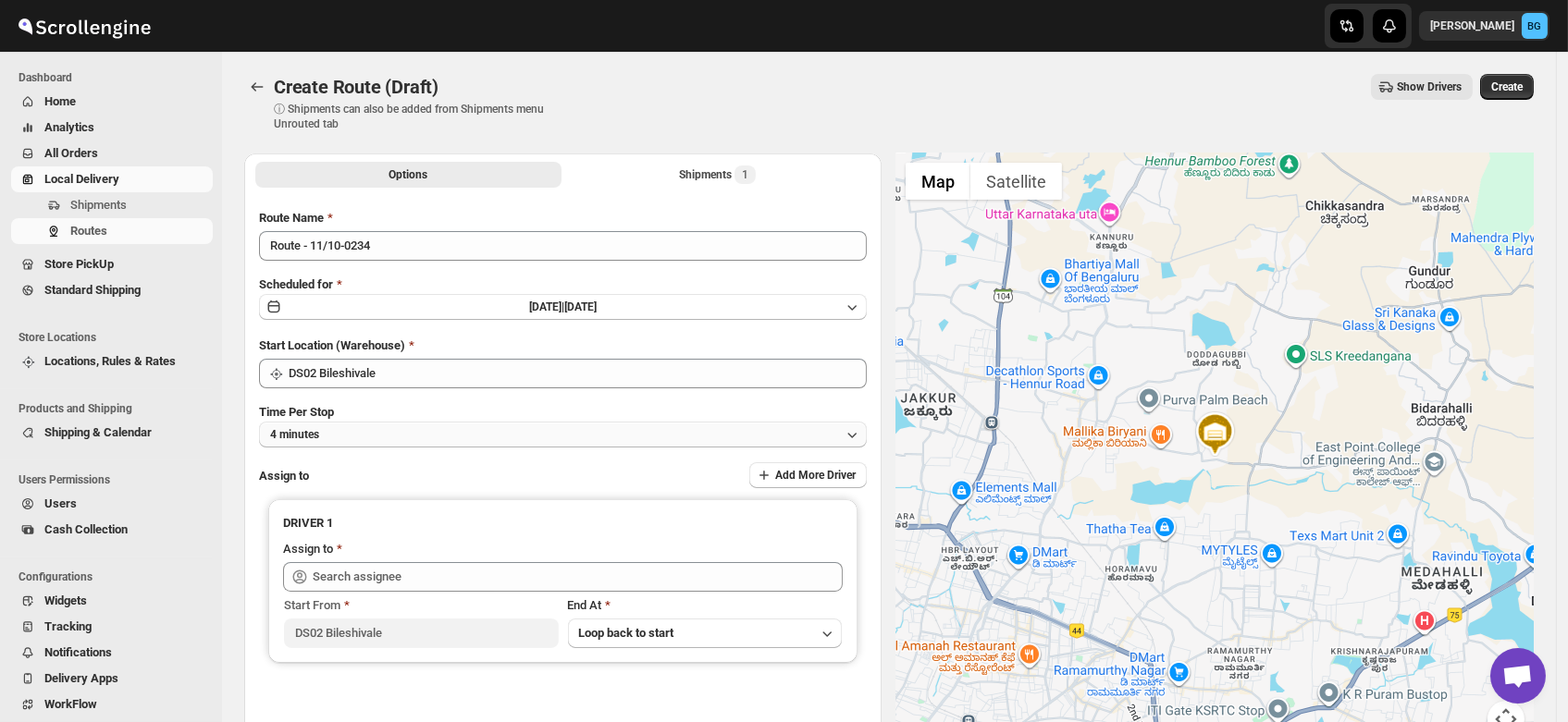
click at [348, 430] on button "4 minutes" at bounding box center [563, 434] width 608 height 26
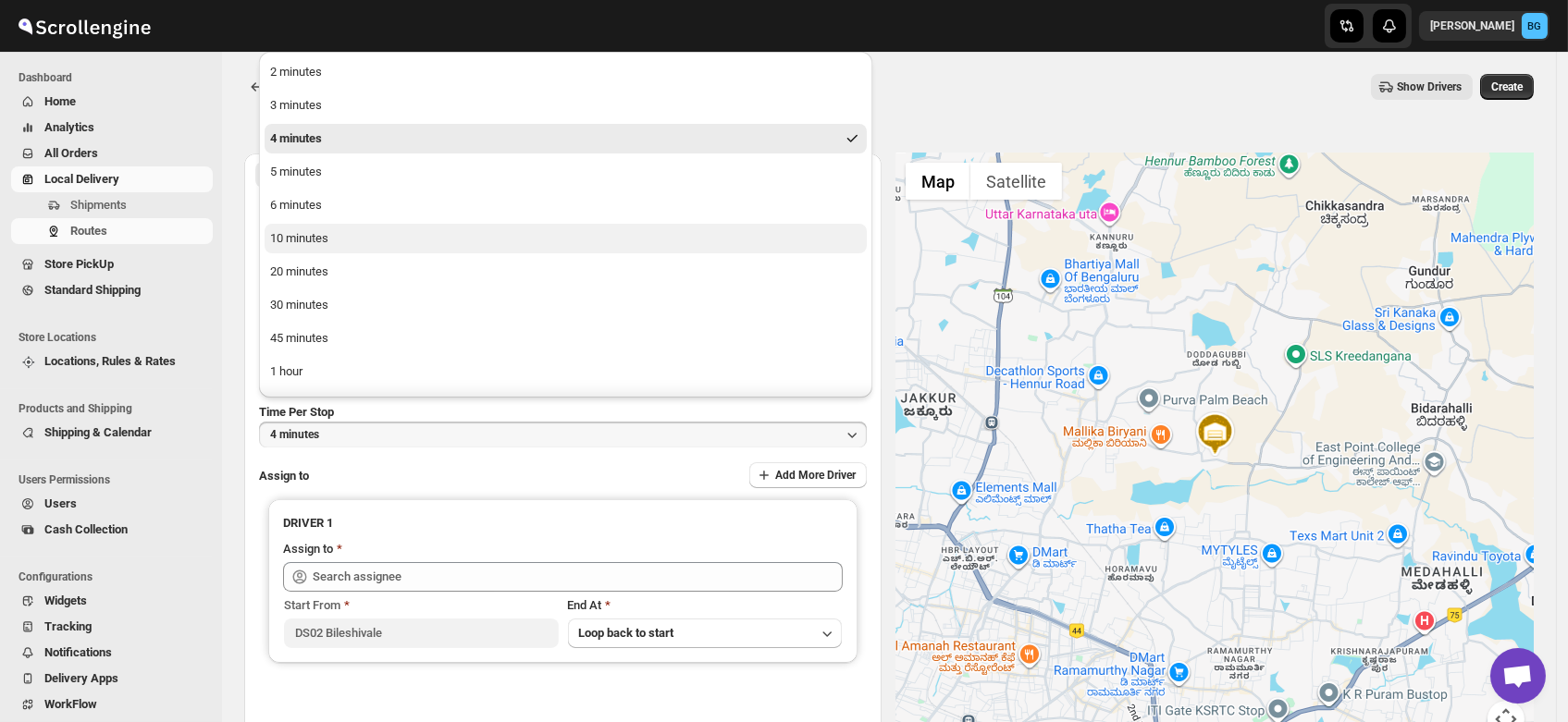
click at [300, 247] on button "10 minutes" at bounding box center [566, 238] width 602 height 30
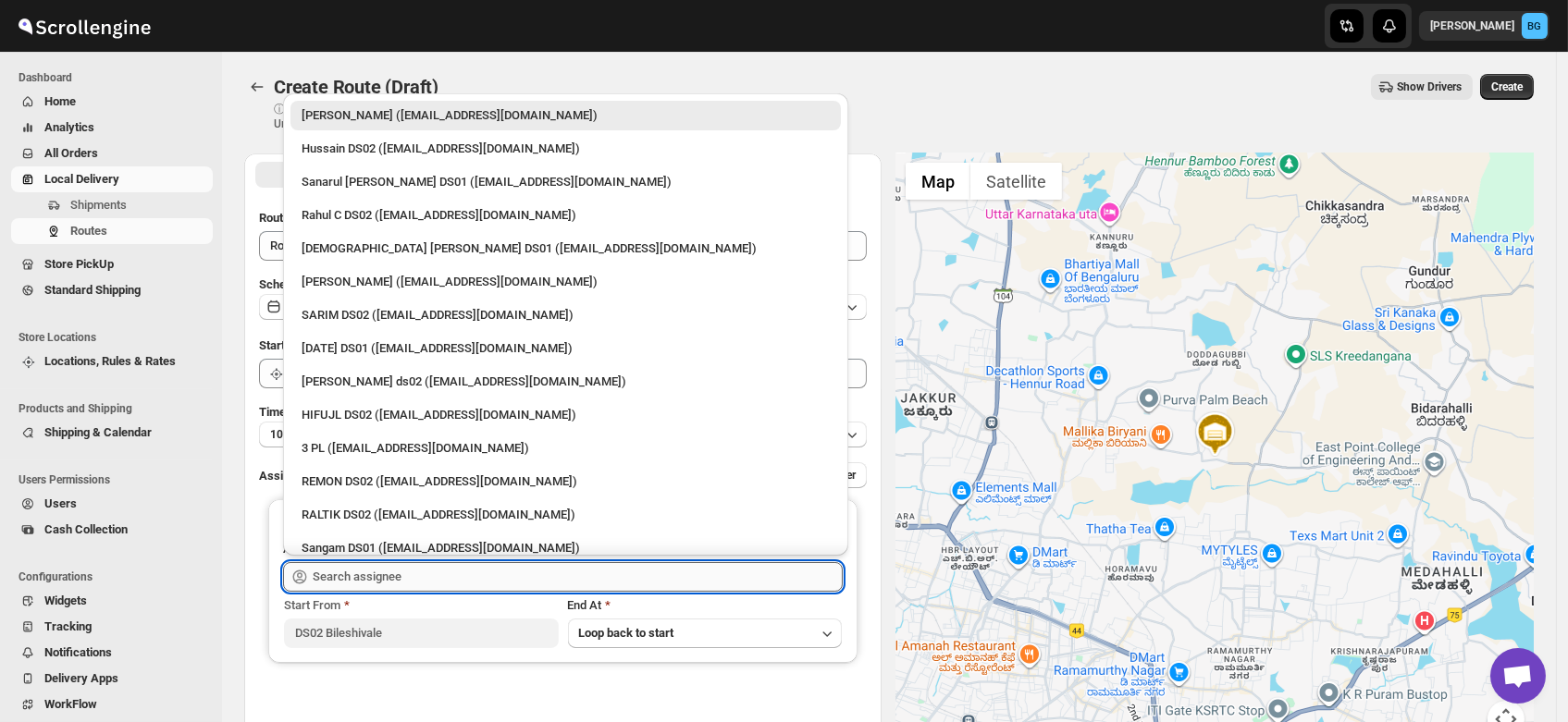
click at [365, 568] on input "text" at bounding box center [577, 576] width 530 height 30
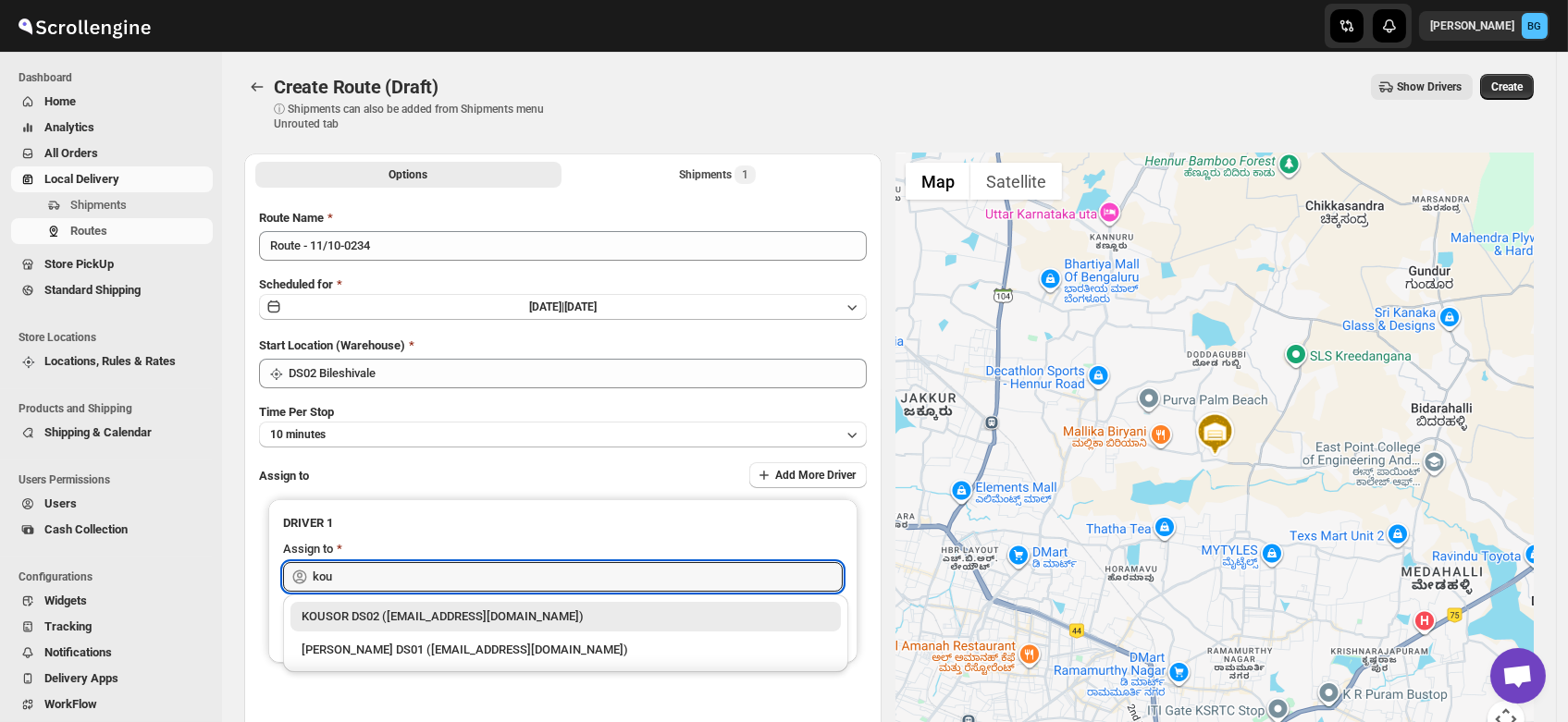
click at [377, 610] on div "KOUSOR DS02 ([EMAIL_ADDRESS][DOMAIN_NAME])" at bounding box center [565, 617] width 528 height 18
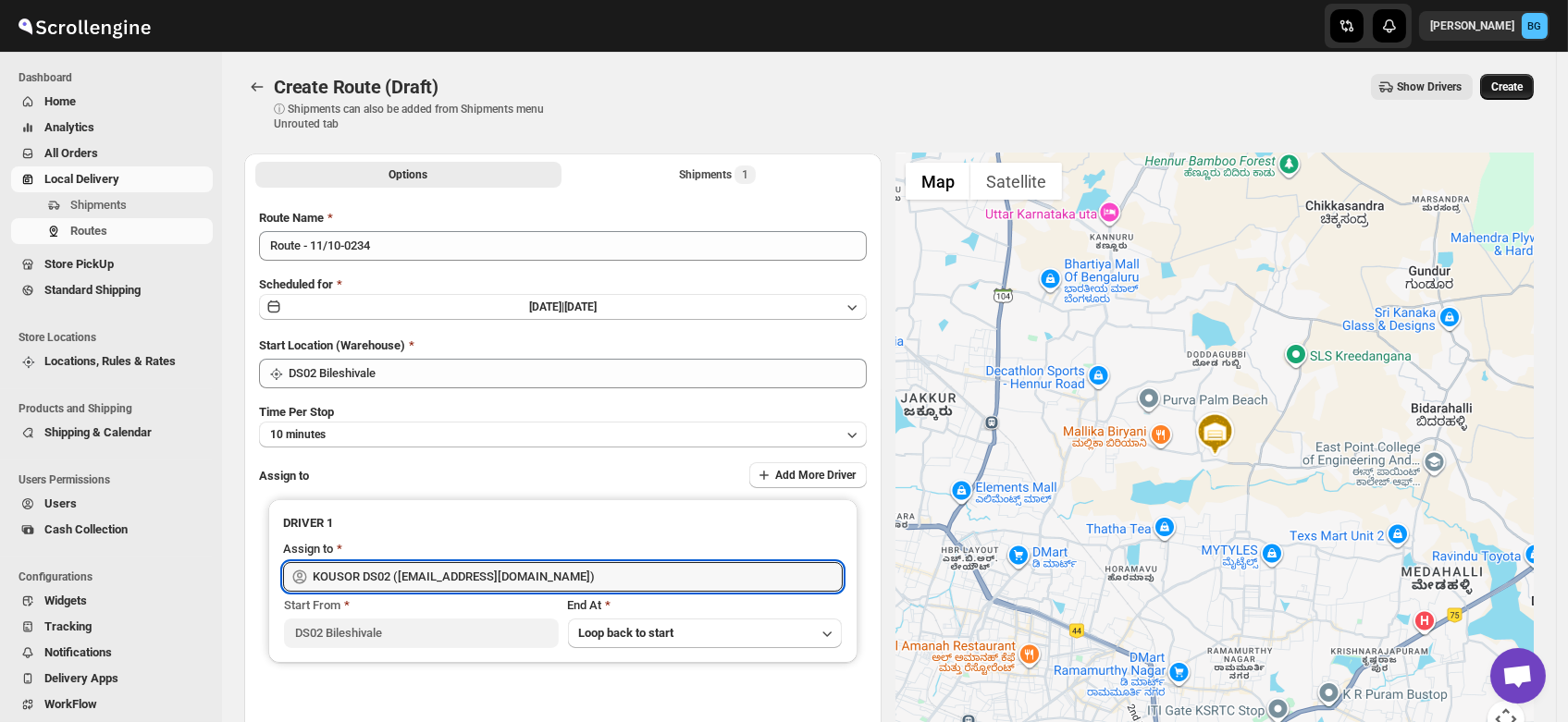
type input "KOUSOR DS02 ([EMAIL_ADDRESS][DOMAIN_NAME])"
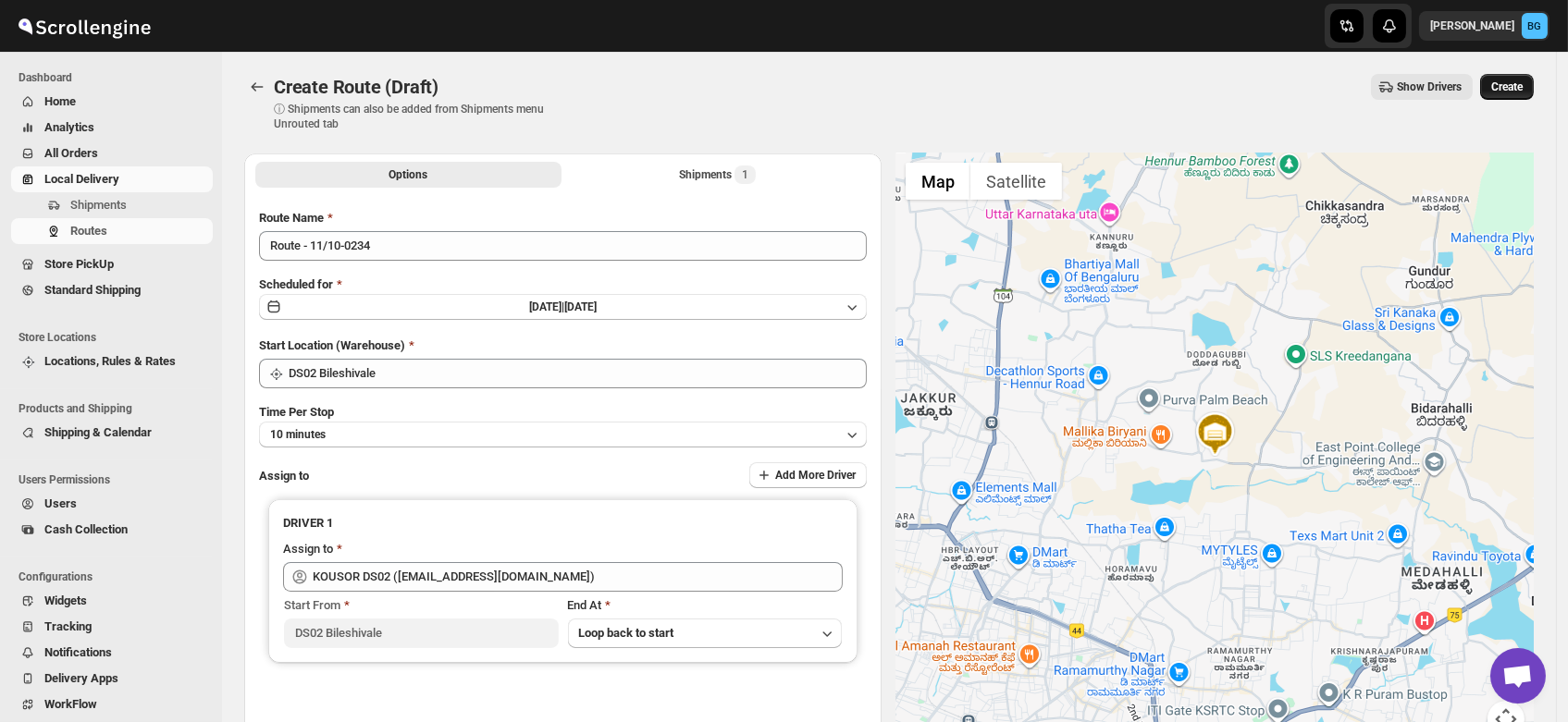
click at [1516, 82] on span "Create" at bounding box center [1507, 86] width 32 height 14
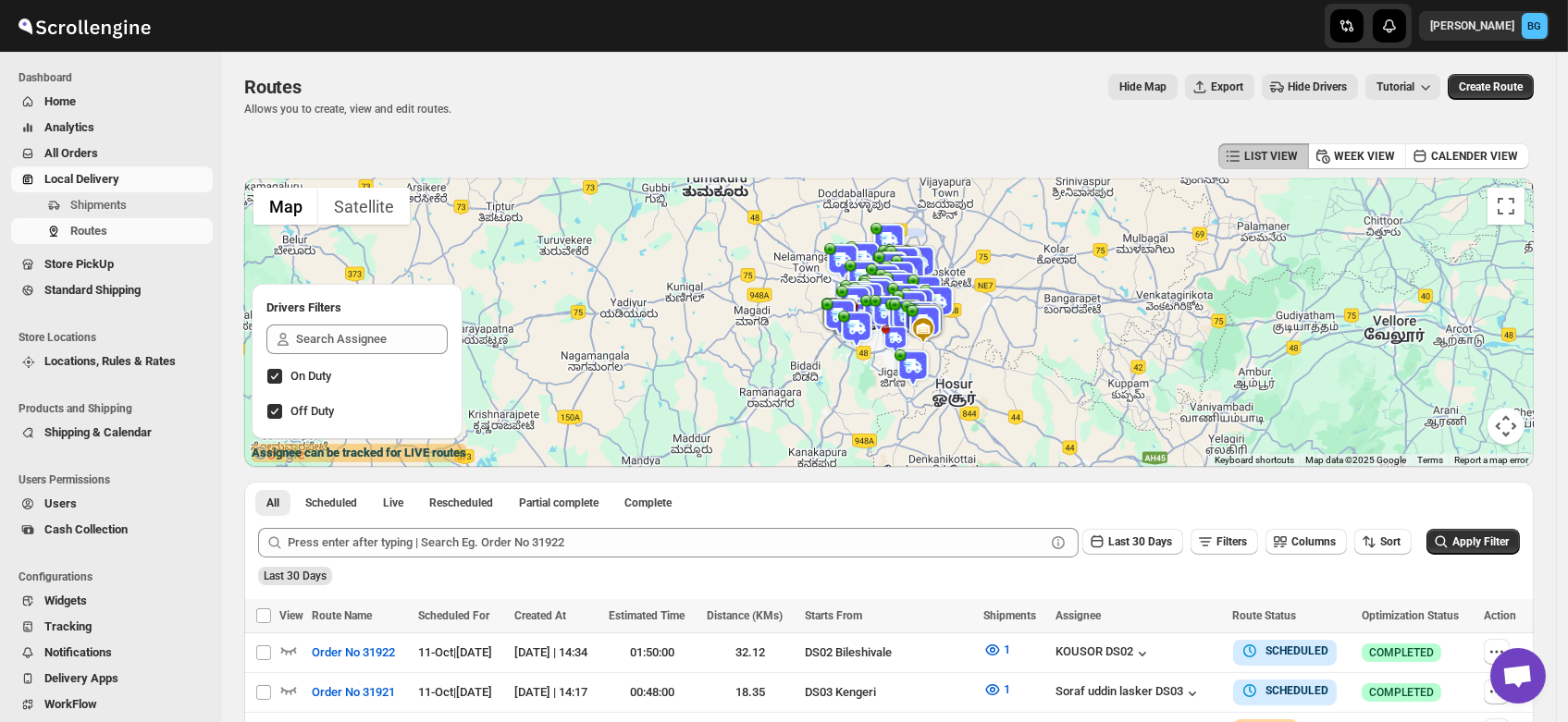
scroll to position [40, 0]
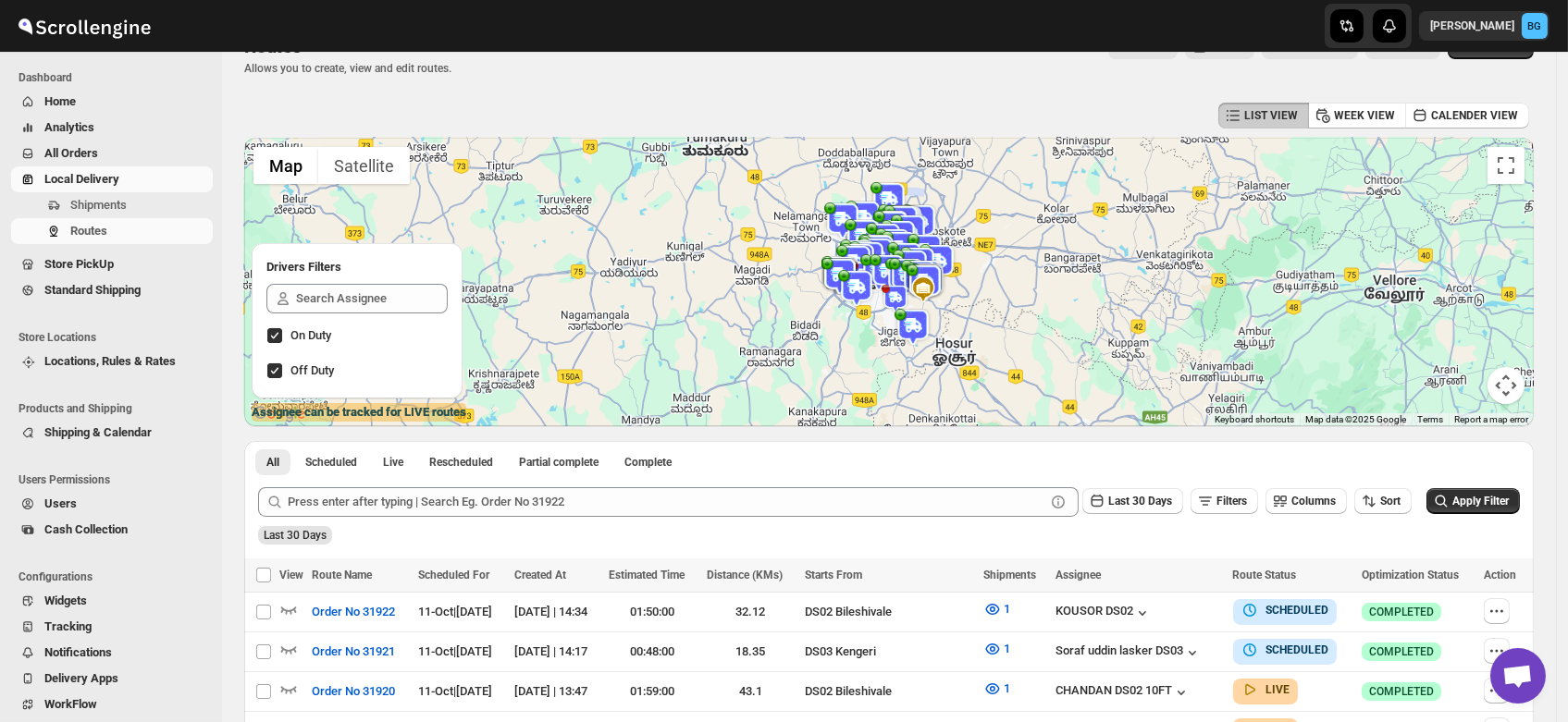
click at [52, 501] on span "Users" at bounding box center [60, 503] width 33 height 13
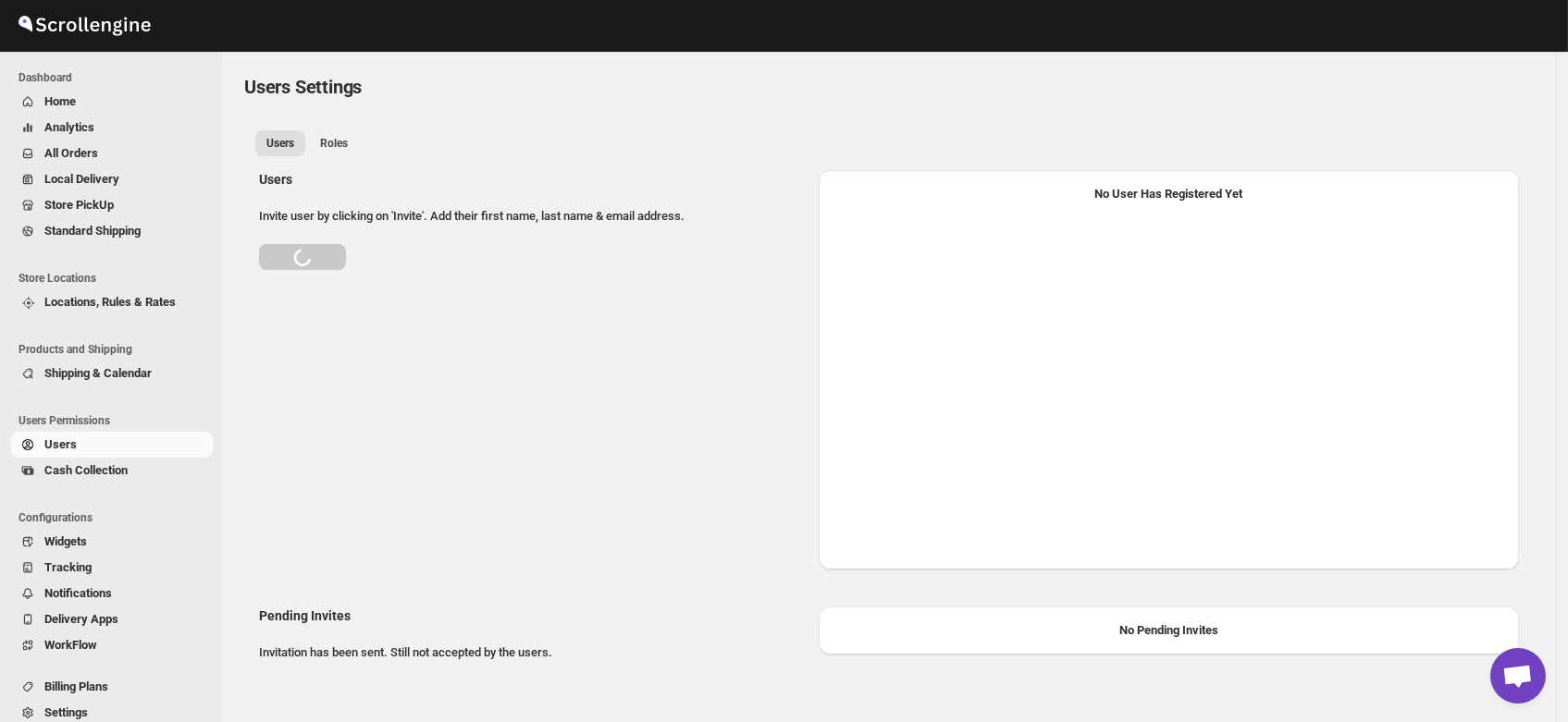
select select "637b767fbaab0276b10c91d5"
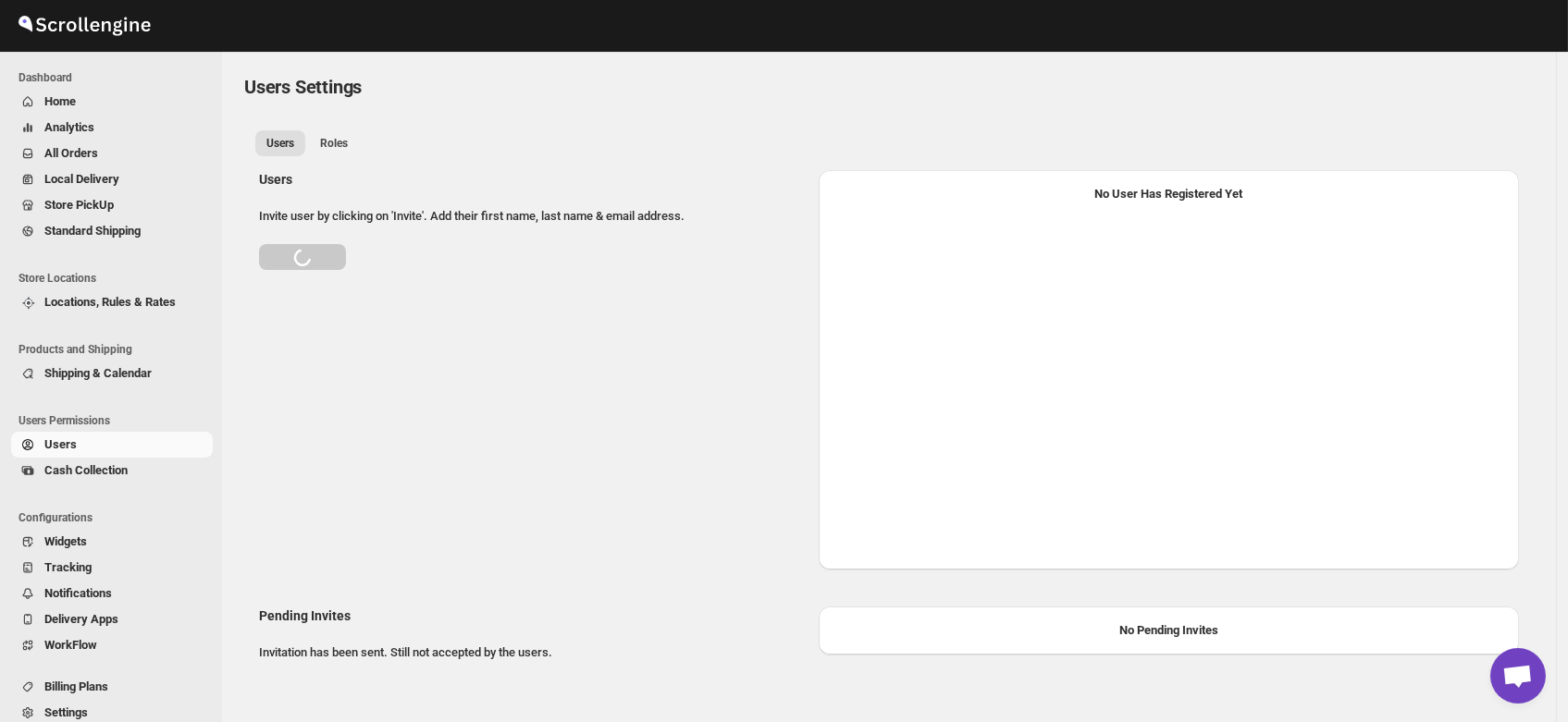
select select "637b767fbaab0276b10c91d5"
select select "637b767fbaab0276b10c91d7"
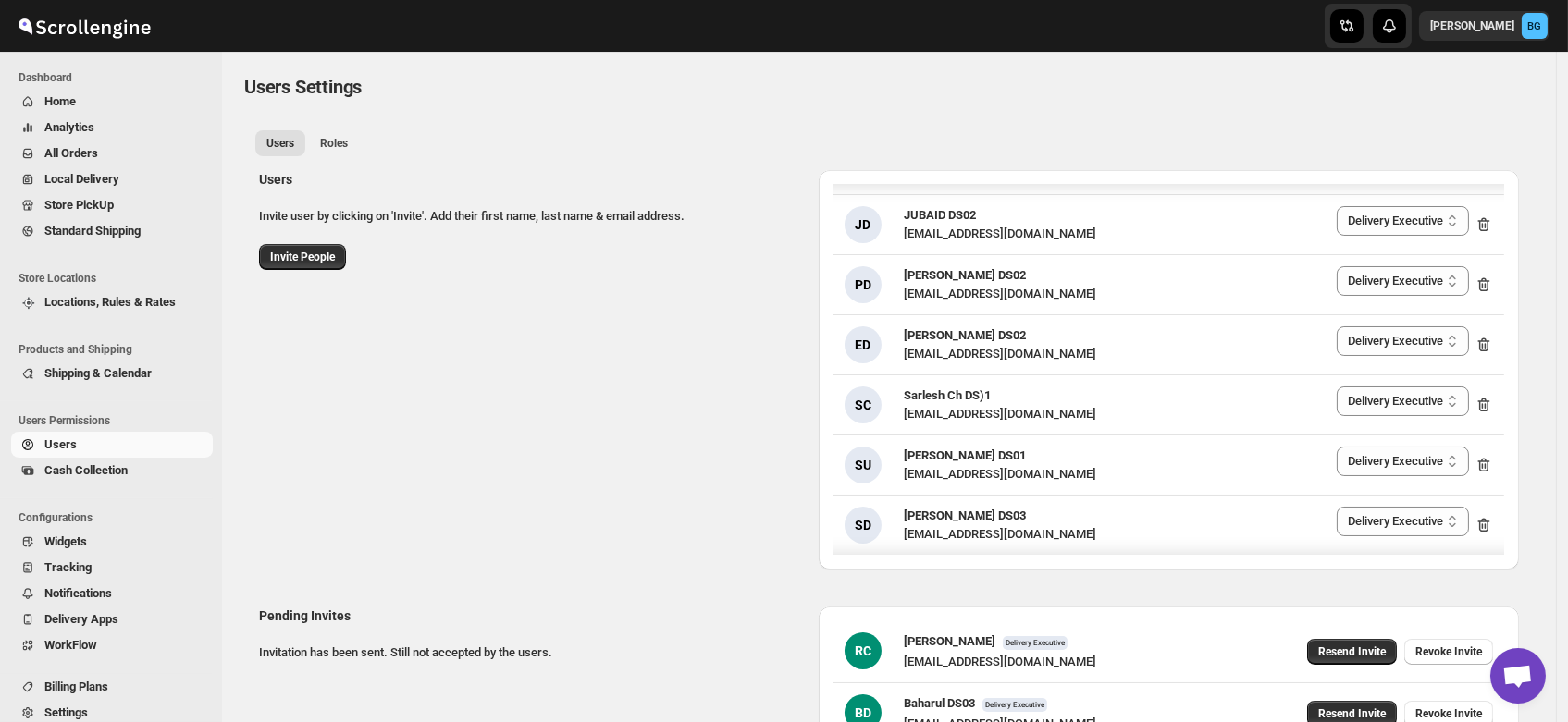
scroll to position [873, 0]
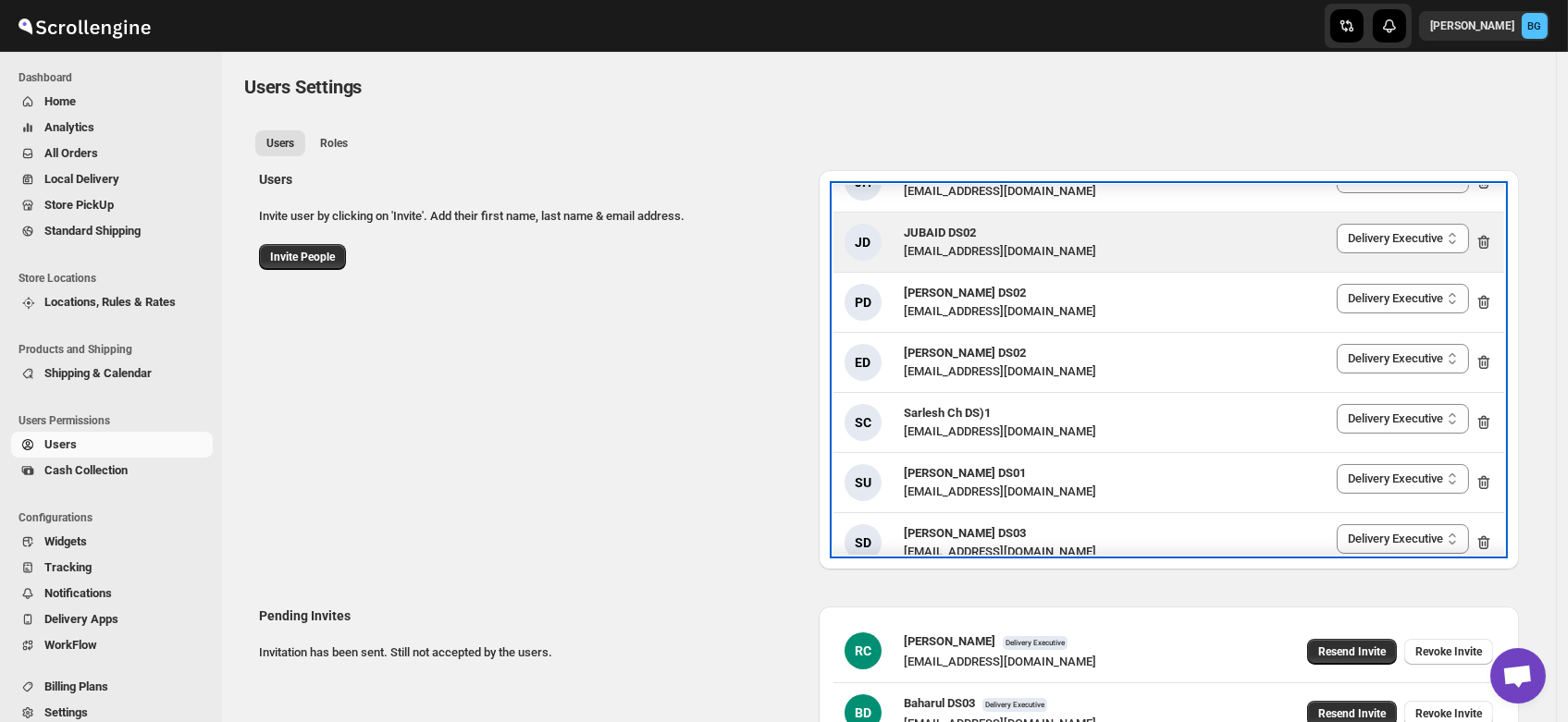
click at [972, 237] on span "JUBAID DS02" at bounding box center [939, 232] width 72 height 13
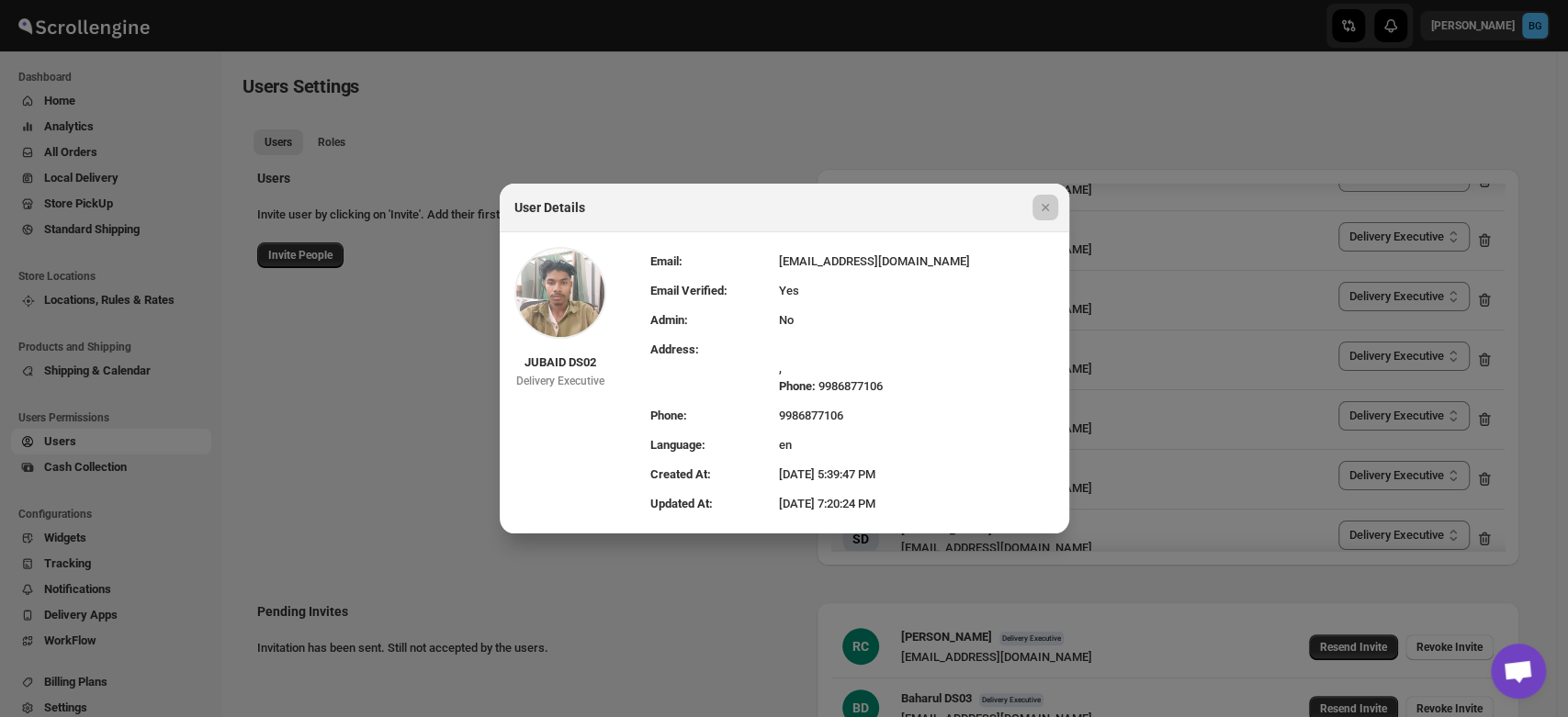
click at [825, 62] on div at bounding box center [784, 358] width 1568 height 717
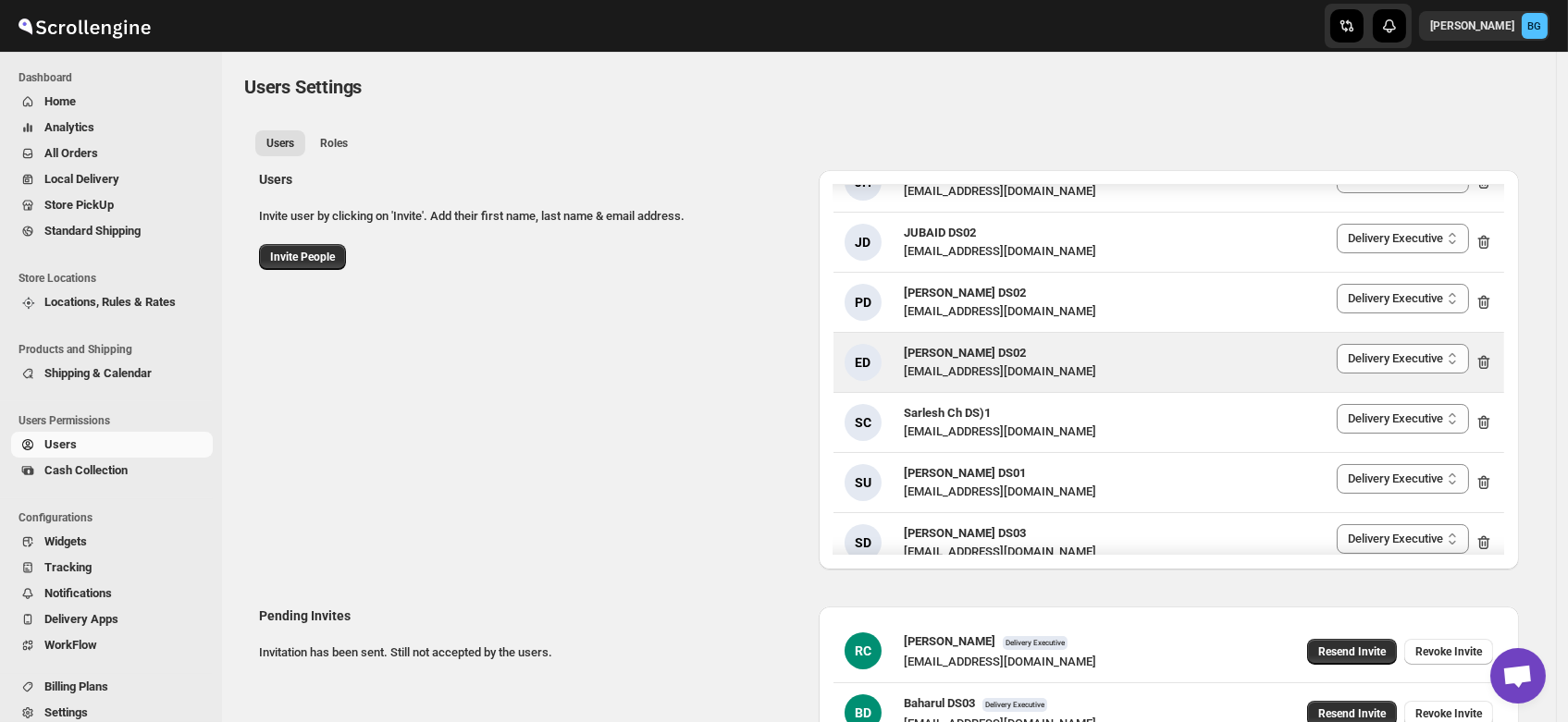
scroll to position [0, 0]
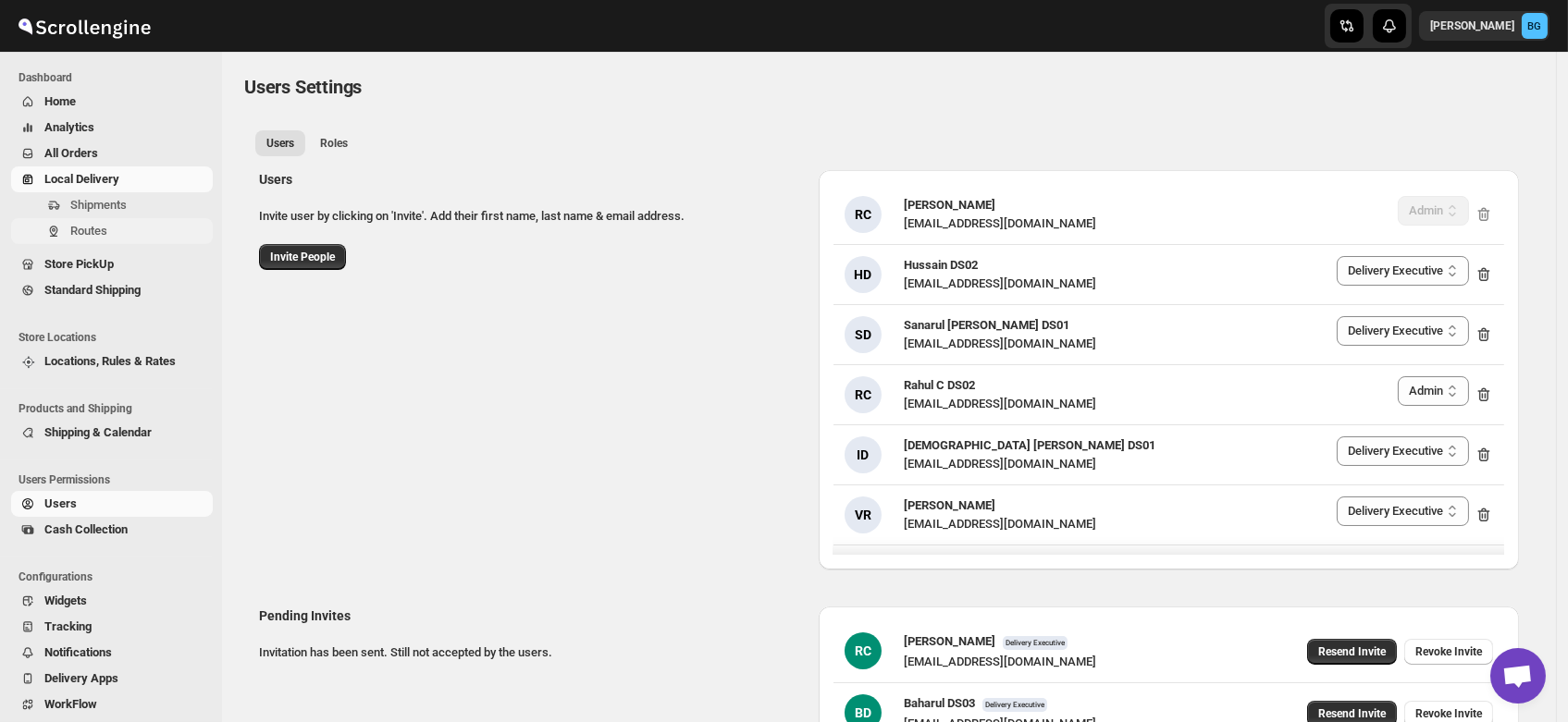
click at [100, 226] on span "Routes" at bounding box center [88, 230] width 37 height 13
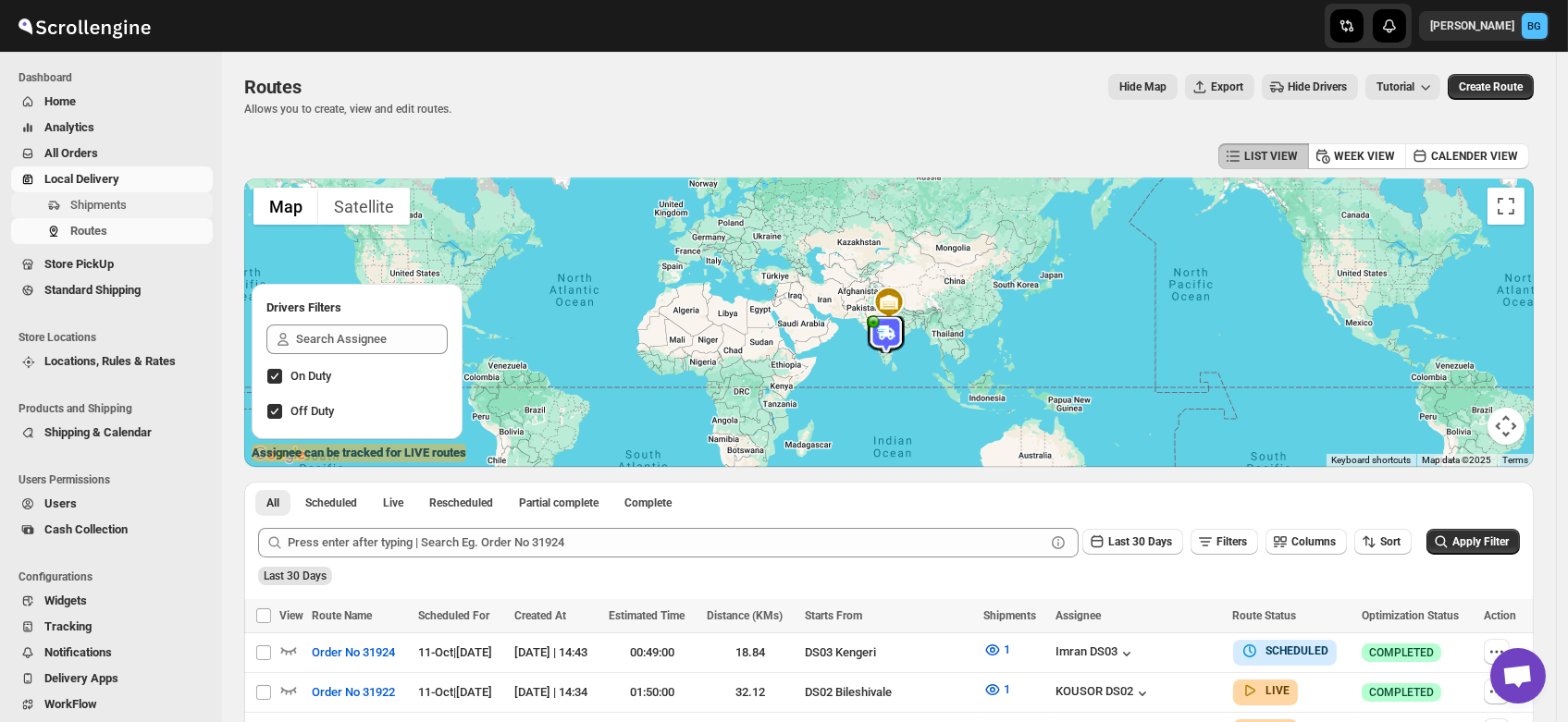
click at [87, 205] on span "Shipments" at bounding box center [98, 204] width 57 height 13
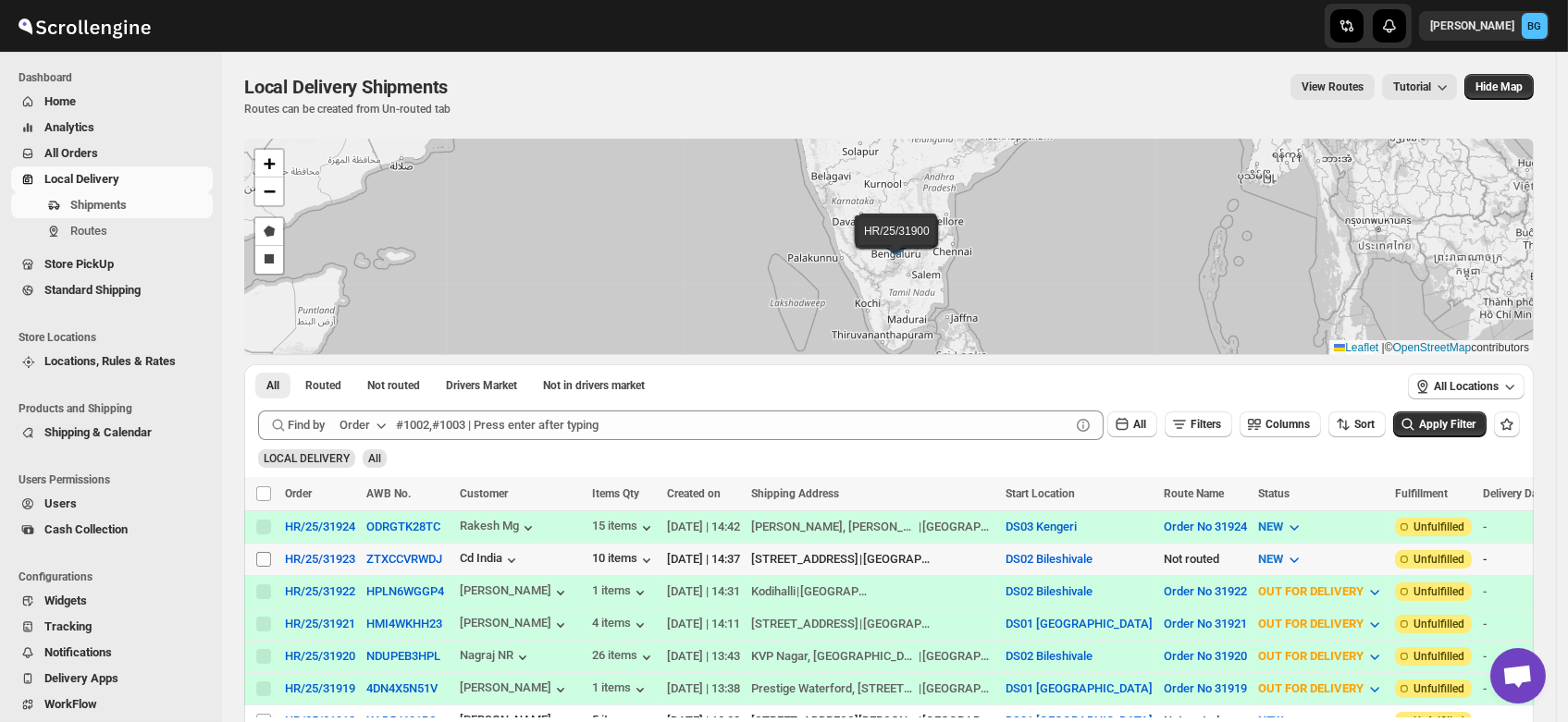
click at [267, 555] on input "Select shipment" at bounding box center [263, 559] width 14 height 14
checkbox input "true"
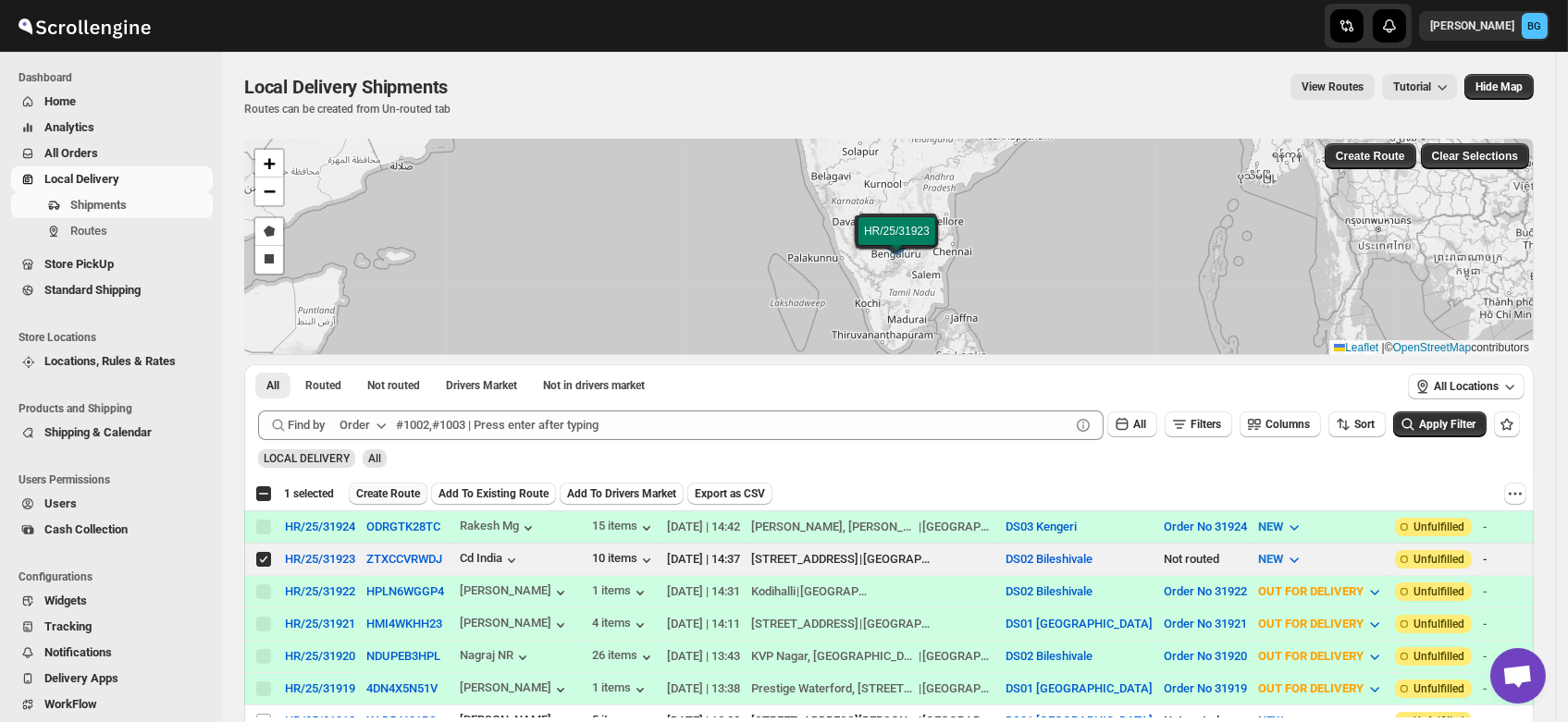
click at [386, 486] on span "Create Route" at bounding box center [387, 493] width 64 height 14
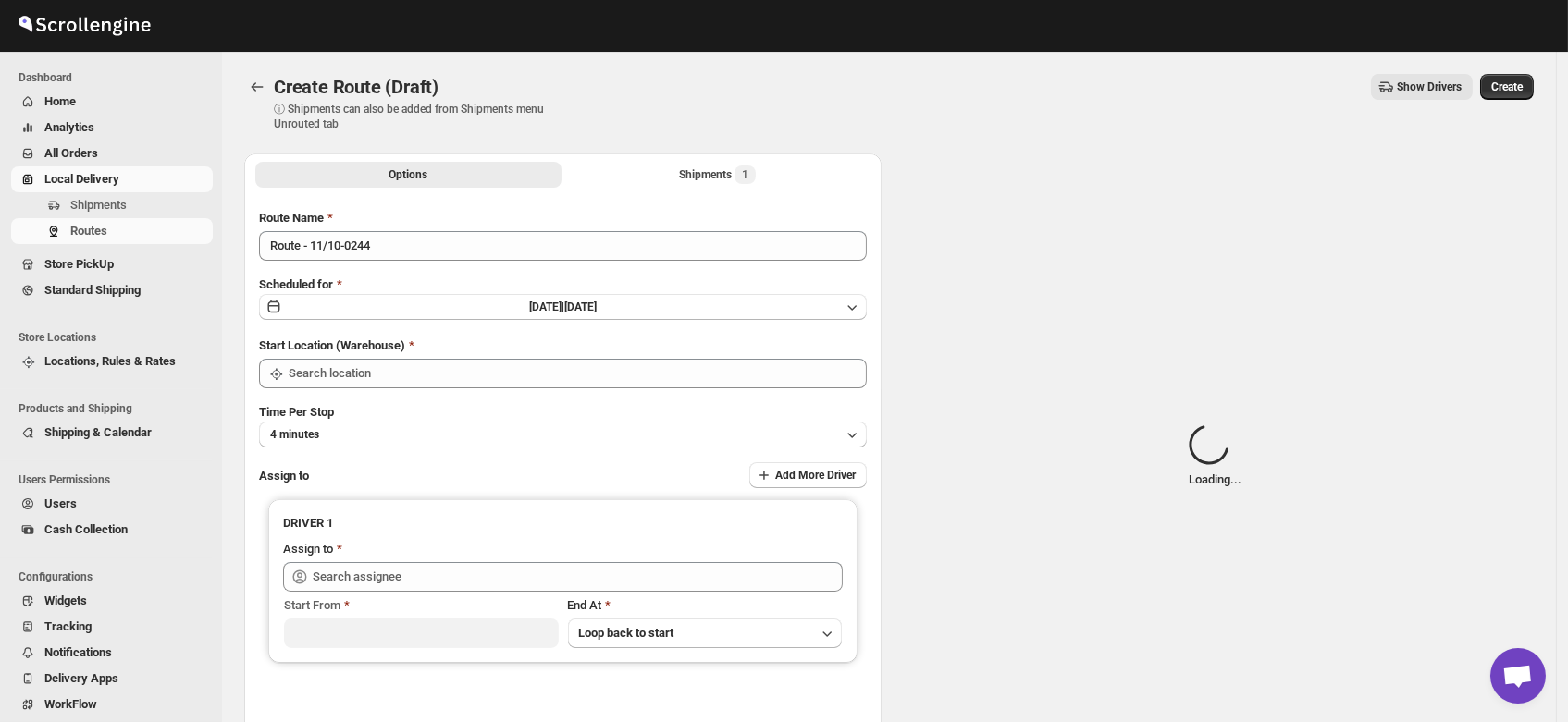
type input "DS02 Bileshivale"
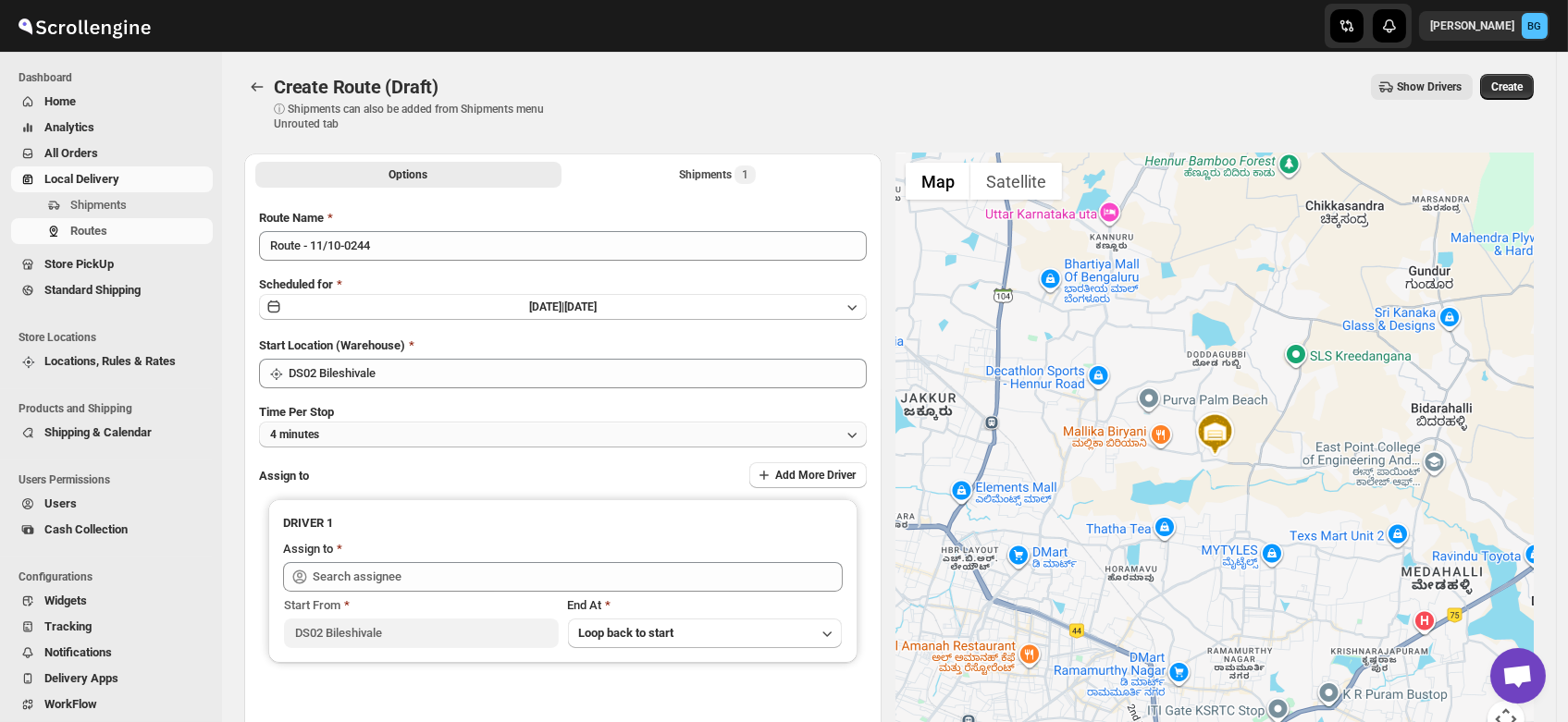
click at [348, 436] on button "4 minutes" at bounding box center [563, 434] width 608 height 26
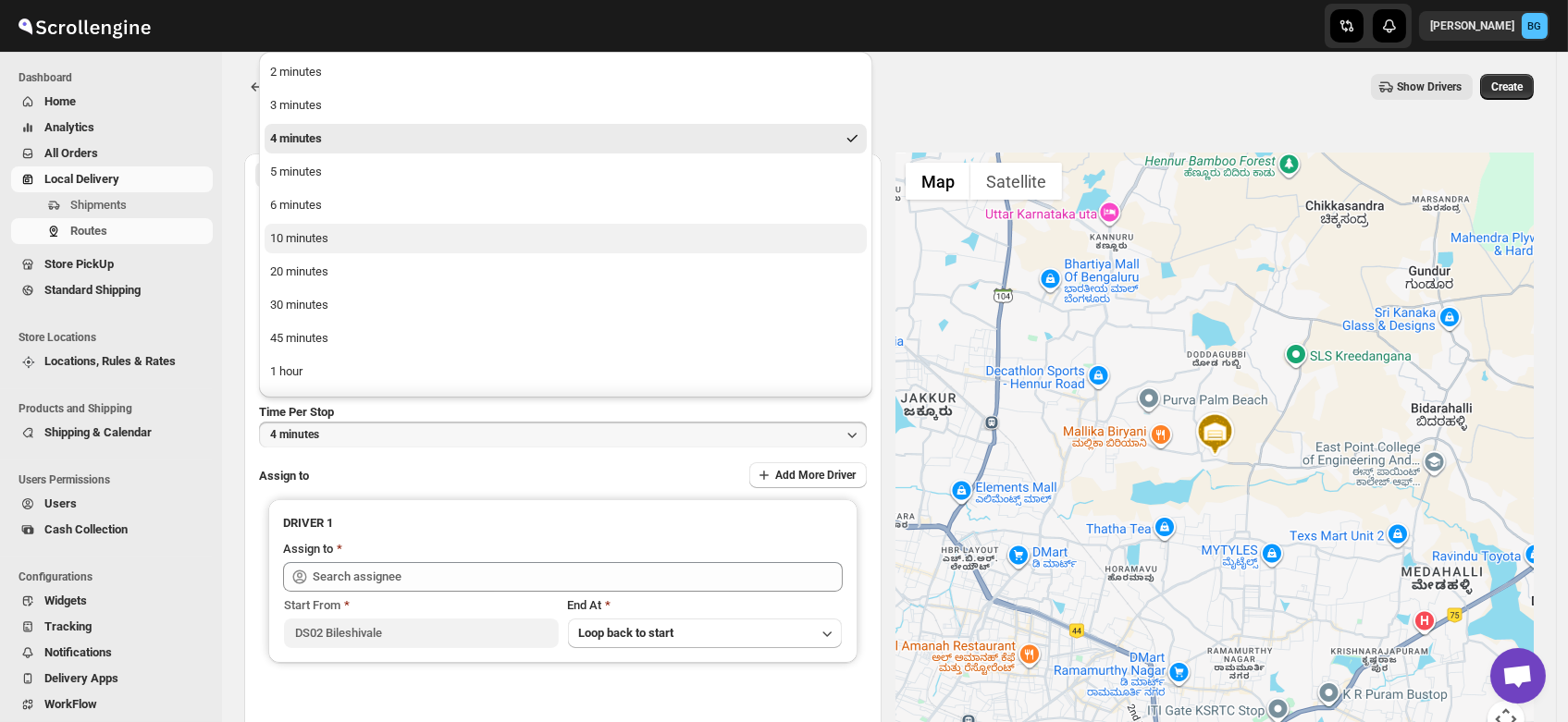
click at [306, 230] on div "10 minutes" at bounding box center [299, 238] width 59 height 18
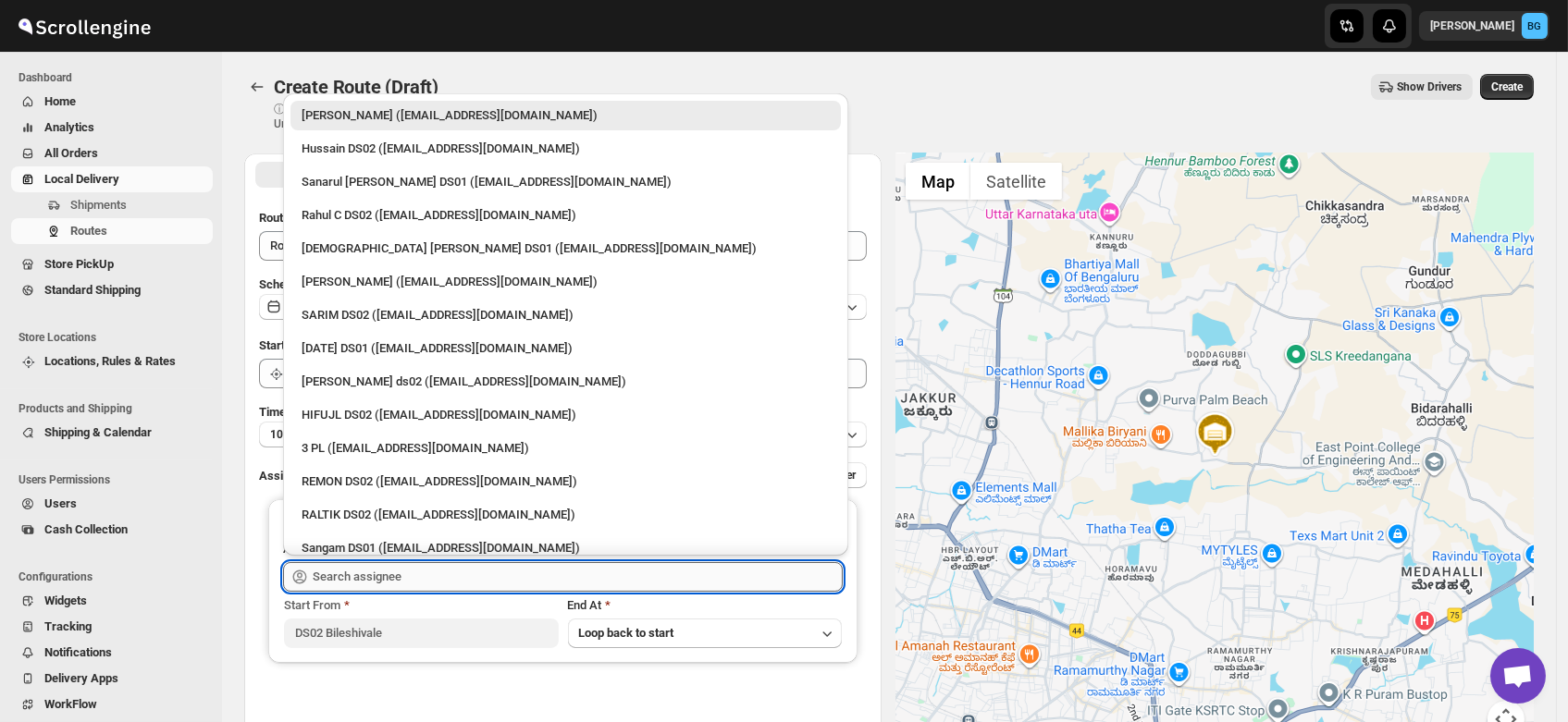
click at [352, 565] on input "text" at bounding box center [577, 576] width 530 height 30
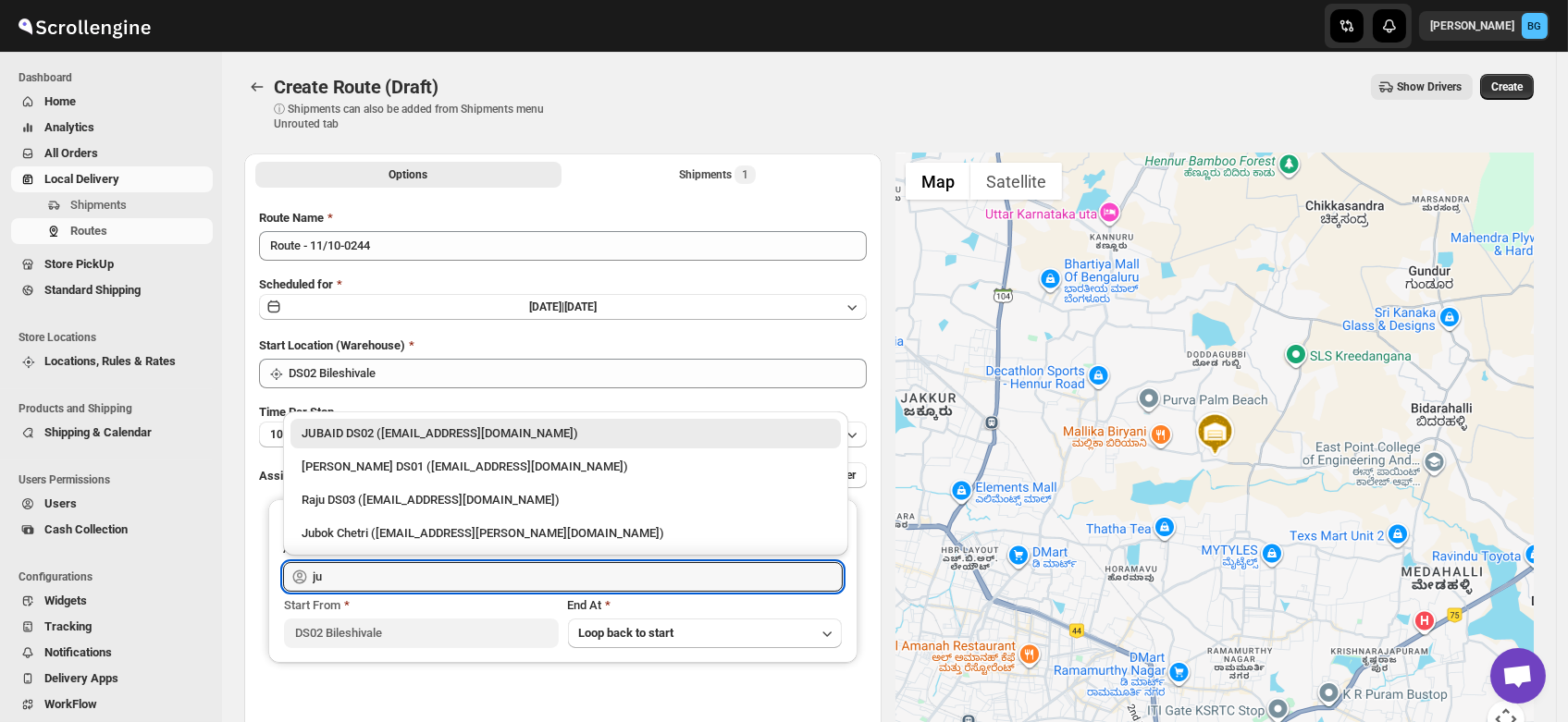
click at [356, 437] on div "JUBAID DS02 ([EMAIL_ADDRESS][DOMAIN_NAME])" at bounding box center [565, 433] width 528 height 18
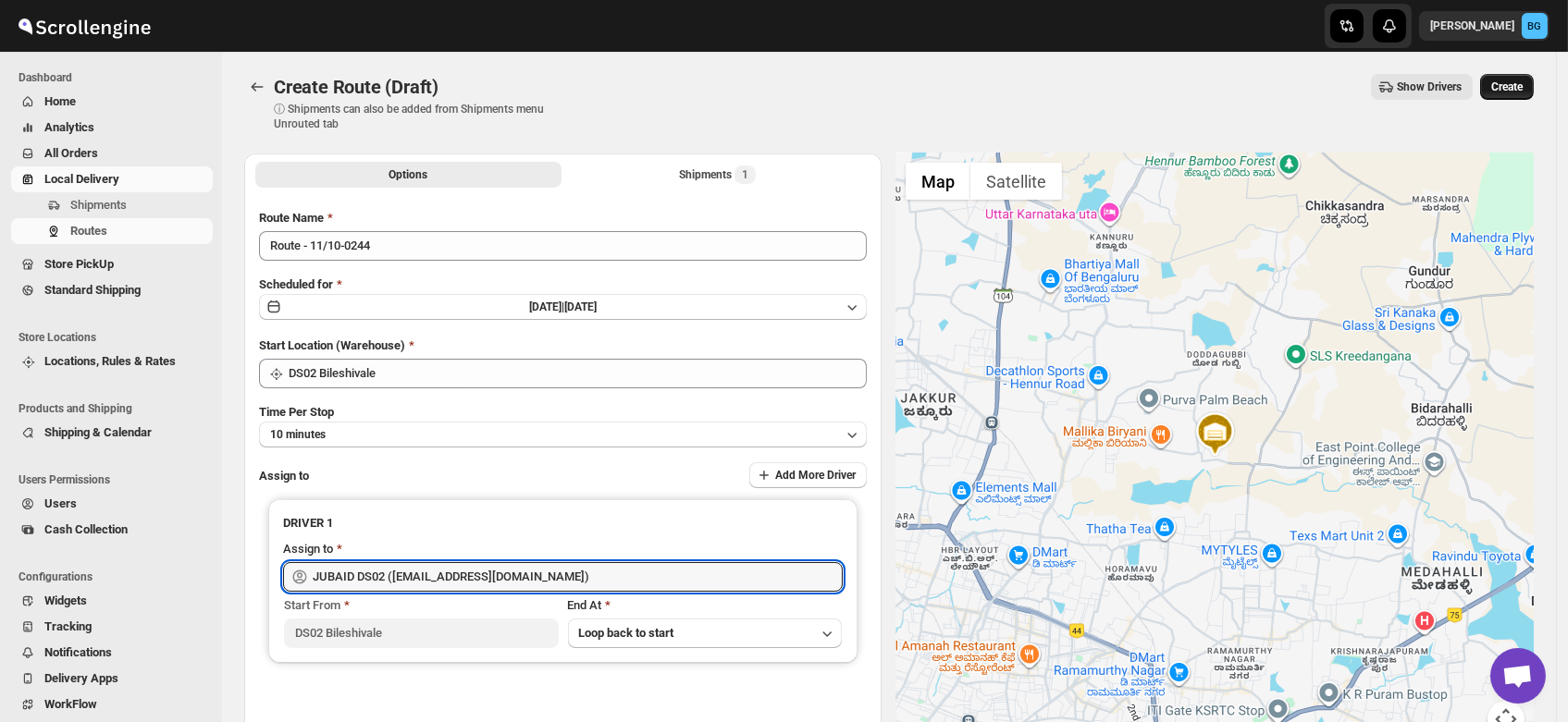
type input "JUBAID DS02 ([EMAIL_ADDRESS][DOMAIN_NAME])"
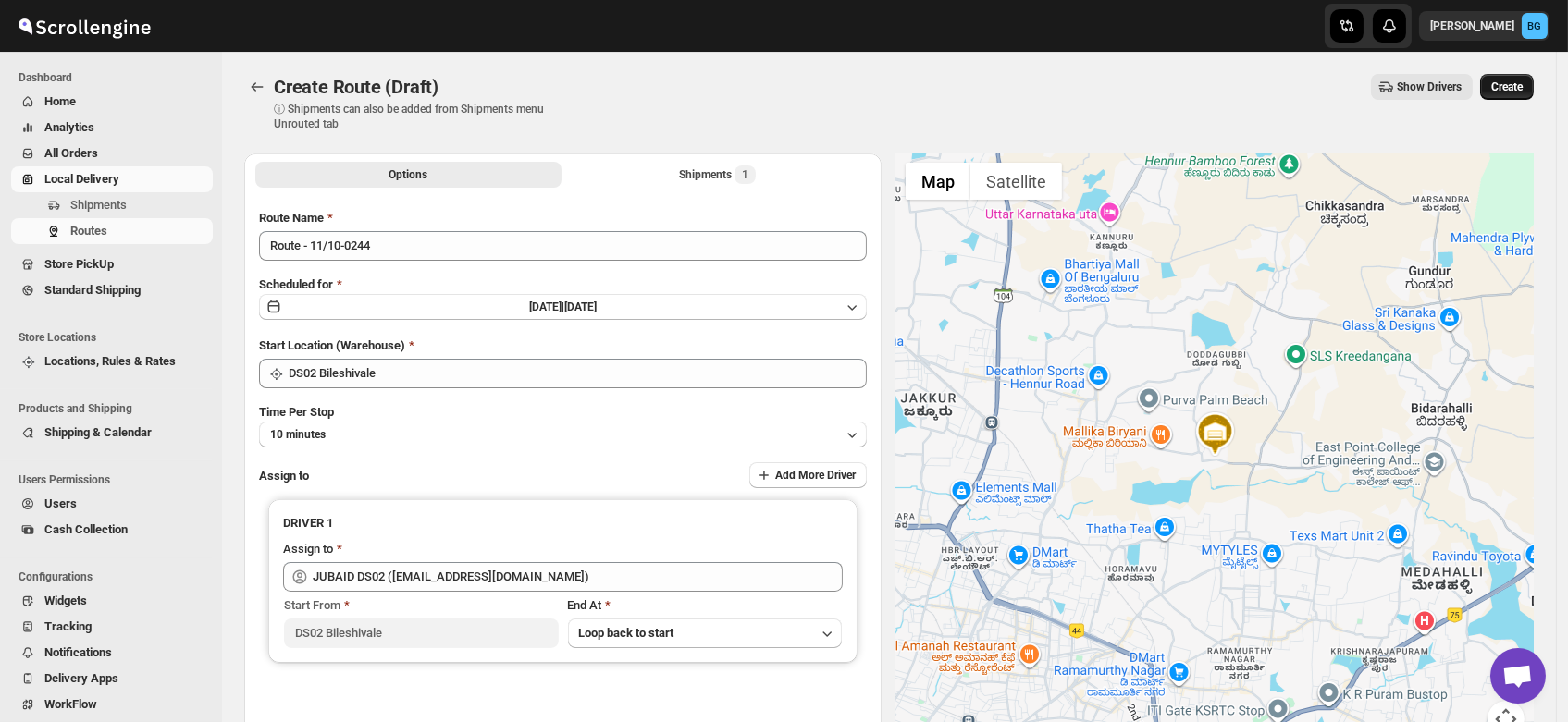
click at [1523, 84] on span "Create" at bounding box center [1507, 86] width 32 height 14
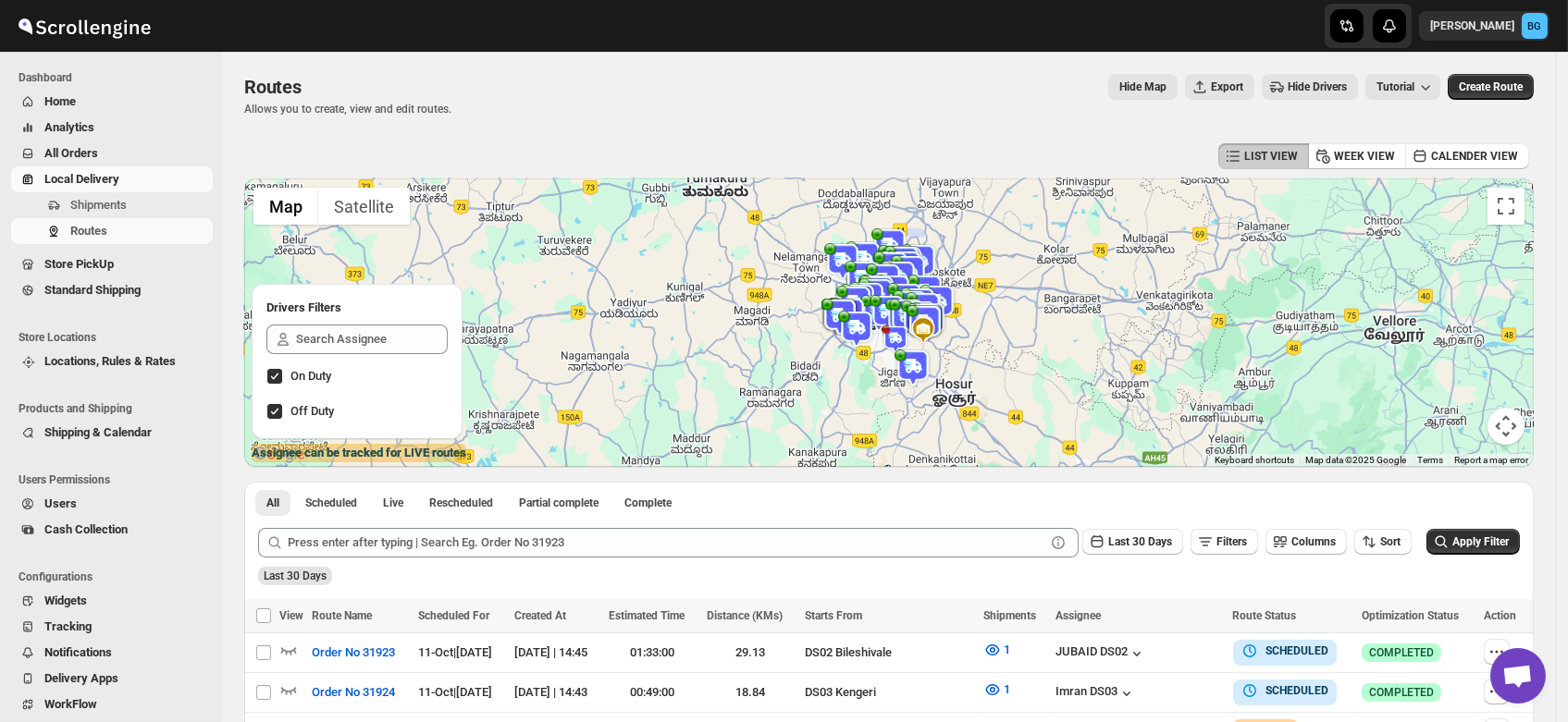
click at [57, 499] on span "Users" at bounding box center [60, 503] width 33 height 13
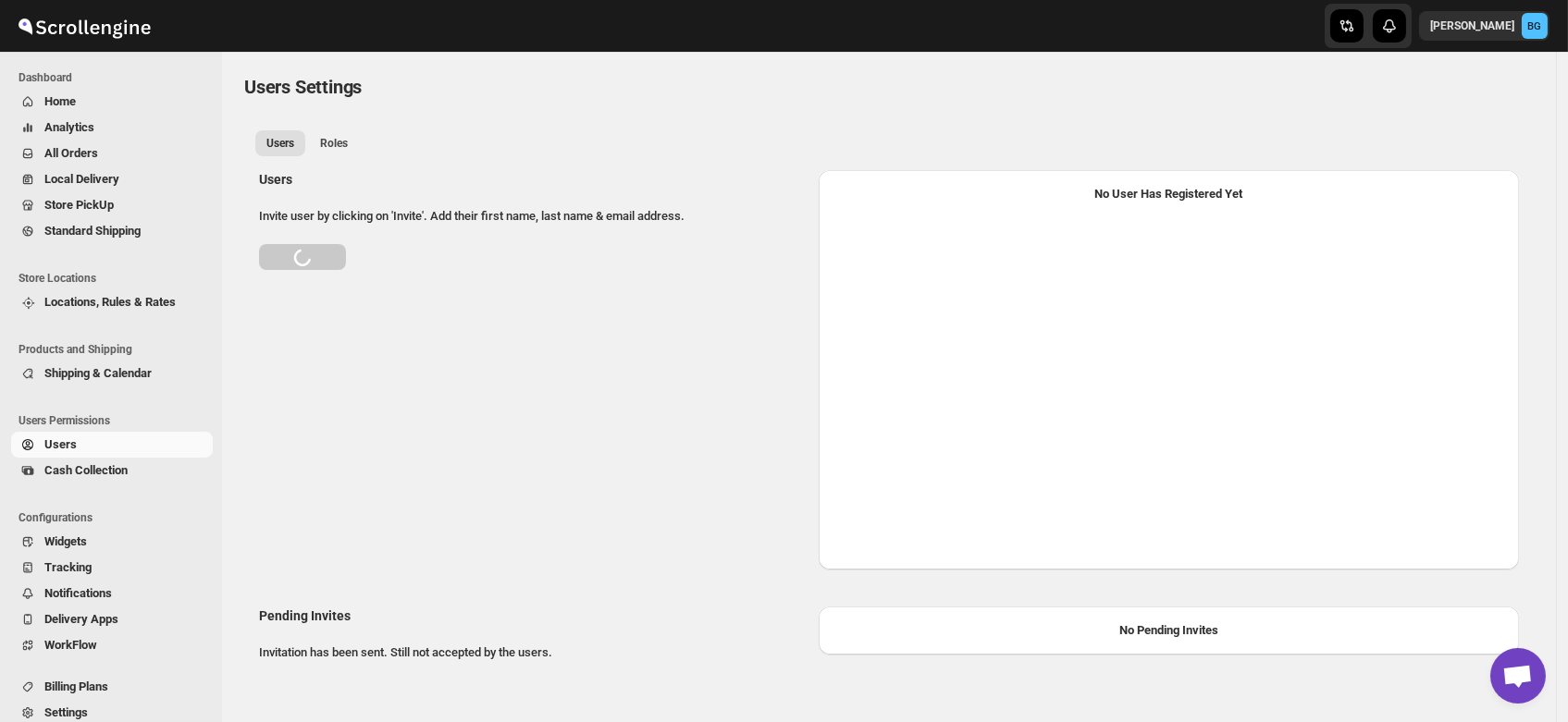
select select "637b767fbaab0276b10c91d5"
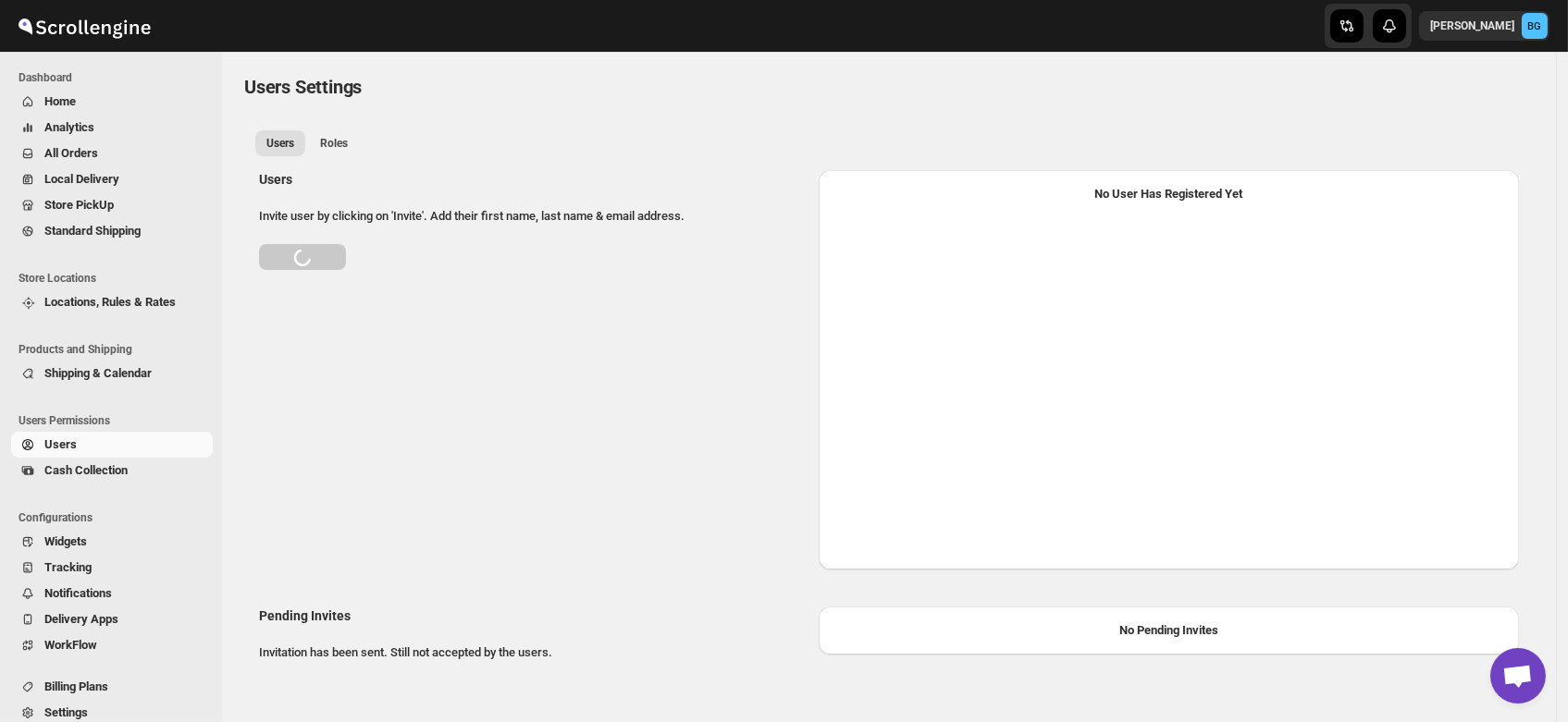
select select "637b767fbaab0276b10c91d5"
select select "637b767fbaab0276b10c91d7"
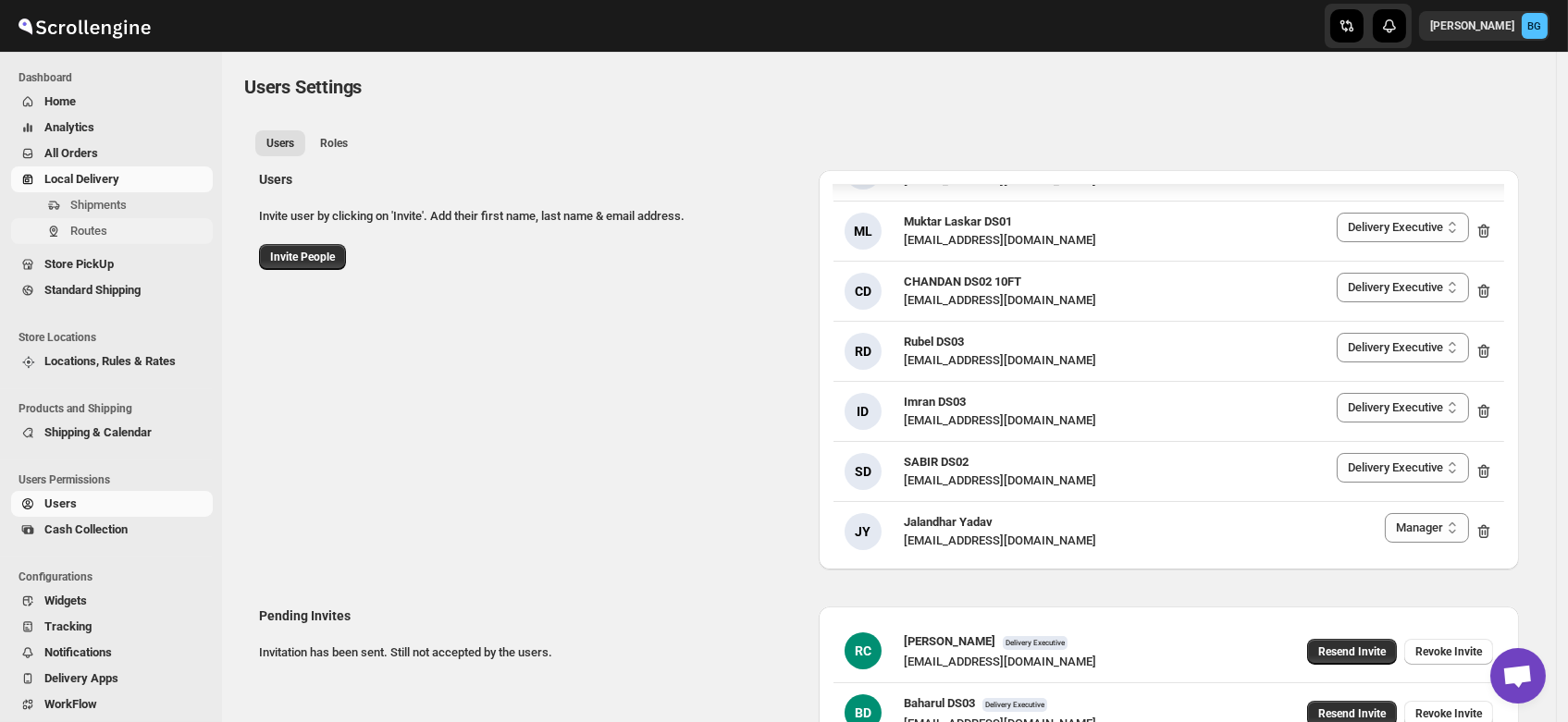
click at [70, 225] on span "Routes" at bounding box center [88, 230] width 37 height 13
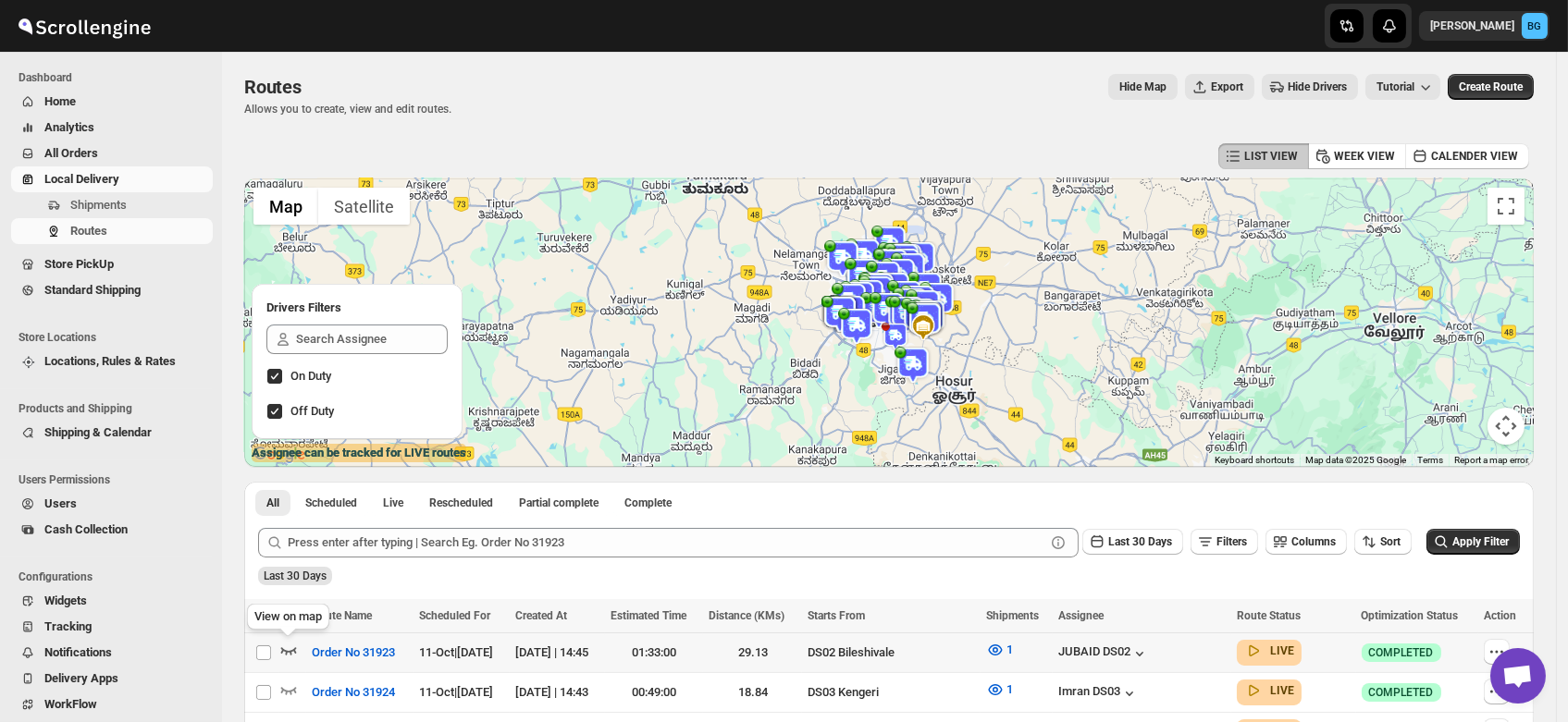
click at [288, 647] on icon "button" at bounding box center [288, 649] width 18 height 18
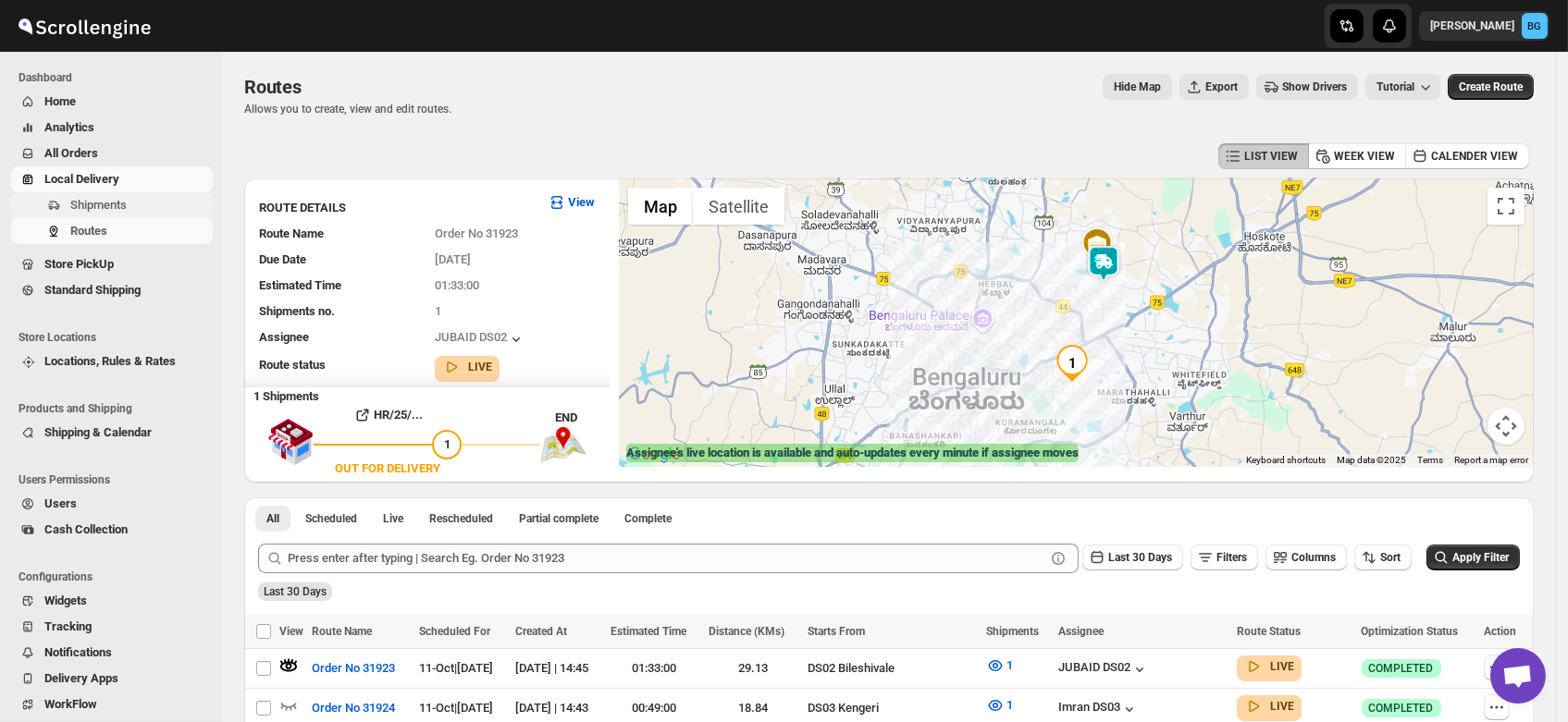
click at [83, 199] on span "Shipments" at bounding box center [98, 204] width 57 height 13
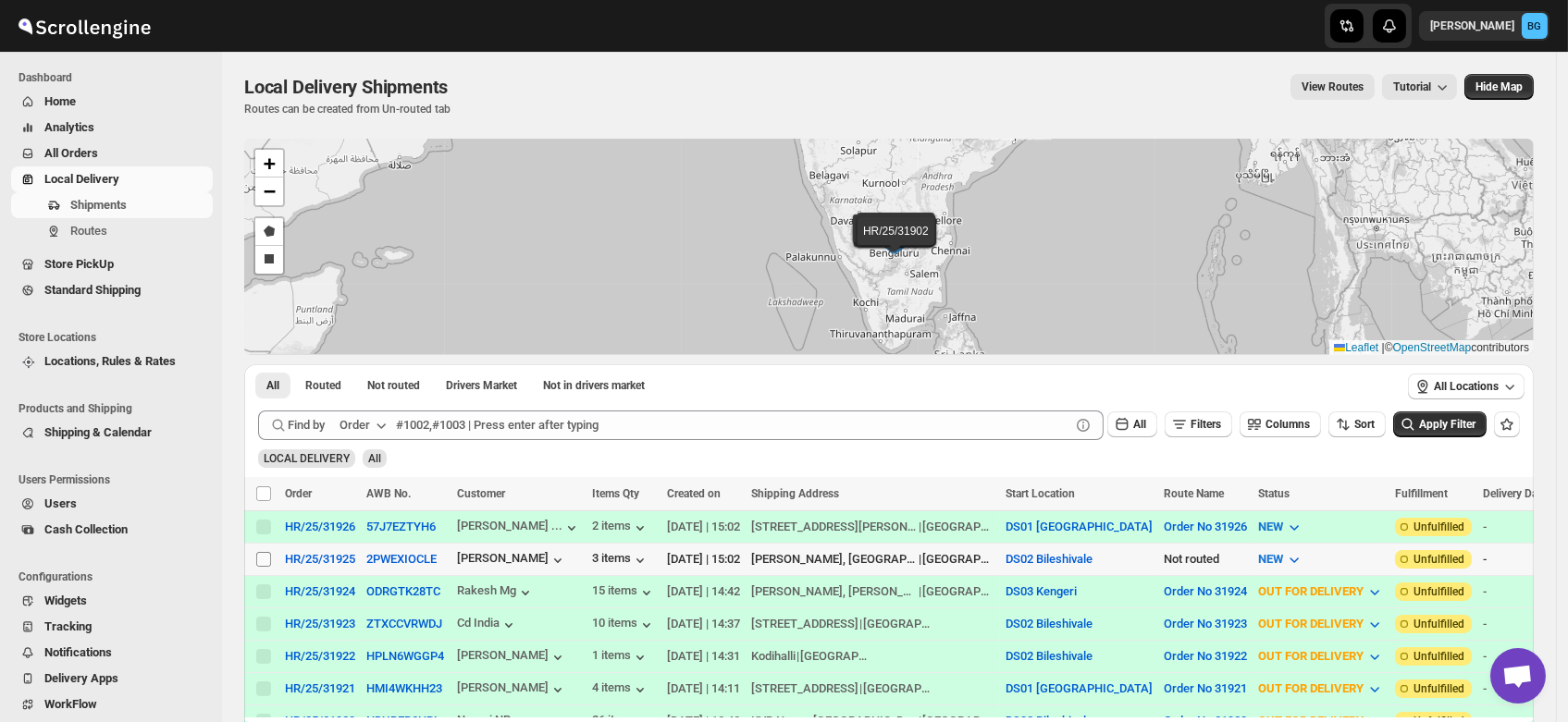
click at [267, 560] on input "Select shipment" at bounding box center [263, 559] width 14 height 14
checkbox input "true"
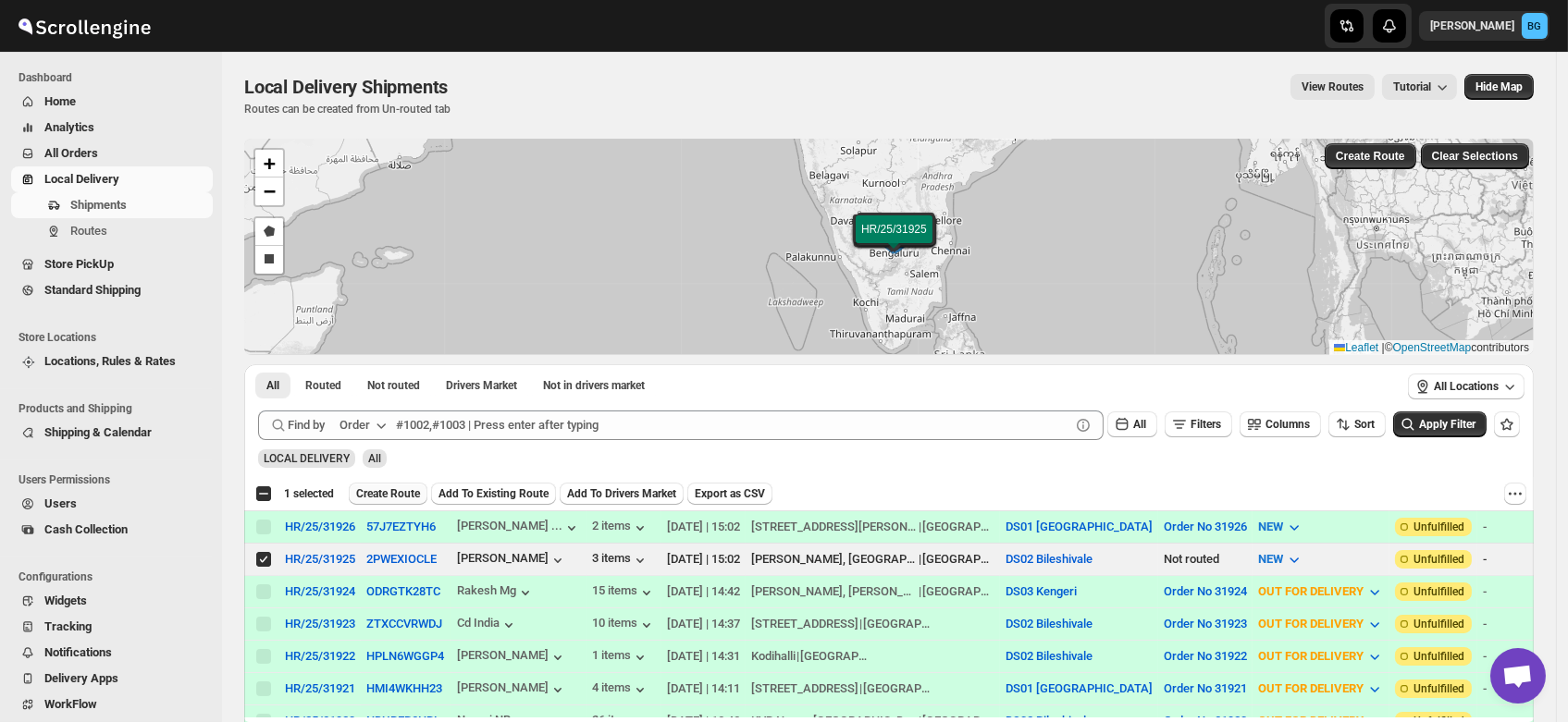
click at [387, 500] on span "Create Route" at bounding box center [387, 493] width 64 height 14
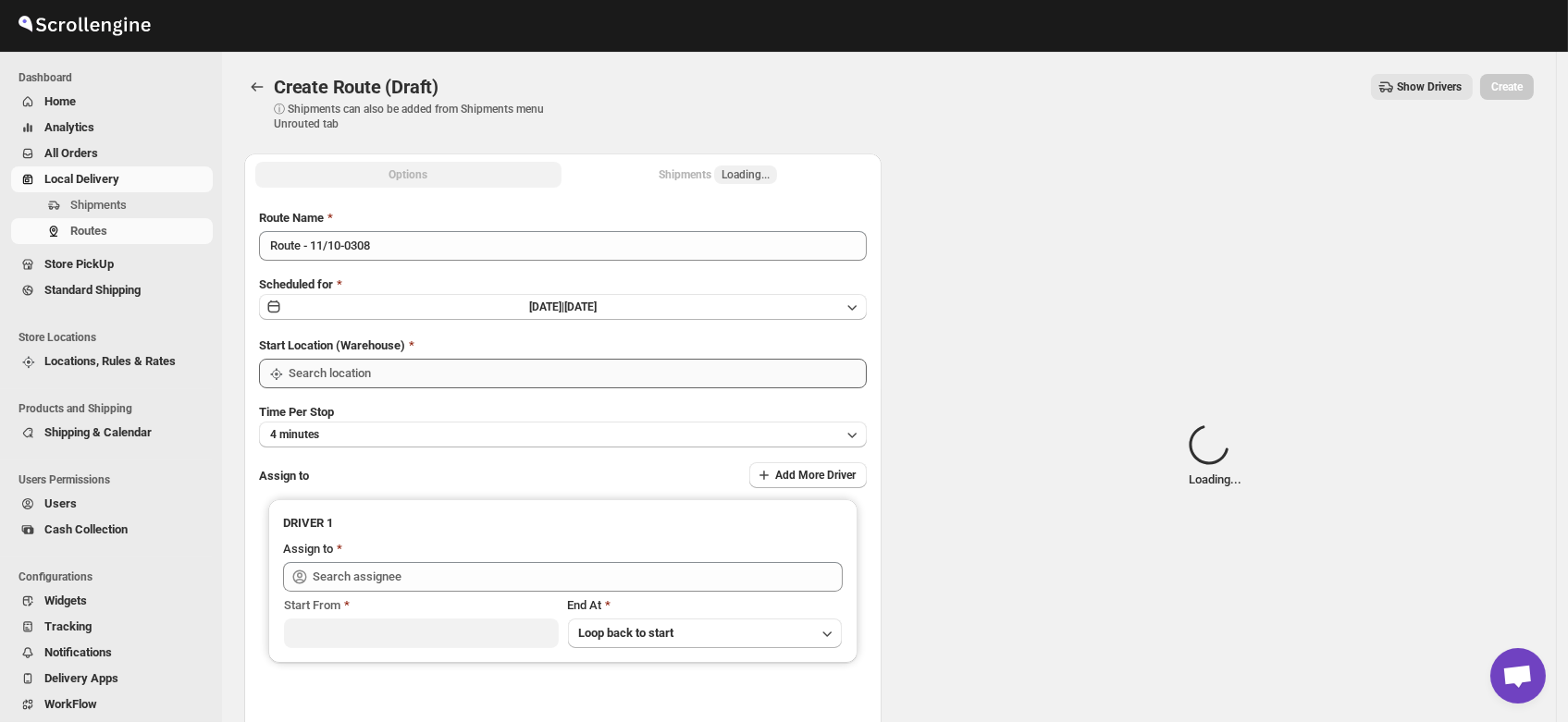
type input "DS02 Bileshivale"
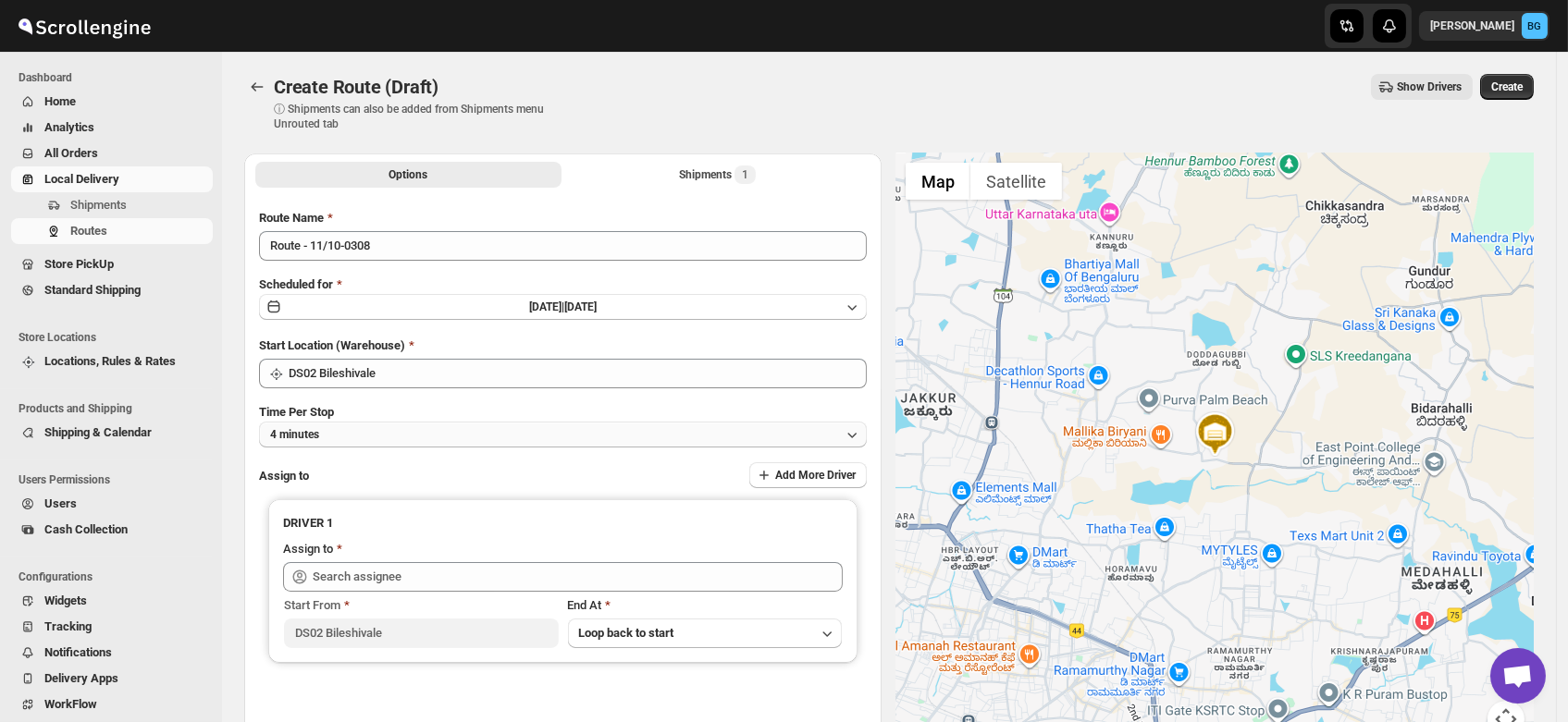
click at [352, 434] on button "4 minutes" at bounding box center [563, 434] width 608 height 26
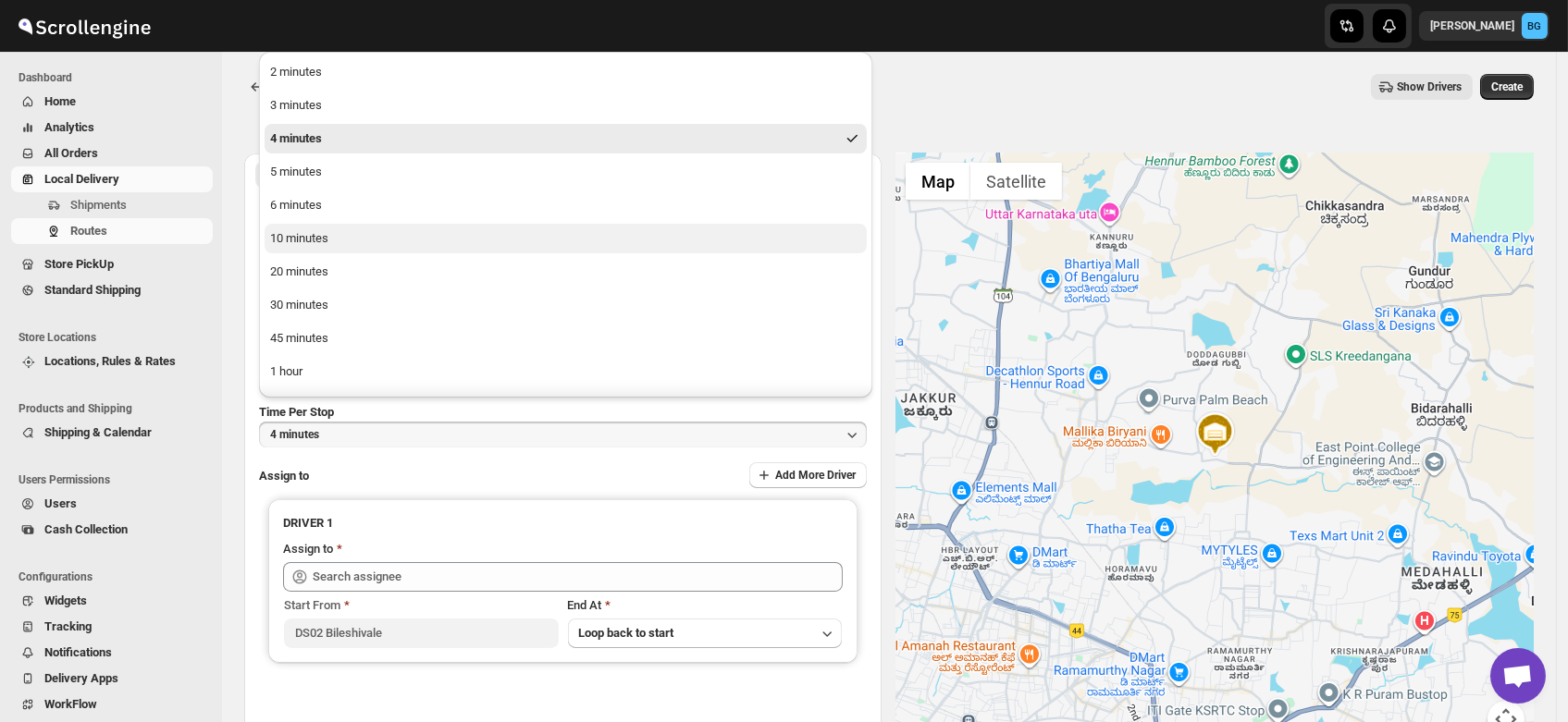
click at [332, 229] on button "10 minutes" at bounding box center [566, 238] width 602 height 30
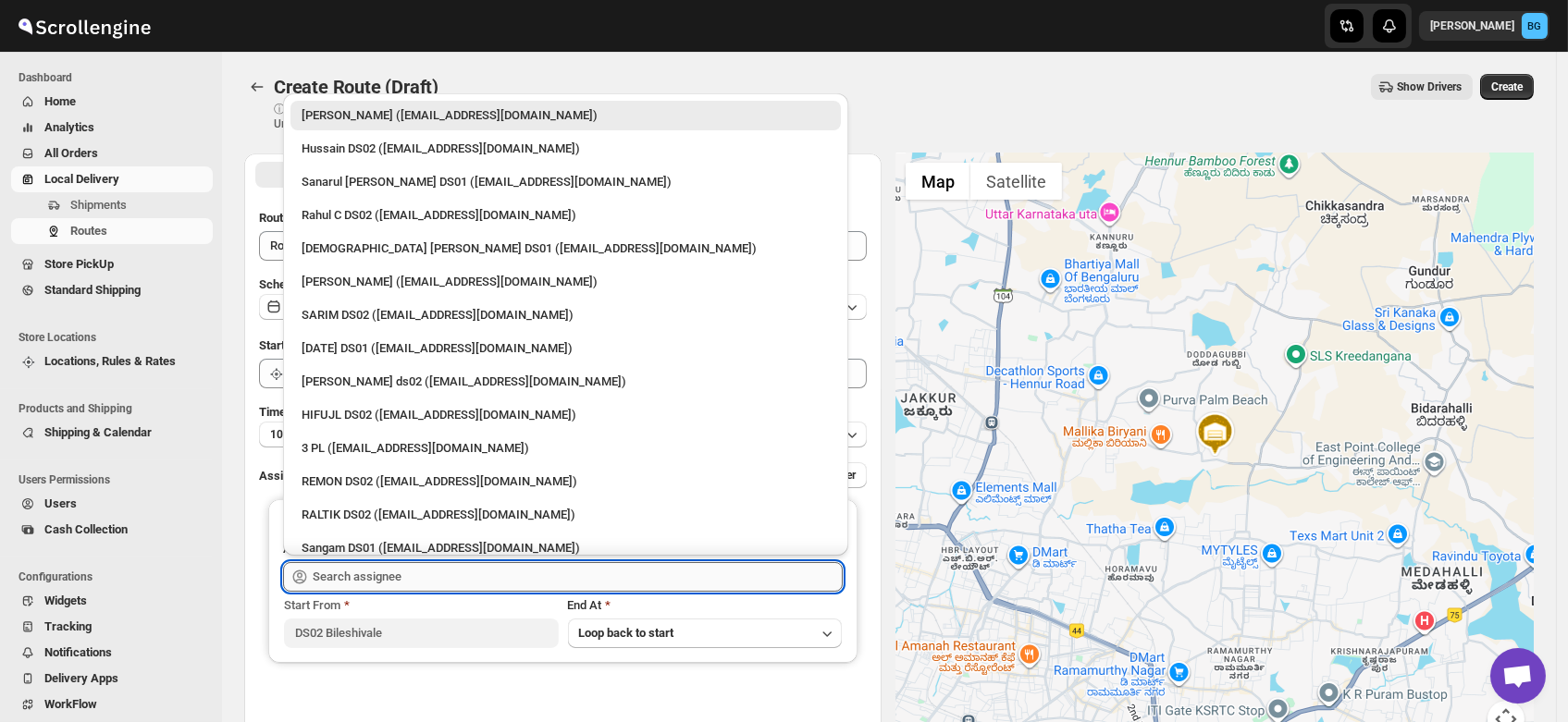
click at [371, 583] on input "text" at bounding box center [577, 576] width 530 height 30
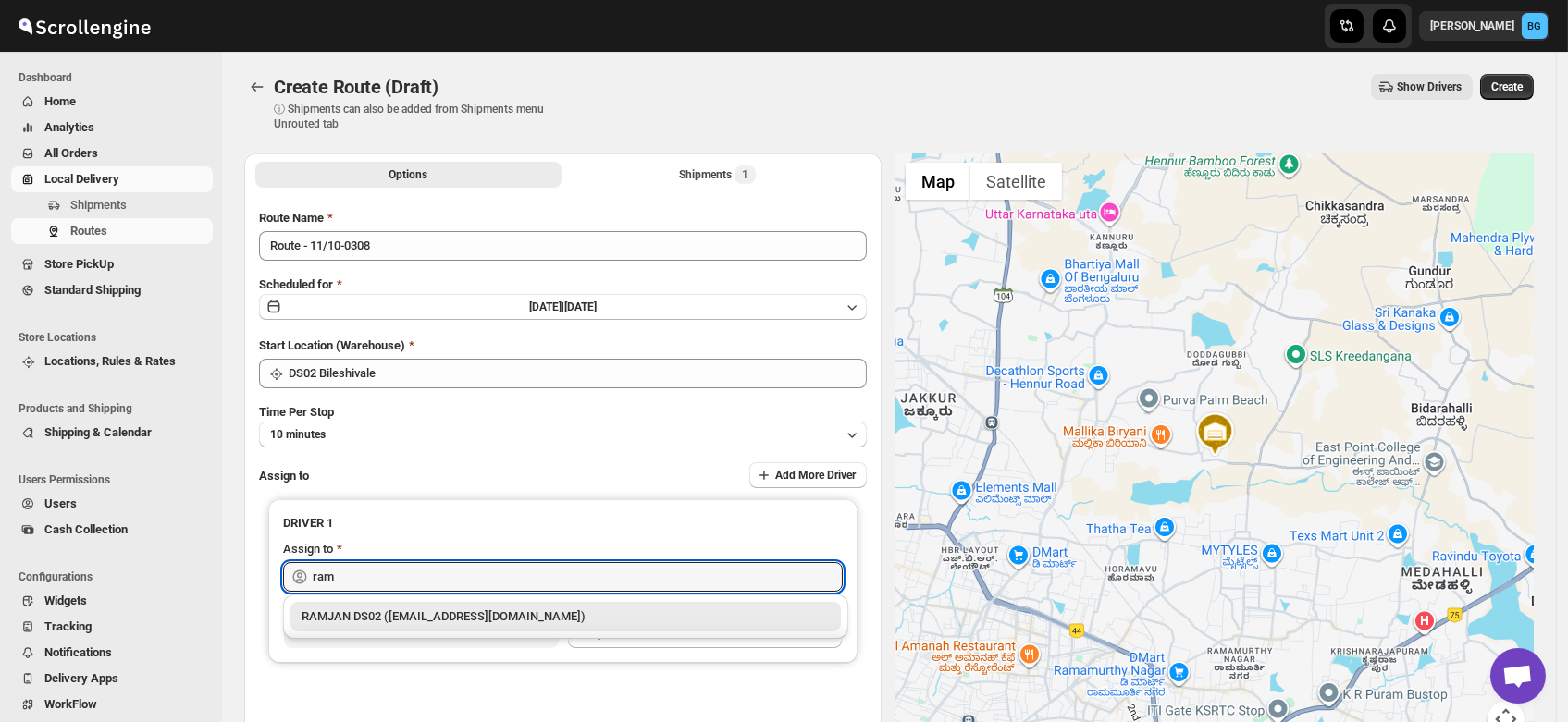
click at [476, 615] on div "RAMJAN DS02 (rixatoc168@evoxury.com)" at bounding box center [565, 617] width 528 height 18
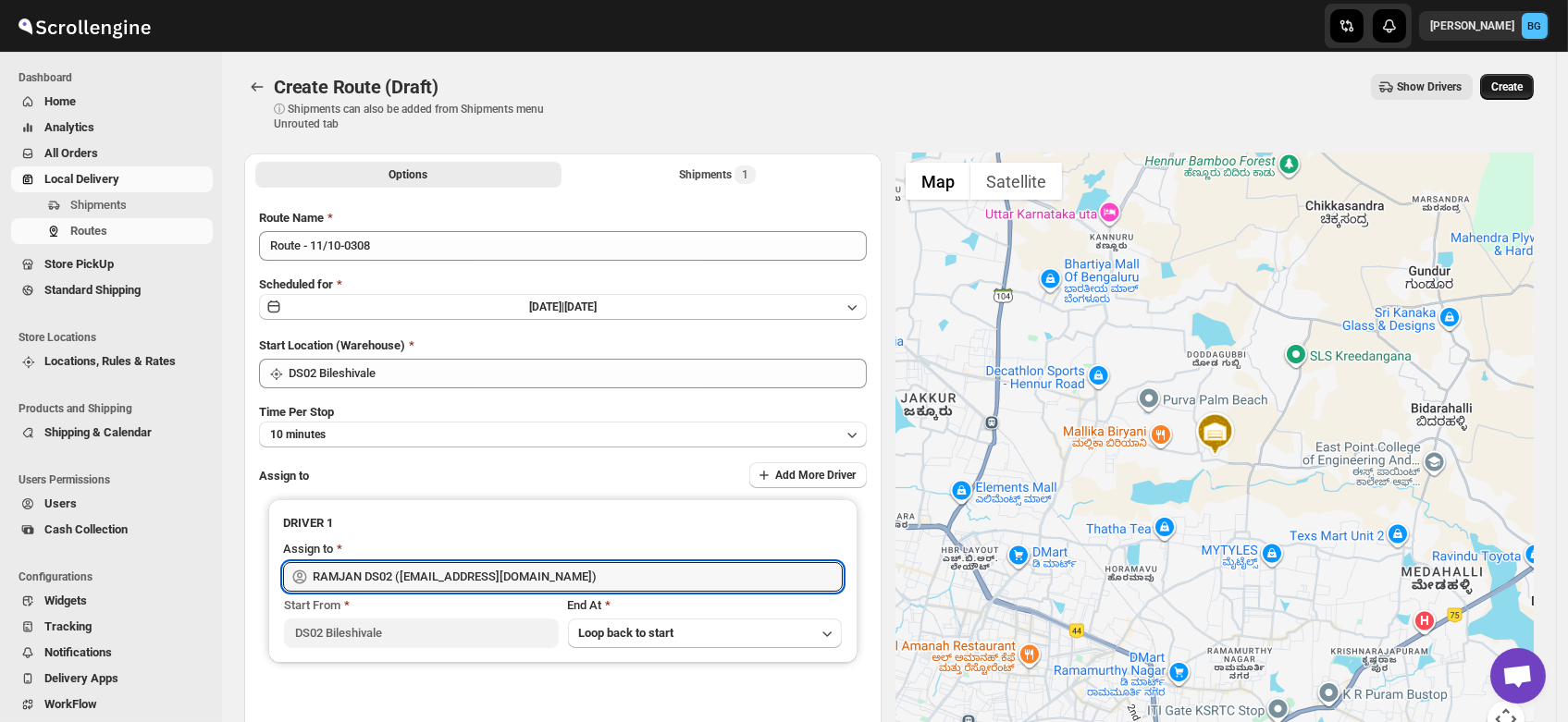
type input "RAMJAN DS02 (rixatoc168@evoxury.com)"
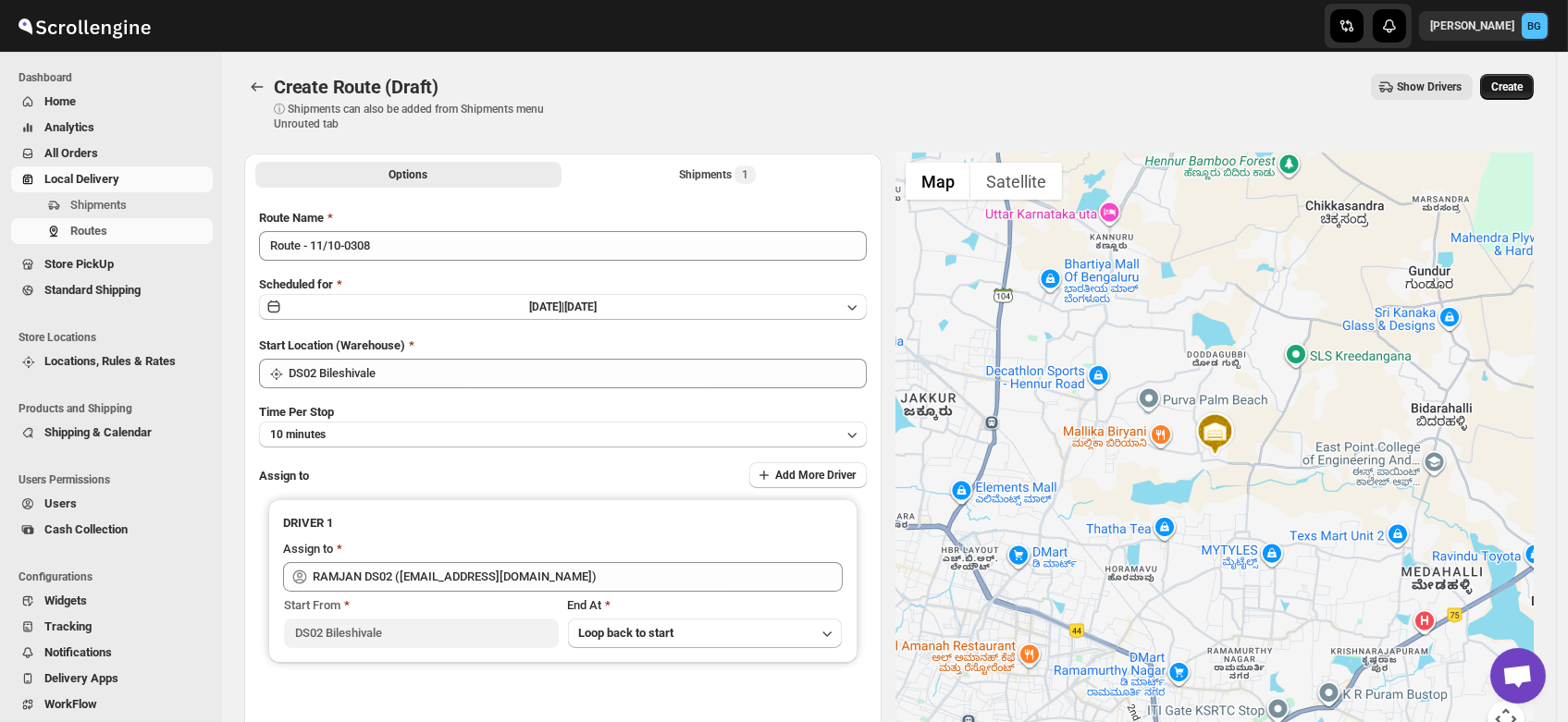
click at [1515, 87] on span "Create" at bounding box center [1507, 86] width 32 height 14
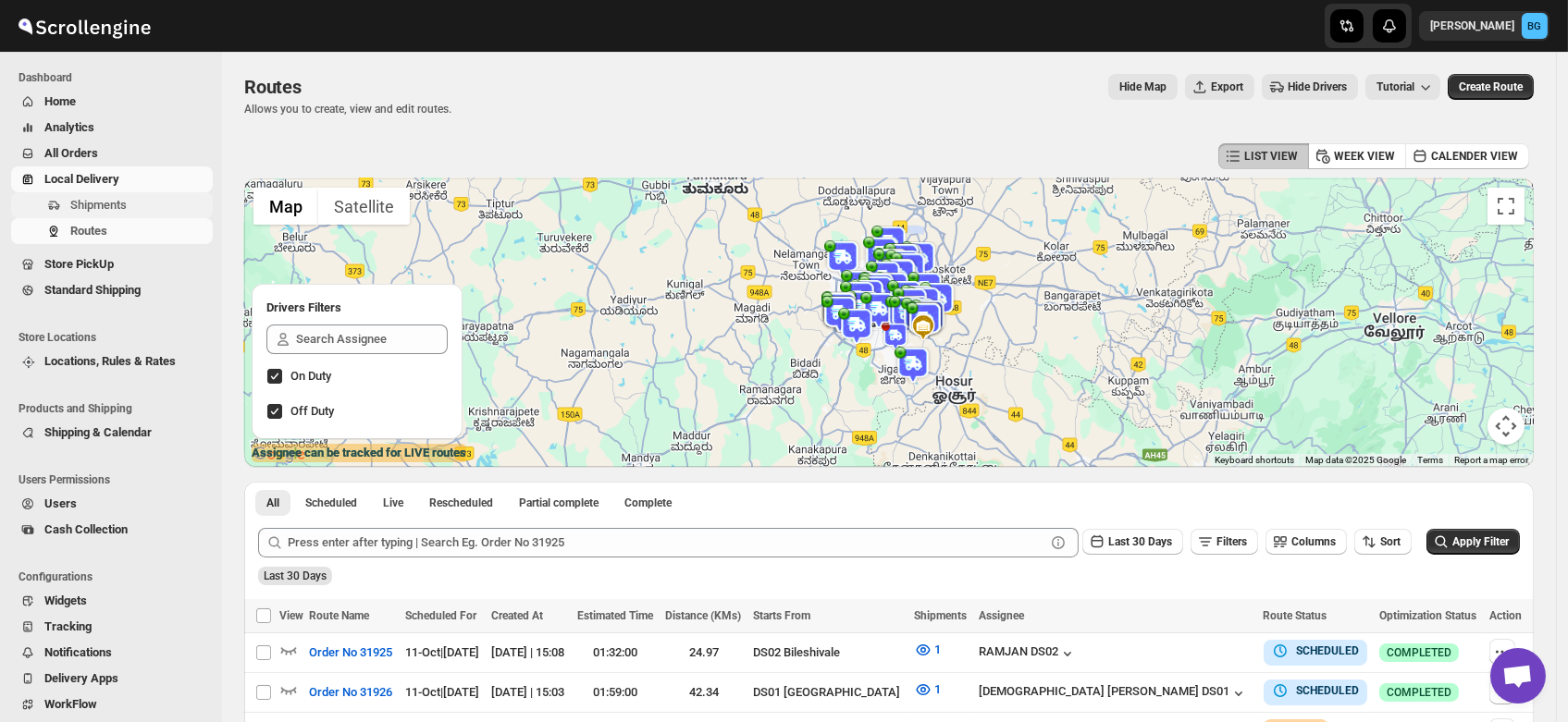
click at [70, 203] on span "Shipments" at bounding box center [98, 204] width 57 height 13
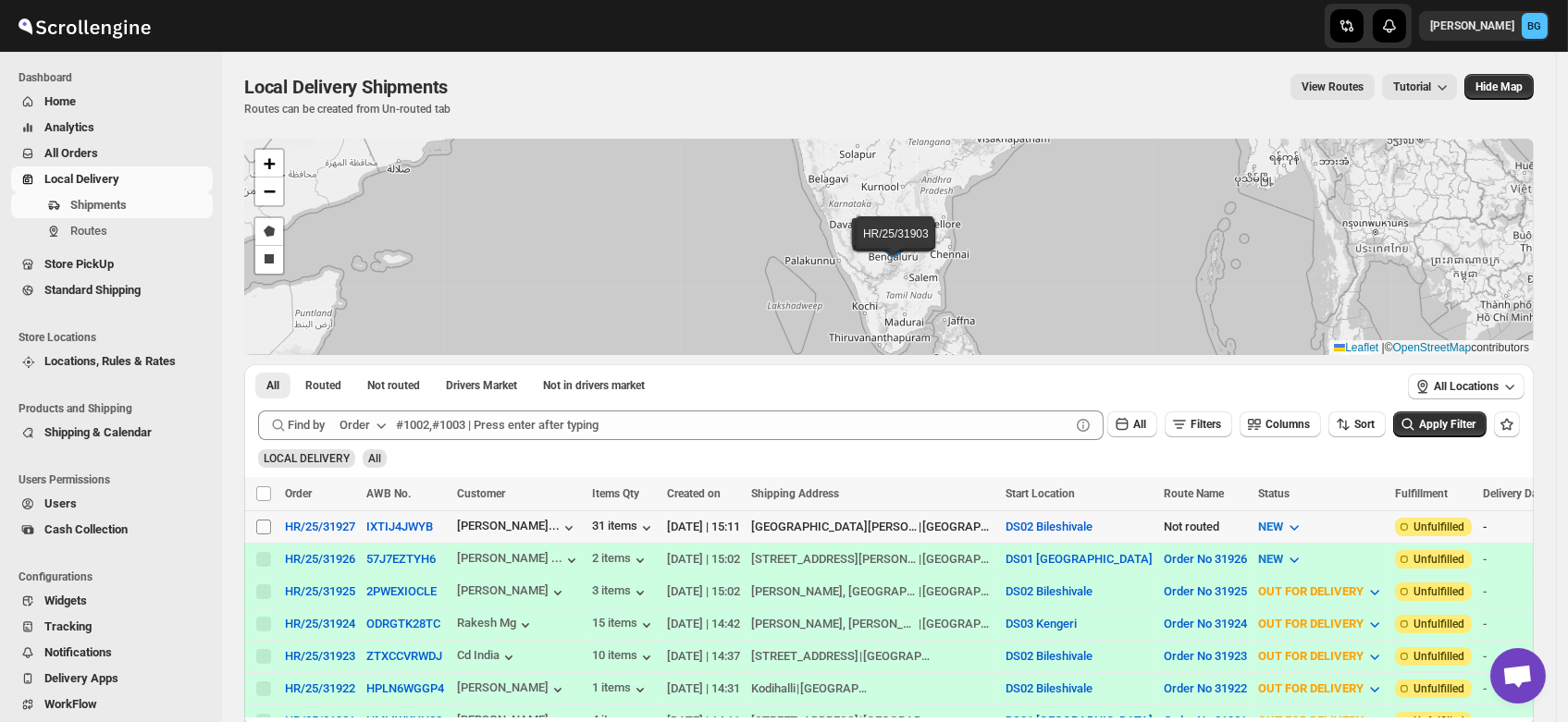
click at [265, 527] on input "Select shipment" at bounding box center [263, 526] width 14 height 14
checkbox input "true"
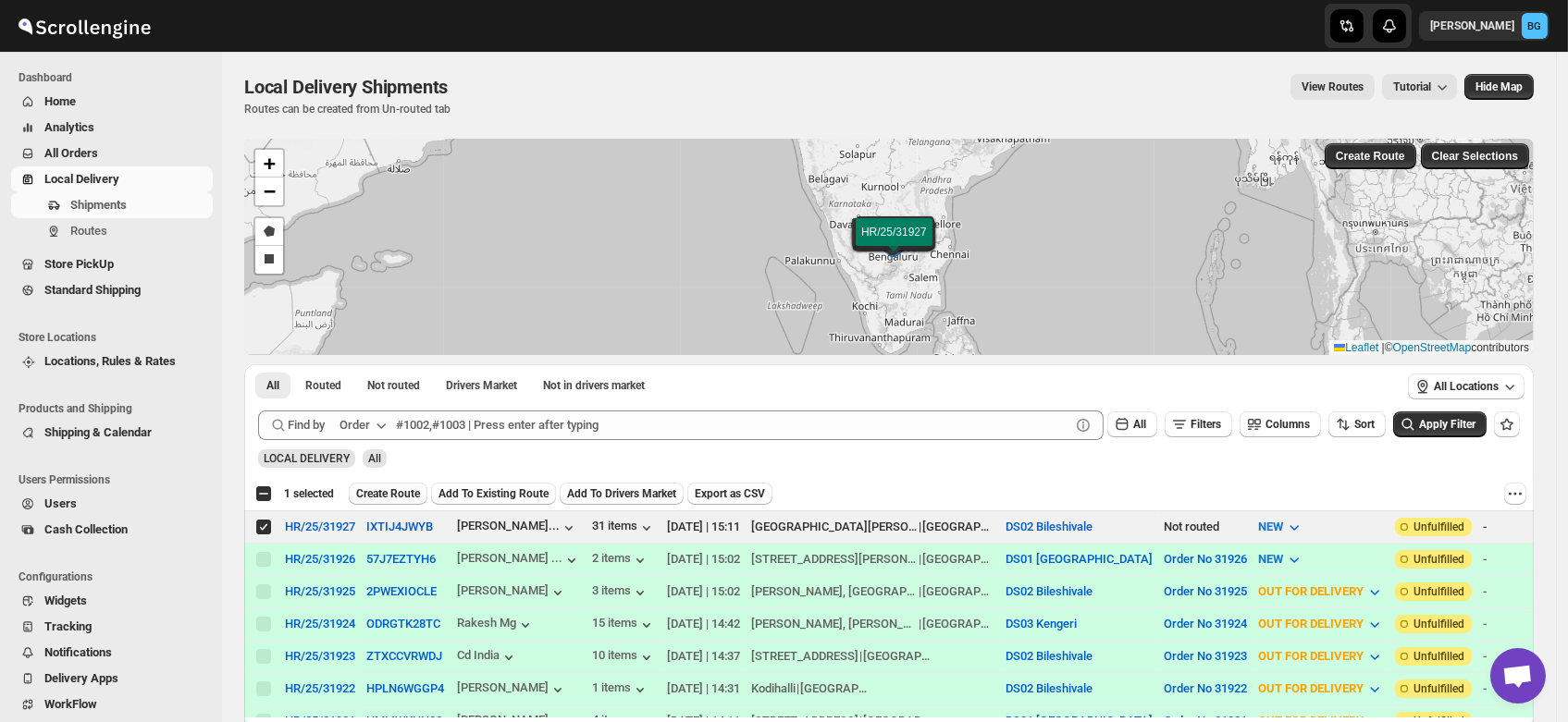
click at [405, 489] on span "Create Route" at bounding box center [387, 493] width 64 height 14
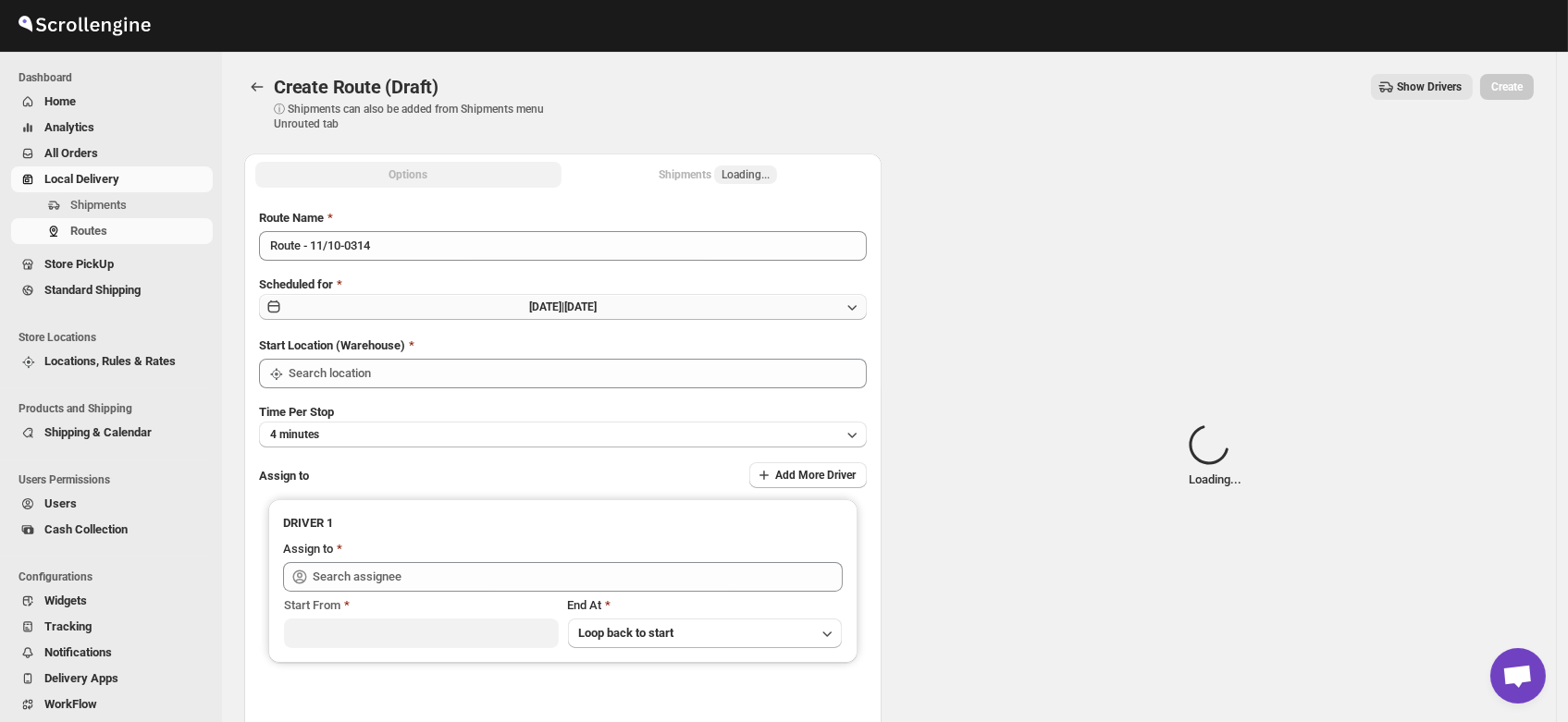
type input "DS02 Bileshivale"
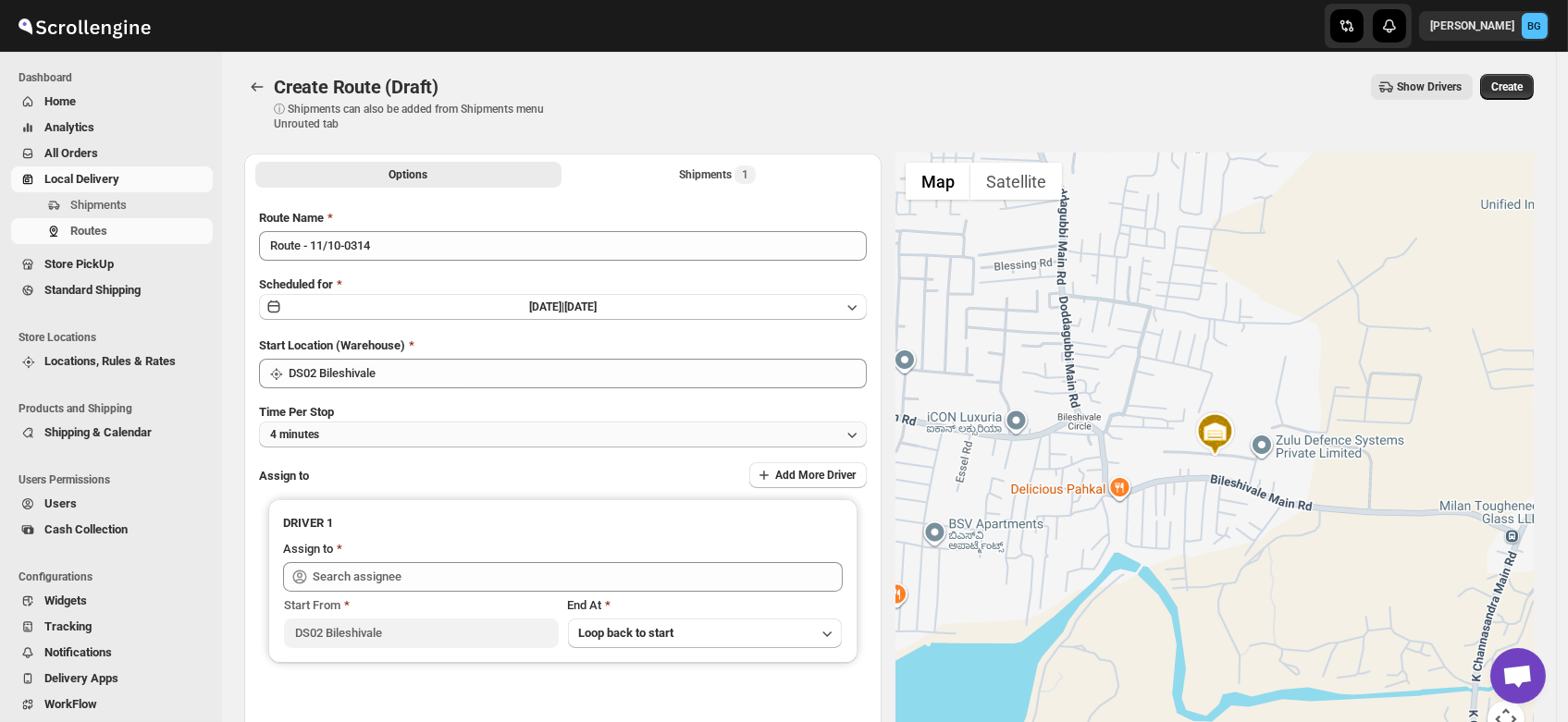
click at [369, 439] on button "4 minutes" at bounding box center [563, 434] width 608 height 26
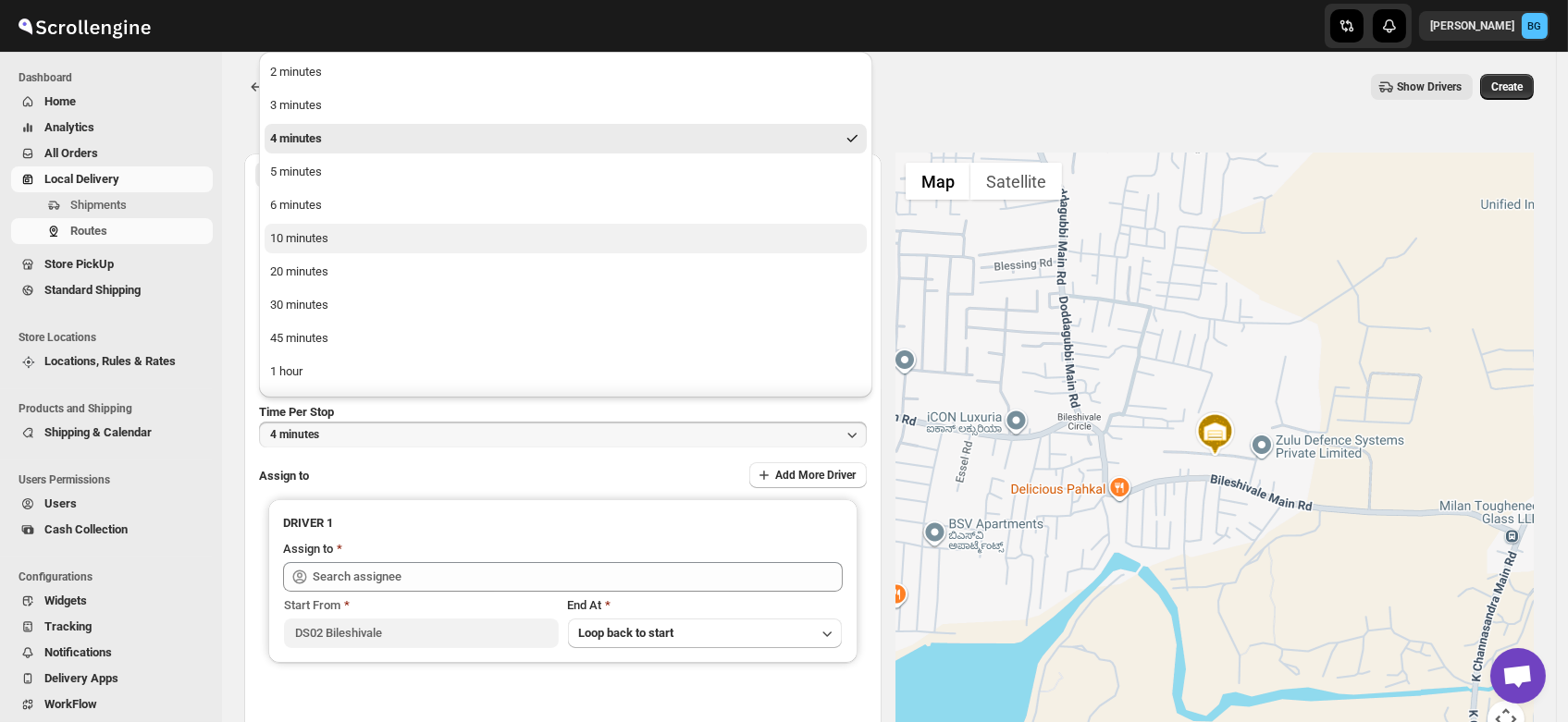
click at [363, 243] on button "10 minutes" at bounding box center [566, 238] width 602 height 30
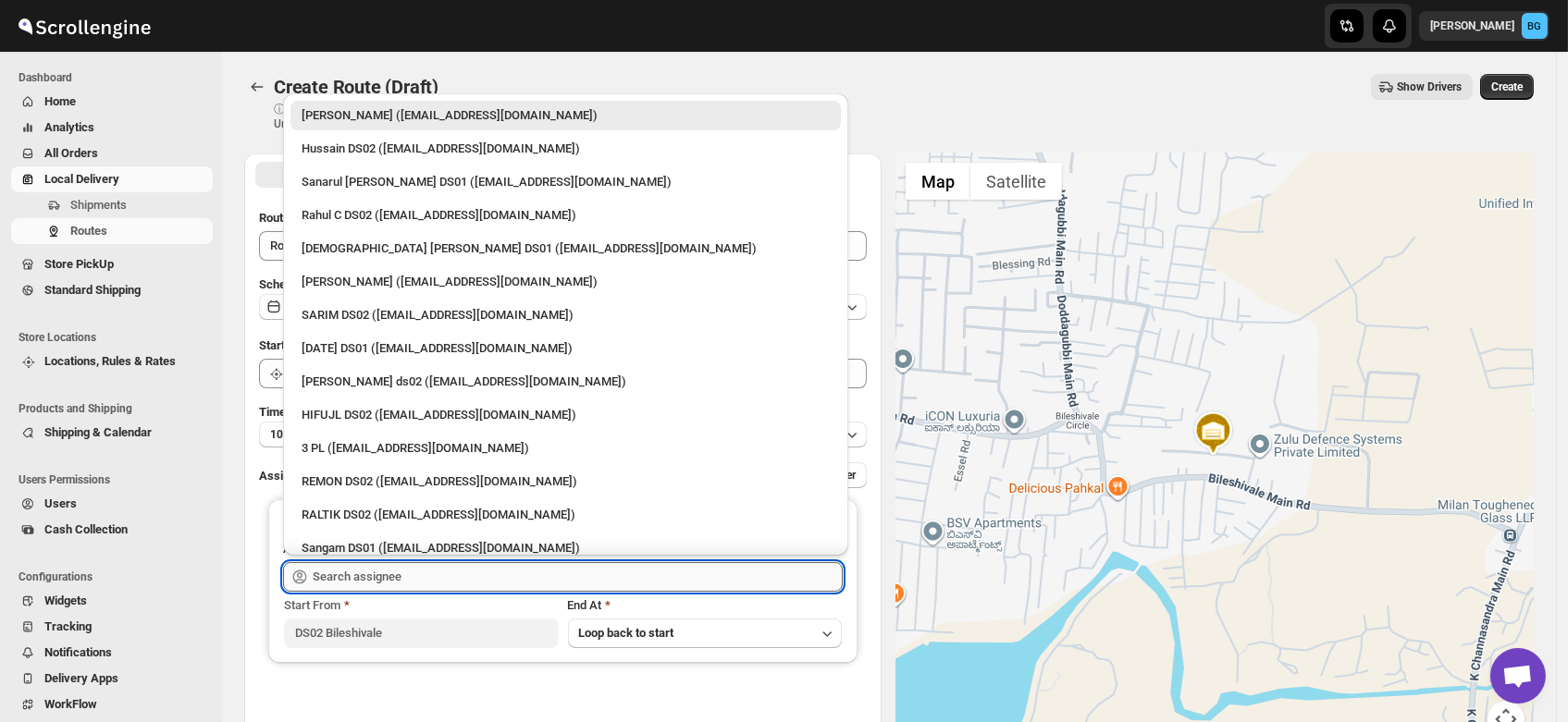
click at [431, 576] on input "text" at bounding box center [577, 576] width 530 height 30
type input "h"
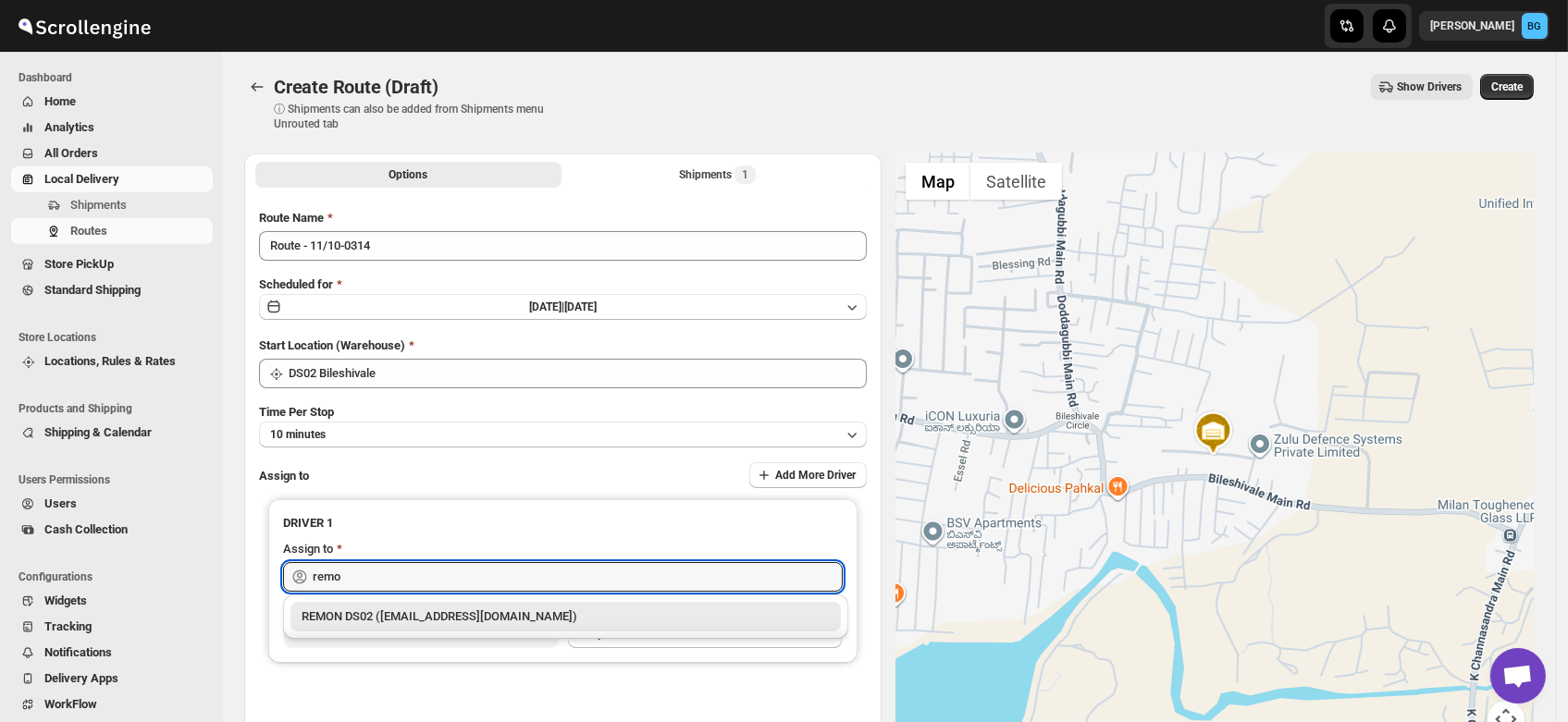
click at [346, 616] on div "REMON DS02 ([EMAIL_ADDRESS][DOMAIN_NAME])" at bounding box center [565, 617] width 528 height 18
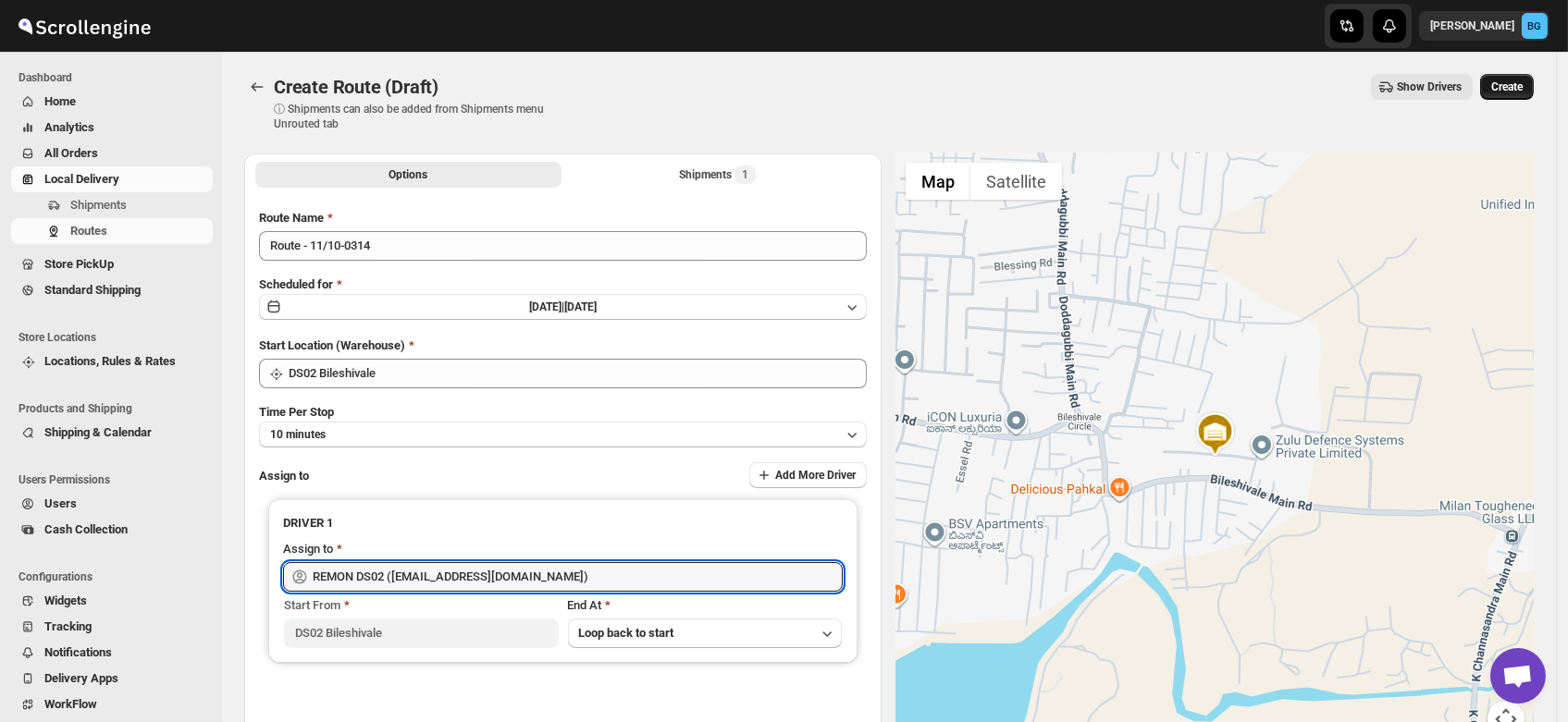
type input "REMON DS02 ([EMAIL_ADDRESS][DOMAIN_NAME])"
click at [1513, 87] on span "Create" at bounding box center [1507, 86] width 32 height 14
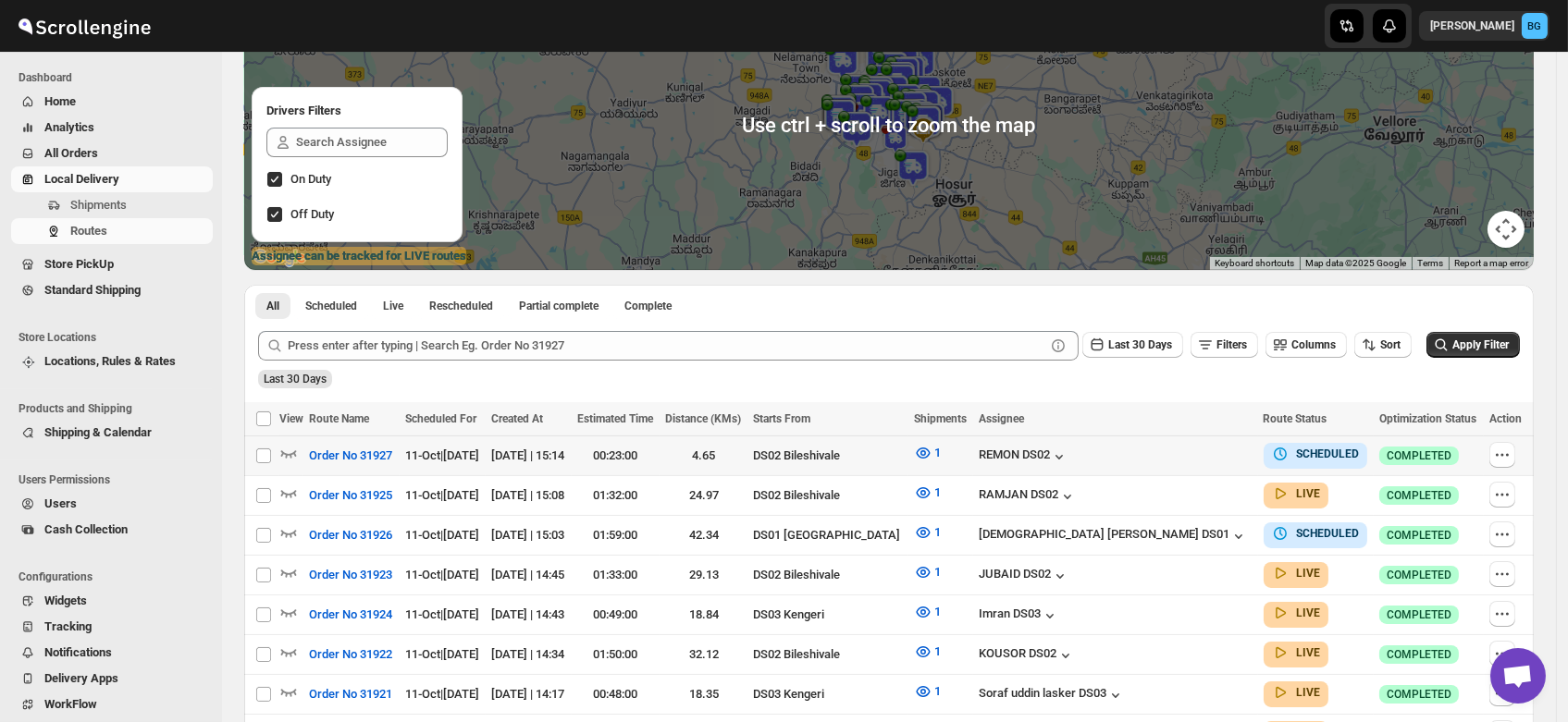
scroll to position [217, 0]
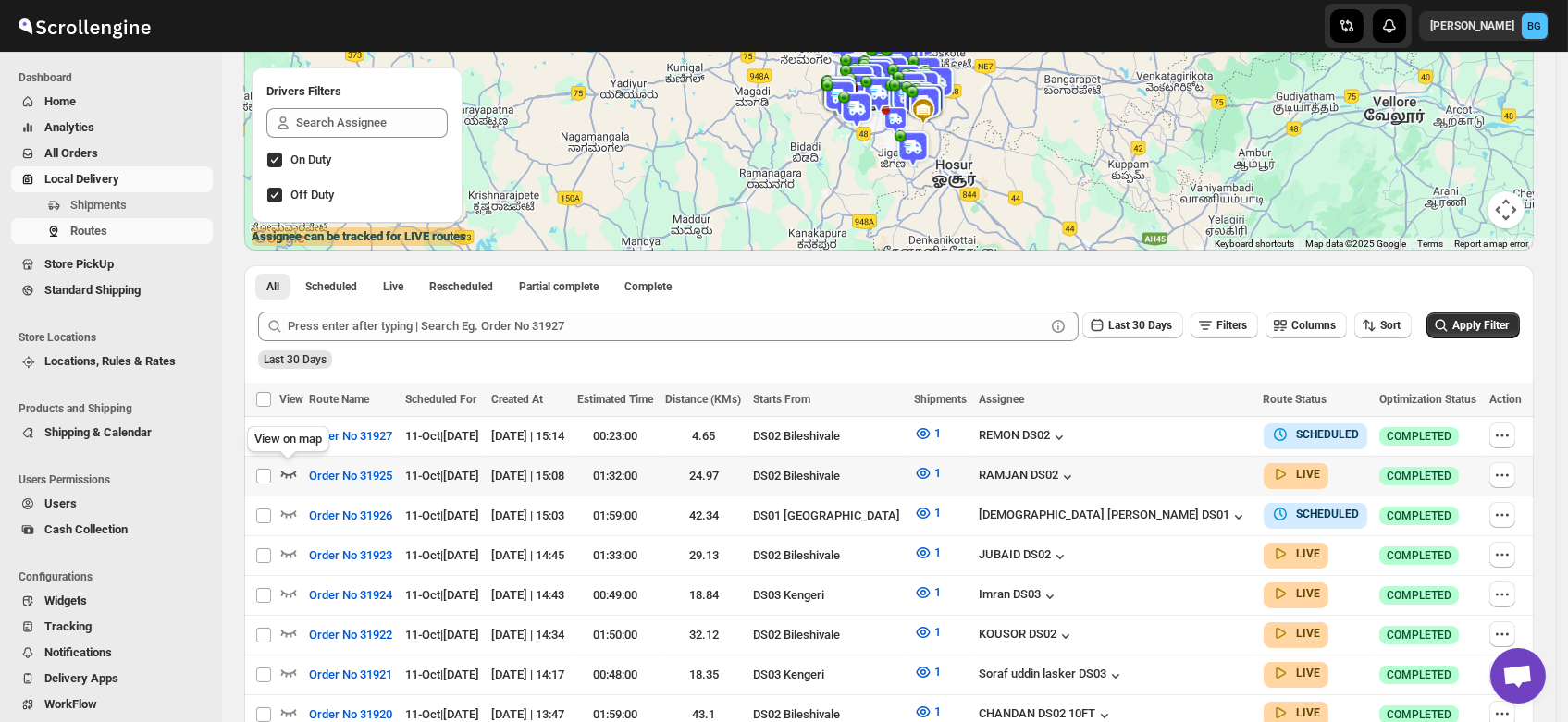
click at [289, 472] on icon "button" at bounding box center [288, 473] width 18 height 18
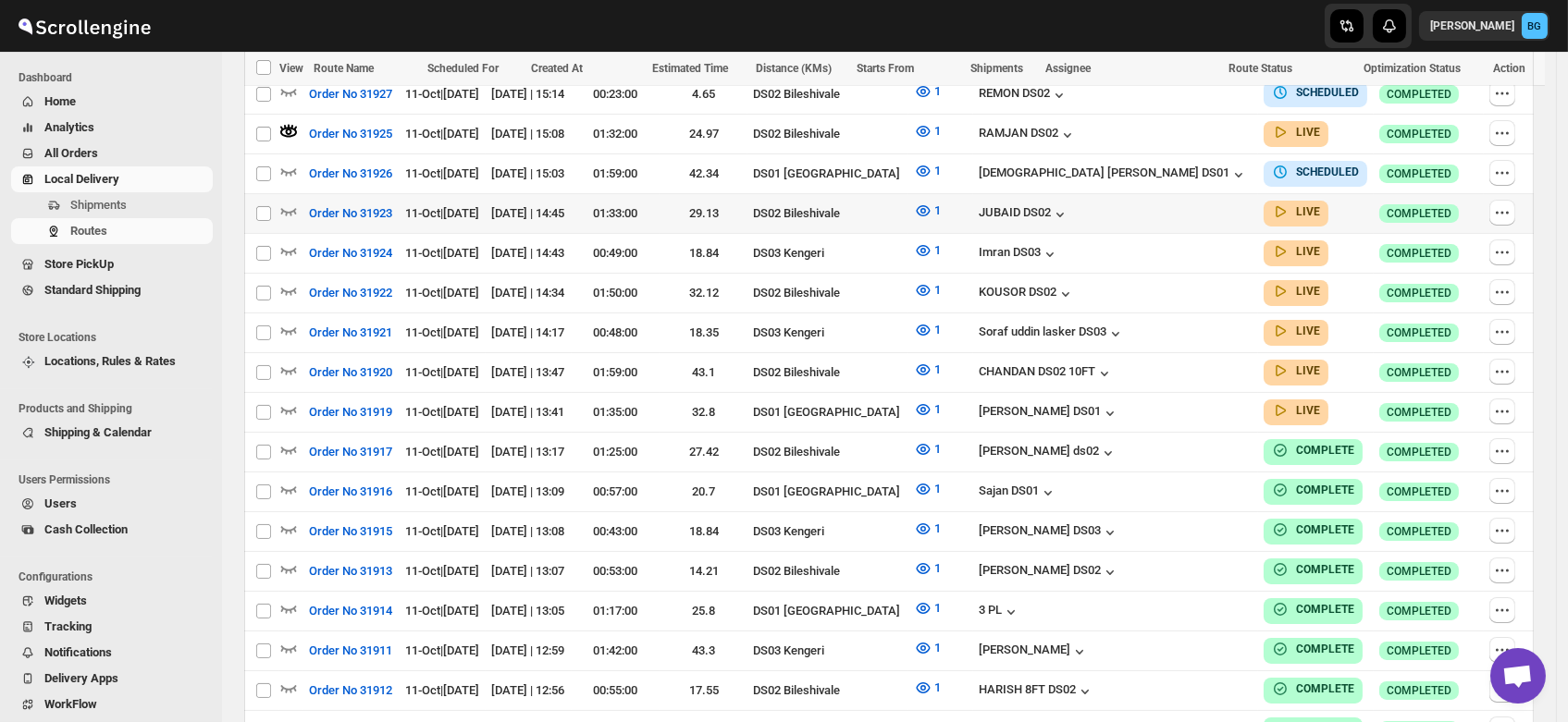
scroll to position [0, 0]
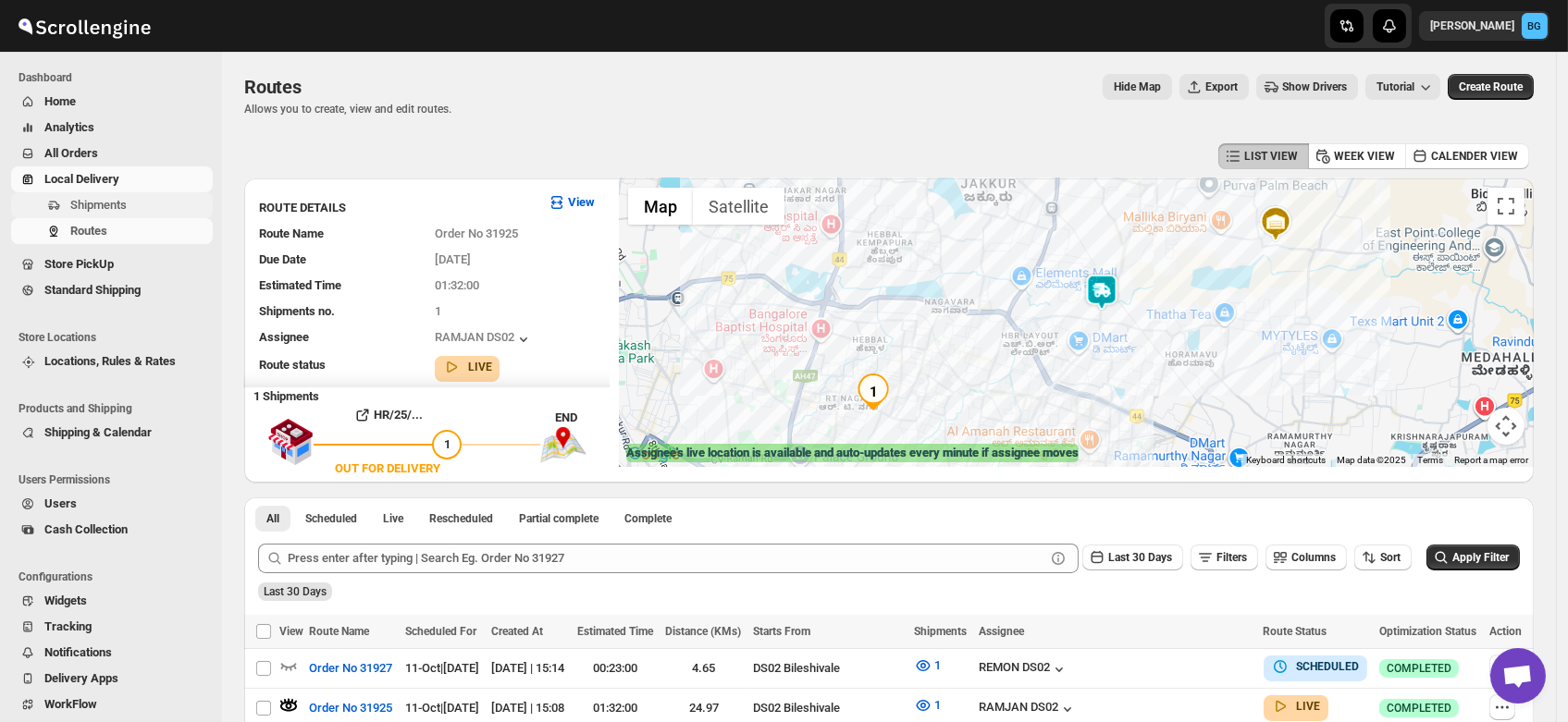
click at [92, 198] on span "Shipments" at bounding box center [98, 204] width 57 height 13
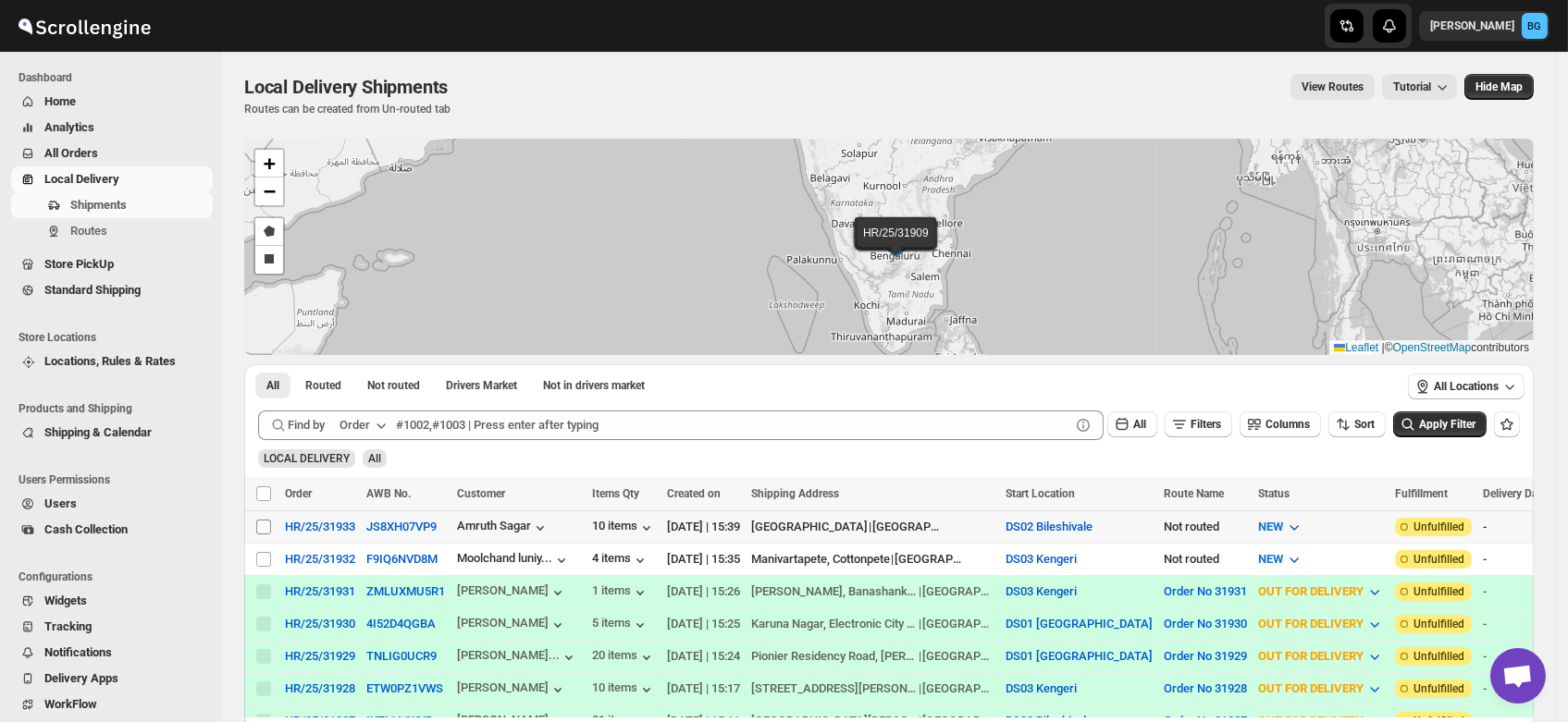
click at [265, 528] on input "Select shipment" at bounding box center [263, 526] width 14 height 14
checkbox input "true"
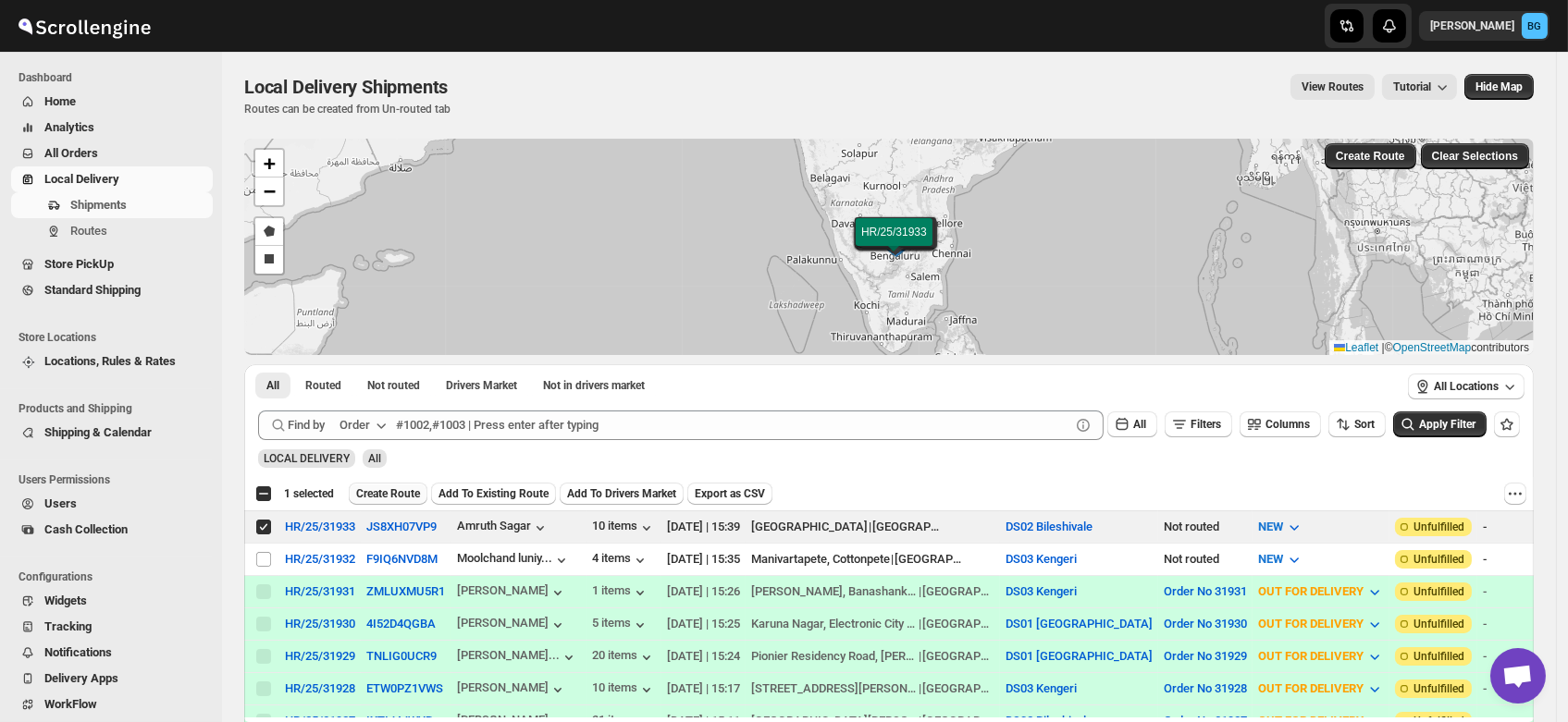
click at [376, 488] on span "Create Route" at bounding box center [387, 493] width 64 height 14
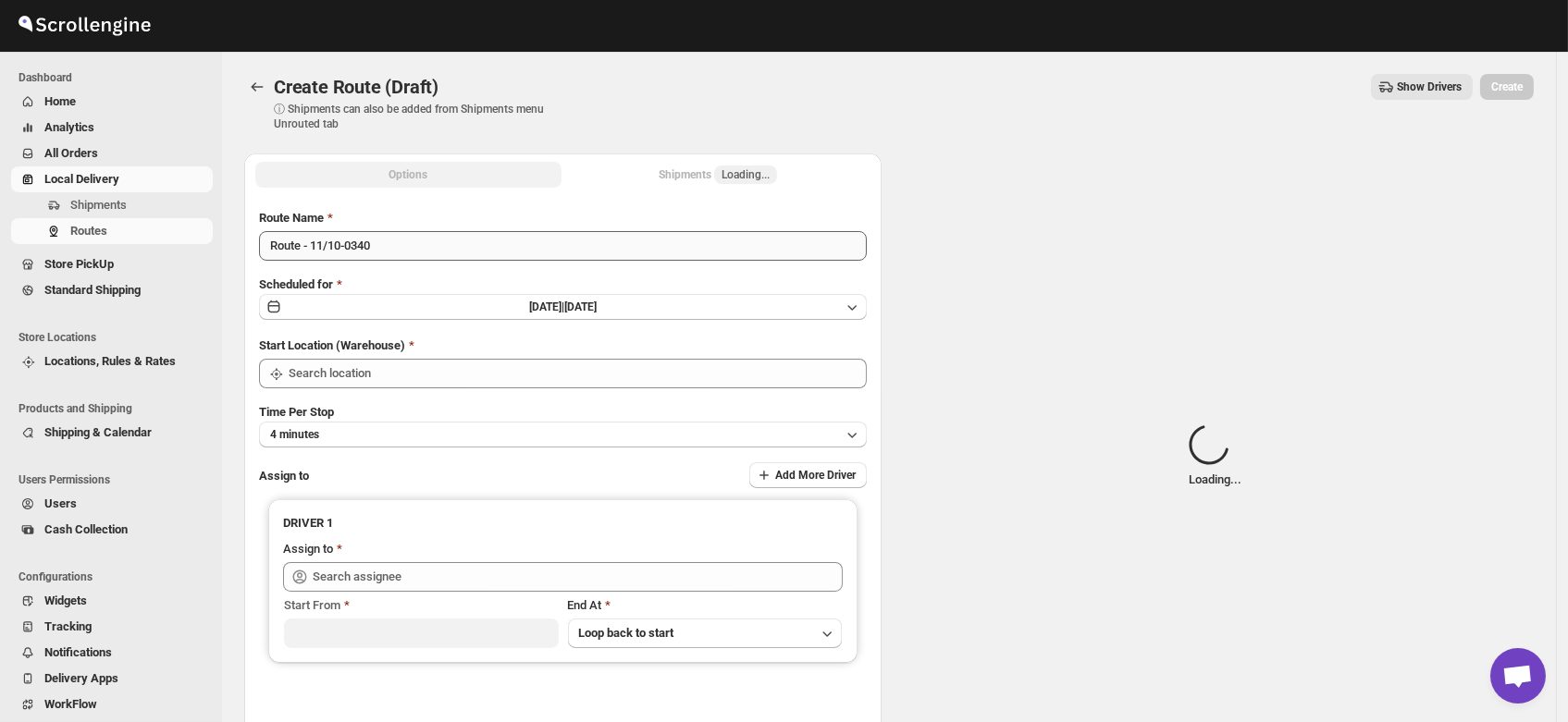
type input "DS02 Bileshivale"
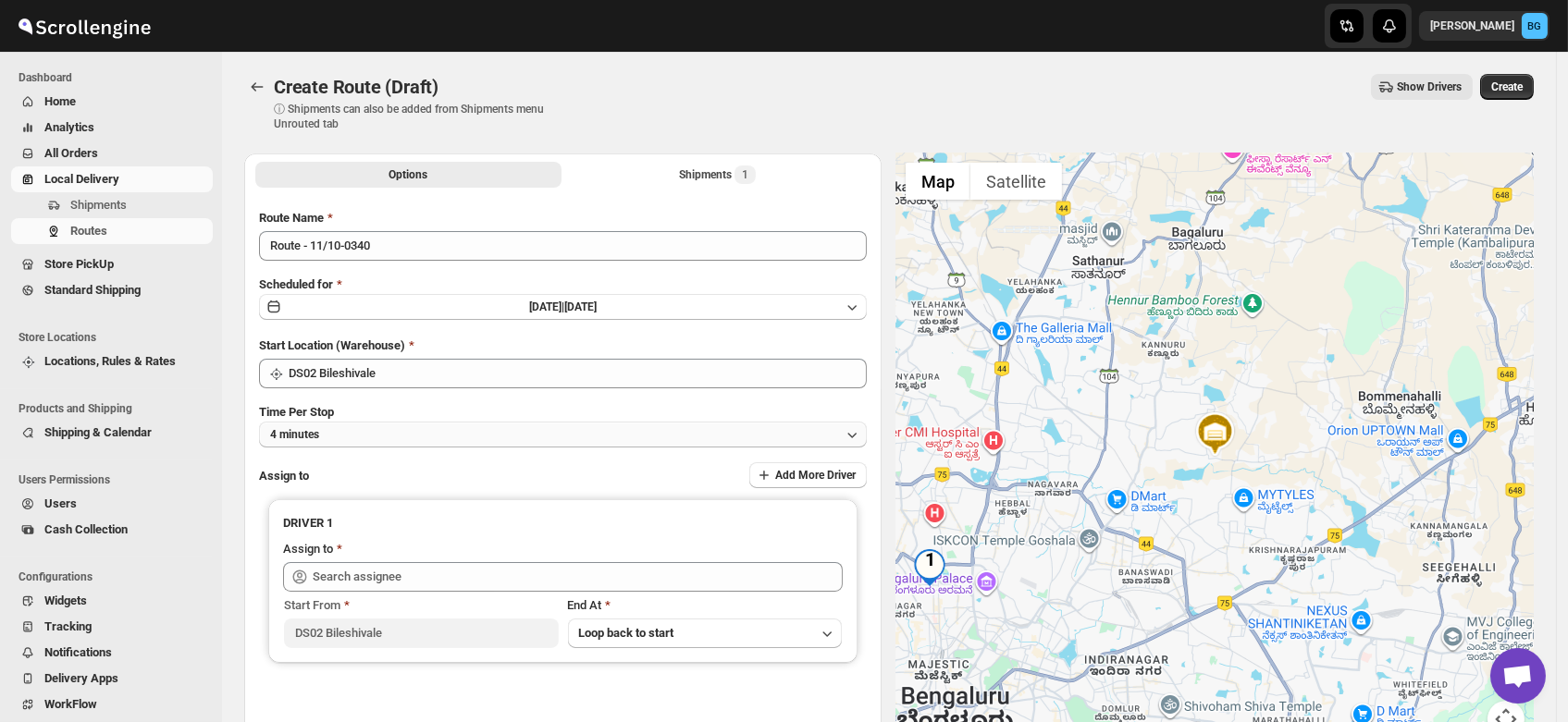
click at [372, 431] on button "4 minutes" at bounding box center [563, 434] width 608 height 26
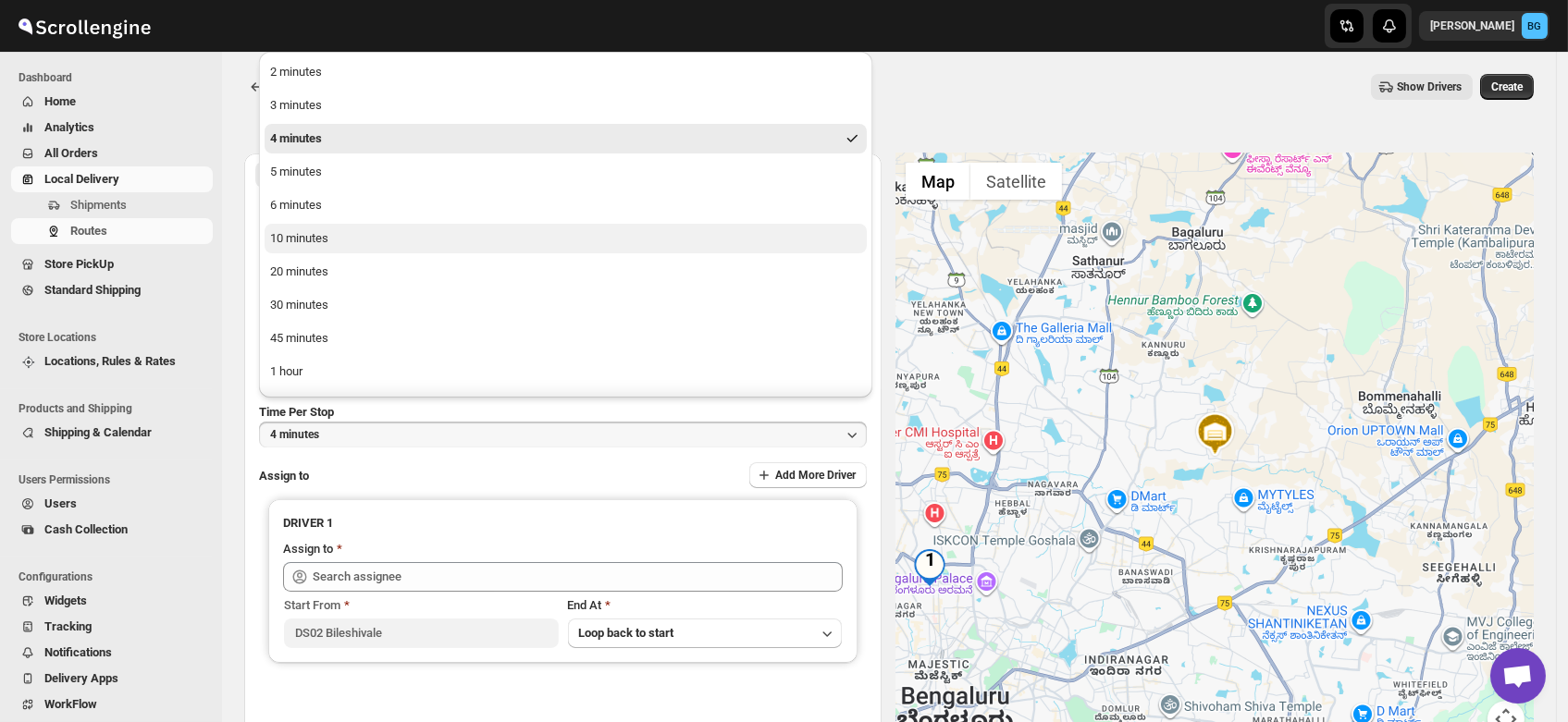
click at [327, 245] on div "10 minutes" at bounding box center [299, 238] width 59 height 18
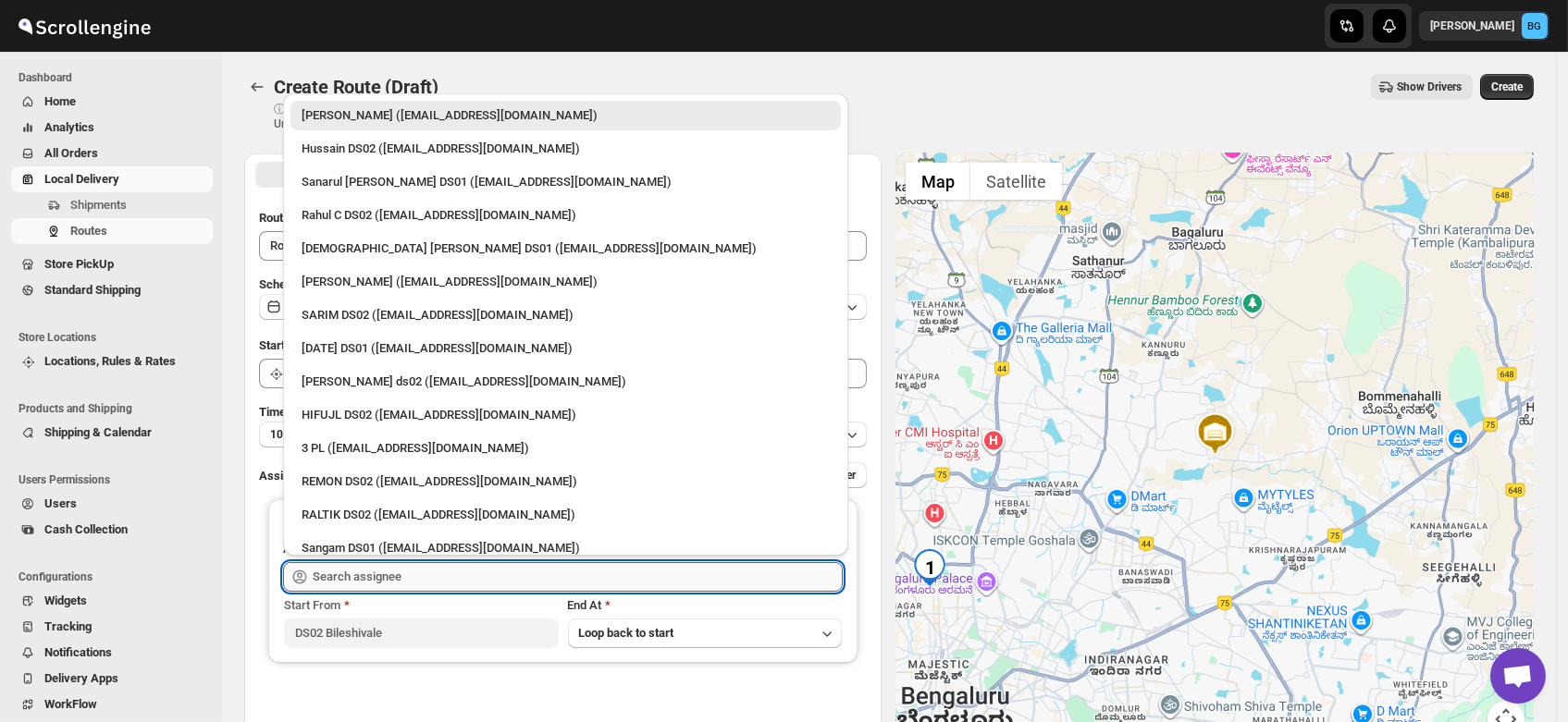
click at [361, 580] on input "text" at bounding box center [577, 576] width 530 height 30
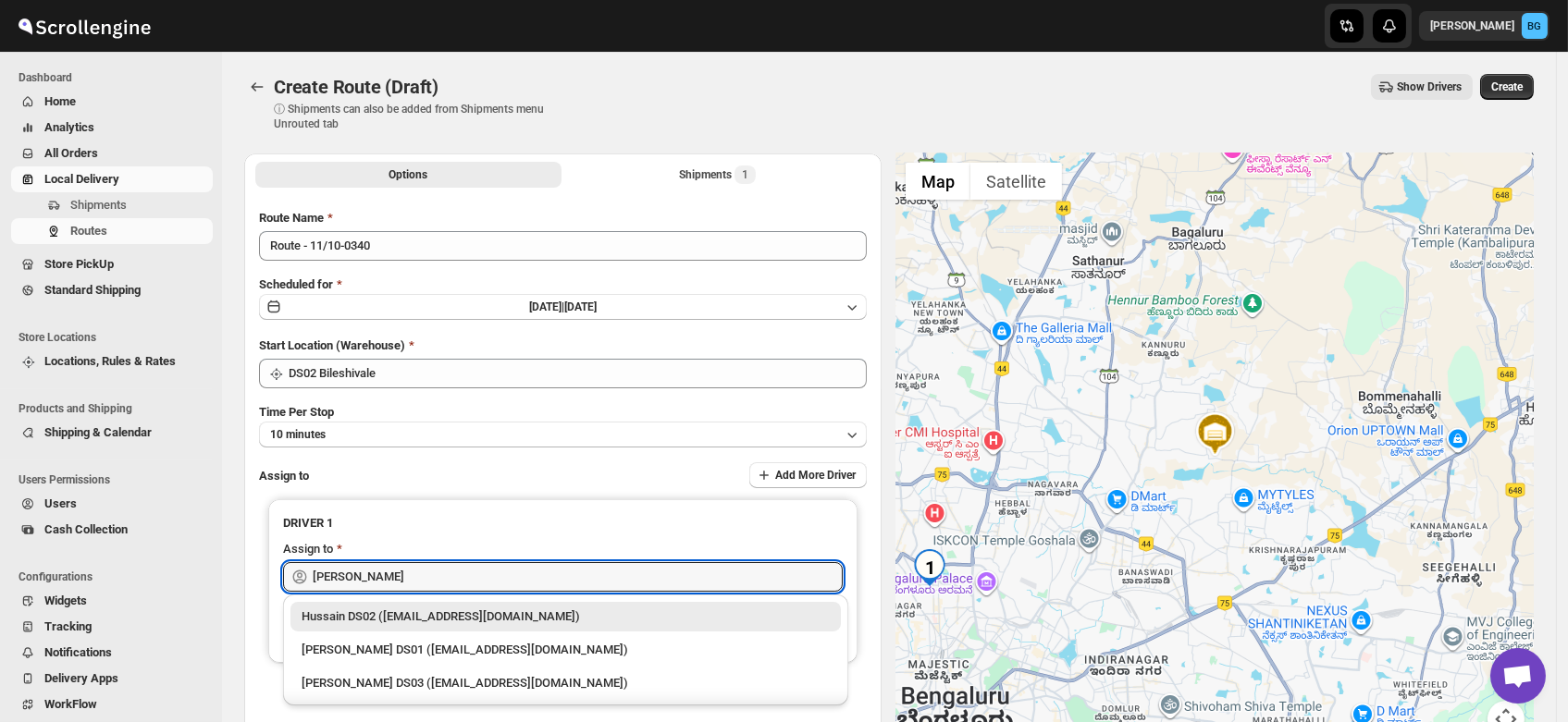
click at [410, 612] on div "Hussain DS02 ([EMAIL_ADDRESS][DOMAIN_NAME])" at bounding box center [565, 617] width 528 height 18
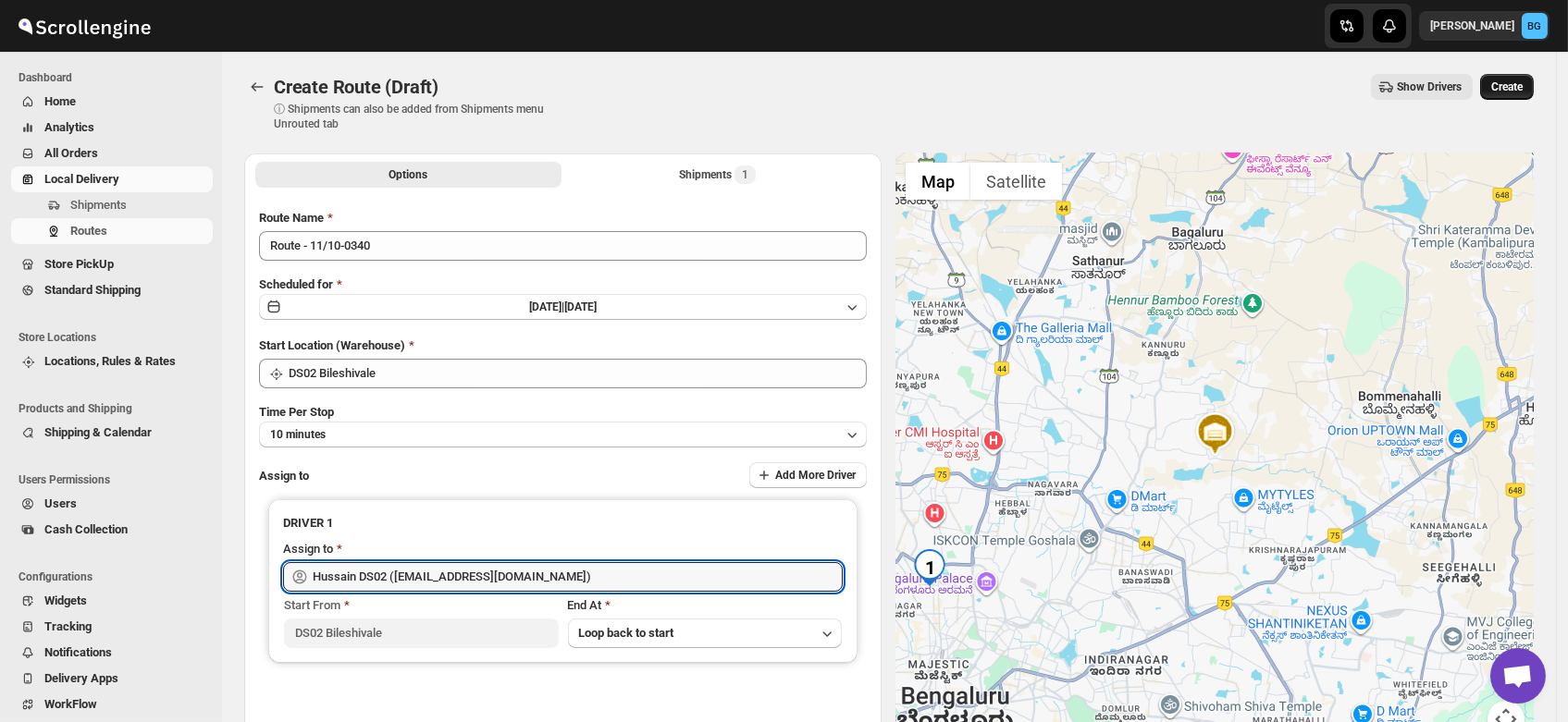
type input "Hussain DS02 ([EMAIL_ADDRESS][DOMAIN_NAME])"
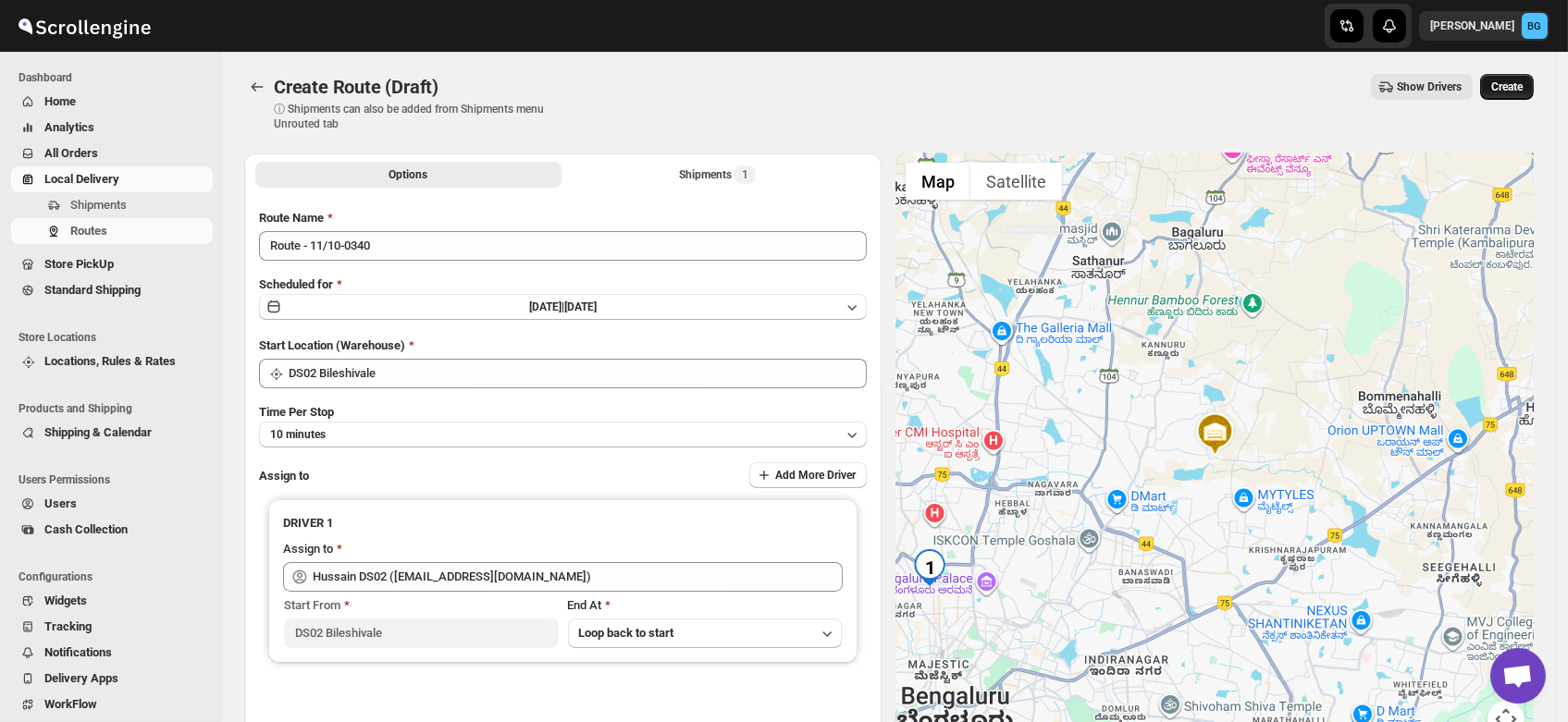
click at [1516, 83] on span "Create" at bounding box center [1507, 86] width 32 height 14
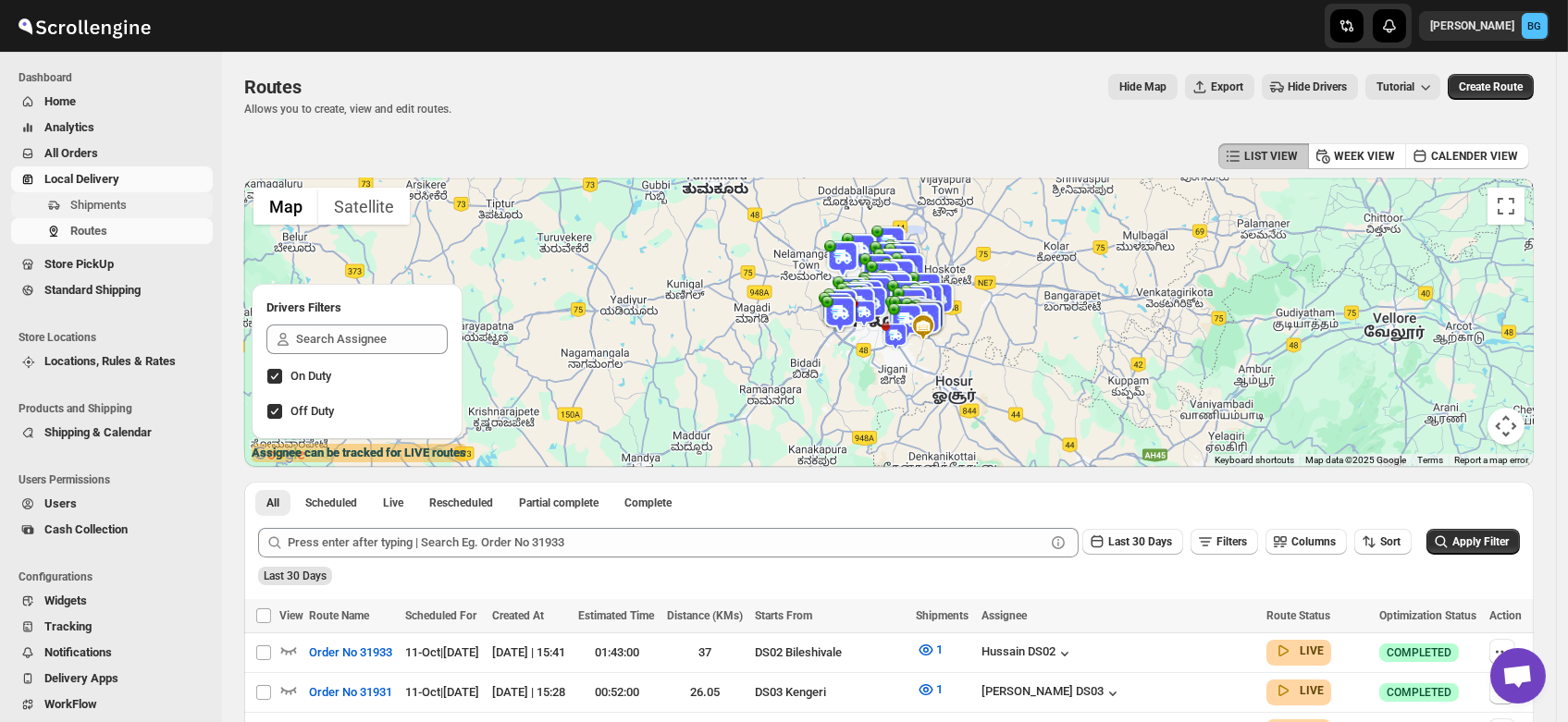
click at [99, 198] on span "Shipments" at bounding box center [98, 204] width 57 height 13
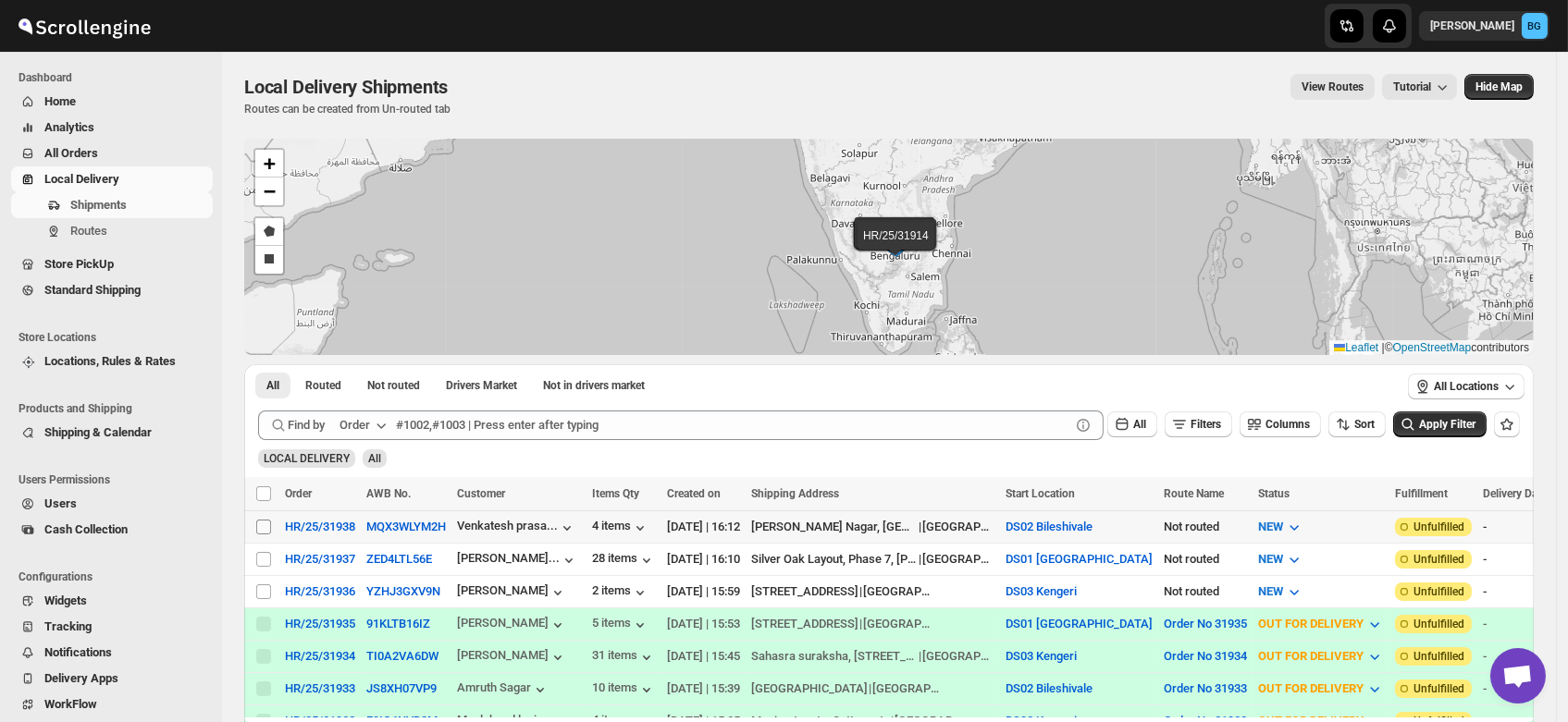
click at [262, 524] on input "Select shipment" at bounding box center [263, 526] width 14 height 14
checkbox input "true"
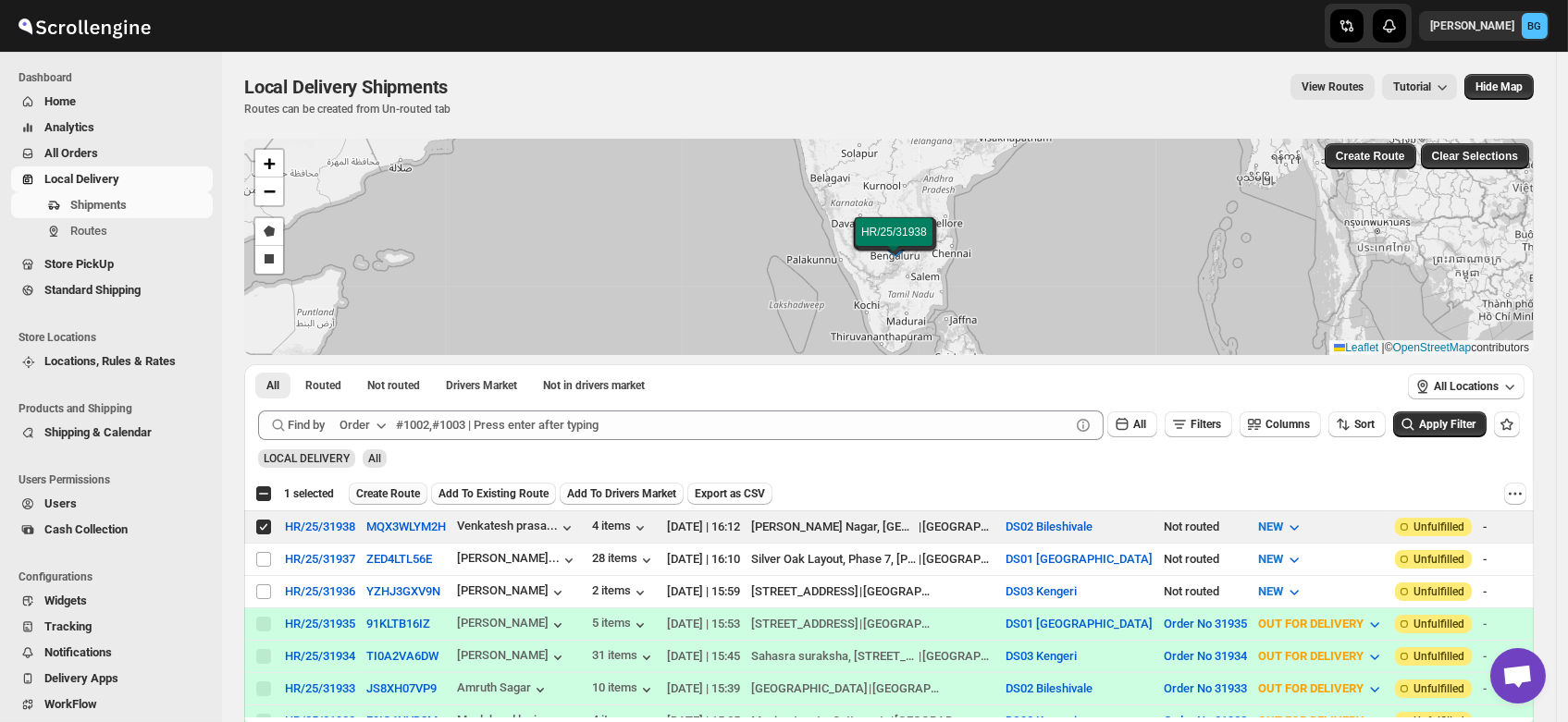
click at [386, 492] on span "Create Route" at bounding box center [387, 493] width 64 height 14
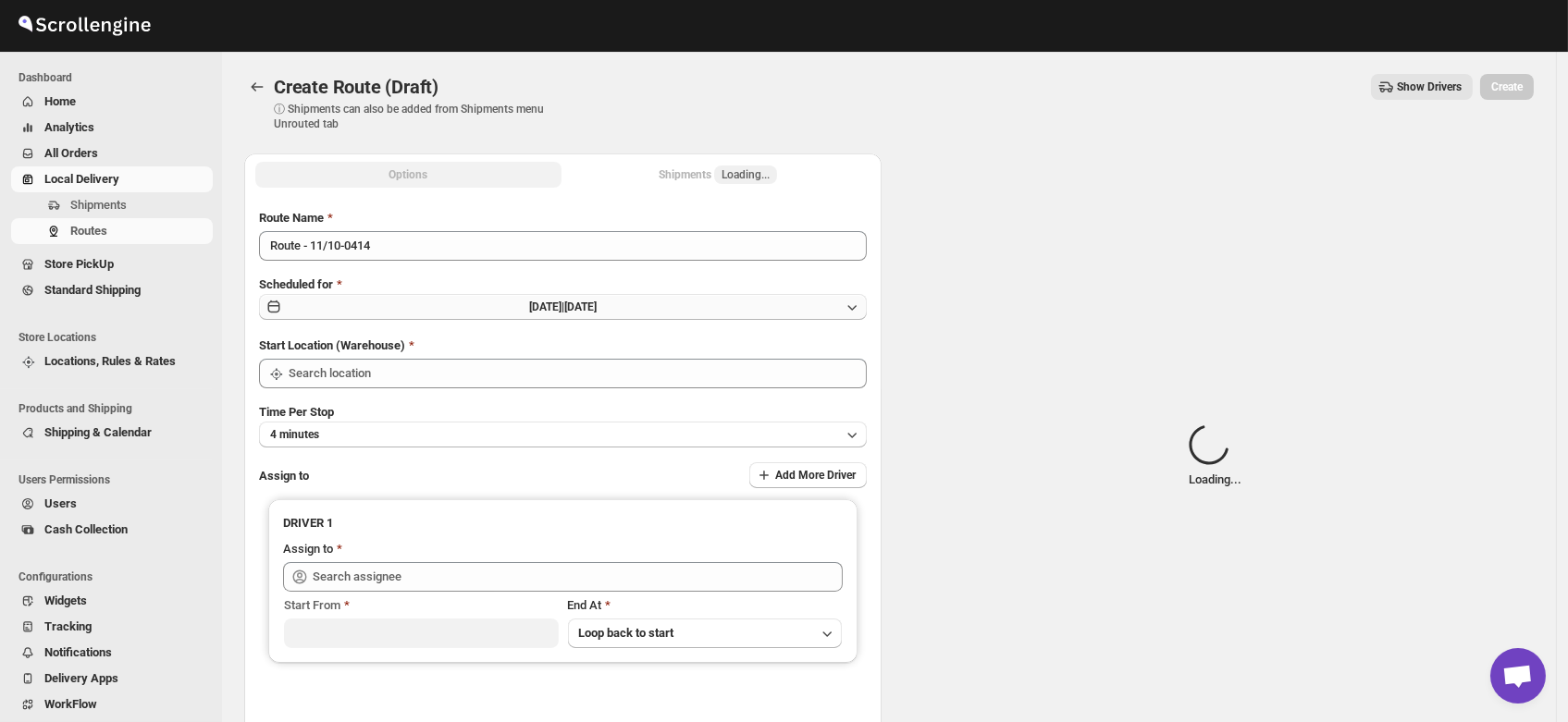
type input "DS02 Bileshivale"
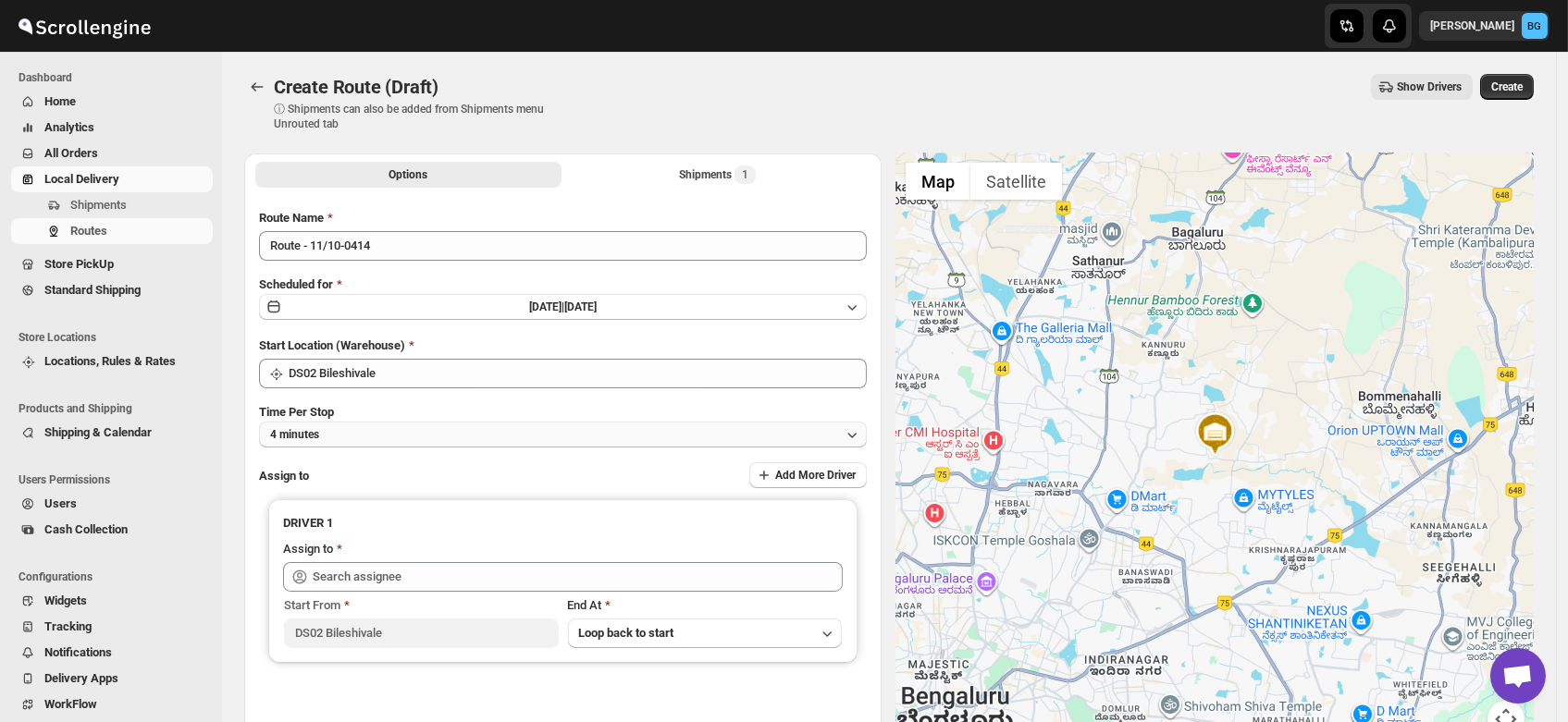
click at [353, 431] on button "4 minutes" at bounding box center [563, 434] width 608 height 26
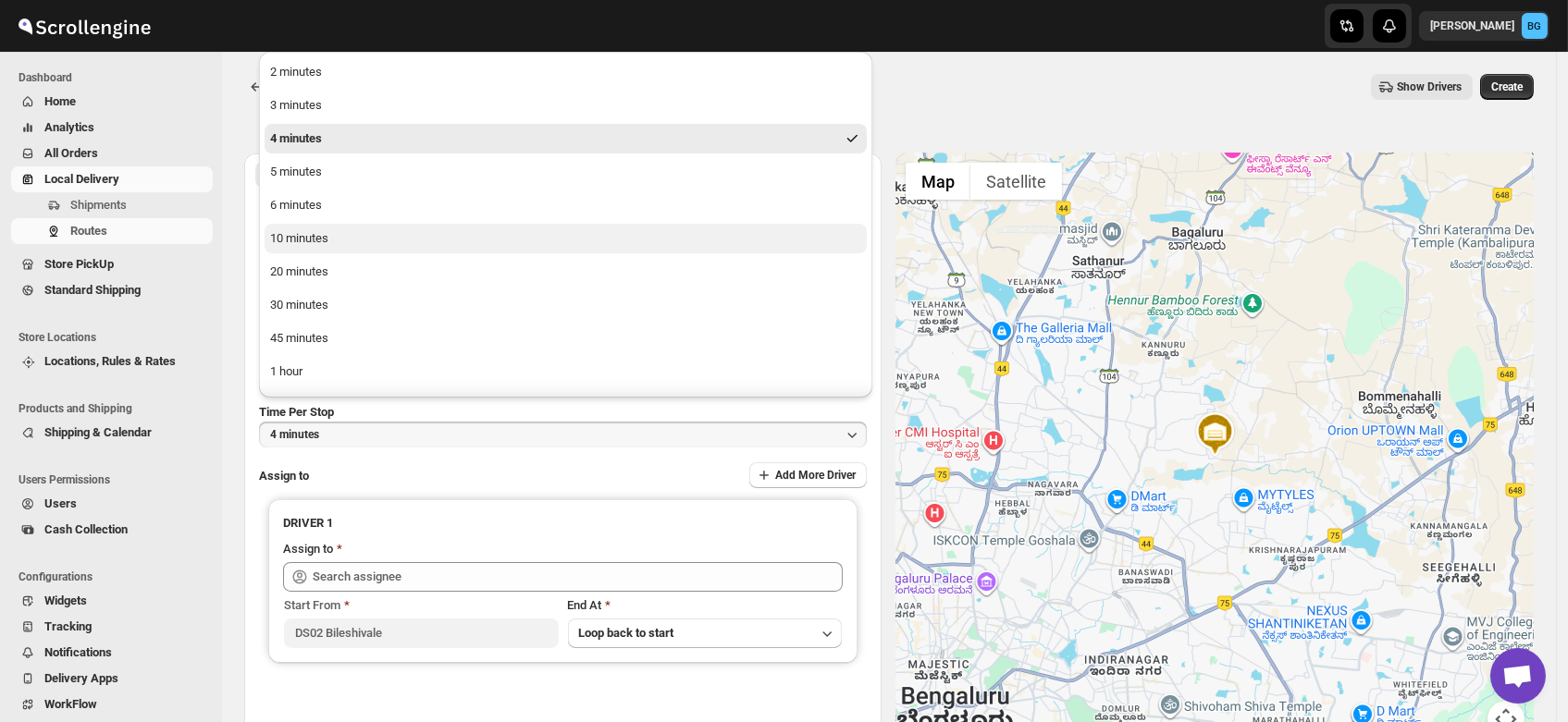
click at [326, 229] on div "10 minutes" at bounding box center [299, 238] width 59 height 18
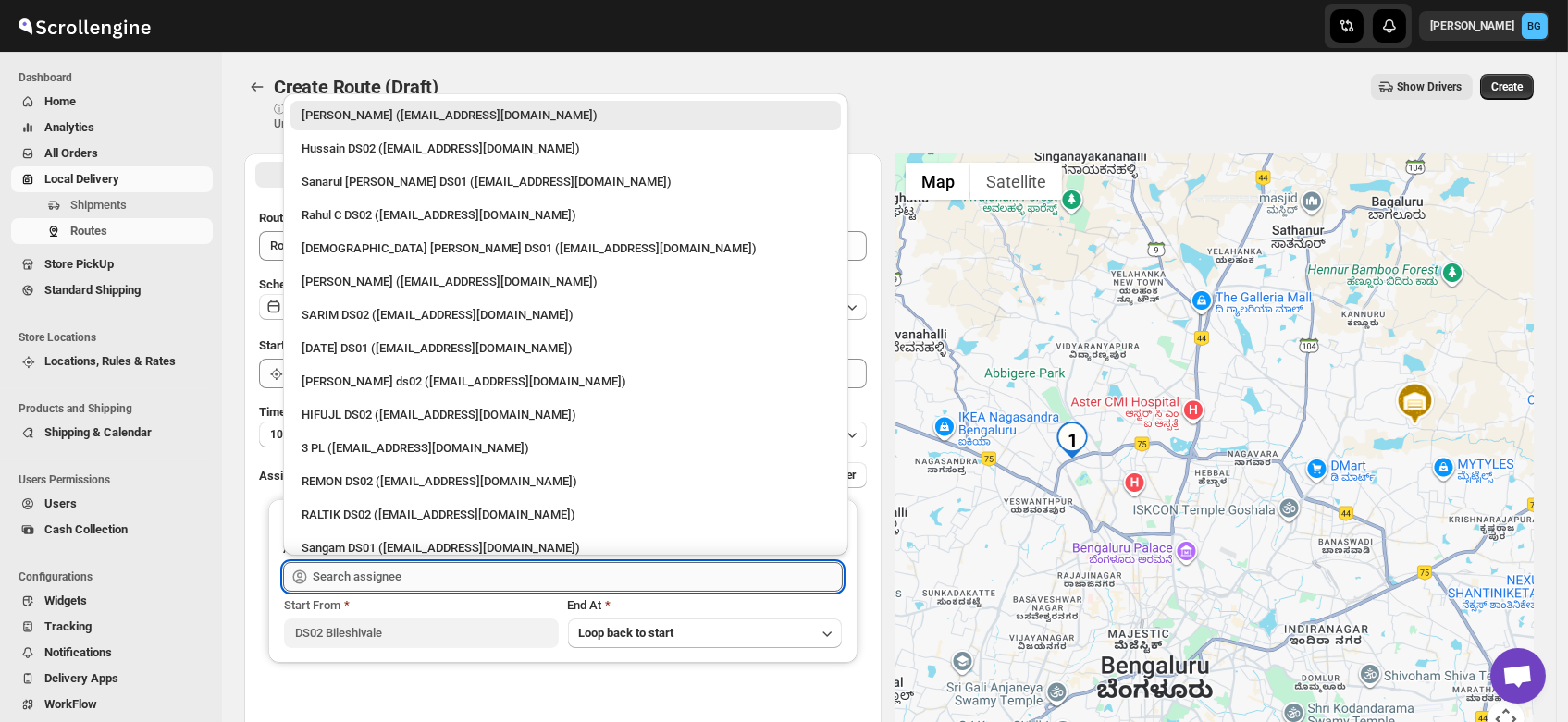
click at [356, 574] on input "text" at bounding box center [577, 576] width 530 height 30
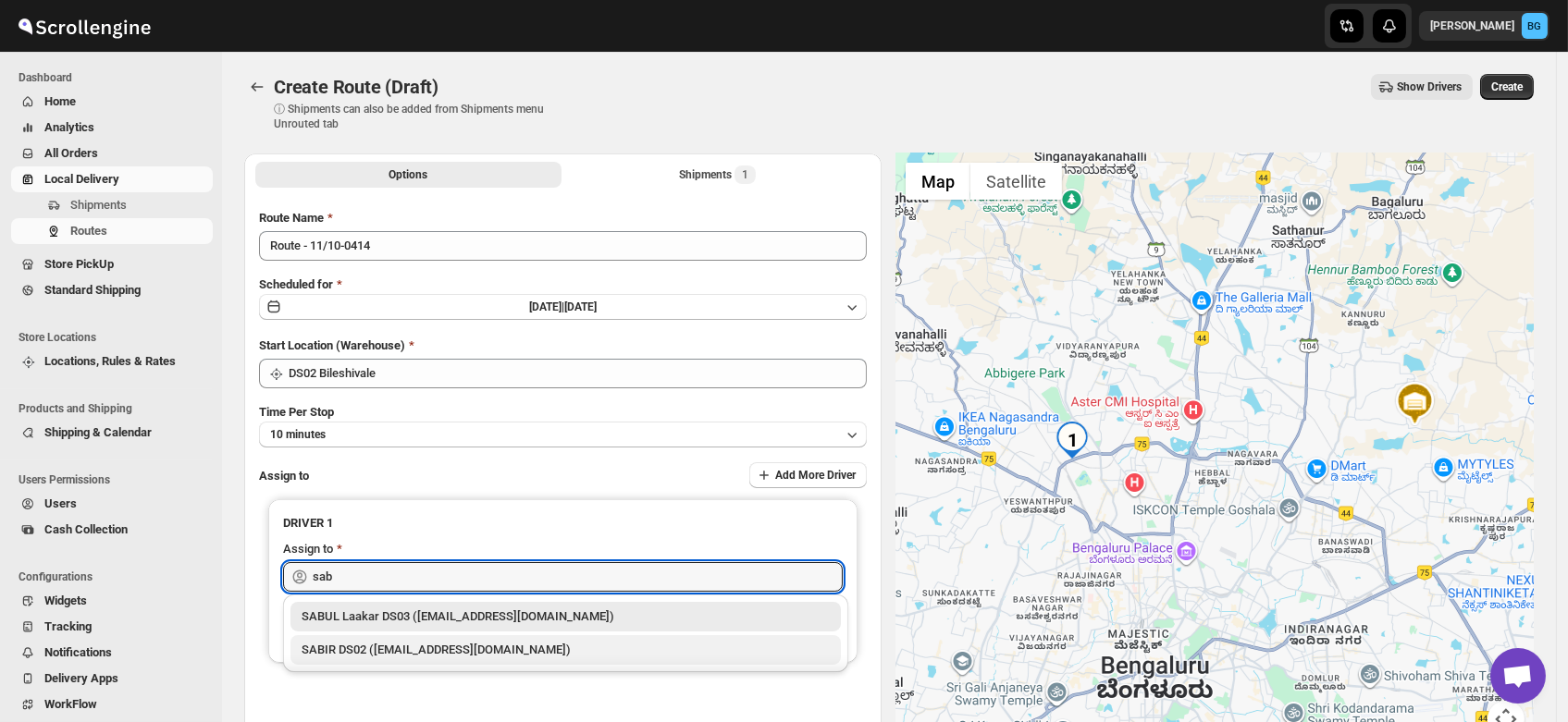
click at [359, 642] on div "SABIR DS02 ([EMAIL_ADDRESS][DOMAIN_NAME])" at bounding box center [565, 649] width 528 height 18
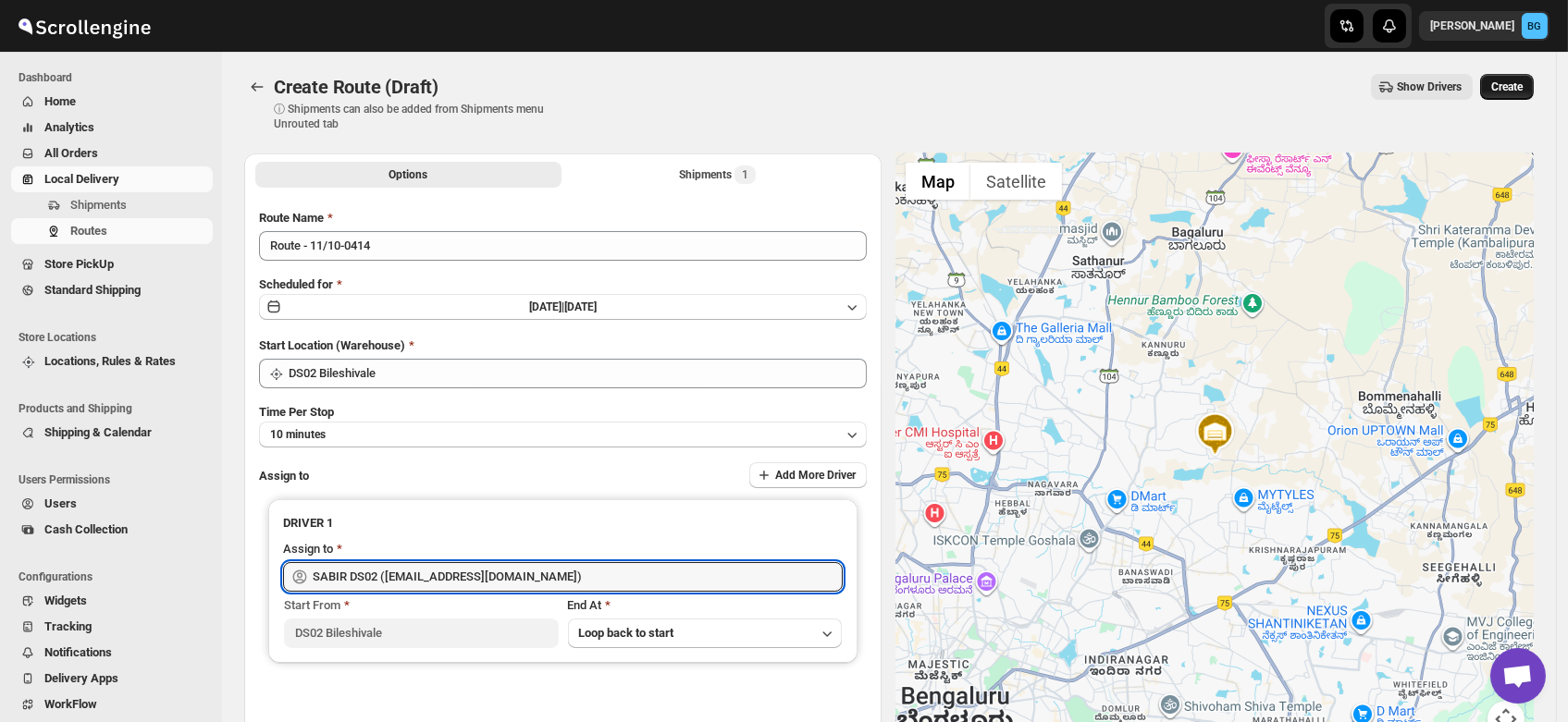
type input "SABIR DS02 ([EMAIL_ADDRESS][DOMAIN_NAME])"
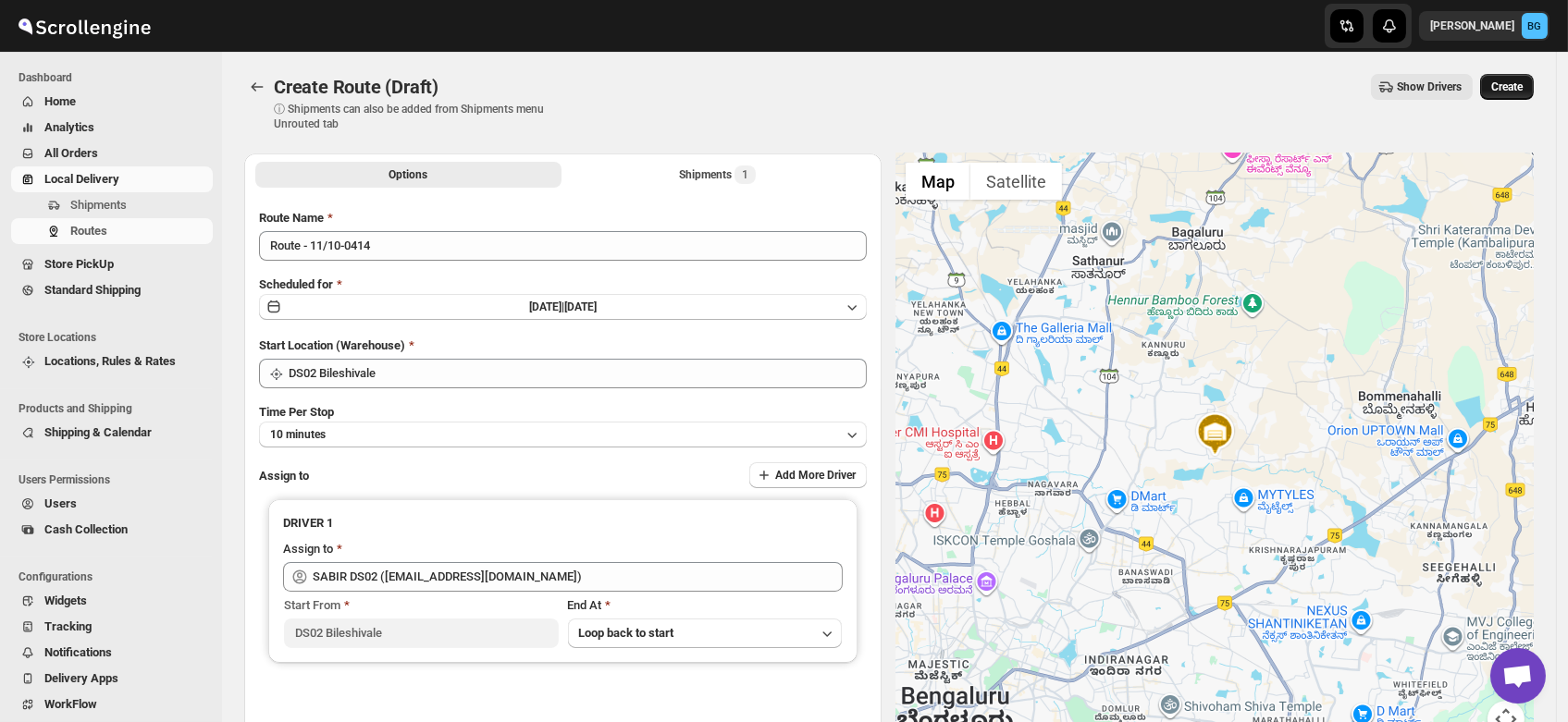
click at [1509, 86] on span "Create" at bounding box center [1507, 86] width 32 height 14
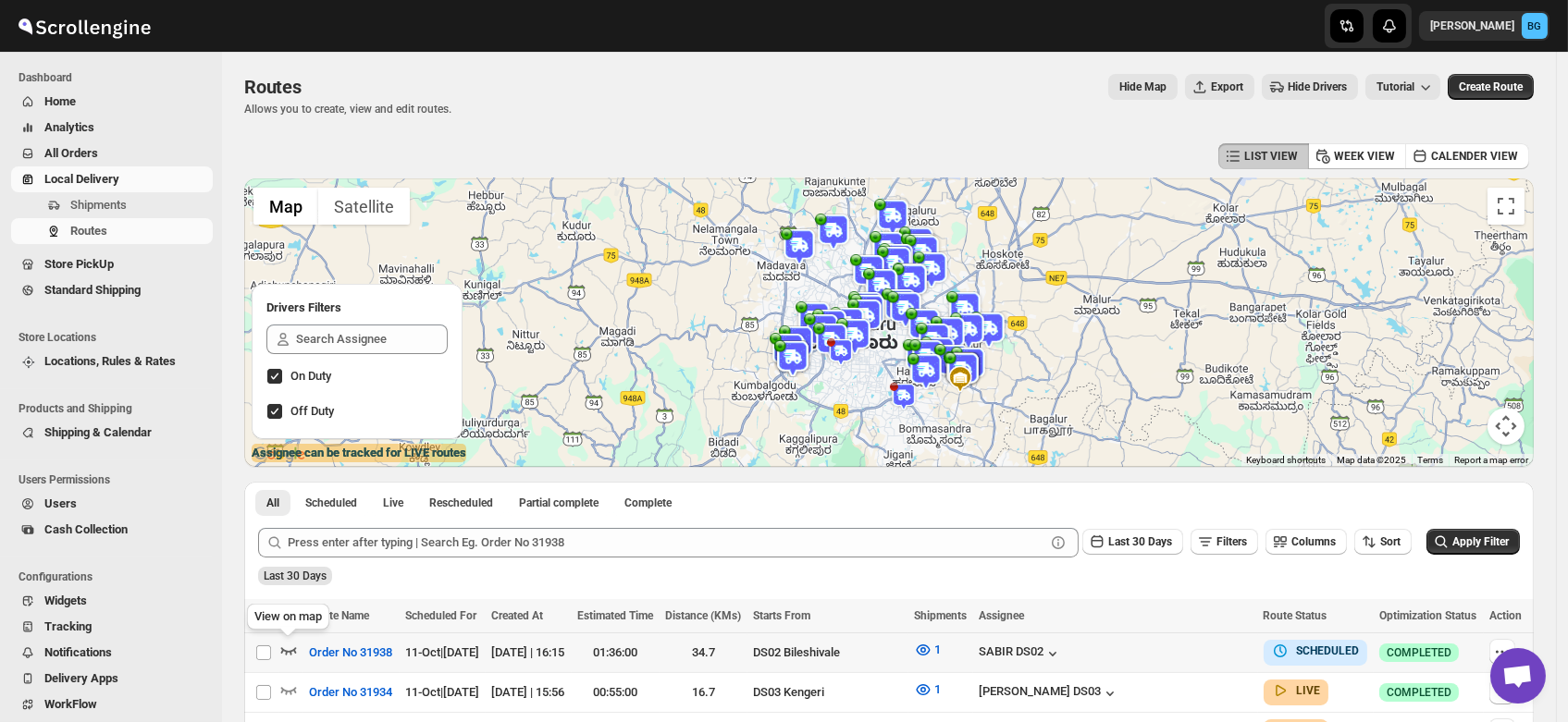
click at [290, 644] on icon "button" at bounding box center [288, 649] width 18 height 18
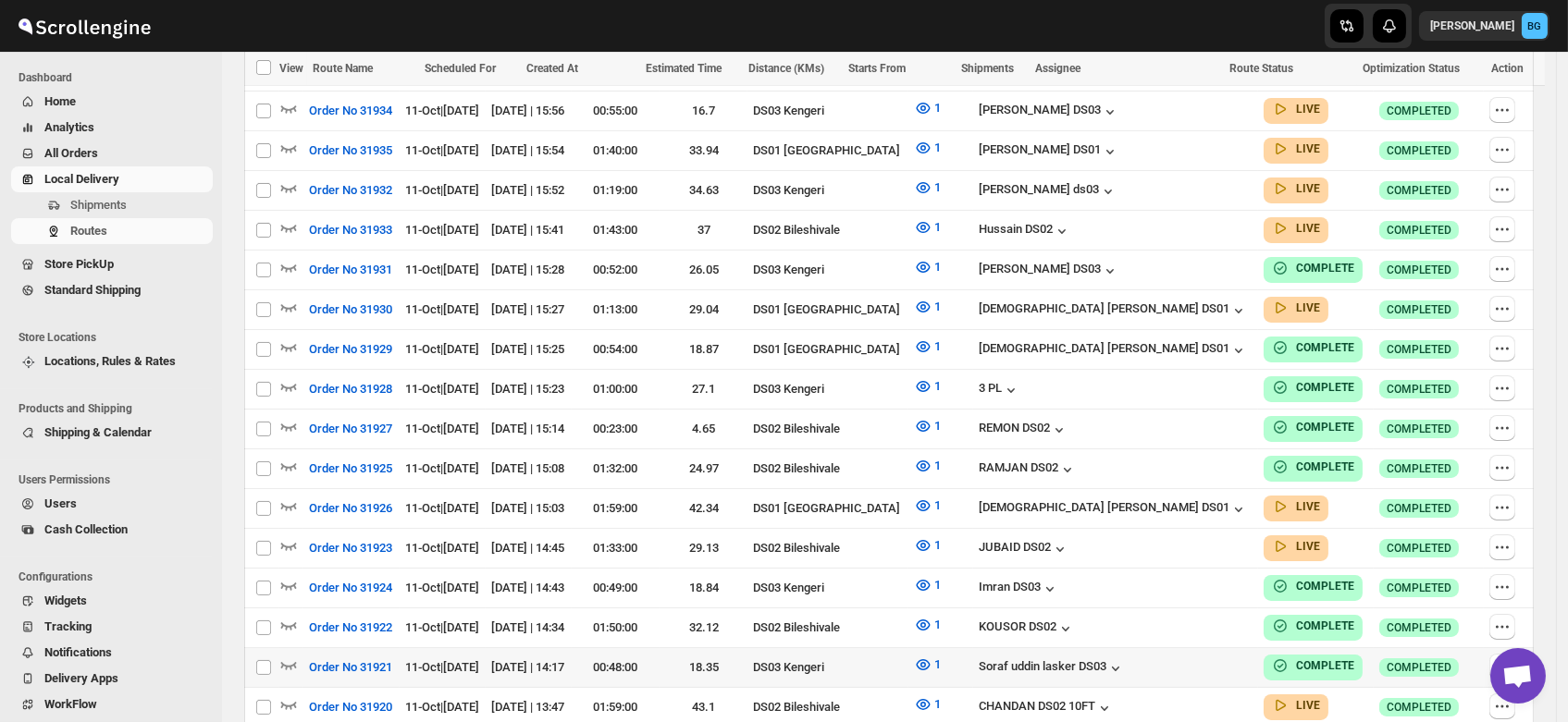
scroll to position [605, 0]
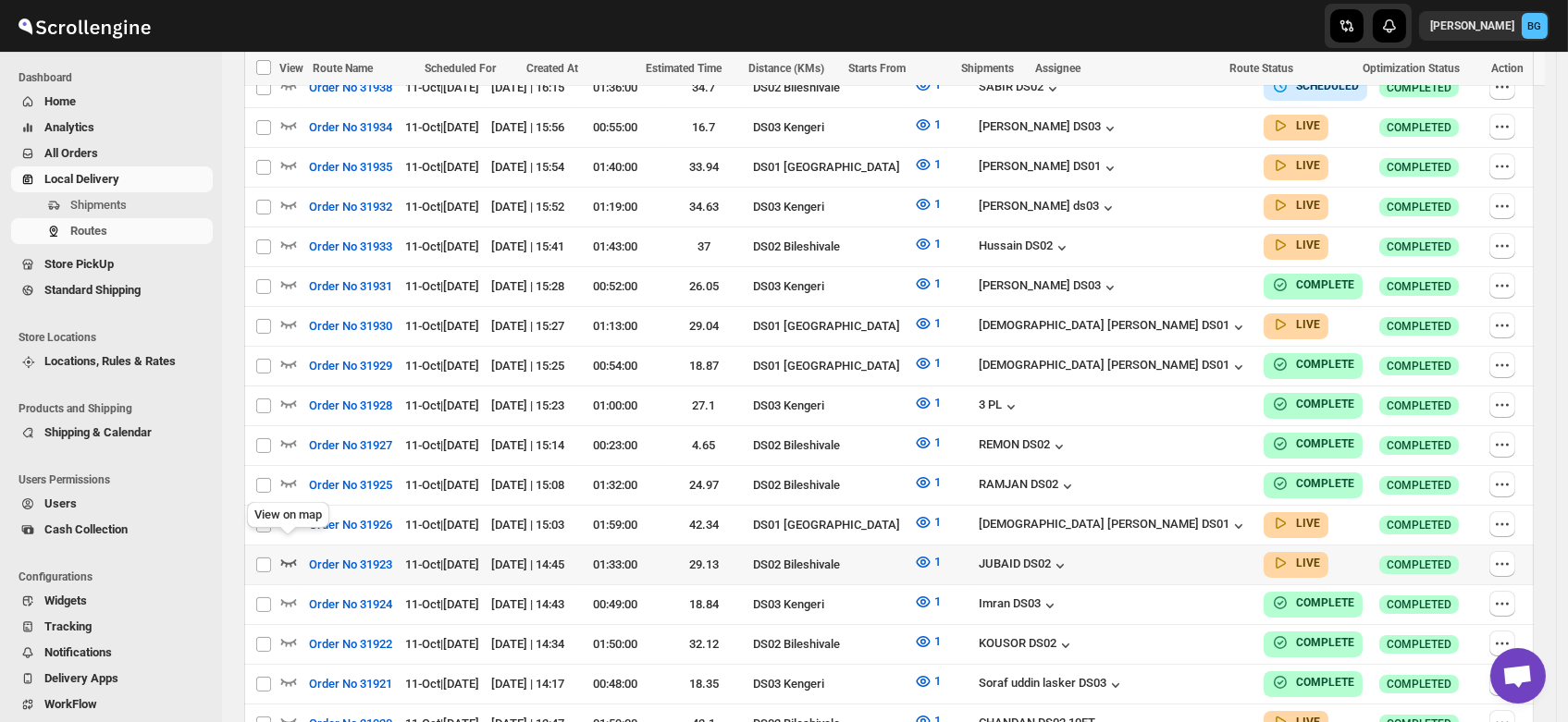
click at [284, 553] on icon "button" at bounding box center [288, 562] width 18 height 18
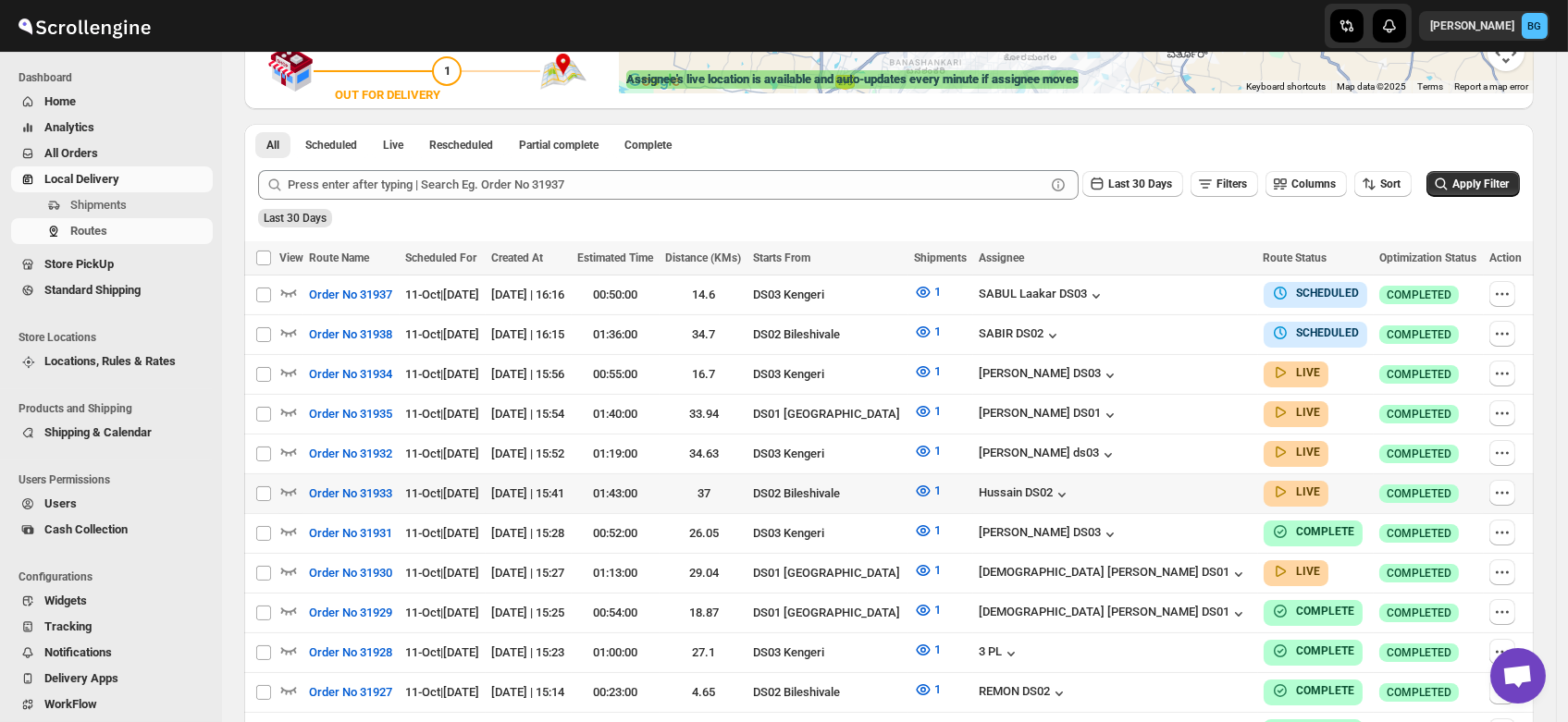
scroll to position [443, 0]
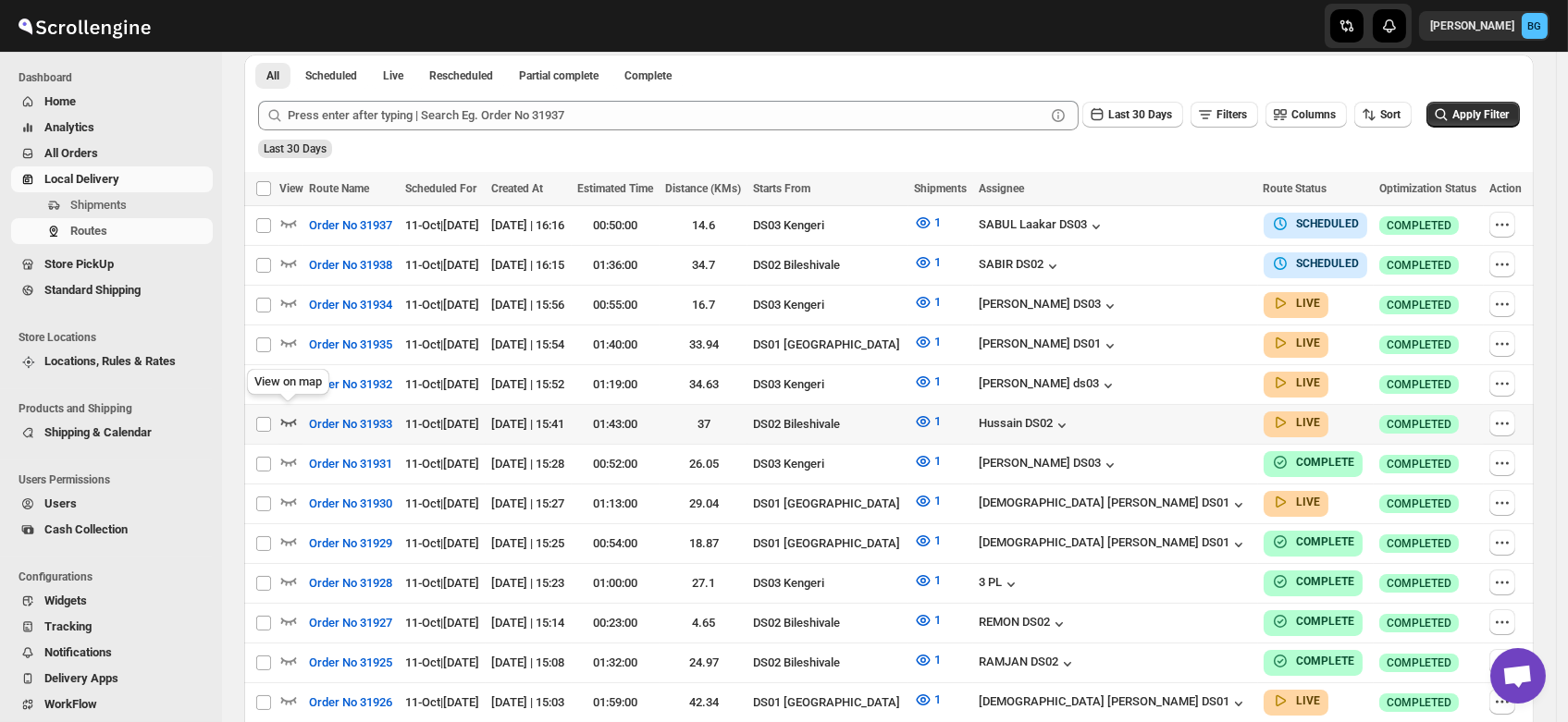
click at [288, 412] on icon "button" at bounding box center [288, 421] width 18 height 18
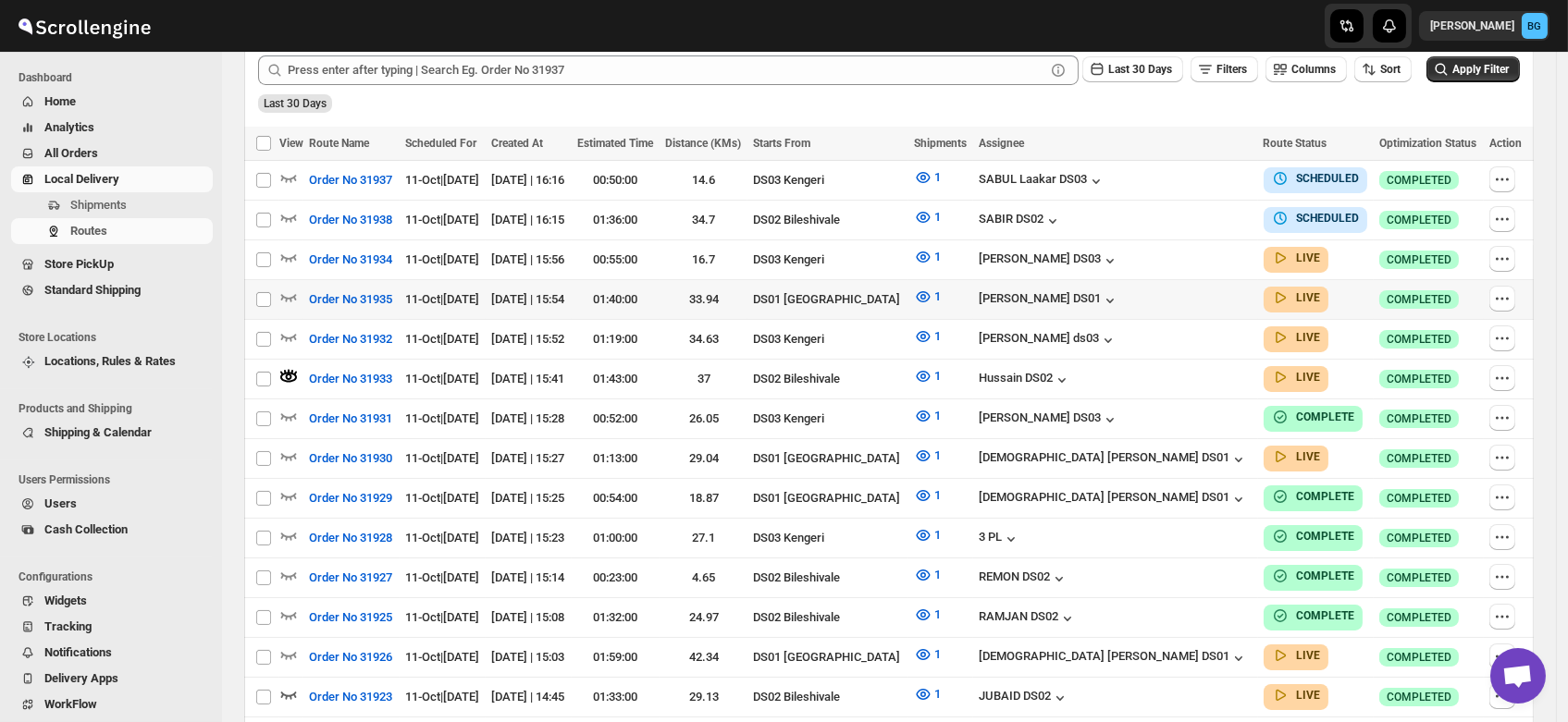
scroll to position [0, 0]
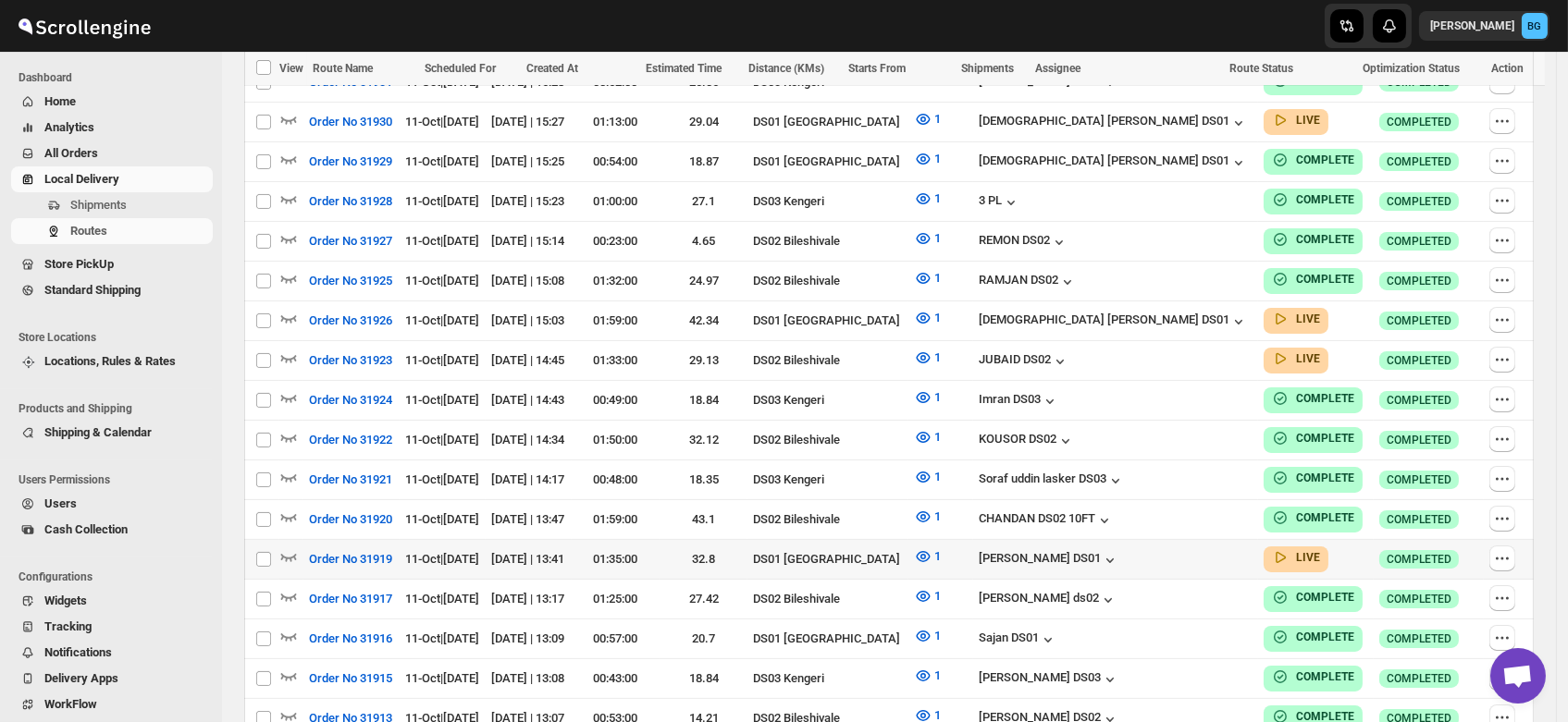
scroll to position [783, 0]
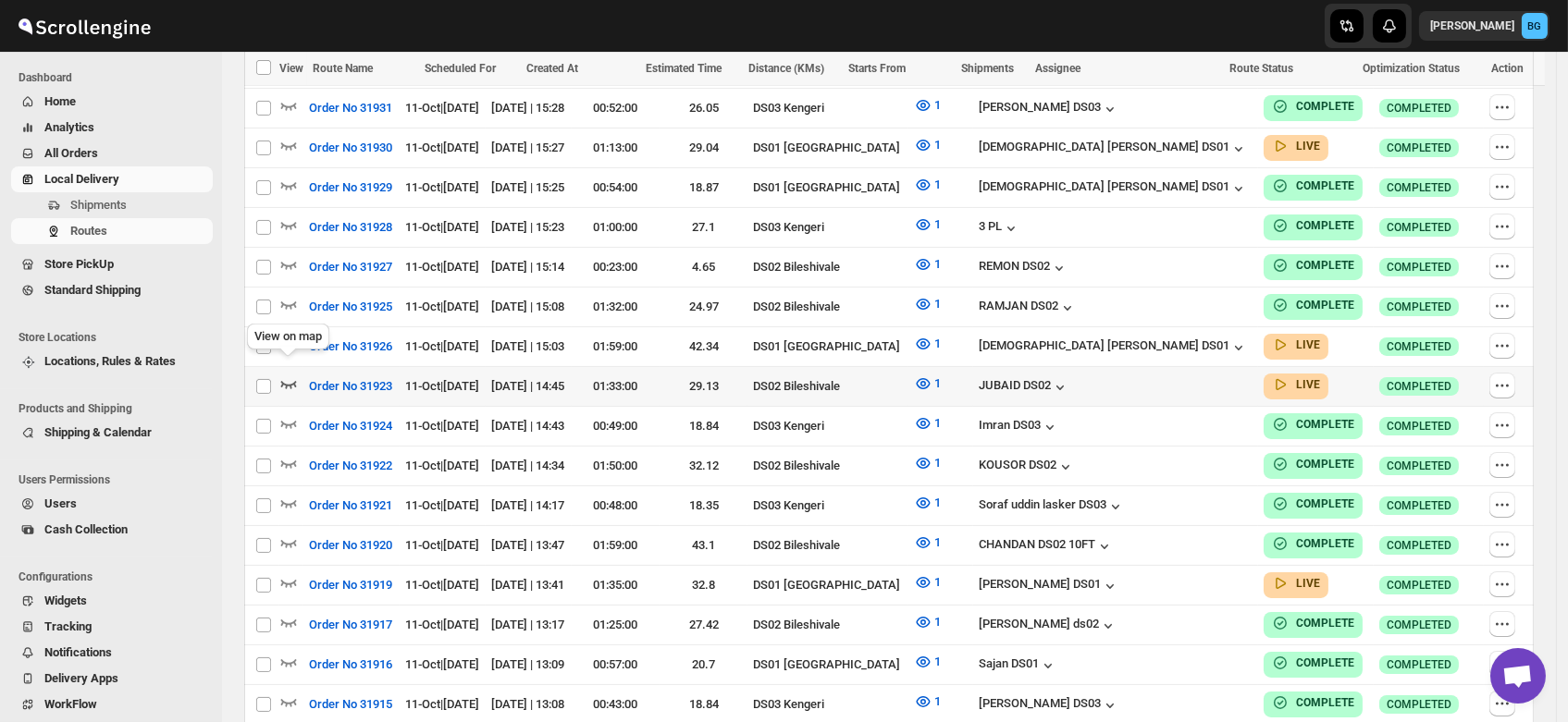
click at [289, 375] on icon "button" at bounding box center [288, 384] width 18 height 18
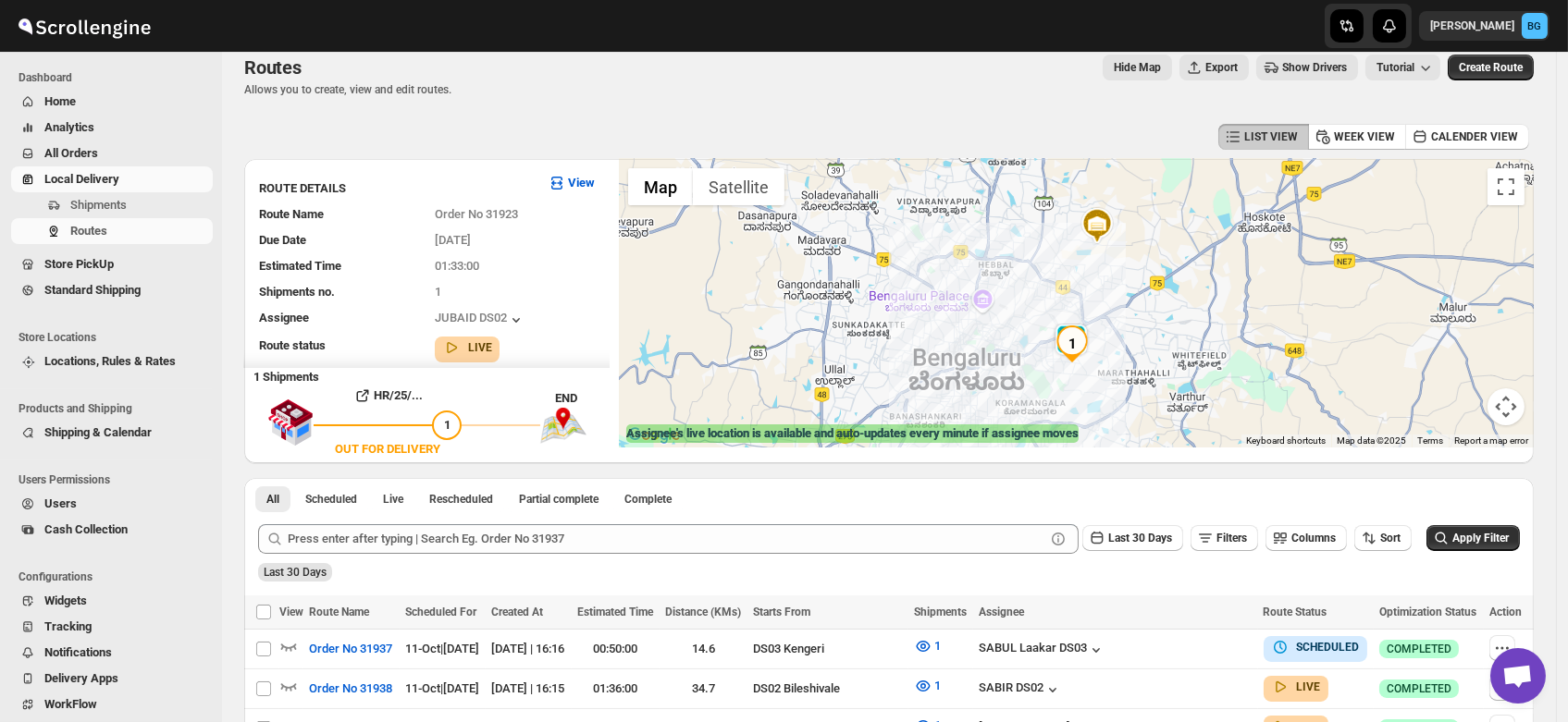
scroll to position [0, 0]
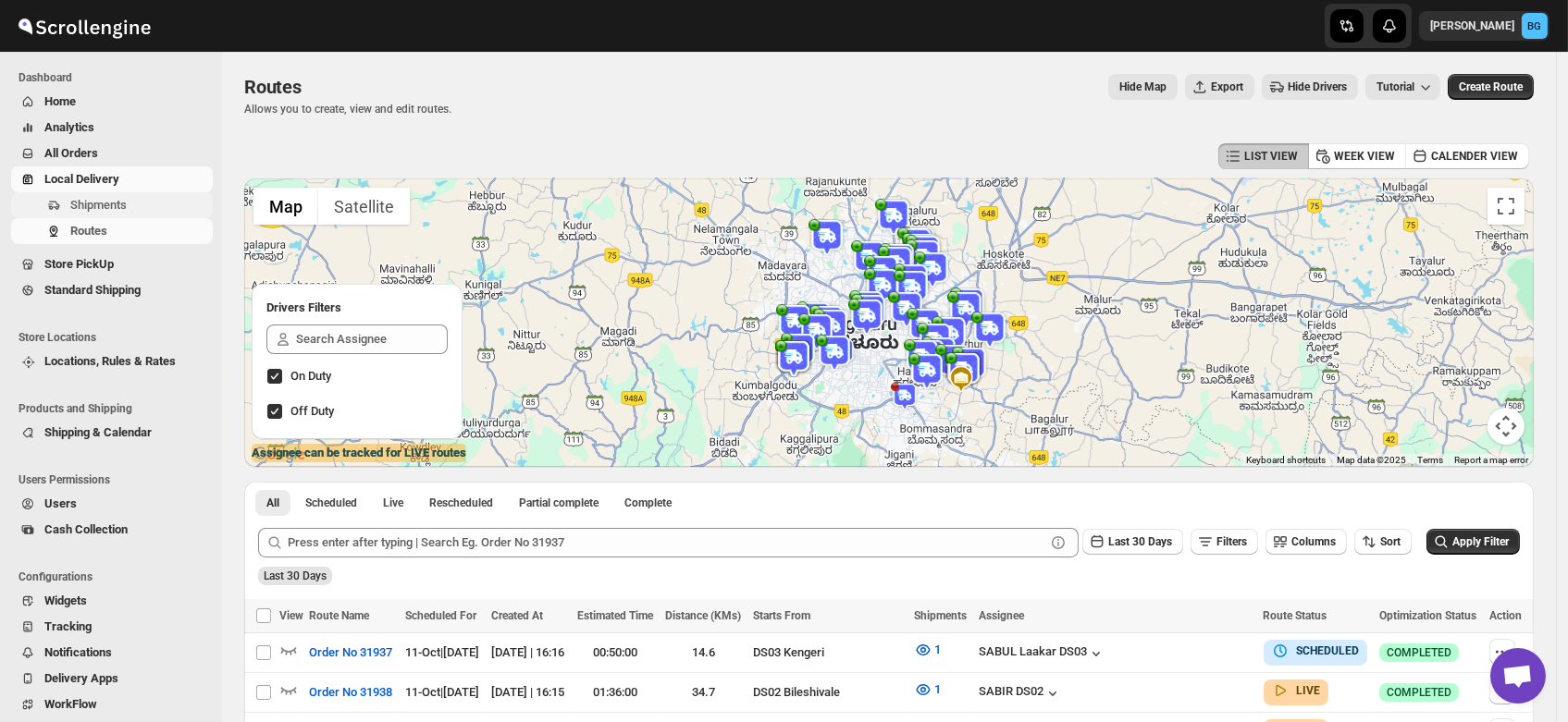
click at [102, 205] on span "Shipments" at bounding box center [98, 204] width 57 height 13
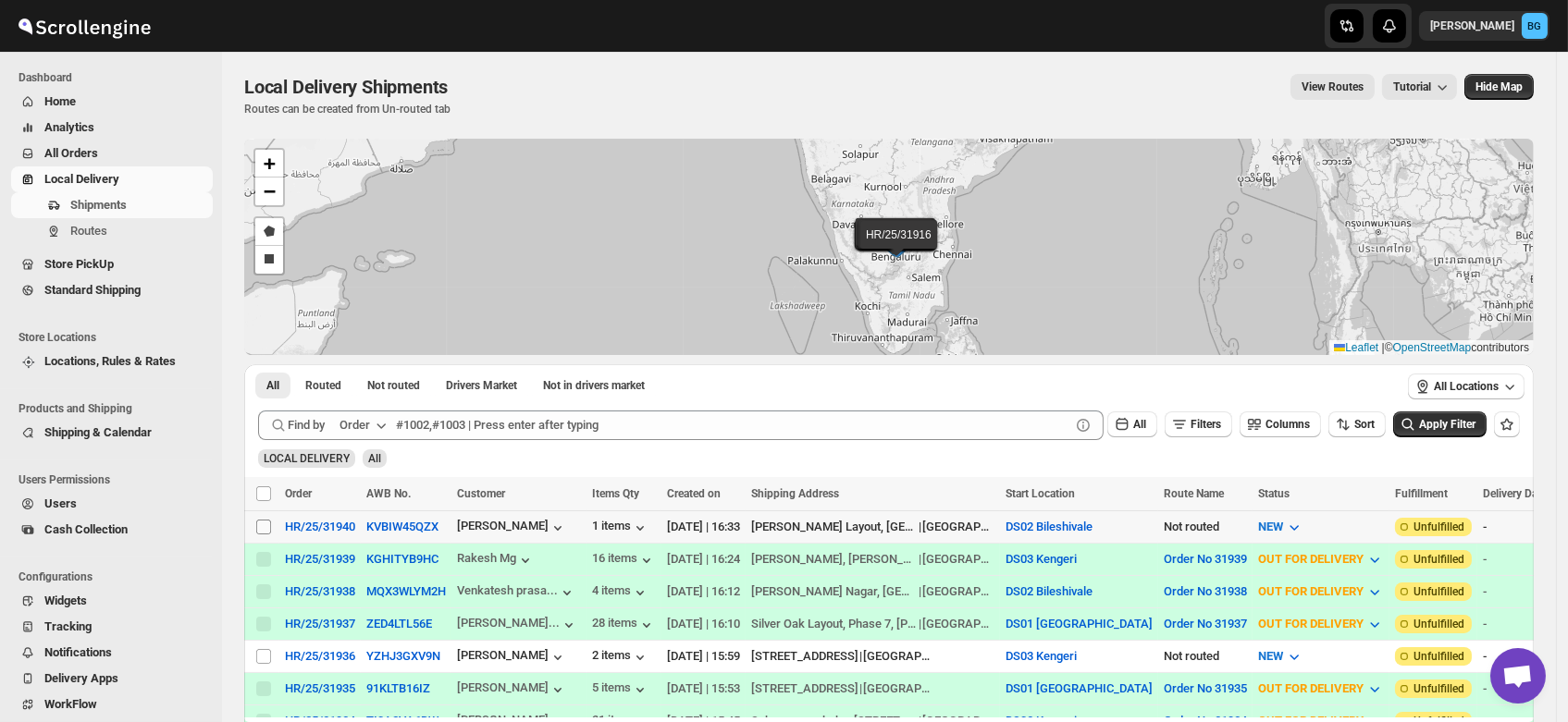
click at [263, 529] on input "Select shipment" at bounding box center [263, 526] width 14 height 14
checkbox input "true"
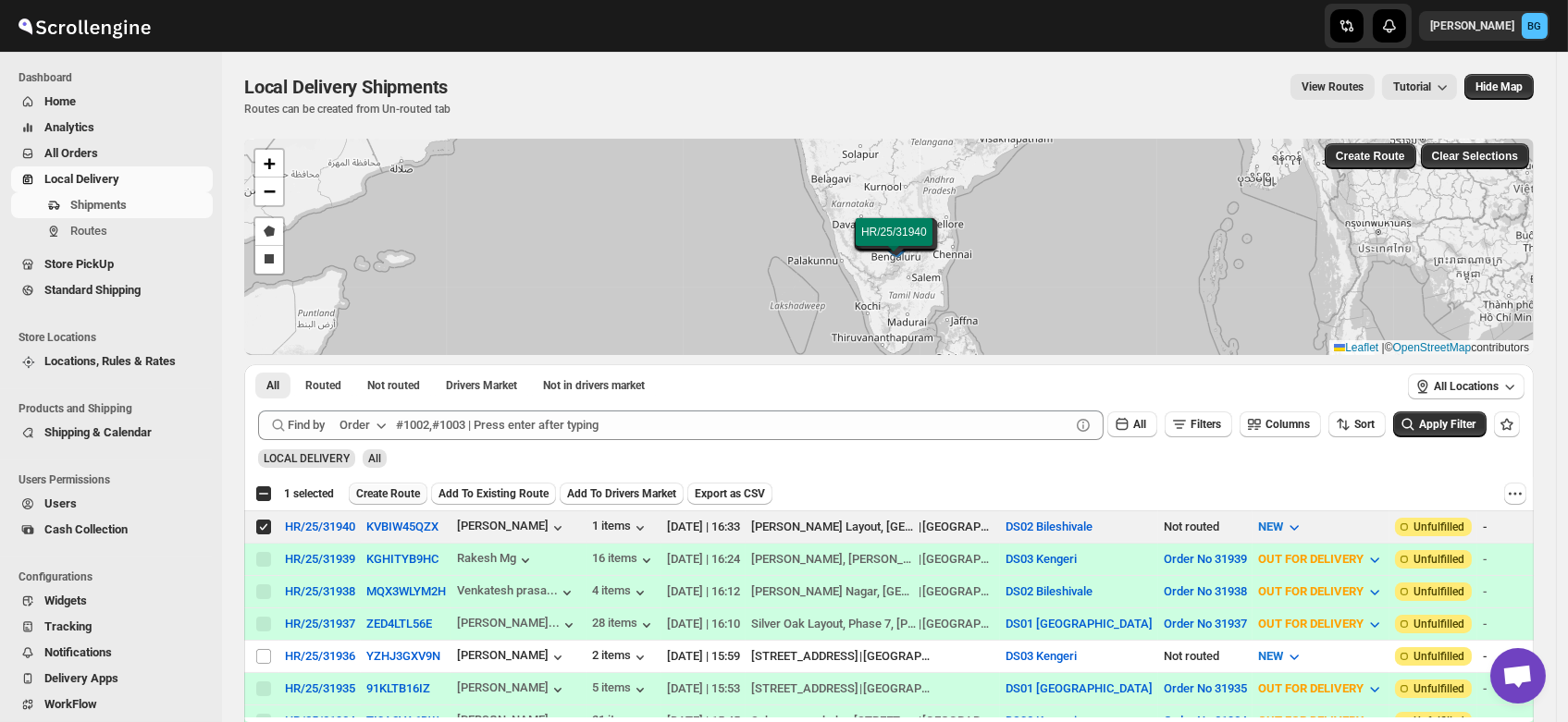
click at [396, 482] on button "Create Route" at bounding box center [388, 493] width 79 height 22
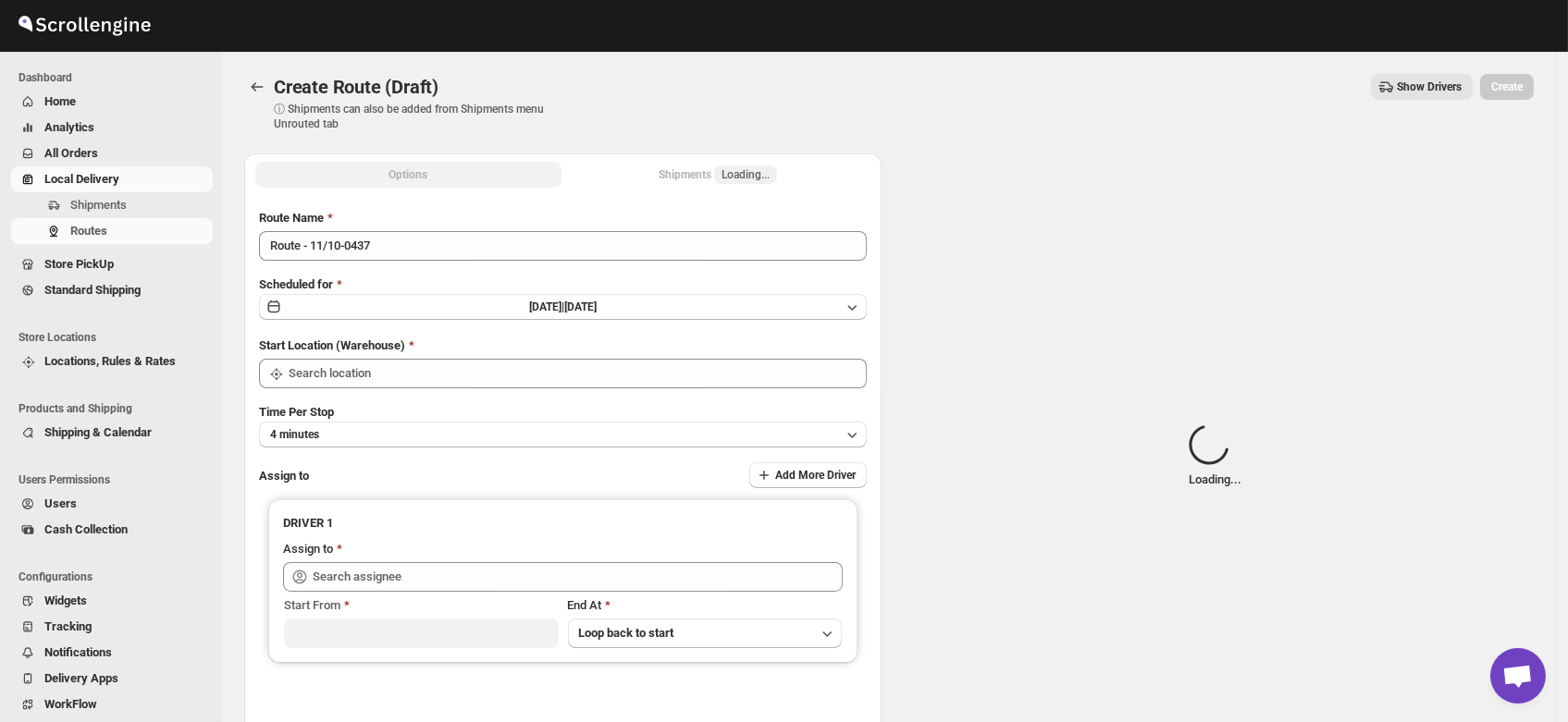
type input "DS02 Bileshivale"
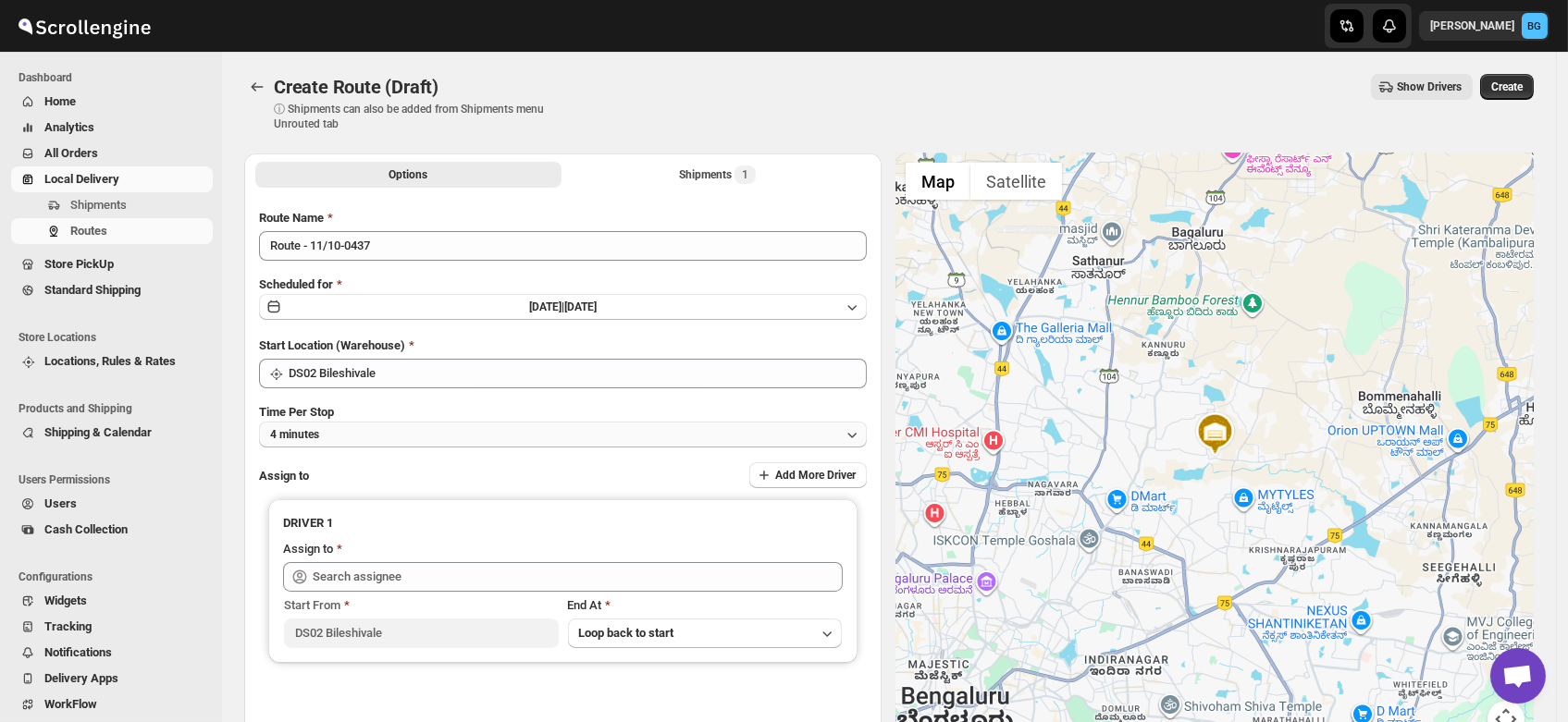
click at [363, 434] on button "4 minutes" at bounding box center [563, 434] width 608 height 26
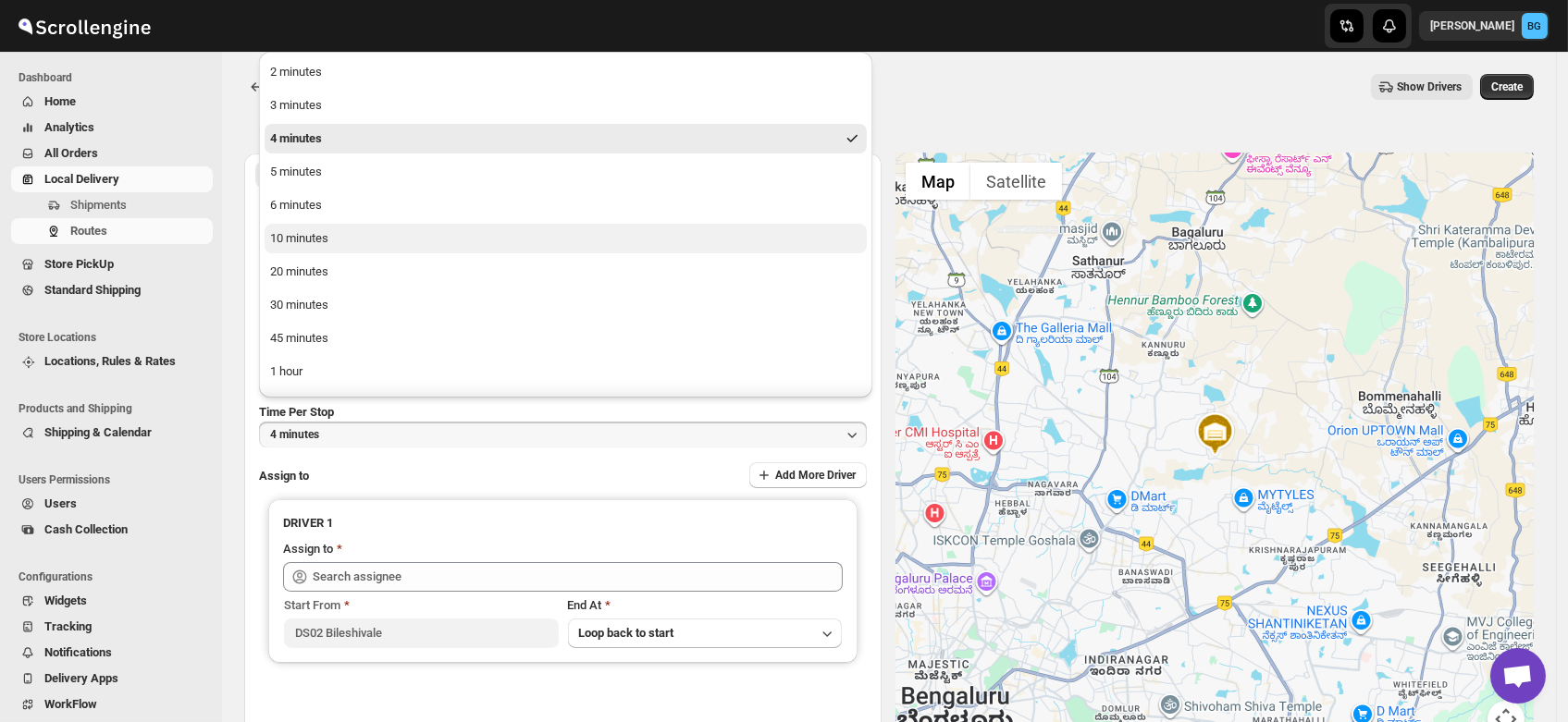
click at [324, 233] on div "10 minutes" at bounding box center [299, 238] width 59 height 18
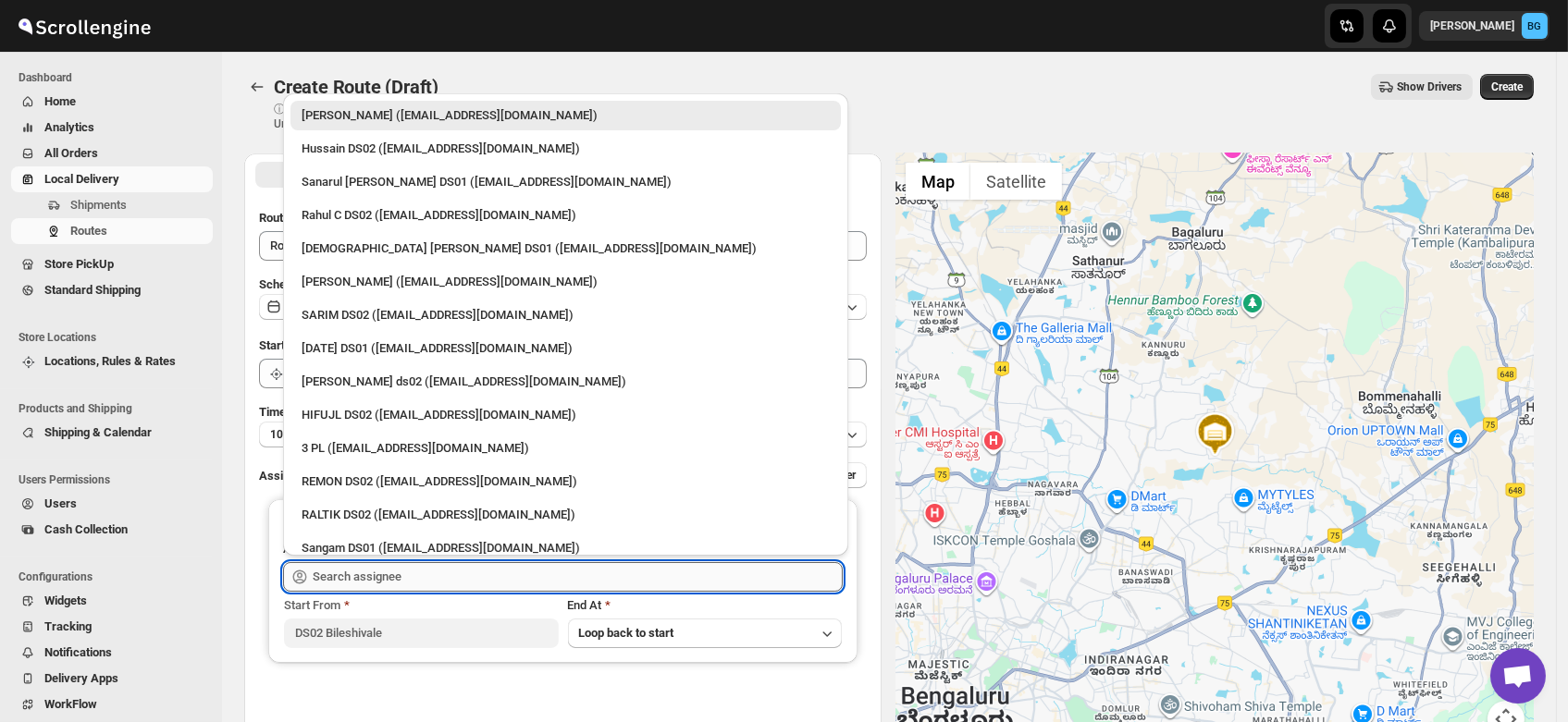
click at [362, 573] on input "text" at bounding box center [577, 576] width 530 height 30
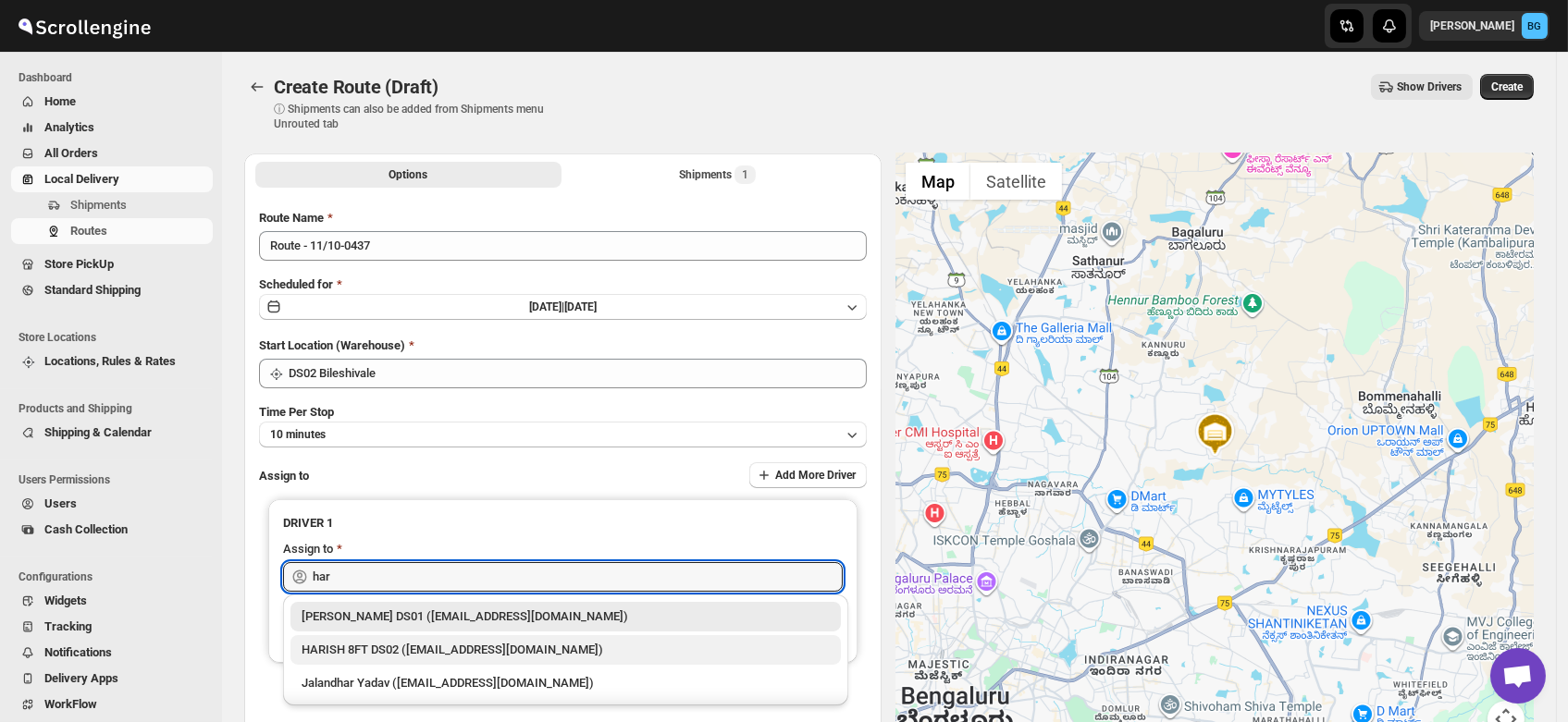
click at [378, 648] on div "HARISH 8FT DS02 ([EMAIL_ADDRESS][DOMAIN_NAME])" at bounding box center [565, 649] width 528 height 18
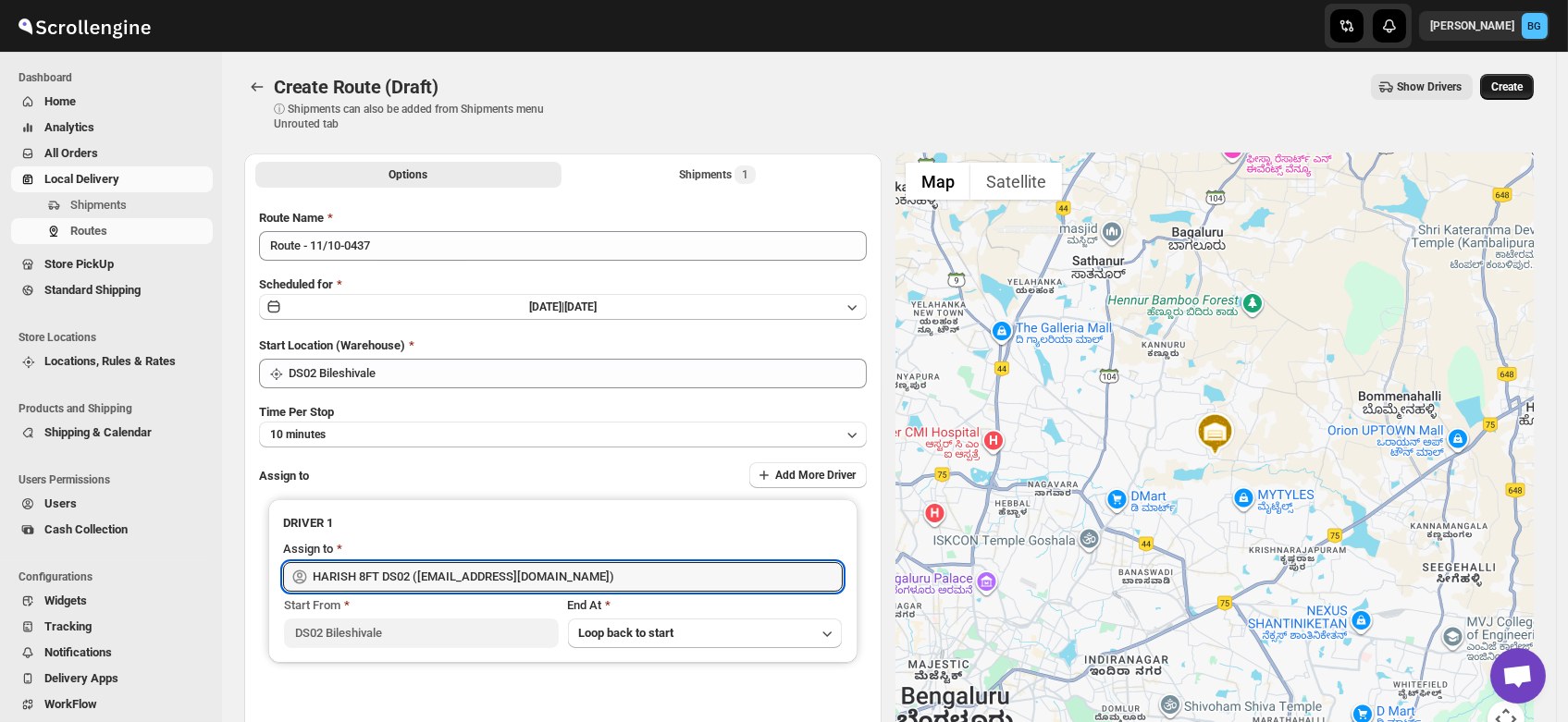
type input "HARISH 8FT DS02 ([EMAIL_ADDRESS][DOMAIN_NAME])"
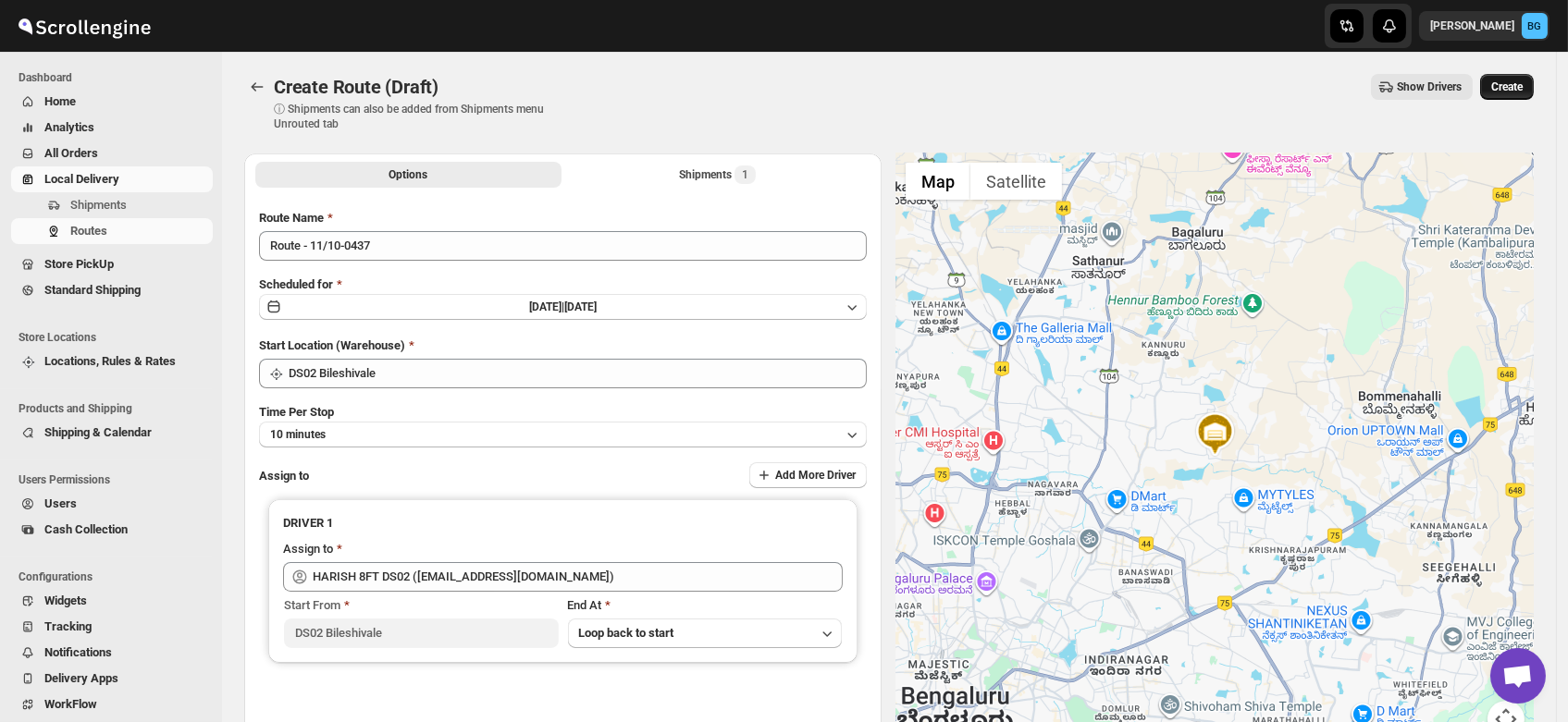
click at [1505, 86] on span "Create" at bounding box center [1507, 86] width 32 height 14
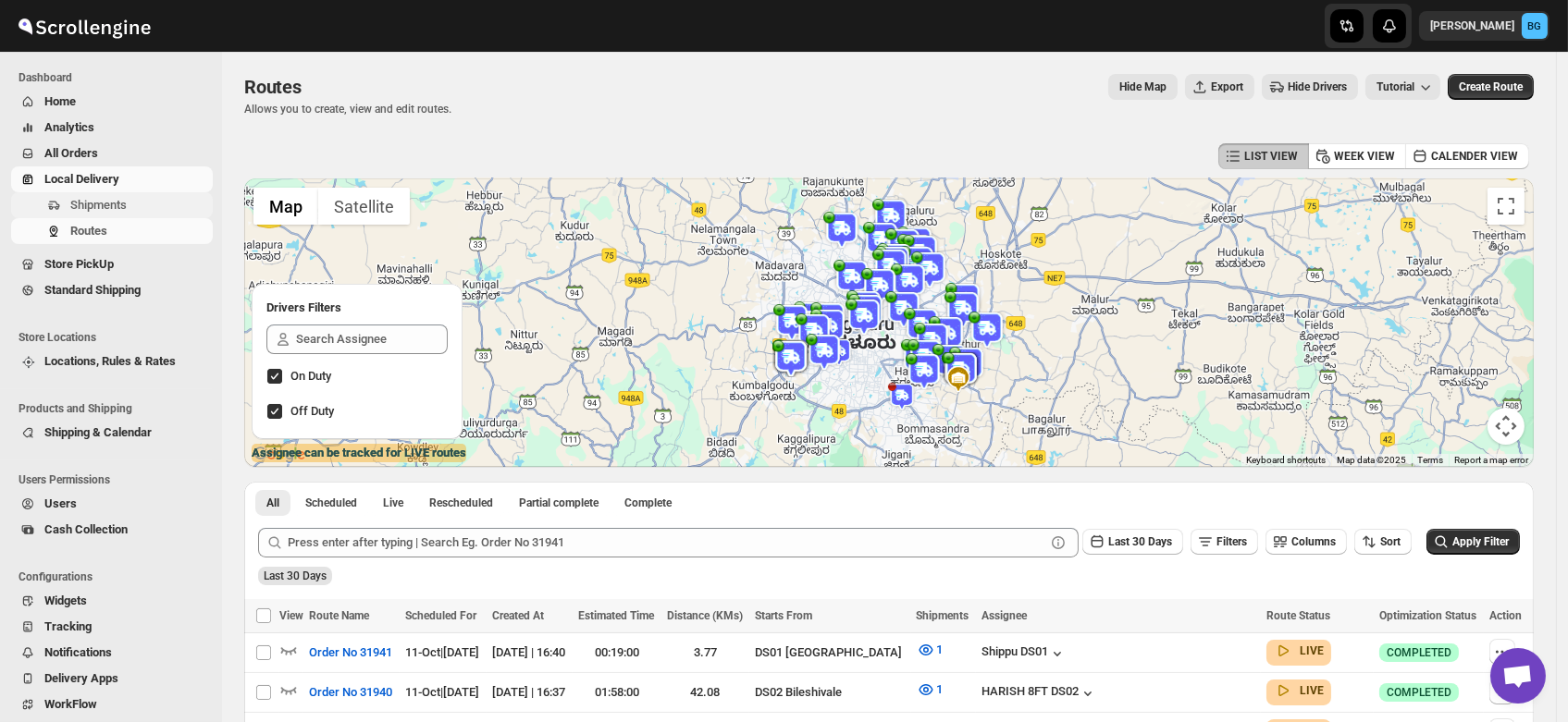
click at [76, 201] on span "Shipments" at bounding box center [98, 204] width 57 height 13
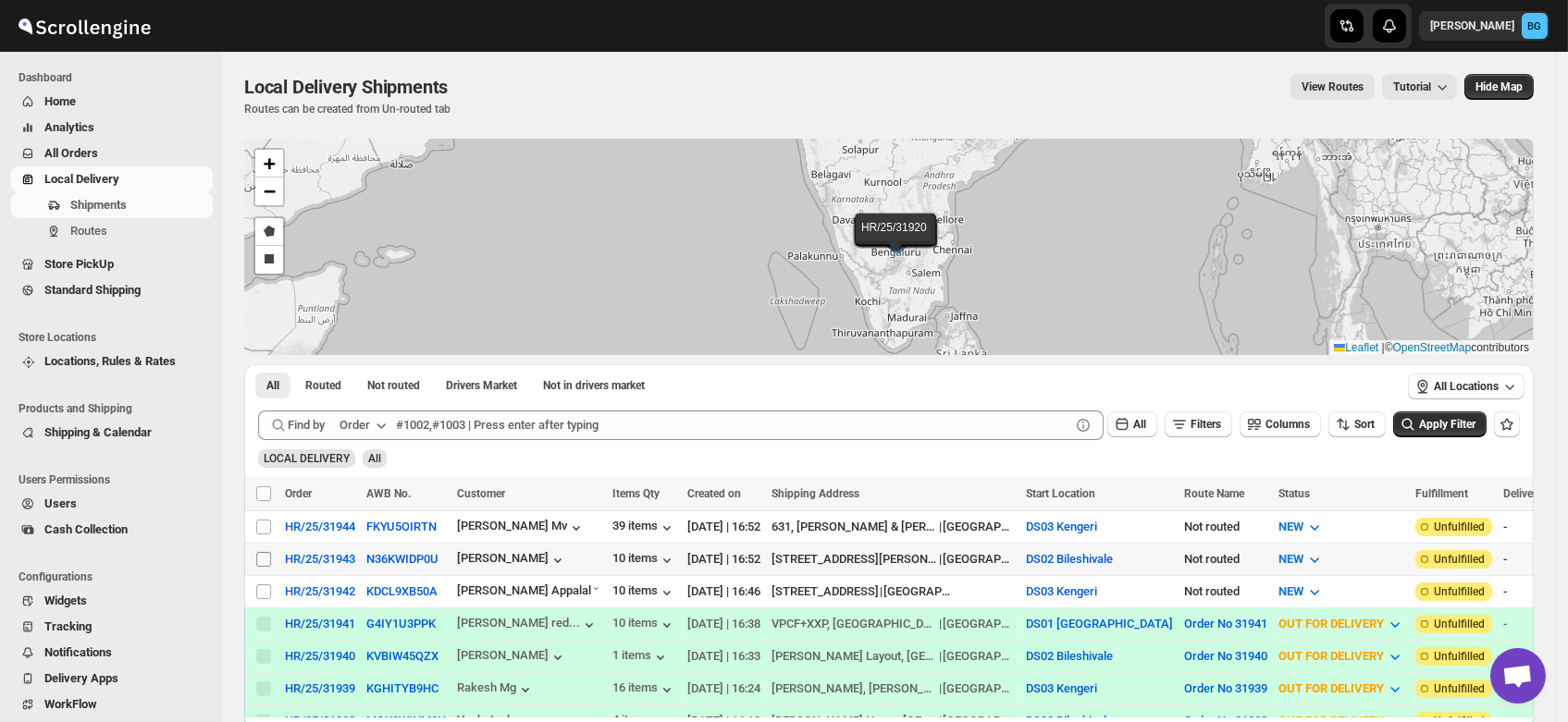
click at [263, 552] on input "Select shipment" at bounding box center [263, 559] width 14 height 14
checkbox input "true"
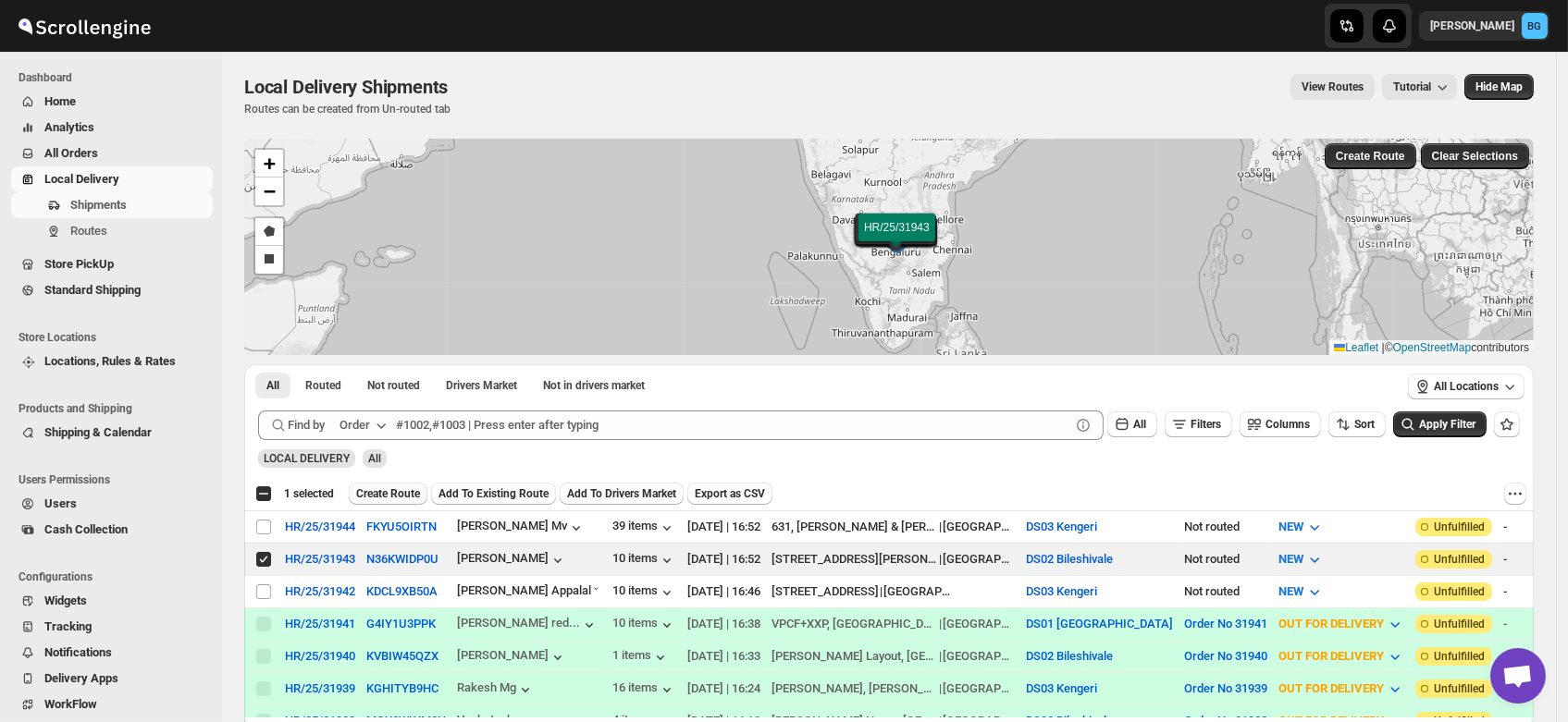
click at [387, 492] on span "Create Route" at bounding box center [387, 493] width 64 height 14
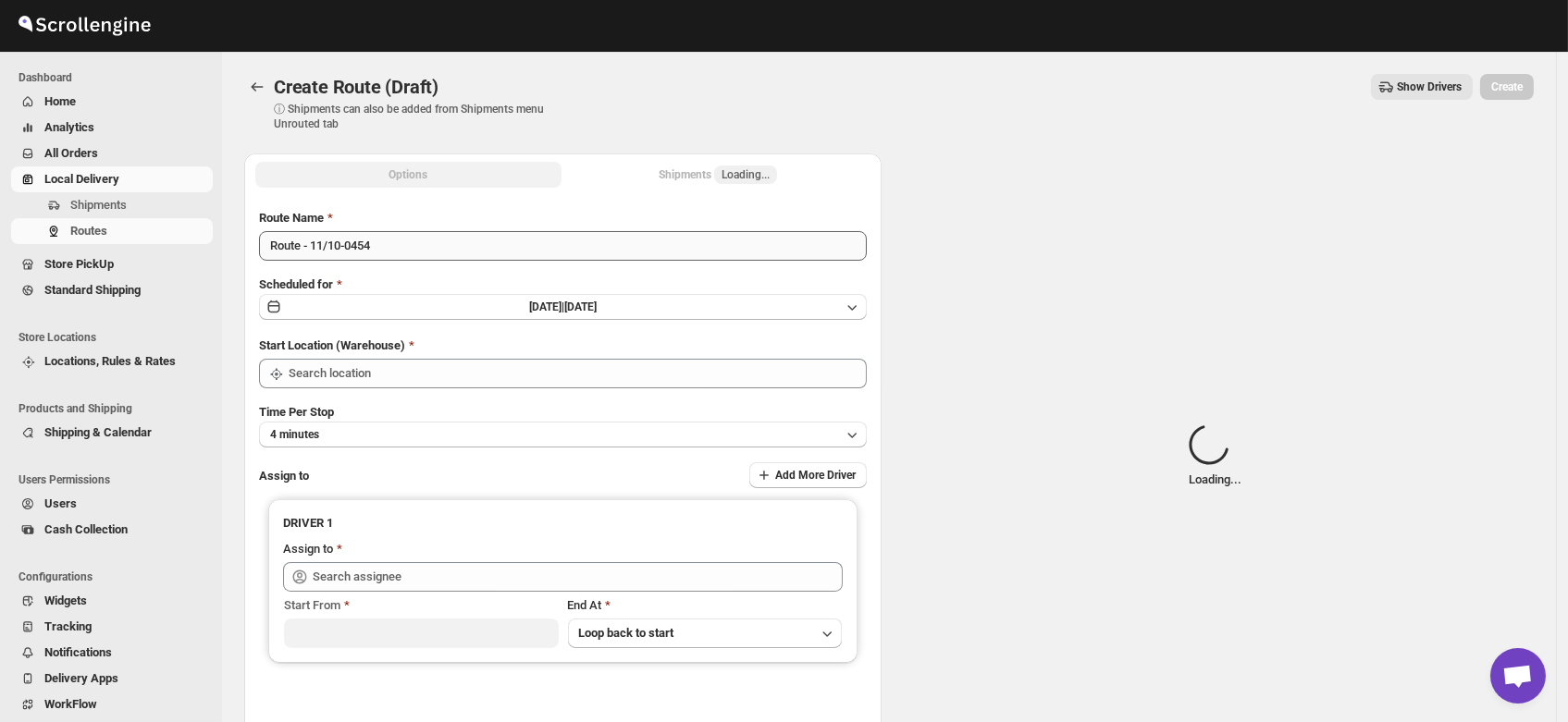
type input "DS02 Bileshivale"
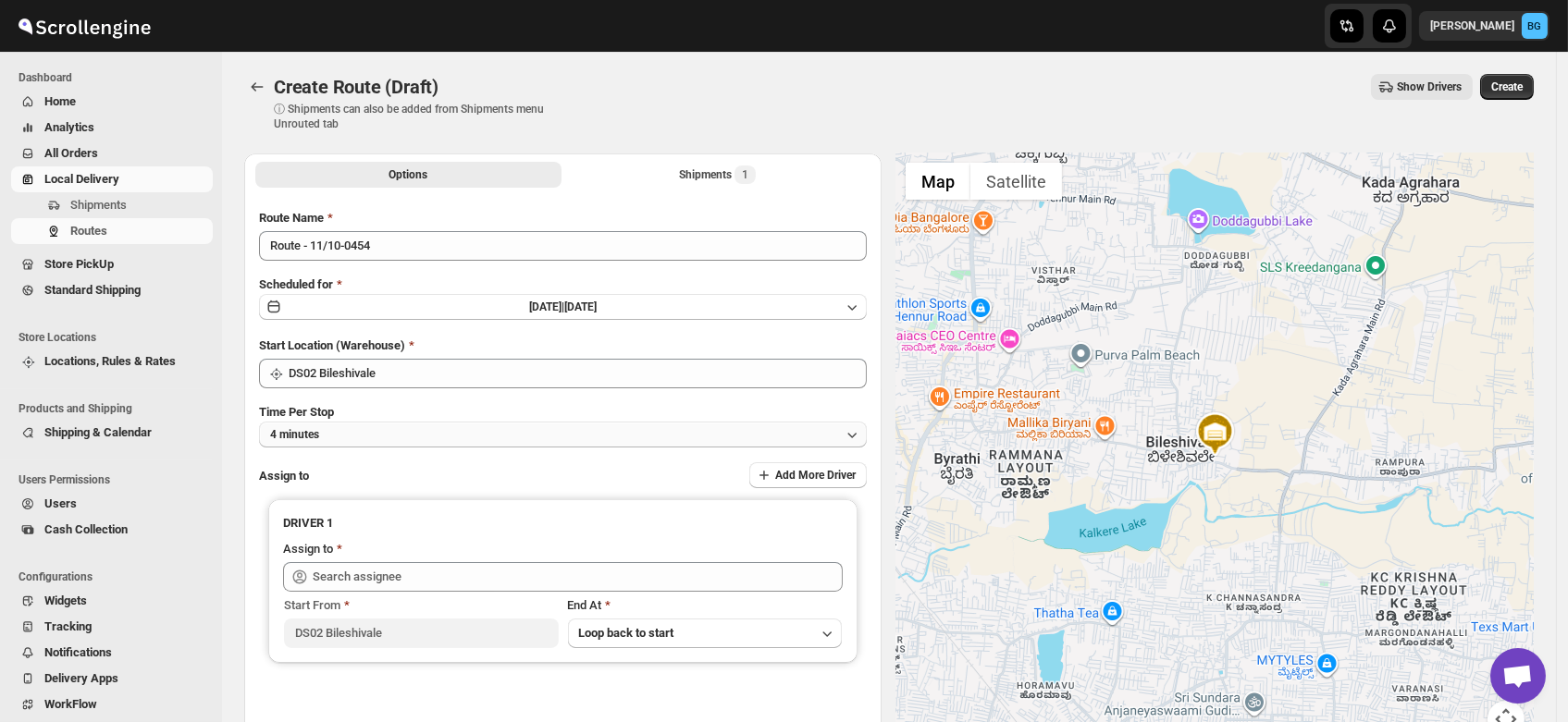
click at [339, 439] on button "4 minutes" at bounding box center [563, 434] width 608 height 26
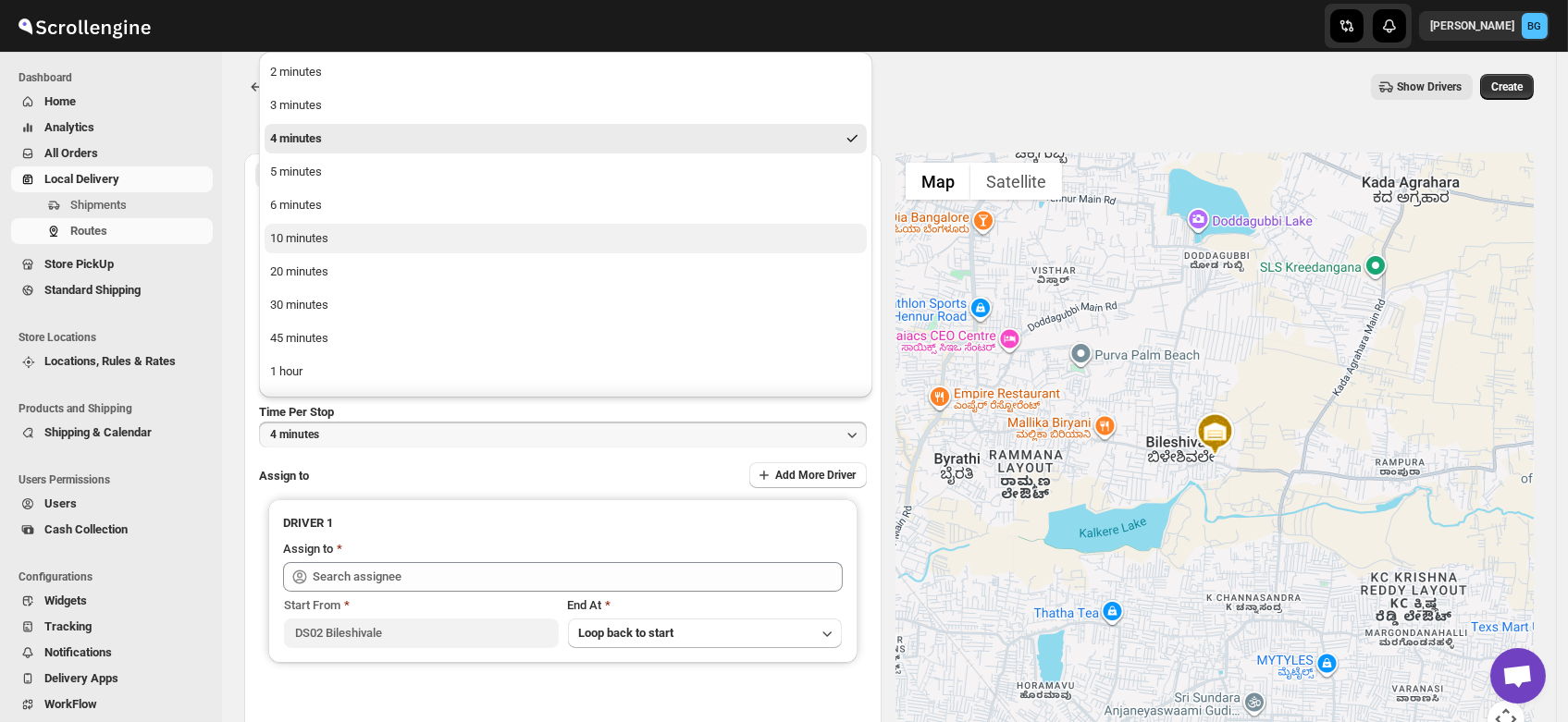
click at [303, 239] on div "10 minutes" at bounding box center [299, 238] width 59 height 18
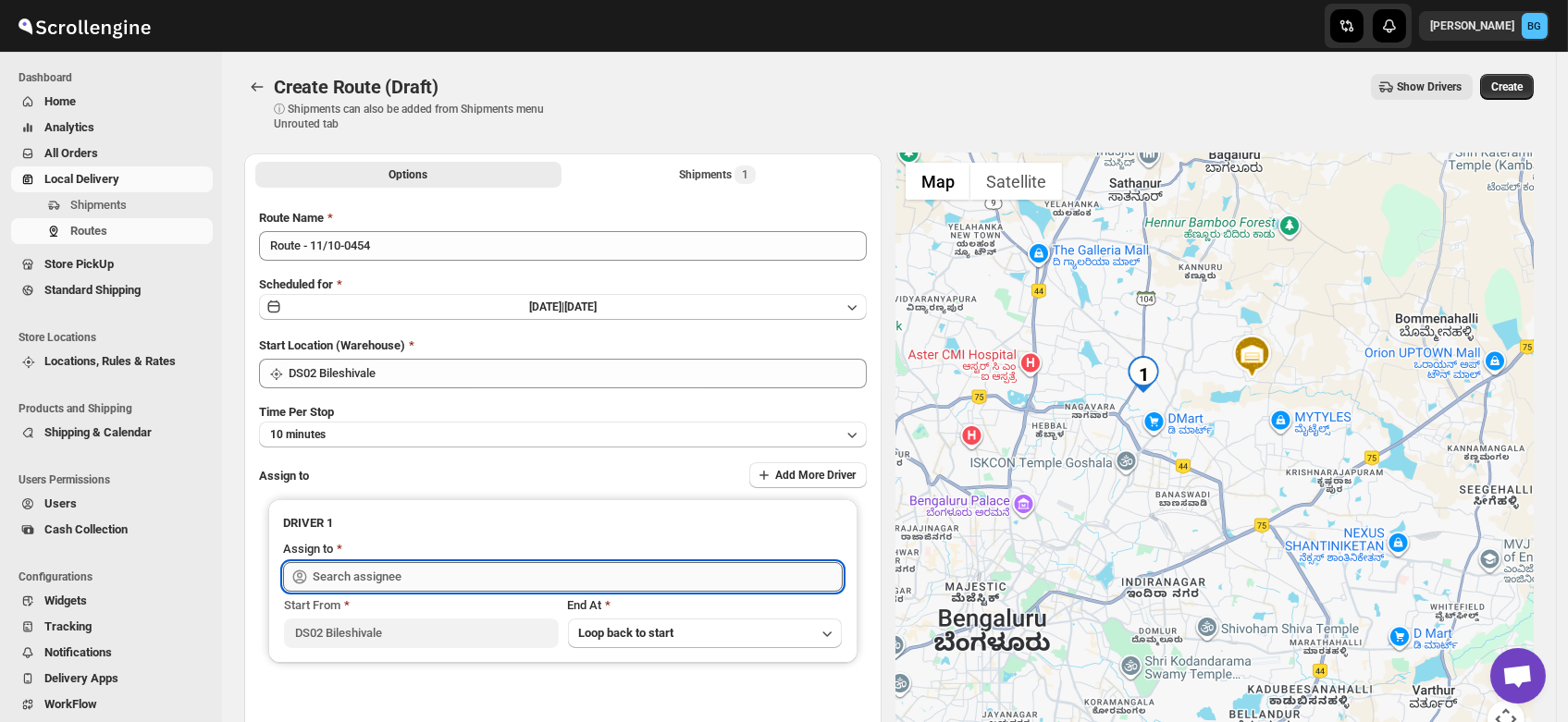
click at [372, 583] on input "text" at bounding box center [577, 576] width 530 height 30
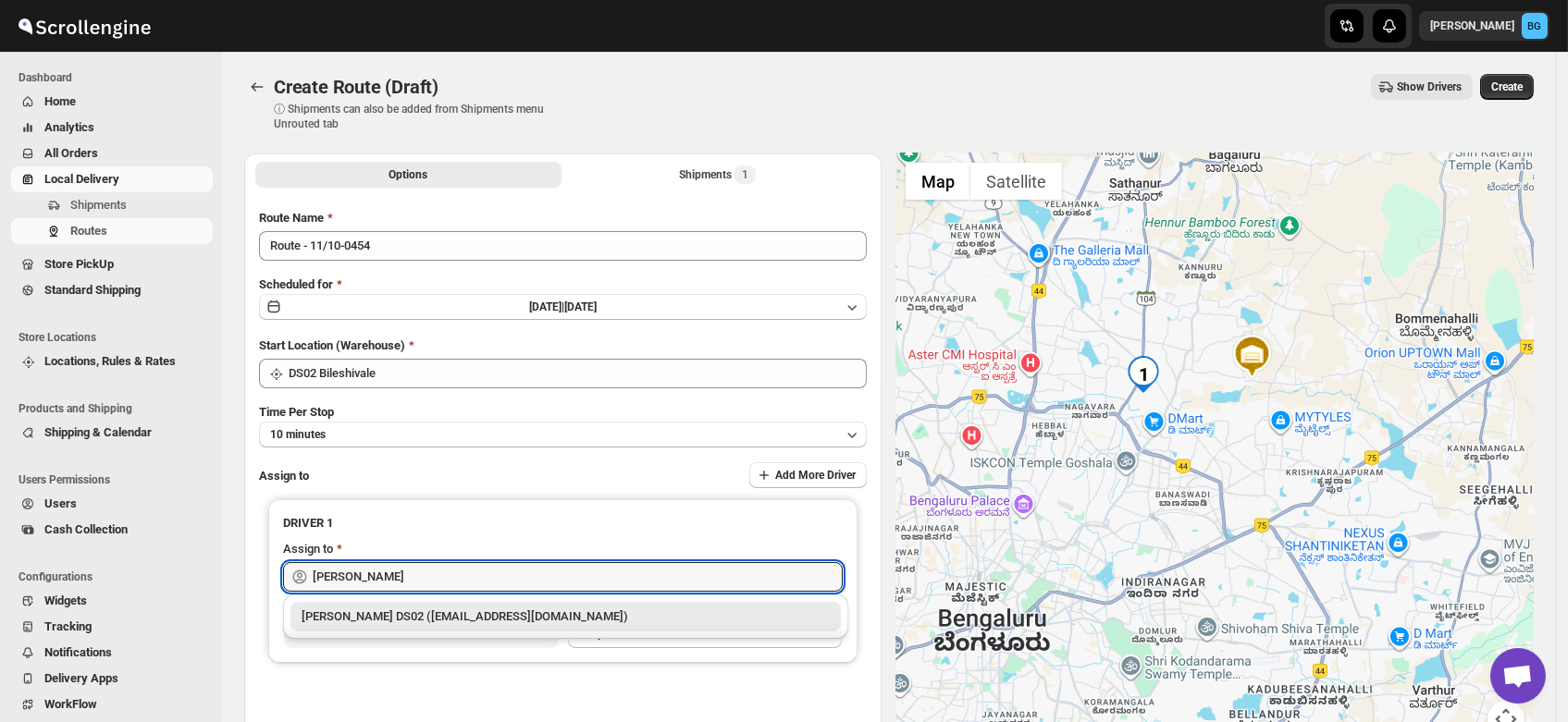
click at [410, 619] on div "[PERSON_NAME] DS02 ([EMAIL_ADDRESS][DOMAIN_NAME])" at bounding box center [565, 617] width 528 height 18
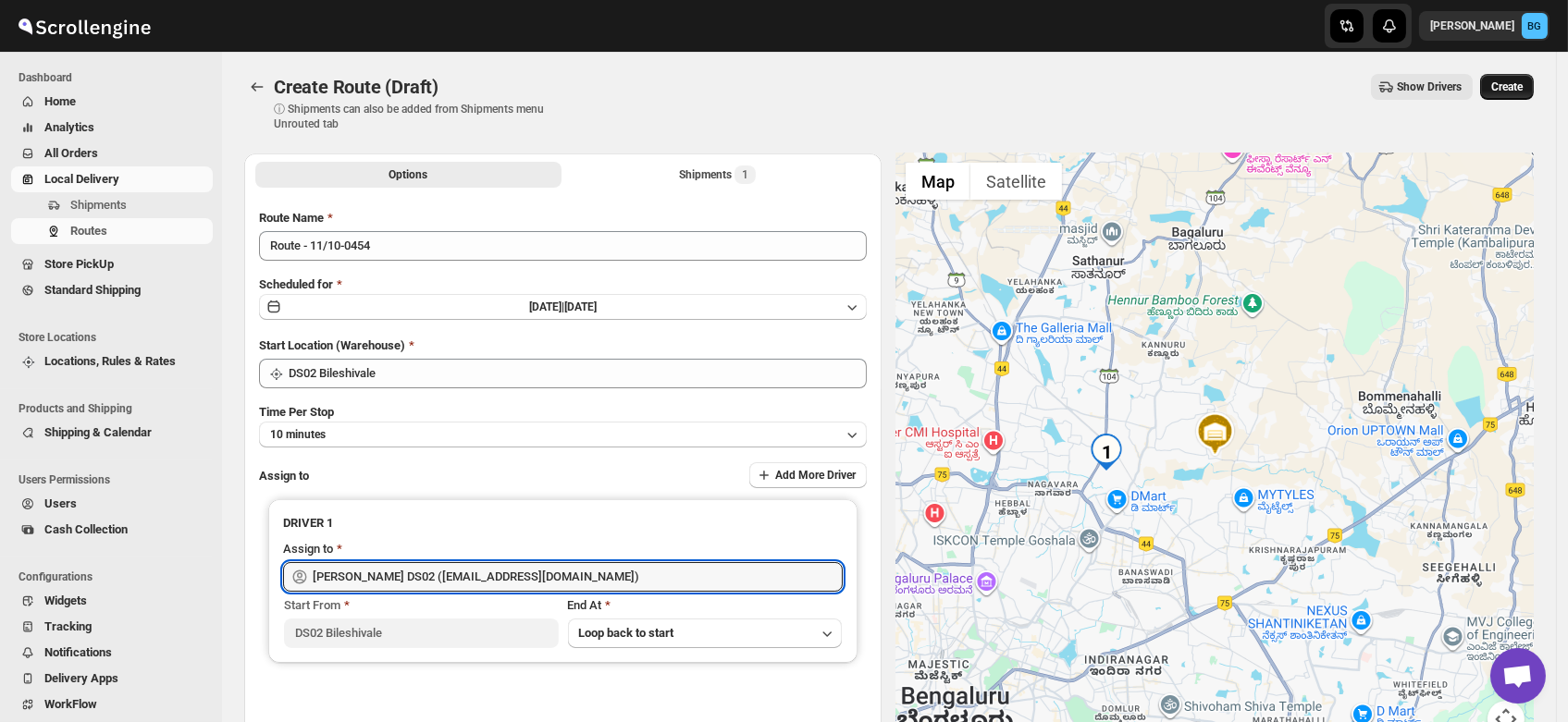
type input "PRAKSH NEWAR DS02 (tetidoh251@flektel.com)"
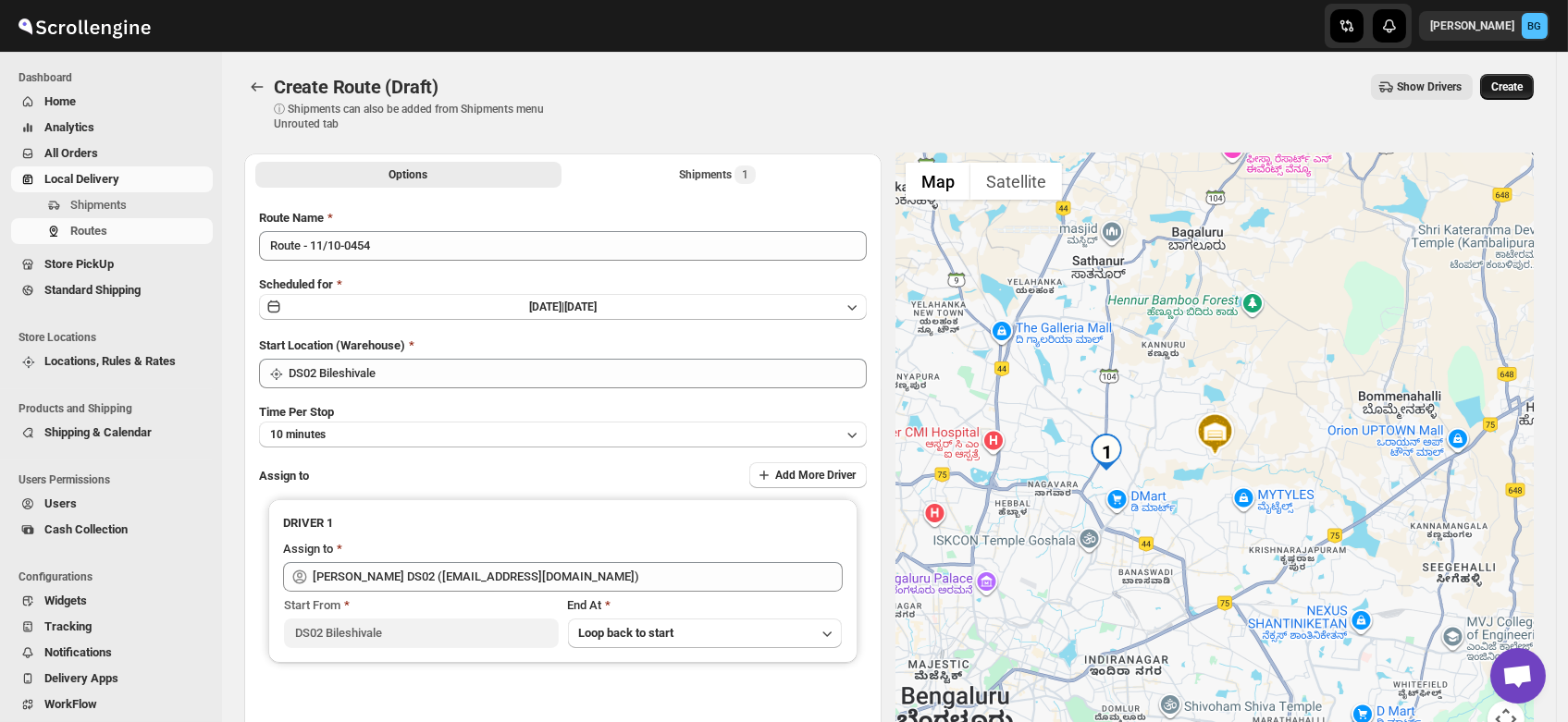
click at [1510, 81] on span "Create" at bounding box center [1507, 86] width 32 height 14
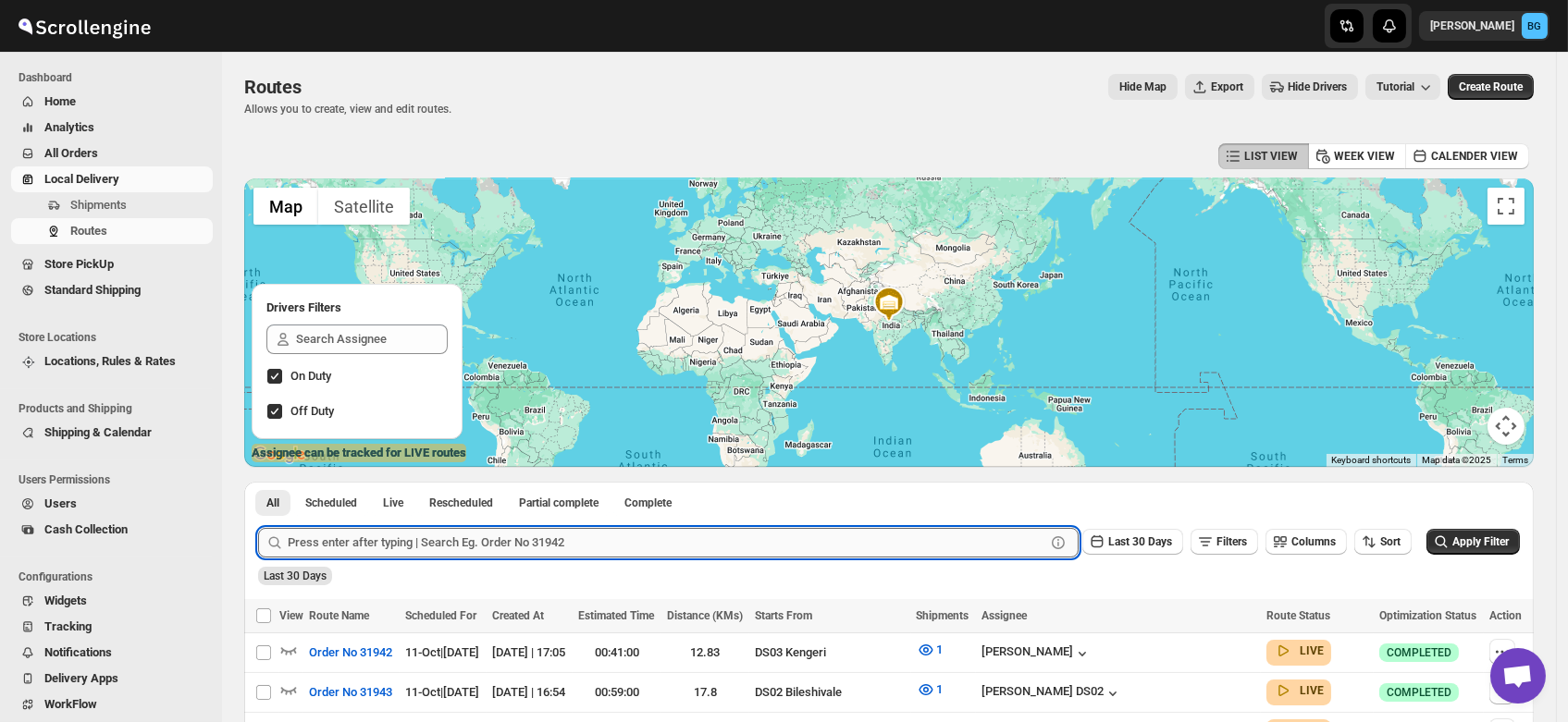
click at [378, 543] on input "text" at bounding box center [667, 543] width 758 height 30
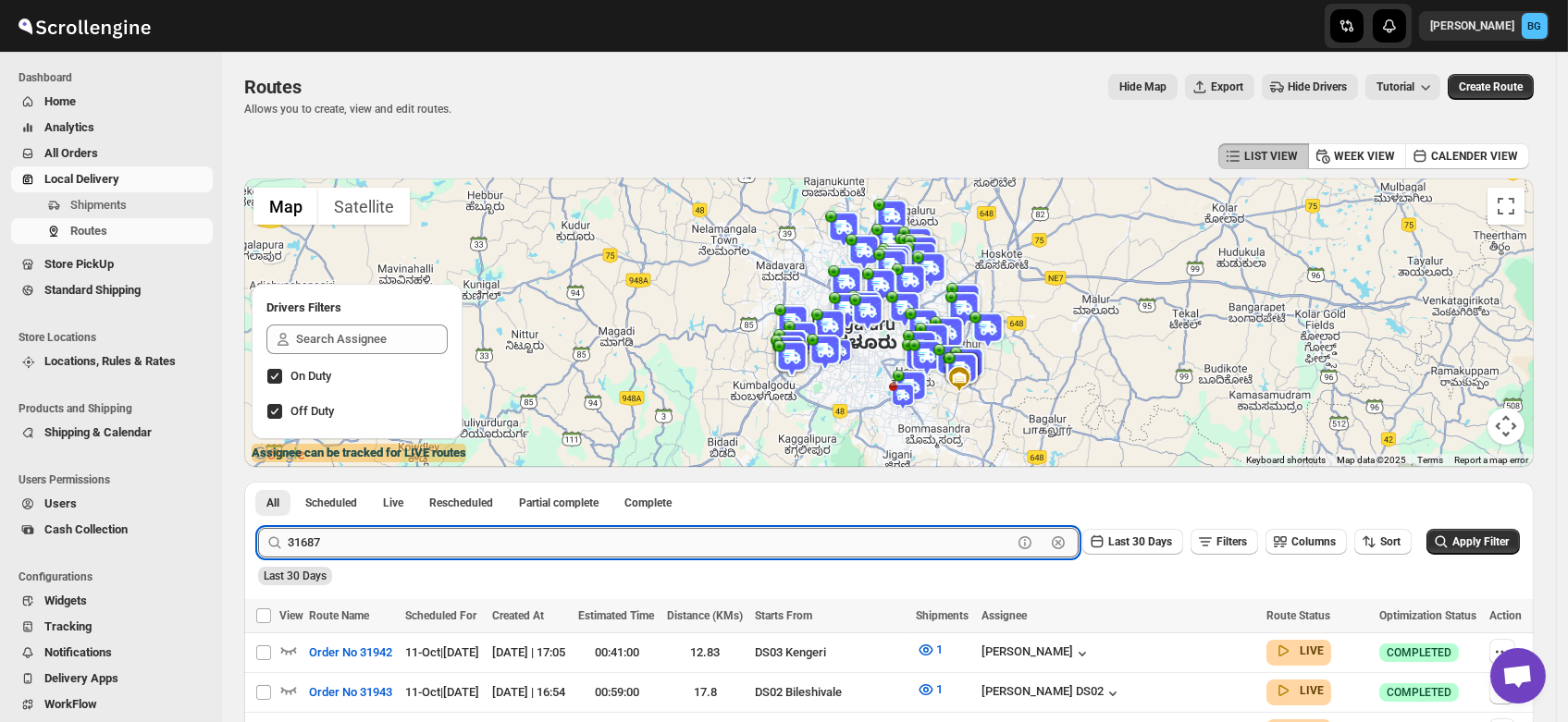
click at [258, 482] on button "Submit" at bounding box center [284, 492] width 53 height 19
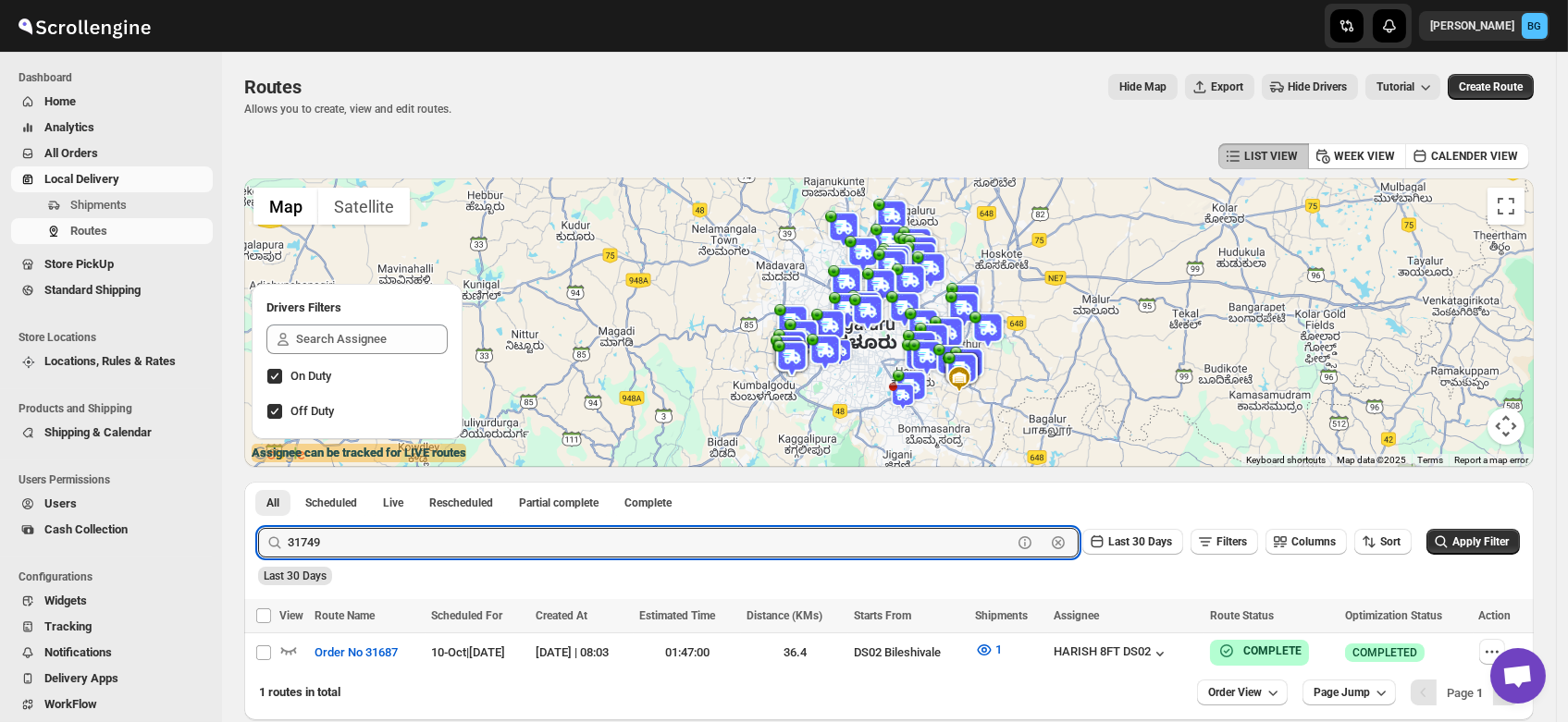
click at [258, 482] on button "Submit" at bounding box center [284, 492] width 53 height 19
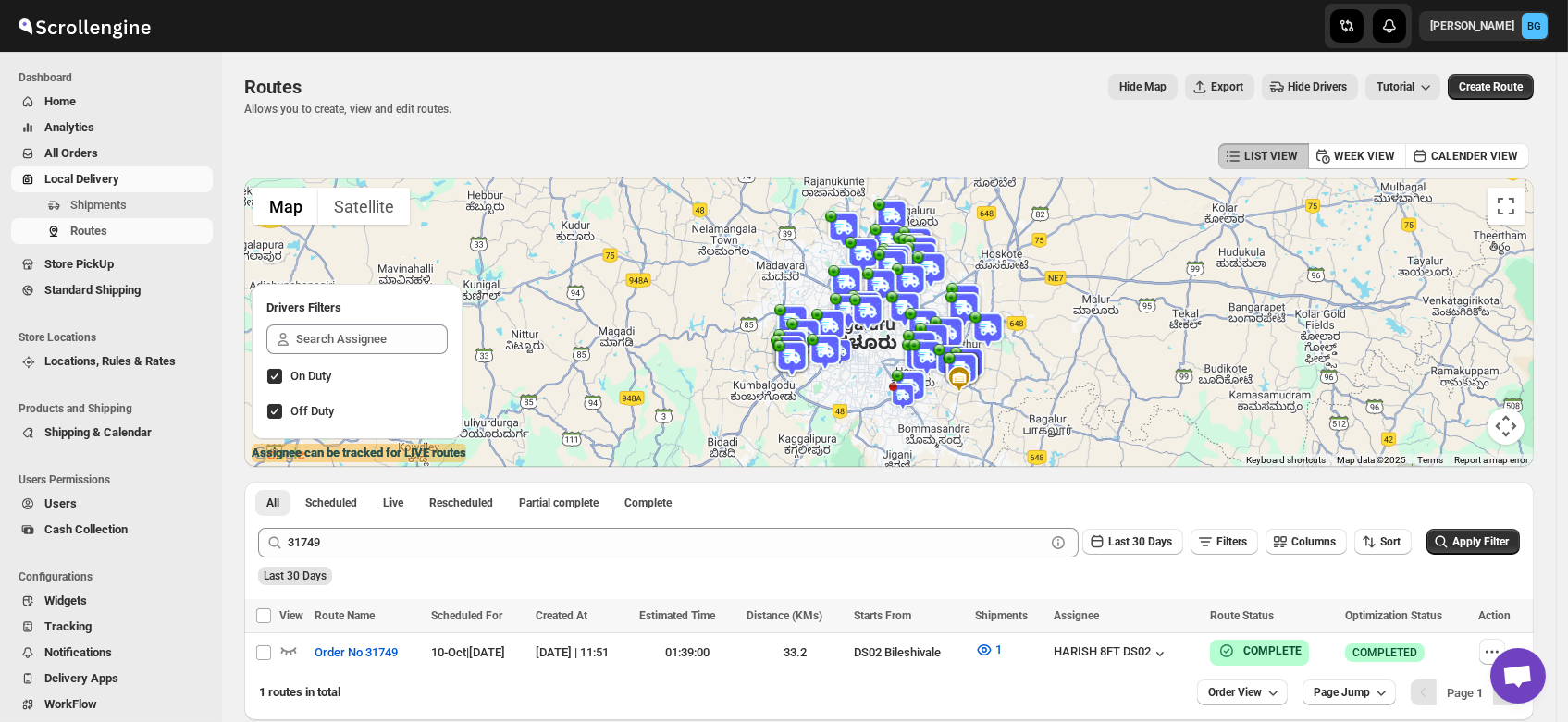
click at [543, 582] on div "Last 30 Days" at bounding box center [886, 570] width 1265 height 32
drag, startPoint x: 543, startPoint y: 582, endPoint x: 341, endPoint y: 546, distance: 205.2
click at [341, 546] on form "Submit 31749 Clear Last 30 Days Filters Columns Sort Apply Filter Last 30 Days" at bounding box center [889, 548] width 1262 height 72
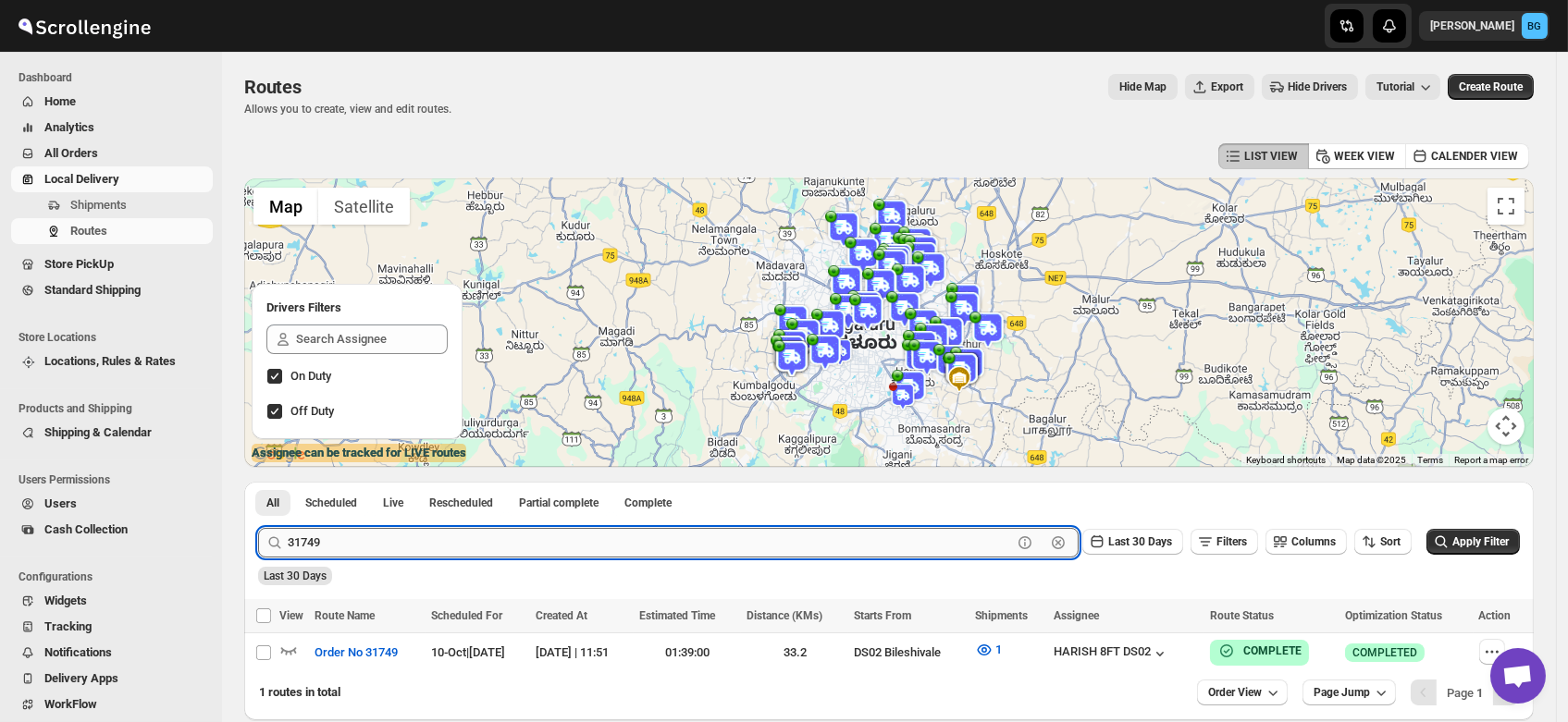
click at [341, 546] on input "31749" at bounding box center [649, 543] width 724 height 30
click at [258, 482] on button "Submit" at bounding box center [284, 492] width 53 height 19
click at [328, 534] on input "31802" at bounding box center [649, 543] width 724 height 30
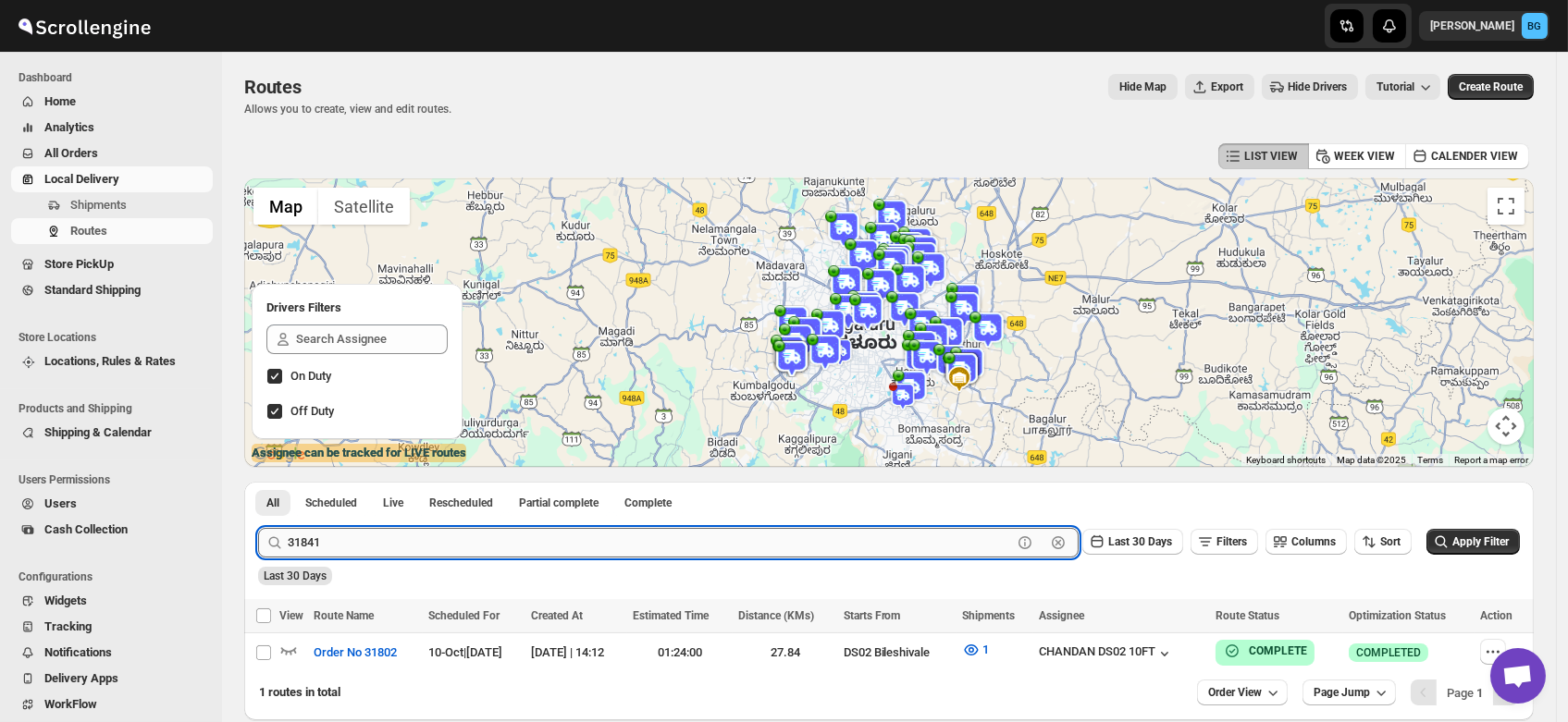
type input "31841"
click at [258, 482] on button "Submit" at bounding box center [284, 492] width 53 height 19
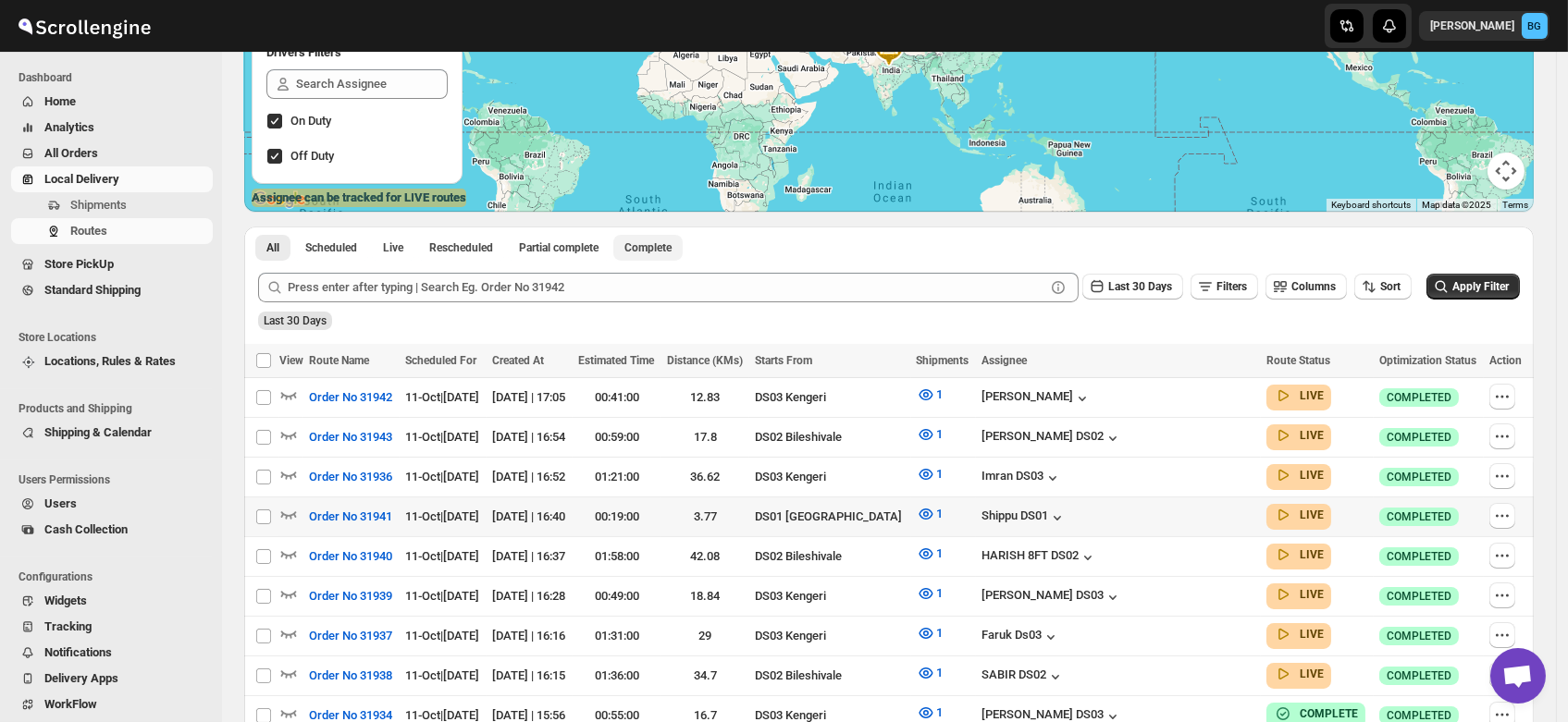
scroll to position [275, 0]
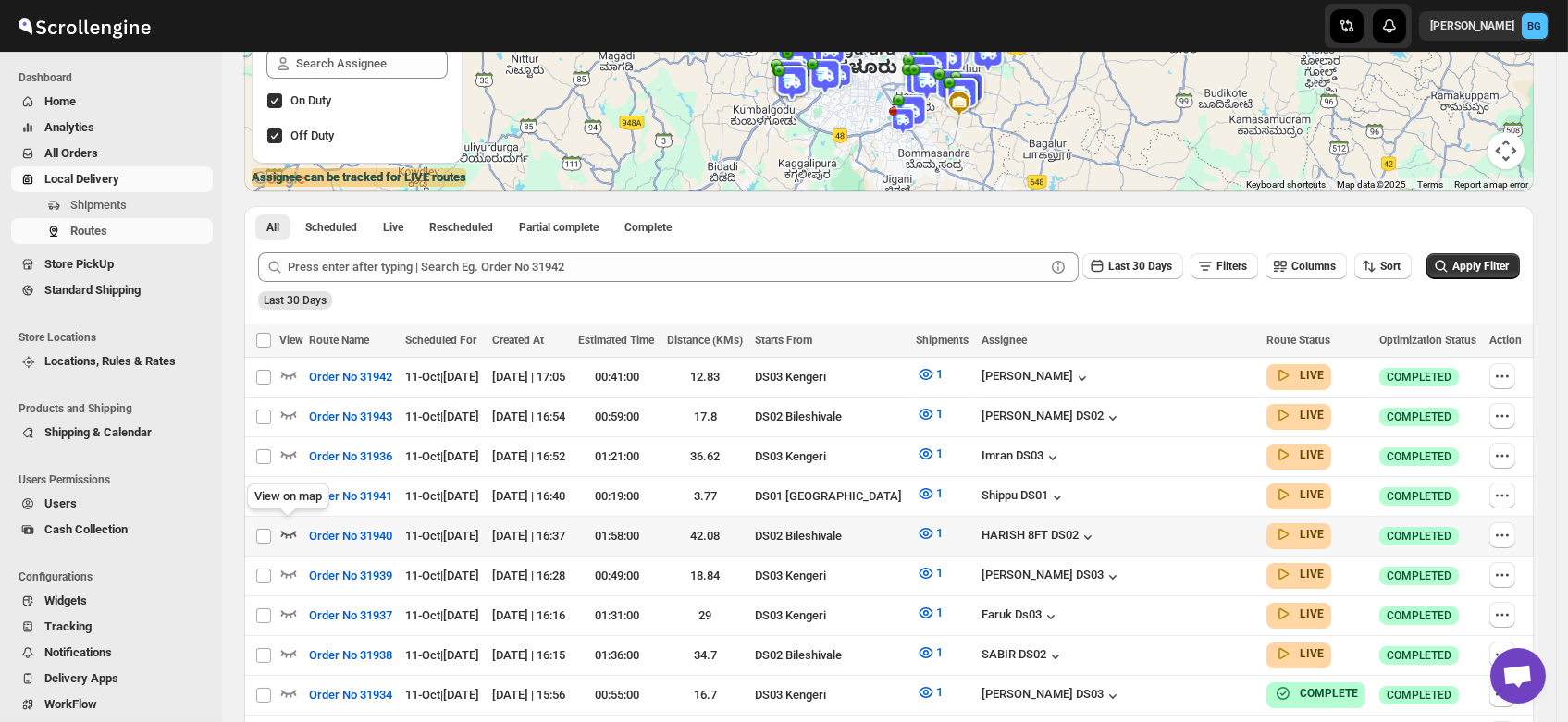
click at [292, 524] on icon "button" at bounding box center [288, 533] width 18 height 18
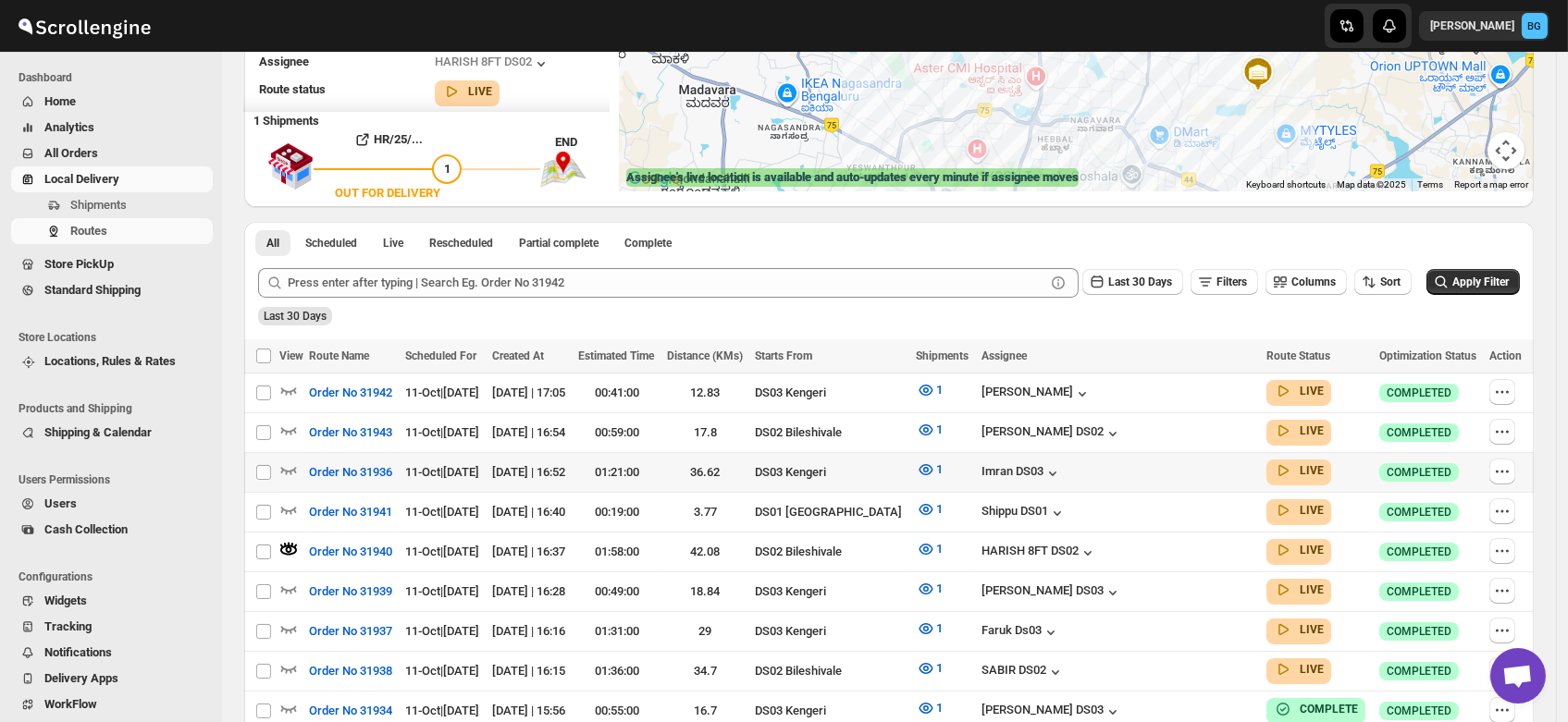
scroll to position [0, 0]
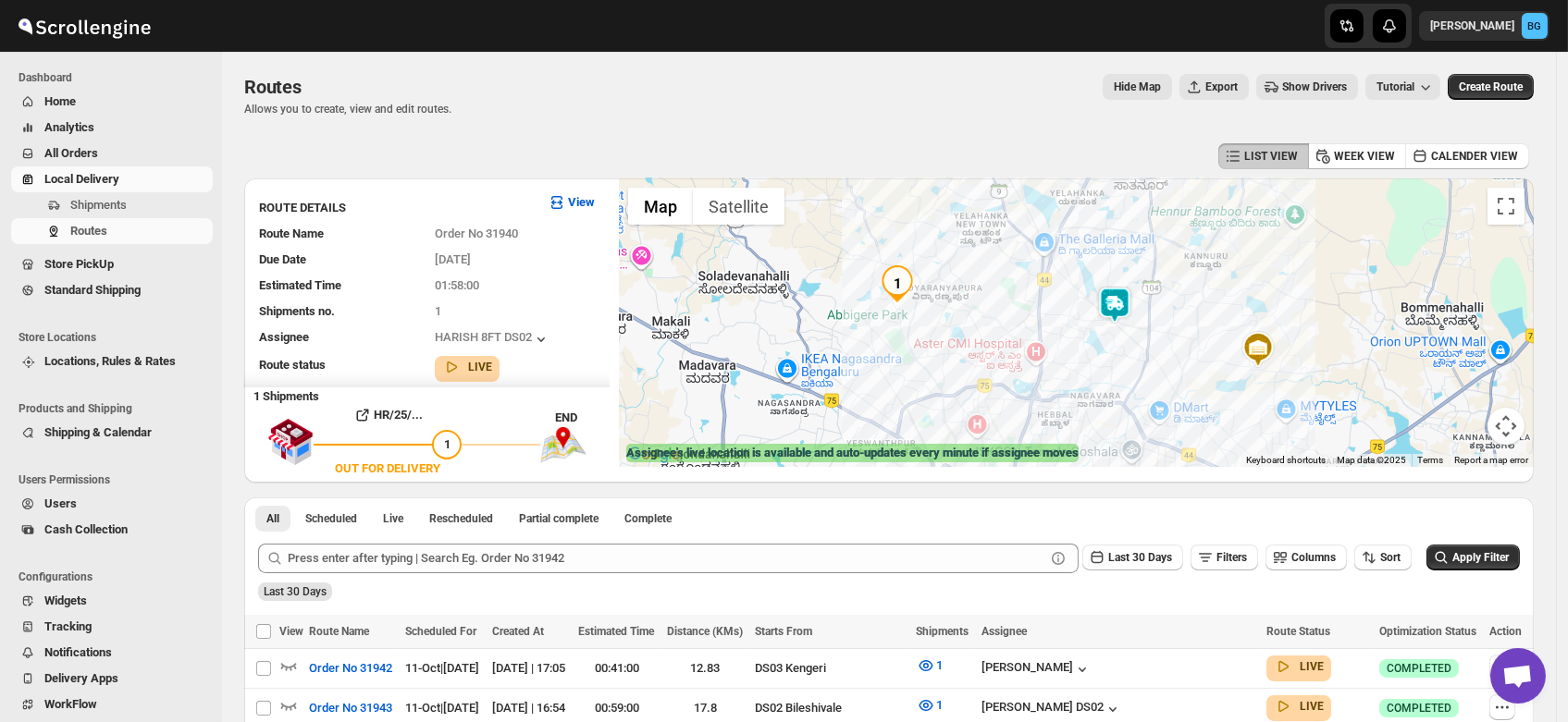
click at [1127, 304] on img at bounding box center [1114, 305] width 37 height 37
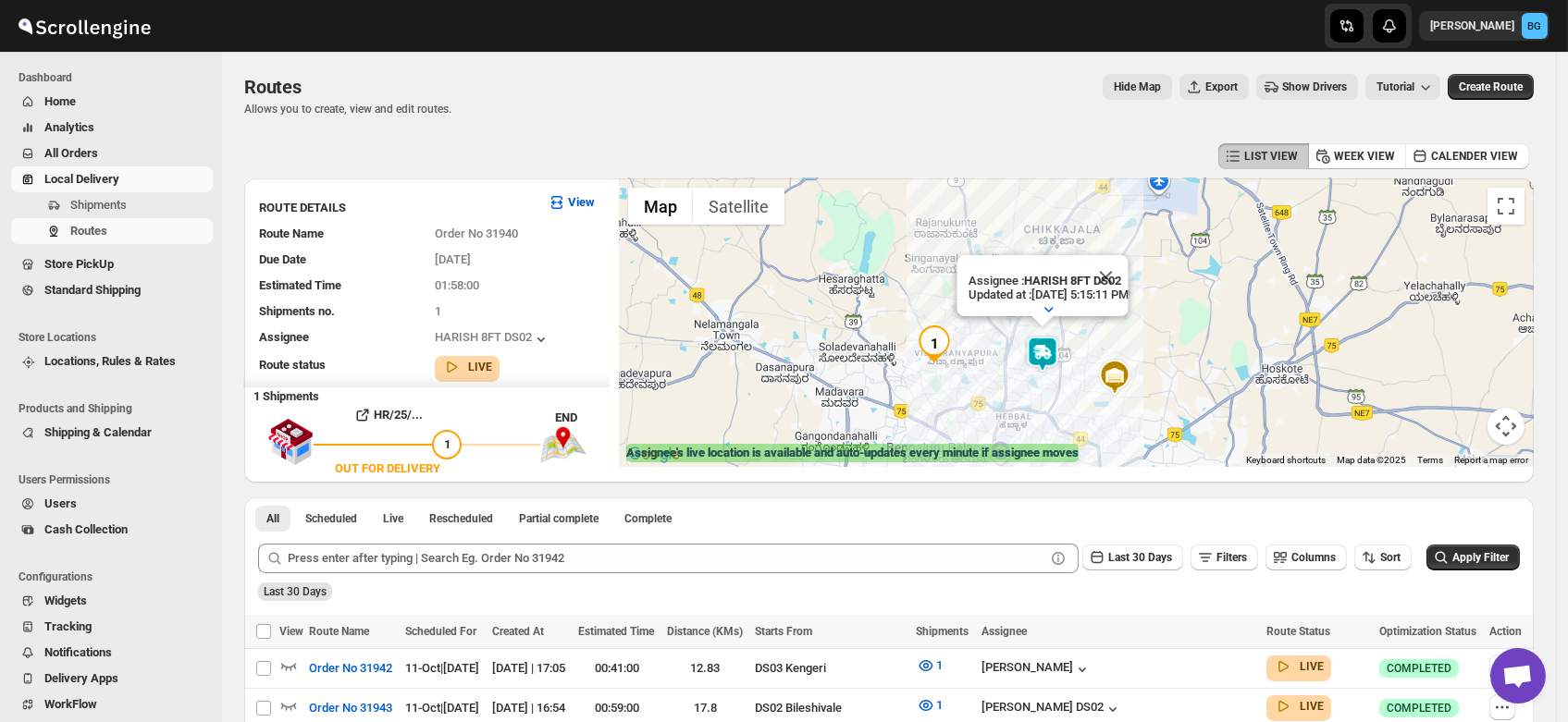
click at [970, 384] on div "Assignee : HARISH 8FT DS02 Updated at : 10/11/2025, 5:15:11 PM Duty mode Enable…" at bounding box center [1076, 322] width 915 height 289
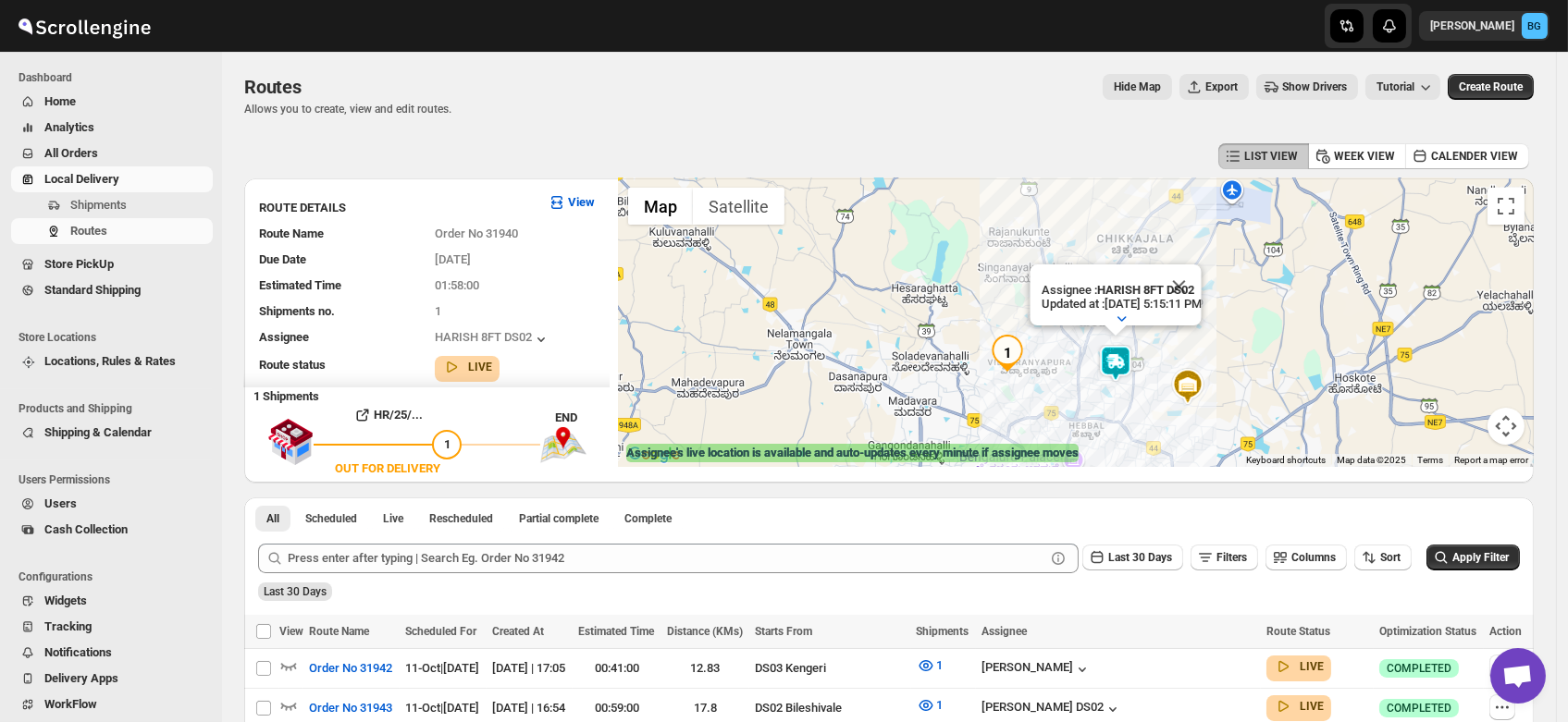
drag, startPoint x: 970, startPoint y: 384, endPoint x: 1060, endPoint y: 393, distance: 90.4
click at [1060, 393] on div "Assignee : HARISH 8FT DS02 Updated at : 10/11/2025, 5:15:11 PM Duty mode Enable…" at bounding box center [1076, 322] width 915 height 289
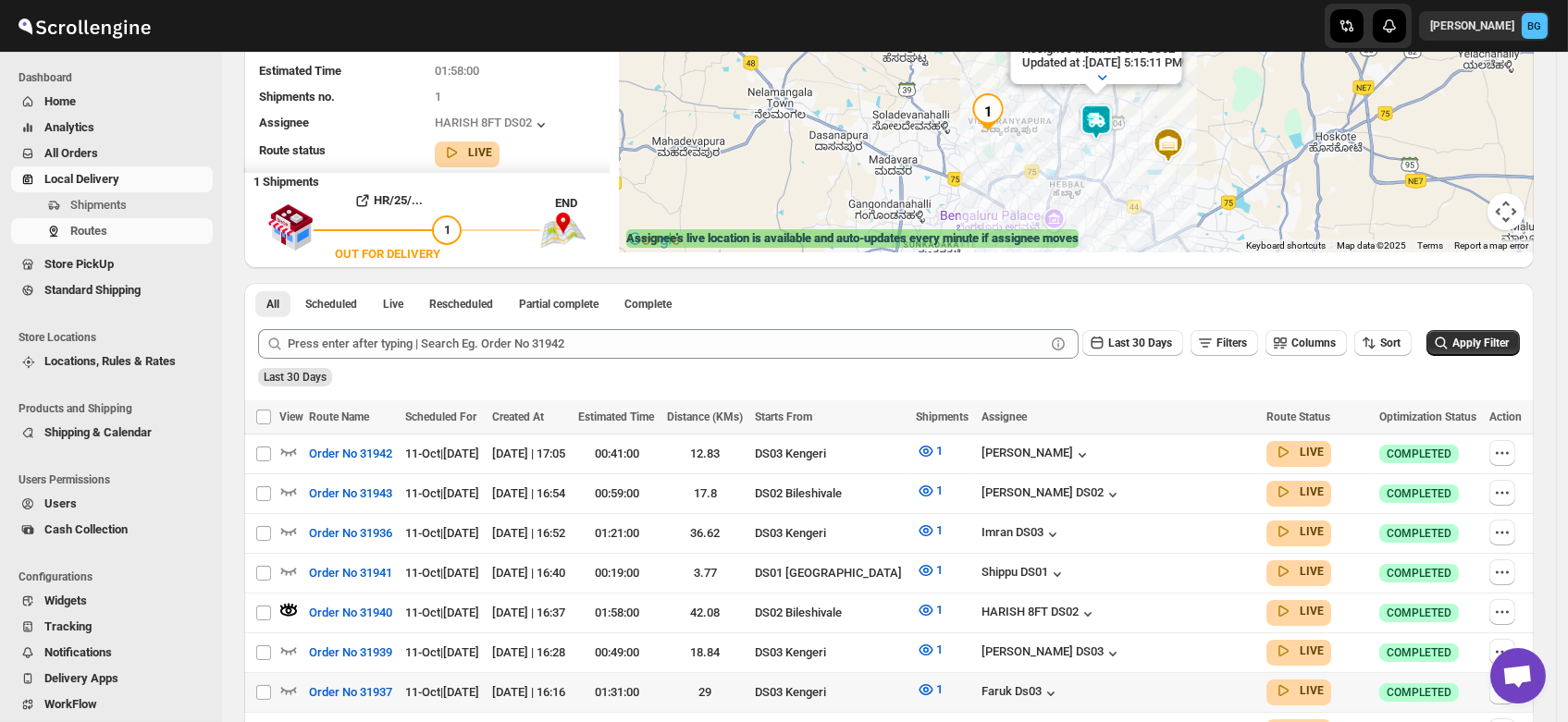
scroll to position [271, 0]
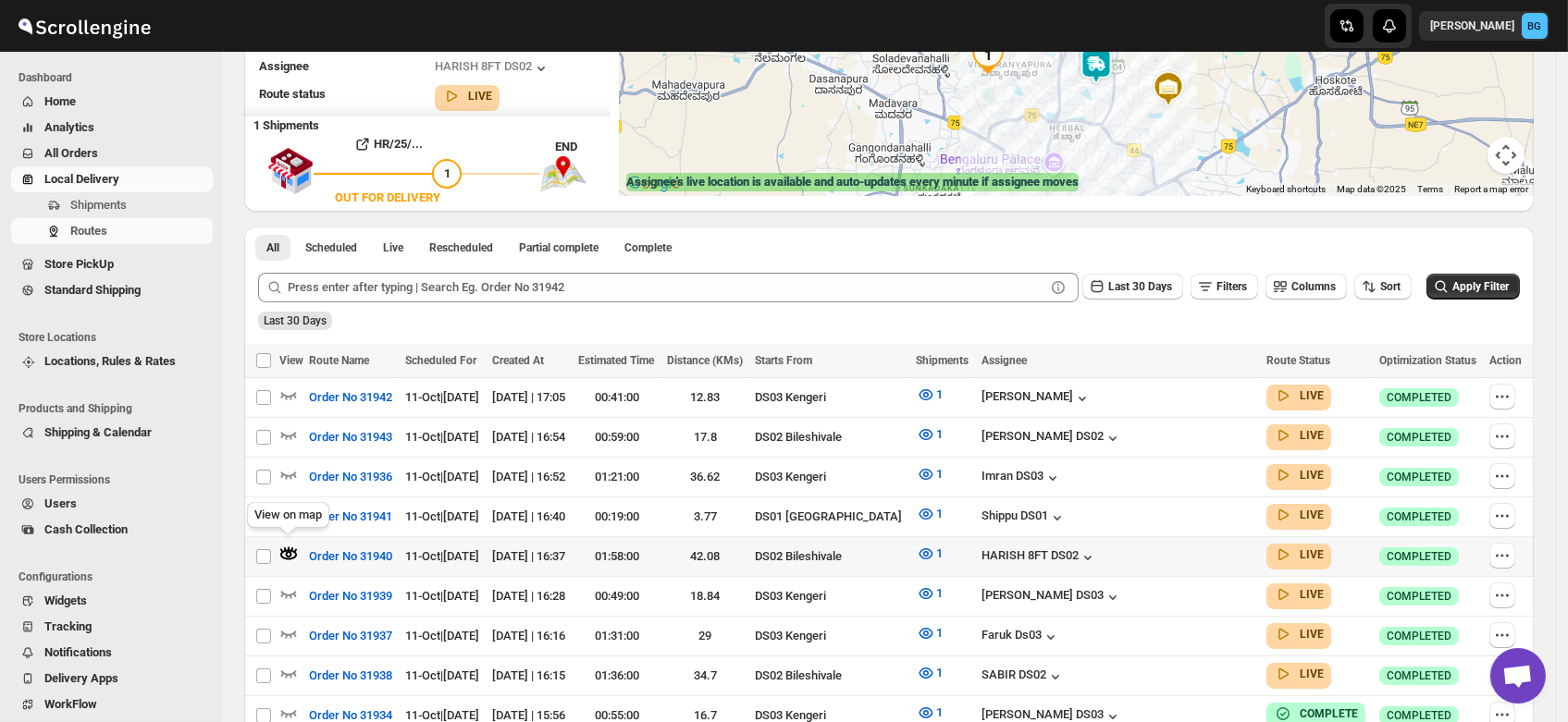
click at [287, 551] on icon "button" at bounding box center [289, 554] width 7 height 7
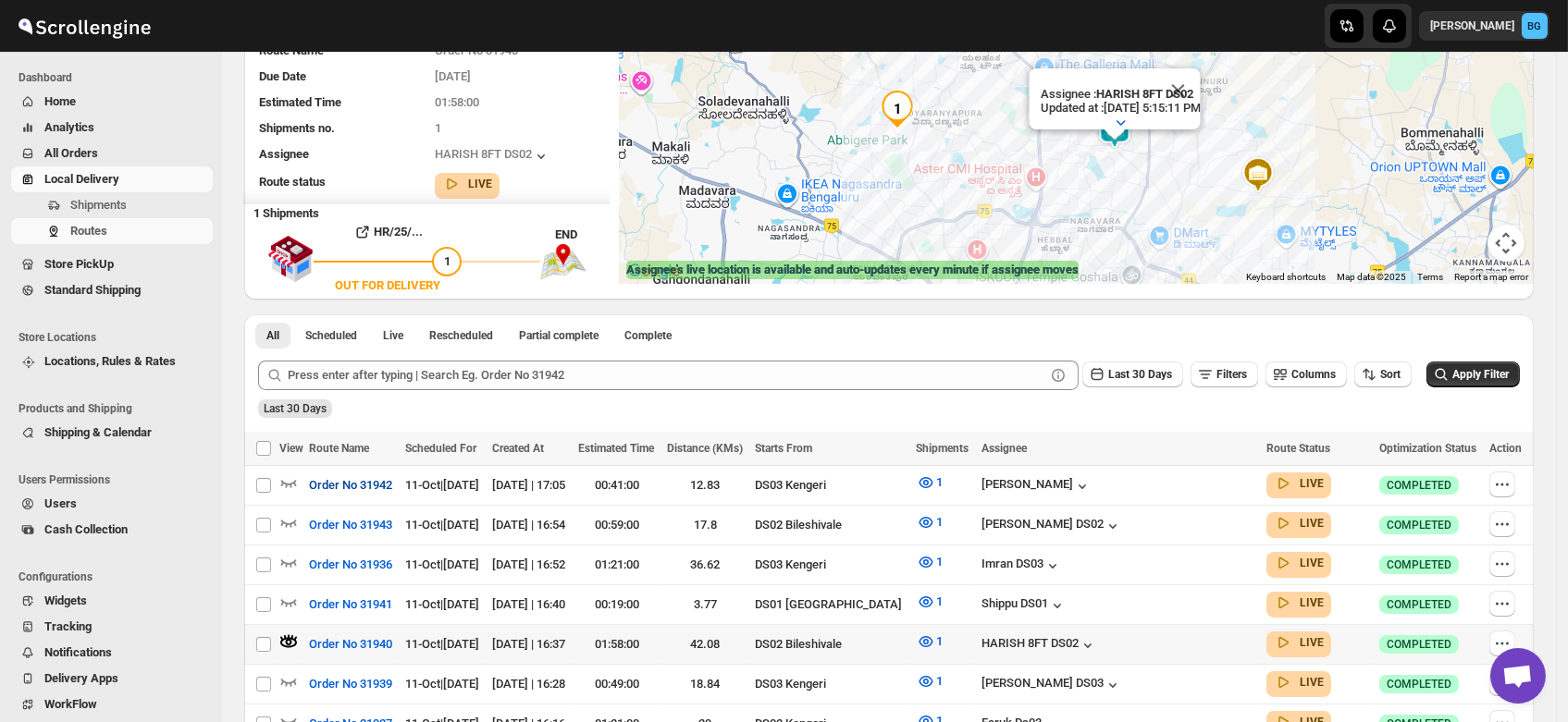
scroll to position [185, 0]
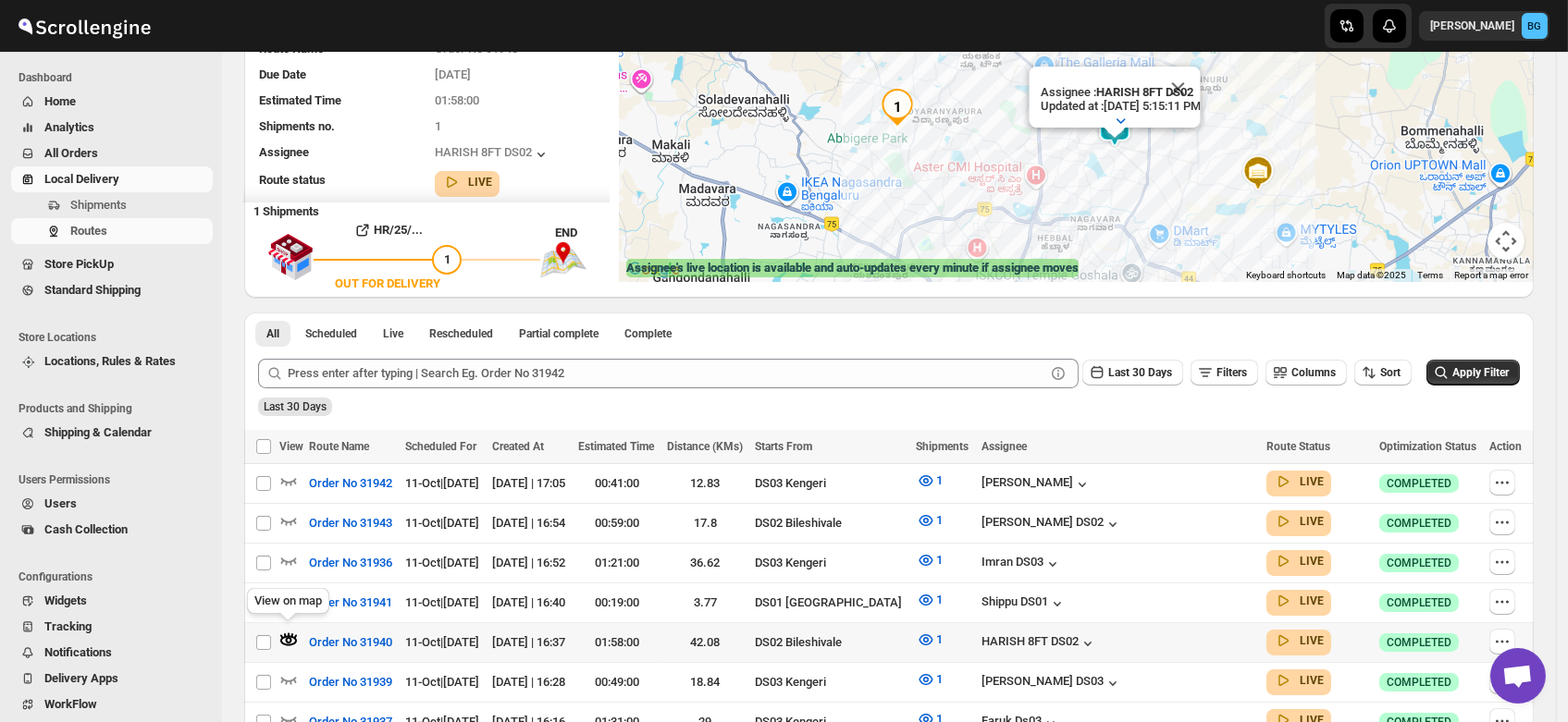
click at [293, 634] on icon "button" at bounding box center [292, 636] width 3 height 5
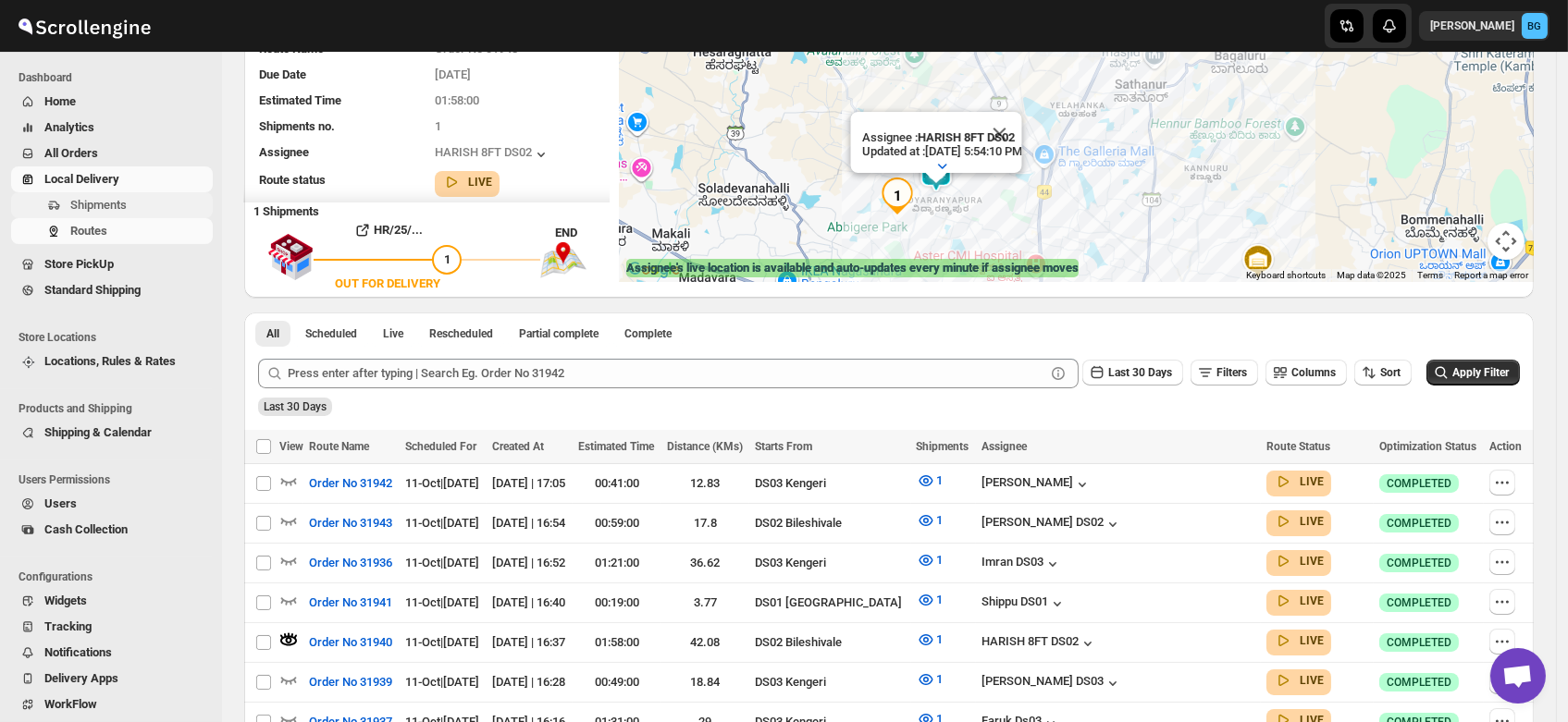
click at [94, 205] on span "Shipments" at bounding box center [98, 204] width 57 height 13
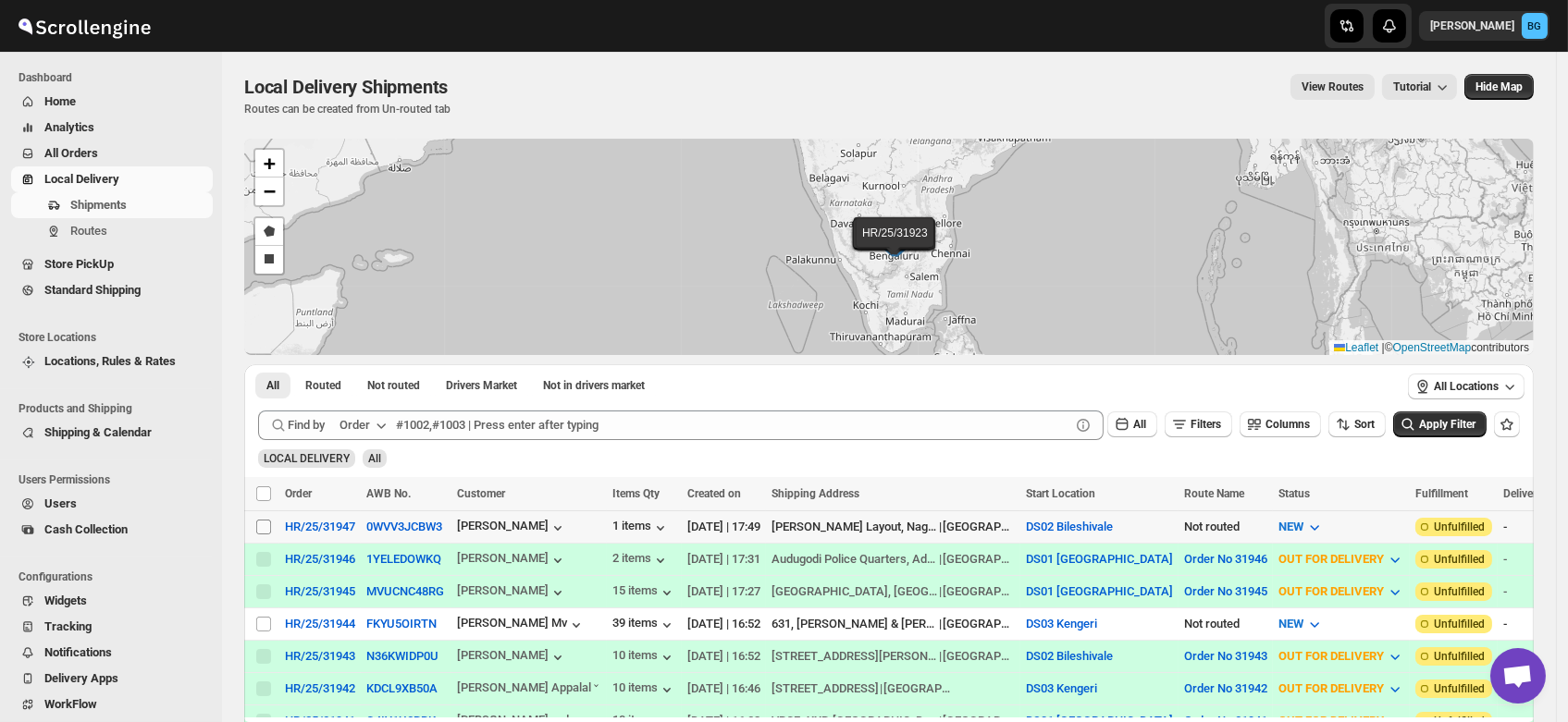
click at [262, 524] on input "Select shipment" at bounding box center [263, 526] width 14 height 14
checkbox input "true"
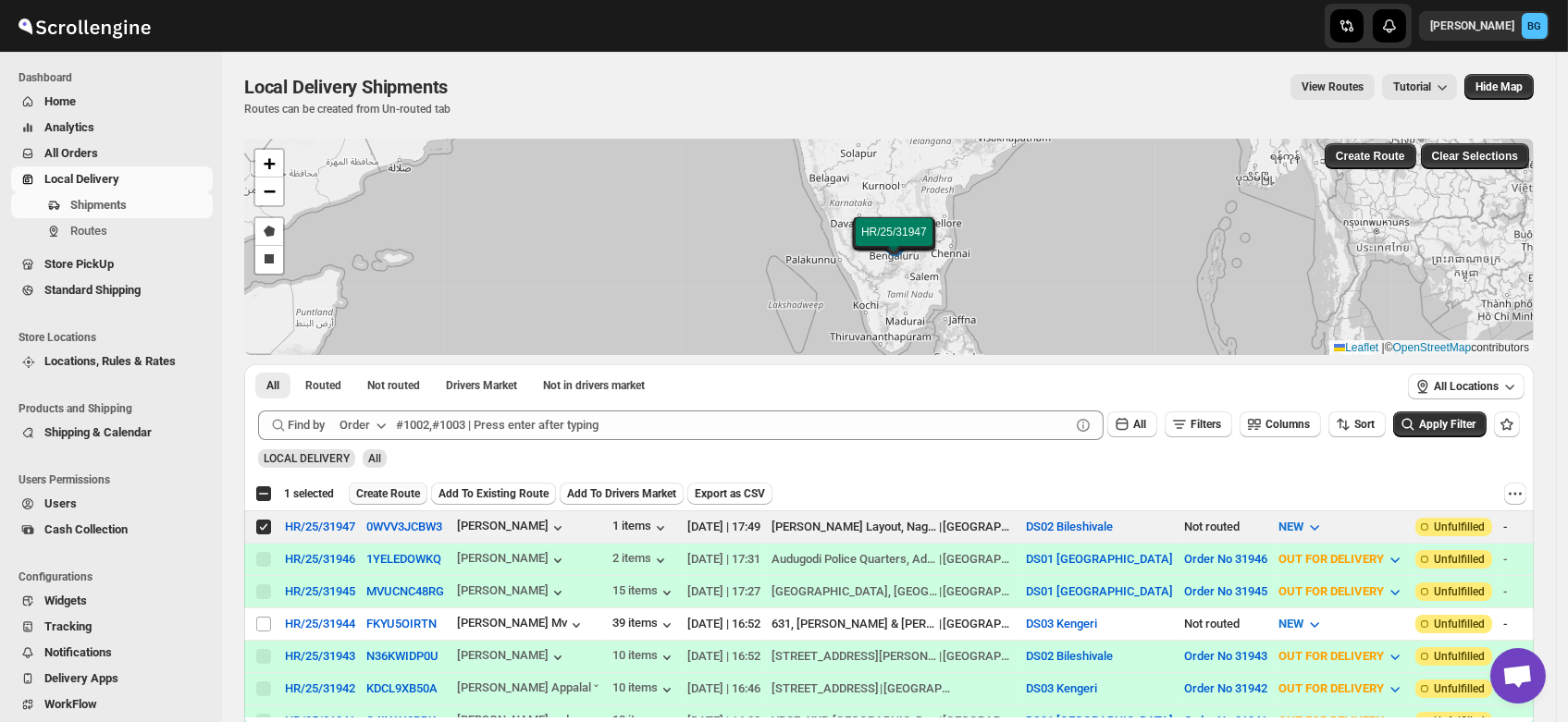
click at [385, 488] on span "Create Route" at bounding box center [387, 493] width 64 height 14
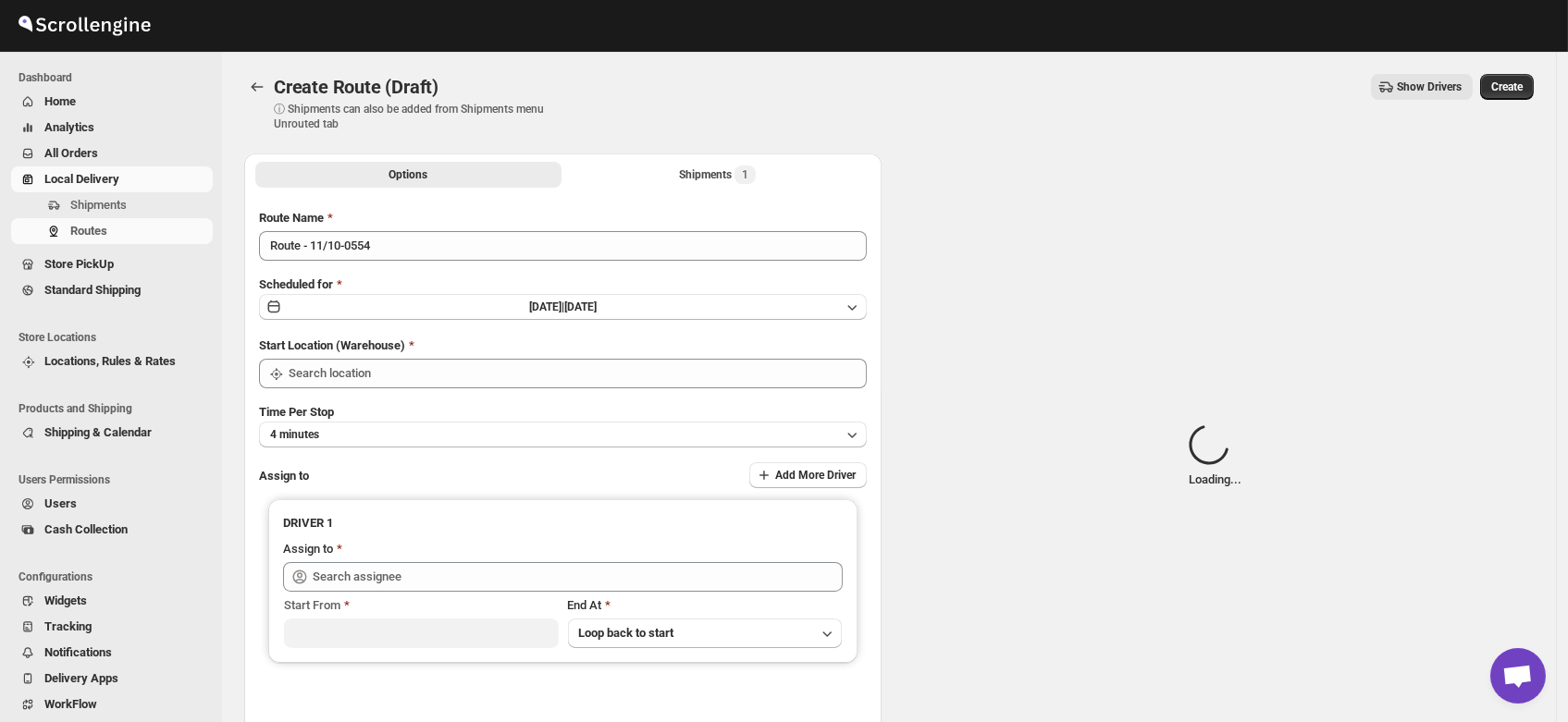
type input "DS02 Bileshivale"
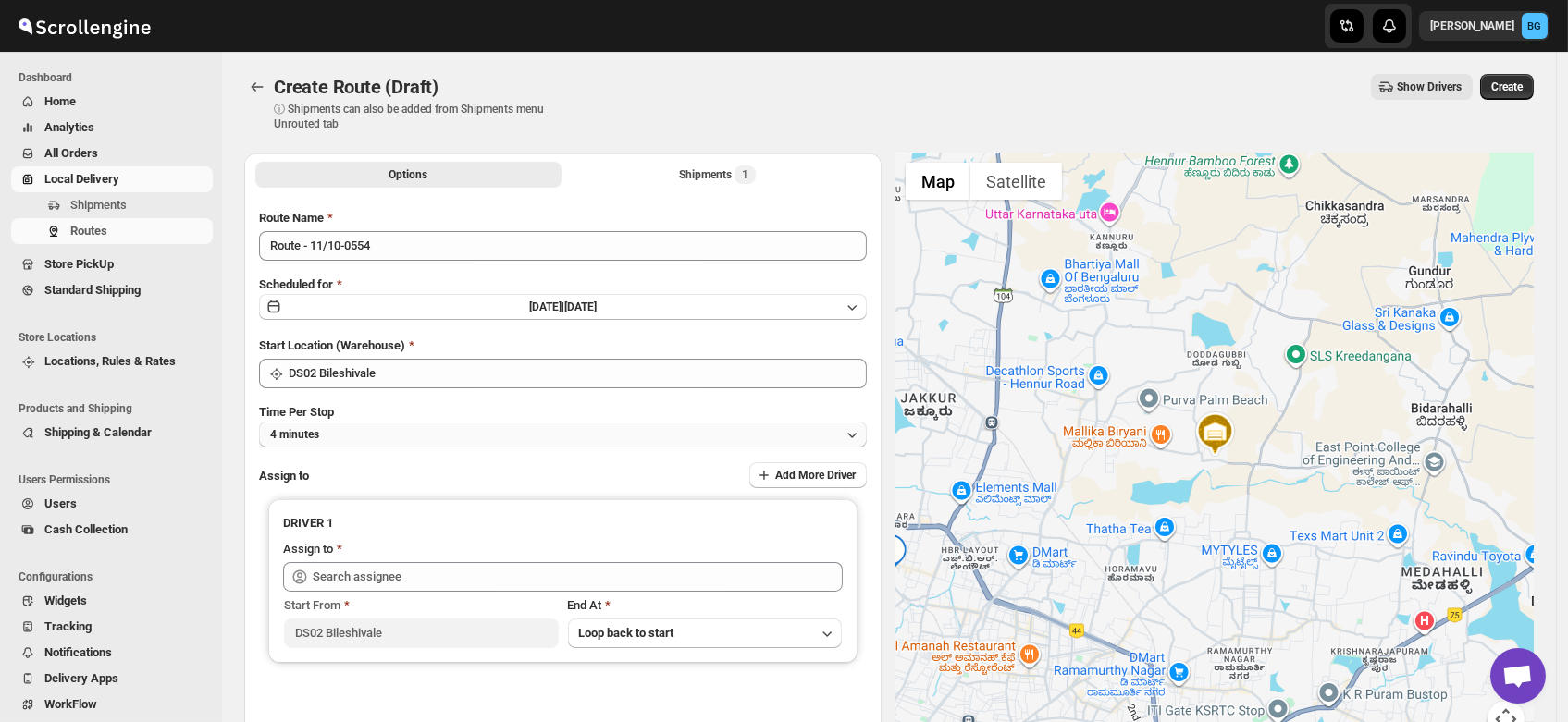
click at [350, 428] on button "4 minutes" at bounding box center [563, 434] width 608 height 26
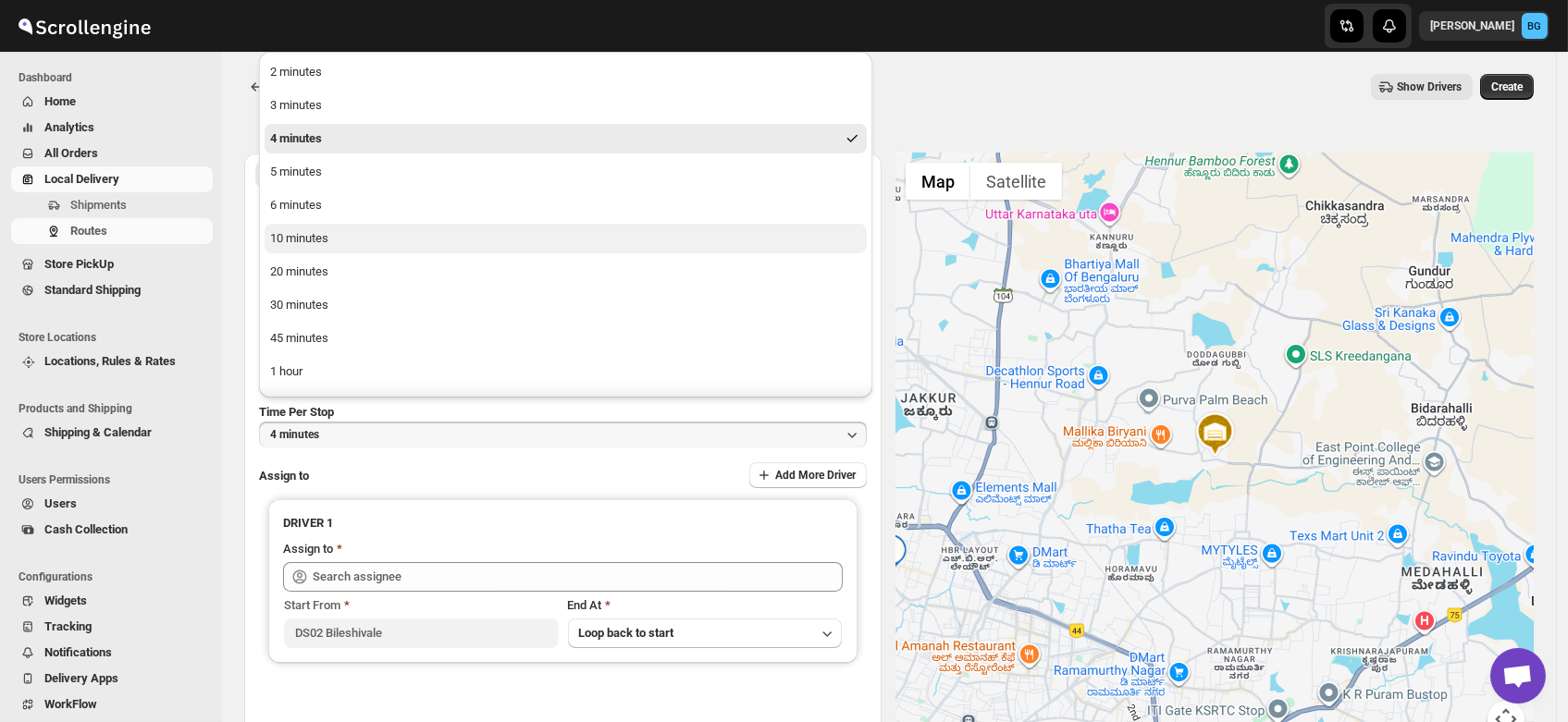
click at [318, 229] on div "10 minutes" at bounding box center [299, 238] width 59 height 18
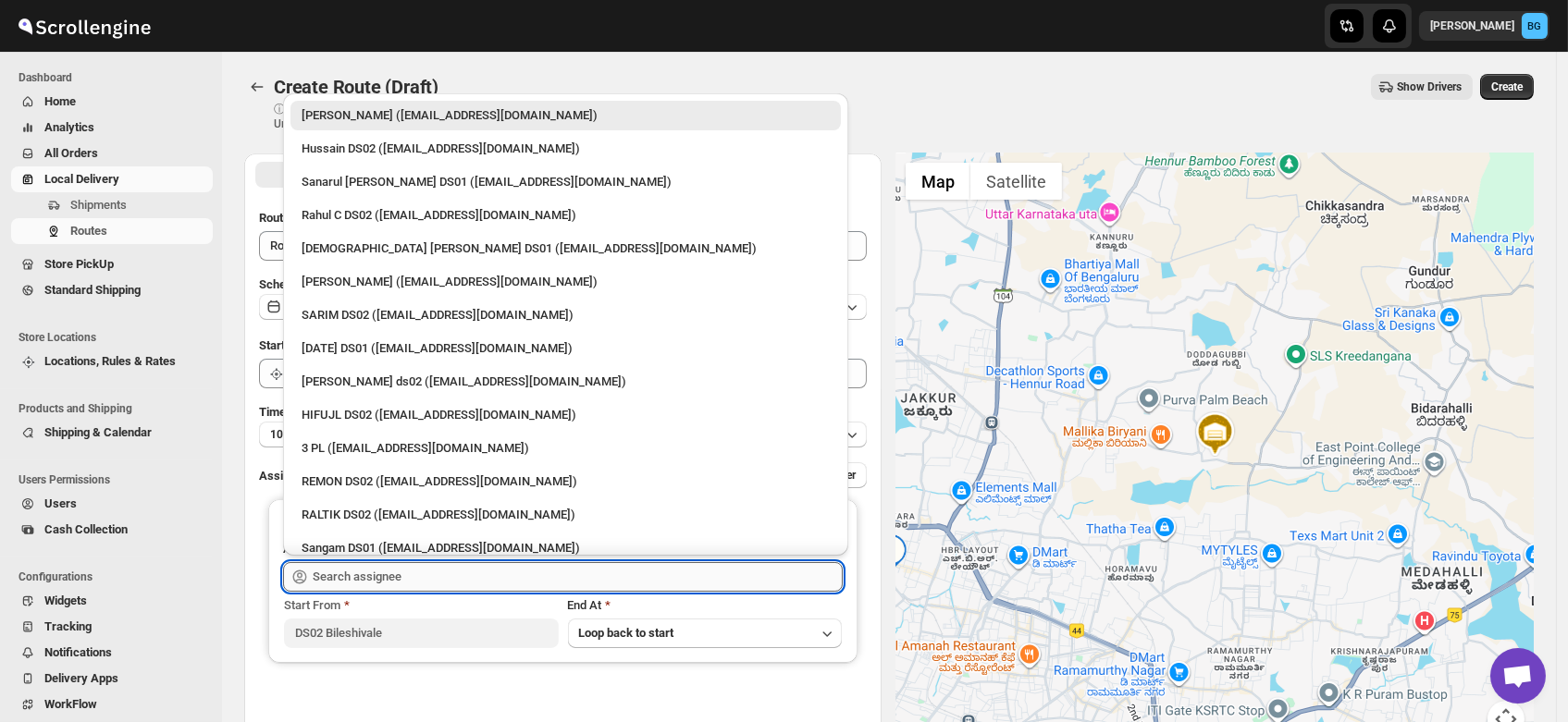
click at [351, 565] on input "text" at bounding box center [577, 576] width 530 height 30
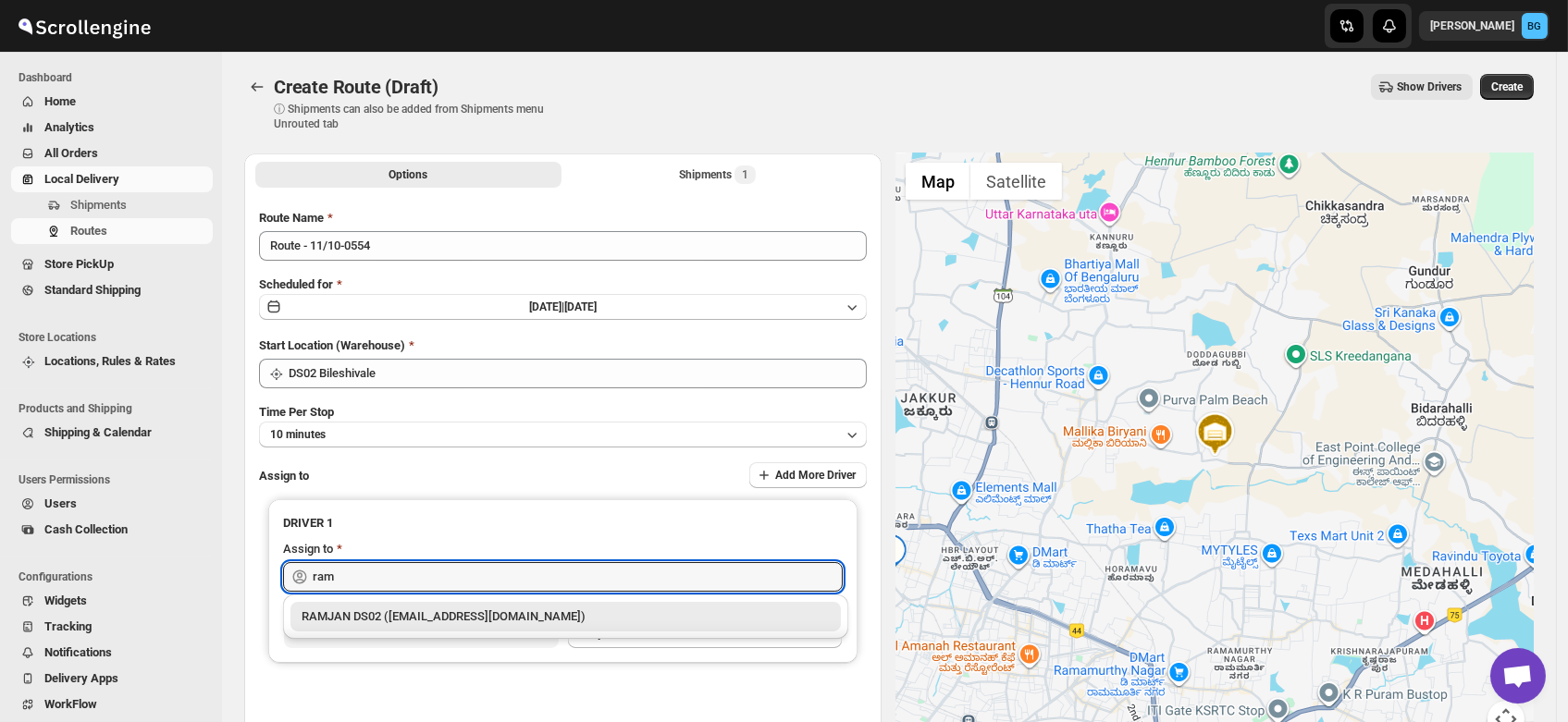
click at [454, 626] on div "RAMJAN DS02 ([EMAIL_ADDRESS][DOMAIN_NAME])" at bounding box center [566, 617] width 550 height 30
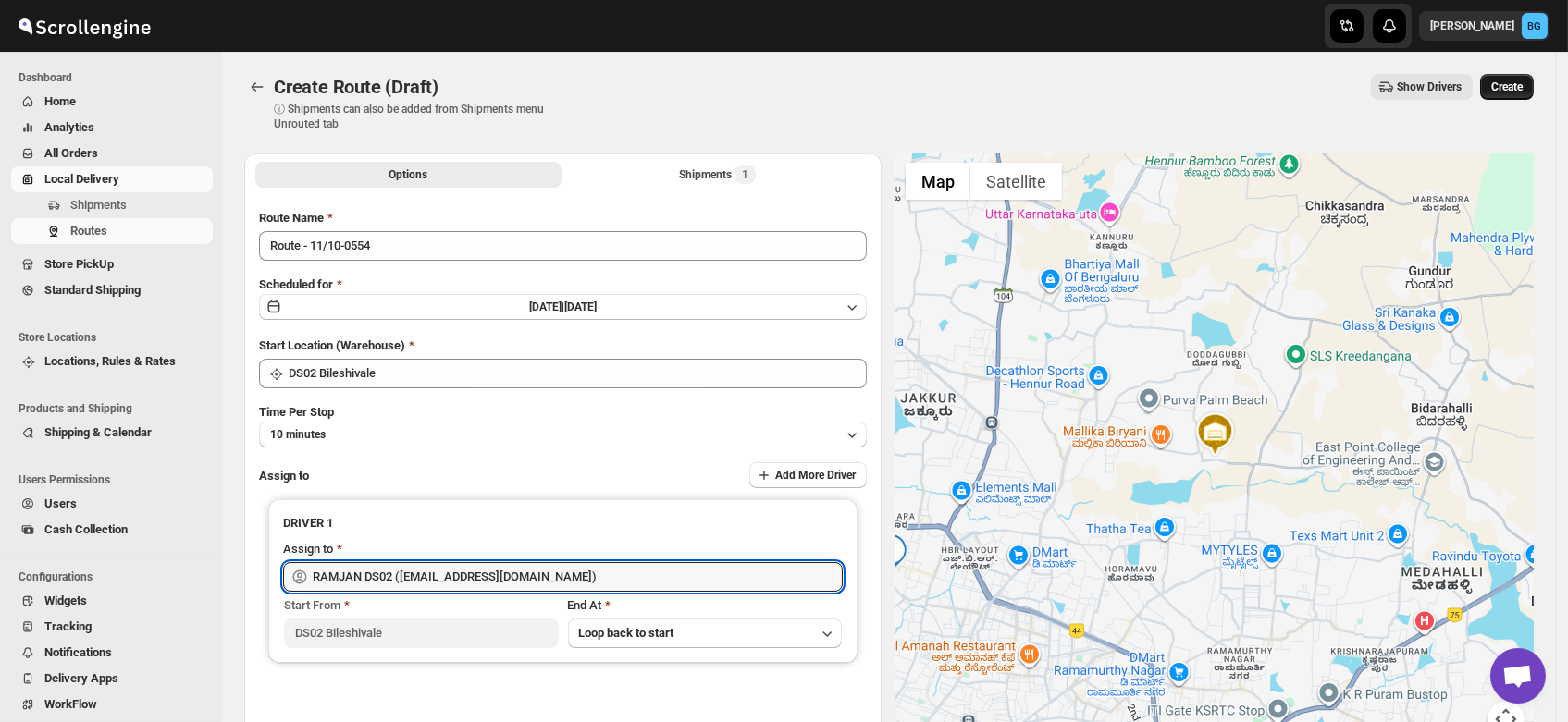
type input "RAMJAN DS02 ([EMAIL_ADDRESS][DOMAIN_NAME])"
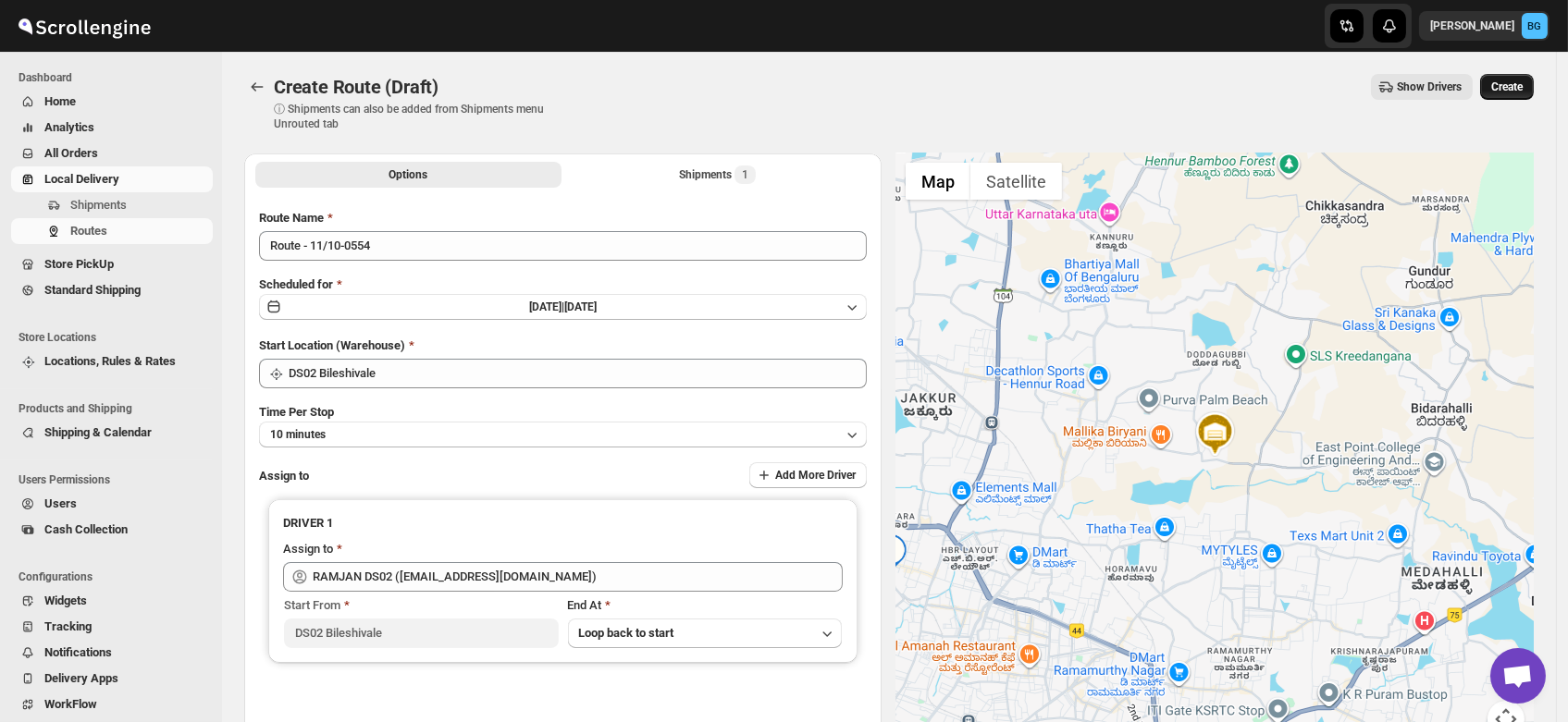
click at [1512, 81] on span "Create" at bounding box center [1507, 86] width 32 height 14
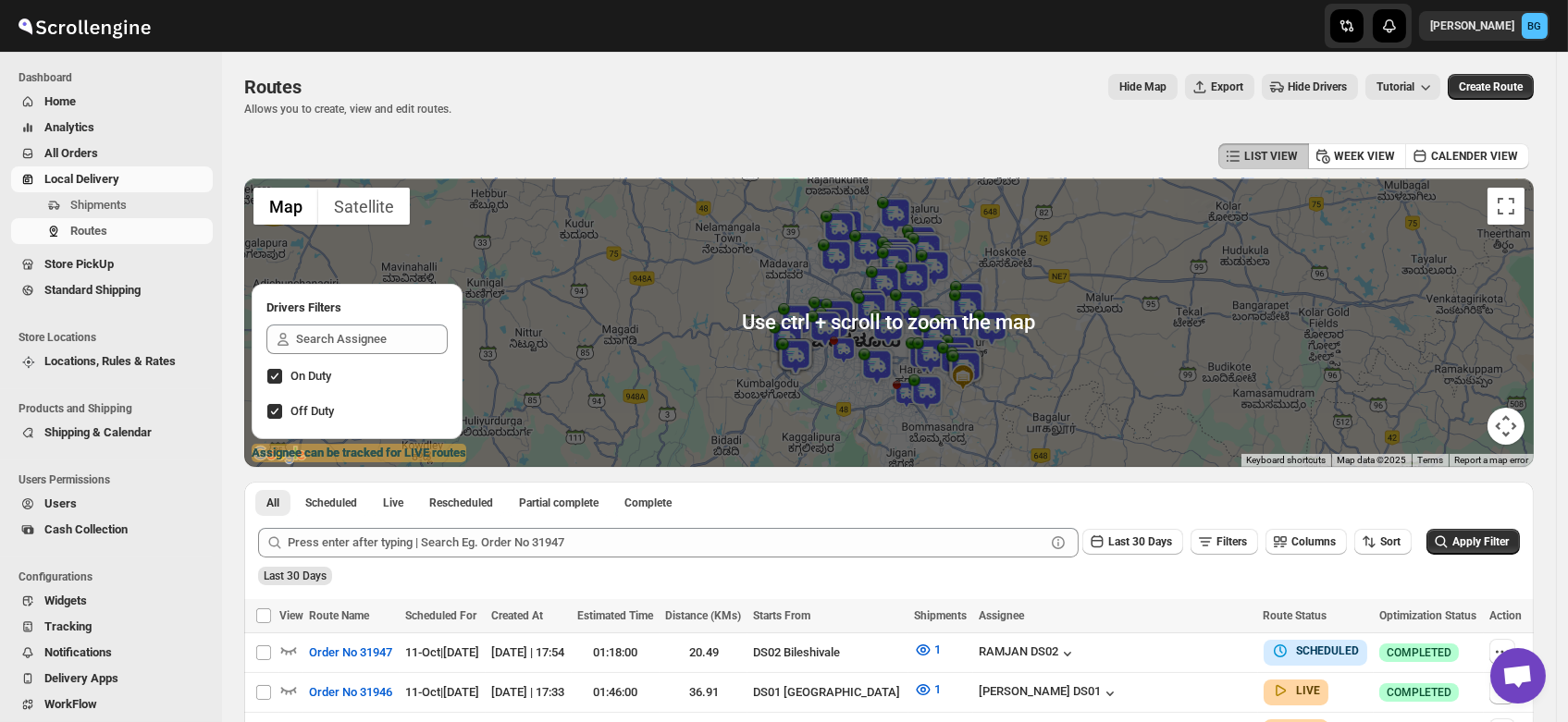
scroll to position [140, 0]
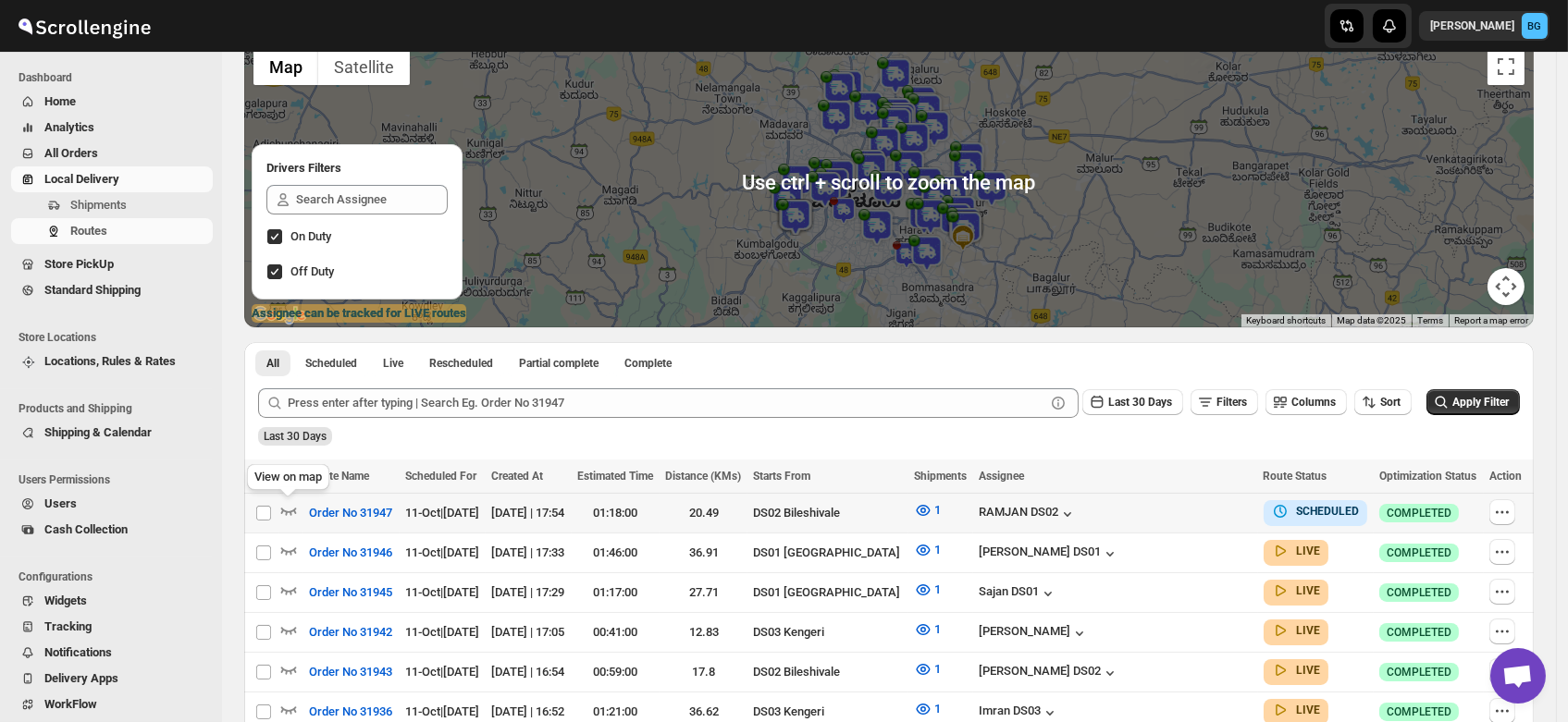
click at [281, 500] on div "View on map" at bounding box center [289, 480] width 90 height 40
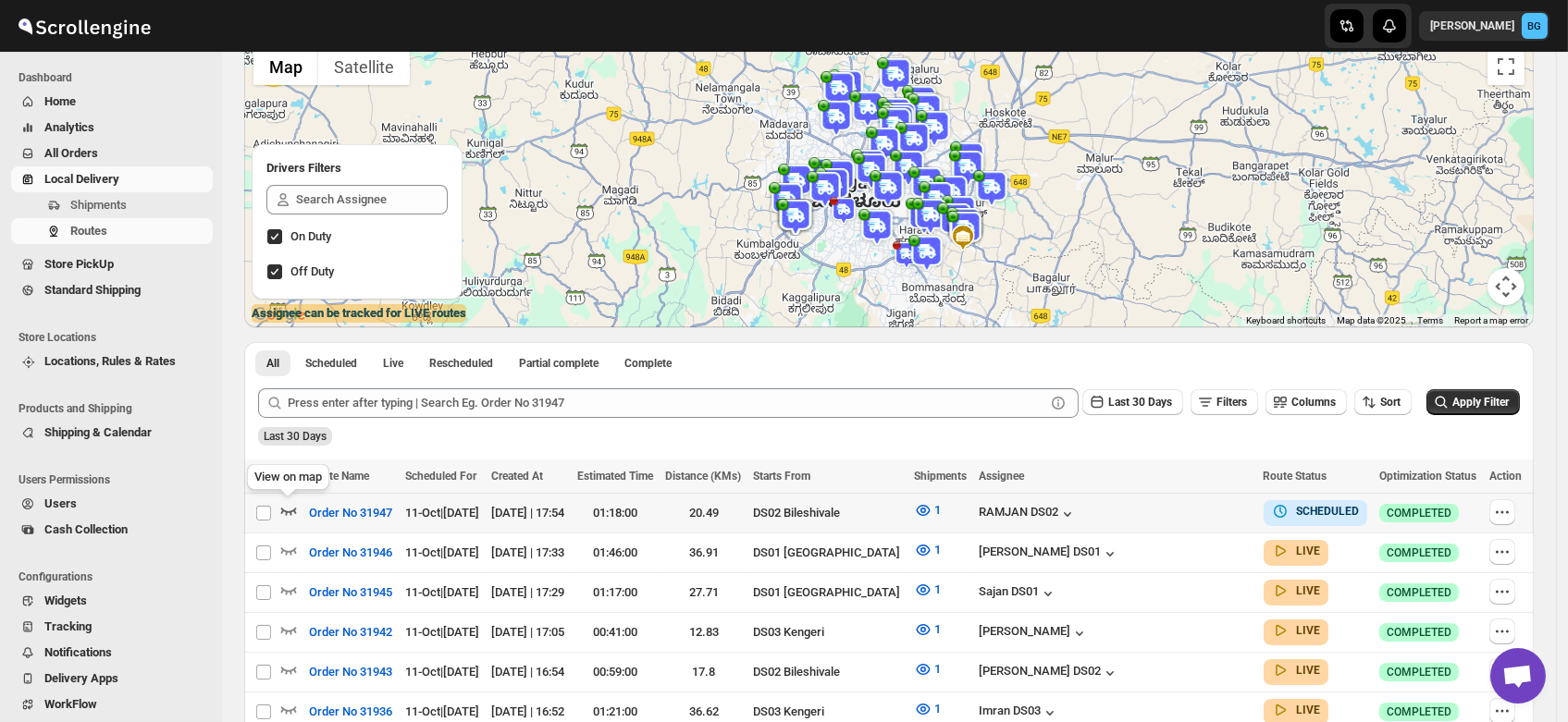
click at [288, 508] on icon "button" at bounding box center [288, 510] width 18 height 18
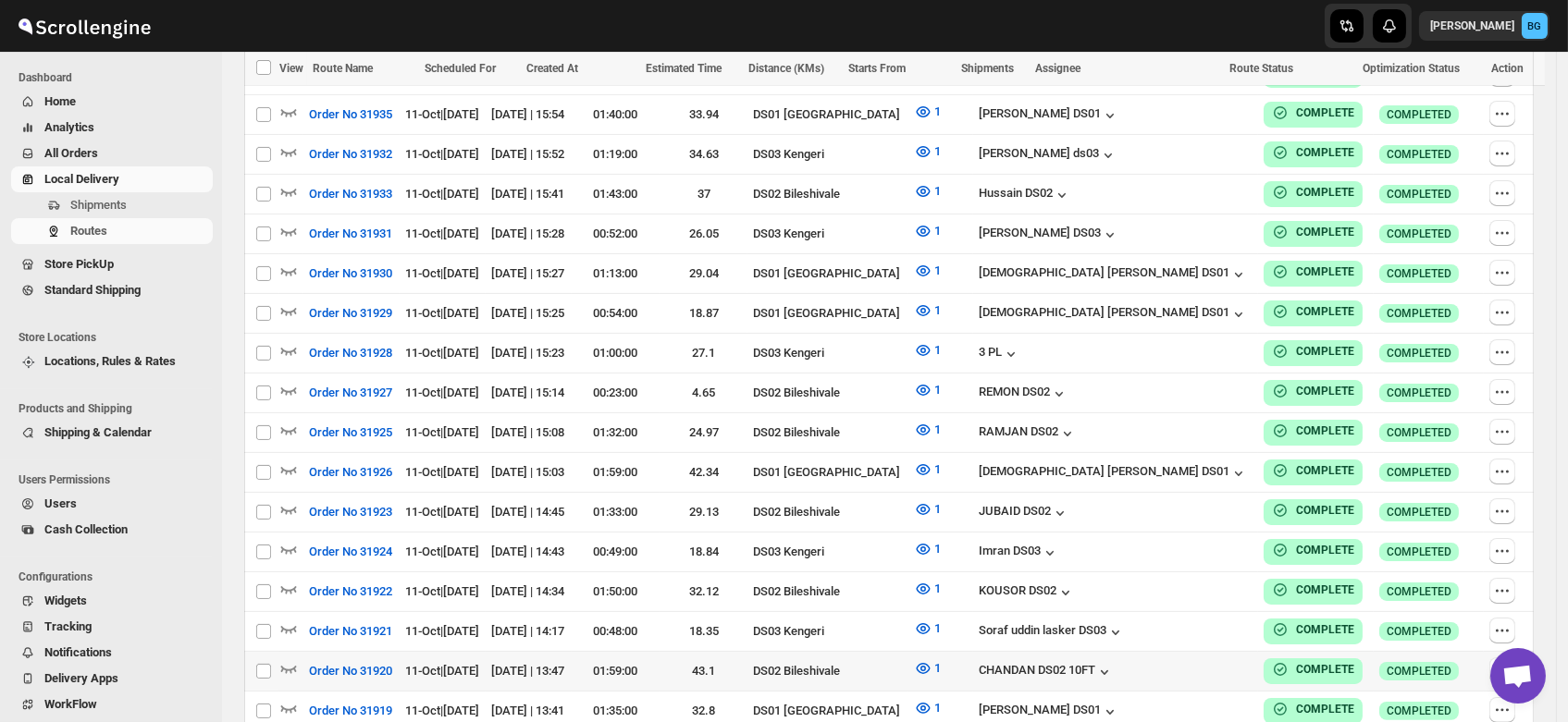
scroll to position [1056, 0]
click at [1101, 663] on div "CHANDAN DS02 10FT" at bounding box center [1045, 671] width 135 height 18
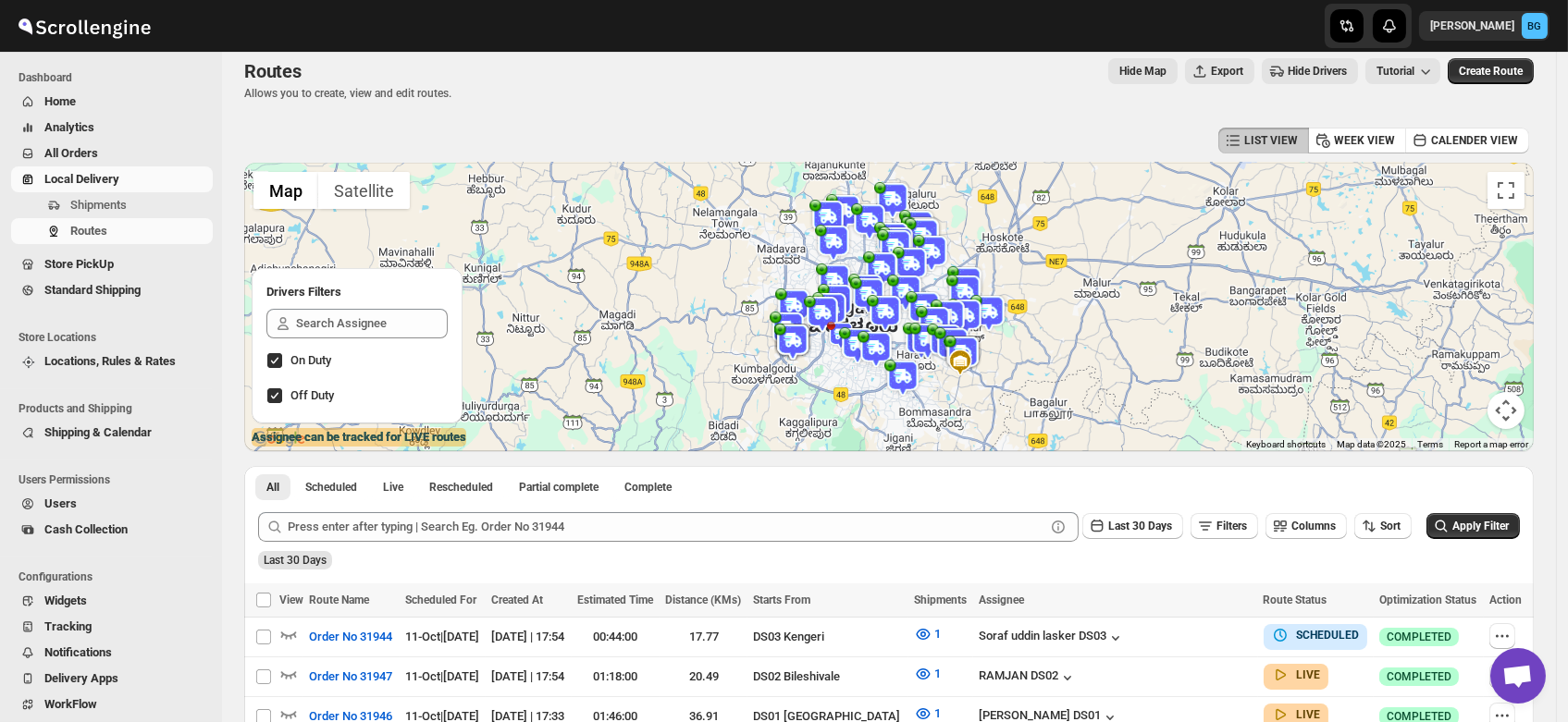
scroll to position [0, 0]
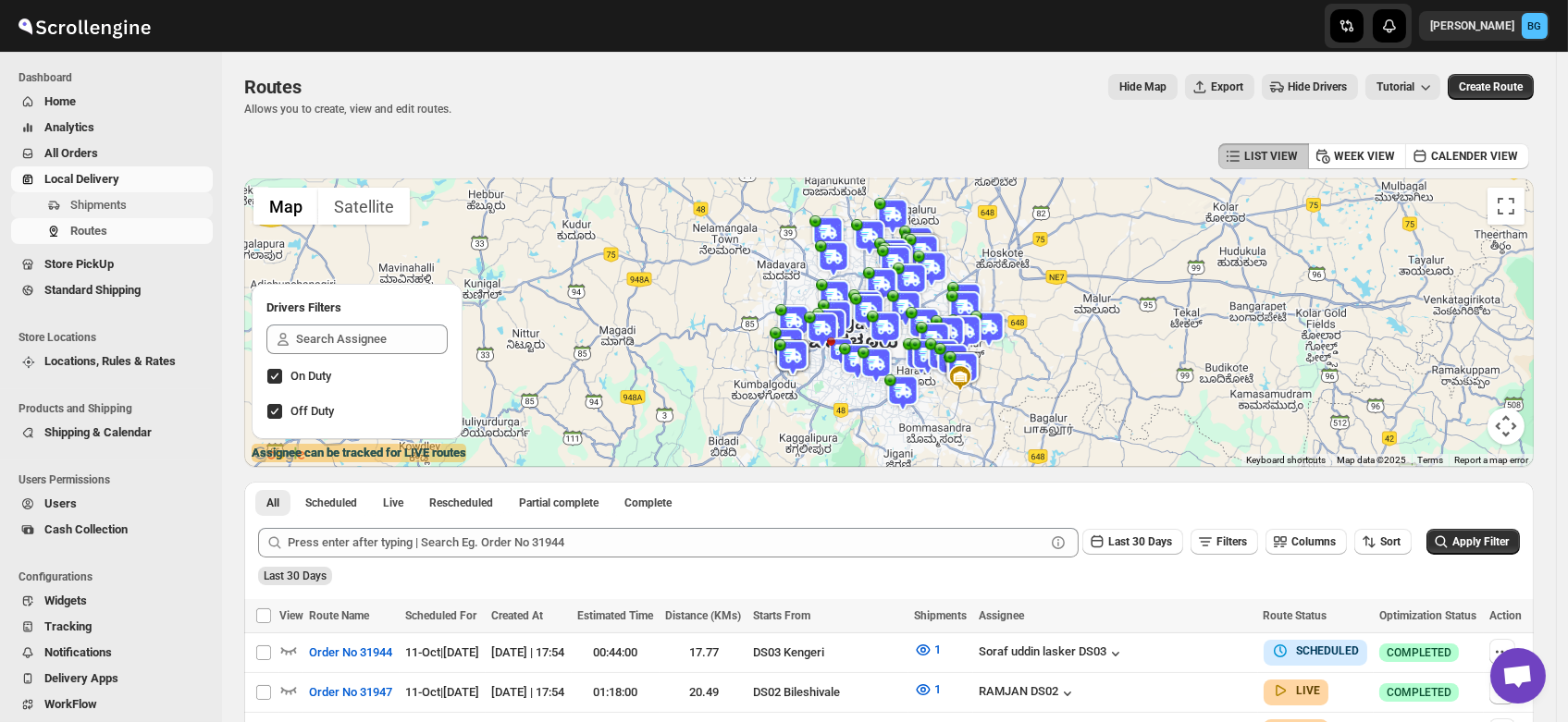
click at [111, 202] on span "Shipments" at bounding box center [98, 204] width 57 height 13
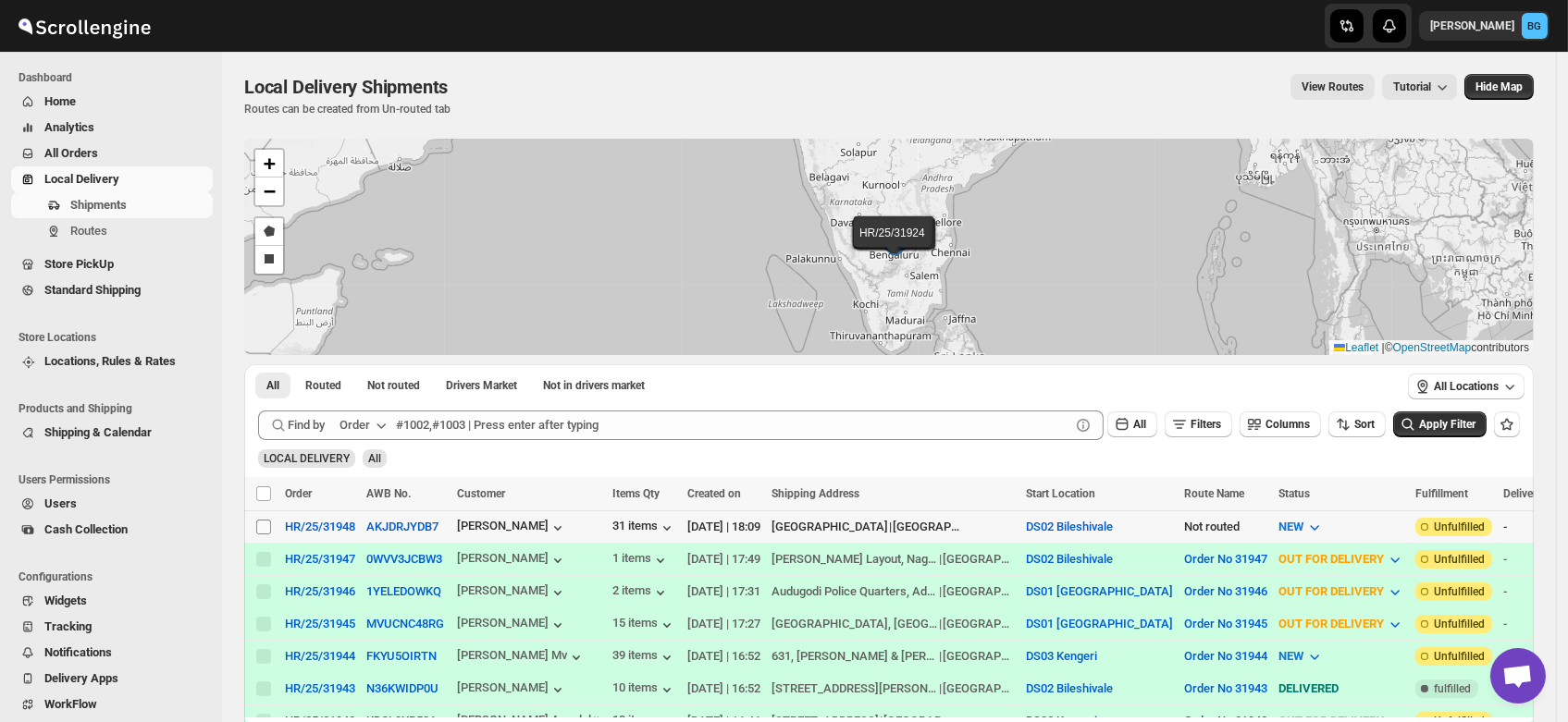
click at [263, 524] on input "Select shipment" at bounding box center [263, 526] width 14 height 14
checkbox input "true"
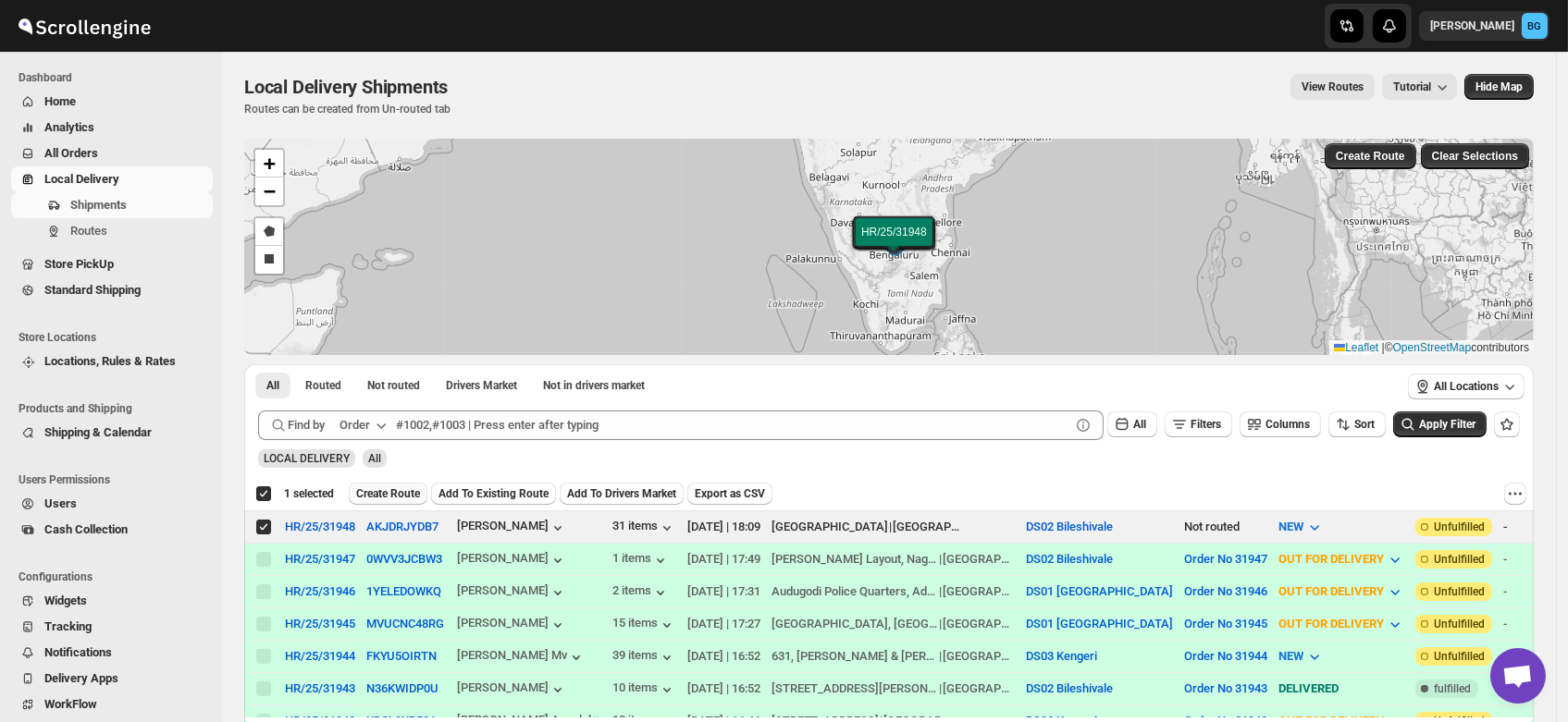
click at [380, 502] on button "Create Route" at bounding box center [388, 493] width 79 height 22
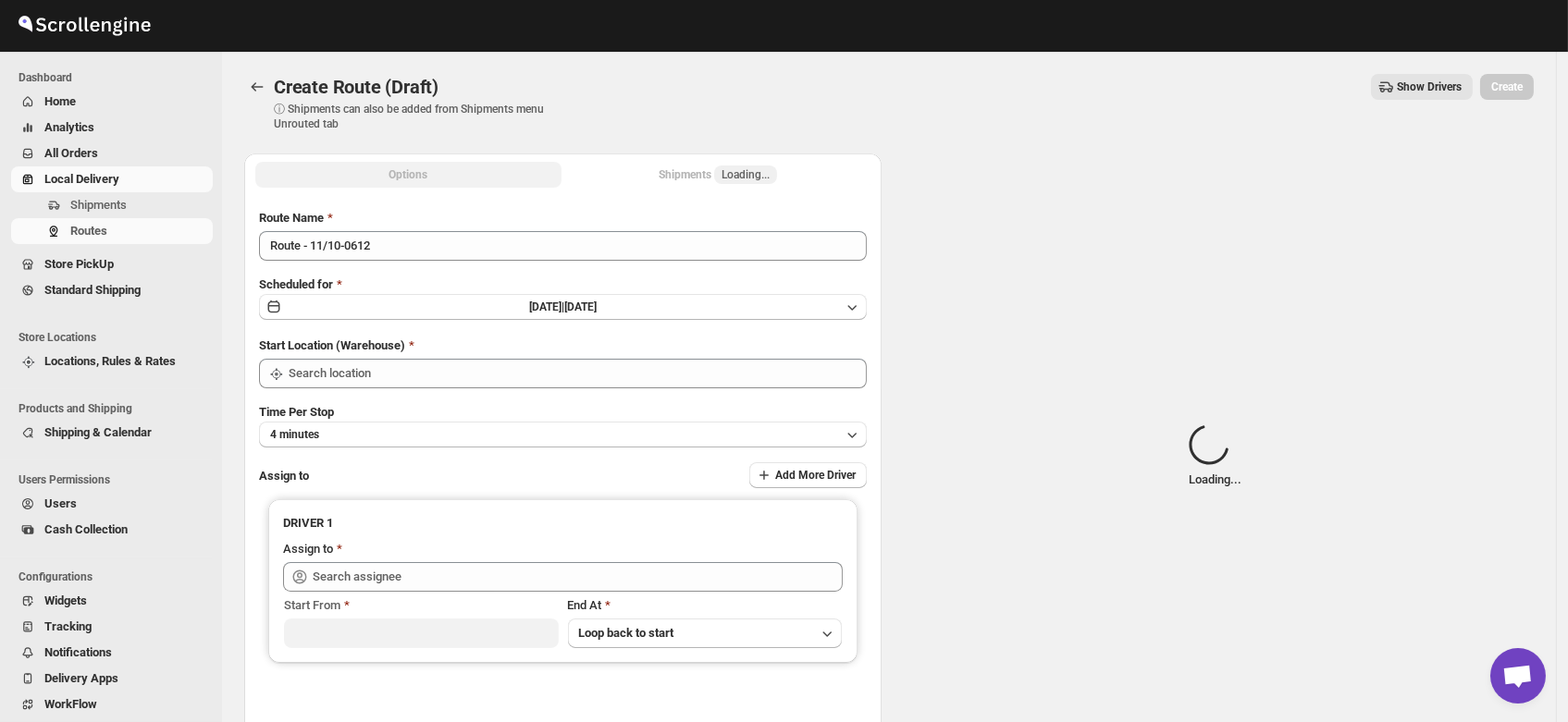
type input "DS02 Bileshivale"
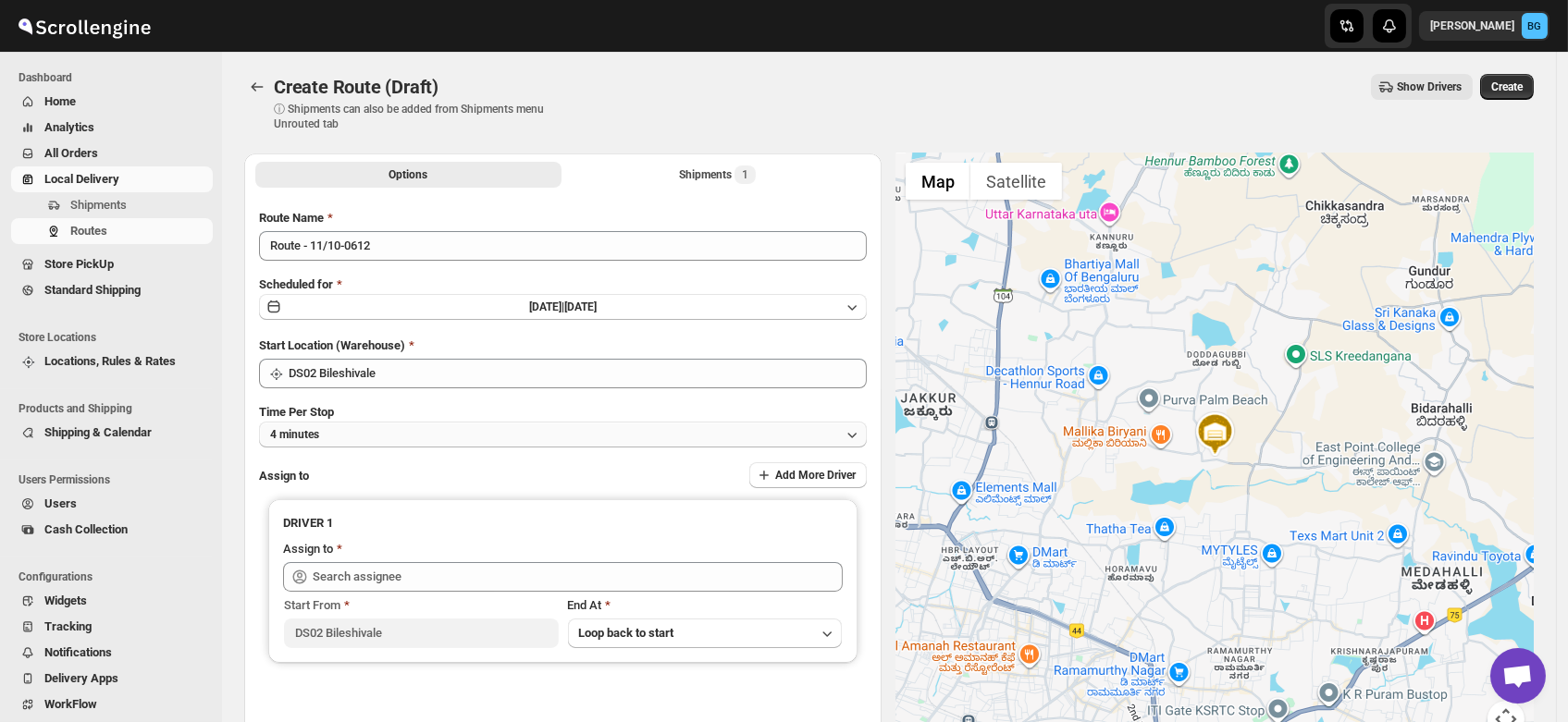
click at [333, 442] on button "4 minutes" at bounding box center [563, 434] width 608 height 26
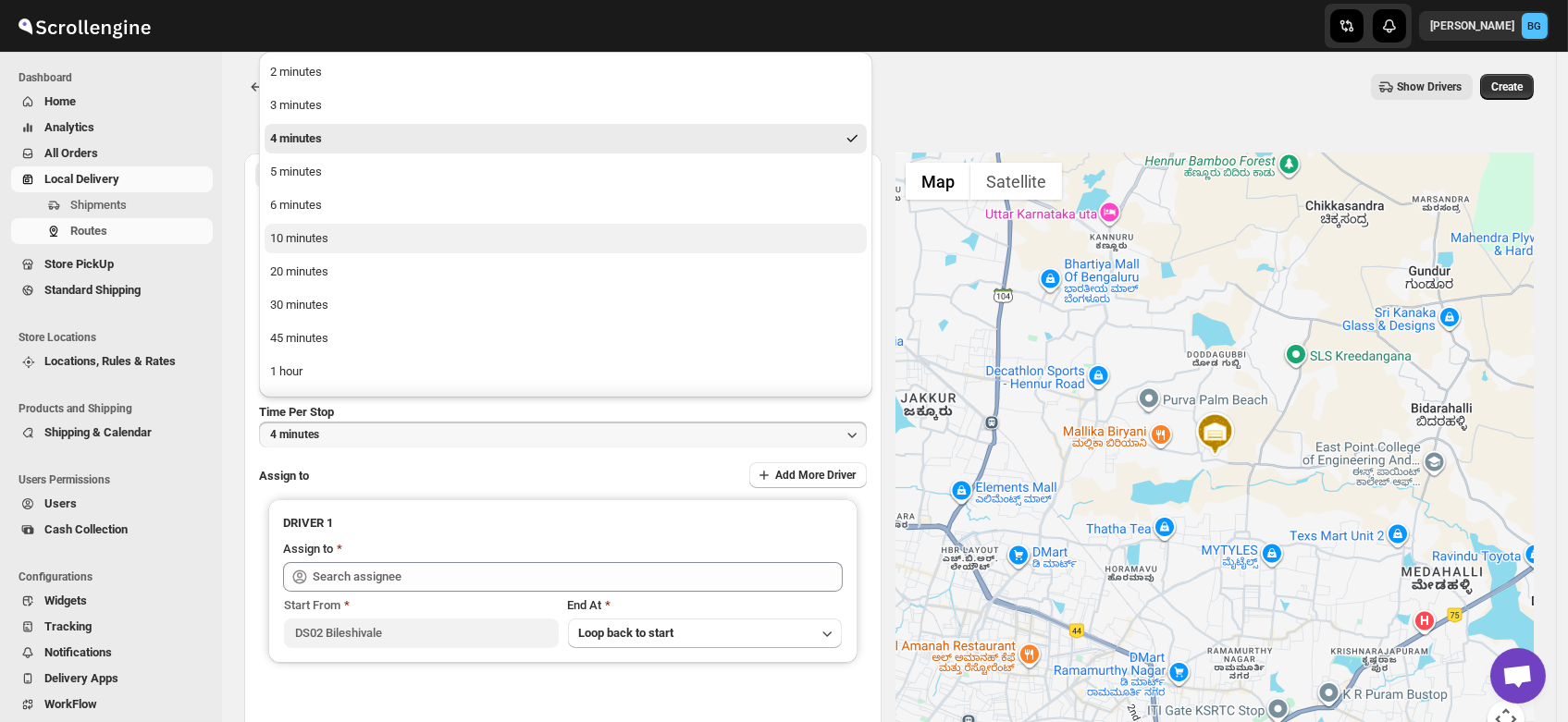
click at [316, 233] on div "10 minutes" at bounding box center [299, 238] width 59 height 18
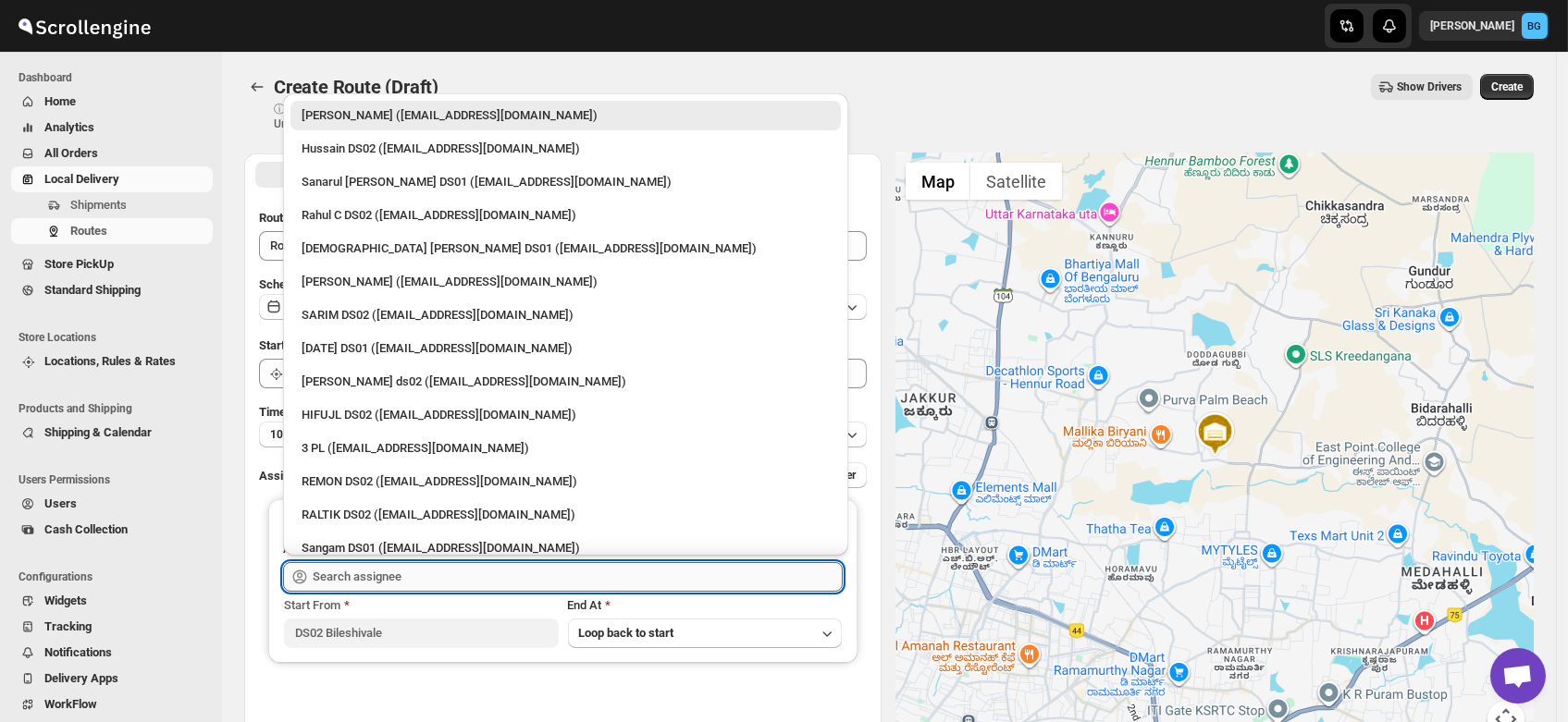
click at [348, 565] on input "text" at bounding box center [577, 576] width 530 height 30
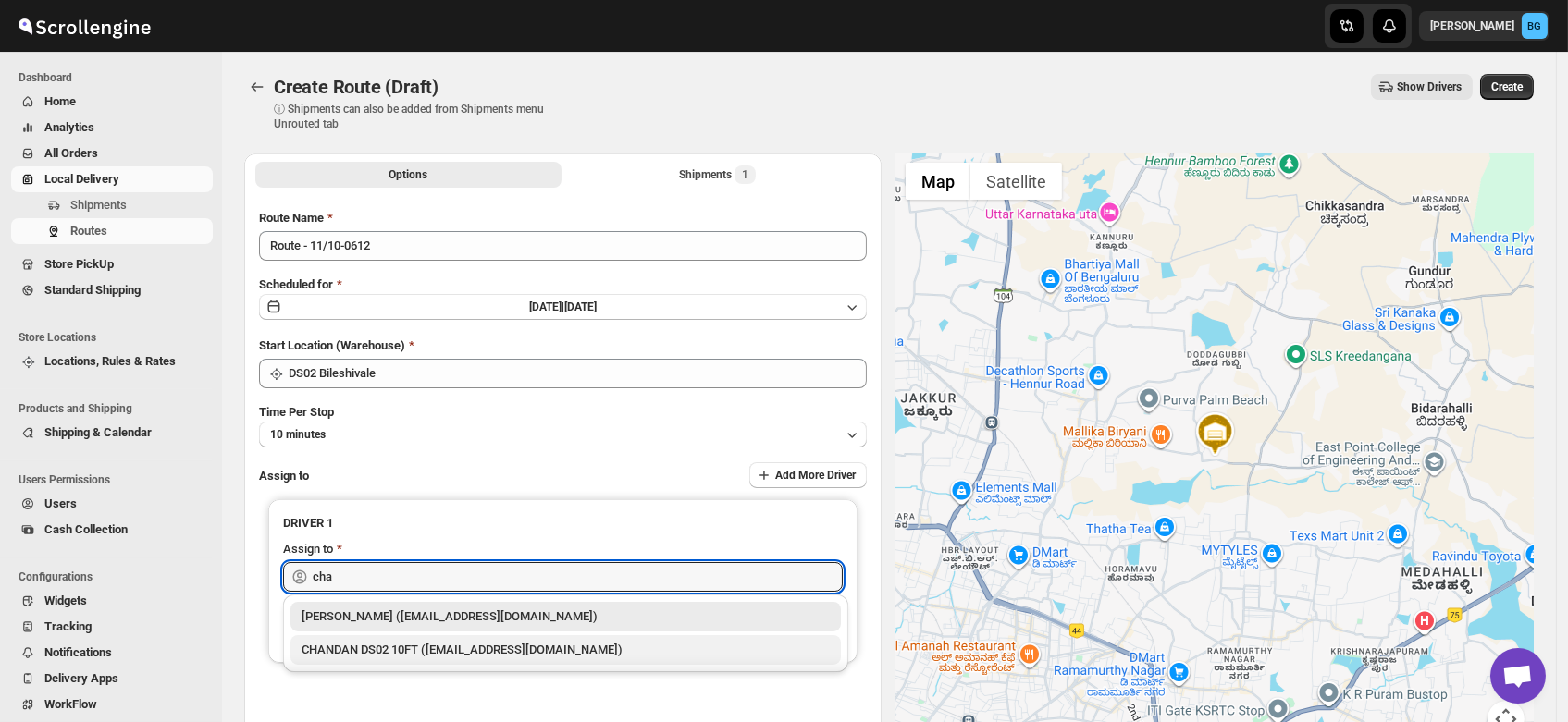
click at [378, 644] on div "CHANDAN DS02 10FT (repaco2238@bitmens.com)" at bounding box center [565, 649] width 528 height 18
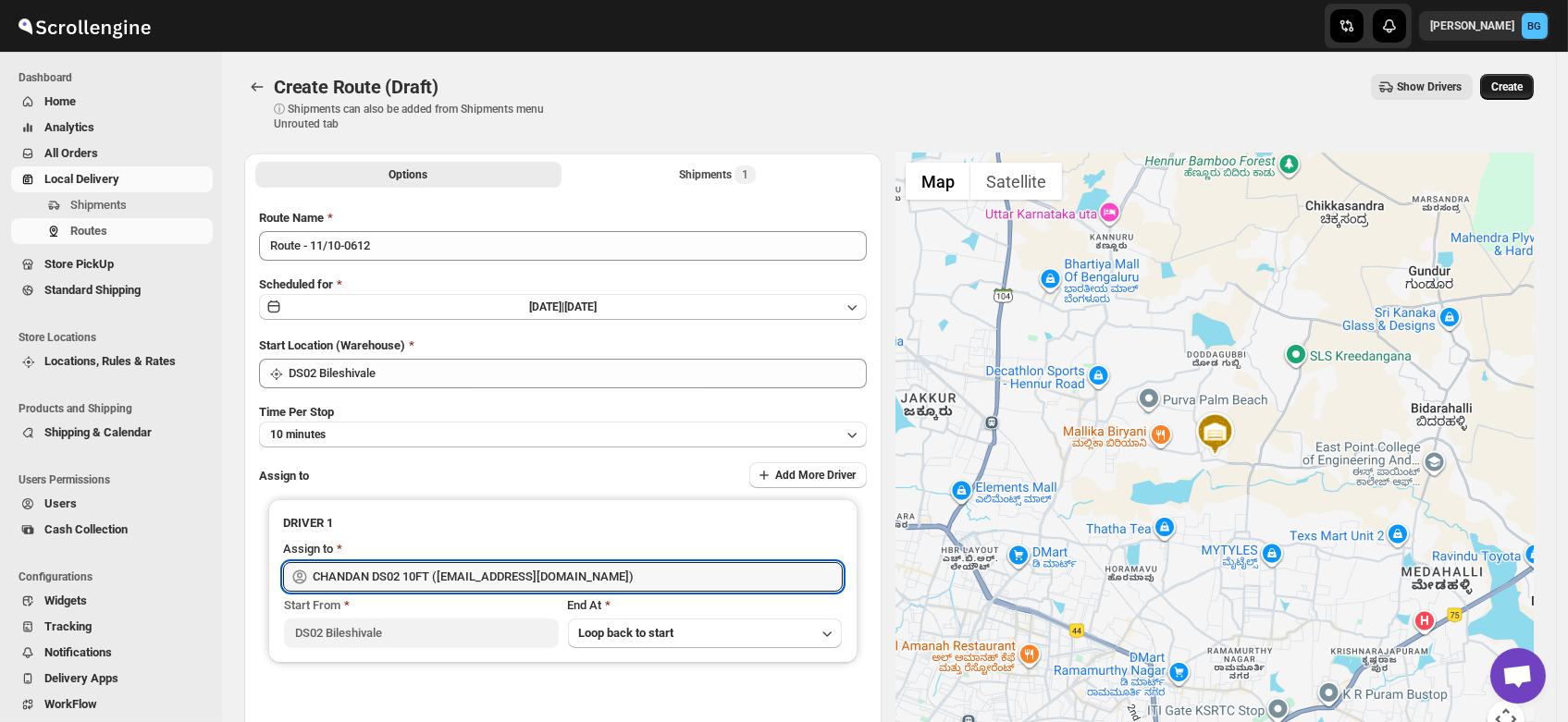
type input "CHANDAN DS02 10FT (repaco2238@bitmens.com)"
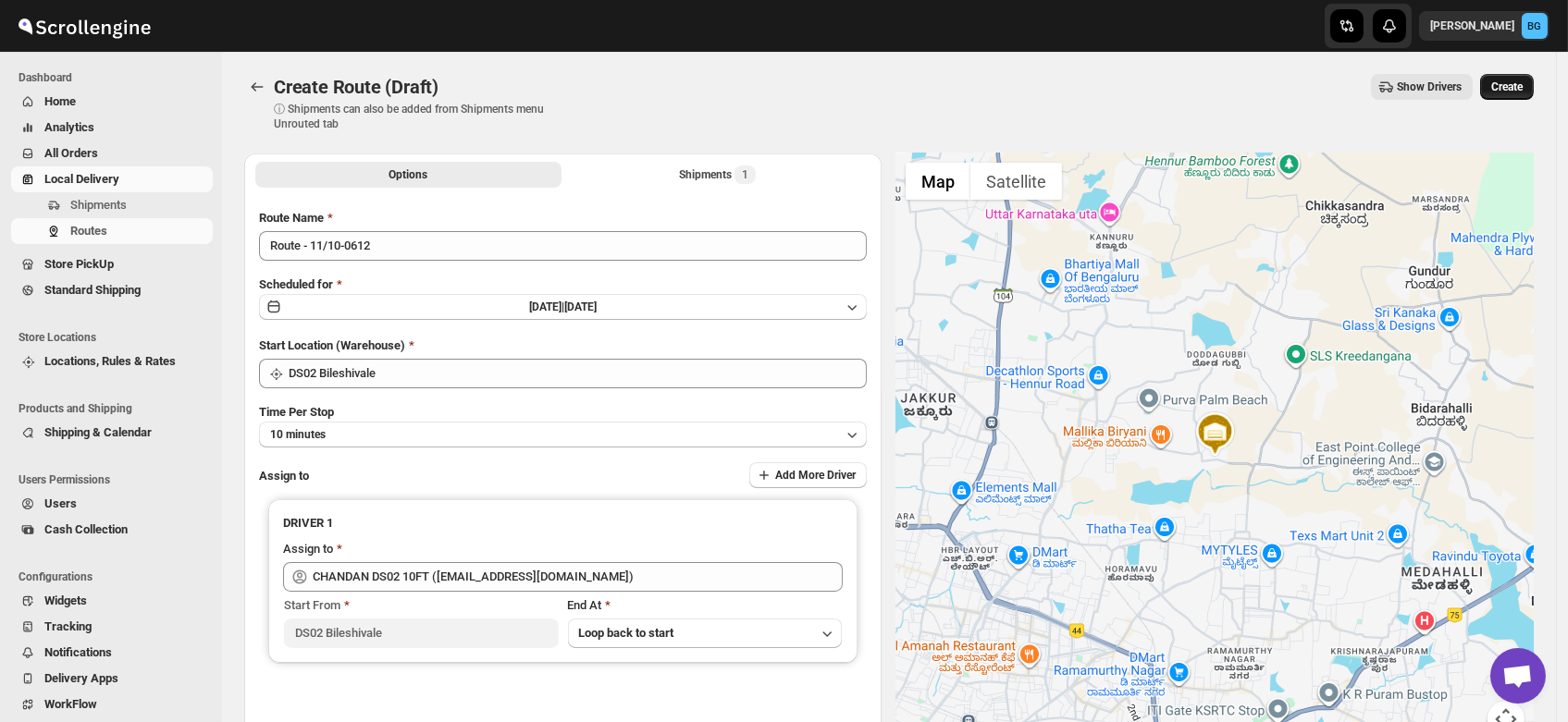
click at [1519, 91] on span "Create" at bounding box center [1507, 86] width 32 height 14
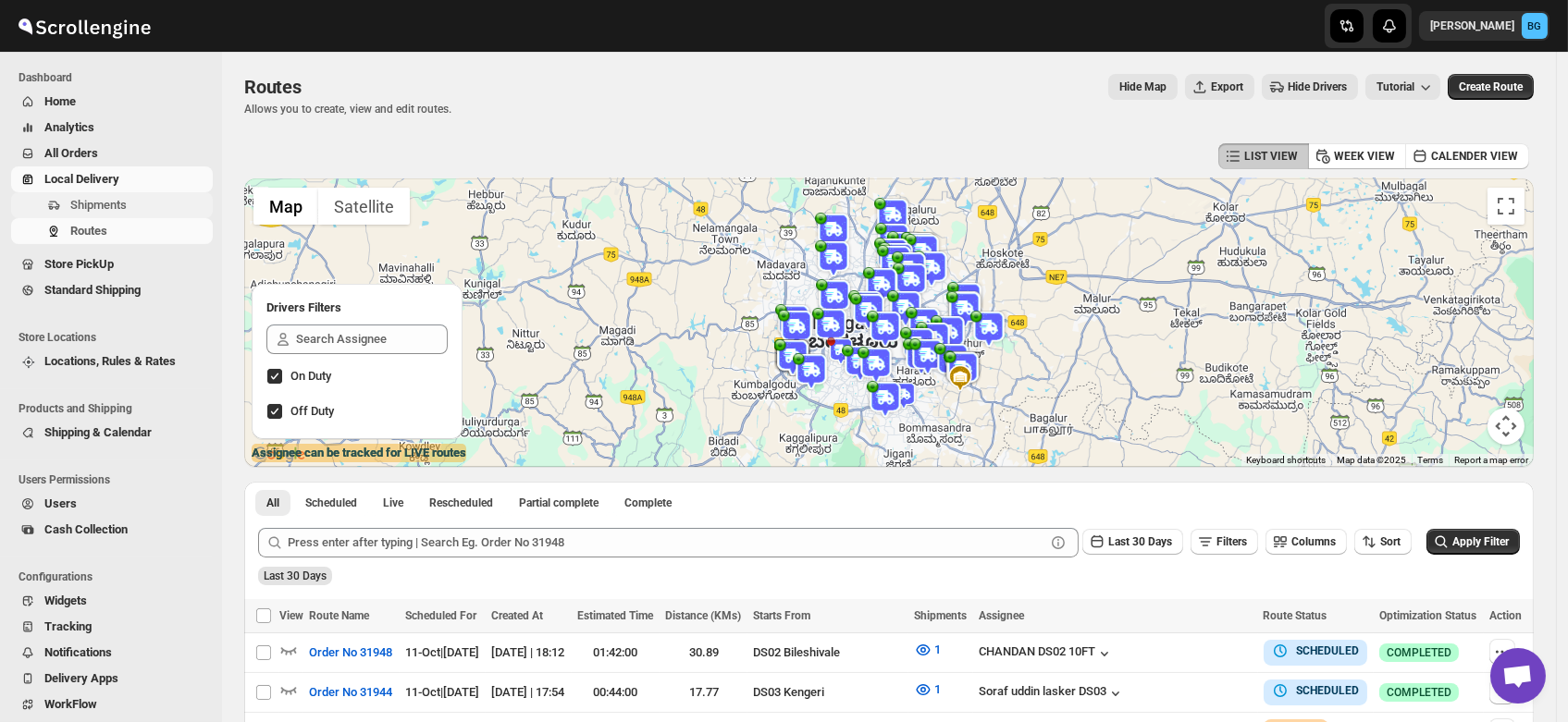
click at [89, 204] on span "Shipments" at bounding box center [98, 204] width 57 height 13
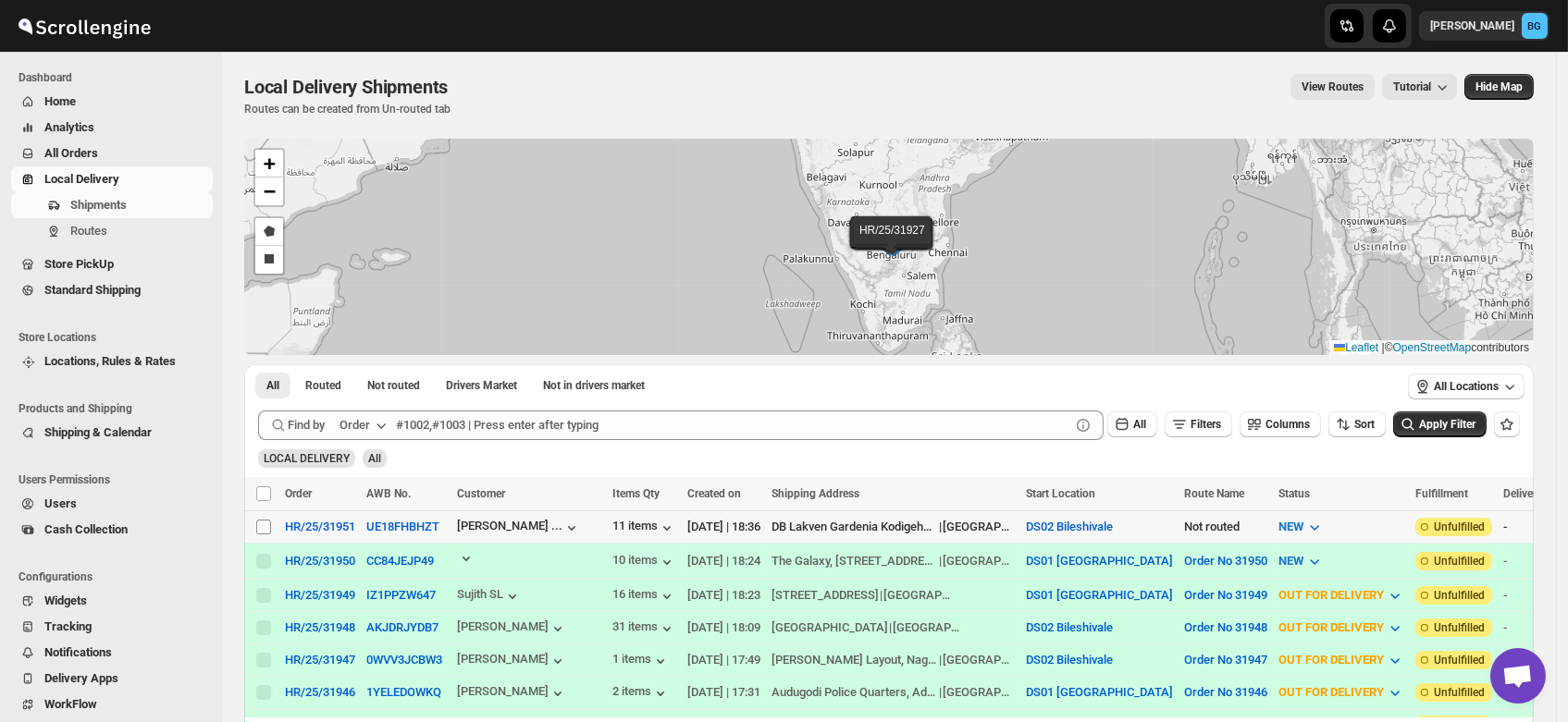
click at [259, 525] on input "Select shipment" at bounding box center [263, 526] width 14 height 14
checkbox input "true"
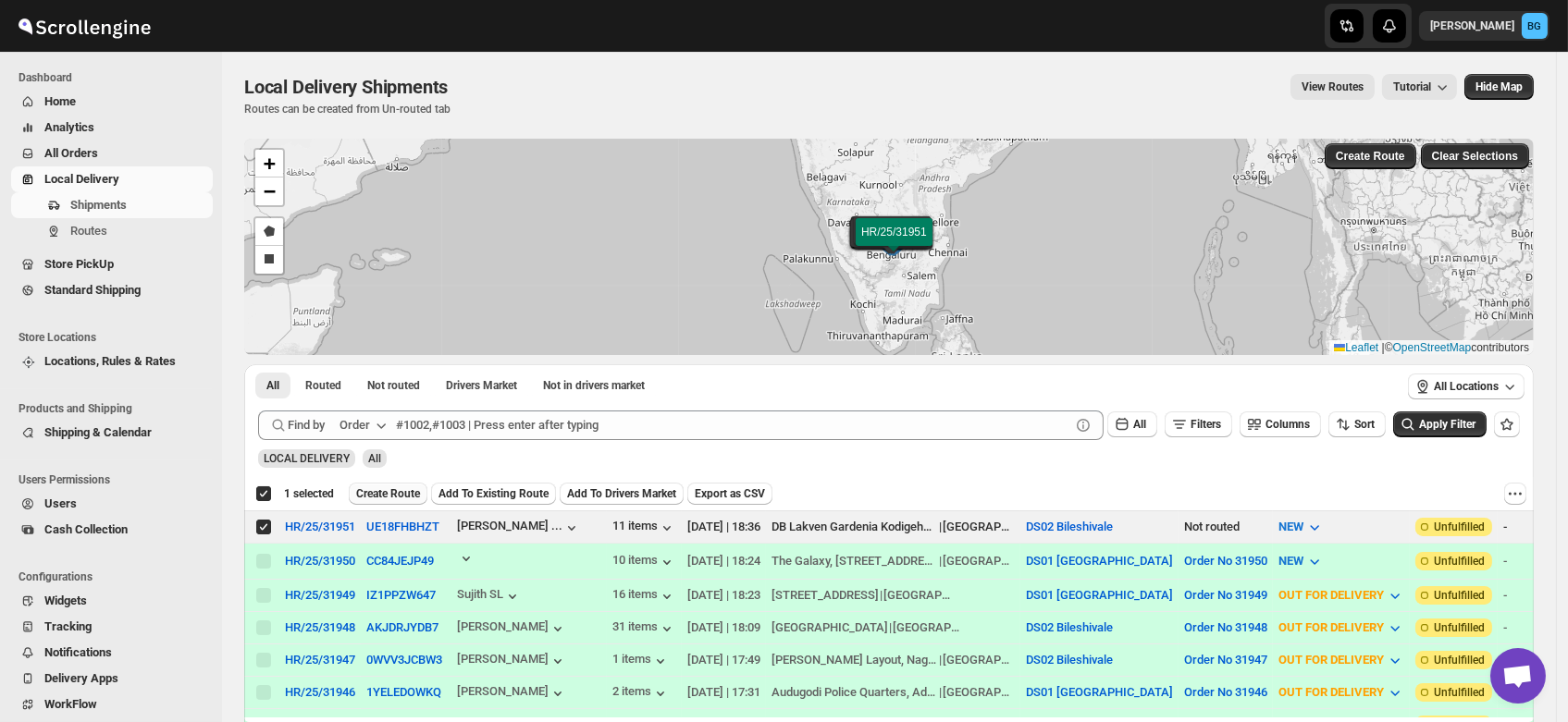
click at [382, 494] on span "Create Route" at bounding box center [387, 493] width 64 height 14
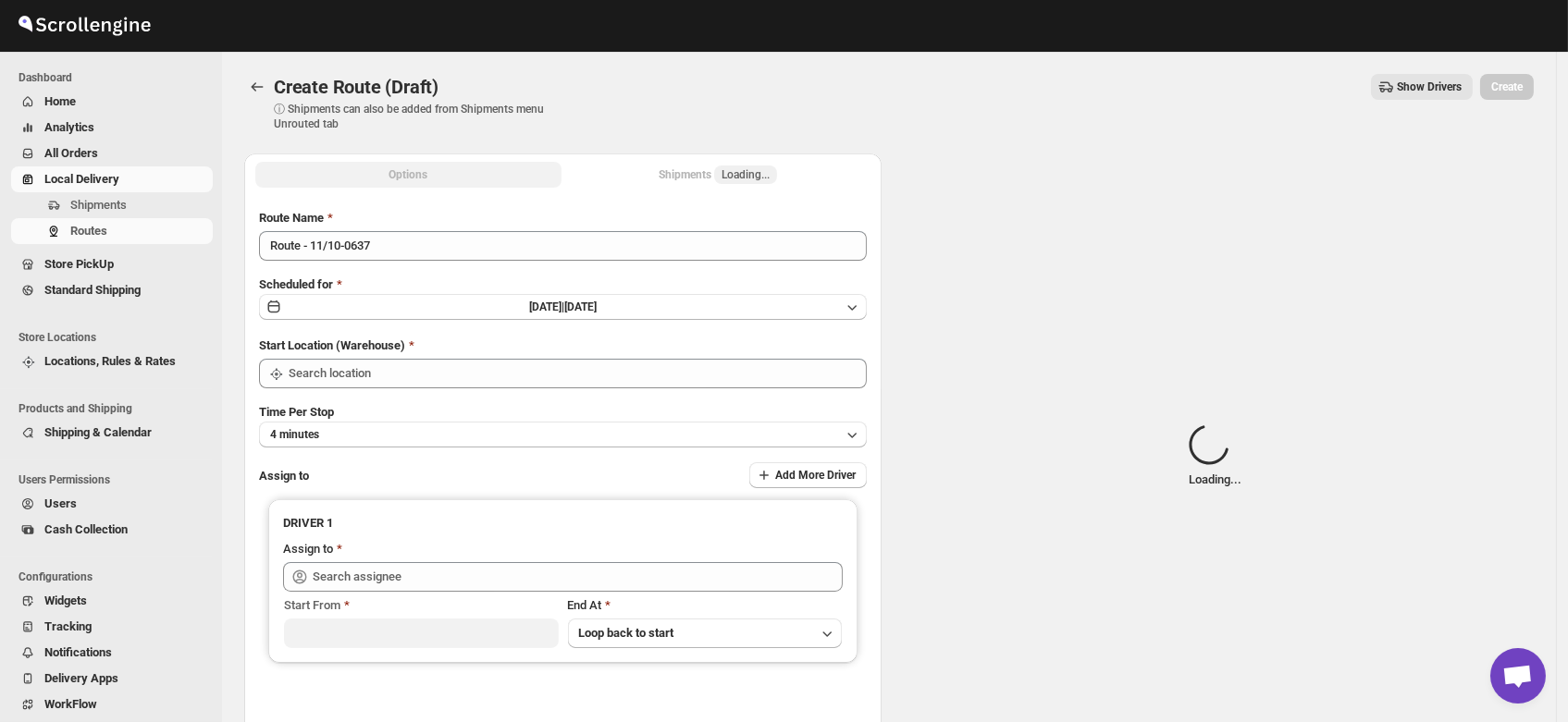
type input "DS02 Bileshivale"
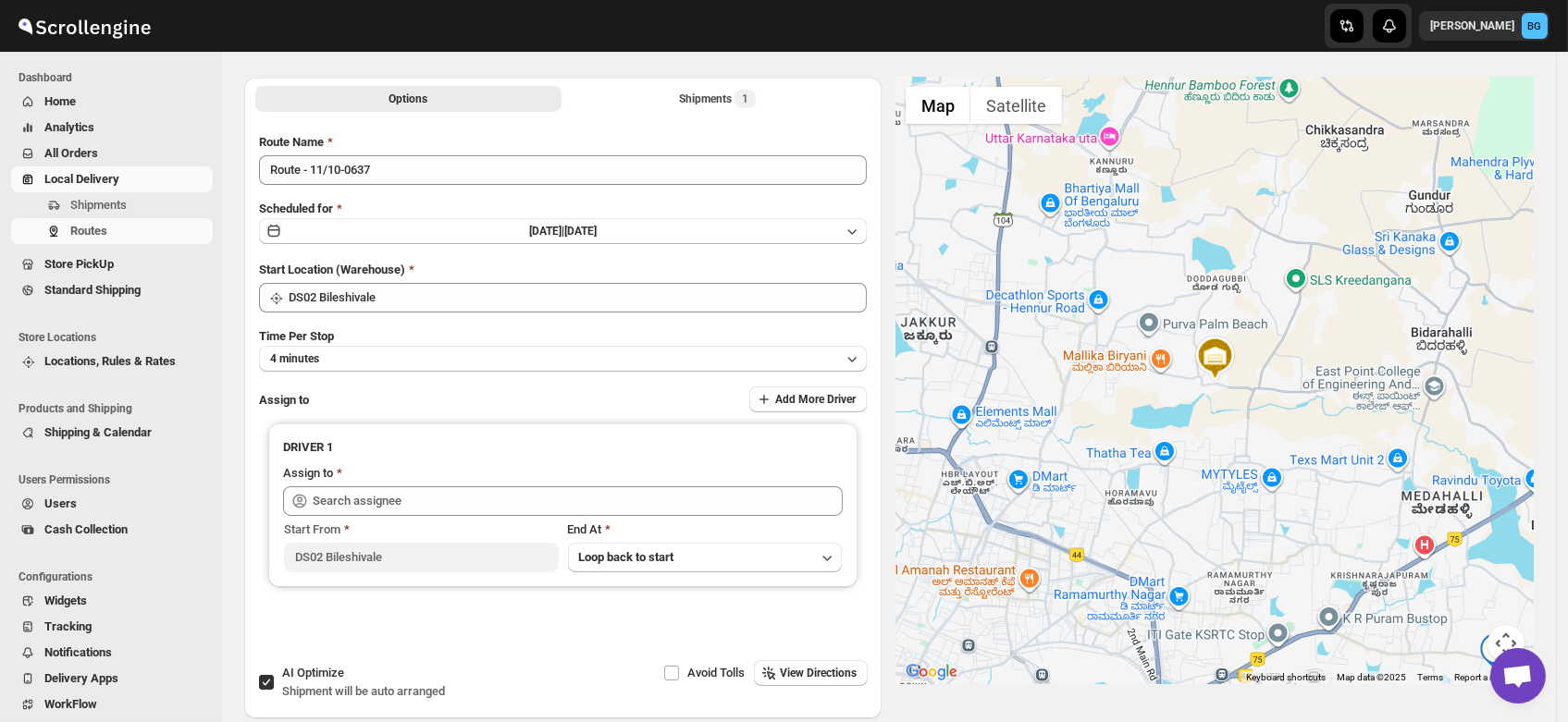
scroll to position [74, 0]
click at [335, 359] on button "4 minutes" at bounding box center [563, 361] width 608 height 26
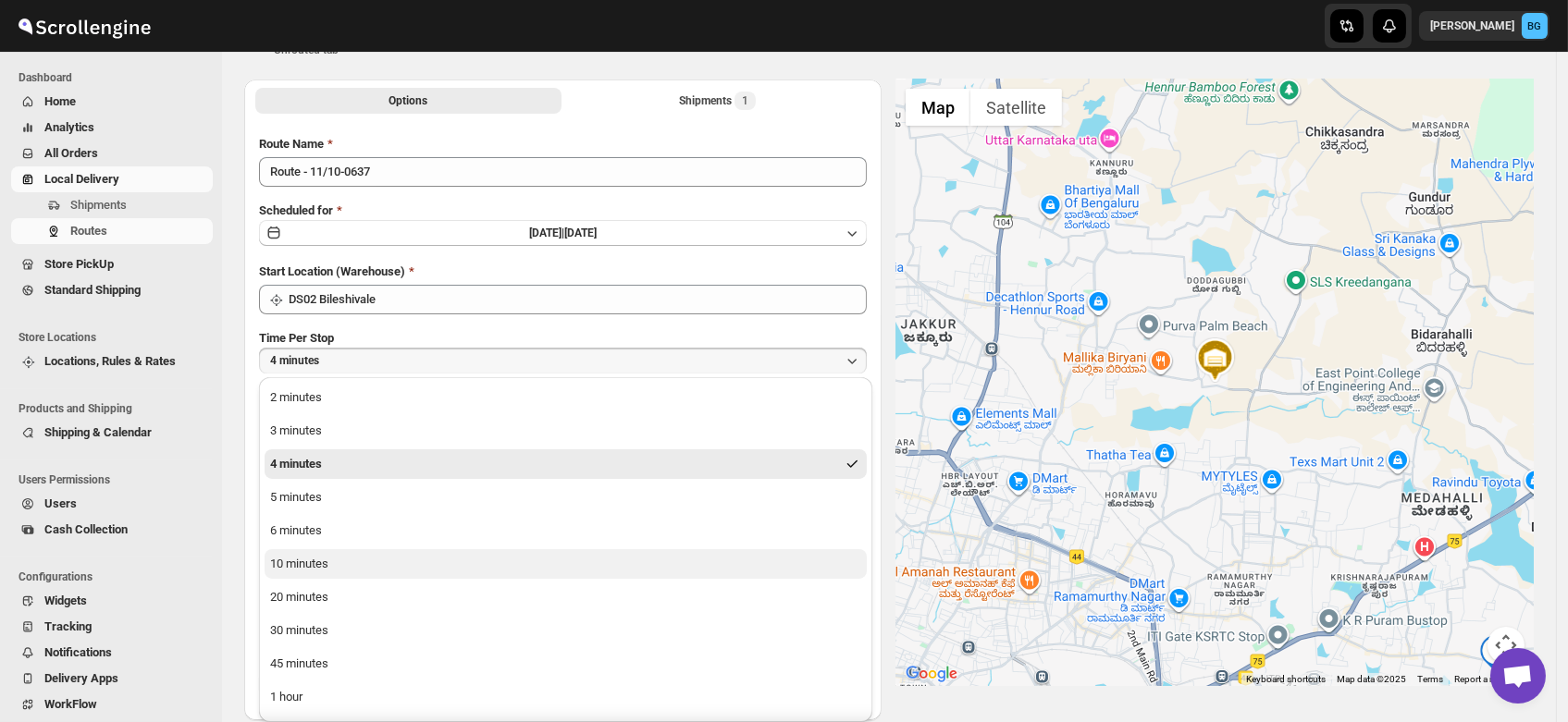
click at [311, 558] on div "10 minutes" at bounding box center [299, 564] width 59 height 18
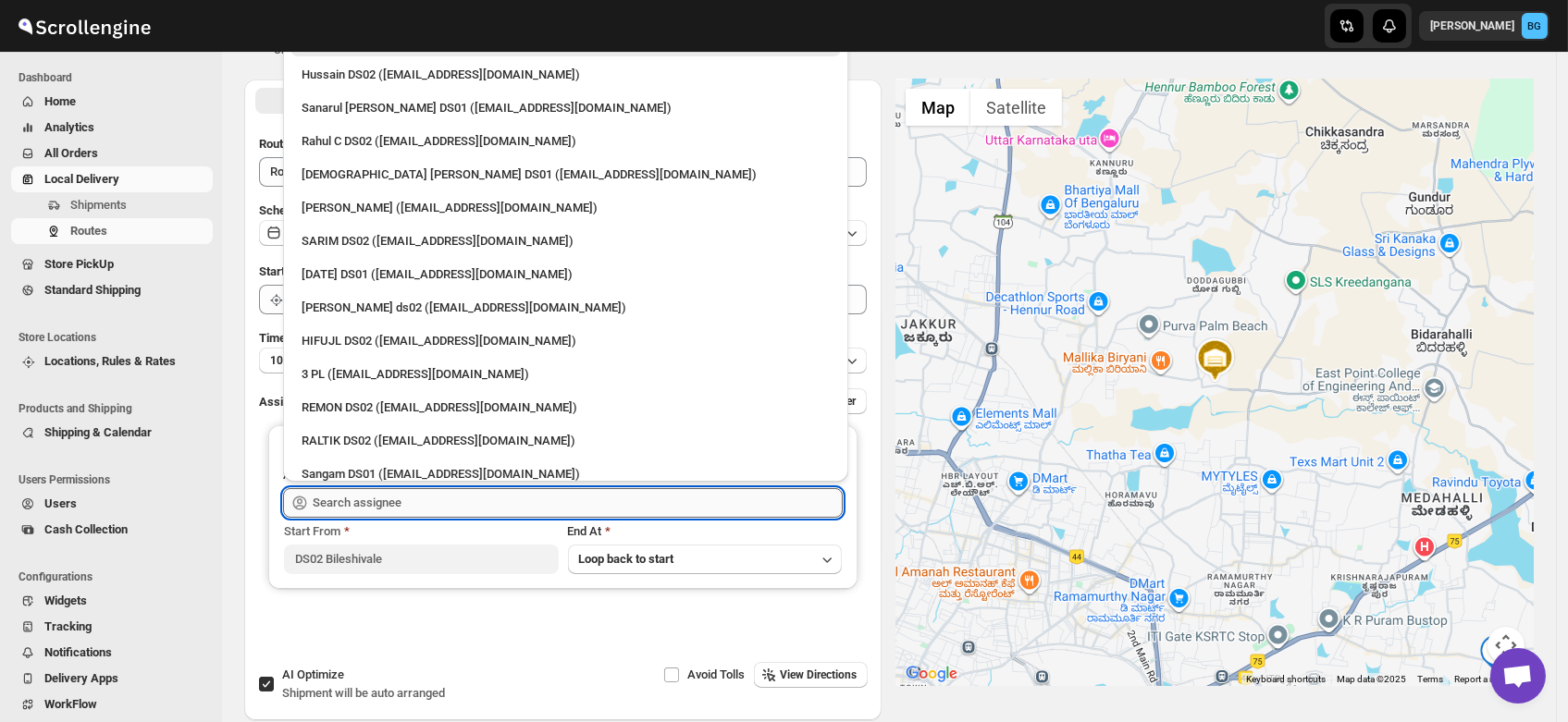
click at [375, 500] on input "text" at bounding box center [577, 502] width 530 height 30
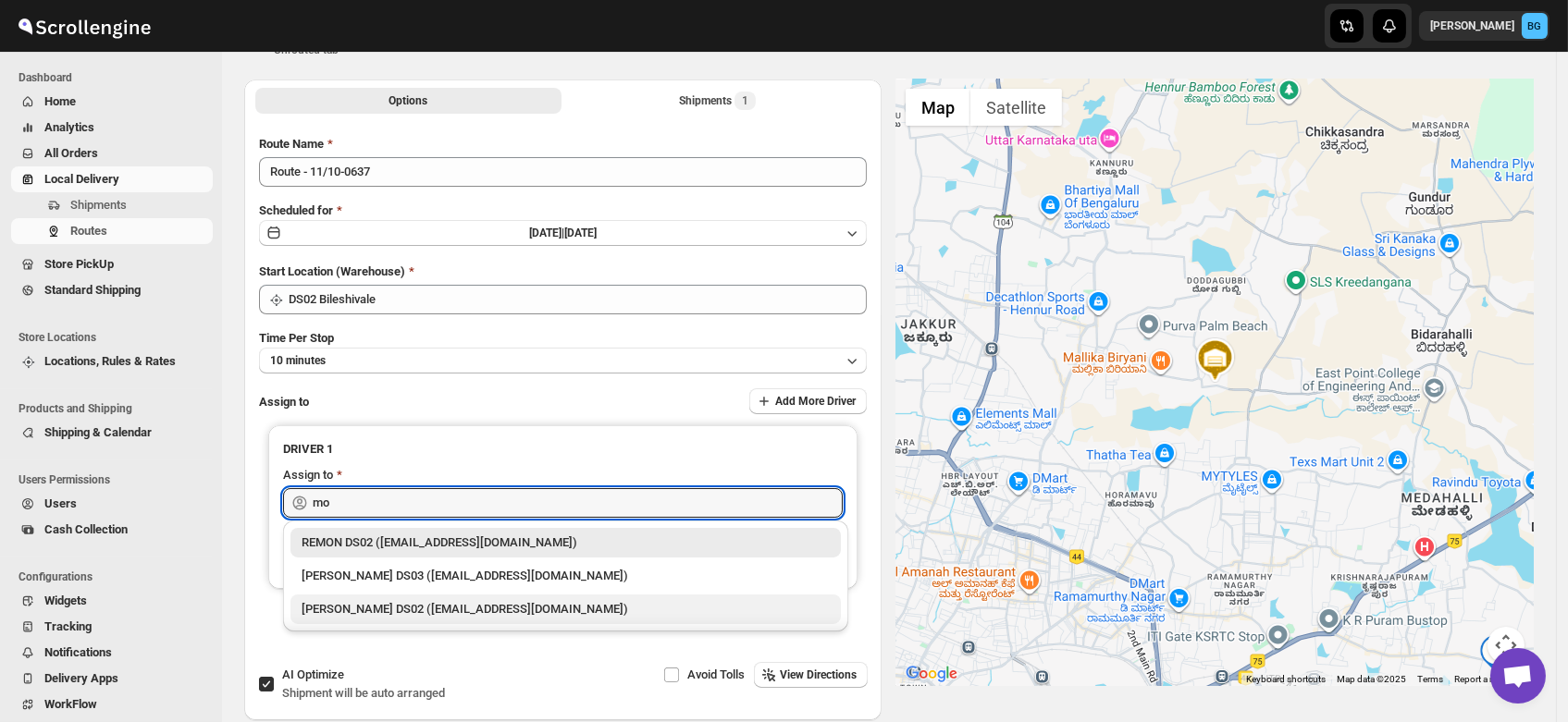
click at [438, 605] on div "MOSTUFA DS02 (laget84182@euleina.com)" at bounding box center [565, 609] width 528 height 18
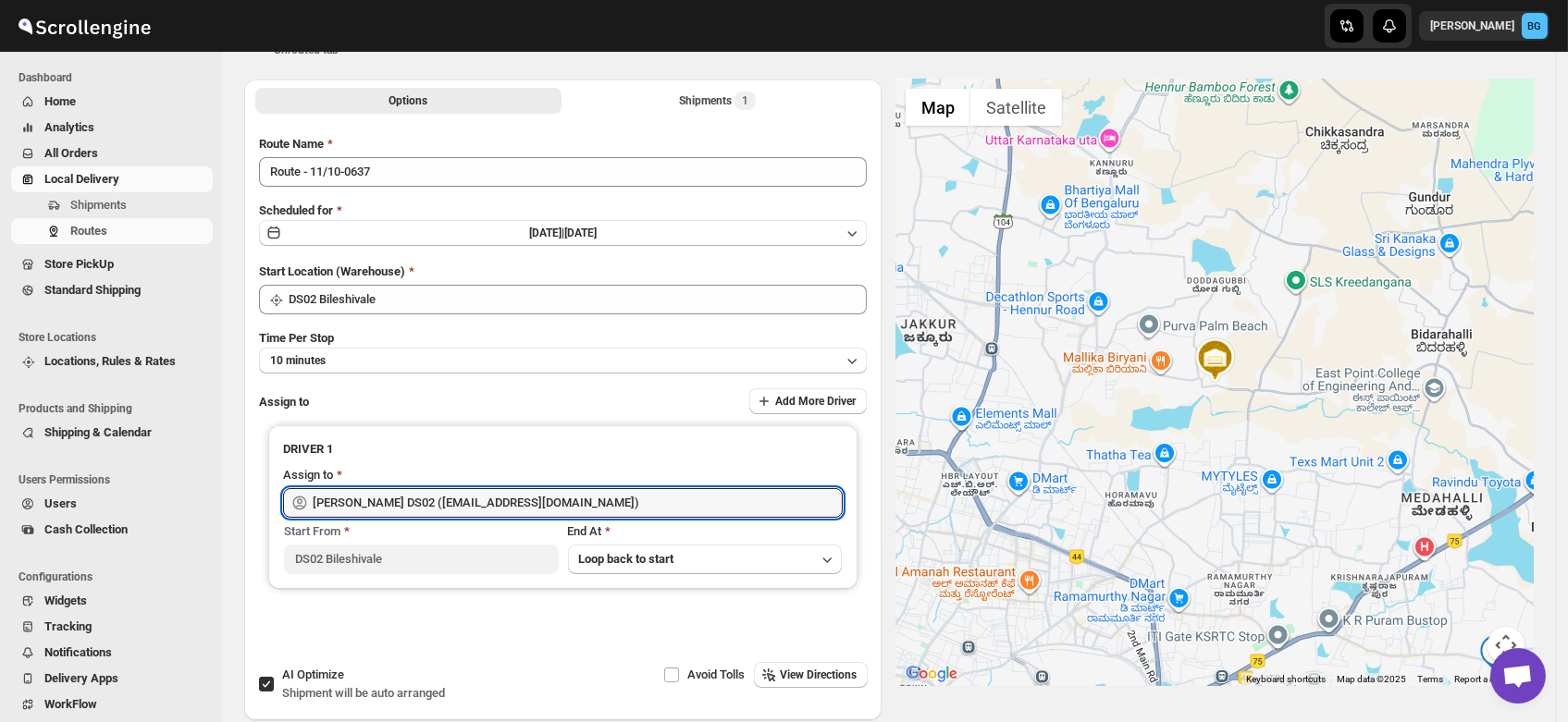
scroll to position [0, 0]
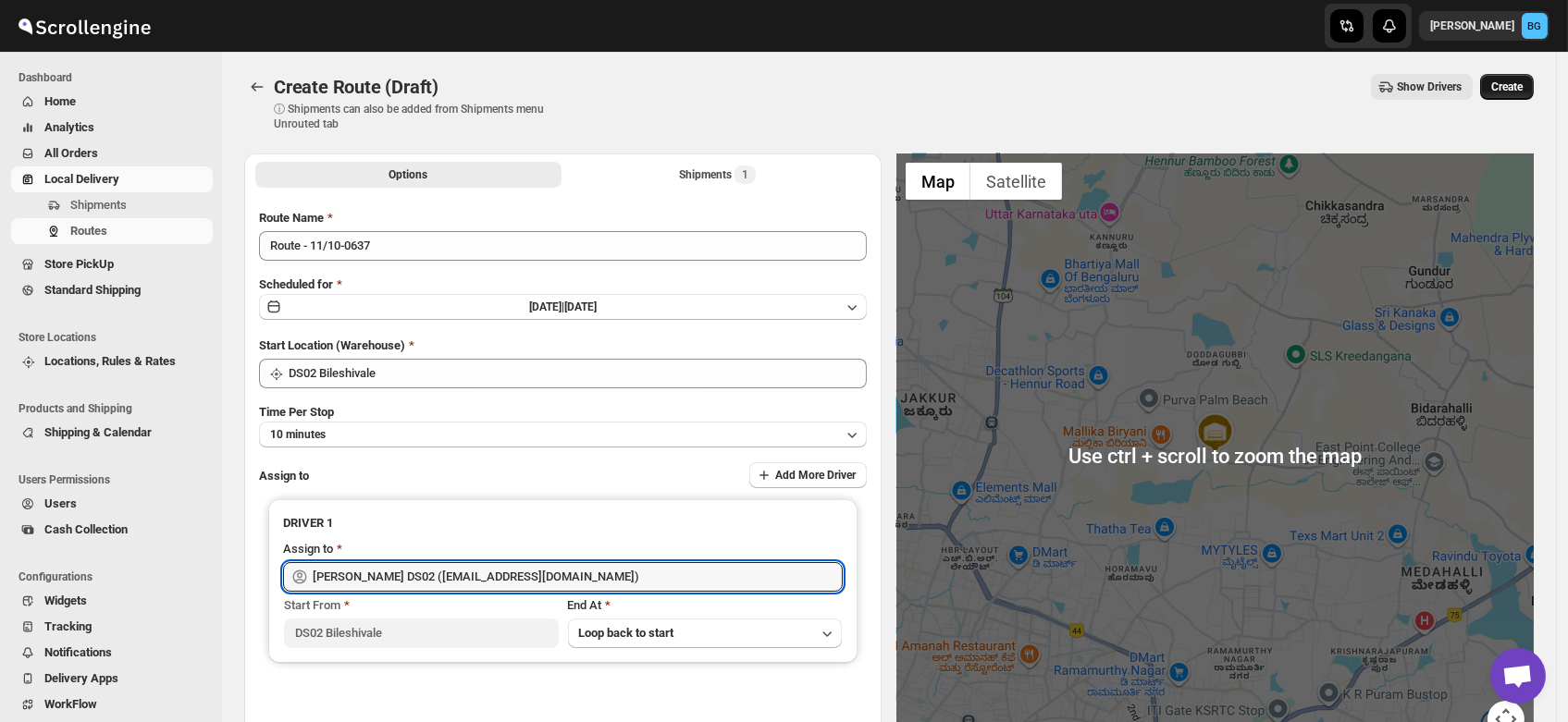
type input "MOSTUFA DS02 (laget84182@euleina.com)"
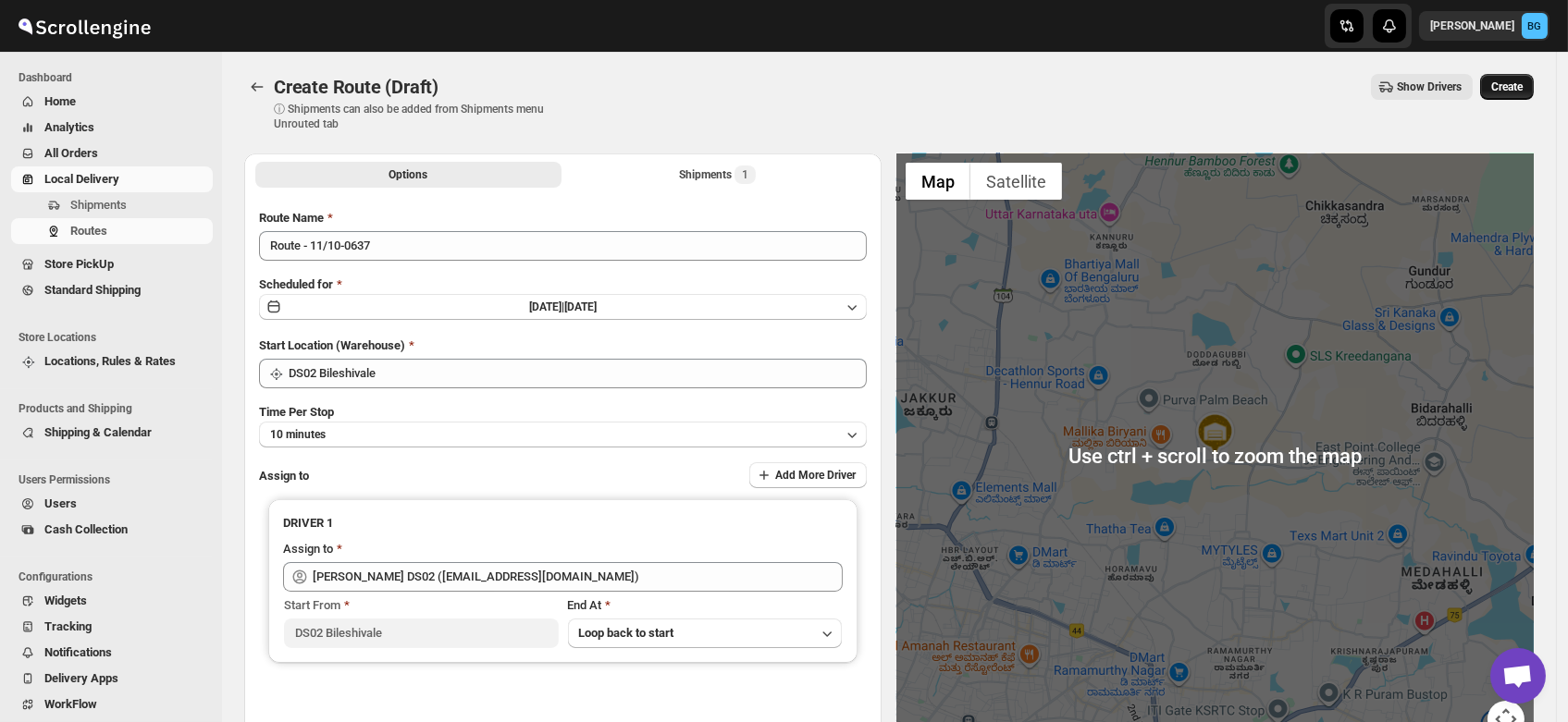
click at [1516, 91] on span "Create" at bounding box center [1507, 86] width 32 height 14
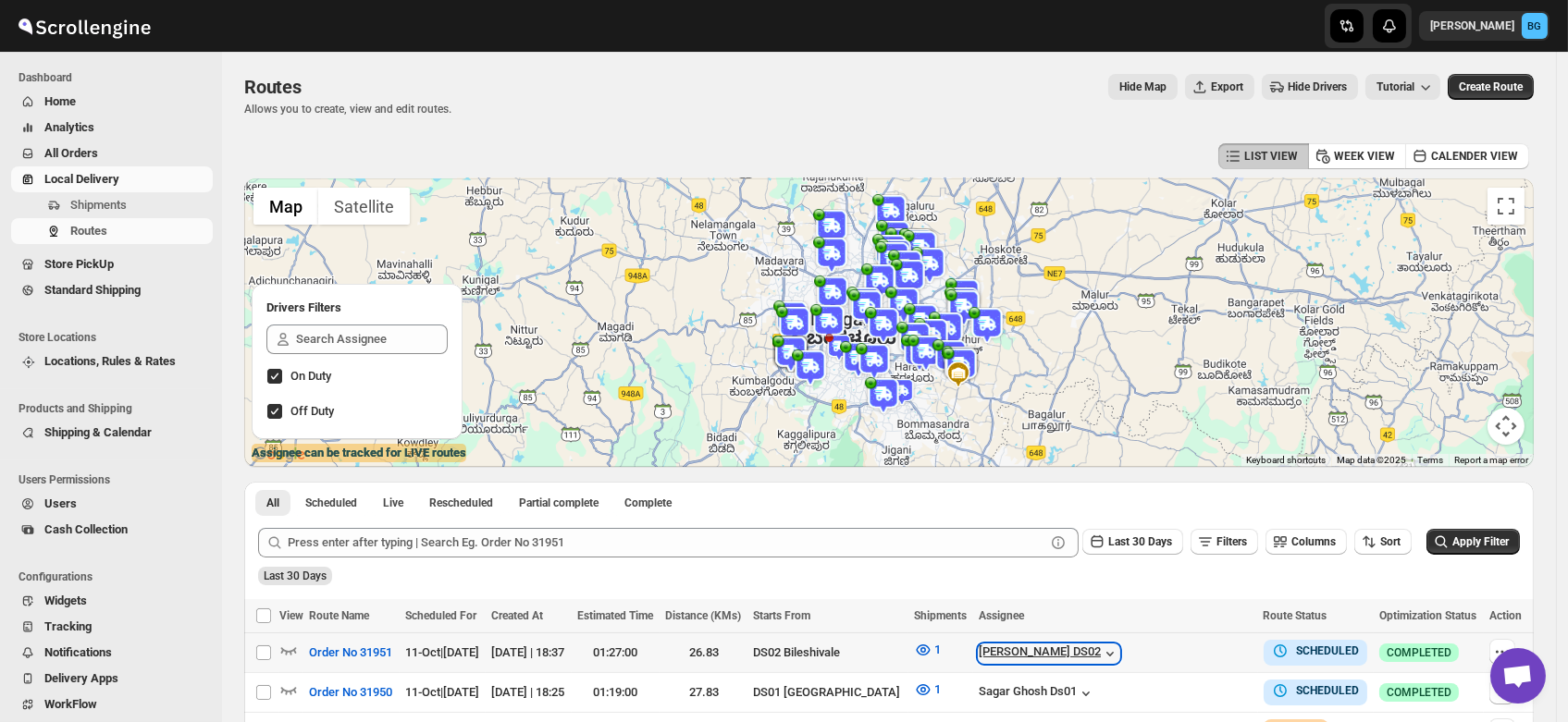
click at [1108, 648] on div "[PERSON_NAME] DS02" at bounding box center [1048, 653] width 141 height 18
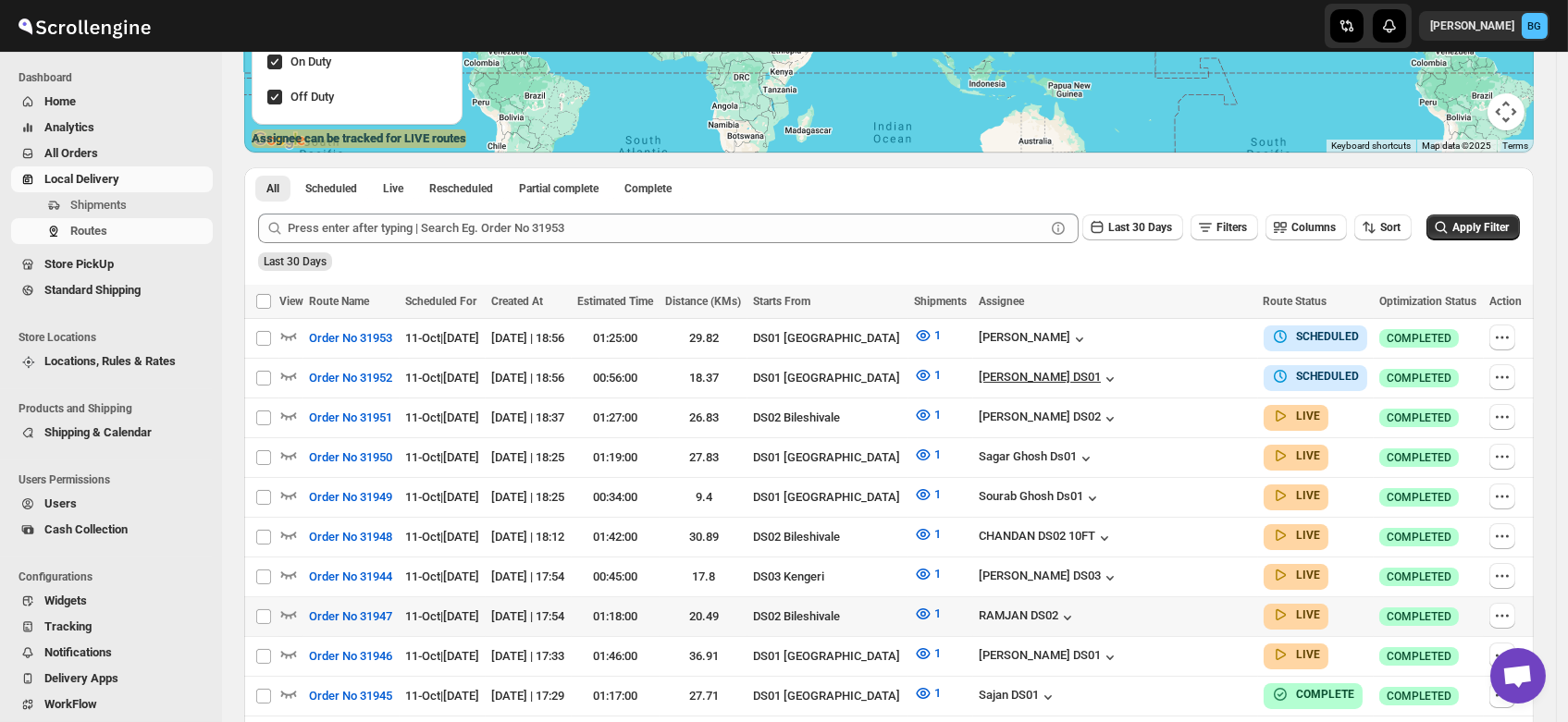
scroll to position [315, 0]
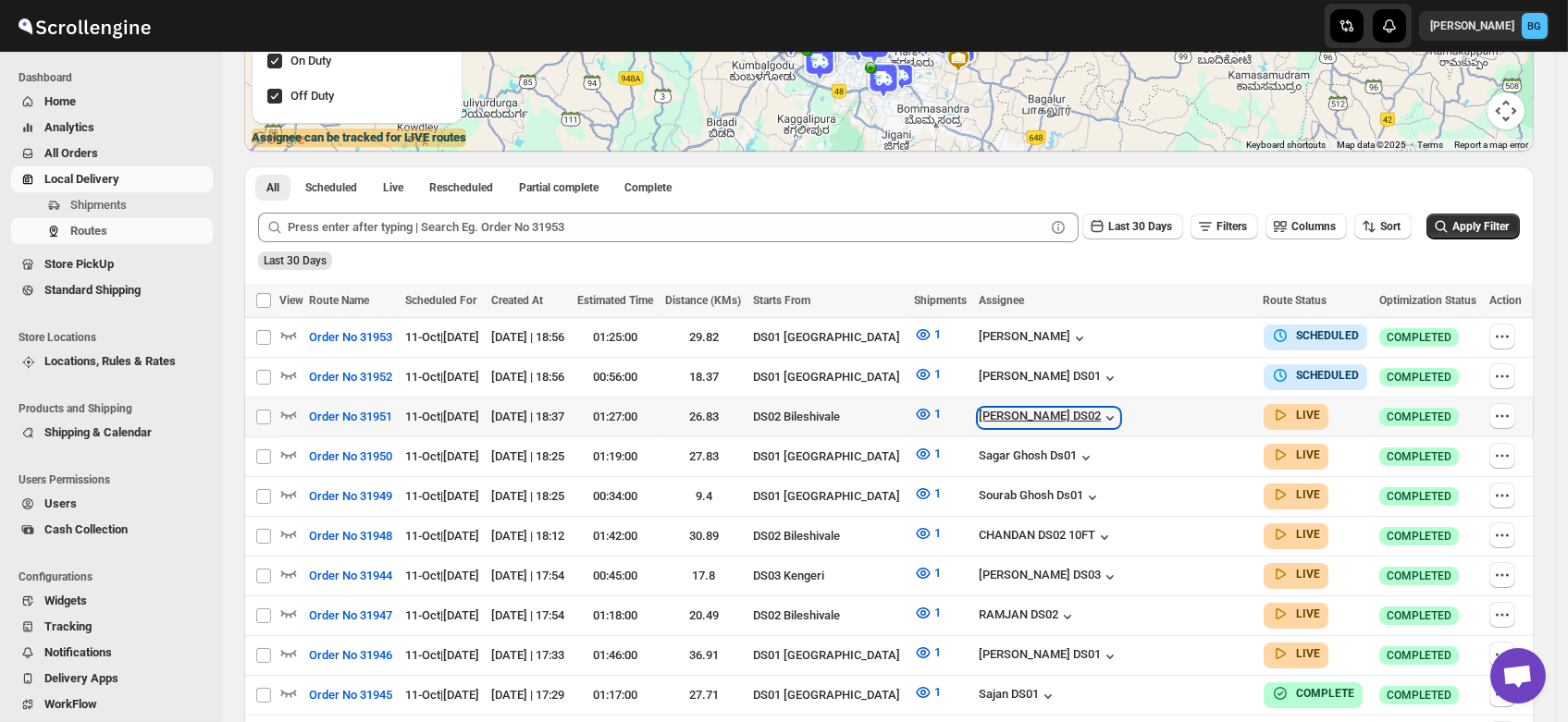
click at [1089, 412] on div "[PERSON_NAME] DS02" at bounding box center [1048, 417] width 141 height 18
click at [1095, 528] on div "CHANDAN DS02 10FT" at bounding box center [1045, 537] width 135 height 18
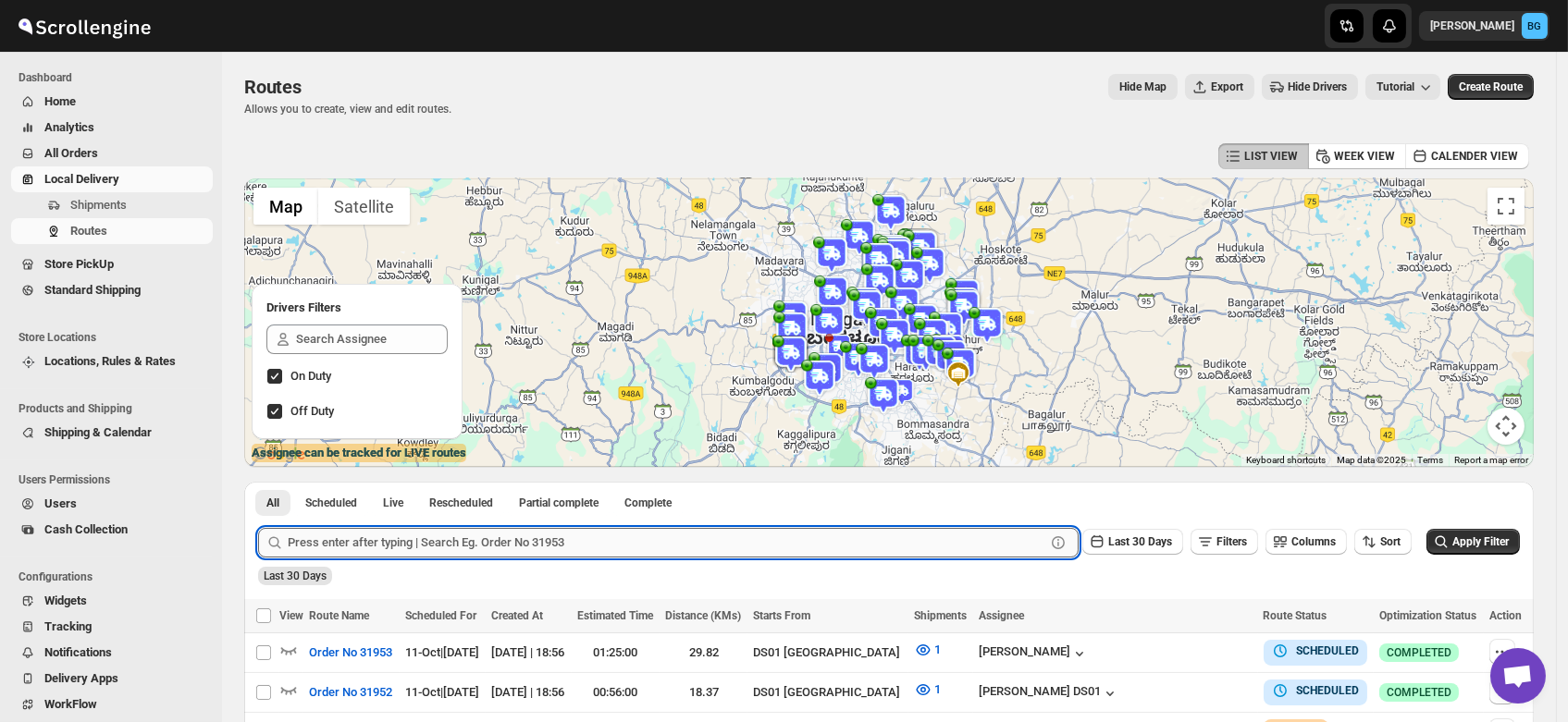
click at [402, 547] on input "text" at bounding box center [667, 543] width 758 height 30
click at [258, 482] on button "Submit" at bounding box center [284, 492] width 53 height 19
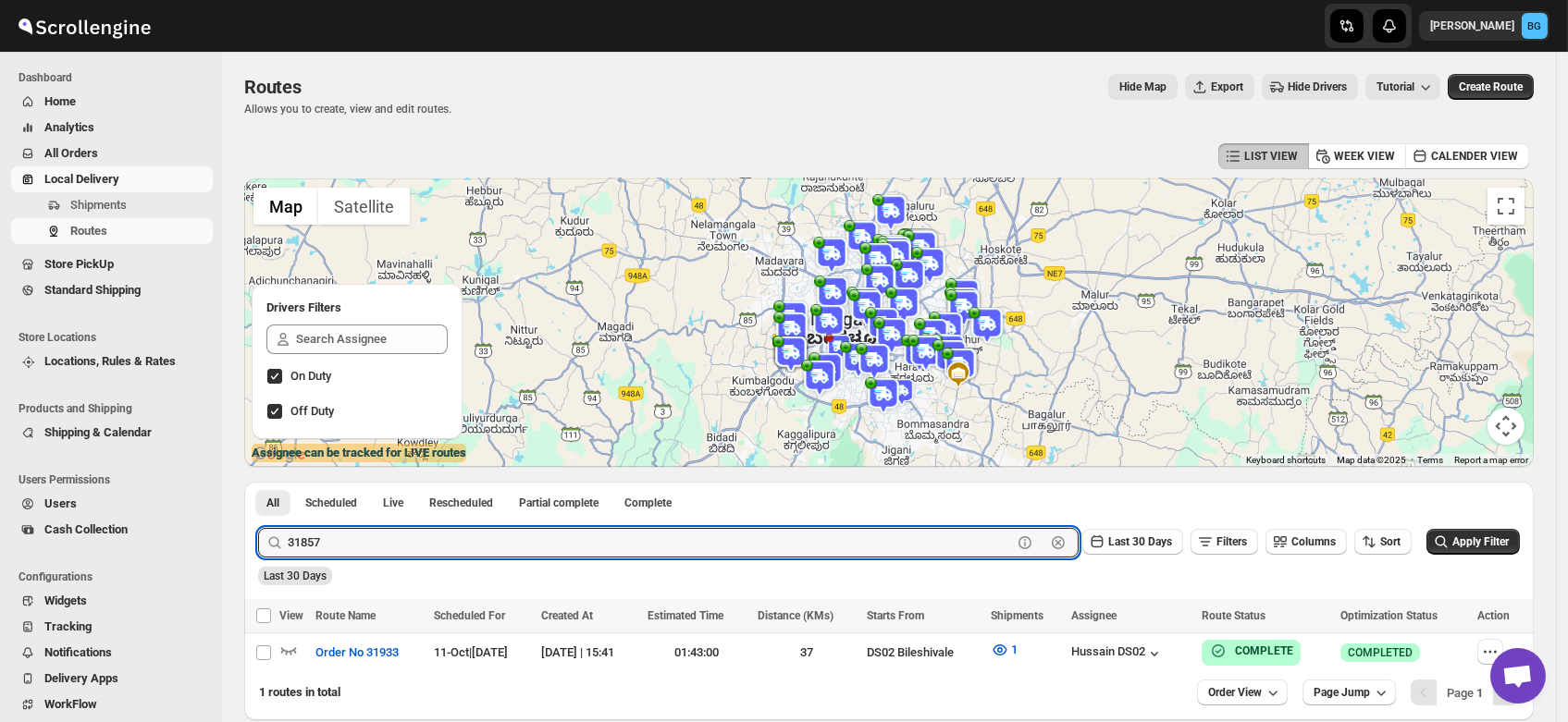
click at [258, 482] on button "Submit" at bounding box center [284, 492] width 53 height 19
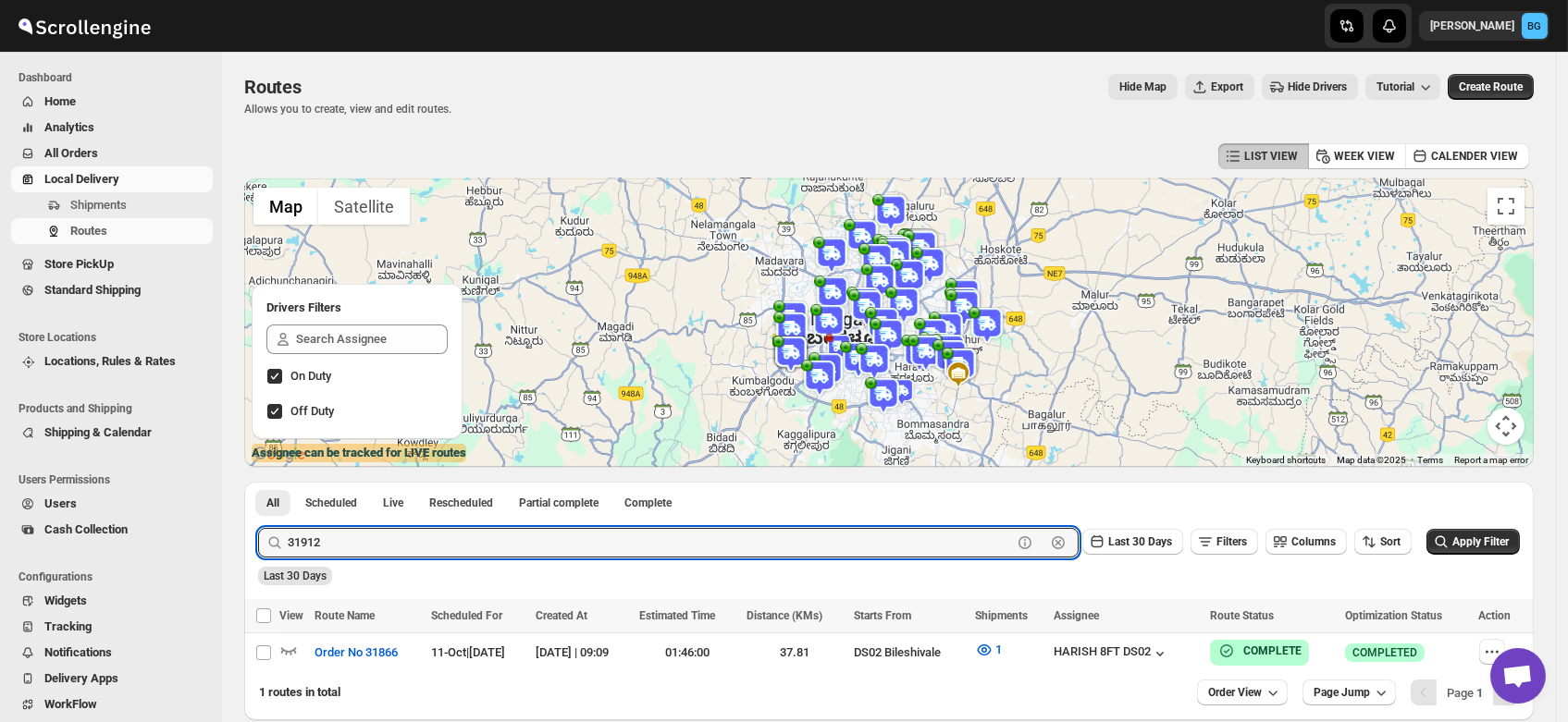
click at [258, 482] on button "Submit" at bounding box center [284, 492] width 53 height 19
click at [340, 545] on input "31912" at bounding box center [649, 543] width 724 height 30
click at [258, 482] on button "Submit" at bounding box center [284, 492] width 53 height 19
type input "3"
click at [98, 203] on span "Shipments" at bounding box center [98, 204] width 57 height 13
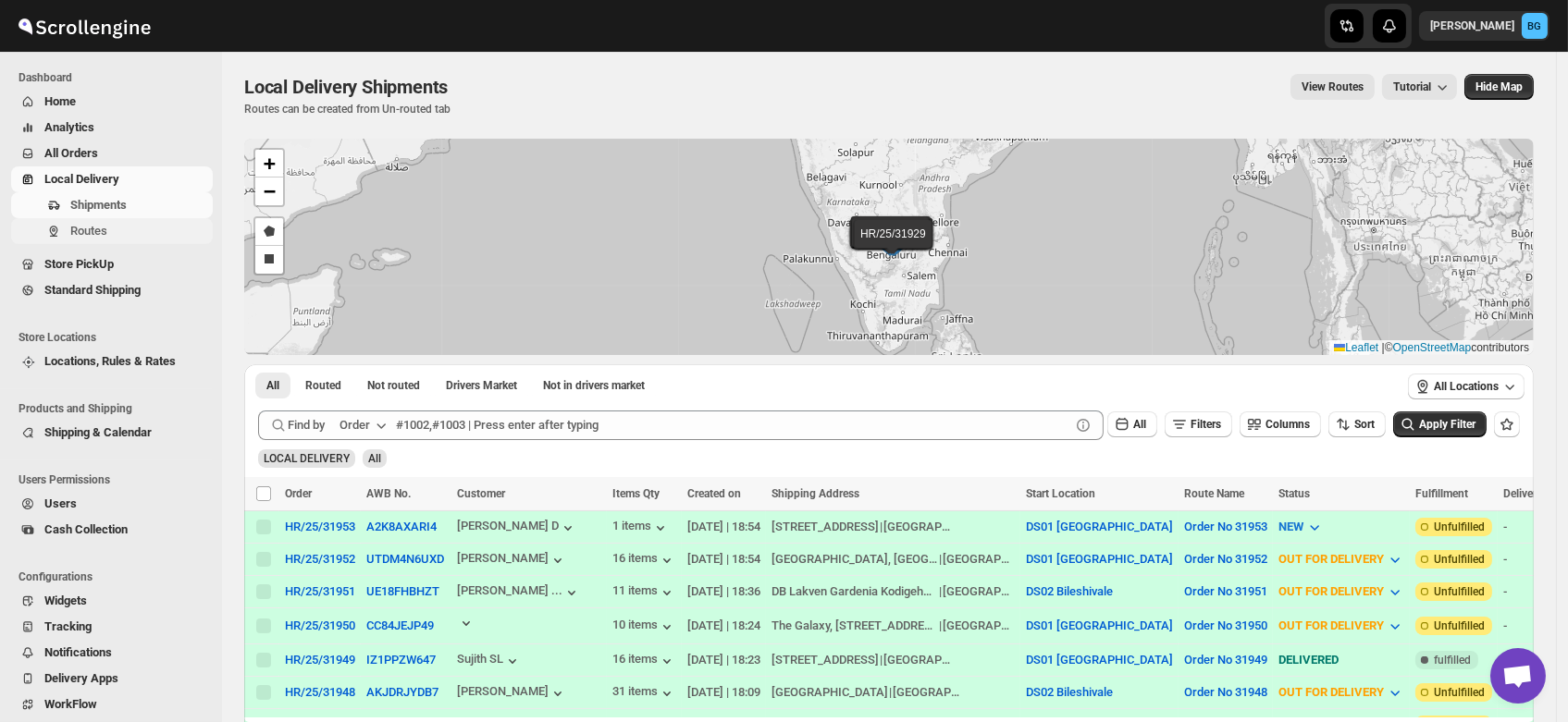
click at [90, 230] on span "Routes" at bounding box center [88, 230] width 37 height 13
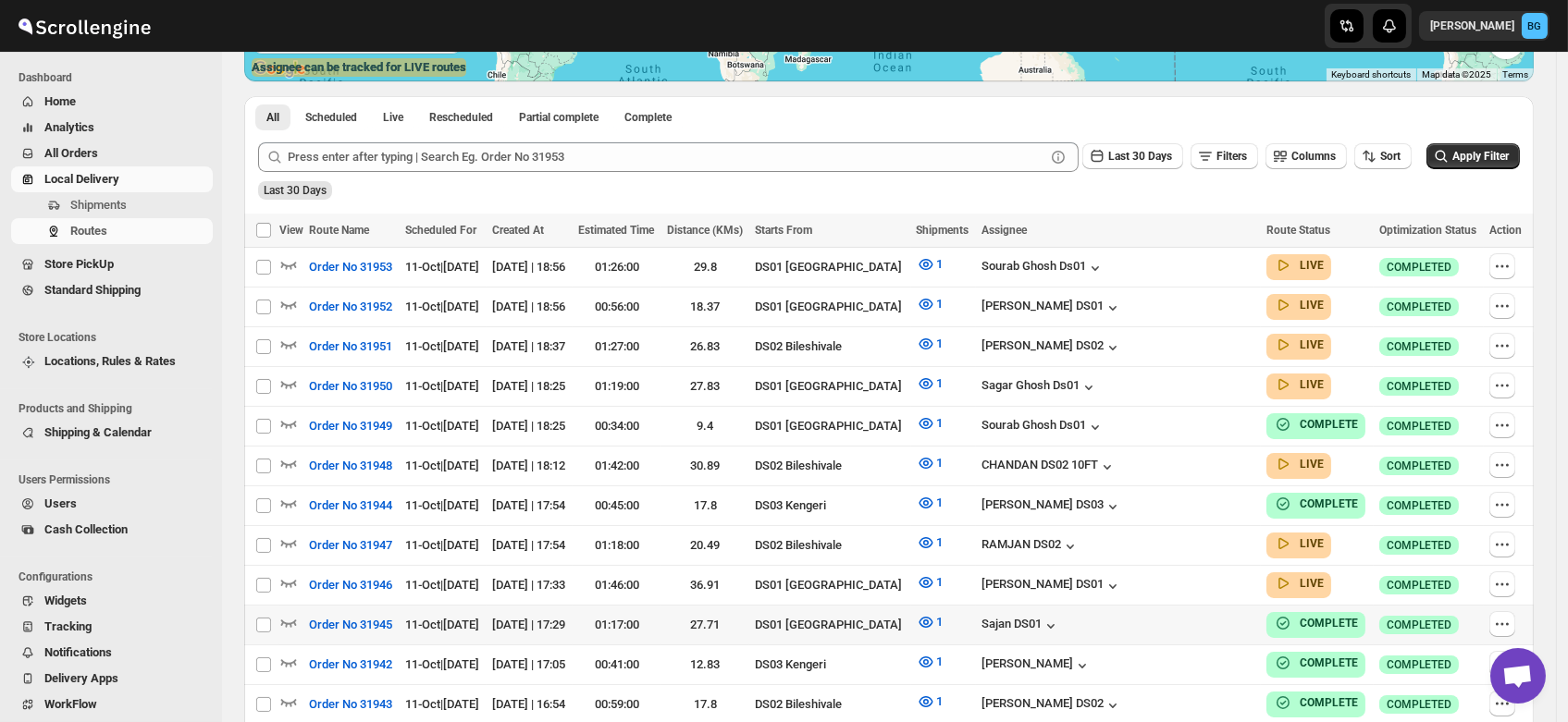
scroll to position [386, 0]
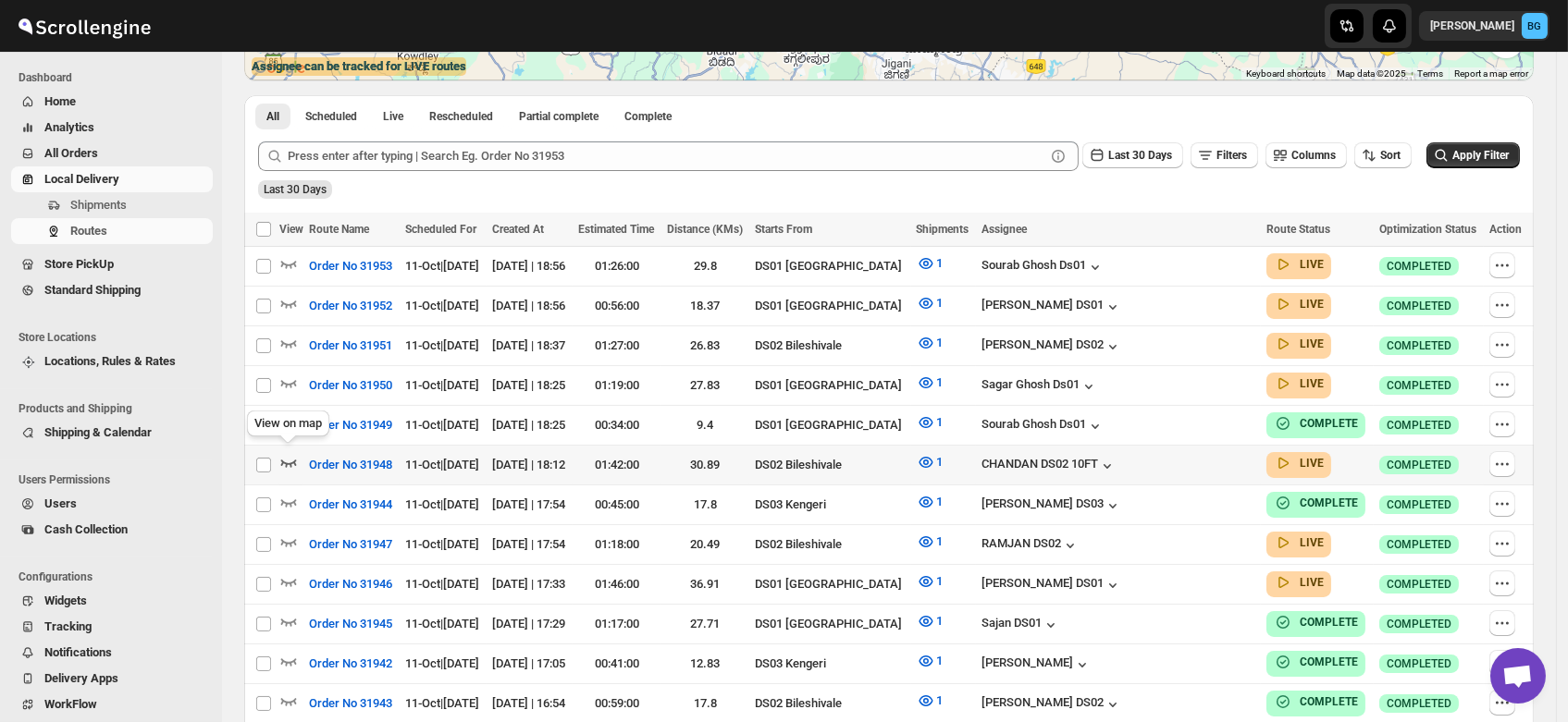
click at [283, 454] on icon "button" at bounding box center [288, 462] width 18 height 18
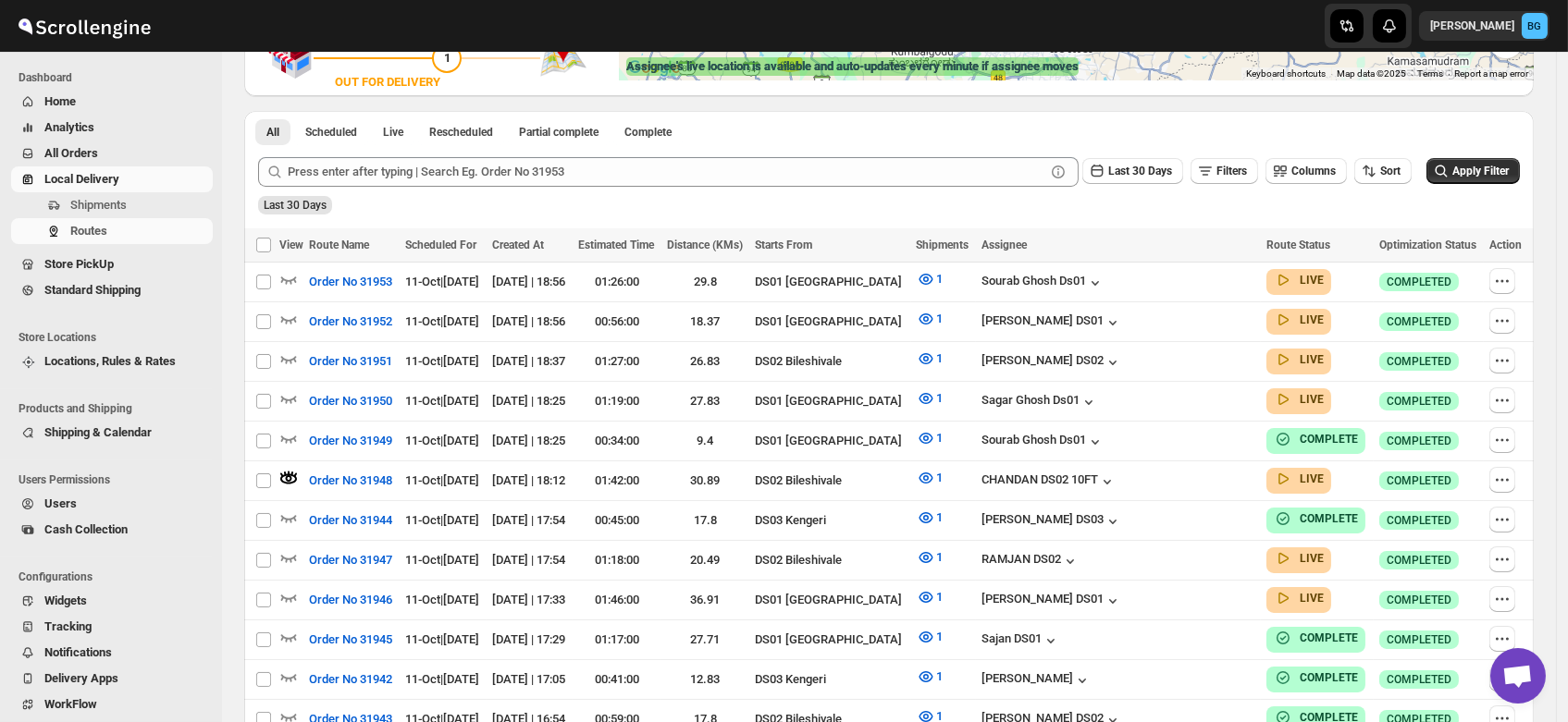
scroll to position [0, 0]
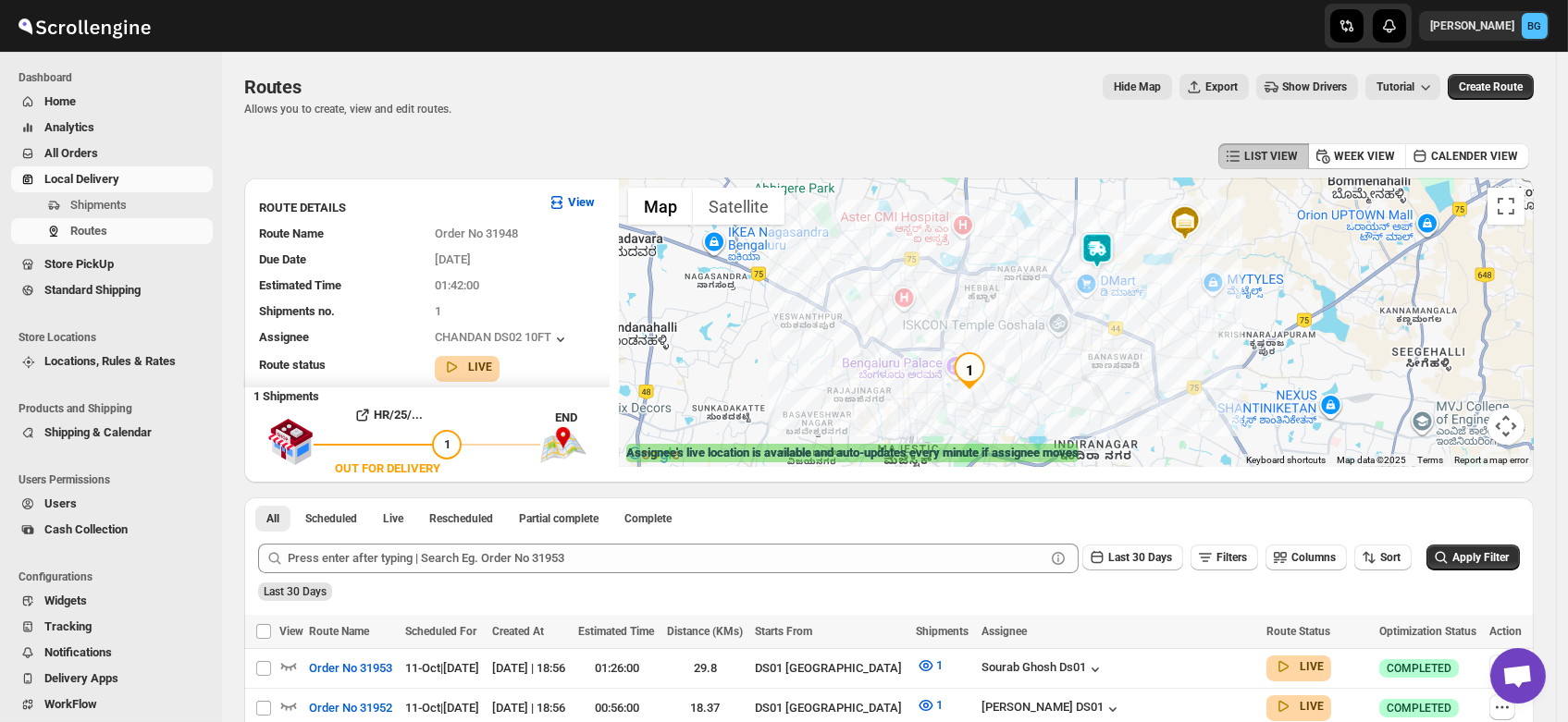
click at [1106, 246] on img at bounding box center [1097, 250] width 37 height 37
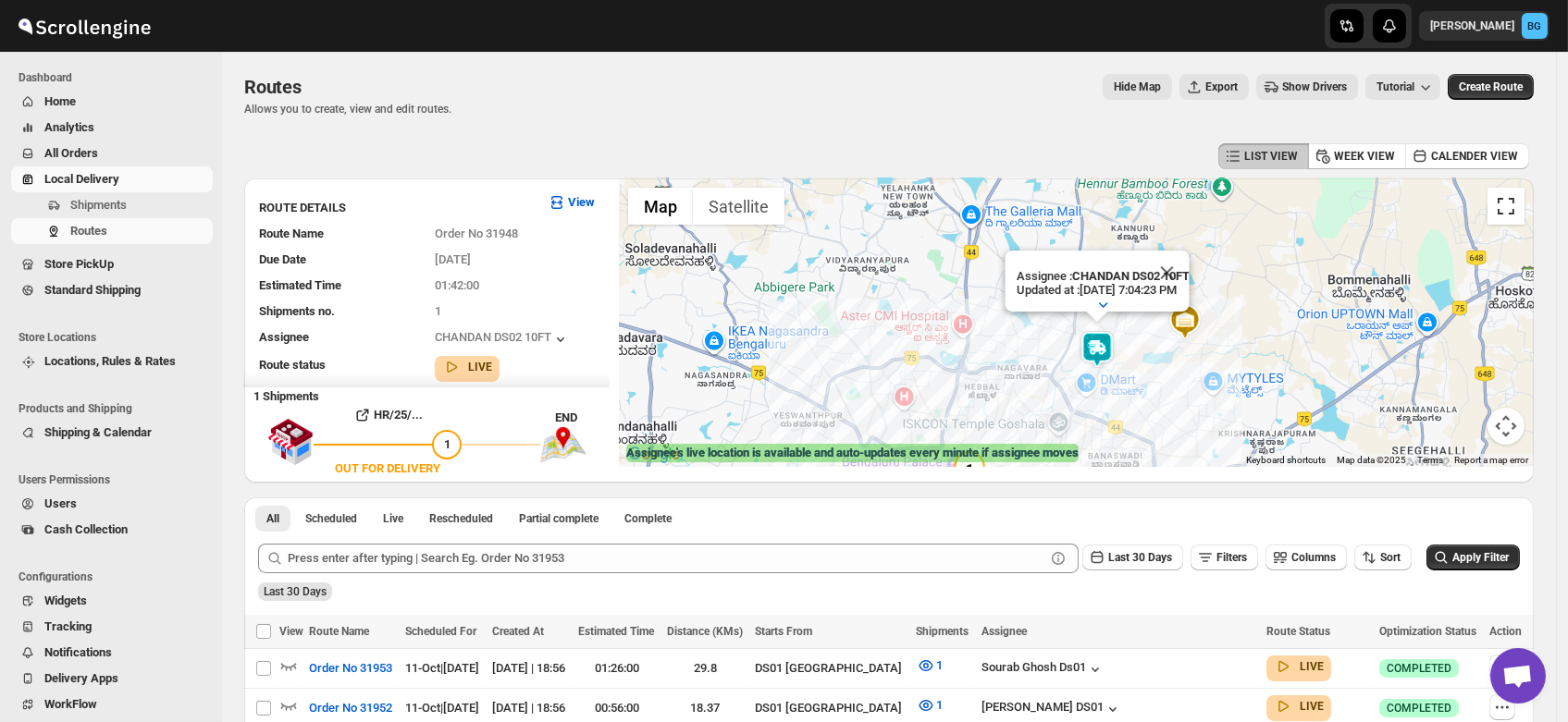
click at [1516, 200] on button "Toggle fullscreen view" at bounding box center [1506, 206] width 37 height 37
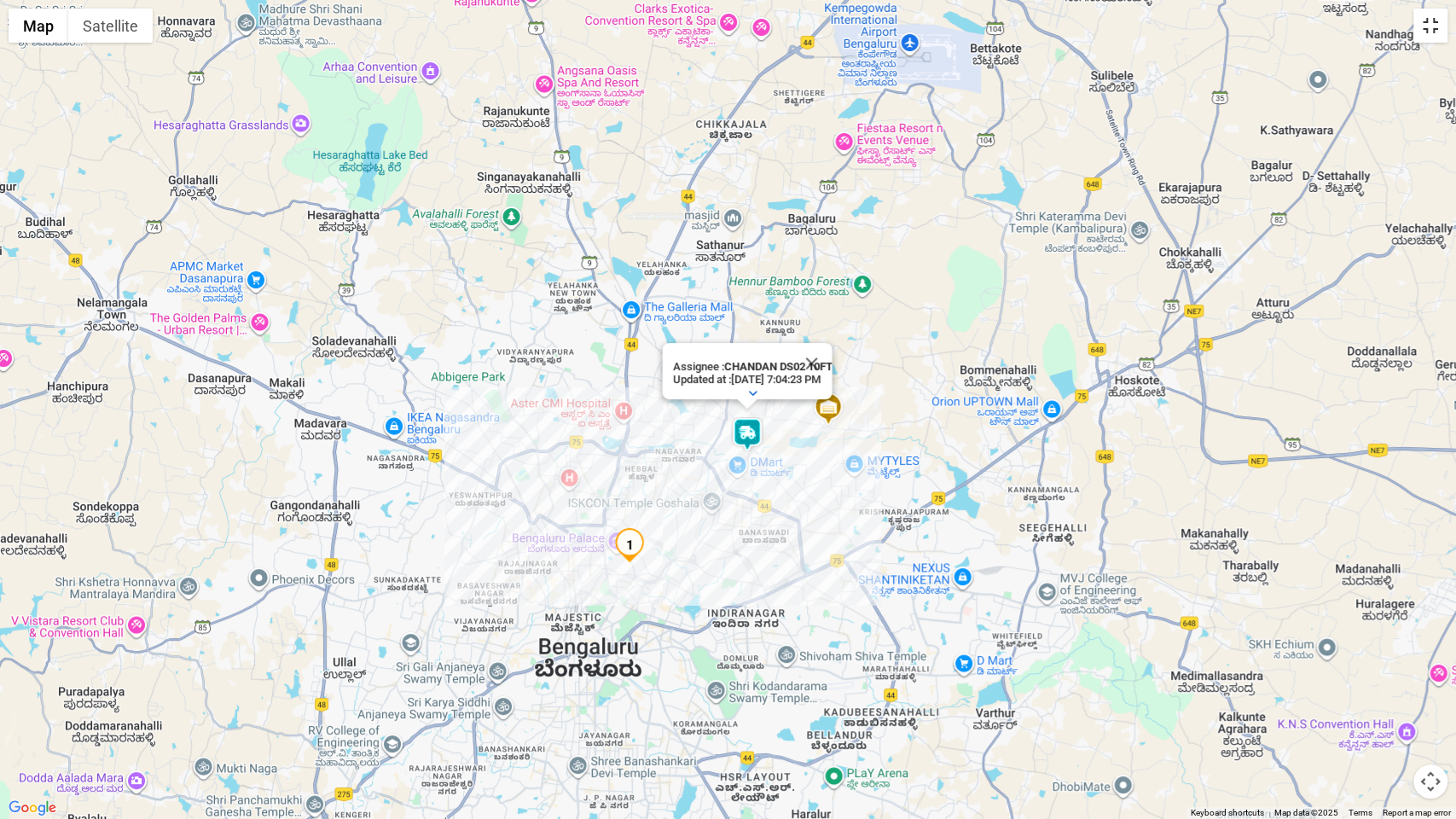
click at [1429, 20] on button "Toggle fullscreen view" at bounding box center [1430, 26] width 34 height 34
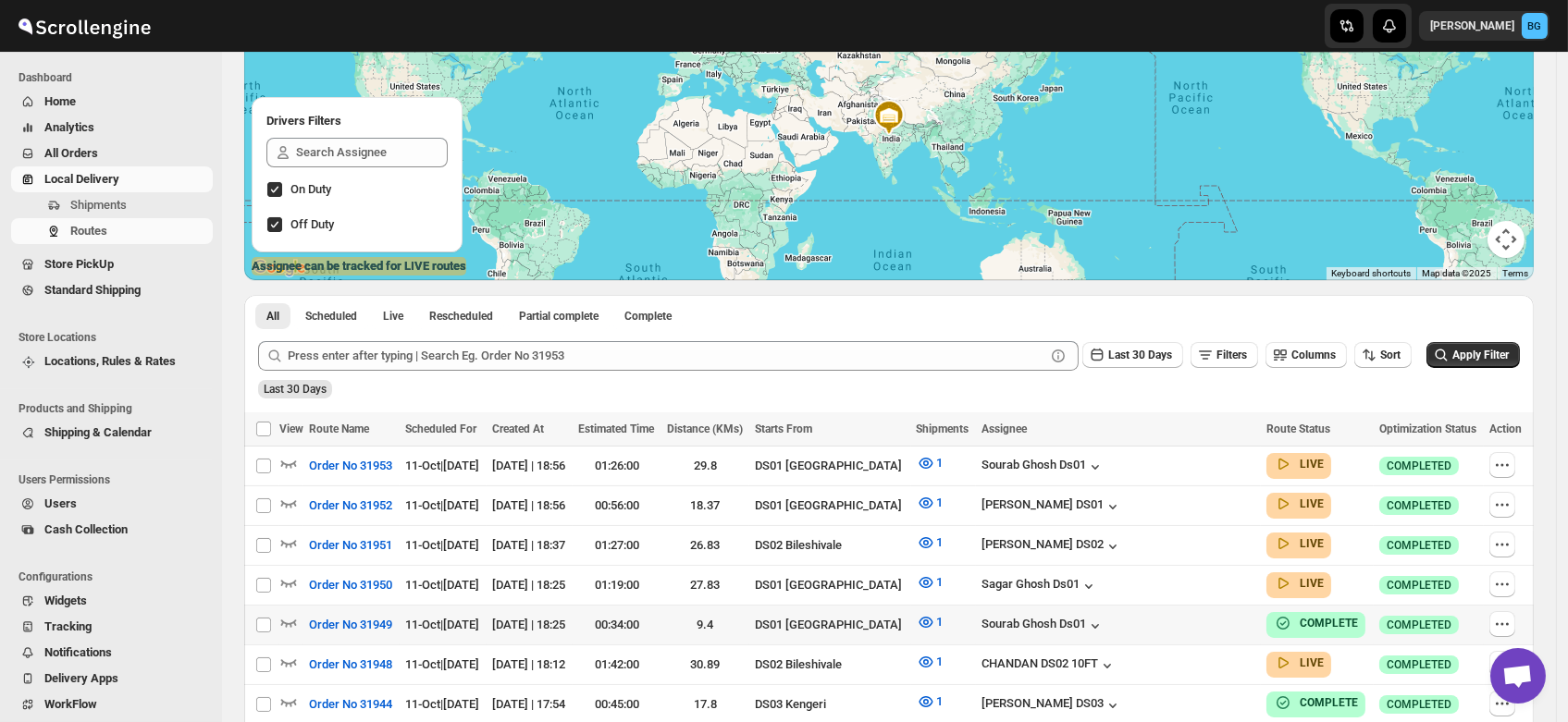
scroll to position [245, 0]
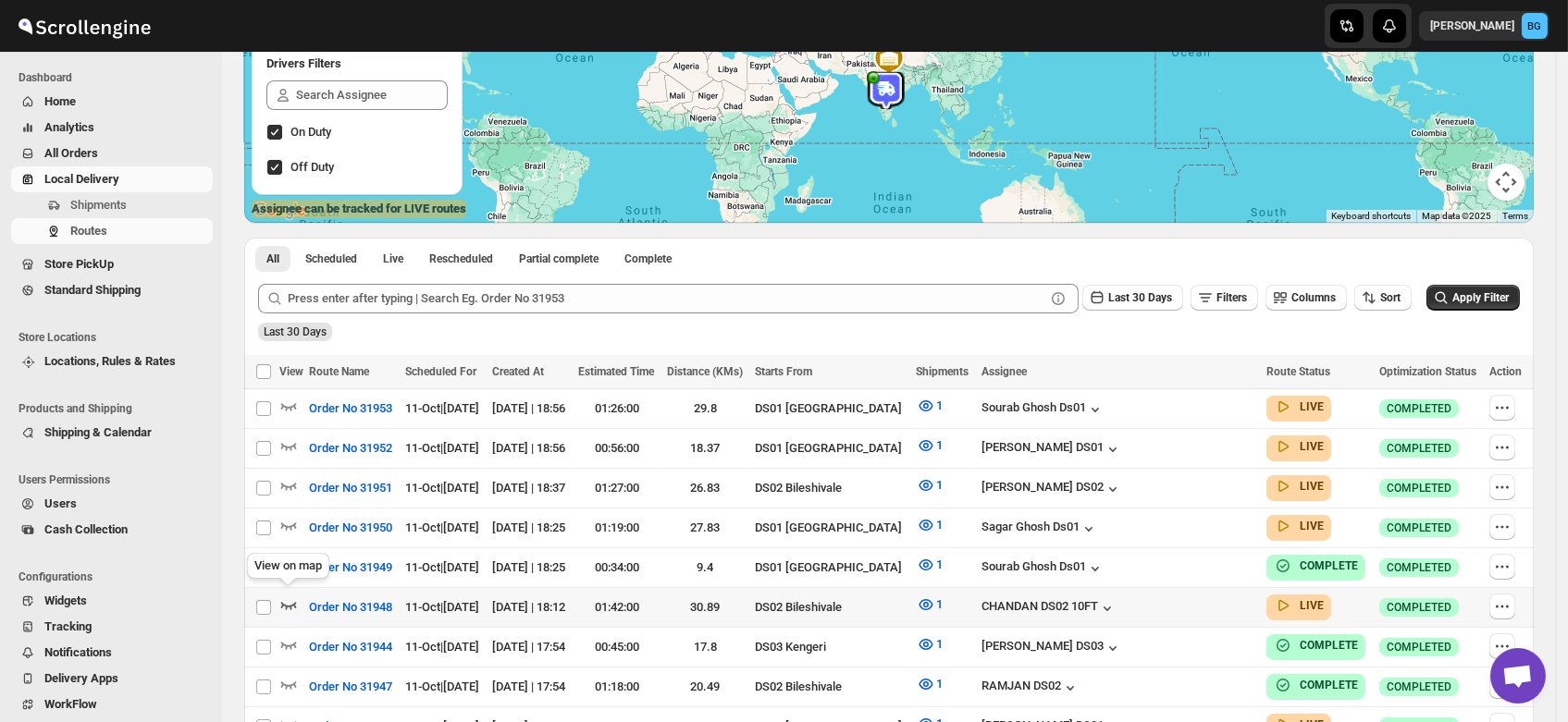
click at [286, 595] on icon "button" at bounding box center [288, 604] width 18 height 18
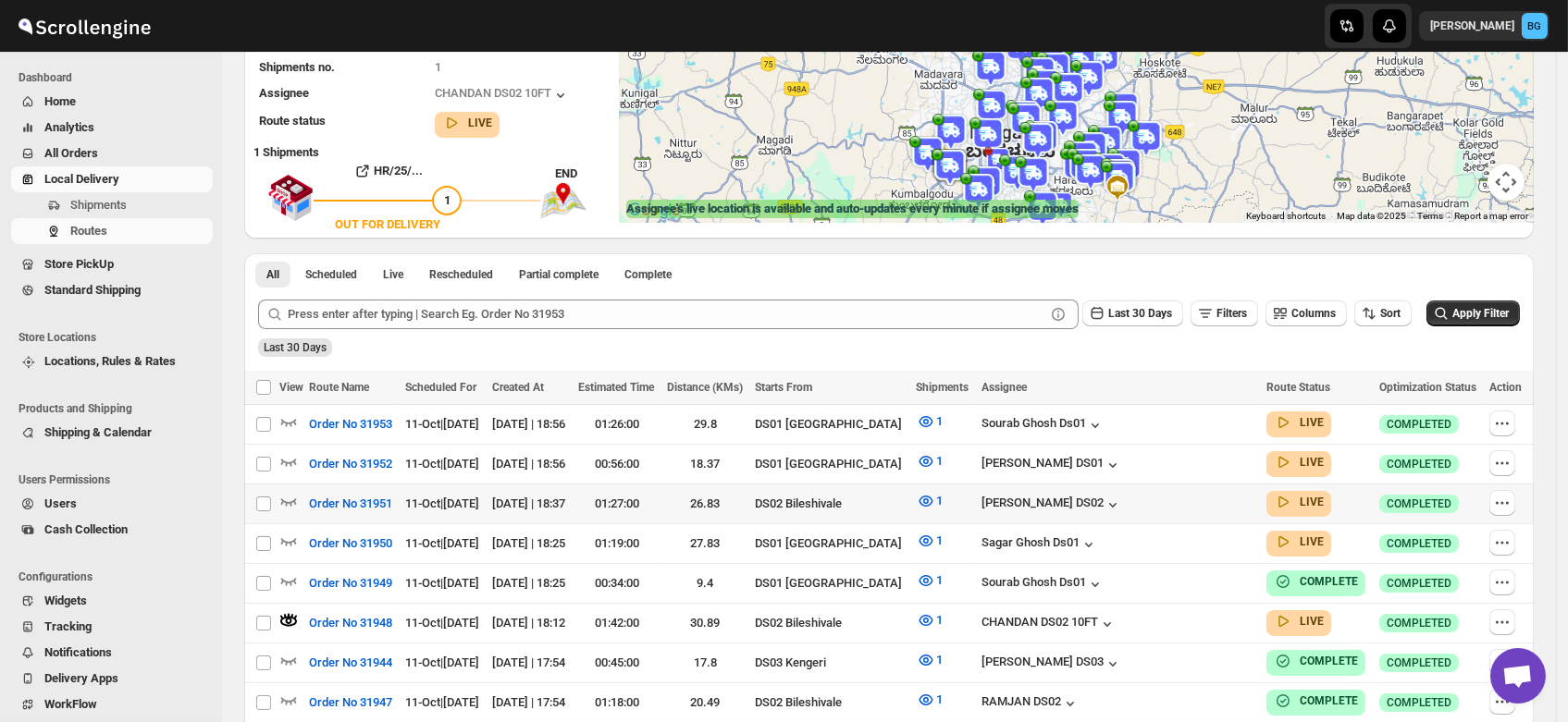
scroll to position [0, 0]
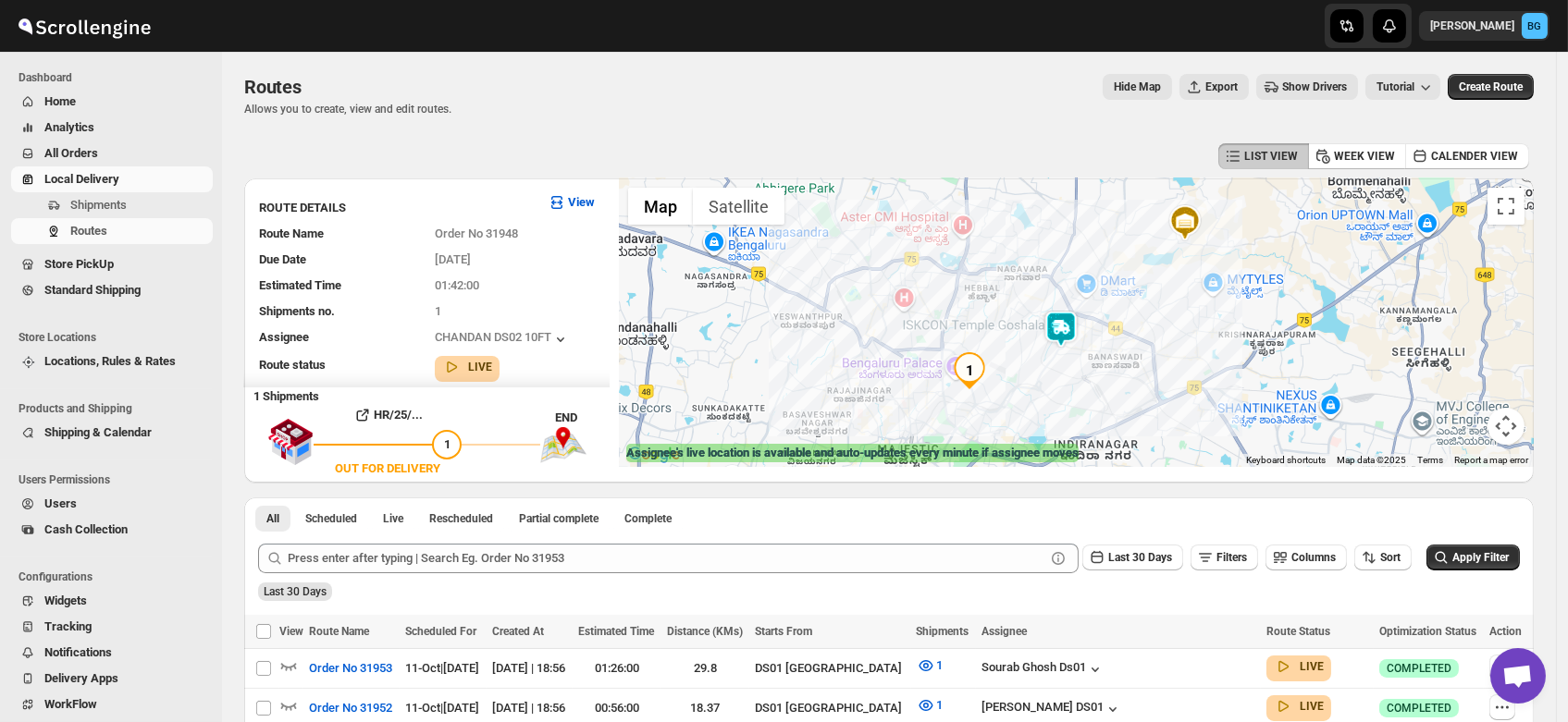
click at [1078, 330] on img at bounding box center [1061, 329] width 37 height 37
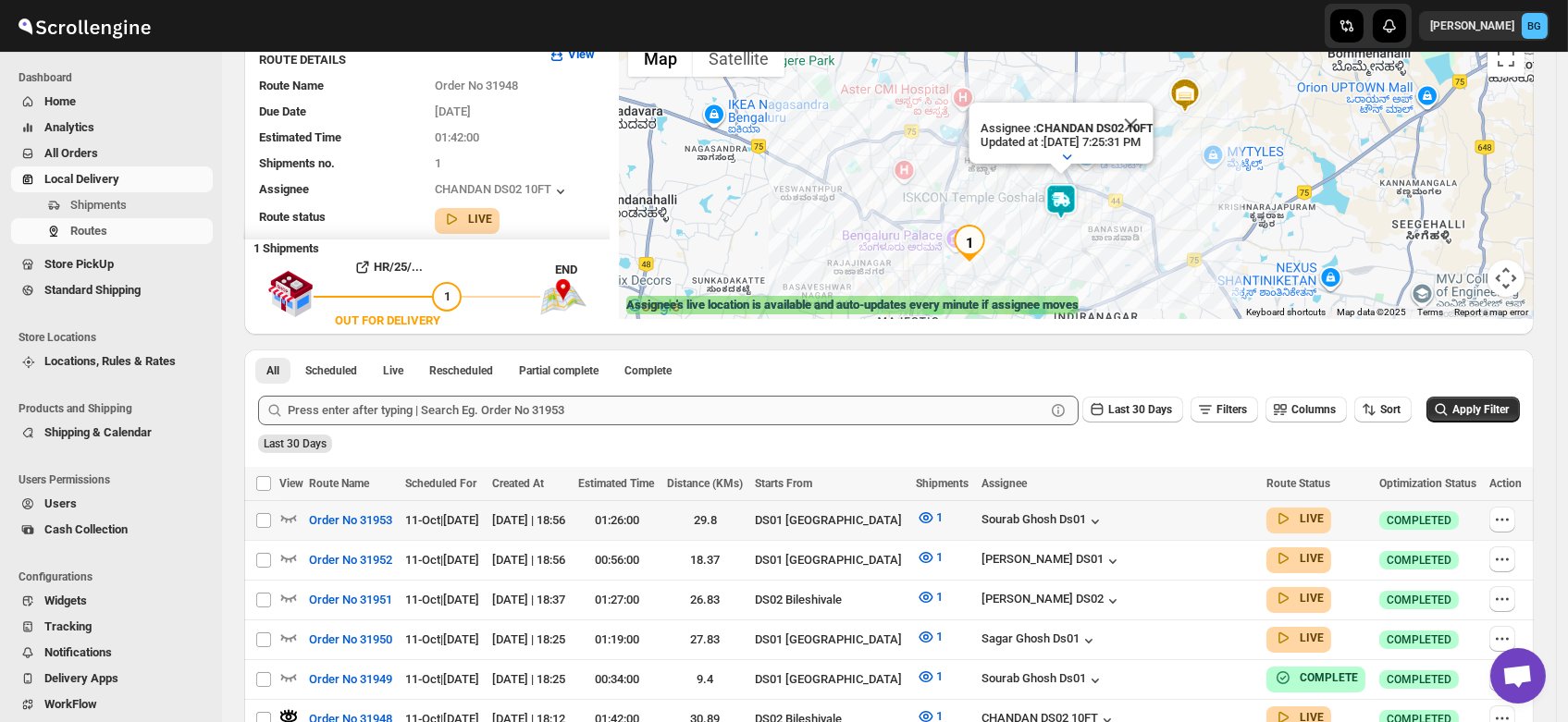
scroll to position [155, 0]
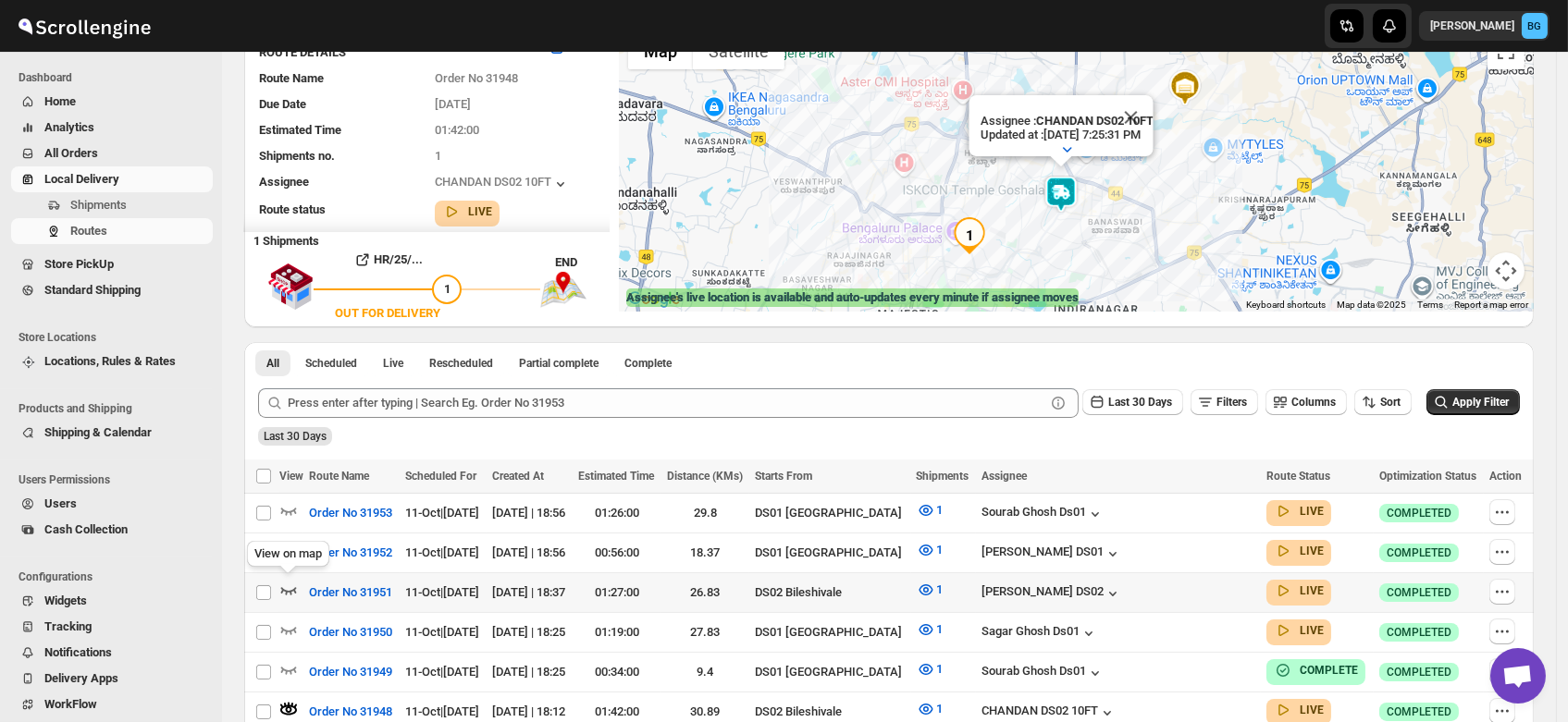
click at [287, 583] on icon "button" at bounding box center [288, 590] width 18 height 18
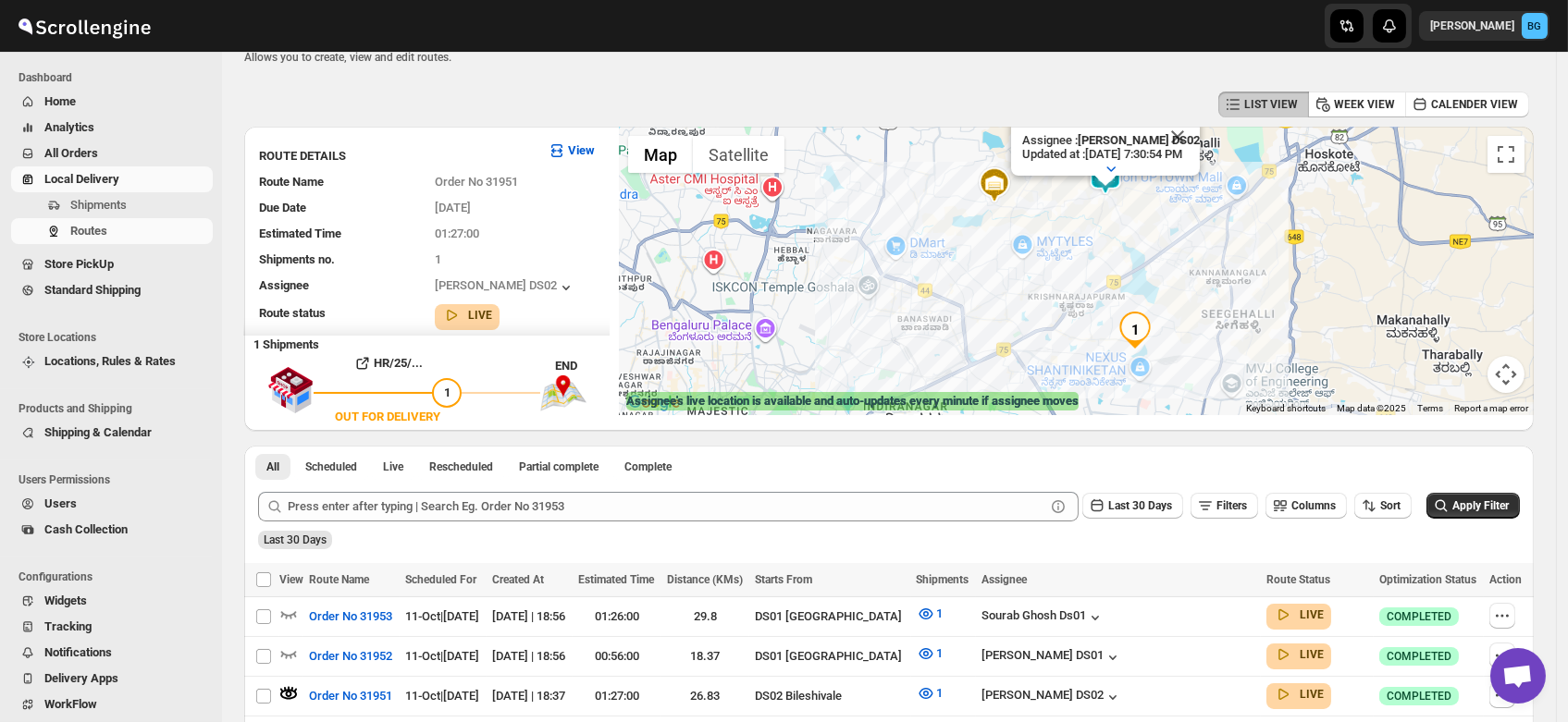
scroll to position [0, 0]
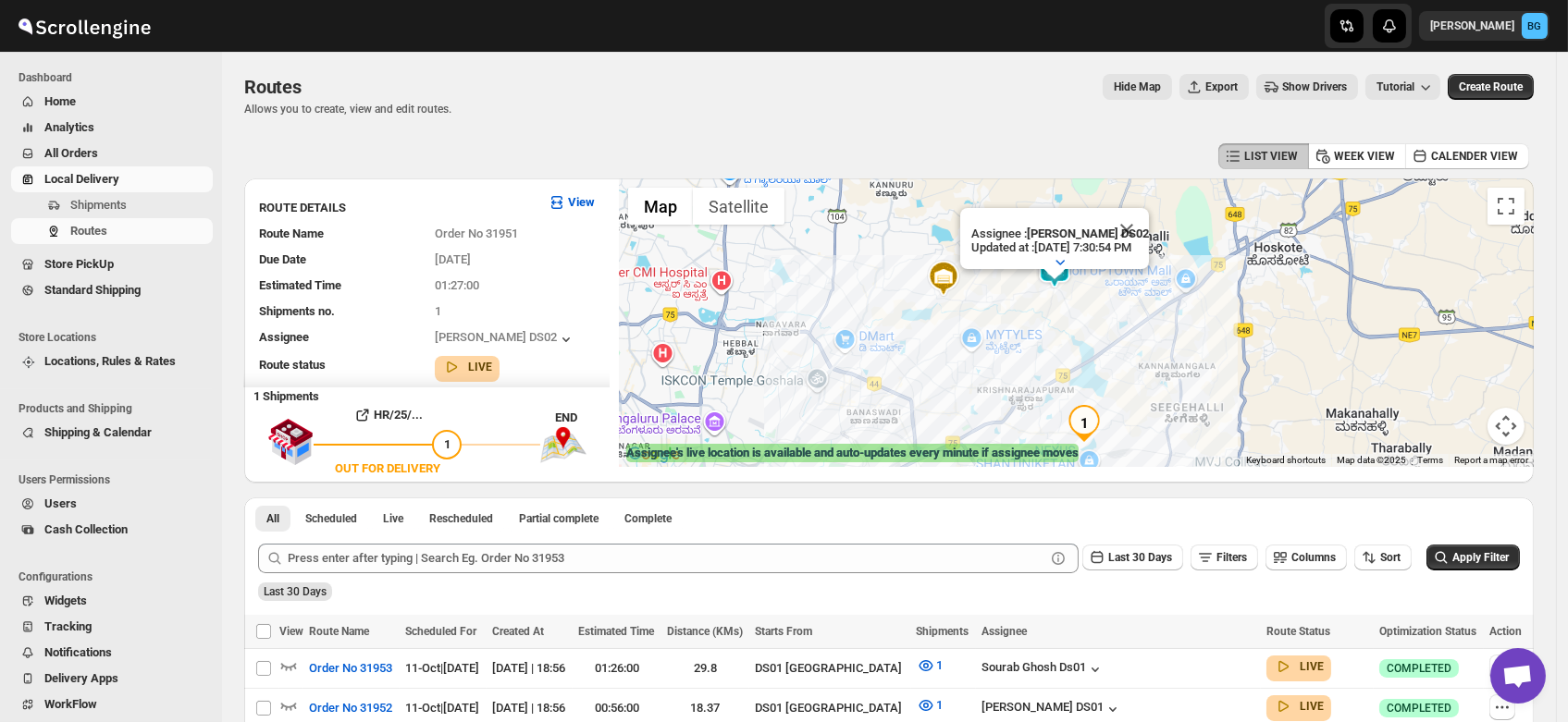
drag, startPoint x: 996, startPoint y: 348, endPoint x: 937, endPoint y: 398, distance: 77.3
click at [937, 398] on div "Assignee : MOSTUFA DS02 Updated at : 10/11/2025, 7:30:54 PM Duty mode Enabled B…" at bounding box center [1076, 322] width 915 height 289
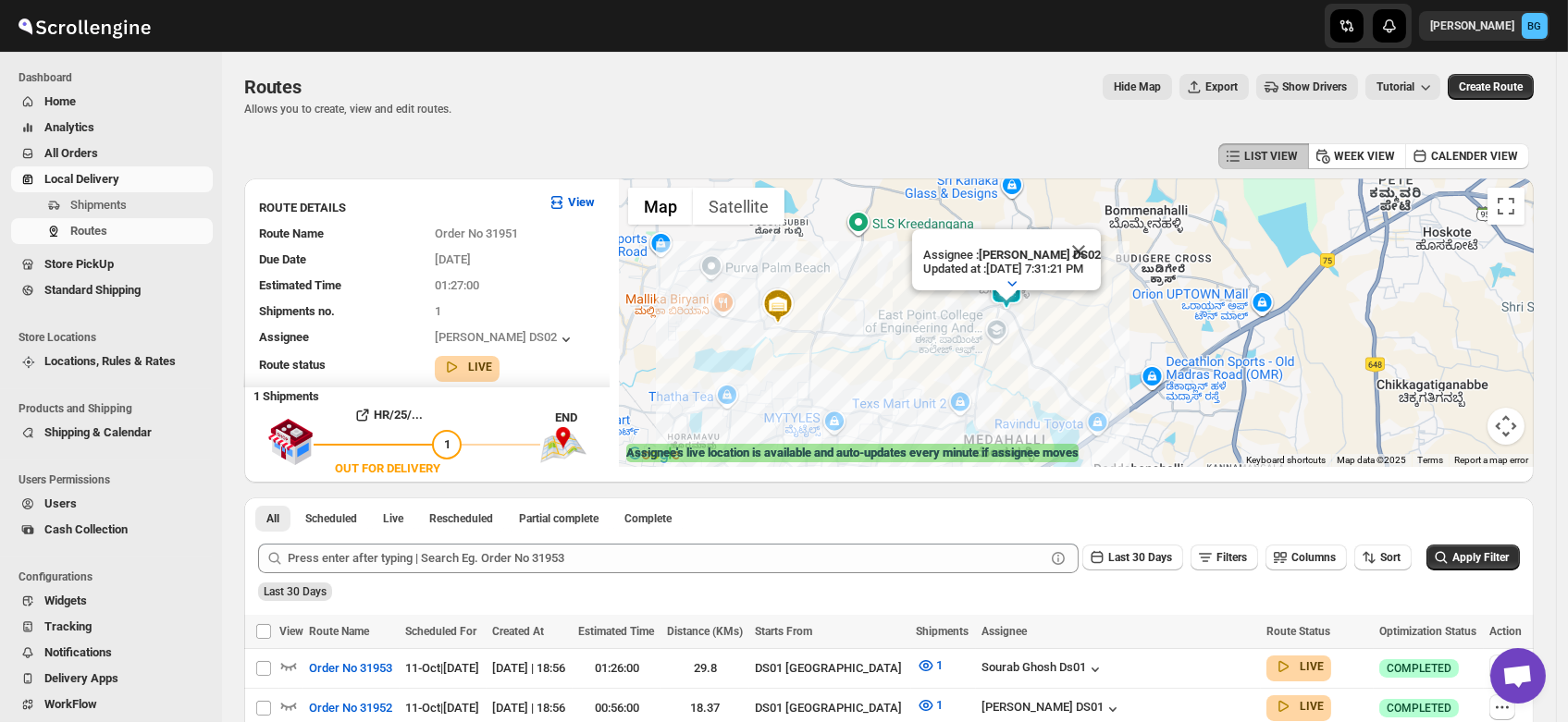
drag, startPoint x: 1070, startPoint y: 388, endPoint x: 949, endPoint y: 349, distance: 127.1
click at [949, 349] on div "Assignee : MOSTUFA DS02 Updated at : 10/11/2025, 7:31:21 PM Duty mode Enabled B…" at bounding box center [1076, 322] width 915 height 289
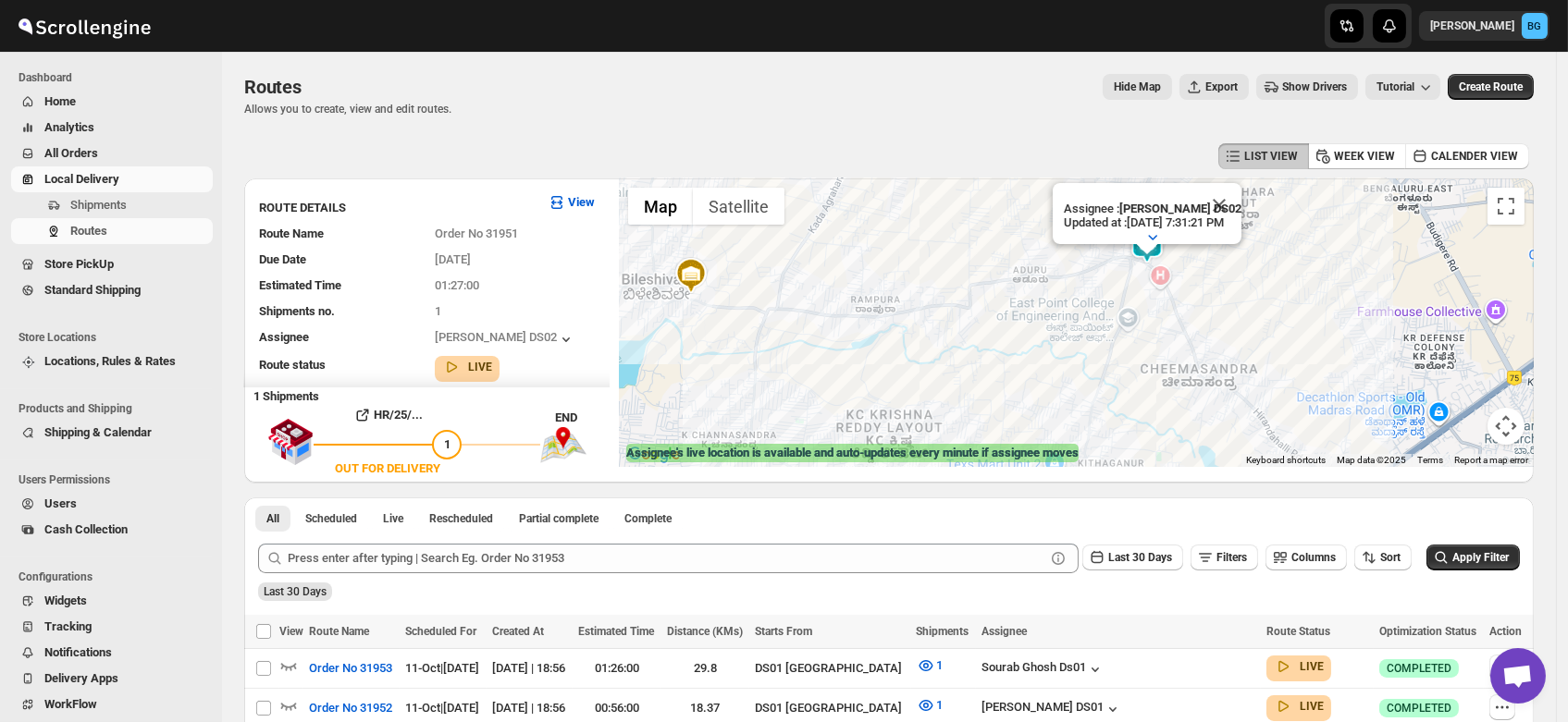
drag, startPoint x: 862, startPoint y: 346, endPoint x: 1029, endPoint y: 346, distance: 167.0
click at [1029, 346] on div "Assignee : MOSTUFA DS02 Updated at : 10/11/2025, 7:31:21 PM Duty mode Enabled B…" at bounding box center [1076, 322] width 915 height 289
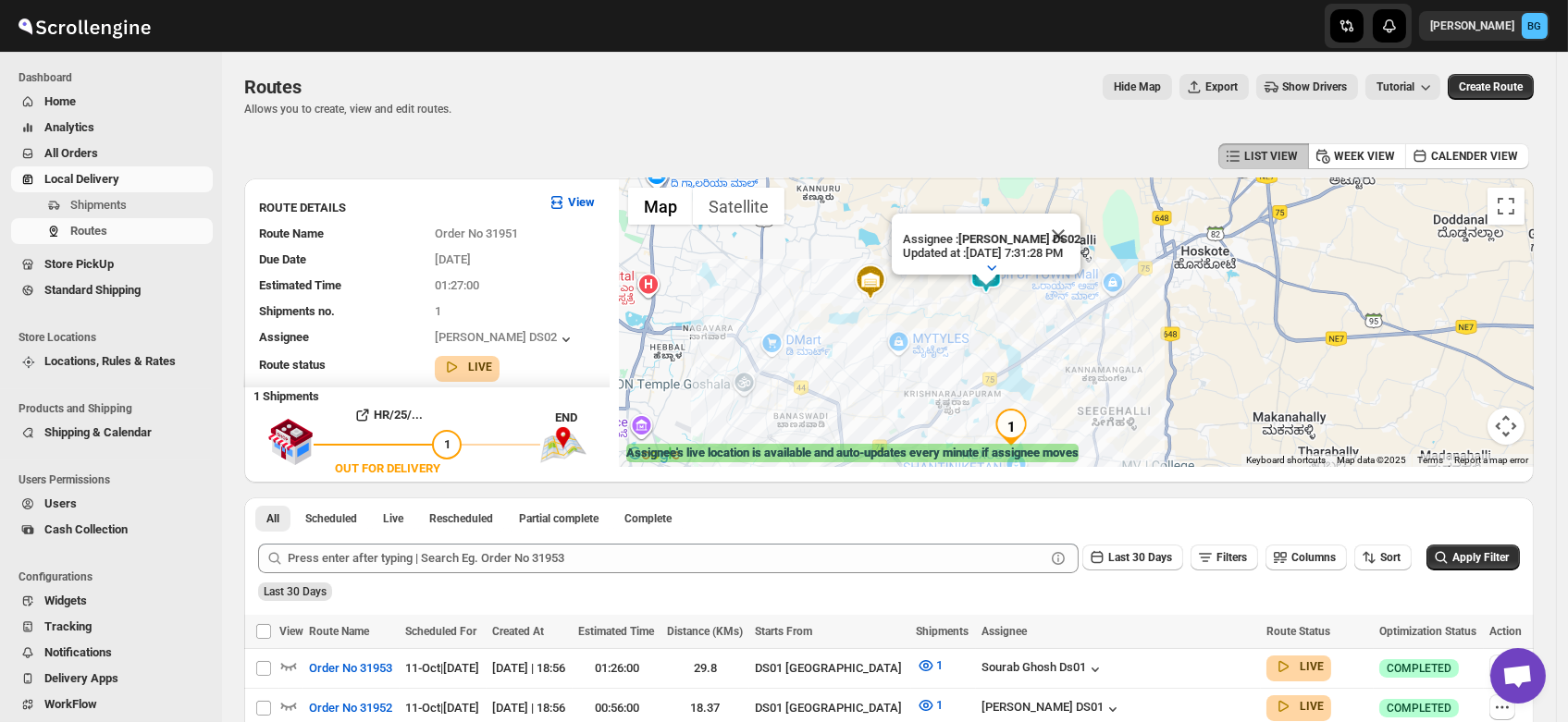
drag, startPoint x: 1127, startPoint y: 397, endPoint x: 1046, endPoint y: 361, distance: 88.6
click at [1046, 361] on div "Assignee : MOSTUFA DS02 Updated at : 10/11/2025, 7:31:28 PM Duty mode Enabled B…" at bounding box center [1076, 322] width 915 height 289
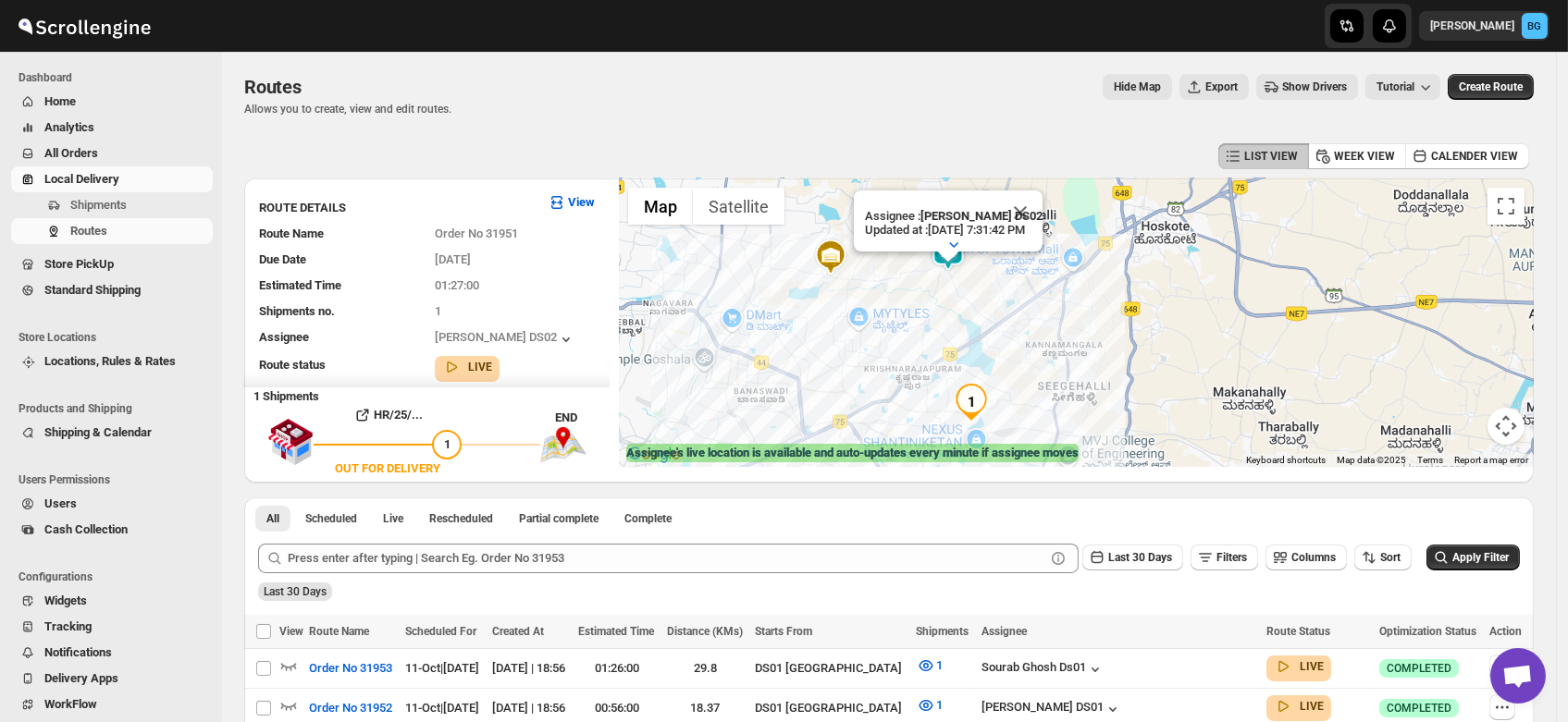
drag, startPoint x: 940, startPoint y: 369, endPoint x: 935, endPoint y: 291, distance: 78.2
click at [935, 291] on div "Assignee : MOSTUFA DS02 Updated at : 10/11/2025, 7:31:42 PM Duty mode Enabled B…" at bounding box center [1076, 322] width 915 height 289
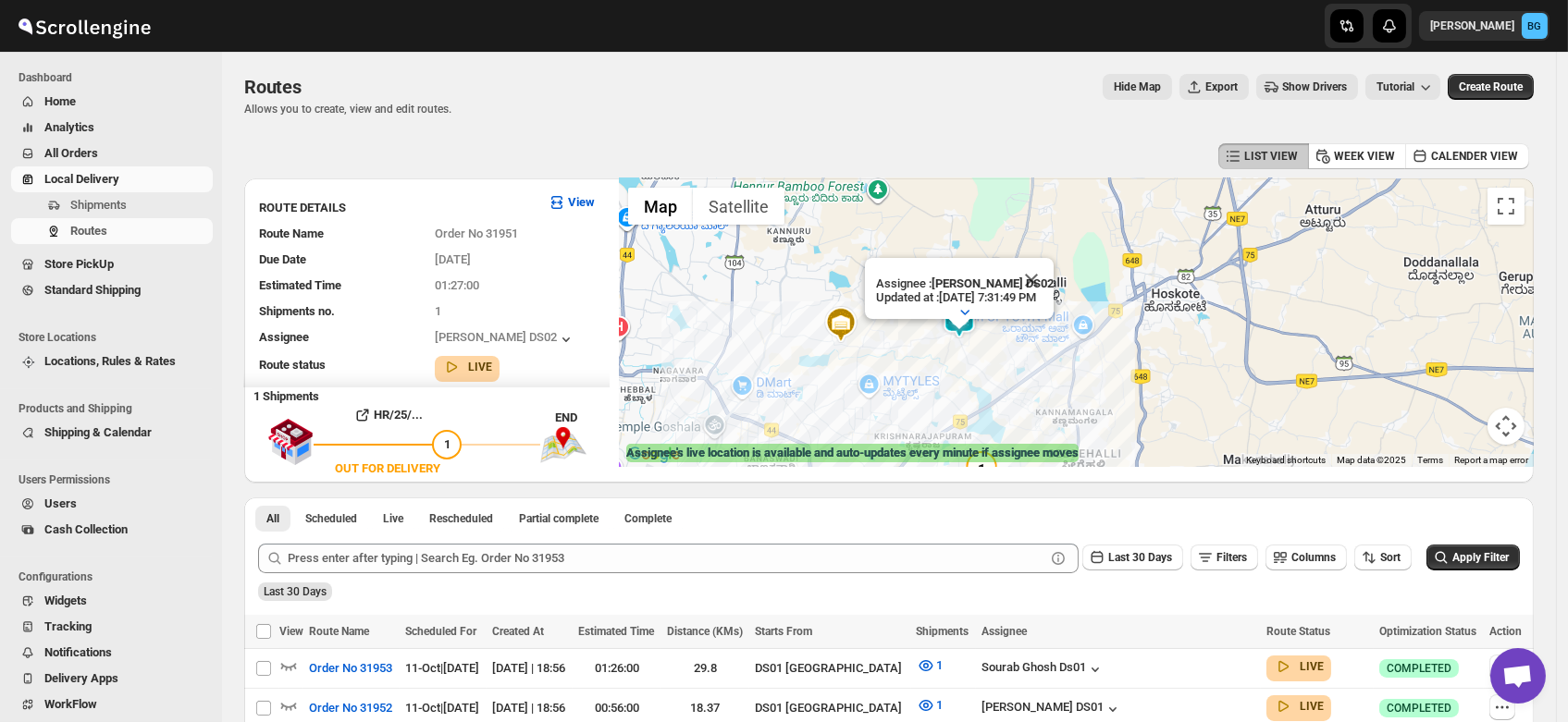
drag, startPoint x: 938, startPoint y: 313, endPoint x: 948, endPoint y: 325, distance: 15.6
click at [948, 325] on div "Assignee : MOSTUFA DS02 Updated at : 10/11/2025, 7:31:49 PM Duty mode Enabled B…" at bounding box center [1076, 322] width 915 height 289
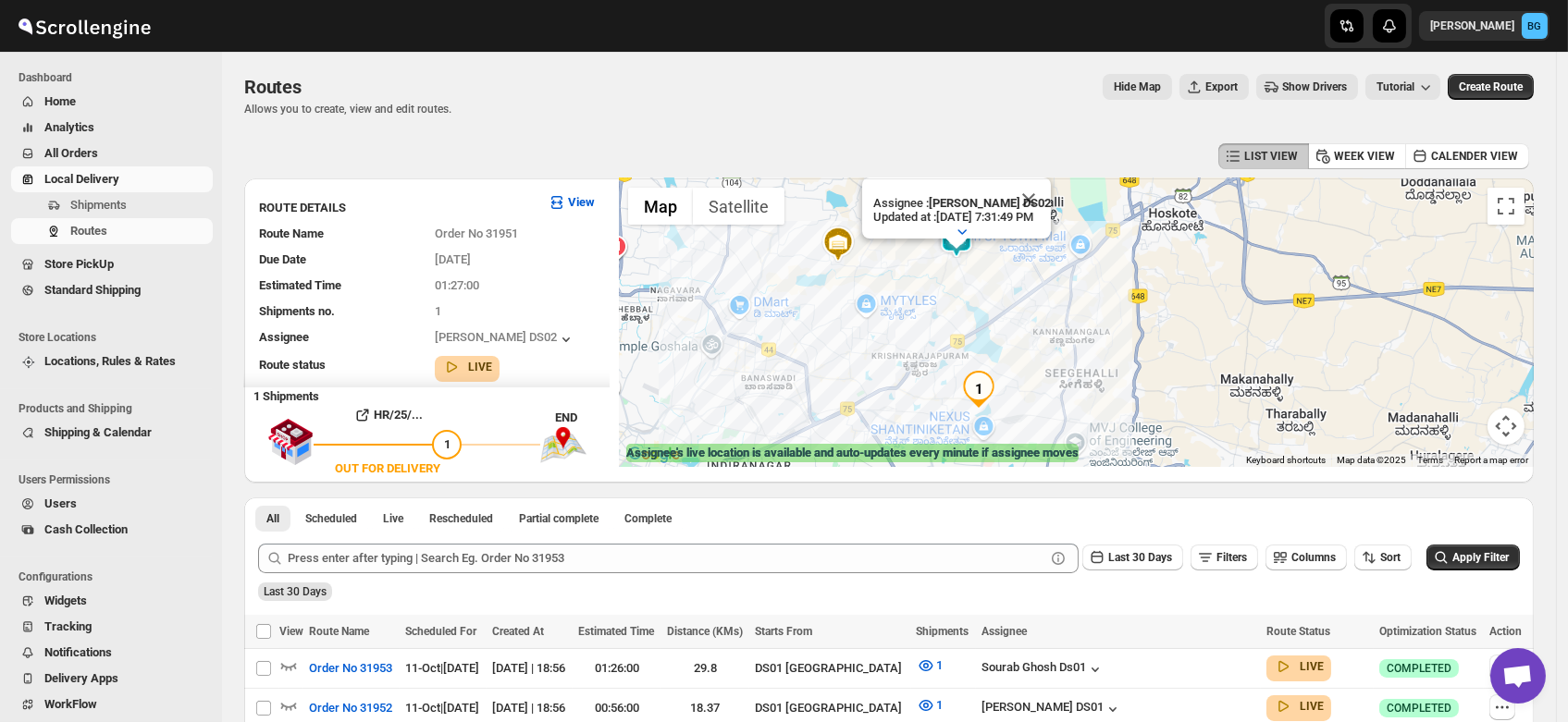
drag, startPoint x: 951, startPoint y: 379, endPoint x: 948, endPoint y: 295, distance: 84.1
click at [948, 295] on div "Assignee : MOSTUFA DS02 Updated at : 10/11/2025, 7:31:49 PM Duty mode Enabled B…" at bounding box center [1076, 322] width 915 height 289
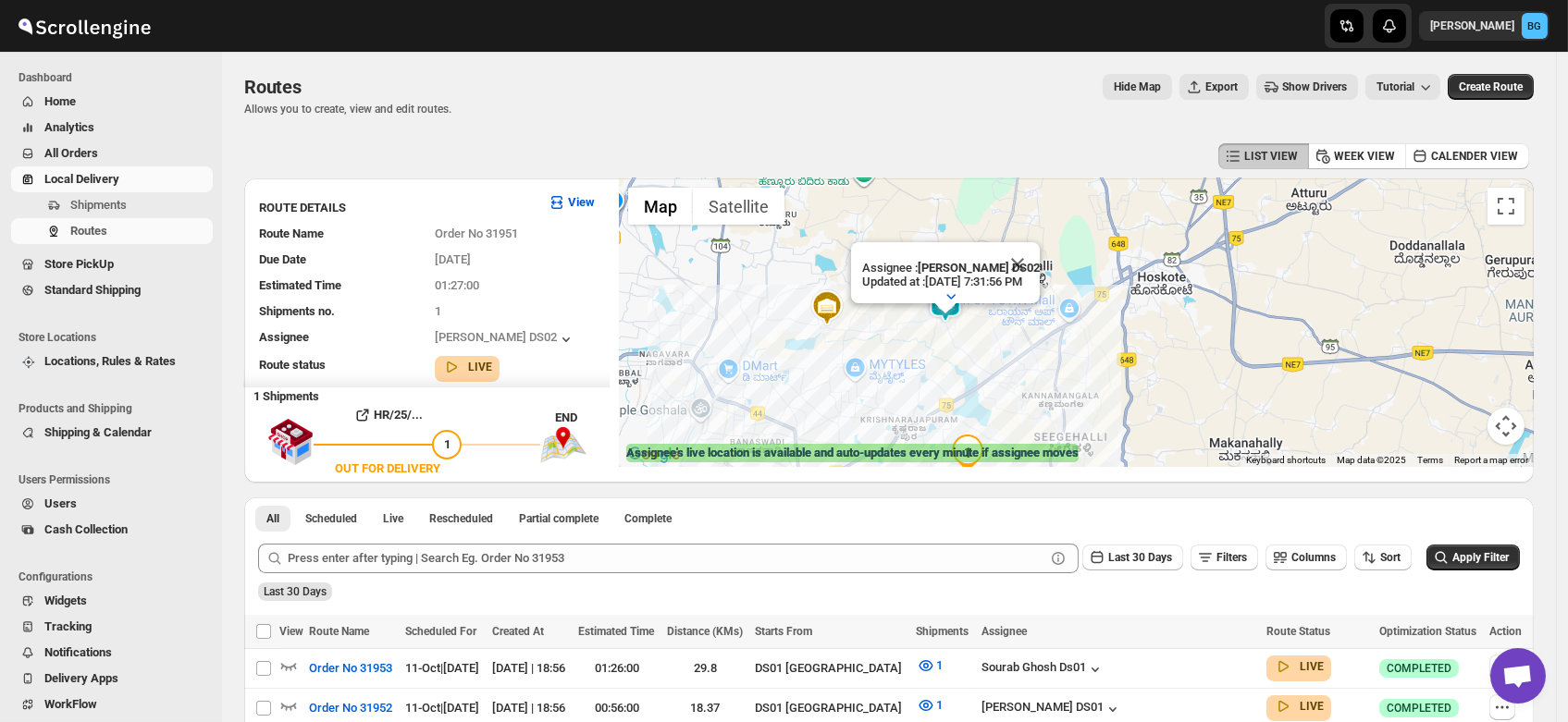
drag, startPoint x: 966, startPoint y: 326, endPoint x: 951, endPoint y: 365, distance: 41.8
click at [951, 365] on div "Assignee : MOSTUFA DS02 Updated at : 10/11/2025, 7:31:56 PM Duty mode Enabled B…" at bounding box center [1076, 322] width 915 height 289
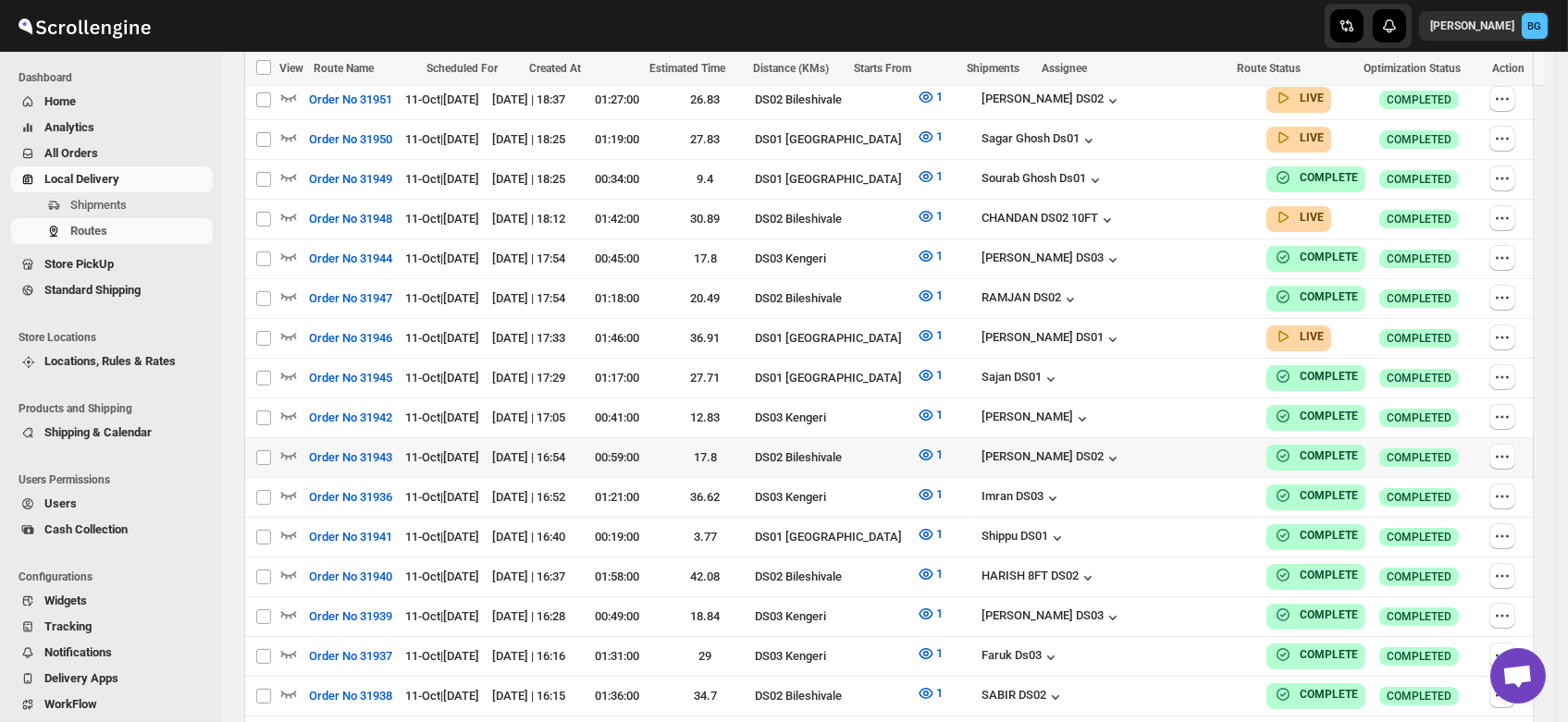
scroll to position [637, 0]
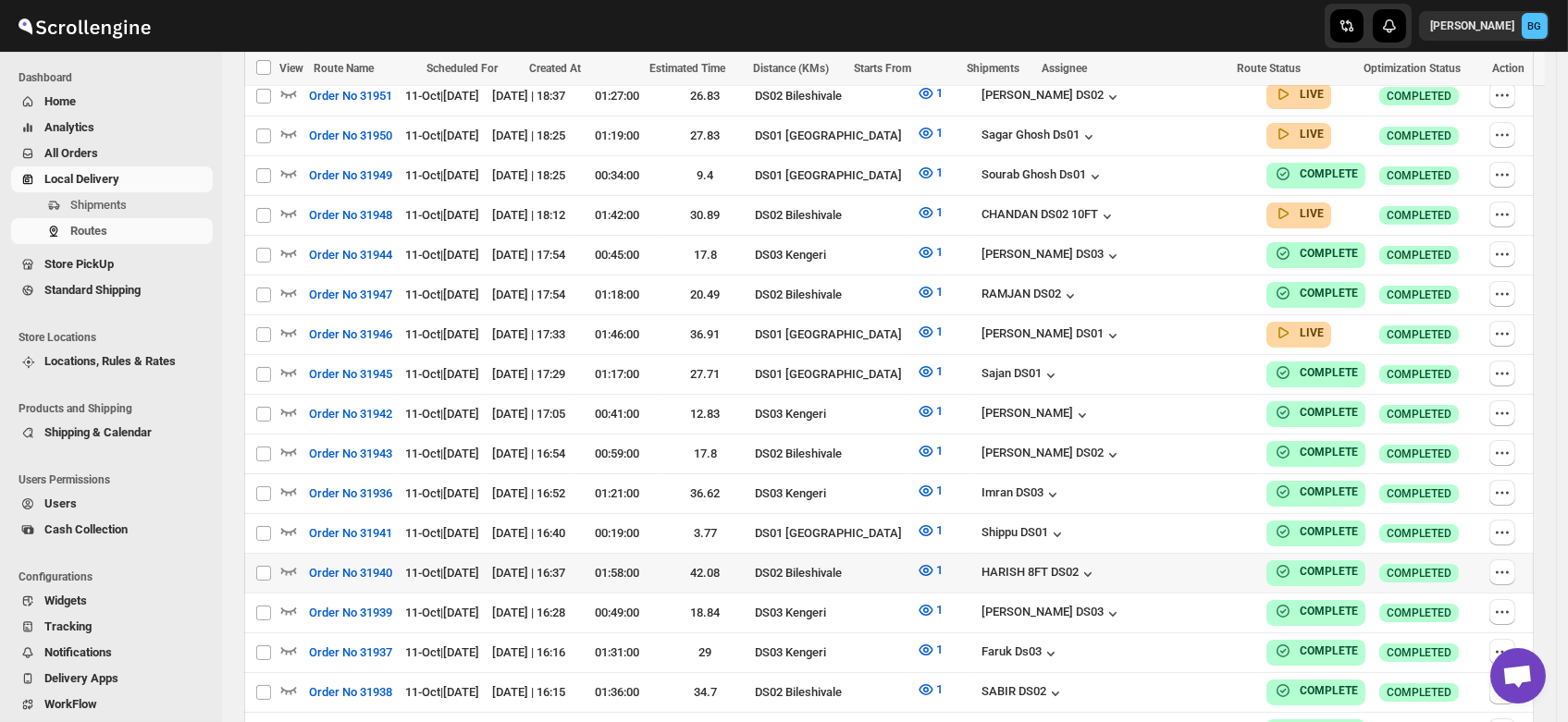
click at [1123, 569] on td "HARISH 8FT DS02" at bounding box center [1119, 573] width 286 height 39
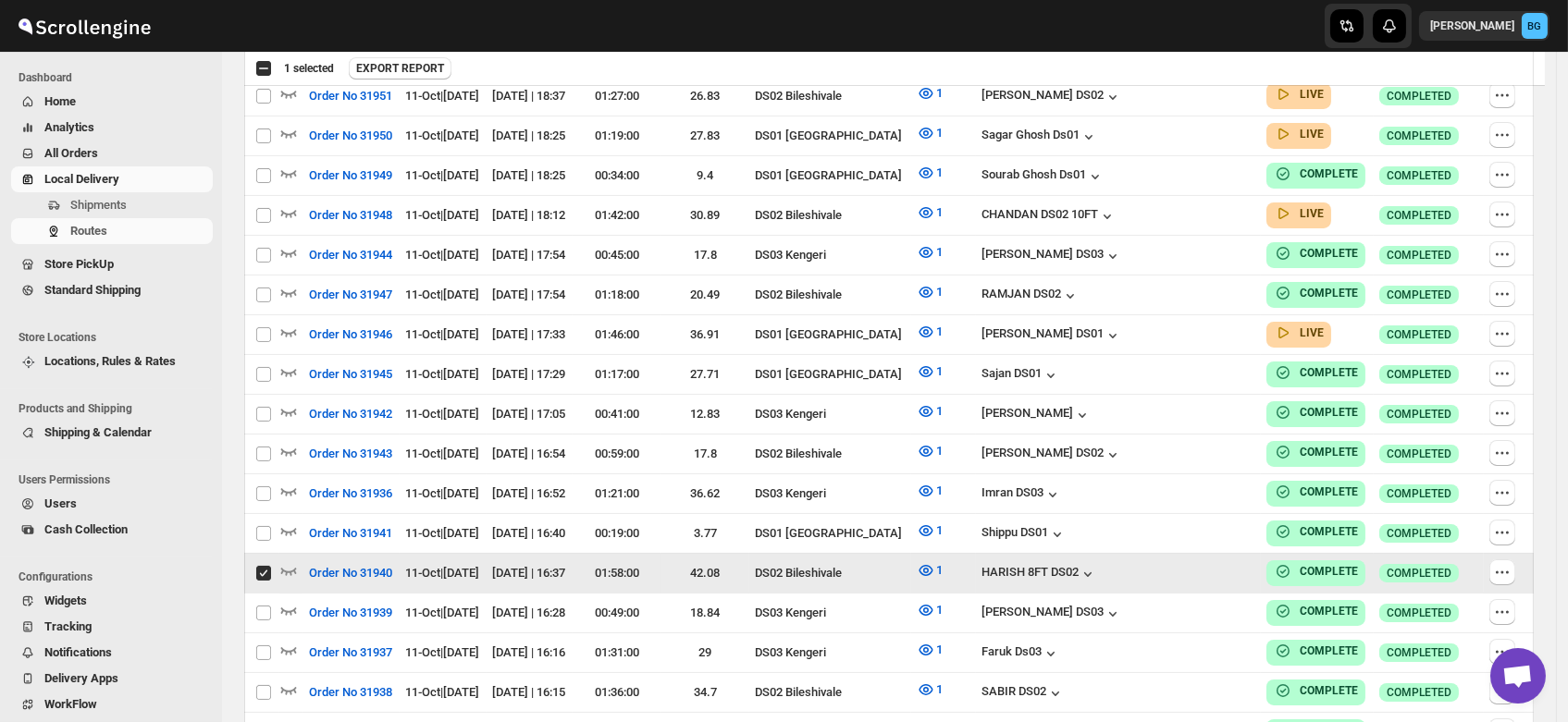
click at [1123, 569] on td "HARISH 8FT DS02" at bounding box center [1119, 573] width 286 height 39
checkbox input "false"
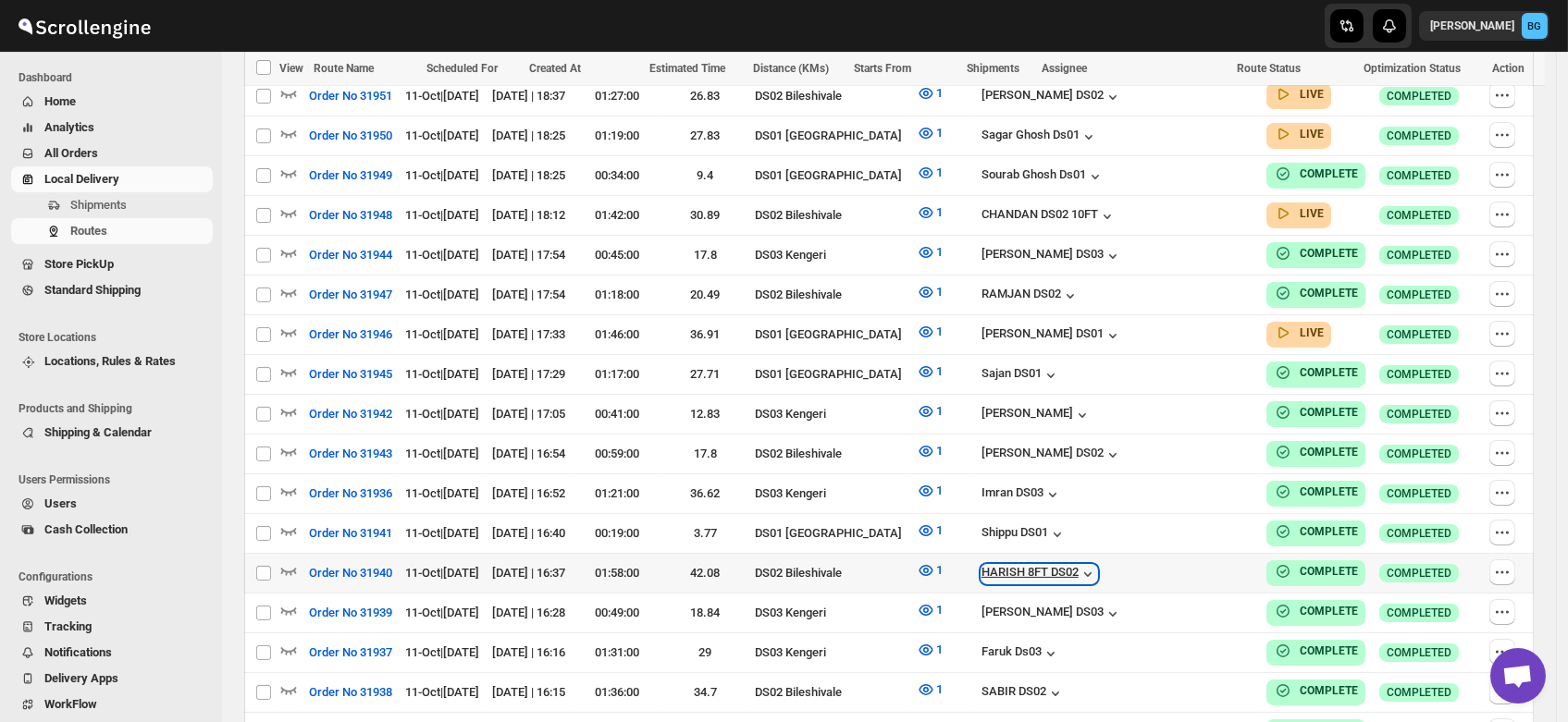
click at [1097, 565] on div "HARISH 8FT DS02" at bounding box center [1039, 573] width 116 height 18
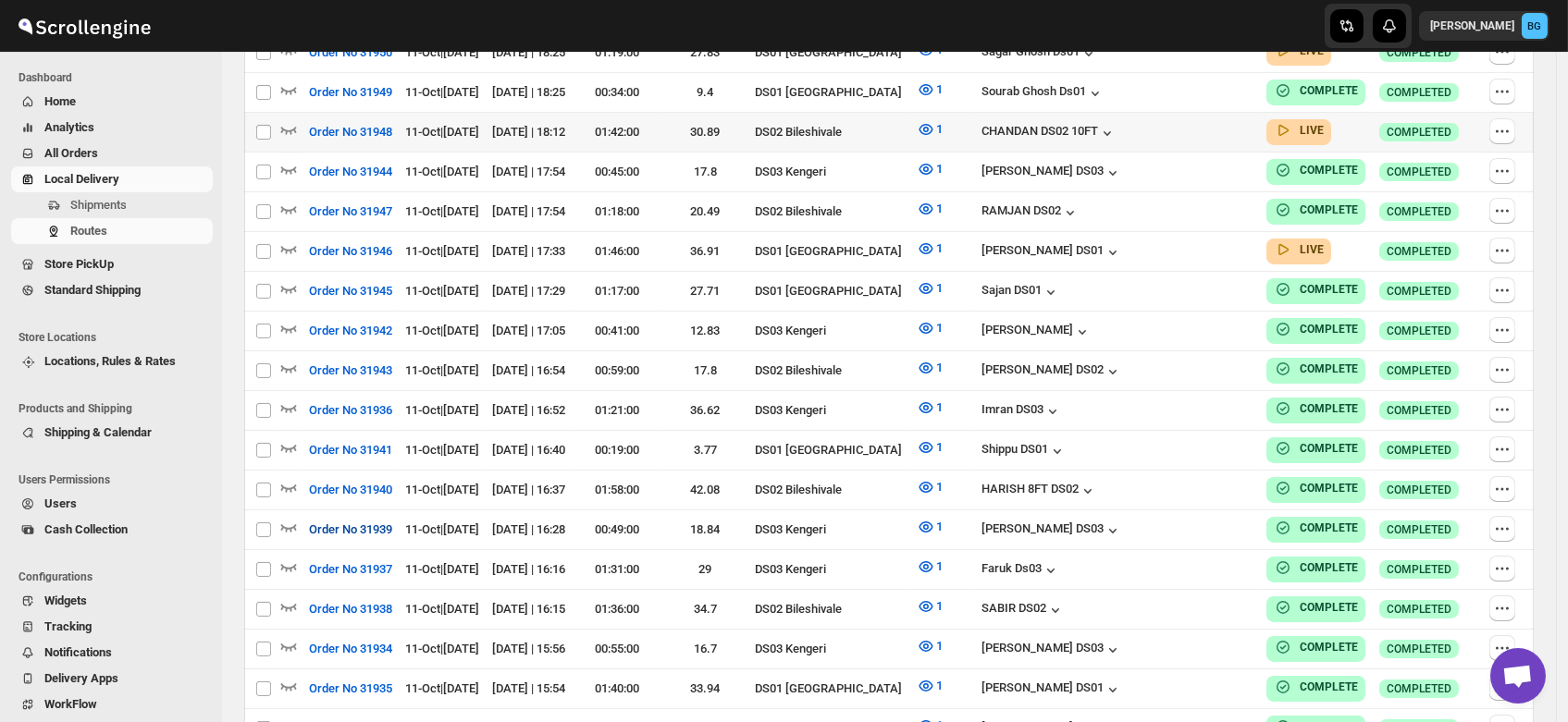
scroll to position [0, 0]
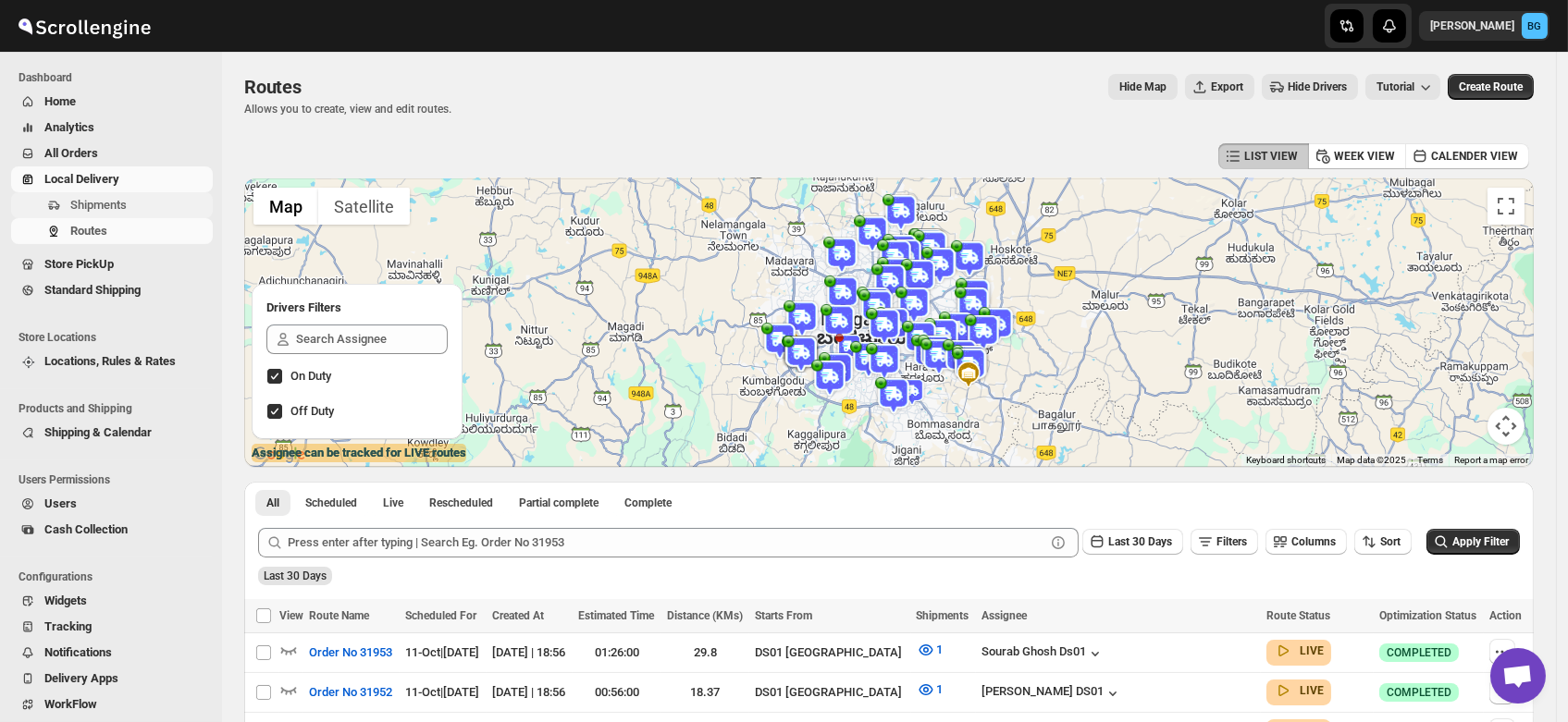
click at [112, 210] on span "Shipments" at bounding box center [98, 204] width 57 height 13
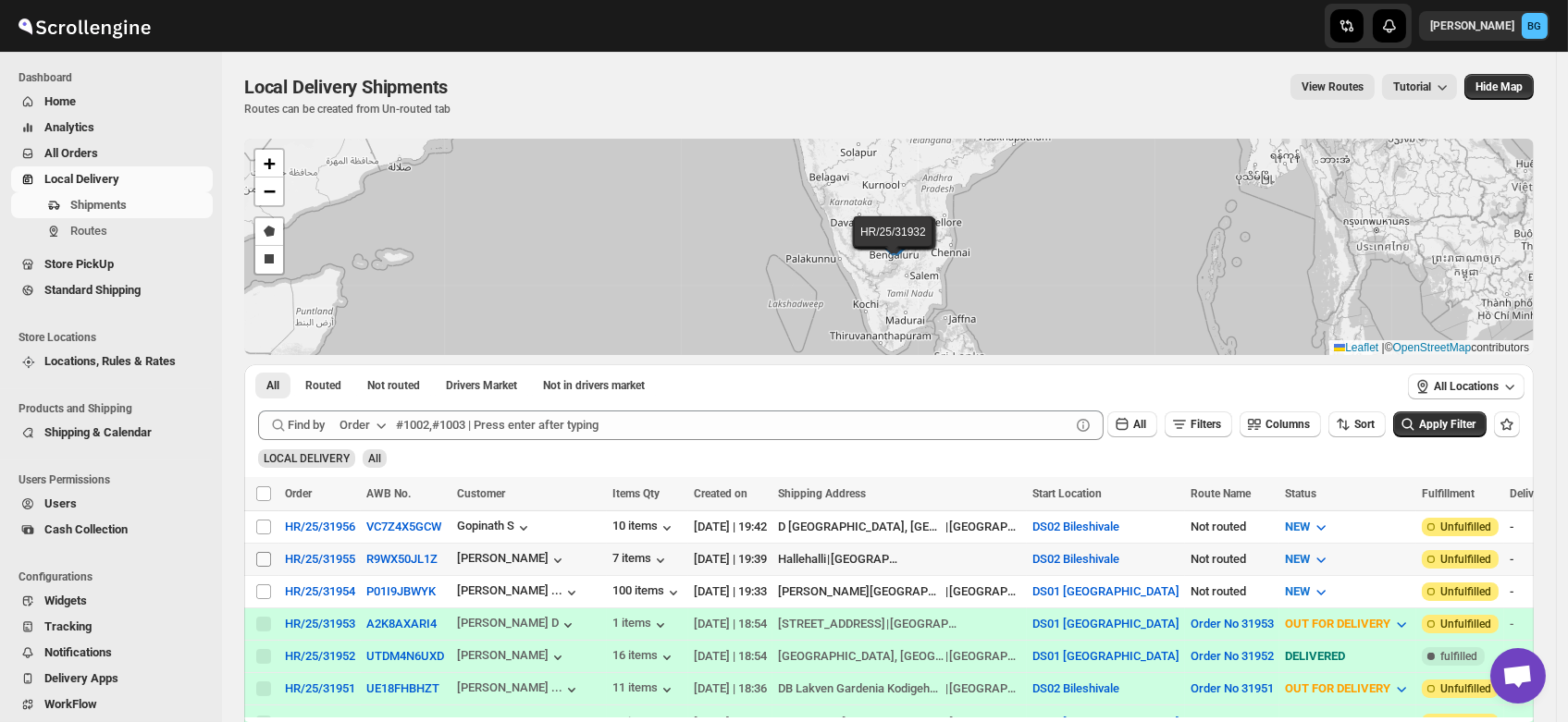
click at [266, 553] on input "Select shipment" at bounding box center [263, 559] width 14 height 14
checkbox input "true"
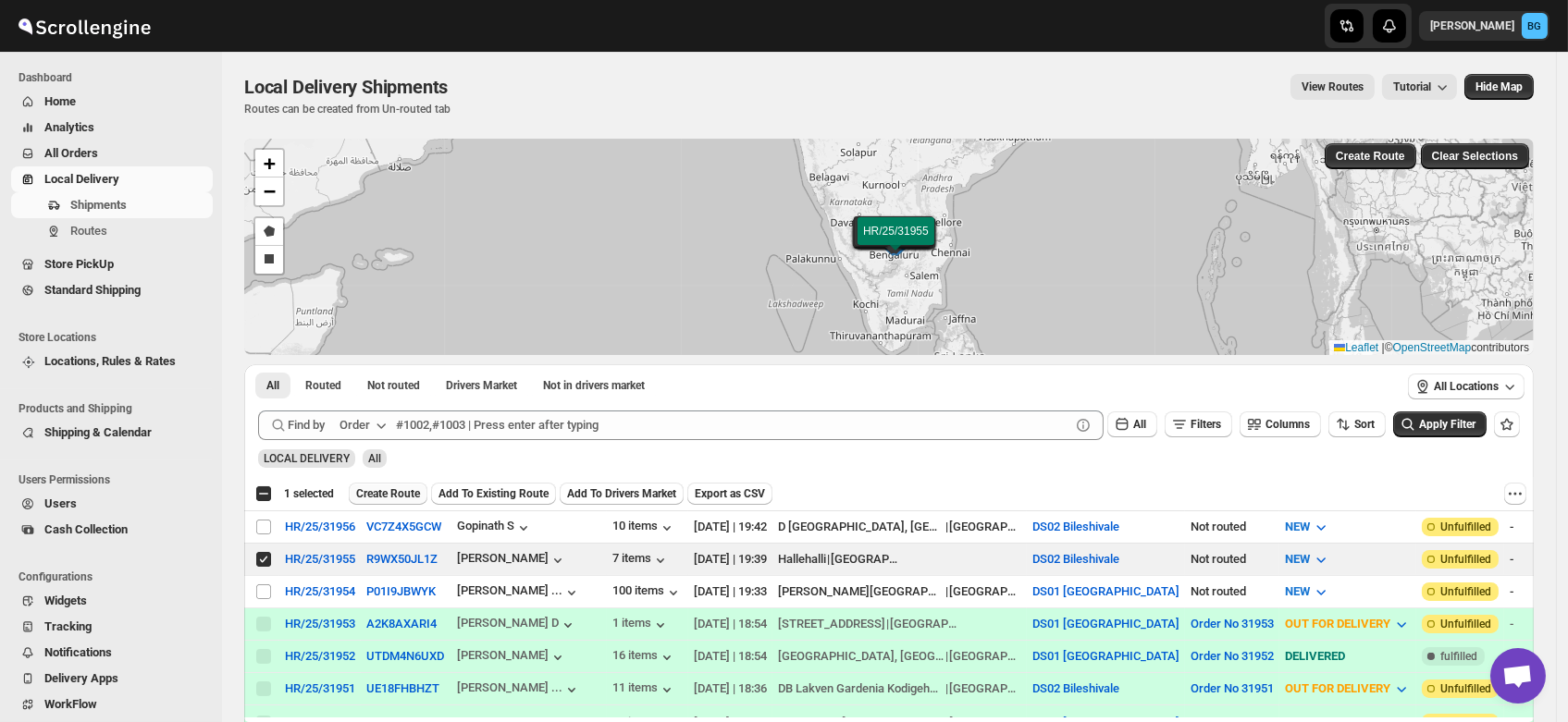
click at [389, 494] on span "Create Route" at bounding box center [387, 493] width 64 height 14
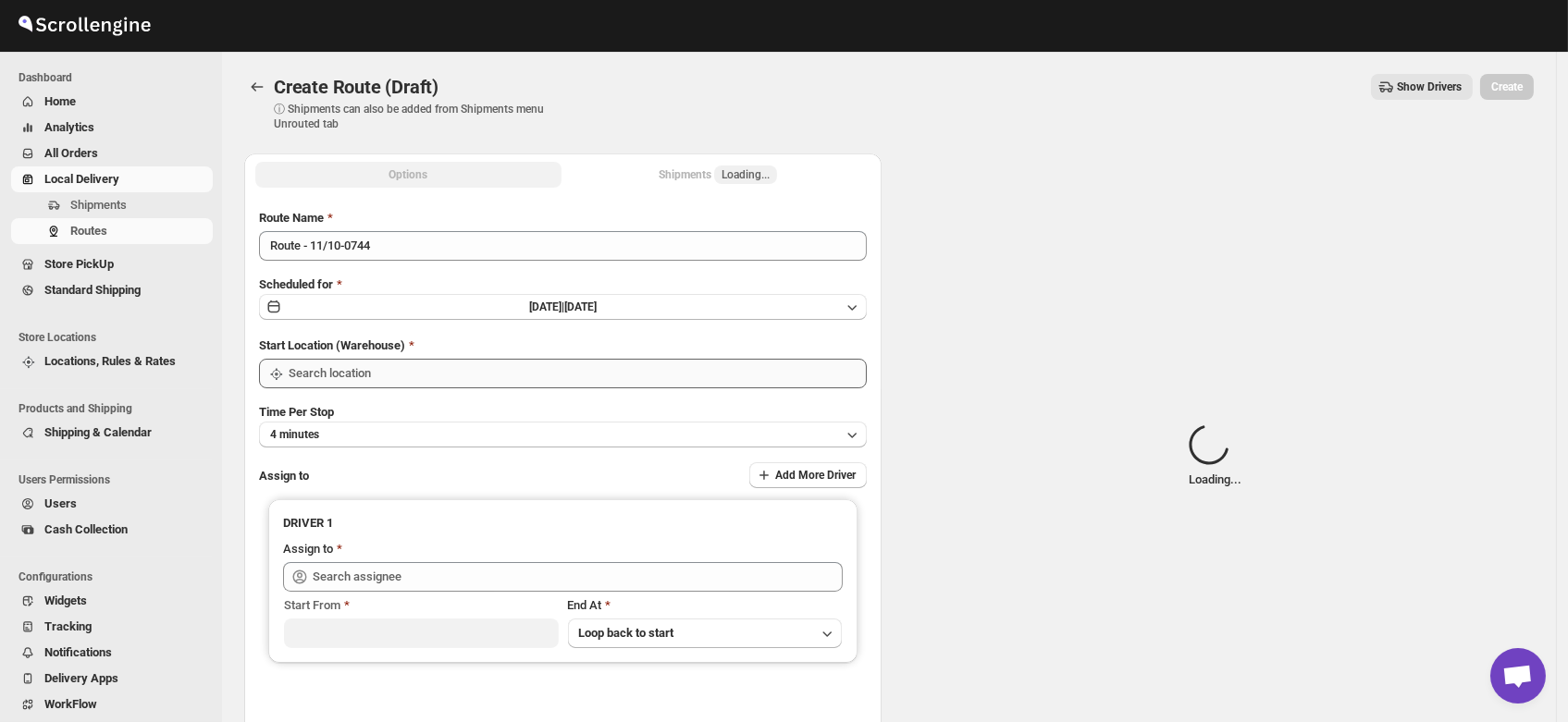
type input "DS02 Bileshivale"
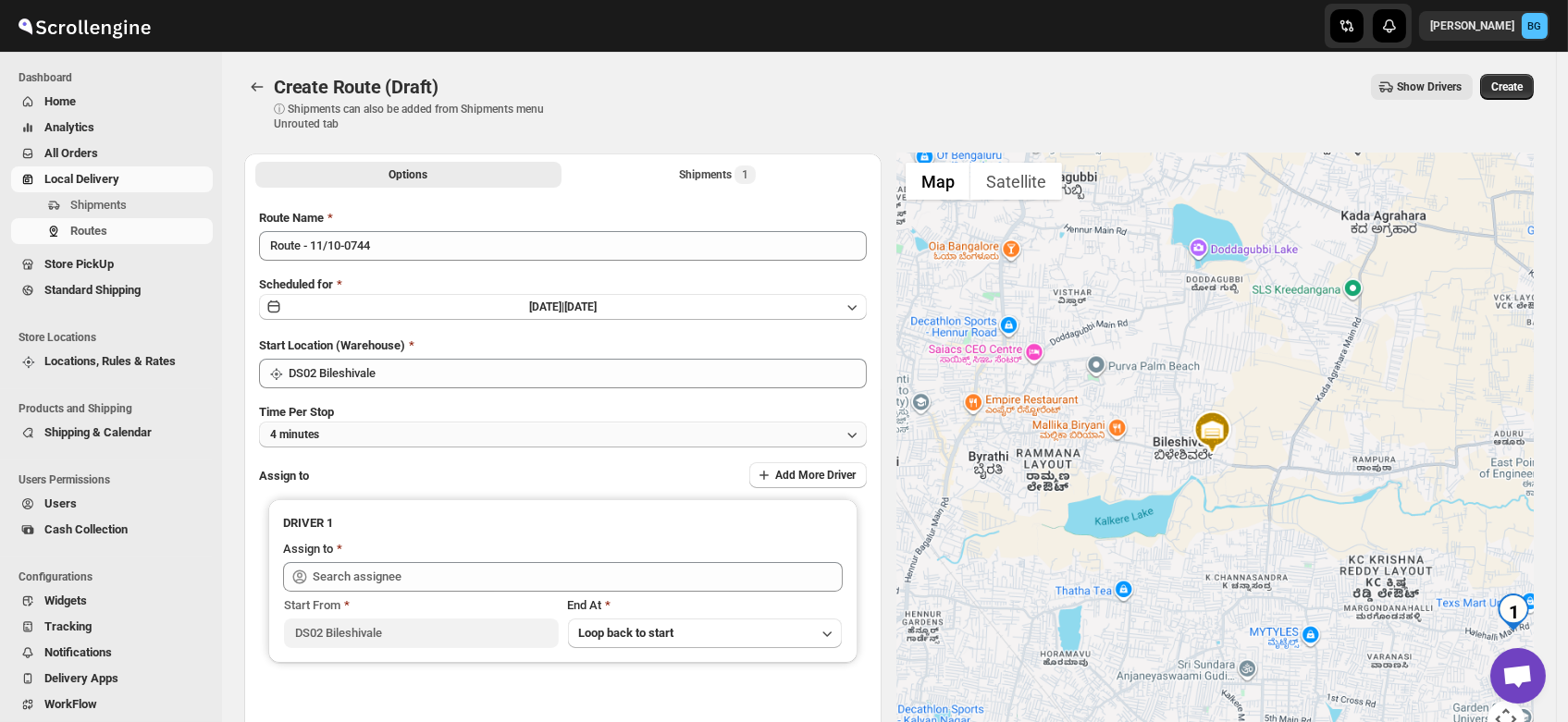
click at [356, 439] on button "4 minutes" at bounding box center [563, 434] width 608 height 26
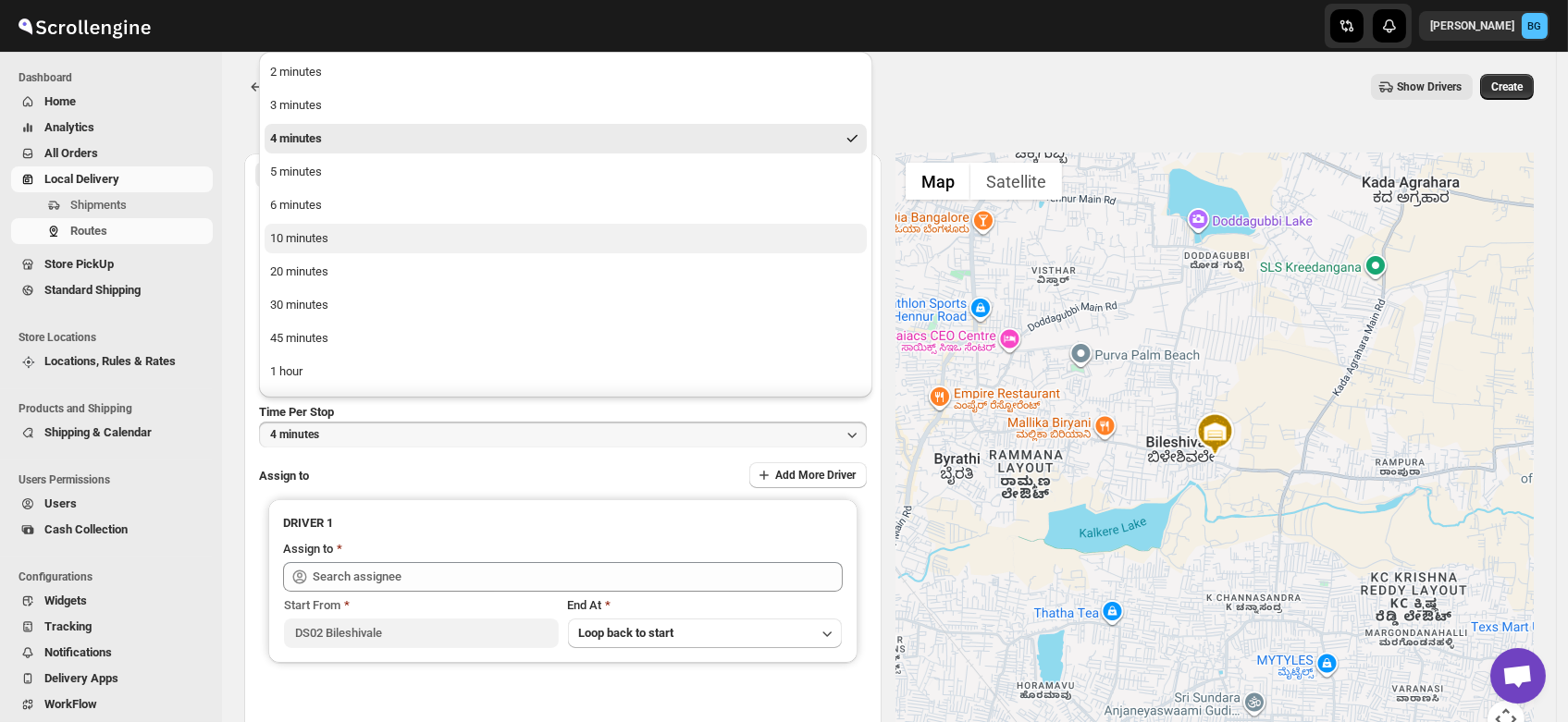
click at [318, 235] on div "10 minutes" at bounding box center [299, 238] width 59 height 18
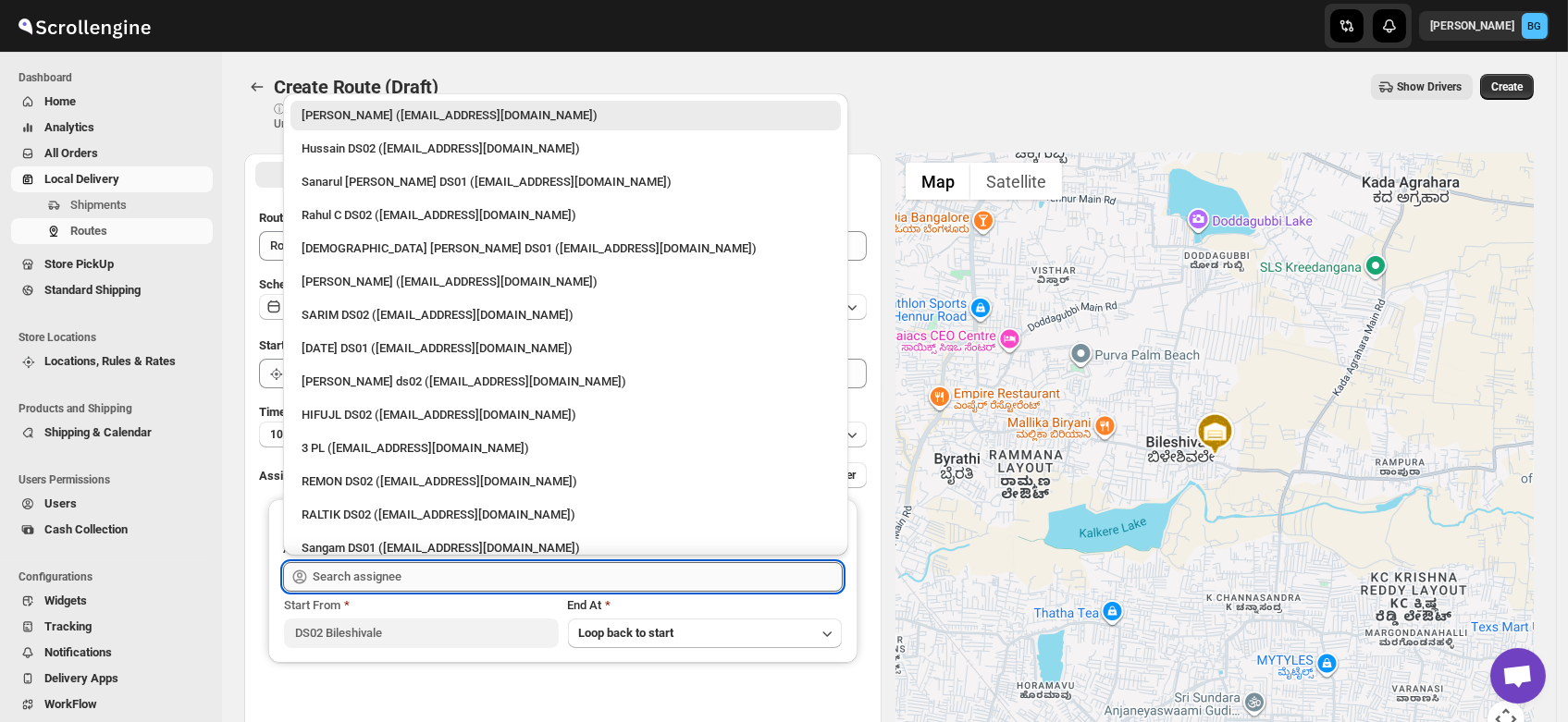
click at [362, 575] on input "text" at bounding box center [577, 576] width 530 height 30
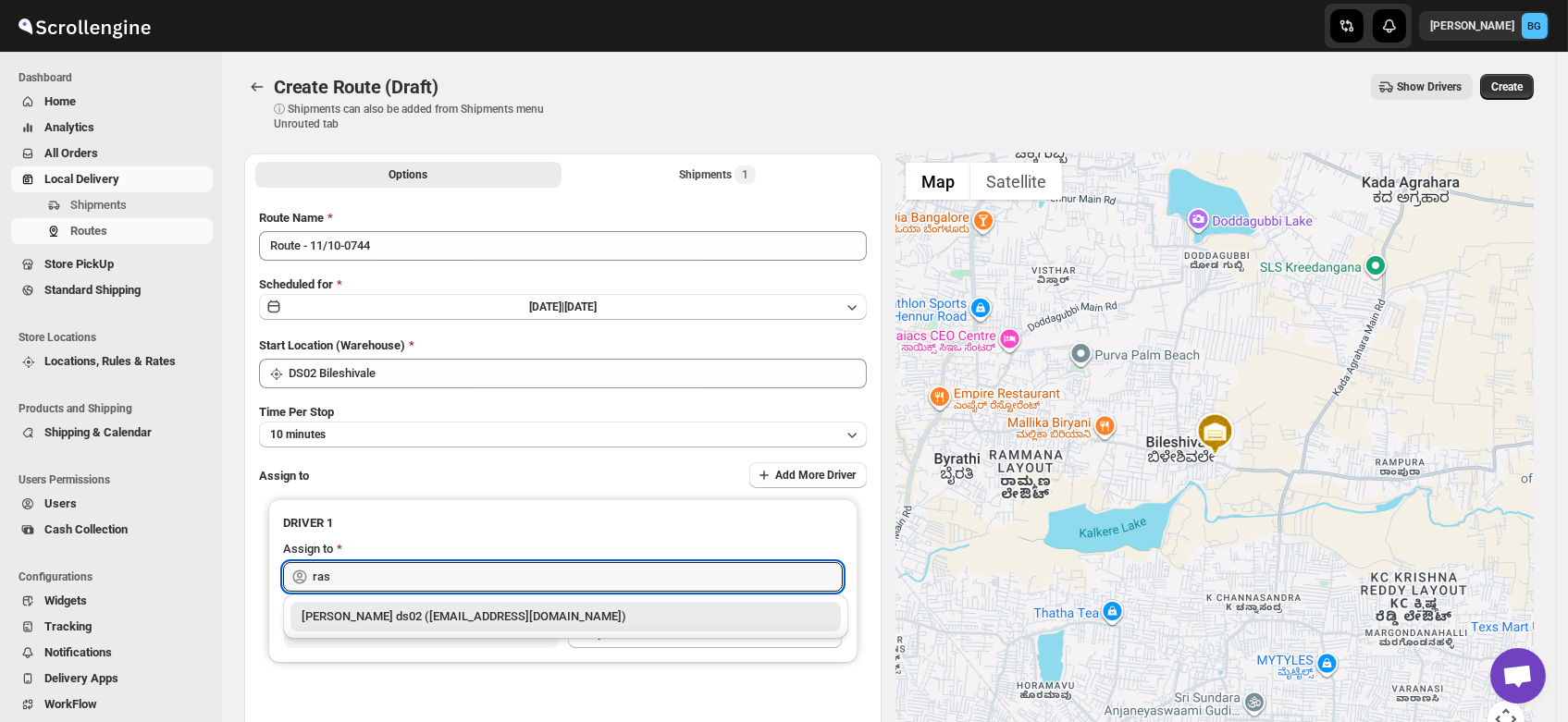
click at [361, 616] on div "[PERSON_NAME] ds02 ([EMAIL_ADDRESS][DOMAIN_NAME])" at bounding box center [565, 617] width 528 height 18
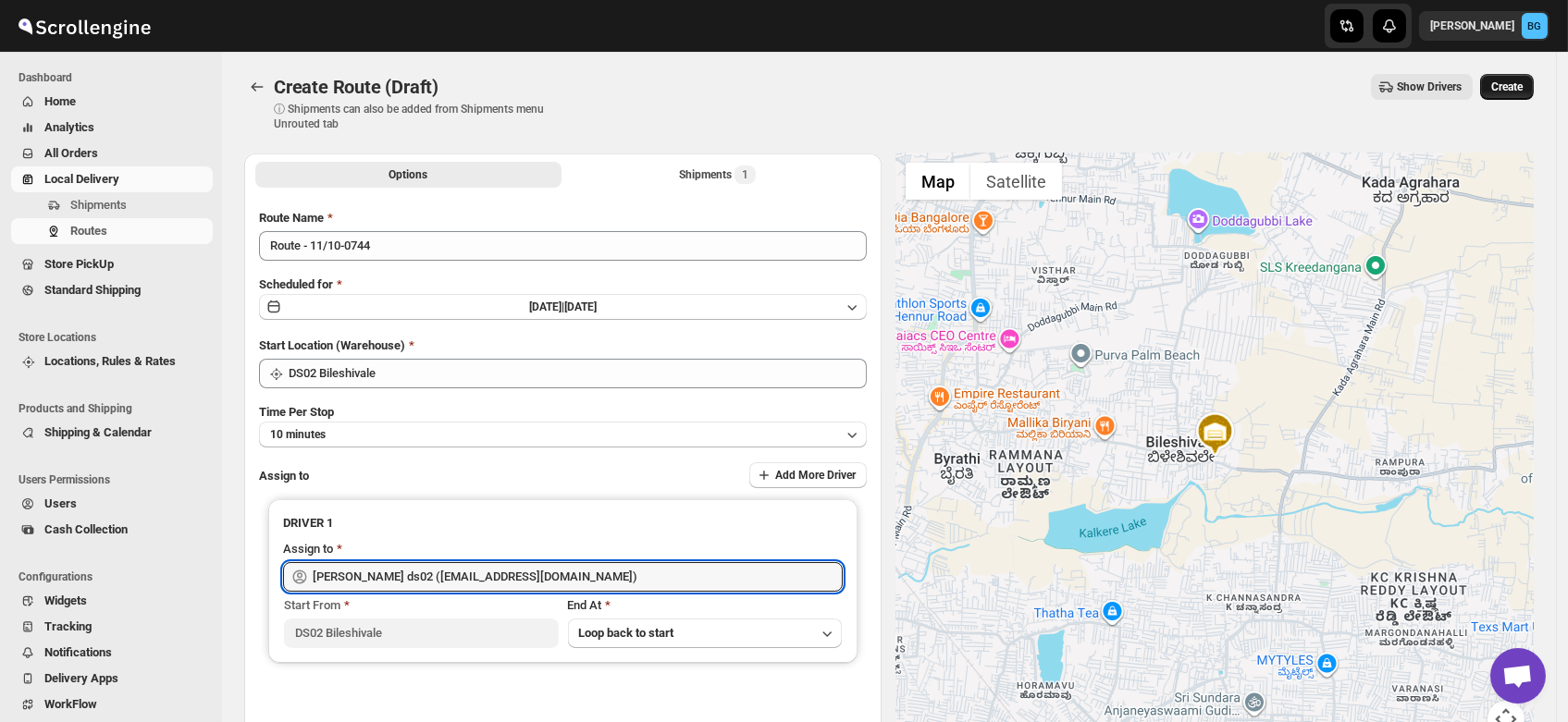
type input "[PERSON_NAME] ds02 ([EMAIL_ADDRESS][DOMAIN_NAME])"
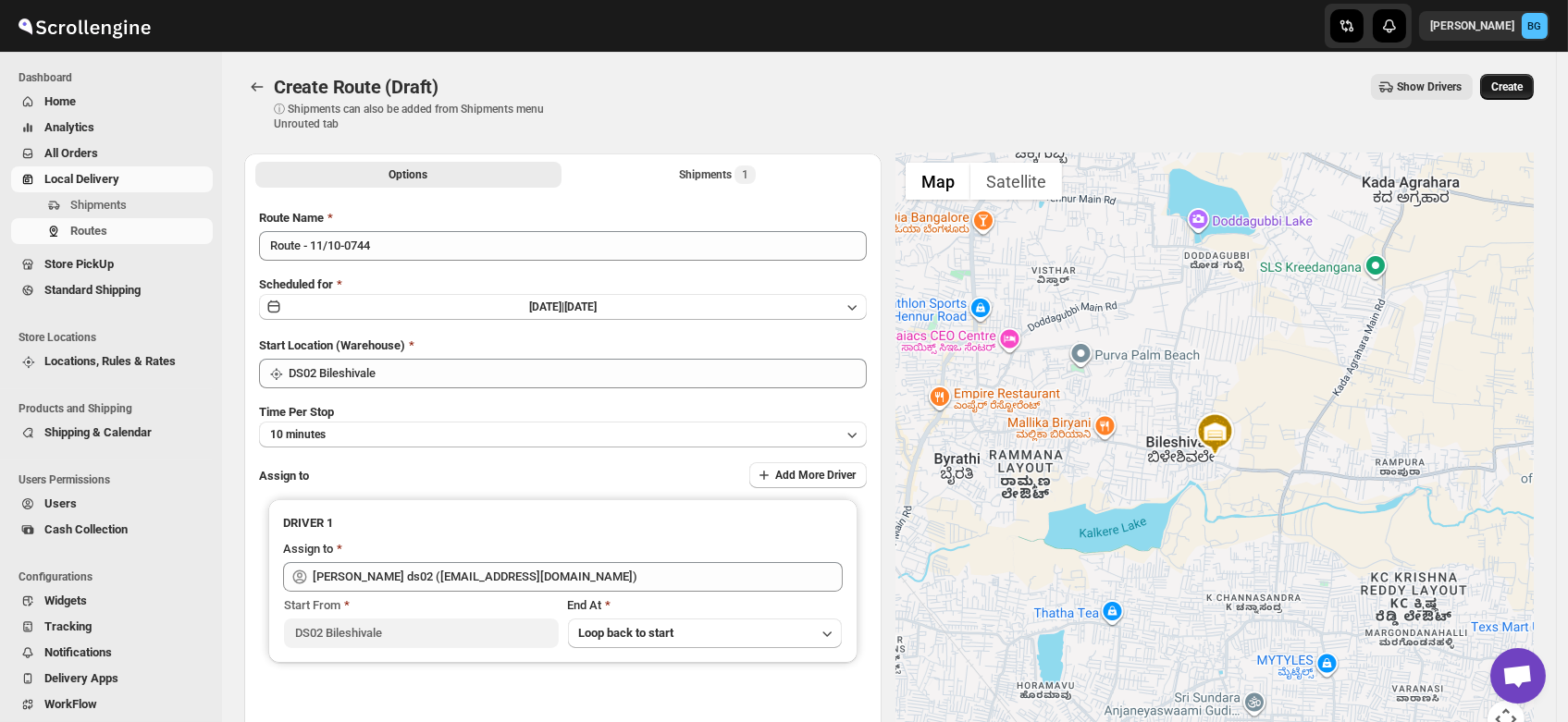
click at [1517, 83] on span "Create" at bounding box center [1507, 86] width 32 height 14
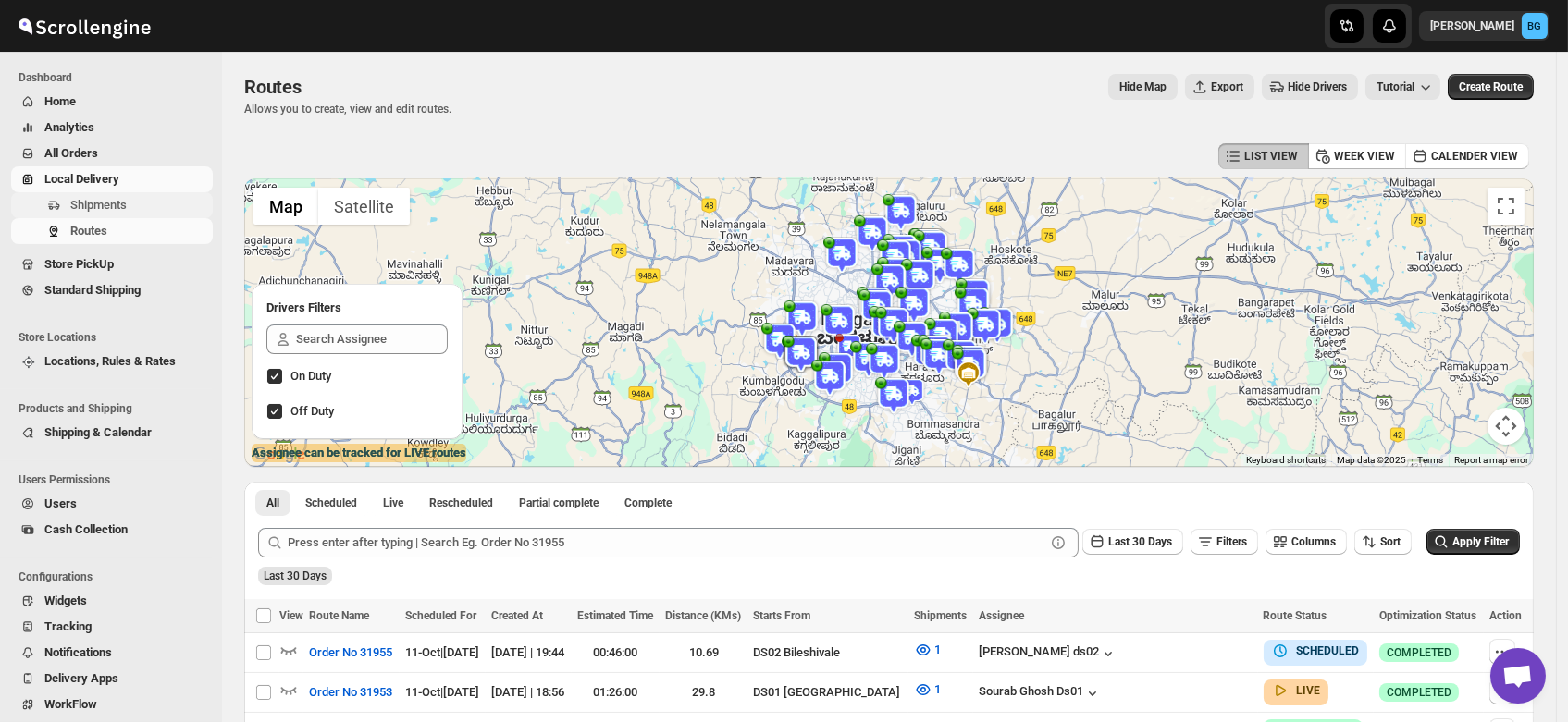
click at [90, 199] on span "Shipments" at bounding box center [98, 204] width 57 height 13
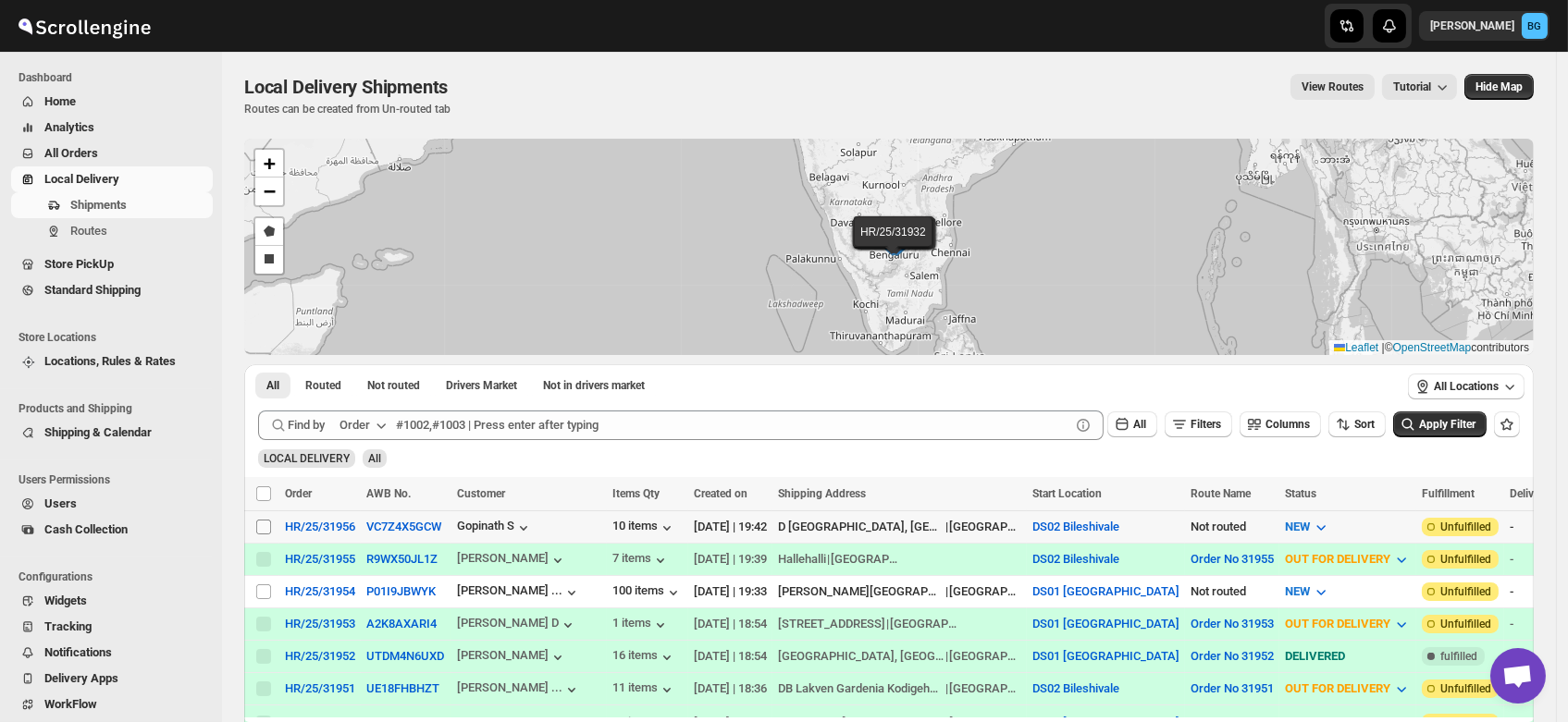
click at [263, 527] on input "Select shipment" at bounding box center [263, 526] width 14 height 14
checkbox input "true"
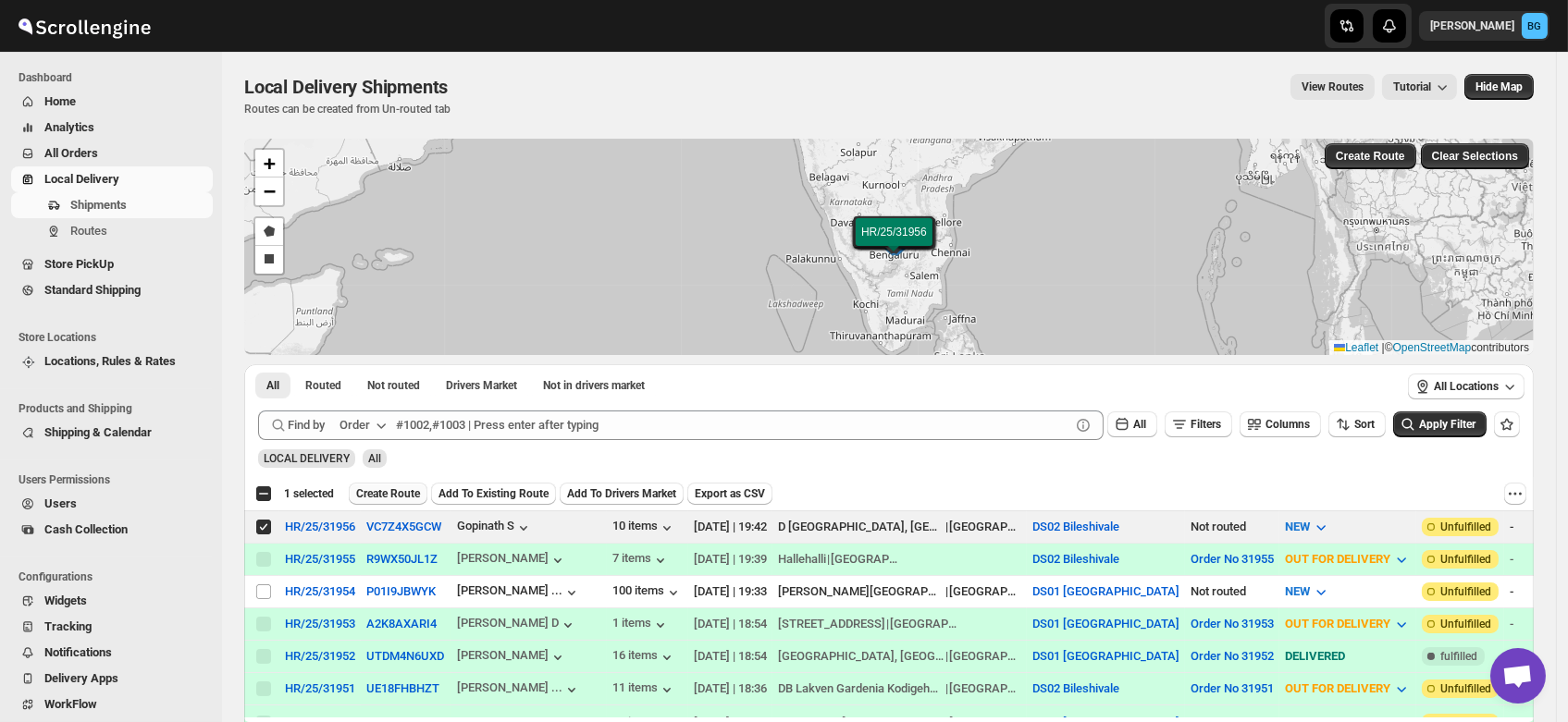
click at [382, 491] on span "Create Route" at bounding box center [387, 493] width 64 height 14
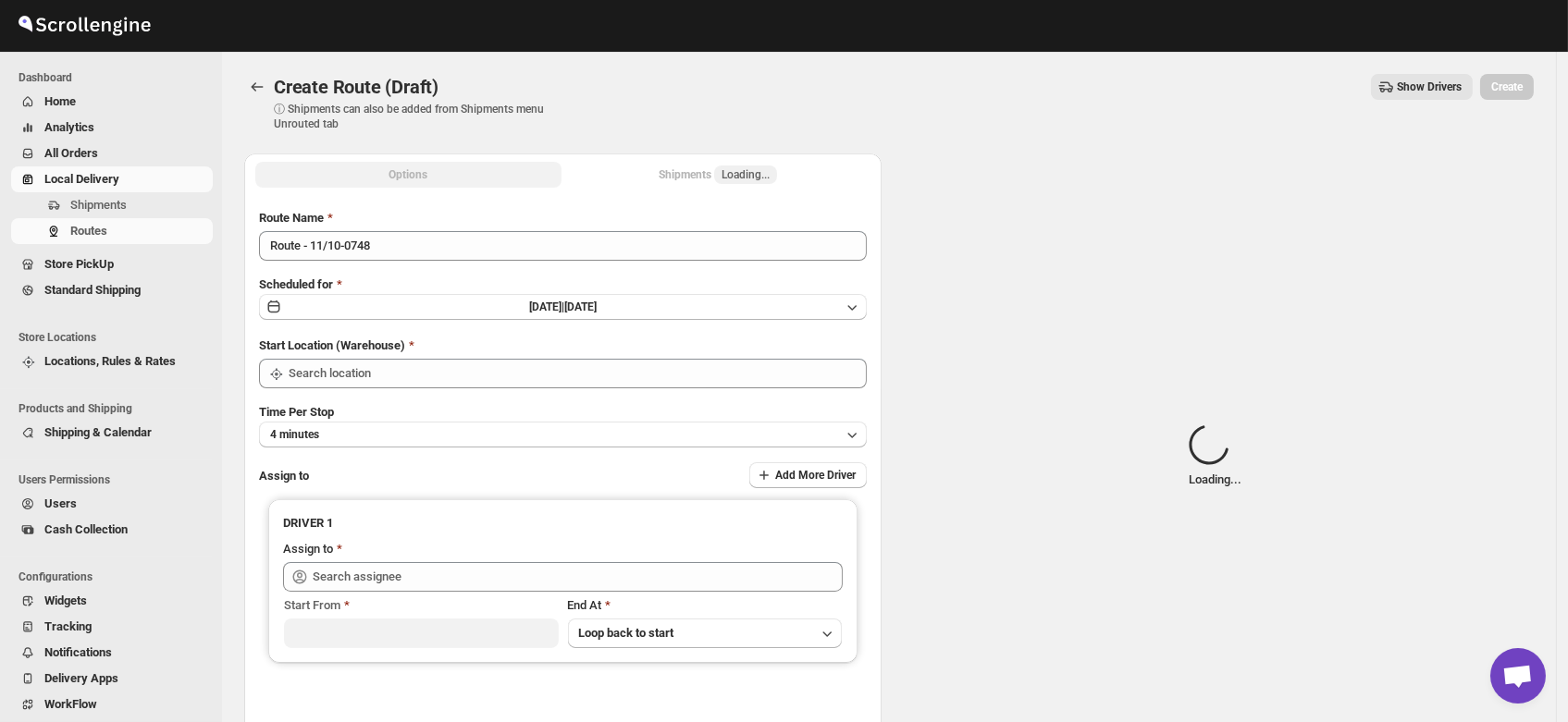
type input "DS02 Bileshivale"
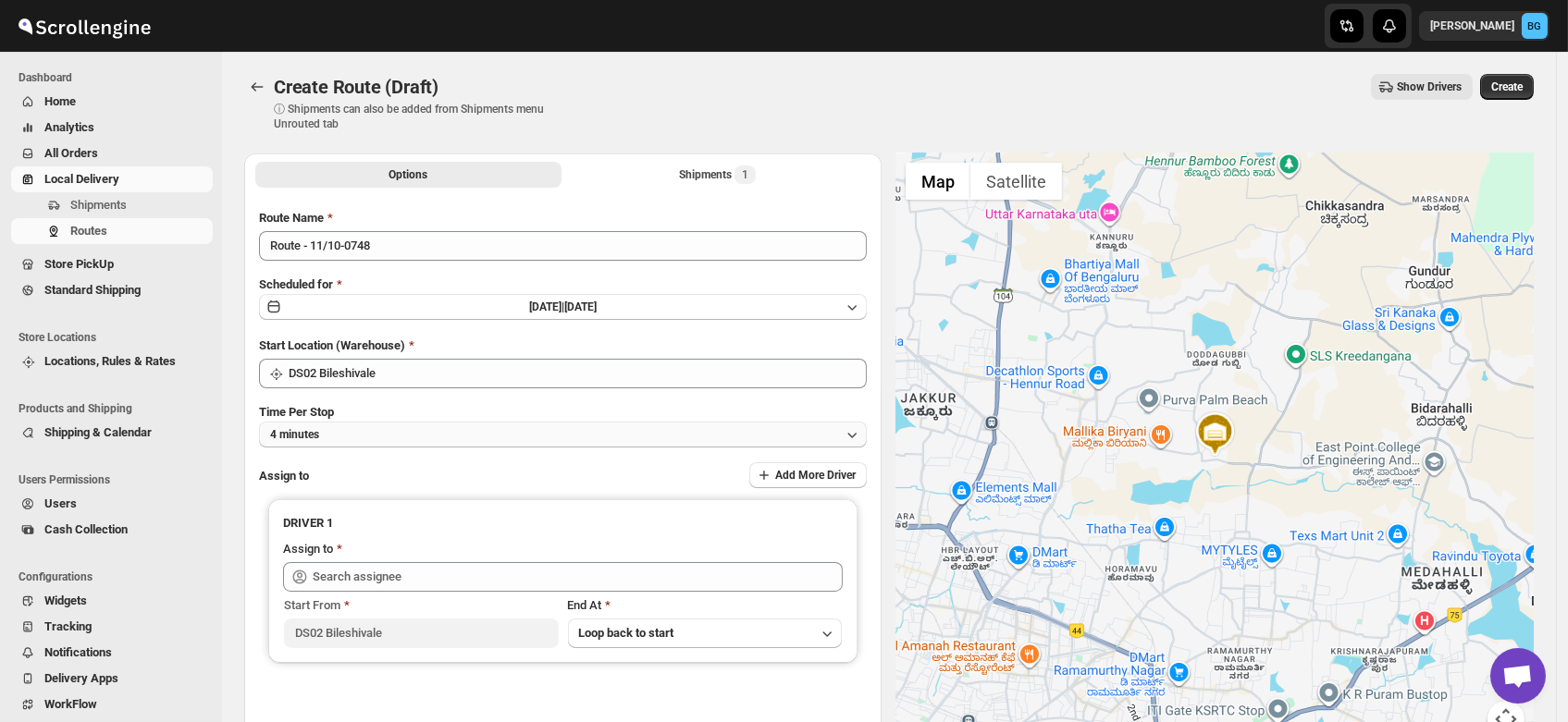
click at [340, 434] on button "4 minutes" at bounding box center [563, 434] width 608 height 26
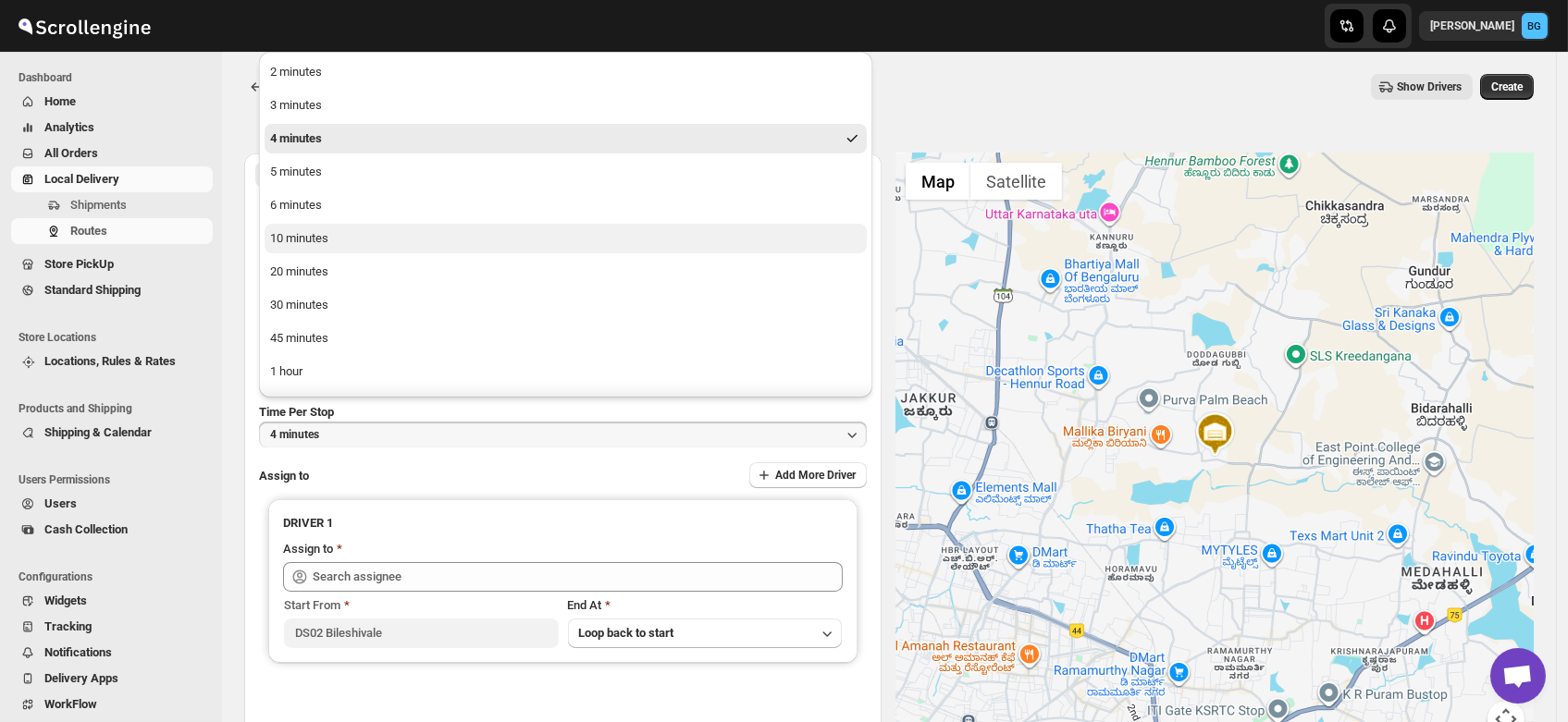
click at [314, 247] on div "10 minutes" at bounding box center [299, 238] width 59 height 18
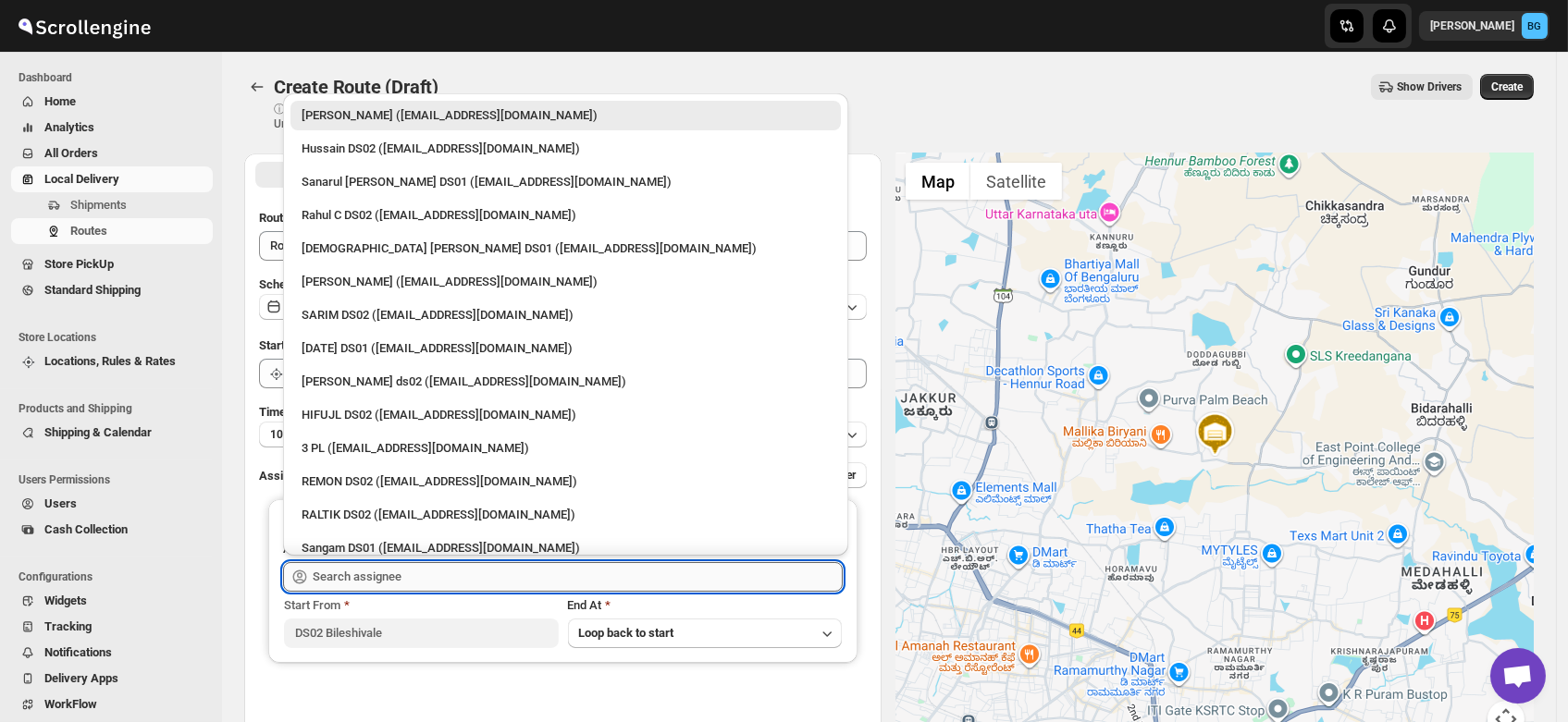
click at [358, 575] on input "text" at bounding box center [577, 576] width 530 height 30
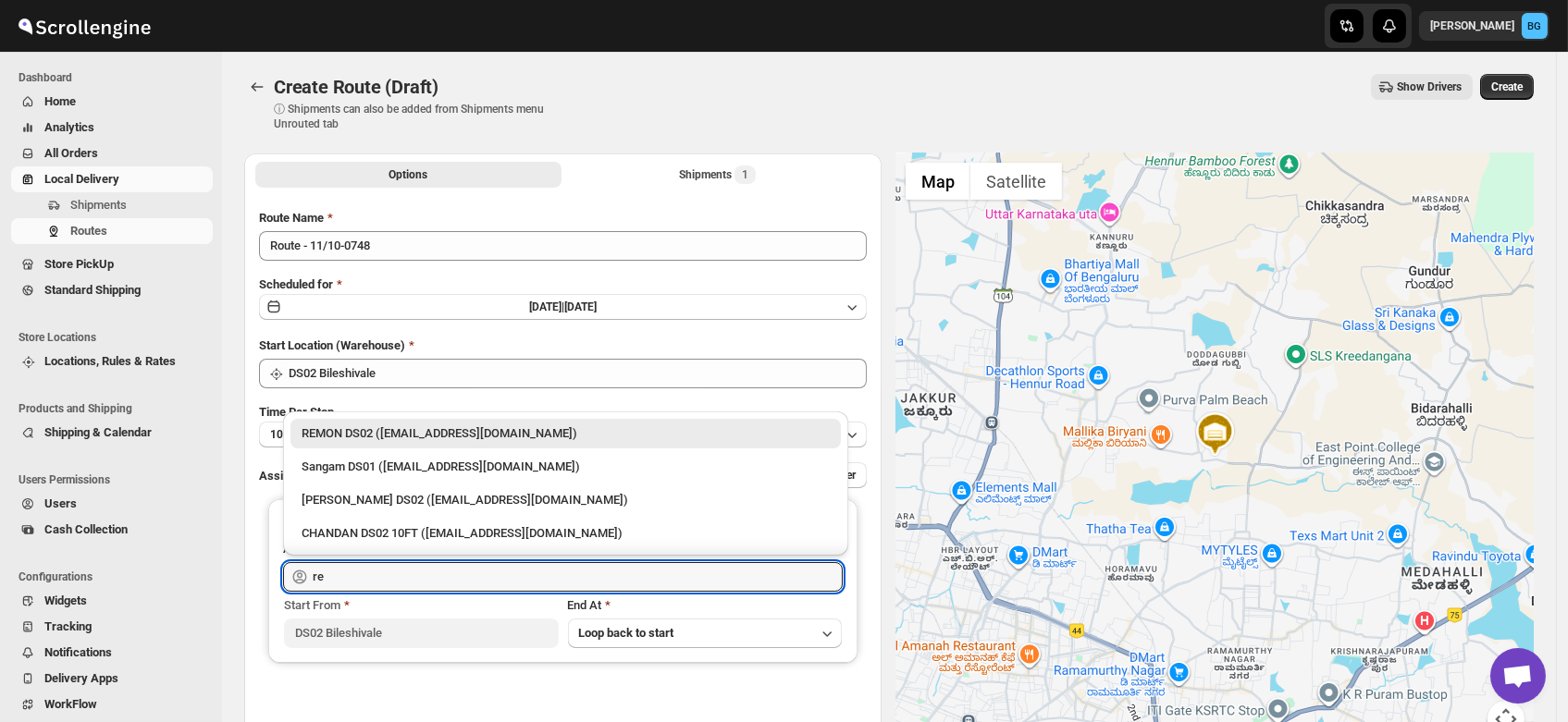
click at [394, 429] on div "REMON DS02 ([EMAIL_ADDRESS][DOMAIN_NAME])" at bounding box center [565, 433] width 528 height 18
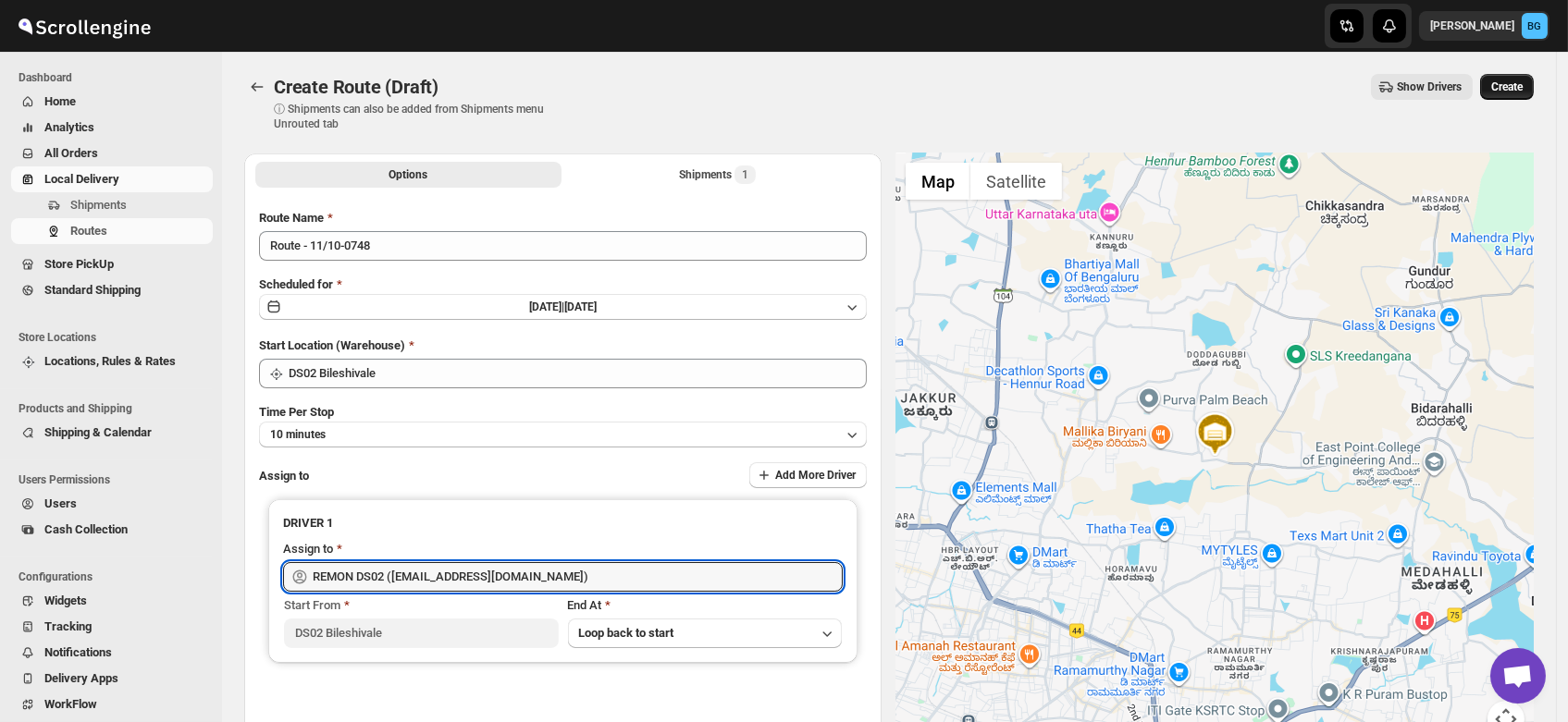
type input "REMON DS02 ([EMAIL_ADDRESS][DOMAIN_NAME])"
click at [1519, 82] on span "Create" at bounding box center [1507, 86] width 32 height 14
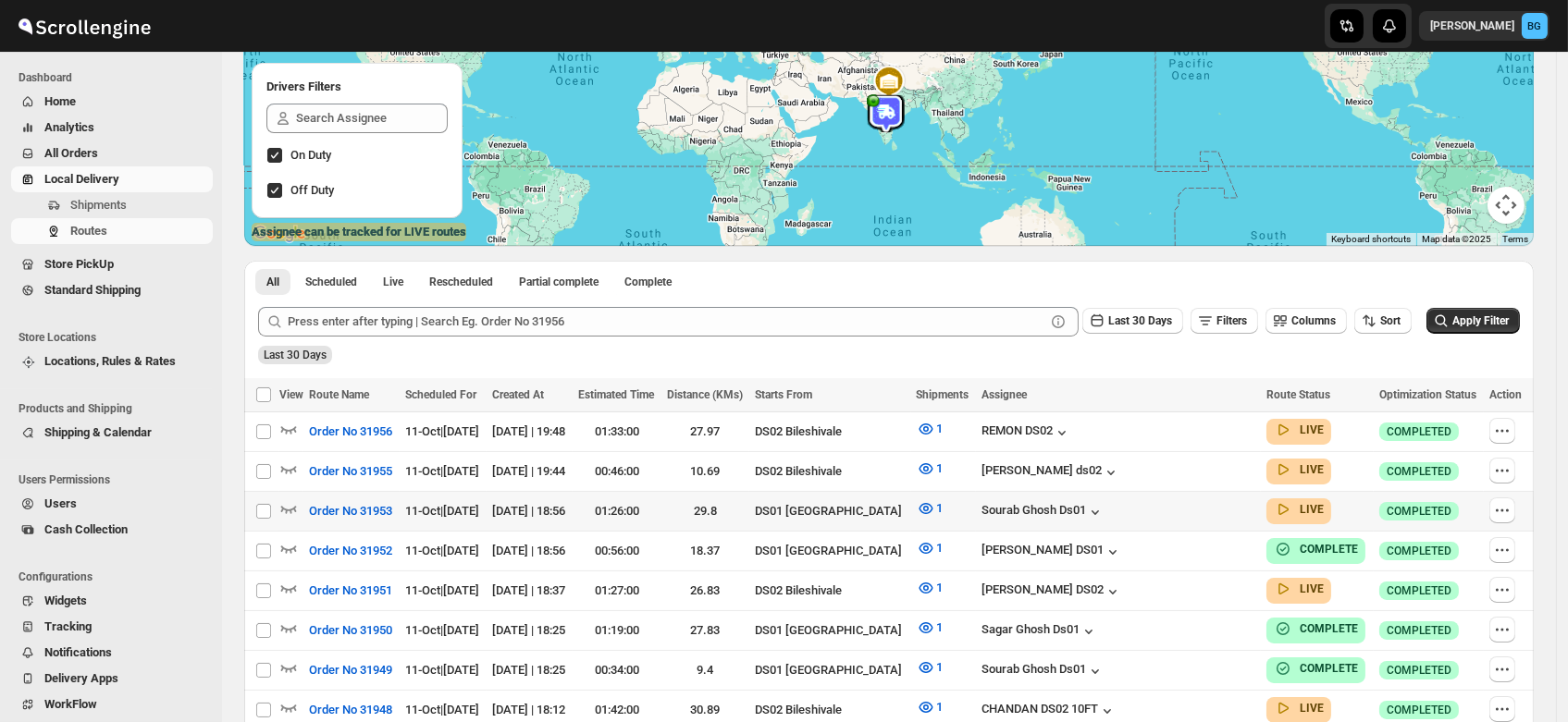
scroll to position [221, 0]
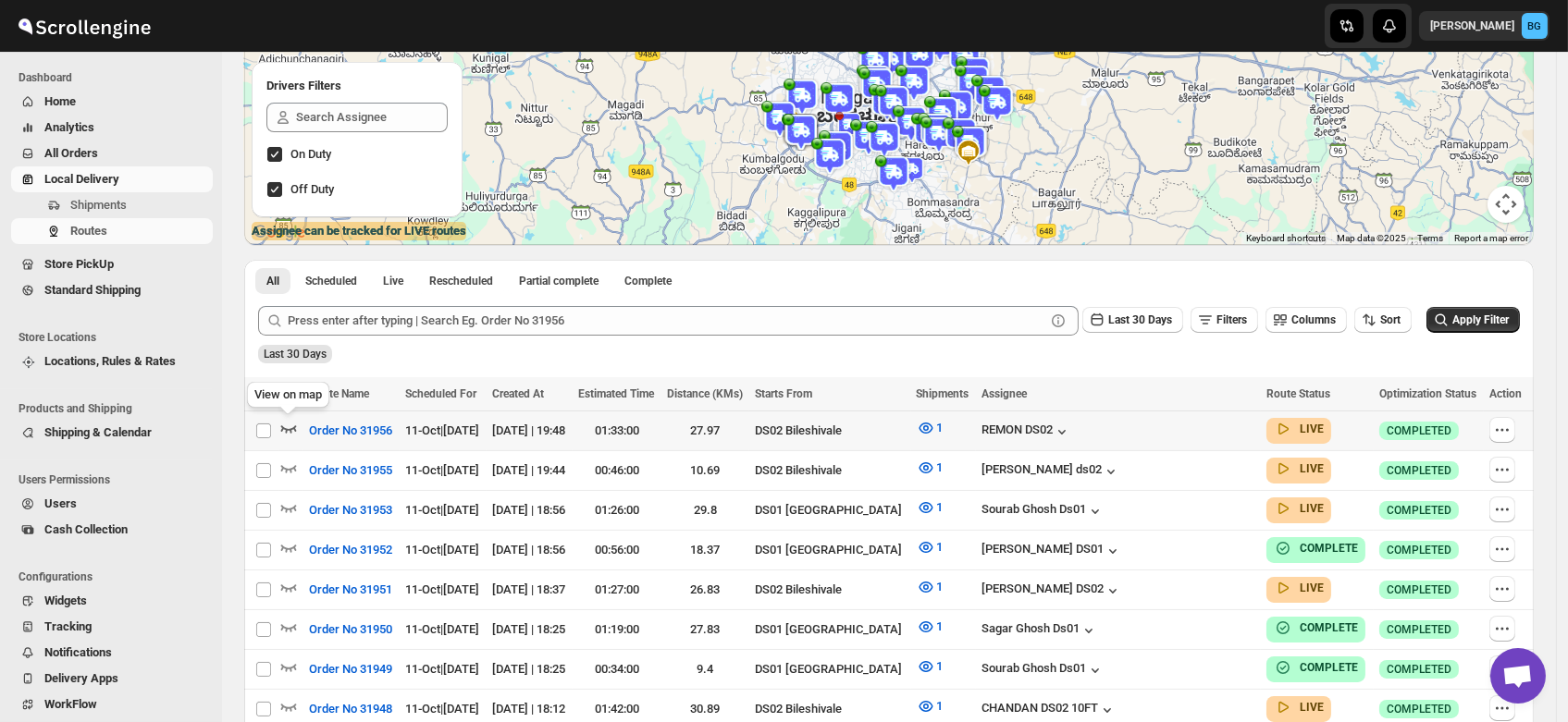
click at [285, 426] on icon "button" at bounding box center [288, 428] width 18 height 18
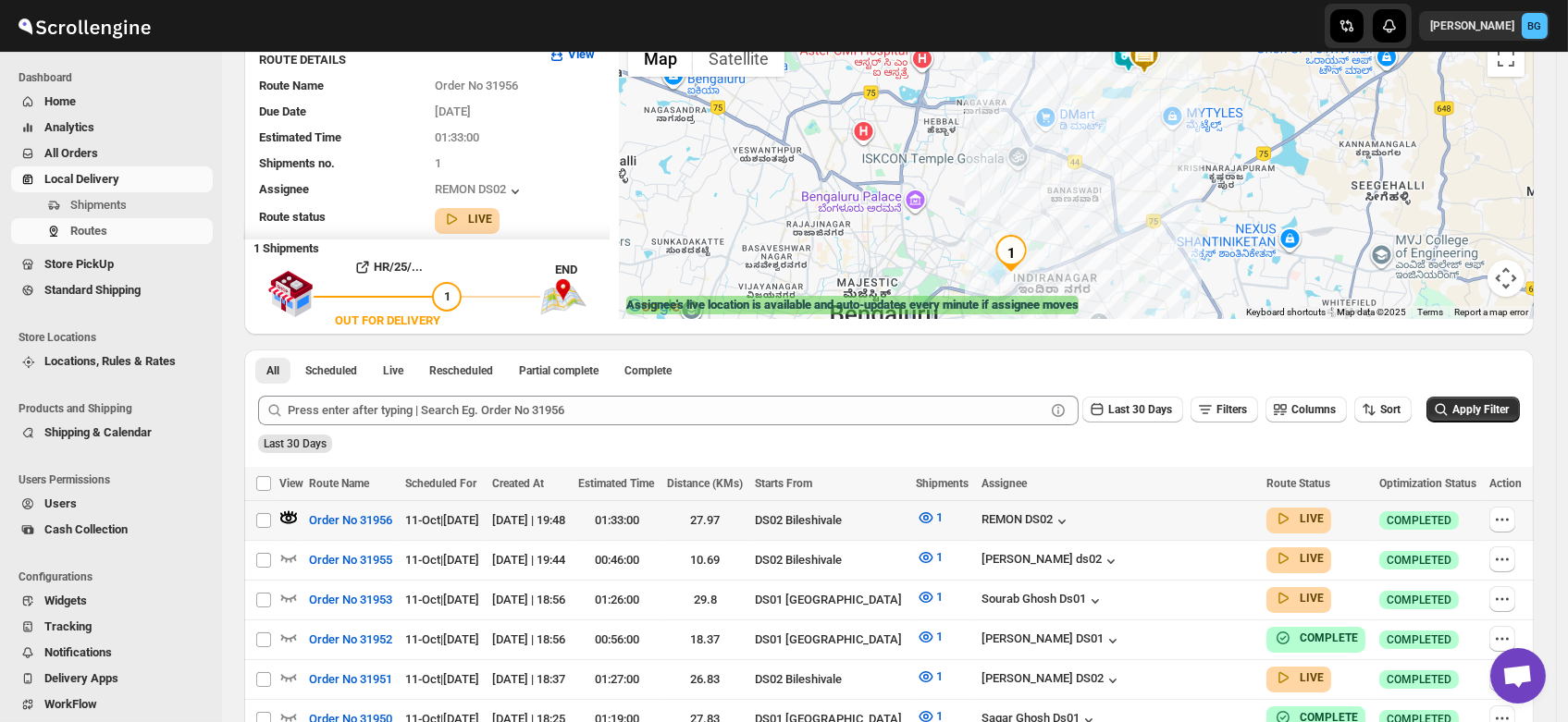
scroll to position [219, 0]
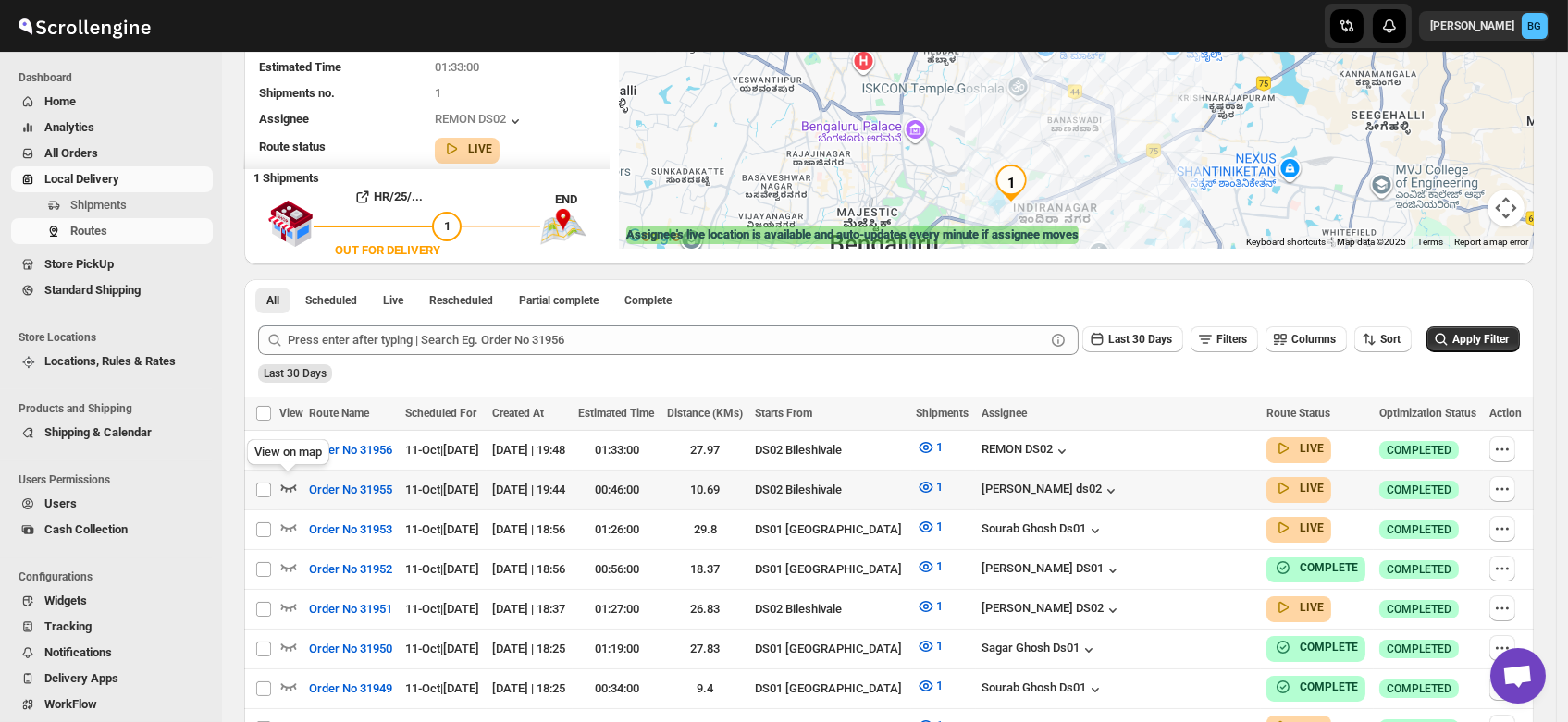
click at [287, 478] on icon "button" at bounding box center [288, 487] width 18 height 18
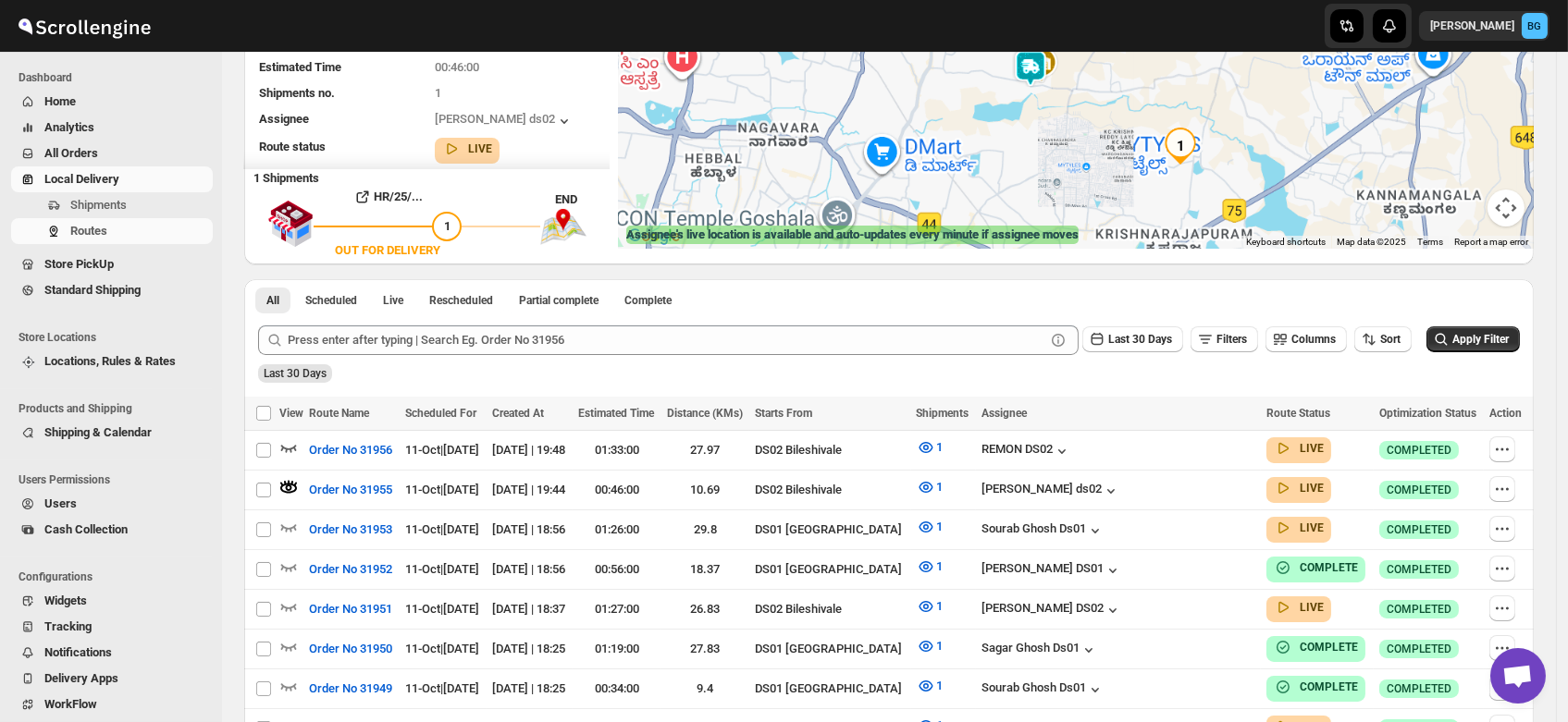
scroll to position [0, 0]
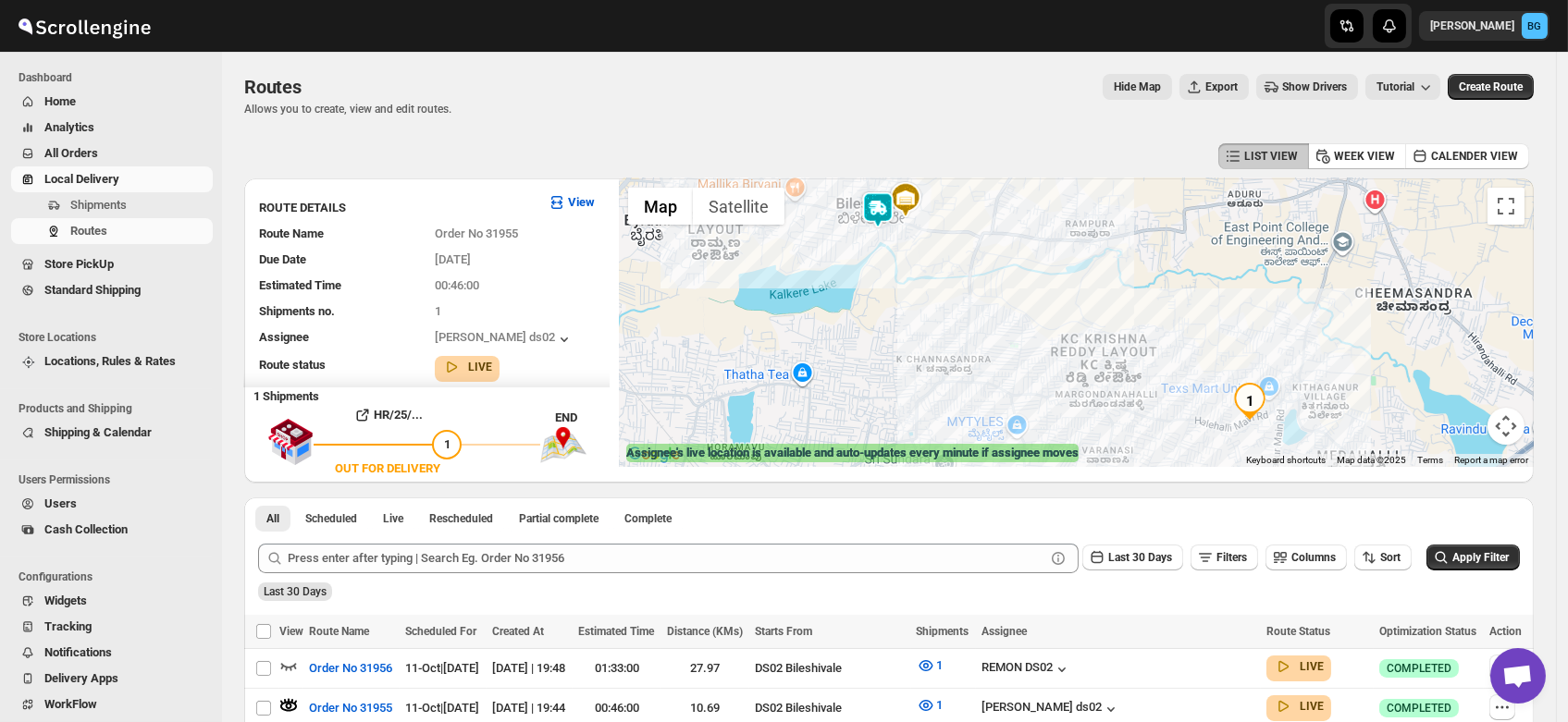
click at [883, 205] on img at bounding box center [878, 210] width 37 height 37
